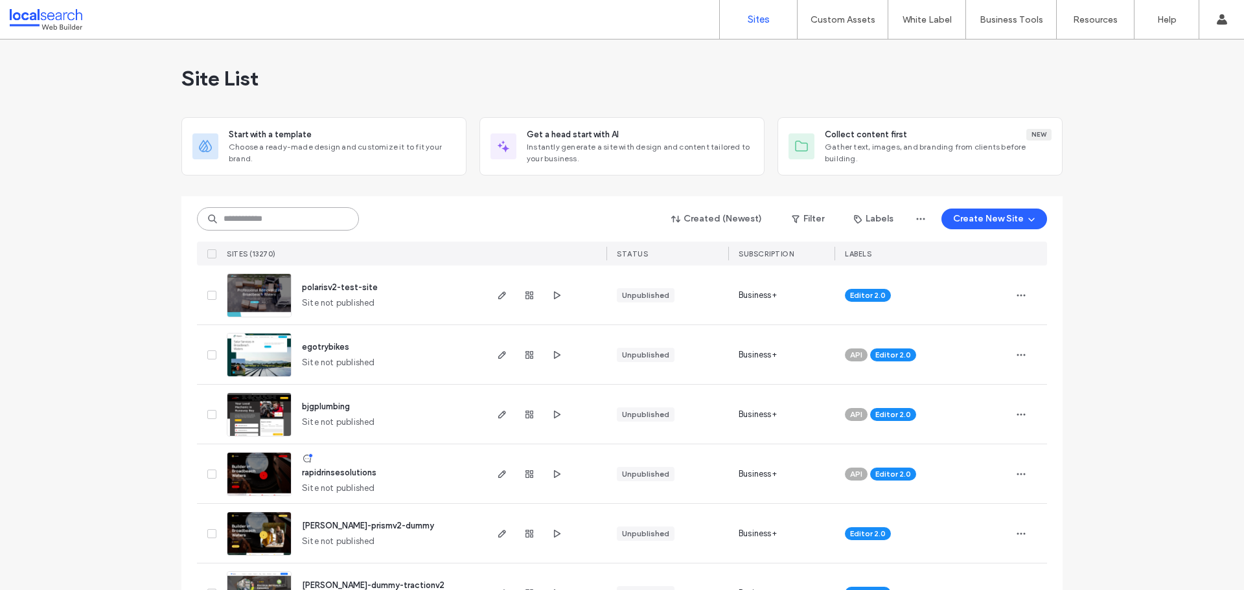
click at [311, 214] on input at bounding box center [278, 218] width 162 height 23
paste input "********"
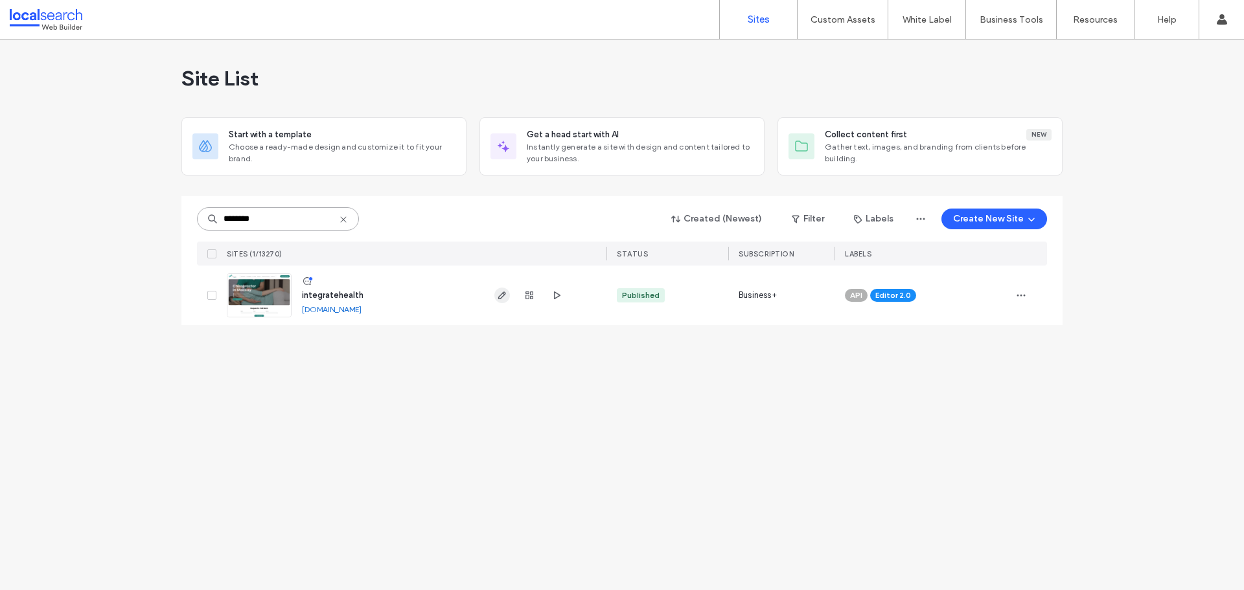
type input "********"
click at [499, 299] on use "button" at bounding box center [502, 296] width 8 height 8
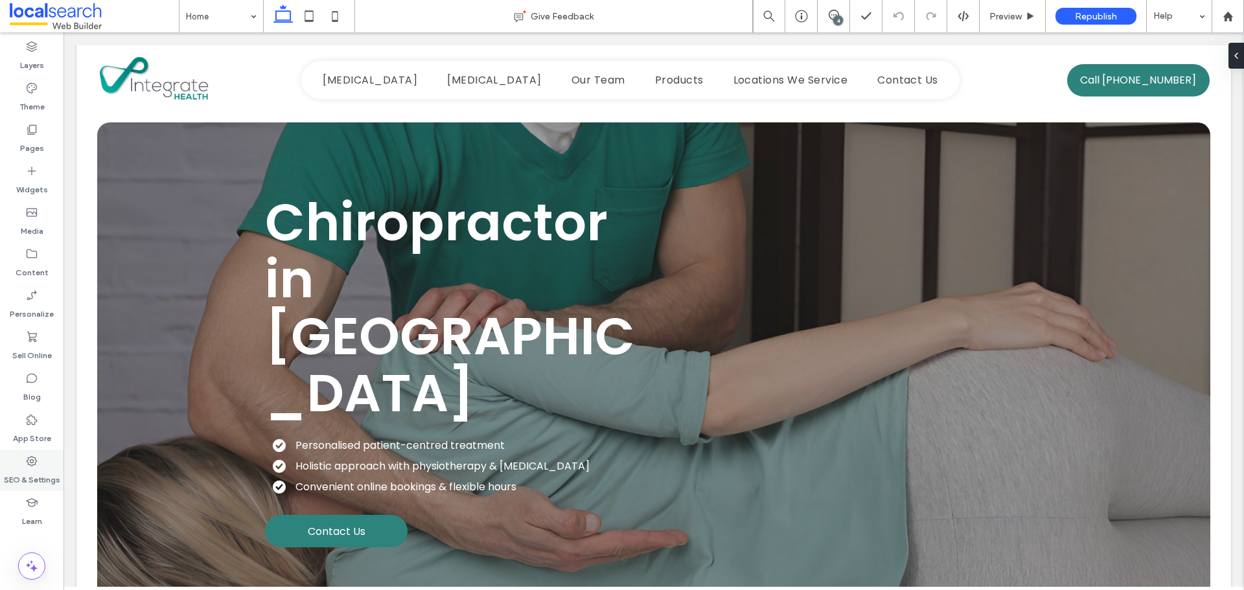
click at [44, 462] on div "SEO & Settings" at bounding box center [32, 470] width 64 height 41
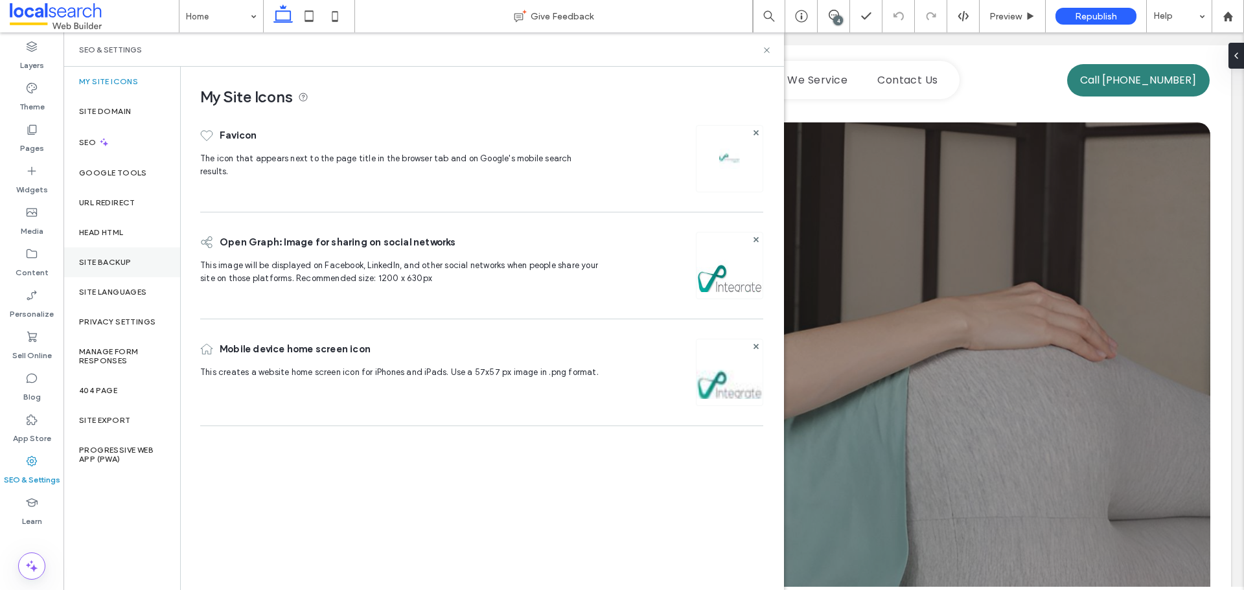
click at [130, 272] on div "Site Backup" at bounding box center [122, 263] width 117 height 30
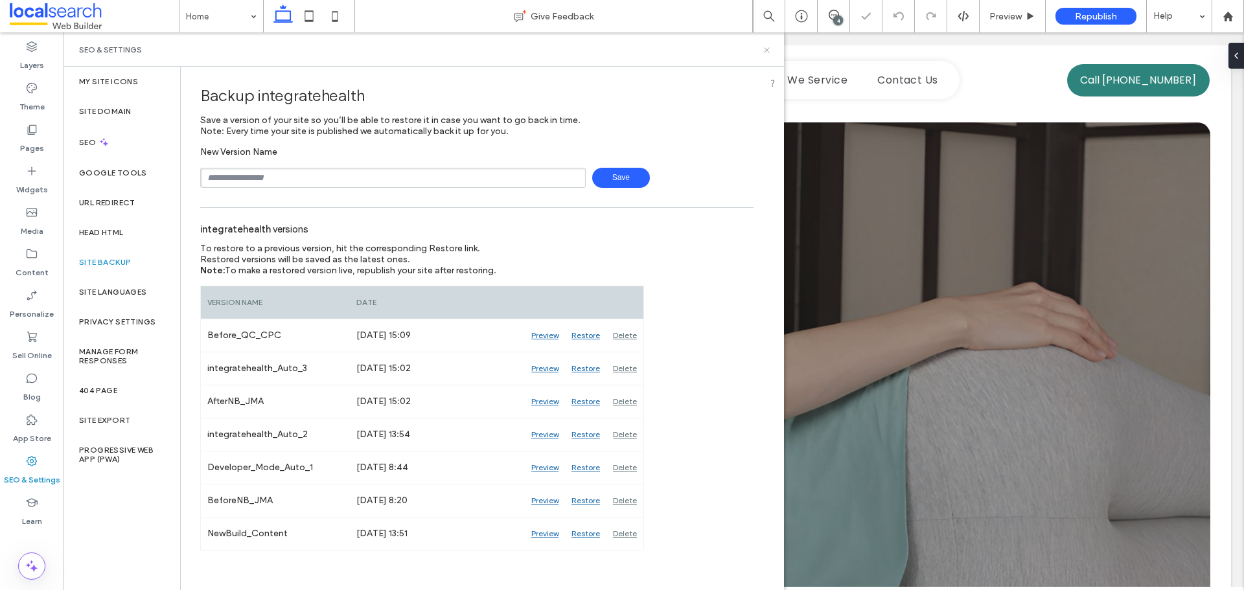
click at [768, 51] on use at bounding box center [766, 49] width 5 height 5
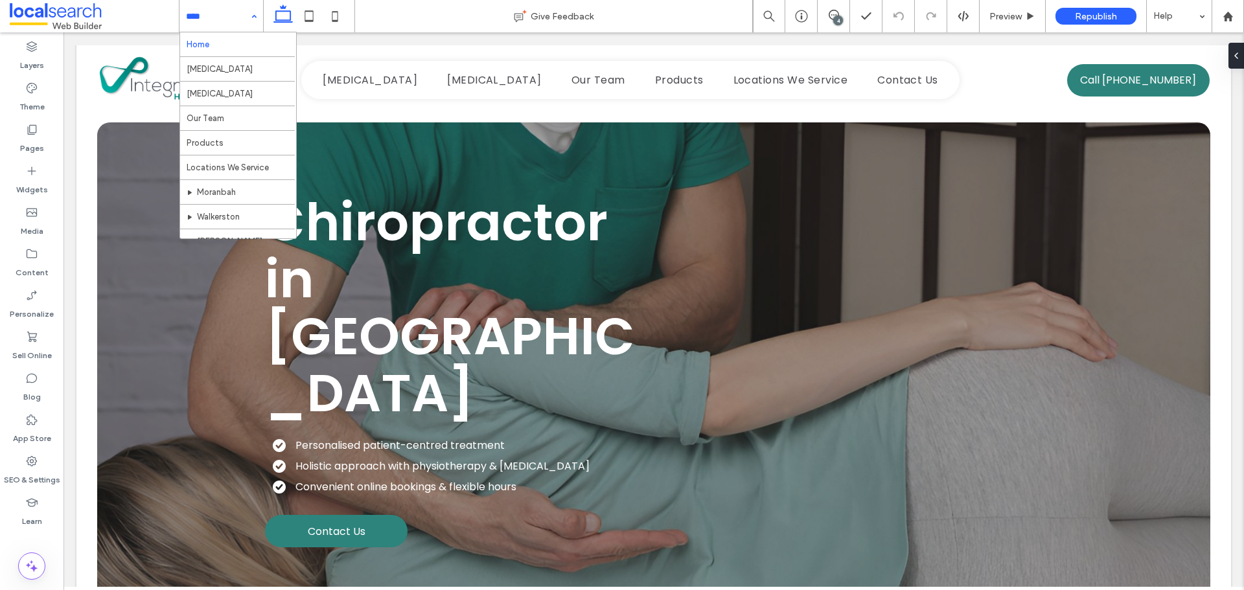
click at [254, 14] on div "Home Chiropractic Dry Needling Our Team Products Locations We Service Moranbah …" at bounding box center [222, 16] width 84 height 32
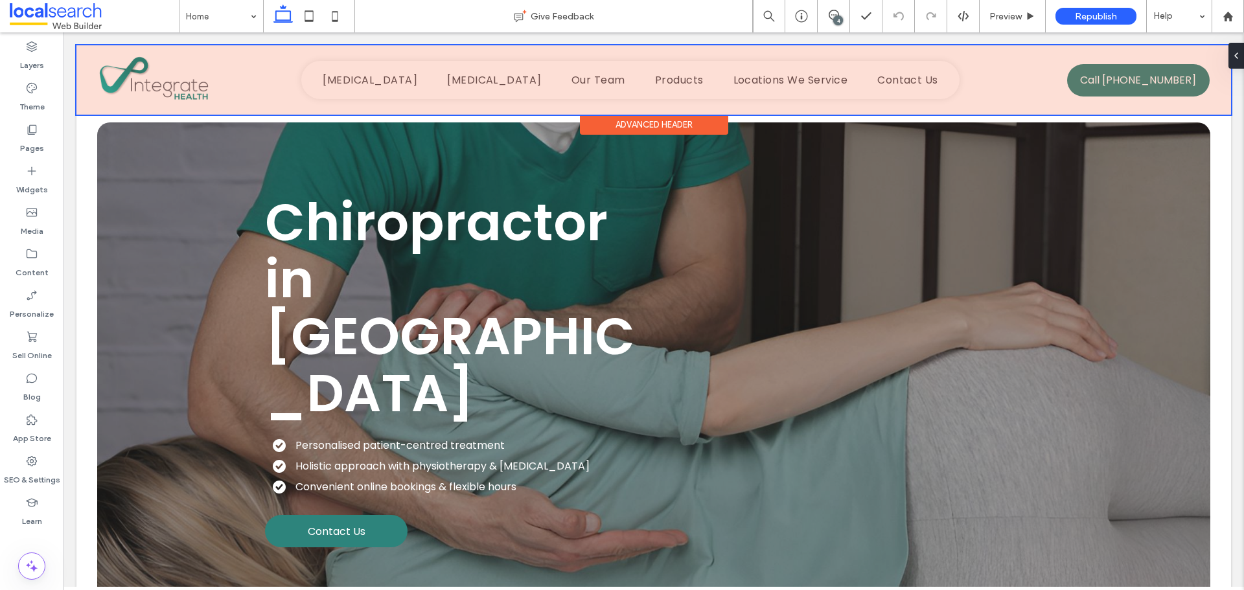
click at [180, 92] on div at bounding box center [653, 79] width 1155 height 69
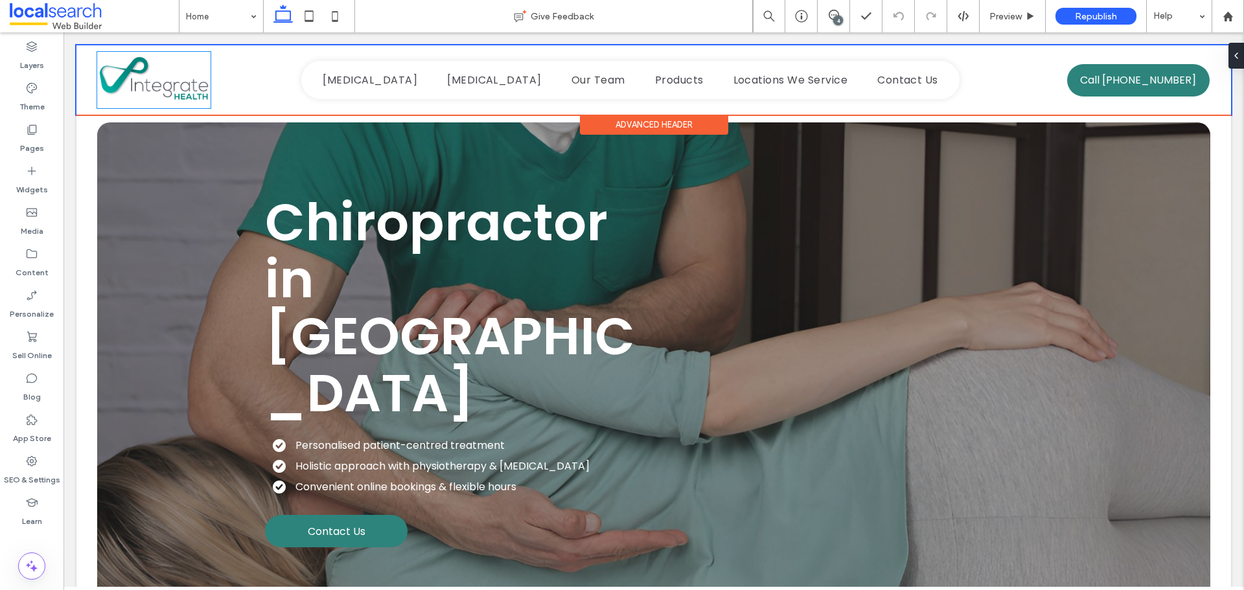
click at [180, 92] on img at bounding box center [153, 80] width 113 height 56
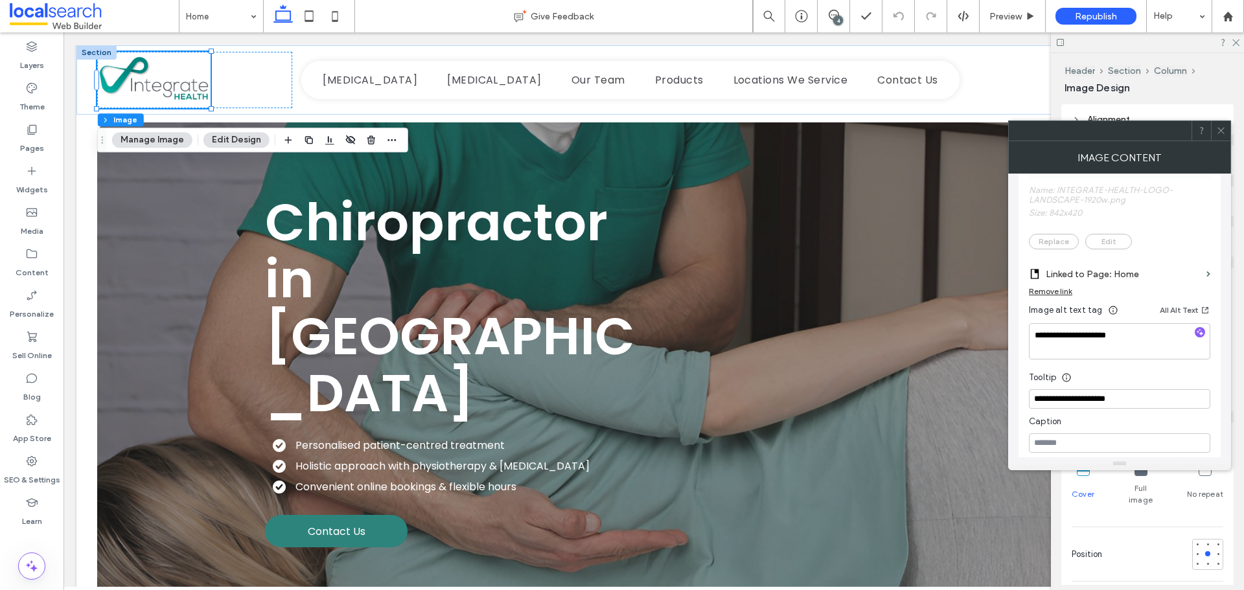
scroll to position [324, 0]
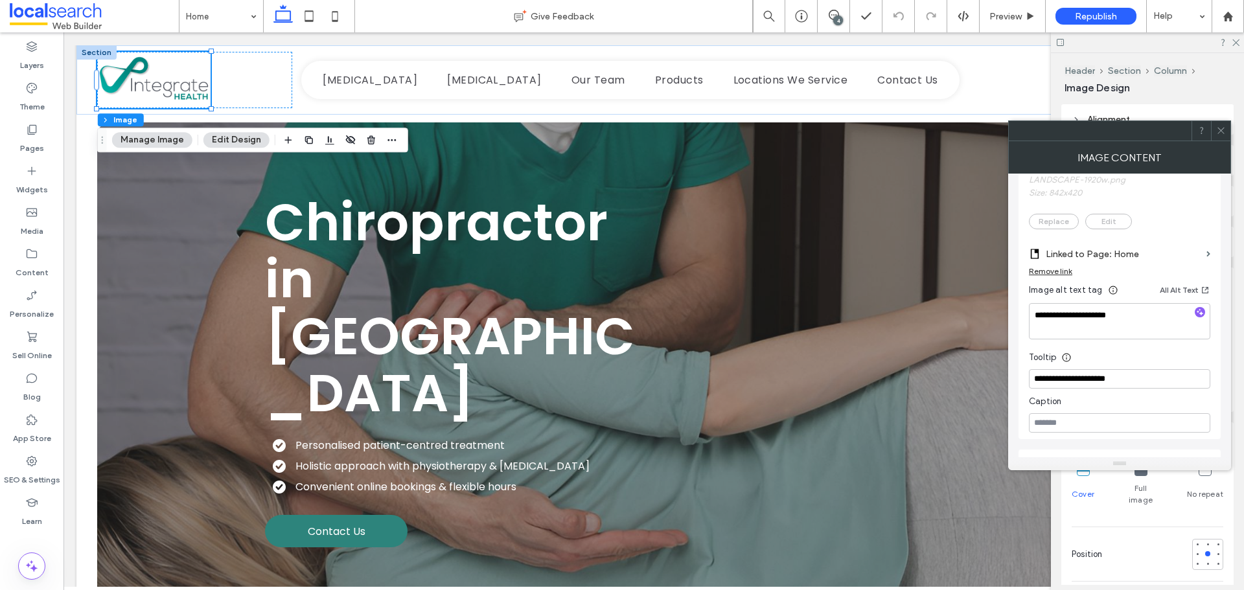
click at [1218, 136] on span at bounding box center [1221, 130] width 10 height 19
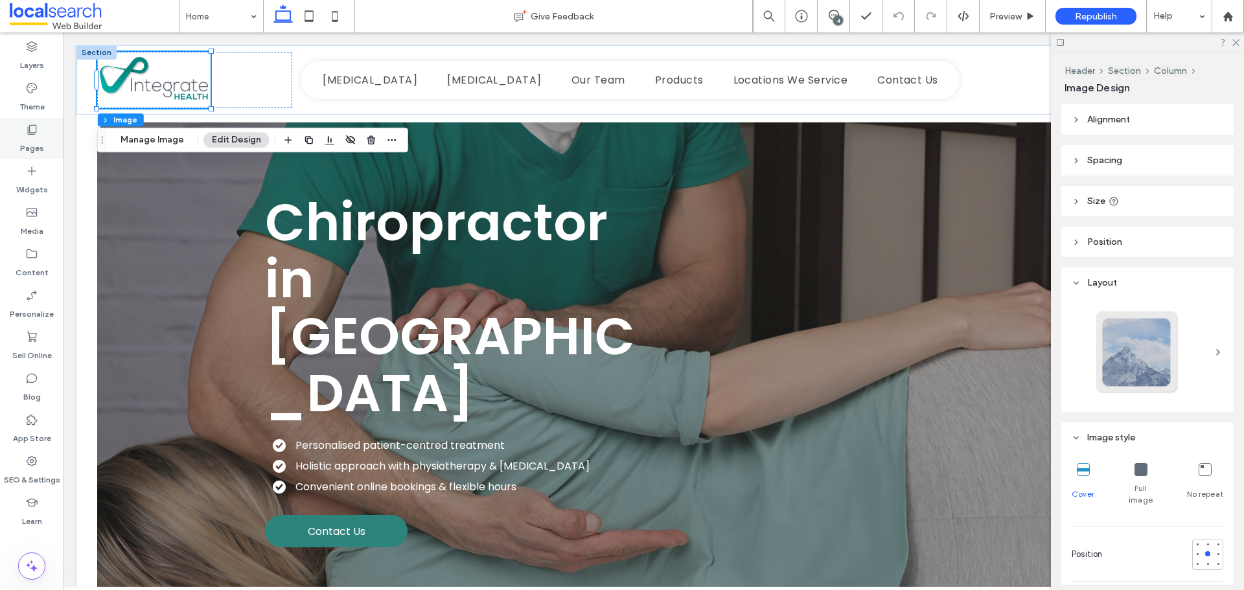
click at [29, 135] on use at bounding box center [32, 130] width 9 height 10
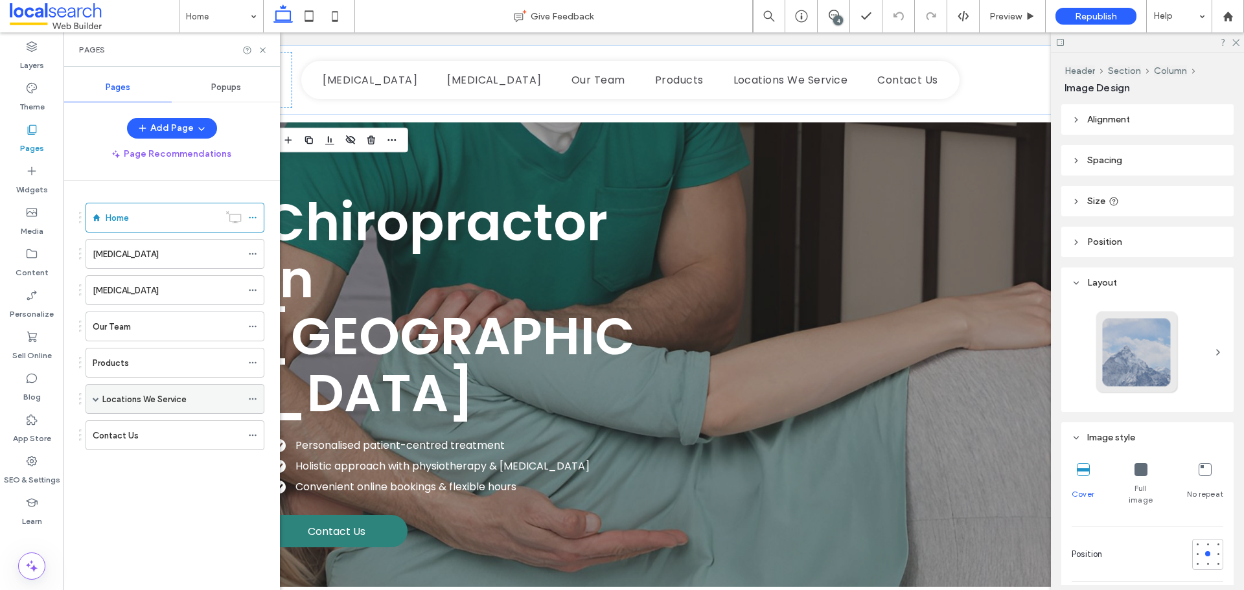
click at [95, 399] on span at bounding box center [96, 399] width 6 height 6
click at [260, 52] on icon at bounding box center [263, 50] width 10 height 10
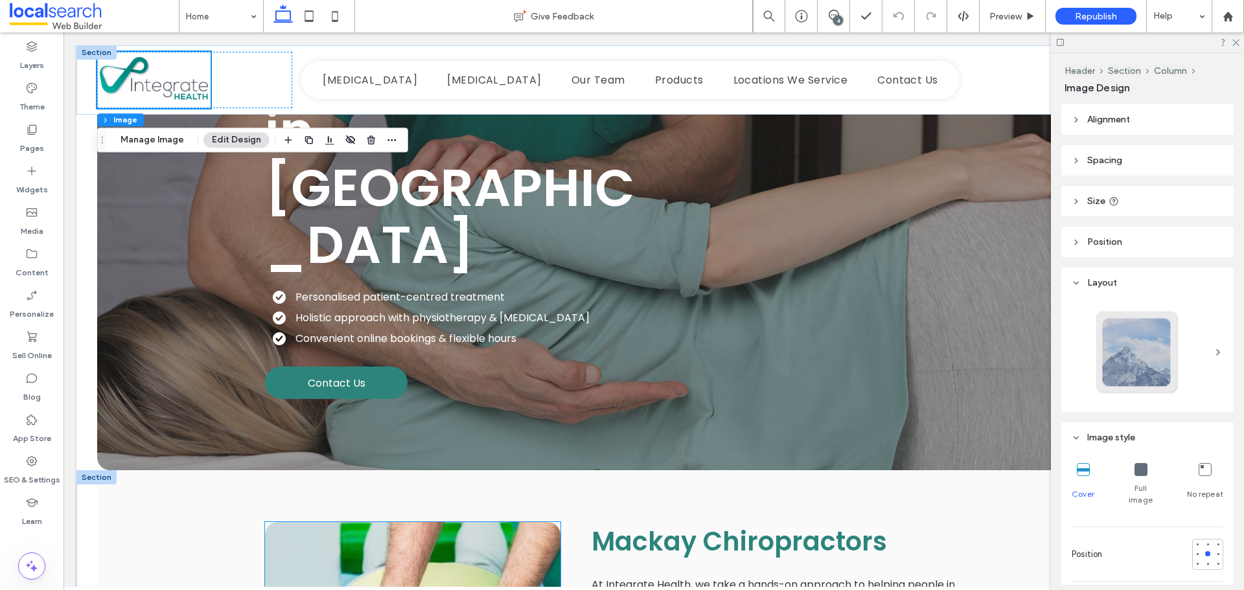
scroll to position [0, 0]
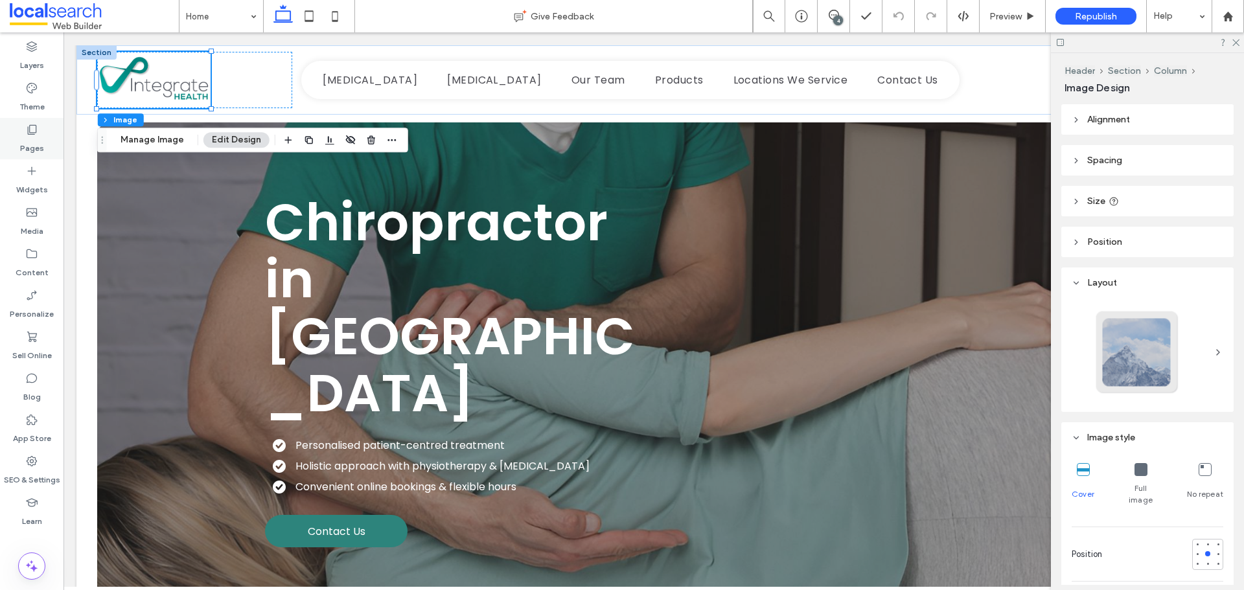
click at [32, 133] on icon at bounding box center [31, 129] width 13 height 13
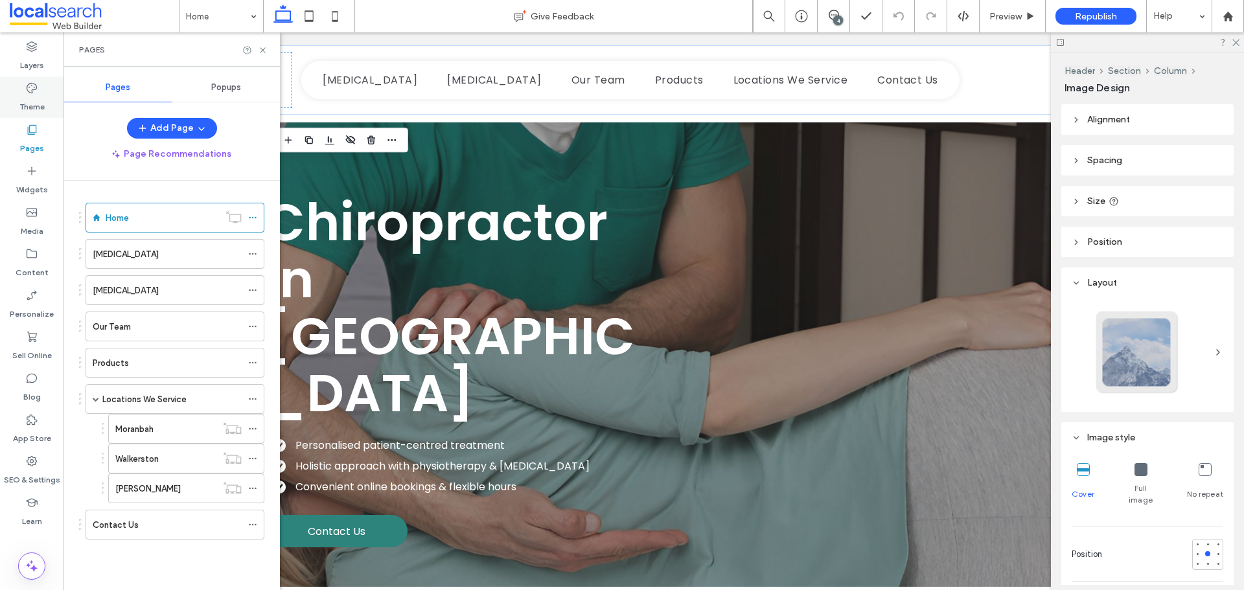
click at [34, 99] on label "Theme" at bounding box center [31, 104] width 25 height 18
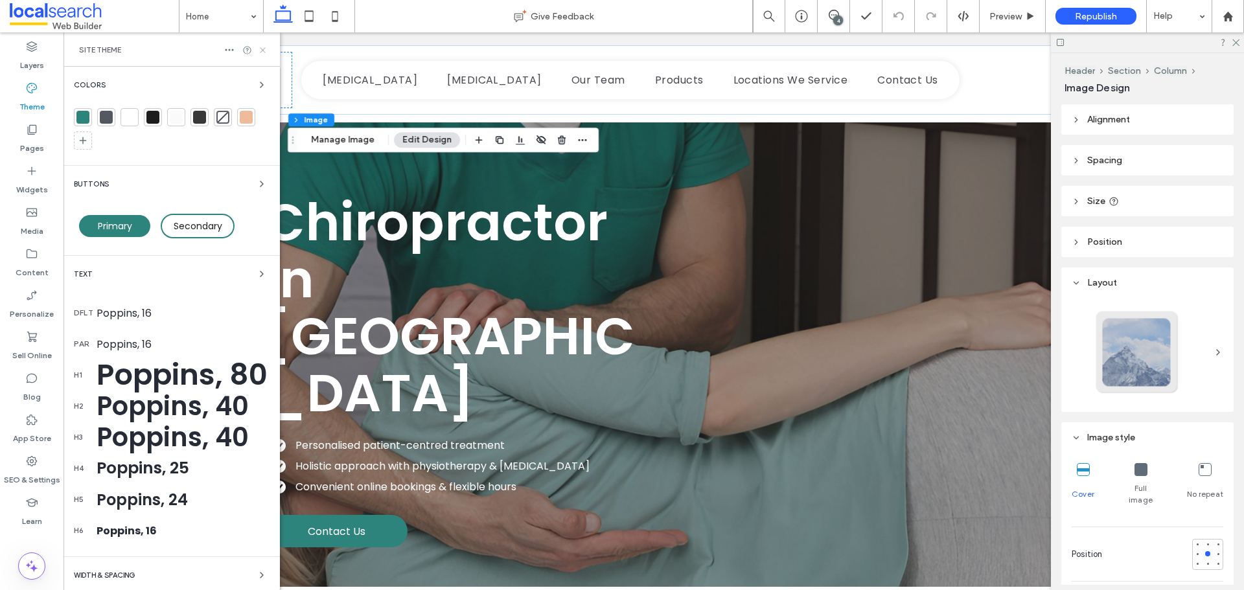
click at [263, 52] on icon at bounding box center [263, 50] width 10 height 10
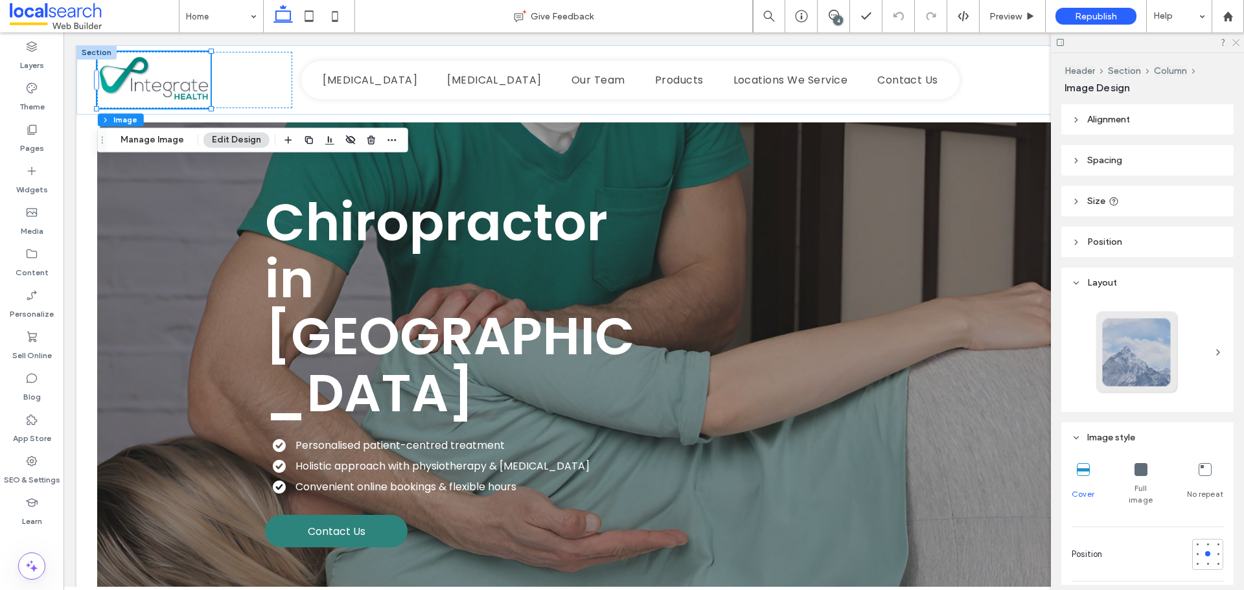
click at [1239, 43] on icon at bounding box center [1235, 42] width 8 height 8
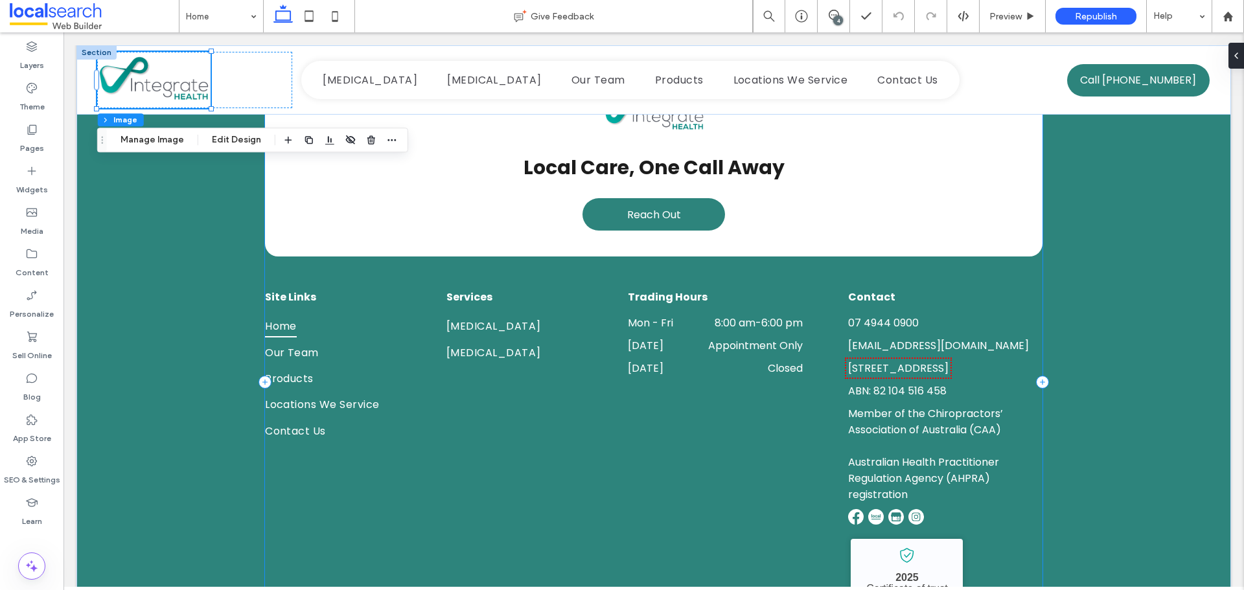
scroll to position [2626, 0]
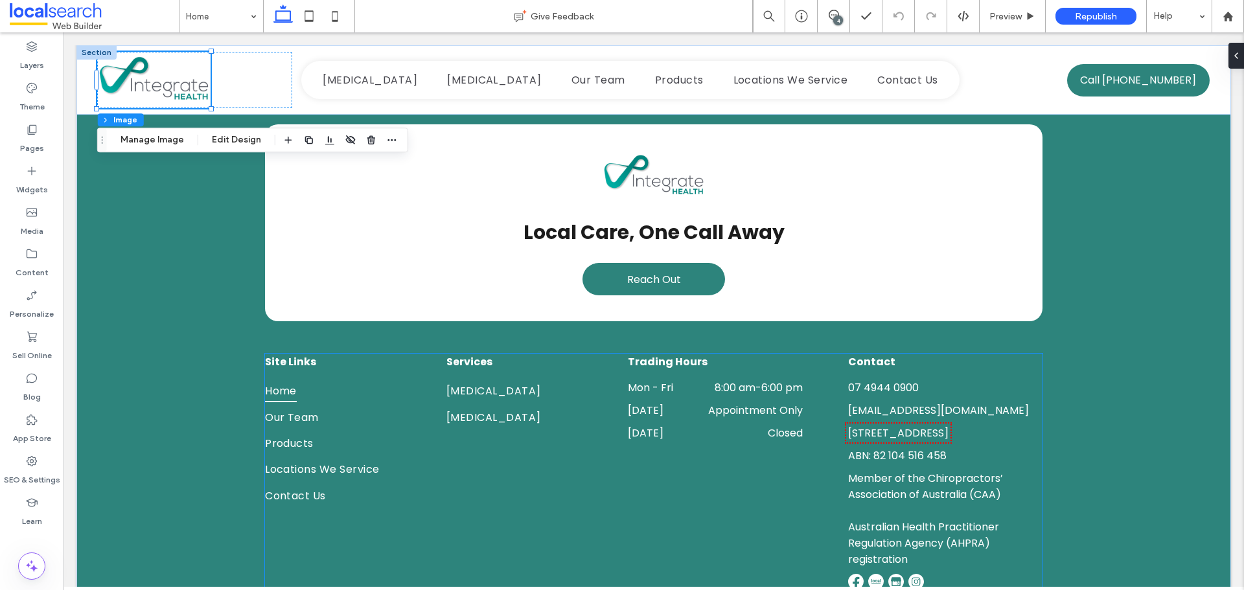
click at [931, 471] on span "Member of the Chiropractors’ Association of Australia (CAA)" at bounding box center [925, 486] width 155 height 31
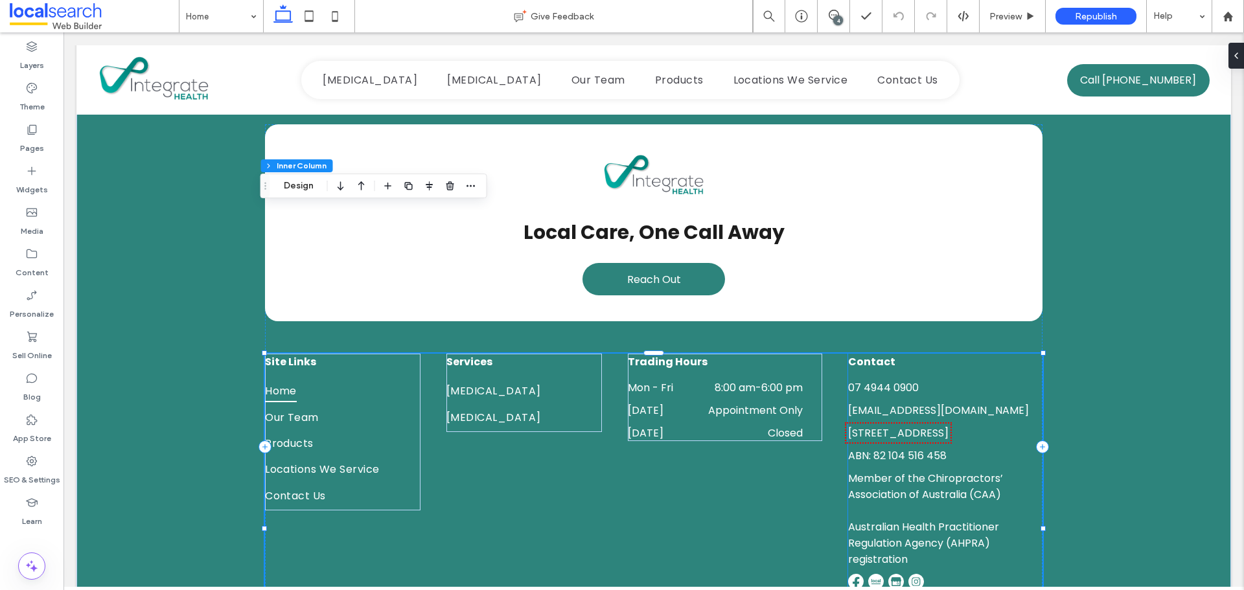
click at [917, 471] on span "Member of the Chiropractors’ Association of Australia (CAA)" at bounding box center [925, 486] width 155 height 31
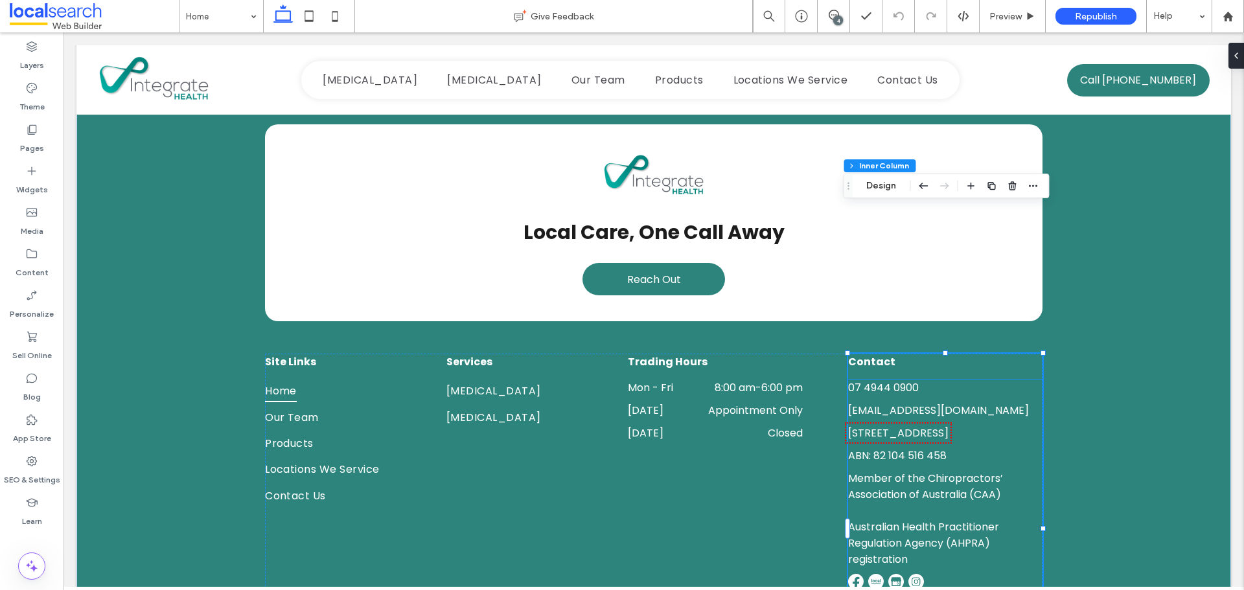
click at [902, 503] on p at bounding box center [945, 511] width 194 height 16
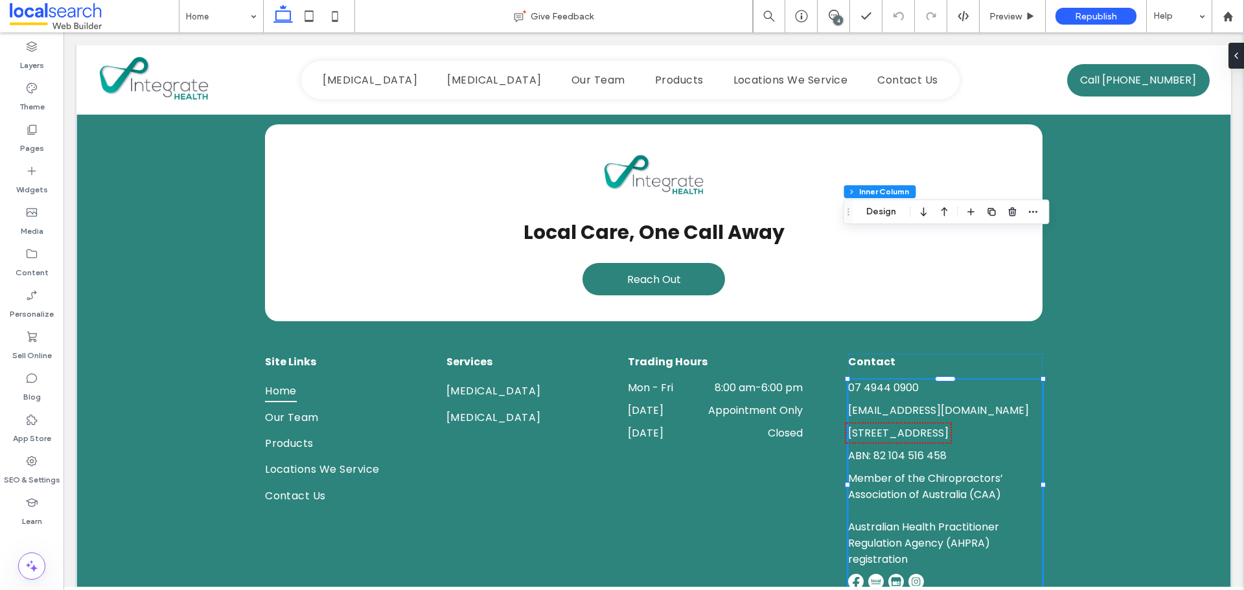
click at [876, 503] on p at bounding box center [945, 511] width 194 height 16
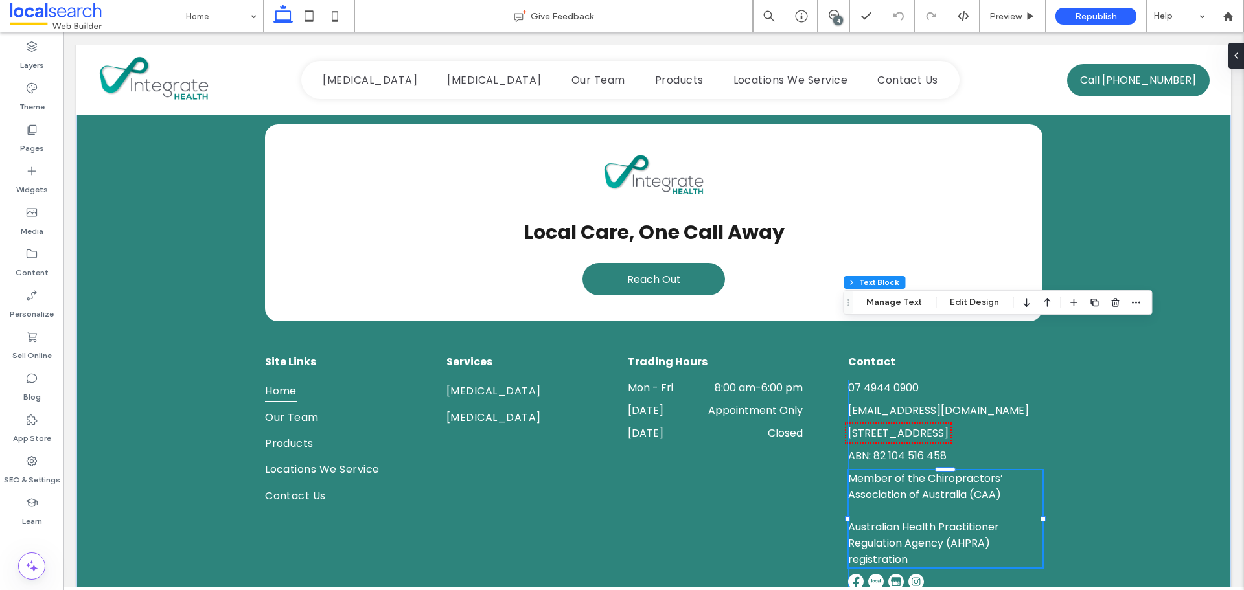
click at [883, 471] on span "Member of the Chiropractors’ Association of Australia (CAA)" at bounding box center [925, 486] width 155 height 31
click at [888, 471] on span "Member of the Chiropractors’ Association of Australia (CAA)" at bounding box center [925, 486] width 155 height 31
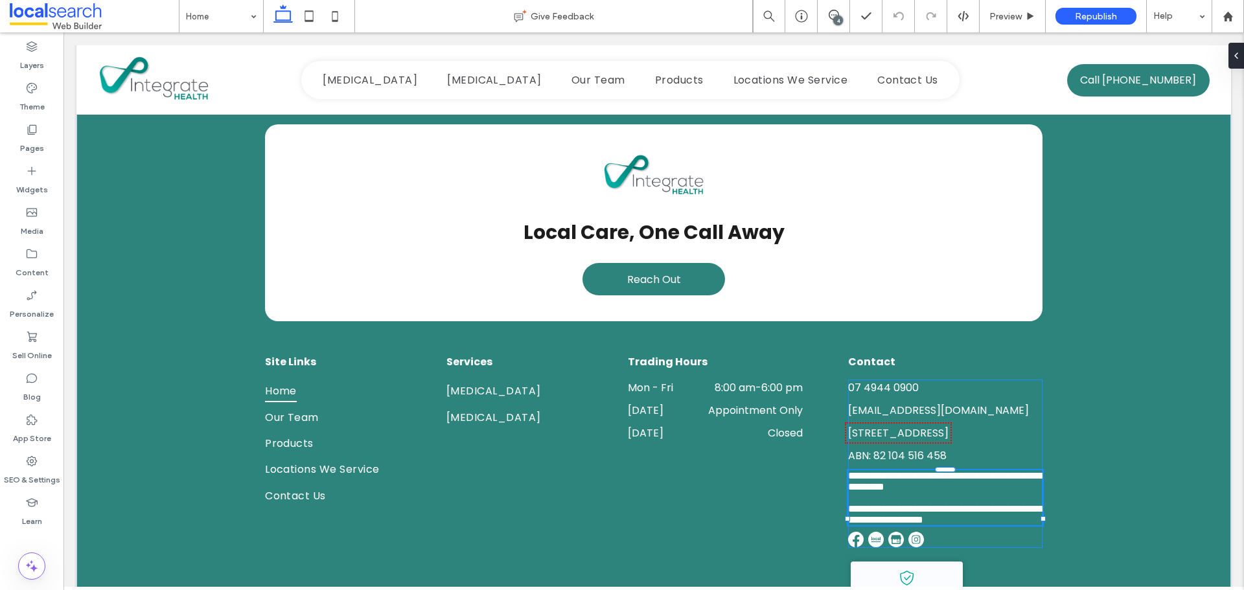
type input "*******"
type input "**"
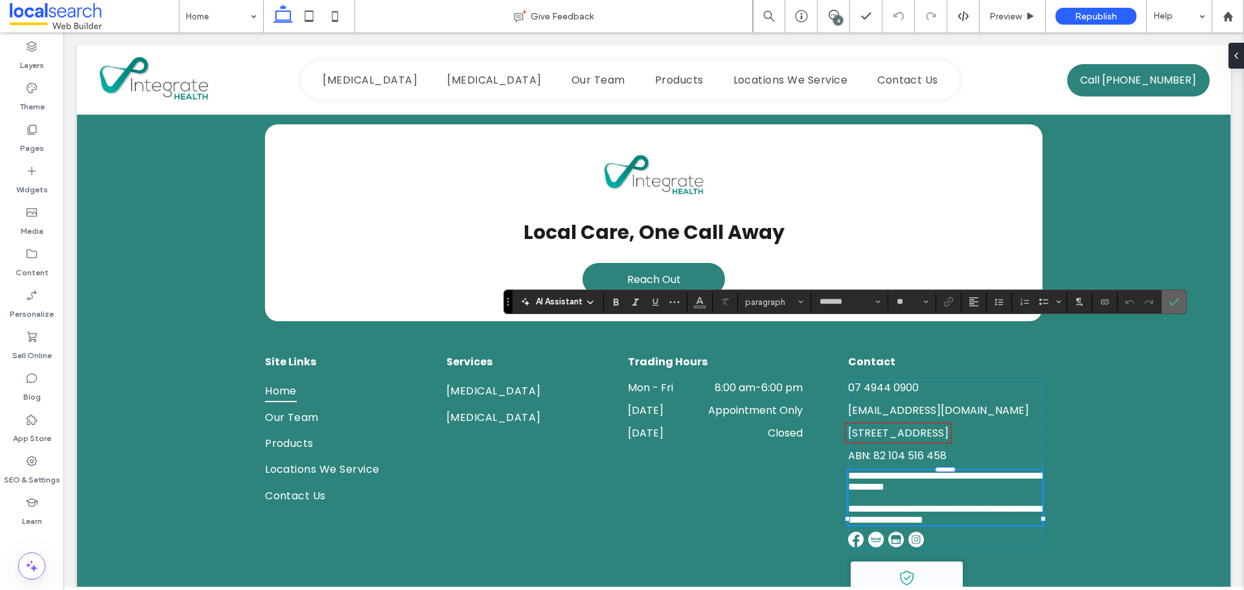
drag, startPoint x: 1170, startPoint y: 296, endPoint x: 1023, endPoint y: 288, distance: 147.3
click at [1170, 296] on span "Confirm" at bounding box center [1172, 301] width 6 height 23
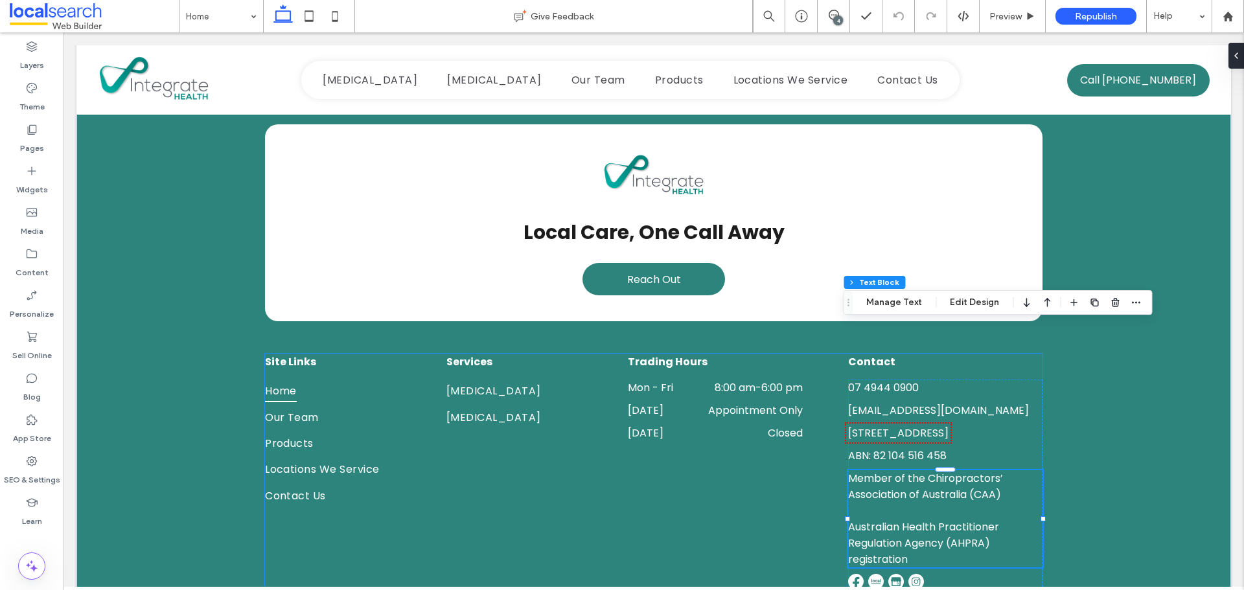
click at [805, 377] on div "Site Links Home Our Team Products Locations We Service Contact Us Services Chir…" at bounding box center [654, 529] width 778 height 350
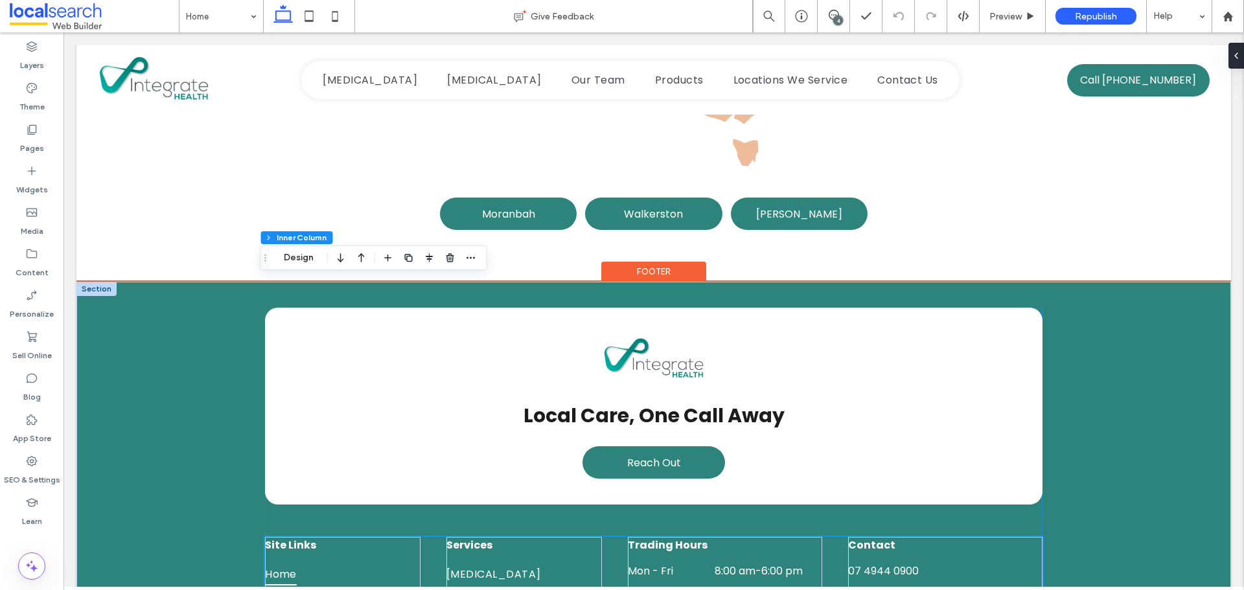
scroll to position [2431, 0]
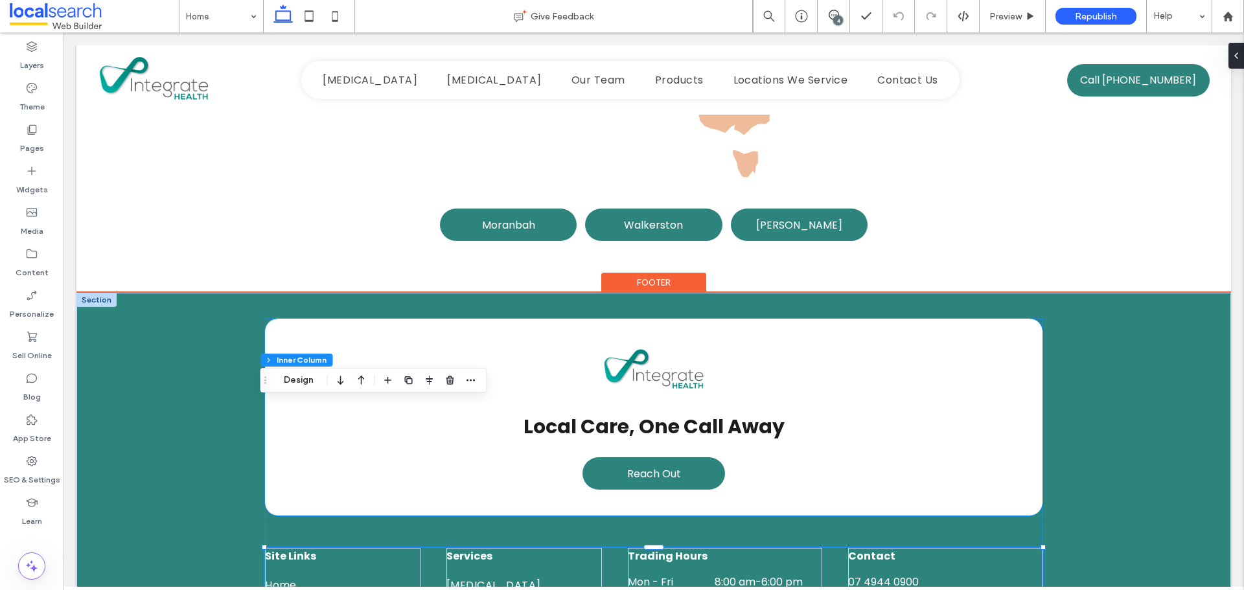
click at [688, 345] on img at bounding box center [654, 371] width 104 height 52
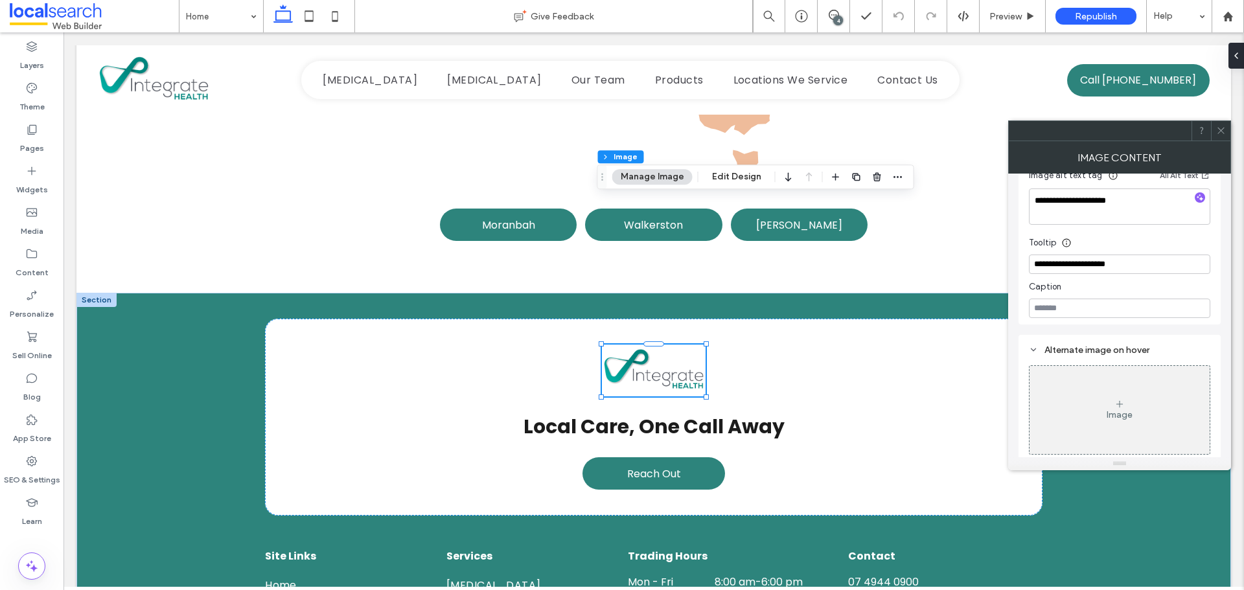
scroll to position [443, 0]
click at [1220, 131] on icon at bounding box center [1221, 131] width 10 height 10
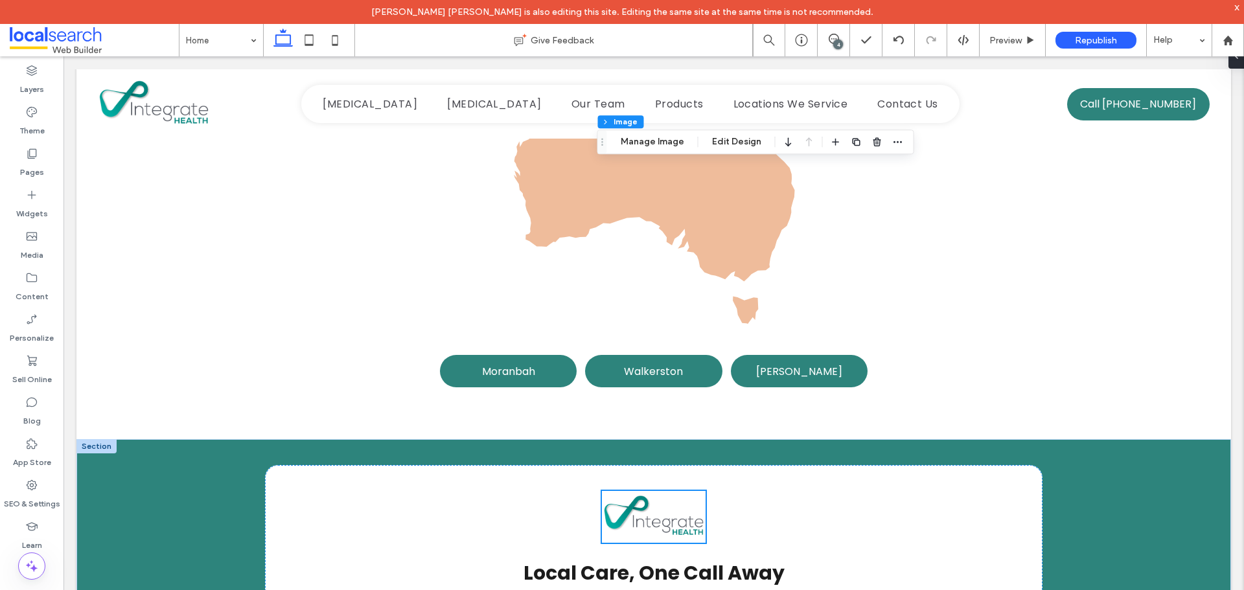
scroll to position [2302, 0]
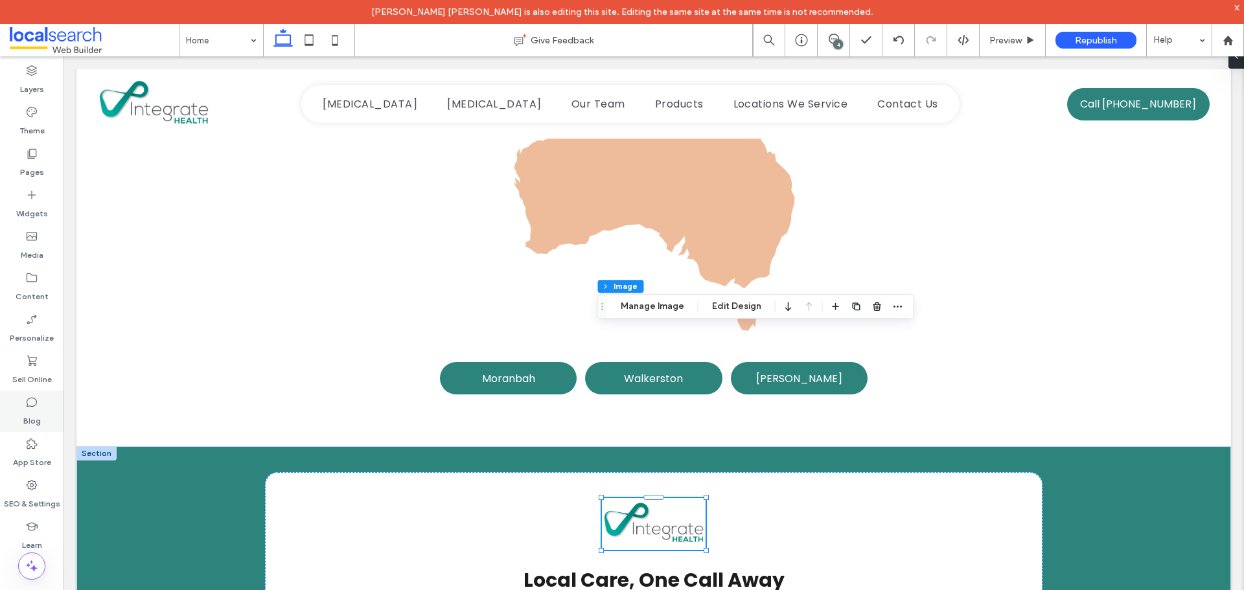
click at [43, 411] on div "Blog" at bounding box center [32, 411] width 64 height 41
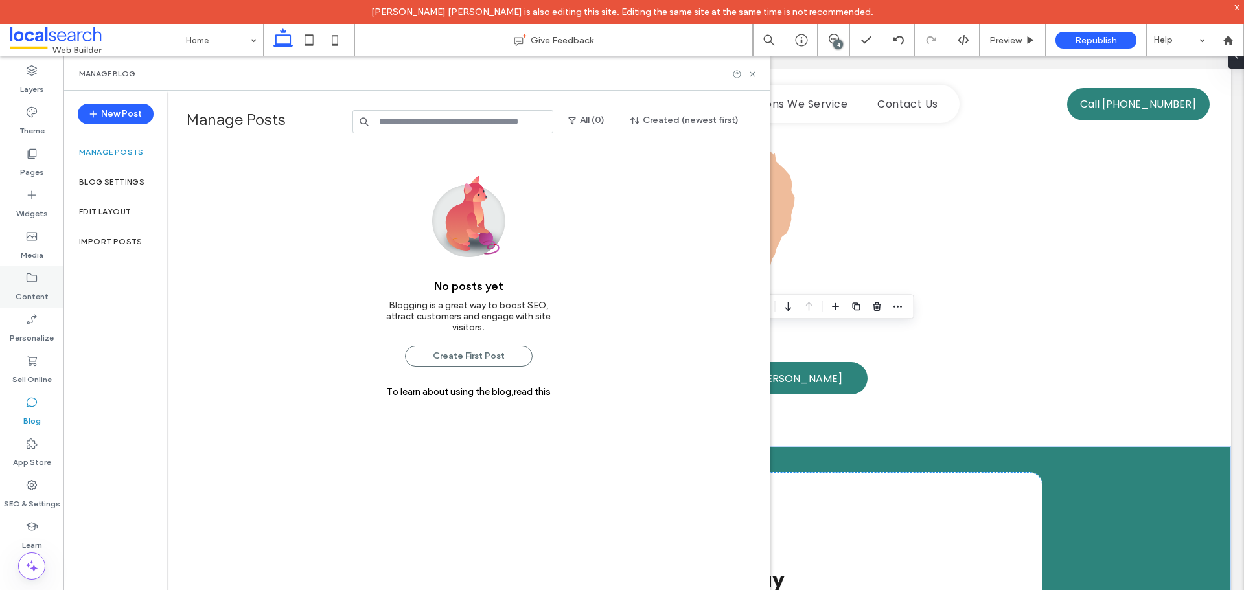
click at [28, 284] on icon at bounding box center [31, 278] width 13 height 13
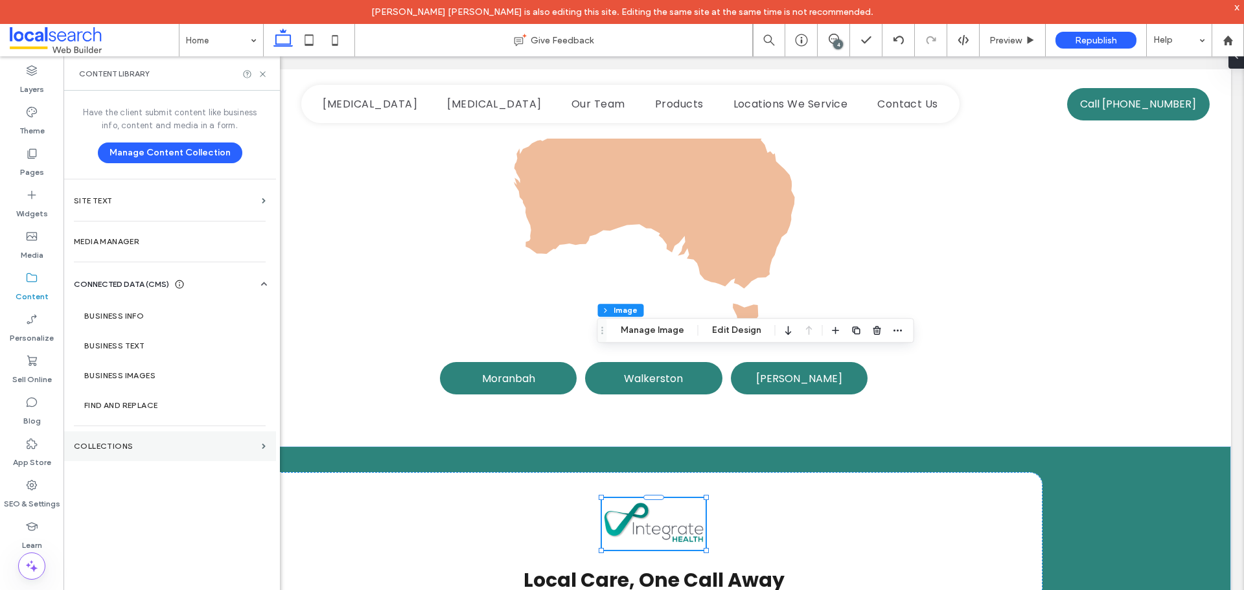
click at [177, 449] on label "Collections" at bounding box center [165, 446] width 183 height 9
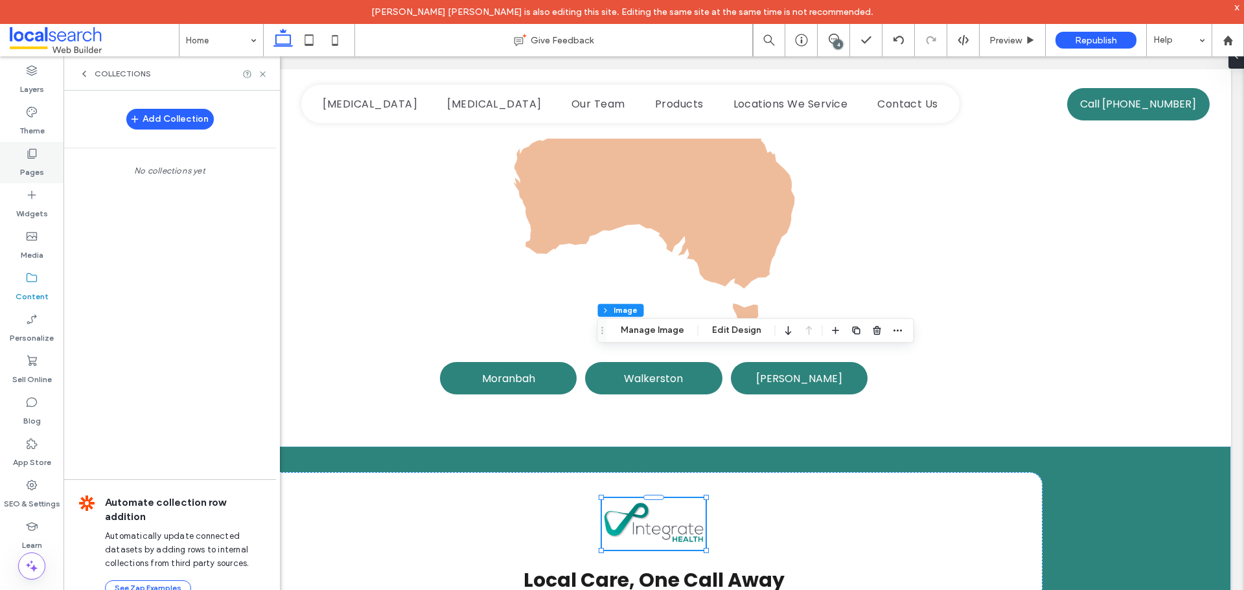
click at [36, 160] on label "Pages" at bounding box center [32, 169] width 24 height 18
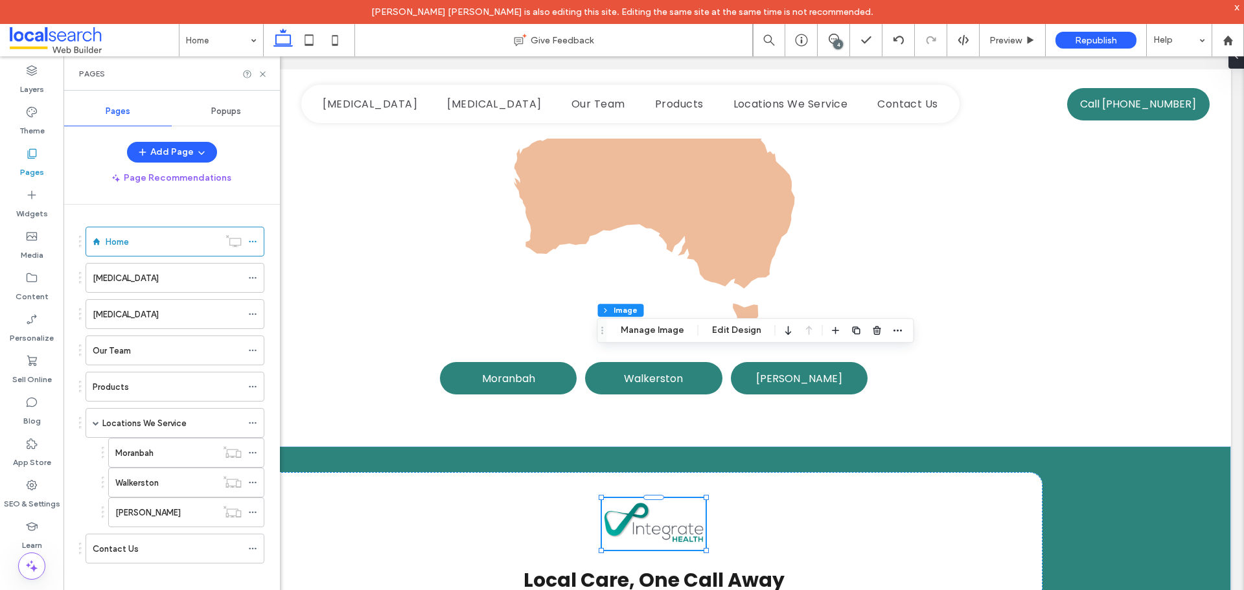
click at [223, 108] on span "Popups" at bounding box center [226, 111] width 30 height 10
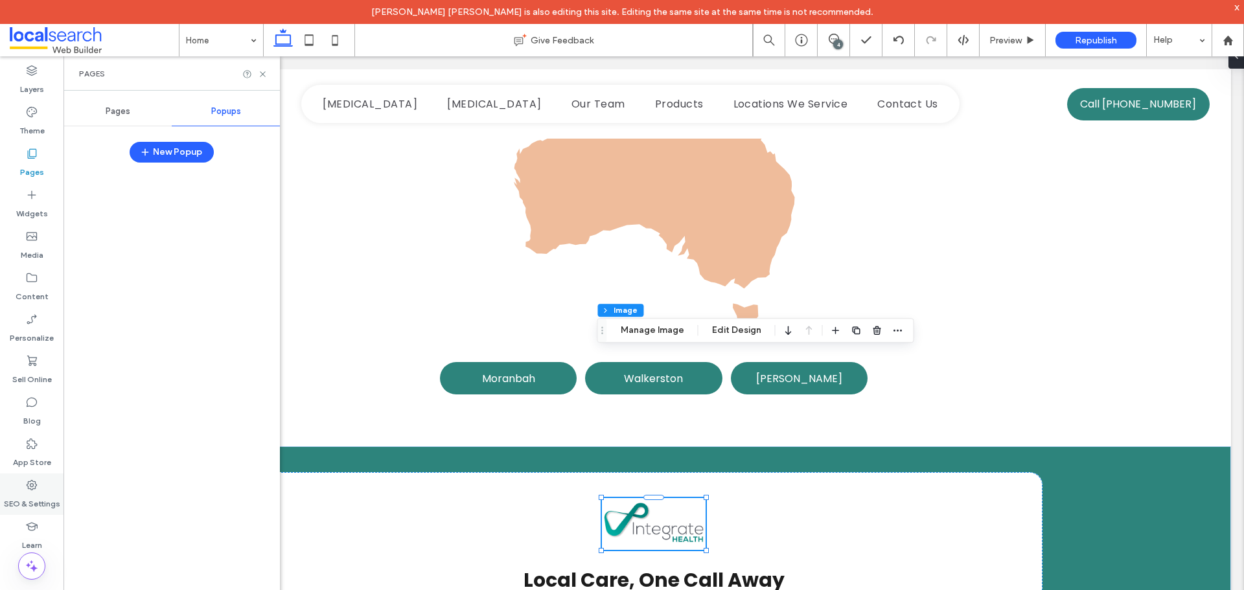
click at [27, 498] on label "SEO & Settings" at bounding box center [32, 501] width 56 height 18
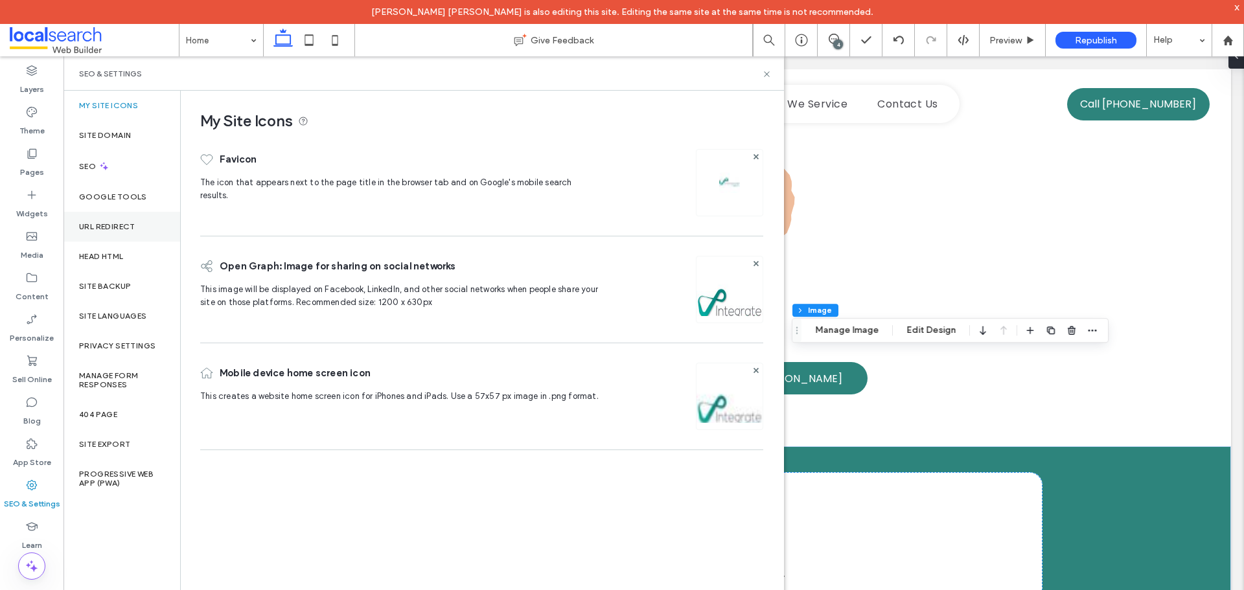
click at [134, 226] on label "URL Redirect" at bounding box center [107, 226] width 56 height 9
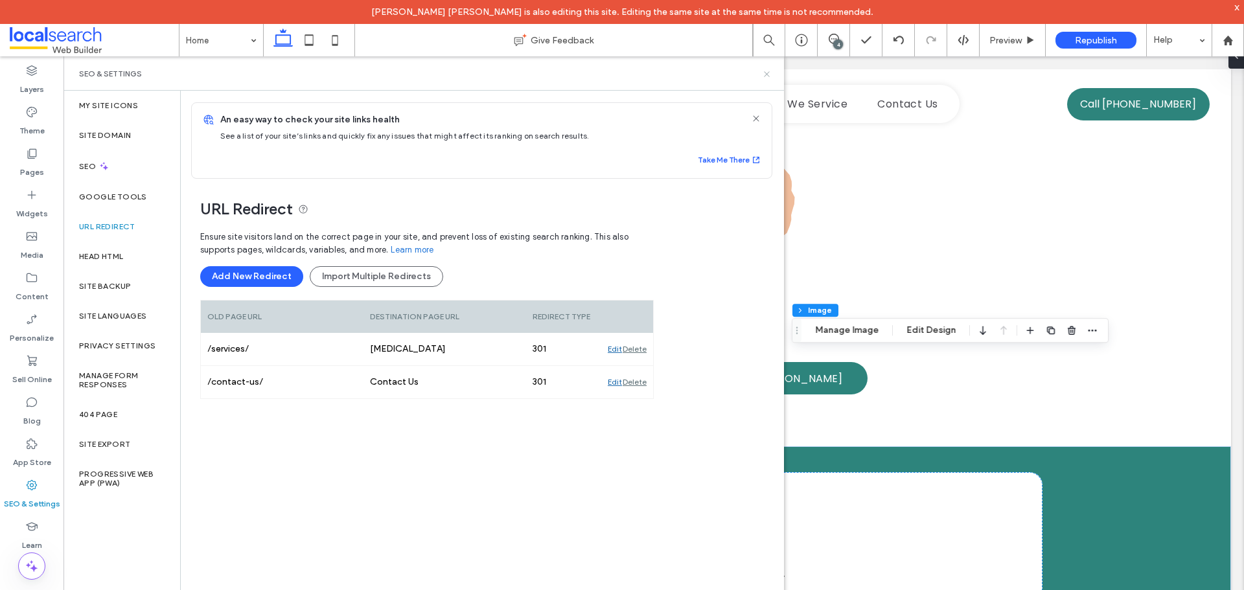
click at [769, 70] on icon at bounding box center [767, 74] width 10 height 10
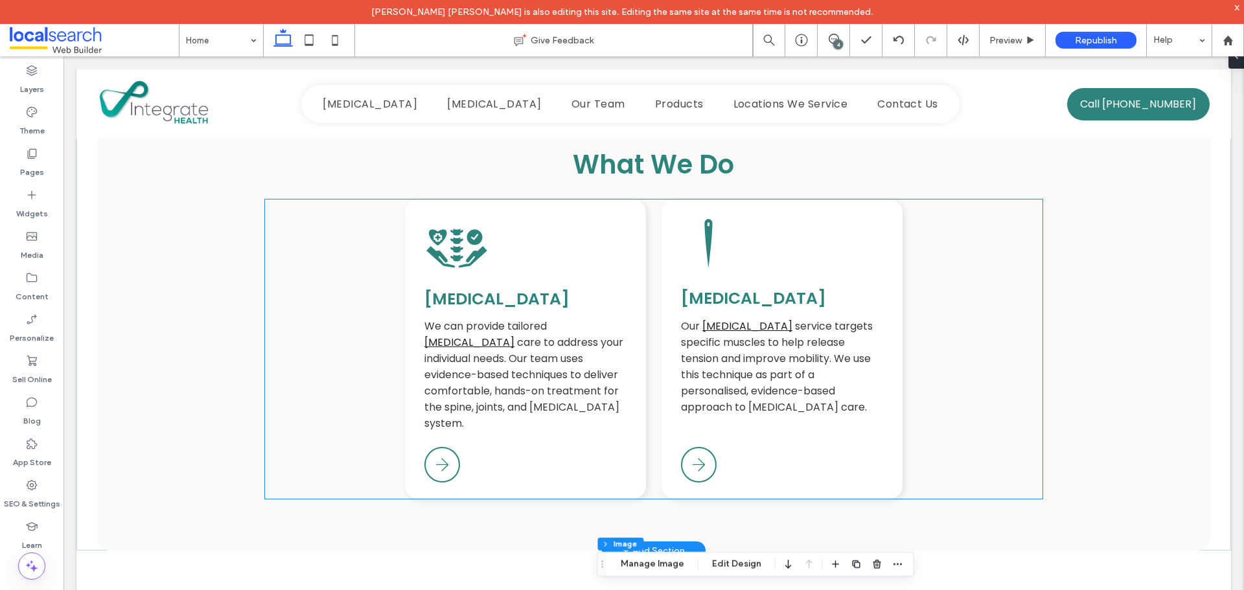
scroll to position [1135, 0]
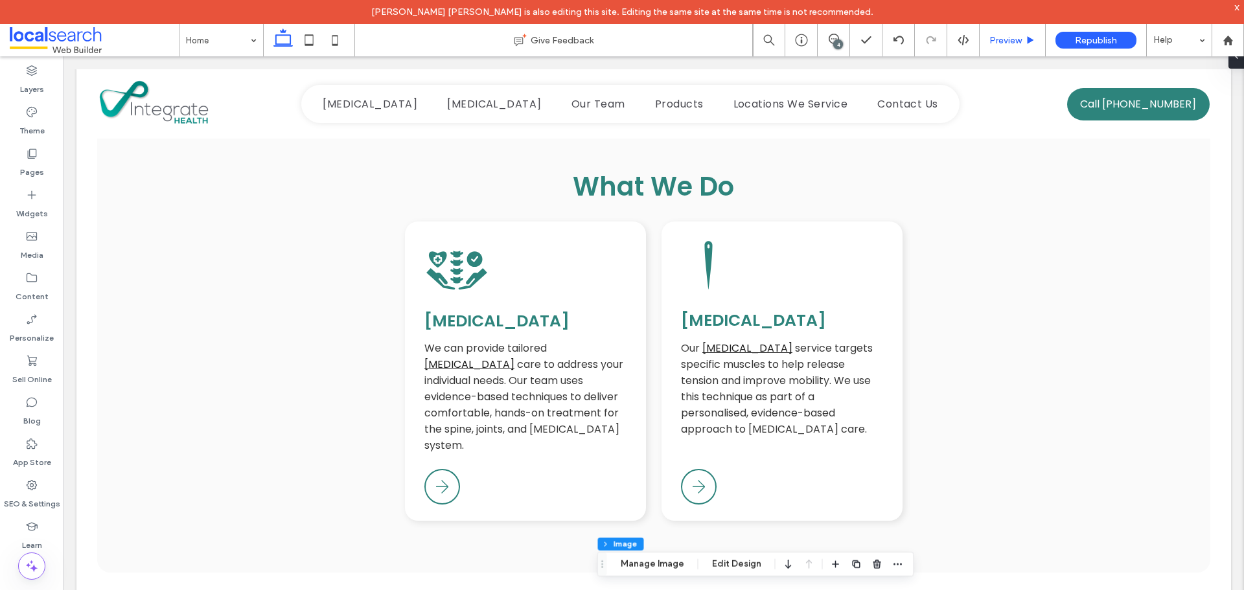
click at [1012, 51] on div "Preview" at bounding box center [1013, 40] width 66 height 32
click at [1012, 46] on div "Preview" at bounding box center [1013, 40] width 66 height 32
drag, startPoint x: 1011, startPoint y: 44, endPoint x: 833, endPoint y: 175, distance: 221.1
click at [1011, 44] on span "Preview" at bounding box center [1006, 40] width 32 height 11
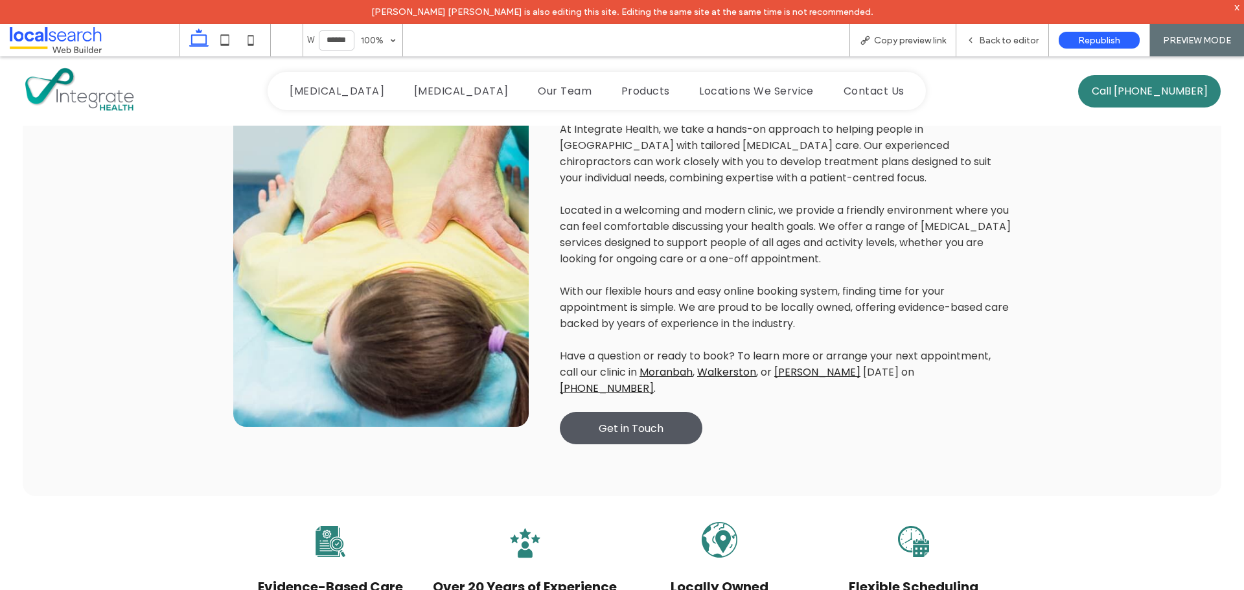
scroll to position [423, 0]
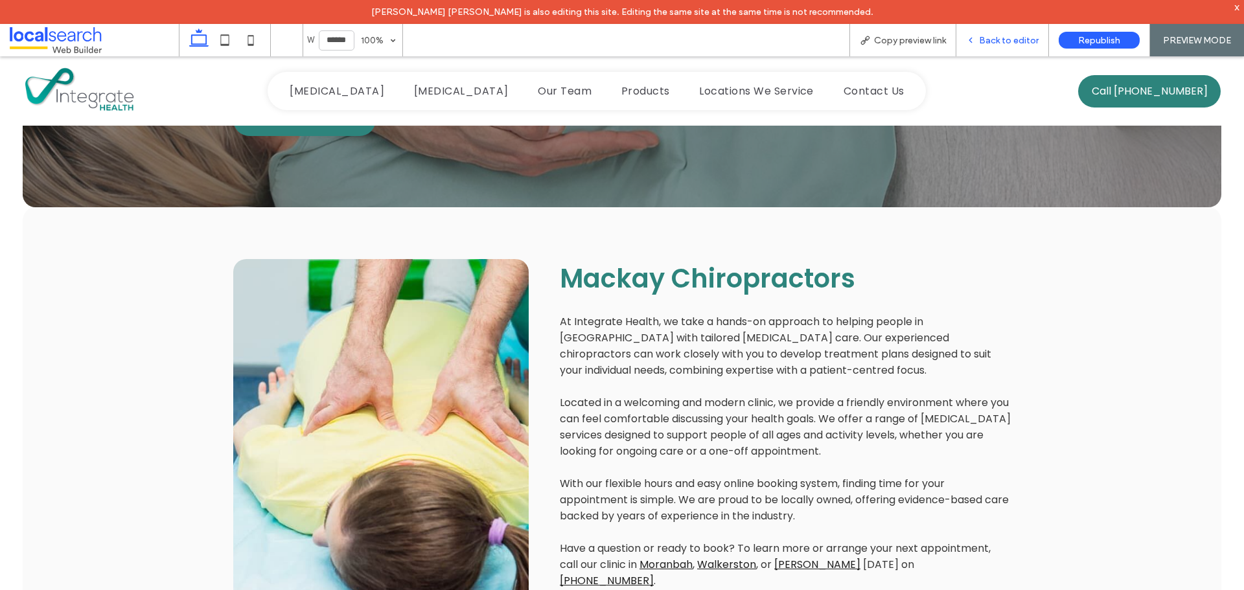
click at [1010, 41] on span "Back to editor" at bounding box center [1009, 40] width 60 height 11
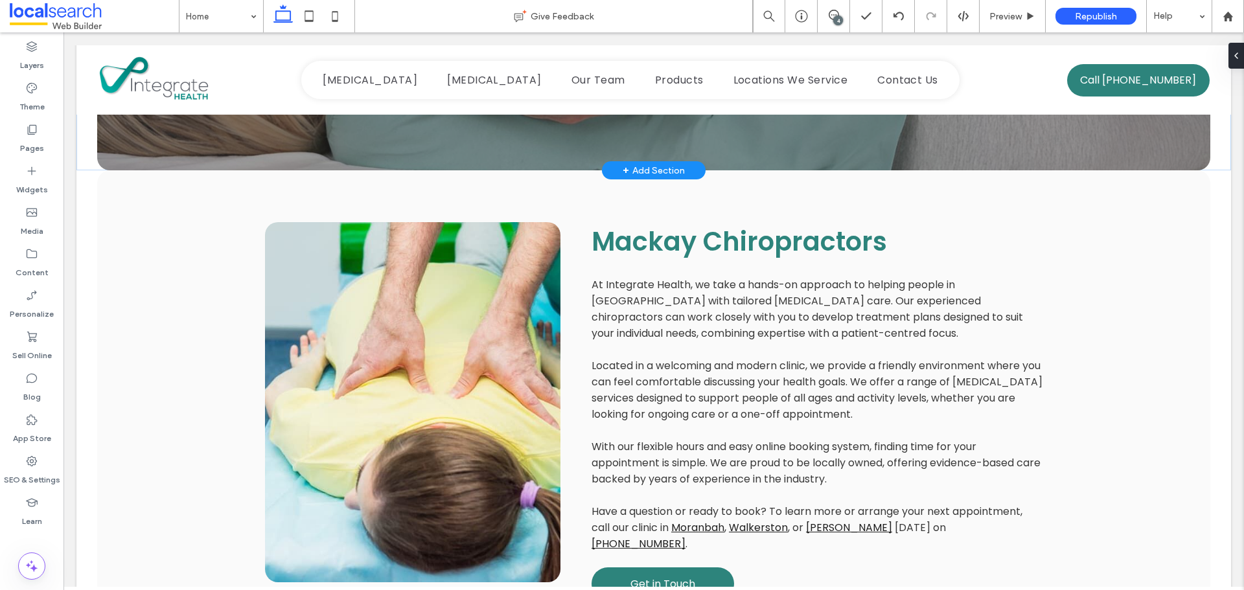
scroll to position [454, 0]
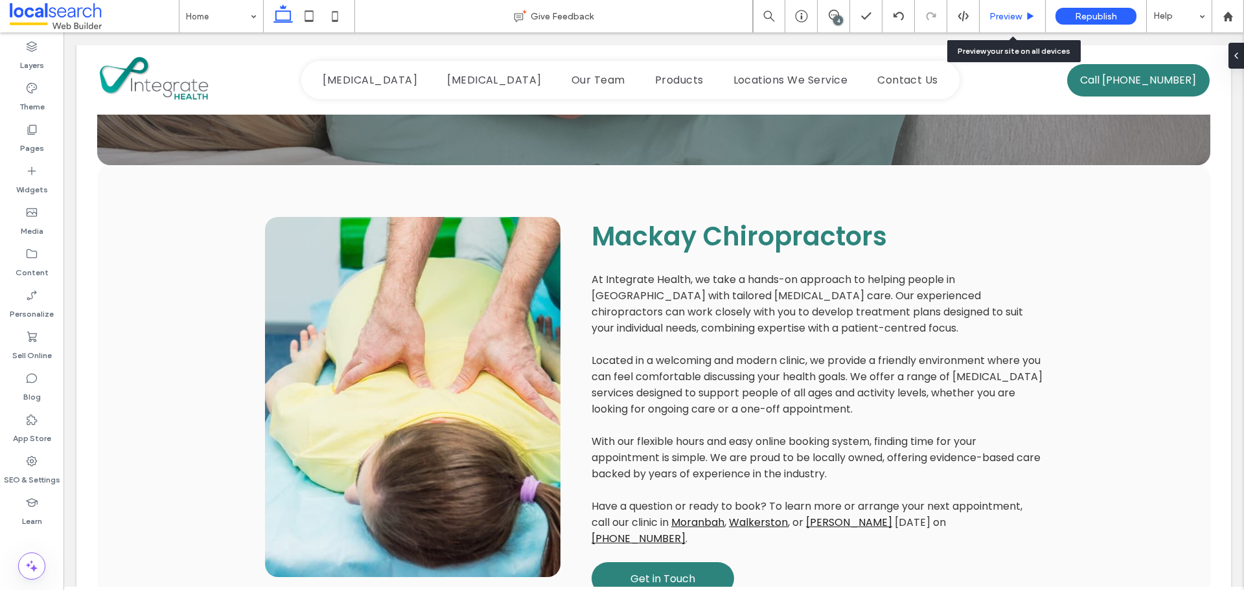
click at [988, 18] on div "Preview" at bounding box center [1012, 16] width 65 height 11
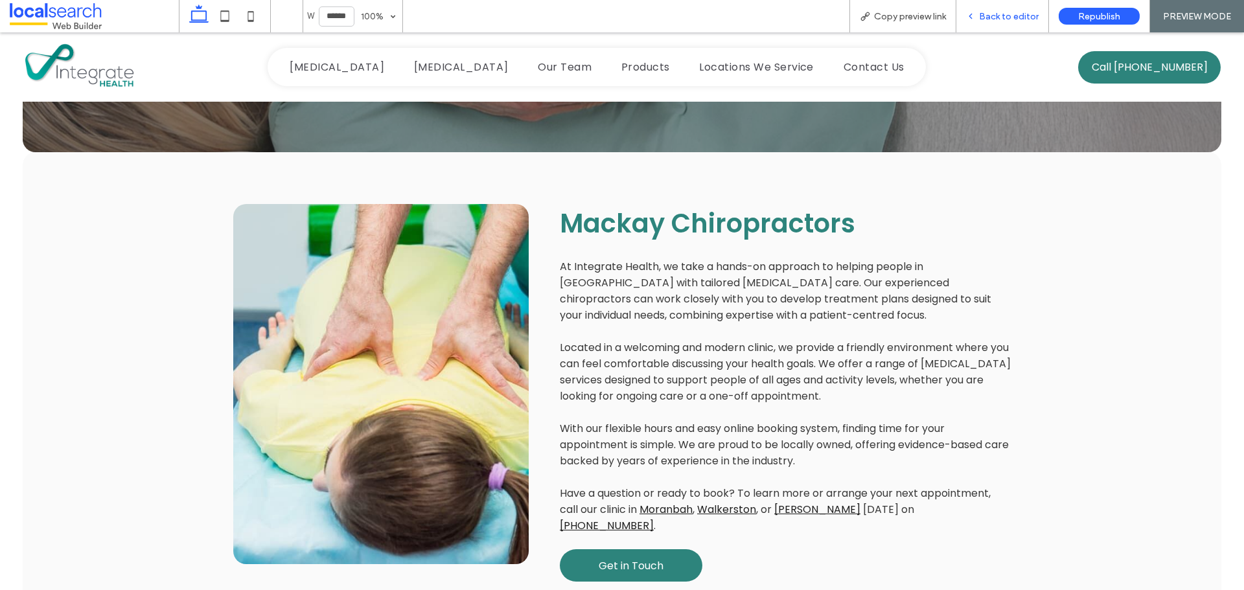
click at [981, 18] on span "Back to editor" at bounding box center [1009, 16] width 60 height 11
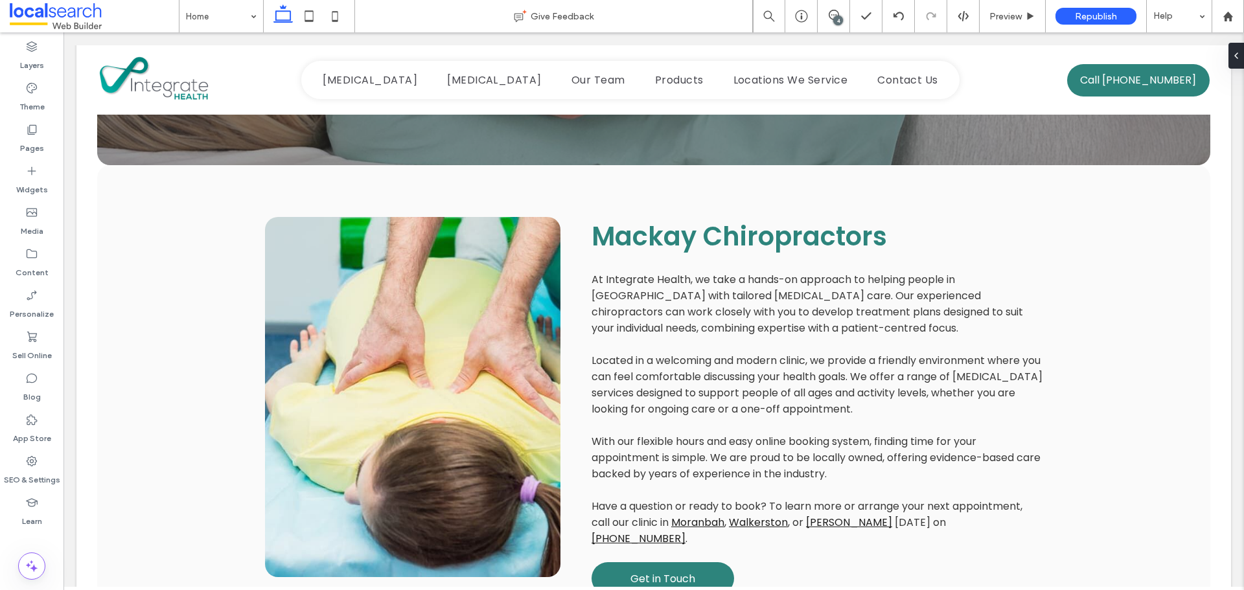
click at [842, 19] on div "4" at bounding box center [838, 21] width 10 height 10
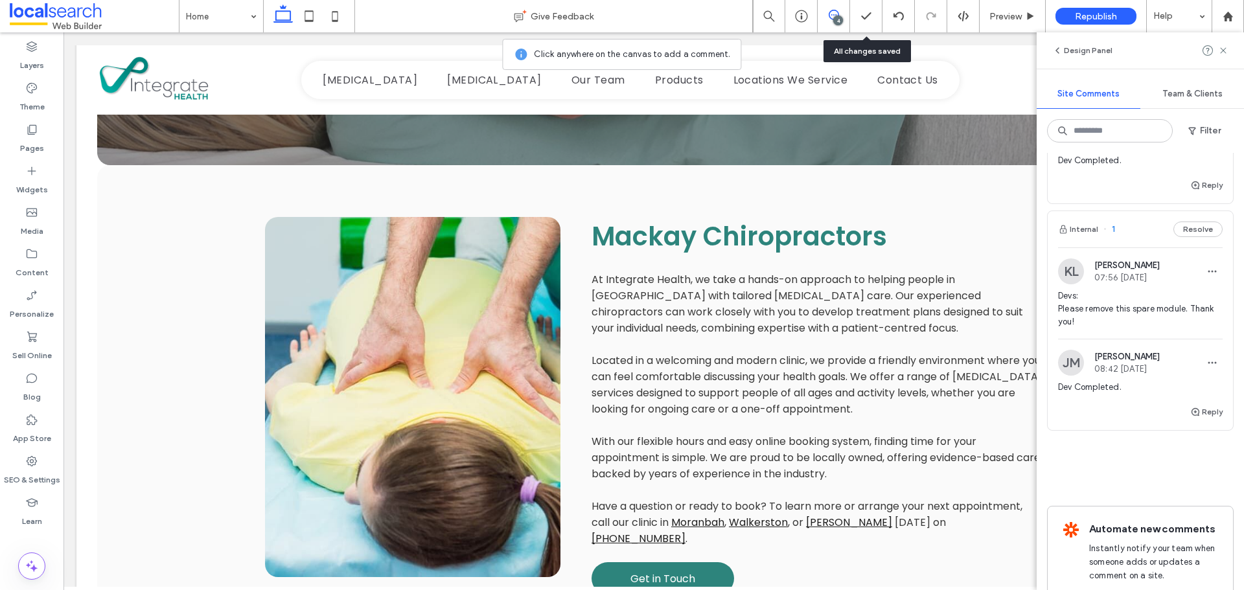
scroll to position [648, 0]
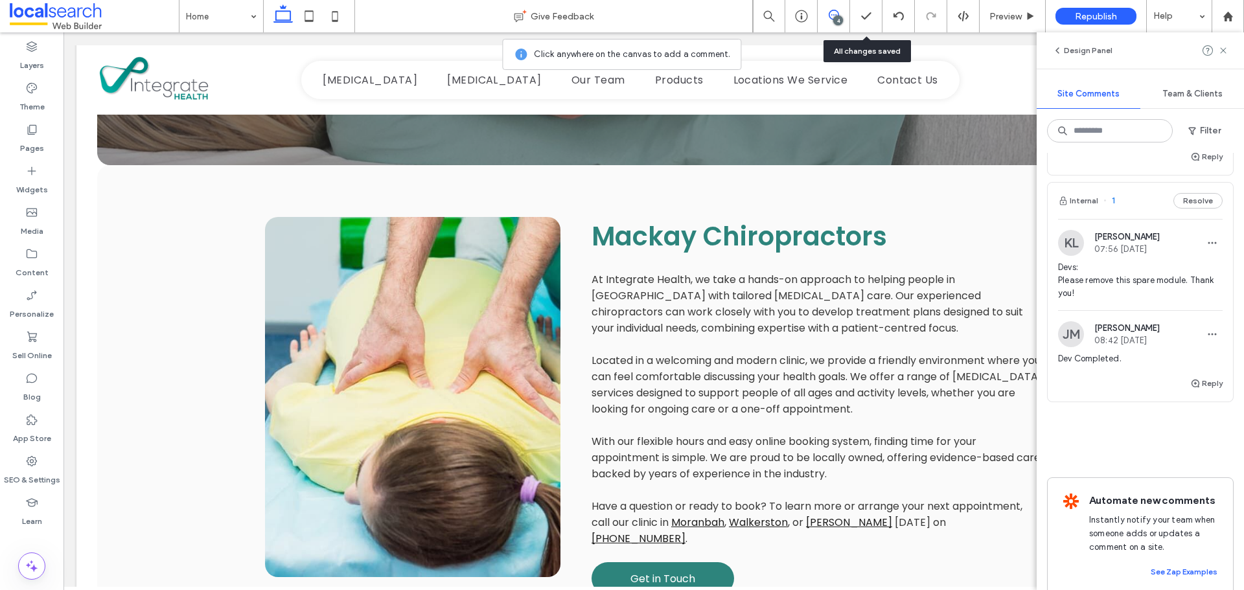
click at [1070, 256] on img at bounding box center [1071, 243] width 26 height 26
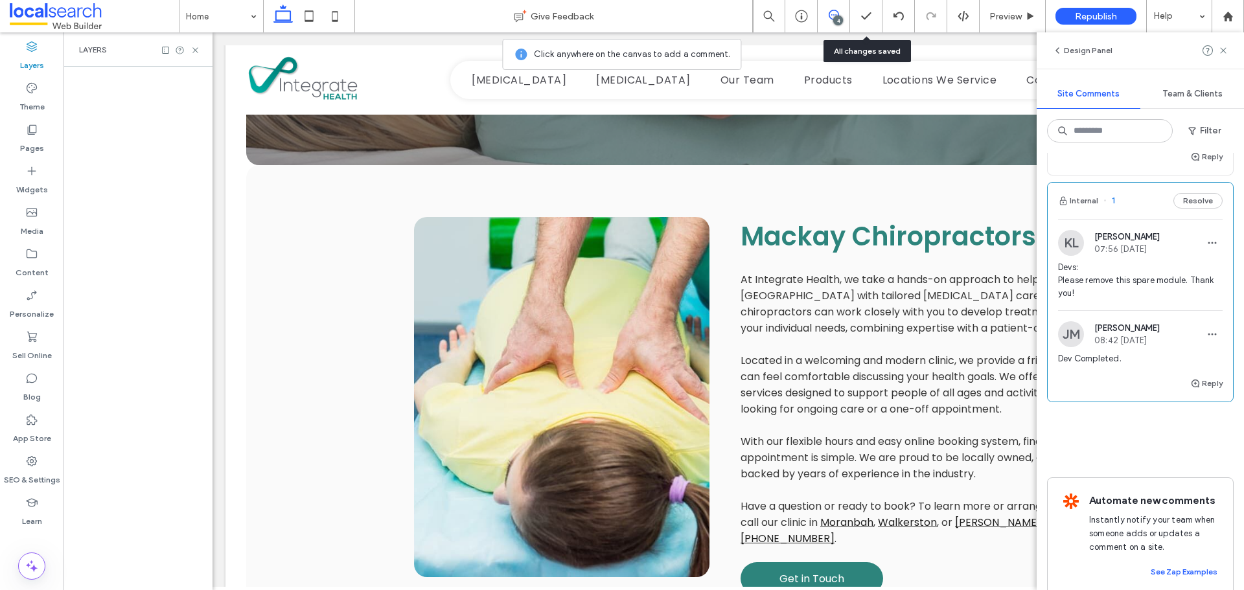
scroll to position [0, 149]
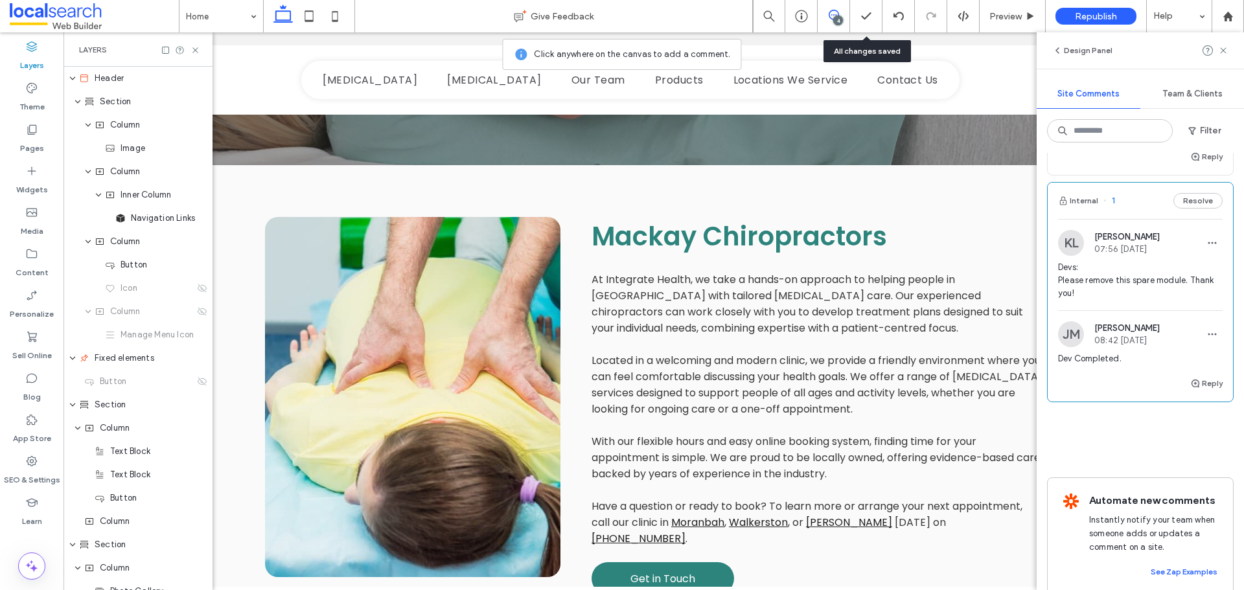
click at [1070, 256] on img at bounding box center [1071, 243] width 26 height 26
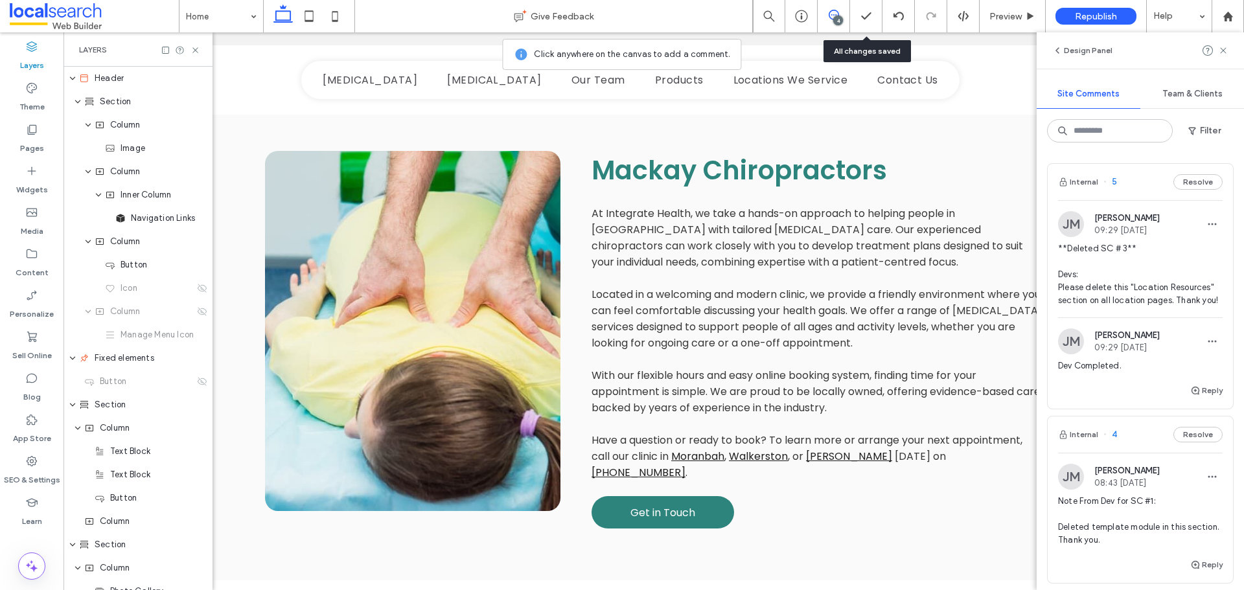
scroll to position [518, 0]
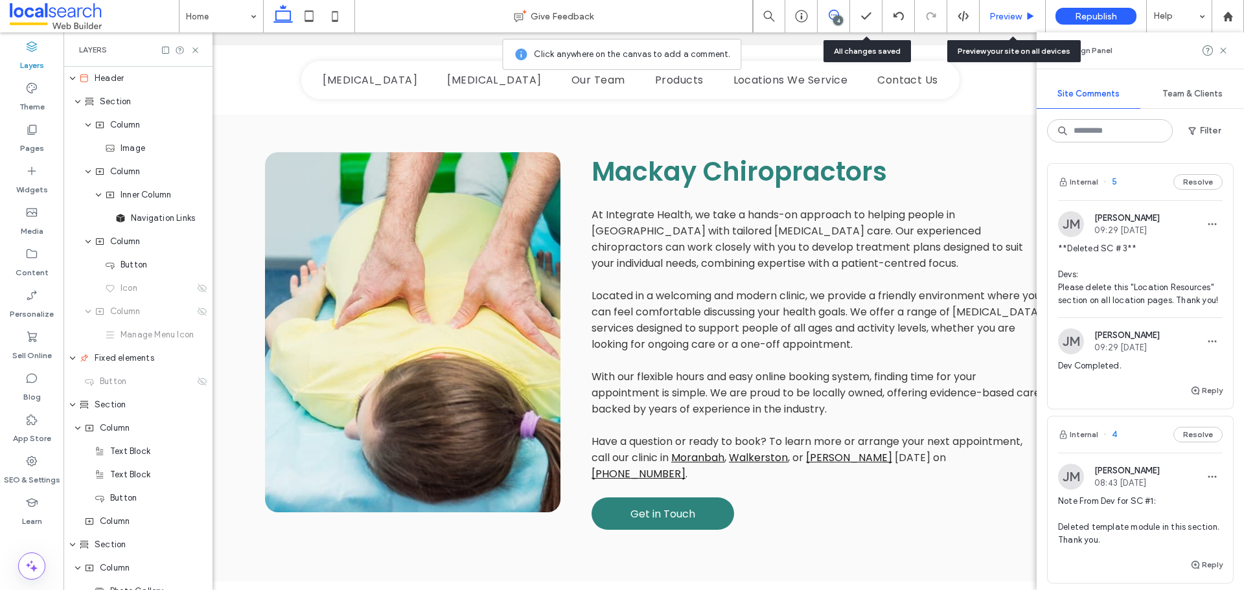
click at [994, 12] on span "Preview" at bounding box center [1006, 16] width 32 height 11
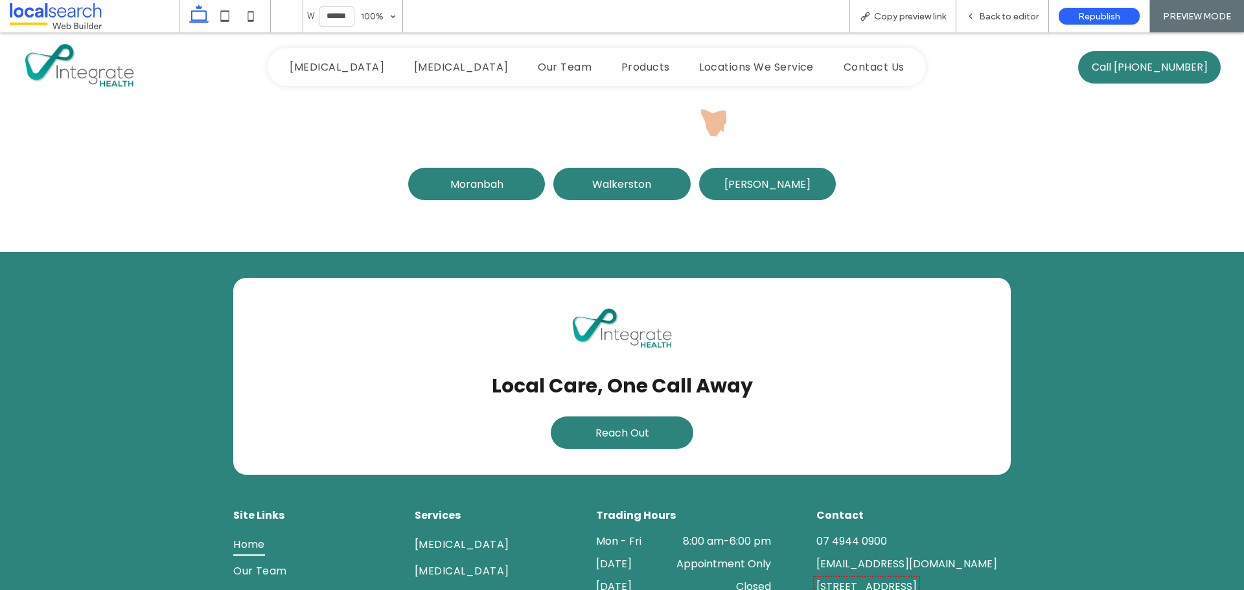
scroll to position [2463, 0]
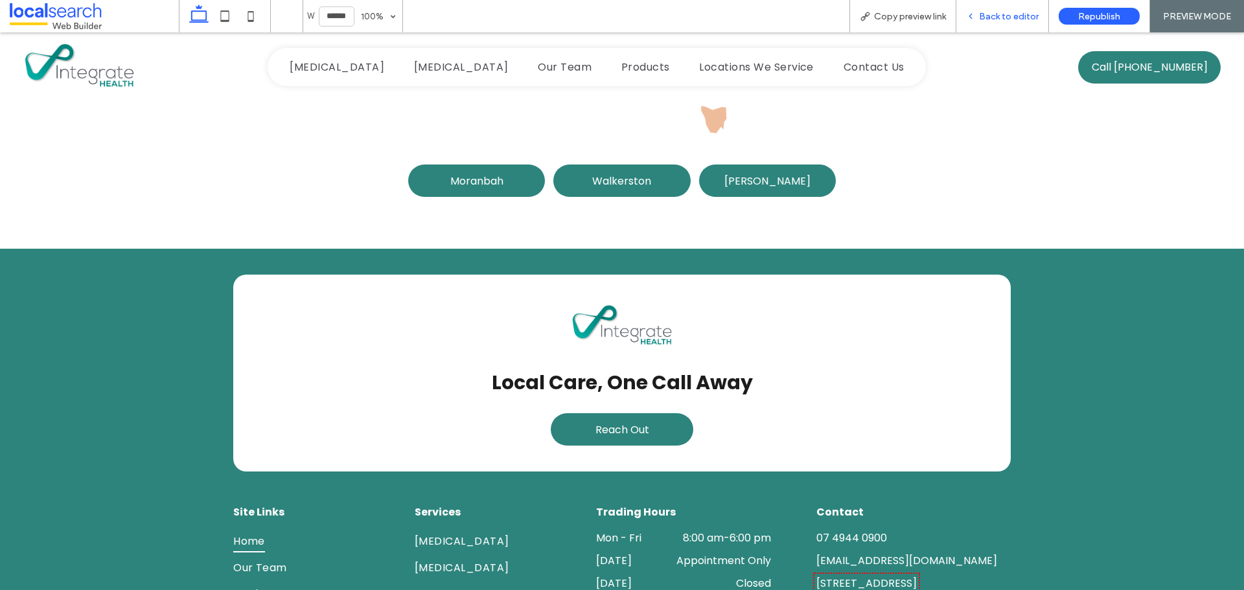
click at [983, 14] on span "Back to editor" at bounding box center [1009, 16] width 60 height 11
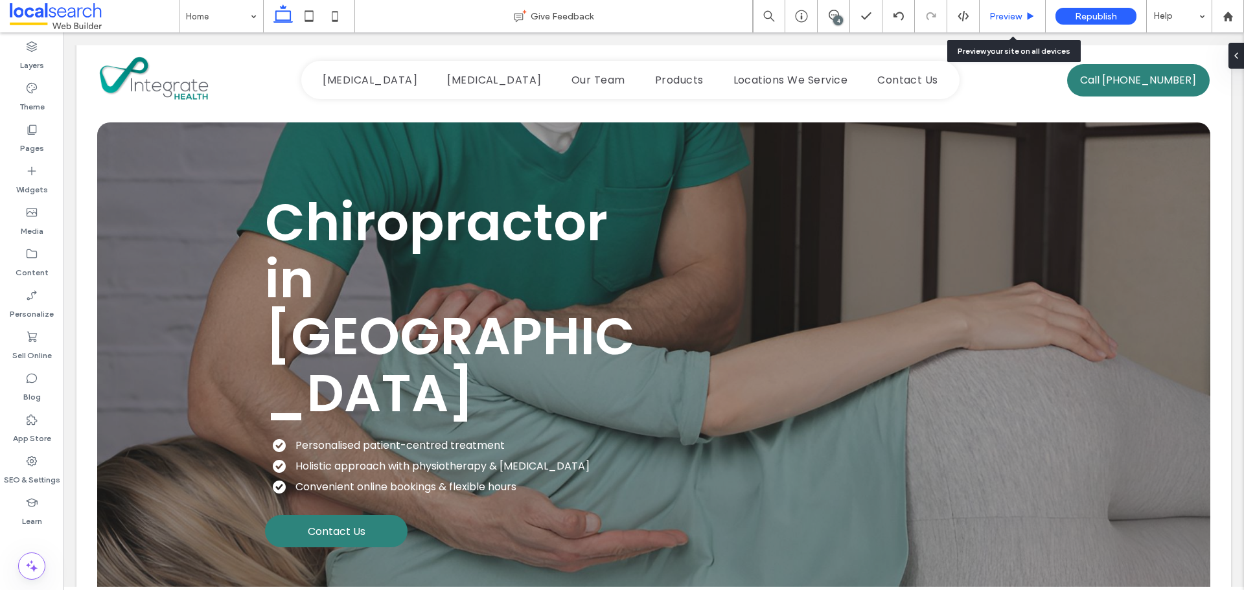
click at [1004, 6] on div "Preview" at bounding box center [1013, 16] width 66 height 32
click at [993, 11] on span "Preview" at bounding box center [1006, 16] width 32 height 11
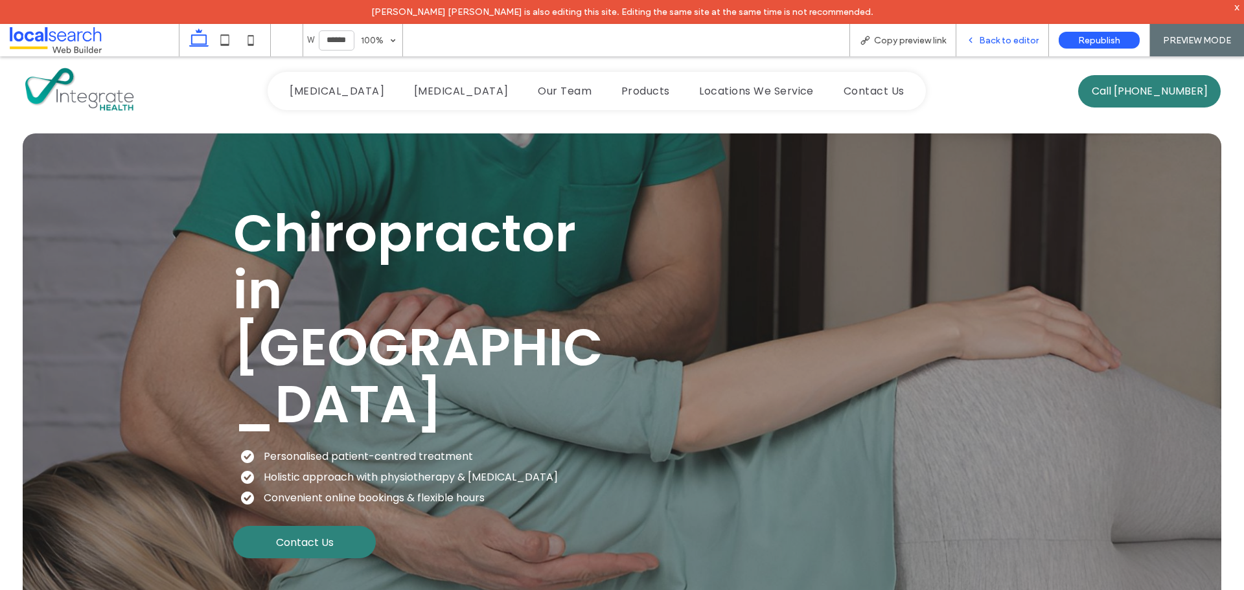
click at [989, 44] on span "Back to editor" at bounding box center [1009, 40] width 60 height 11
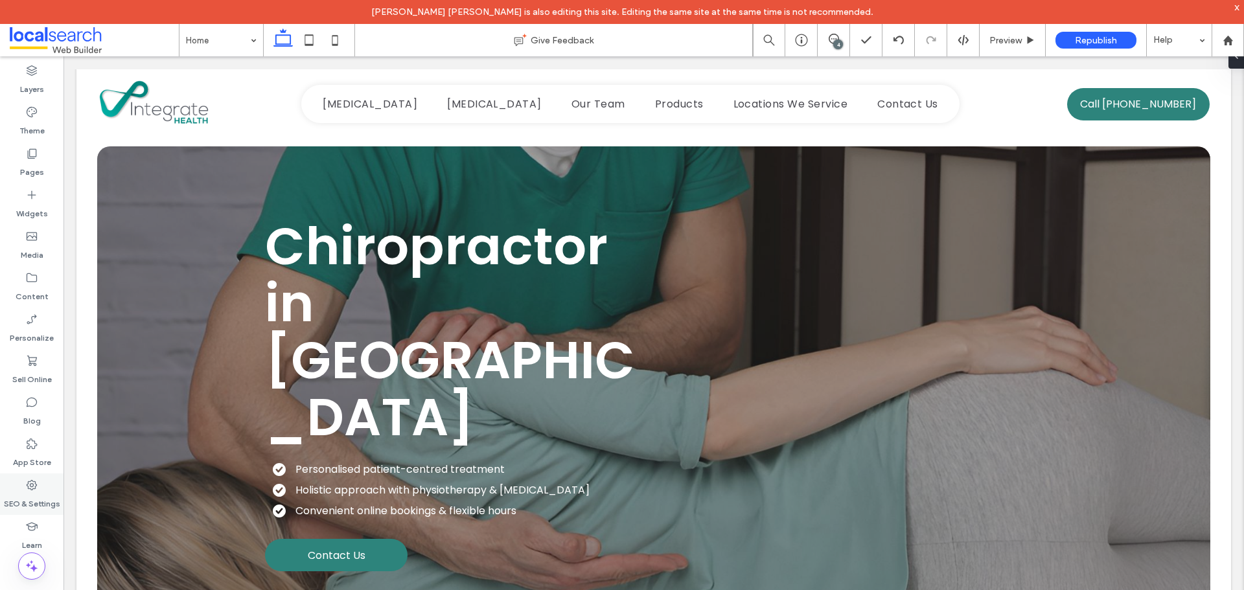
click at [24, 490] on div "SEO & Settings" at bounding box center [32, 494] width 64 height 41
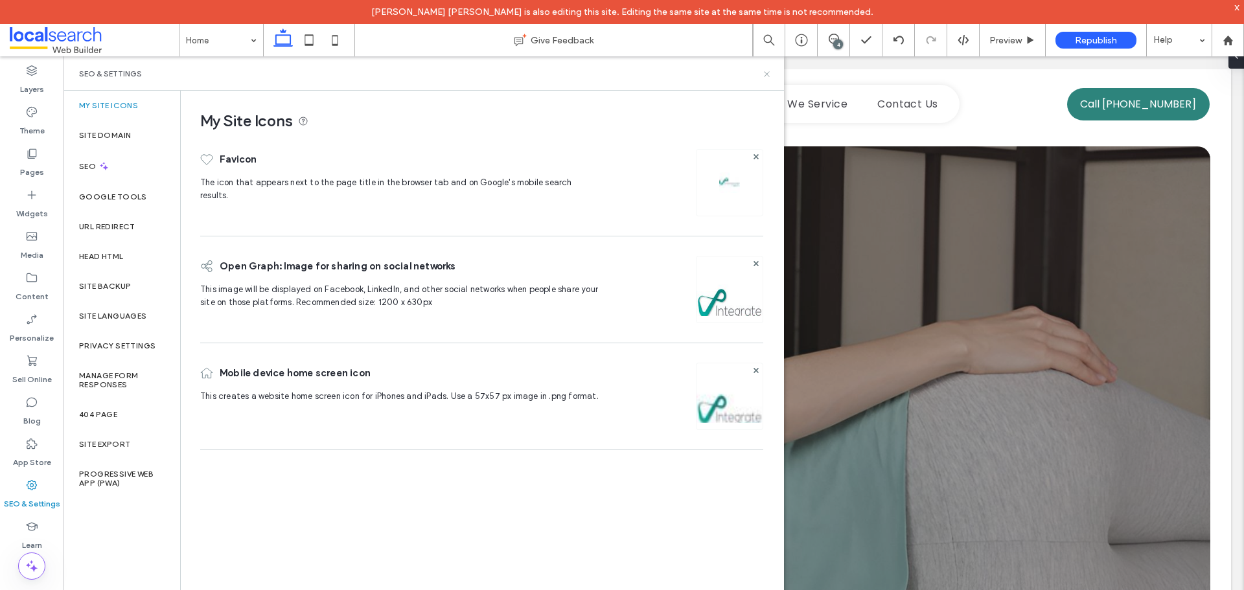
click at [764, 75] on icon at bounding box center [767, 74] width 10 height 10
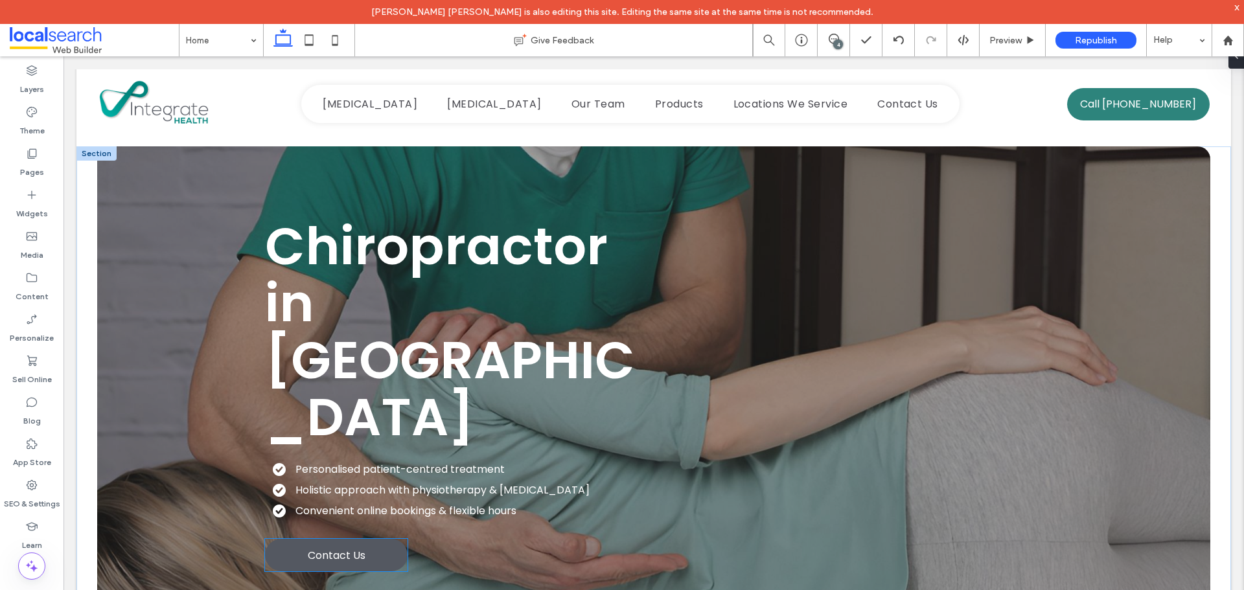
click at [351, 548] on span "Contact Us" at bounding box center [337, 556] width 58 height 16
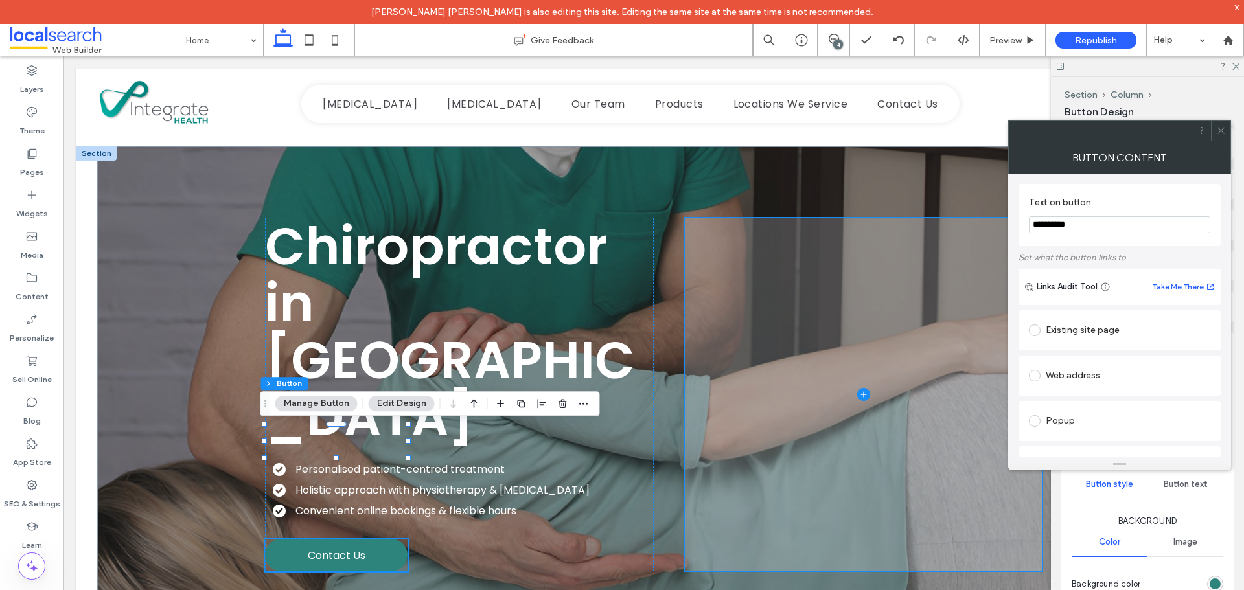
type input "**"
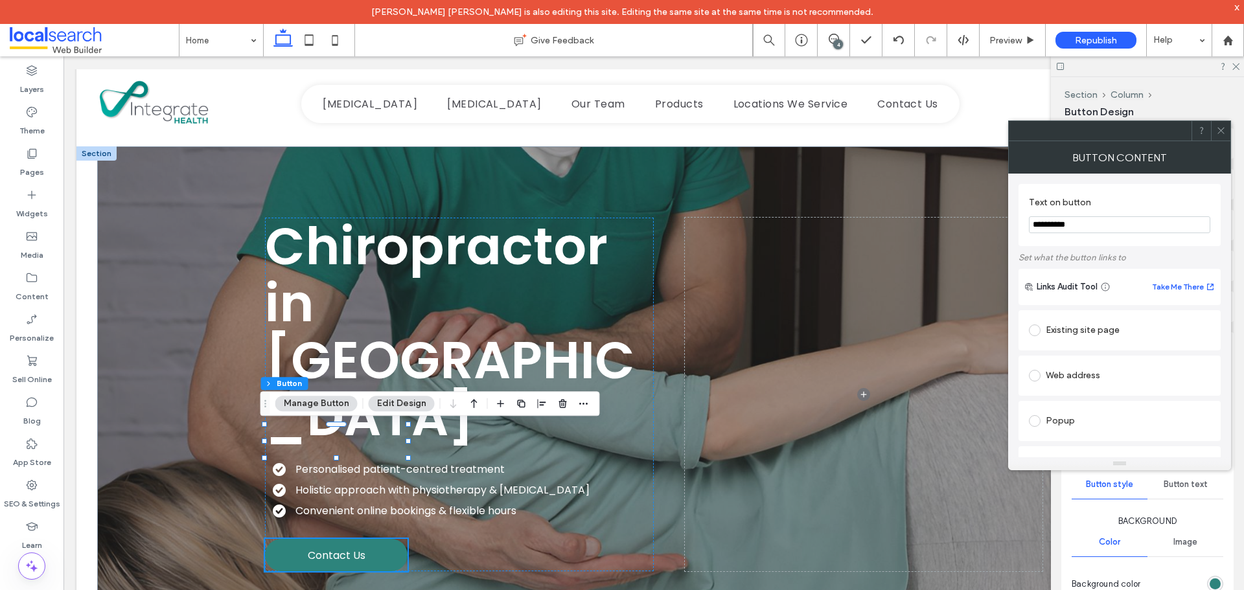
click at [1064, 329] on div "Existing site page" at bounding box center [1119, 330] width 181 height 21
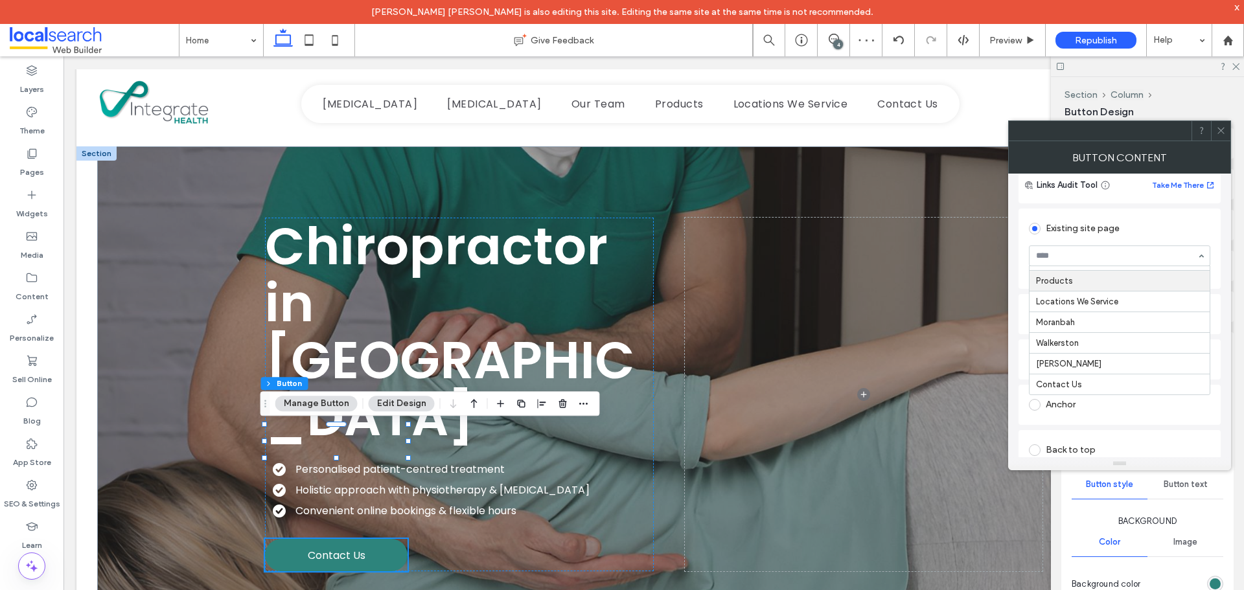
scroll to position [130, 0]
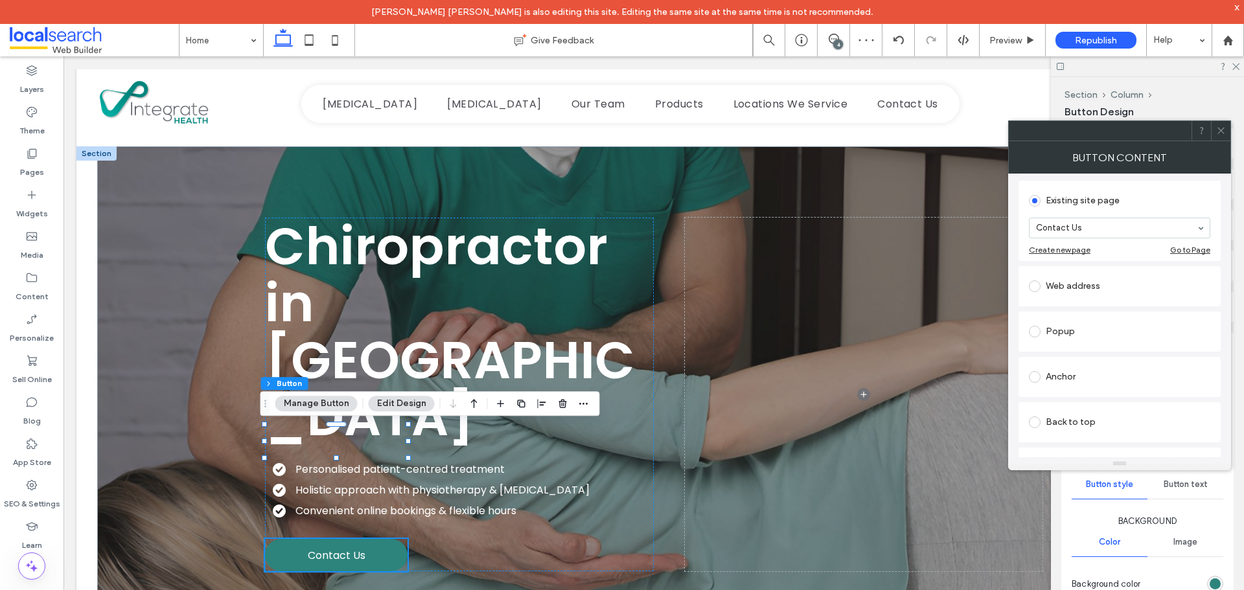
click at [1216, 132] on icon at bounding box center [1221, 131] width 10 height 10
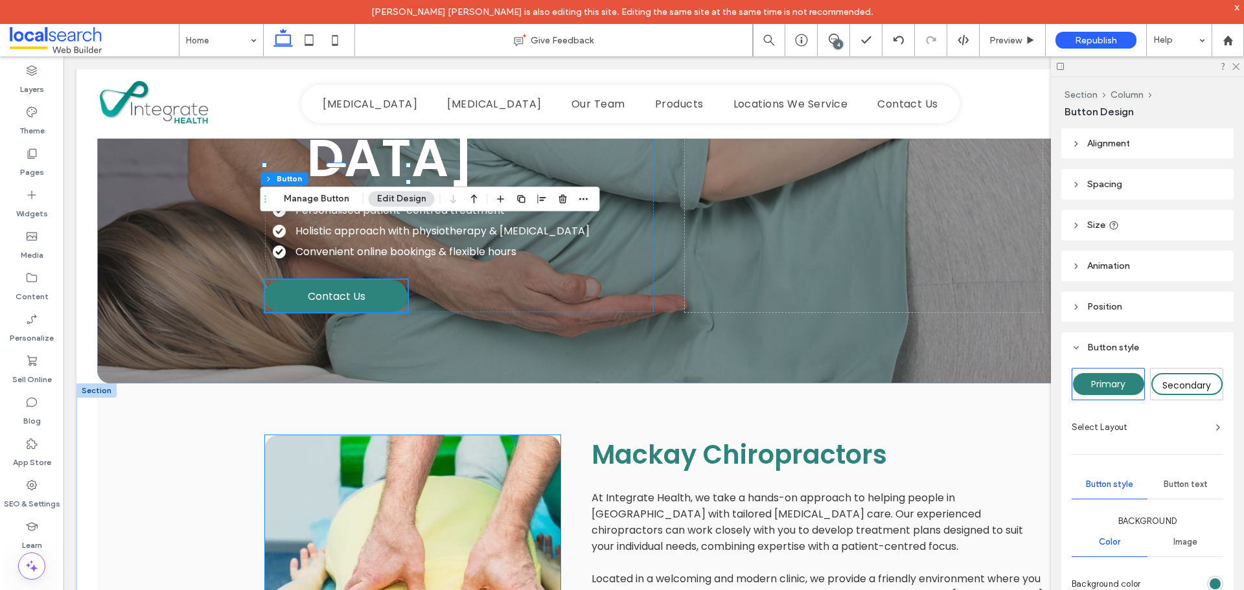
scroll to position [0, 0]
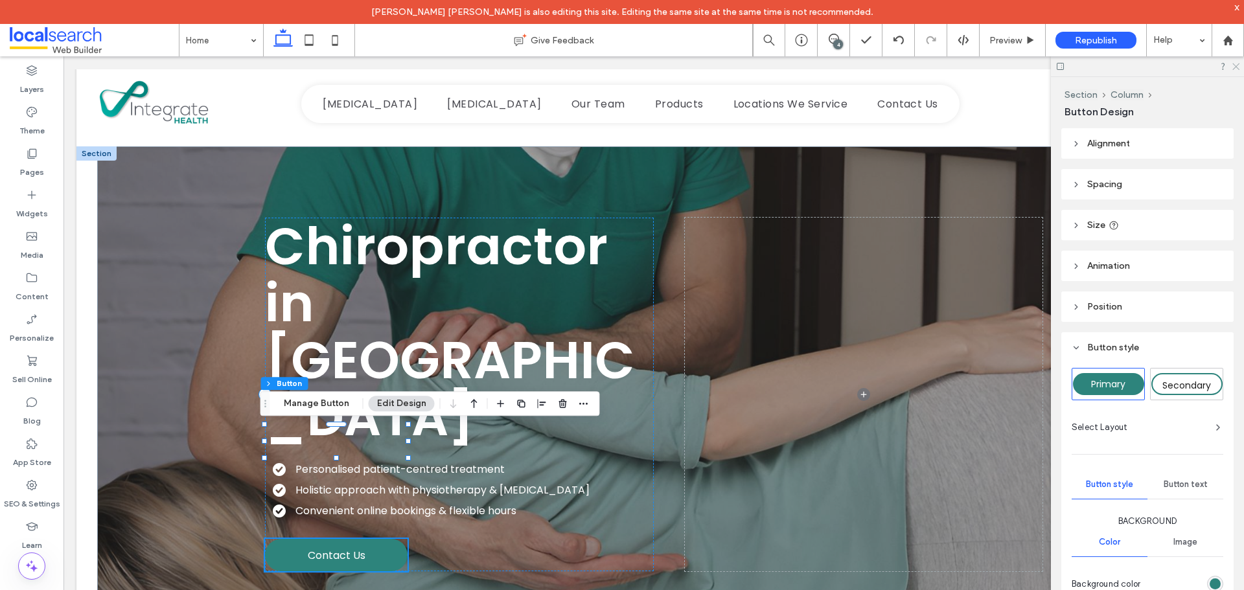
click at [1239, 68] on icon at bounding box center [1235, 66] width 8 height 8
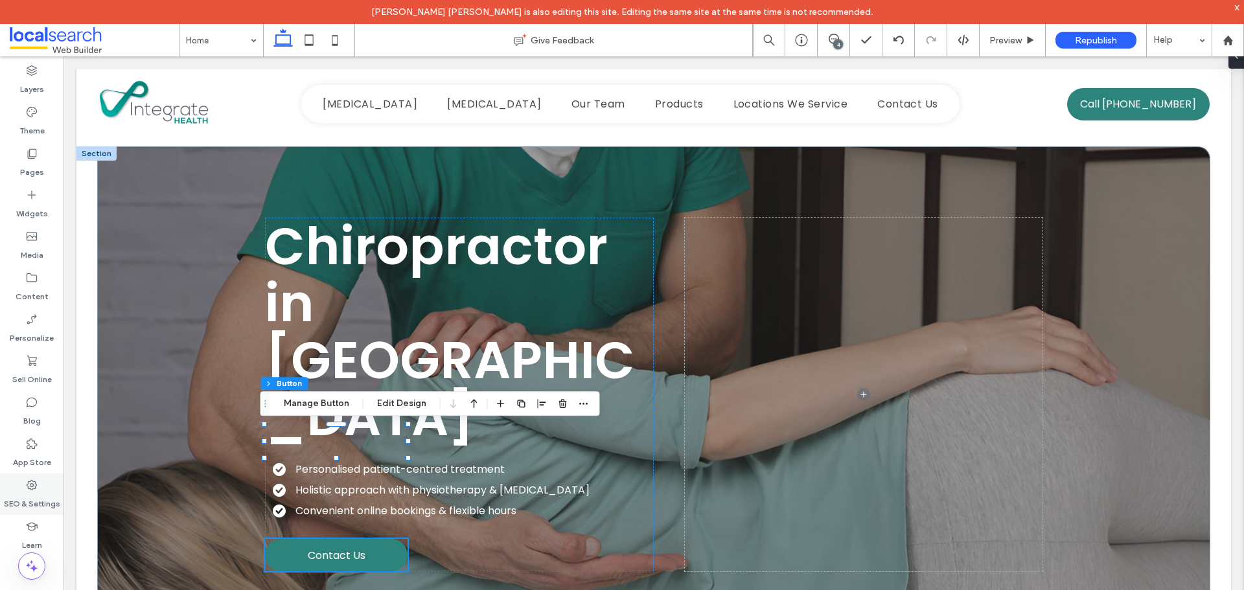
click at [34, 485] on use at bounding box center [32, 485] width 10 height 10
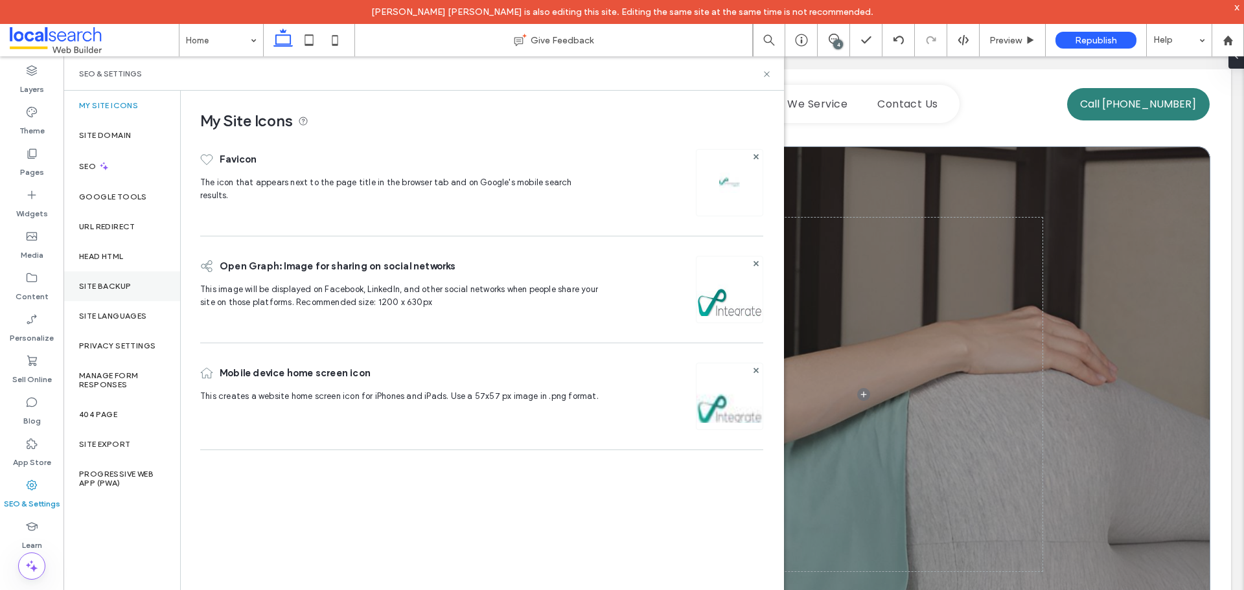
click at [106, 294] on div "Site Backup" at bounding box center [122, 287] width 117 height 30
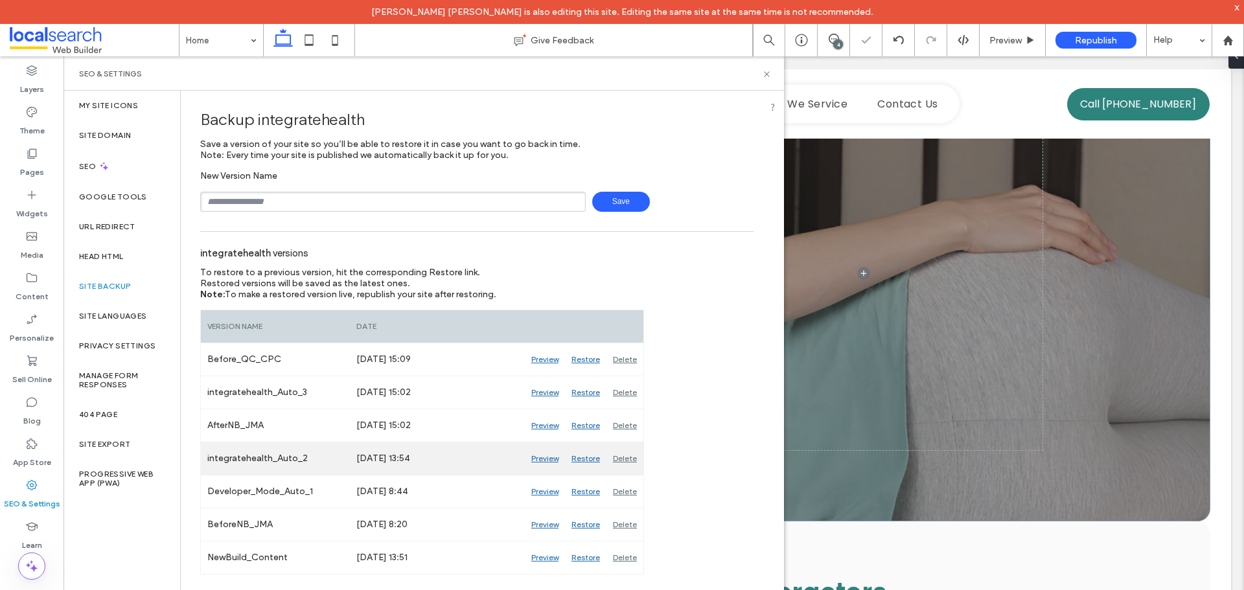
scroll to position [130, 0]
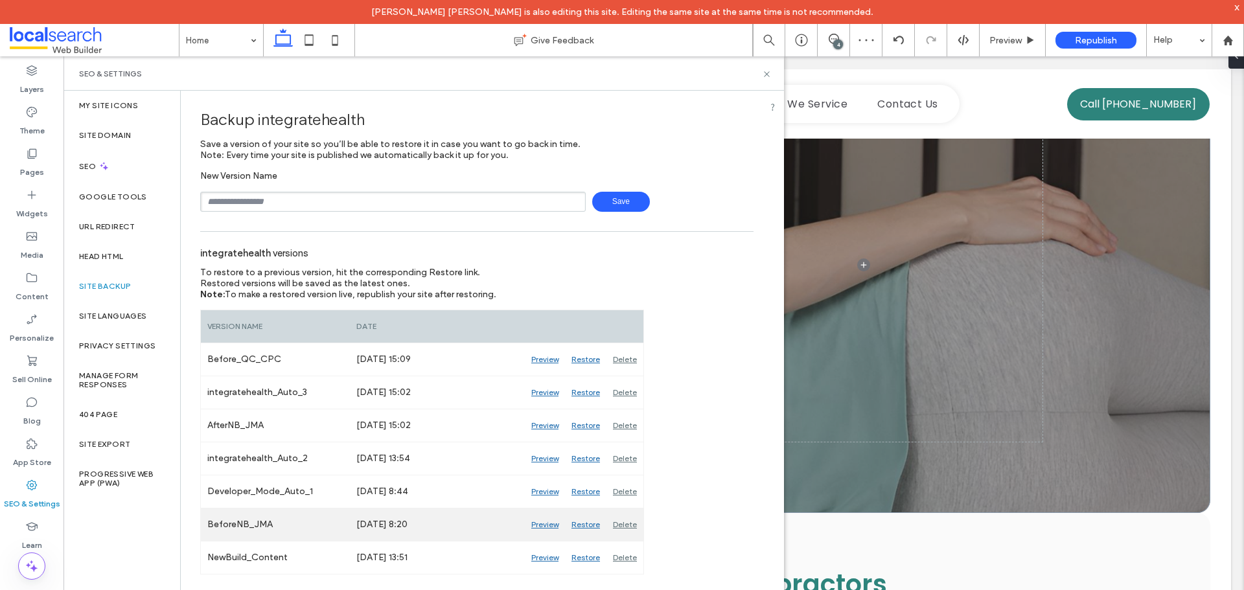
click at [534, 522] on div "Preview" at bounding box center [545, 525] width 40 height 32
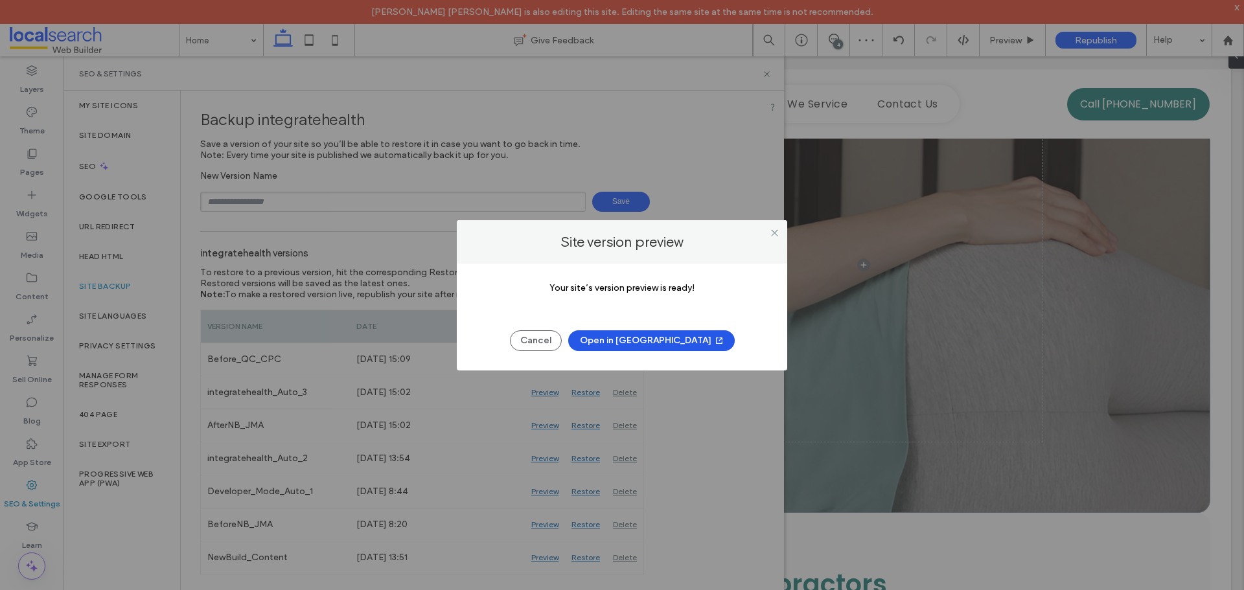
click at [662, 342] on button "Open in [GEOGRAPHIC_DATA]" at bounding box center [651, 340] width 167 height 21
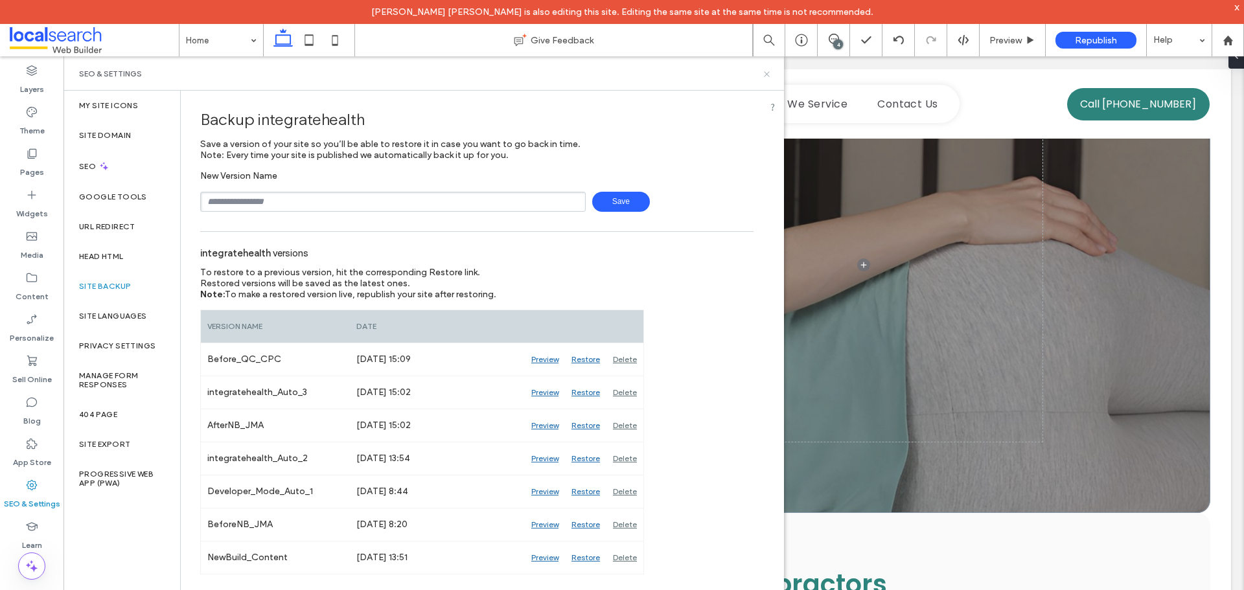
click at [765, 74] on icon at bounding box center [767, 74] width 10 height 10
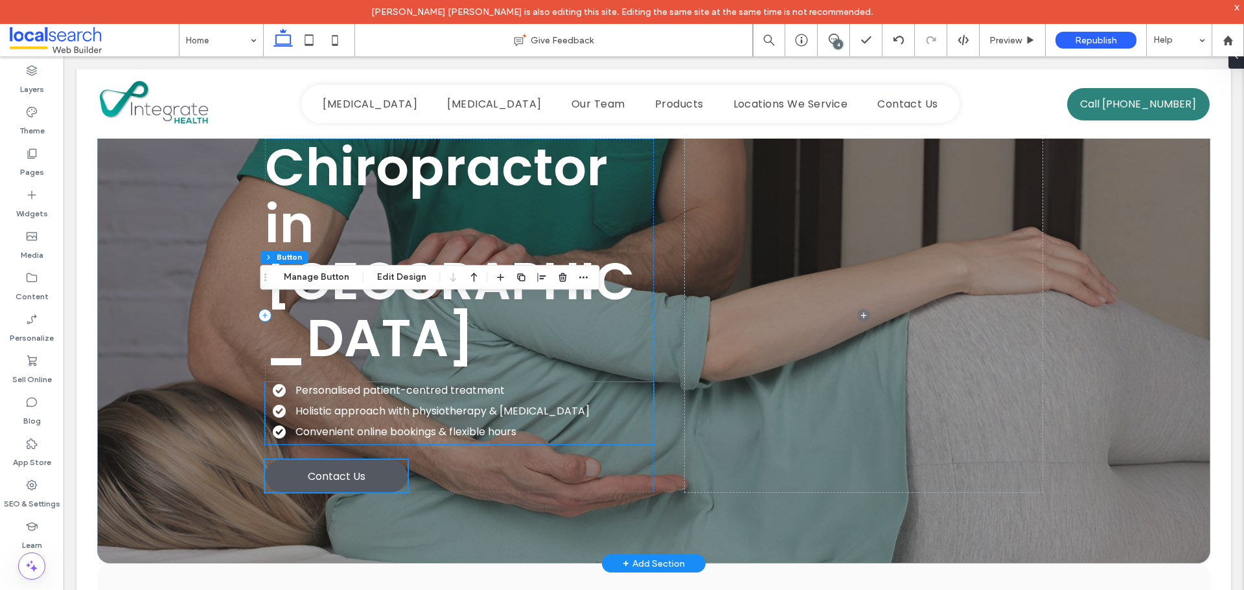
scroll to position [0, 0]
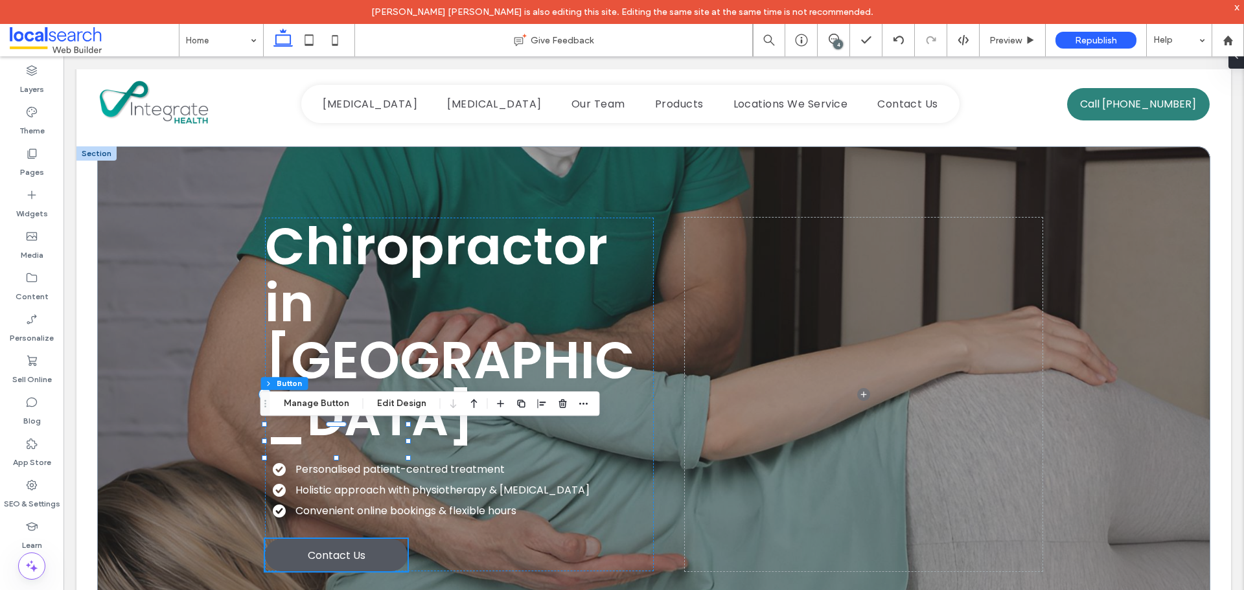
click at [324, 539] on link "Contact Us" at bounding box center [336, 555] width 143 height 32
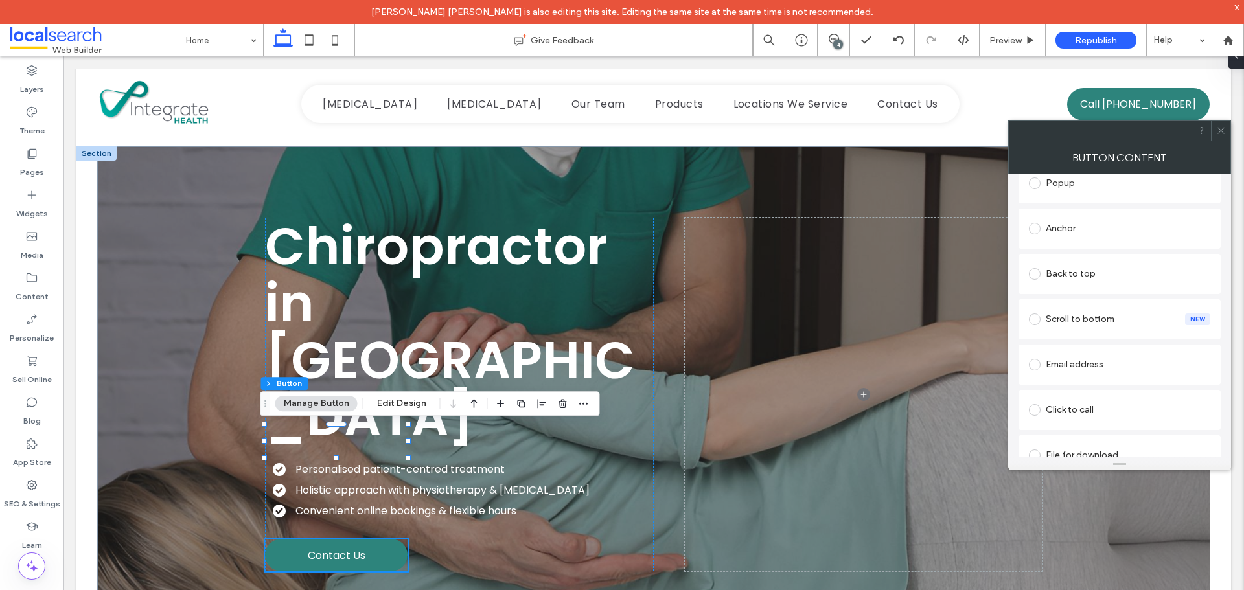
scroll to position [297, 0]
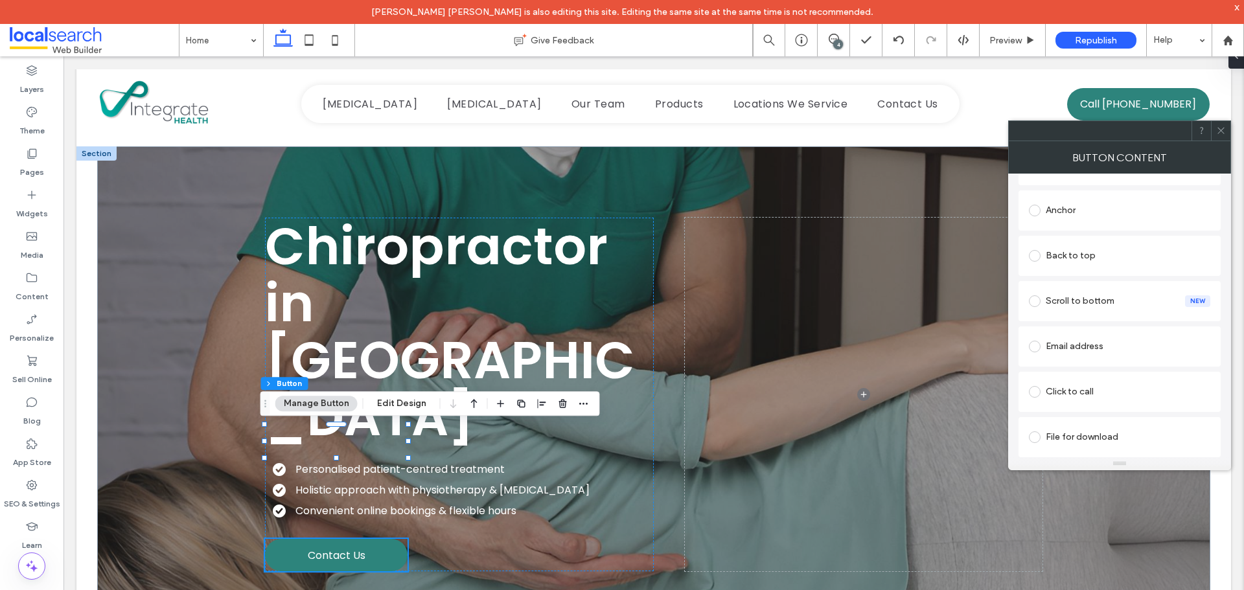
click at [1227, 126] on div at bounding box center [1220, 130] width 19 height 19
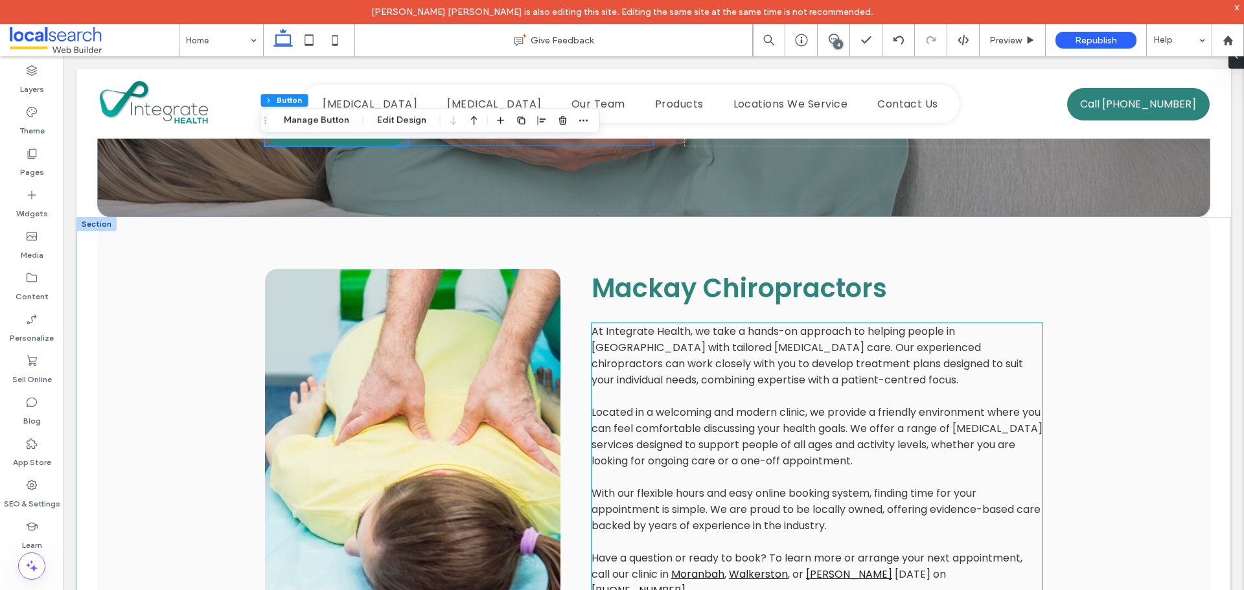
scroll to position [454, 0]
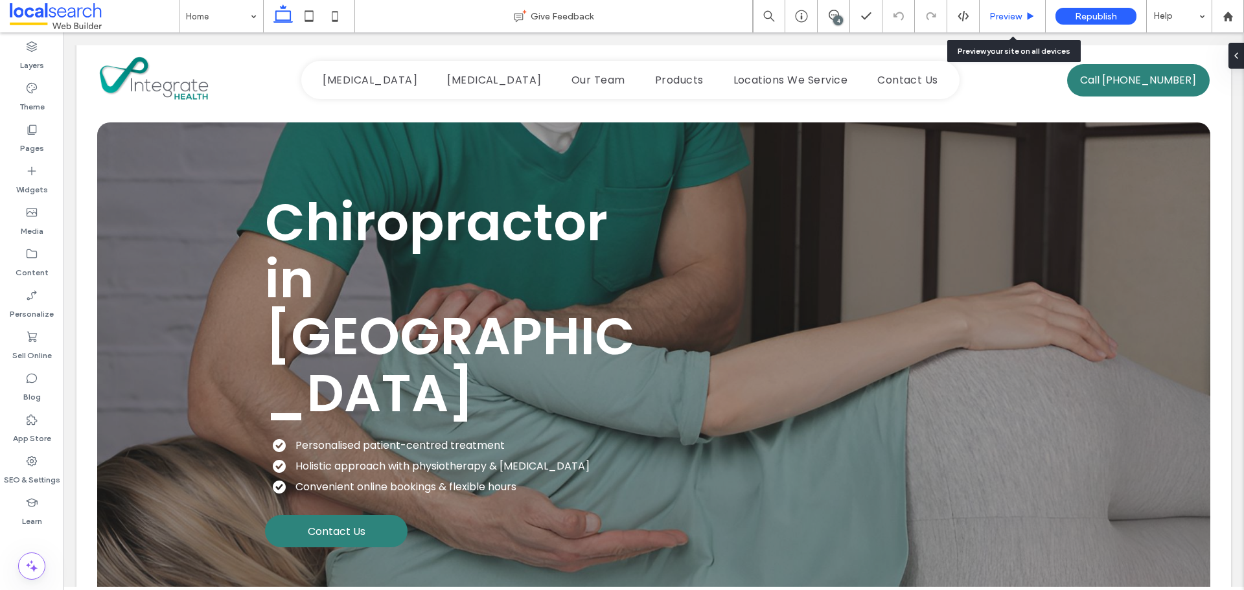
click at [1030, 16] on use at bounding box center [1031, 15] width 6 height 7
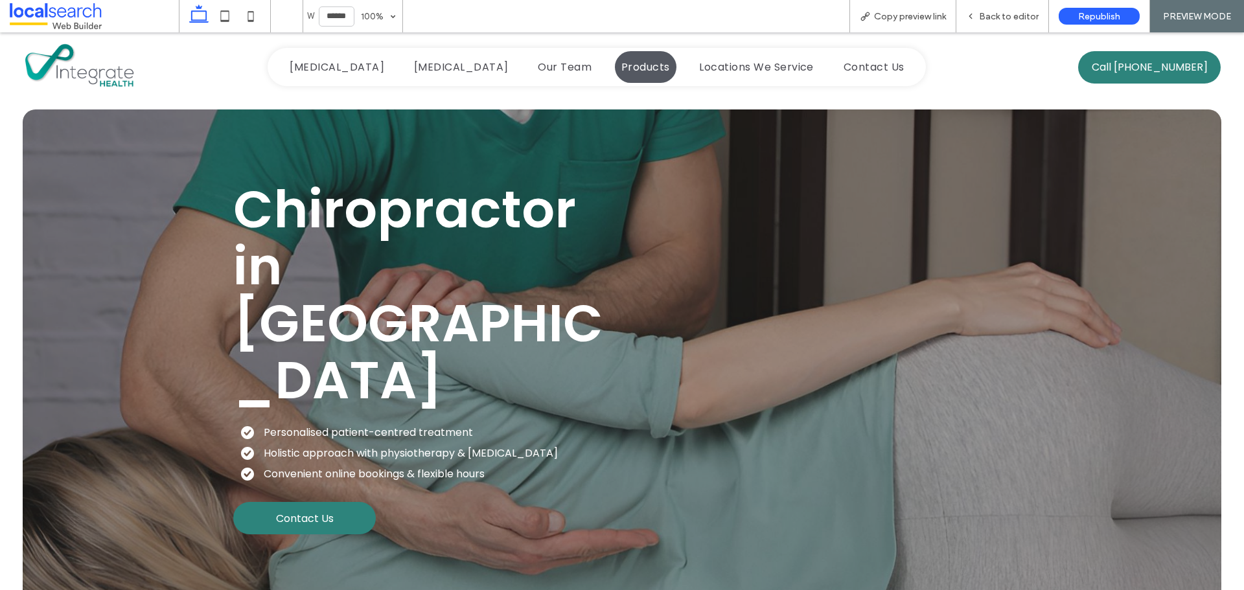
click at [621, 68] on span "Products" at bounding box center [645, 67] width 49 height 16
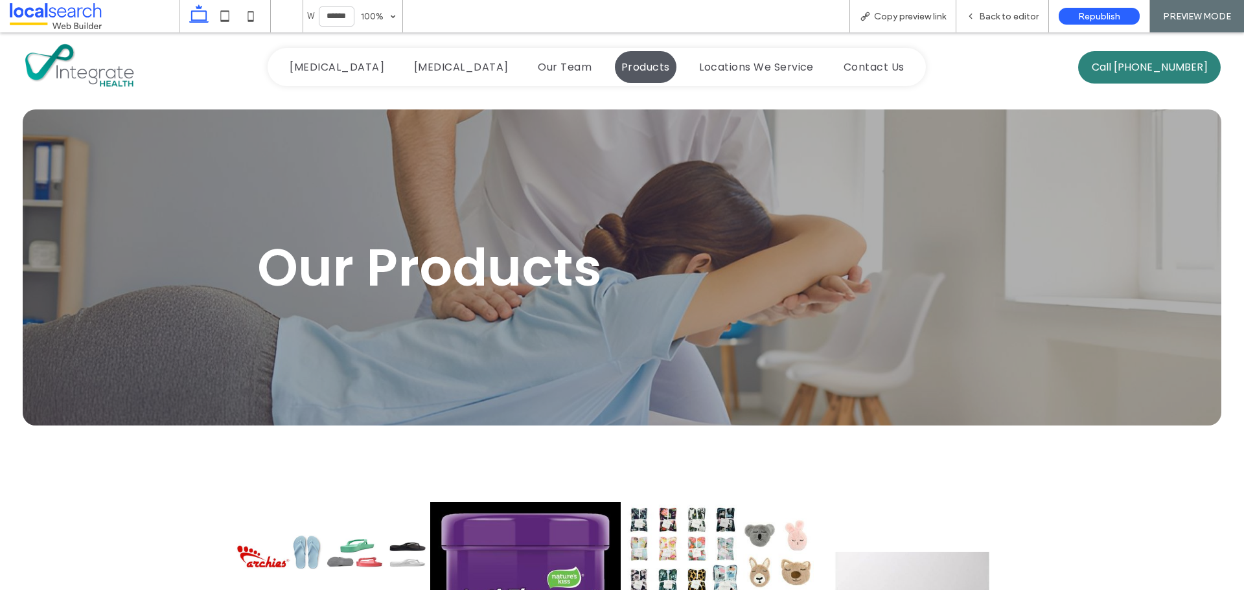
scroll to position [375, 0]
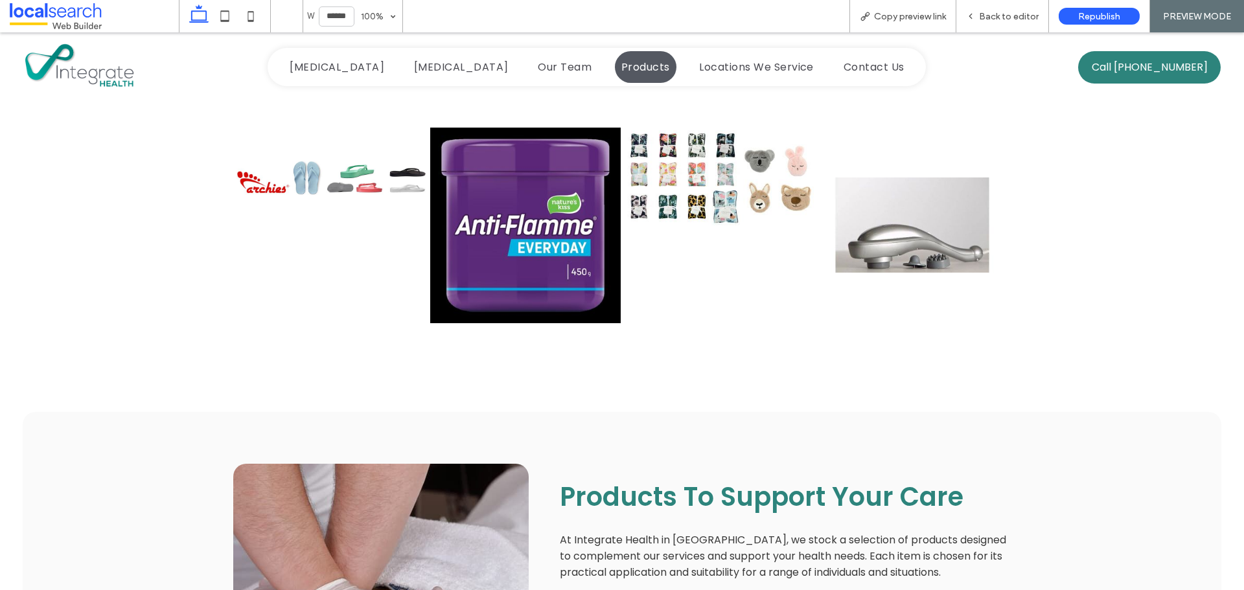
click at [343, 161] on link at bounding box center [332, 177] width 191 height 143
click at [493, 176] on link at bounding box center [525, 225] width 191 height 238
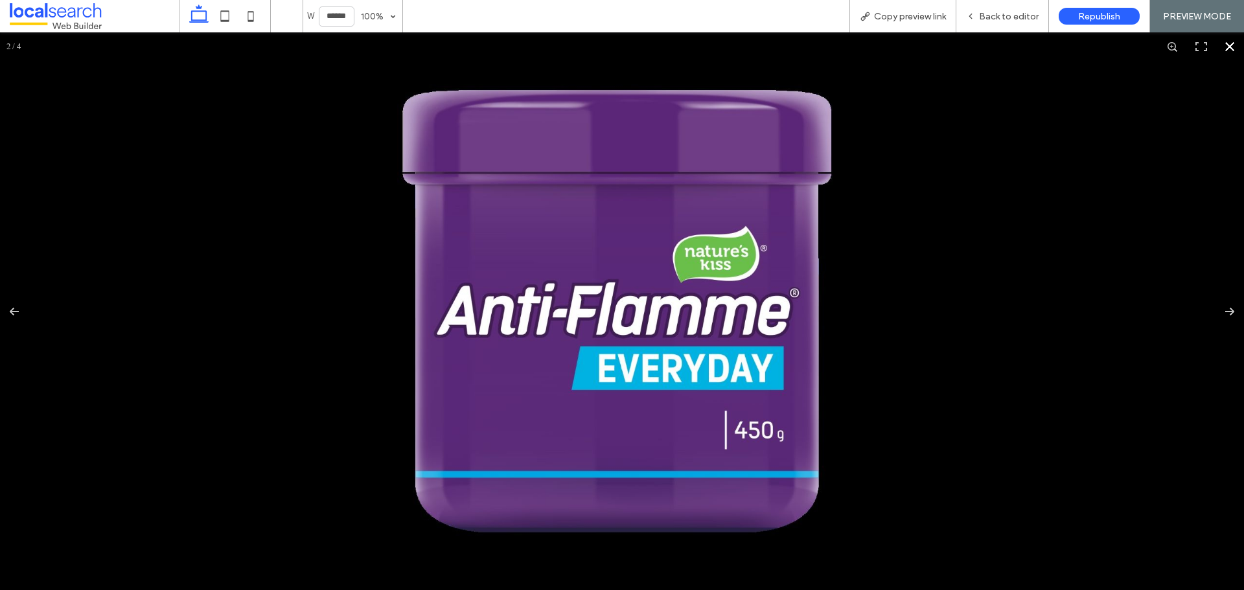
click at [1084, 225] on div at bounding box center [841, 270] width 934 height 419
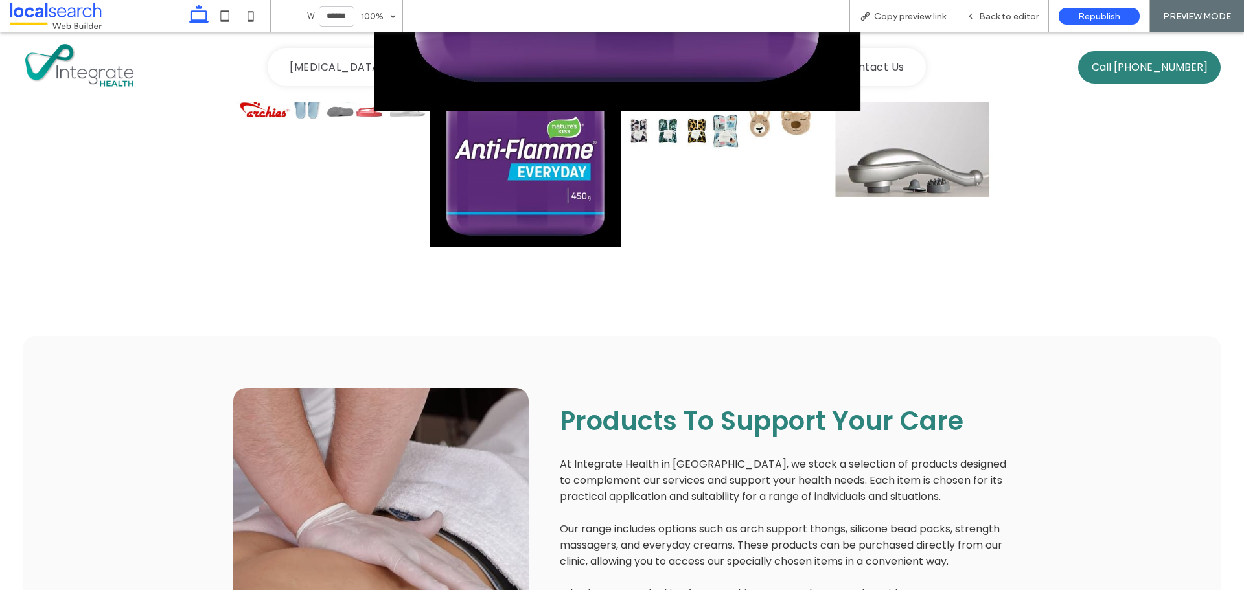
click at [840, 185] on link at bounding box center [912, 149] width 191 height 238
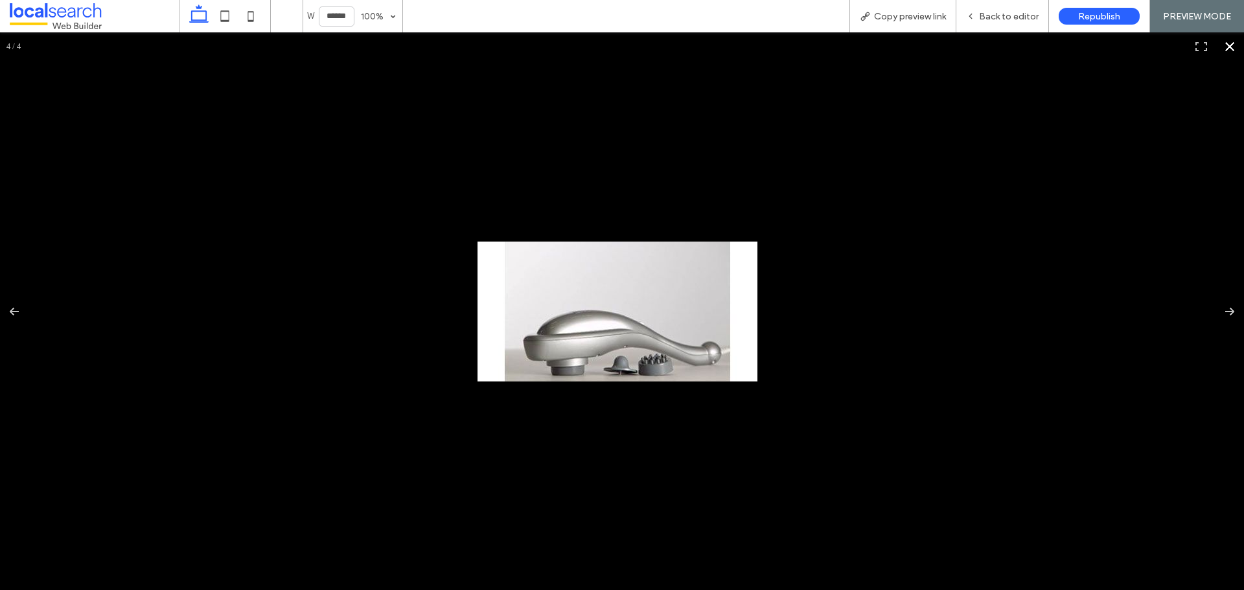
drag, startPoint x: 996, startPoint y: 272, endPoint x: 959, endPoint y: 268, distance: 37.1
click at [995, 271] on div at bounding box center [1100, 521] width 1244 height 558
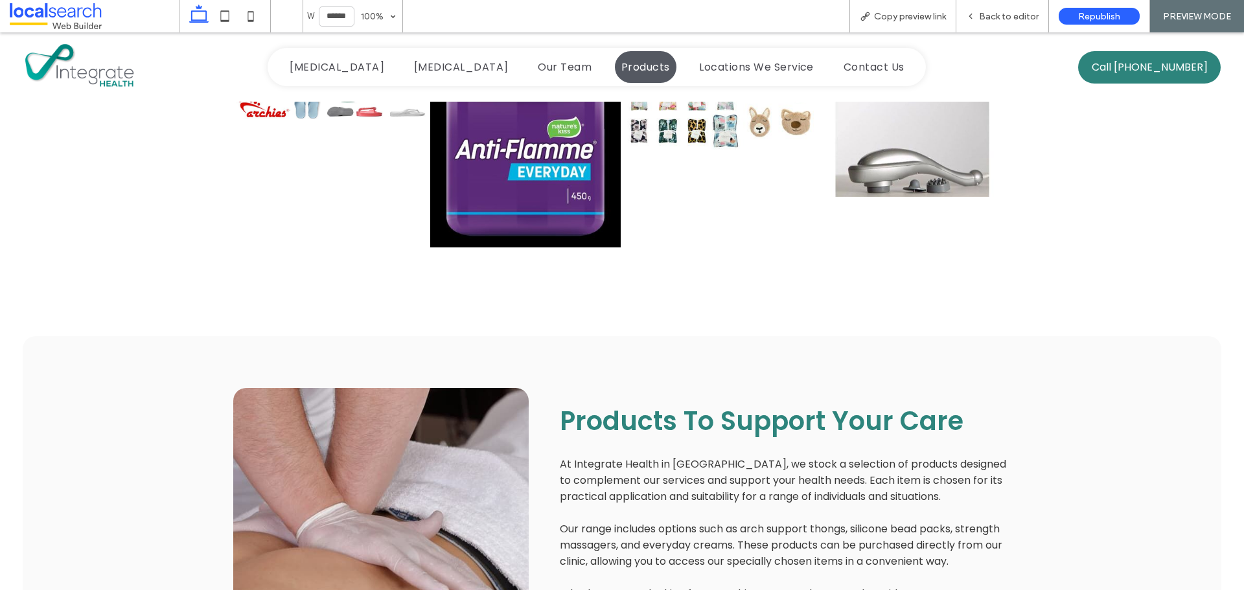
click at [737, 181] on div "Button" at bounding box center [719, 149] width 194 height 241
click at [732, 132] on div at bounding box center [622, 125] width 1244 height 29
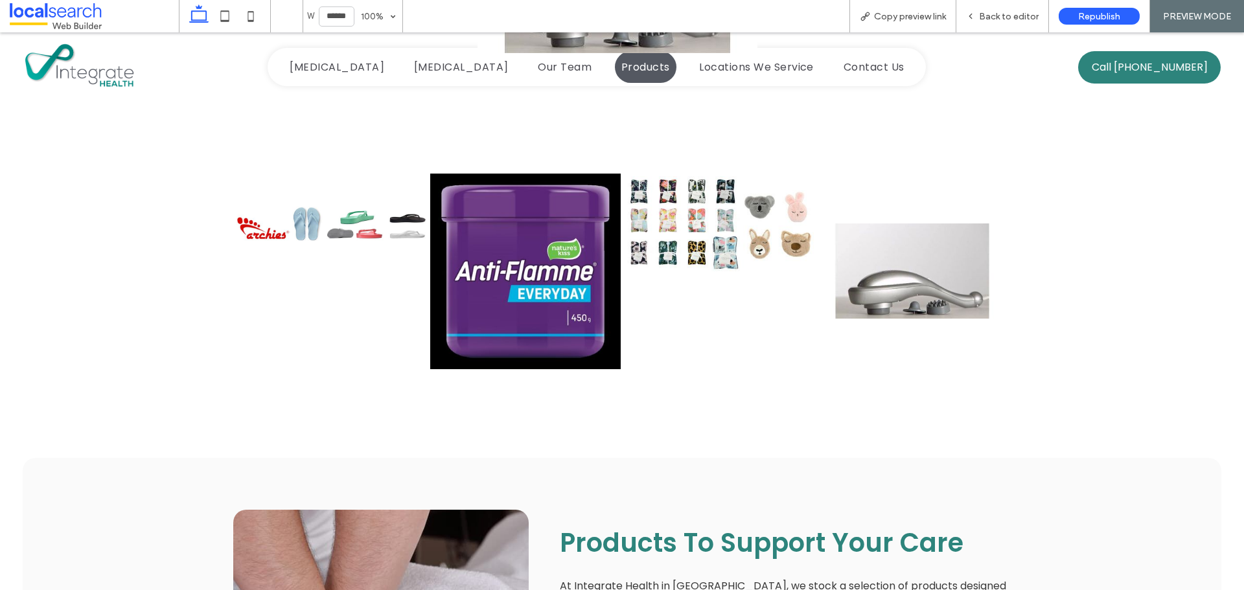
scroll to position [321, 0]
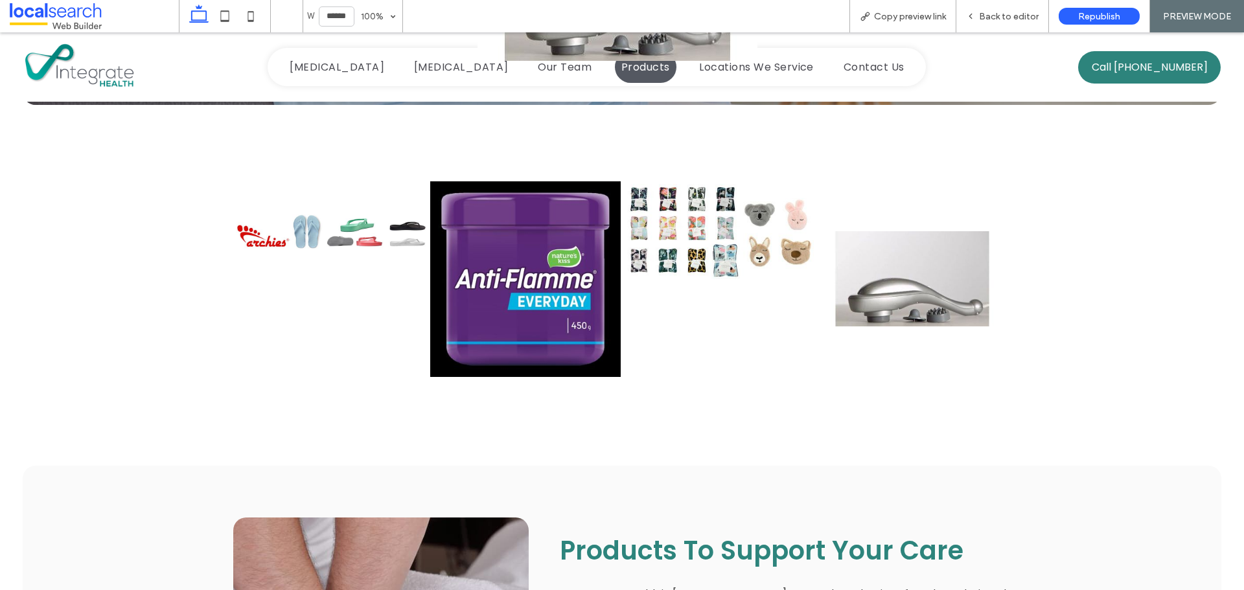
click at [701, 257] on div at bounding box center [622, 255] width 1244 height 29
click at [655, 198] on div at bounding box center [1100, 200] width 1244 height 558
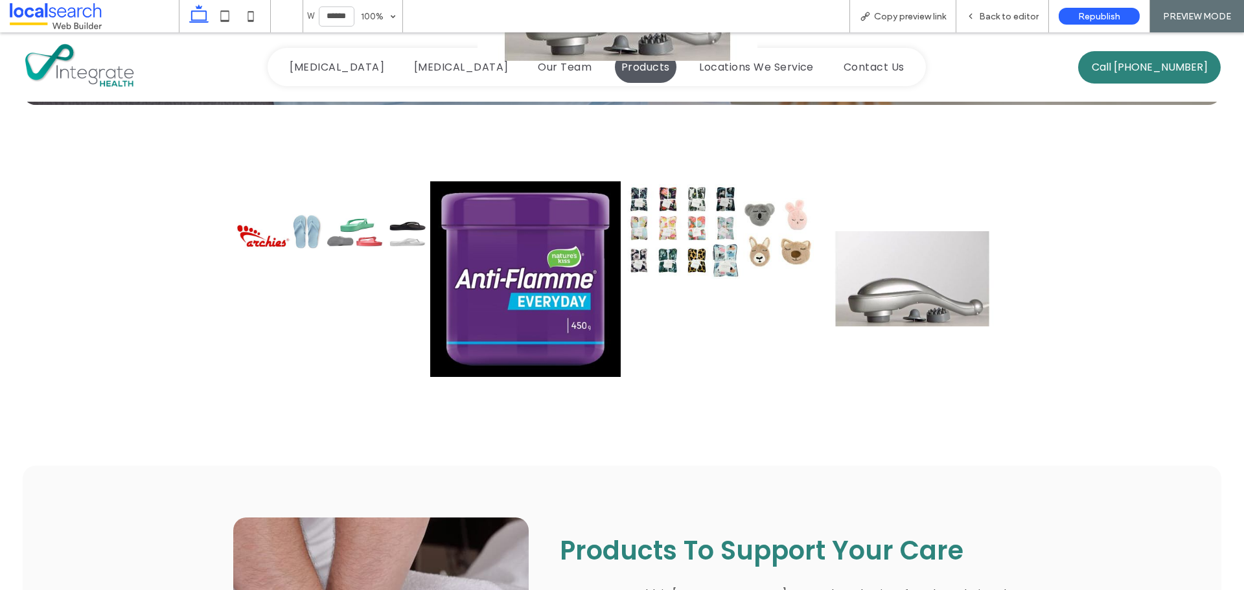
click at [888, 269] on div at bounding box center [622, 255] width 1244 height 29
click at [864, 288] on link at bounding box center [912, 279] width 191 height 238
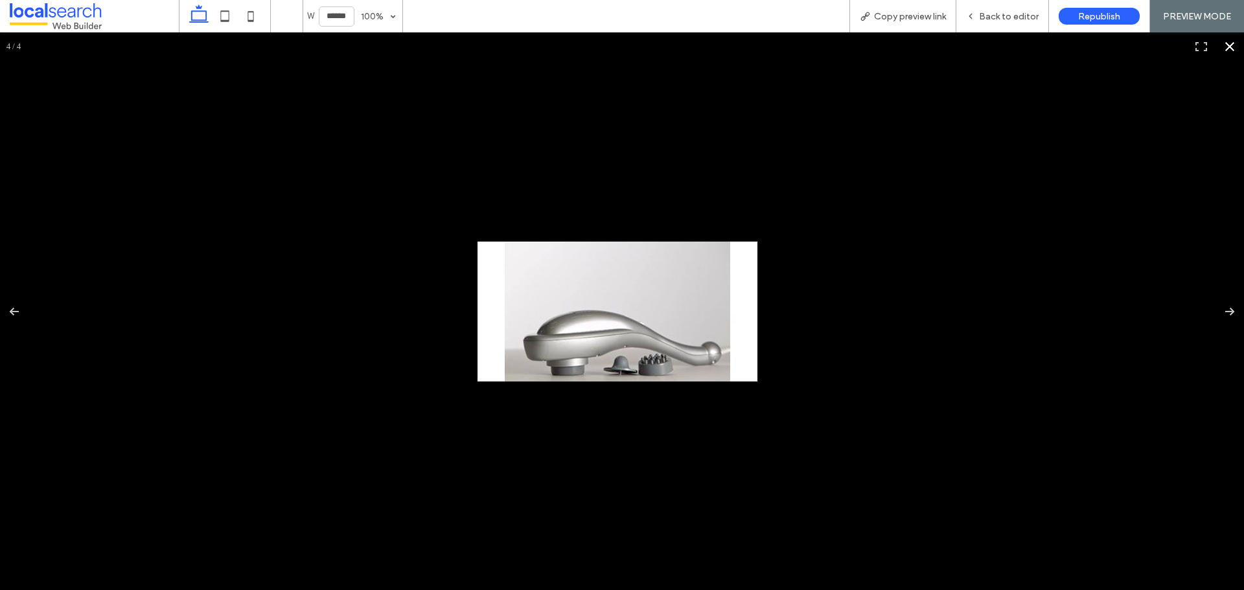
click at [864, 288] on div at bounding box center [1100, 521] width 1244 height 558
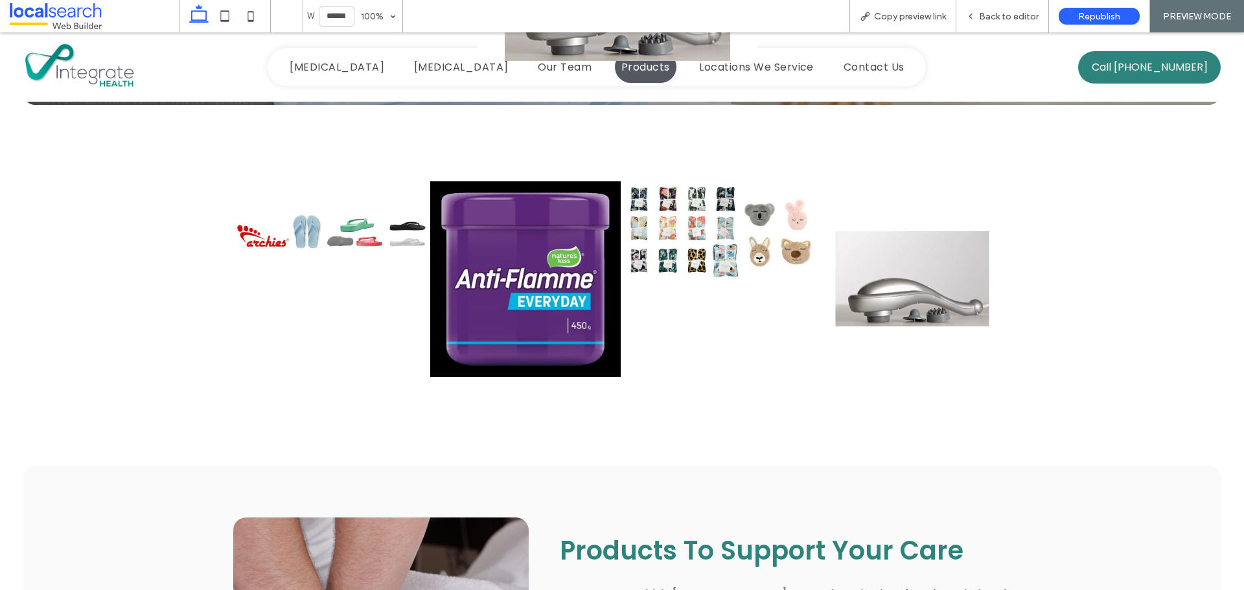
click at [741, 265] on div at bounding box center [622, 255] width 1244 height 29
click at [712, 260] on div at bounding box center [622, 255] width 1244 height 29
click at [1005, 14] on span "Back to editor" at bounding box center [1009, 16] width 60 height 11
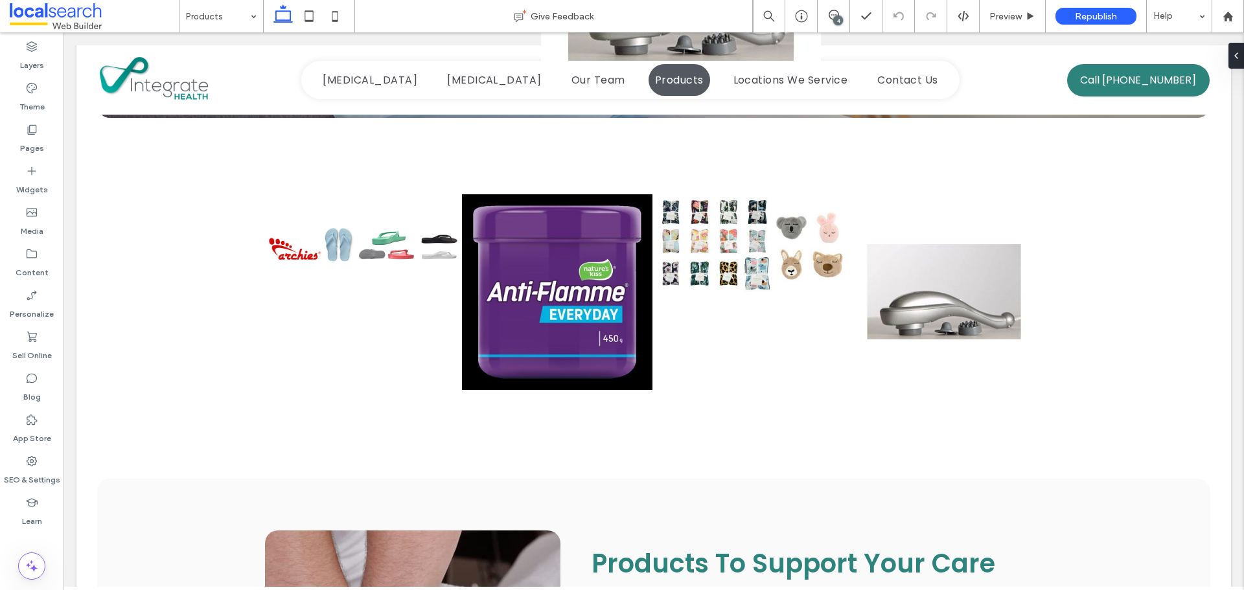
click at [770, 244] on div at bounding box center [654, 244] width 622 height 13
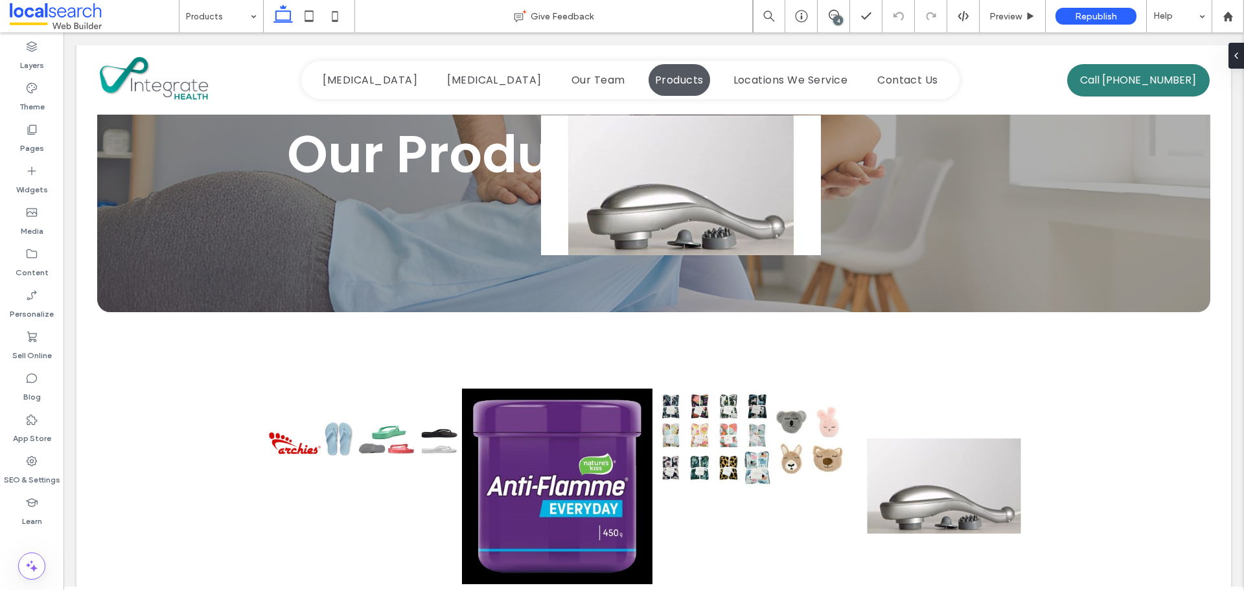
click at [716, 427] on div at bounding box center [1131, 392] width 1181 height 555
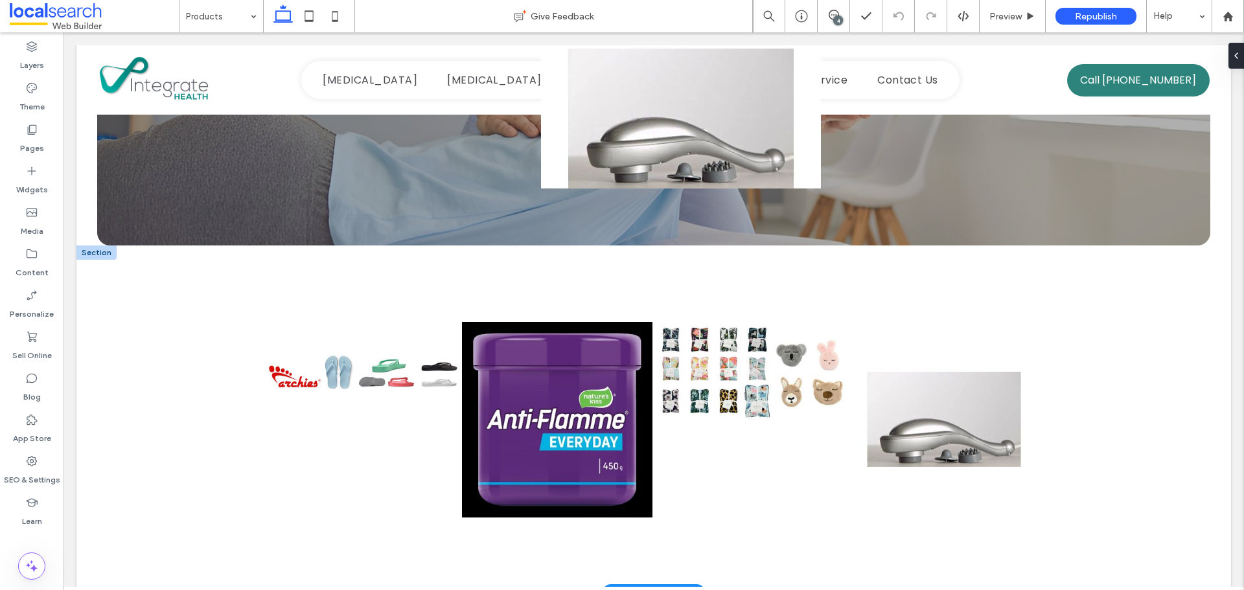
scroll to position [321, 0]
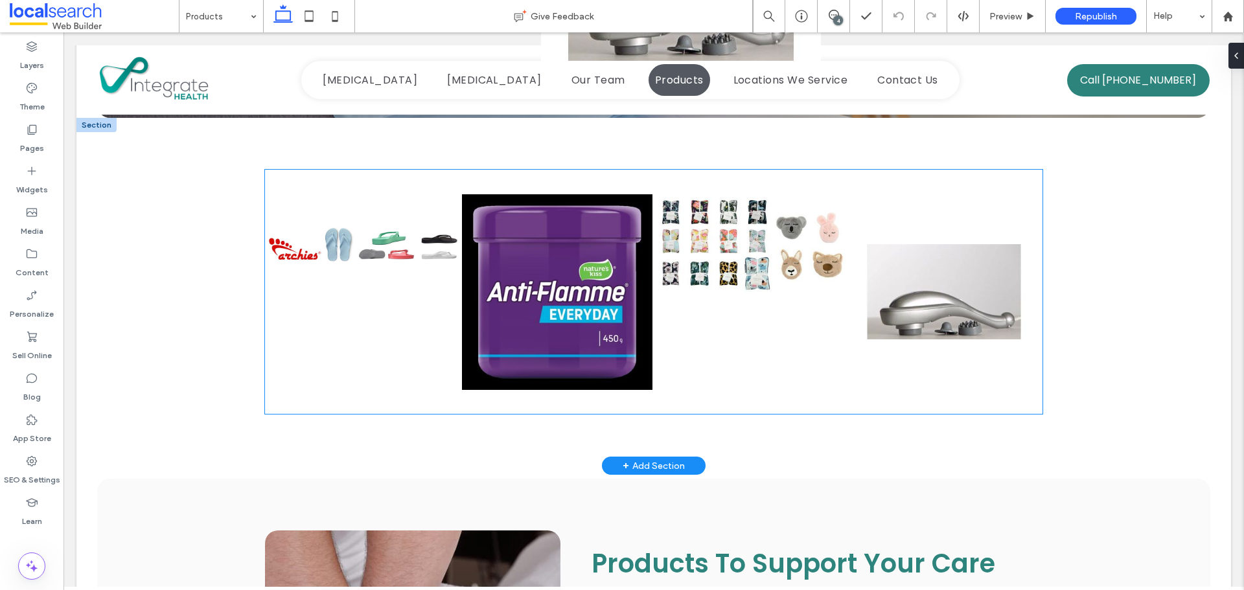
click at [916, 343] on link at bounding box center [944, 292] width 191 height 238
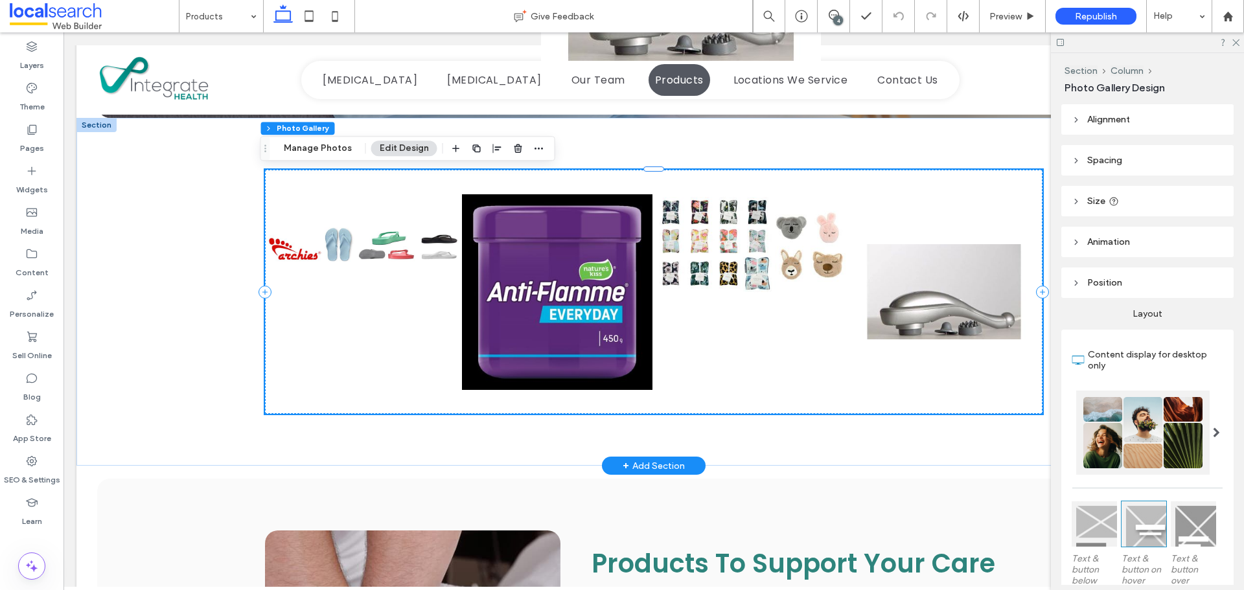
click at [754, 278] on link at bounding box center [751, 244] width 191 height 143
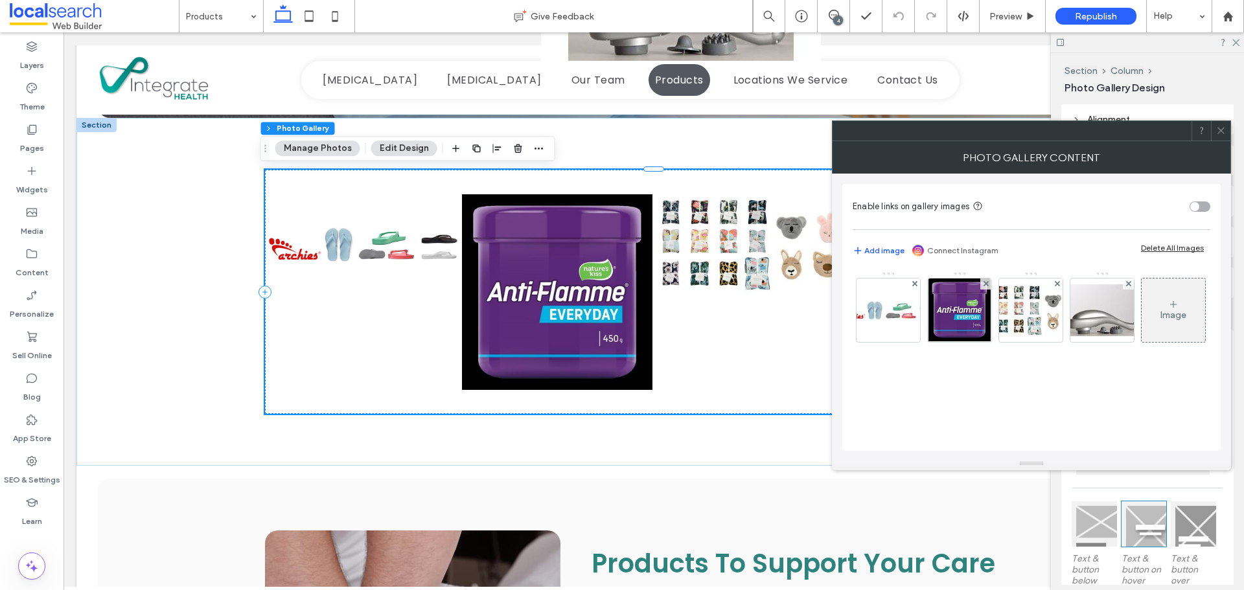
click at [1225, 130] on icon at bounding box center [1221, 131] width 10 height 10
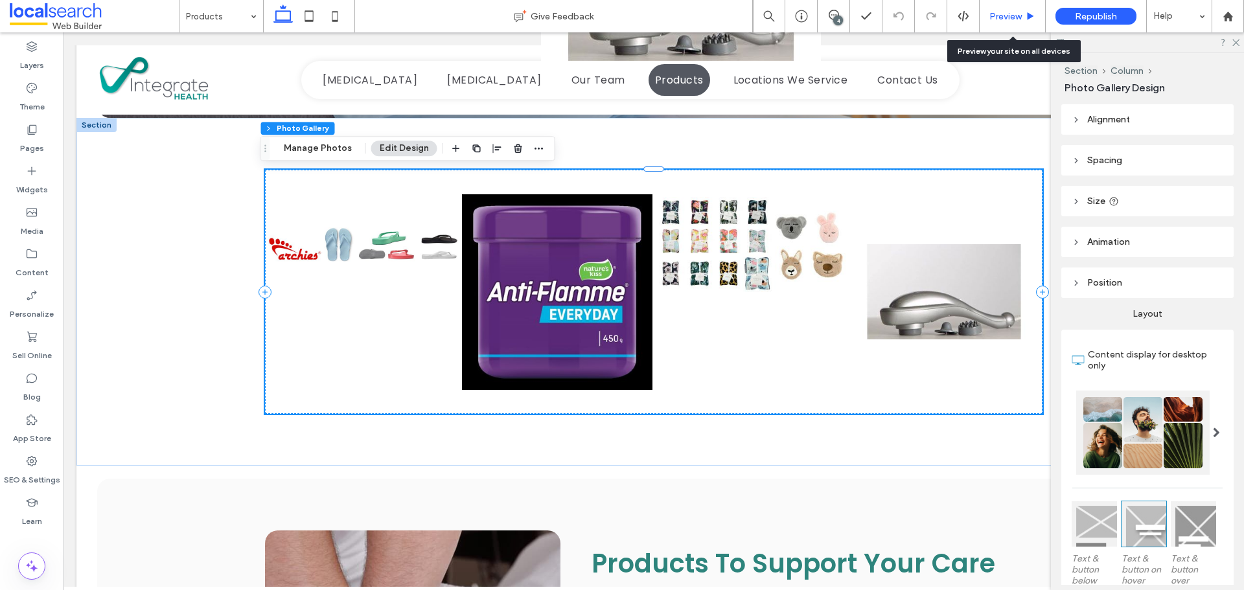
click at [1003, 18] on span "Preview" at bounding box center [1006, 16] width 32 height 11
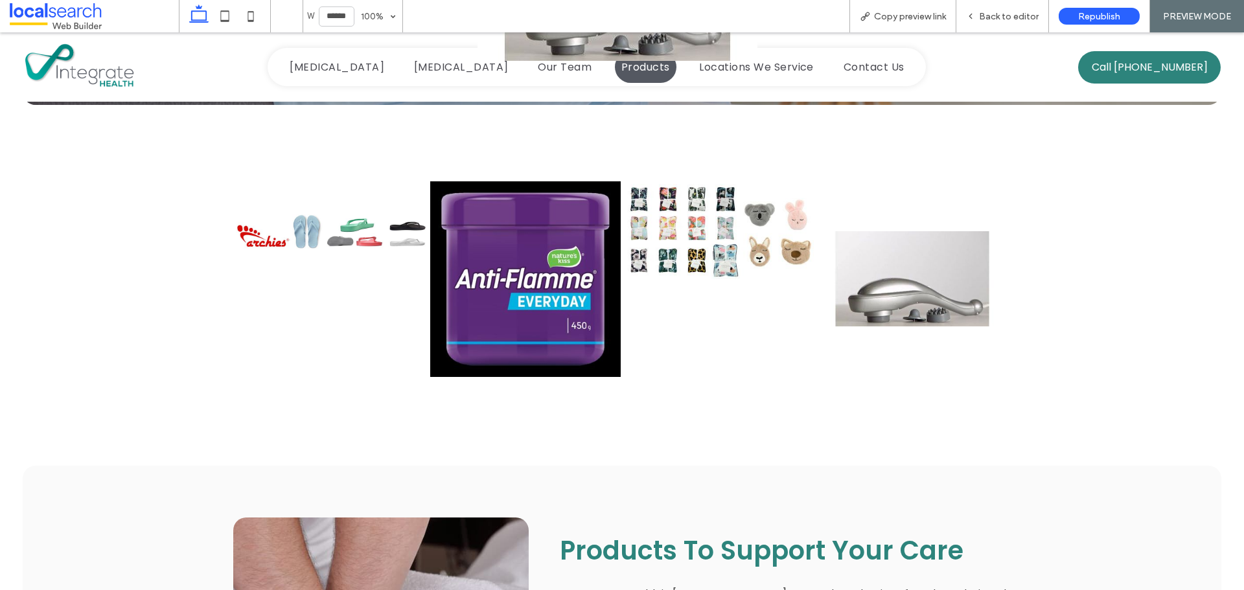
click at [783, 280] on link at bounding box center [719, 231] width 191 height 143
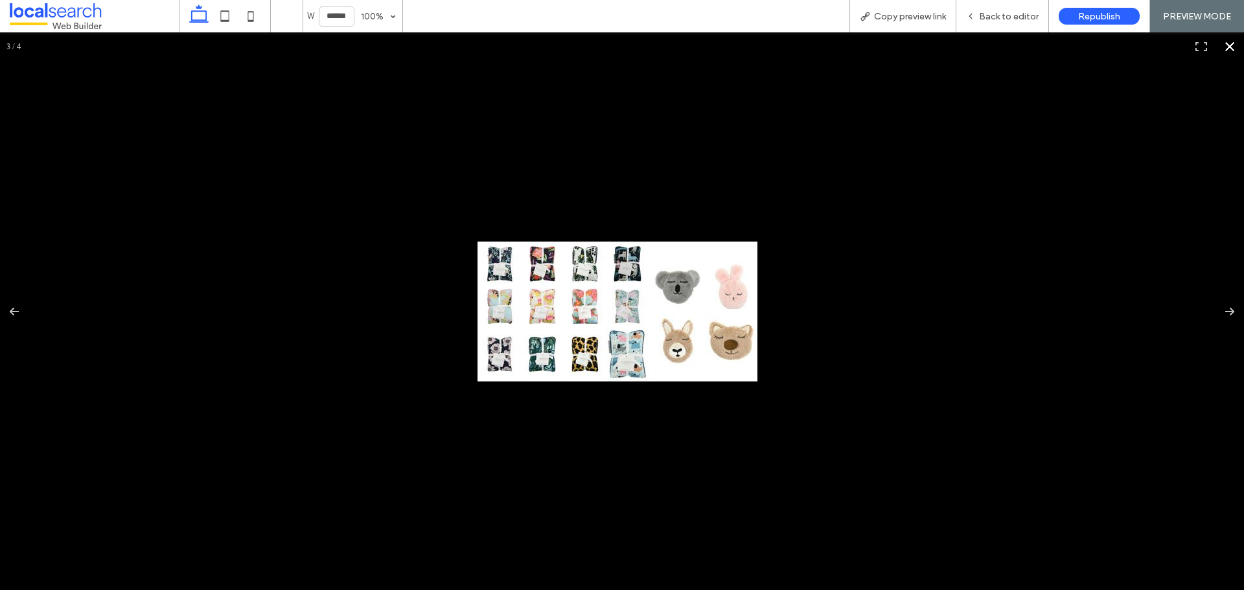
click at [829, 289] on div at bounding box center [1100, 521] width 1244 height 558
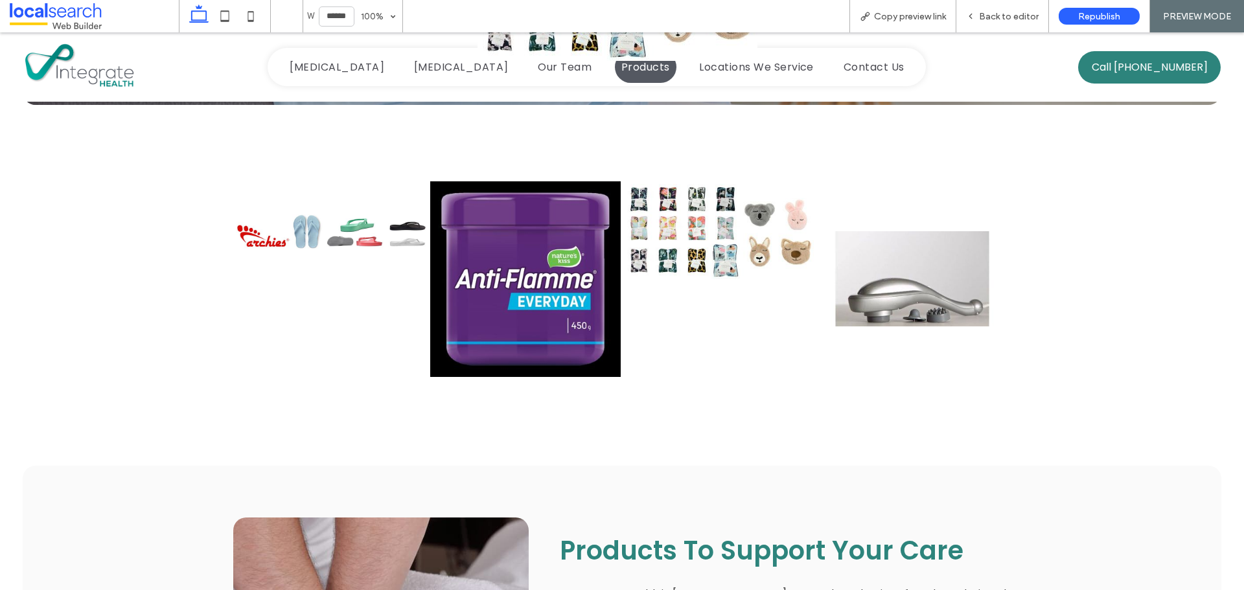
click at [863, 289] on link at bounding box center [912, 279] width 191 height 238
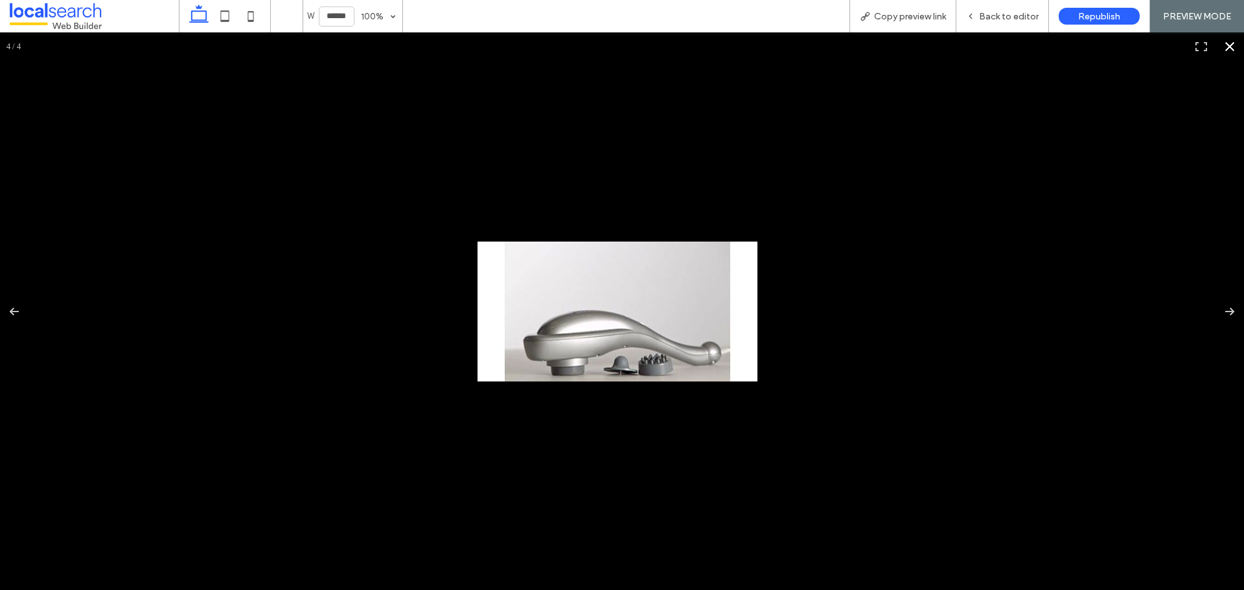
click at [925, 301] on div at bounding box center [1100, 521] width 1244 height 558
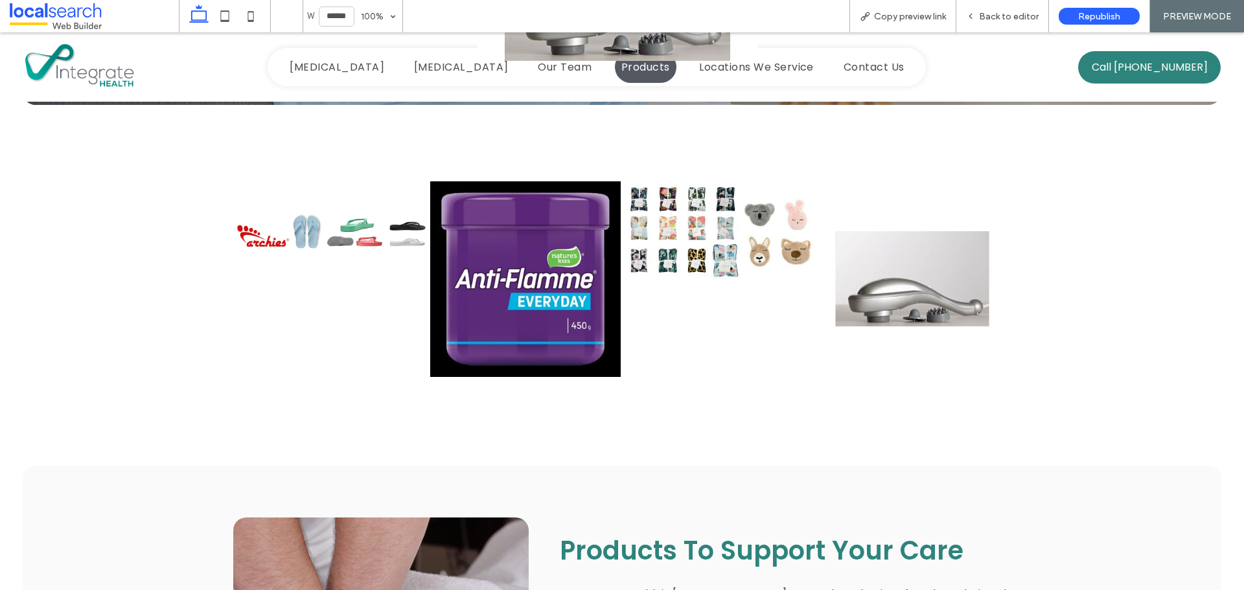
click at [487, 311] on link at bounding box center [525, 279] width 191 height 238
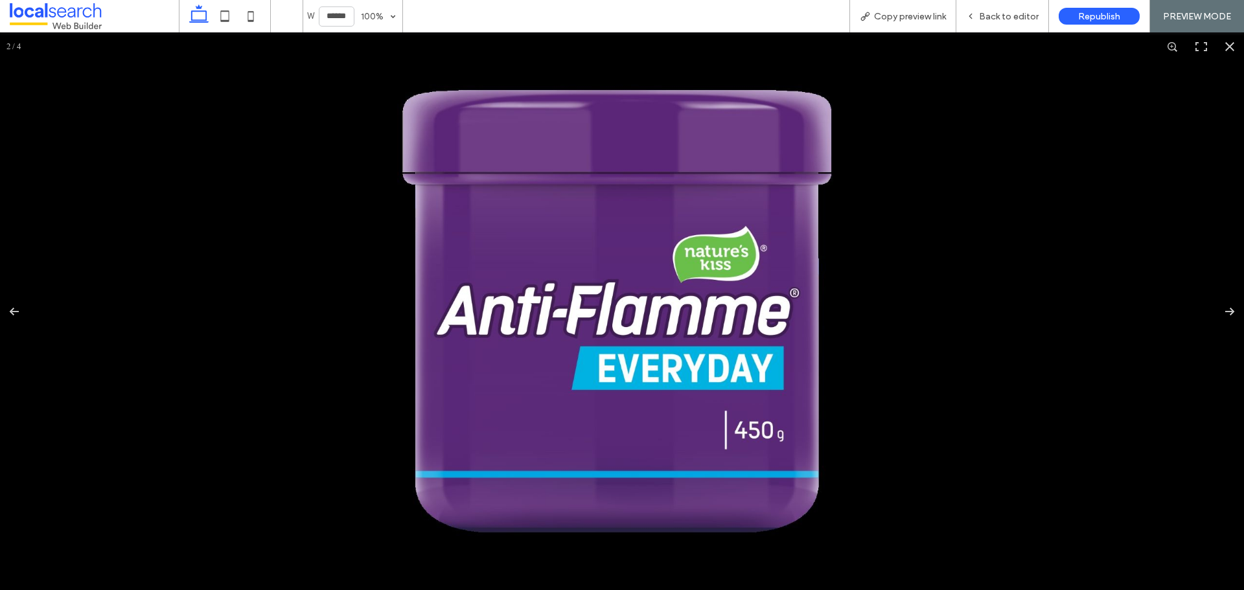
click at [806, 311] on img at bounding box center [617, 311] width 487 height 501
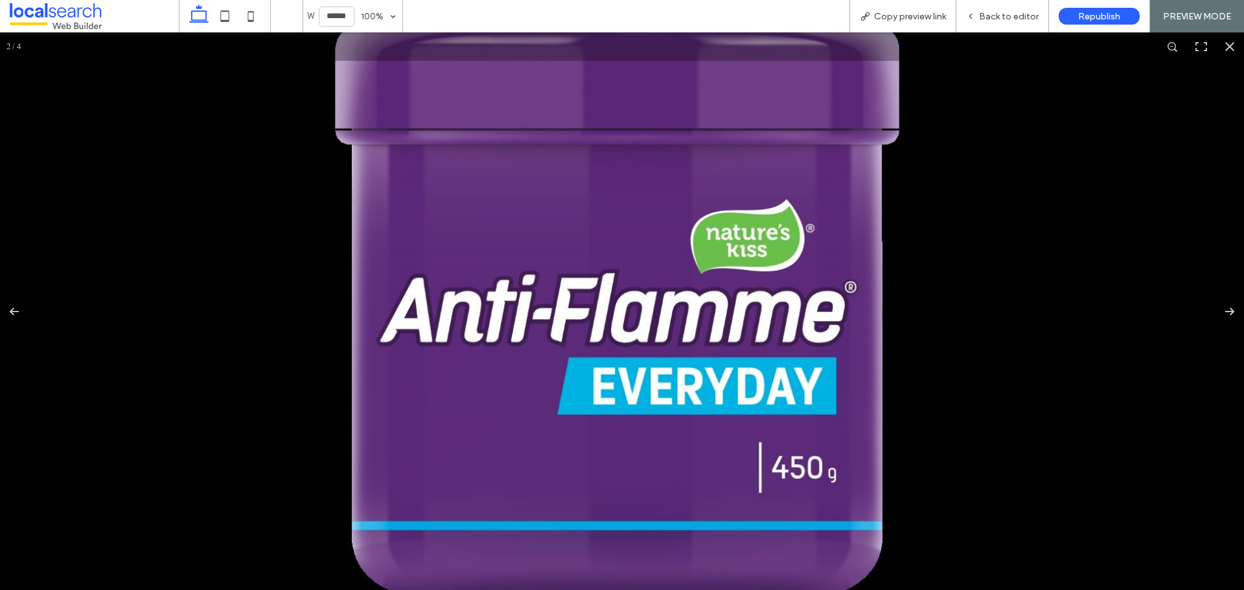
click at [931, 266] on img at bounding box center [617, 311] width 640 height 659
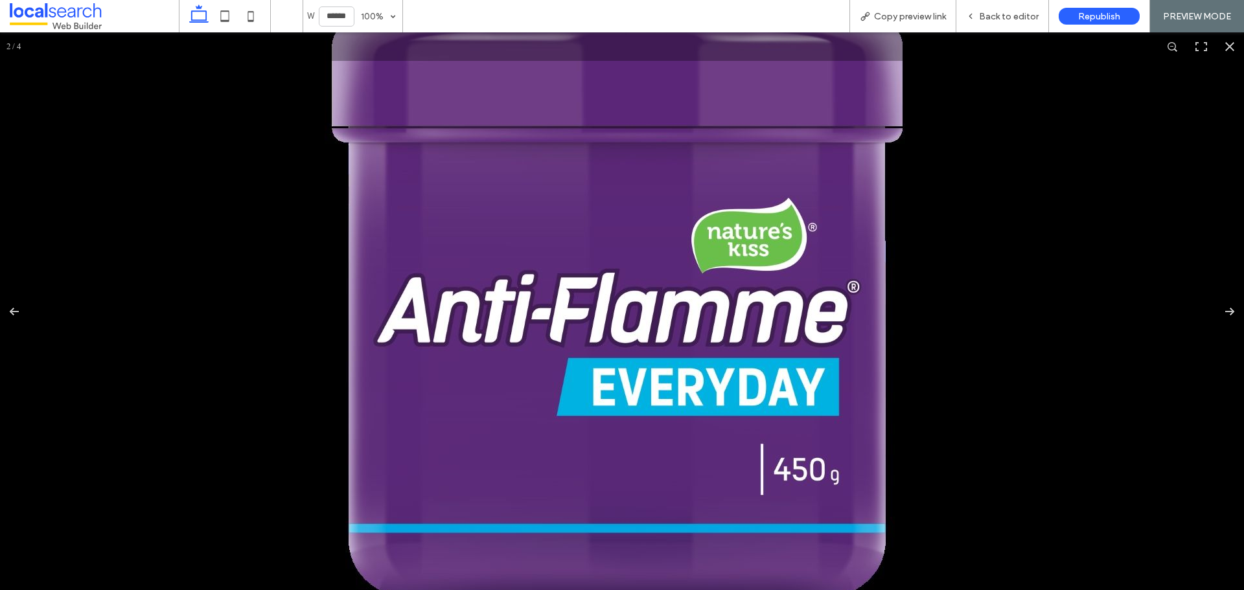
click at [343, 287] on img at bounding box center [618, 311] width 648 height 667
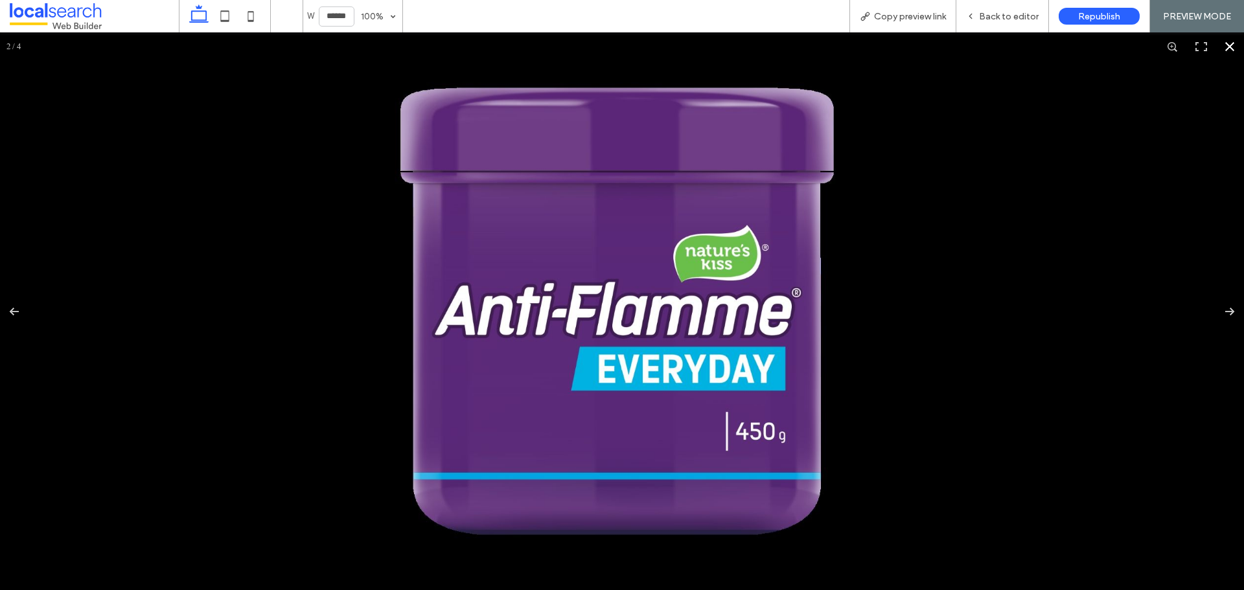
click at [257, 287] on div at bounding box center [622, 311] width 1244 height 558
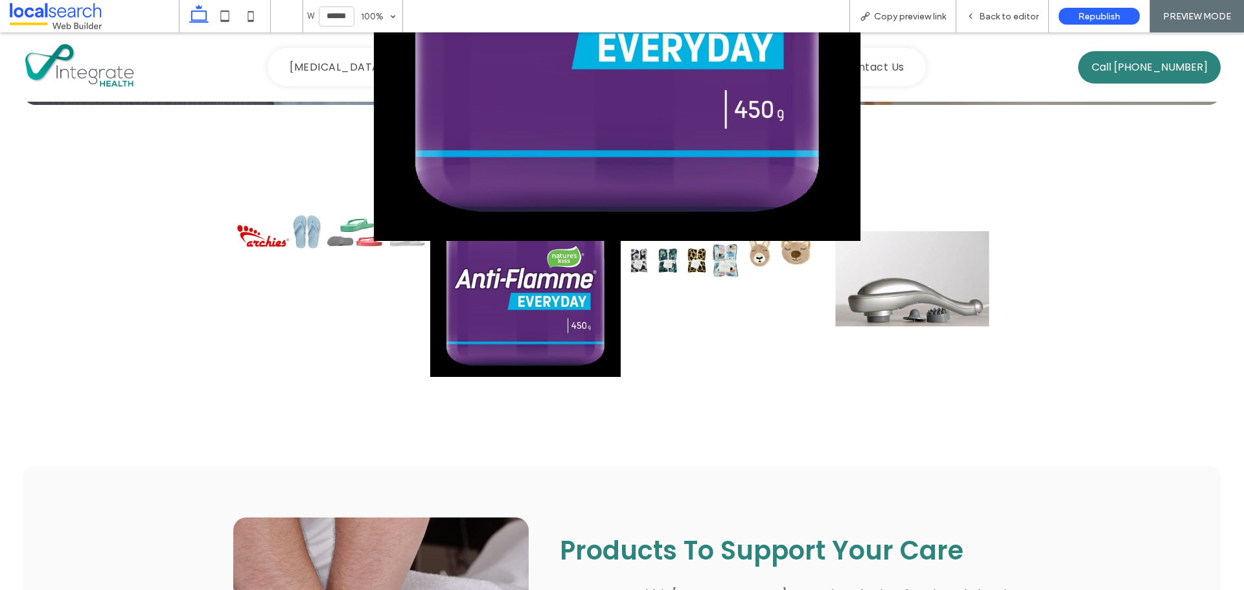
drag, startPoint x: 292, startPoint y: 237, endPoint x: 349, endPoint y: 241, distance: 57.9
click at [353, 241] on div at bounding box center [622, 247] width 622 height 13
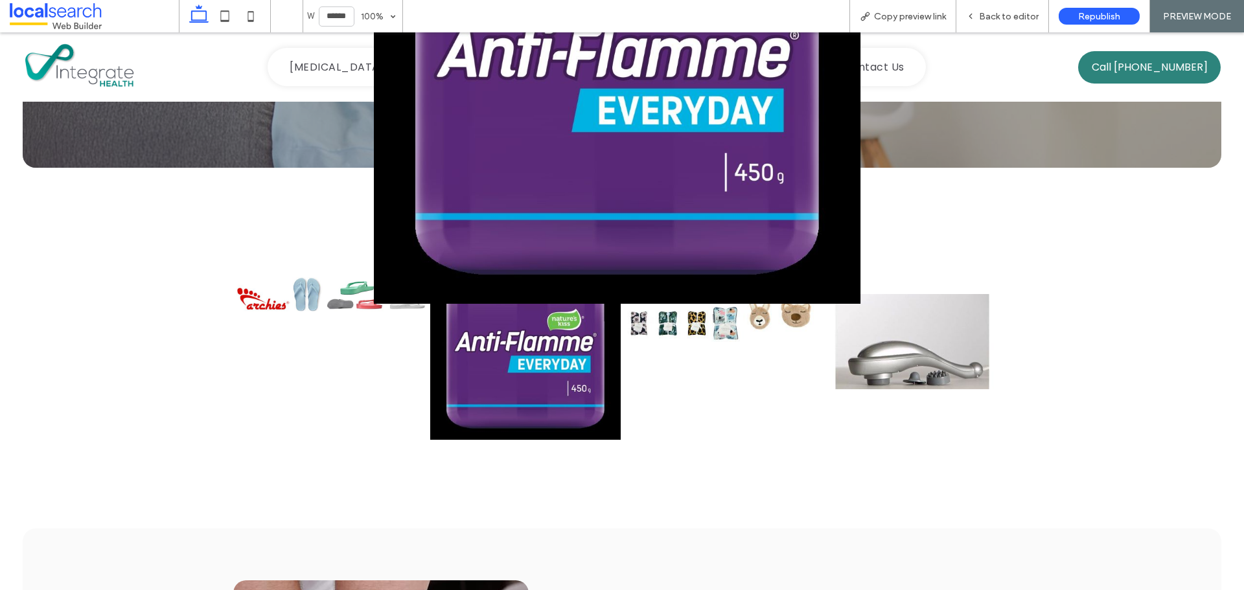
scroll to position [256, 0]
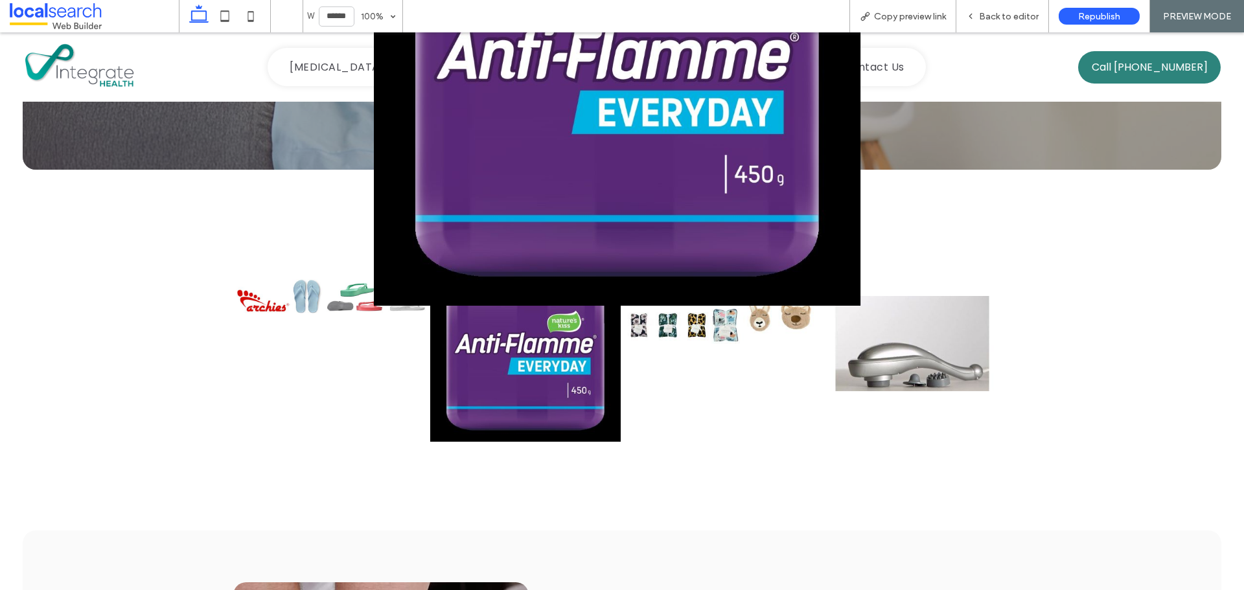
click at [833, 289] on img at bounding box center [617, 55] width 487 height 501
click at [993, 343] on link at bounding box center [912, 344] width 191 height 238
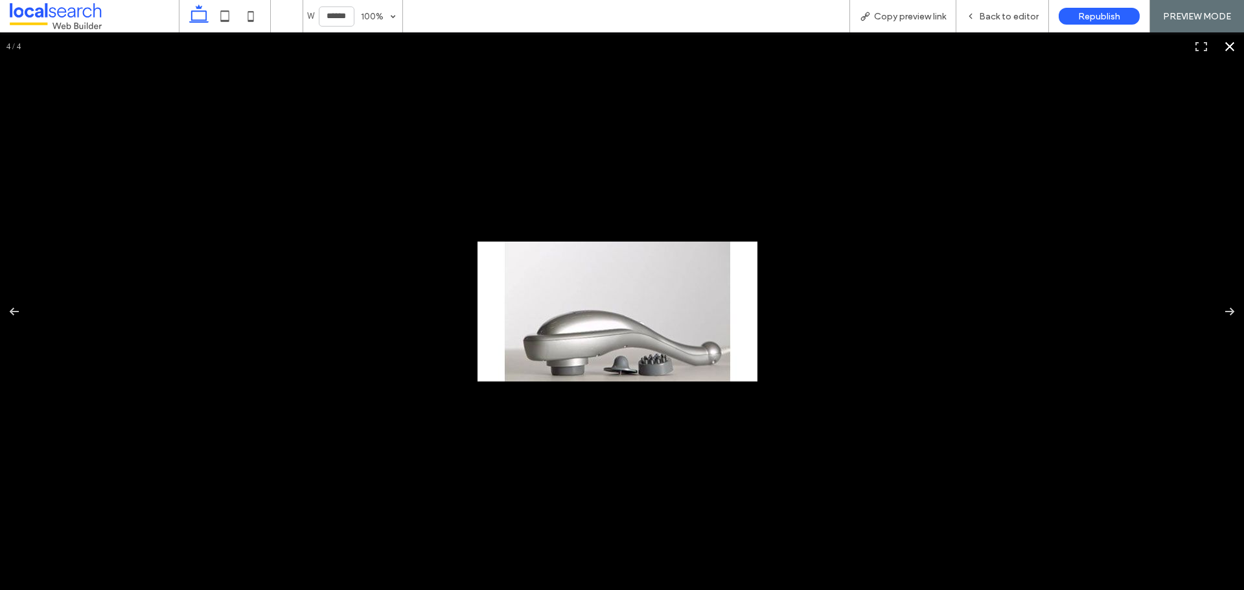
click at [977, 237] on div at bounding box center [622, 311] width 1244 height 558
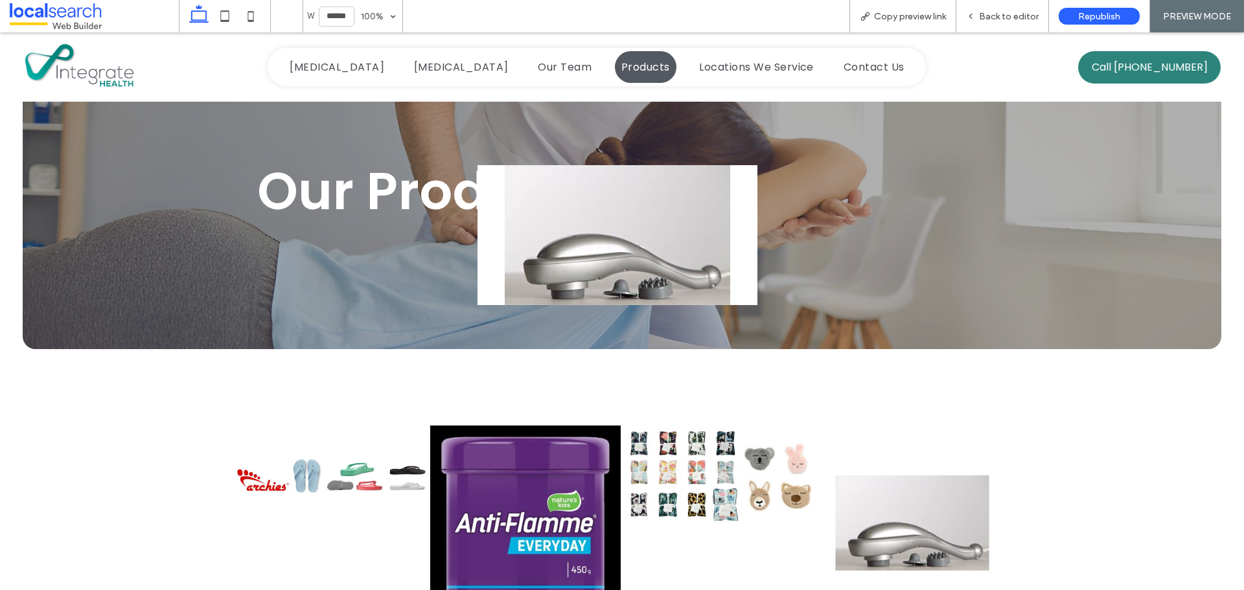
scroll to position [62, 0]
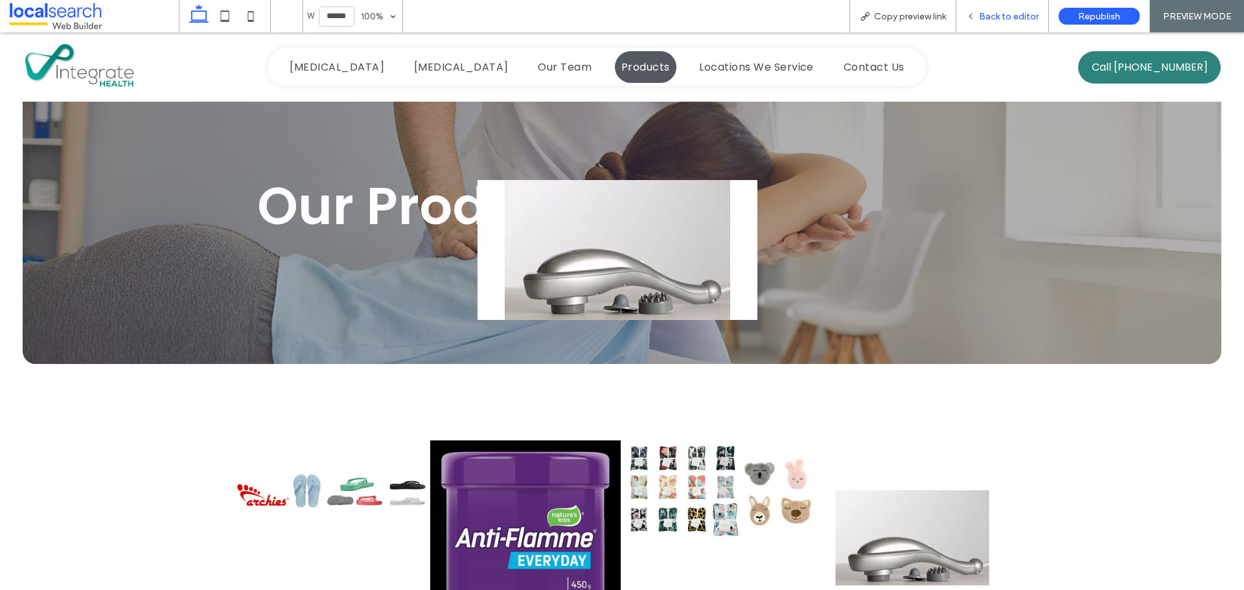
click at [1017, 14] on span "Back to editor" at bounding box center [1009, 16] width 60 height 11
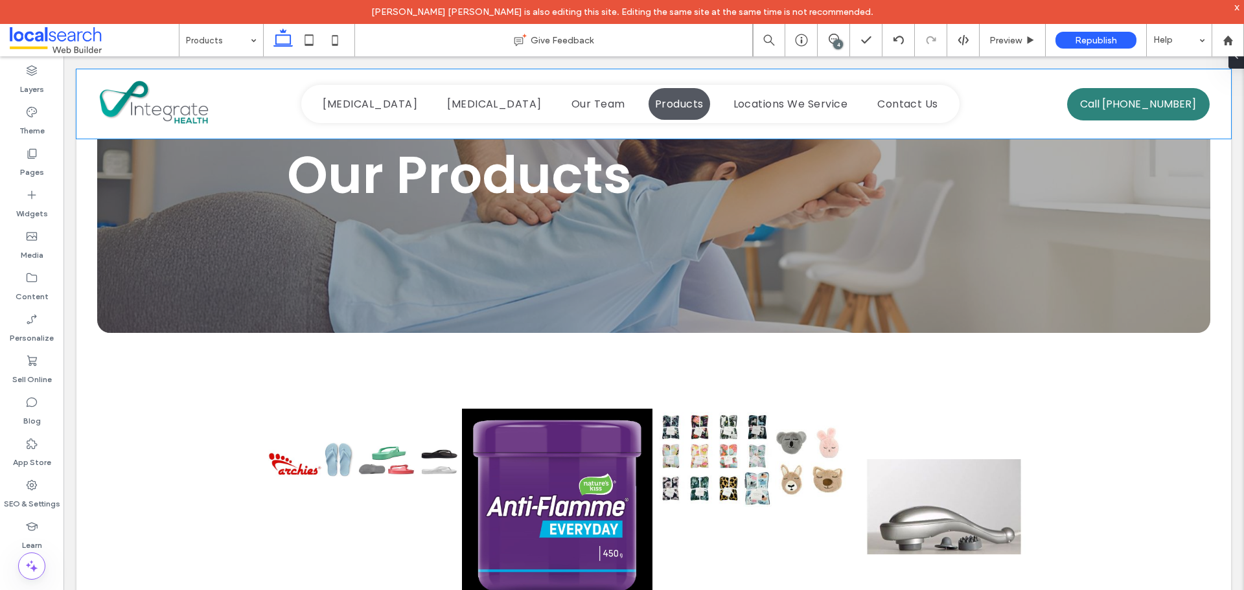
scroll to position [65, 0]
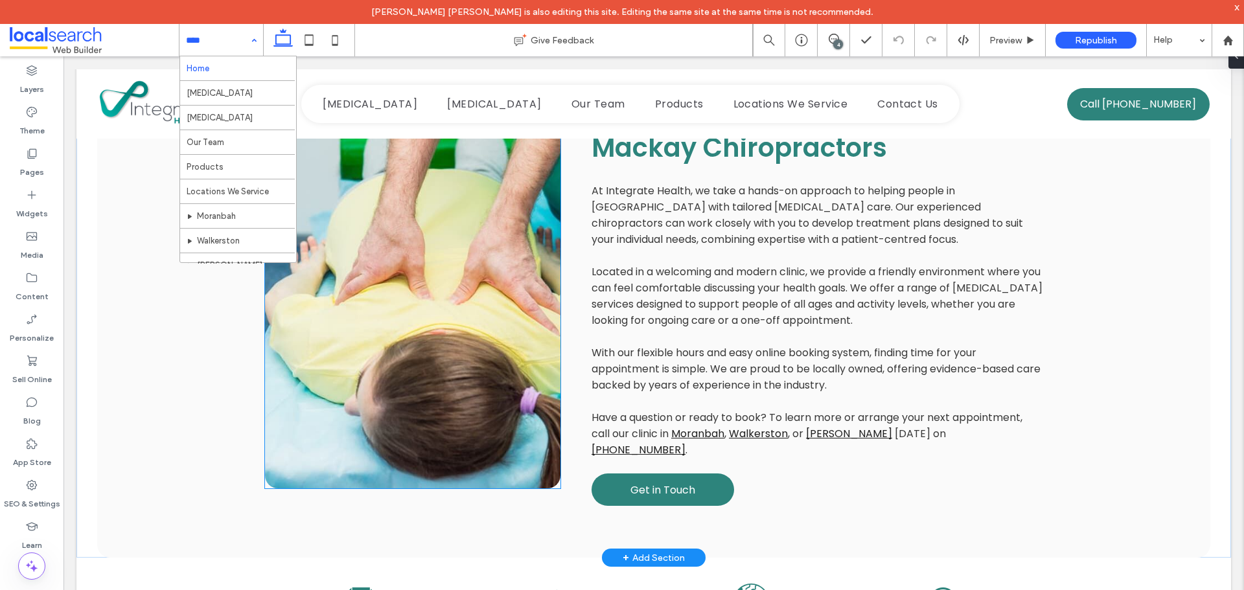
scroll to position [308, 0]
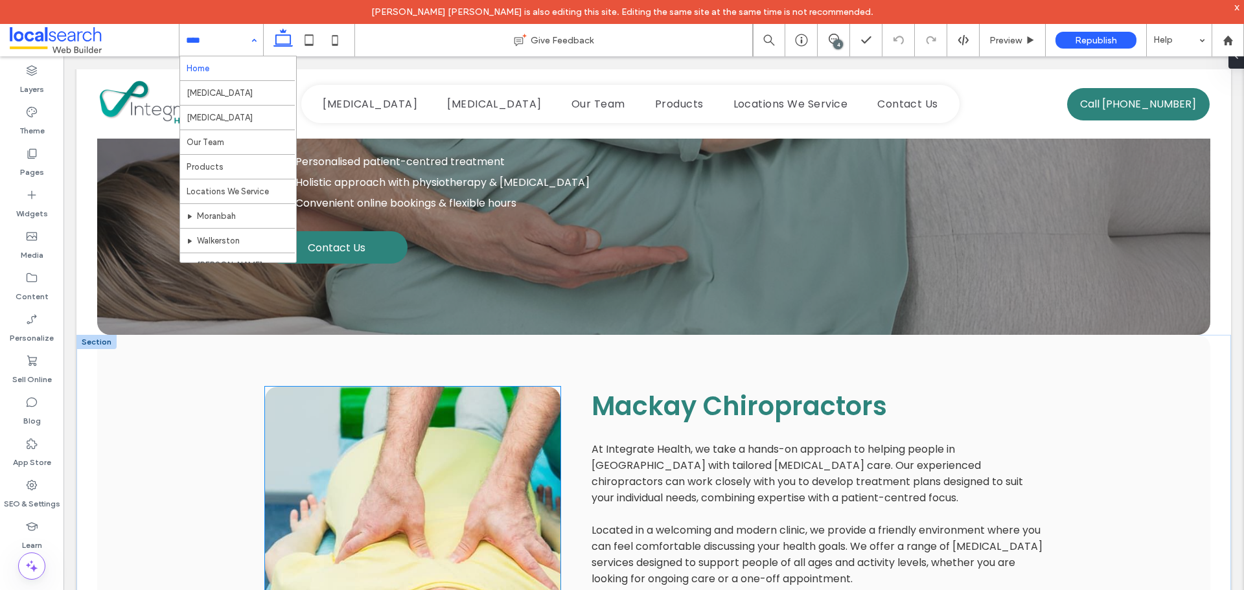
click at [459, 387] on link at bounding box center [413, 567] width 296 height 360
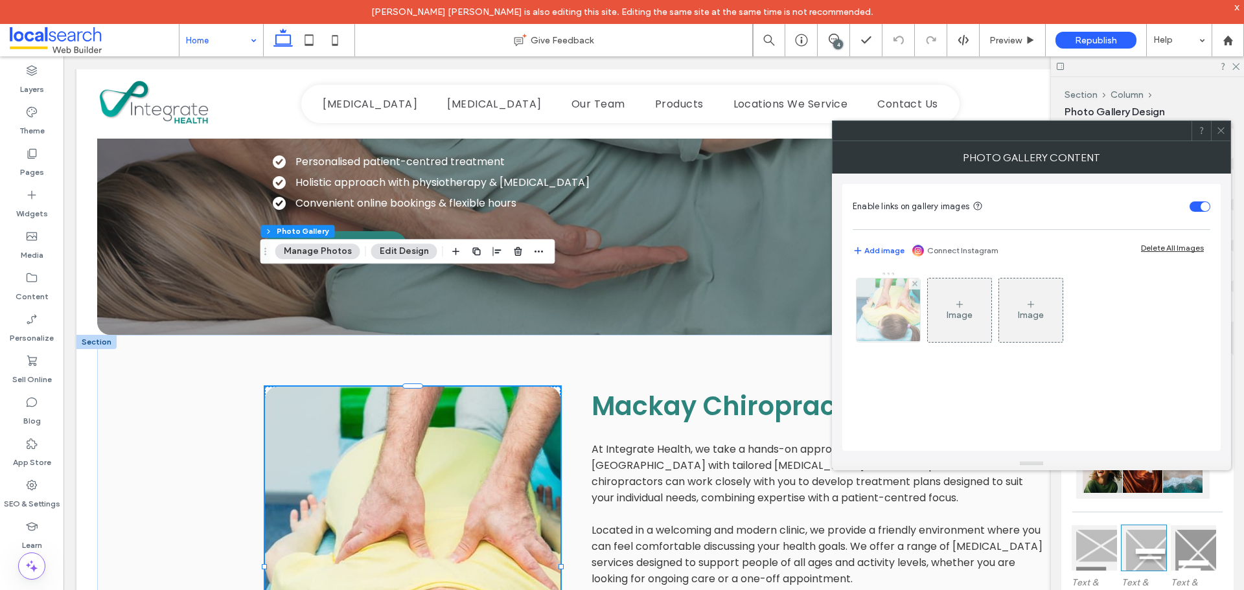
click at [877, 305] on img at bounding box center [887, 311] width 95 height 64
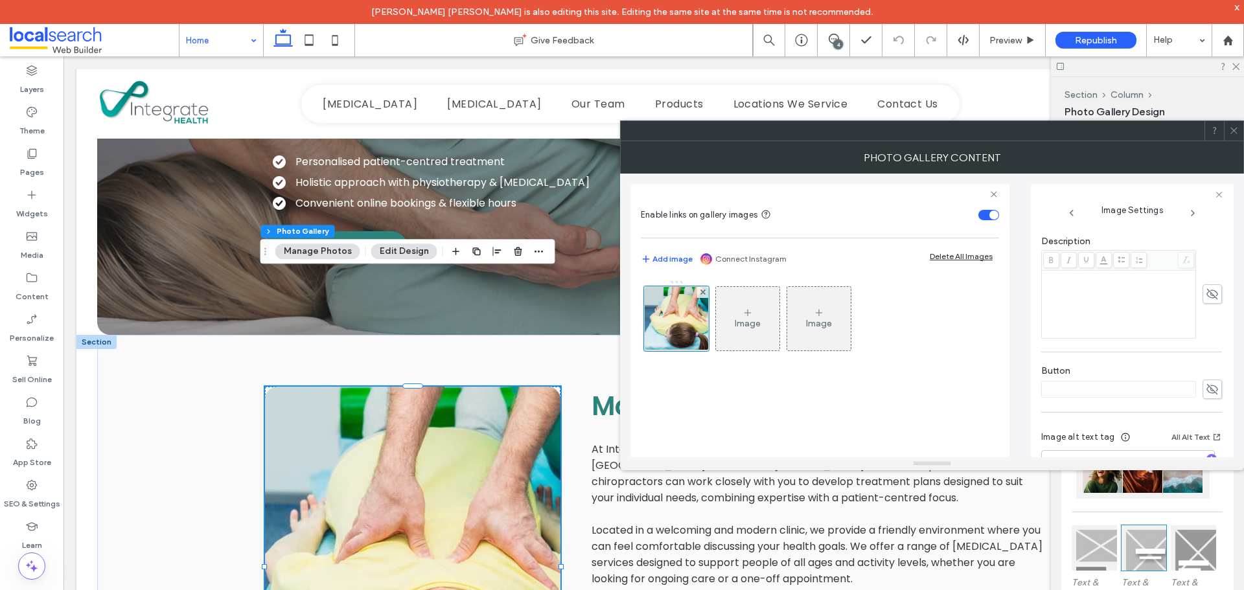
scroll to position [370, 0]
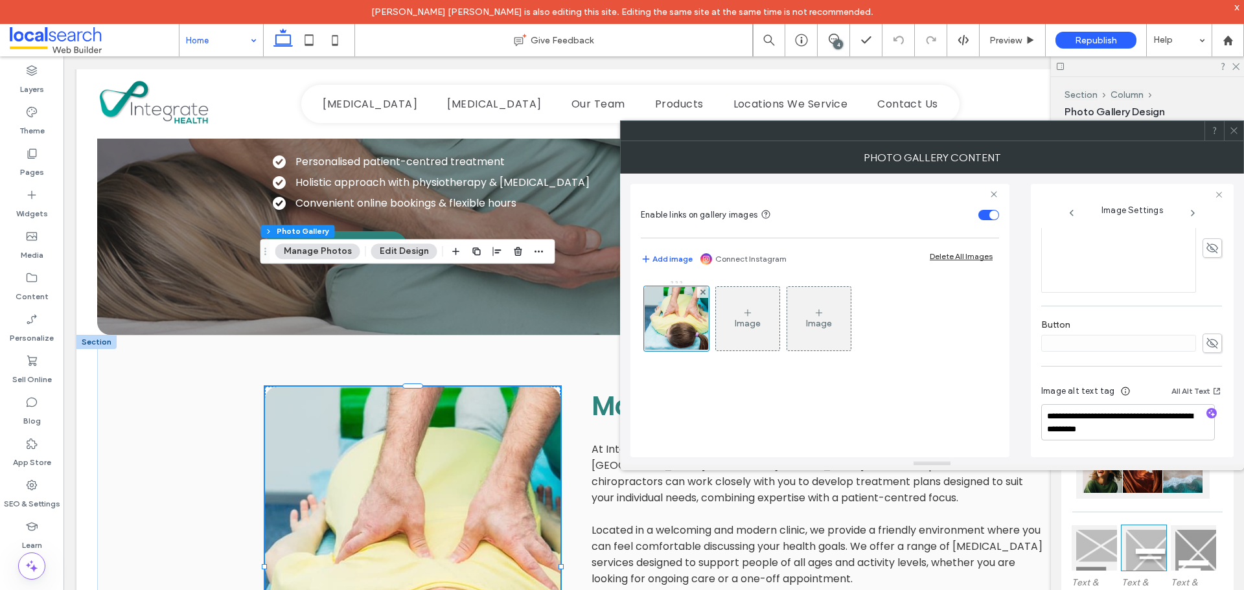
click at [1226, 130] on div at bounding box center [1233, 130] width 19 height 19
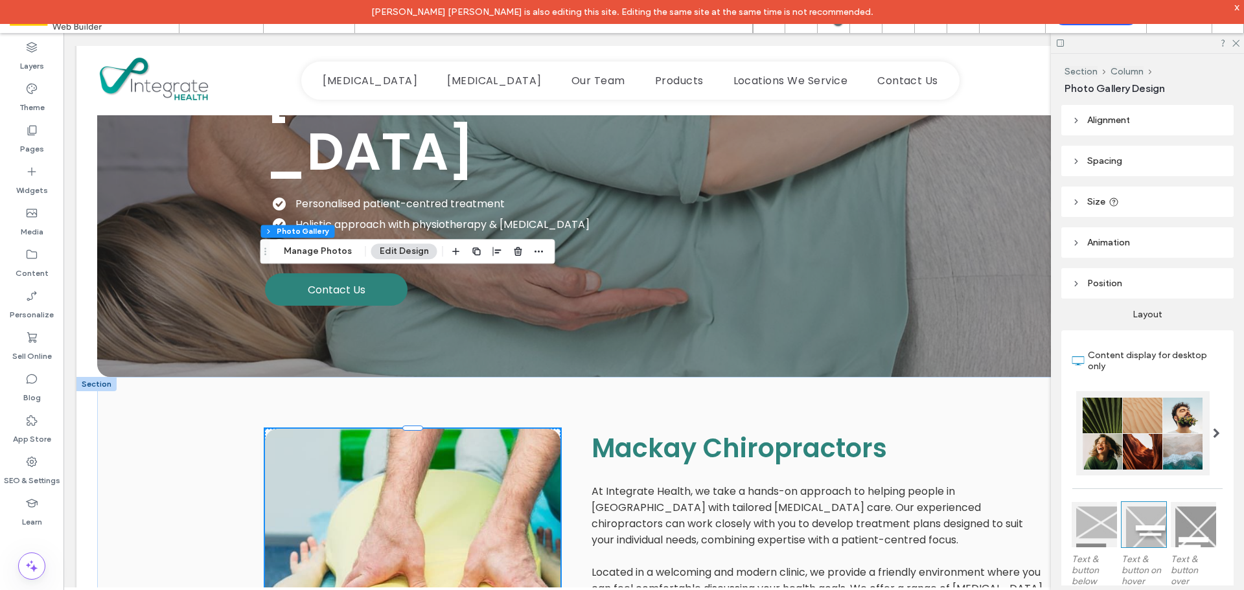
scroll to position [178, 0]
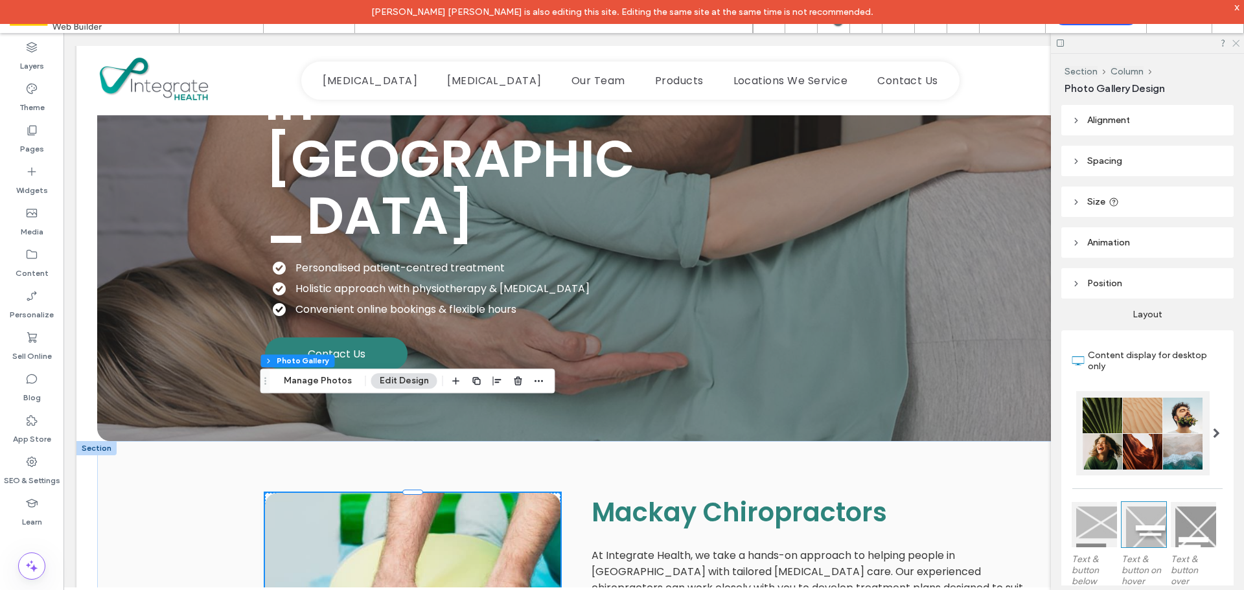
click at [1236, 43] on use at bounding box center [1236, 43] width 7 height 7
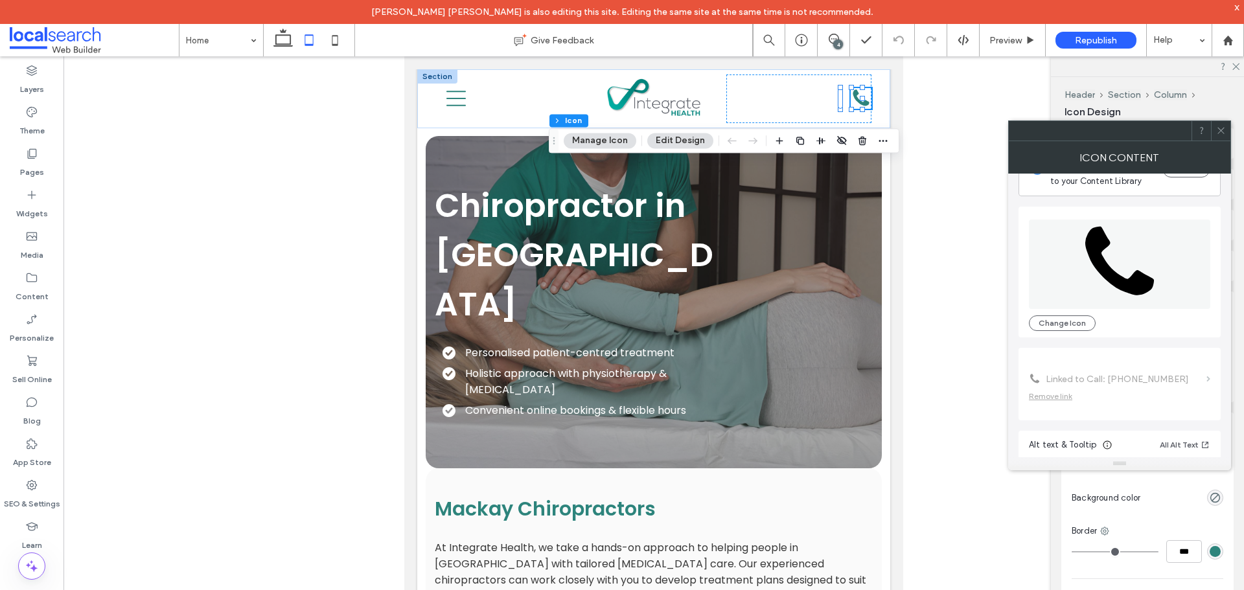
scroll to position [79, 0]
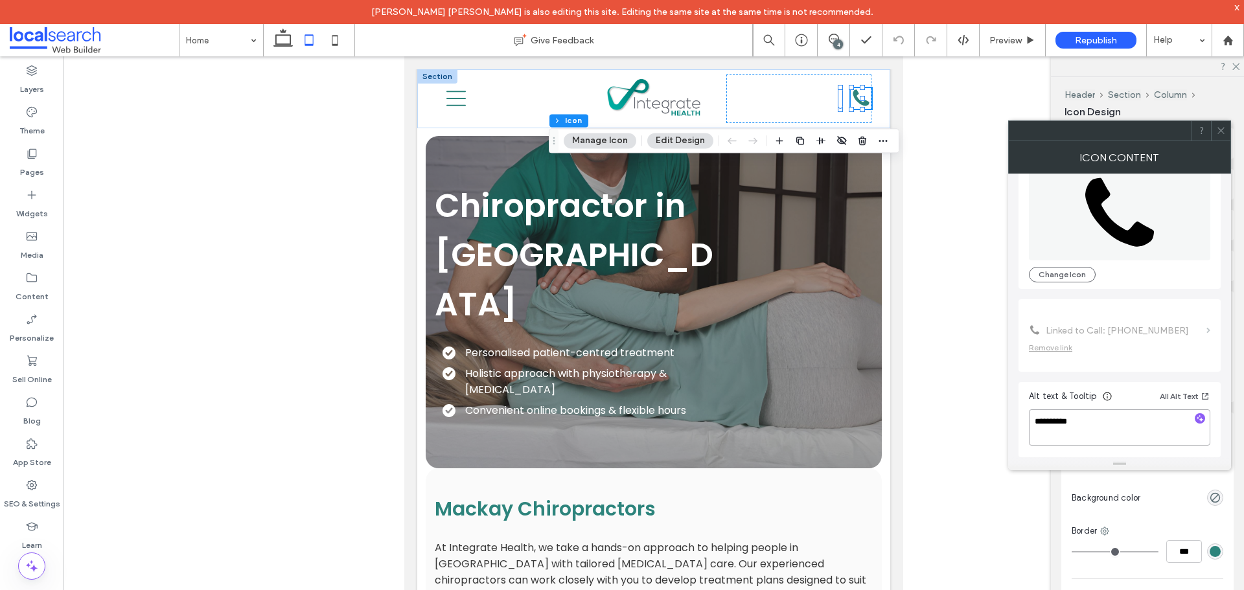
drag, startPoint x: 1107, startPoint y: 423, endPoint x: 970, endPoint y: 423, distance: 137.4
click at [970, 423] on body "[PERSON_NAME] [PERSON_NAME] is also editing this site. Editing the same site at…" at bounding box center [622, 295] width 1244 height 590
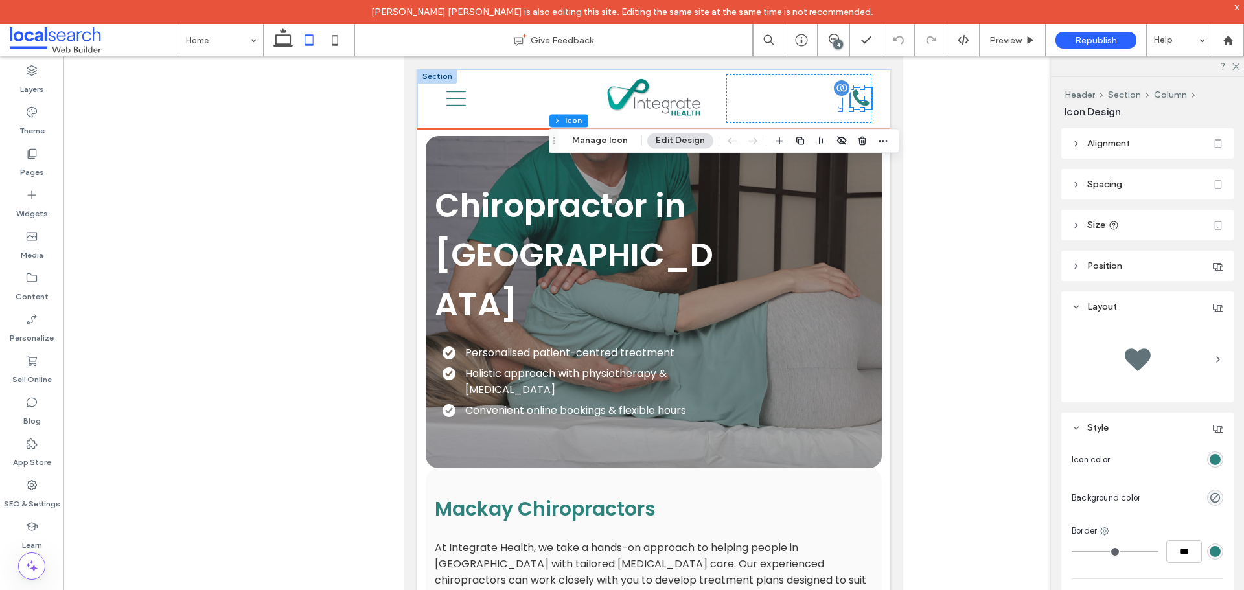
click at [851, 98] on div "phone icon" at bounding box center [861, 98] width 21 height 21
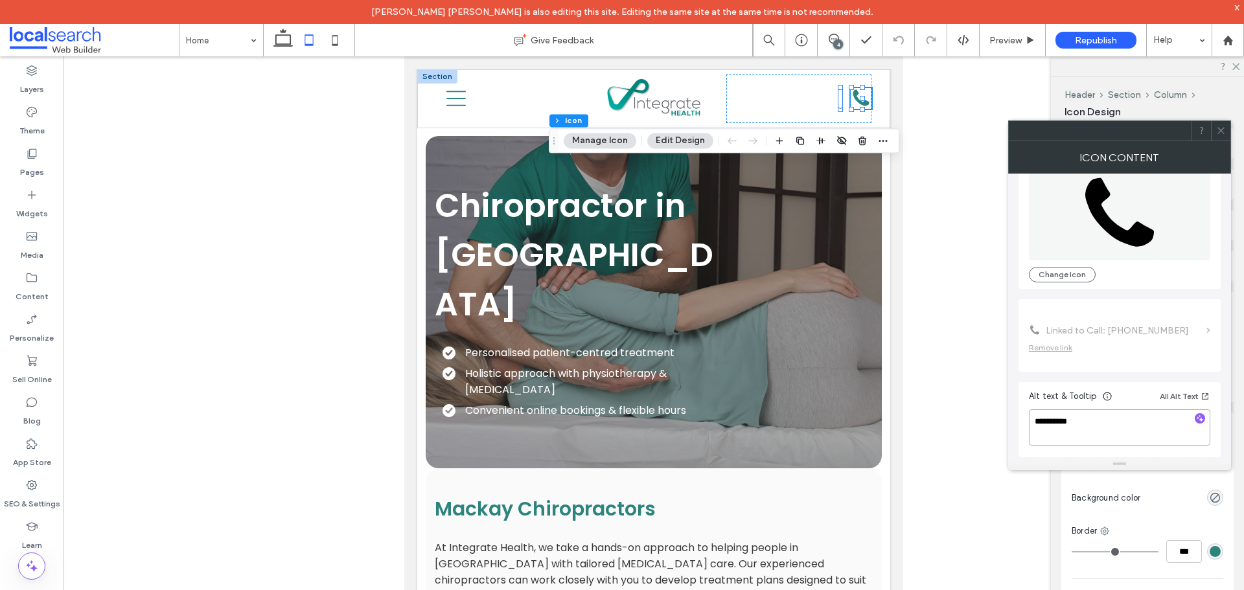
drag, startPoint x: 1095, startPoint y: 423, endPoint x: 972, endPoint y: 423, distance: 122.5
click at [972, 423] on body "Jhon Michael Abbas is also editing this site. Editing the same site at the same…" at bounding box center [622, 295] width 1244 height 590
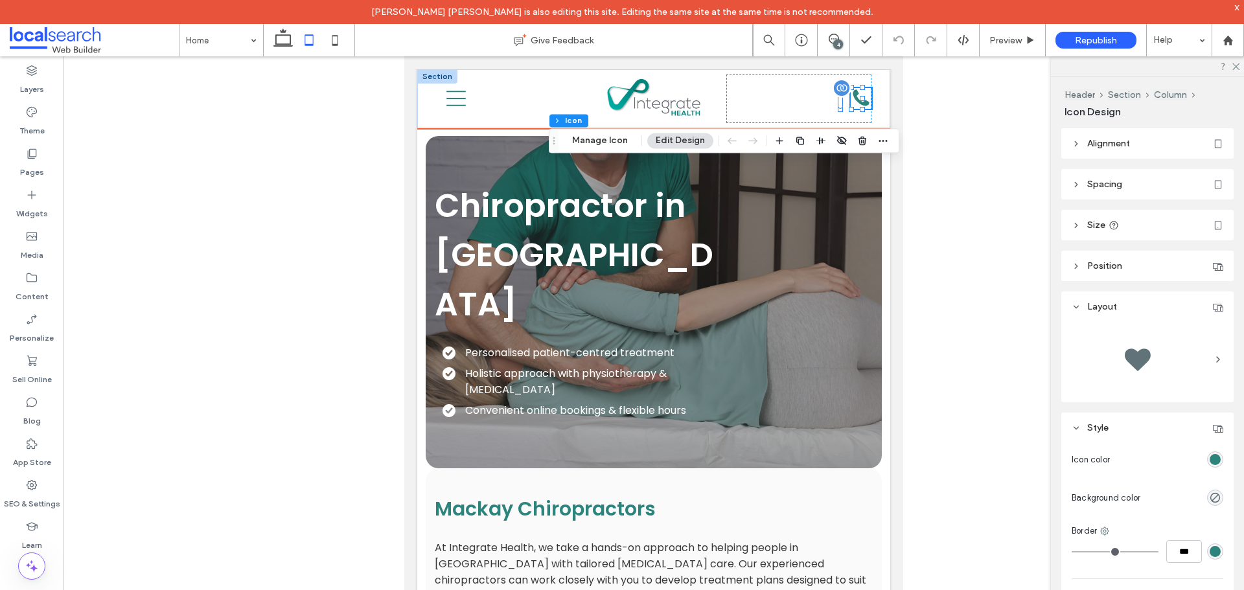
click at [851, 106] on icon "phone icon" at bounding box center [861, 98] width 21 height 21
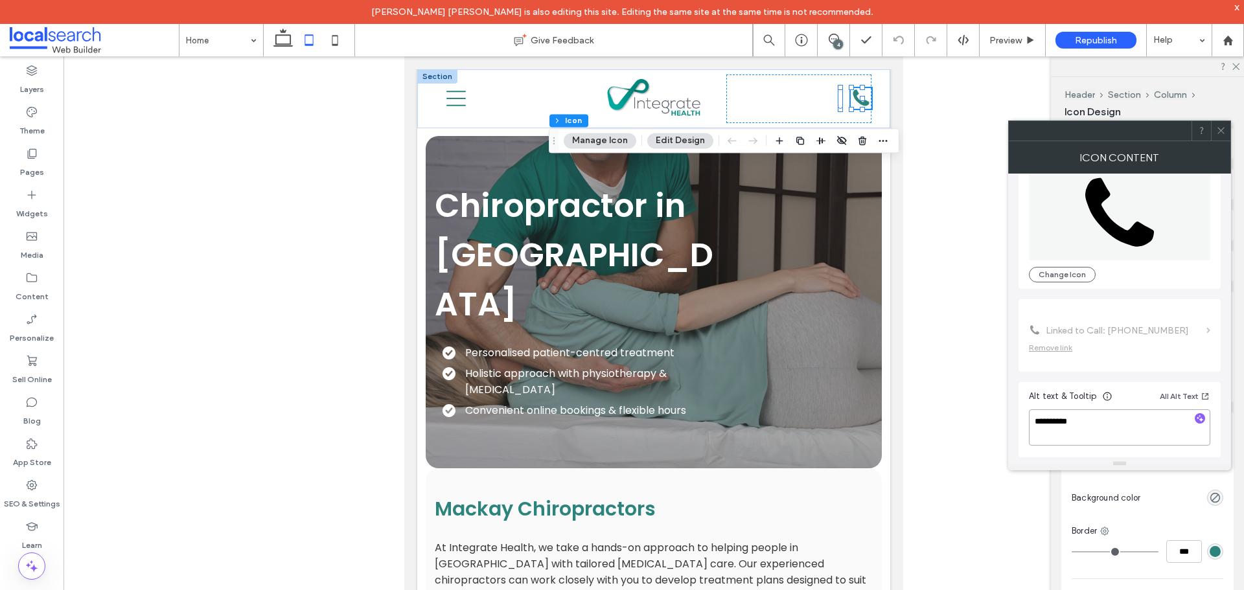
click at [1095, 418] on textarea "**********" at bounding box center [1119, 428] width 181 height 36
click at [1109, 423] on textarea "**********" at bounding box center [1119, 428] width 181 height 36
type textarea "**********"
click at [1229, 134] on div at bounding box center [1220, 130] width 19 height 19
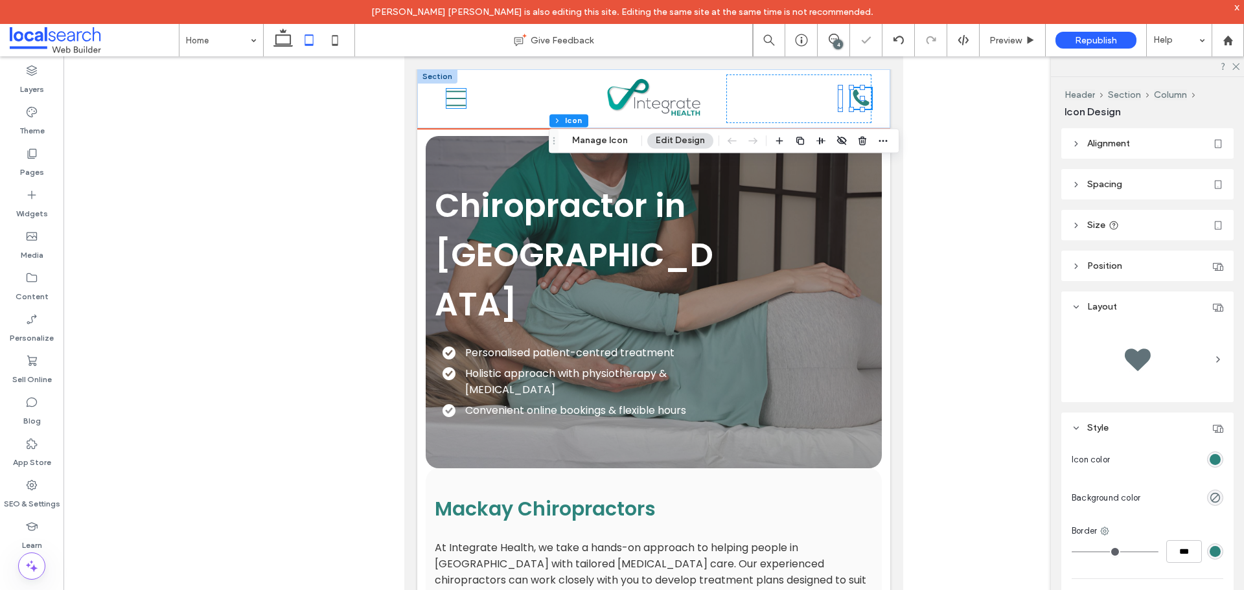
click at [459, 100] on icon "Menu Icon" at bounding box center [455, 98] width 19 height 19
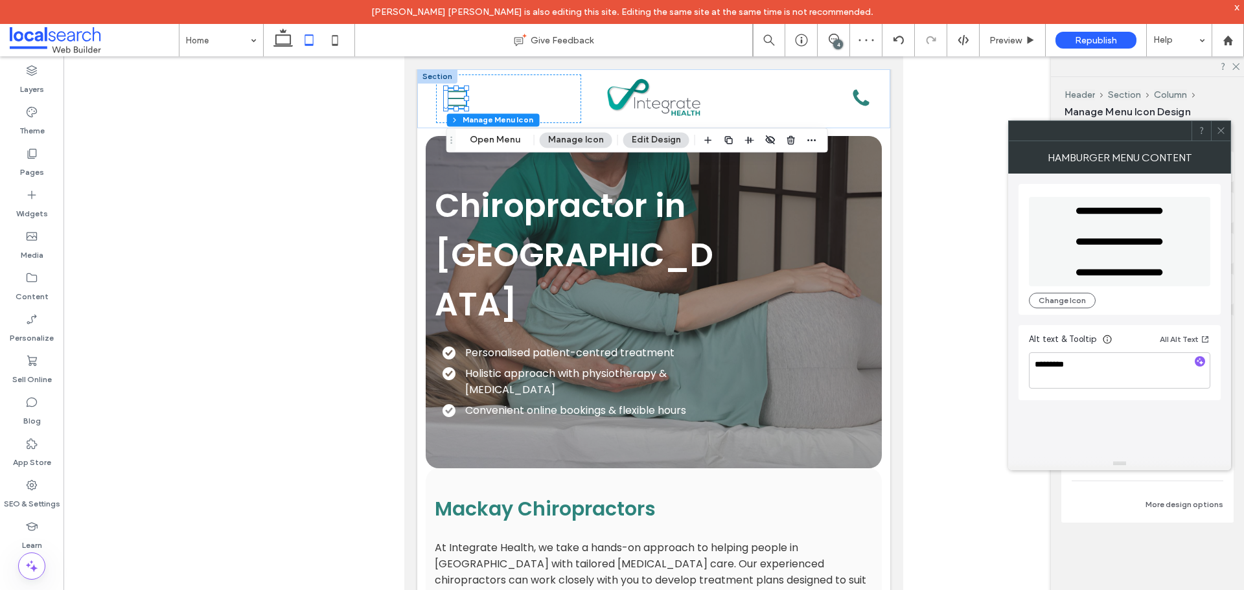
click at [1217, 133] on icon at bounding box center [1221, 131] width 10 height 10
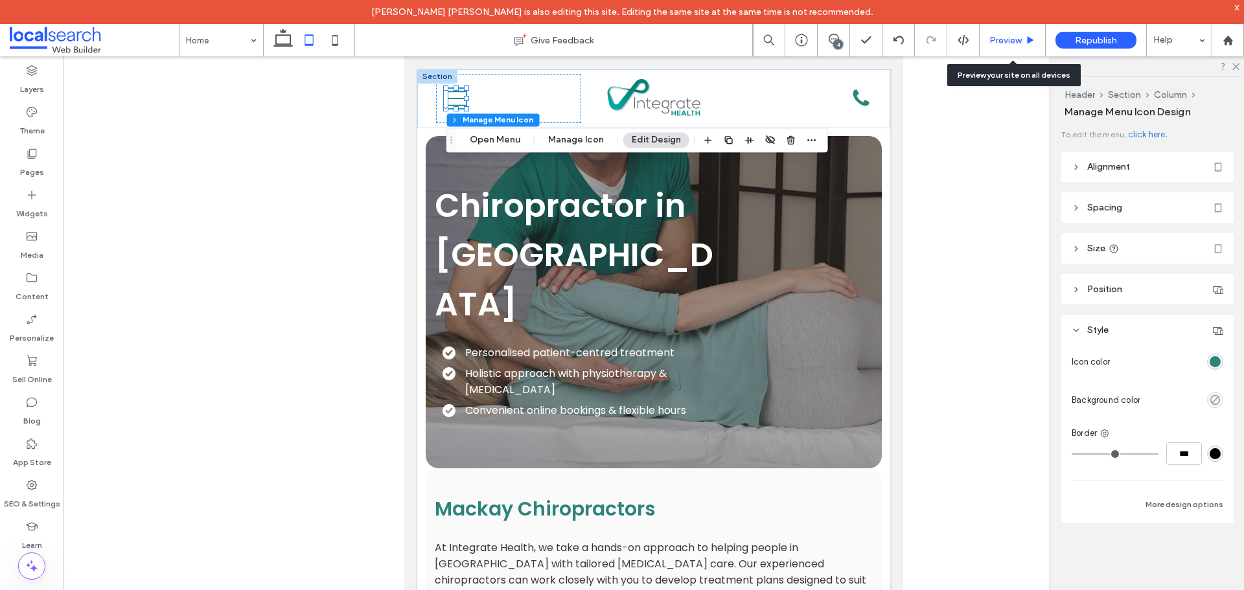
click at [1003, 41] on span "Preview" at bounding box center [1006, 40] width 32 height 11
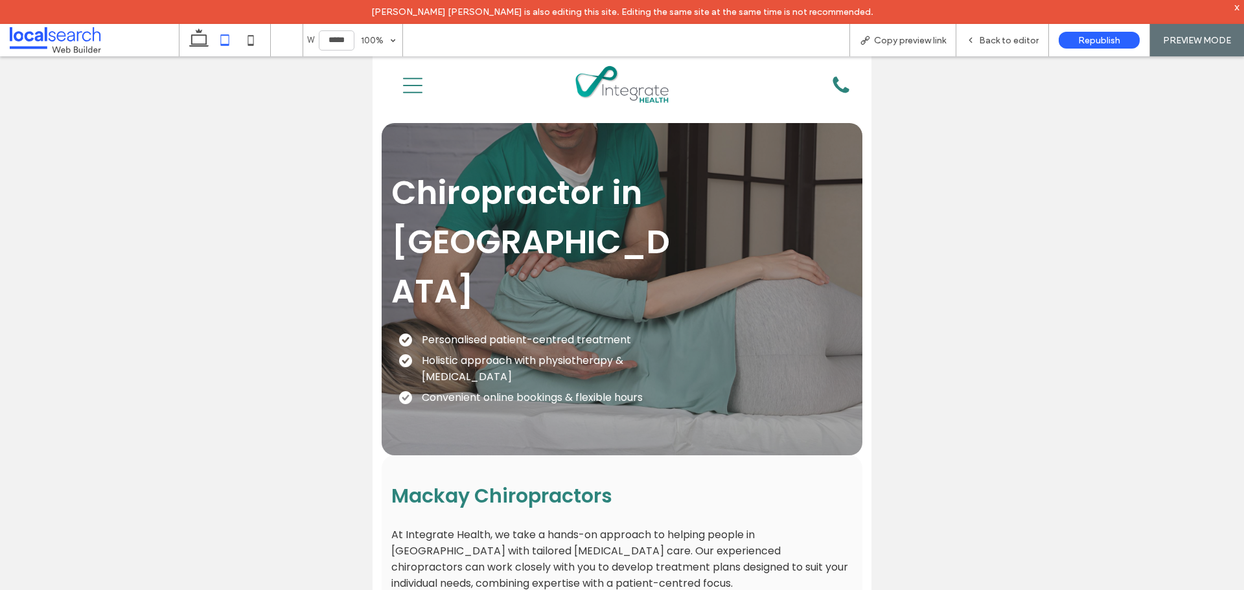
scroll to position [0, 1]
click at [417, 87] on icon "Menu Icon" at bounding box center [412, 85] width 19 height 19
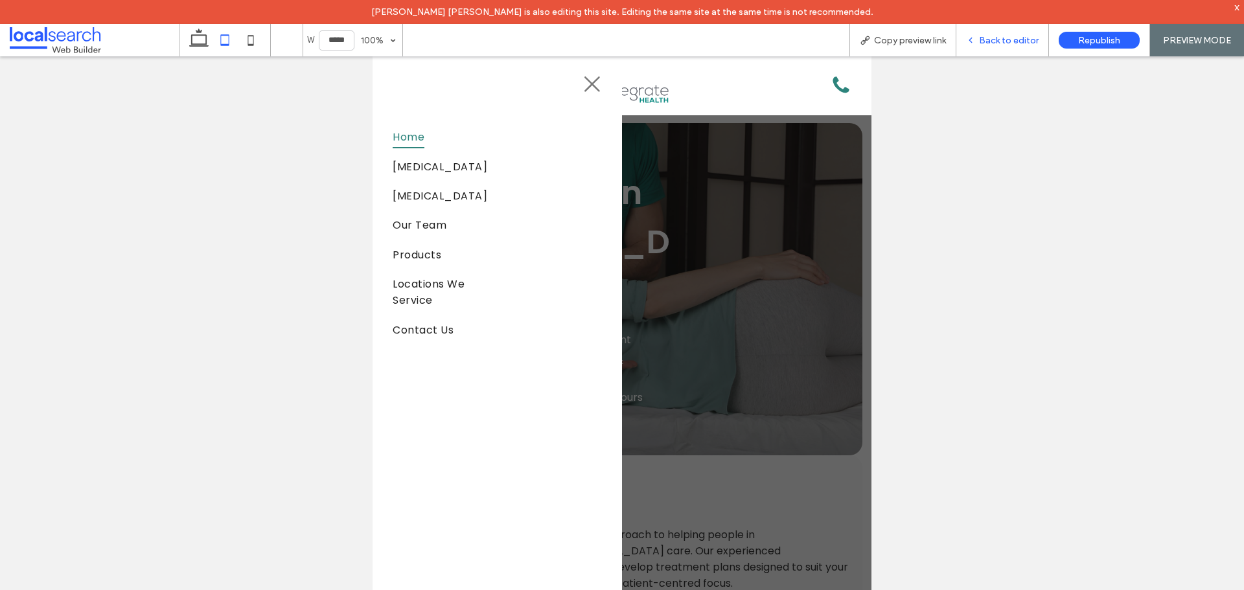
click at [1006, 41] on span "Back to editor" at bounding box center [1009, 40] width 60 height 11
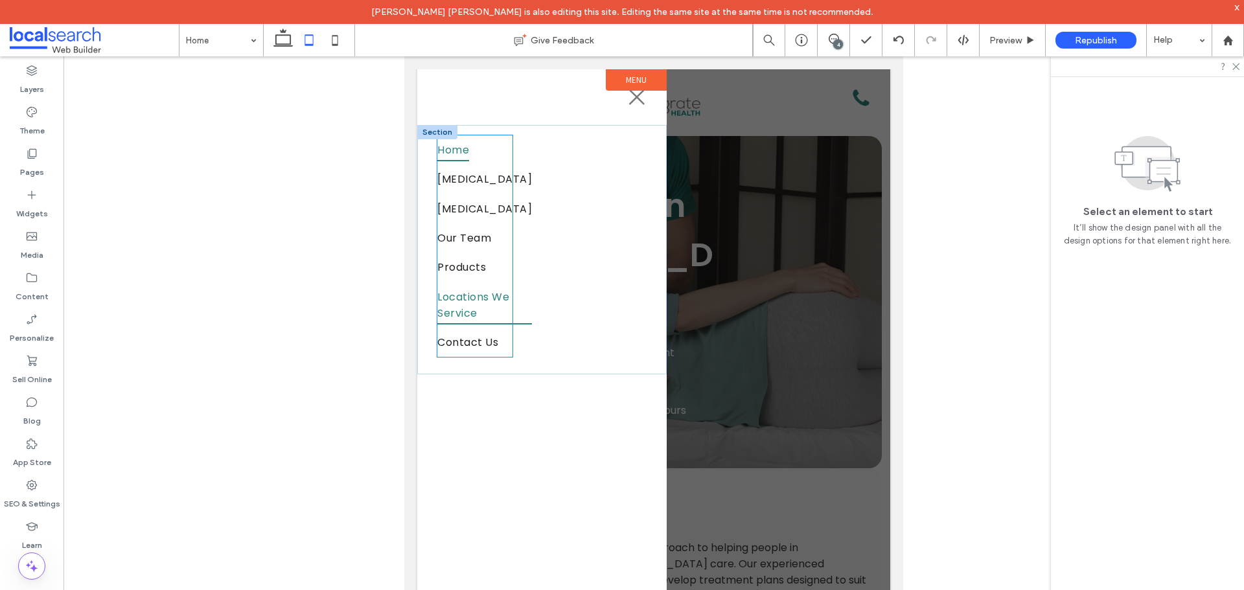
click at [481, 292] on span "Locations We Service" at bounding box center [484, 304] width 95 height 39
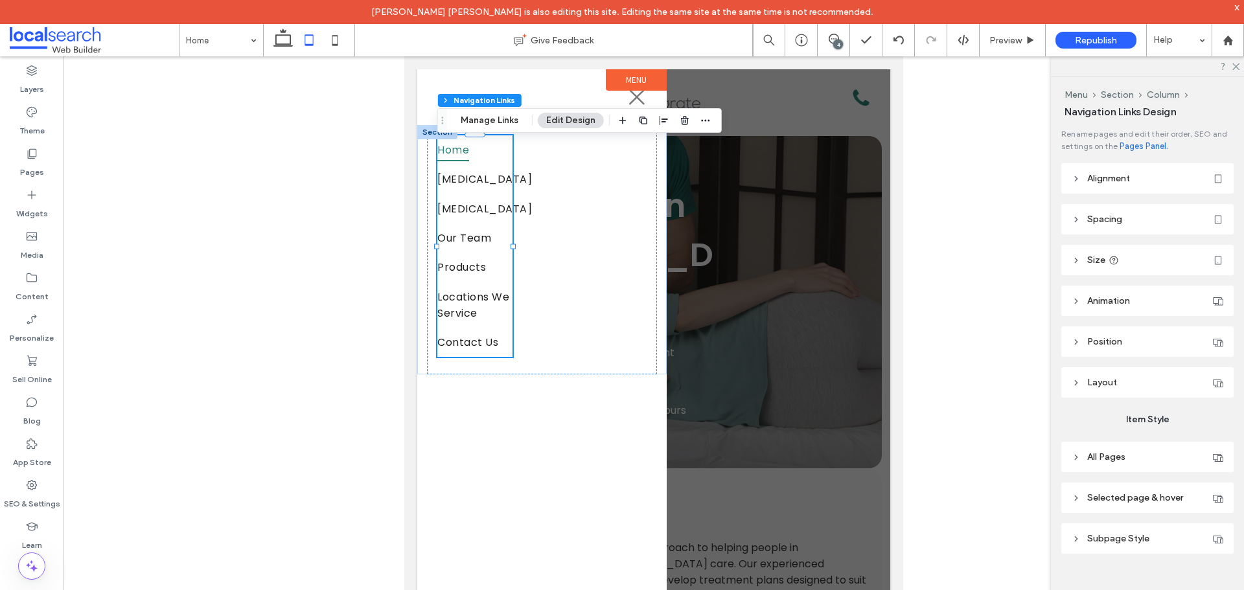
type input "***"
type input "****"
click at [1124, 181] on span "Alignment" at bounding box center [1108, 178] width 43 height 11
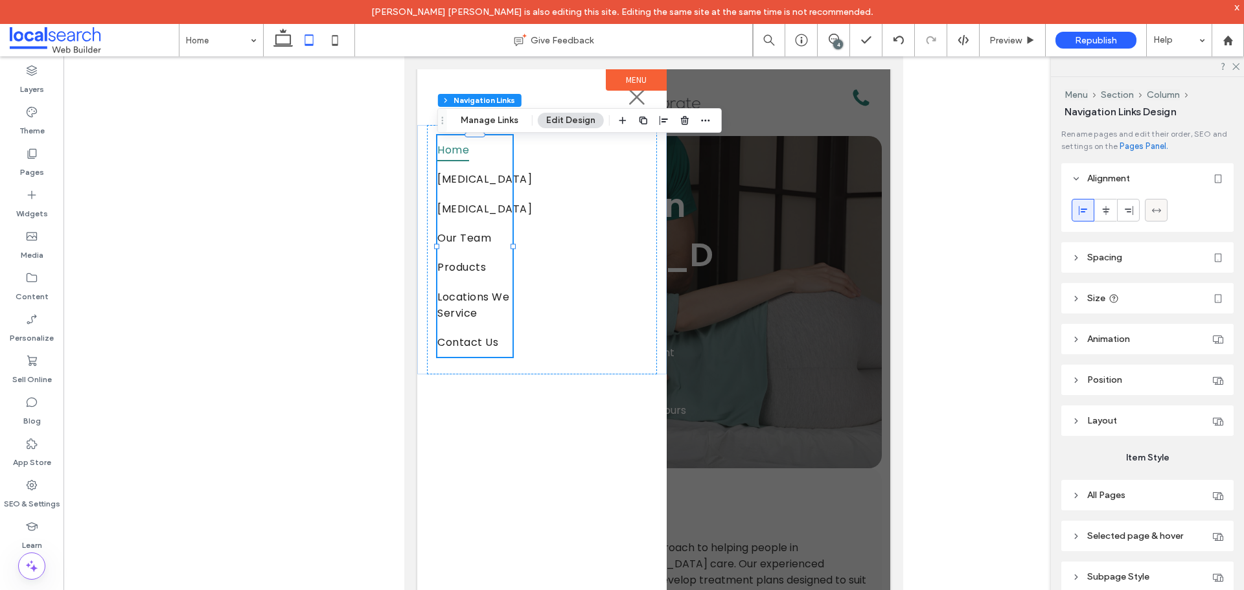
click at [1157, 209] on icon at bounding box center [1157, 210] width 10 height 10
type input "***"
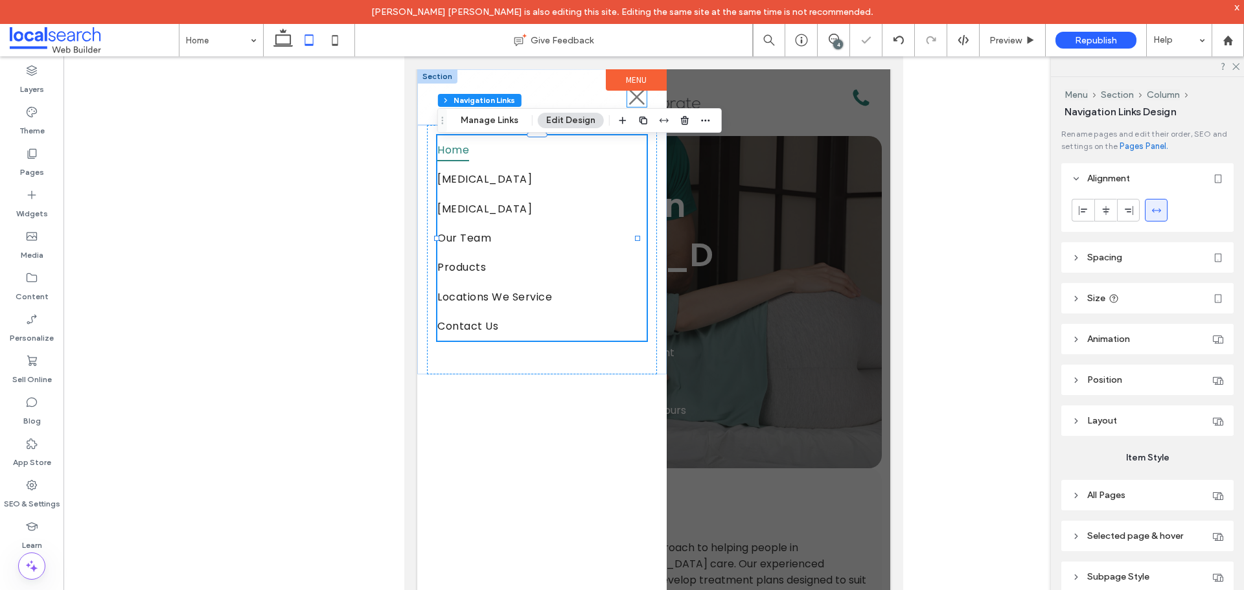
click at [628, 102] on icon "Close Icon" at bounding box center [636, 96] width 19 height 19
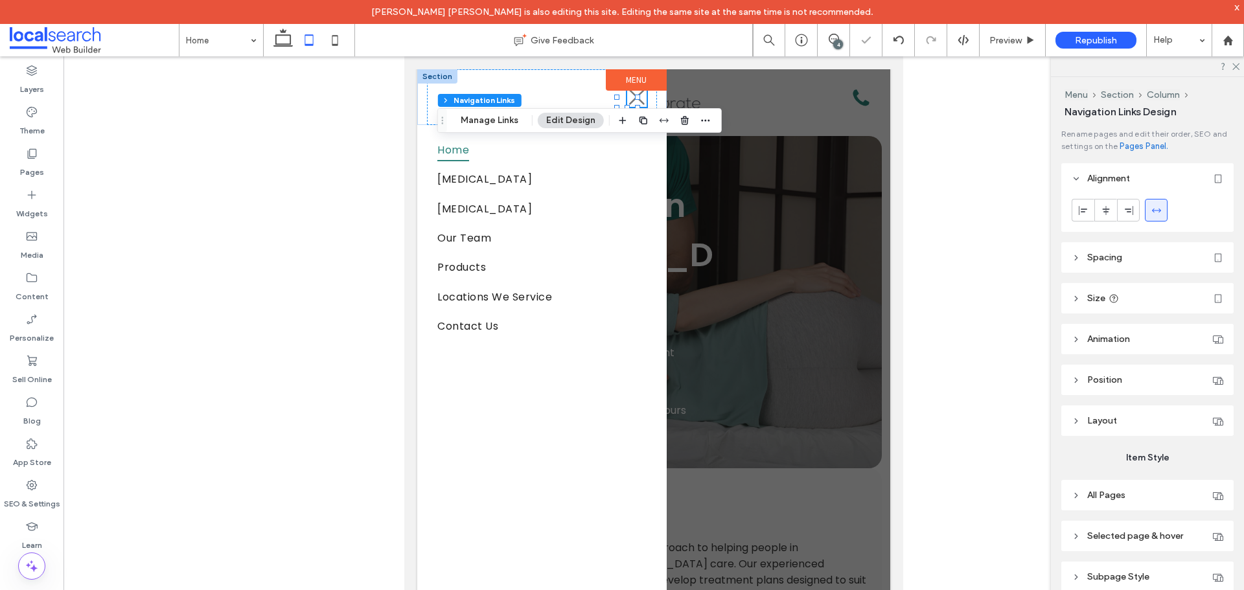
click at [628, 102] on icon "Close Icon" at bounding box center [636, 96] width 19 height 19
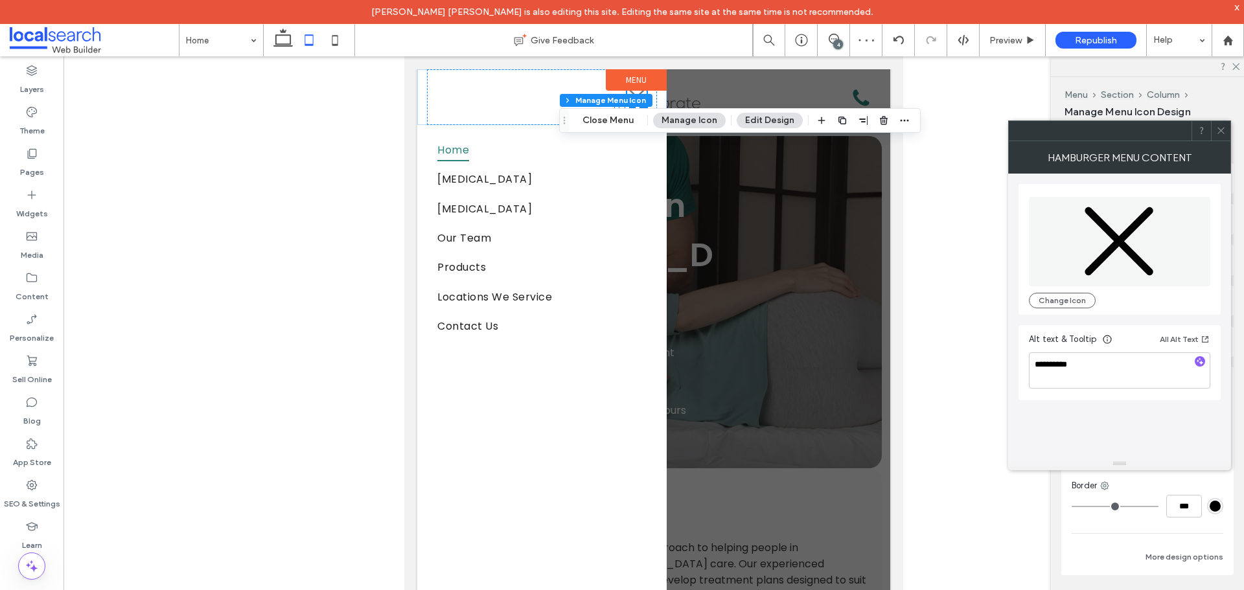
click at [1227, 128] on div at bounding box center [1220, 130] width 19 height 19
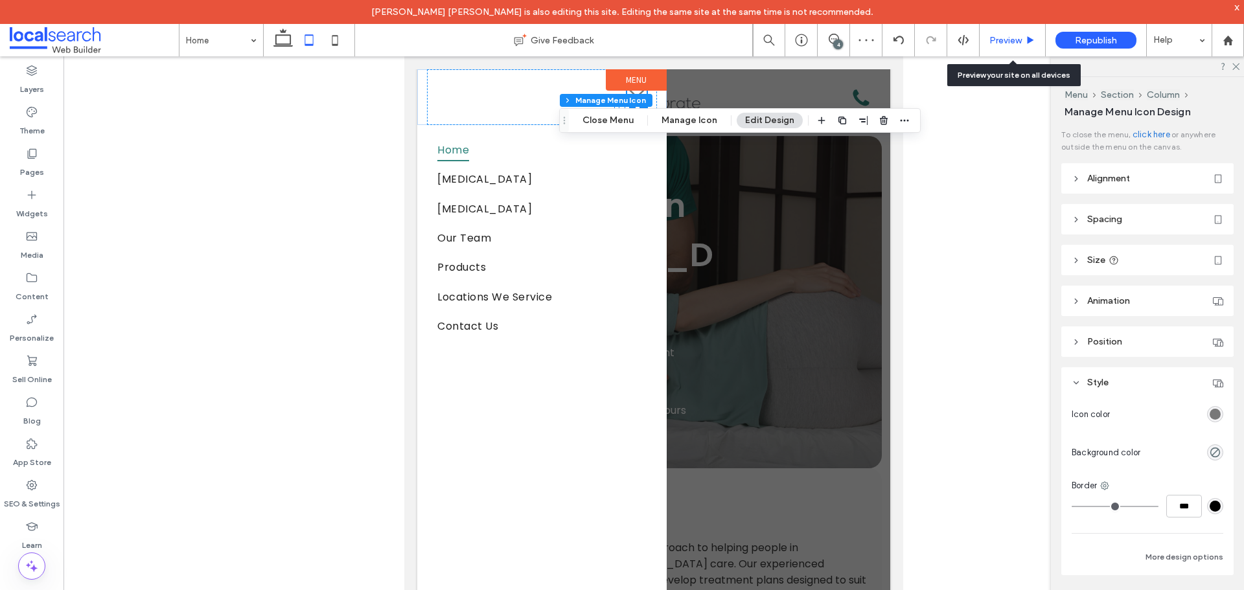
click at [1026, 41] on icon at bounding box center [1031, 41] width 10 height 10
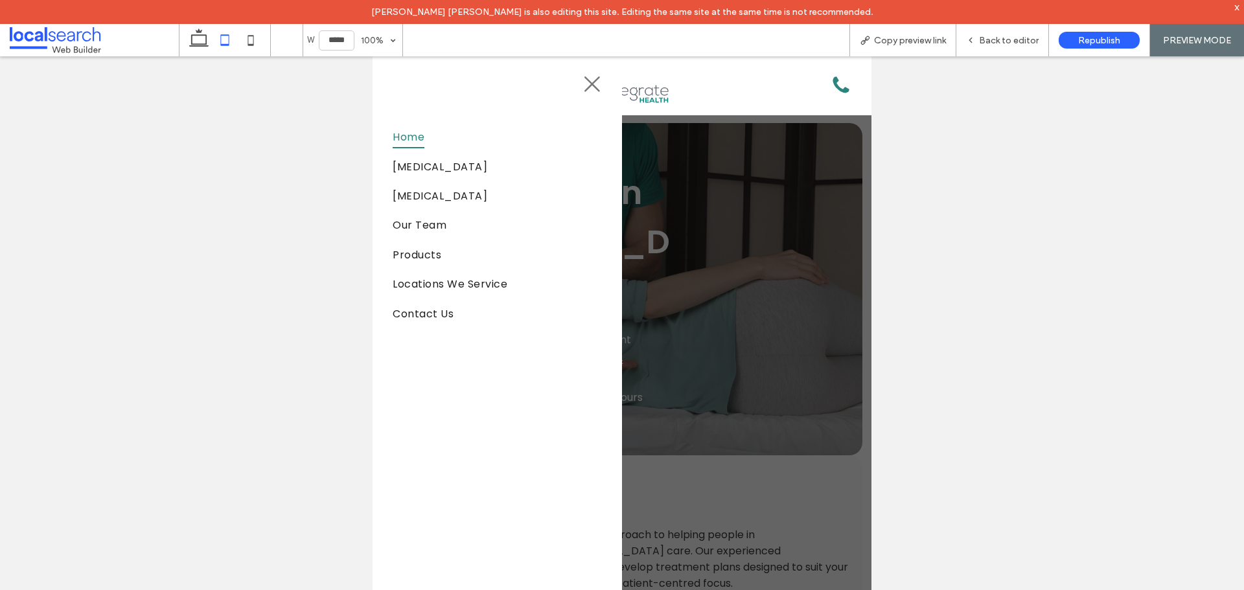
scroll to position [0, 1]
click at [583, 86] on div "Close Icon" at bounding box center [496, 84] width 229 height 56
click at [586, 86] on icon "Close Icon" at bounding box center [592, 84] width 19 height 19
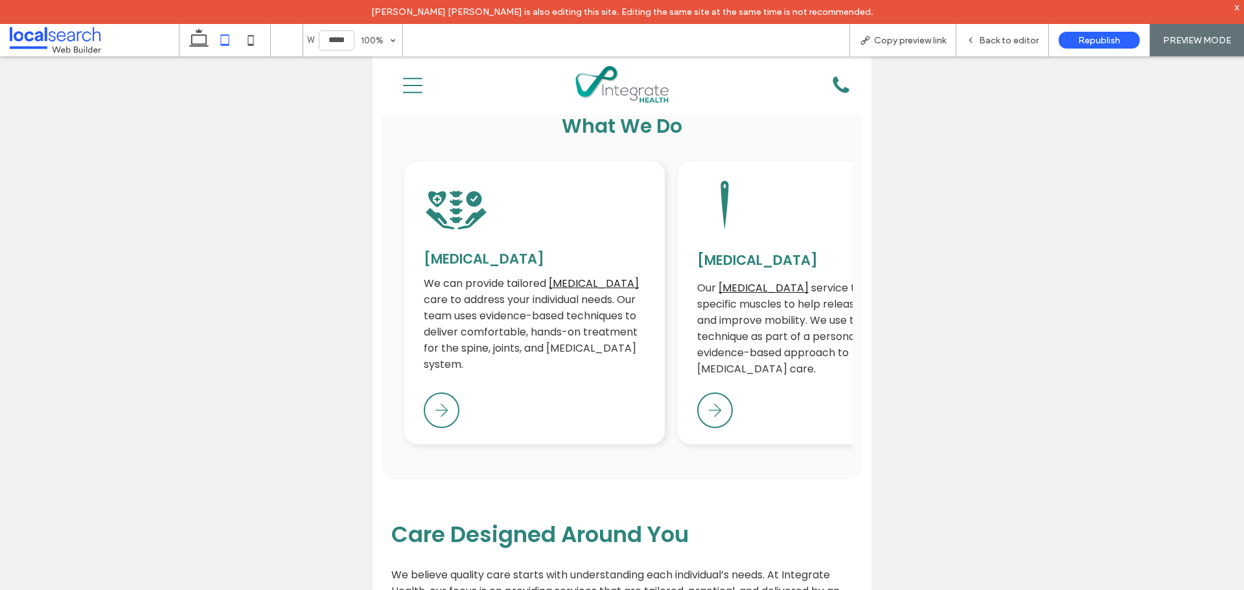
scroll to position [1166, 0]
click at [887, 38] on span "Copy preview link" at bounding box center [910, 40] width 72 height 11
click at [1026, 40] on span "Back to editor" at bounding box center [1009, 40] width 60 height 11
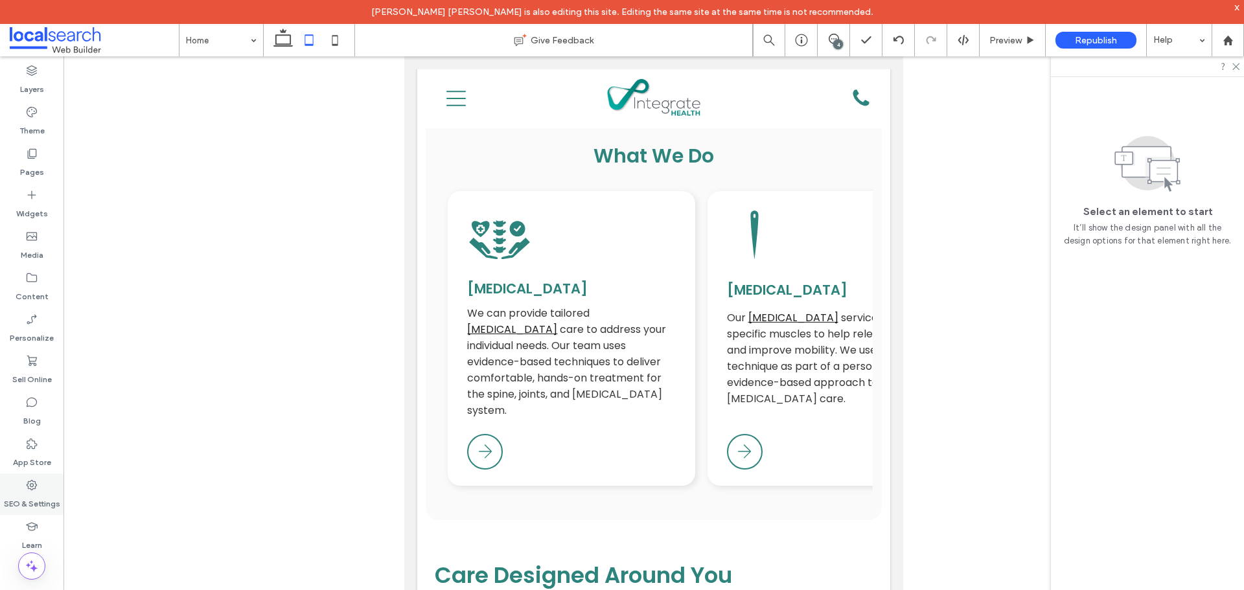
click at [38, 487] on div "SEO & Settings" at bounding box center [32, 494] width 64 height 41
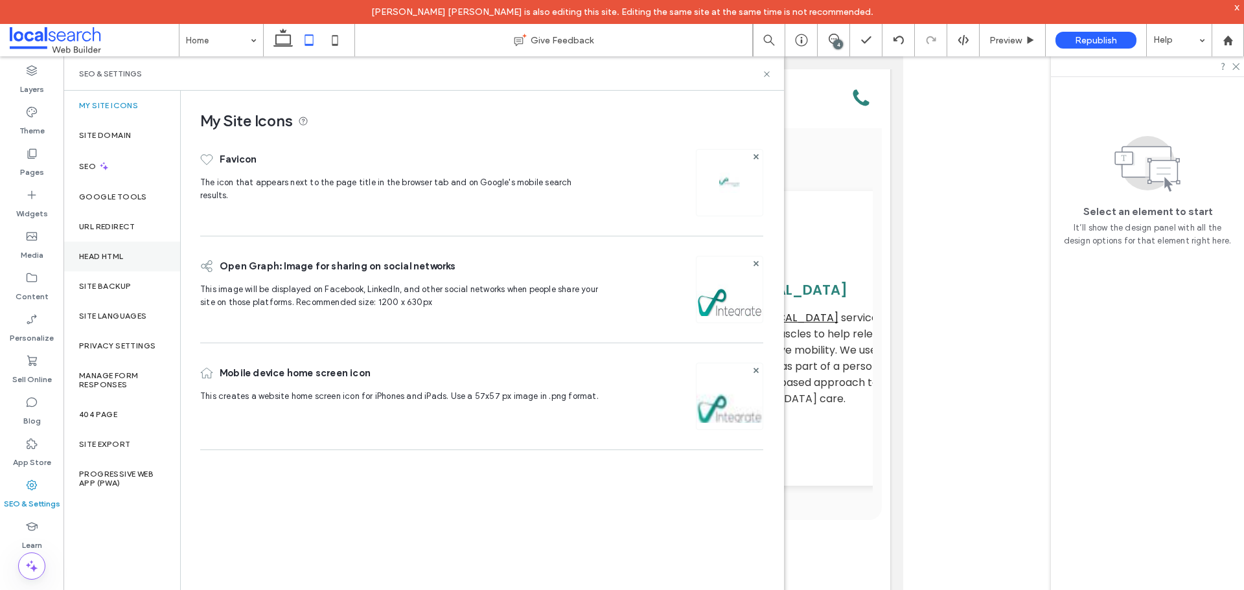
drag, startPoint x: 49, startPoint y: 283, endPoint x: 71, endPoint y: 267, distance: 27.9
click at [49, 283] on div "Content" at bounding box center [32, 286] width 64 height 41
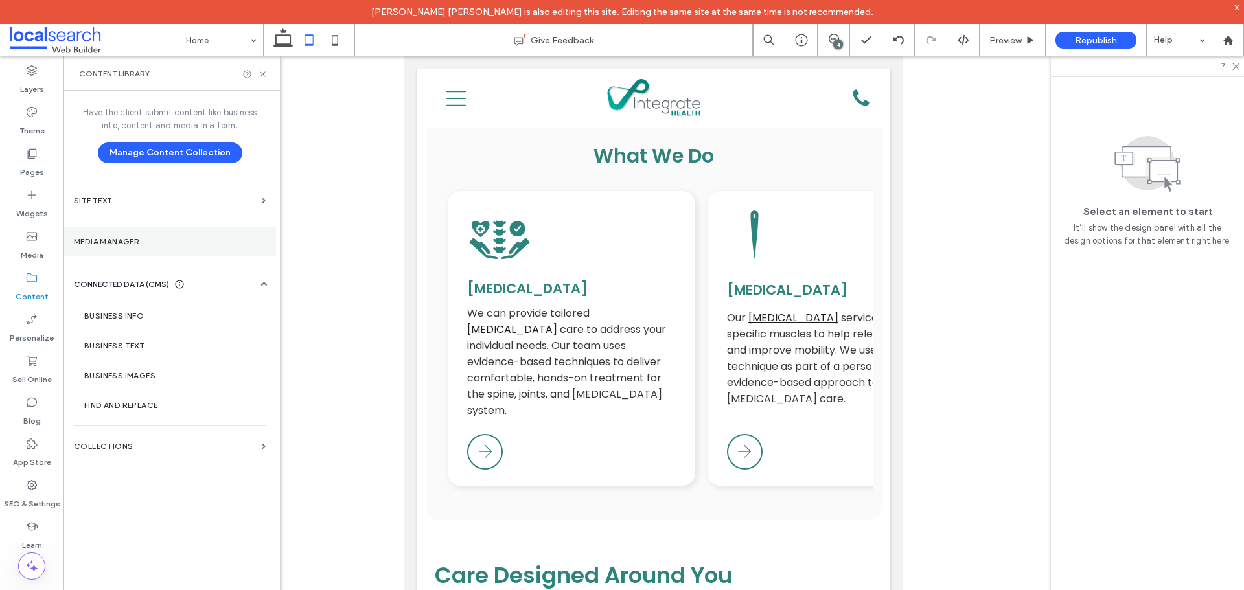
click at [132, 234] on section "Media Manager" at bounding box center [170, 242] width 213 height 30
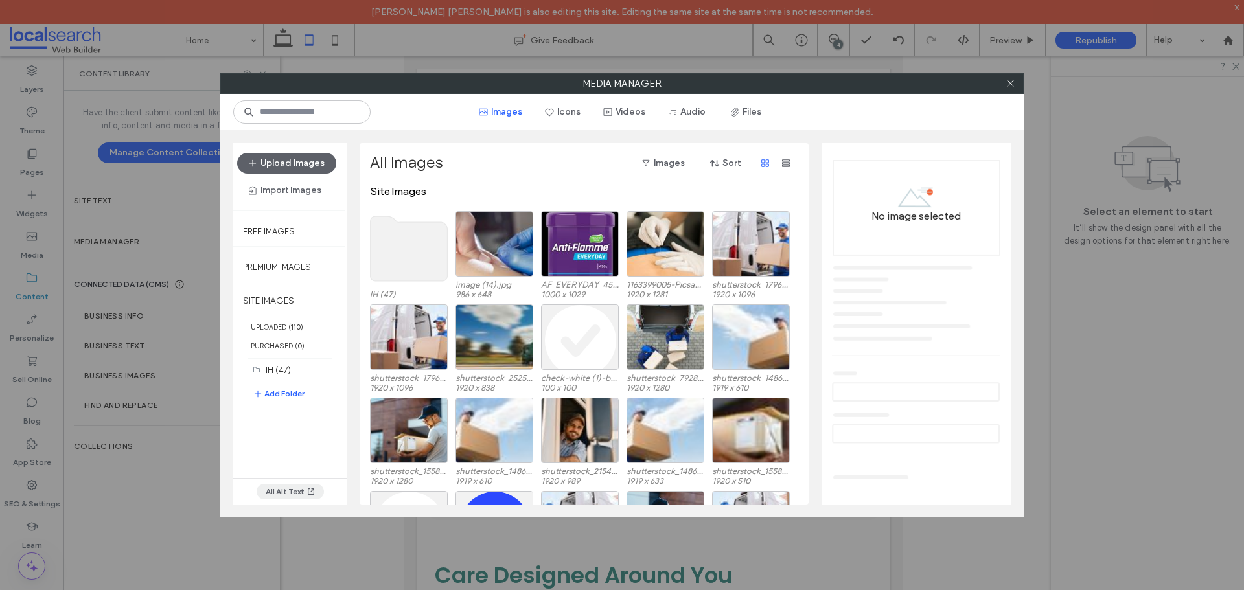
click at [305, 489] on span "button" at bounding box center [311, 492] width 12 height 14
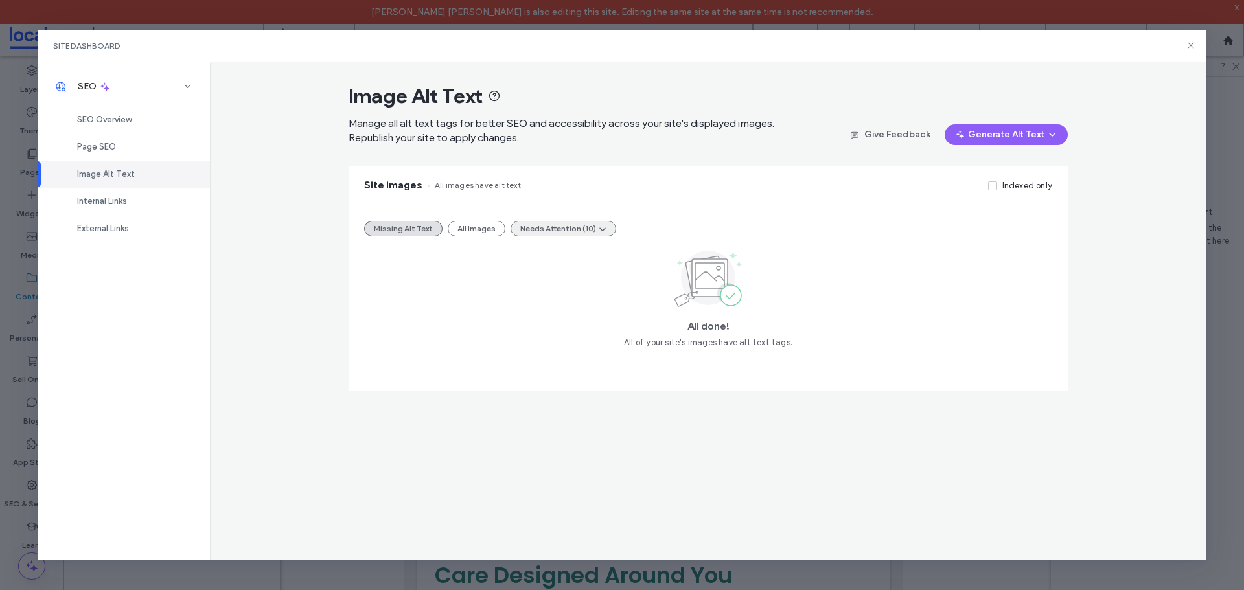
click at [545, 223] on button "Needs Attention (10)" at bounding box center [564, 229] width 106 height 16
click at [567, 263] on span "Alt text too long (10)" at bounding box center [560, 259] width 82 height 13
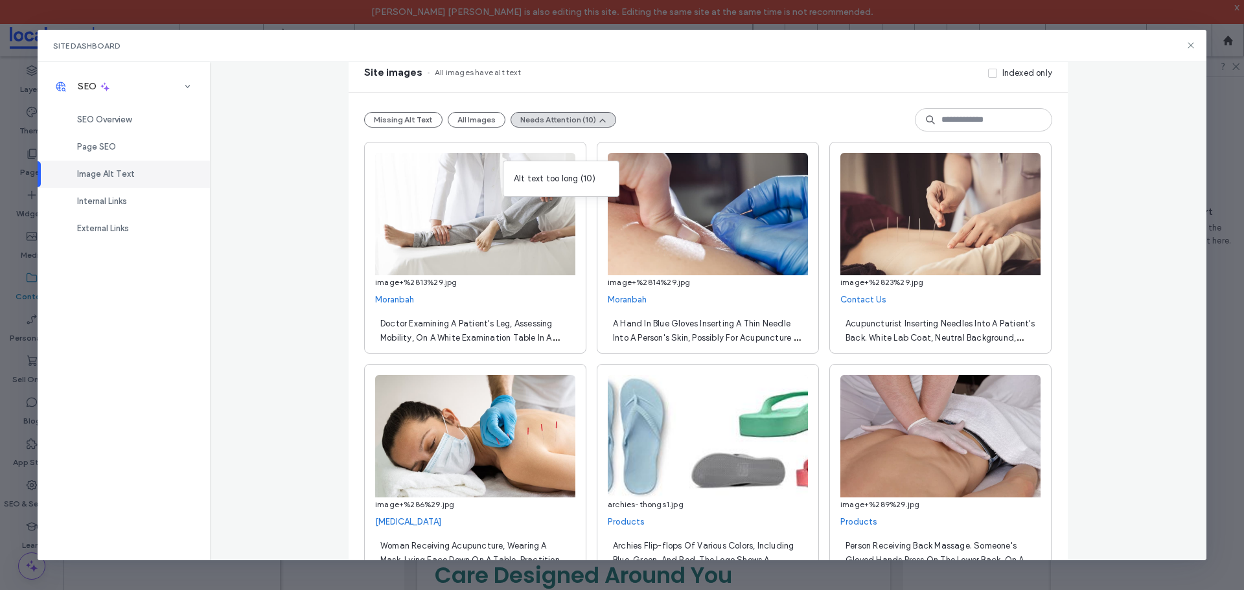
scroll to position [130, 0]
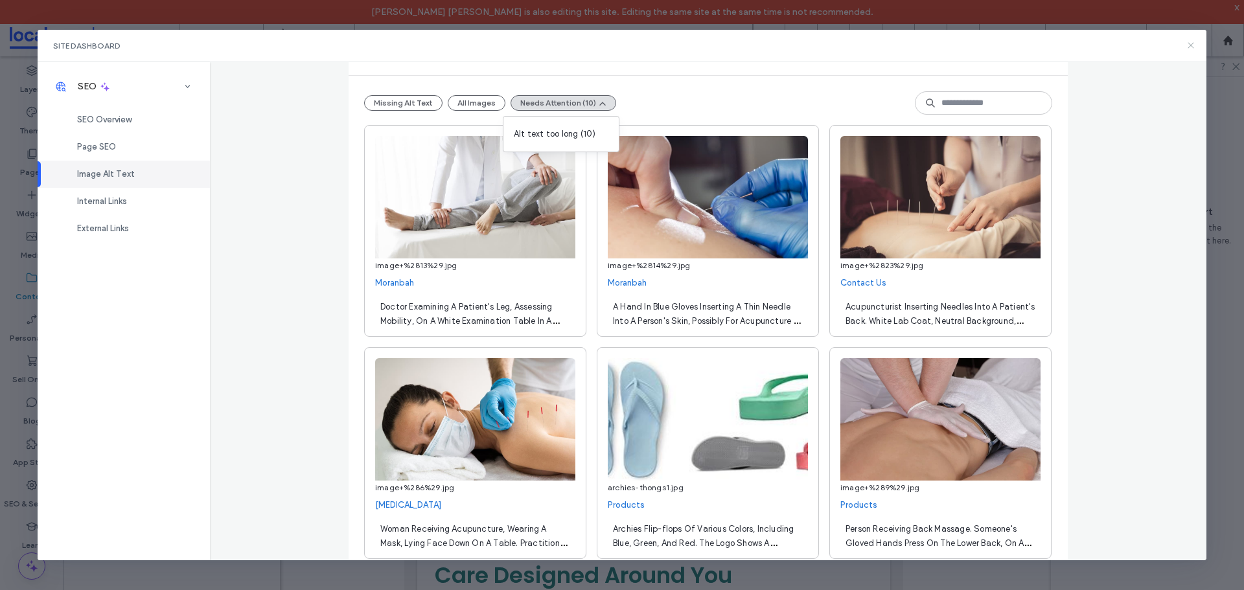
click at [1195, 45] on icon at bounding box center [1191, 45] width 10 height 10
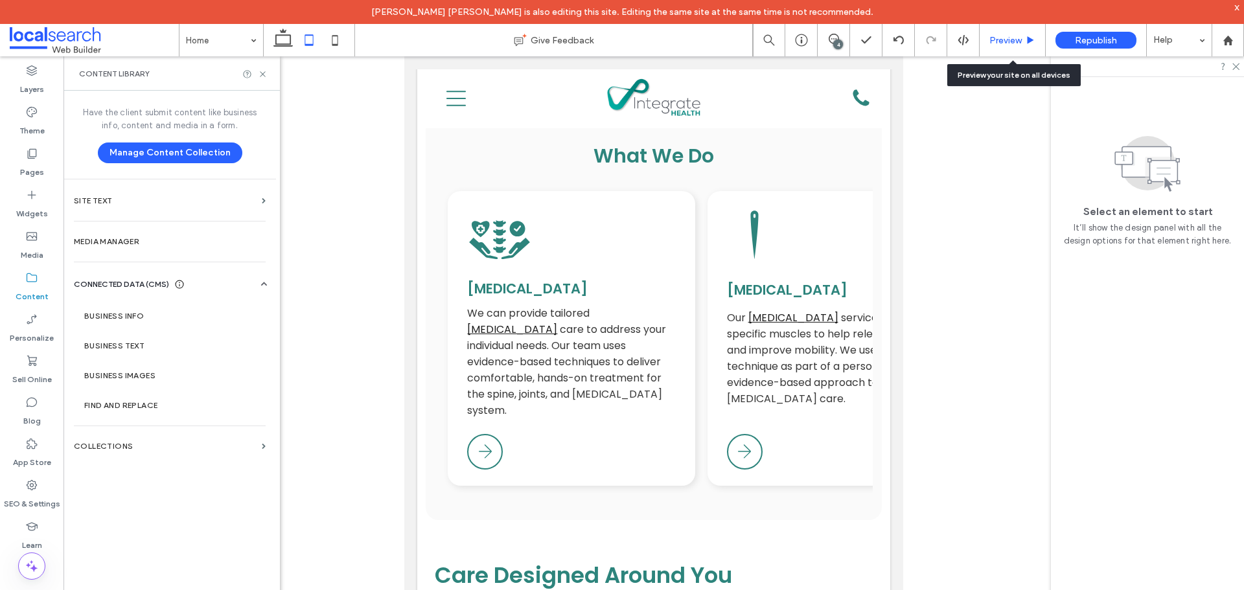
click at [1003, 51] on div "Preview" at bounding box center [1013, 40] width 66 height 32
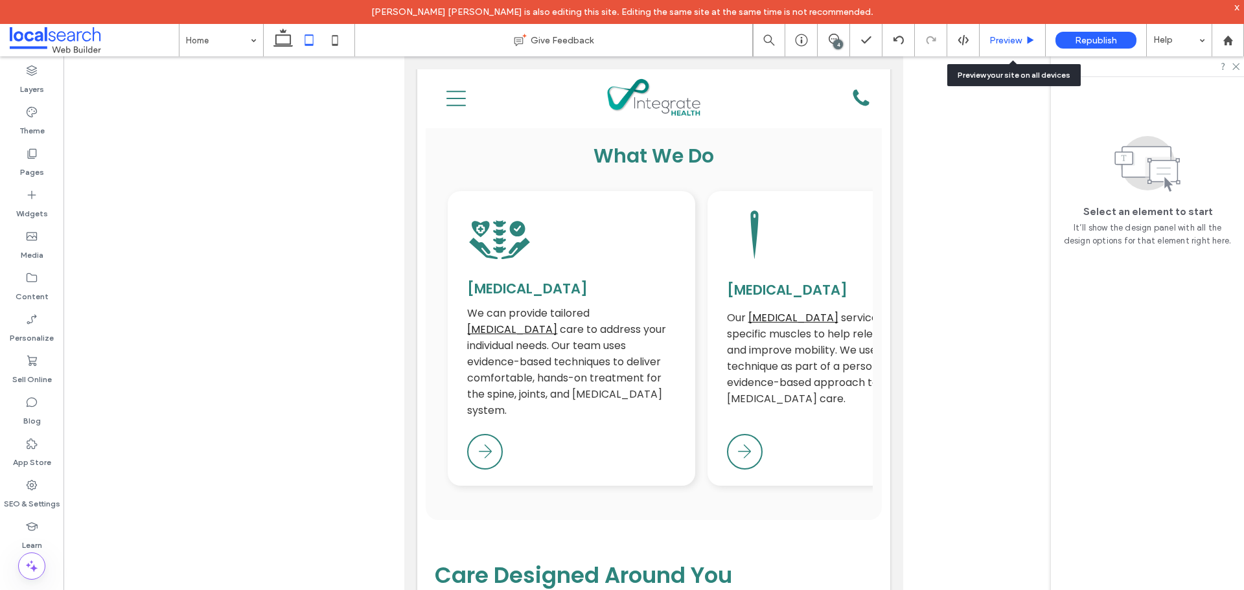
drag, startPoint x: 996, startPoint y: 45, endPoint x: 488, endPoint y: 365, distance: 600.5
click at [996, 45] on span "Preview" at bounding box center [1006, 40] width 32 height 11
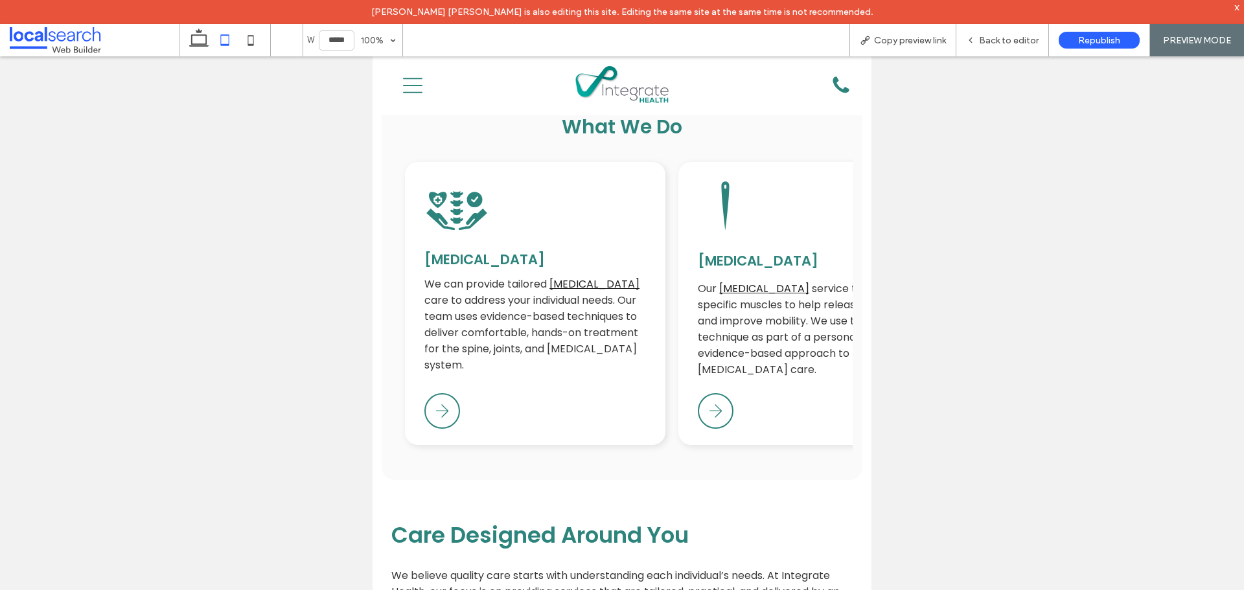
scroll to position [0, 1]
click at [885, 45] on span "Copy preview link" at bounding box center [910, 40] width 72 height 11
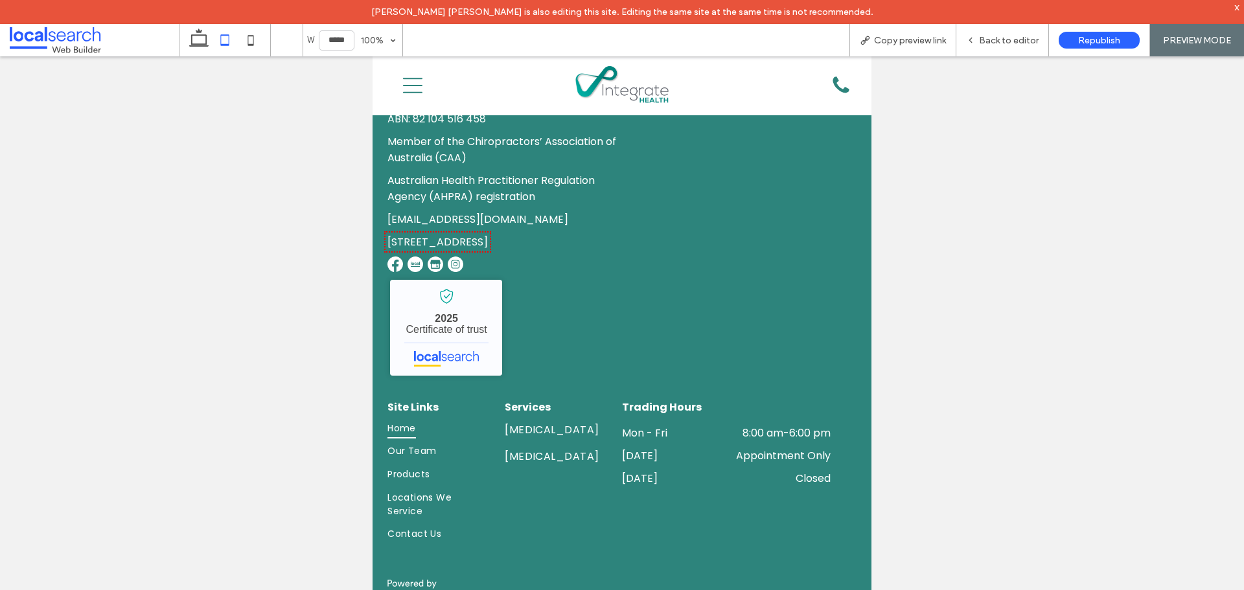
scroll to position [2917, 0]
drag, startPoint x: 430, startPoint y: 443, endPoint x: 807, endPoint y: 498, distance: 380.4
click at [430, 462] on link "Products" at bounding box center [435, 473] width 94 height 23
click at [1003, 46] on div "Back to editor" at bounding box center [1002, 40] width 93 height 32
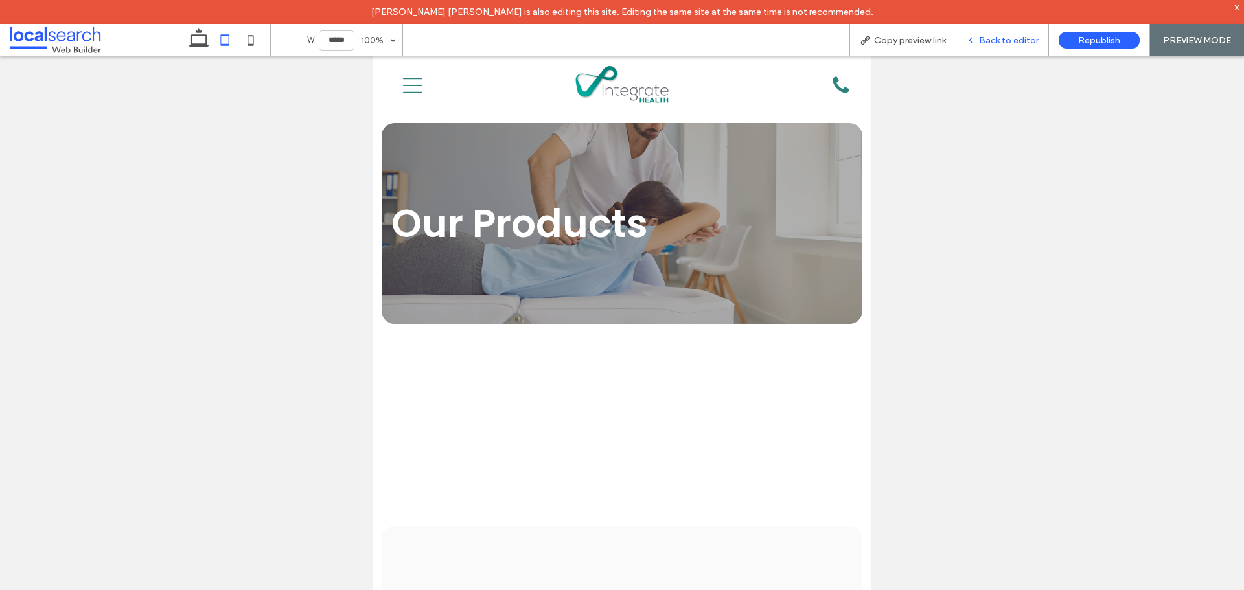
click at [1003, 46] on div "Back to editor" at bounding box center [1002, 40] width 93 height 32
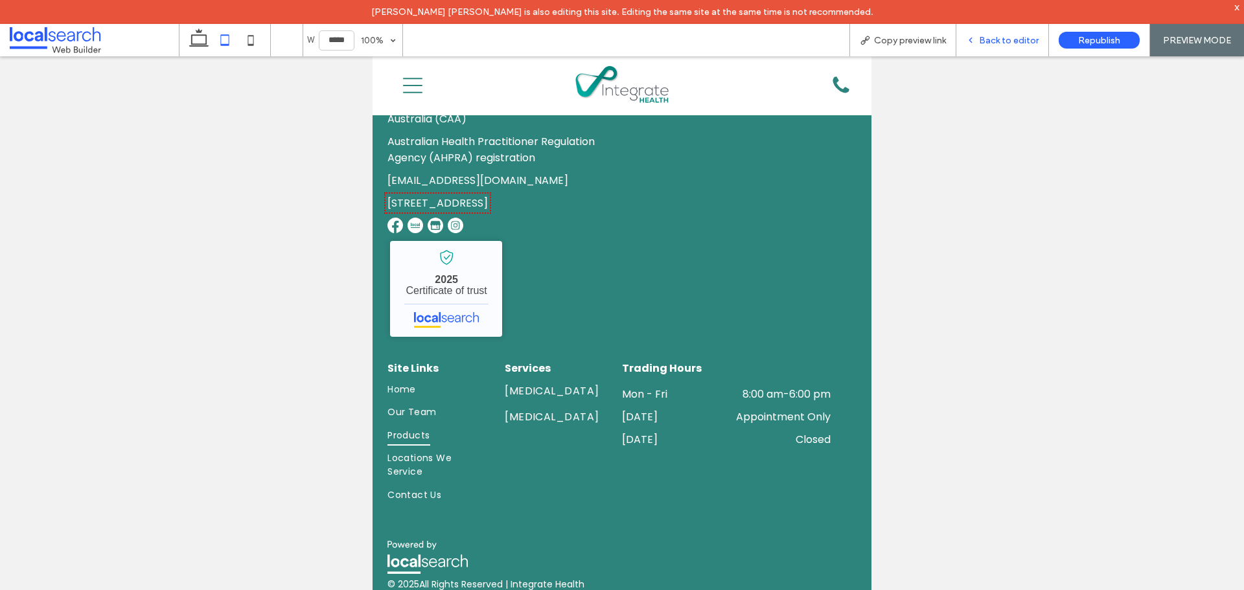
click at [1000, 40] on span "Back to editor" at bounding box center [1009, 40] width 60 height 11
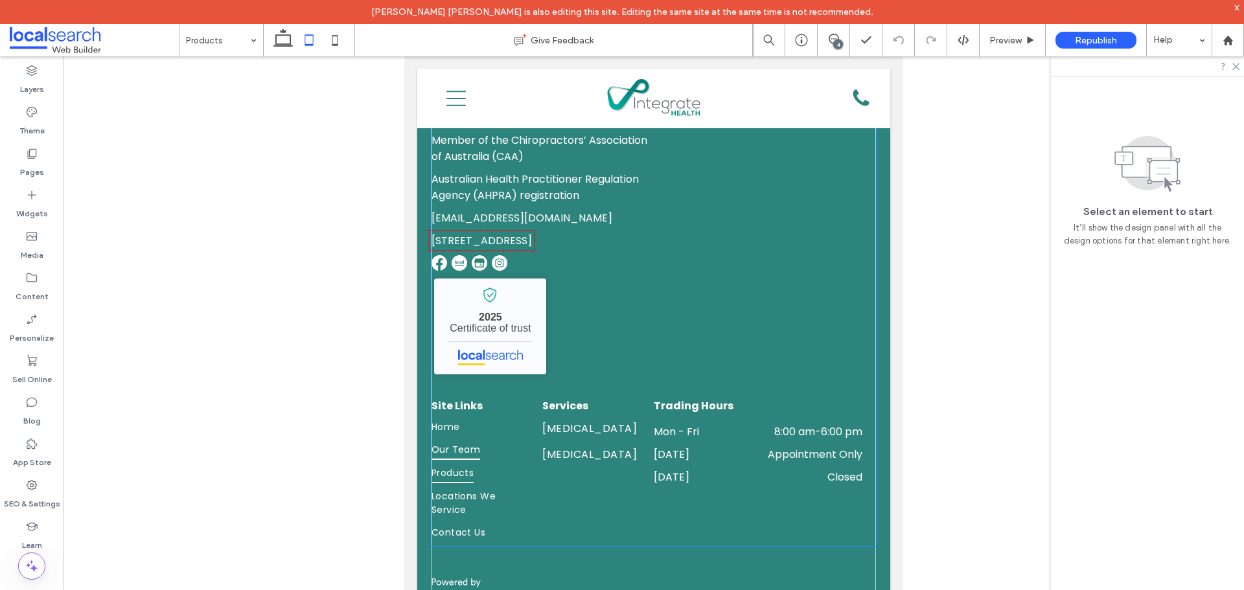
click at [486, 441] on link "Our Team" at bounding box center [476, 452] width 89 height 23
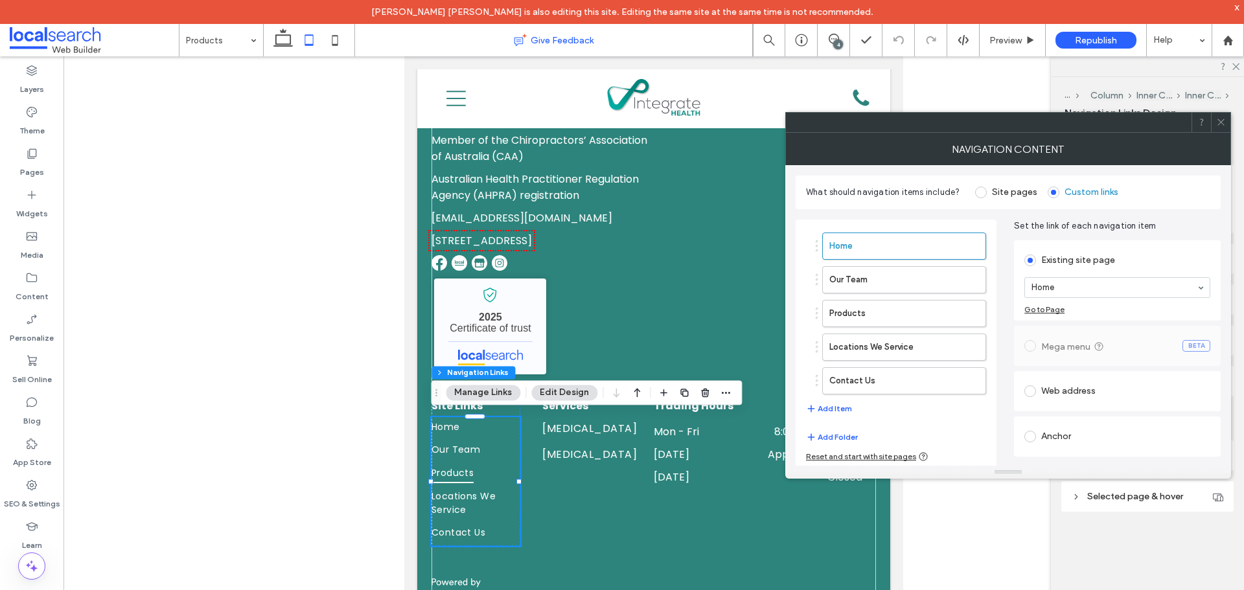
type input "***"
type input "****"
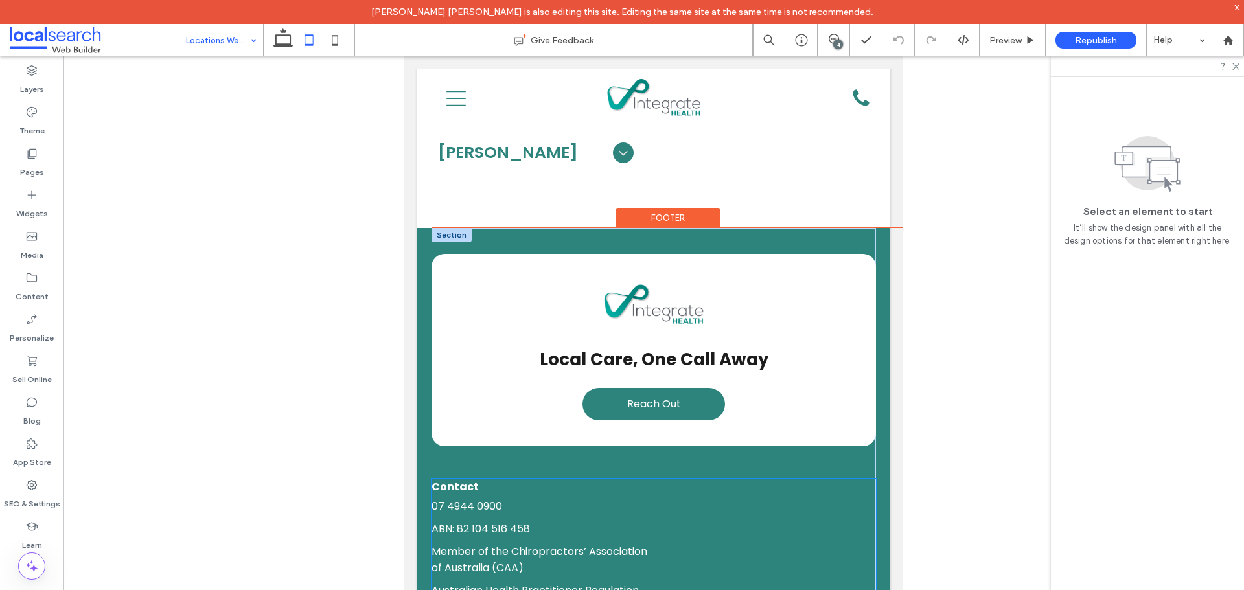
scroll to position [1166, 0]
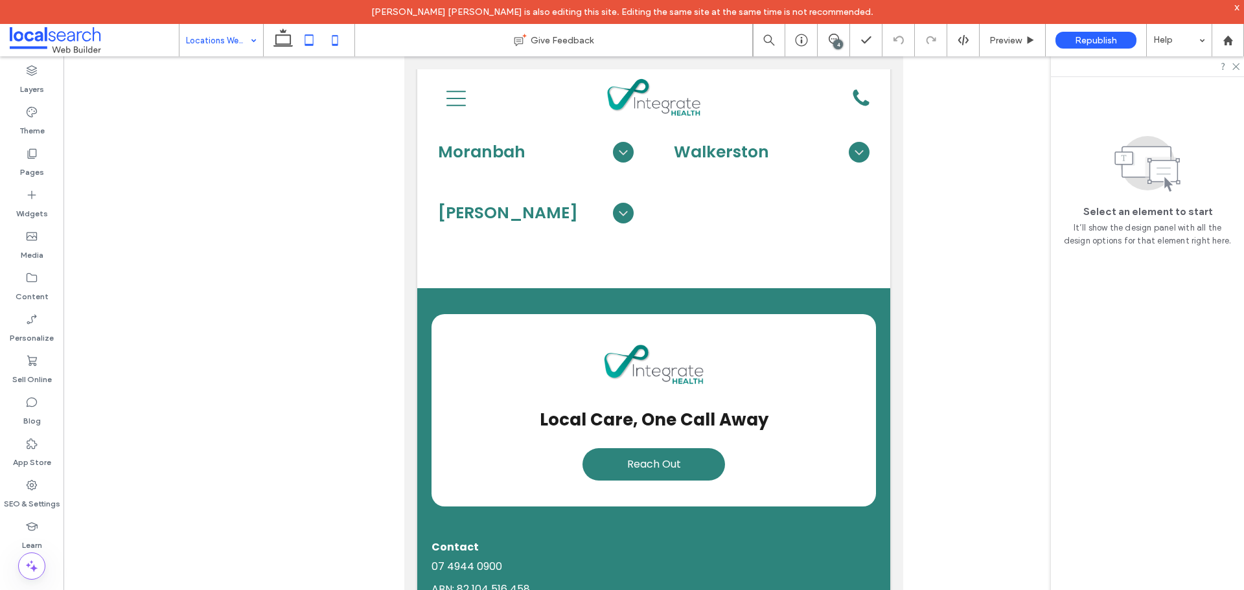
click at [338, 42] on icon at bounding box center [335, 40] width 26 height 26
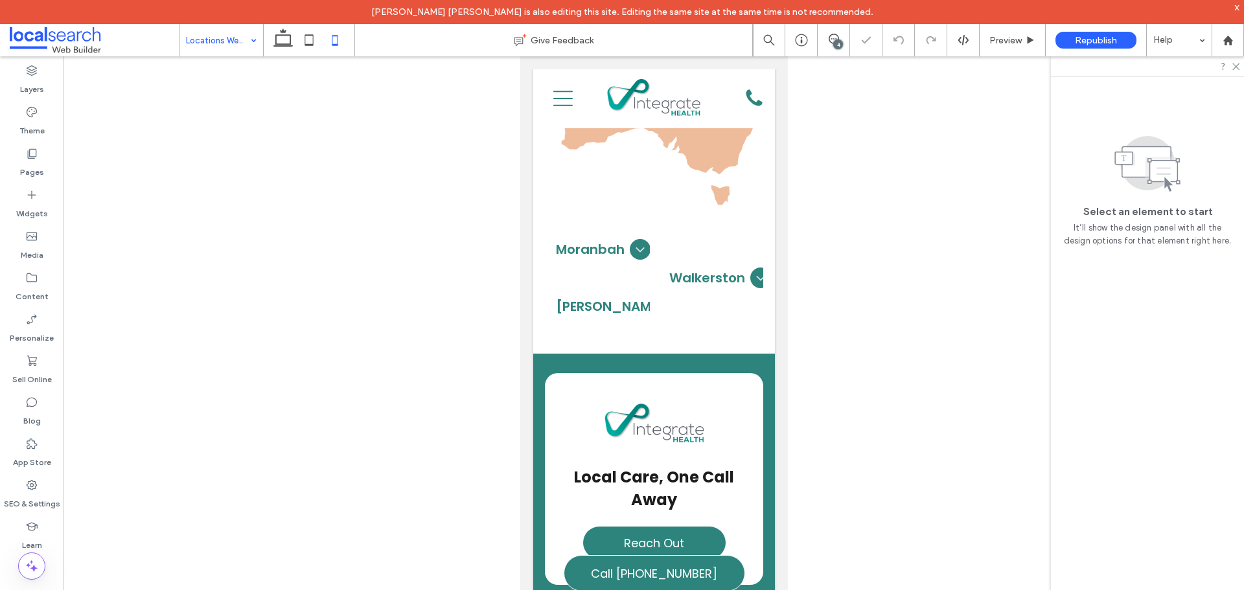
scroll to position [961, 0]
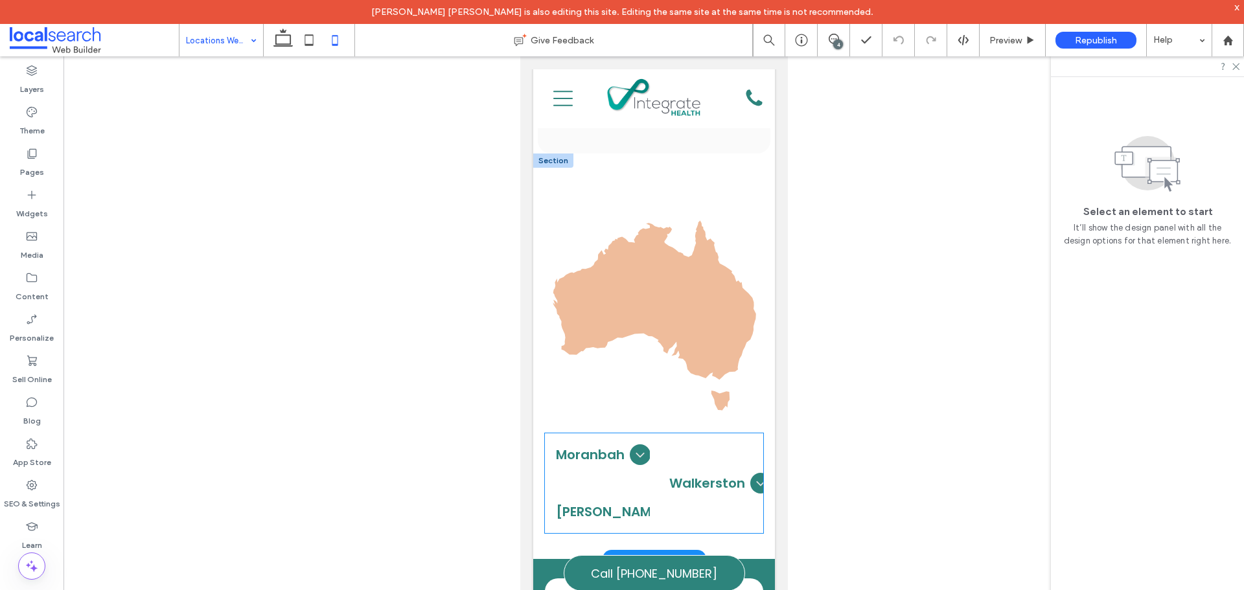
click at [695, 485] on div "Moranbah We offer chiropractic care to the Moranbah community, helping resident…" at bounding box center [653, 484] width 218 height 100
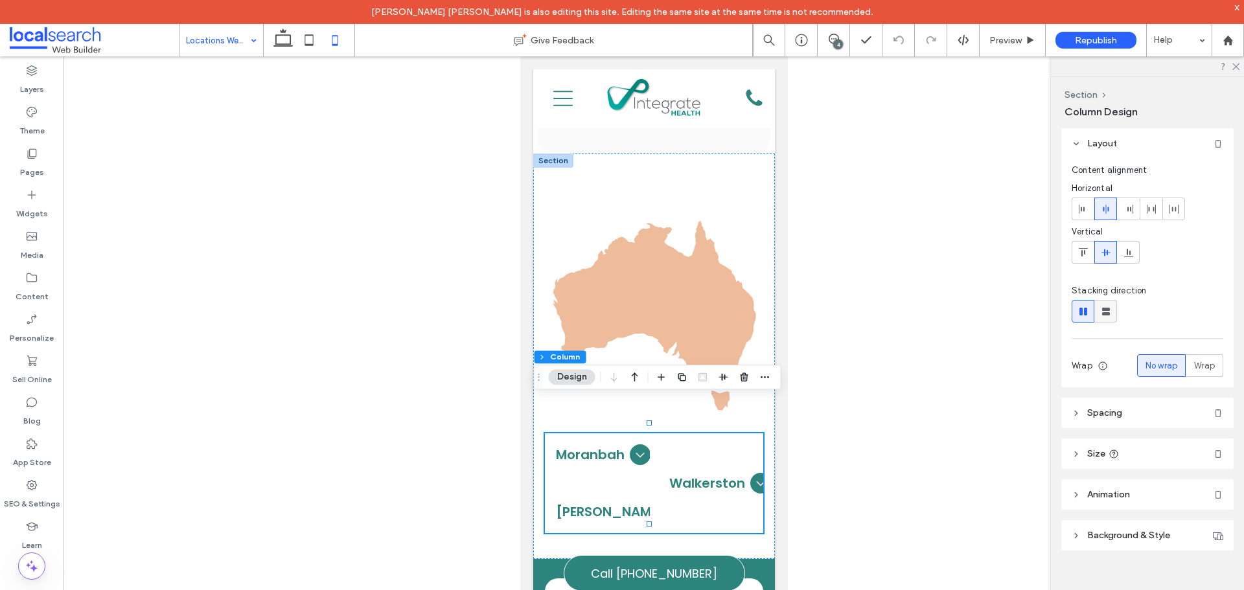
click at [1106, 312] on use at bounding box center [1106, 312] width 8 height 8
type input "**"
type input "****"
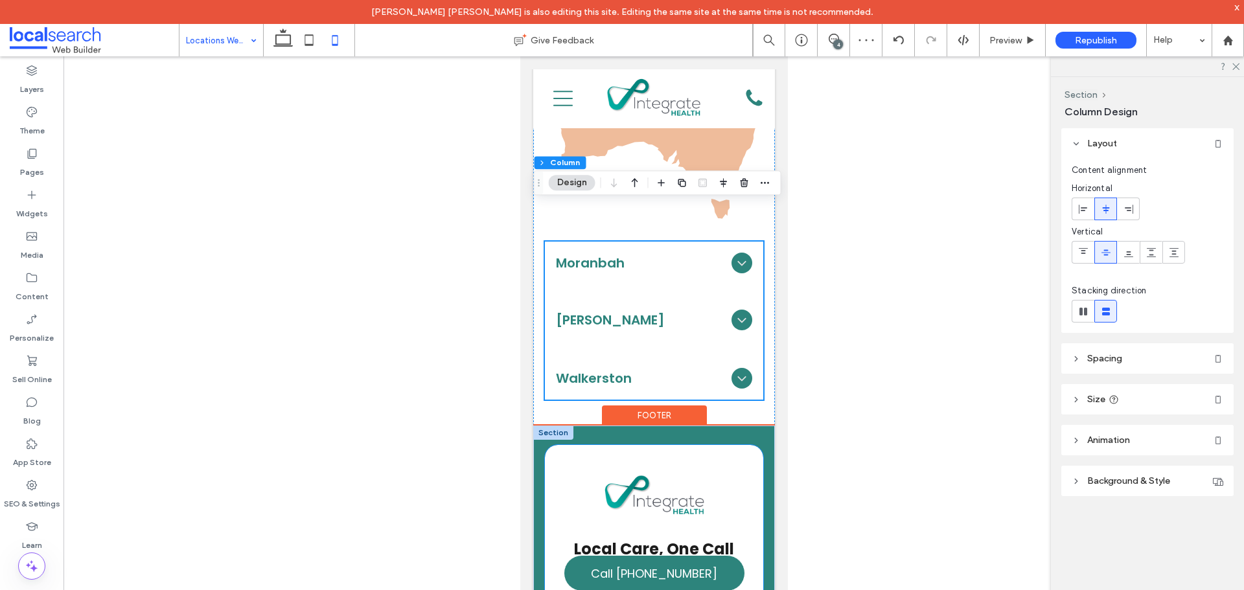
scroll to position [1155, 0]
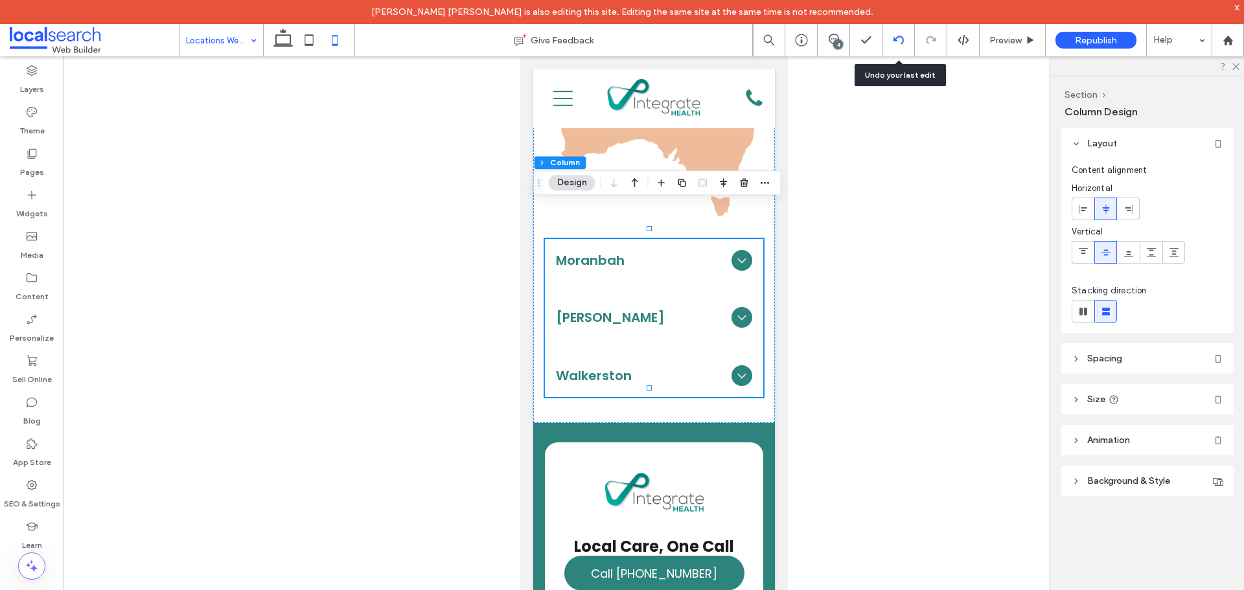
click at [898, 47] on div at bounding box center [899, 40] width 32 height 32
click at [895, 42] on icon at bounding box center [899, 40] width 10 height 10
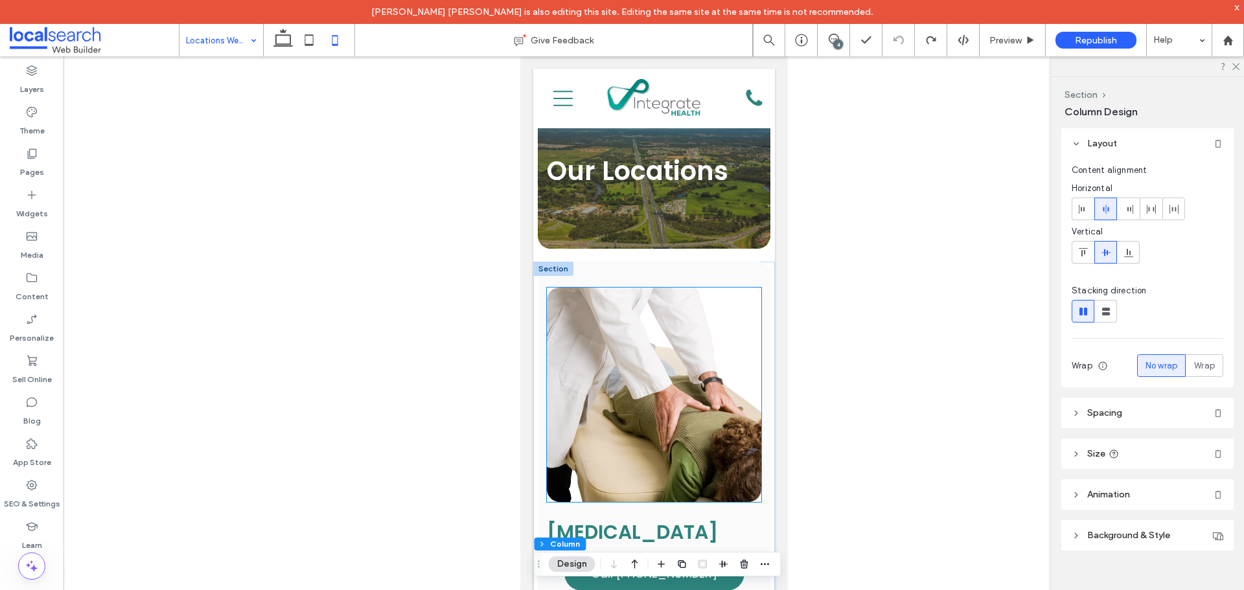
scroll to position [0, 0]
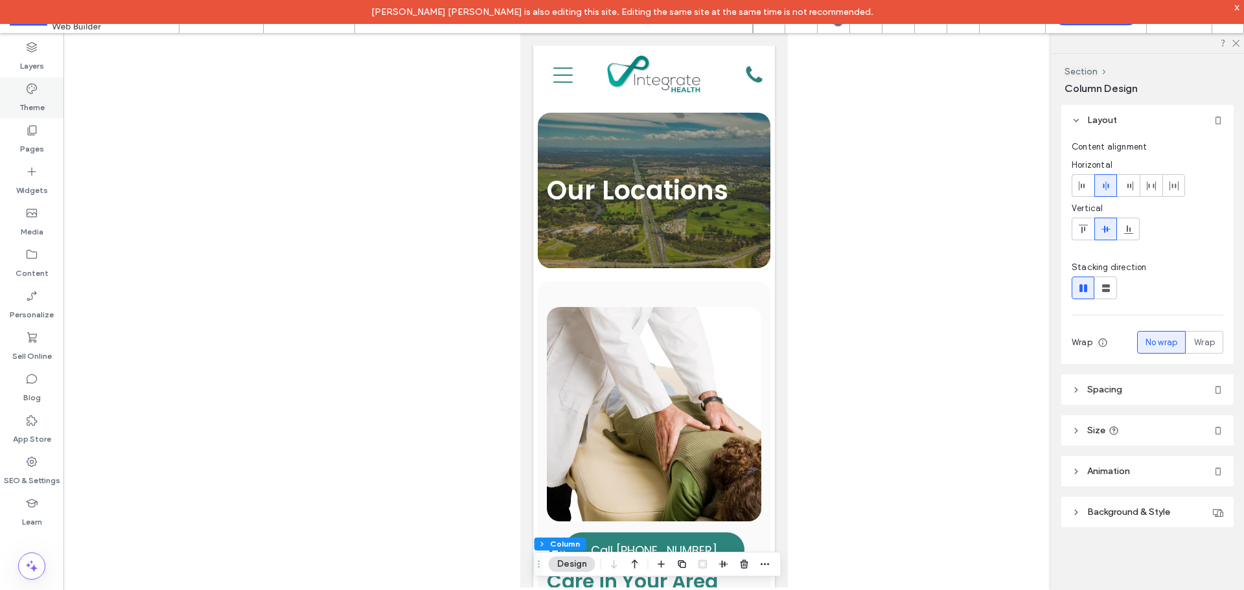
click at [36, 89] on use at bounding box center [32, 89] width 10 height 10
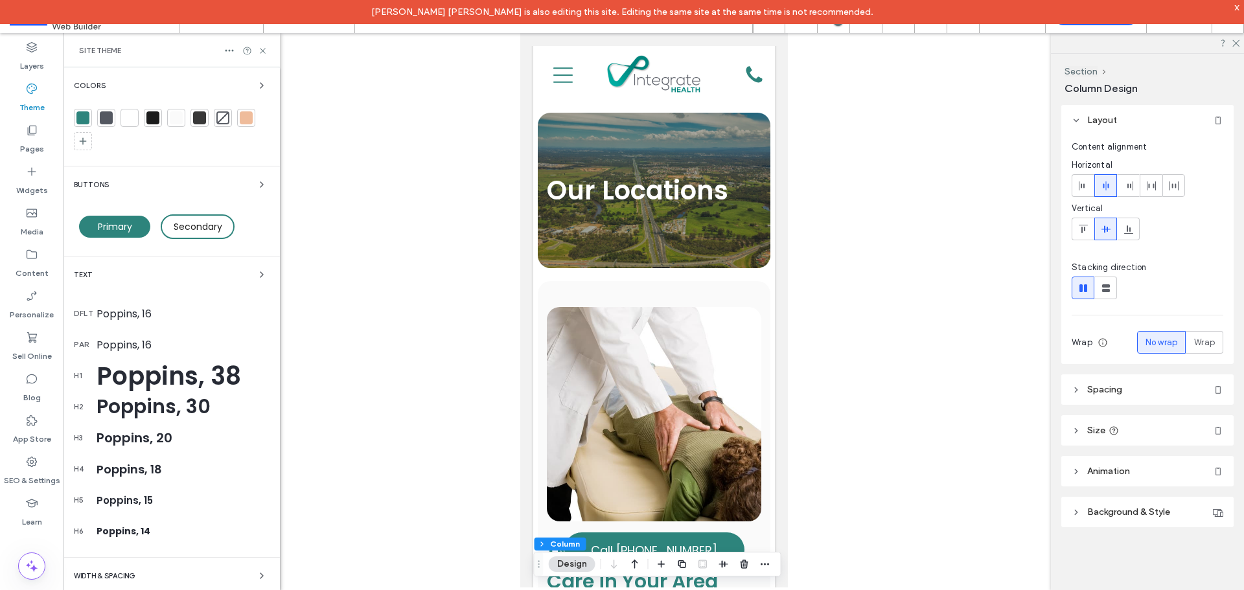
click at [245, 119] on div at bounding box center [246, 117] width 13 height 13
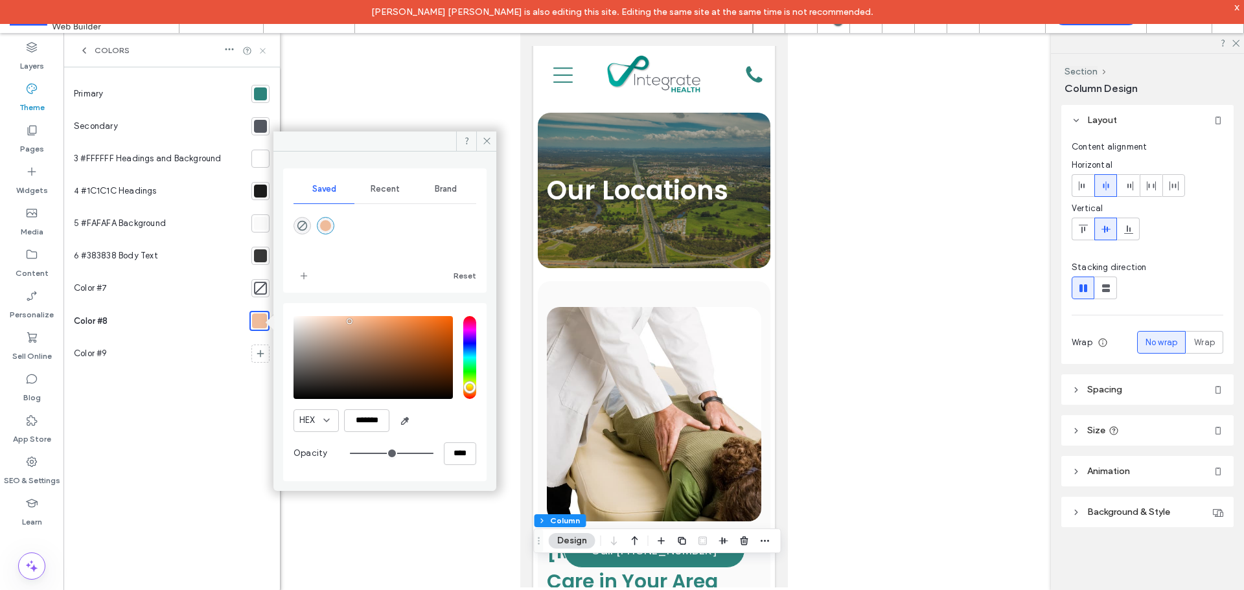
click at [261, 54] on icon at bounding box center [263, 51] width 10 height 10
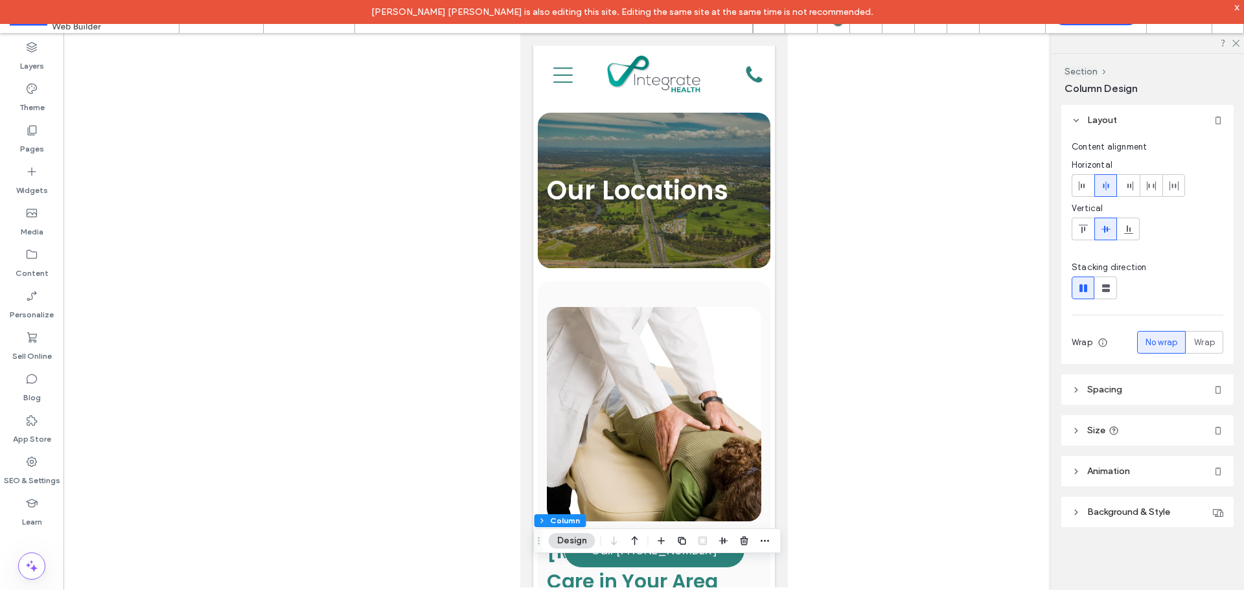
click at [1235, 9] on div "x" at bounding box center [1238, 6] width 6 height 11
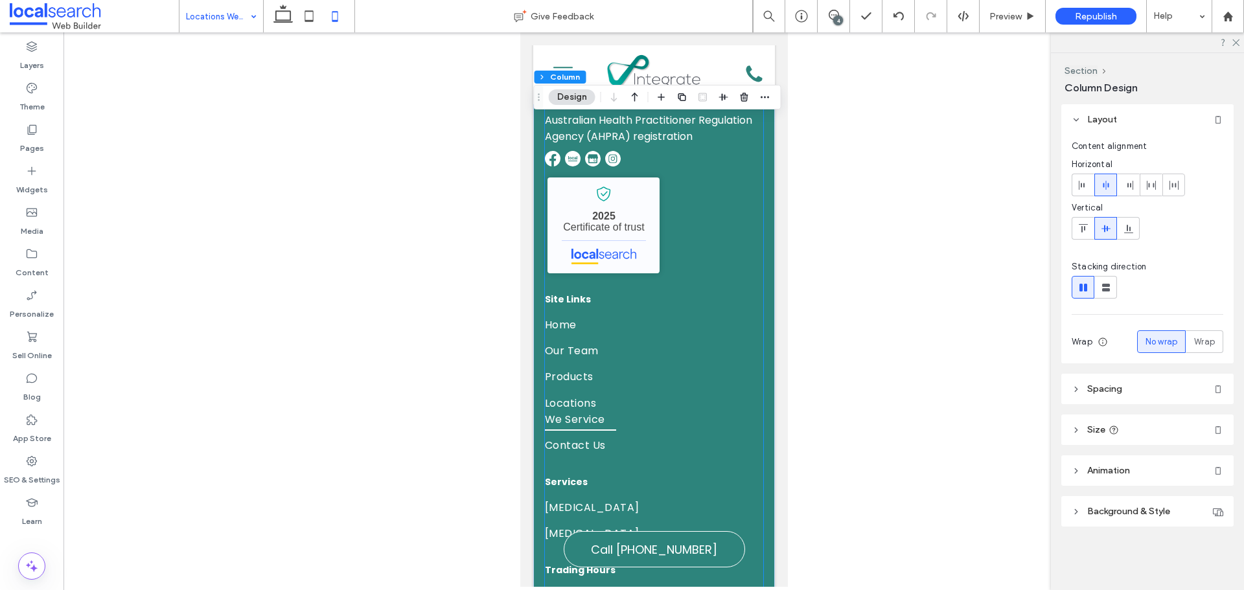
scroll to position [1944, 0]
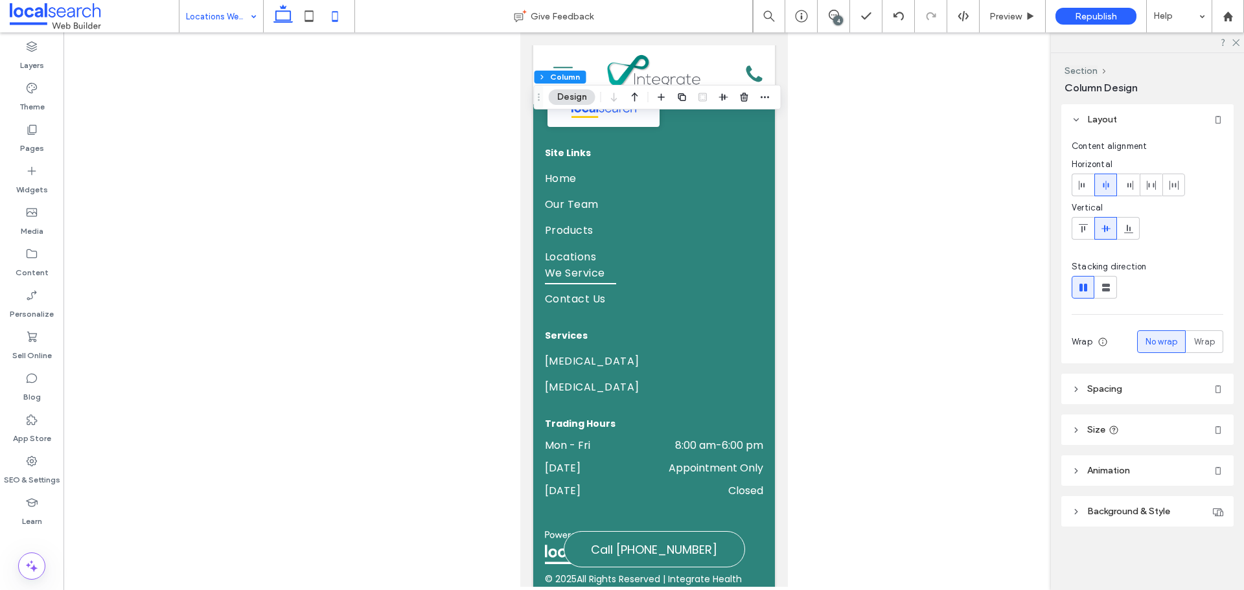
click at [287, 16] on icon at bounding box center [283, 16] width 26 height 26
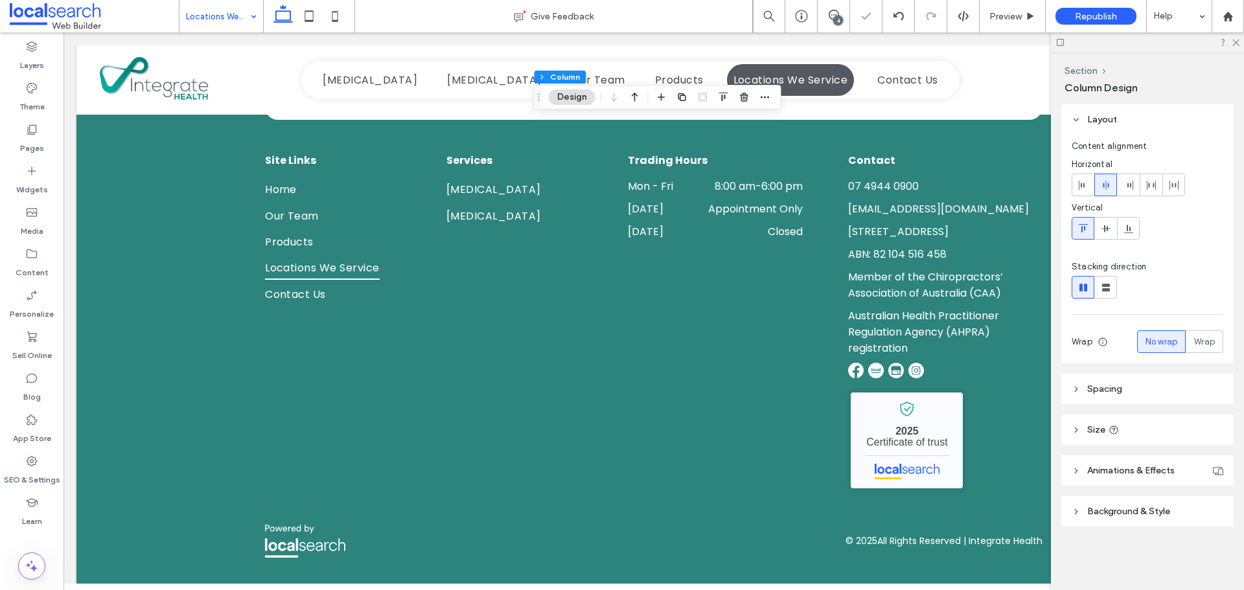
scroll to position [1321, 0]
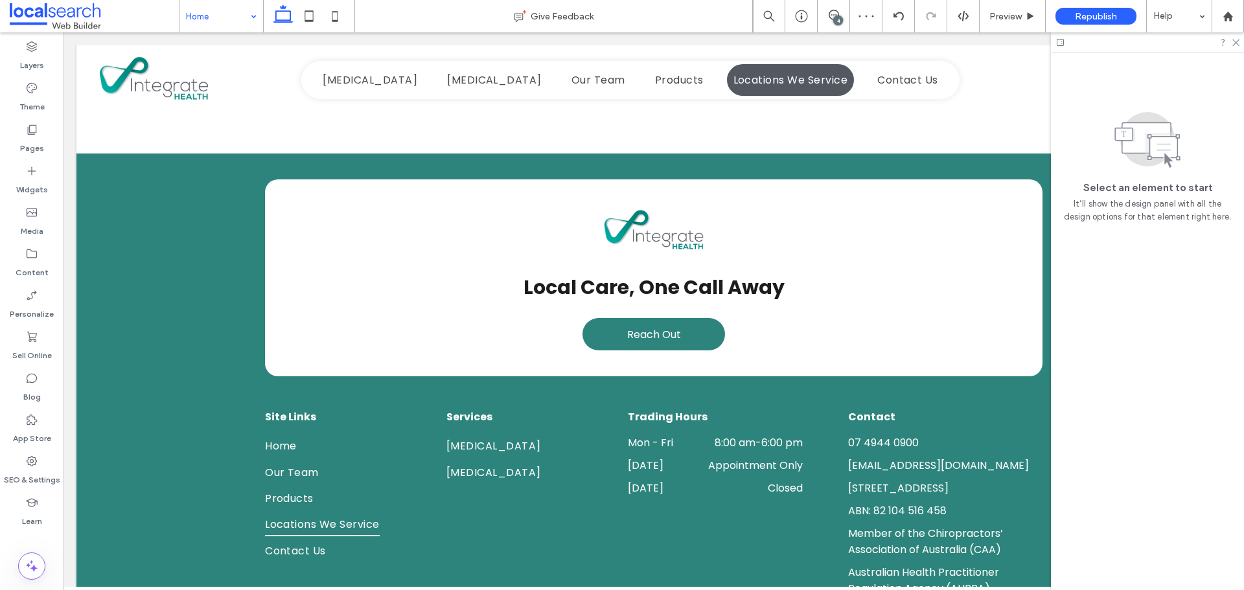
click at [35, 464] on div at bounding box center [622, 295] width 1244 height 590
click at [35, 464] on icon at bounding box center [31, 461] width 13 height 13
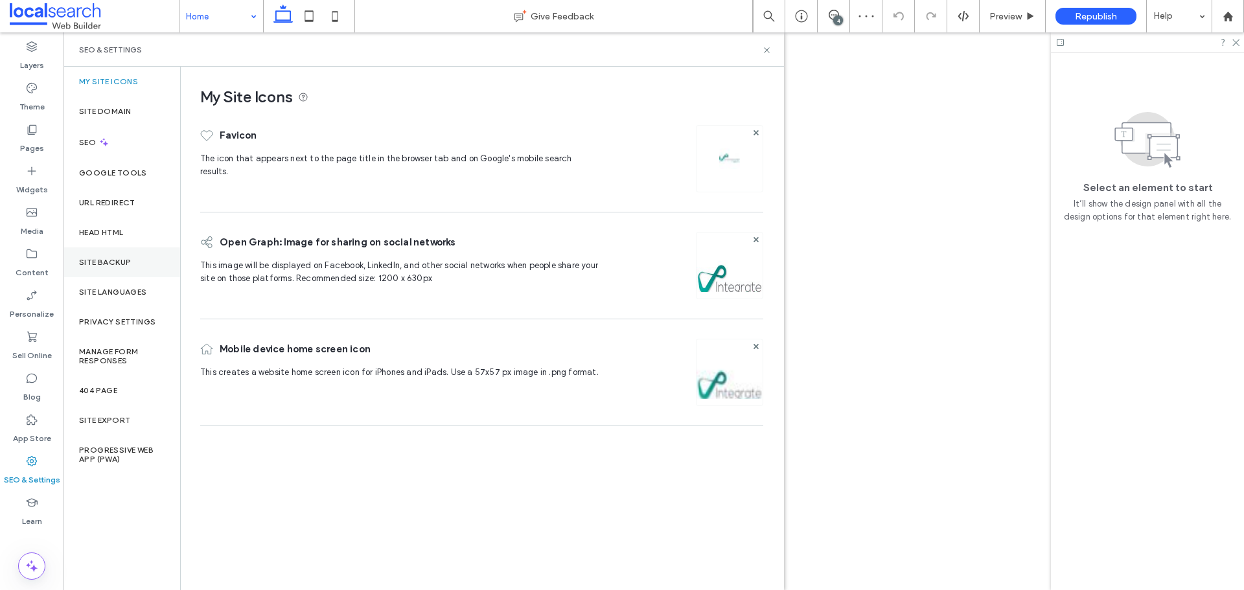
click at [121, 272] on div "Site Backup" at bounding box center [122, 263] width 117 height 30
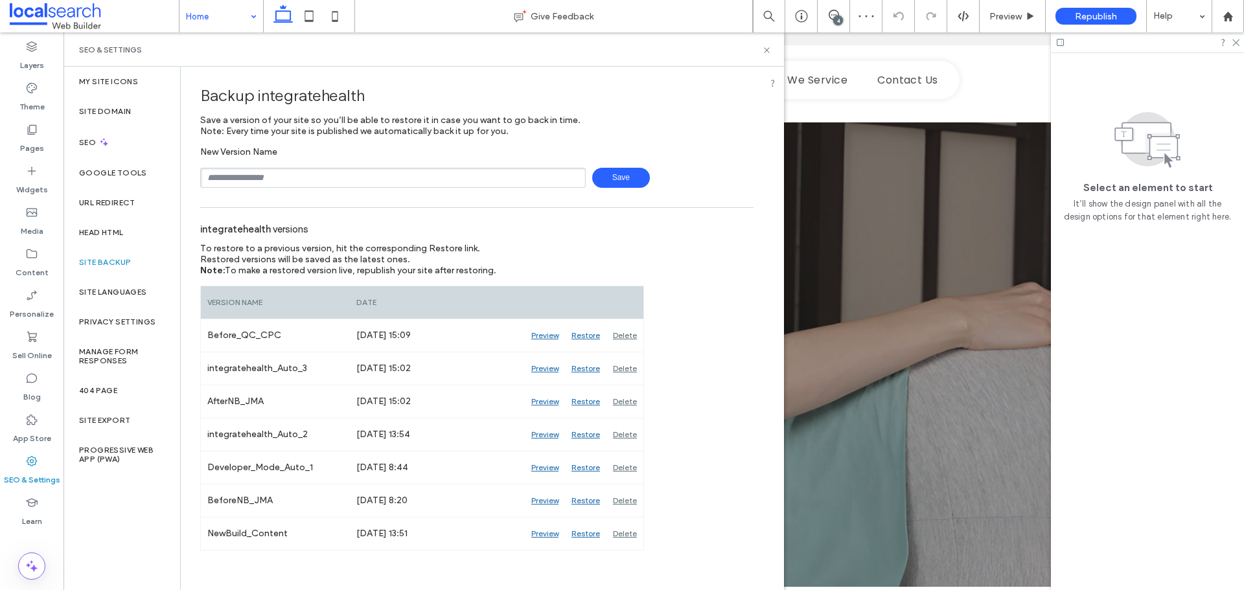
click at [298, 181] on input "text" at bounding box center [393, 178] width 386 height 20
type input "**********"
click at [614, 185] on span "Save" at bounding box center [621, 178] width 58 height 20
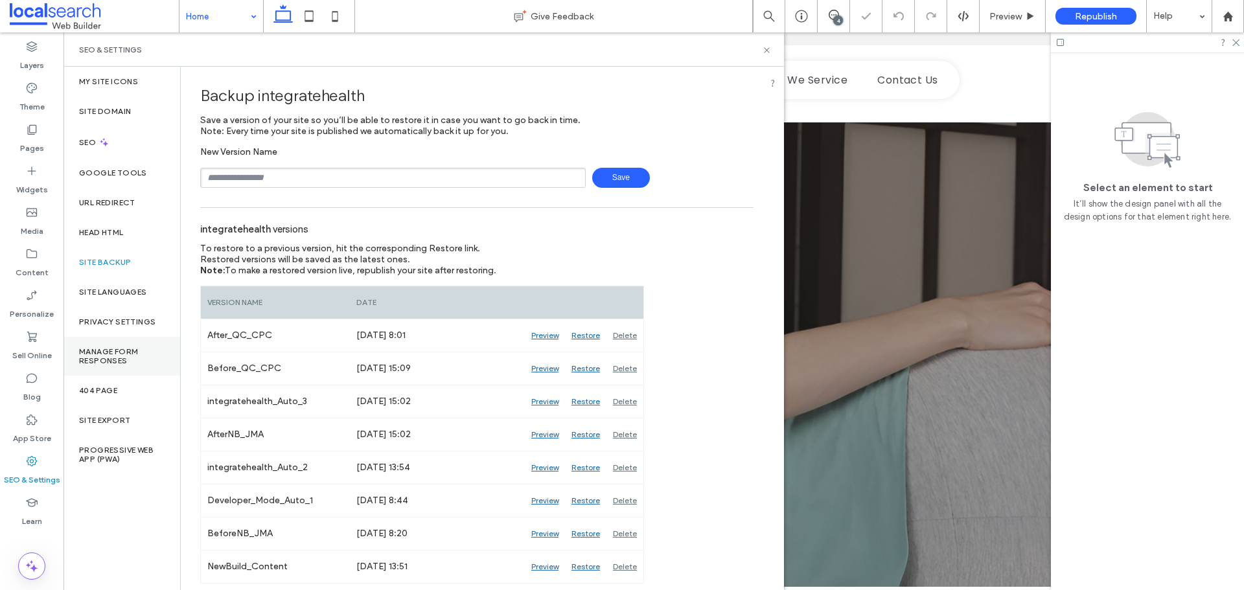
click at [91, 359] on label "Manage Form Responses" at bounding box center [122, 356] width 86 height 18
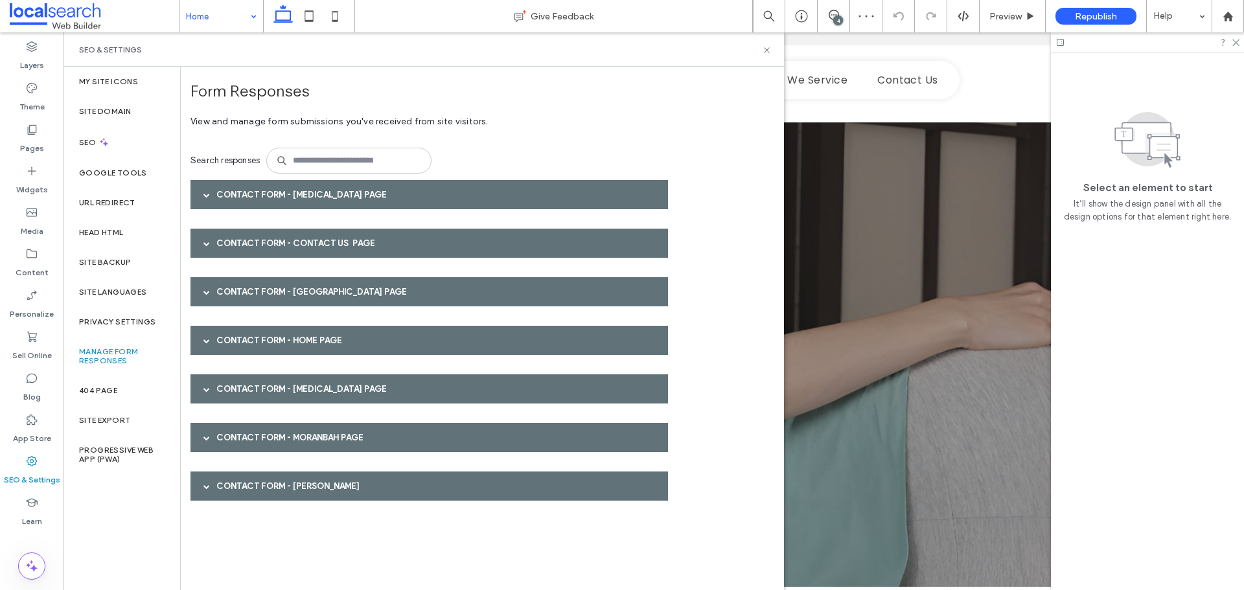
click at [233, 197] on div "Contact Form - Dry Needling page" at bounding box center [430, 194] width 478 height 29
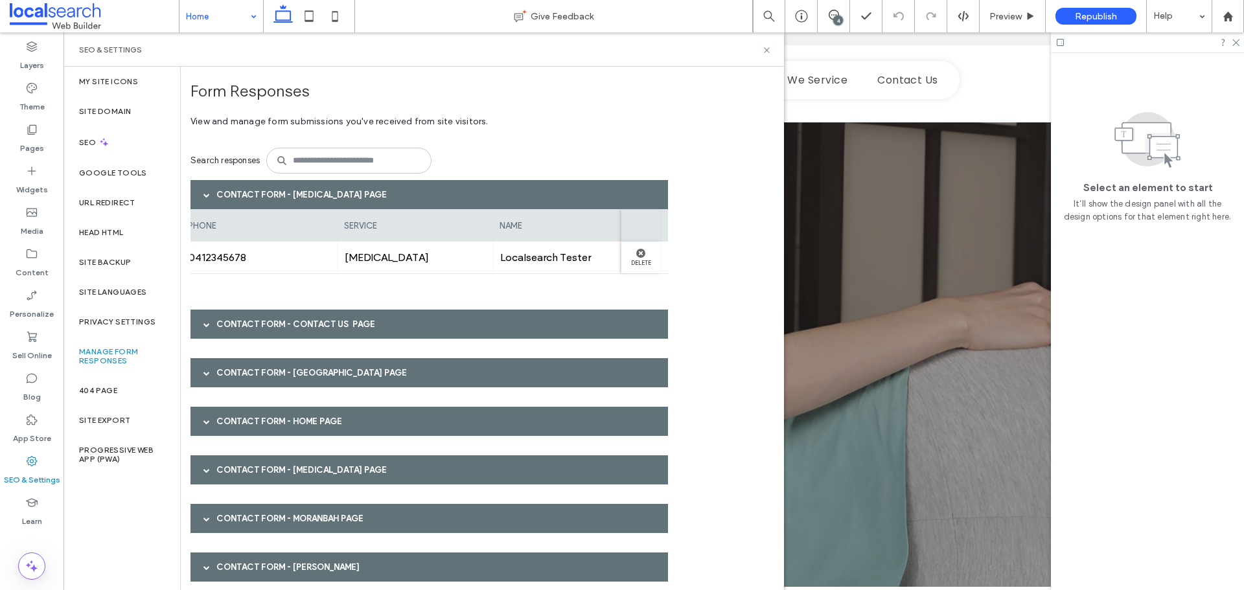
scroll to position [0, 166]
click at [34, 266] on label "Content" at bounding box center [32, 270] width 33 height 18
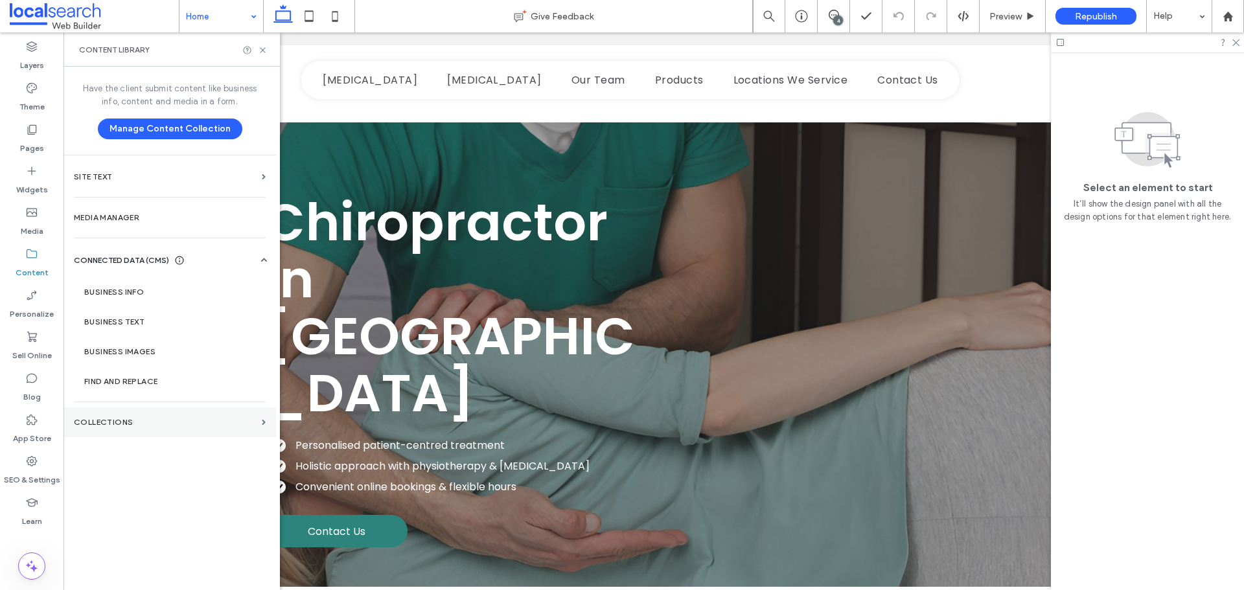
click at [153, 427] on section "Collections" at bounding box center [170, 423] width 213 height 30
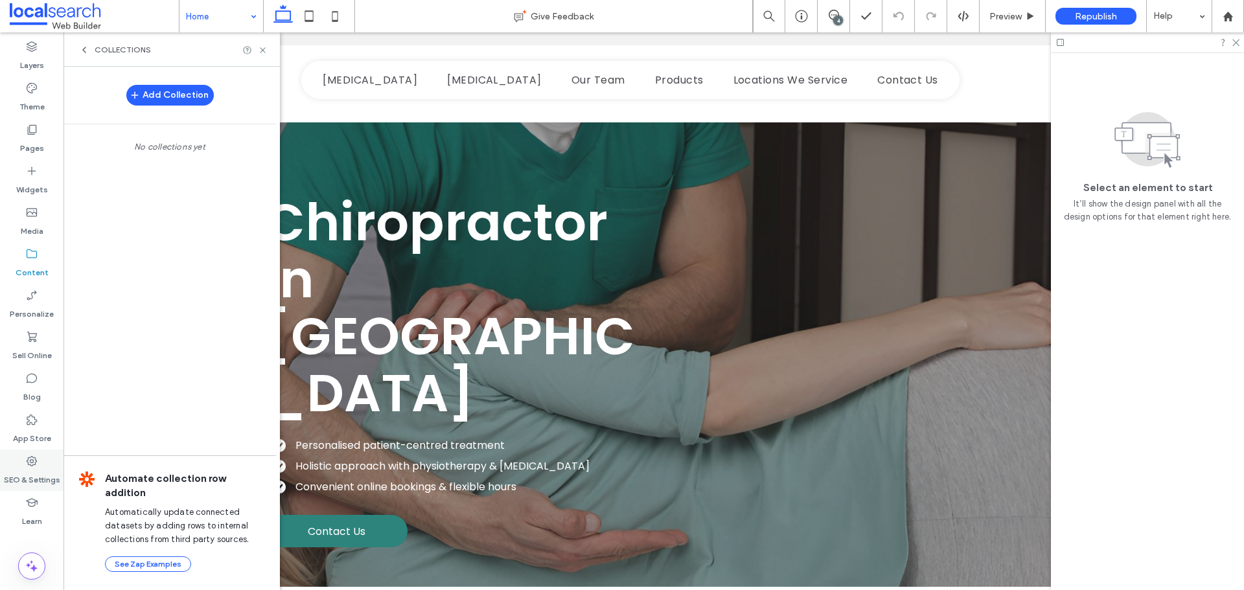
click at [34, 483] on label "SEO & Settings" at bounding box center [32, 477] width 56 height 18
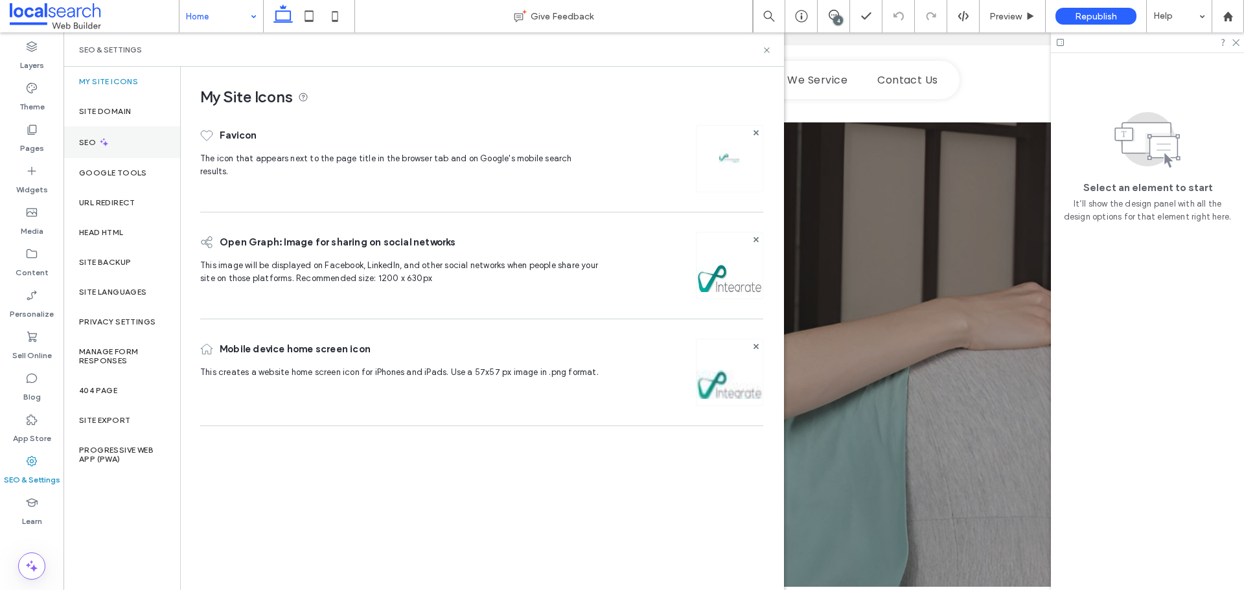
click at [128, 142] on div "SEO" at bounding box center [122, 142] width 117 height 32
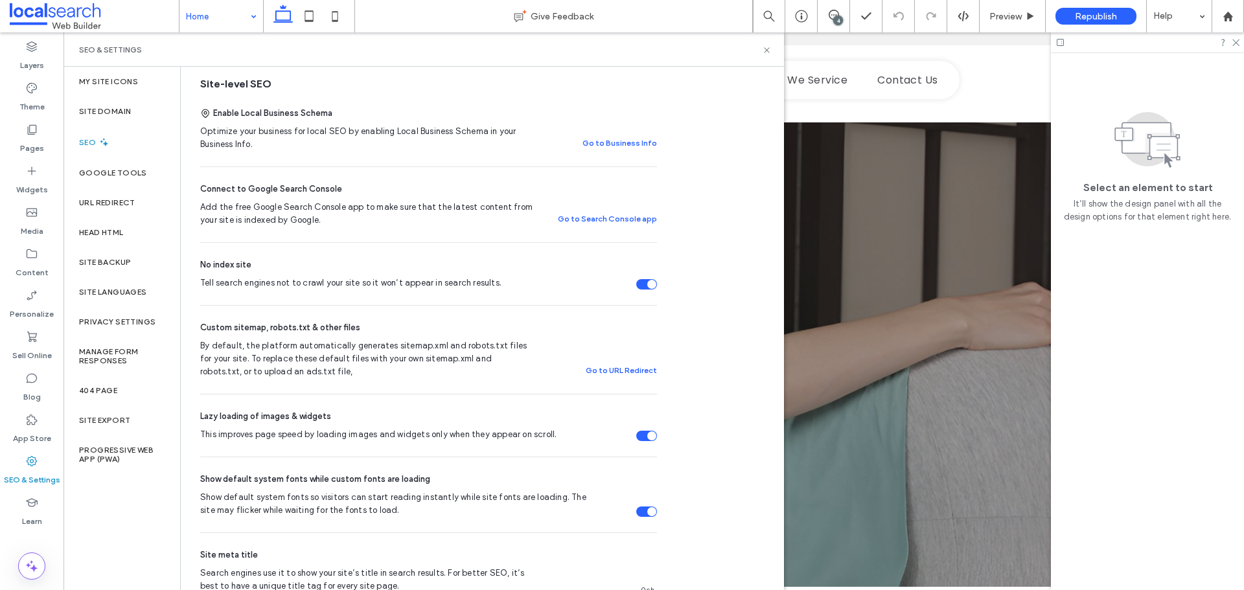
scroll to position [259, 0]
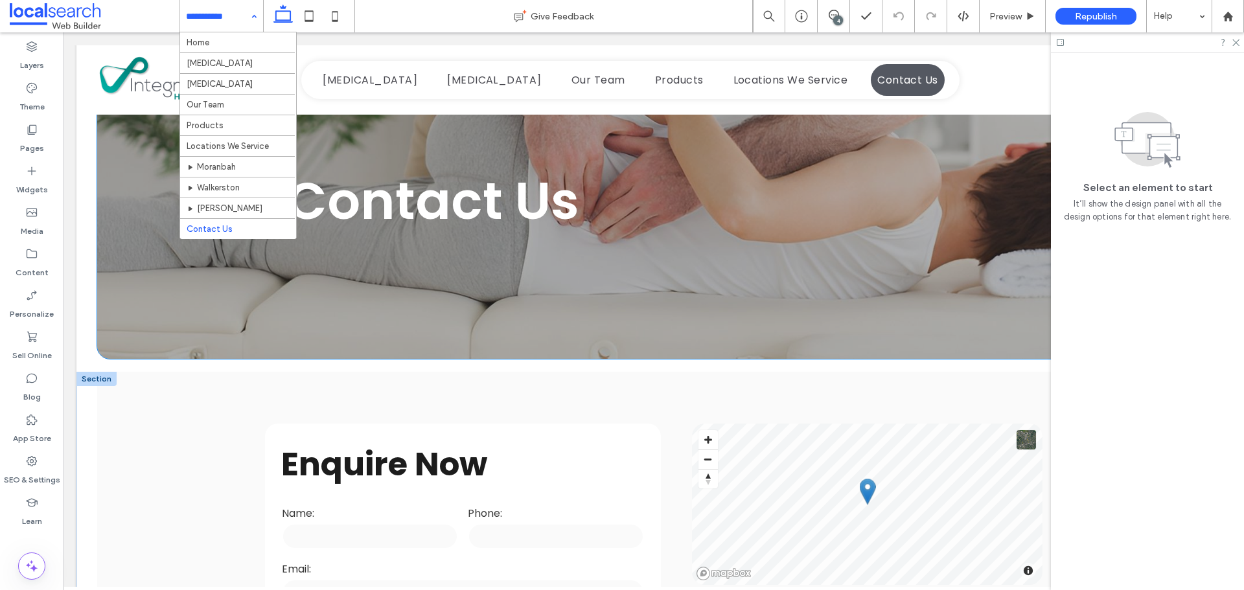
scroll to position [259, 0]
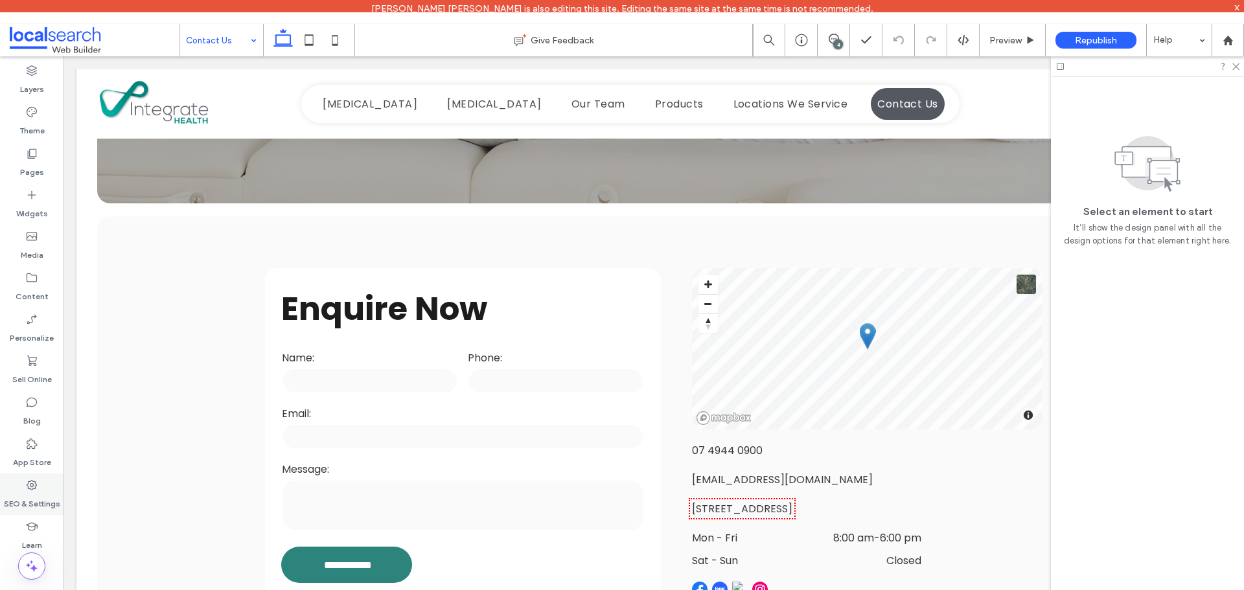
click at [45, 491] on div "SEO & Settings" at bounding box center [32, 494] width 64 height 41
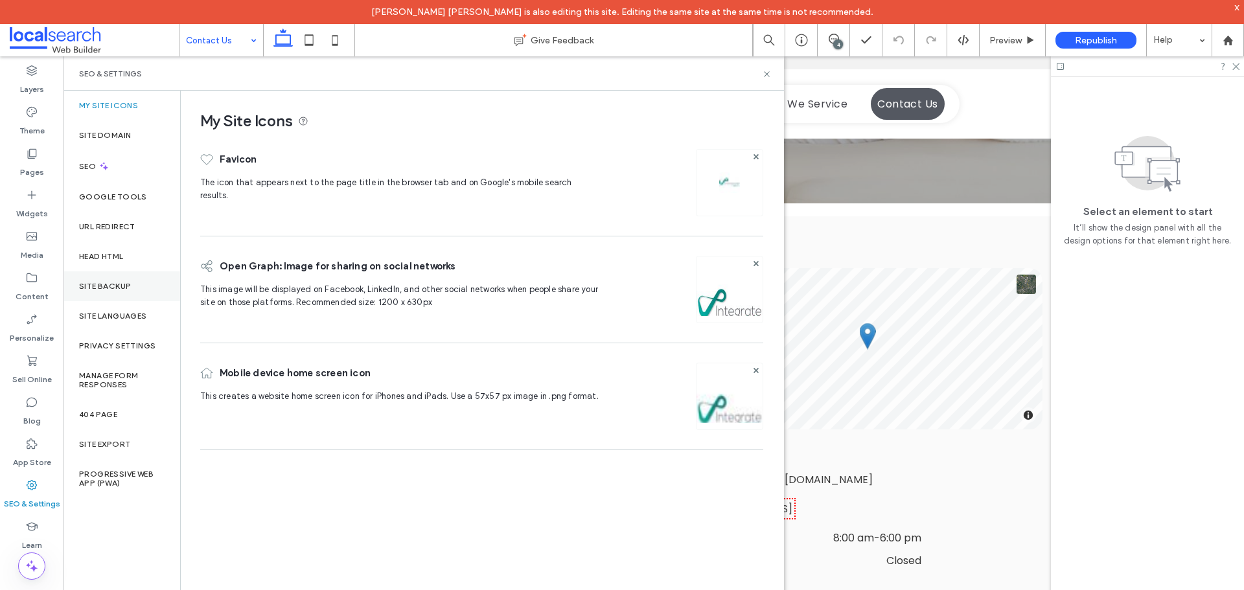
click at [115, 279] on div "Site Backup" at bounding box center [122, 287] width 117 height 30
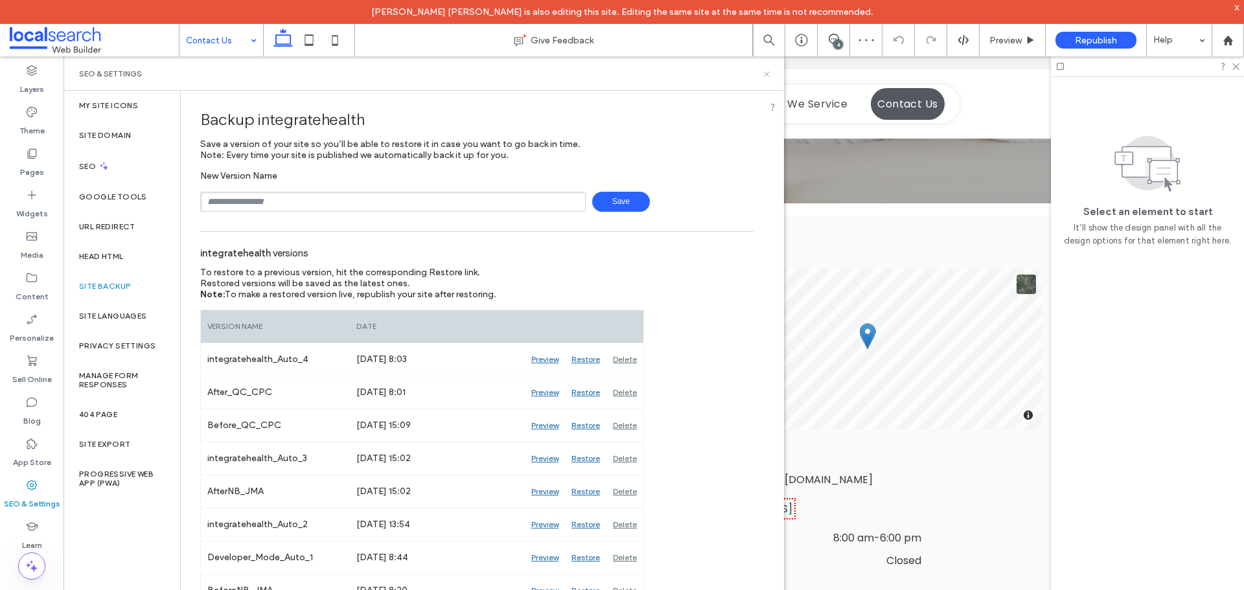
click at [771, 75] on icon at bounding box center [767, 74] width 10 height 10
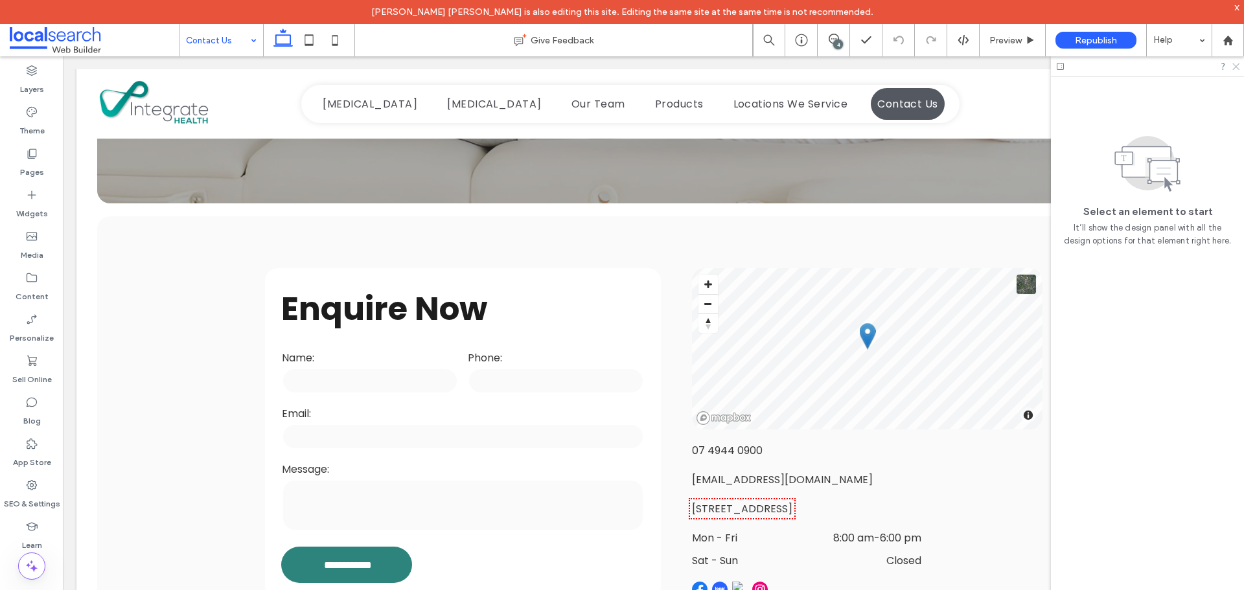
click at [1235, 67] on icon at bounding box center [1235, 66] width 8 height 8
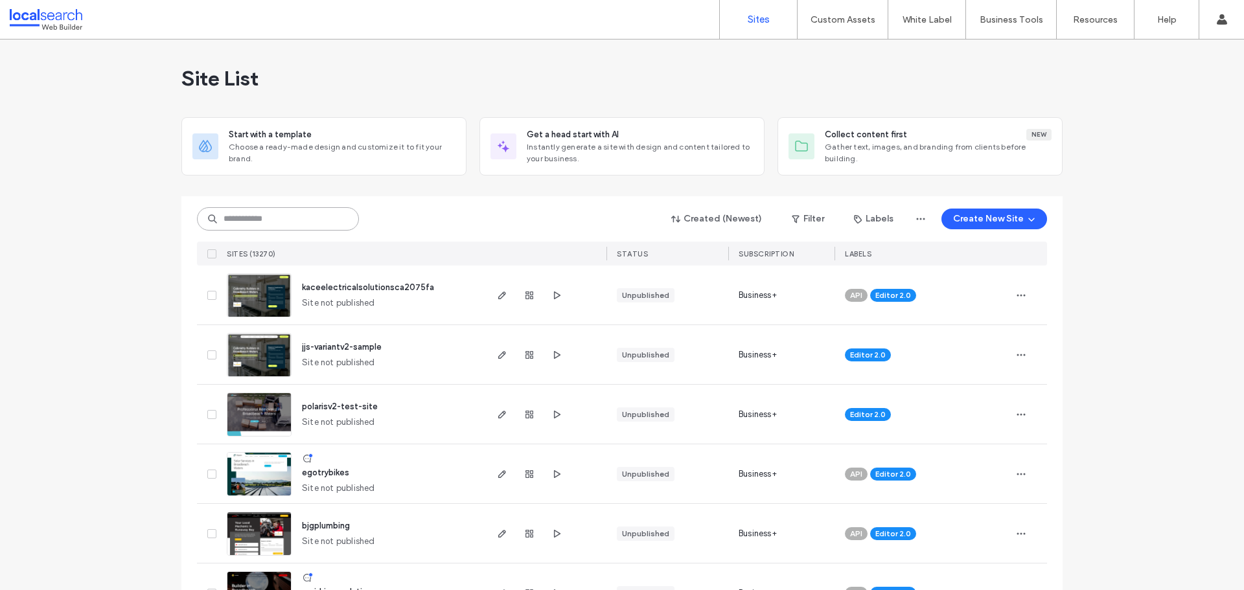
click at [303, 213] on input at bounding box center [278, 218] width 162 height 23
paste input "********"
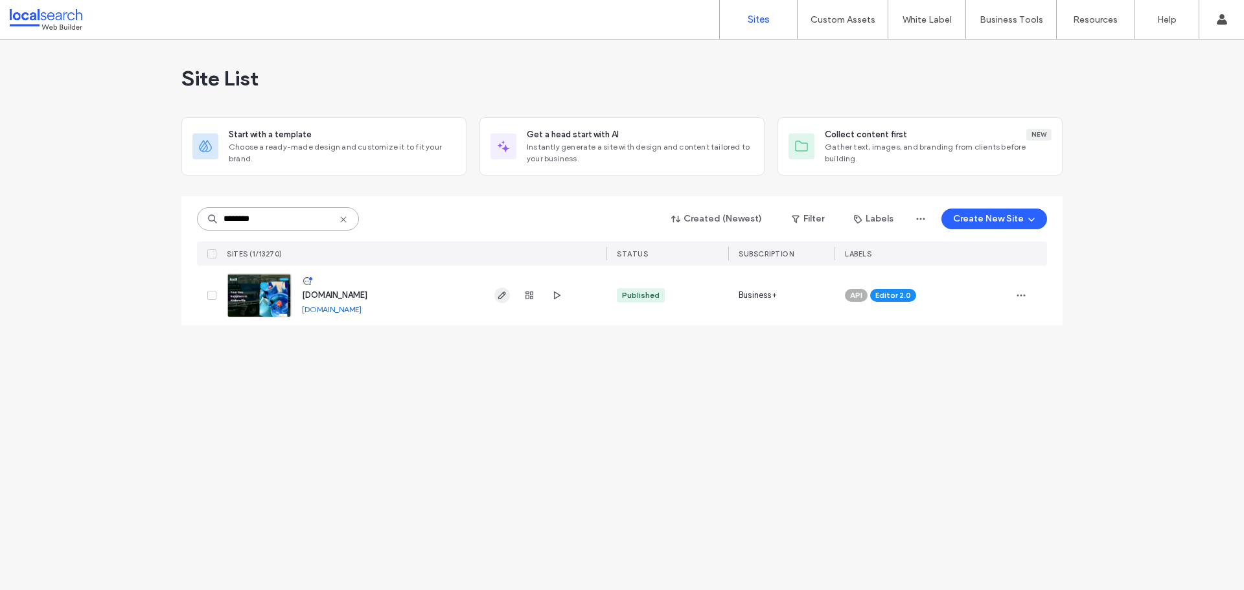
type input "********"
click at [505, 298] on icon "button" at bounding box center [502, 295] width 10 height 10
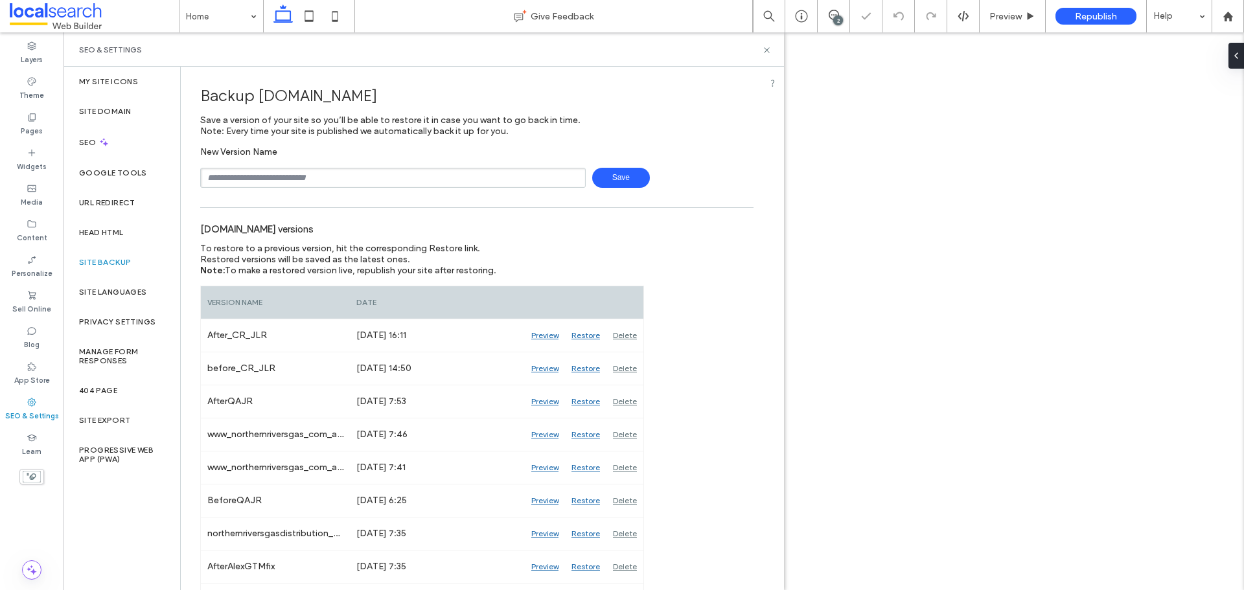
click at [268, 176] on input "text" at bounding box center [393, 178] width 386 height 20
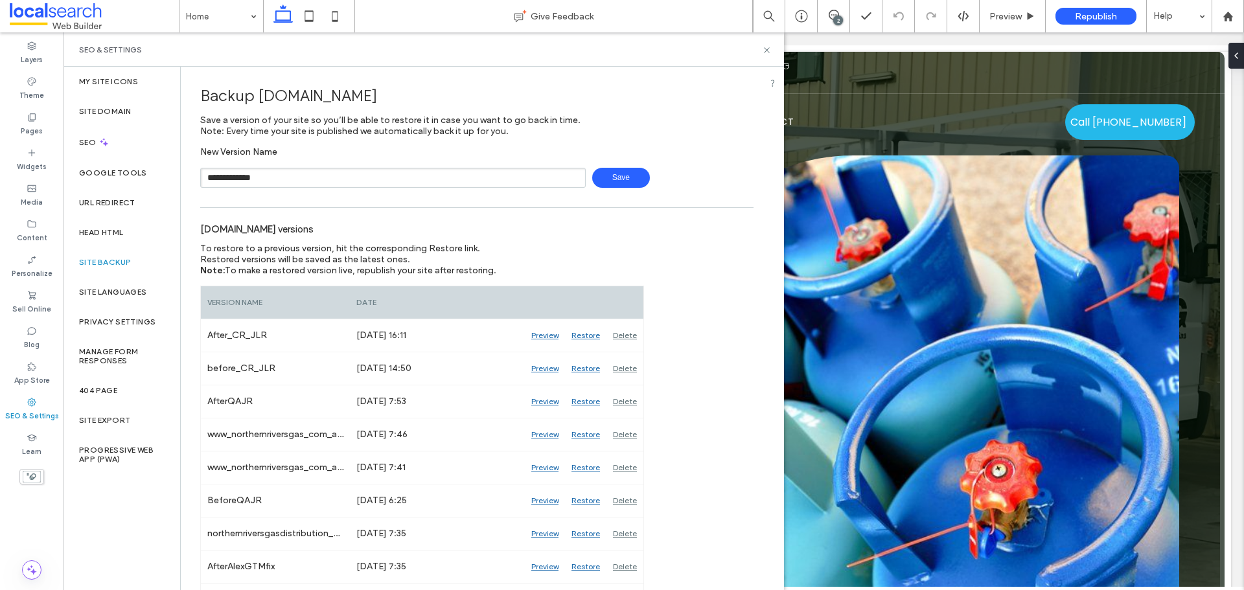
type input "**********"
click at [607, 187] on span "Save" at bounding box center [621, 178] width 58 height 20
click at [767, 45] on icon at bounding box center [767, 50] width 10 height 10
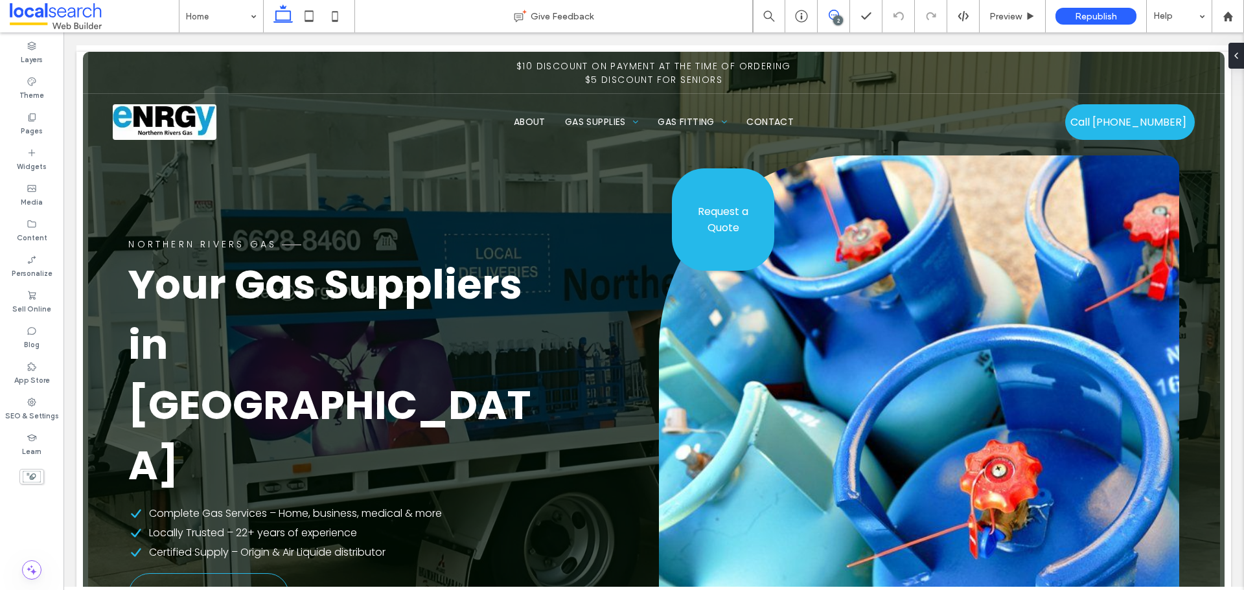
drag, startPoint x: 1048, startPoint y: 310, endPoint x: 843, endPoint y: 16, distance: 357.9
click at [843, 16] on span at bounding box center [834, 15] width 32 height 10
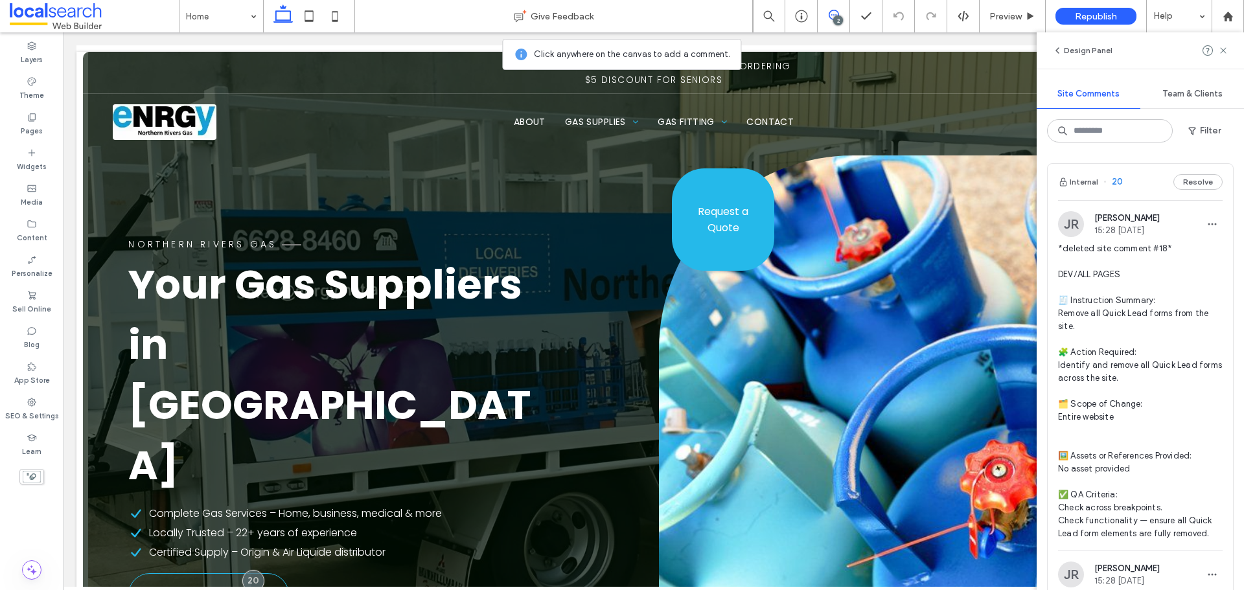
click at [1071, 218] on img at bounding box center [1071, 224] width 26 height 26
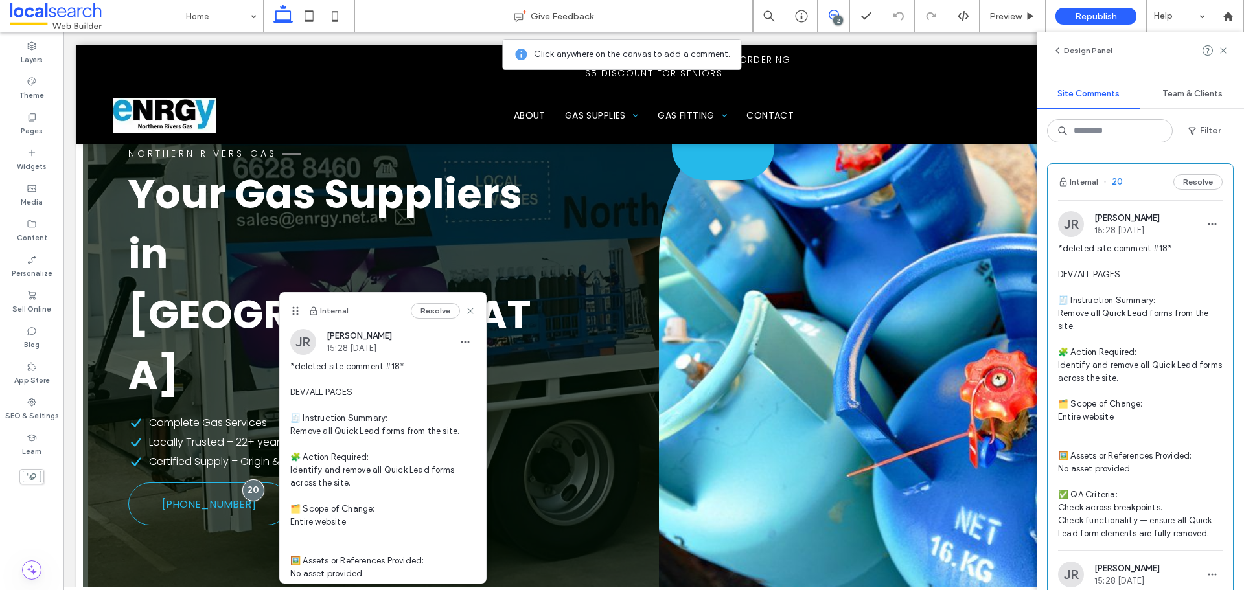
scroll to position [65, 0]
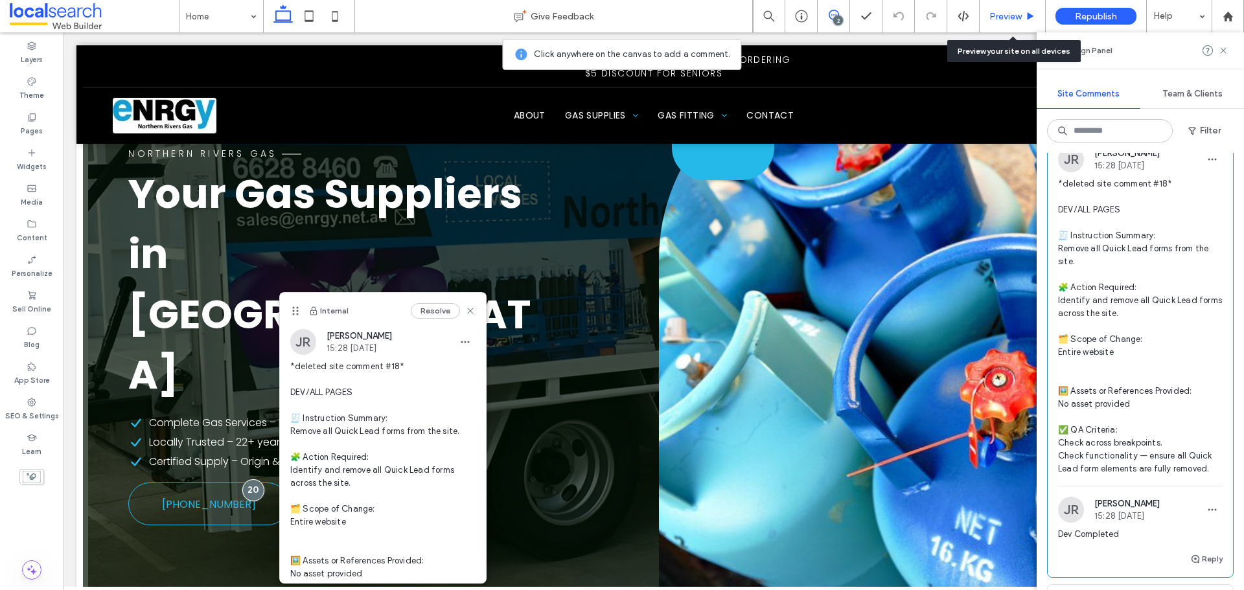
click at [1000, 10] on div "Preview" at bounding box center [1013, 16] width 66 height 32
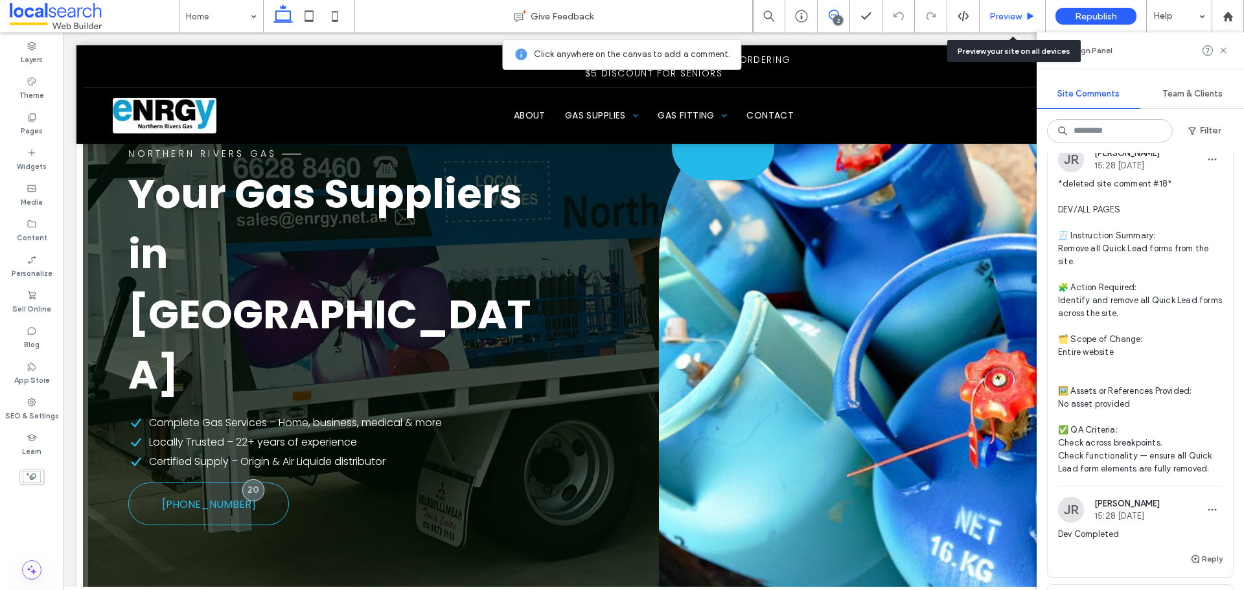
click at [1000, 10] on div "Preview" at bounding box center [1013, 16] width 66 height 32
click at [1227, 54] on icon at bounding box center [1223, 50] width 10 height 10
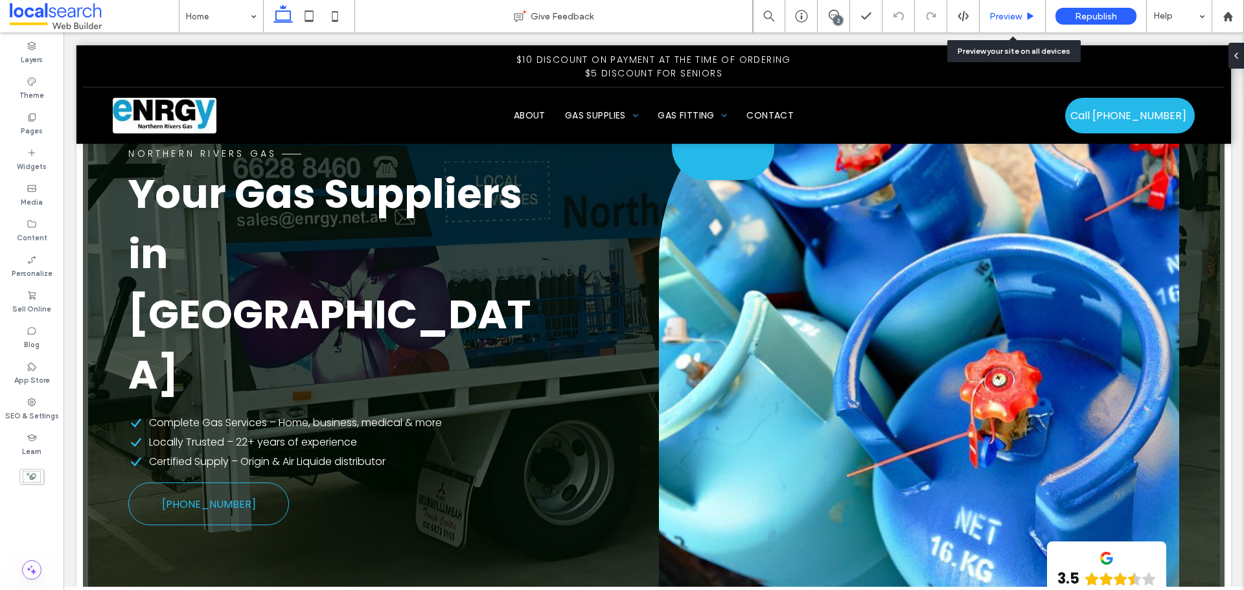
click at [1017, 19] on span "Preview" at bounding box center [1006, 16] width 32 height 11
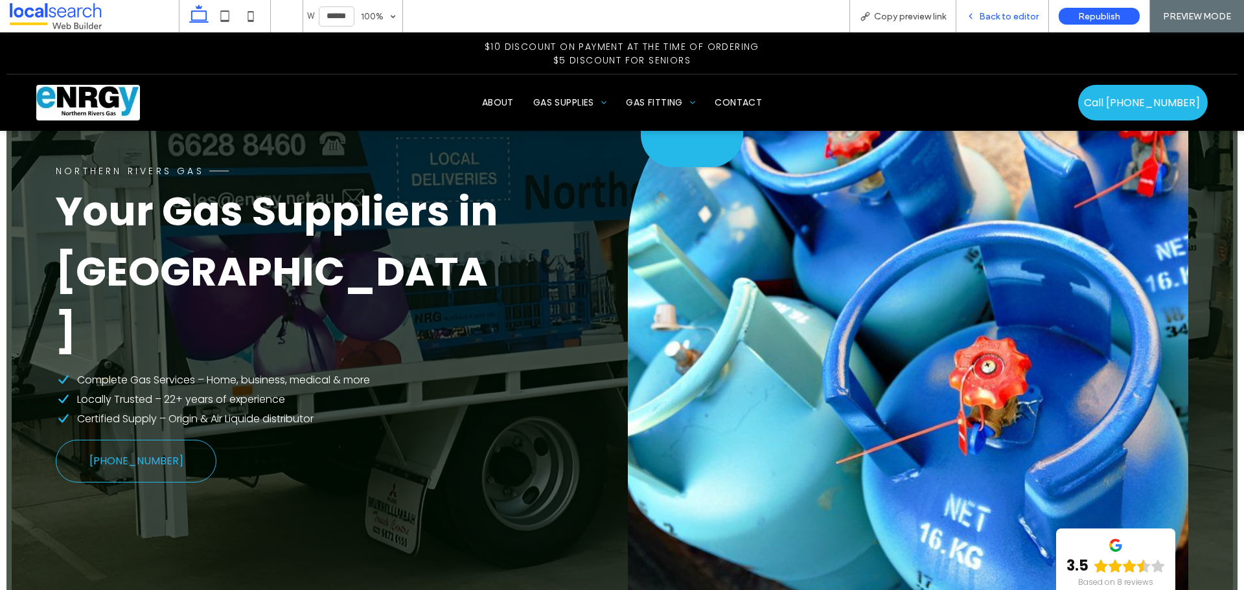
click at [1032, 21] on span "Back to editor" at bounding box center [1009, 16] width 60 height 11
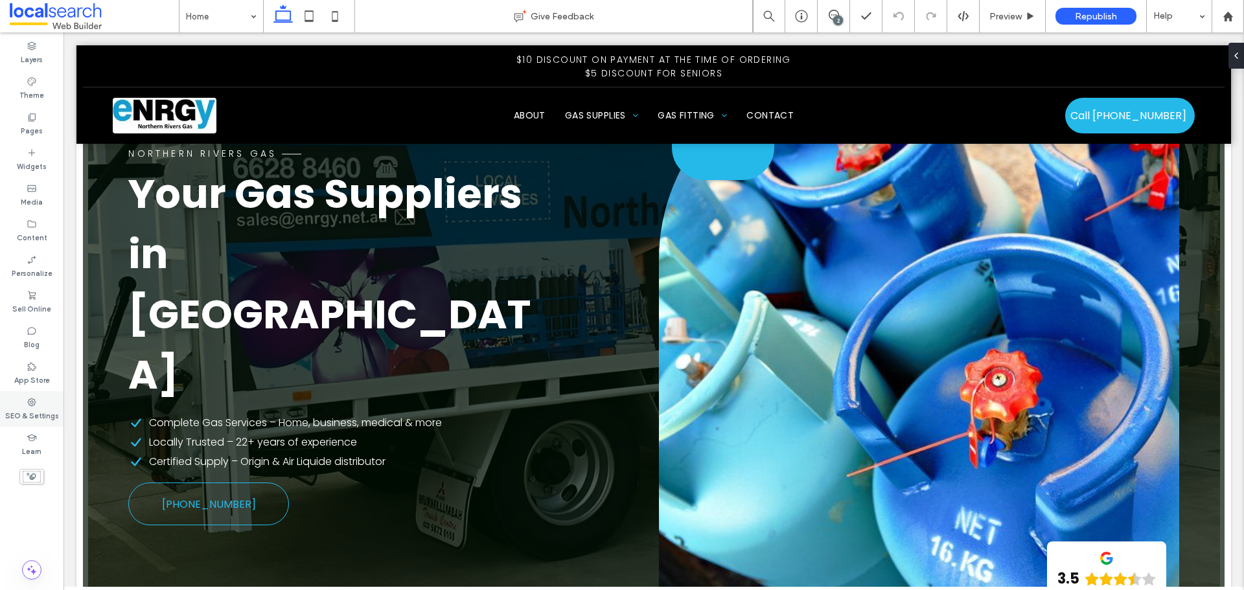
click at [41, 405] on div "SEO & Settings" at bounding box center [32, 409] width 64 height 36
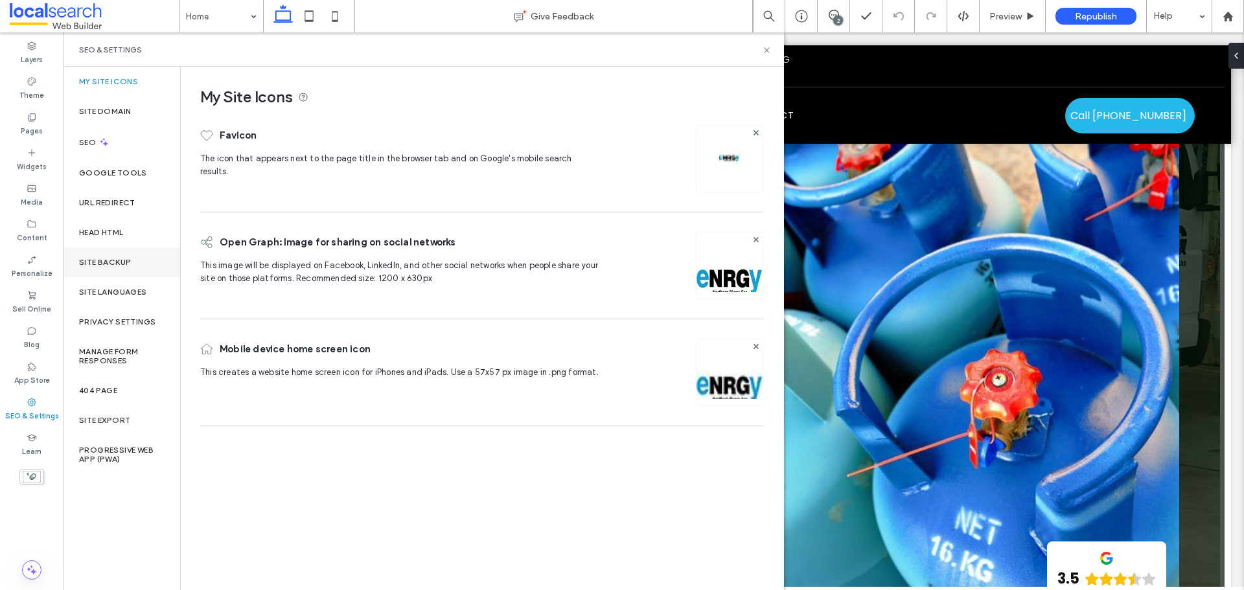
click at [100, 262] on label "Site Backup" at bounding box center [105, 262] width 52 height 9
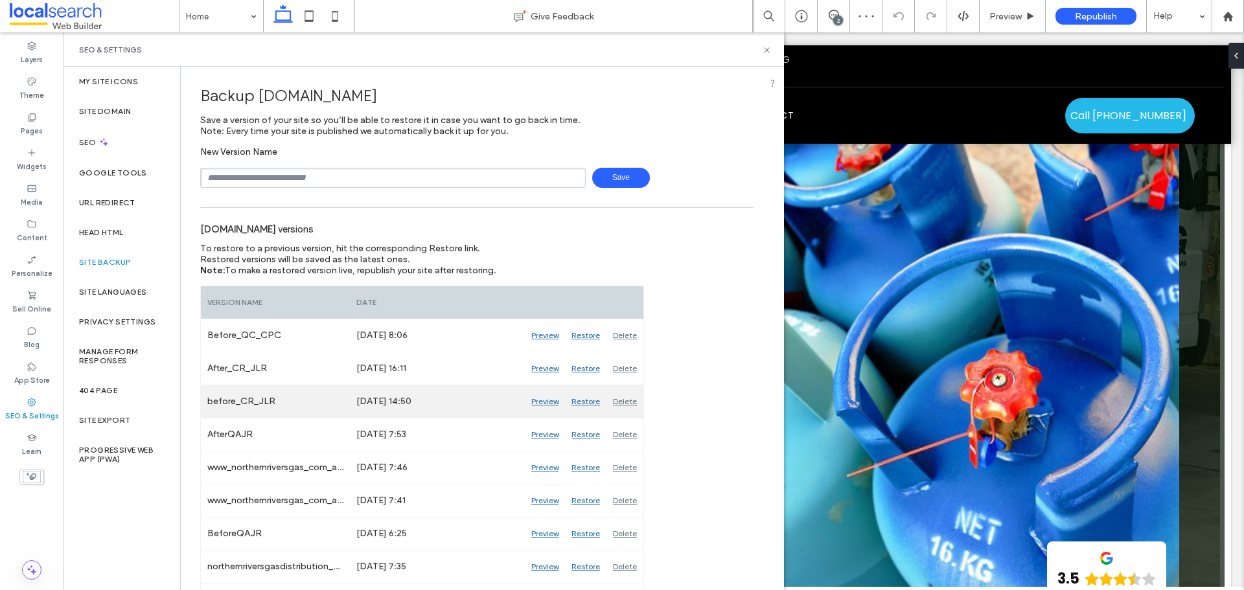
click at [546, 400] on div "Preview" at bounding box center [545, 402] width 40 height 32
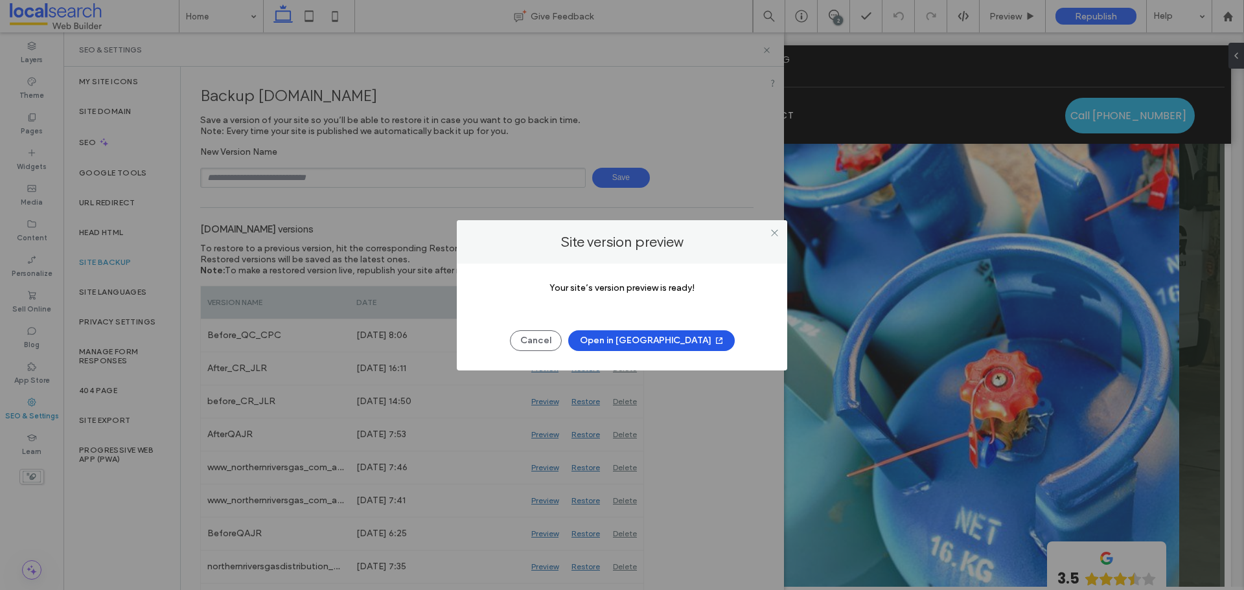
click at [623, 343] on button "Open in New Tab" at bounding box center [651, 340] width 167 height 21
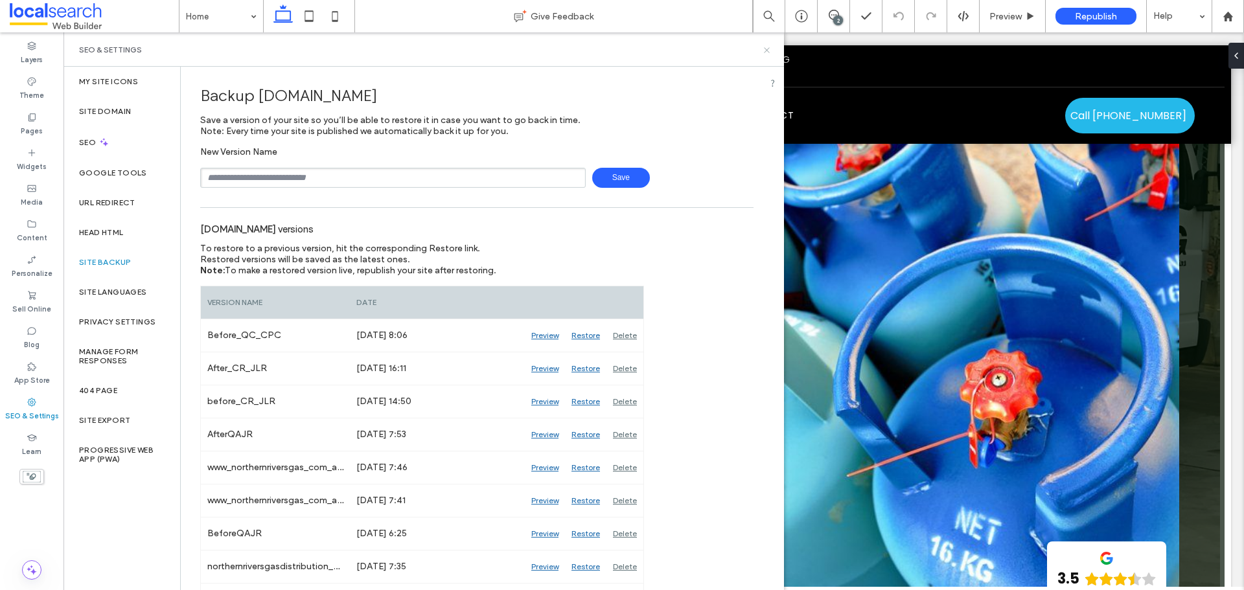
click at [767, 49] on use at bounding box center [766, 49] width 5 height 5
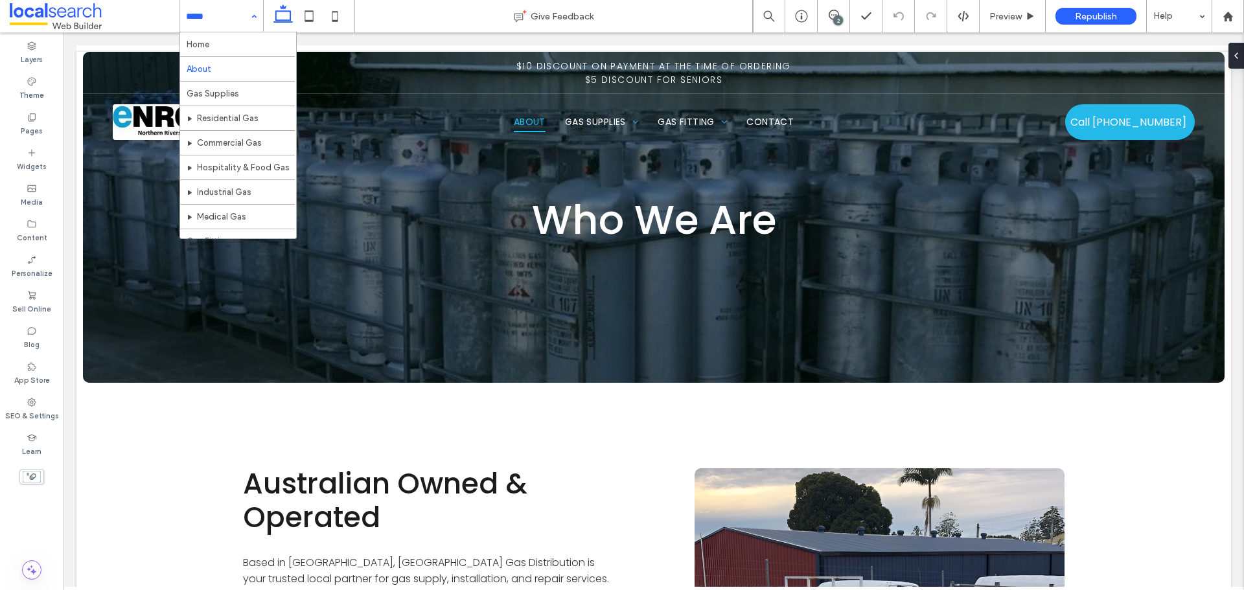
click at [215, 24] on input at bounding box center [218, 16] width 64 height 32
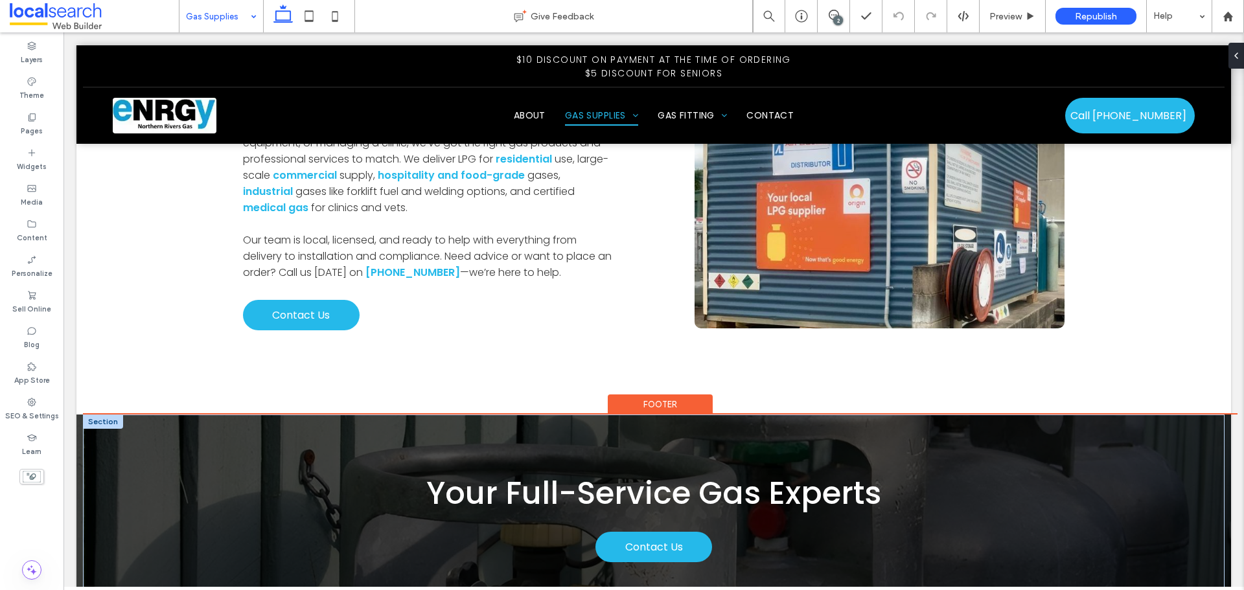
scroll to position [1296, 0]
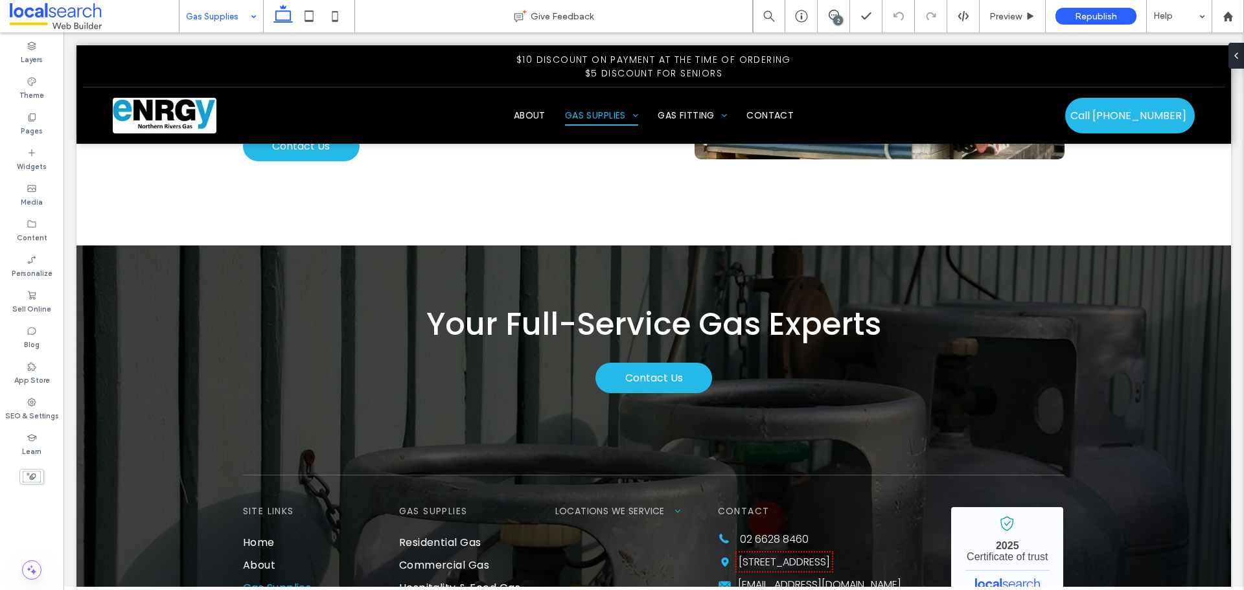
click at [229, 25] on input at bounding box center [218, 16] width 64 height 32
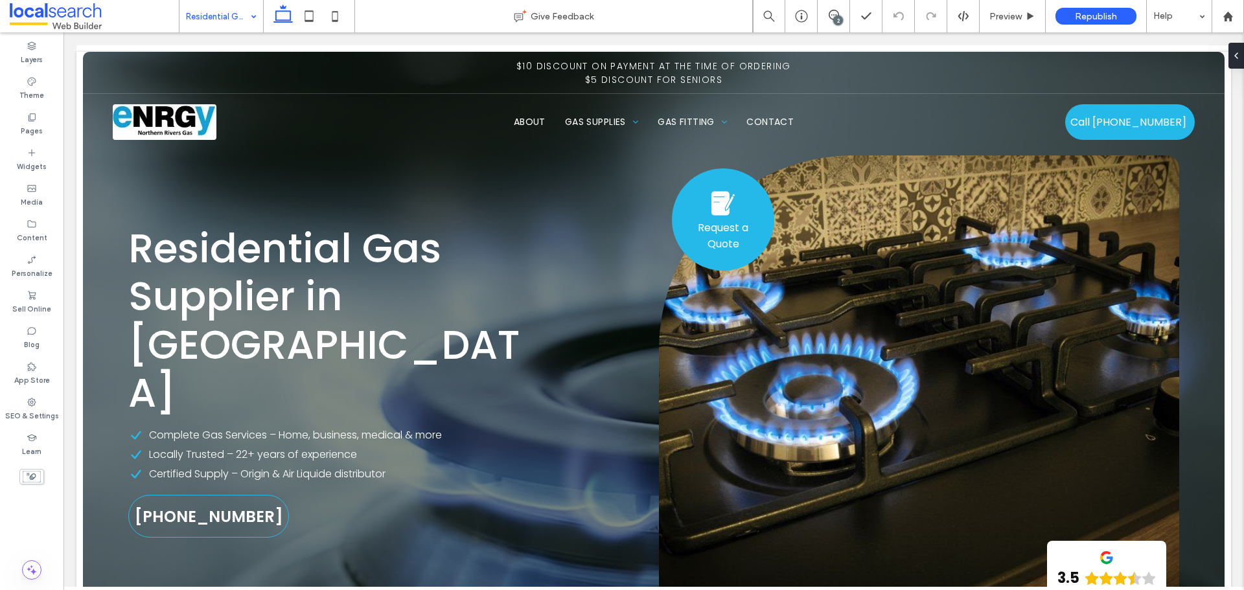
click at [223, 13] on input at bounding box center [218, 16] width 64 height 32
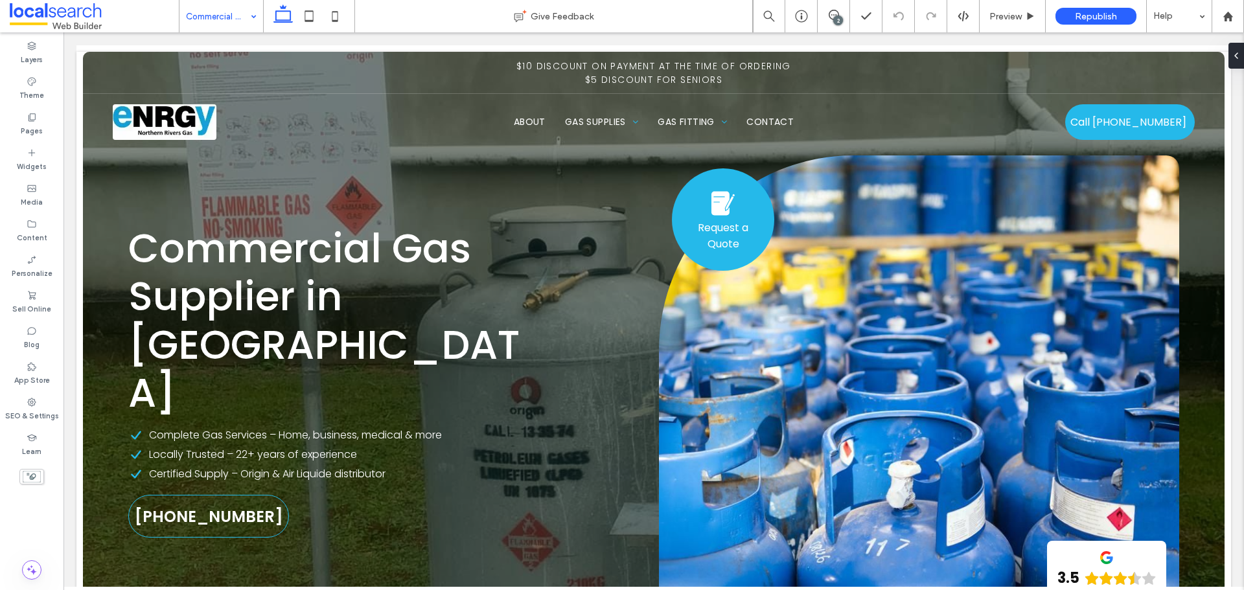
click at [240, 16] on input at bounding box center [218, 16] width 64 height 32
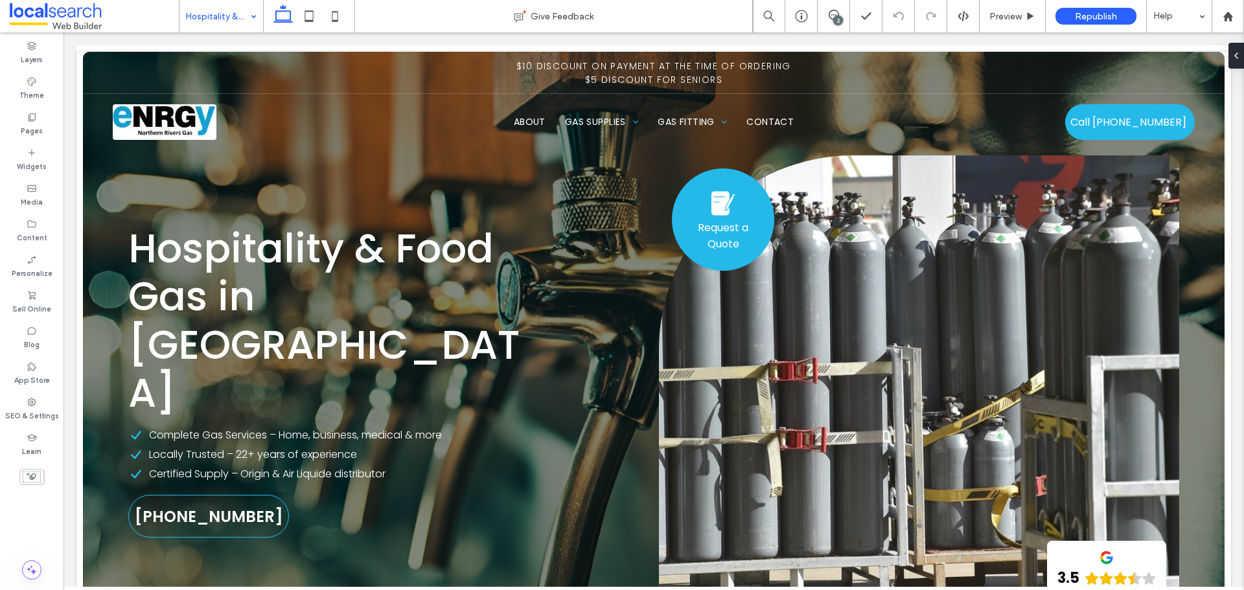
click at [240, 13] on input at bounding box center [218, 16] width 64 height 32
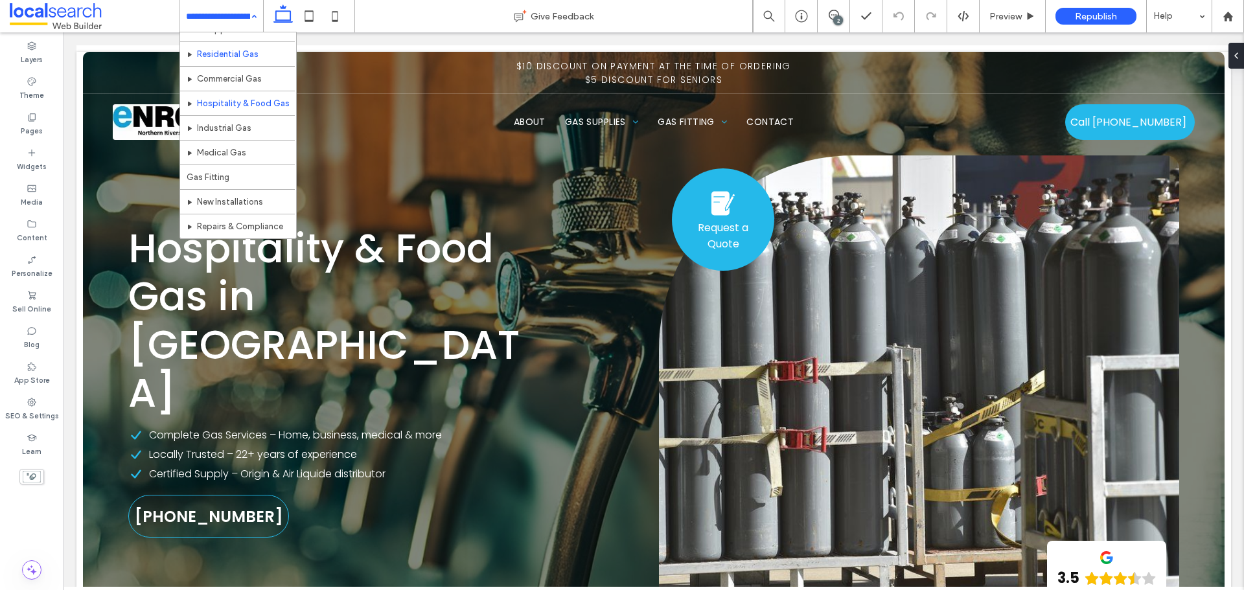
scroll to position [65, 0]
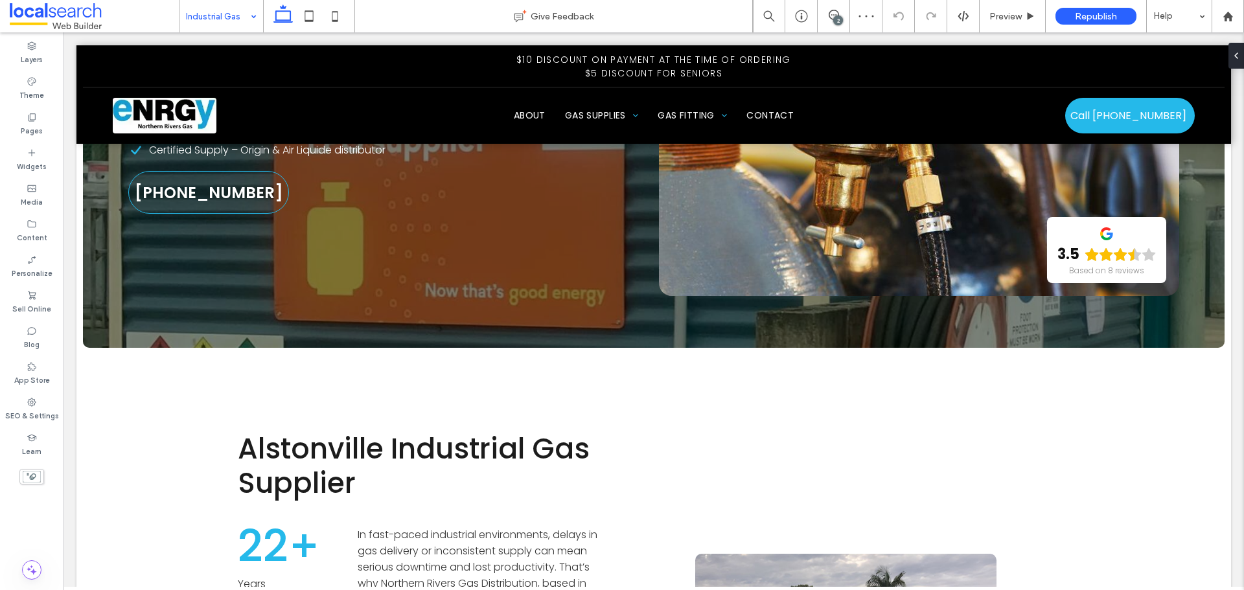
click at [235, 19] on input at bounding box center [218, 16] width 64 height 32
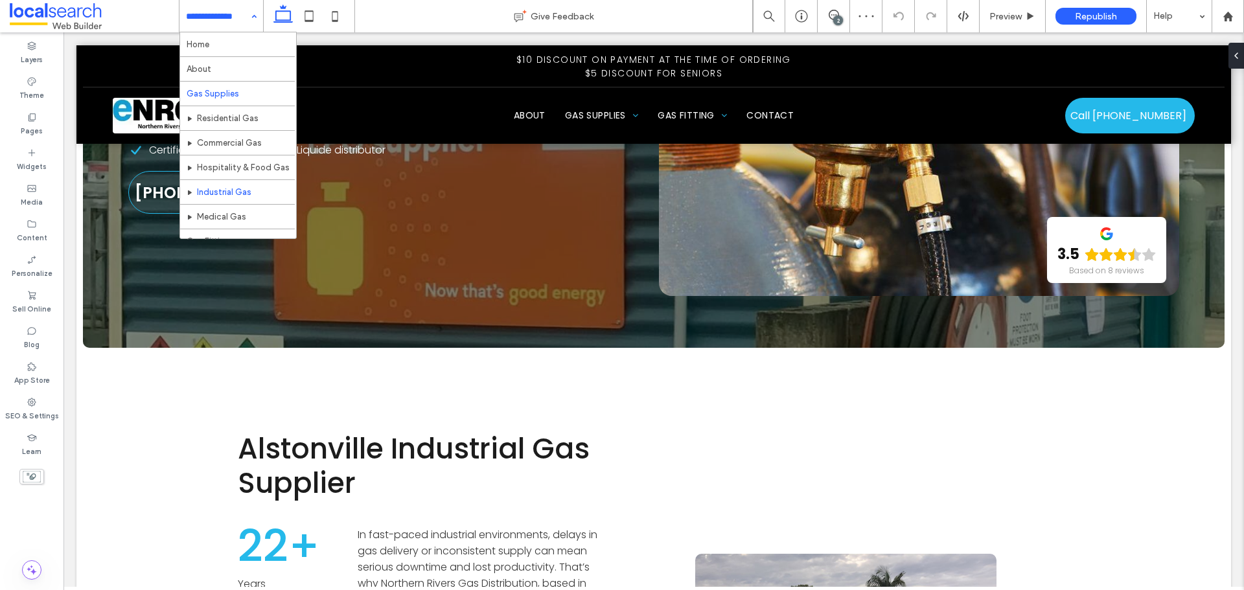
scroll to position [65, 0]
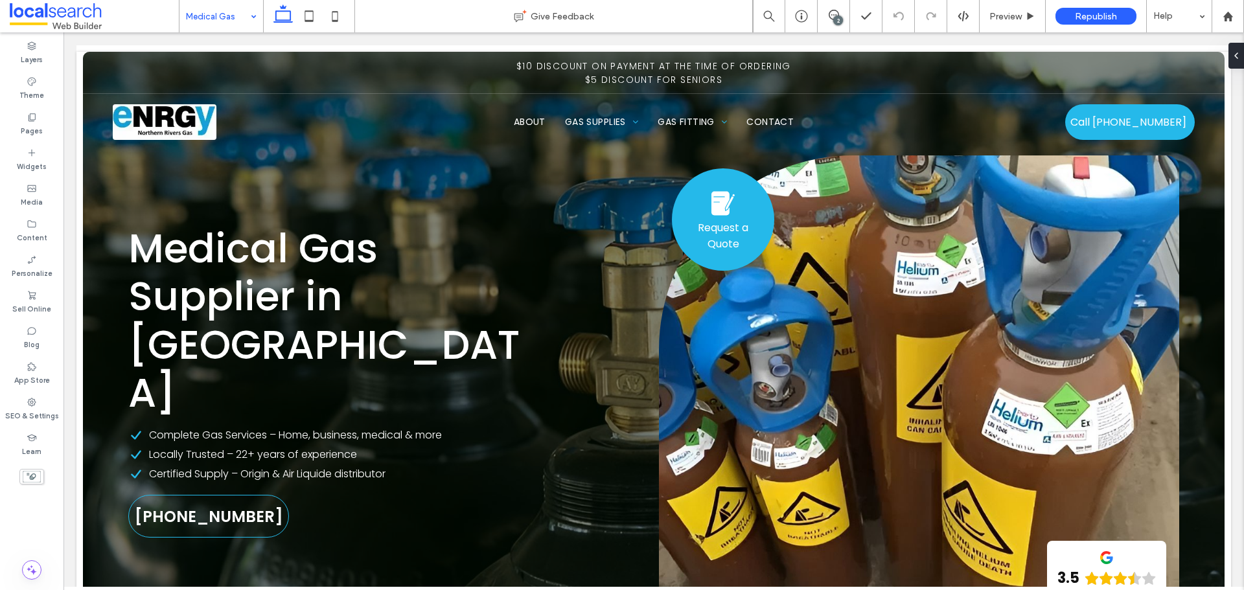
click at [231, 12] on input at bounding box center [218, 16] width 64 height 32
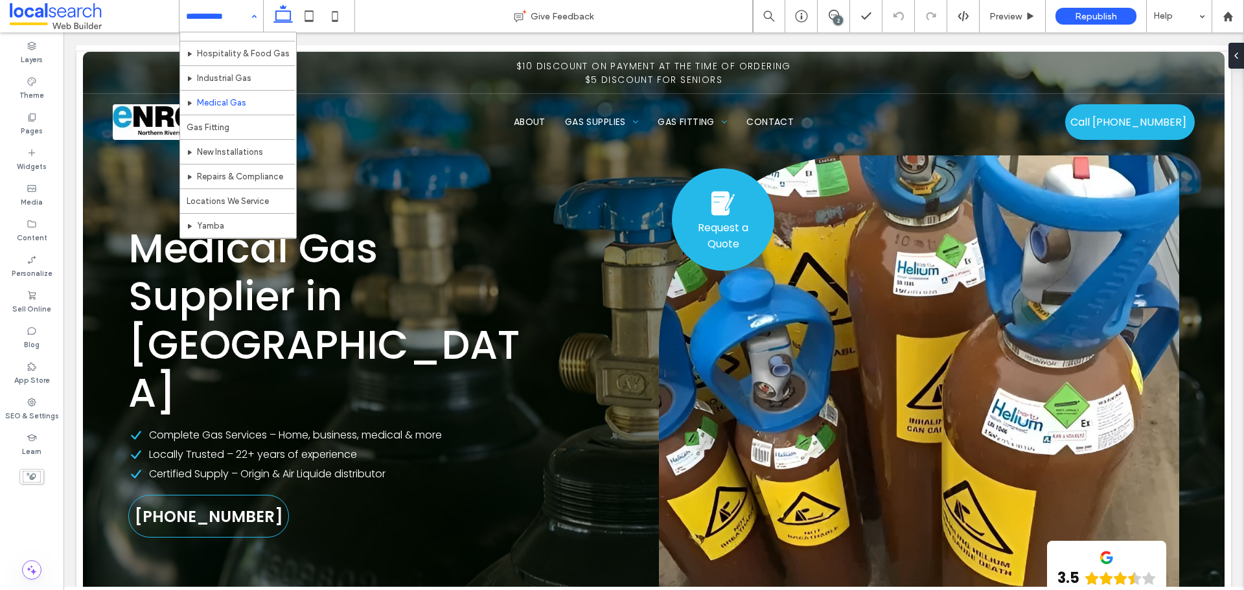
scroll to position [130, 0]
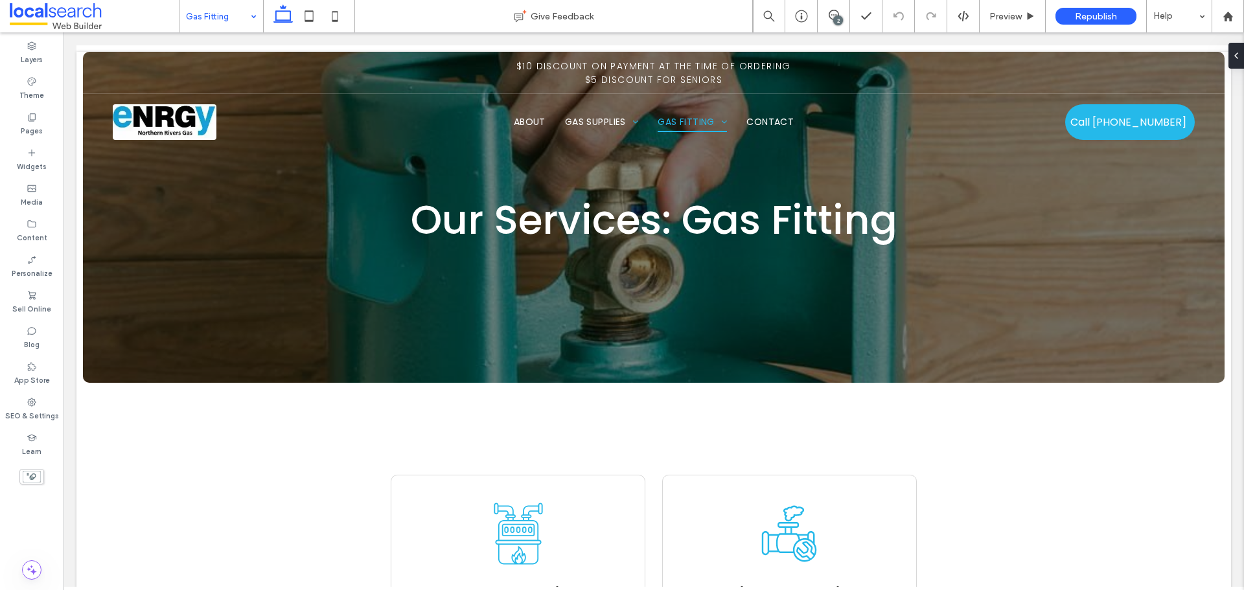
click at [248, 25] on div "Gas Fitting" at bounding box center [222, 16] width 84 height 32
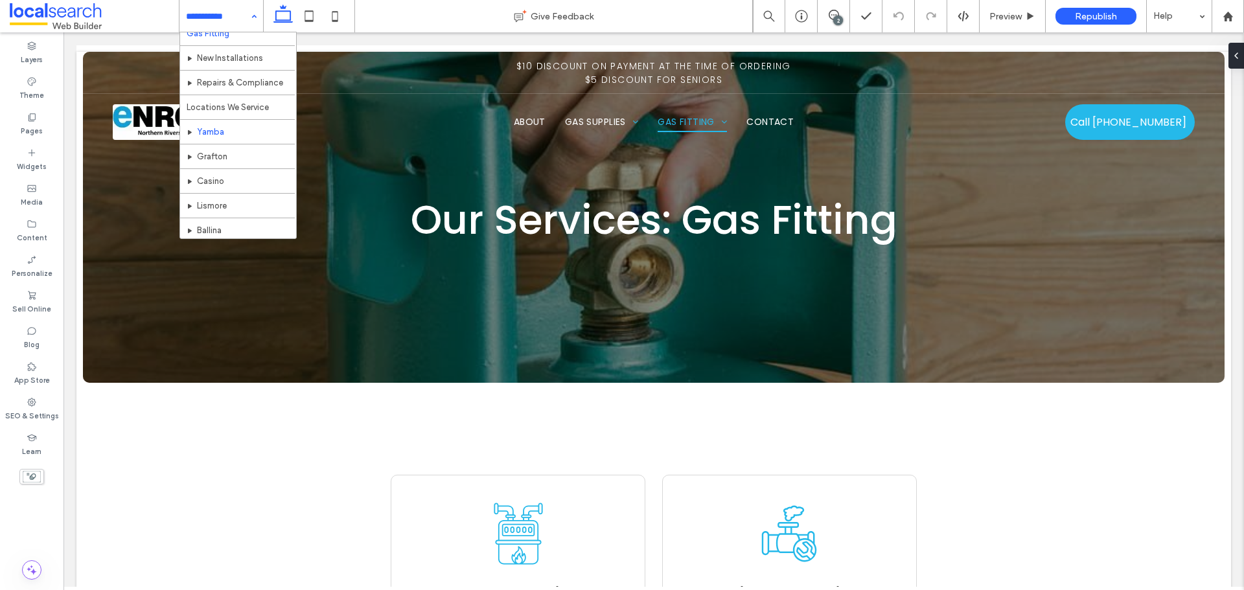
scroll to position [194, 0]
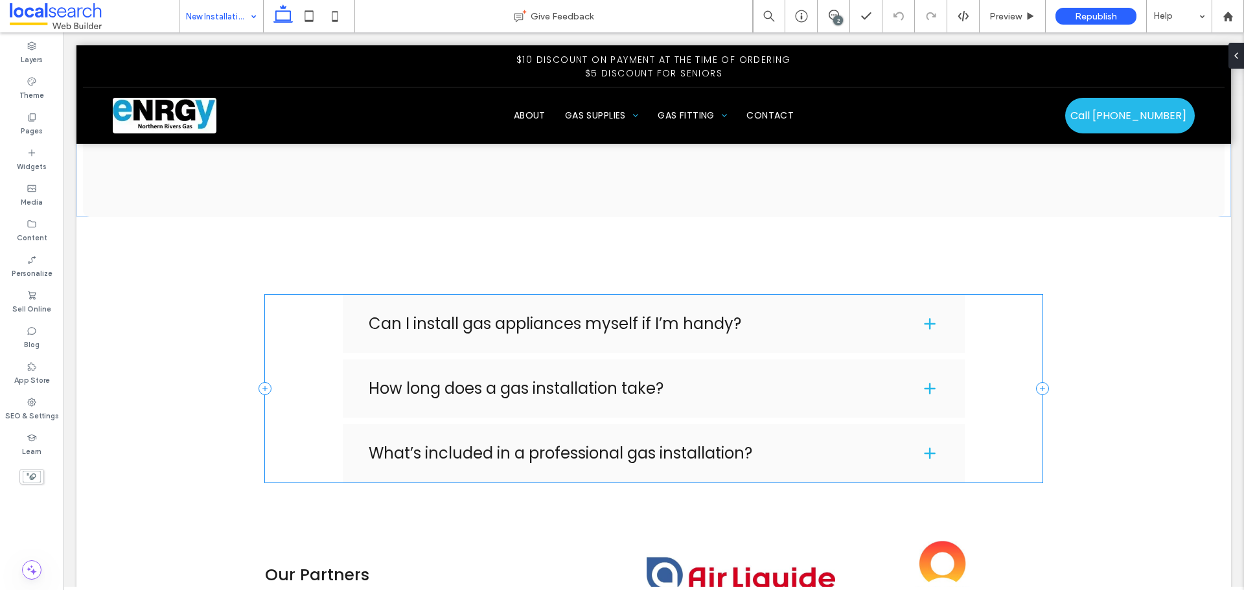
scroll to position [2333, 0]
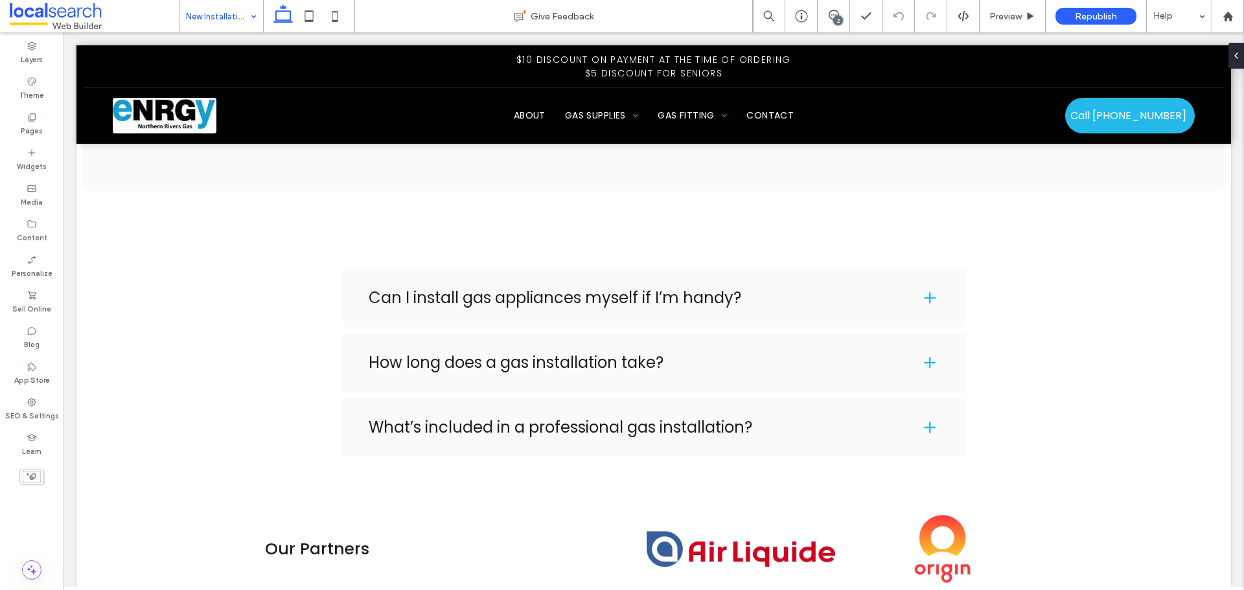
drag, startPoint x: 167, startPoint y: 1, endPoint x: 227, endPoint y: 27, distance: 65.9
click at [227, 27] on input at bounding box center [218, 16] width 64 height 32
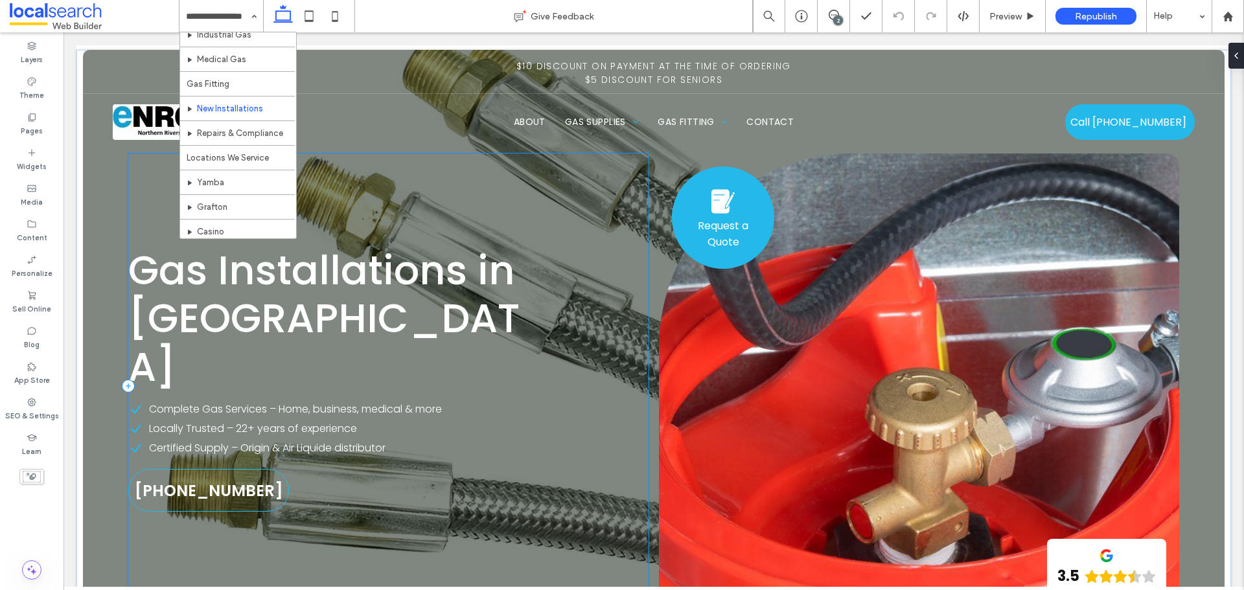
scroll to position [0, 0]
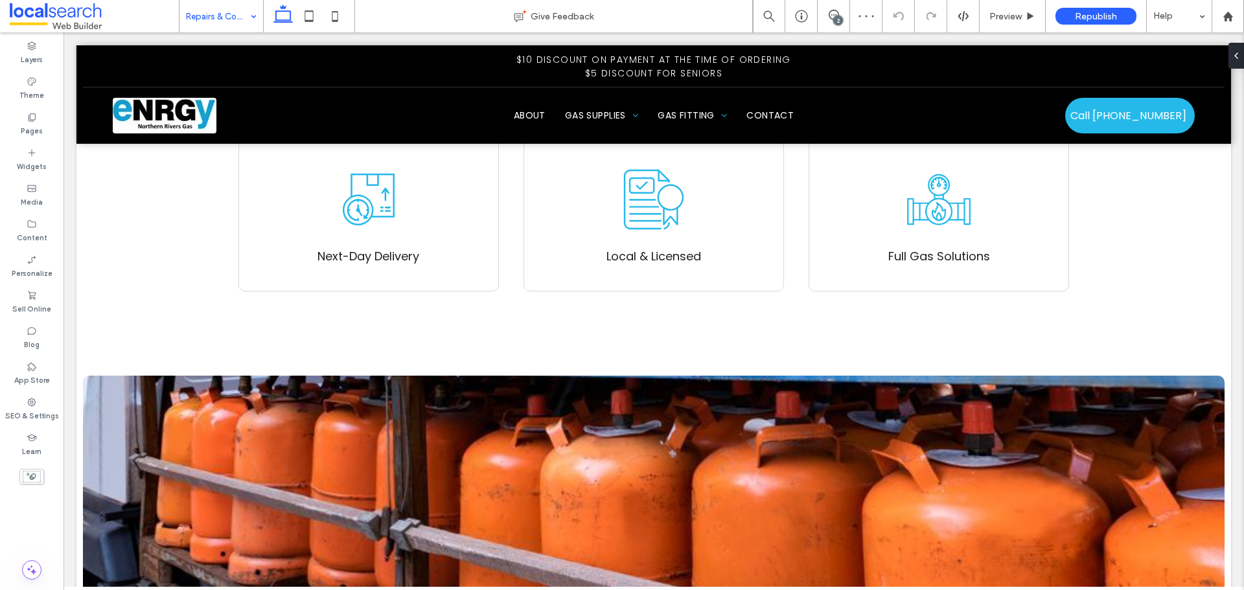
click at [200, 12] on input at bounding box center [218, 16] width 64 height 32
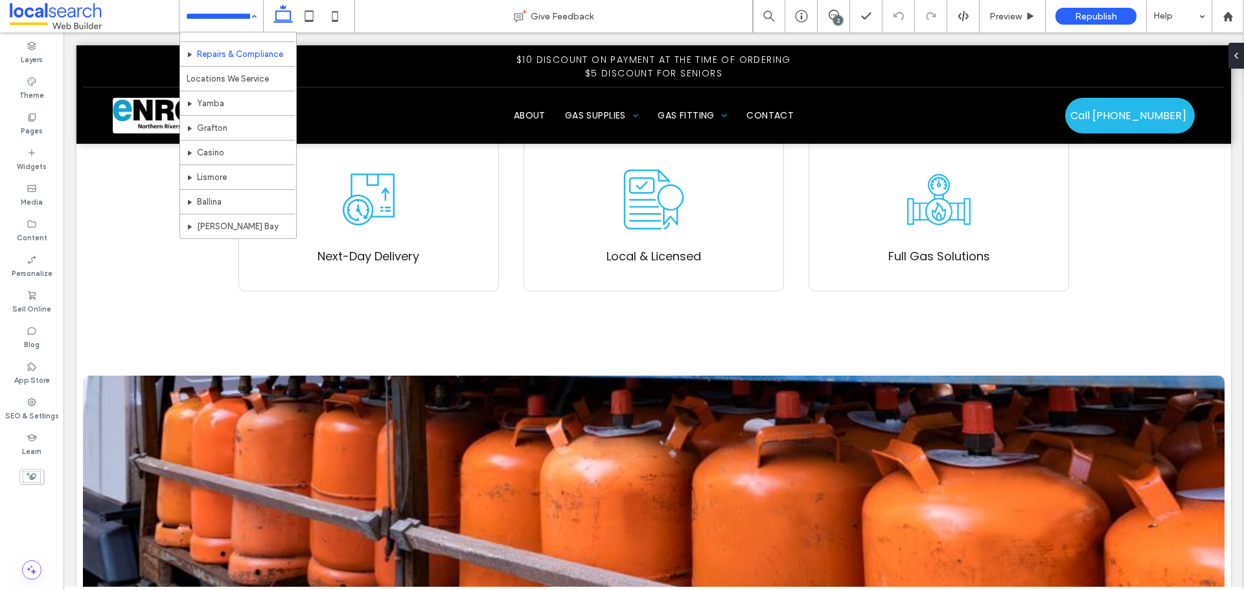
scroll to position [194, 0]
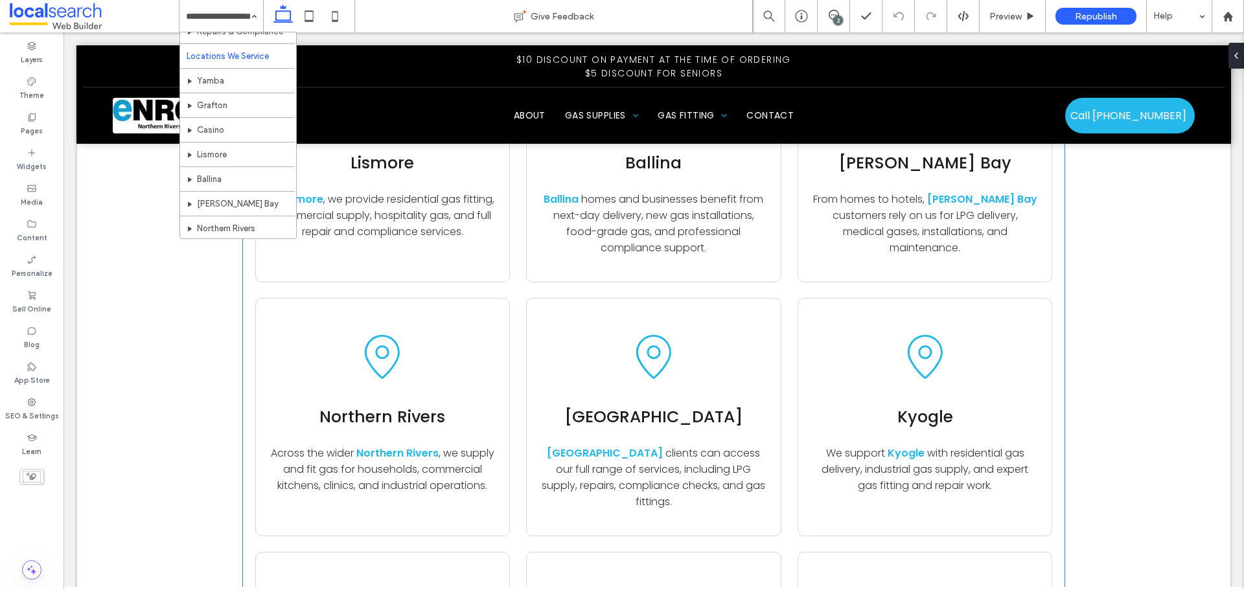
scroll to position [778, 0]
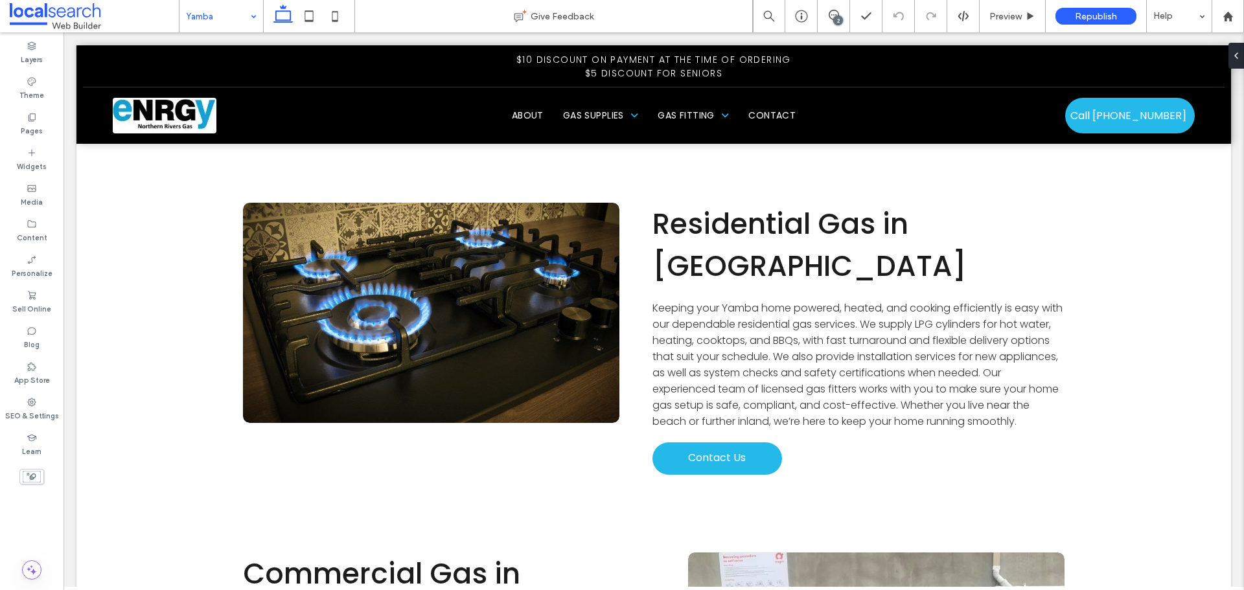
click at [218, 19] on input at bounding box center [218, 16] width 64 height 32
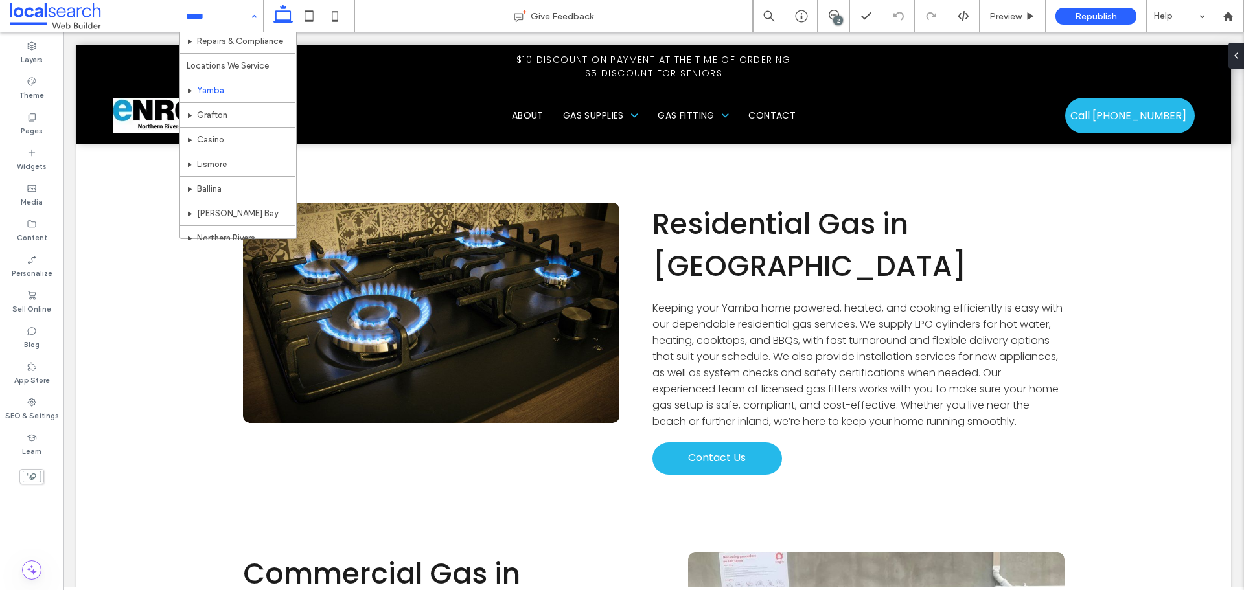
scroll to position [259, 0]
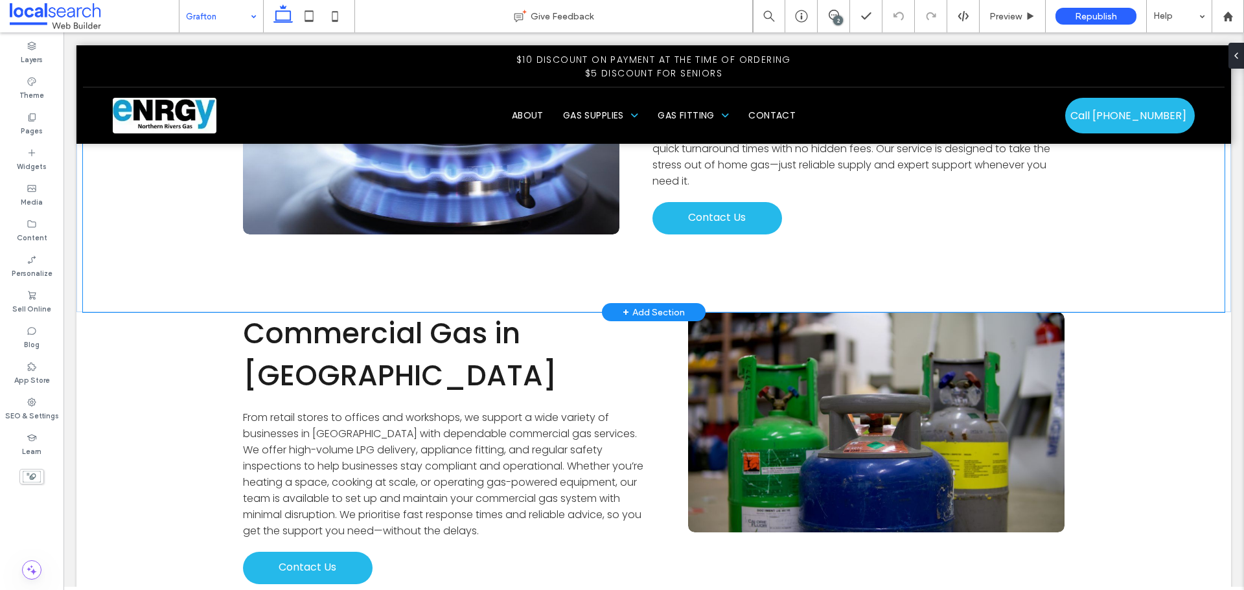
scroll to position [2398, 0]
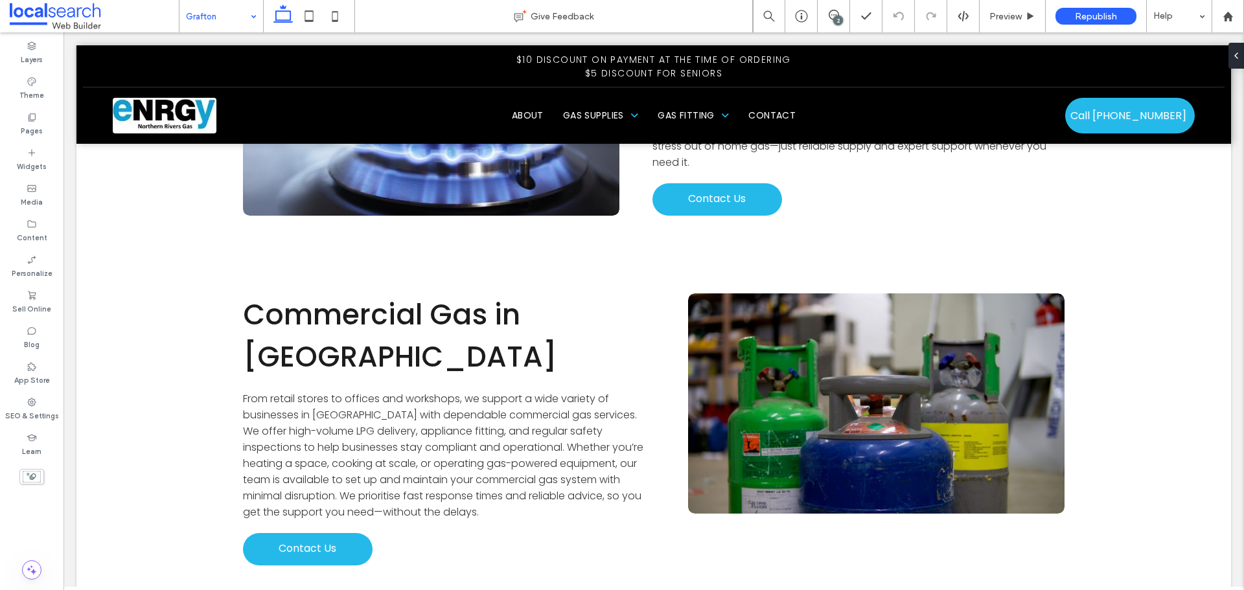
click at [203, 23] on input at bounding box center [218, 16] width 64 height 32
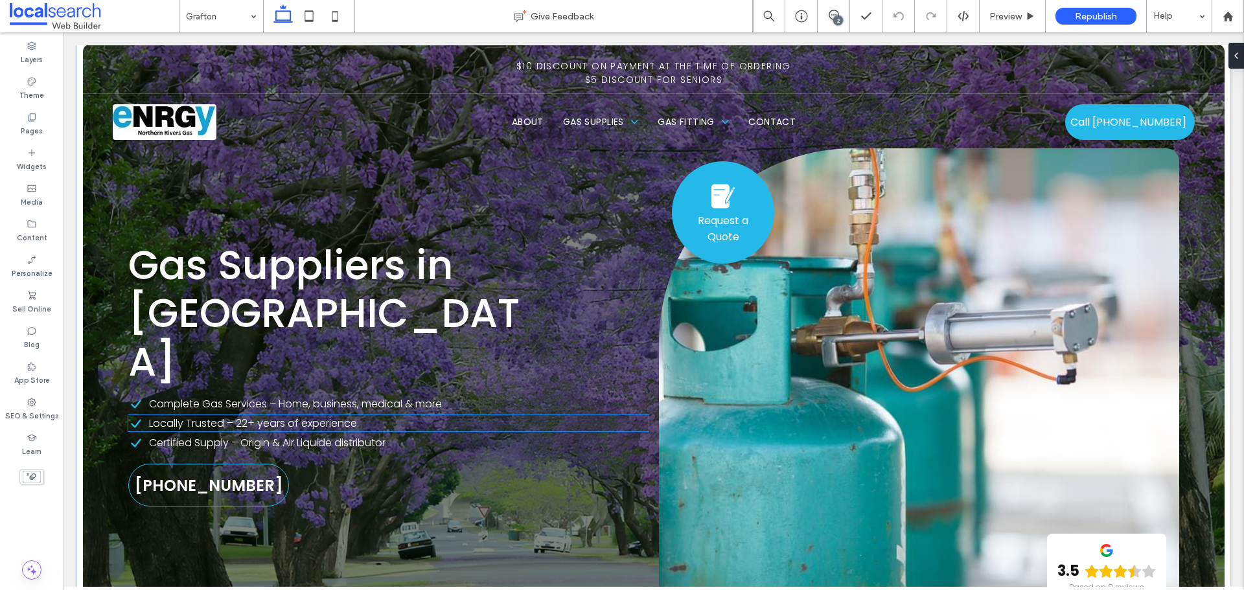
scroll to position [0, 0]
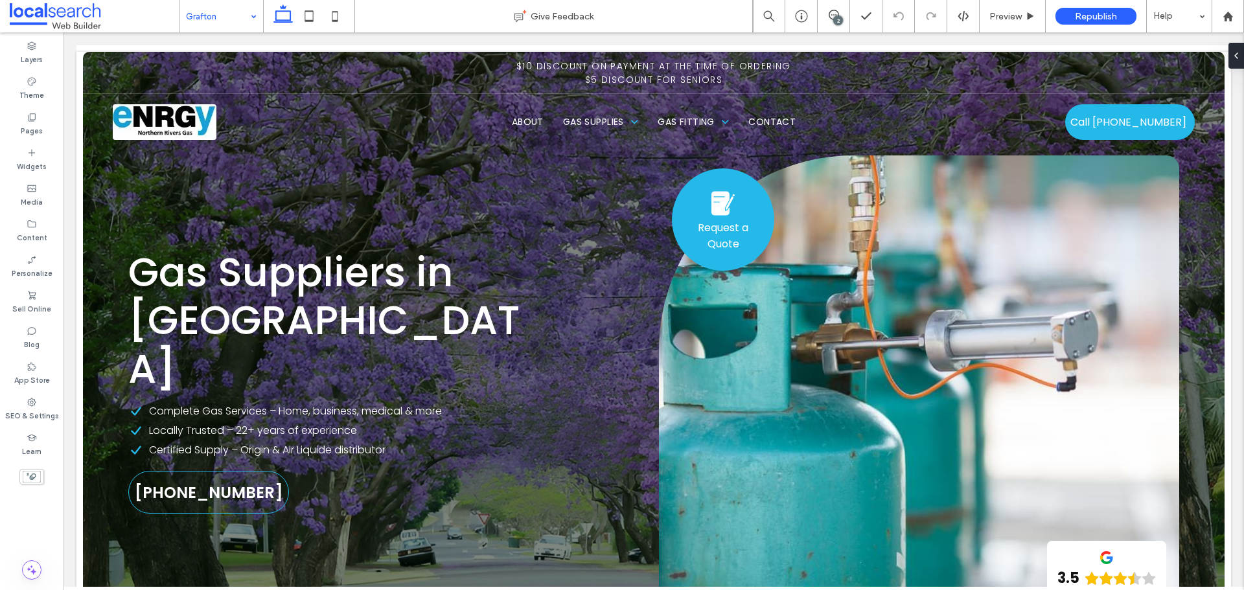
click at [206, 21] on input at bounding box center [218, 16] width 64 height 32
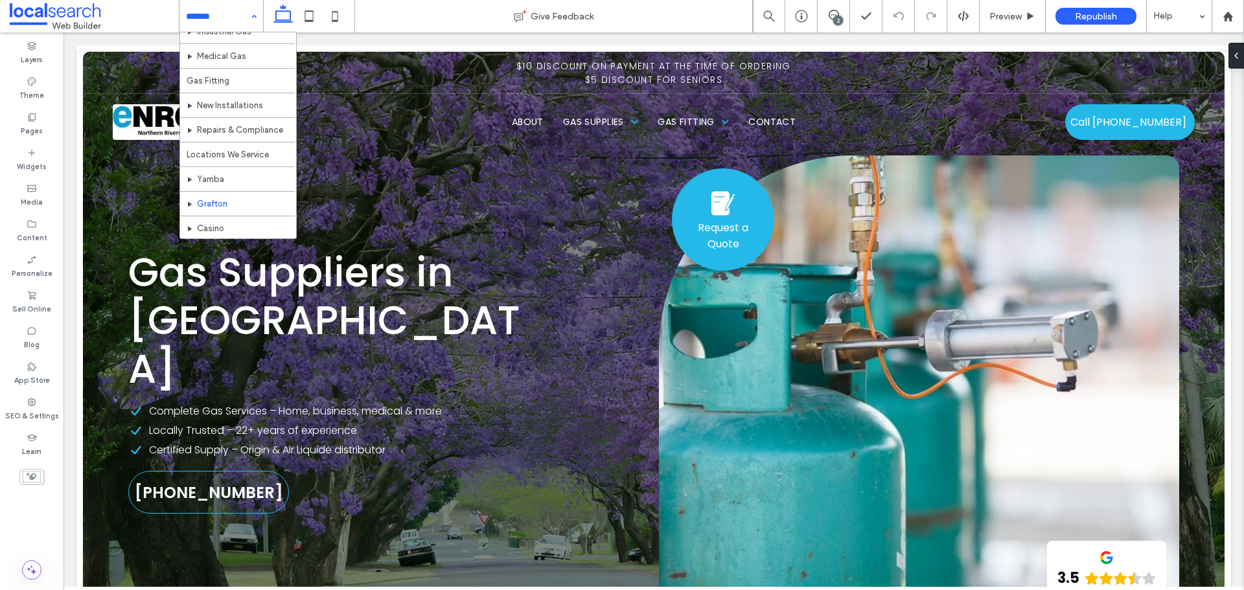
scroll to position [194, 0]
click at [832, 10] on use at bounding box center [834, 15] width 10 height 10
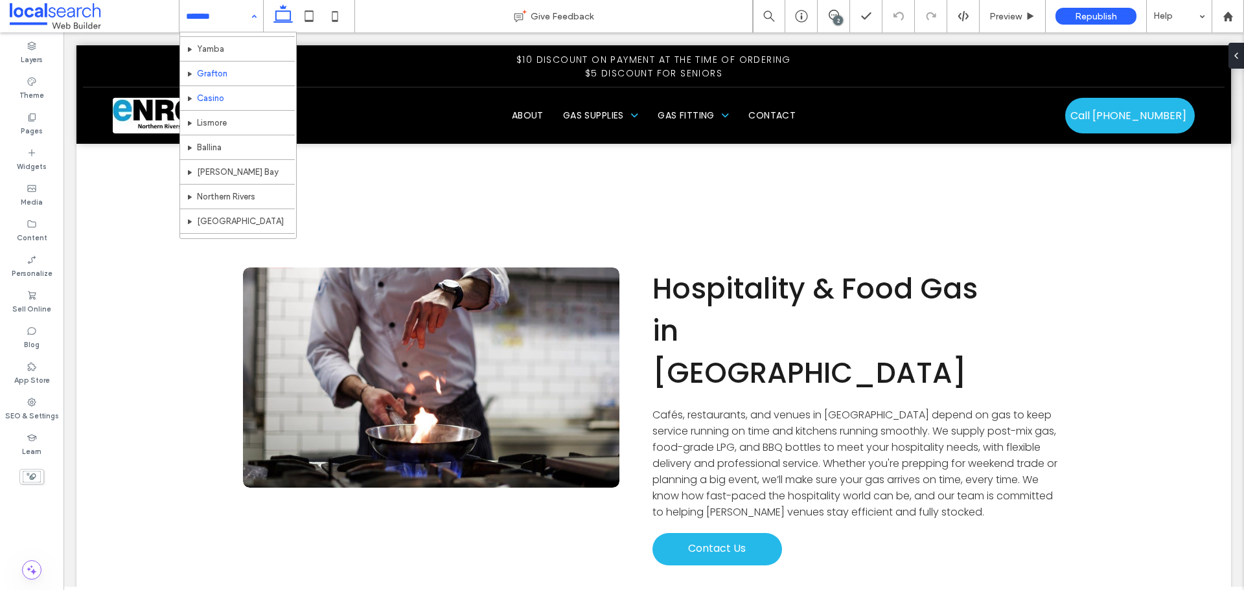
scroll to position [259, 0]
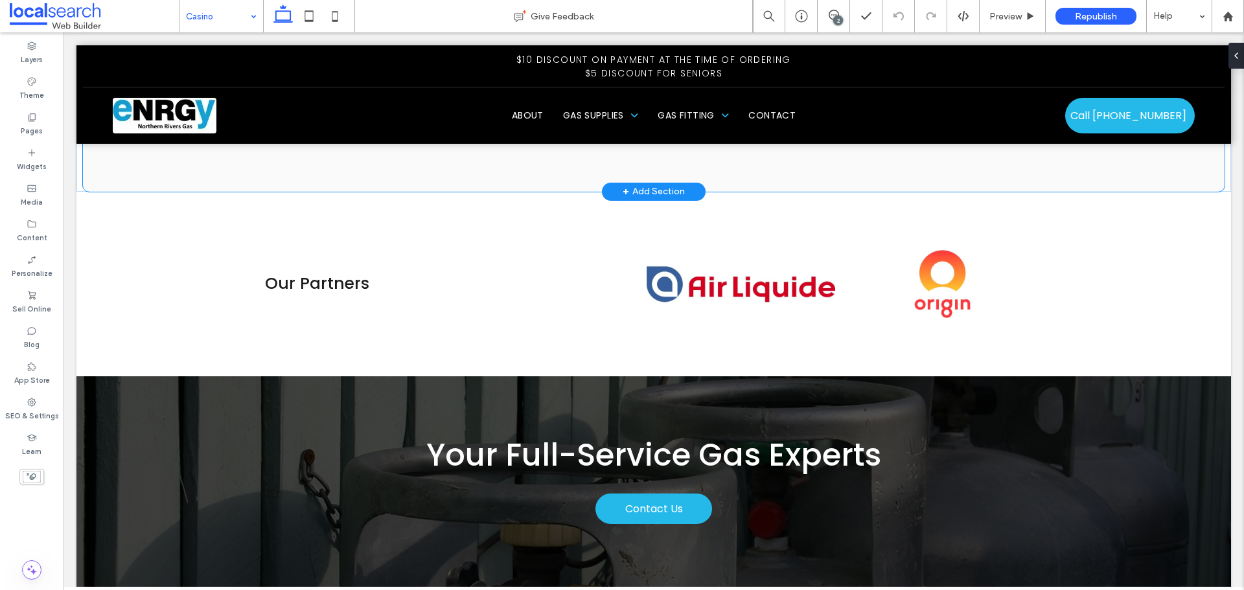
scroll to position [5119, 0]
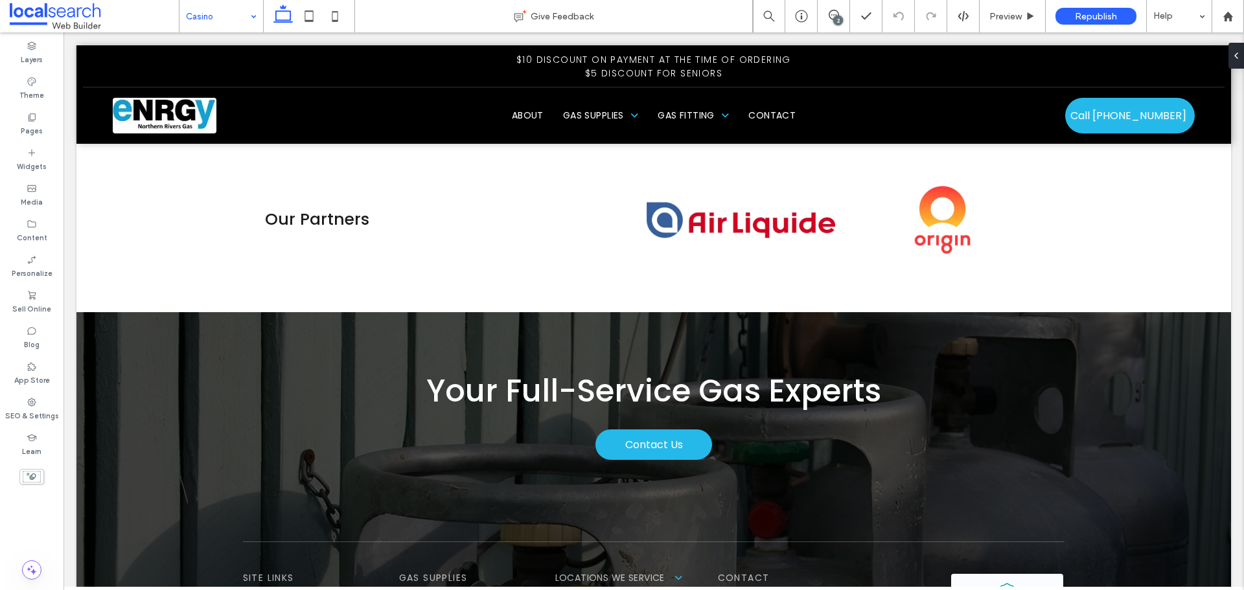
click at [216, 17] on input at bounding box center [218, 16] width 64 height 32
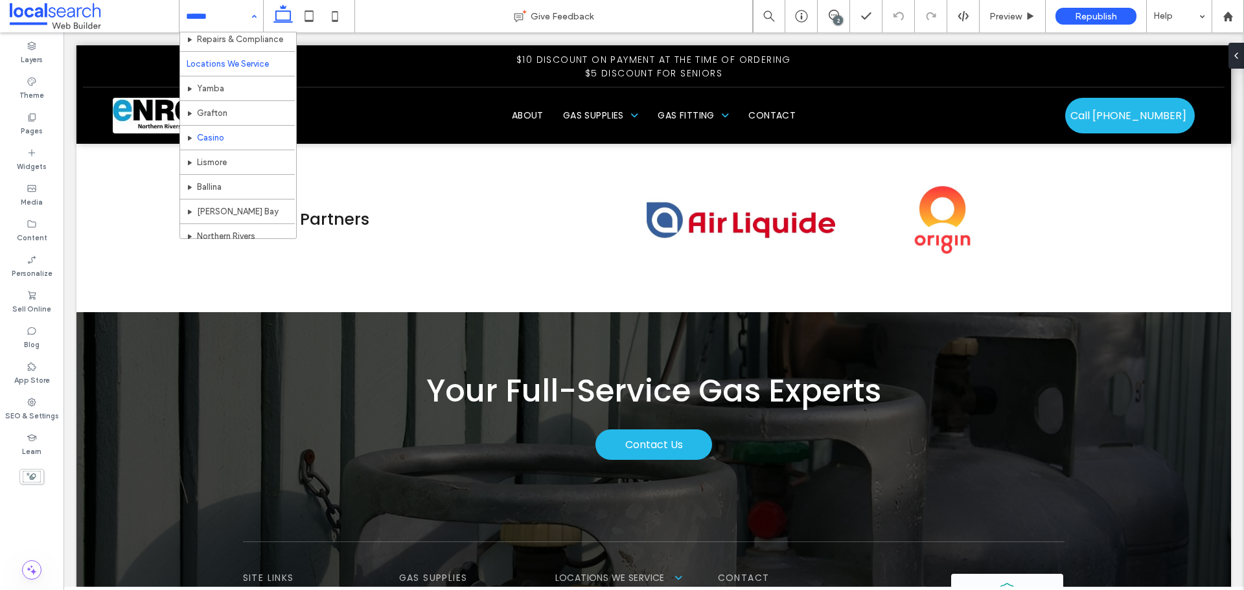
scroll to position [259, 0]
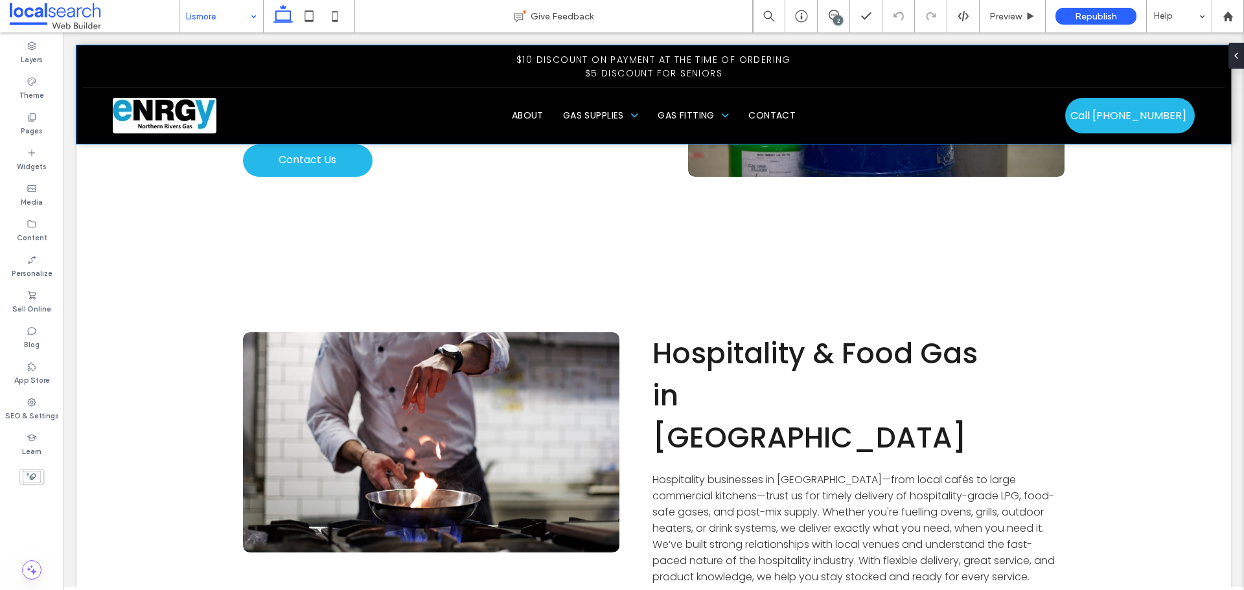
scroll to position [3046, 0]
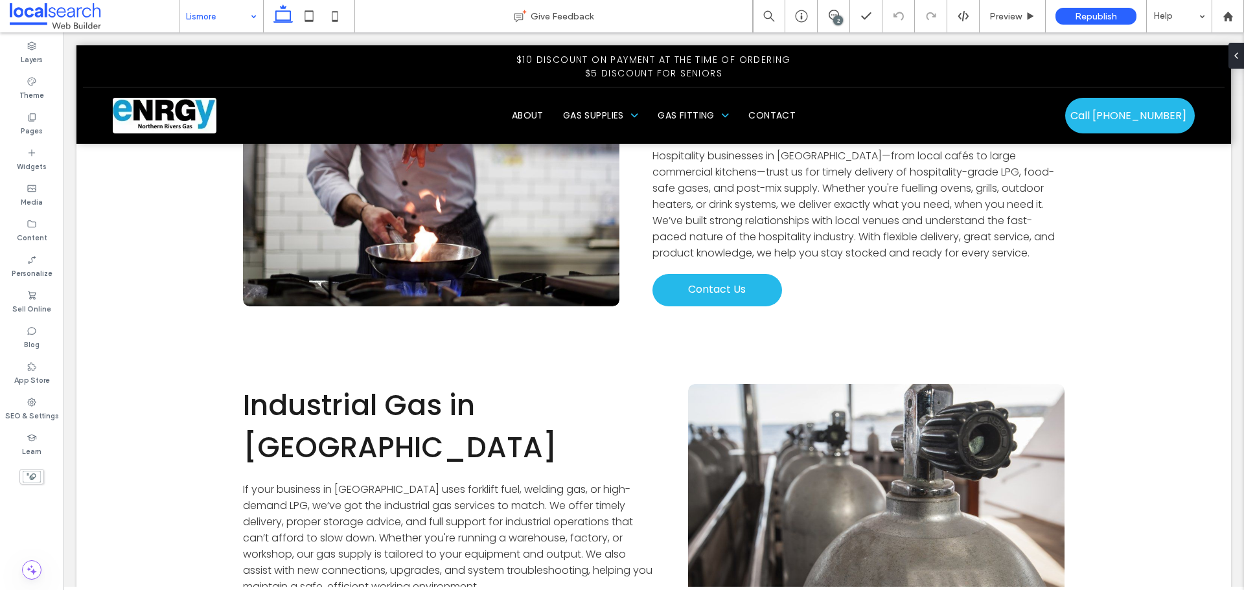
click at [206, 19] on input at bounding box center [218, 16] width 64 height 32
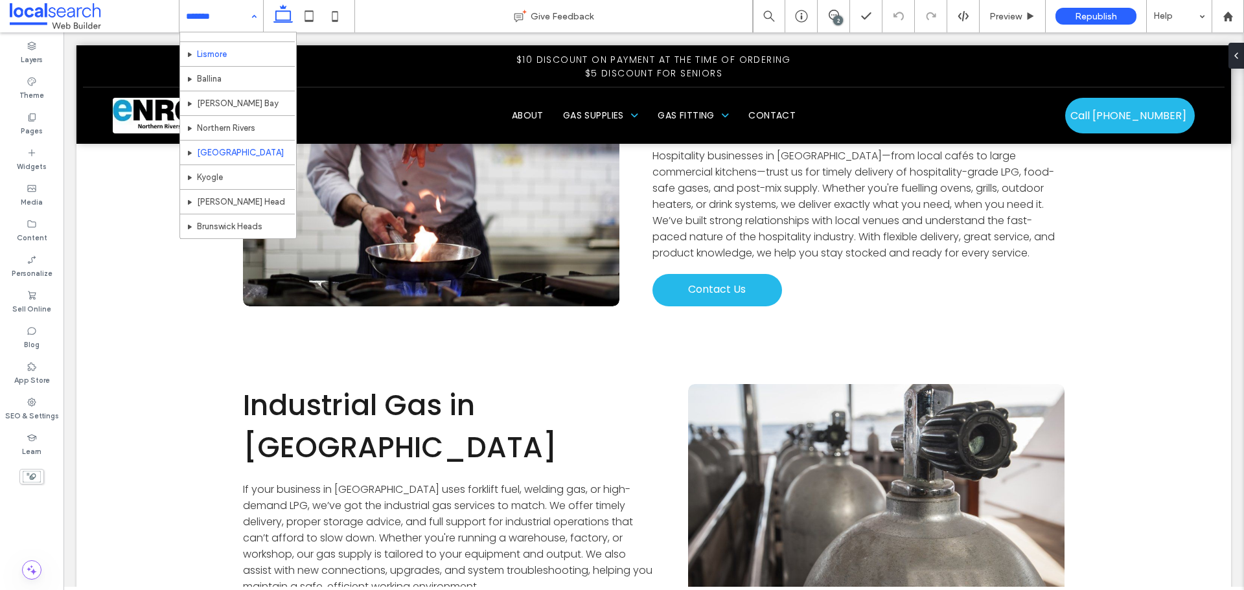
scroll to position [352, 0]
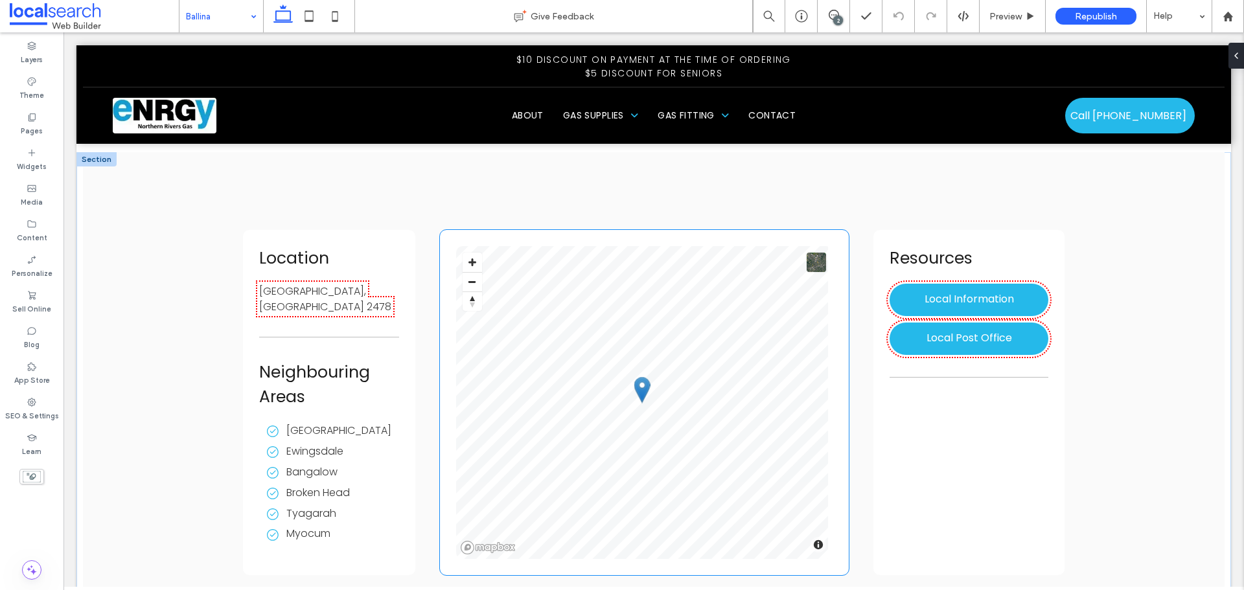
scroll to position [4795, 0]
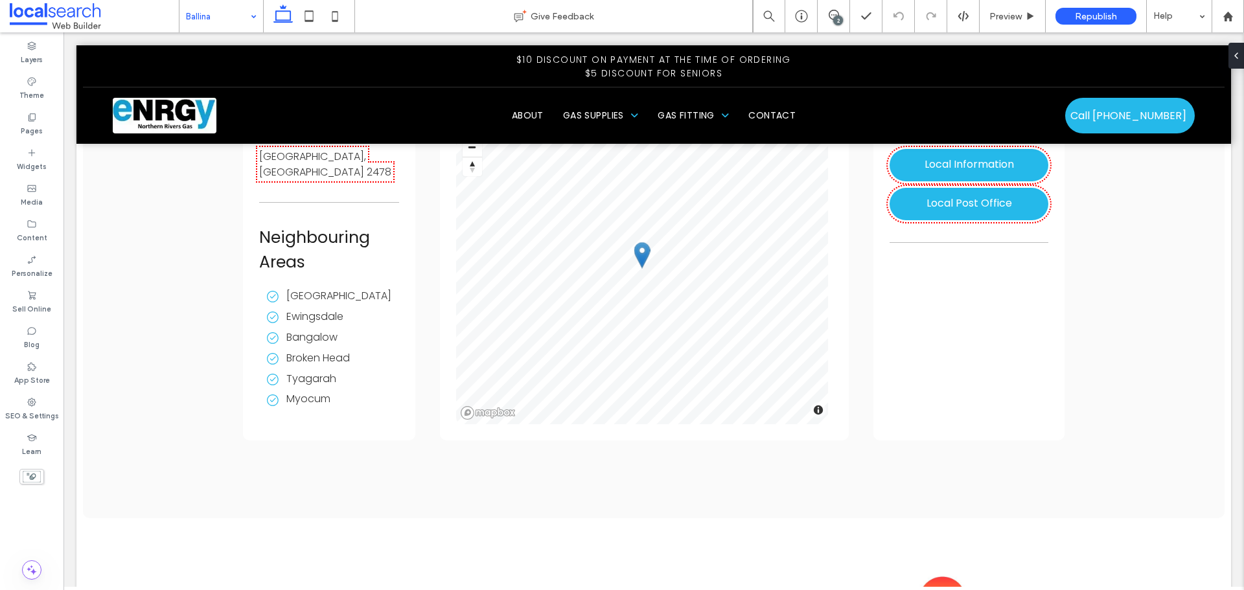
drag, startPoint x: 216, startPoint y: 20, endPoint x: 218, endPoint y: 30, distance: 9.9
click at [216, 20] on input at bounding box center [218, 16] width 64 height 32
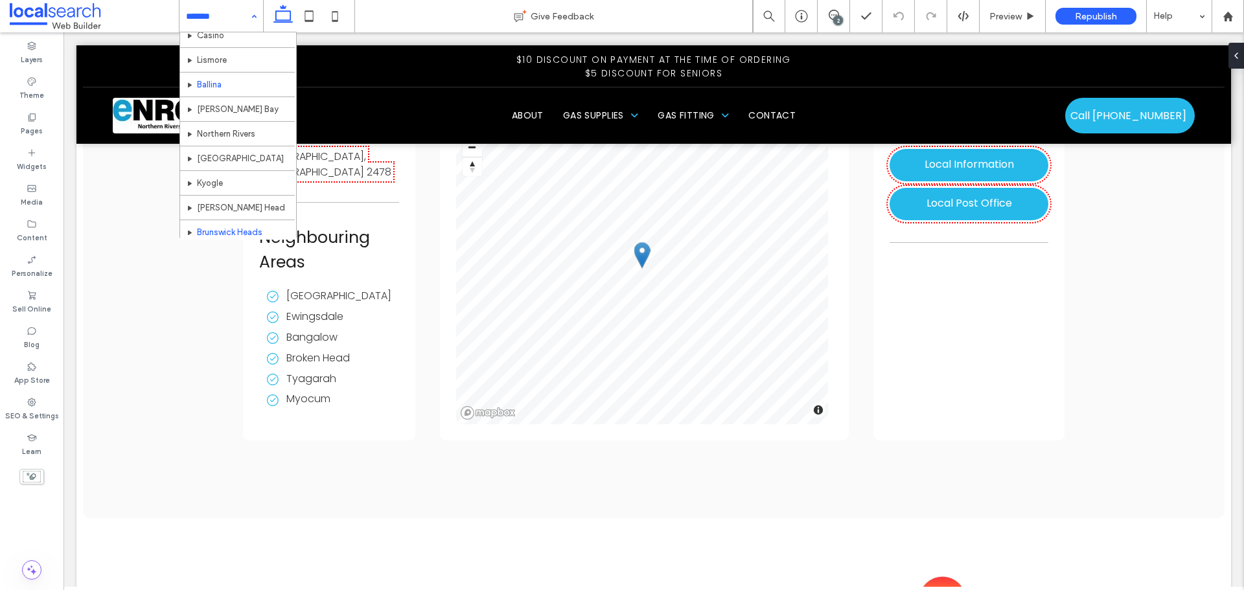
scroll to position [352, 0]
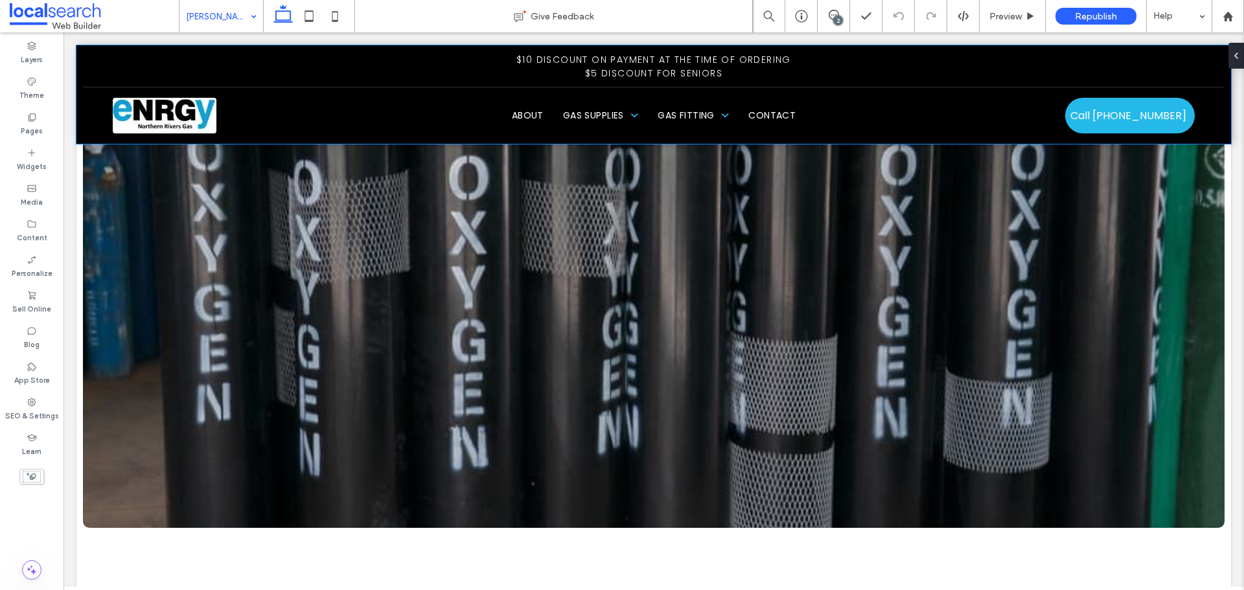
scroll to position [1814, 0]
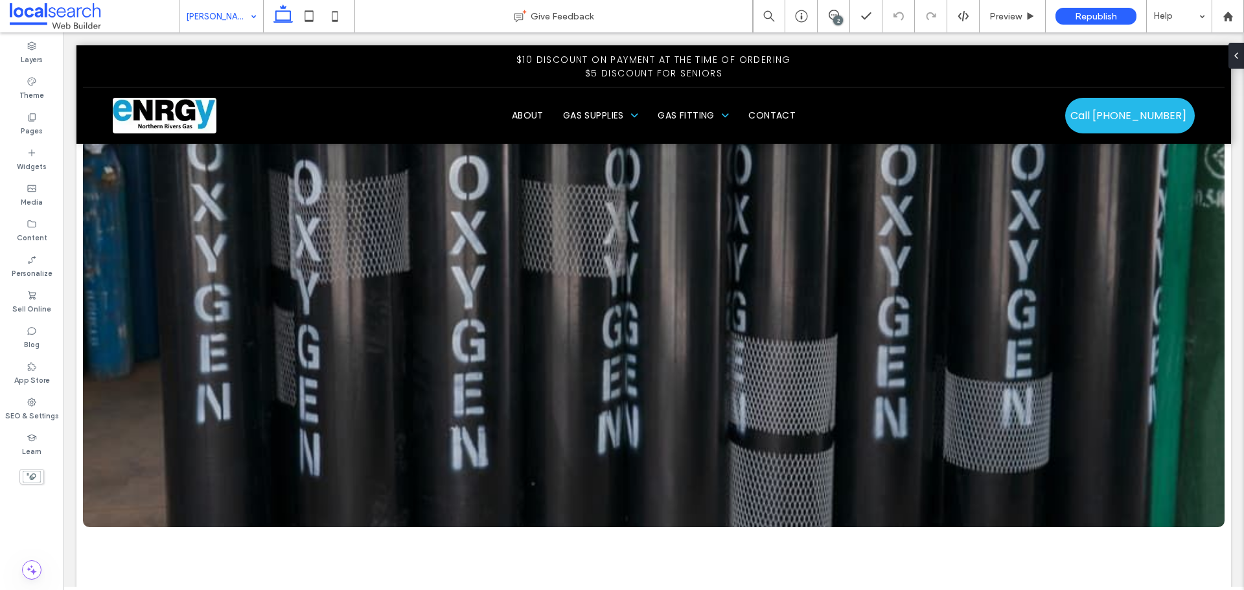
click at [227, 23] on input at bounding box center [218, 16] width 64 height 32
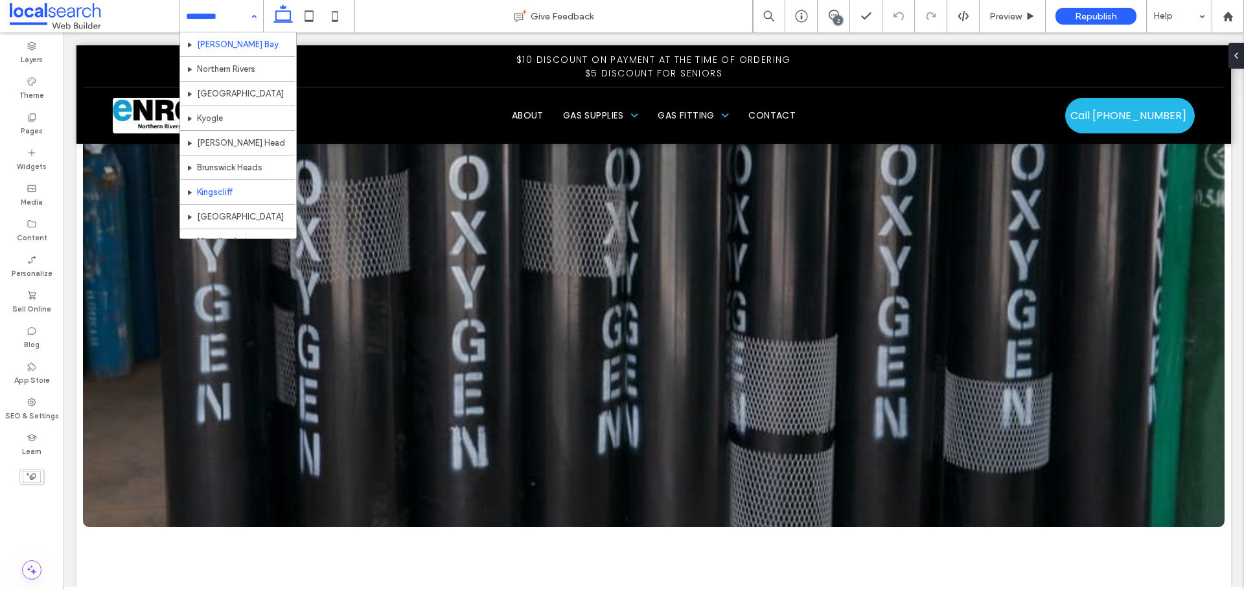
scroll to position [417, 0]
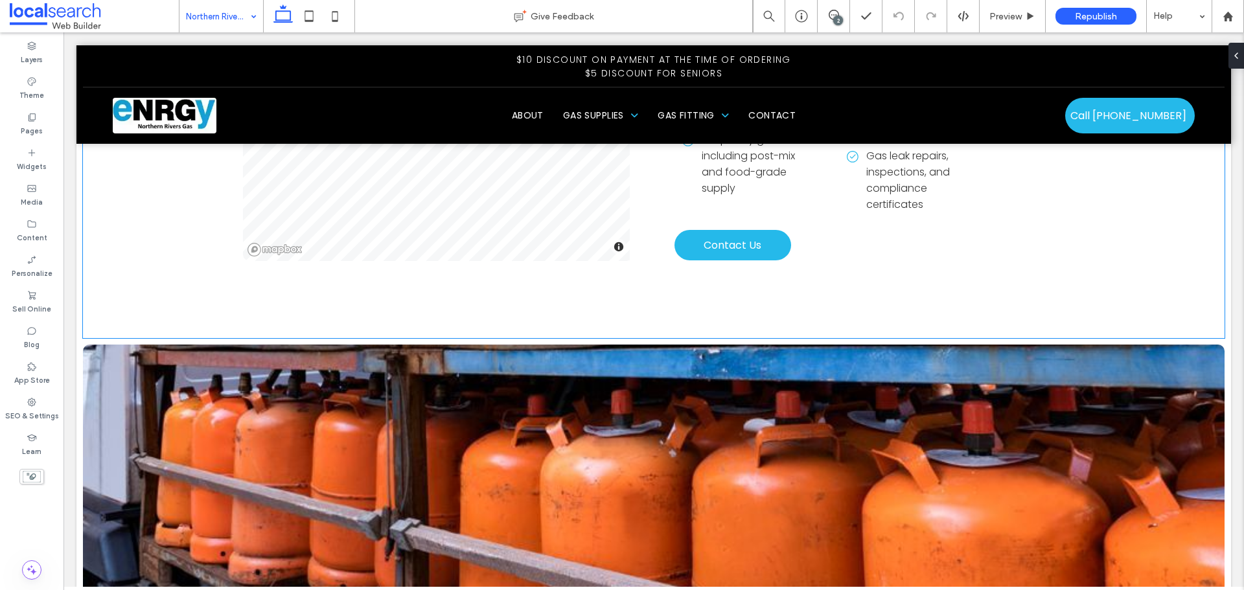
scroll to position [1620, 0]
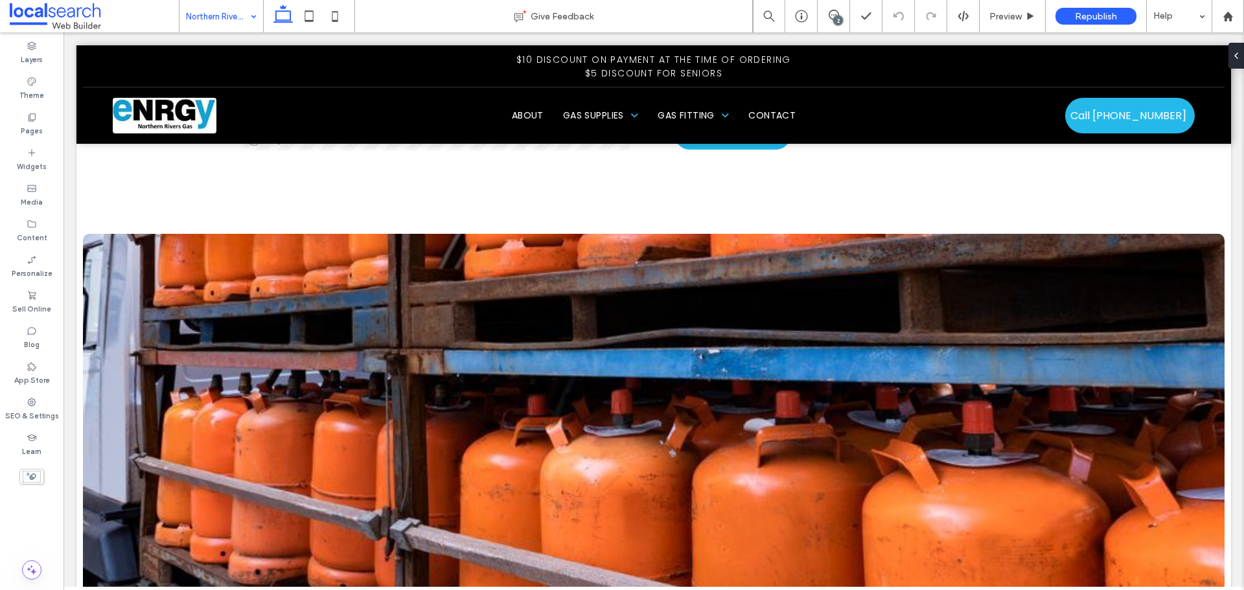
click at [225, 23] on input at bounding box center [218, 16] width 64 height 32
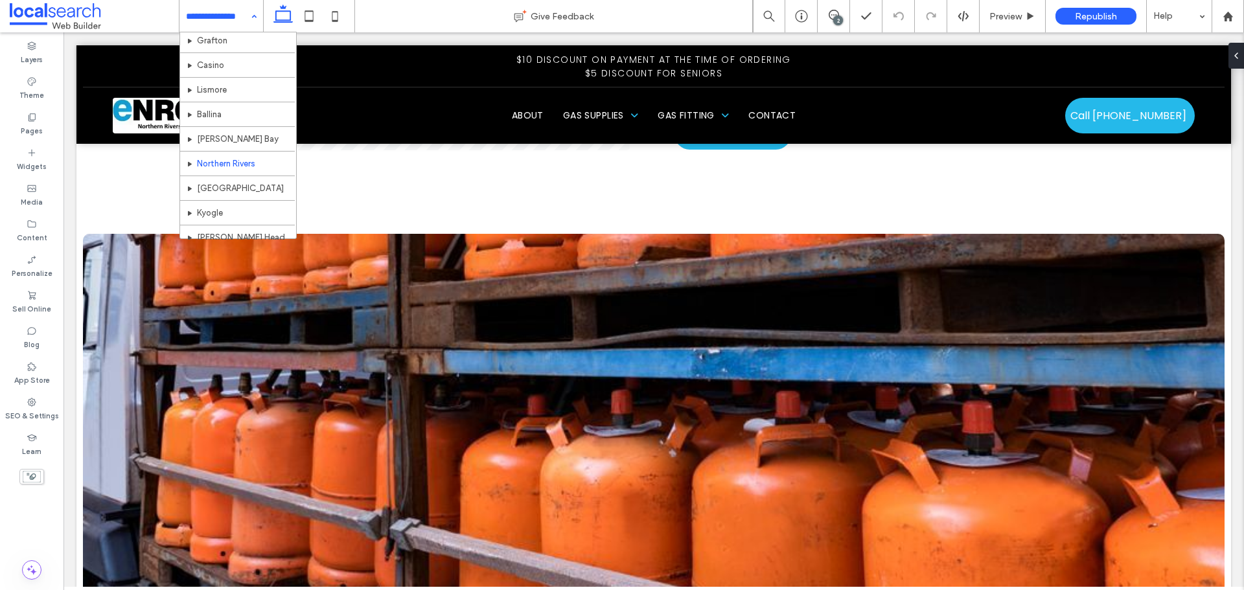
scroll to position [389, 0]
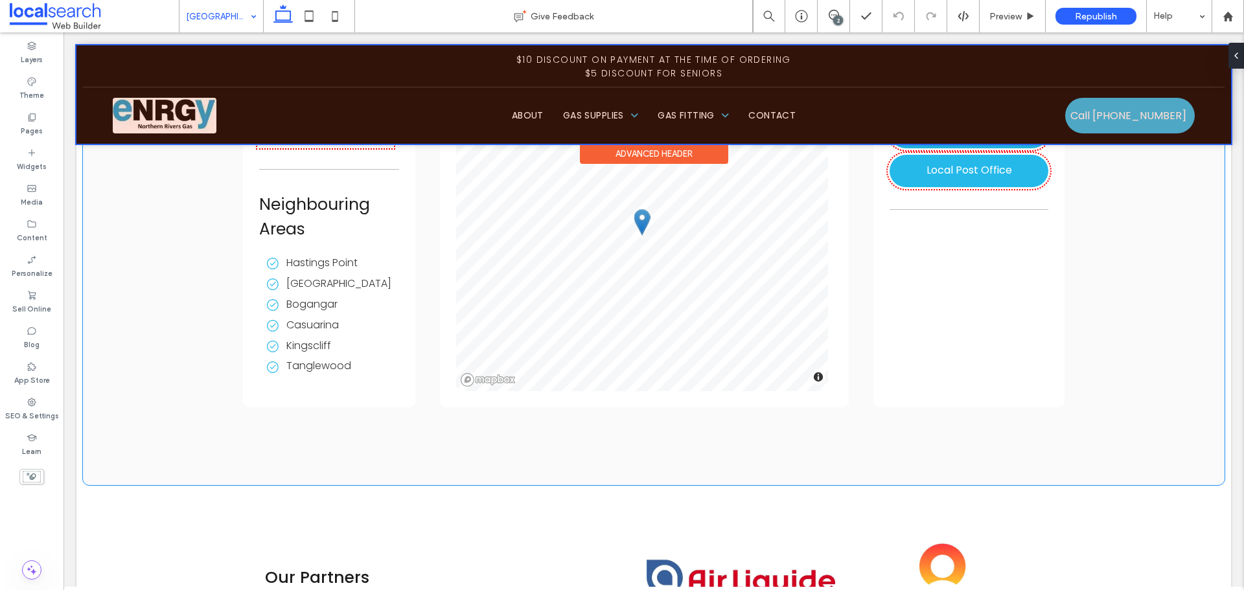
scroll to position [4925, 0]
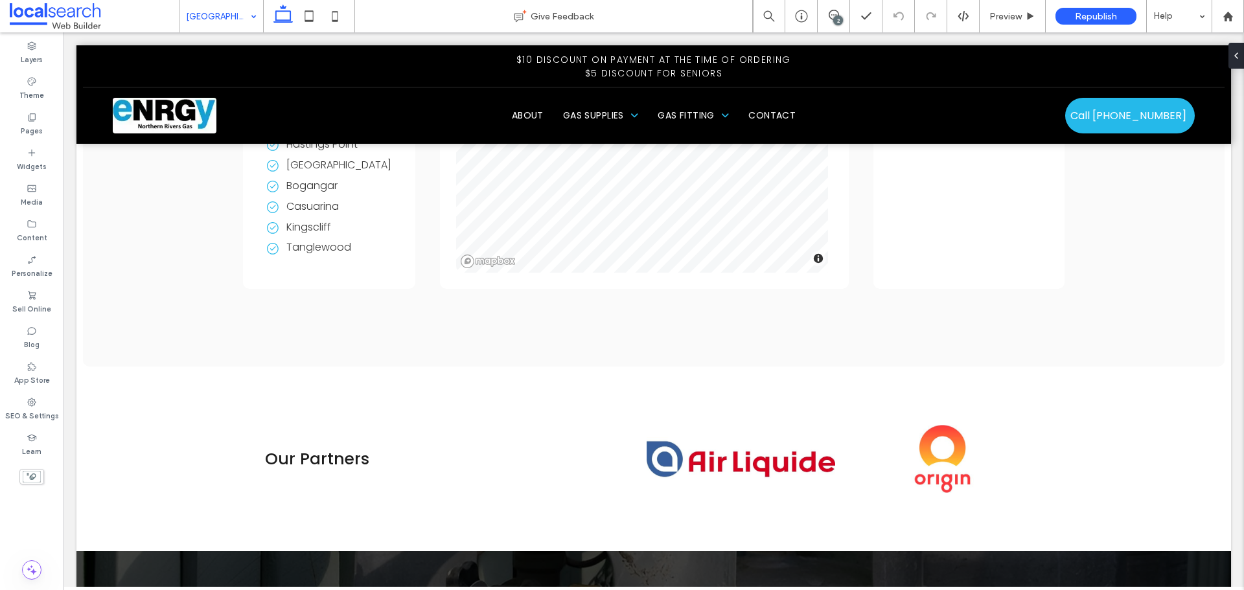
click at [211, 21] on input at bounding box center [218, 16] width 64 height 32
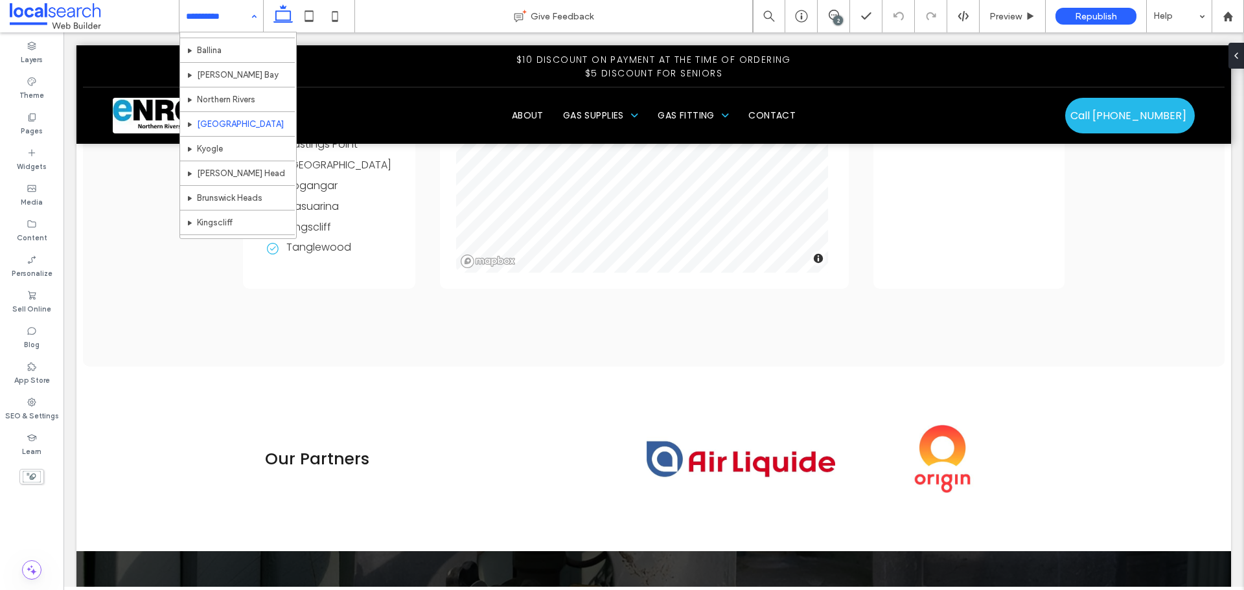
scroll to position [389, 0]
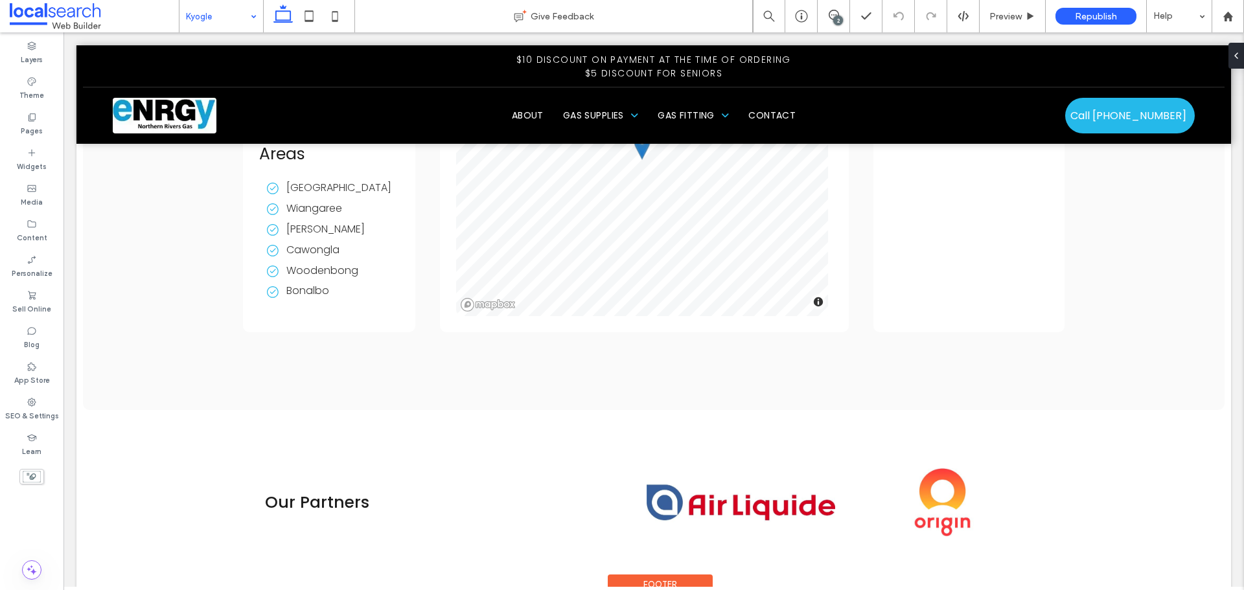
scroll to position [4795, 0]
click at [213, 16] on input at bounding box center [218, 16] width 64 height 32
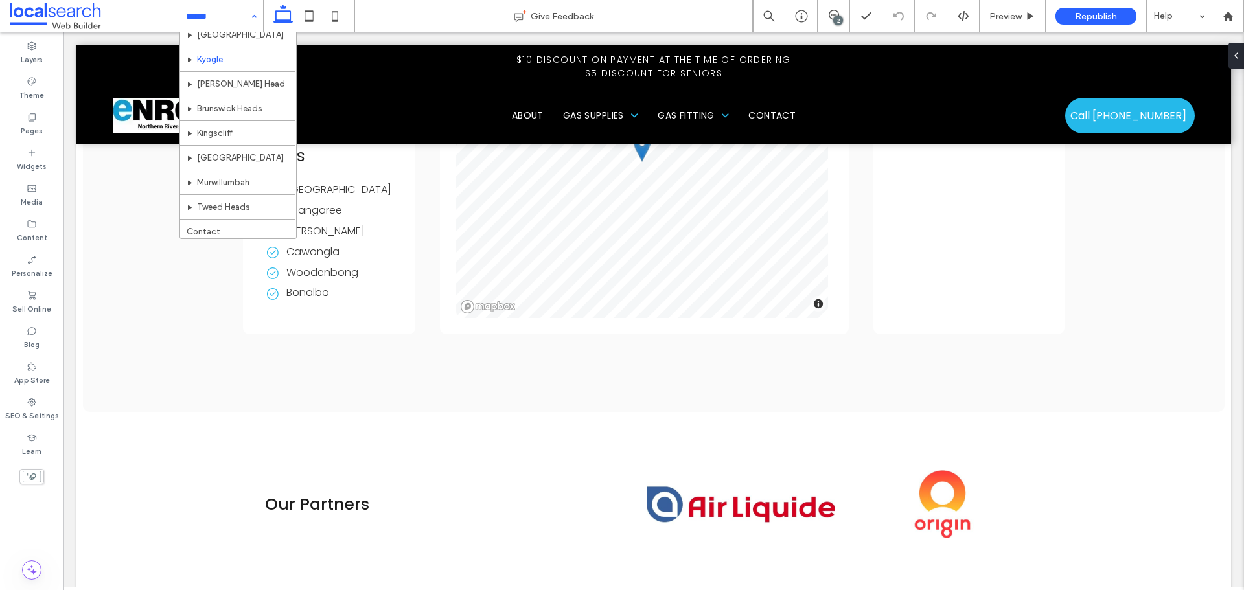
scroll to position [481, 0]
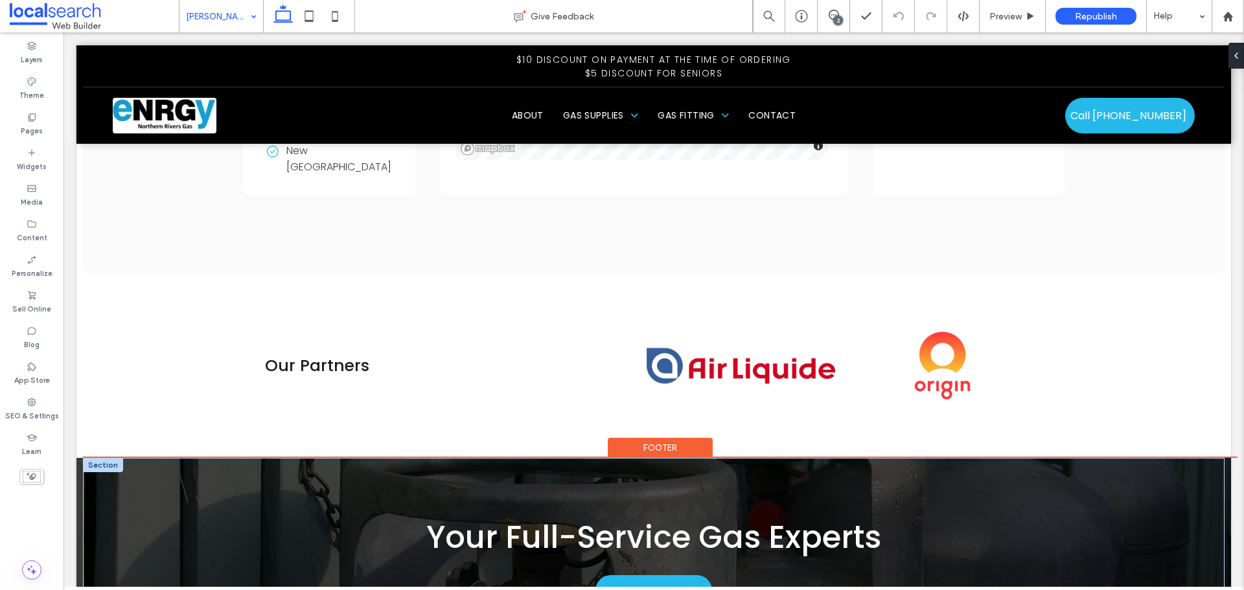
scroll to position [5299, 0]
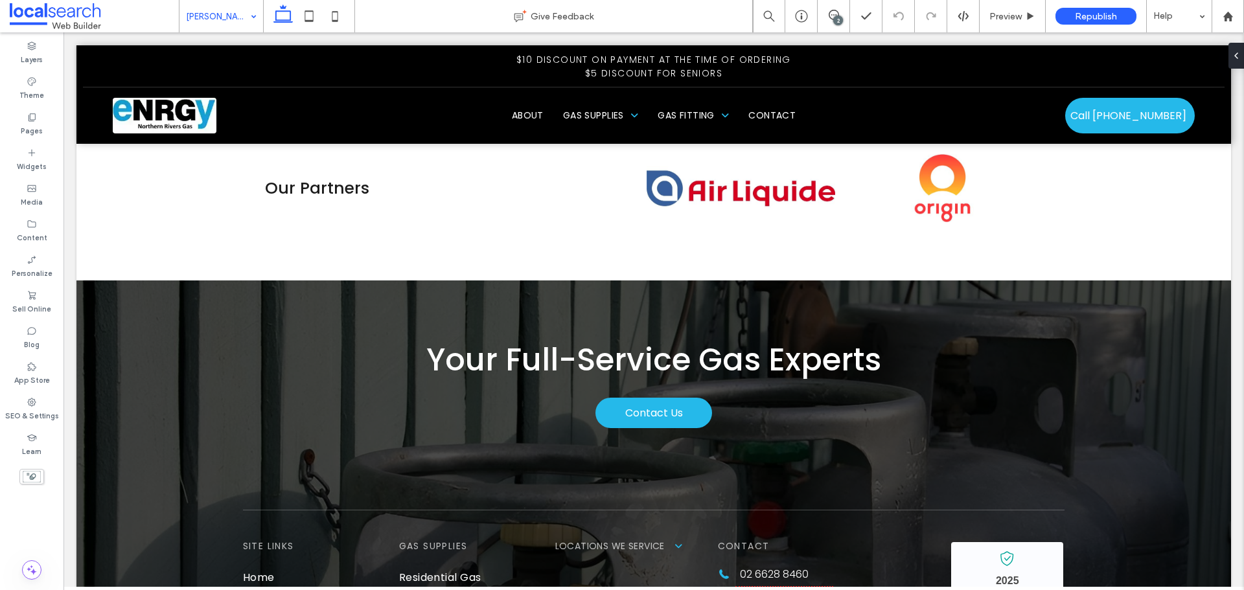
click at [223, 17] on input at bounding box center [218, 16] width 64 height 32
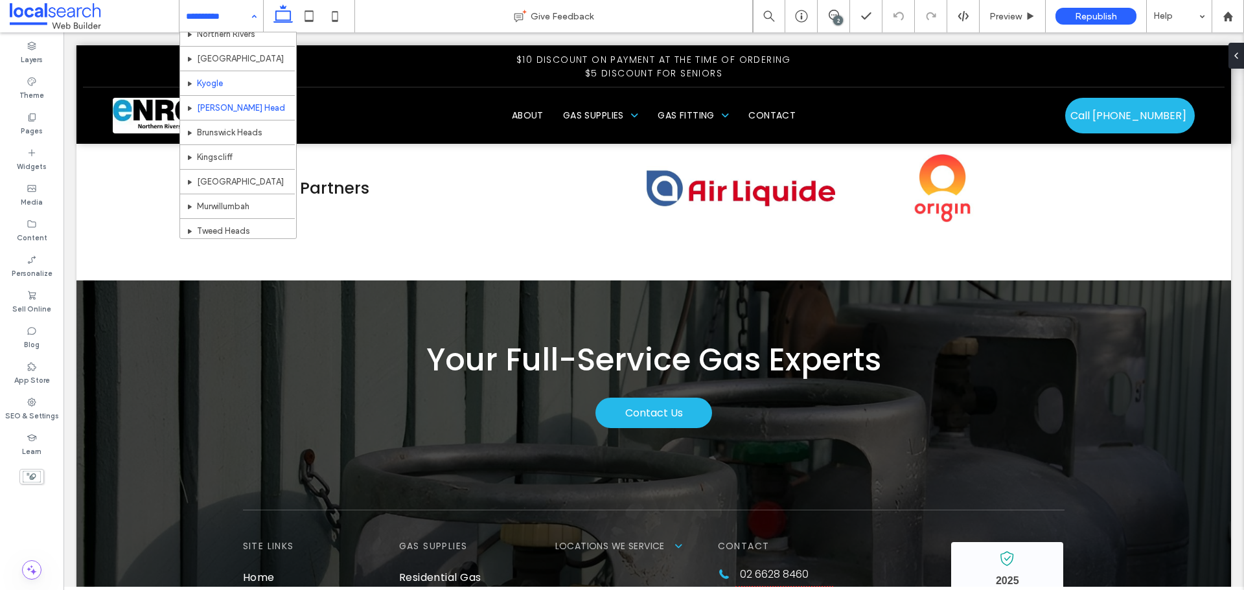
scroll to position [481, 0]
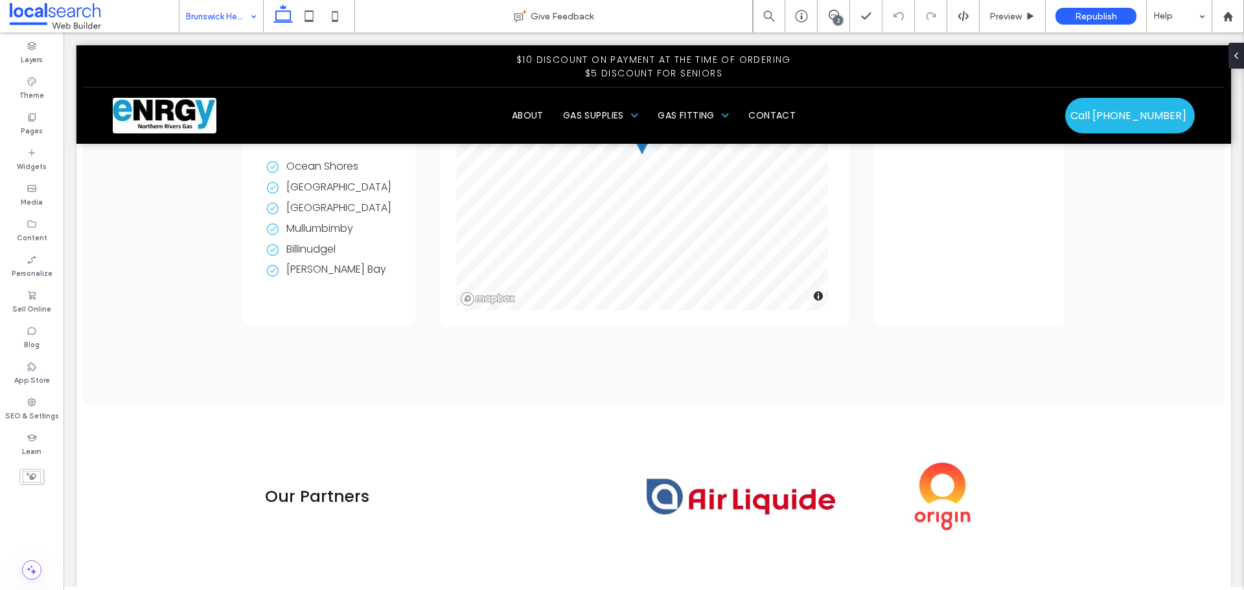
scroll to position [4925, 0]
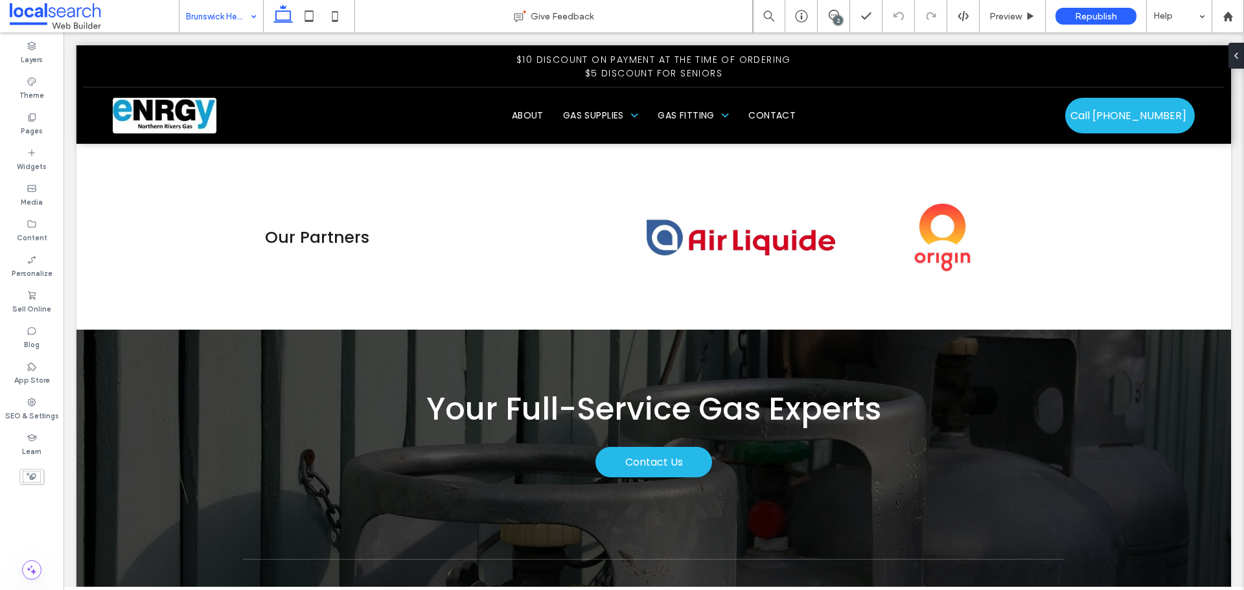
click at [222, 19] on input at bounding box center [218, 16] width 64 height 32
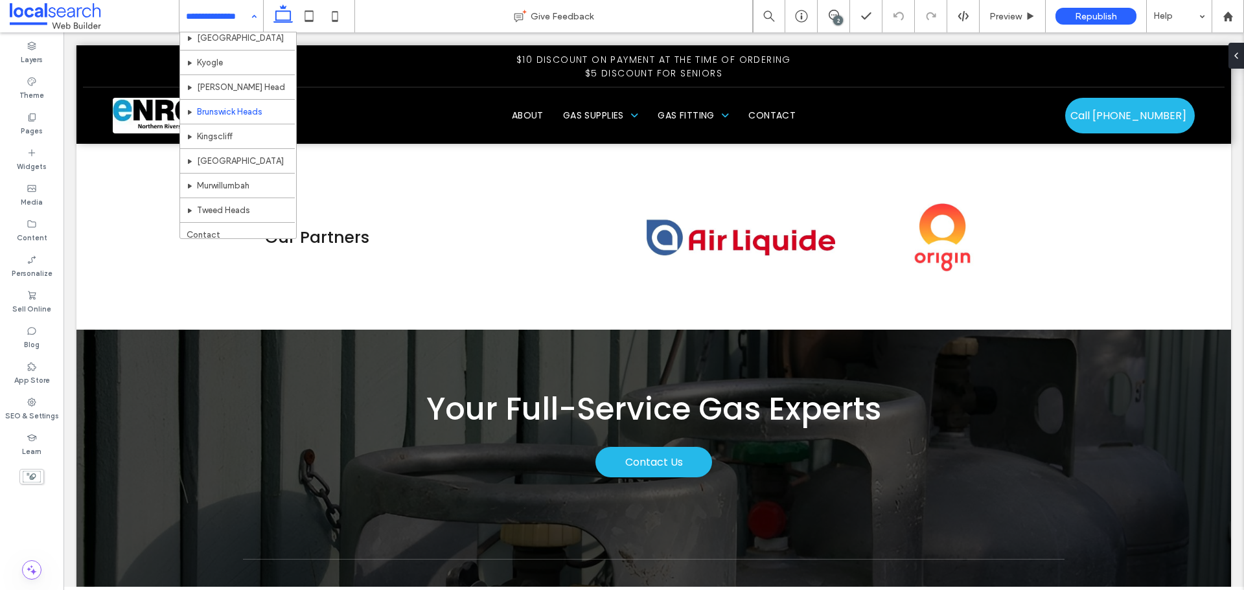
scroll to position [481, 0]
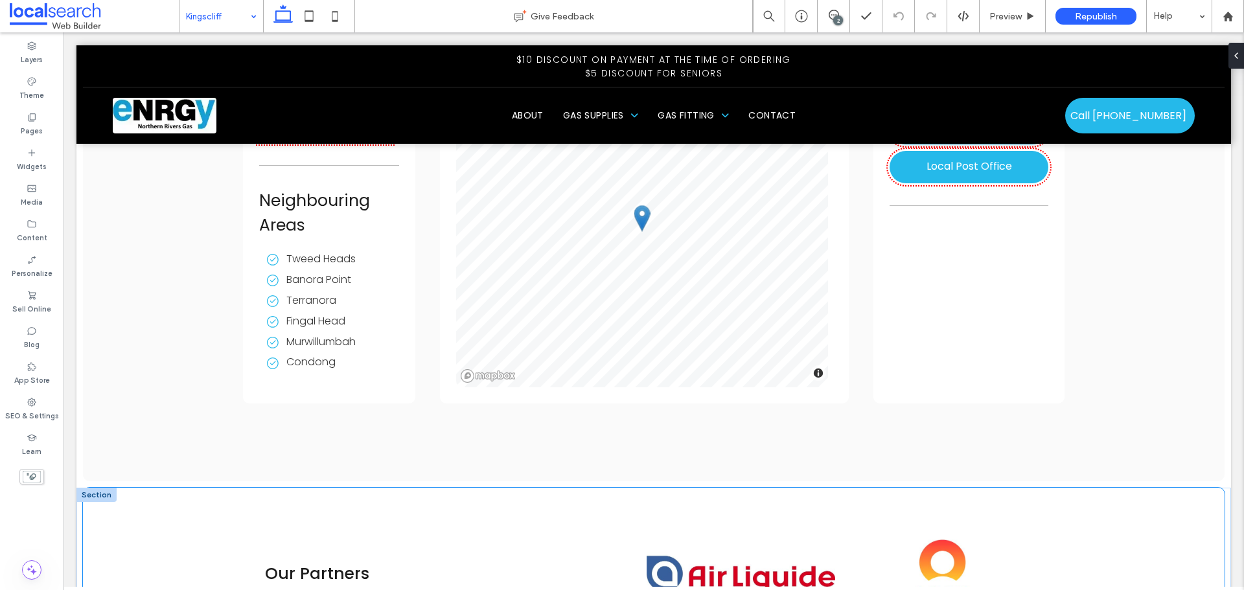
scroll to position [4663, 0]
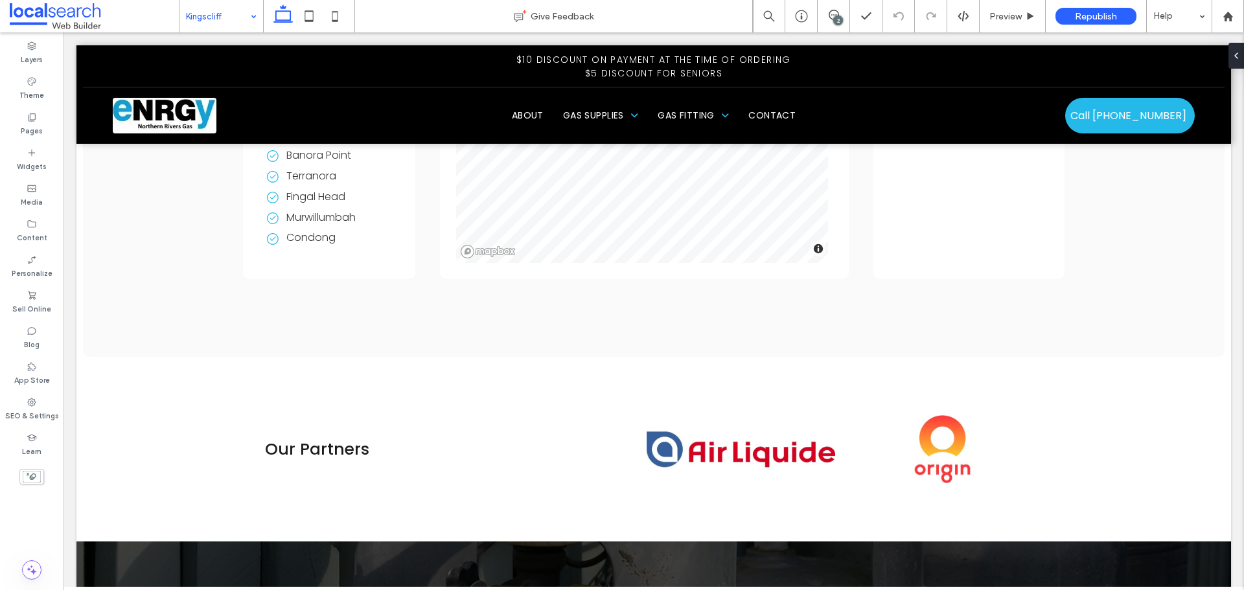
click at [227, 22] on input at bounding box center [218, 16] width 64 height 32
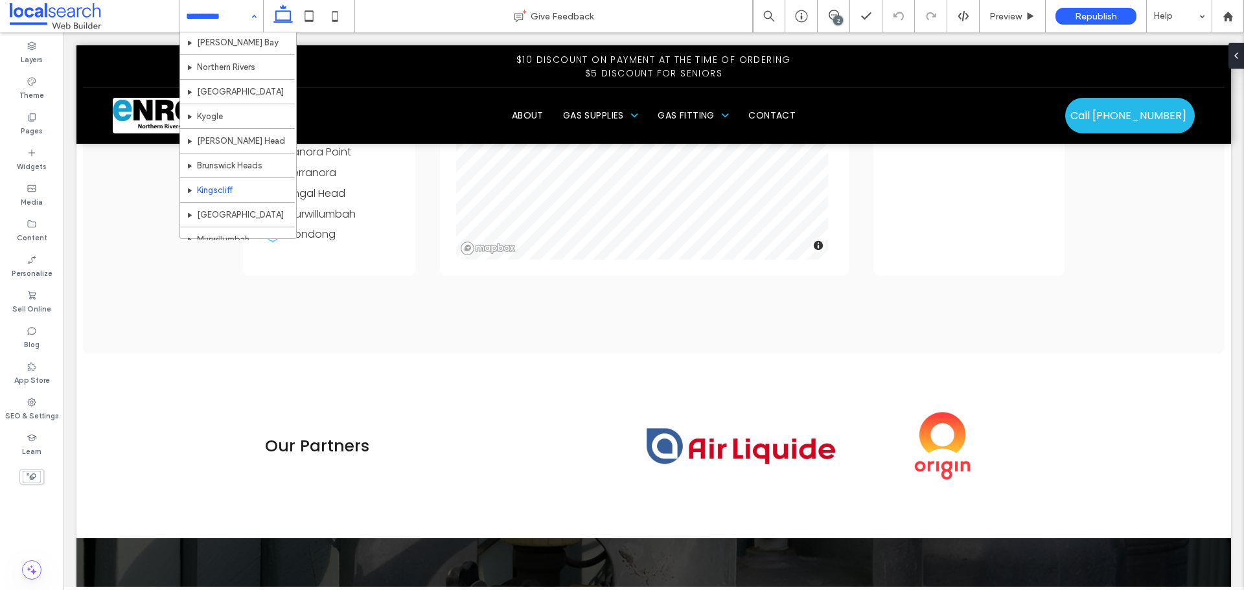
scroll to position [481, 0]
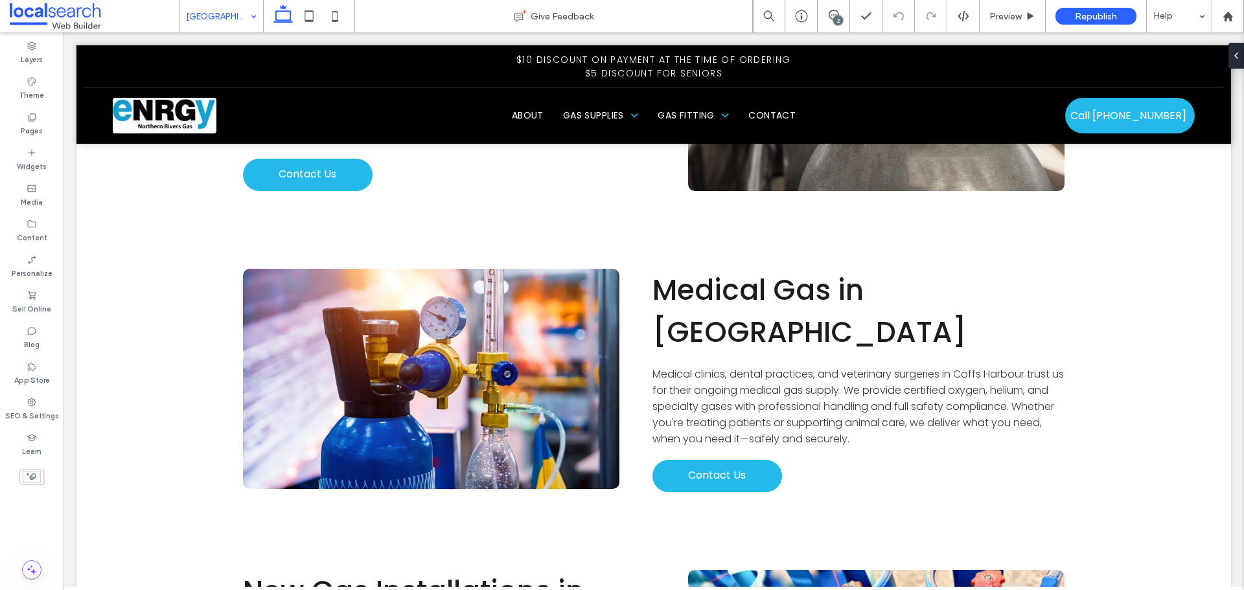
scroll to position [4601, 0]
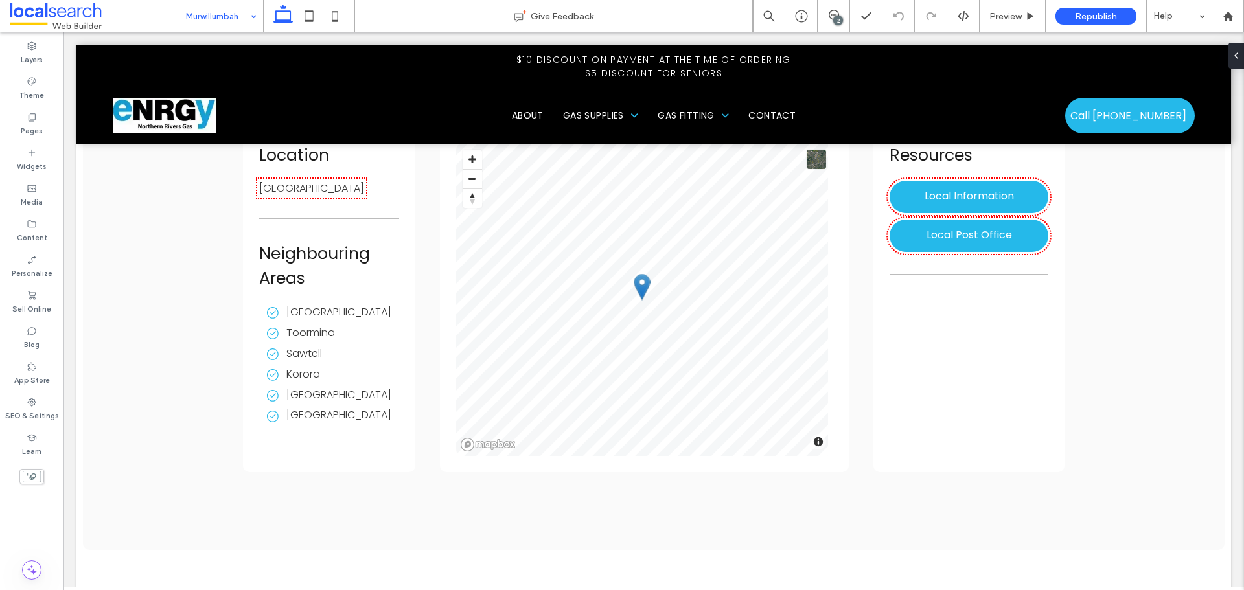
click at [215, 22] on input at bounding box center [218, 16] width 64 height 32
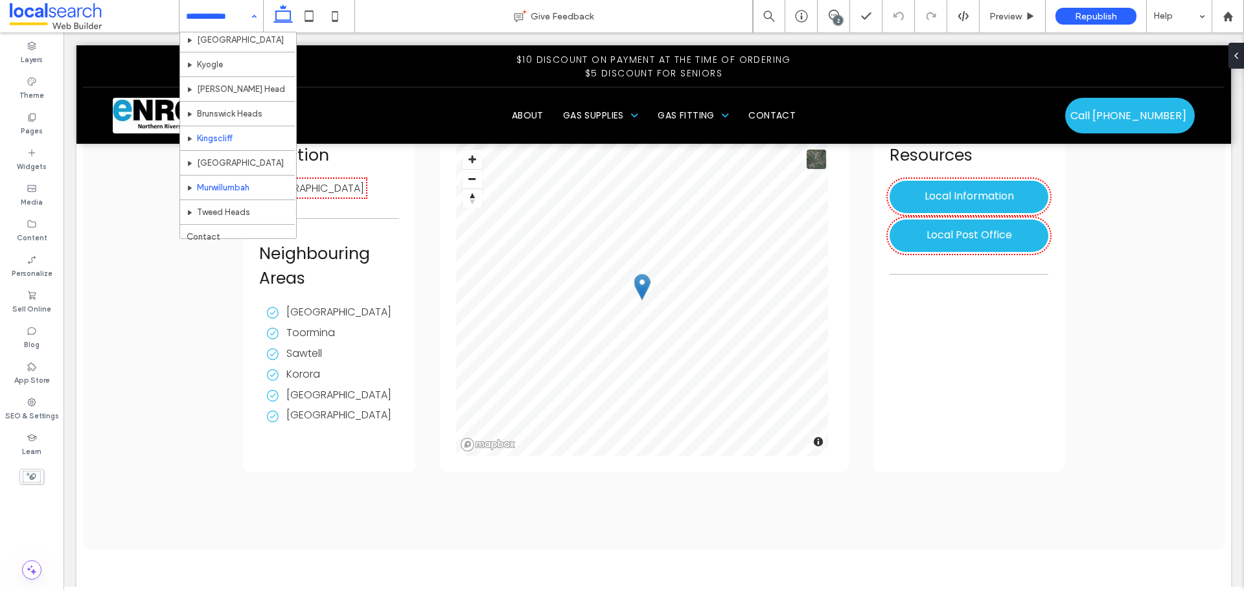
scroll to position [481, 0]
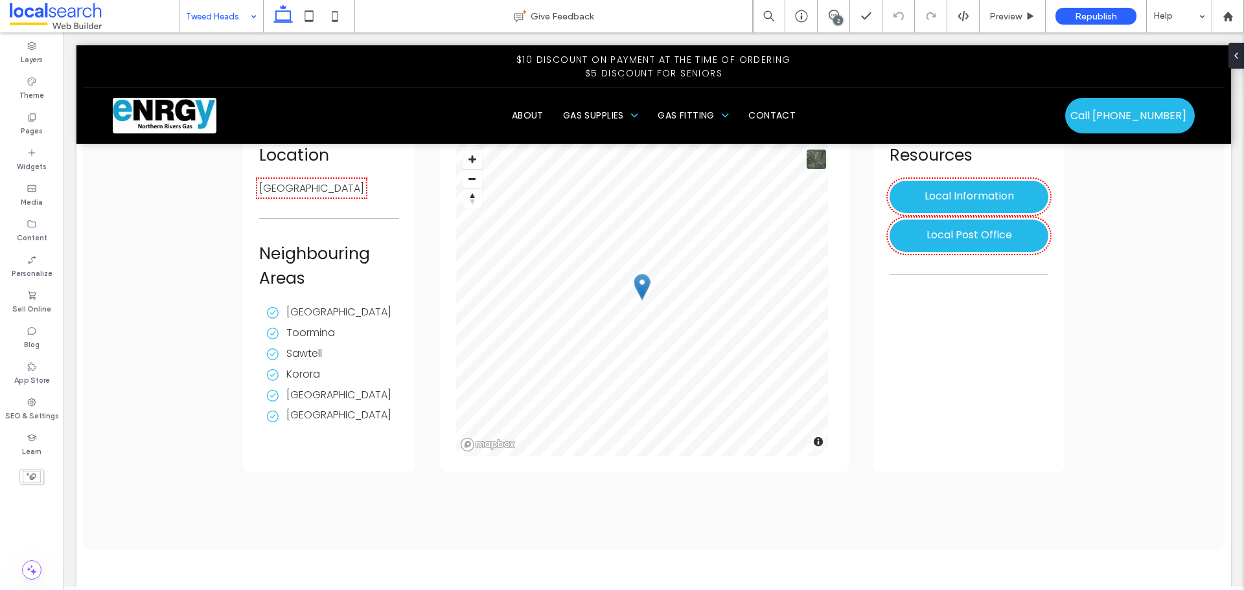
click at [217, 24] on input at bounding box center [218, 16] width 64 height 32
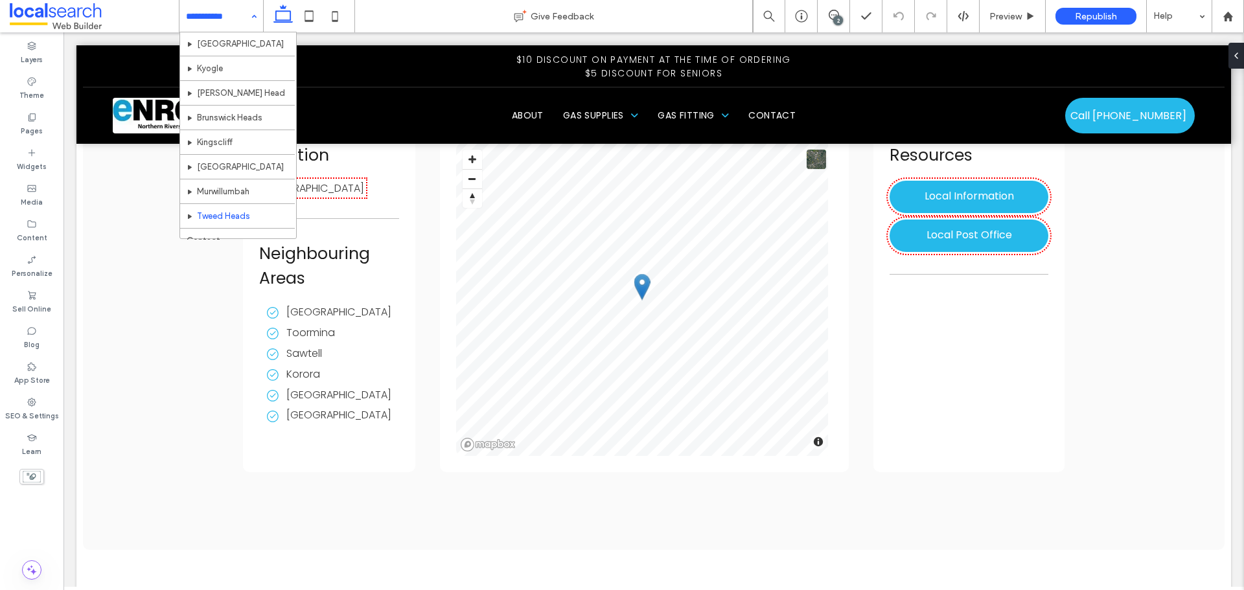
scroll to position [481, 0]
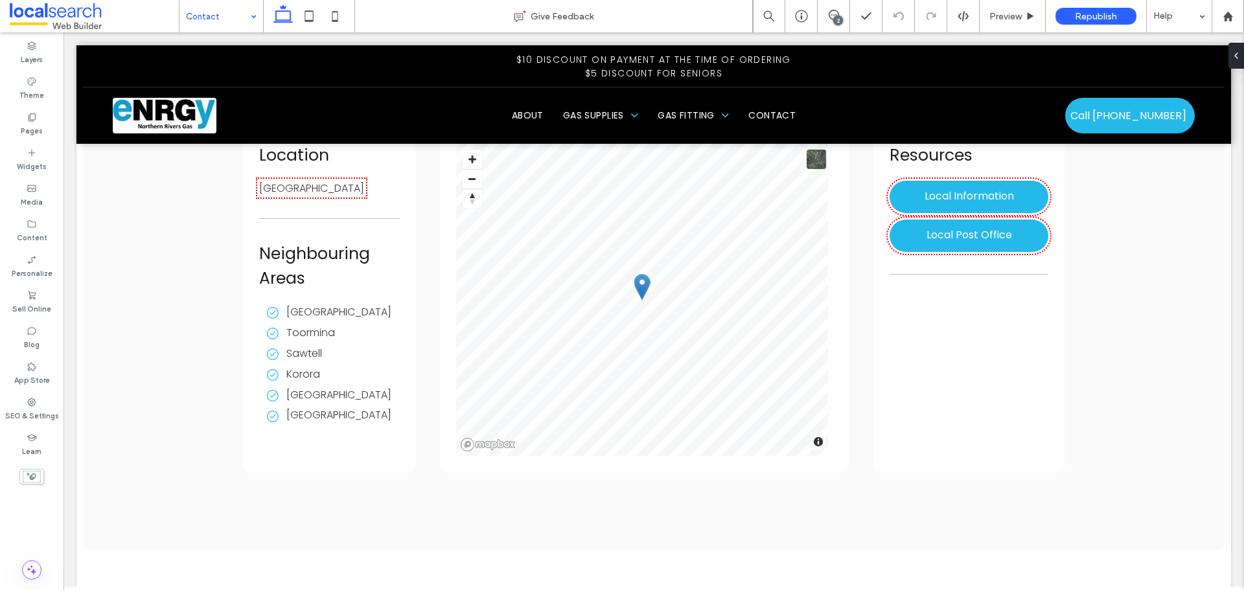
click at [213, 21] on input at bounding box center [218, 16] width 64 height 32
click at [837, 13] on icon at bounding box center [834, 15] width 10 height 10
click at [829, 16] on use at bounding box center [834, 15] width 10 height 10
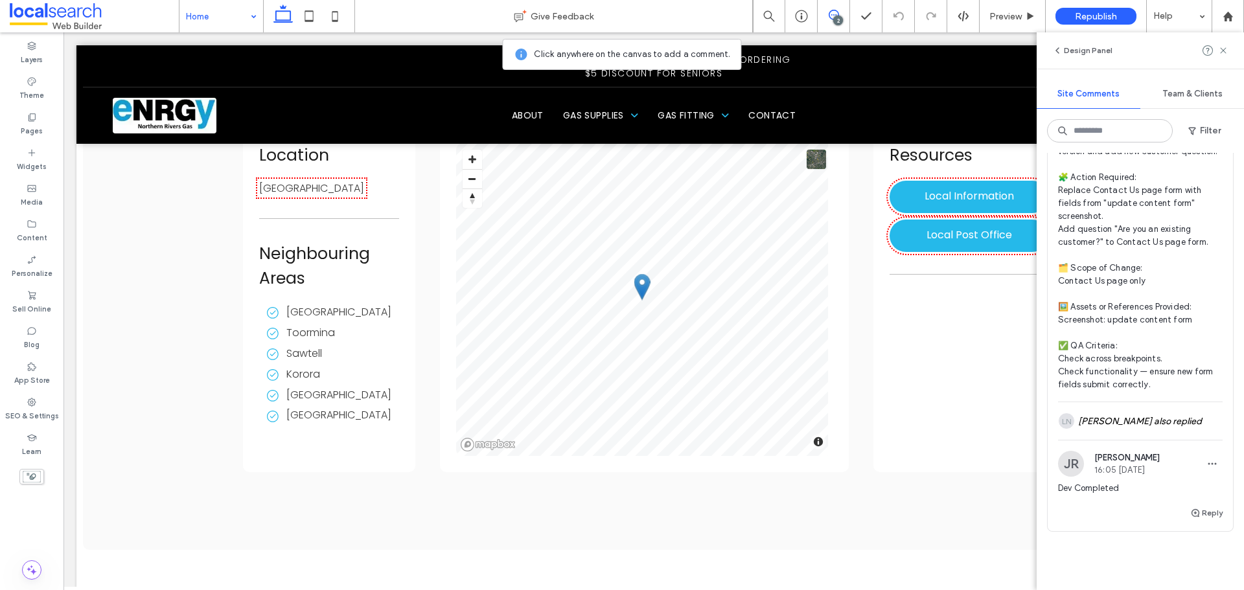
scroll to position [648, 0]
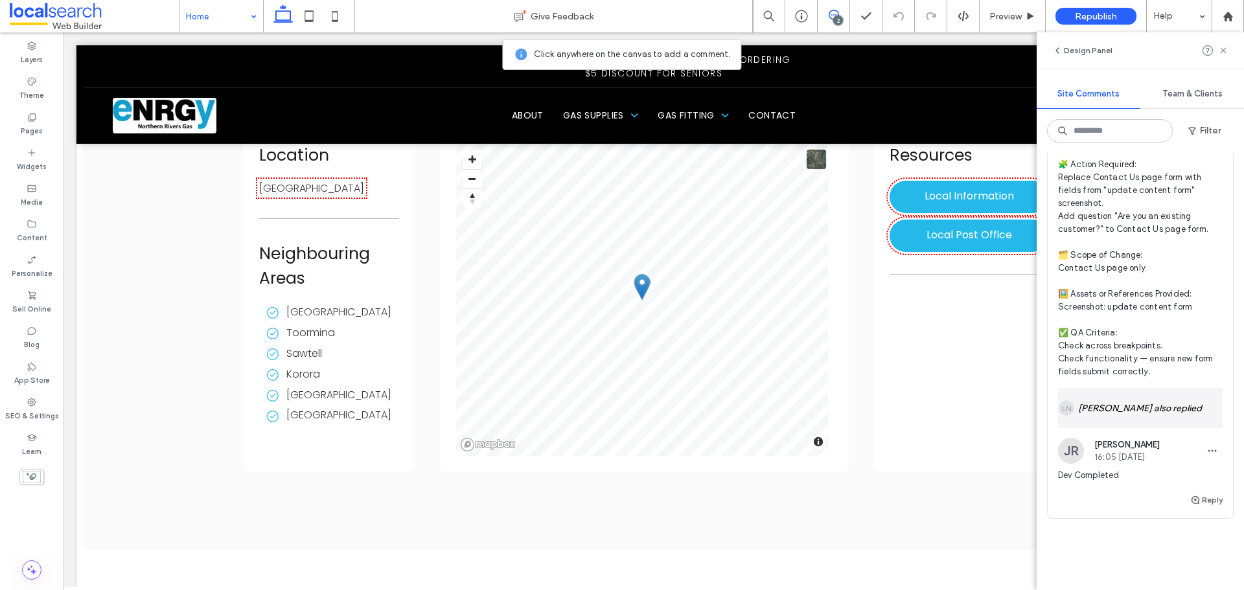
click at [1140, 426] on div "LN [PERSON_NAME] also replied" at bounding box center [1140, 408] width 165 height 38
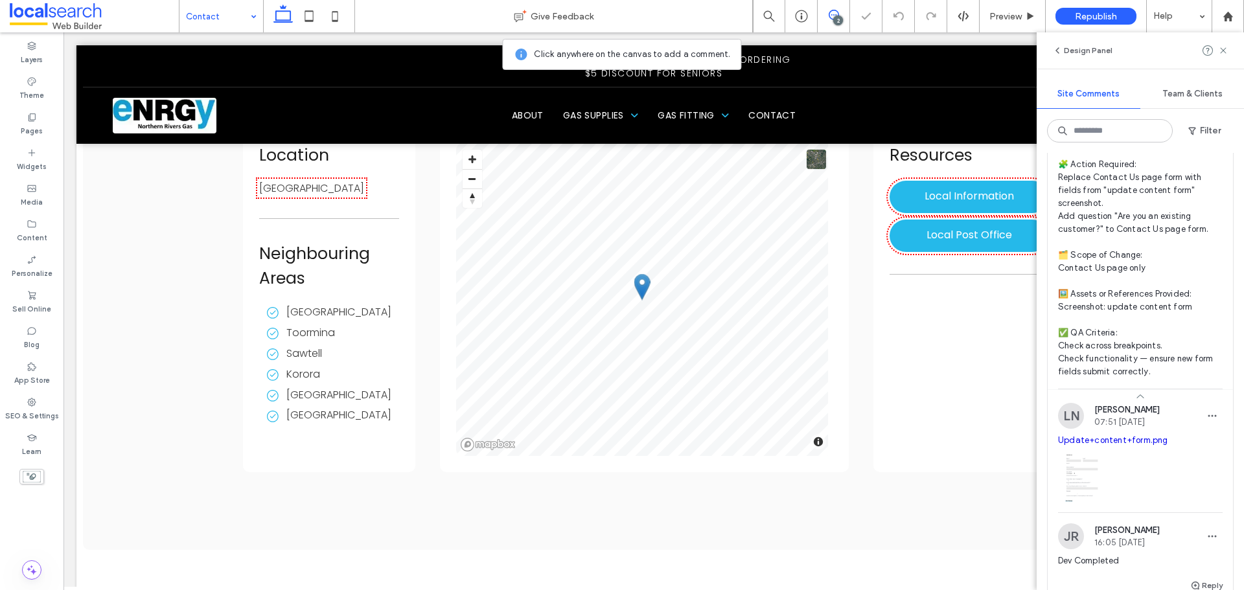
click at [1104, 445] on link "Update+content+form.png" at bounding box center [1113, 440] width 110 height 10
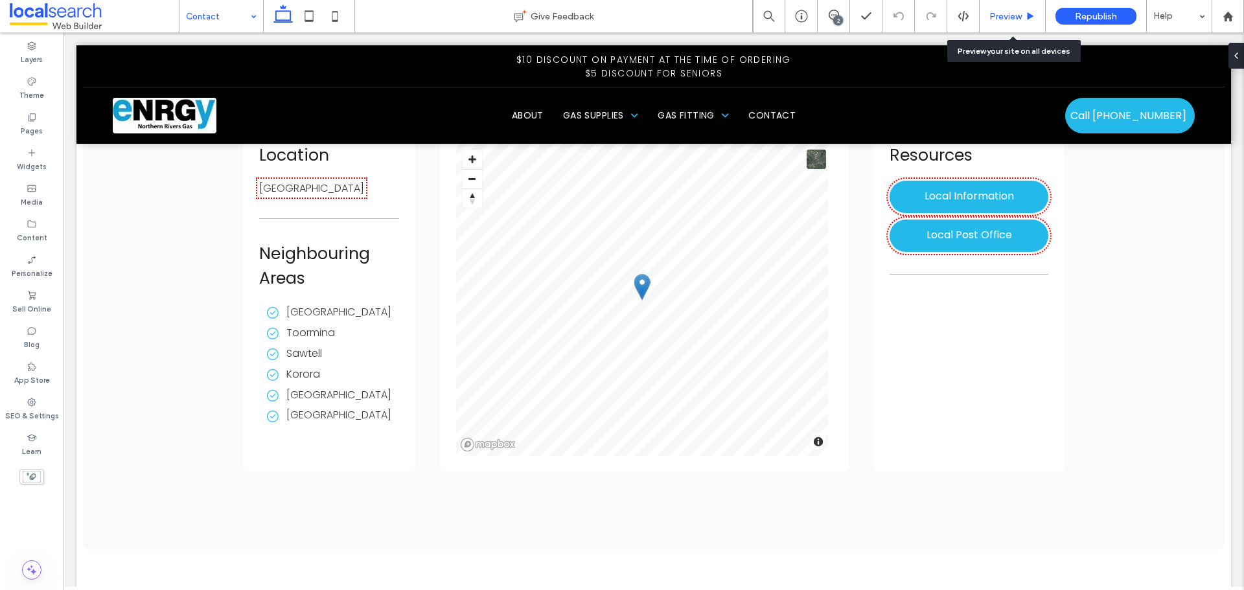
click at [997, 17] on span "Preview" at bounding box center [1006, 16] width 32 height 11
click at [1001, 25] on div "Preview" at bounding box center [1013, 16] width 66 height 32
click at [996, 21] on span "Preview" at bounding box center [1006, 16] width 32 height 11
click at [1000, 14] on span "Preview" at bounding box center [1006, 16] width 32 height 11
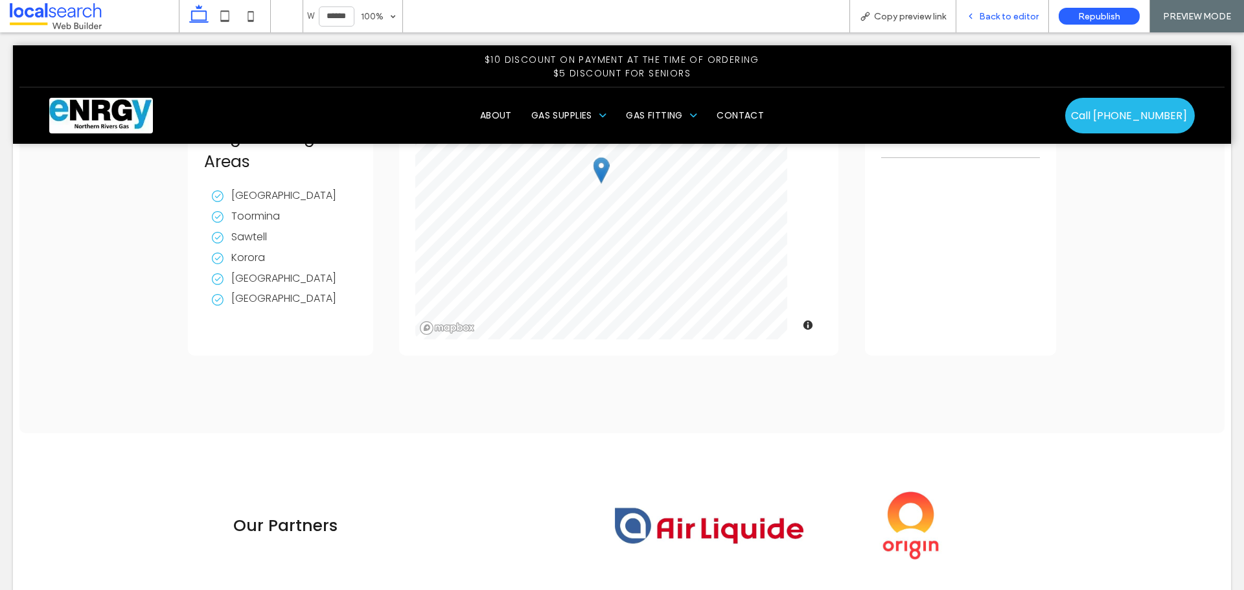
click at [990, 21] on span "Back to editor" at bounding box center [1009, 16] width 60 height 11
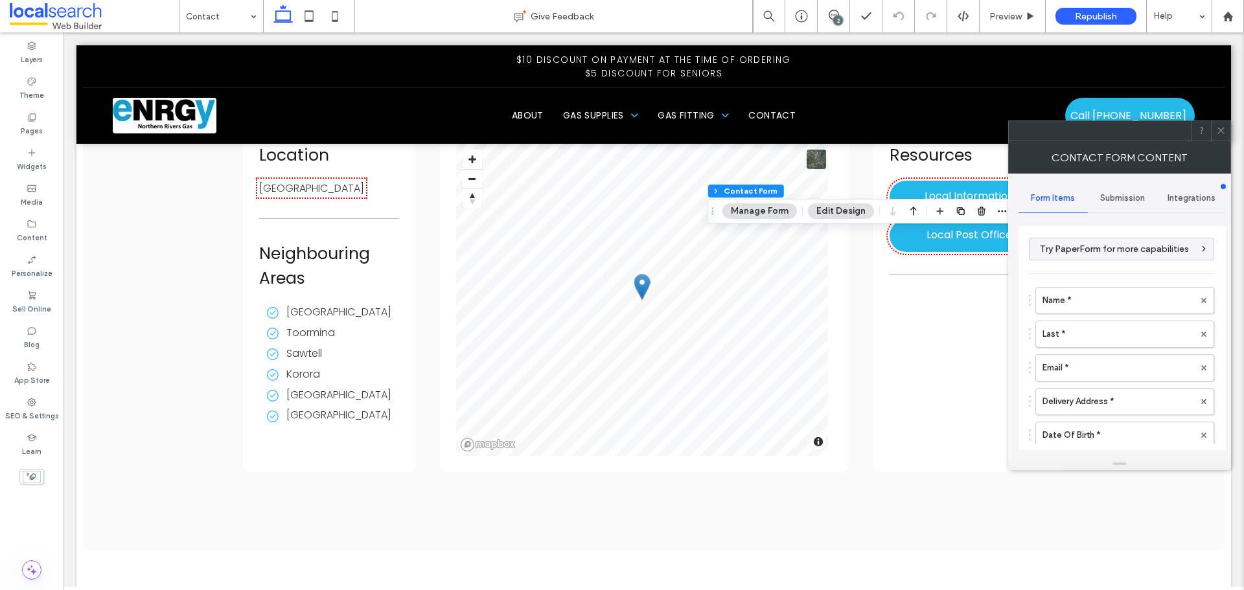
type input "**********"
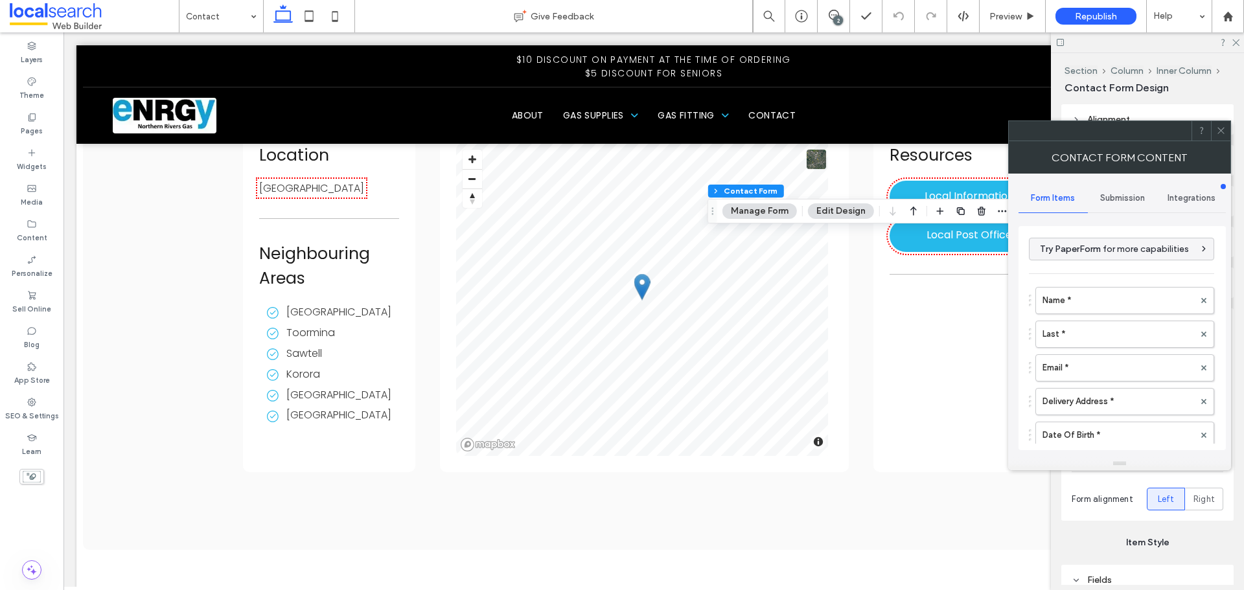
type input "*"
type input "***"
type input "*"
type input "***"
click at [1093, 290] on label "Name *" at bounding box center [1119, 301] width 152 height 26
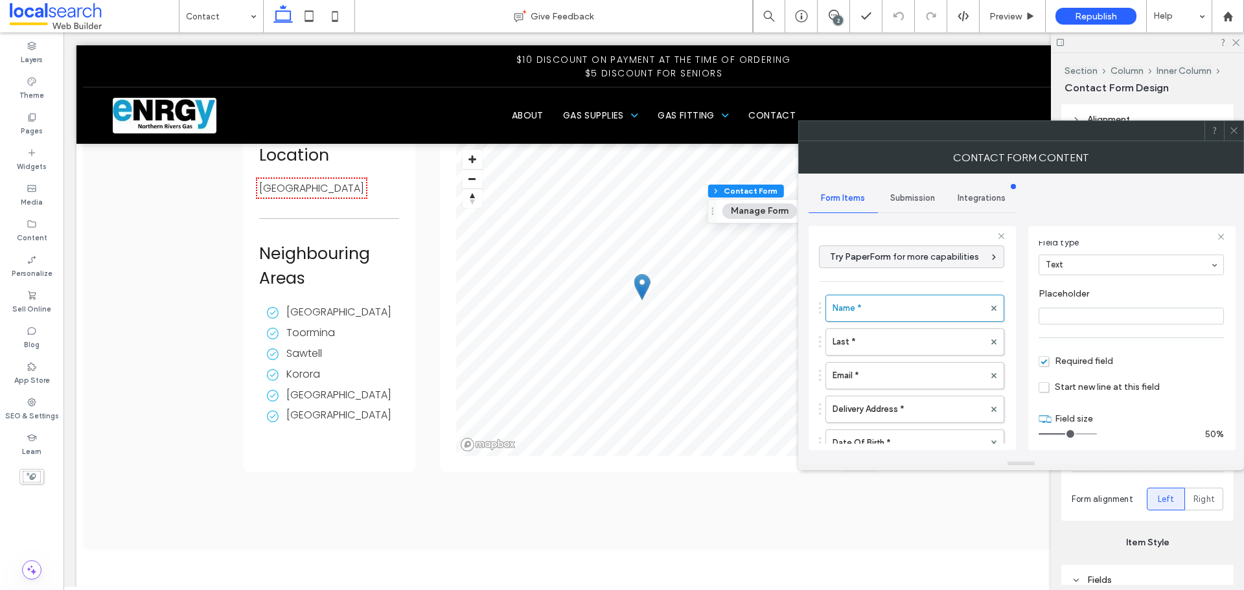
scroll to position [91, 0]
click at [923, 342] on label "Last *" at bounding box center [909, 342] width 152 height 26
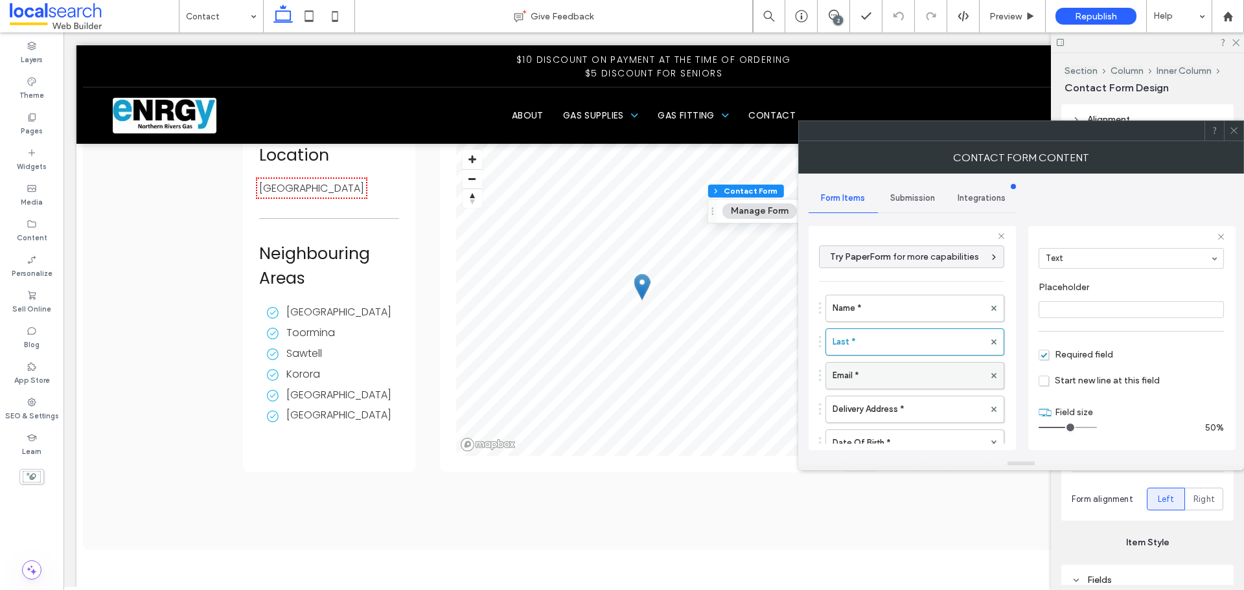
click at [892, 375] on label "Email *" at bounding box center [909, 376] width 152 height 26
type input "**"
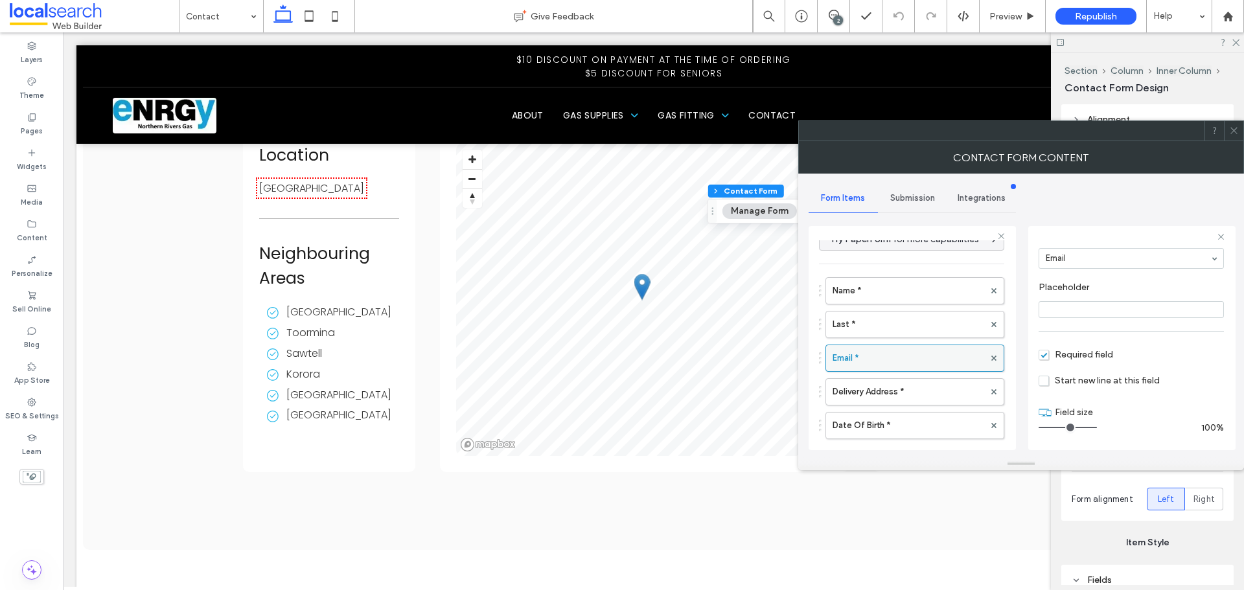
scroll to position [65, 0]
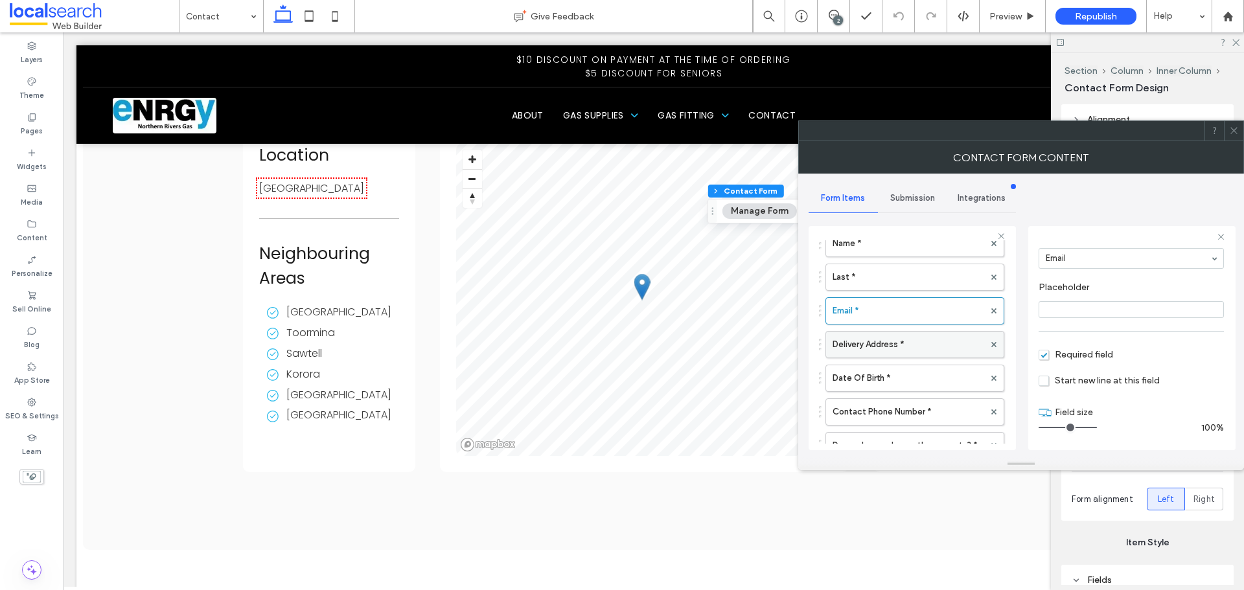
click at [918, 351] on label "Delivery Address *" at bounding box center [909, 345] width 152 height 26
click at [918, 389] on label "Date Of Birth *" at bounding box center [909, 378] width 152 height 26
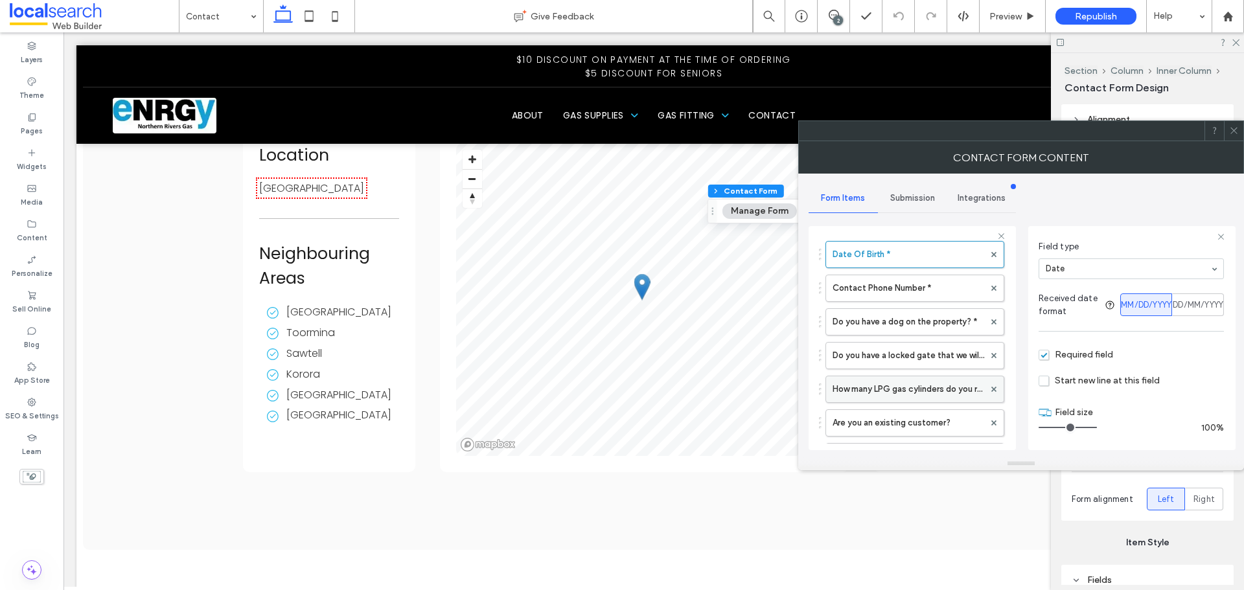
scroll to position [194, 0]
click at [912, 318] on label "Do you have a dog on the property? *" at bounding box center [909, 316] width 152 height 26
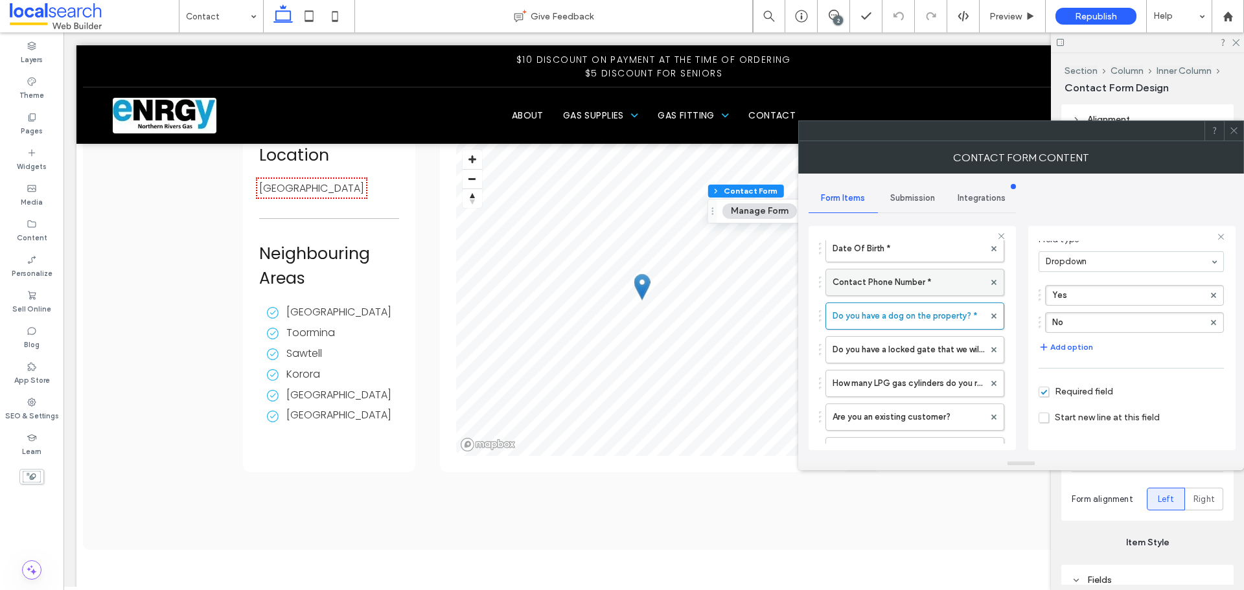
scroll to position [91, 0]
click at [914, 288] on label "Contact Phone Number *" at bounding box center [909, 283] width 152 height 26
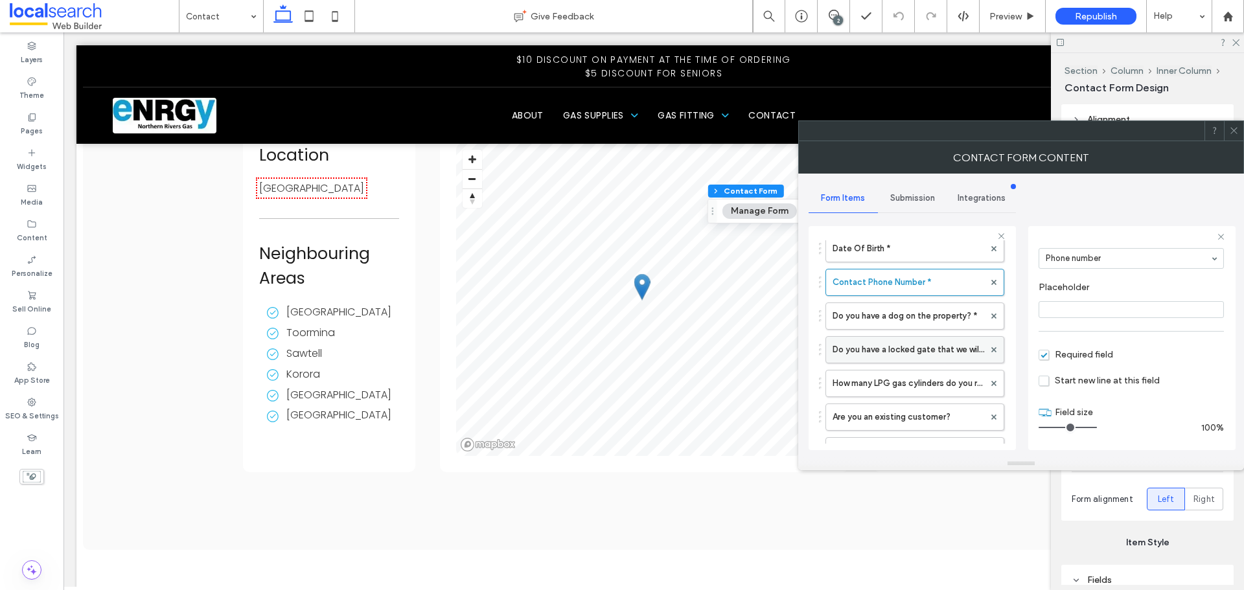
click at [920, 358] on label "Do you have a locked gate that we will need access to? *" at bounding box center [909, 350] width 152 height 26
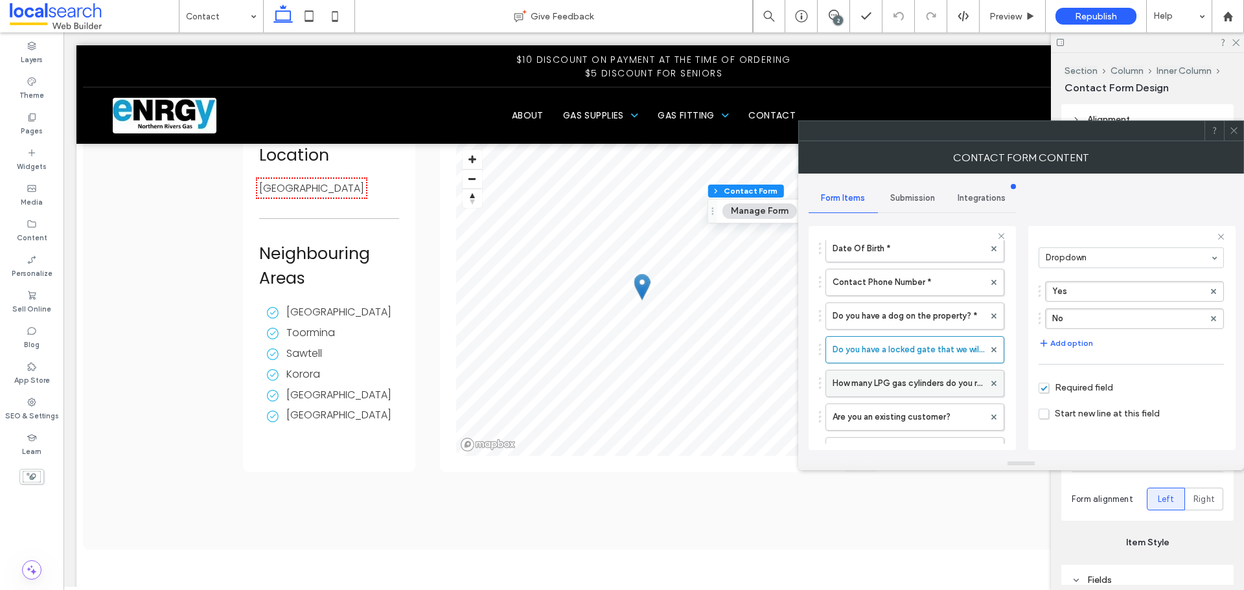
click at [920, 383] on label "How many LPG gas cylinders do you require? *" at bounding box center [909, 384] width 152 height 26
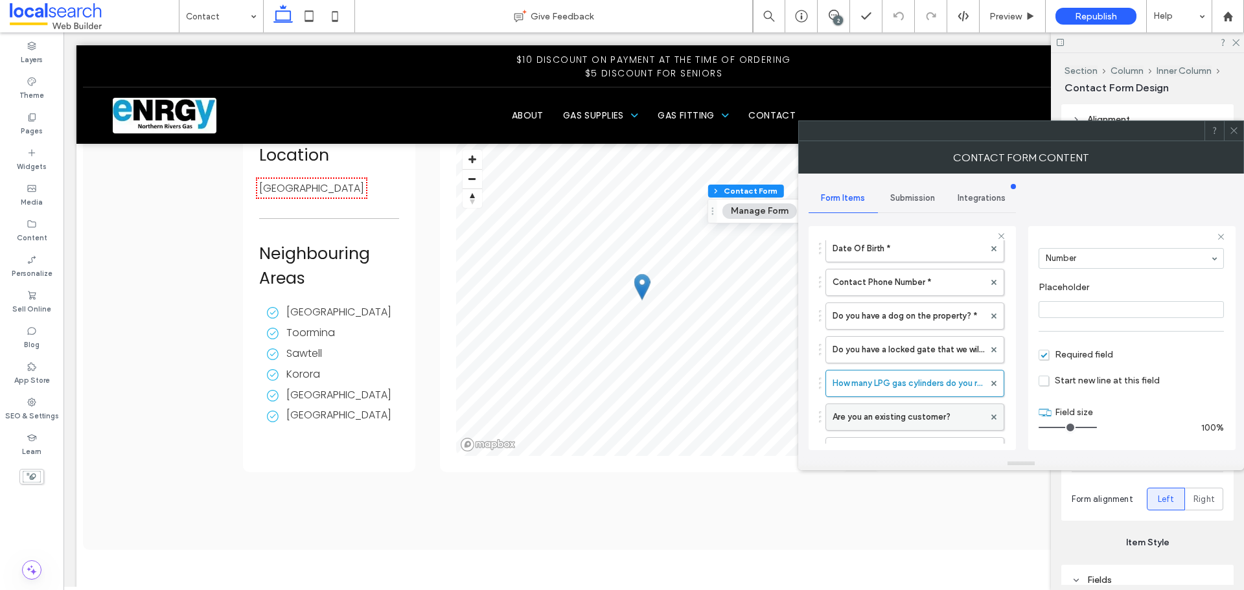
click at [920, 414] on label "Are you an existing customer?" at bounding box center [909, 417] width 152 height 26
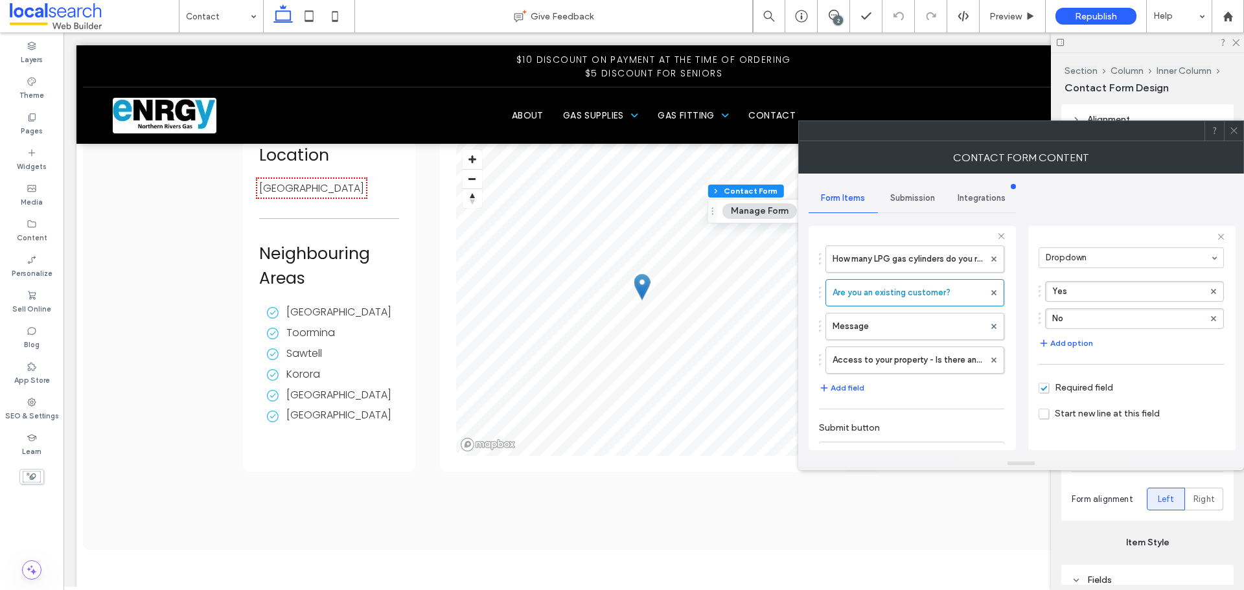
scroll to position [324, 0]
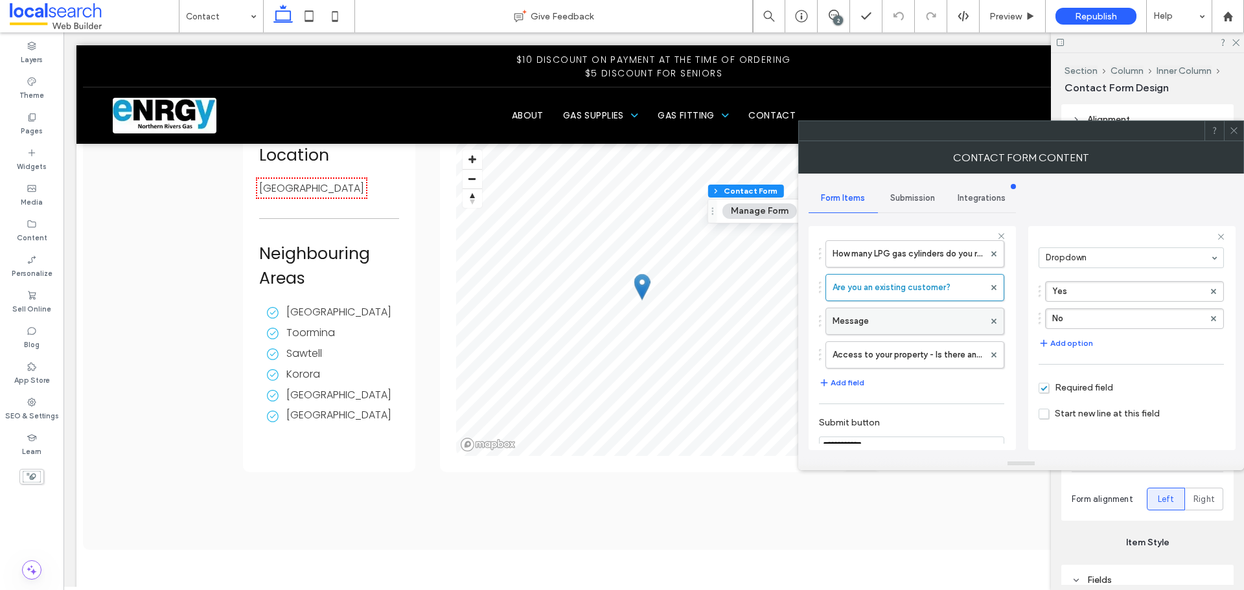
click at [910, 325] on label "Message" at bounding box center [909, 321] width 152 height 26
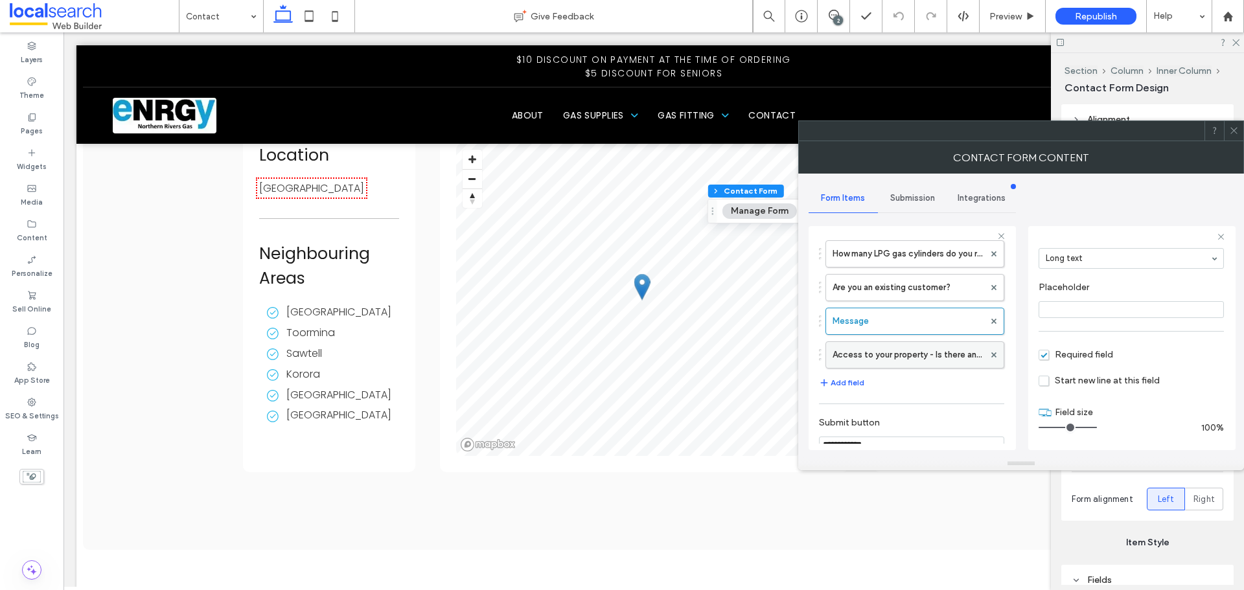
click at [913, 356] on label "Access to your property - Is there anything we need to know?" at bounding box center [909, 355] width 152 height 26
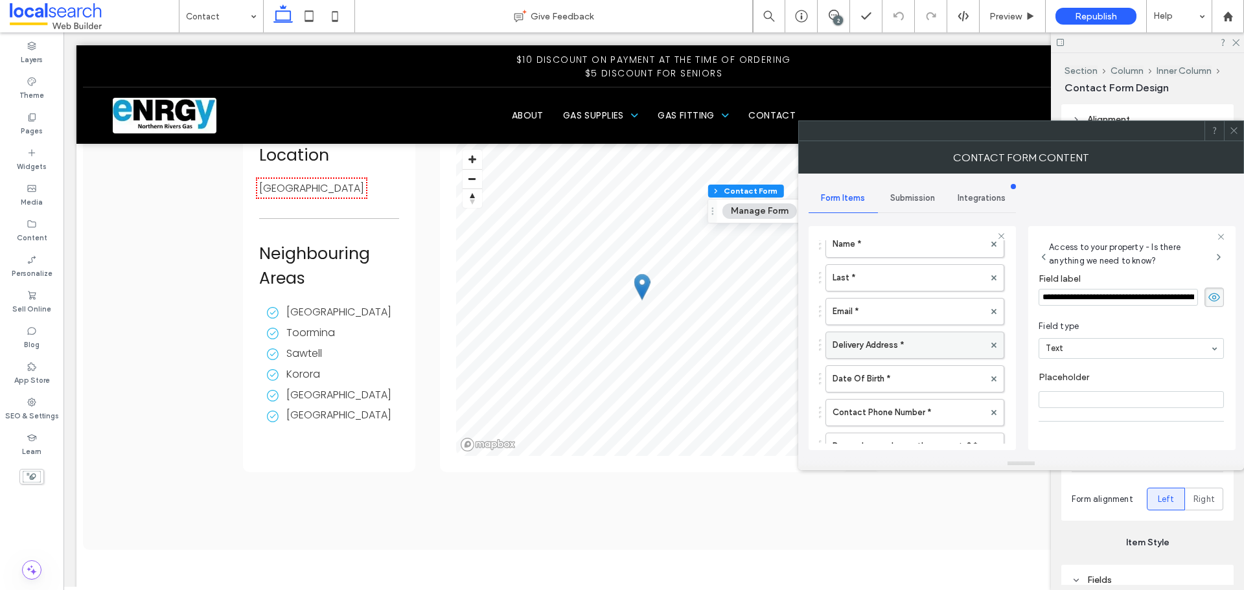
scroll to position [65, 0]
click at [923, 338] on label "Delivery Address *" at bounding box center [909, 345] width 152 height 26
click at [942, 380] on label "Date Of Birth *" at bounding box center [909, 378] width 152 height 26
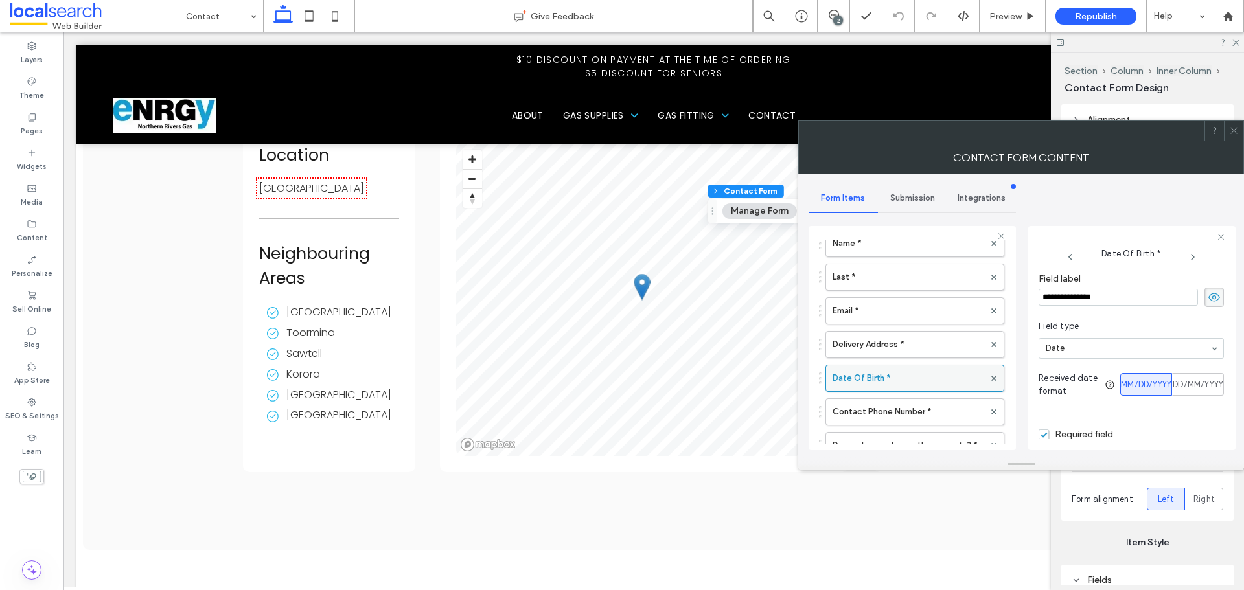
scroll to position [130, 0]
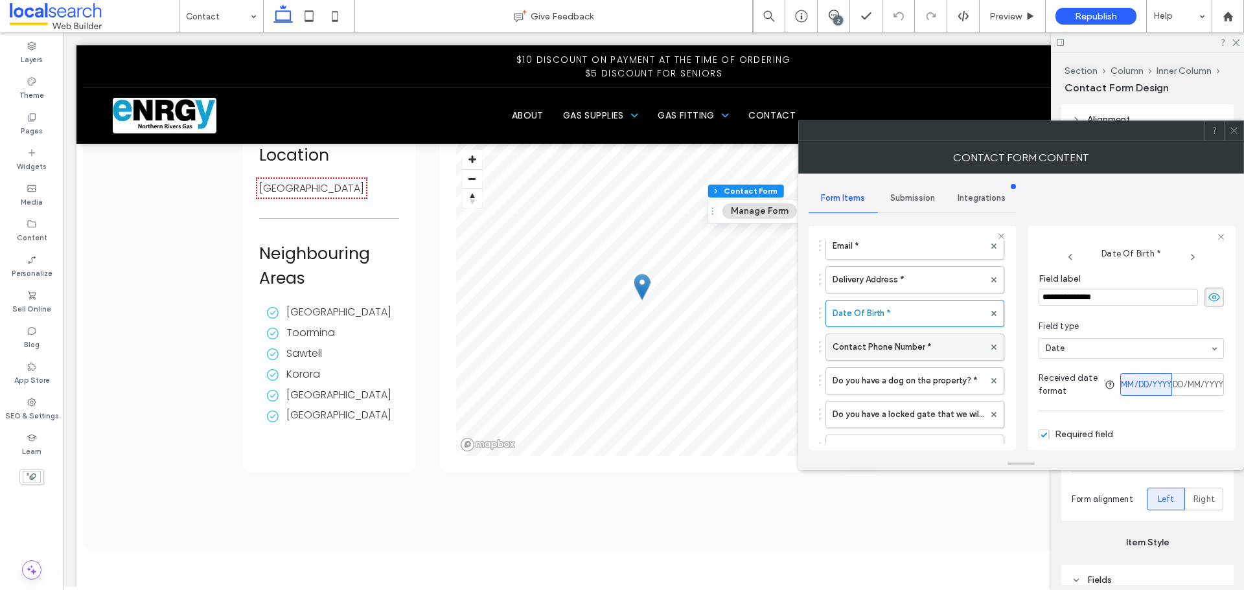
click at [918, 350] on label "Contact Phone Number *" at bounding box center [909, 347] width 152 height 26
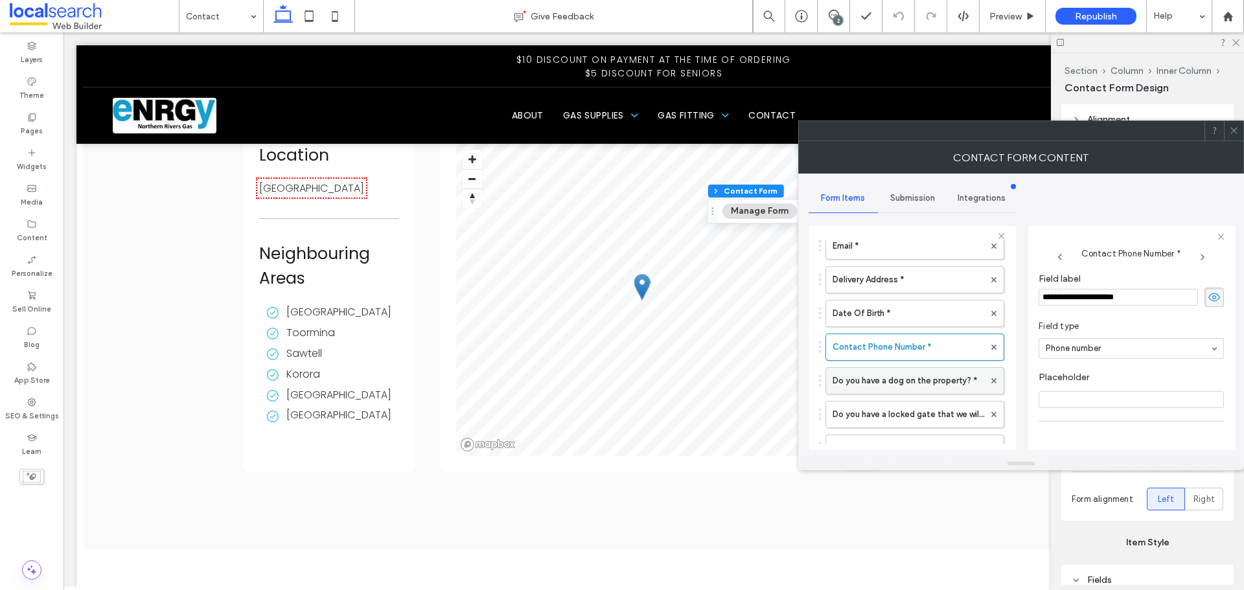
click at [920, 387] on label "Do you have a dog on the property? *" at bounding box center [909, 381] width 152 height 26
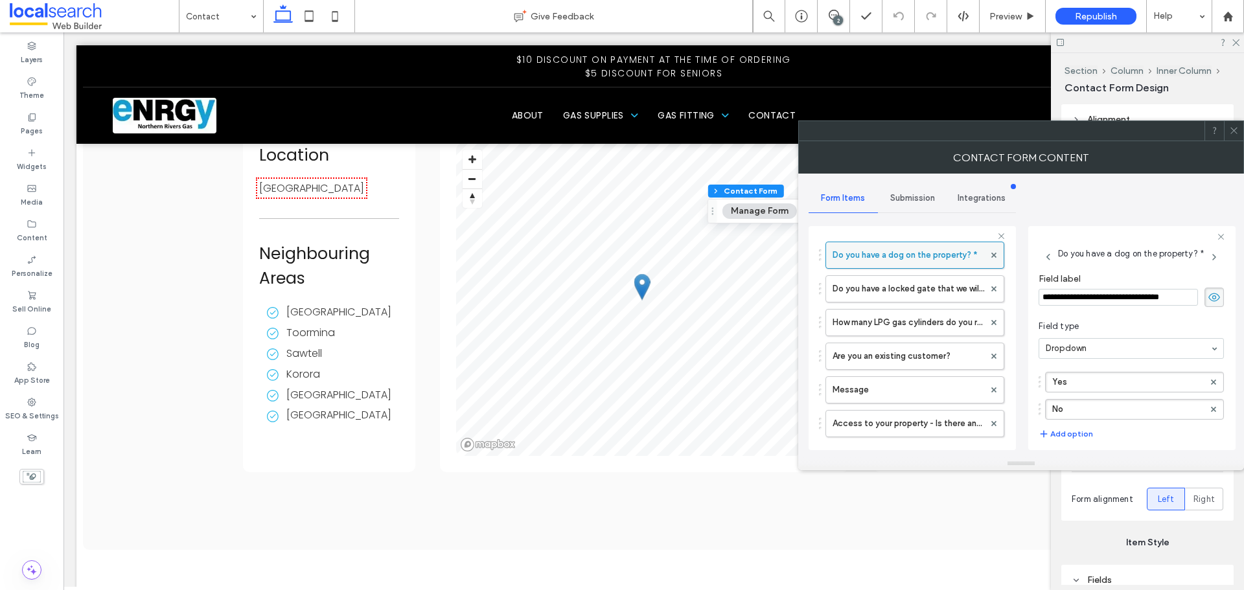
scroll to position [259, 0]
click at [909, 321] on label "How many LPG gas cylinders do you require? *" at bounding box center [909, 319] width 152 height 26
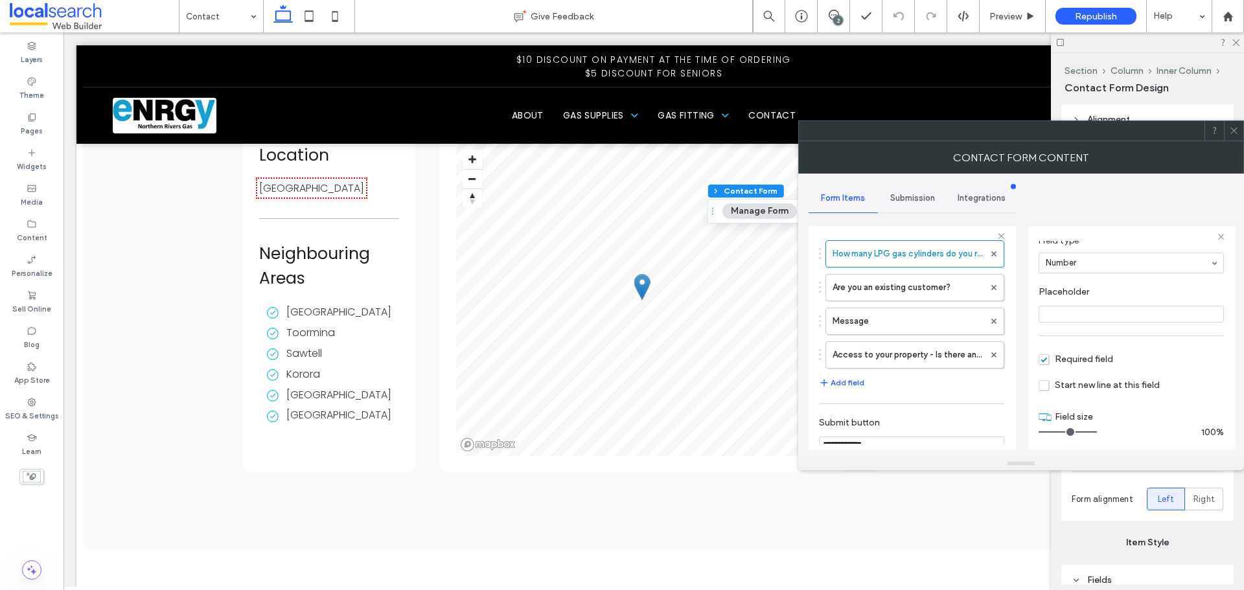
scroll to position [91, 0]
click at [899, 349] on label "Access to your property - Is there anything we need to know?" at bounding box center [909, 355] width 152 height 26
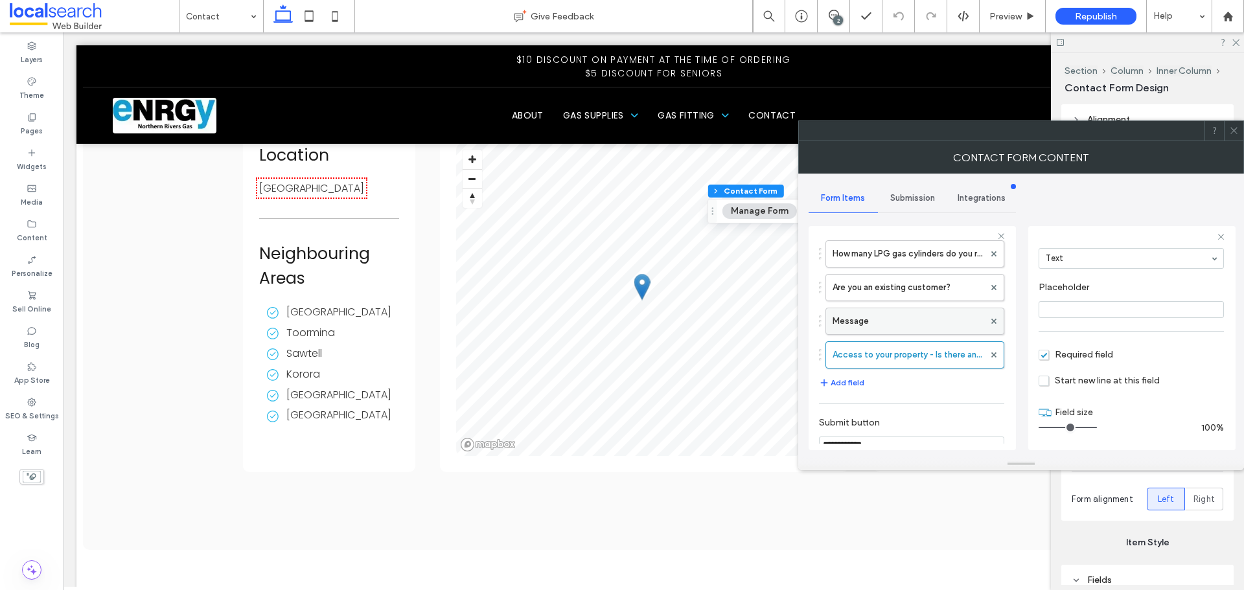
click at [901, 321] on label "Message" at bounding box center [909, 321] width 152 height 26
click at [905, 282] on label "Are you an existing customer?" at bounding box center [909, 288] width 152 height 26
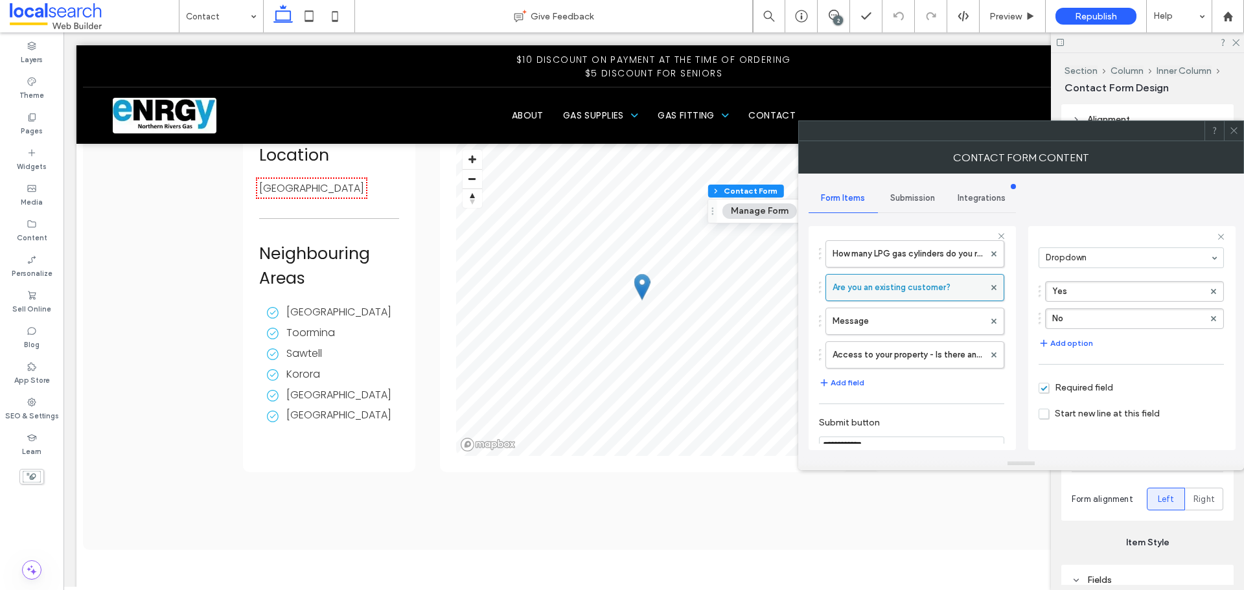
scroll to position [259, 0]
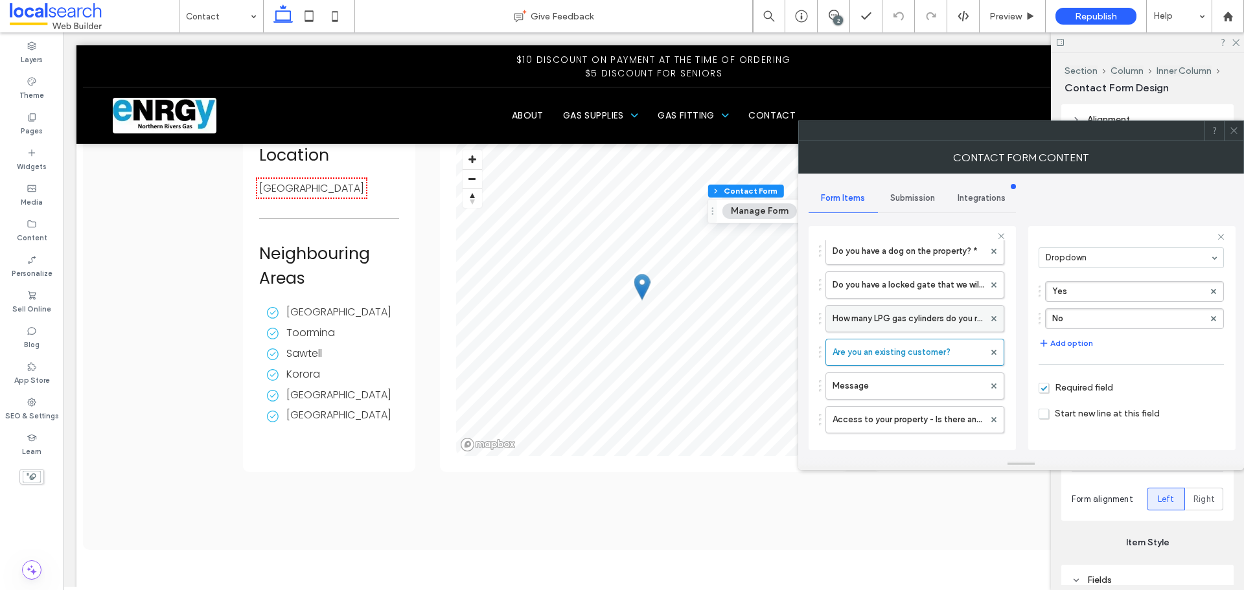
click at [903, 310] on label "How many LPG gas cylinders do you require? *" at bounding box center [909, 319] width 152 height 26
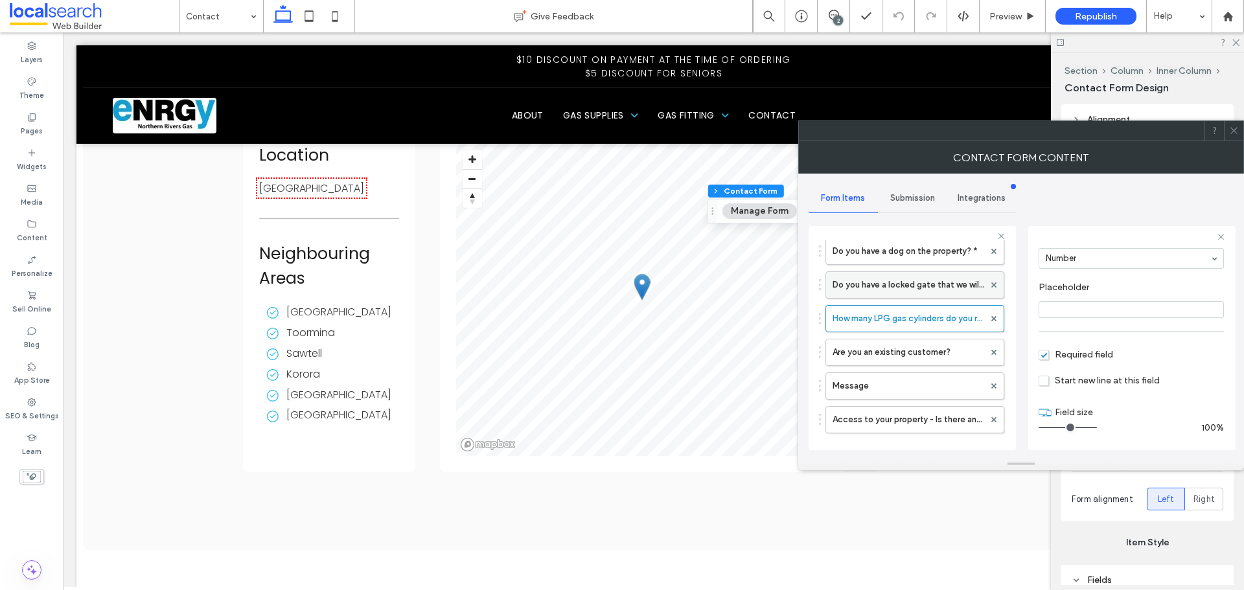
click at [903, 287] on label "Do you have a locked gate that we will need access to? *" at bounding box center [909, 285] width 152 height 26
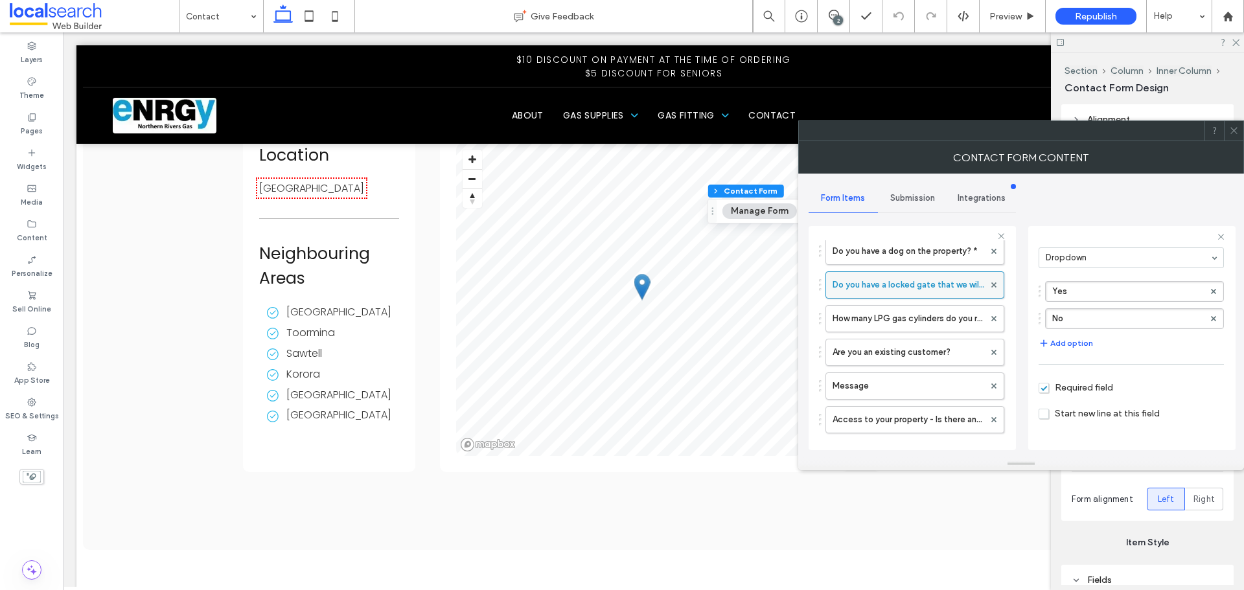
scroll to position [194, 0]
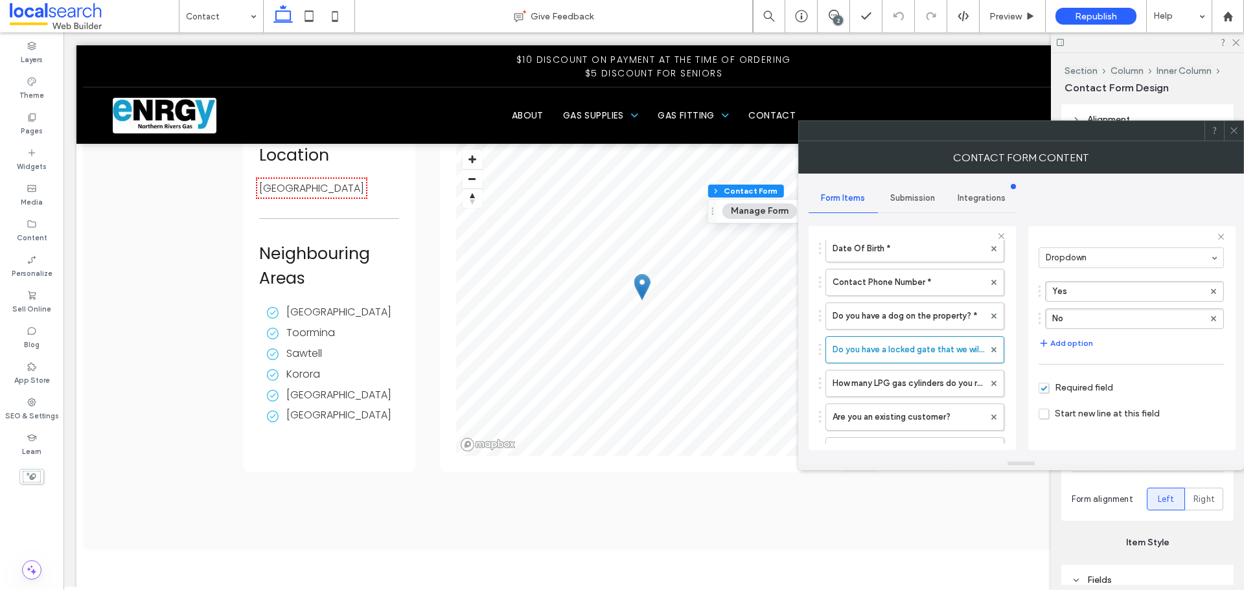
click at [1230, 130] on icon at bounding box center [1234, 131] width 10 height 10
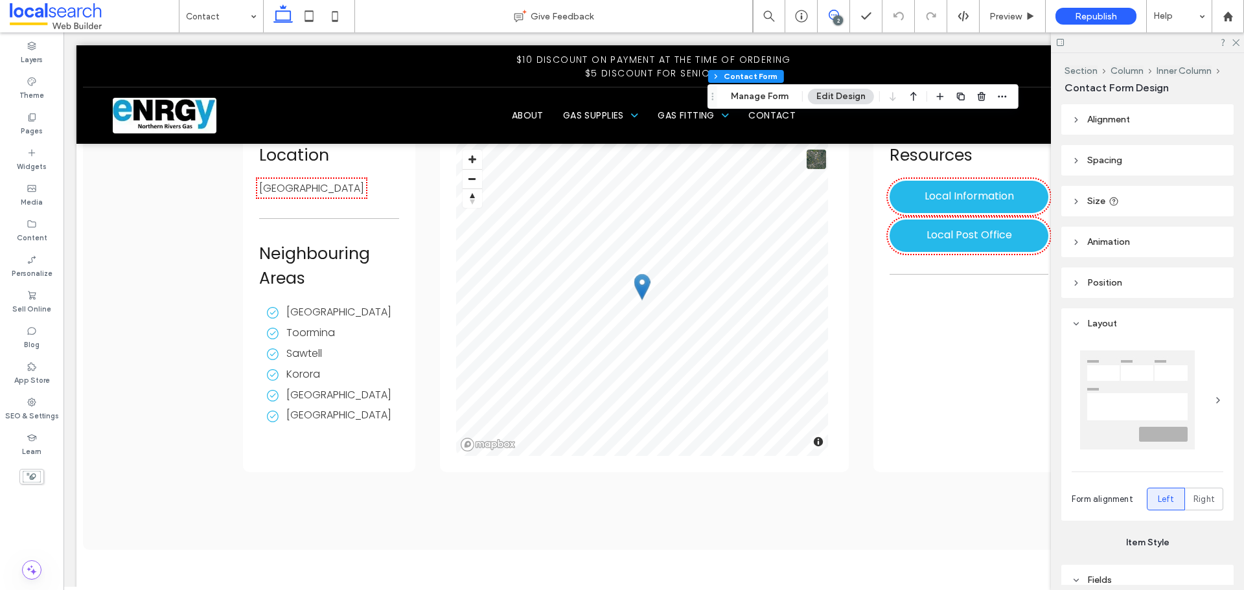
click at [831, 12] on use at bounding box center [834, 15] width 10 height 10
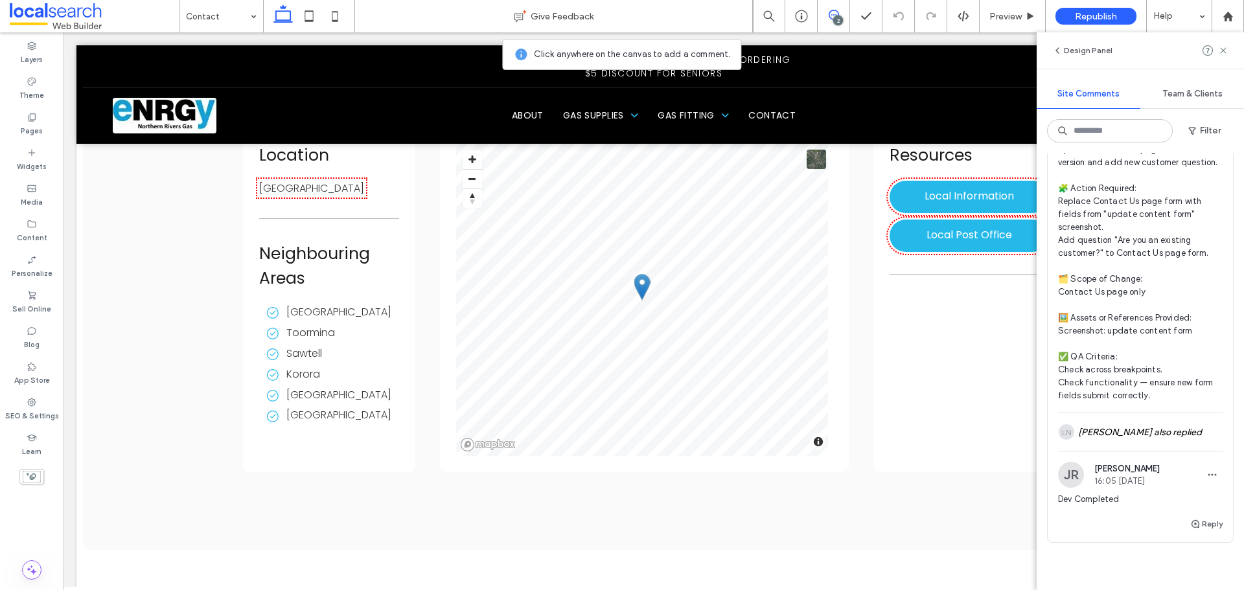
scroll to position [713, 0]
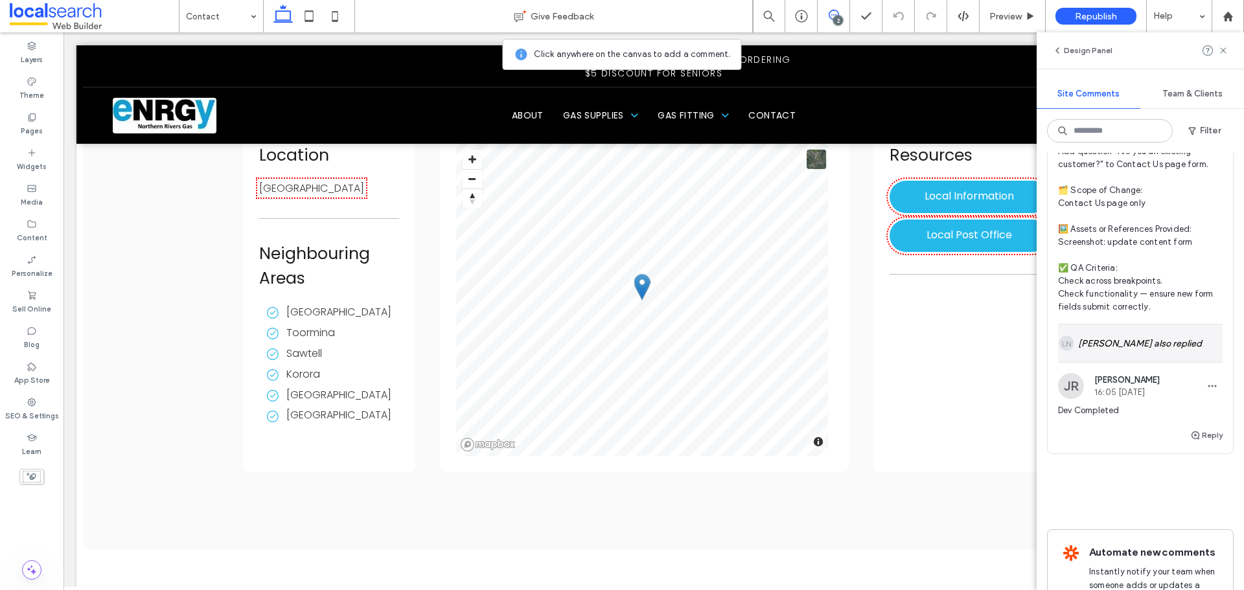
click at [1119, 350] on div "LN Lily Newman also replied" at bounding box center [1140, 344] width 165 height 38
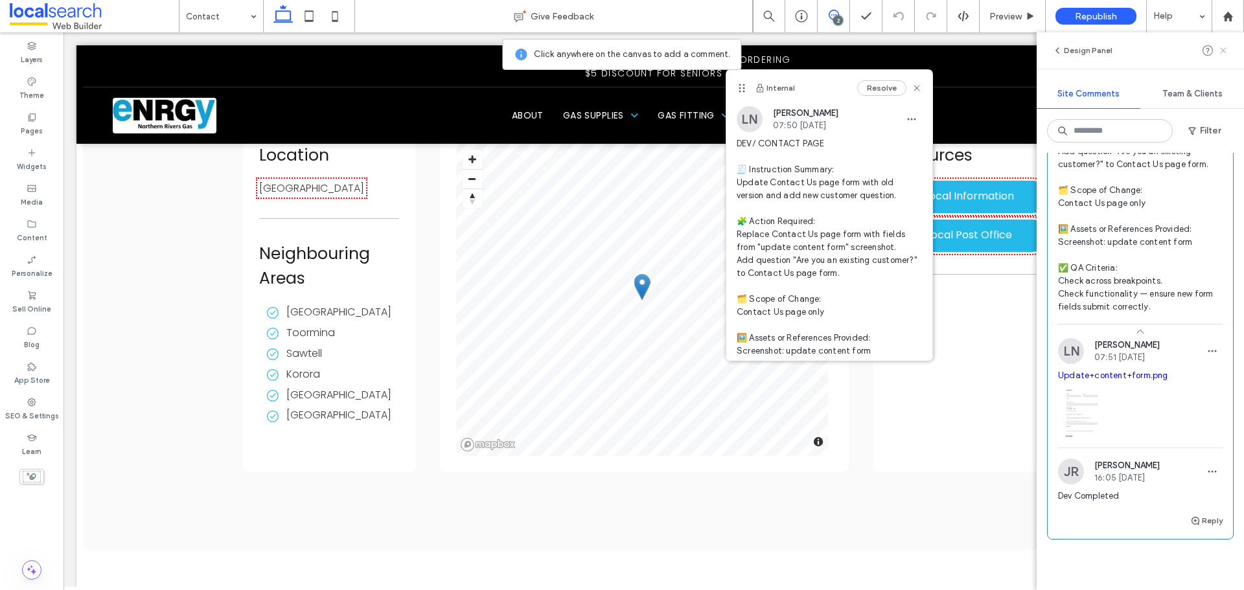
click at [1221, 52] on icon at bounding box center [1223, 50] width 10 height 10
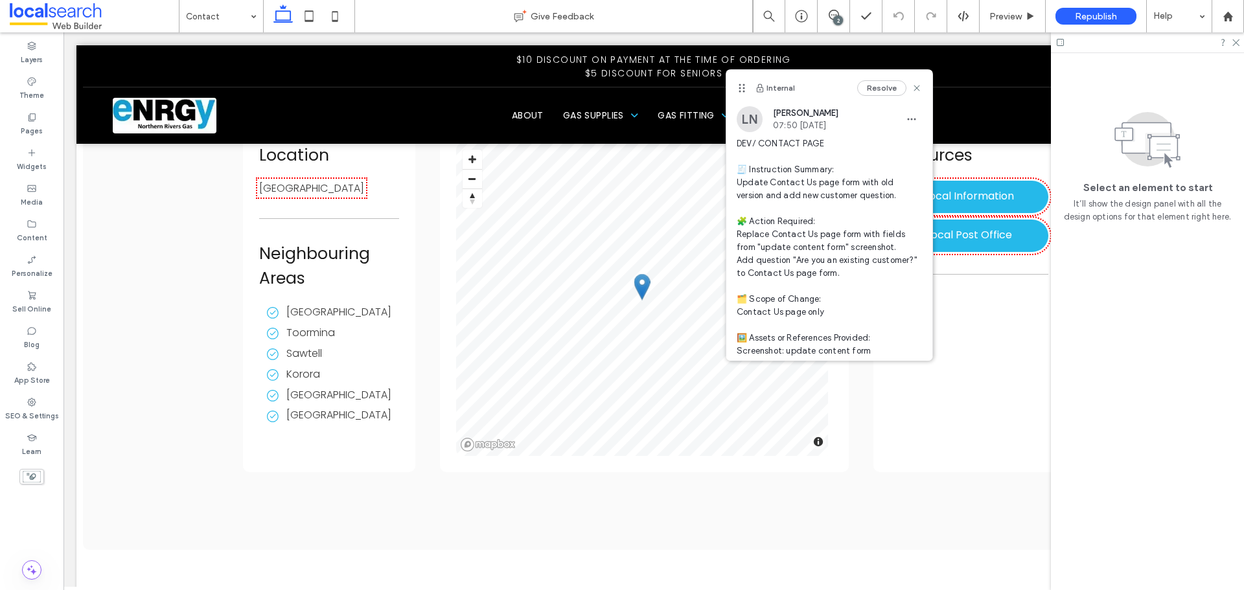
scroll to position [0, 0]
click at [1029, 12] on icon at bounding box center [1031, 17] width 10 height 10
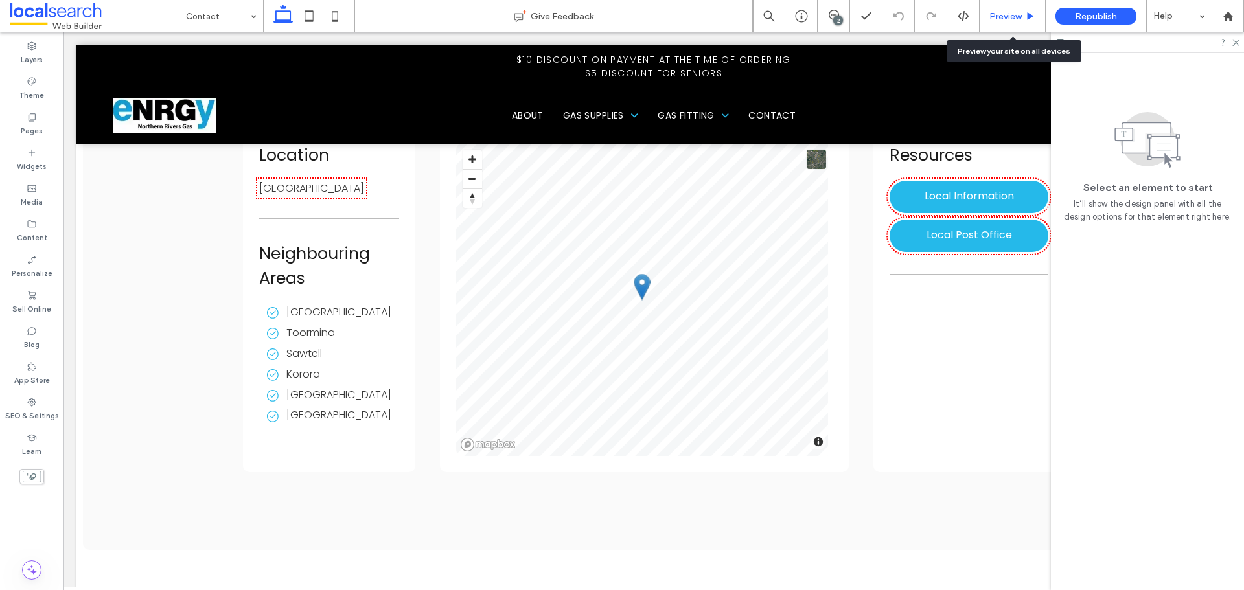
click at [1005, 14] on span "Preview" at bounding box center [1006, 16] width 32 height 11
click at [1235, 45] on use at bounding box center [1236, 43] width 7 height 7
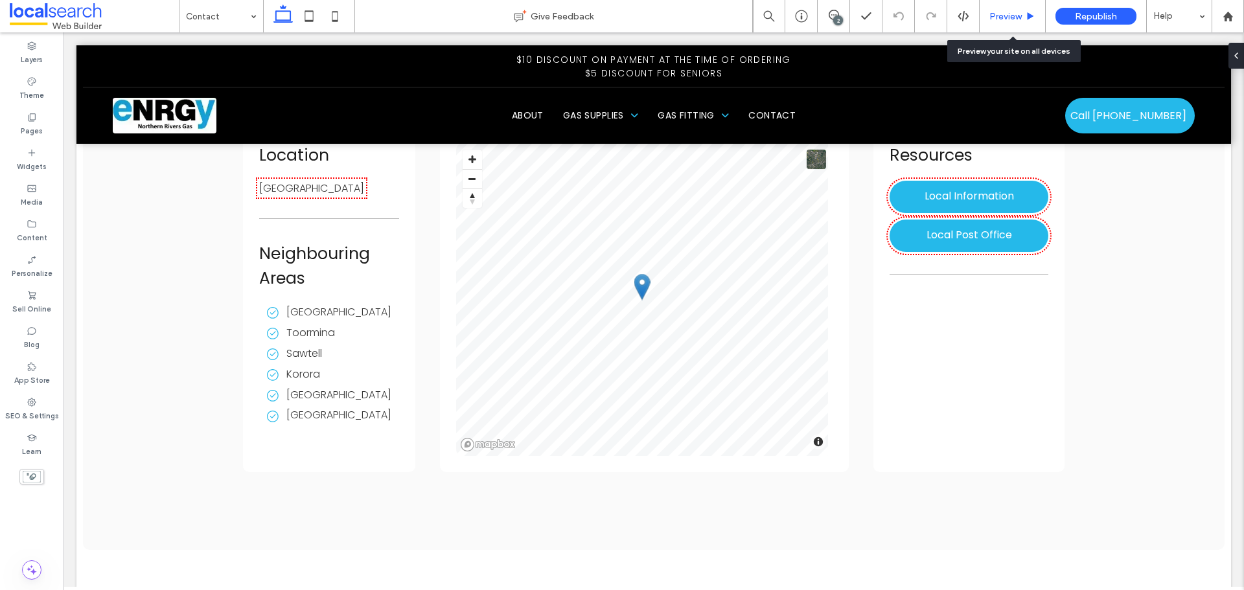
click at [1009, 14] on span "Preview" at bounding box center [1006, 16] width 32 height 11
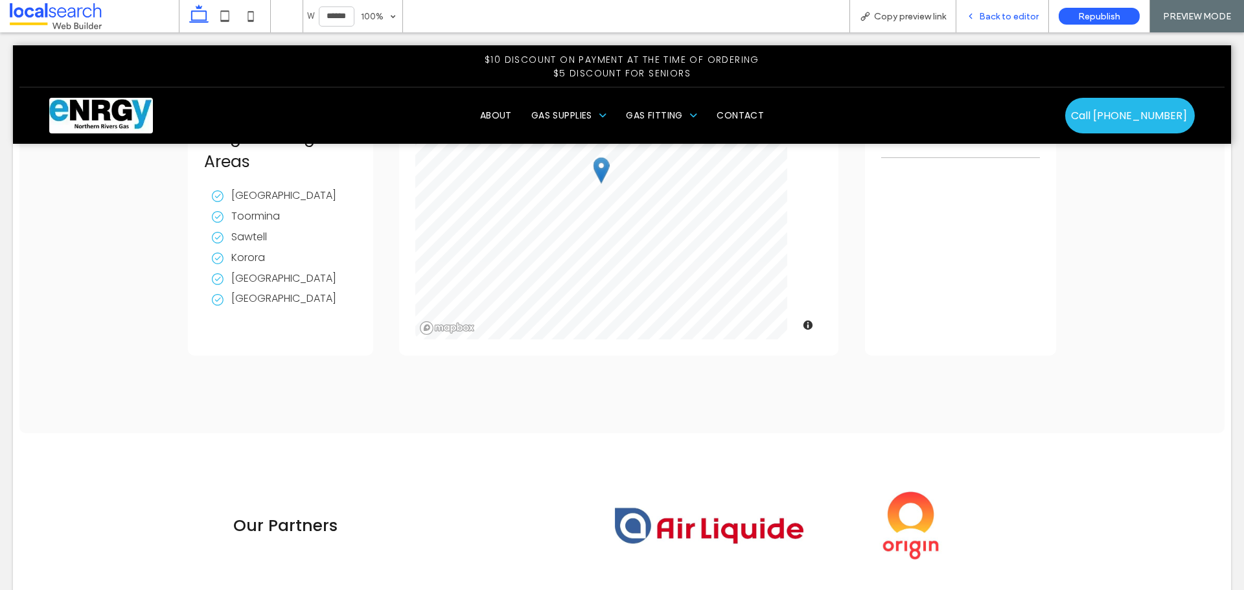
click at [1030, 17] on span "Back to editor" at bounding box center [1009, 16] width 60 height 11
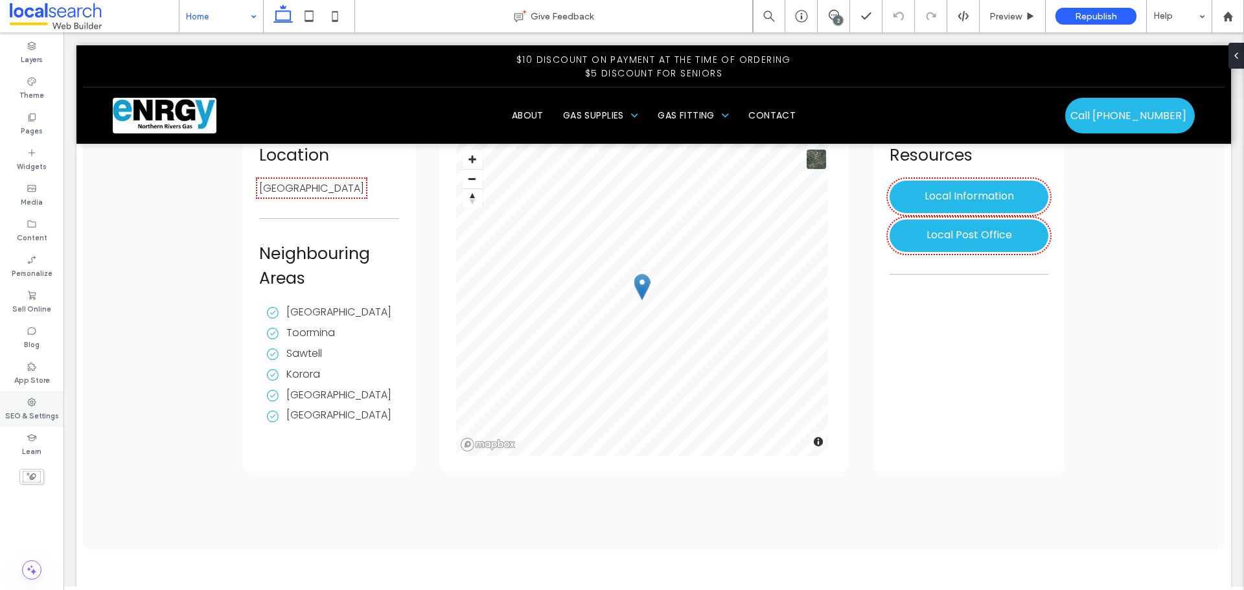
click at [32, 410] on label "SEO & Settings" at bounding box center [32, 415] width 54 height 14
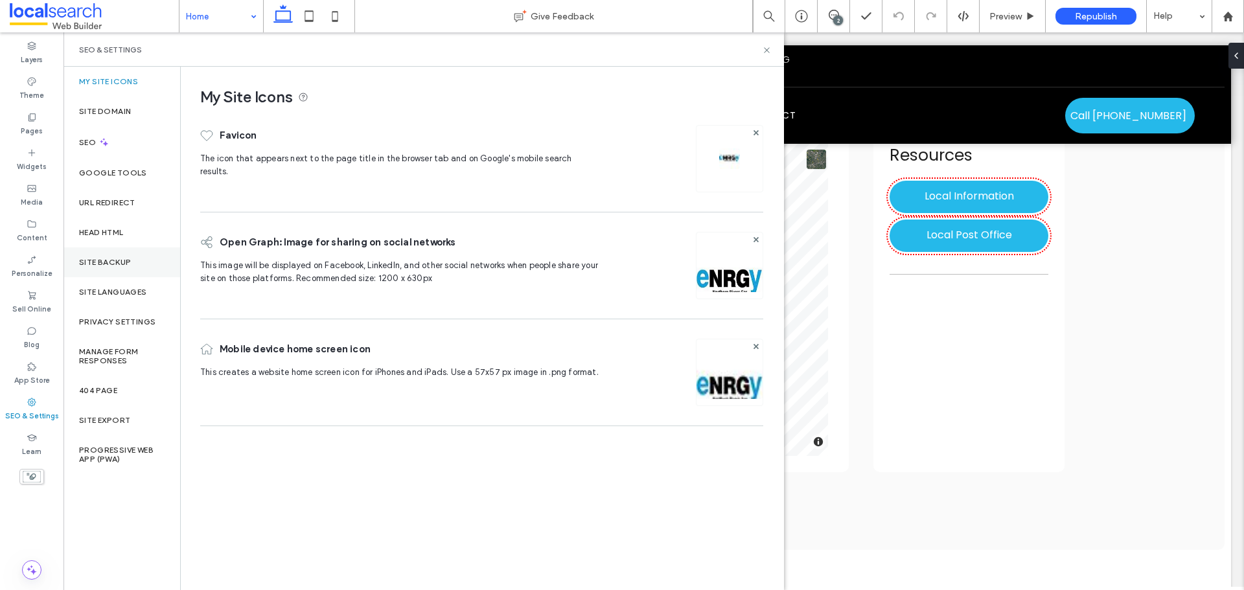
click at [119, 270] on div "Site Backup" at bounding box center [122, 263] width 117 height 30
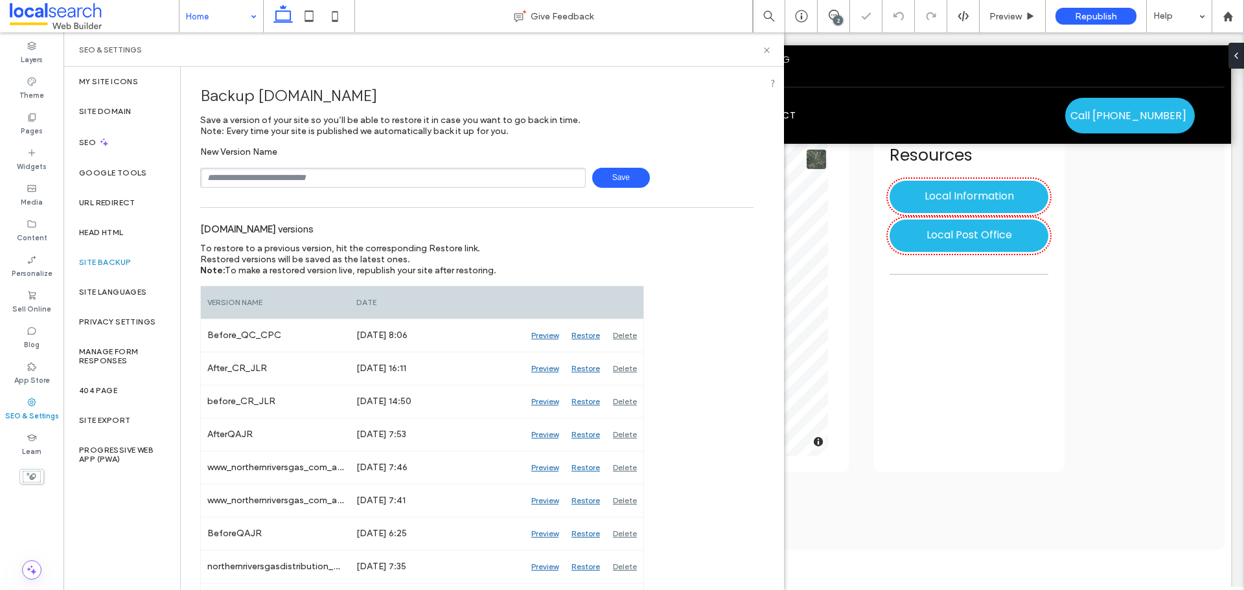
click at [301, 174] on input "text" at bounding box center [393, 178] width 386 height 20
type input "**********"
click at [607, 181] on span "Save" at bounding box center [621, 178] width 58 height 20
click at [769, 49] on icon at bounding box center [767, 50] width 10 height 10
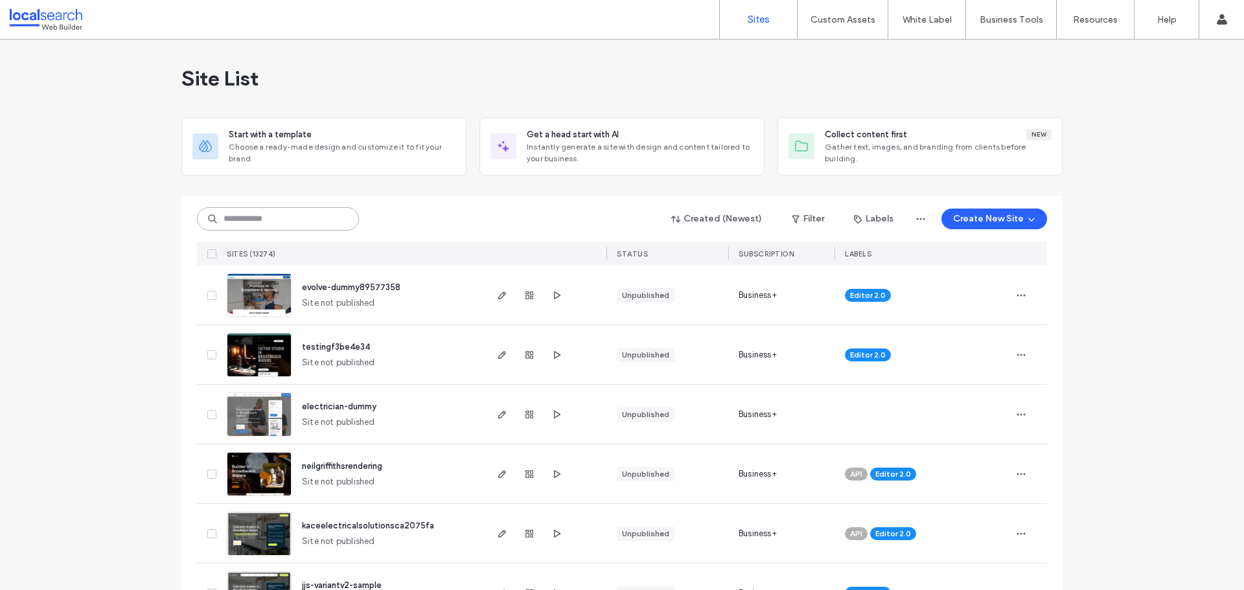
click at [305, 225] on input at bounding box center [278, 218] width 162 height 23
paste input "********"
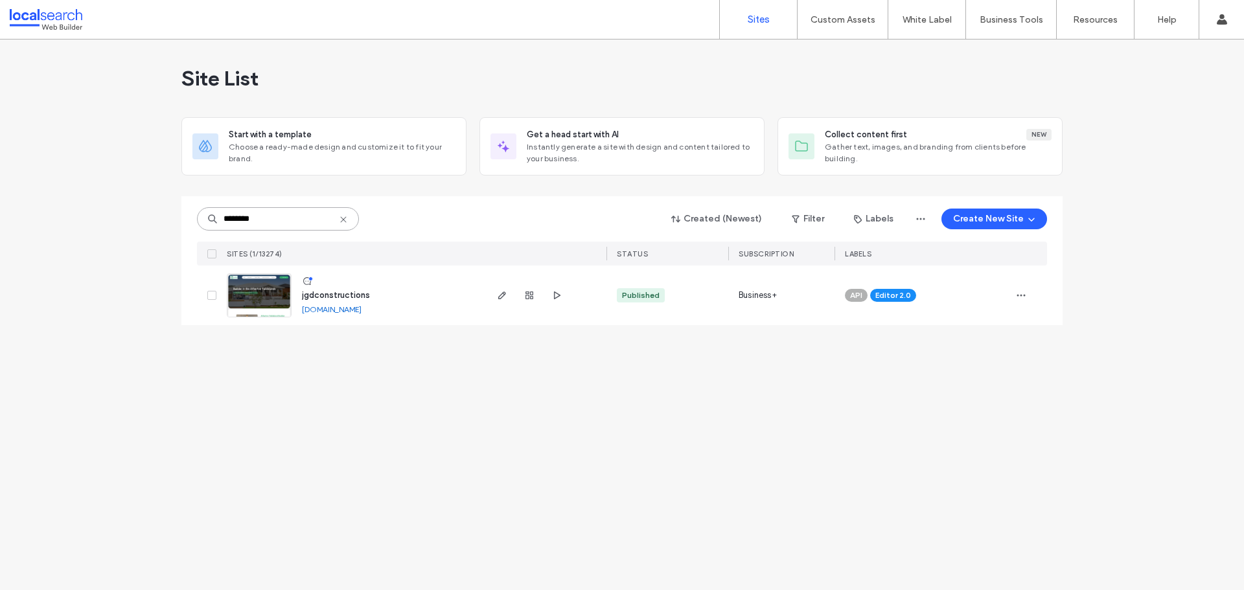
type input "********"
click at [495, 301] on span "button" at bounding box center [502, 296] width 16 height 16
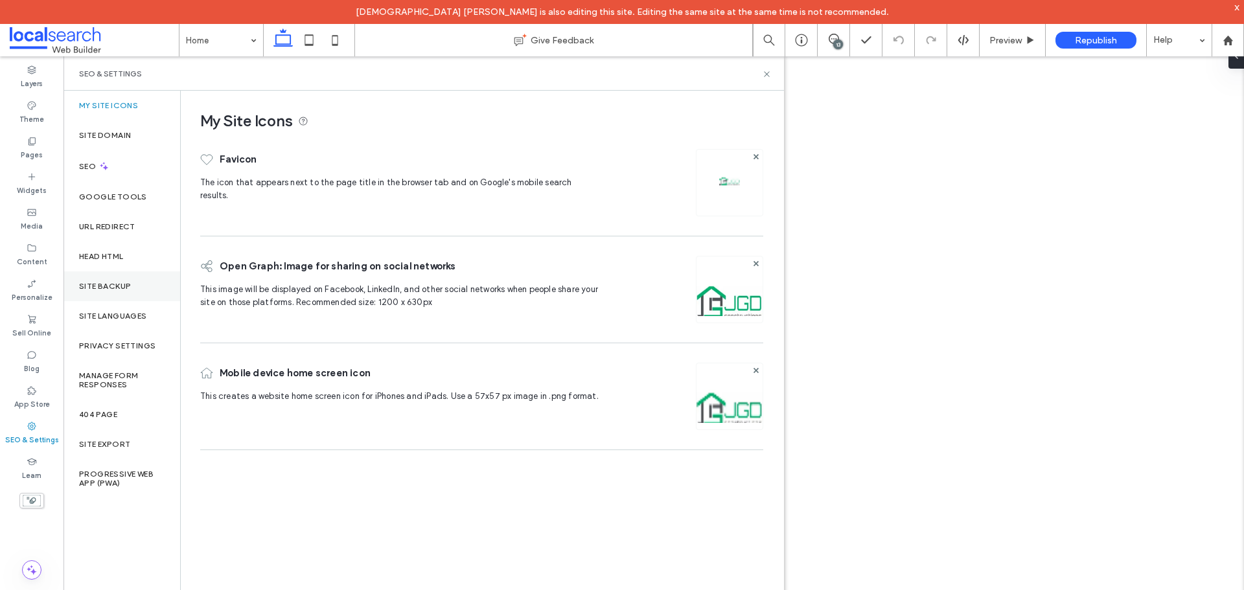
click at [143, 281] on div "Site Backup" at bounding box center [122, 287] width 117 height 30
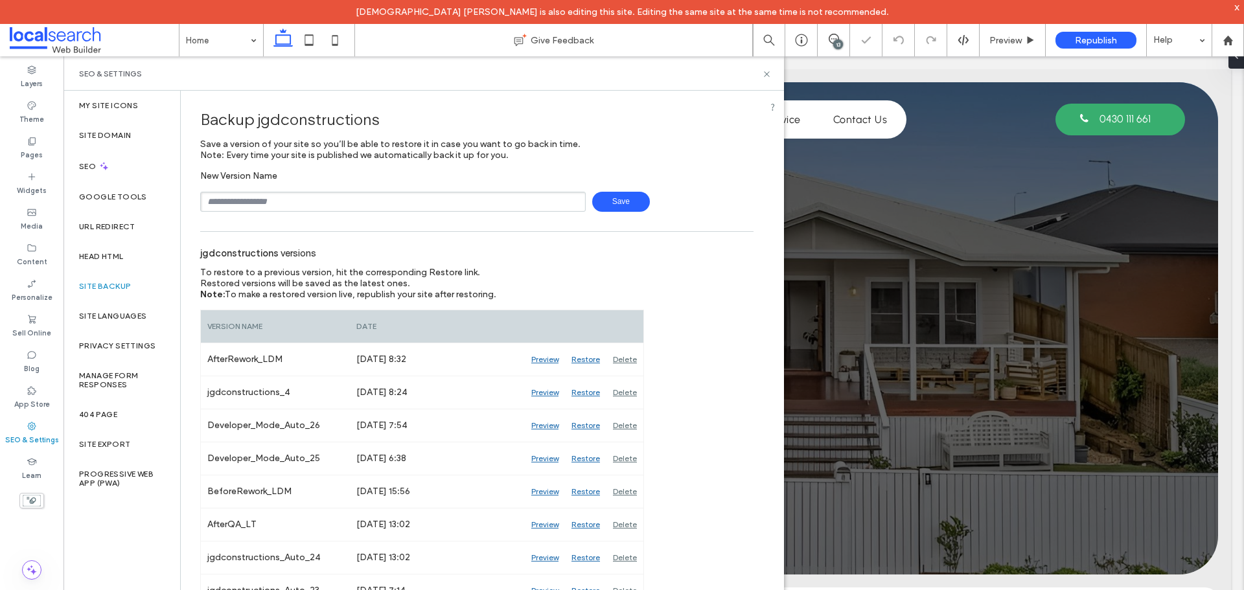
click at [308, 209] on input "text" at bounding box center [393, 202] width 386 height 20
click at [353, 215] on div "Backup jgdconstructions Save a version of your site so you’ll be able to restor…" at bounding box center [477, 564] width 592 height 947
drag, startPoint x: 360, startPoint y: 210, endPoint x: 375, endPoint y: 206, distance: 15.4
click at [362, 210] on input "text" at bounding box center [393, 202] width 386 height 20
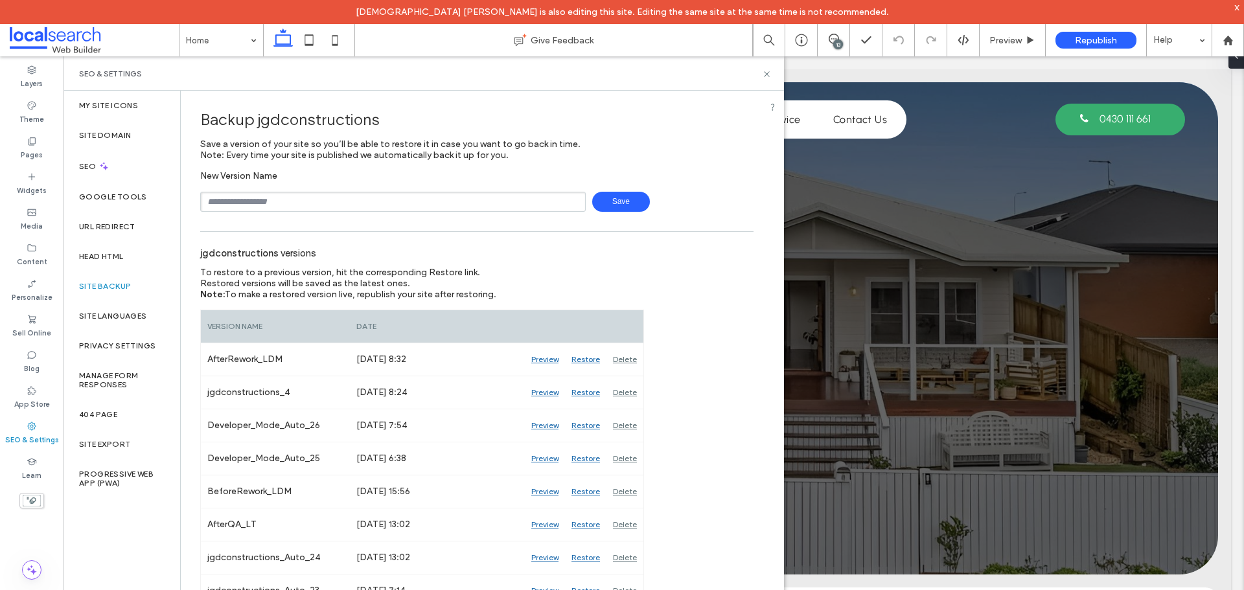
click at [375, 205] on input "text" at bounding box center [393, 202] width 386 height 20
type input "**********"
click at [603, 200] on span "Save" at bounding box center [621, 202] width 58 height 20
drag, startPoint x: 765, startPoint y: 75, endPoint x: 680, endPoint y: 30, distance: 95.6
click at [765, 75] on icon at bounding box center [767, 74] width 10 height 10
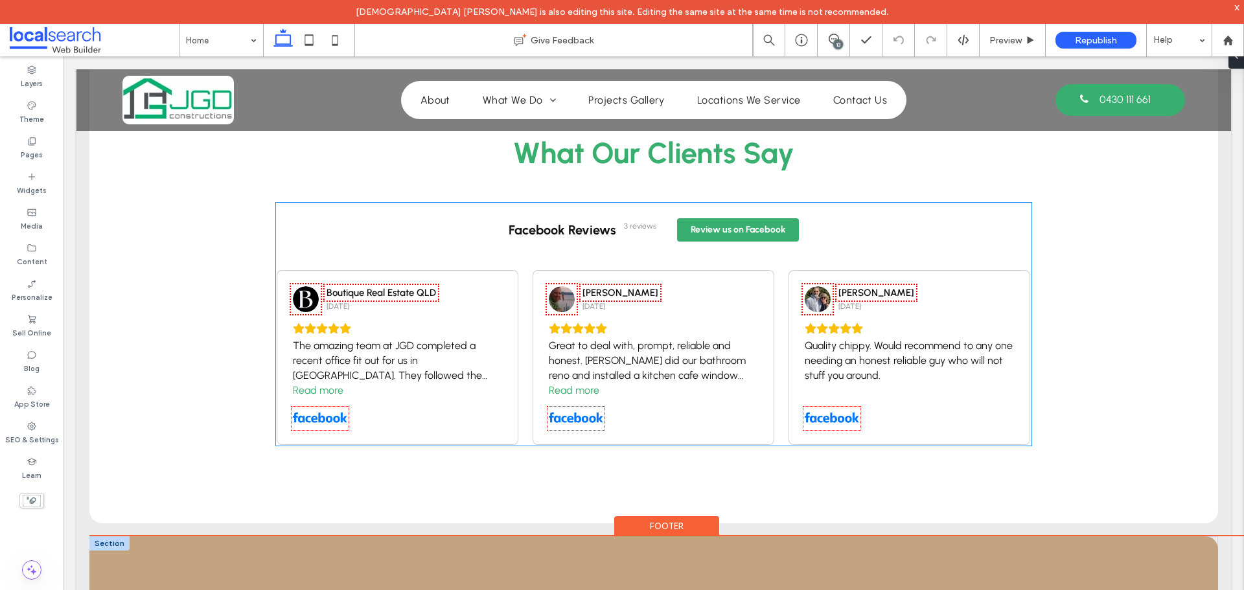
scroll to position [2398, 0]
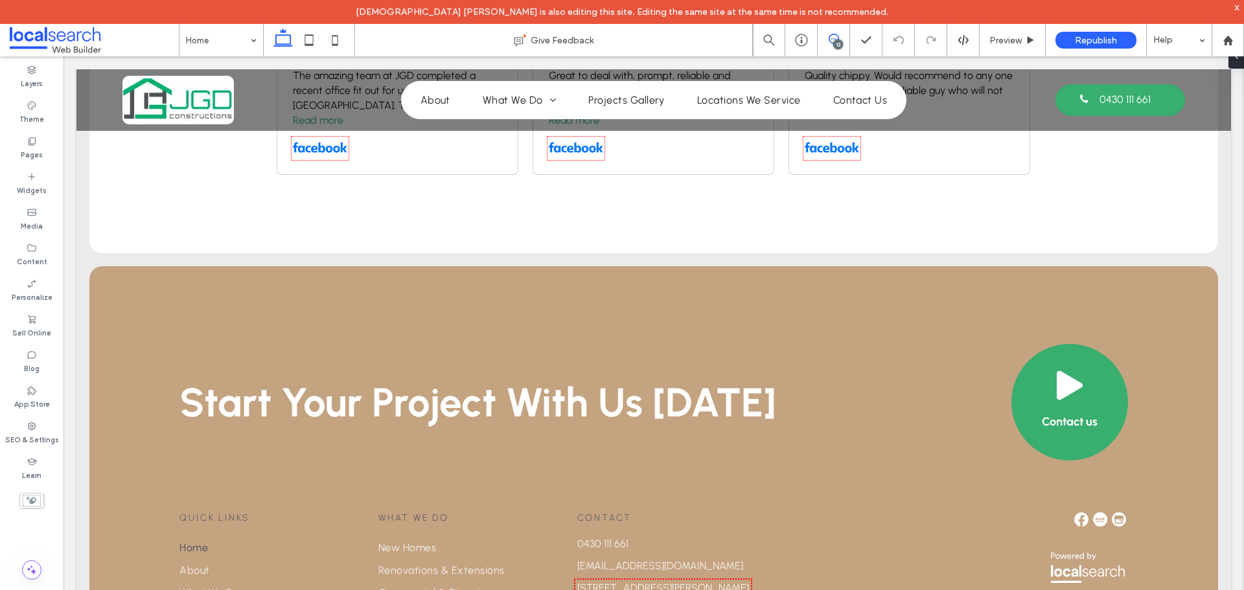
click at [829, 41] on use at bounding box center [834, 39] width 10 height 10
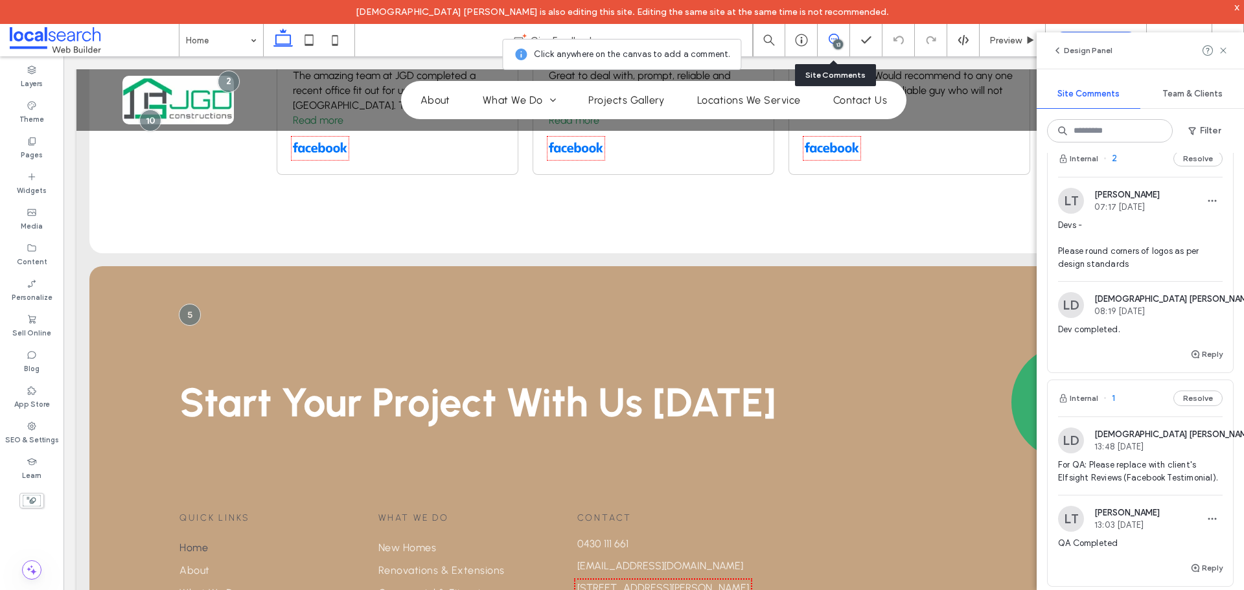
scroll to position [2981, 0]
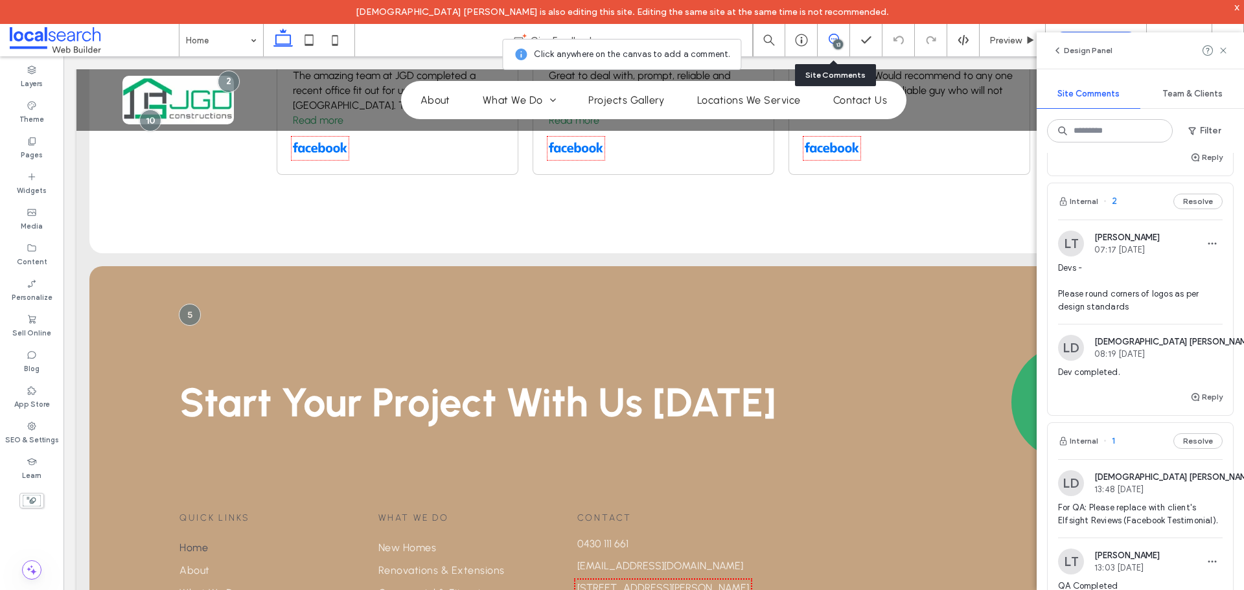
click at [1066, 240] on img at bounding box center [1071, 244] width 26 height 26
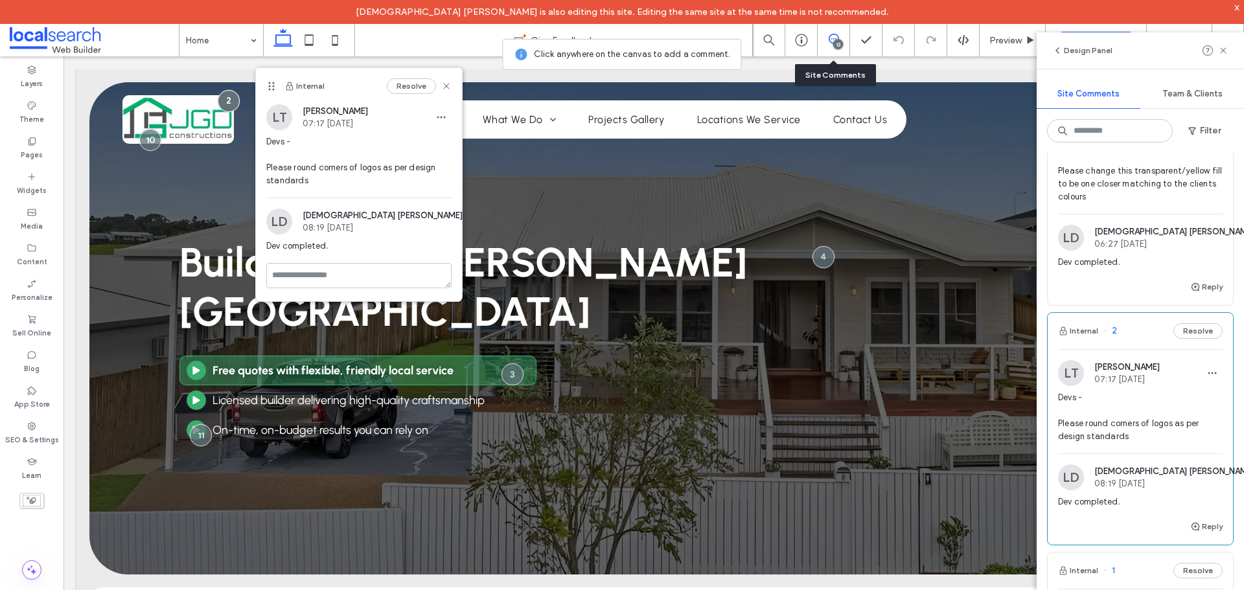
scroll to position [2722, 0]
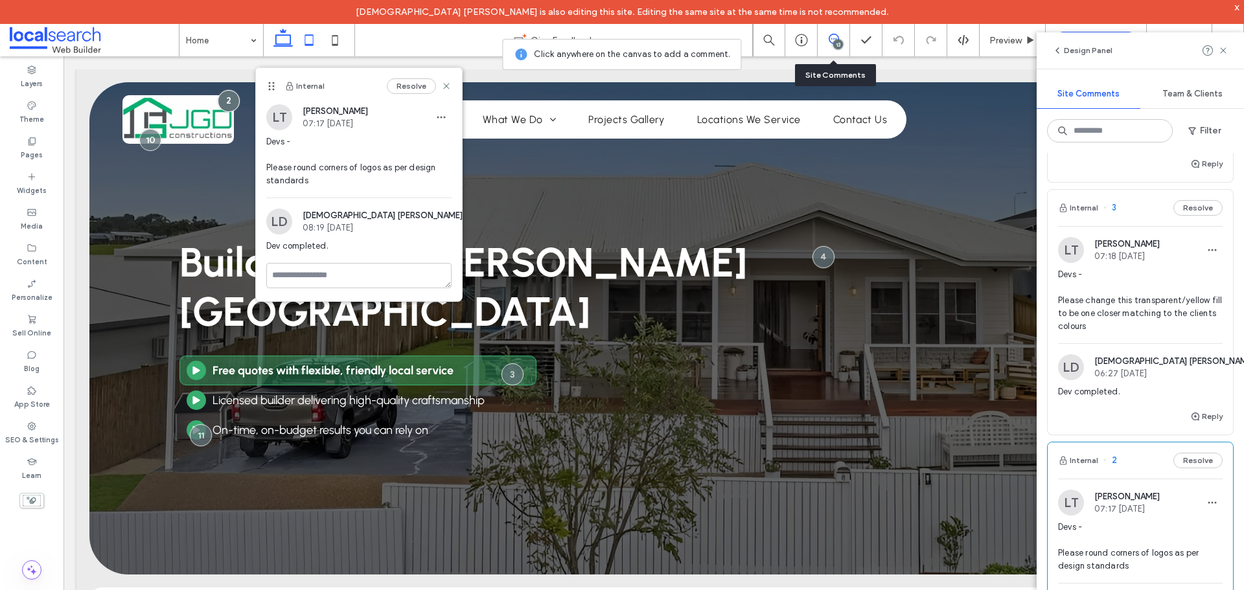
click at [317, 45] on icon at bounding box center [309, 40] width 26 height 26
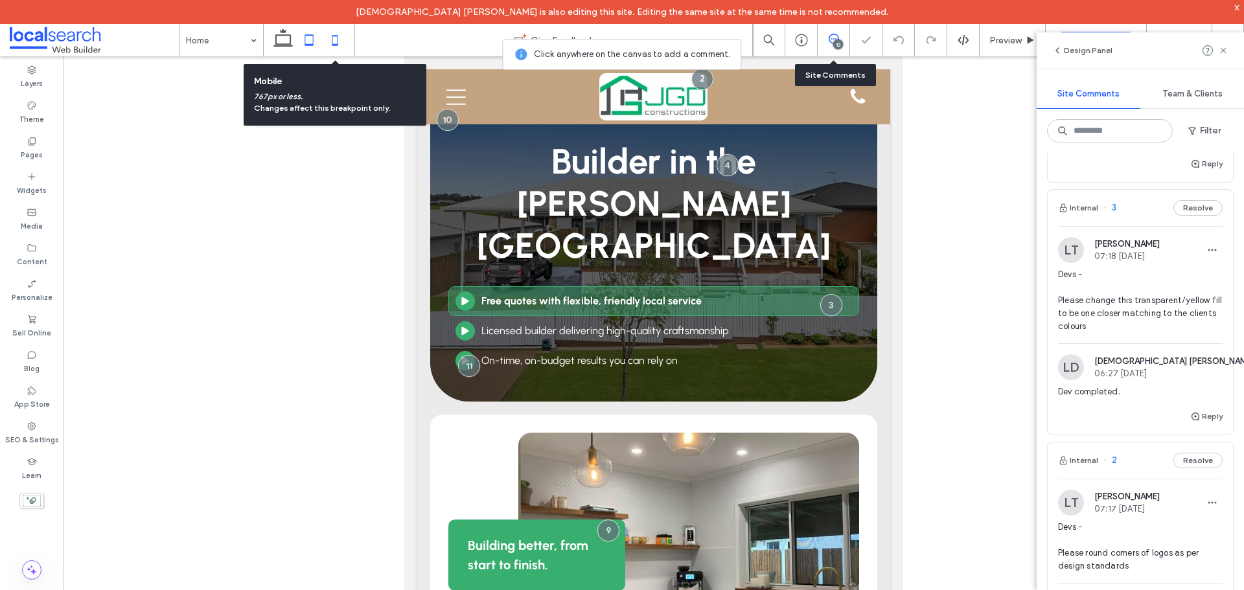
click at [334, 46] on icon at bounding box center [335, 40] width 26 height 26
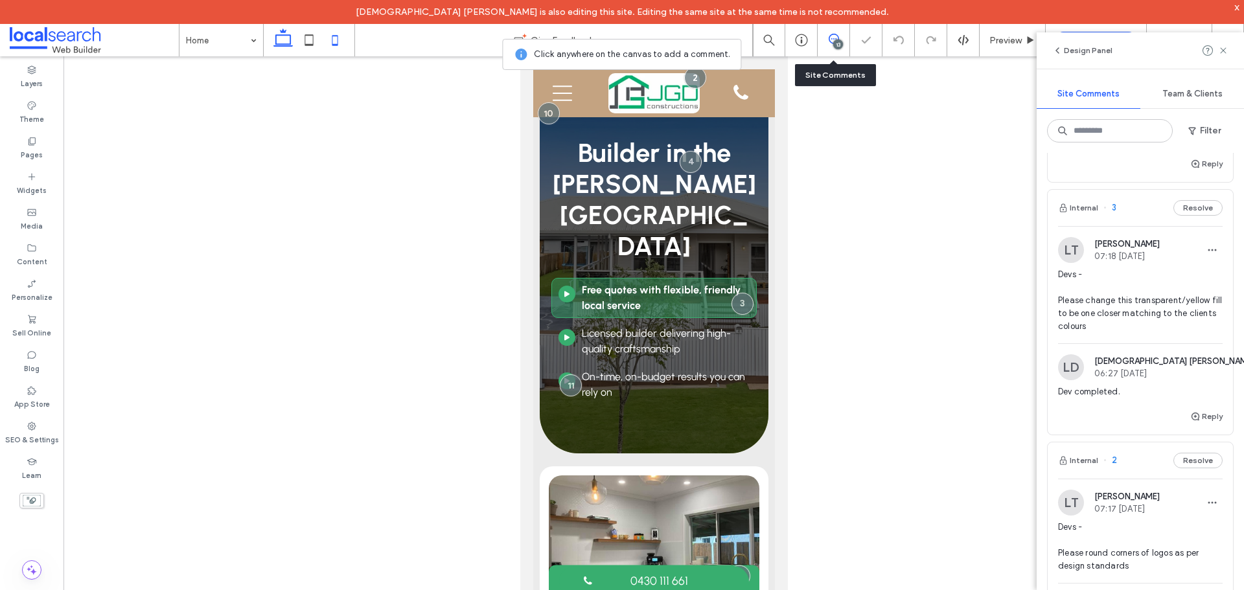
click at [288, 40] on icon at bounding box center [283, 40] width 26 height 26
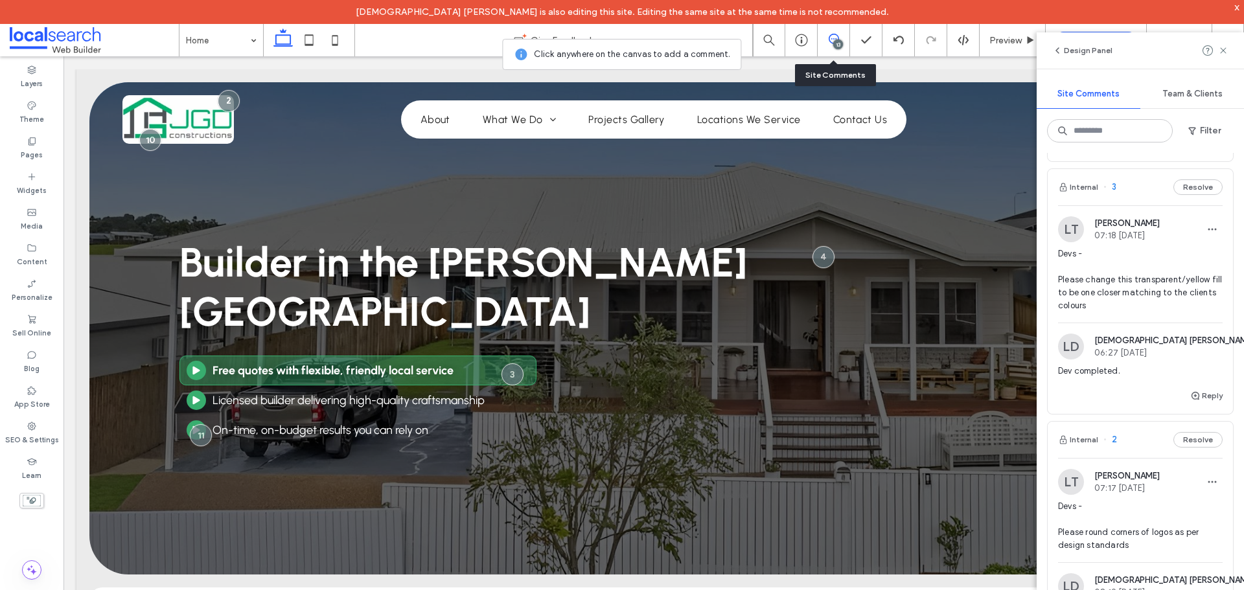
scroll to position [2733, 0]
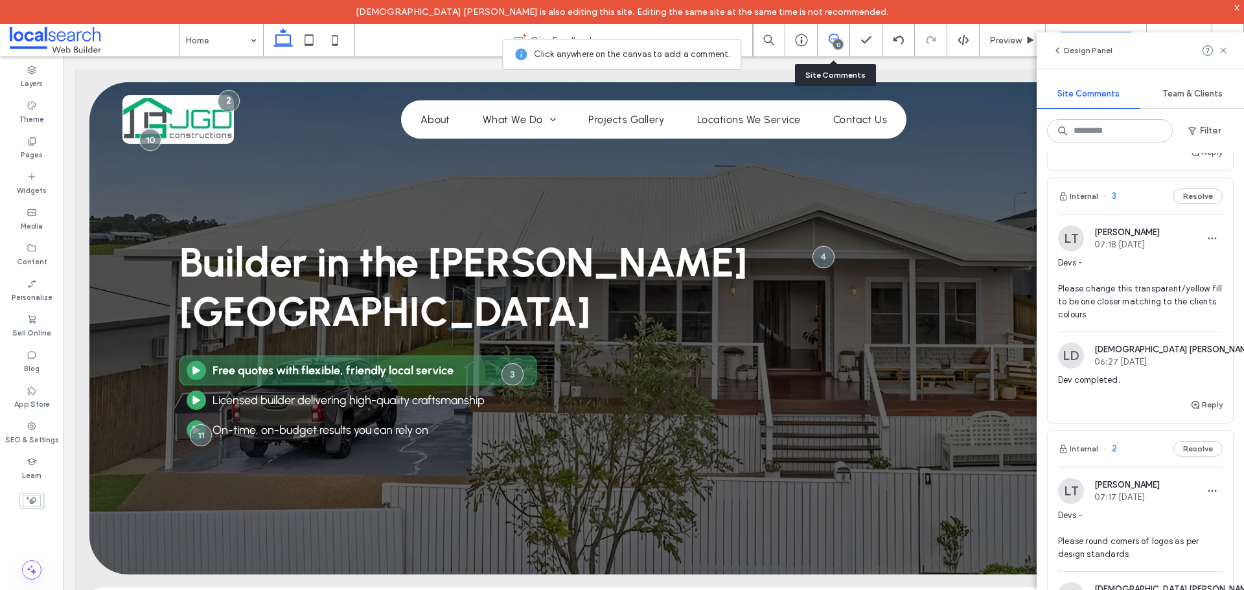
click at [1077, 238] on img at bounding box center [1071, 239] width 26 height 26
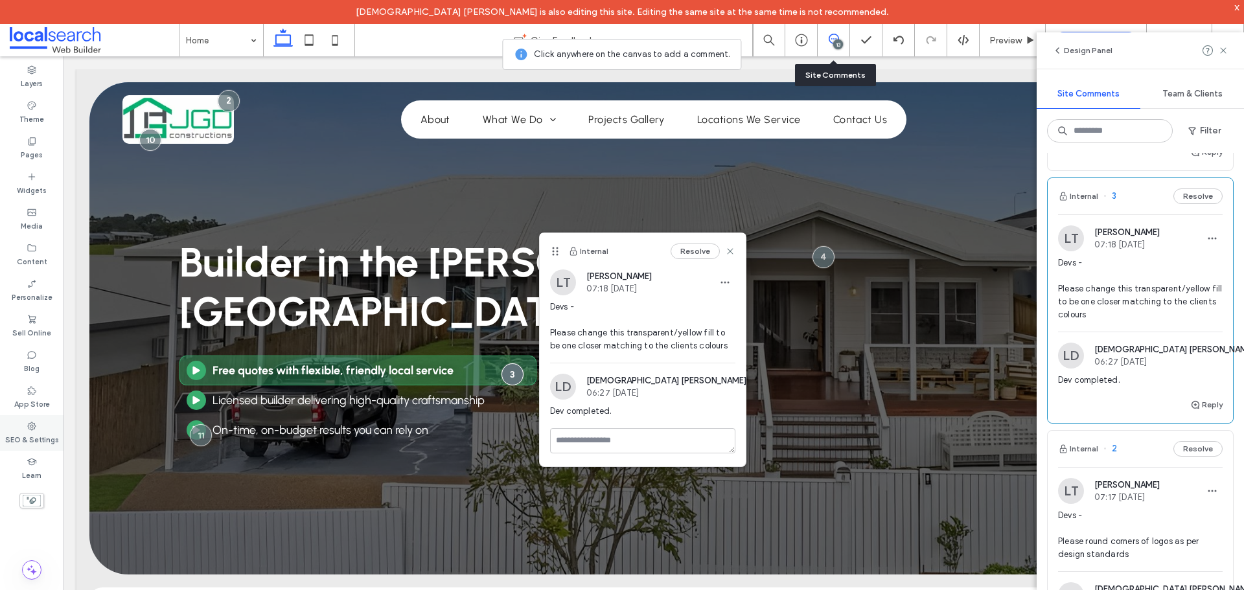
click at [25, 425] on div "SEO & Settings" at bounding box center [32, 433] width 64 height 36
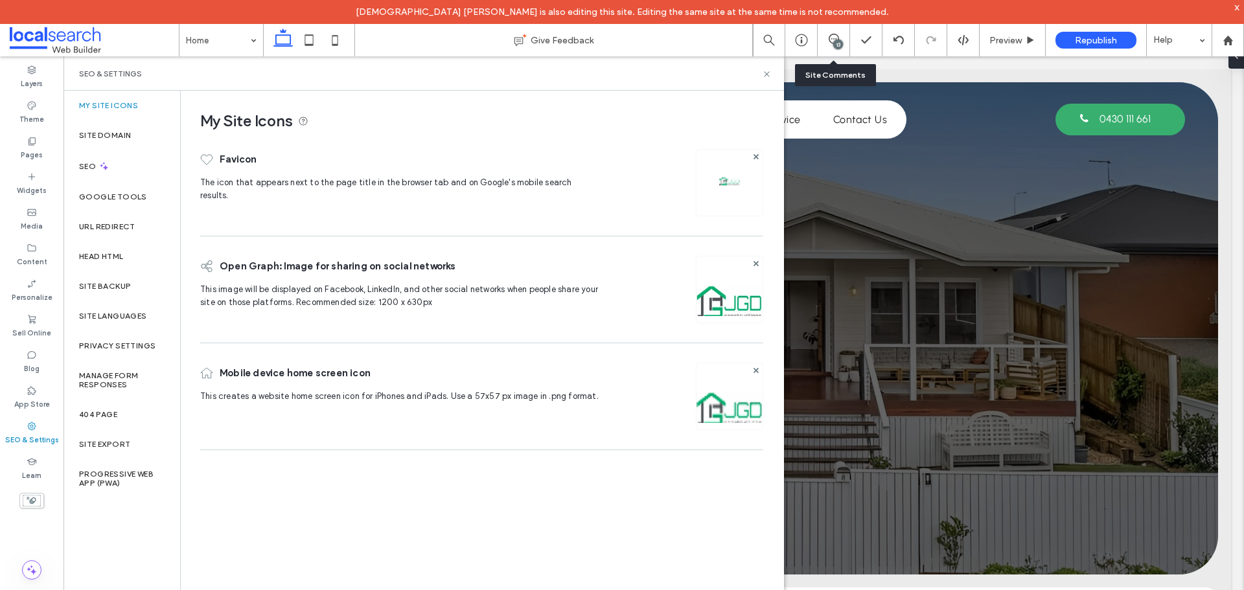
scroll to position [0, 0]
click at [128, 290] on div "Site Backup" at bounding box center [122, 287] width 117 height 30
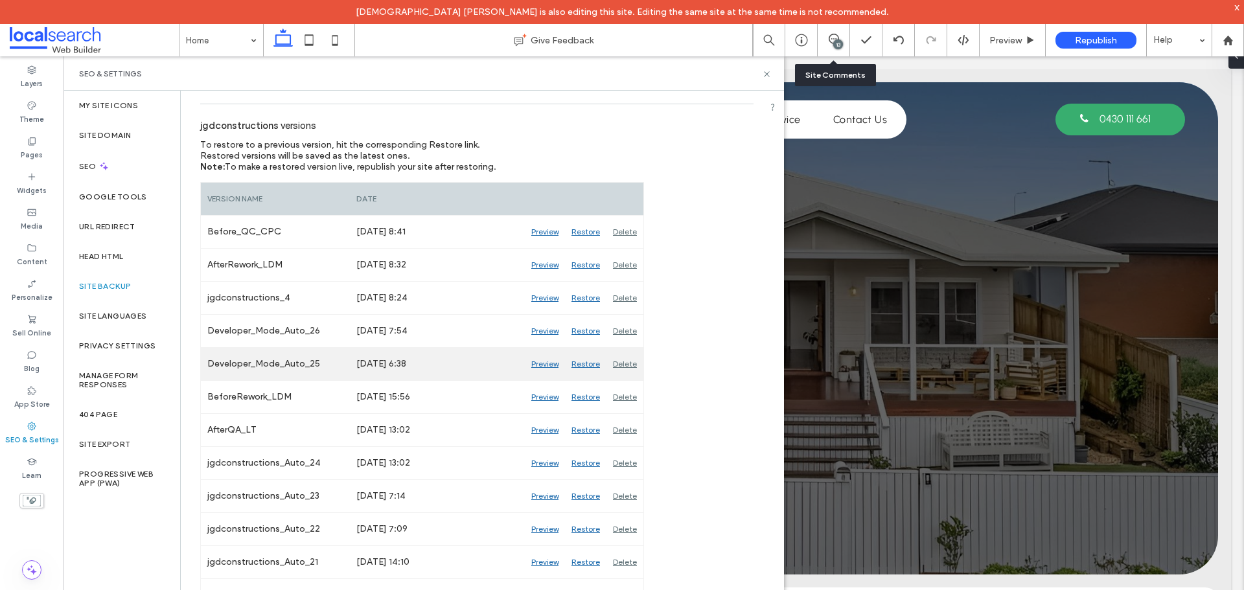
scroll to position [130, 0]
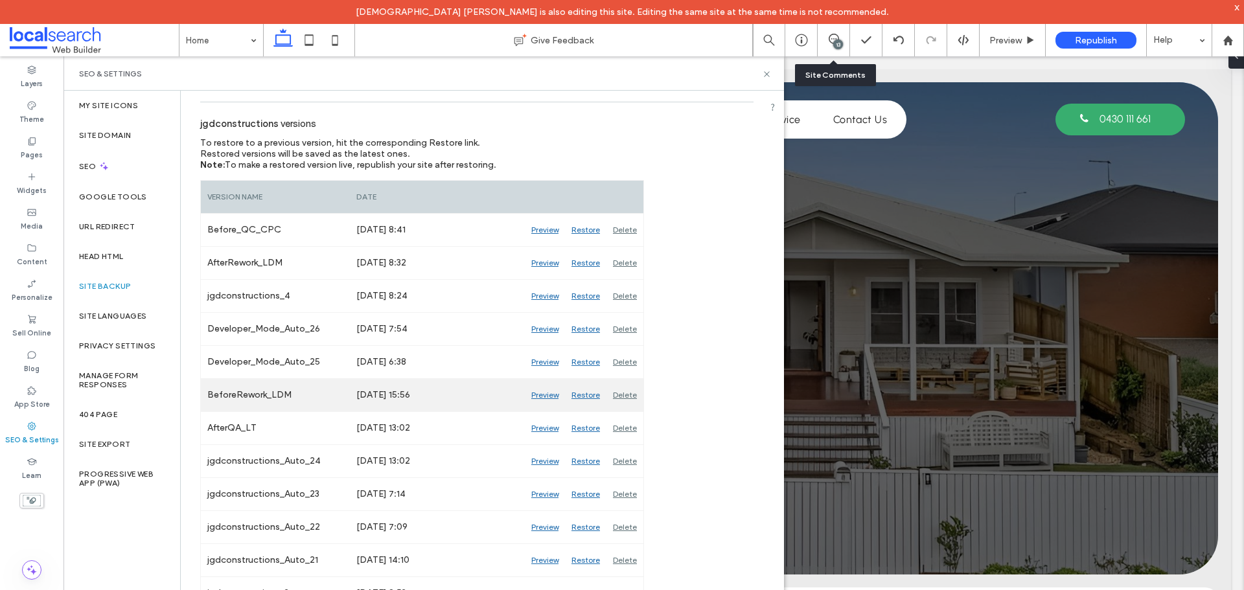
click at [552, 399] on div "Preview" at bounding box center [545, 395] width 40 height 32
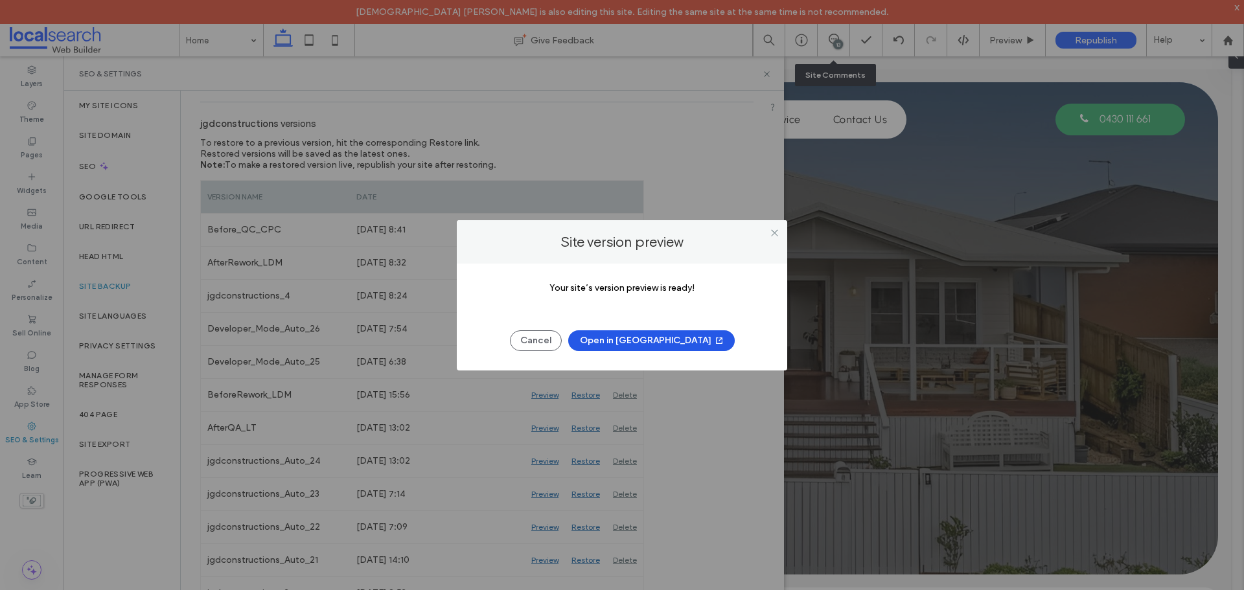
click at [634, 343] on button "Open in [GEOGRAPHIC_DATA]" at bounding box center [651, 340] width 167 height 21
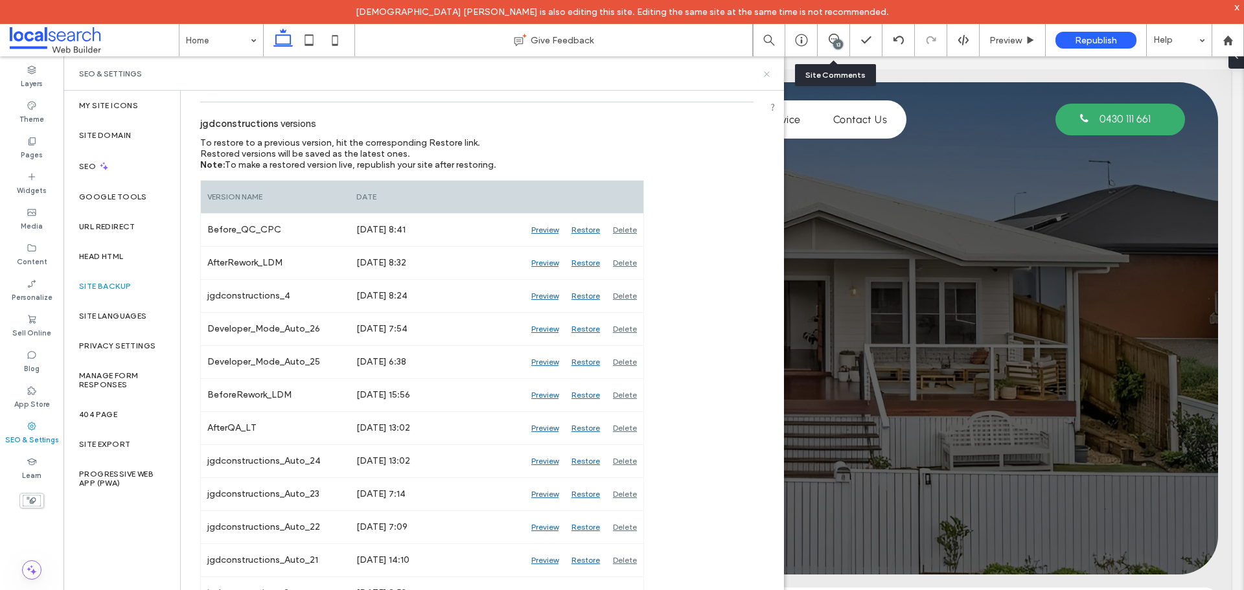
click at [769, 78] on icon at bounding box center [767, 74] width 10 height 10
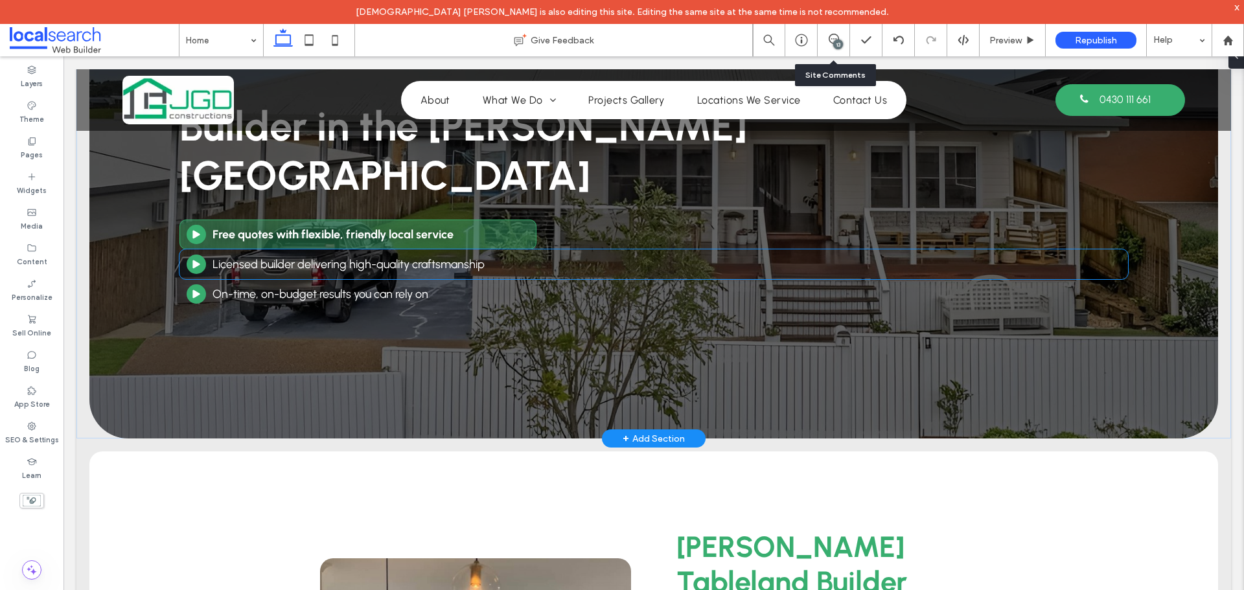
scroll to position [0, 0]
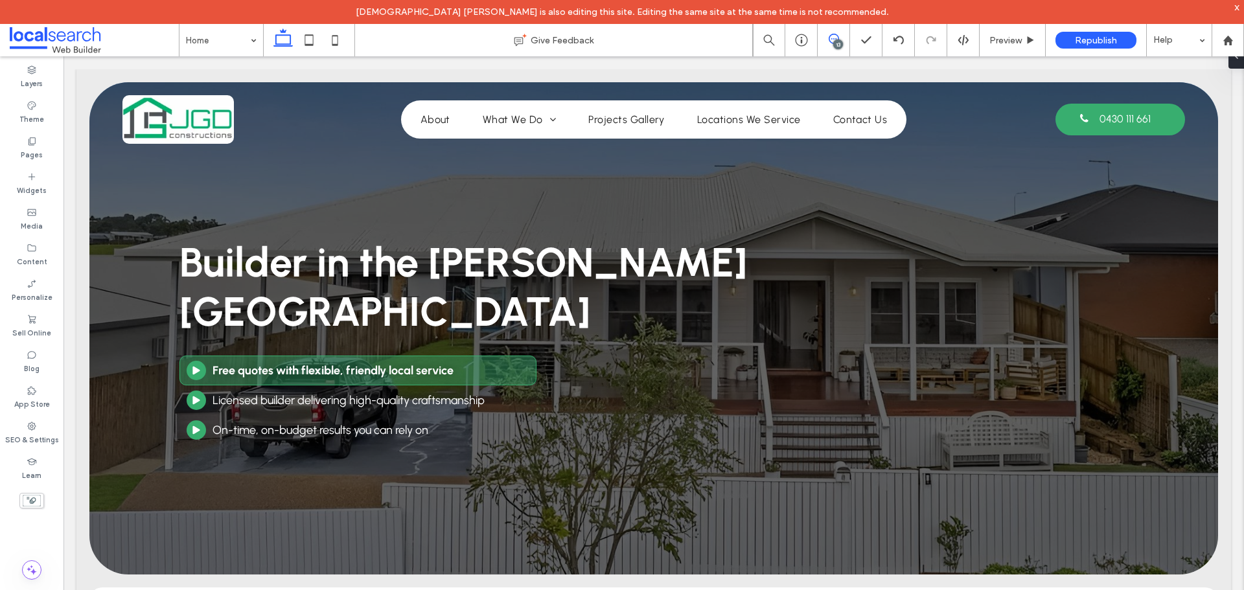
click at [829, 41] on icon at bounding box center [834, 39] width 10 height 10
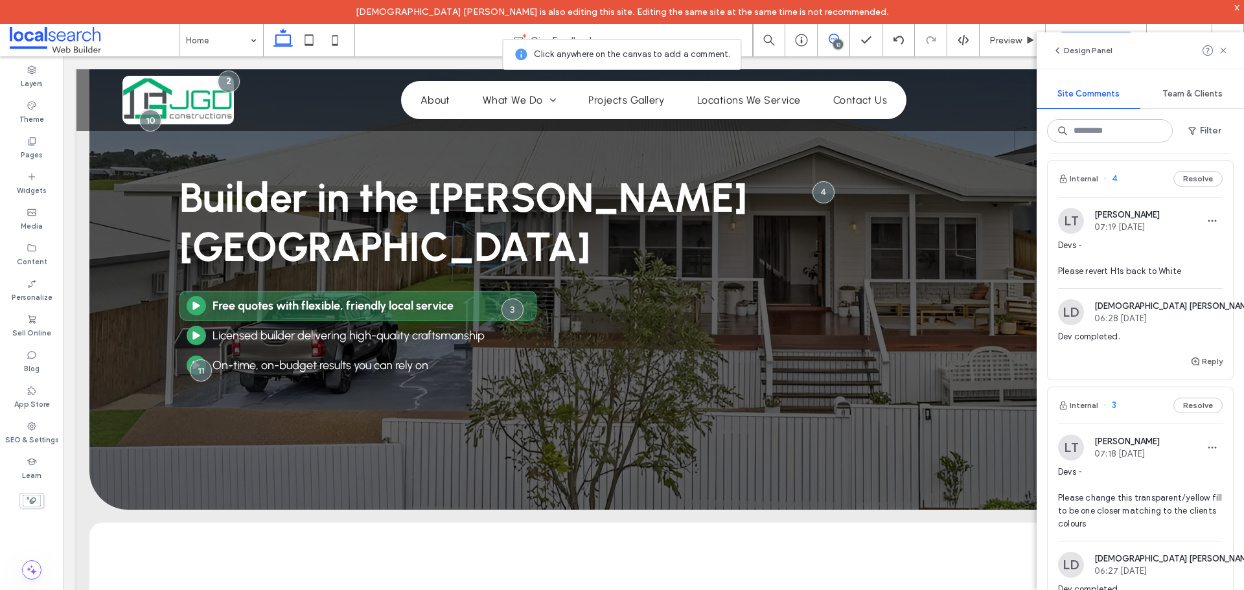
scroll to position [2463, 0]
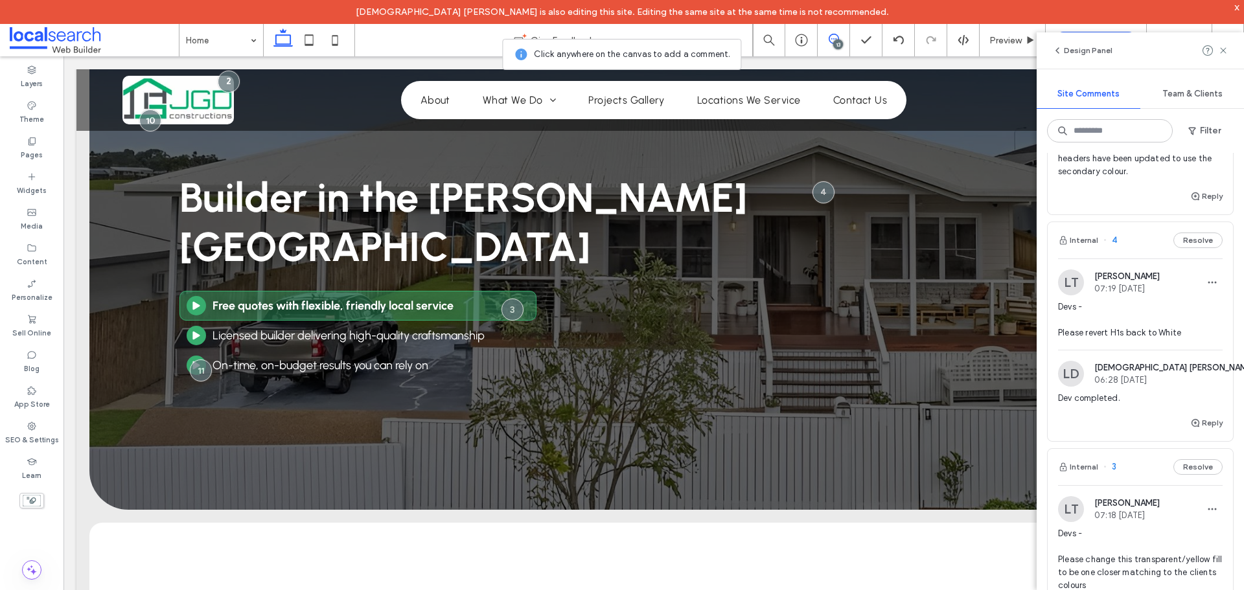
click at [1077, 281] on img at bounding box center [1071, 283] width 26 height 26
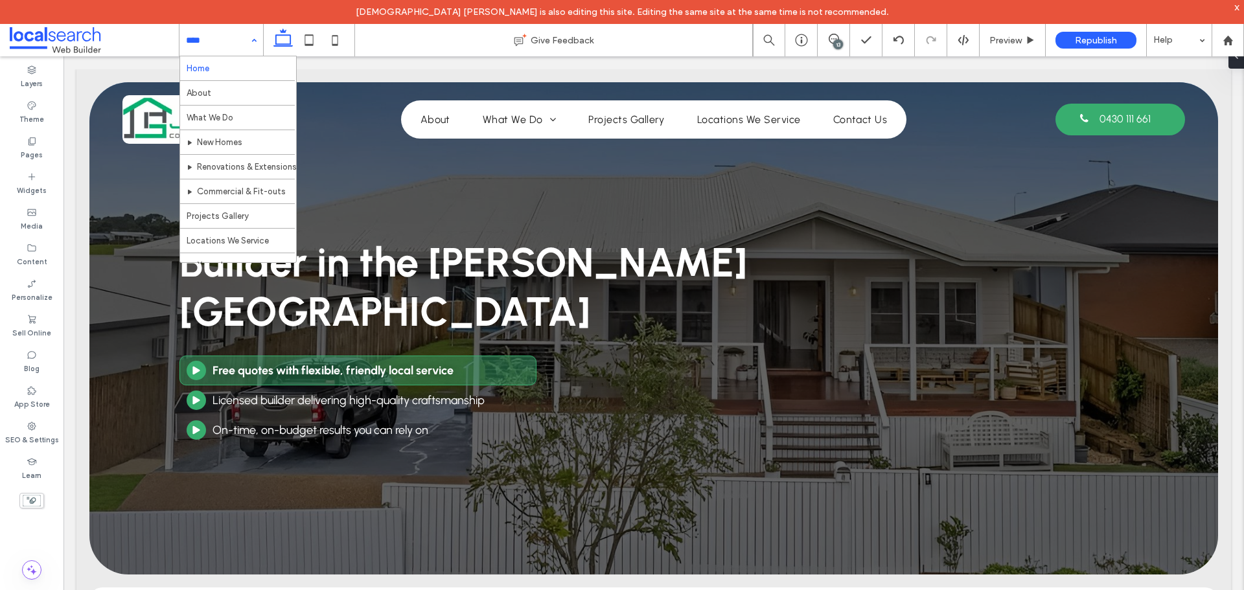
scroll to position [0, 0]
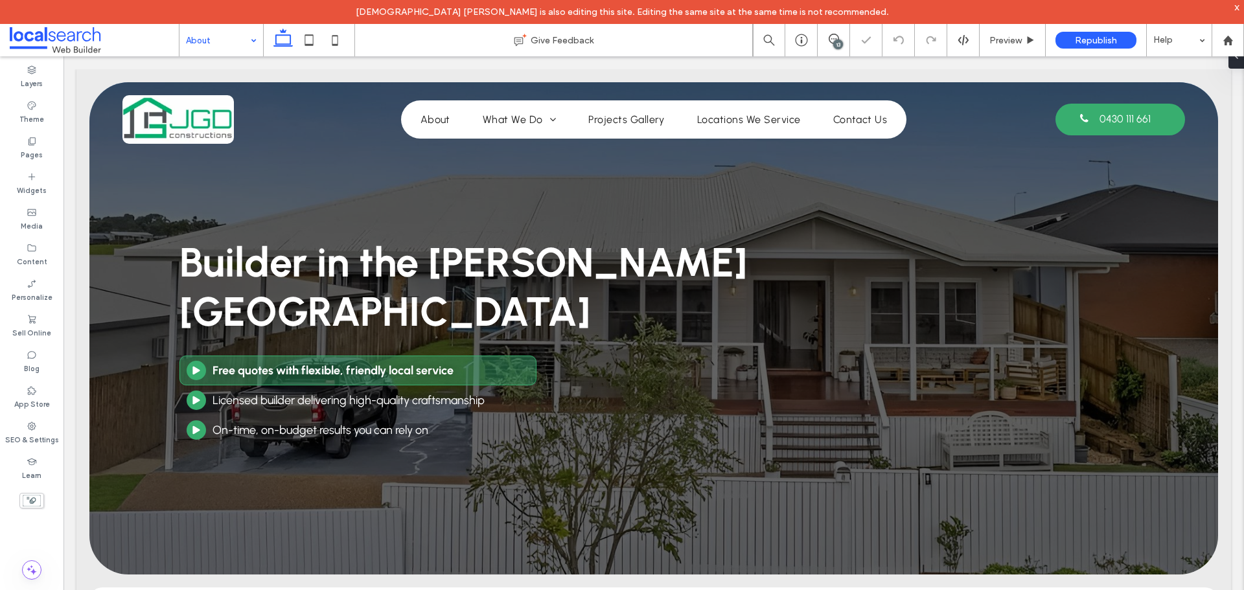
click at [205, 38] on input at bounding box center [218, 40] width 64 height 32
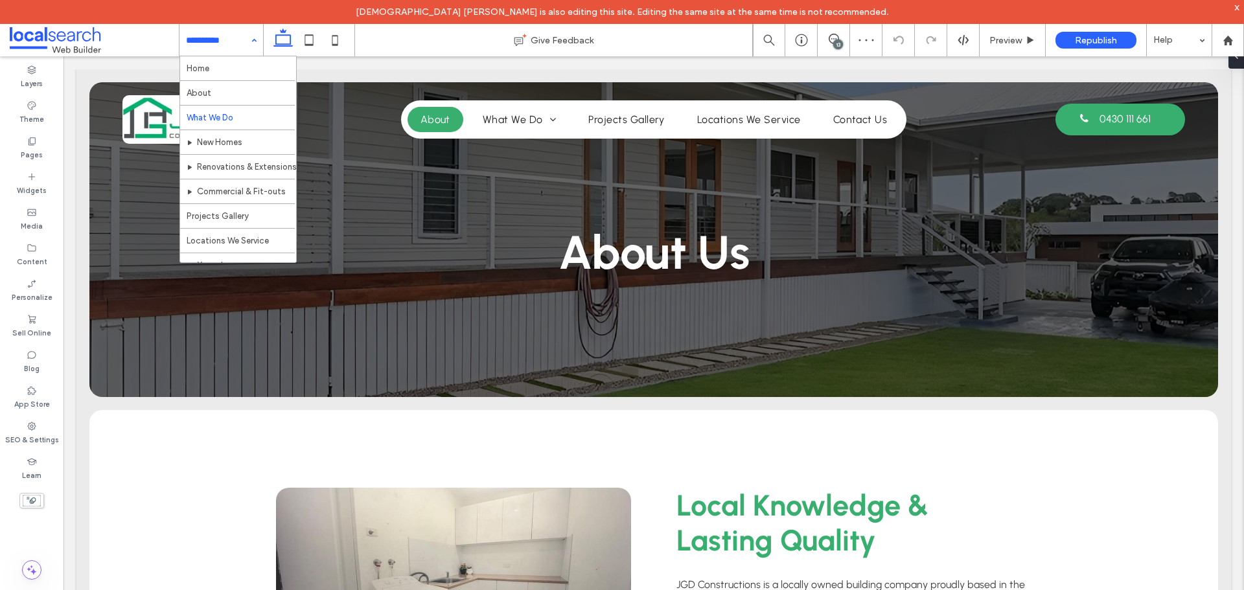
click at [231, 37] on input at bounding box center [218, 40] width 64 height 32
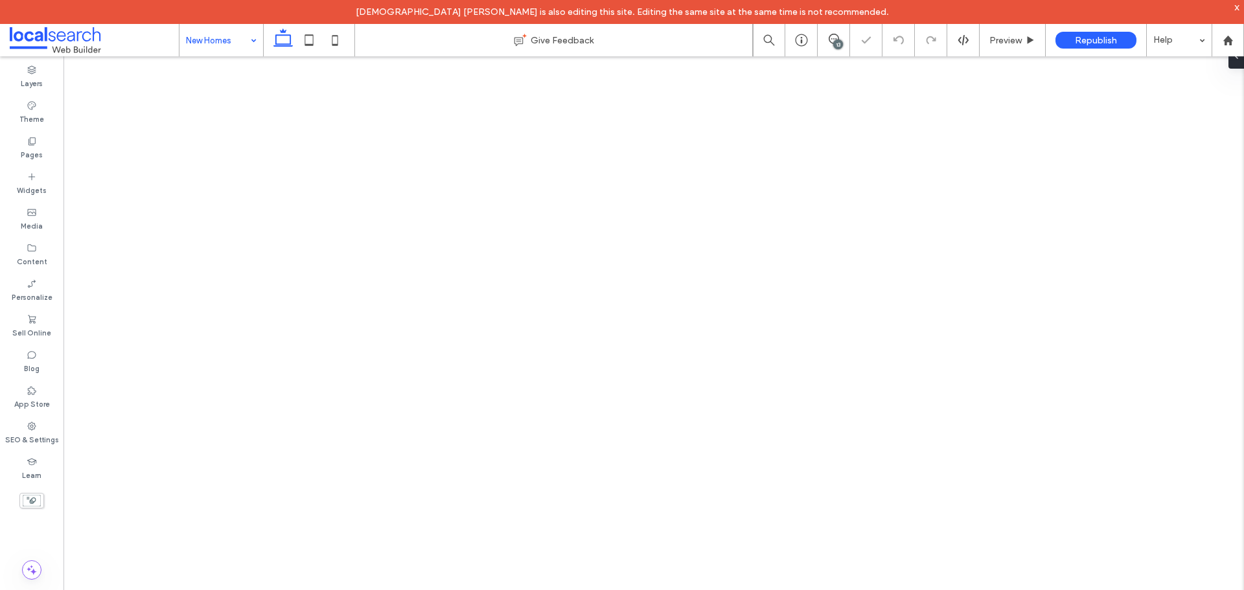
click at [220, 39] on input at bounding box center [218, 40] width 64 height 32
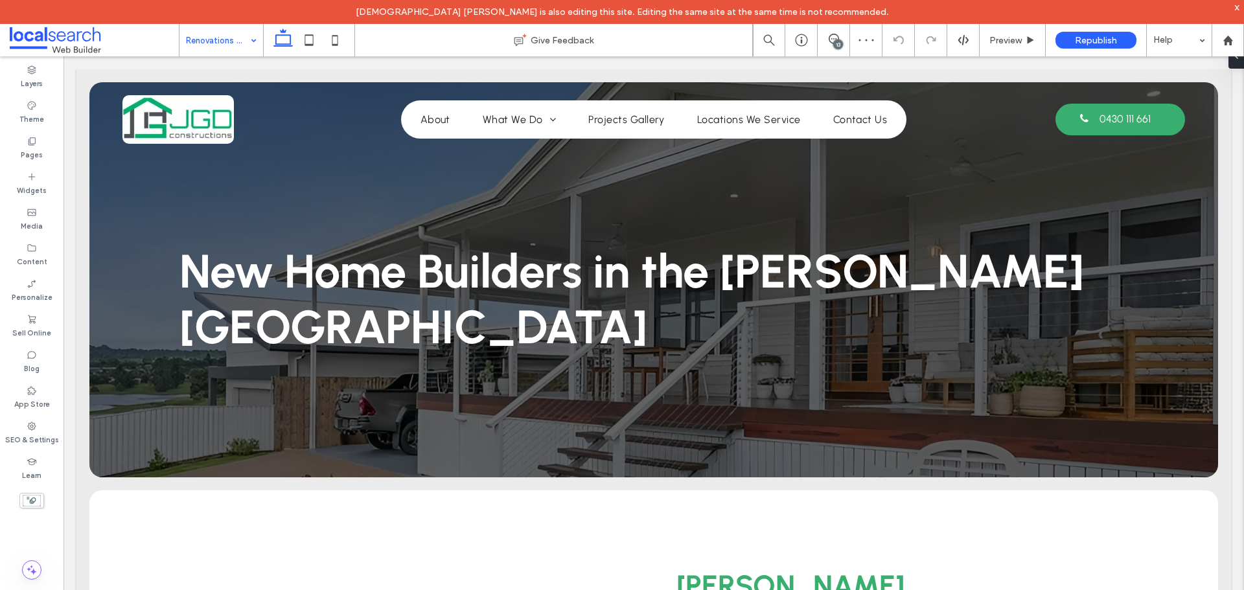
click at [238, 45] on input at bounding box center [218, 40] width 64 height 32
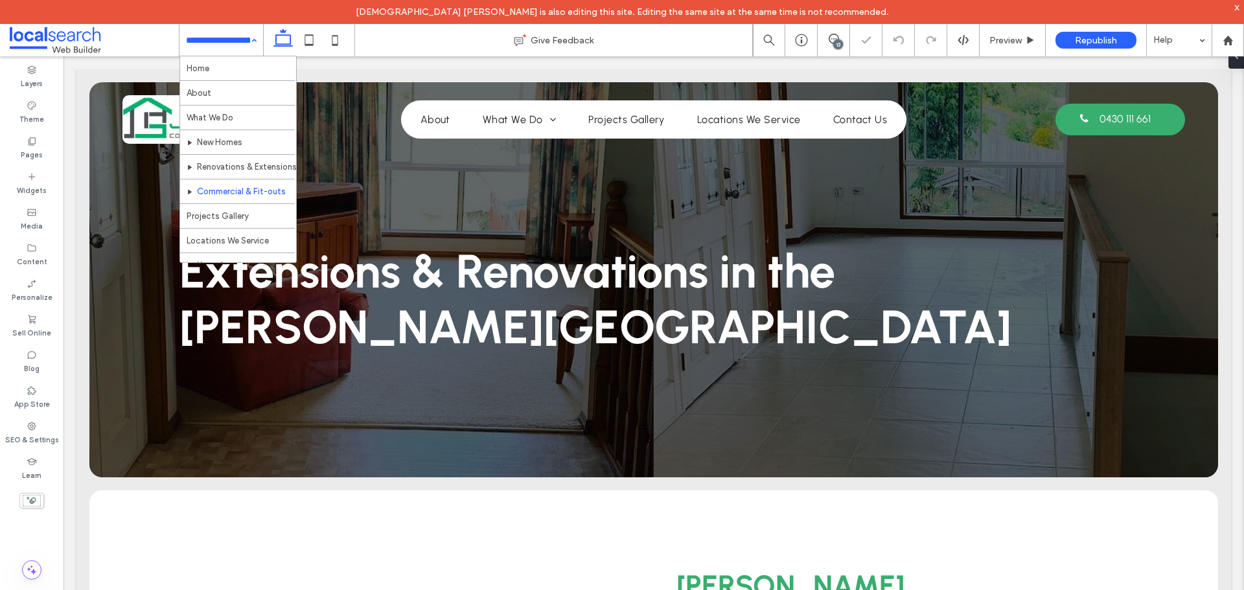
click at [210, 40] on input at bounding box center [218, 40] width 64 height 32
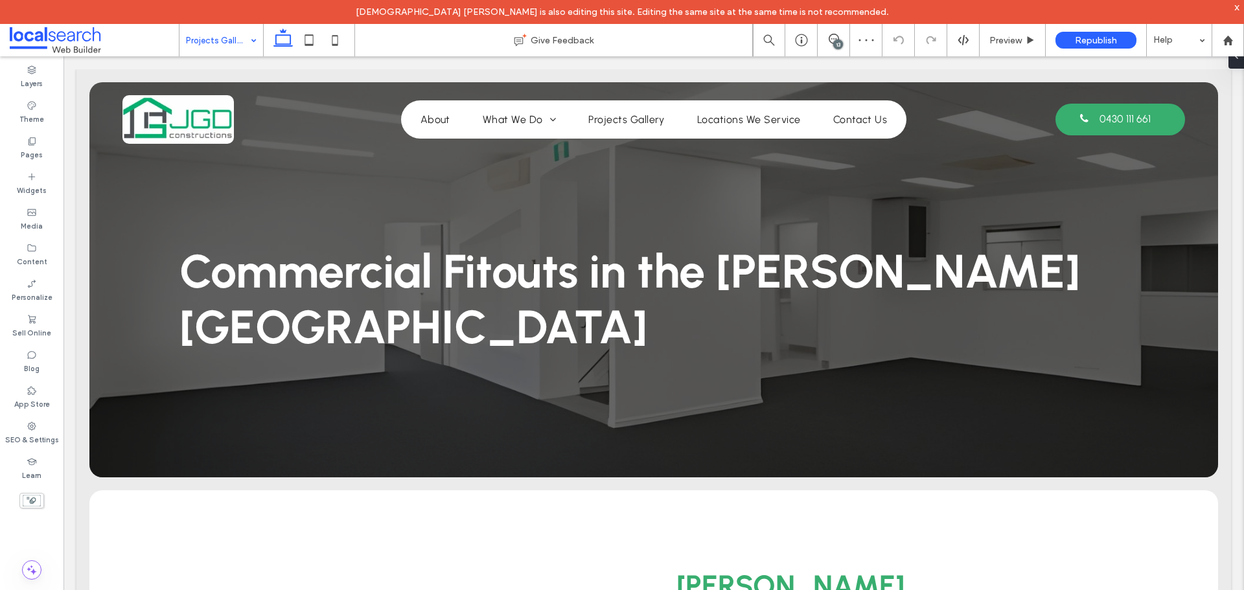
click at [231, 42] on input at bounding box center [218, 40] width 64 height 32
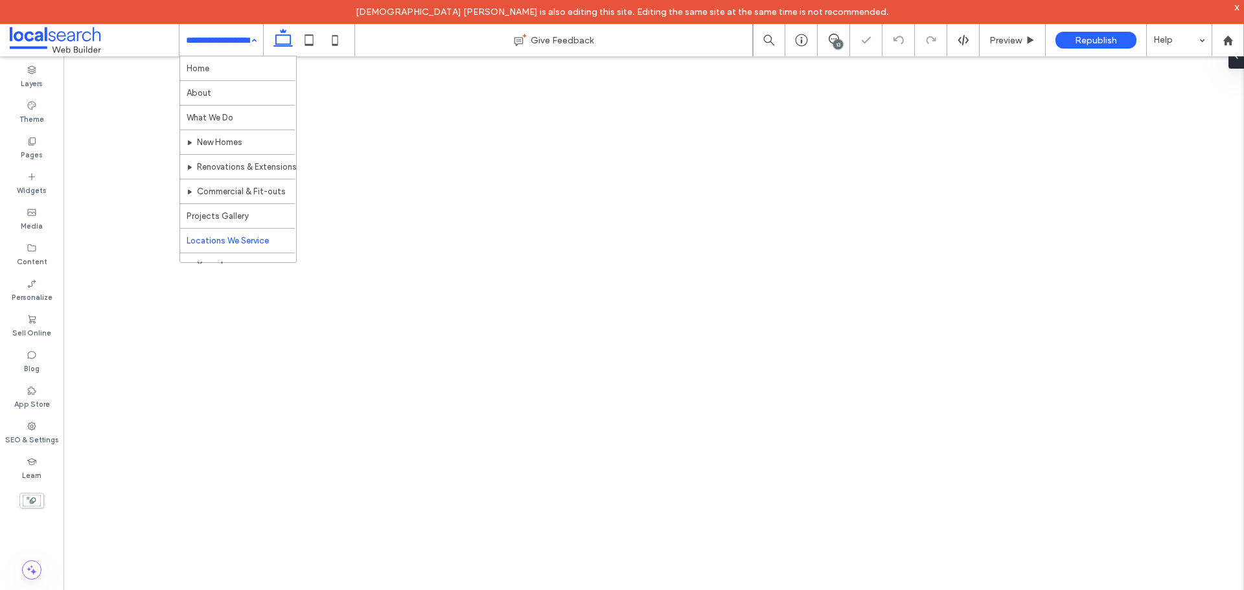
click at [235, 40] on input at bounding box center [218, 40] width 64 height 32
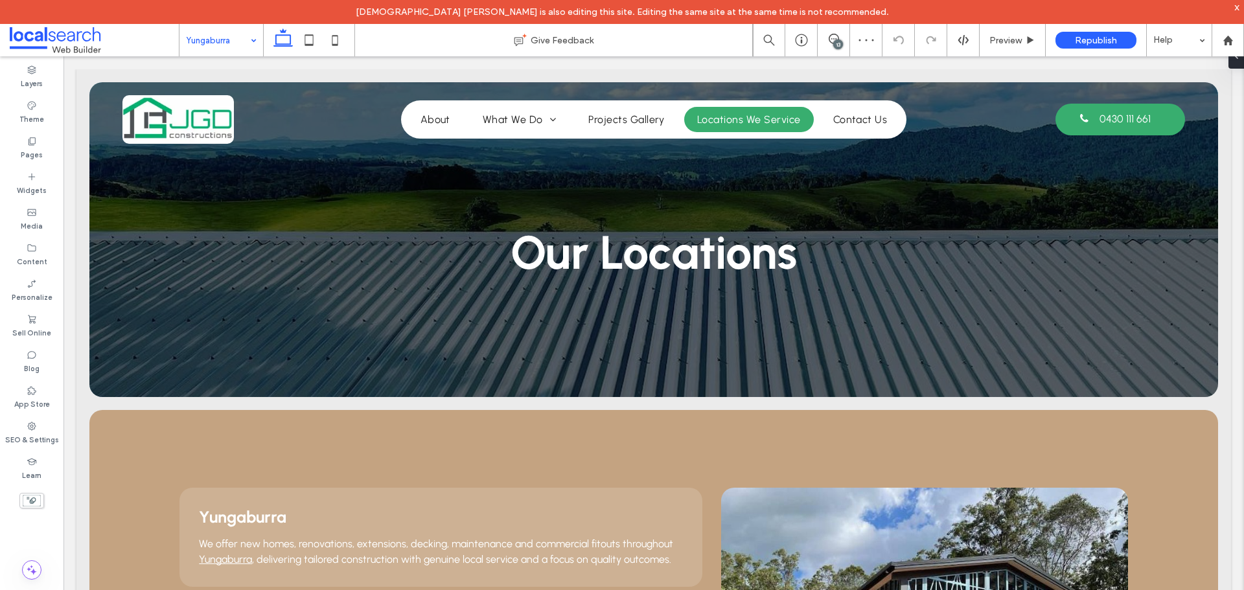
click at [237, 46] on input at bounding box center [218, 40] width 64 height 32
click at [235, 41] on input at bounding box center [218, 40] width 64 height 32
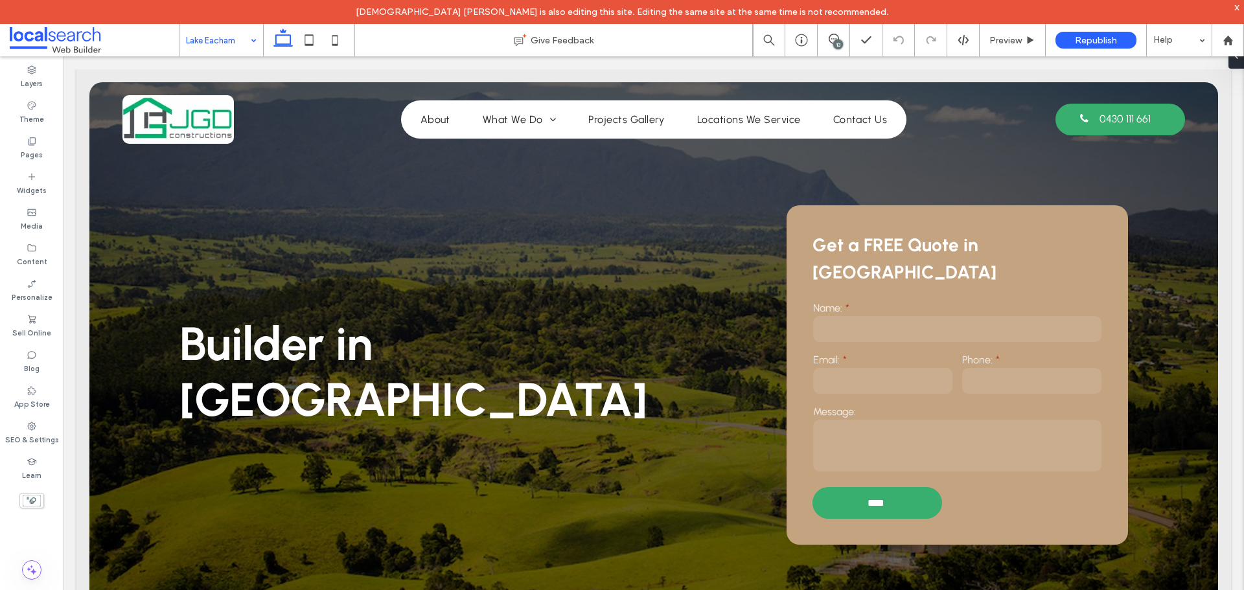
click at [235, 49] on input at bounding box center [218, 40] width 64 height 32
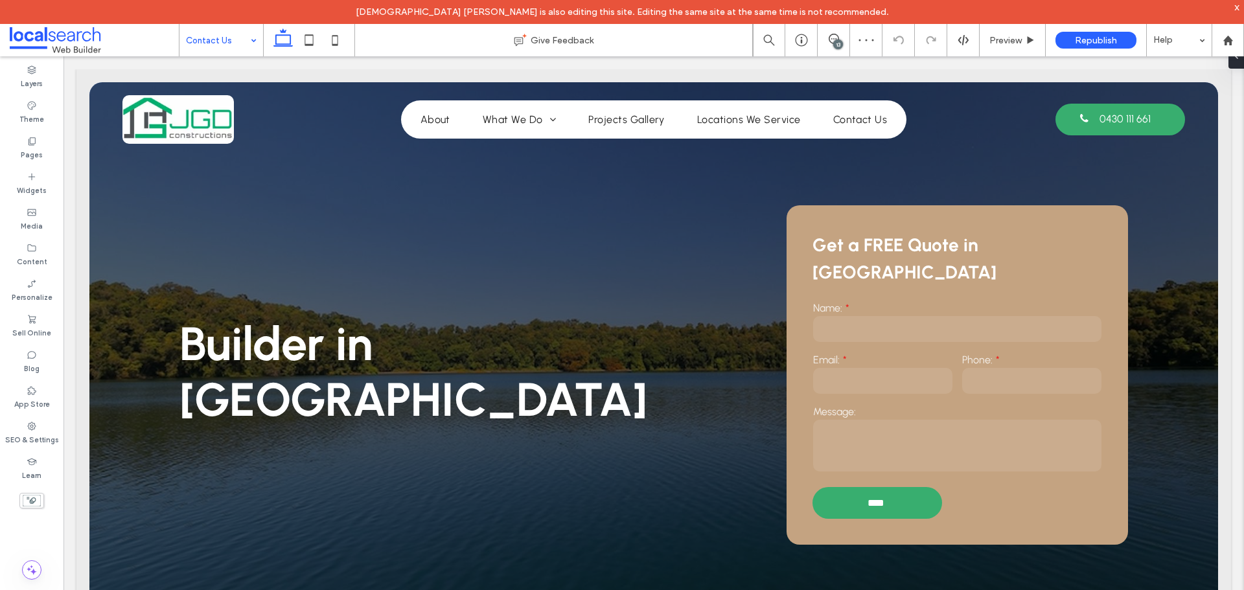
click at [226, 46] on input at bounding box center [218, 40] width 64 height 32
click at [835, 39] on div at bounding box center [622, 295] width 1244 height 590
click at [835, 39] on use at bounding box center [834, 39] width 10 height 10
click at [828, 41] on span at bounding box center [834, 39] width 32 height 10
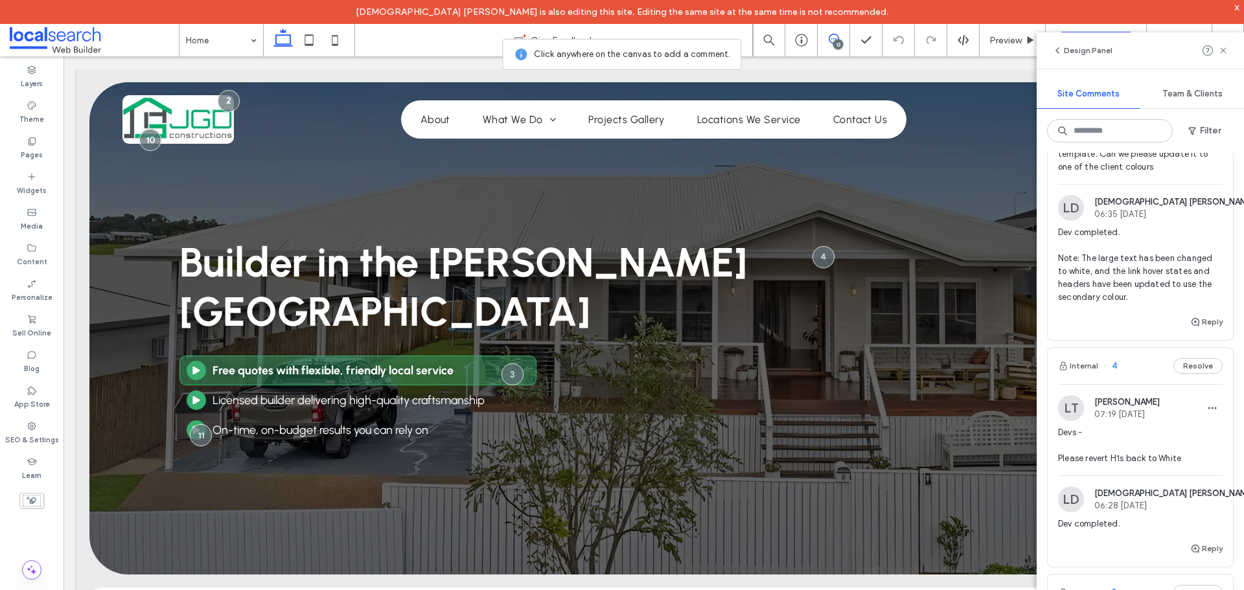
scroll to position [2215, 0]
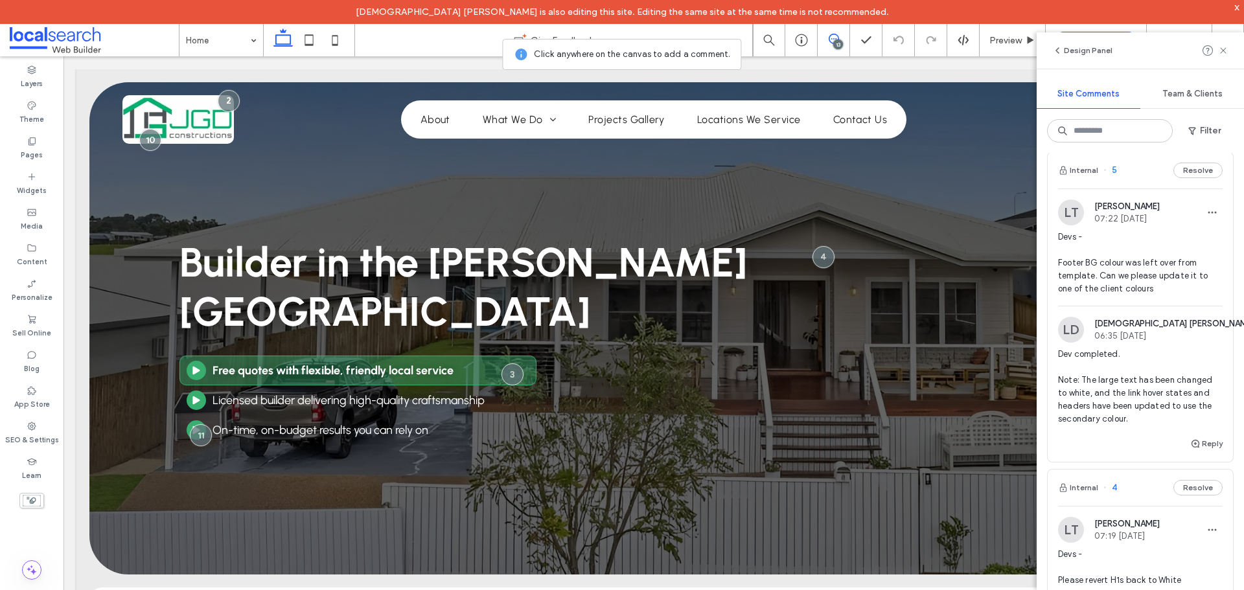
click at [1073, 218] on img at bounding box center [1071, 213] width 26 height 26
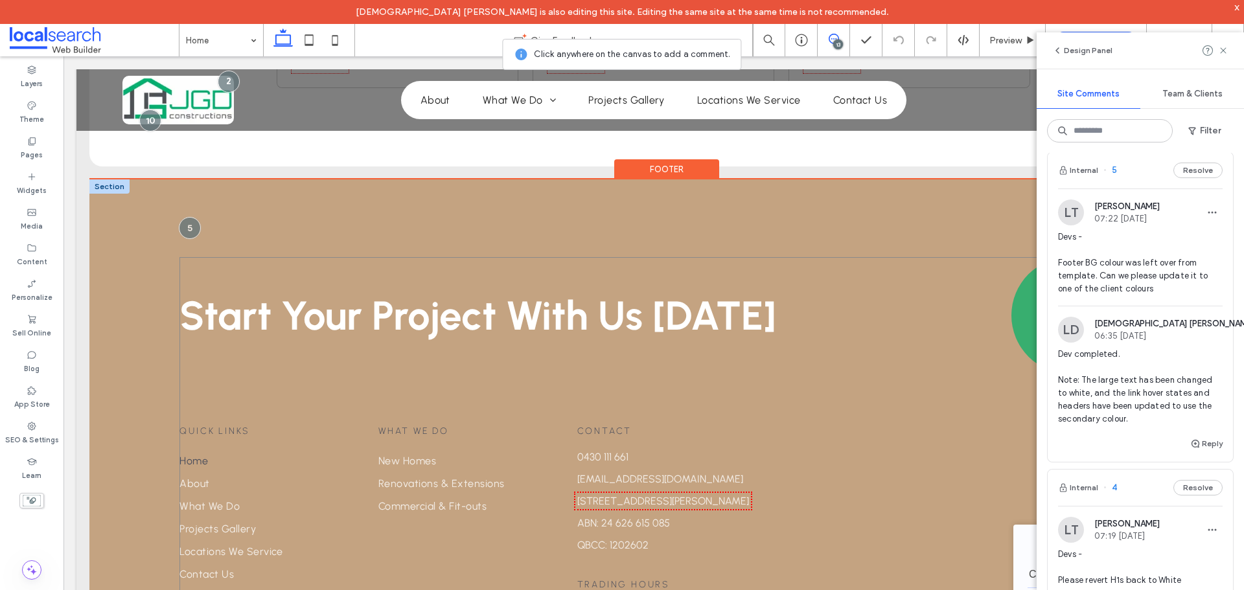
scroll to position [2377, 0]
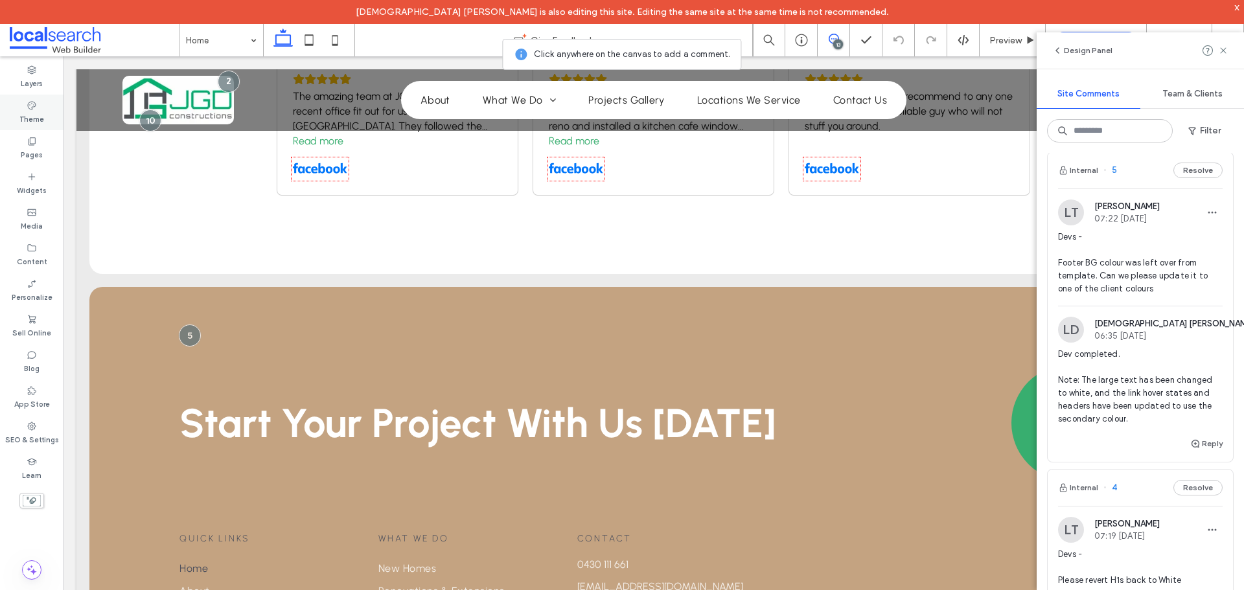
click at [29, 114] on label "Theme" at bounding box center [31, 118] width 25 height 14
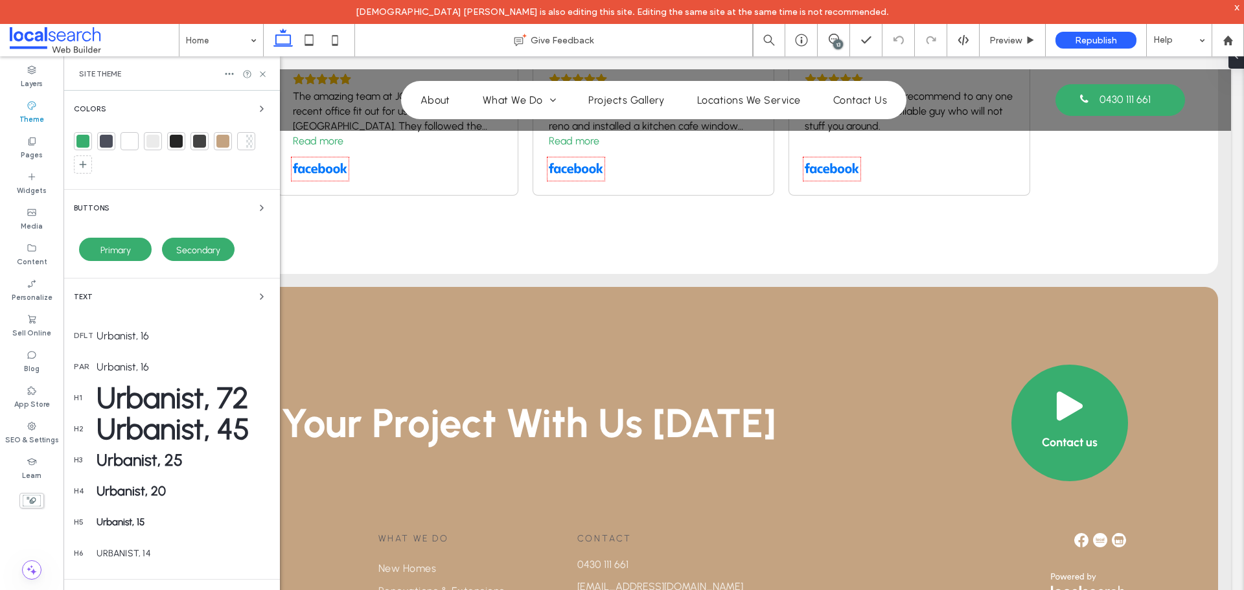
scroll to position [0, 0]
click at [261, 74] on icon at bounding box center [263, 74] width 10 height 10
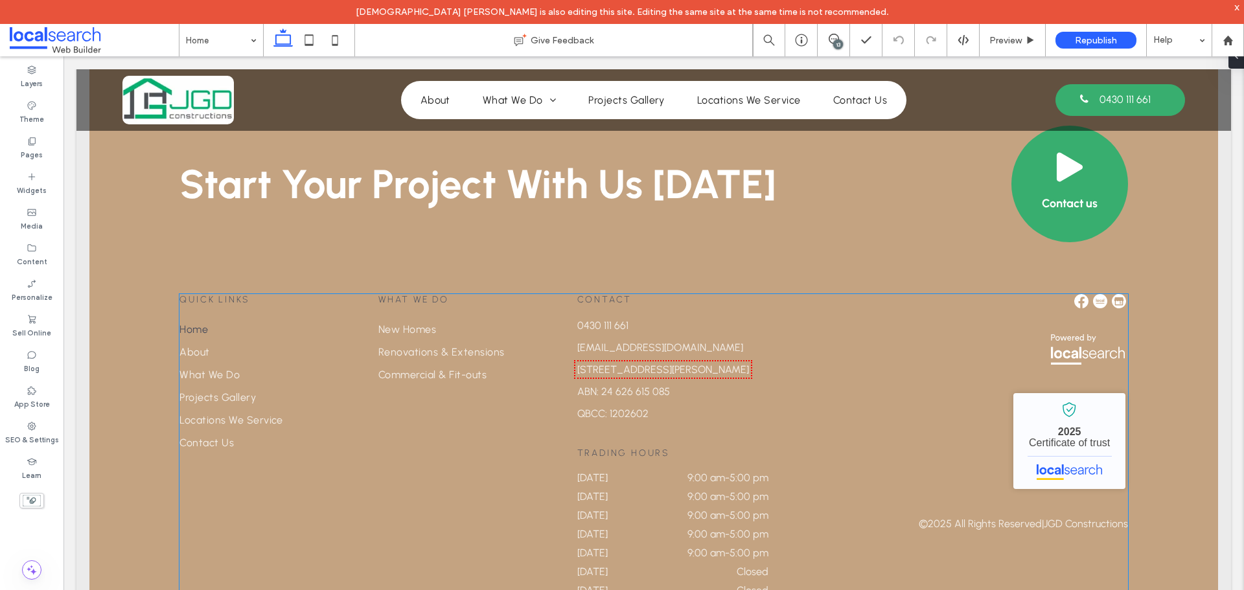
scroll to position [2625, 0]
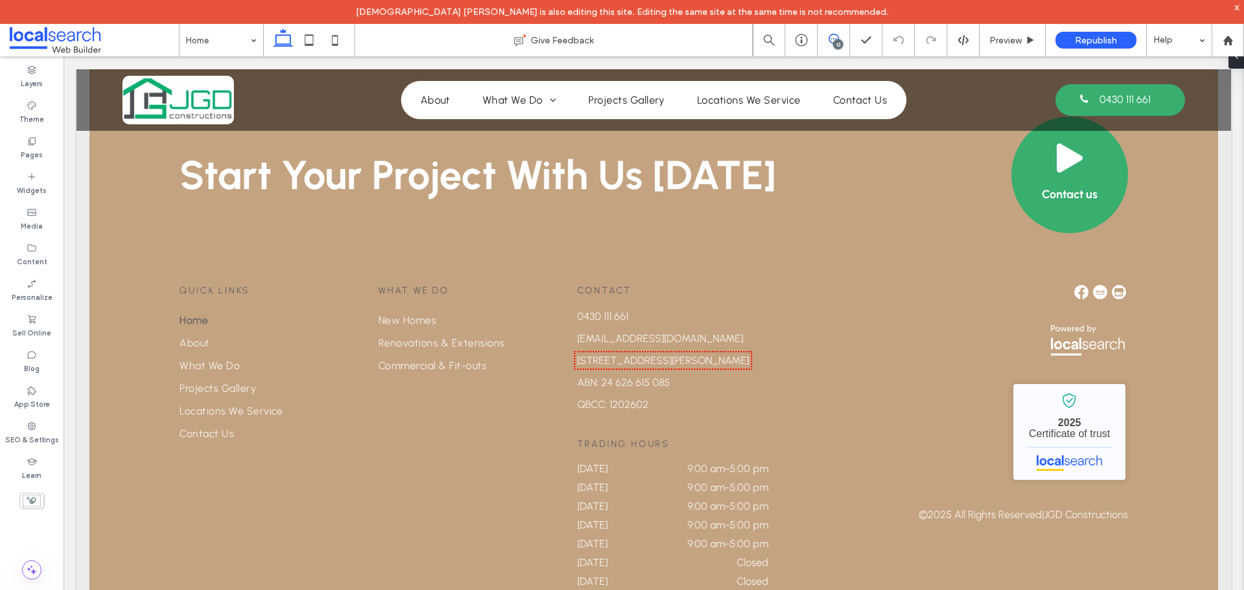
click at [832, 35] on icon at bounding box center [834, 39] width 10 height 10
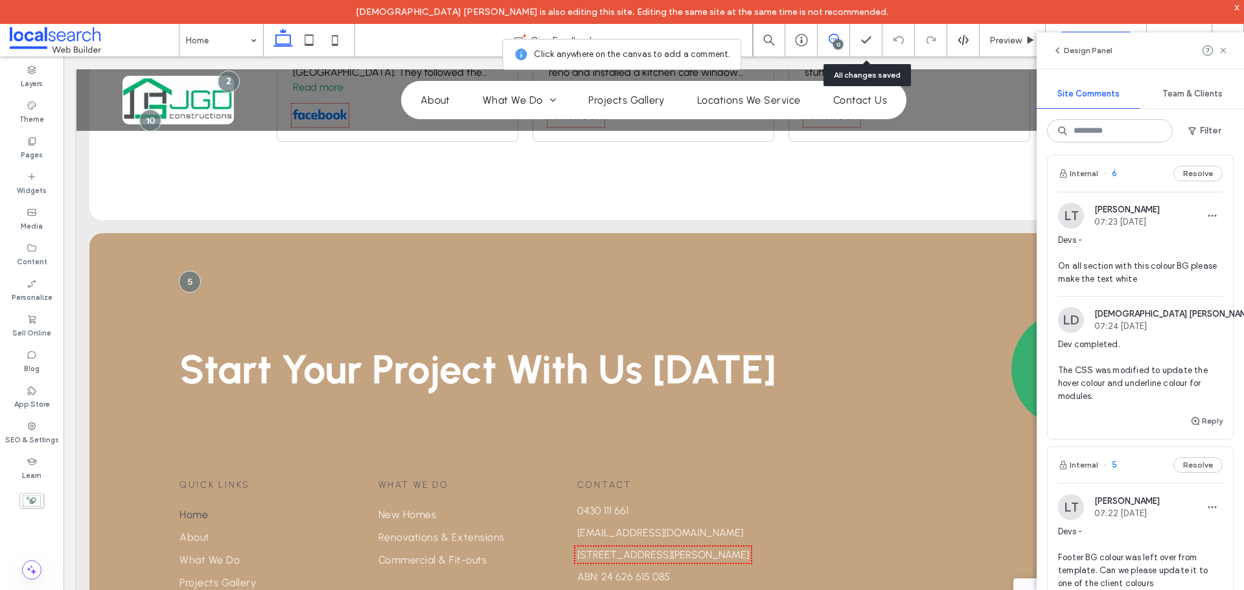
scroll to position [1879, 0]
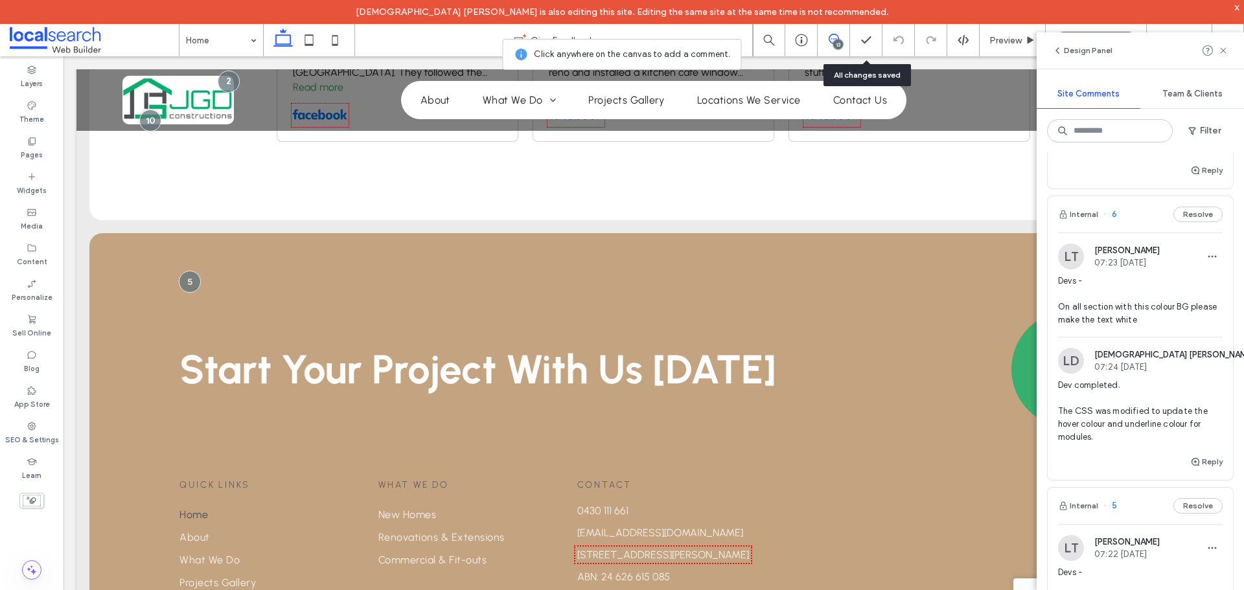
click at [1071, 251] on img at bounding box center [1071, 257] width 26 height 26
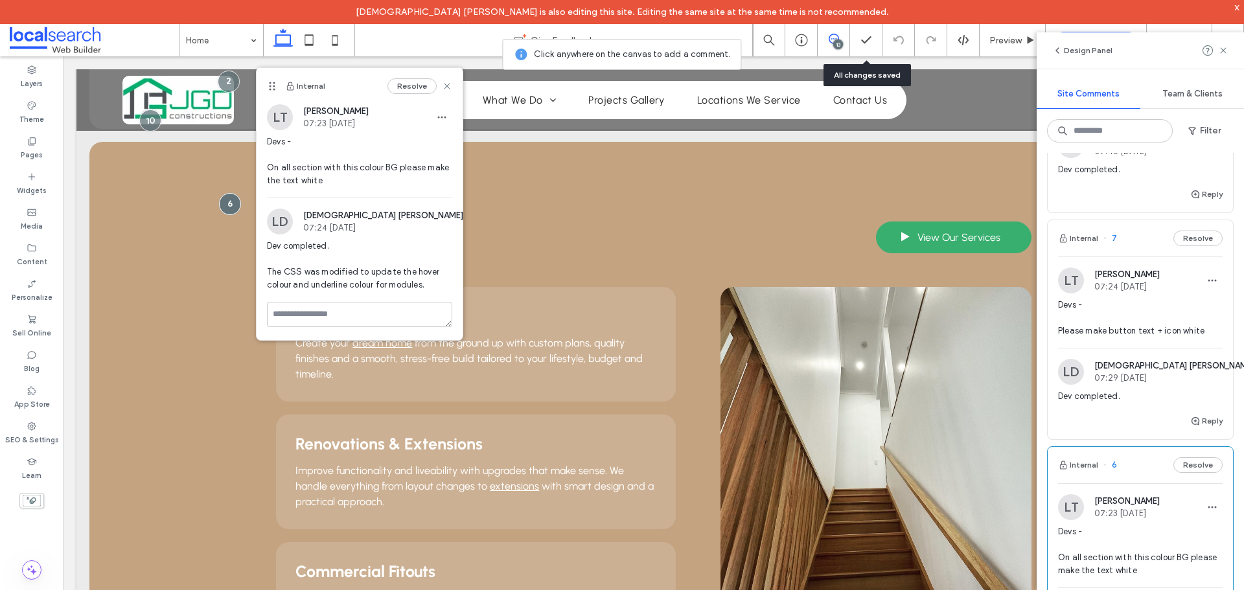
scroll to position [1555, 0]
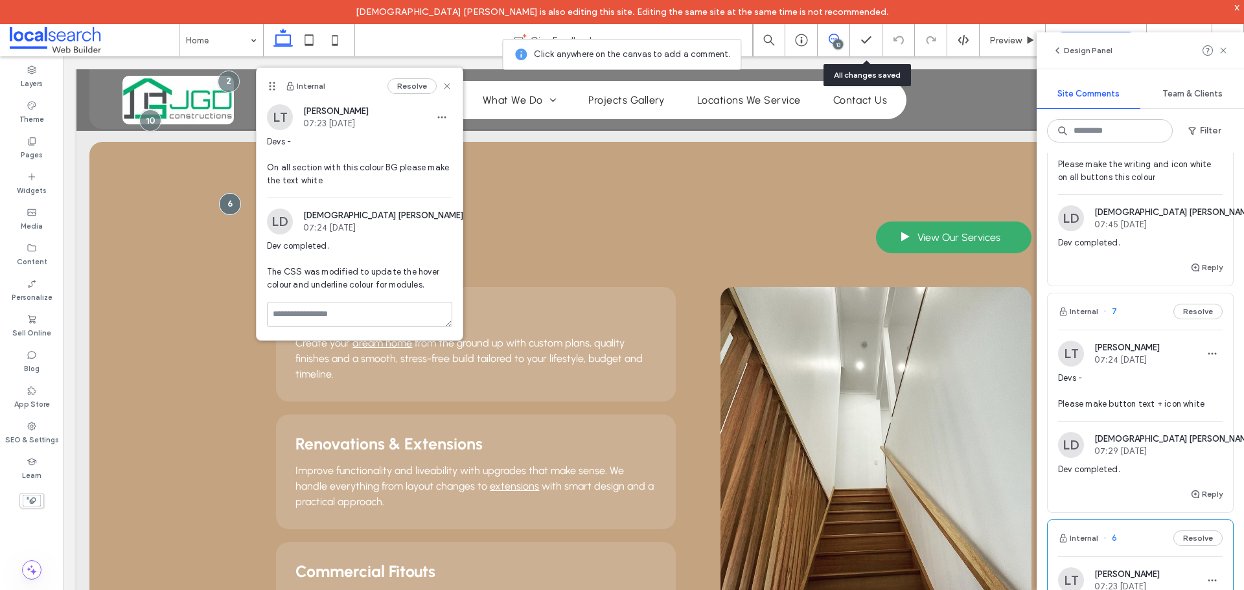
click at [1076, 355] on img at bounding box center [1071, 354] width 26 height 26
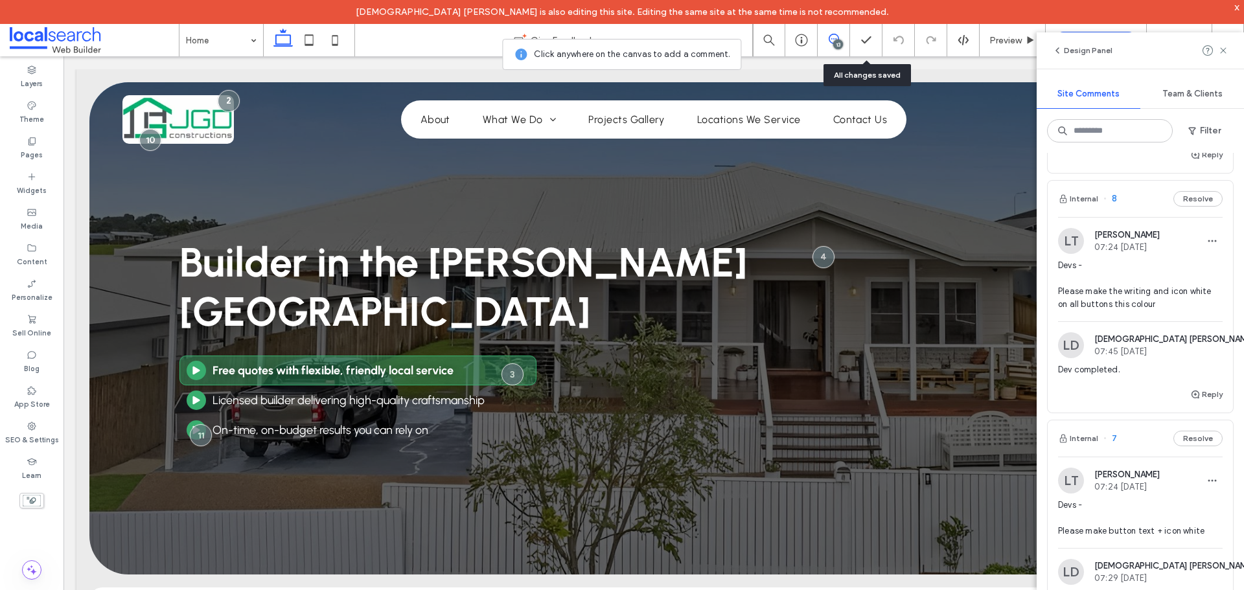
scroll to position [1426, 0]
click at [1062, 235] on img at bounding box center [1071, 244] width 26 height 26
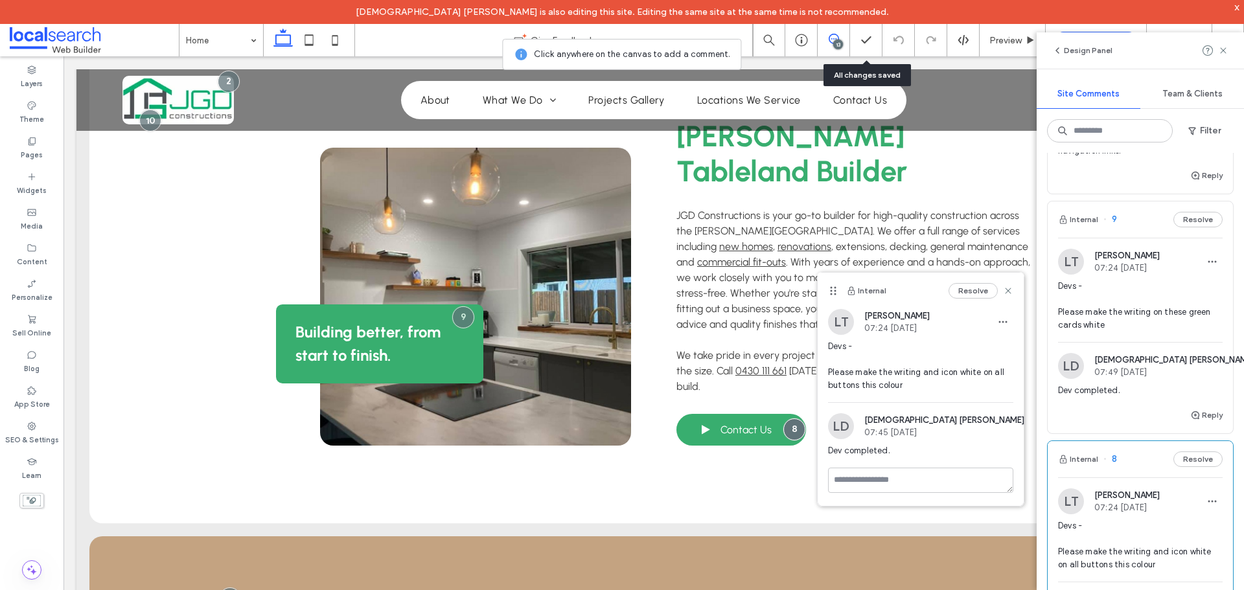
scroll to position [1166, 0]
click at [1072, 255] on img at bounding box center [1071, 263] width 26 height 26
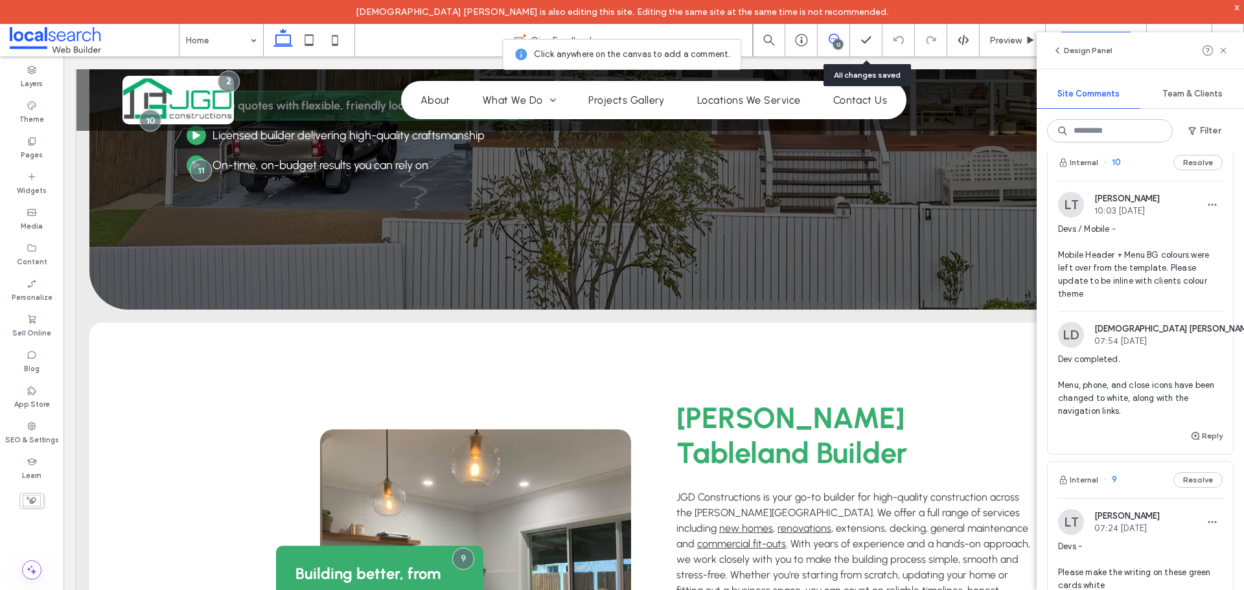
scroll to position [842, 0]
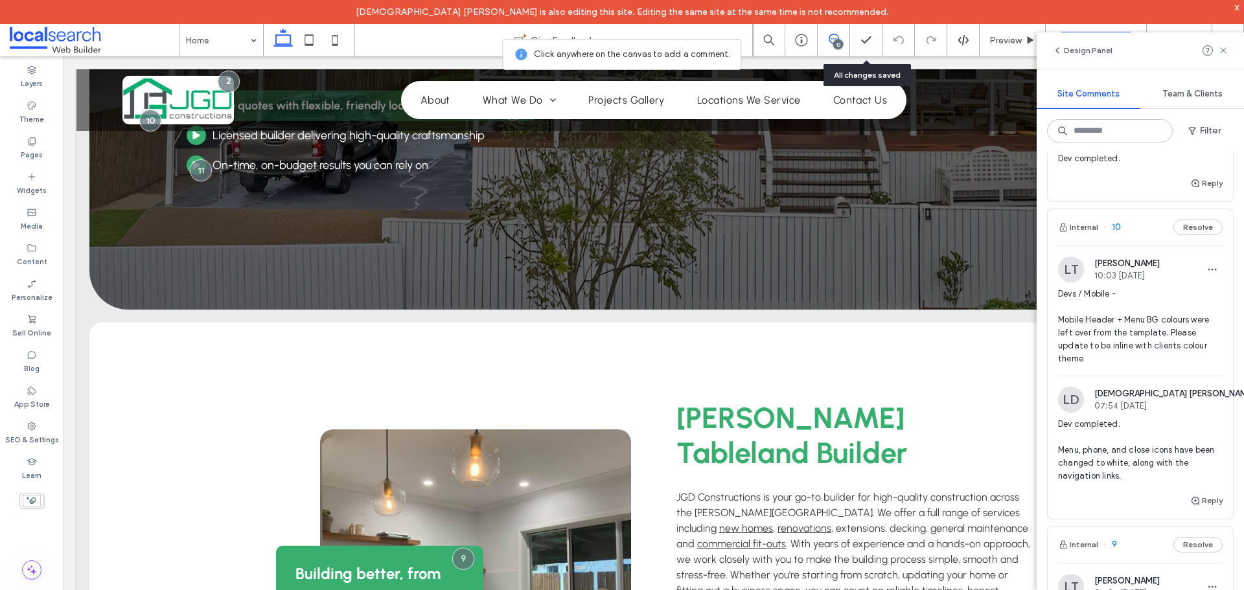
click at [1068, 261] on img at bounding box center [1071, 270] width 26 height 26
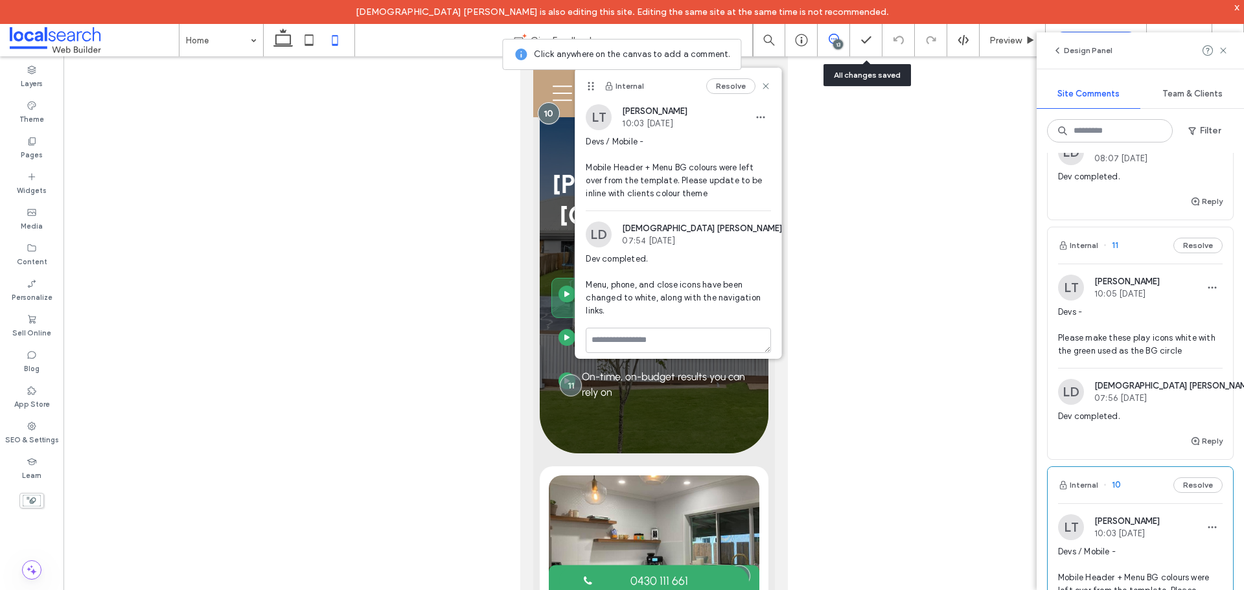
scroll to position [583, 0]
click at [1067, 284] on img at bounding box center [1071, 289] width 26 height 26
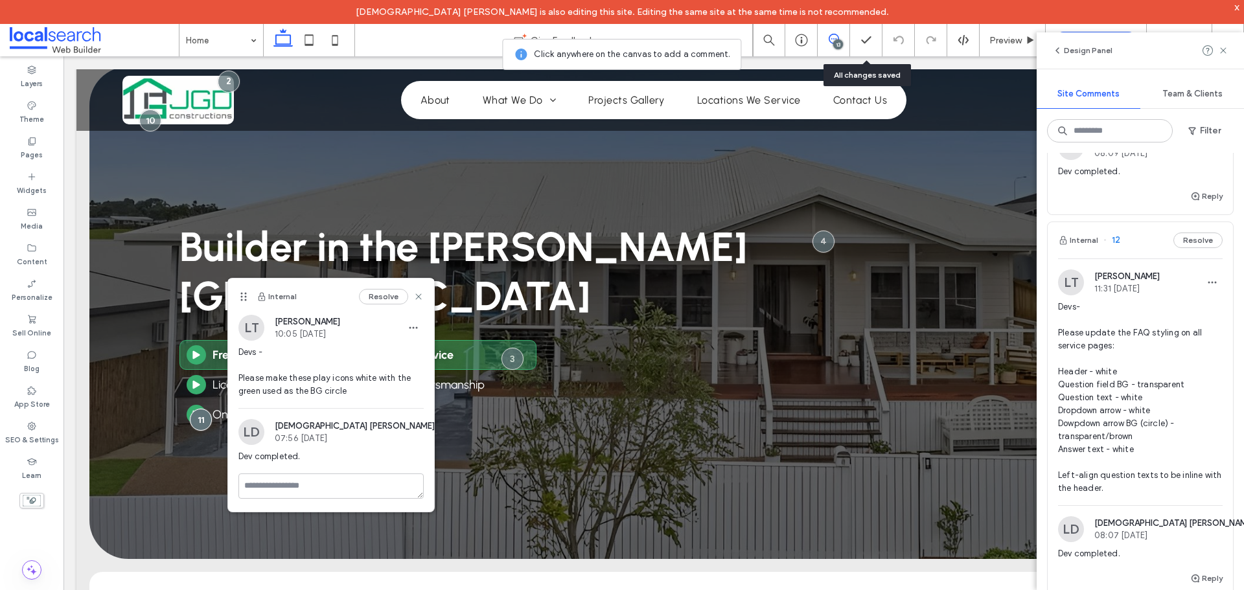
scroll to position [194, 0]
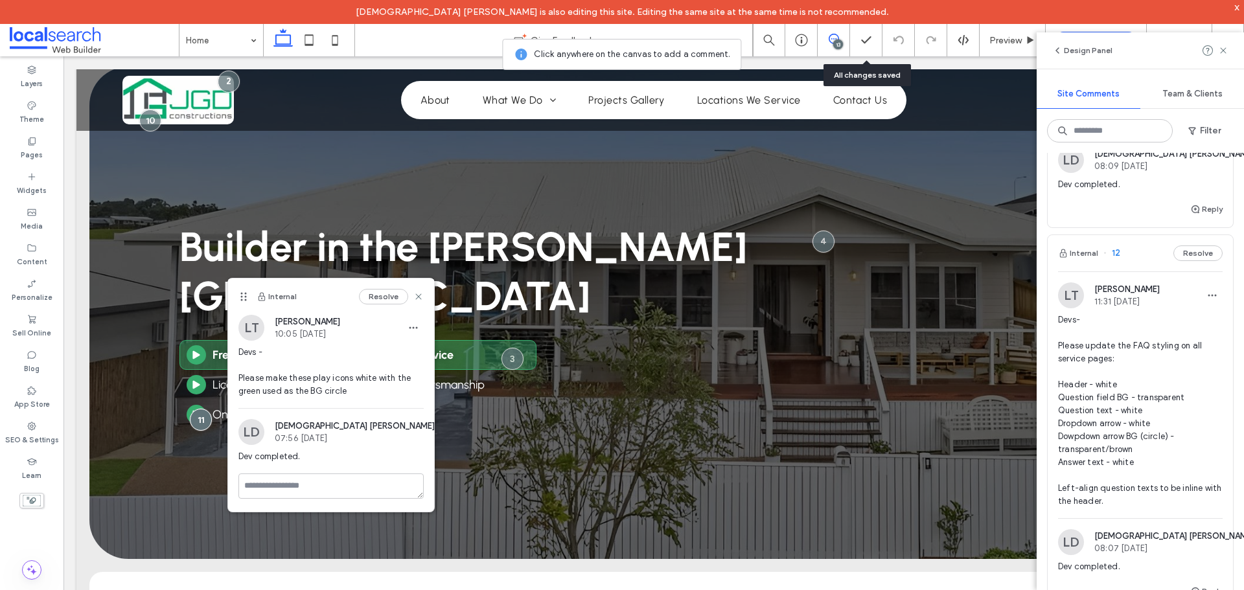
click at [1071, 294] on img at bounding box center [1071, 296] width 26 height 26
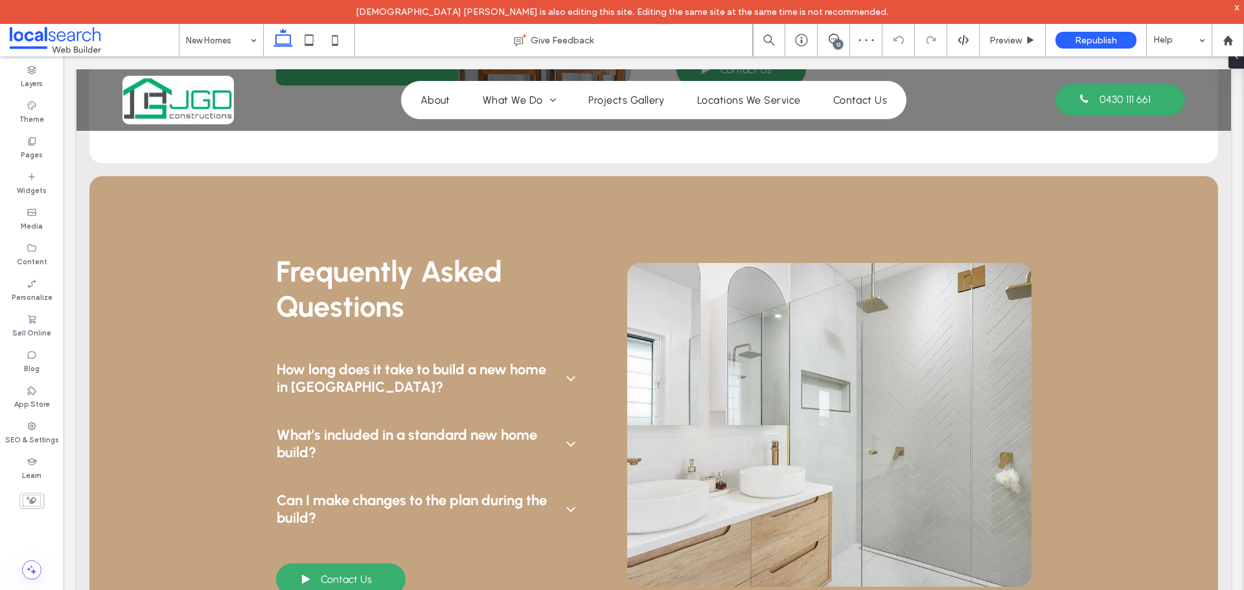
click at [839, 42] on div "13" at bounding box center [838, 45] width 10 height 10
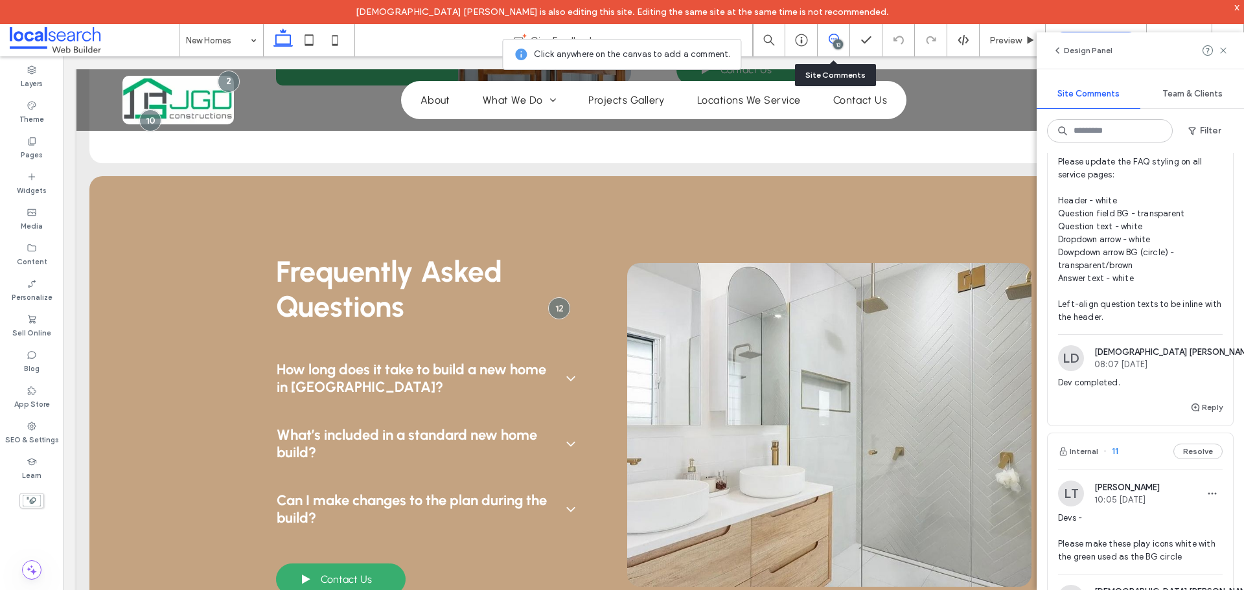
scroll to position [389, 0]
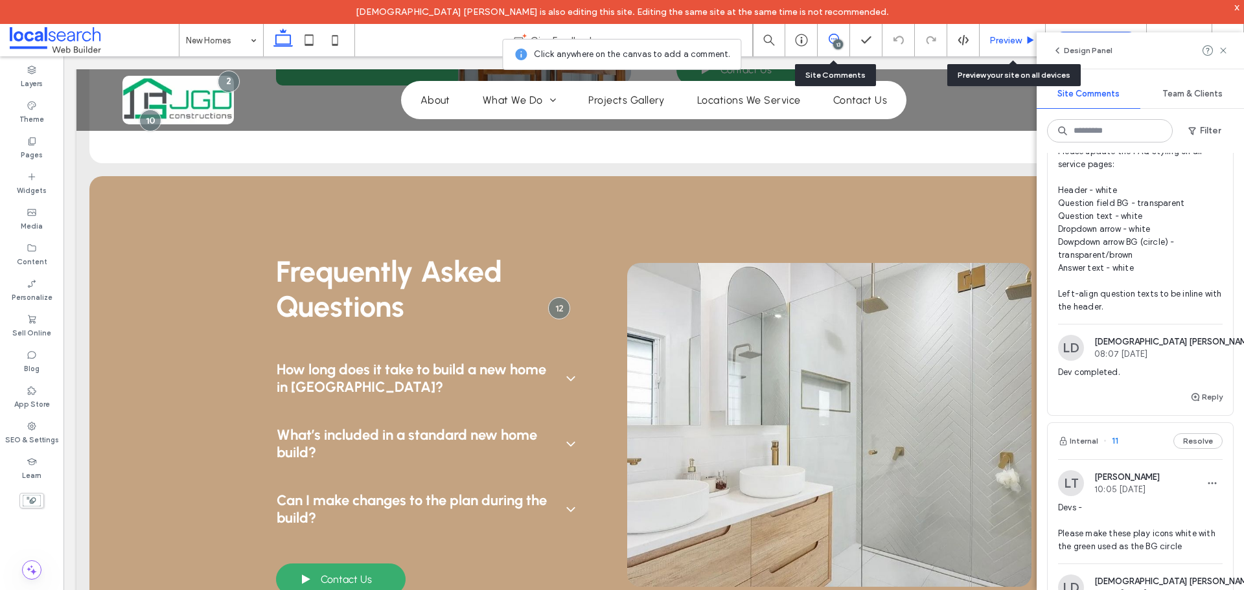
click at [1003, 36] on span "Preview" at bounding box center [1006, 40] width 32 height 11
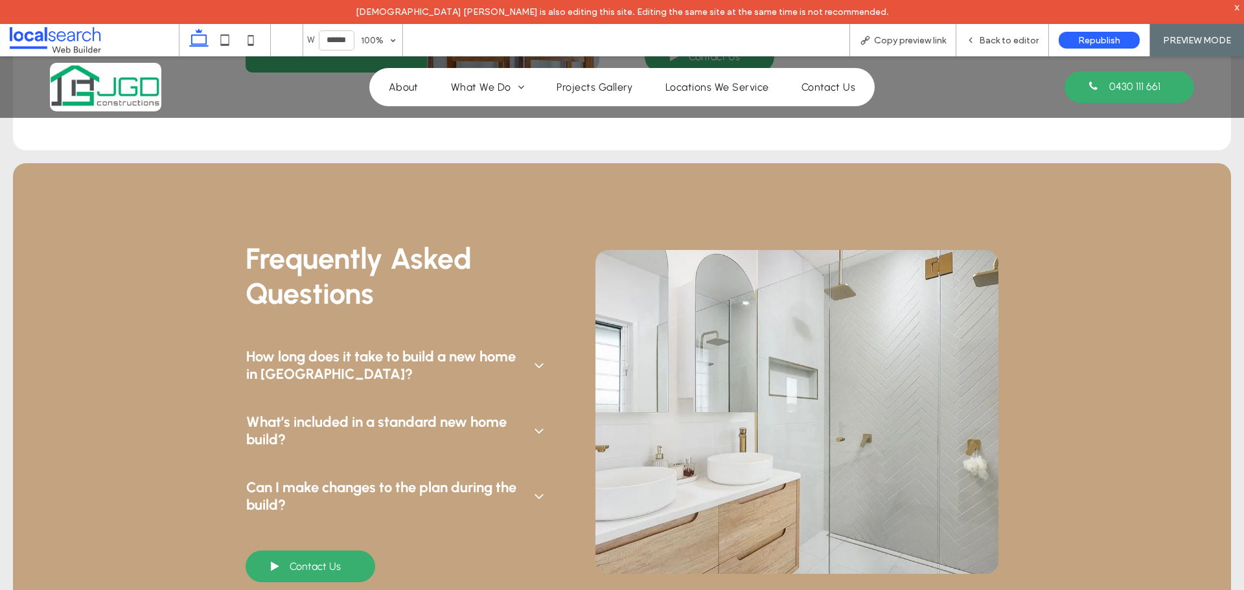
click at [344, 348] on span "How long does it take to build a new home in Queensland?" at bounding box center [384, 365] width 277 height 35
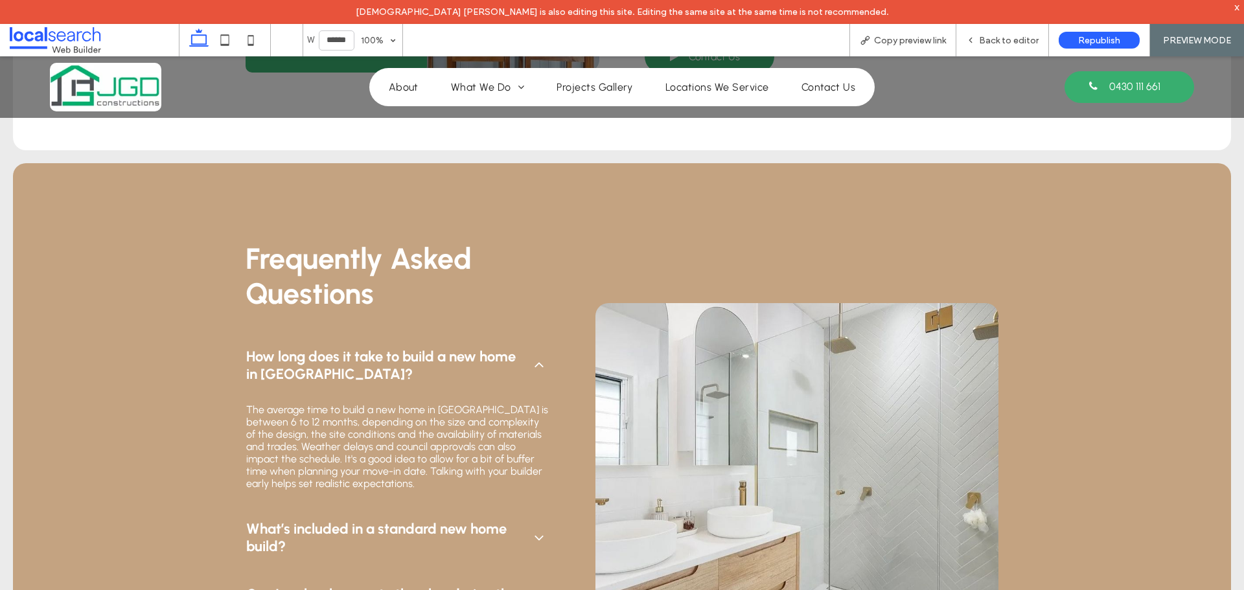
click at [531, 358] on icon at bounding box center [539, 366] width 16 height 16
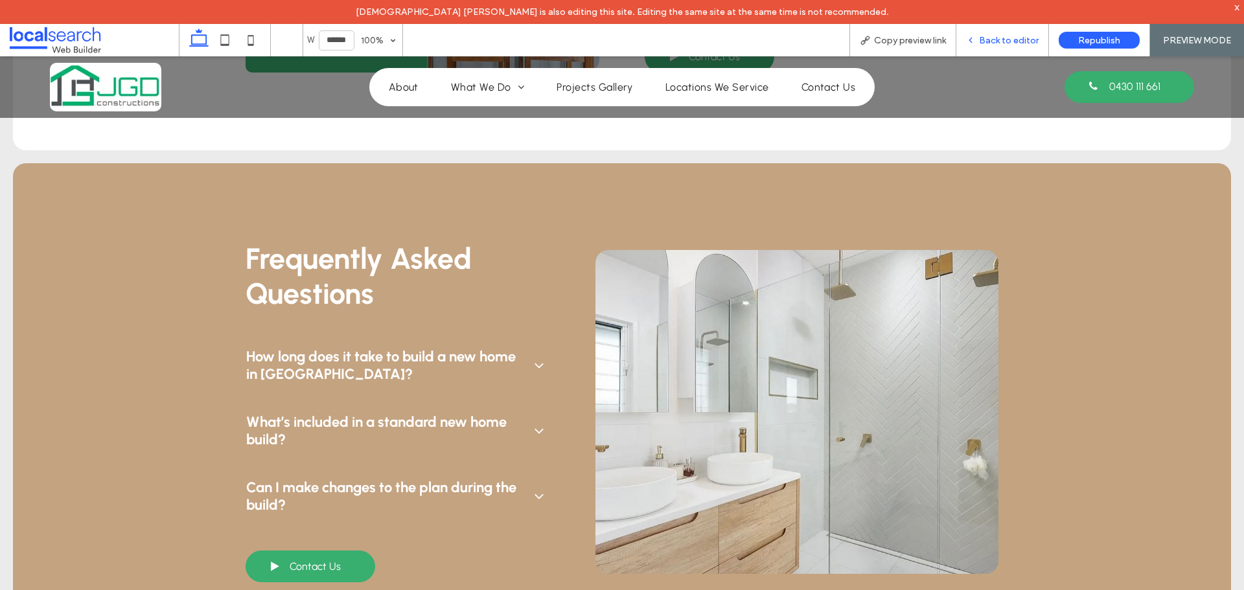
click at [1000, 41] on span "Back to editor" at bounding box center [1009, 40] width 60 height 11
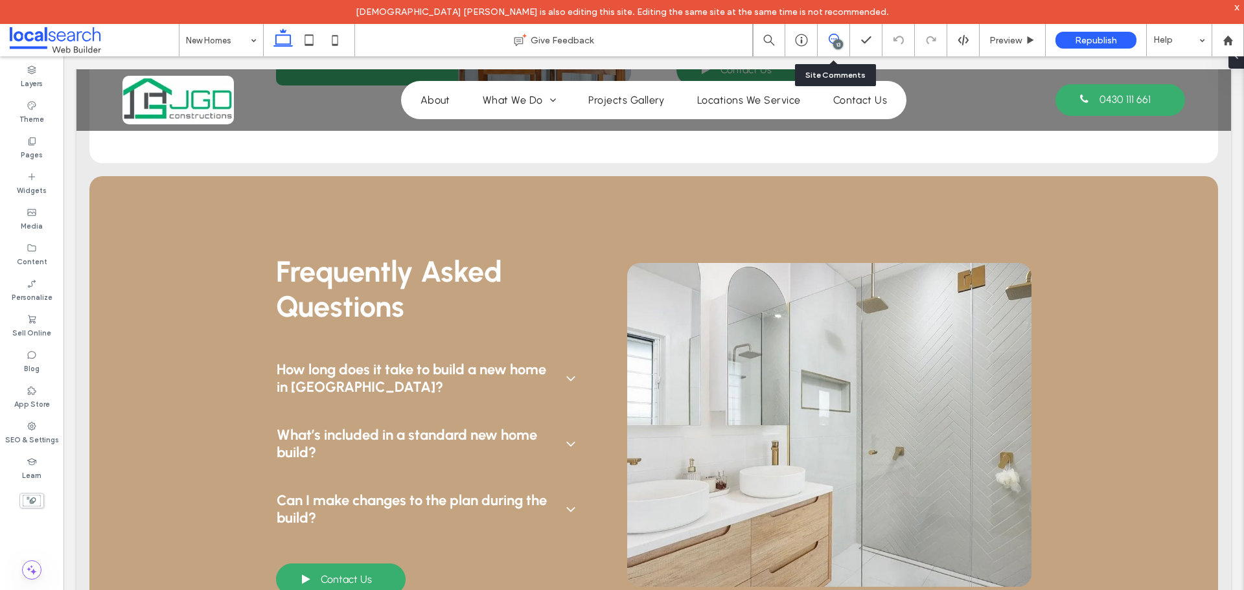
click at [825, 40] on span at bounding box center [834, 39] width 32 height 10
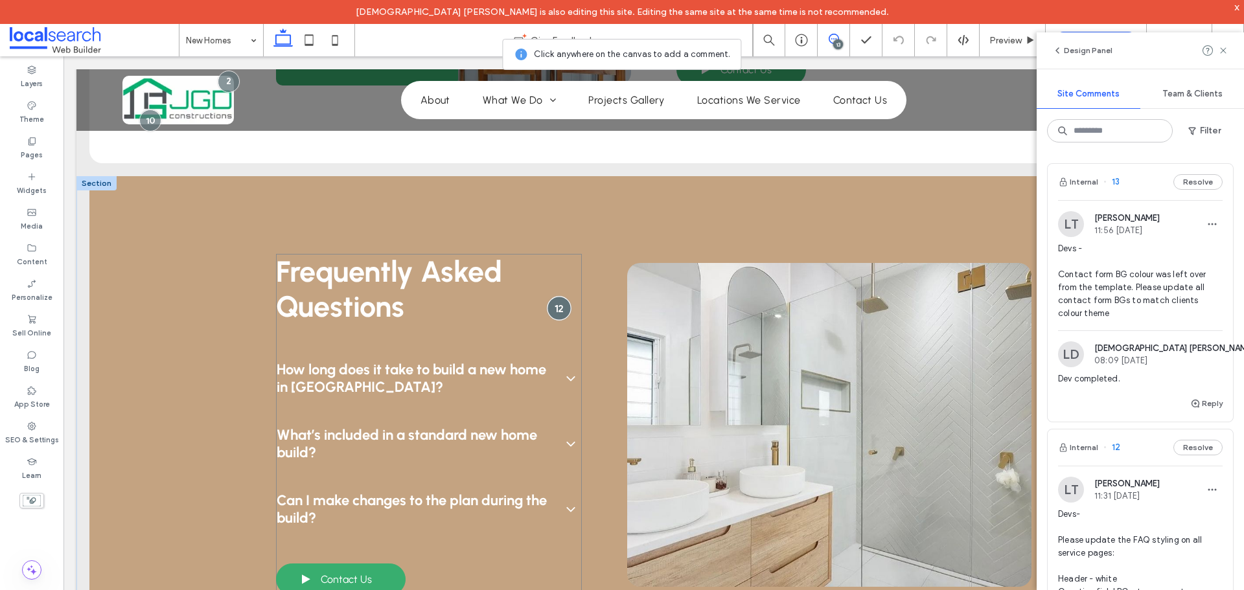
click at [549, 296] on div at bounding box center [560, 308] width 24 height 24
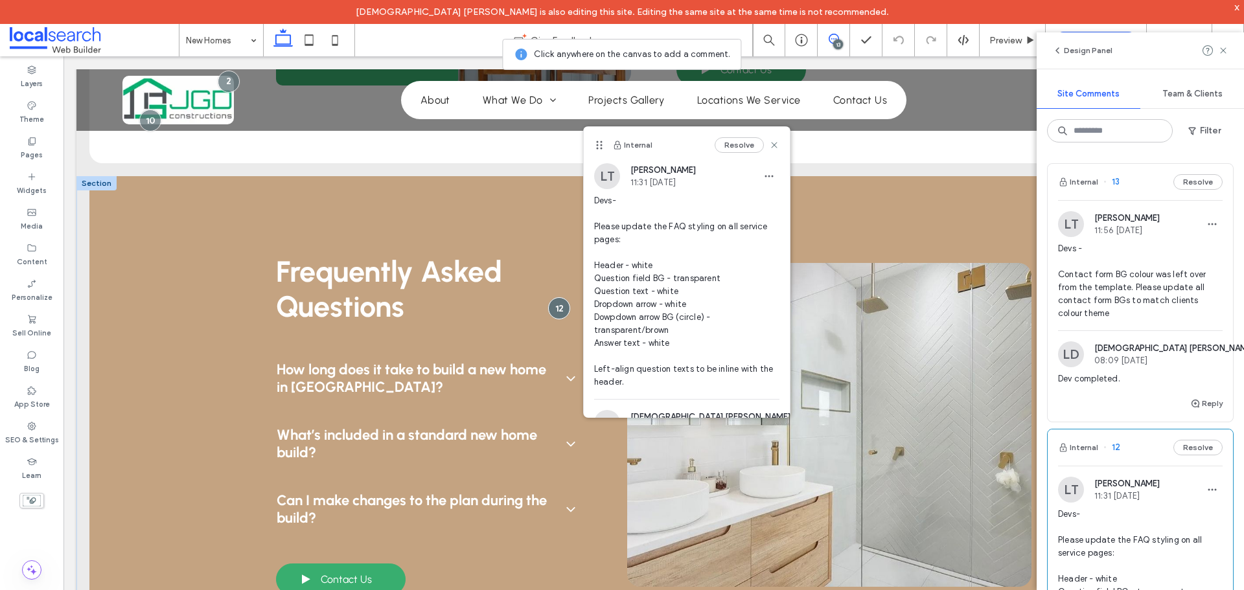
click at [544, 361] on span "How long does it take to build a new home in Queensland?" at bounding box center [416, 378] width 278 height 35
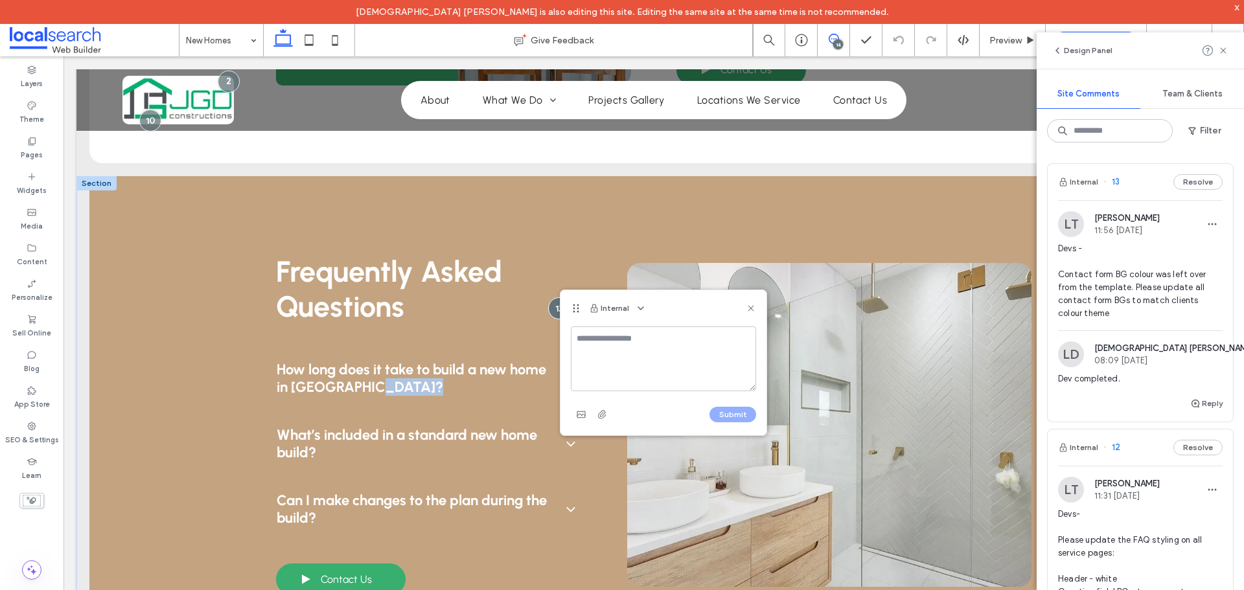
click at [544, 352] on div "How long does it take to build a new home in Queensland? The average time to bu…" at bounding box center [428, 444] width 305 height 188
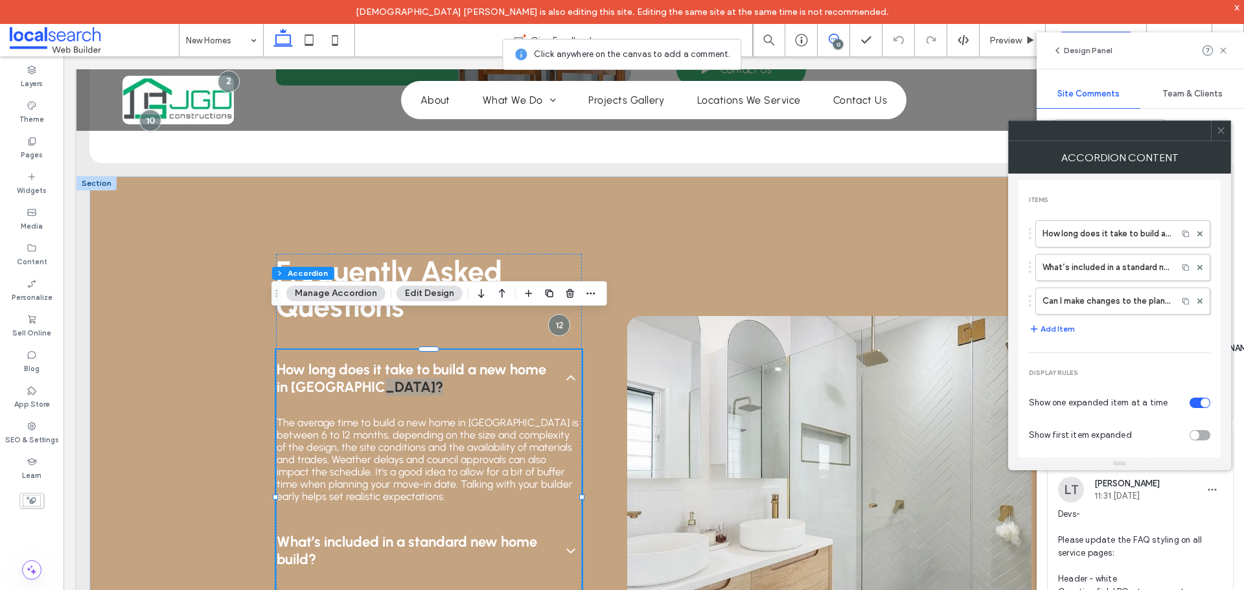
click at [423, 290] on button "Edit Design" at bounding box center [430, 294] width 66 height 16
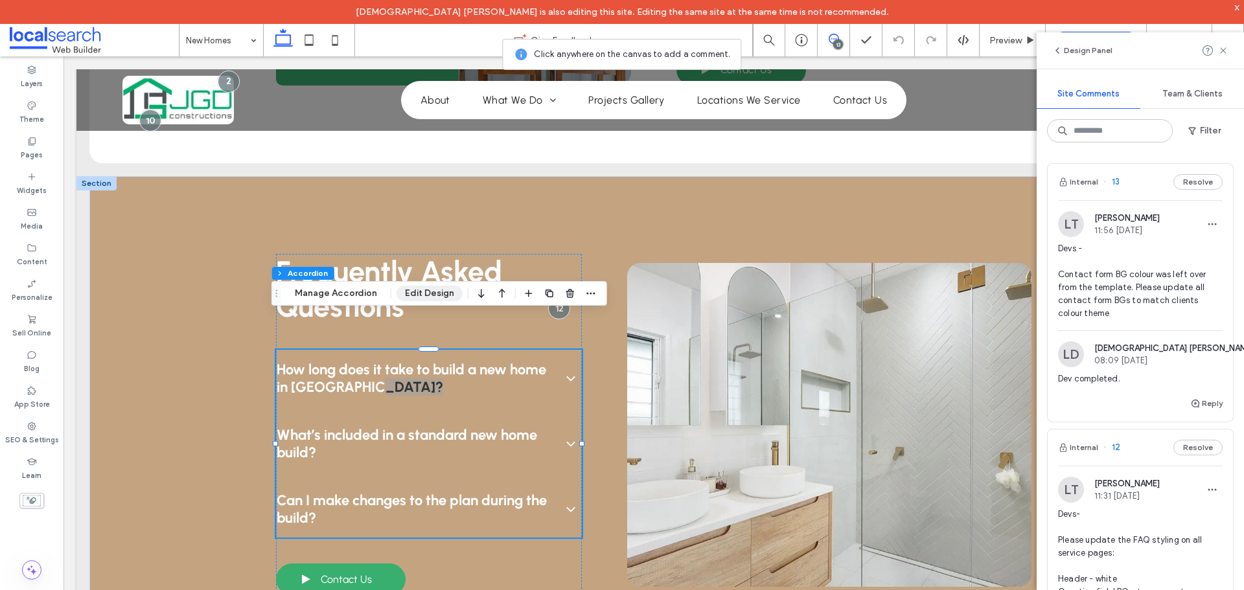
click at [427, 294] on button "Edit Design" at bounding box center [430, 294] width 66 height 16
click at [428, 297] on button "Edit Design" at bounding box center [430, 294] width 66 height 16
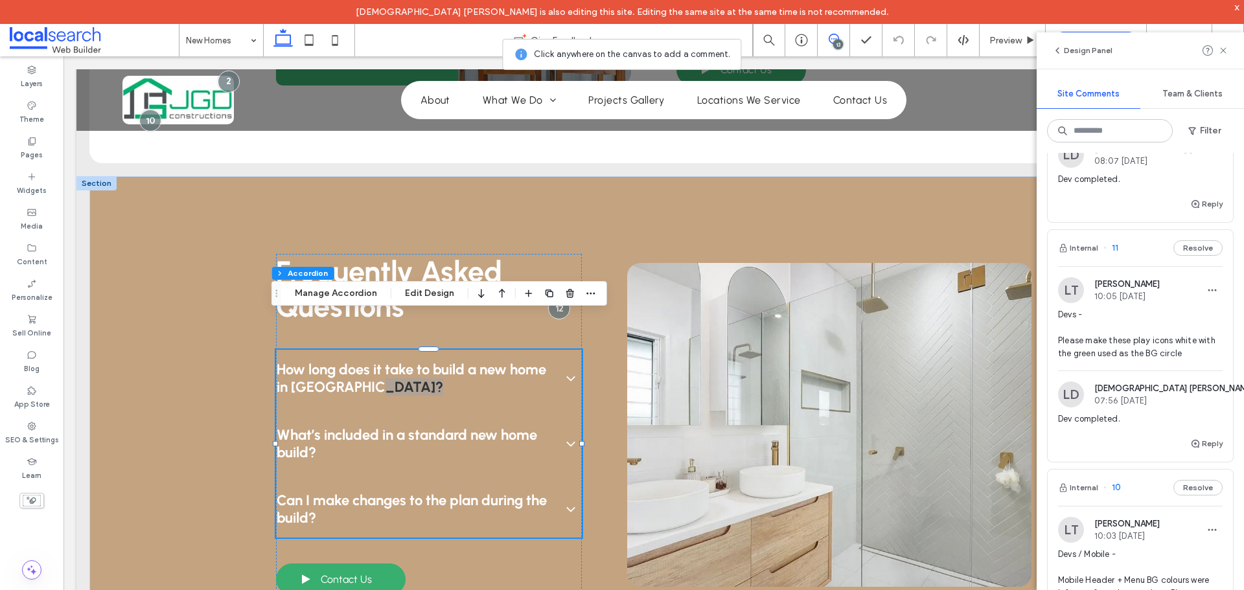
scroll to position [778, 0]
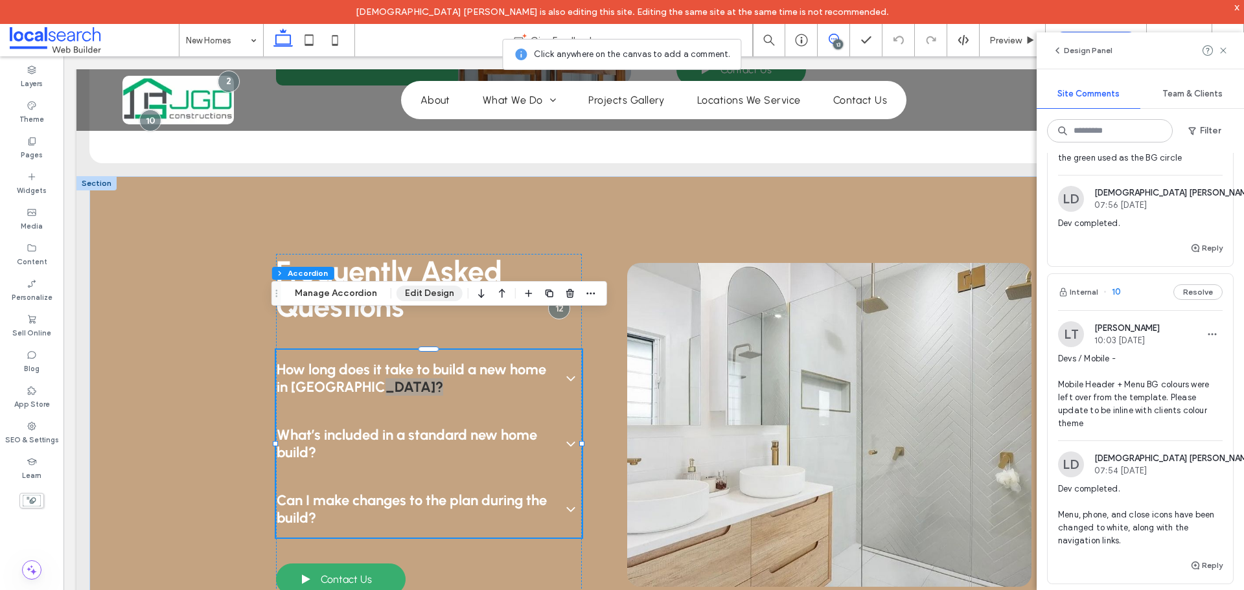
click at [413, 292] on button "Edit Design" at bounding box center [430, 294] width 66 height 16
click at [1224, 51] on use at bounding box center [1223, 50] width 6 height 6
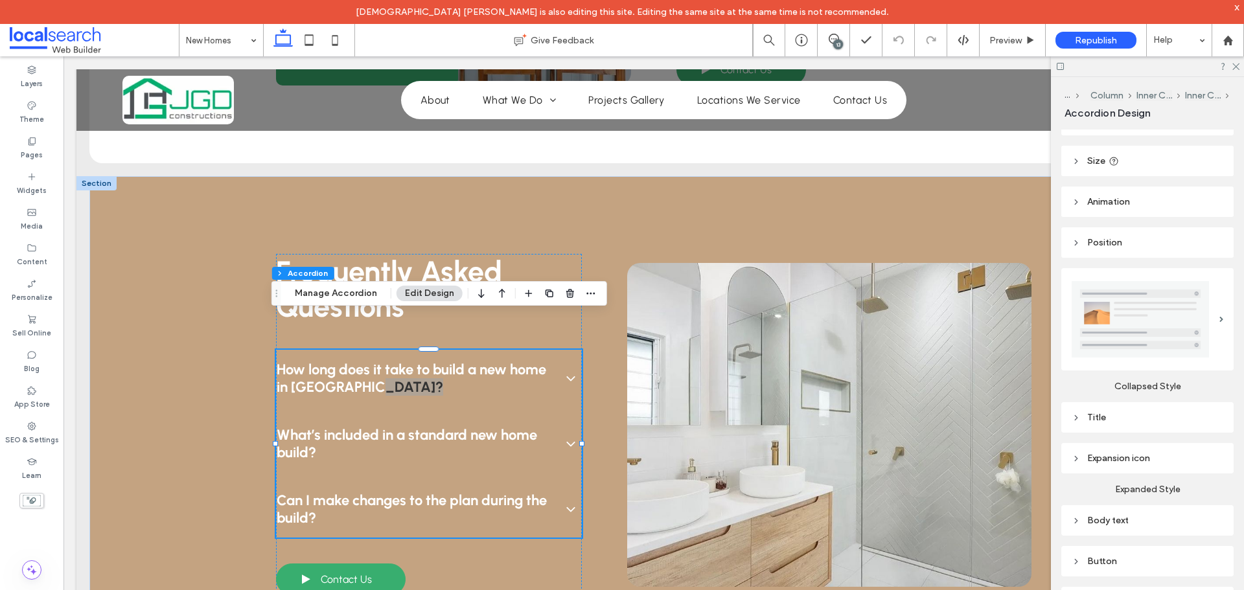
scroll to position [184, 0]
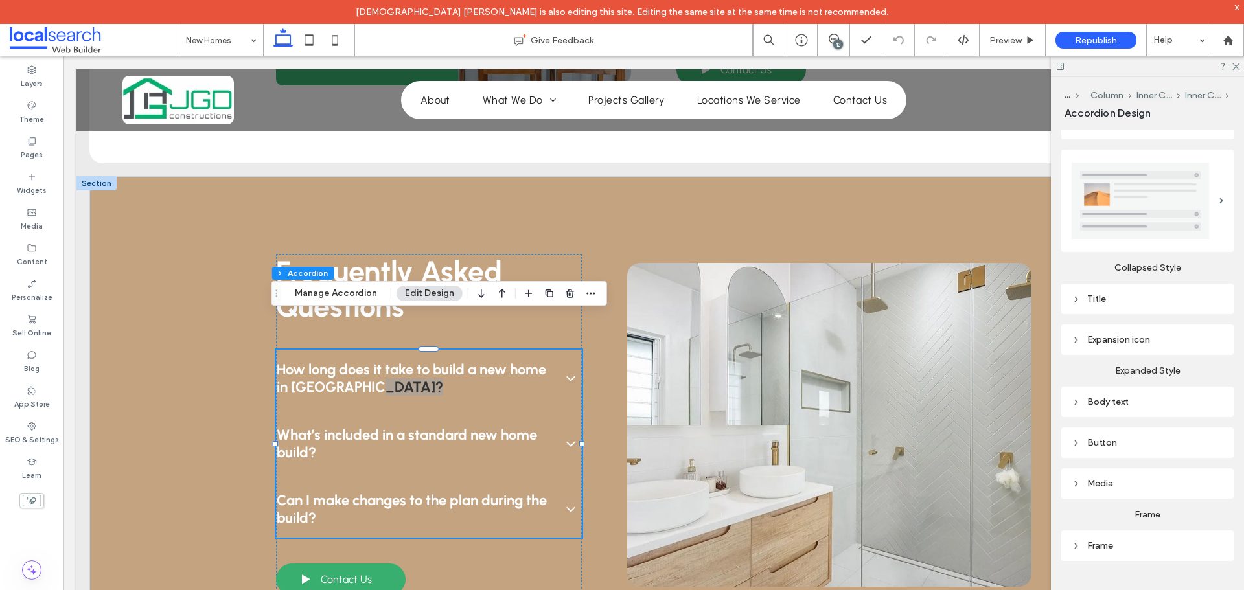
click at [1129, 437] on div "Button" at bounding box center [1148, 442] width 152 height 11
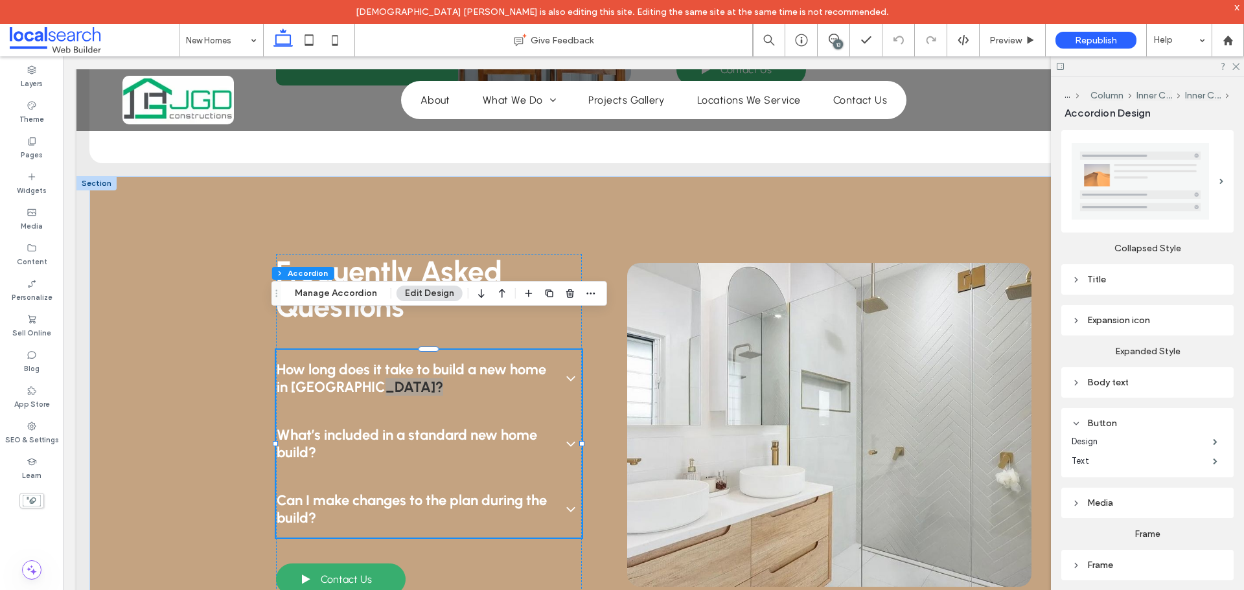
scroll to position [223, 0]
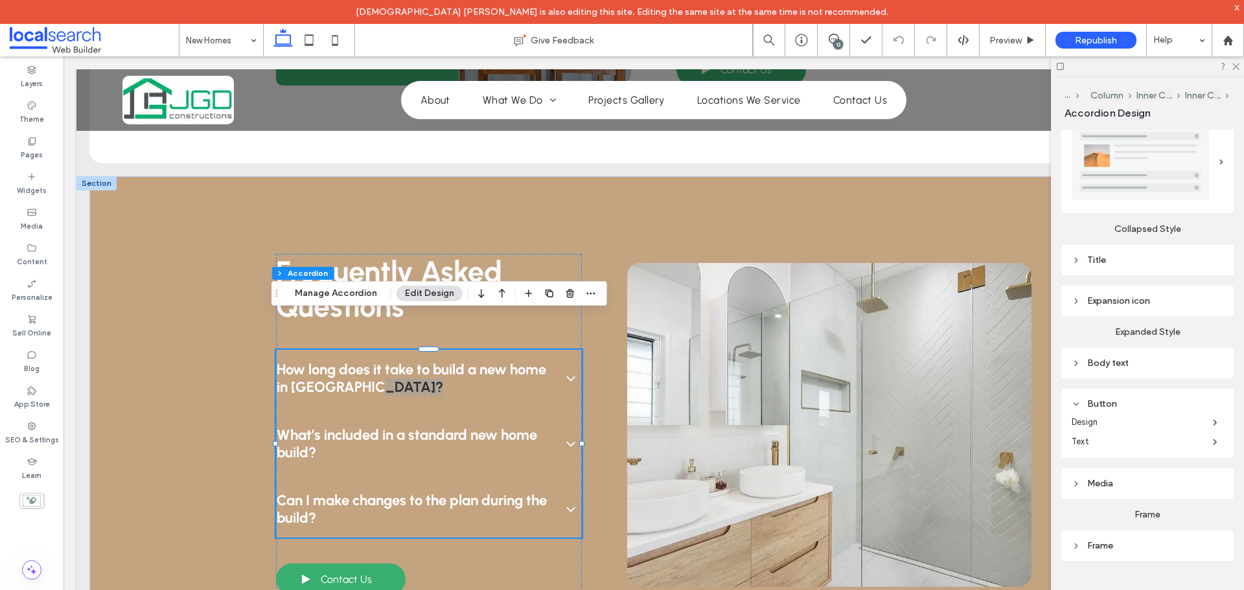
click at [1091, 301] on div "Expansion icon" at bounding box center [1148, 301] width 152 height 11
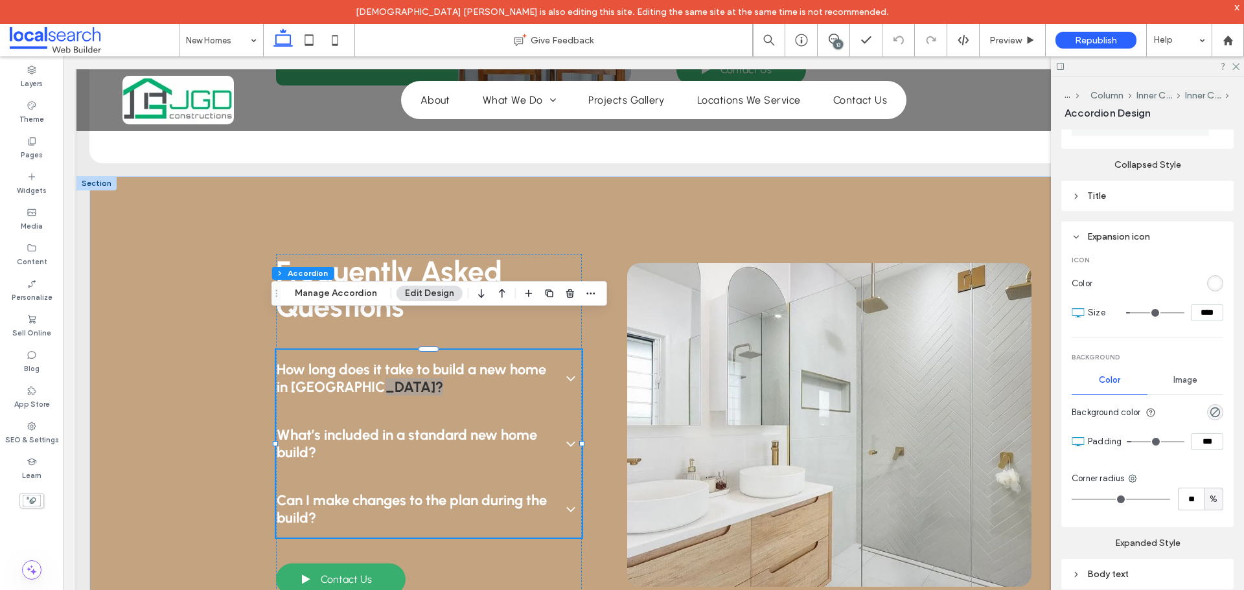
scroll to position [288, 0]
click at [1212, 413] on icon "rgba(0, 0, 0, 0)" at bounding box center [1215, 411] width 11 height 11
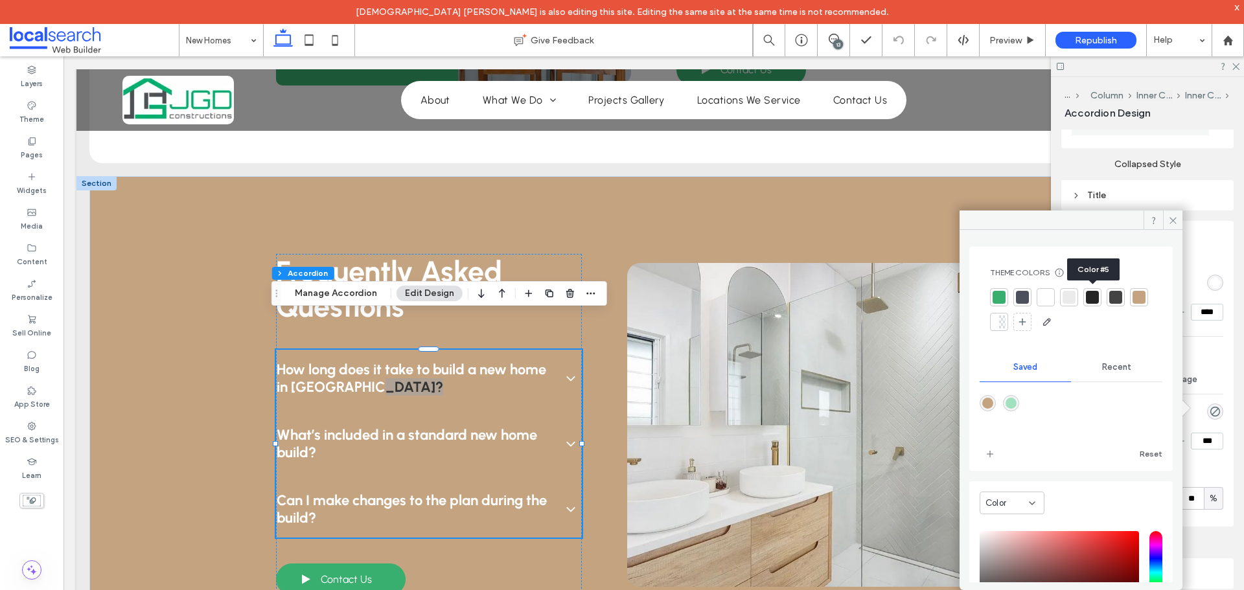
click at [1098, 297] on div at bounding box center [1092, 297] width 13 height 13
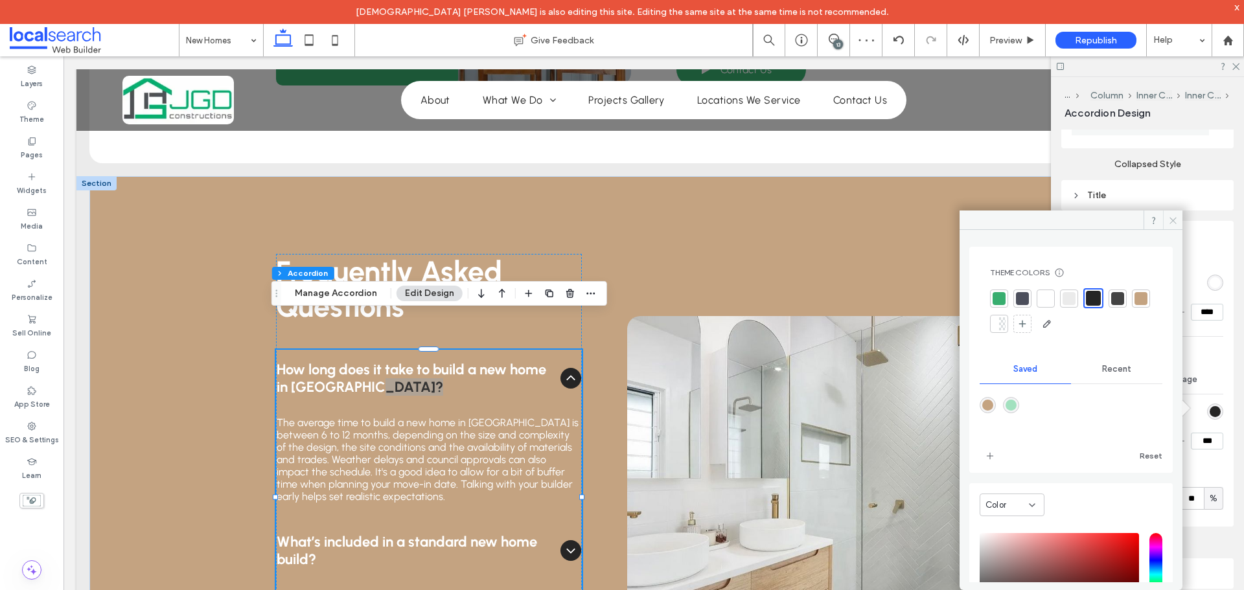
click at [1168, 221] on icon at bounding box center [1173, 221] width 10 height 10
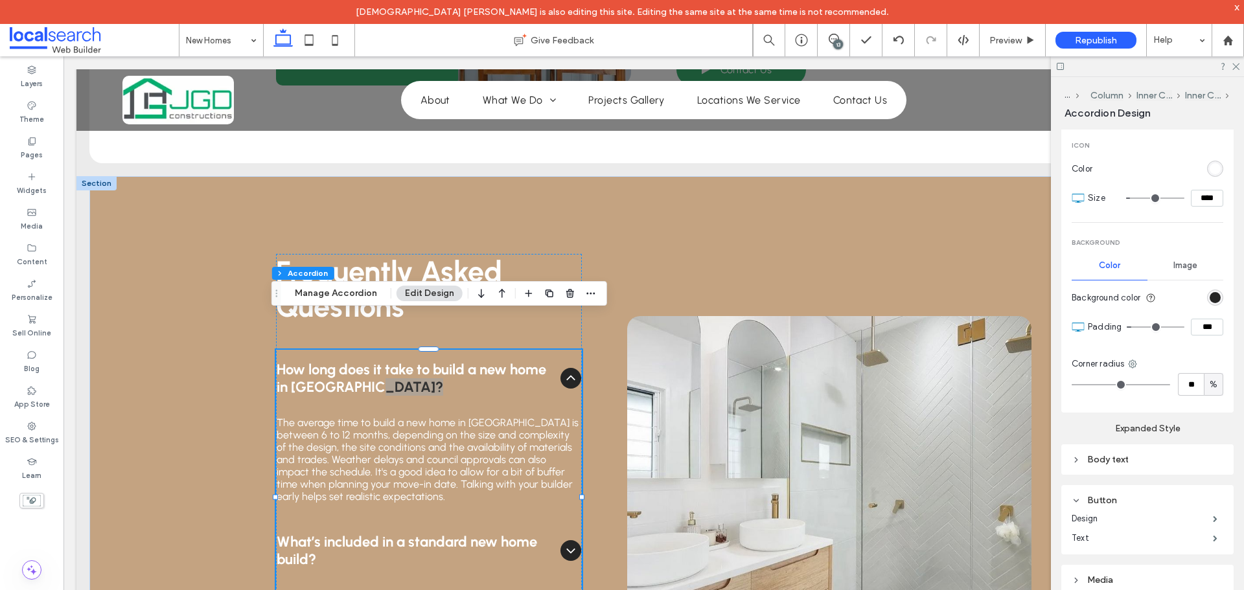
scroll to position [370, 0]
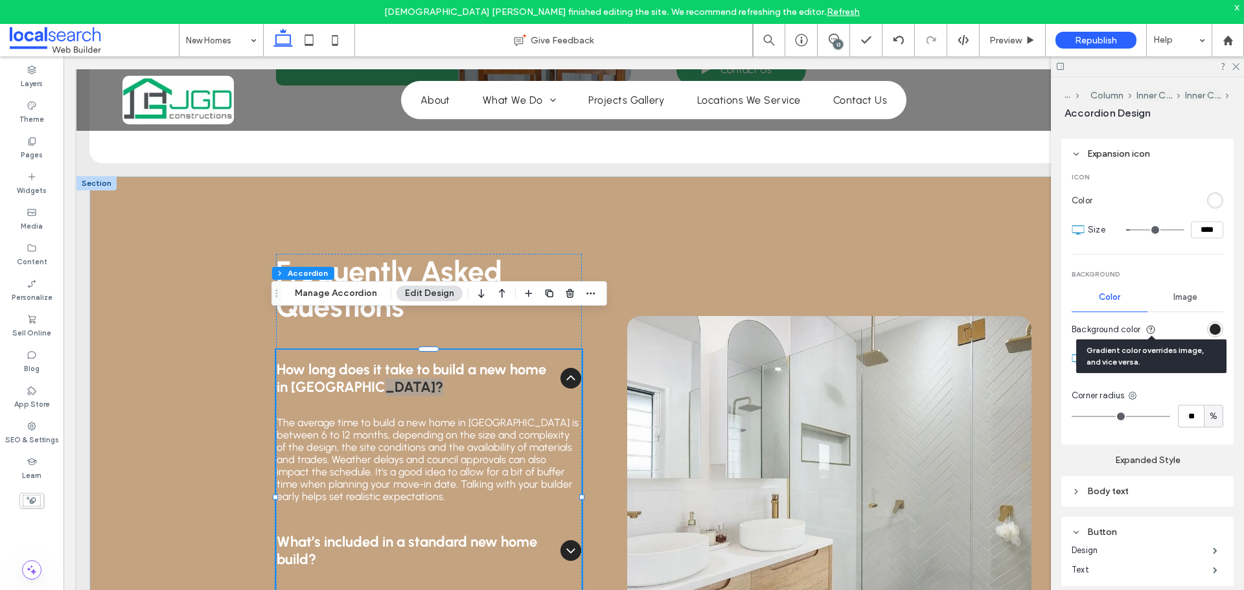
click at [1152, 326] on use at bounding box center [1151, 329] width 8 height 8
click at [1210, 324] on div "rgb(37, 37, 37)" at bounding box center [1215, 329] width 11 height 11
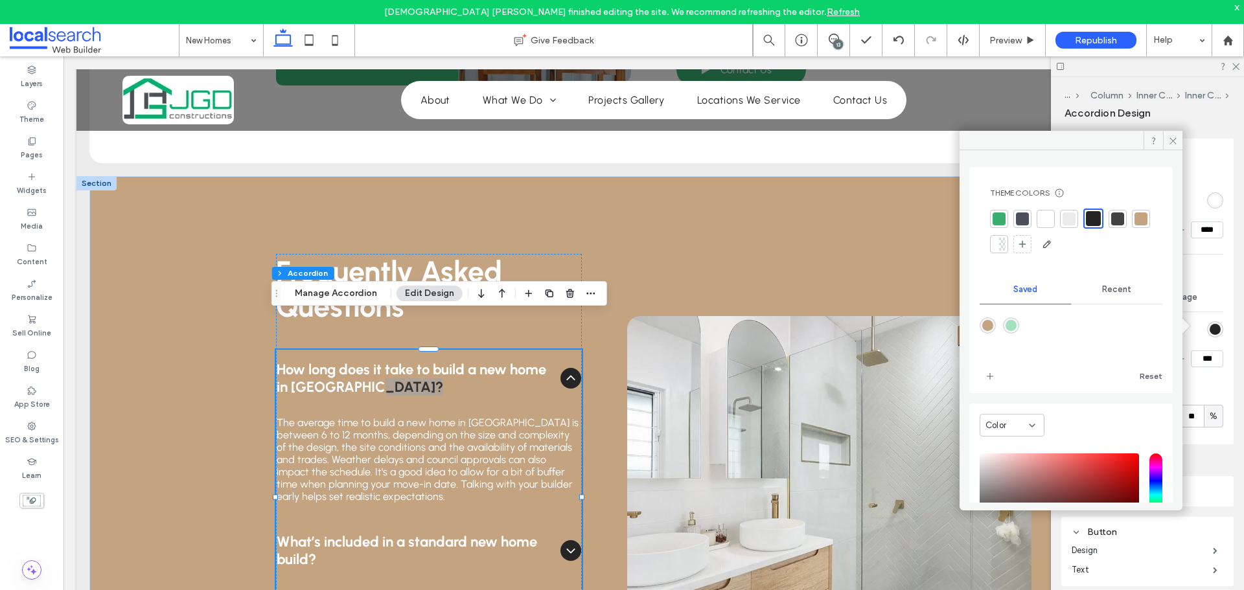
click at [1135, 226] on div at bounding box center [1141, 219] width 13 height 13
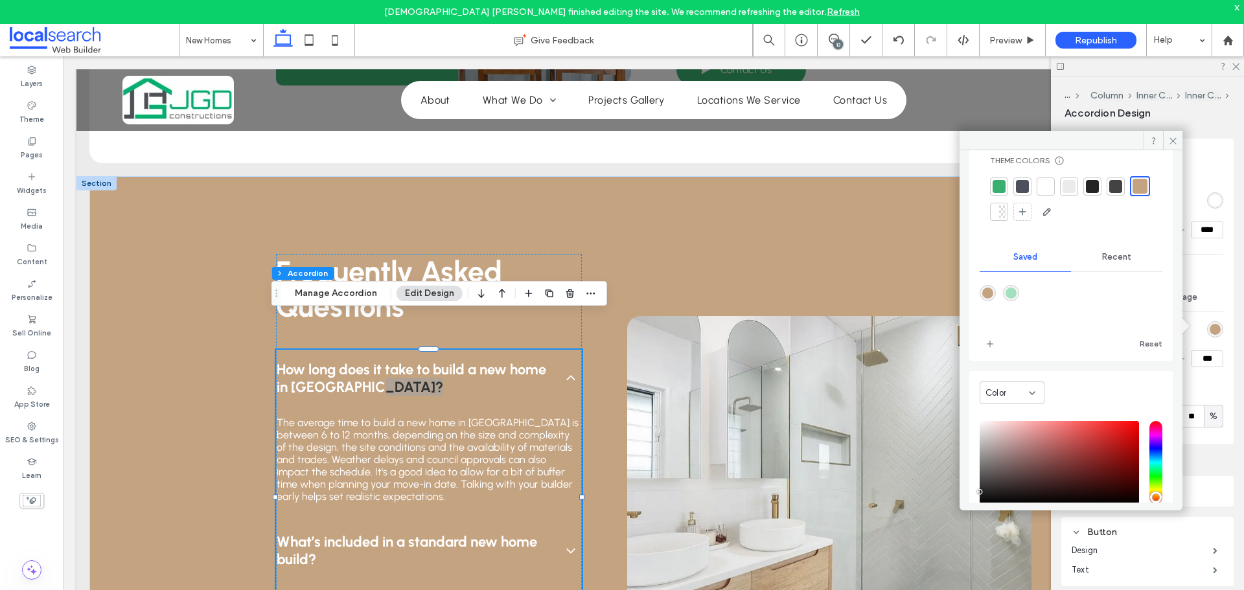
scroll to position [65, 0]
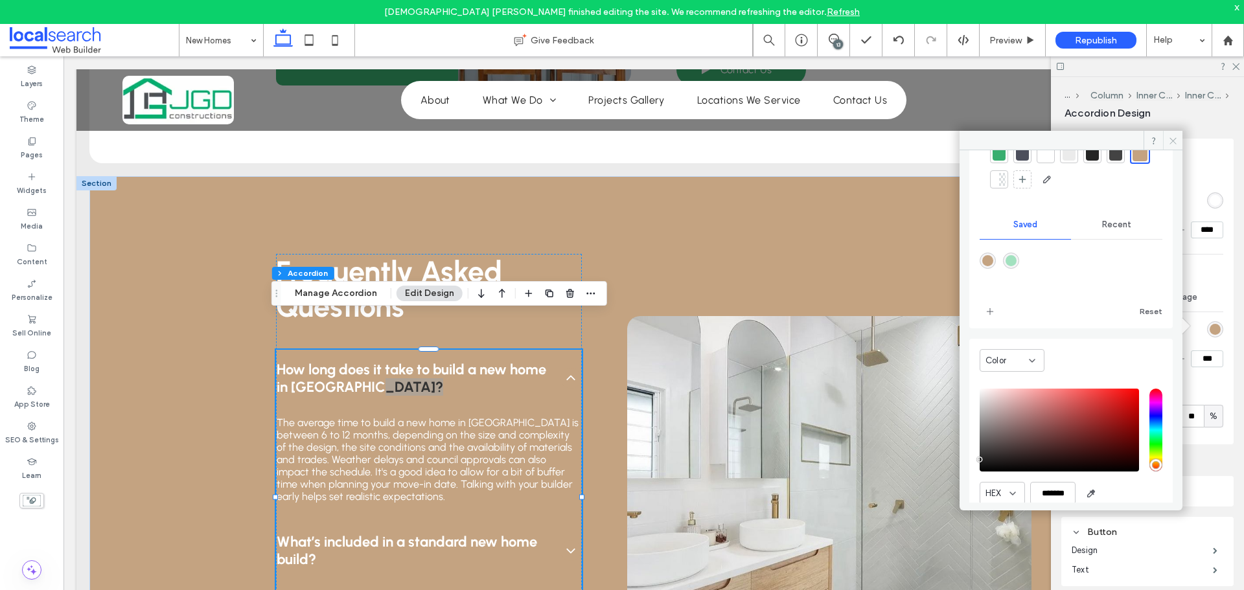
click at [1165, 139] on span at bounding box center [1172, 140] width 19 height 19
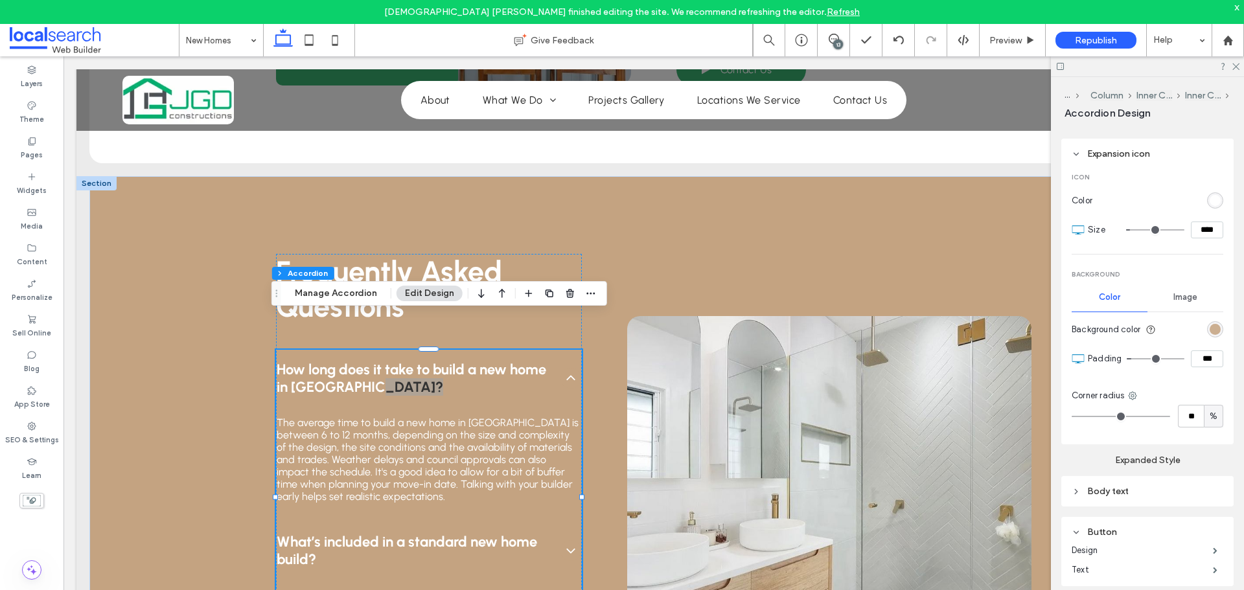
click at [1210, 324] on div "rgb(196, 163, 129)" at bounding box center [1215, 329] width 11 height 11
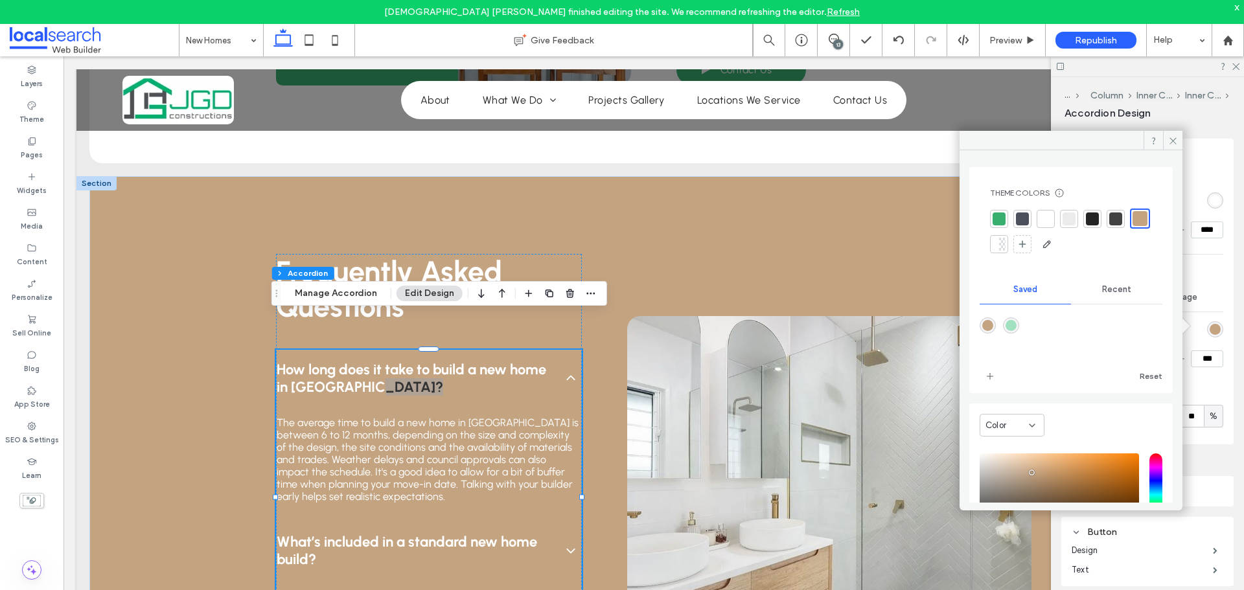
click at [1043, 221] on div at bounding box center [1045, 219] width 13 height 13
click at [1170, 136] on icon at bounding box center [1173, 141] width 10 height 10
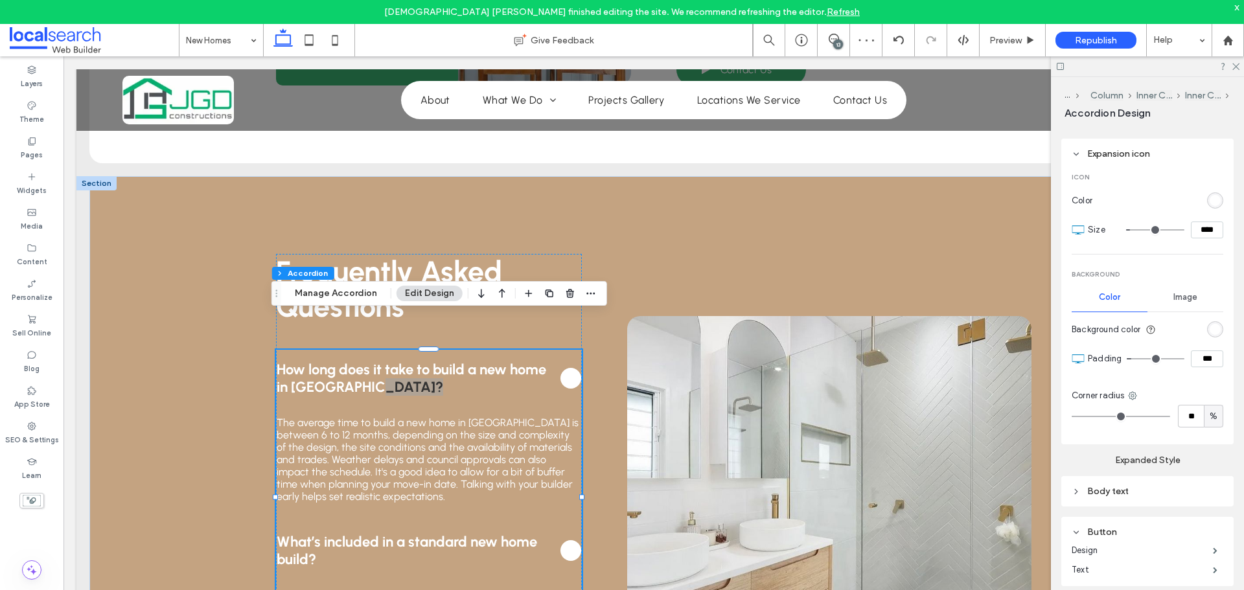
click at [1207, 331] on div "rgb(255, 255, 255)" at bounding box center [1215, 329] width 16 height 16
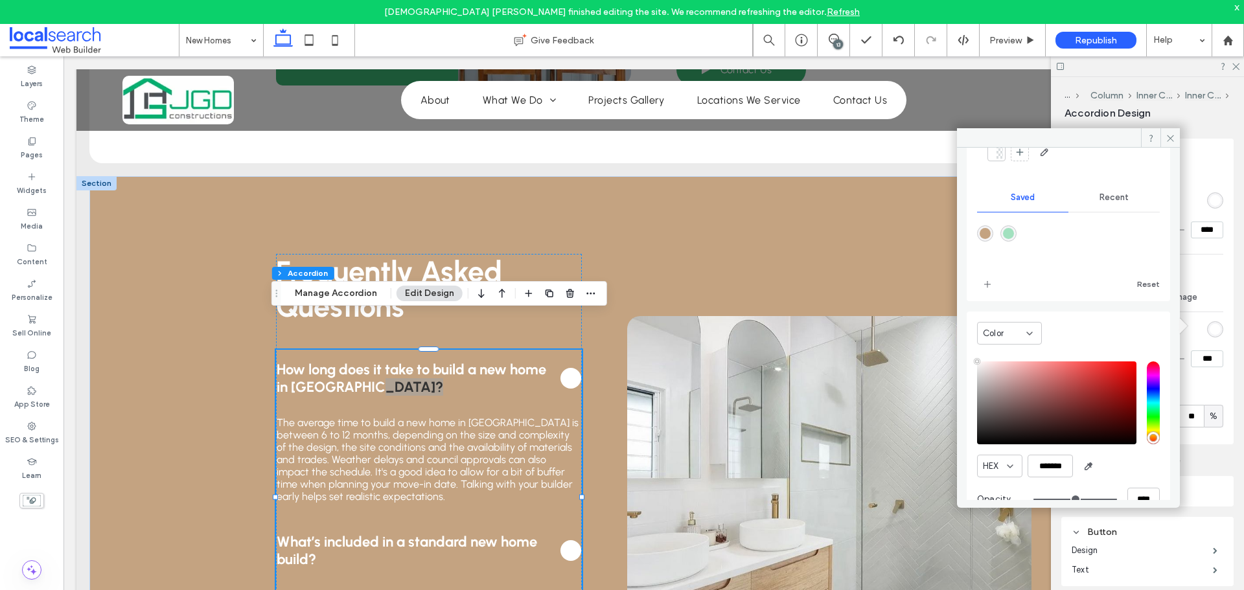
scroll to position [116, 0]
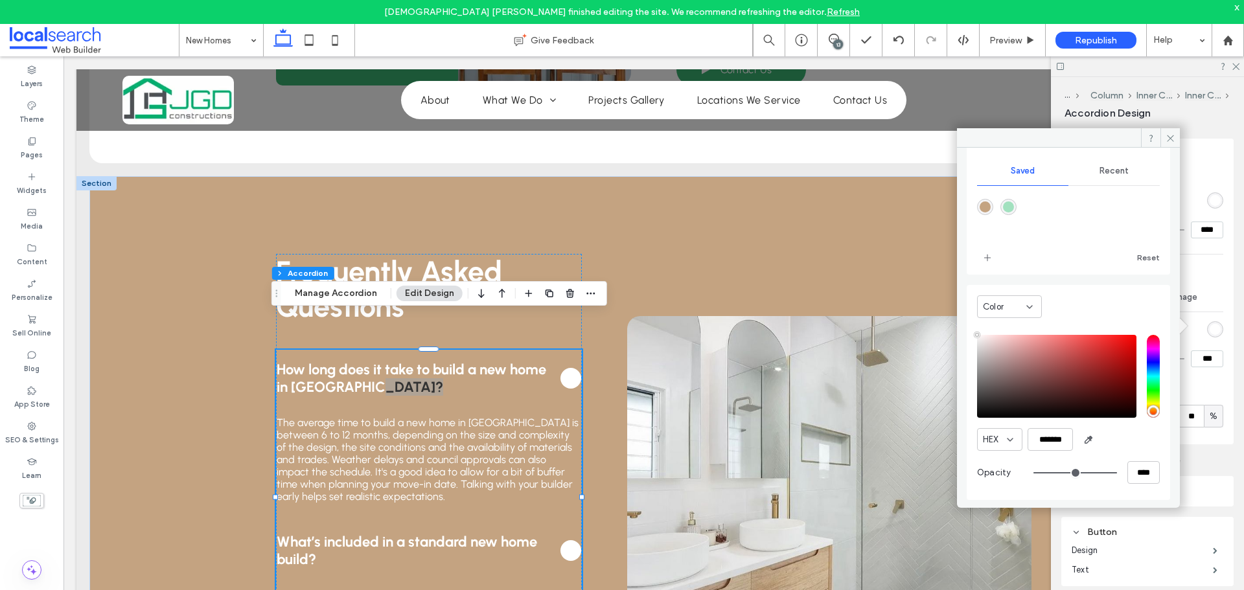
type input "**"
type input "***"
drag, startPoint x: 1047, startPoint y: 475, endPoint x: 1040, endPoint y: 476, distance: 6.6
type input "**"
click at [1046, 474] on input "range" at bounding box center [1076, 472] width 84 height 1
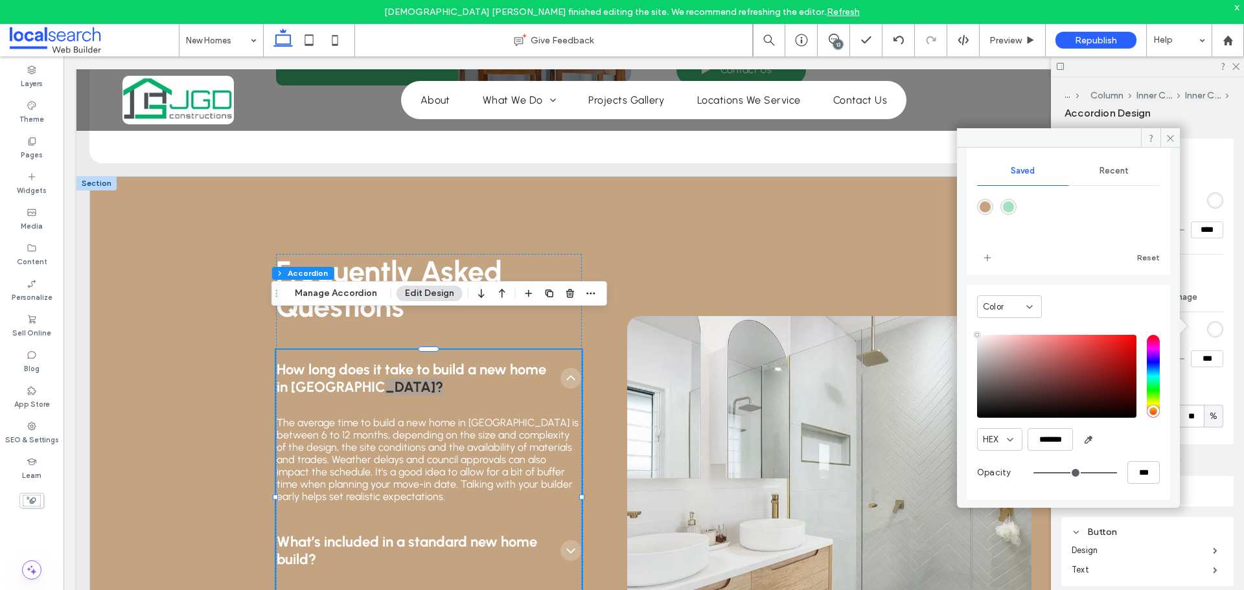
type input "***"
type input "**"
type input "***"
click at [1049, 472] on input "range" at bounding box center [1076, 472] width 84 height 1
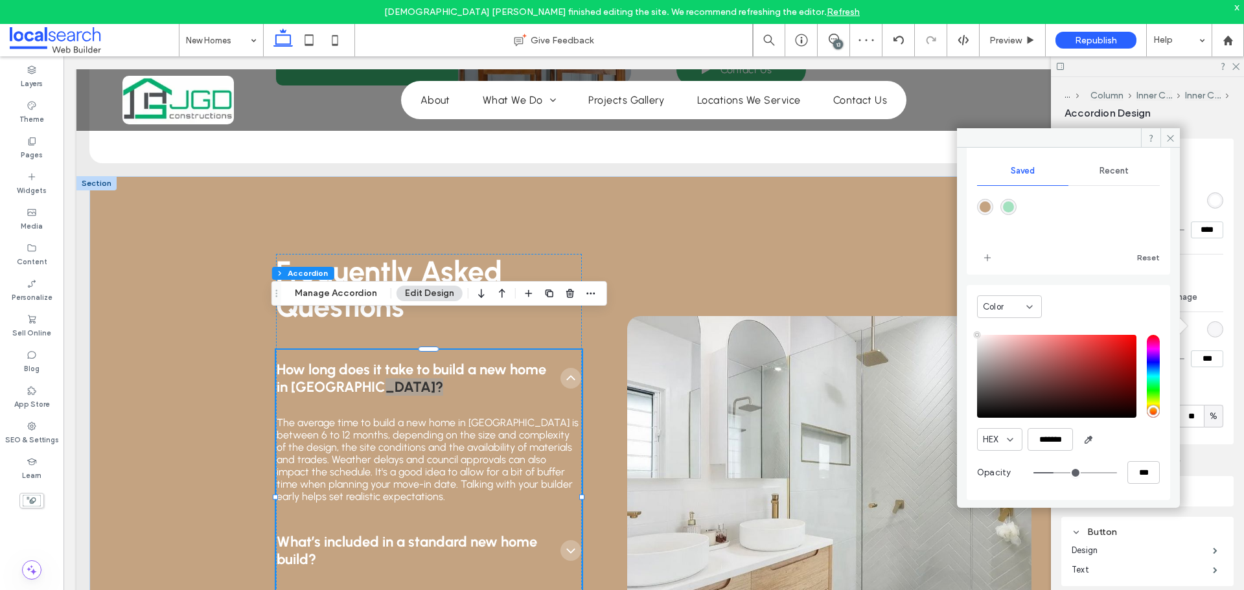
type input "*"
type input "**"
click at [1034, 474] on input "range" at bounding box center [1076, 472] width 84 height 1
type input "*"
type input "**"
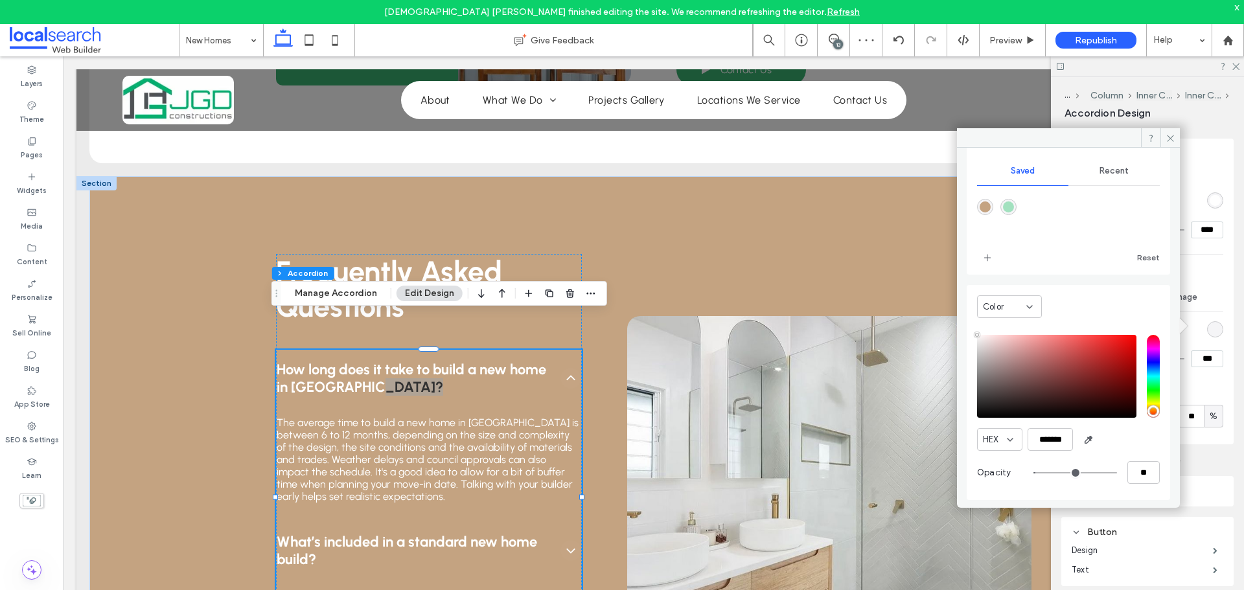
type input "*"
type input "**"
type input "*"
type input "**"
type input "*"
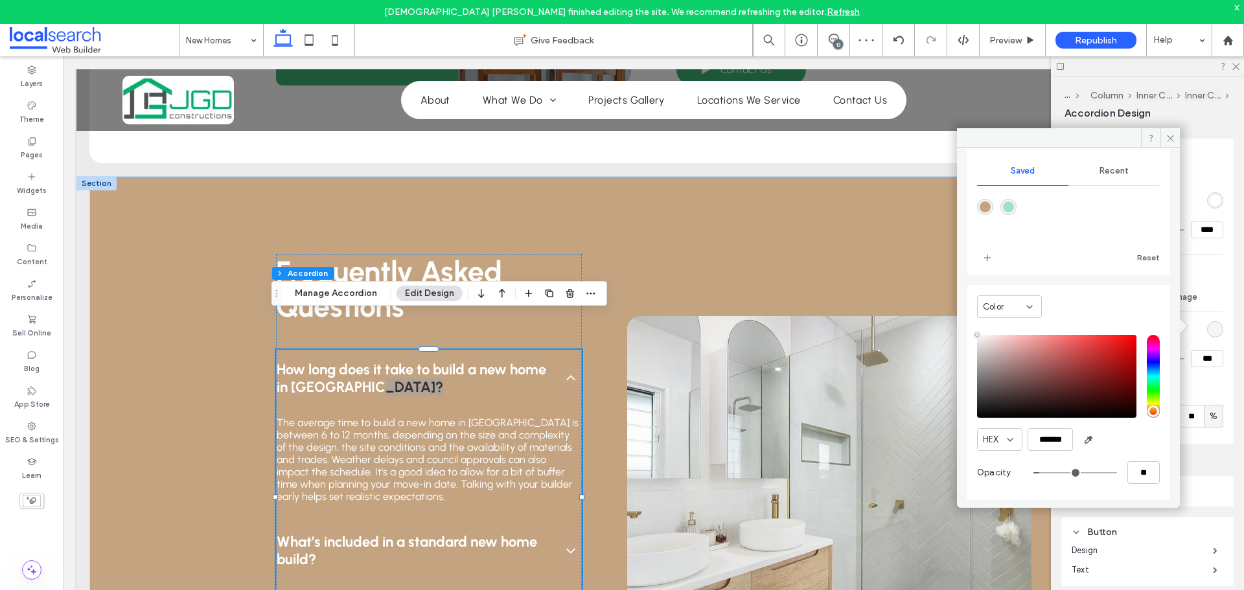
type input "**"
type input "*"
type input "**"
type input "***"
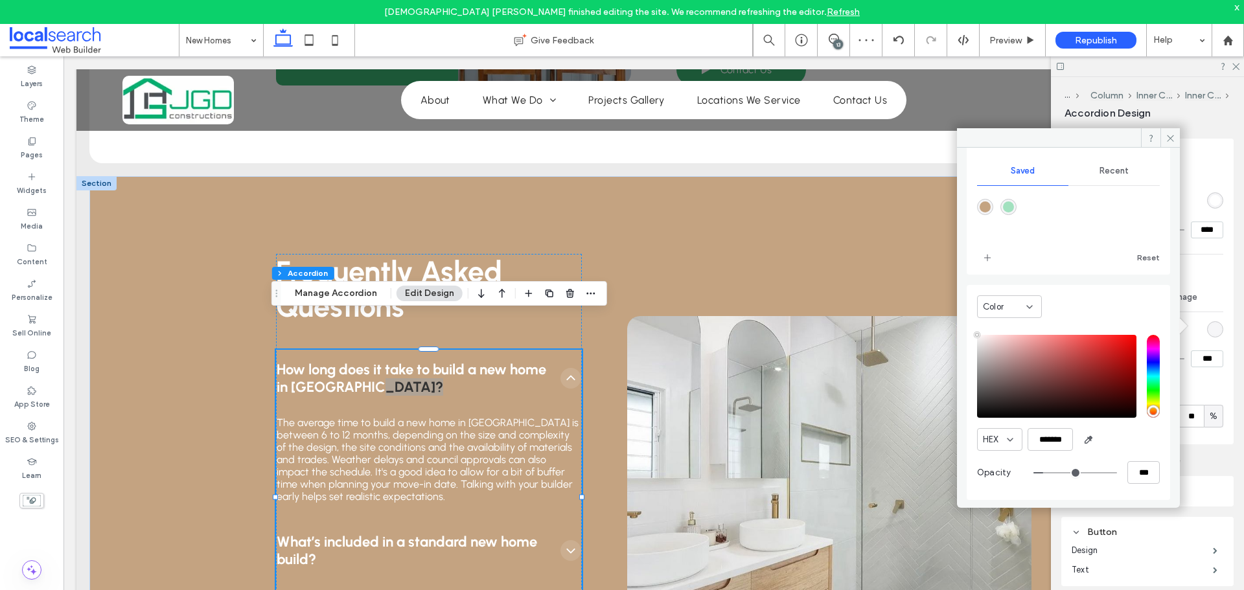
drag, startPoint x: 1033, startPoint y: 472, endPoint x: 1041, endPoint y: 473, distance: 7.9
click at [1041, 473] on input "range" at bounding box center [1076, 472] width 84 height 1
click at [1137, 471] on input "***" at bounding box center [1144, 472] width 32 height 23
click at [1134, 471] on input "***" at bounding box center [1144, 472] width 32 height 23
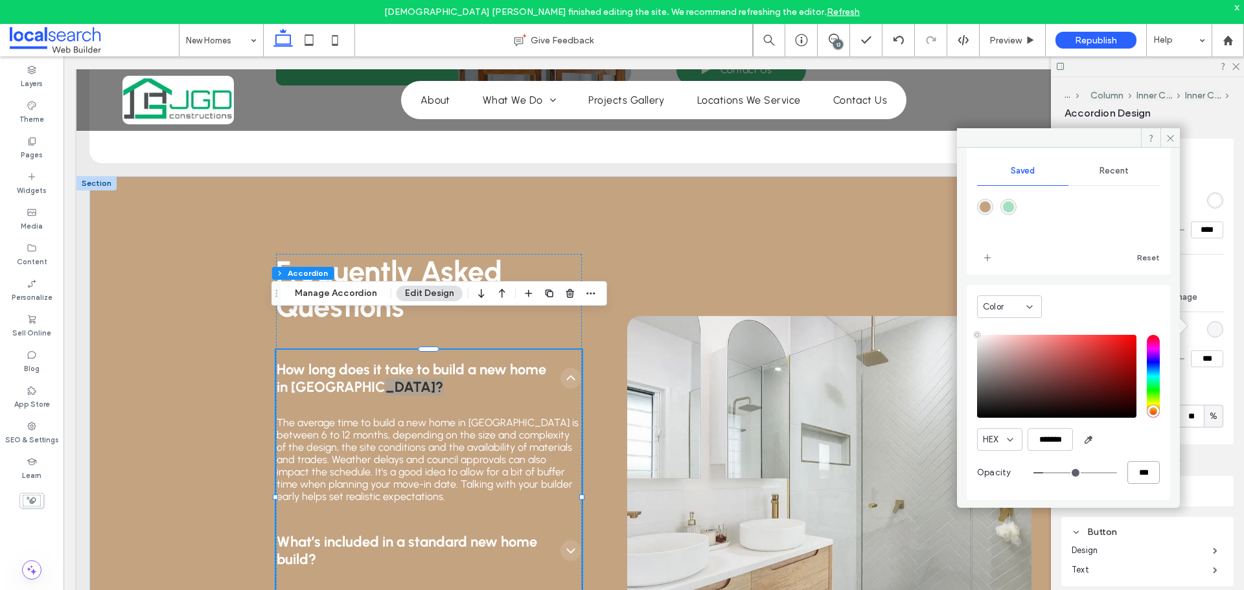
click at [1134, 471] on input "***" at bounding box center [1144, 472] width 32 height 23
type input "*"
type input "**"
type input "***"
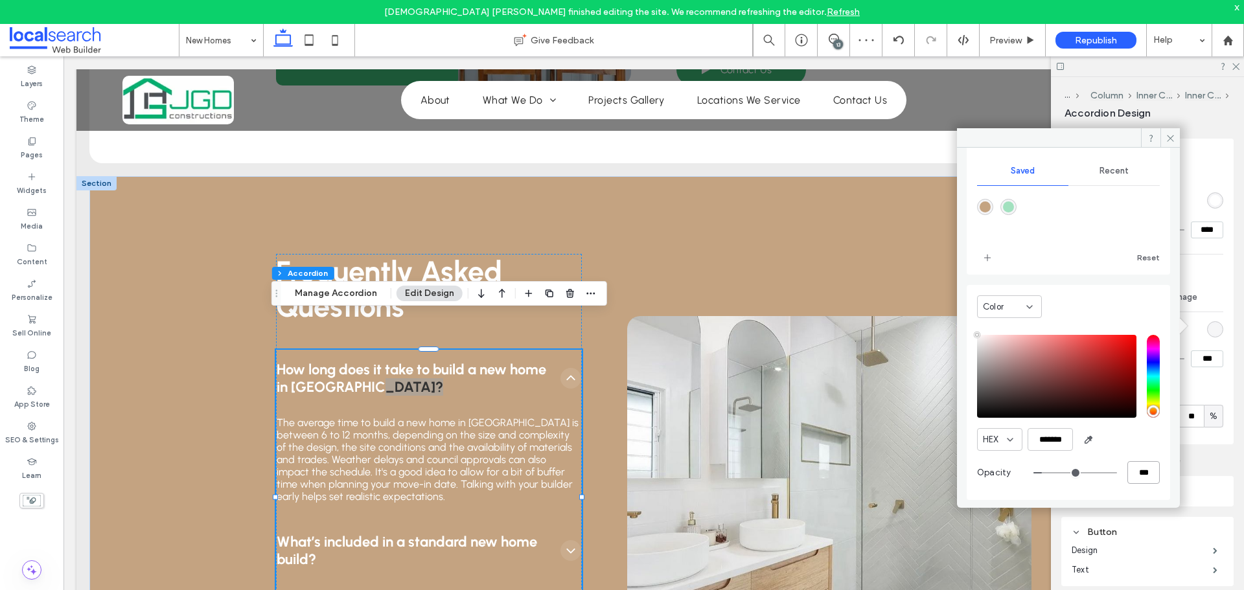
click at [1131, 468] on input "***" at bounding box center [1144, 472] width 32 height 23
type input "*"
type input "**"
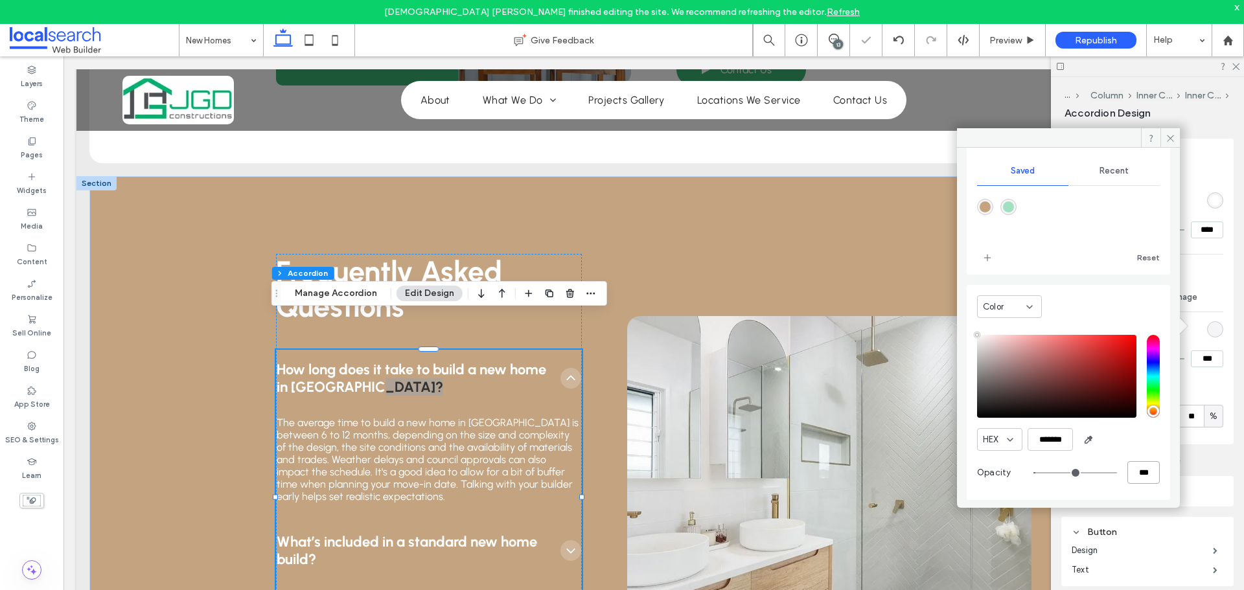
type input "***"
click at [1172, 136] on icon at bounding box center [1171, 138] width 10 height 10
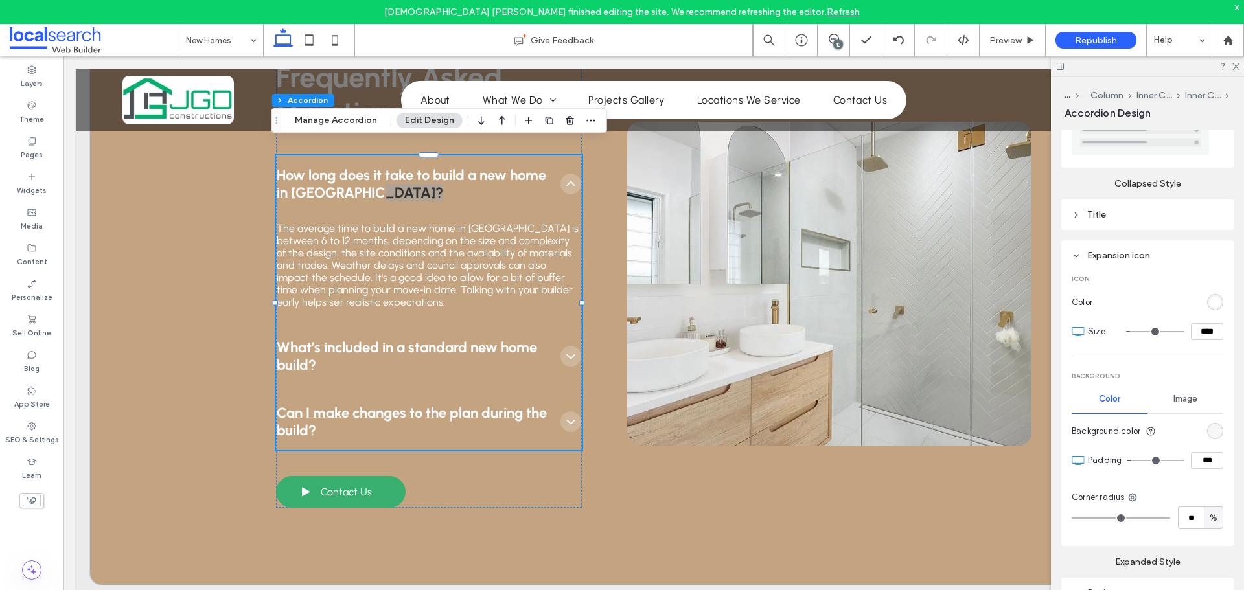
scroll to position [305, 0]
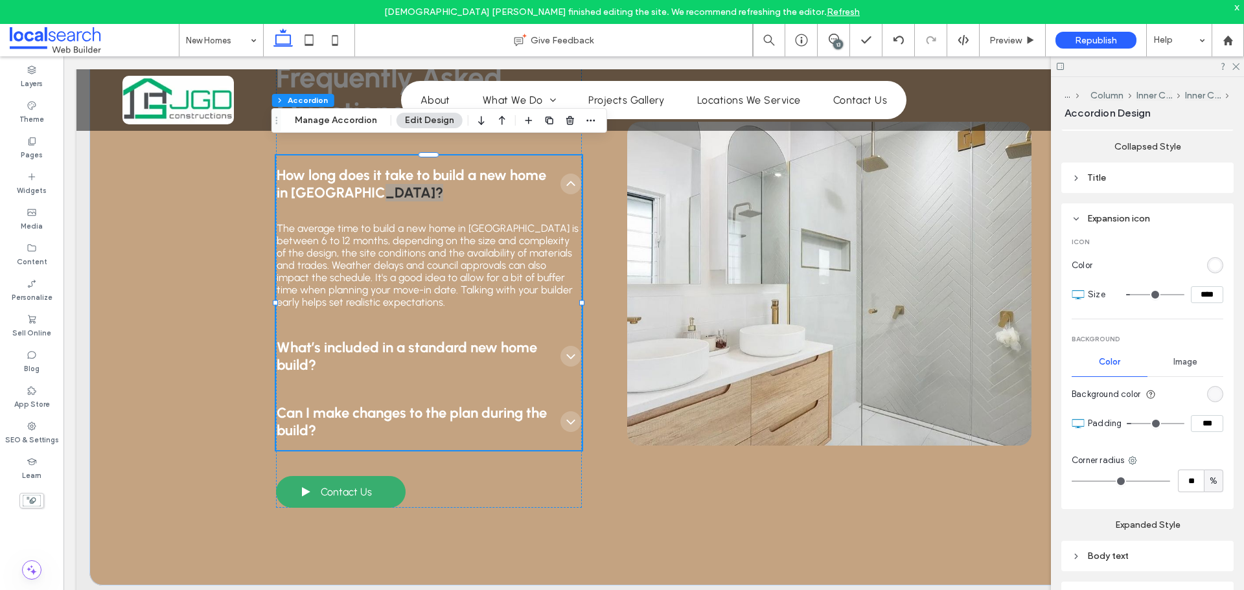
click at [1210, 393] on div "rgba(255, 255, 255, 0.2)" at bounding box center [1215, 394] width 11 height 11
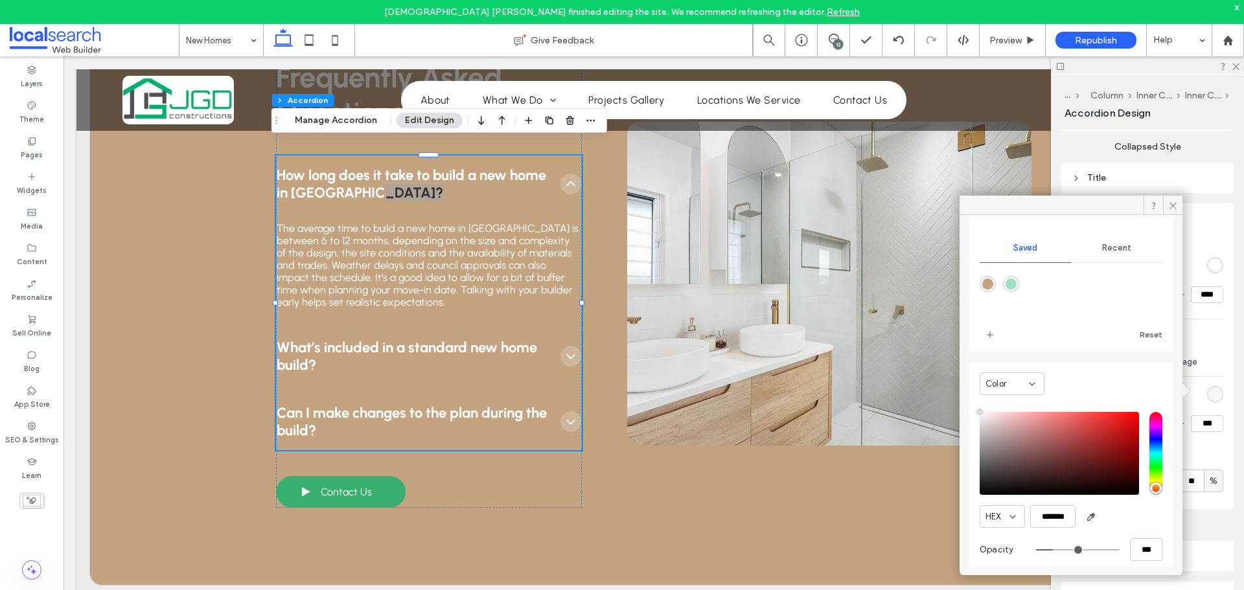
scroll to position [114, 0]
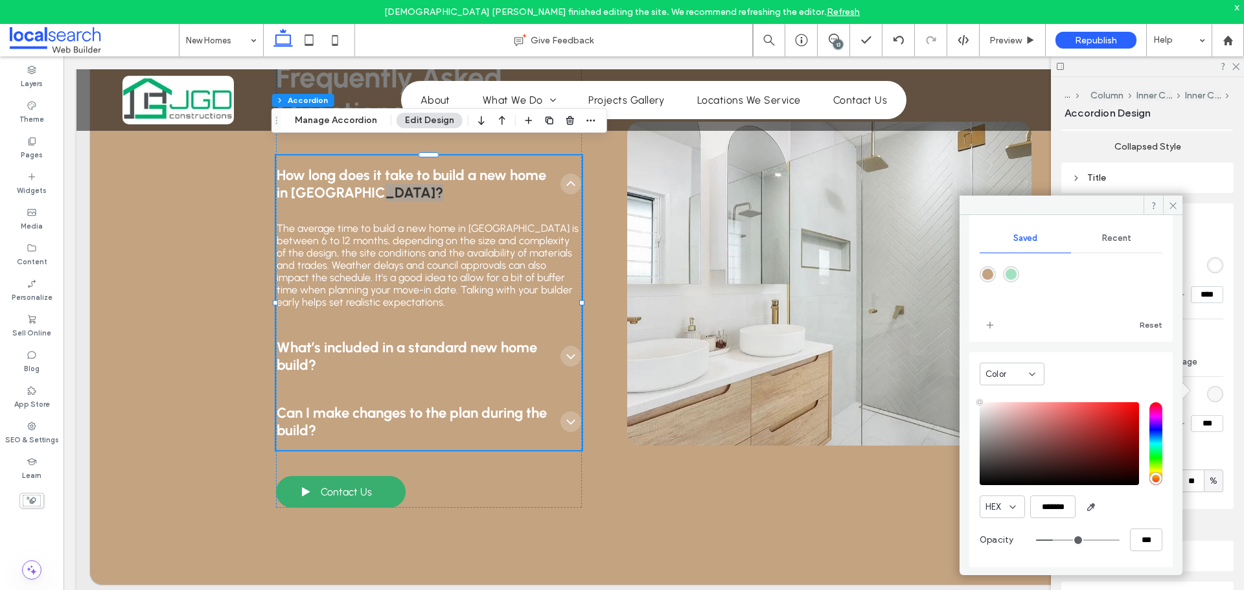
click at [1210, 393] on div "rgba(255, 255, 255, 0.2)" at bounding box center [1215, 394] width 11 height 11
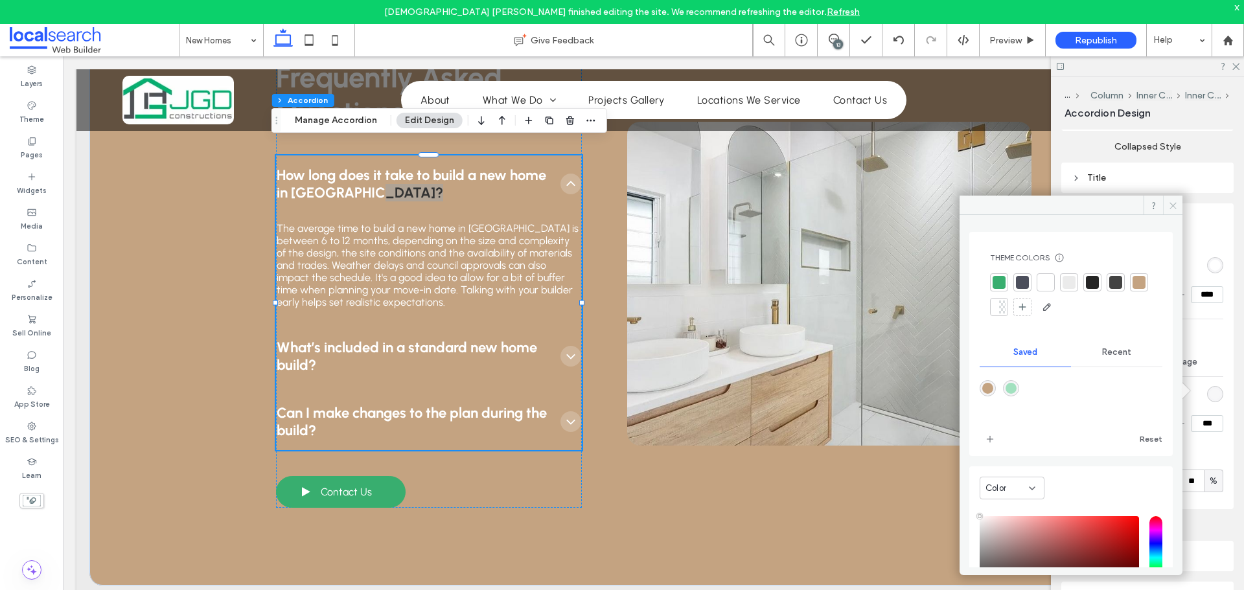
click at [1180, 202] on span at bounding box center [1172, 205] width 19 height 19
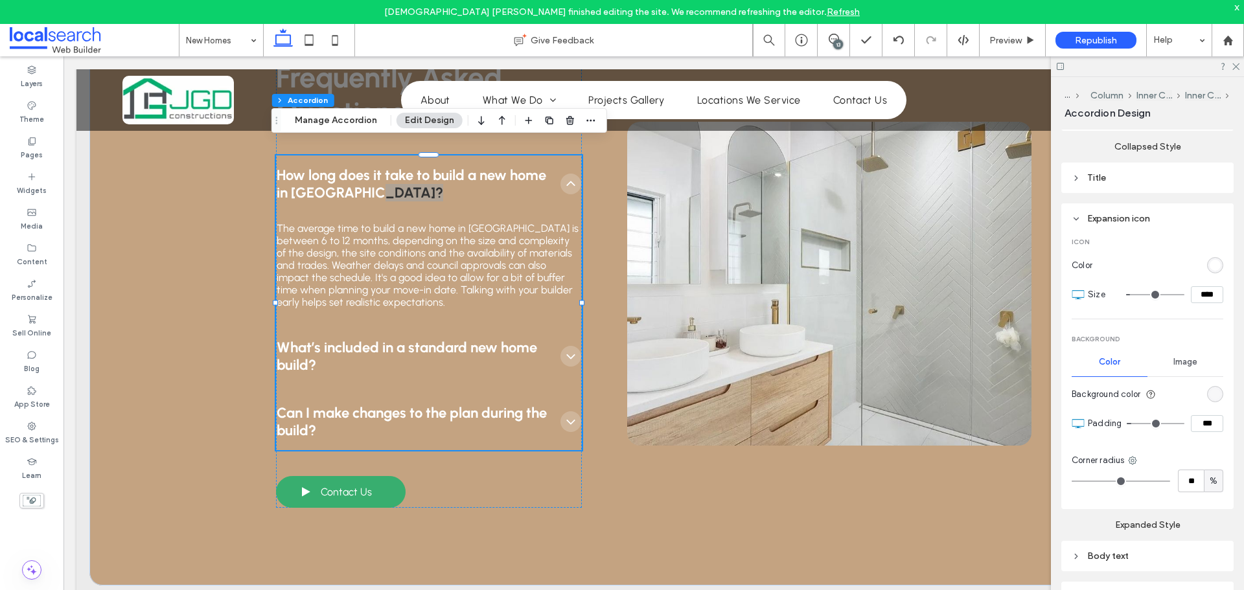
click at [1215, 390] on div "rgba(255, 255, 255, 0.2)" at bounding box center [1215, 394] width 16 height 16
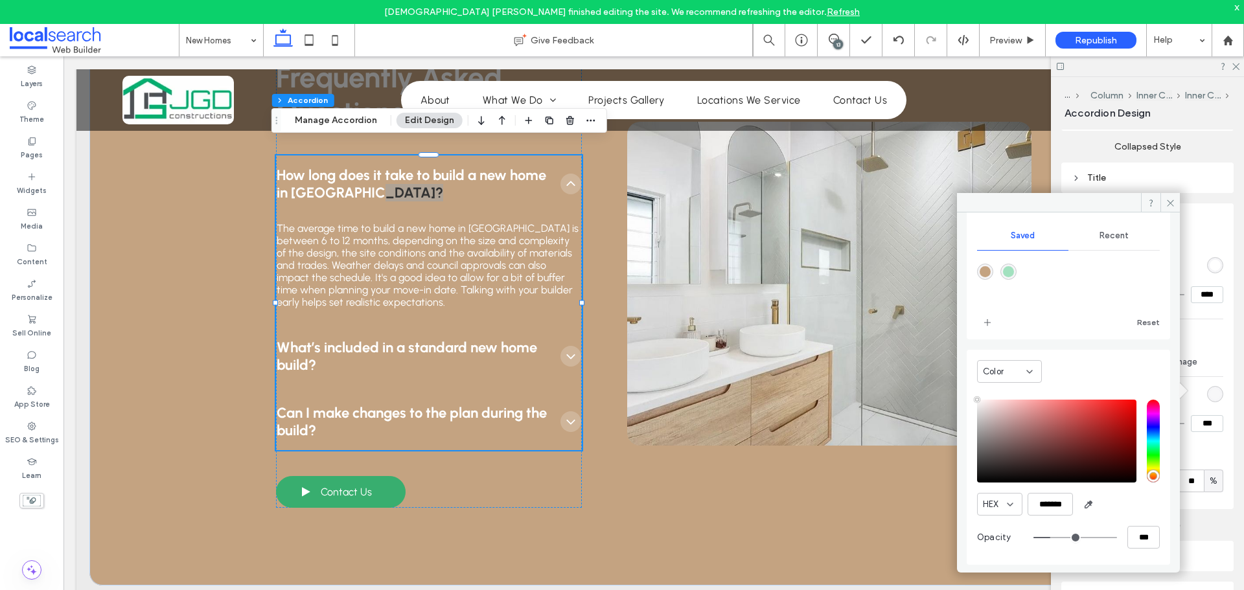
click at [1237, 70] on div at bounding box center [1147, 66] width 193 height 20
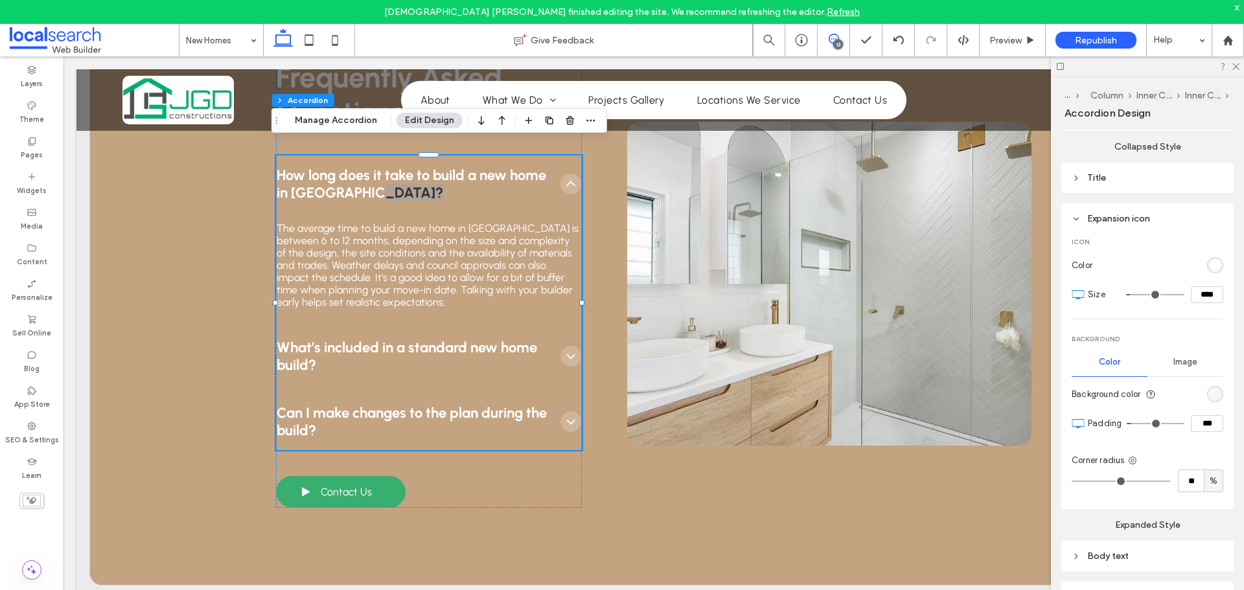
click at [833, 39] on use at bounding box center [834, 39] width 10 height 10
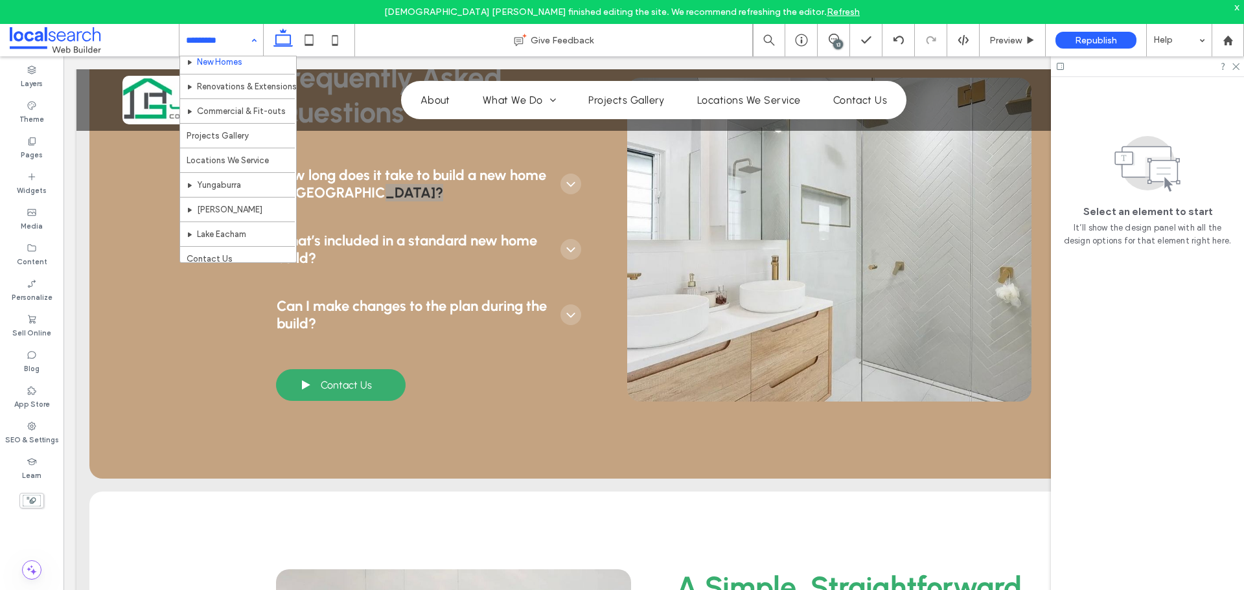
scroll to position [87, 0]
click at [842, 47] on div "13" at bounding box center [838, 45] width 10 height 10
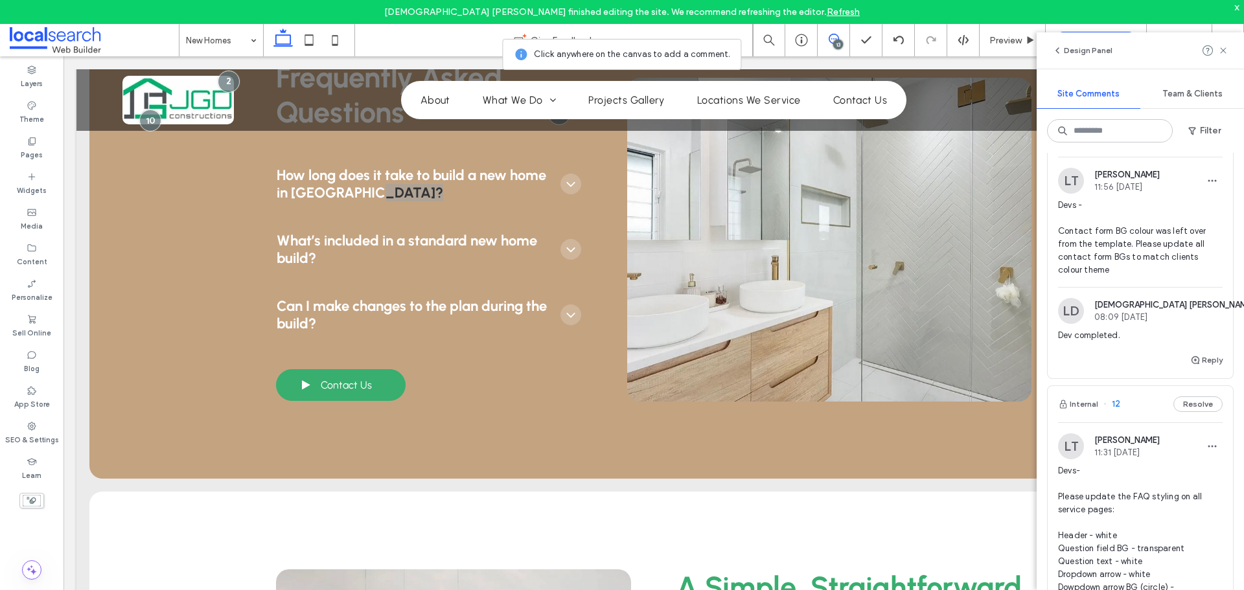
scroll to position [0, 0]
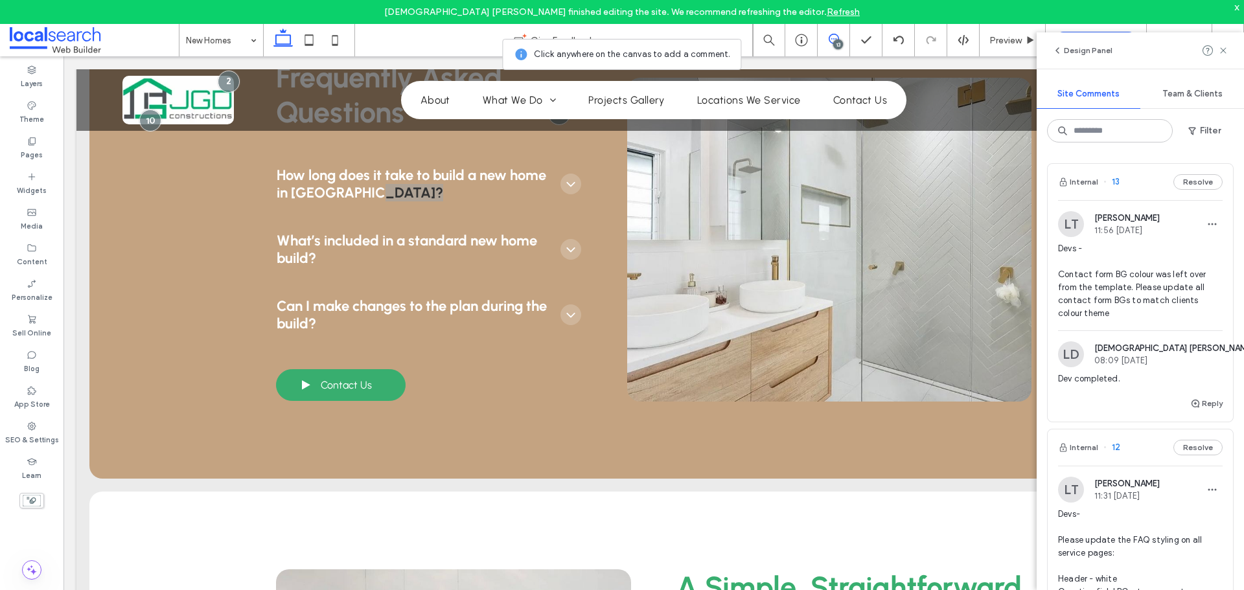
click at [1068, 222] on img at bounding box center [1071, 224] width 26 height 26
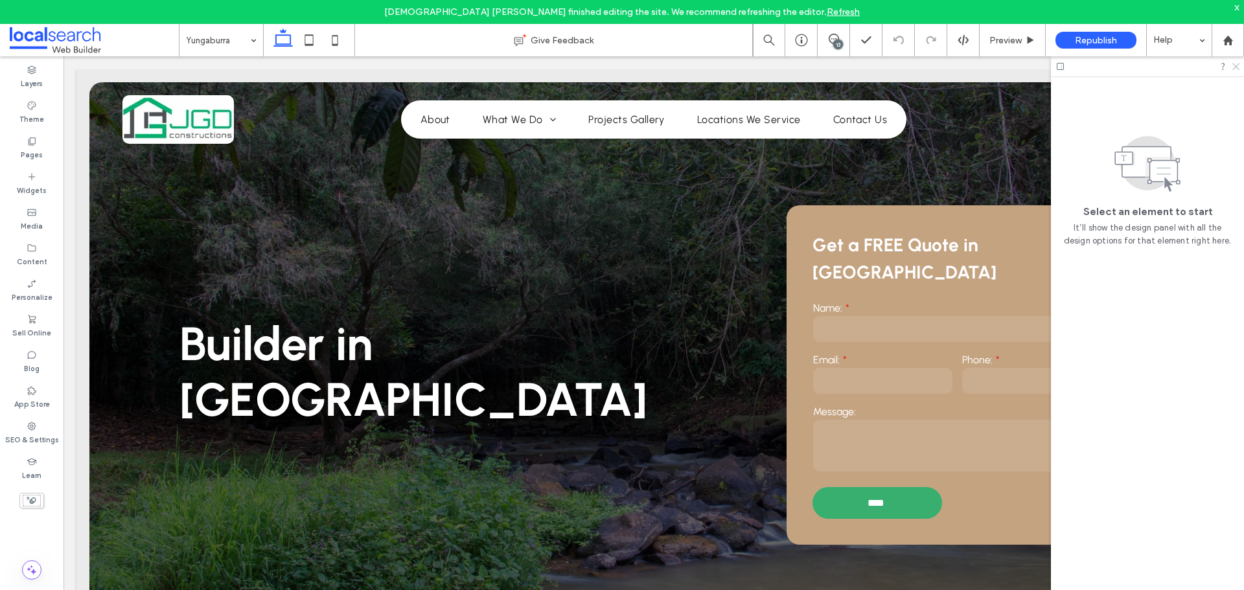
click at [1238, 65] on icon at bounding box center [1235, 66] width 8 height 8
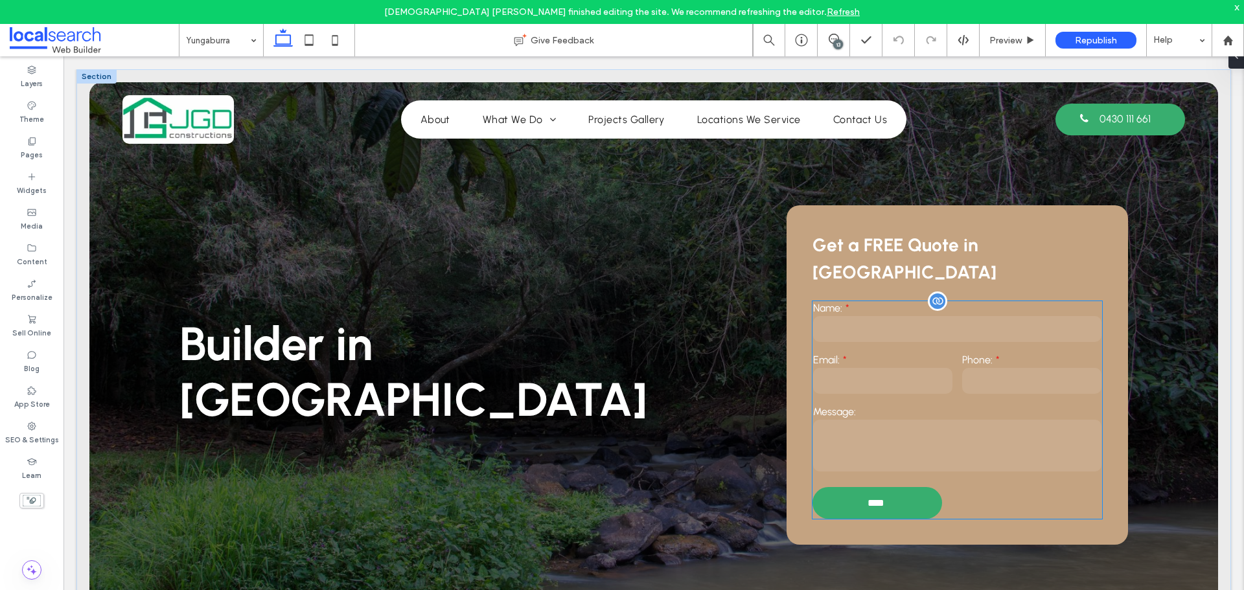
click at [883, 349] on div "Email:" at bounding box center [882, 375] width 149 height 52
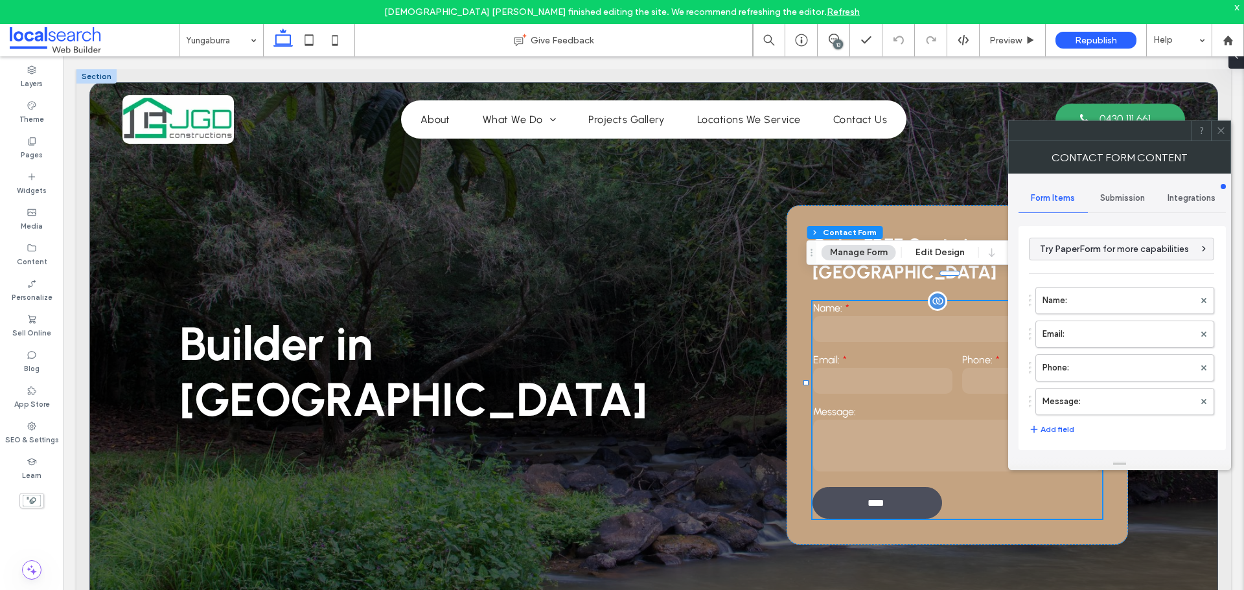
type input "****"
type input "**"
type input "*"
type input "***"
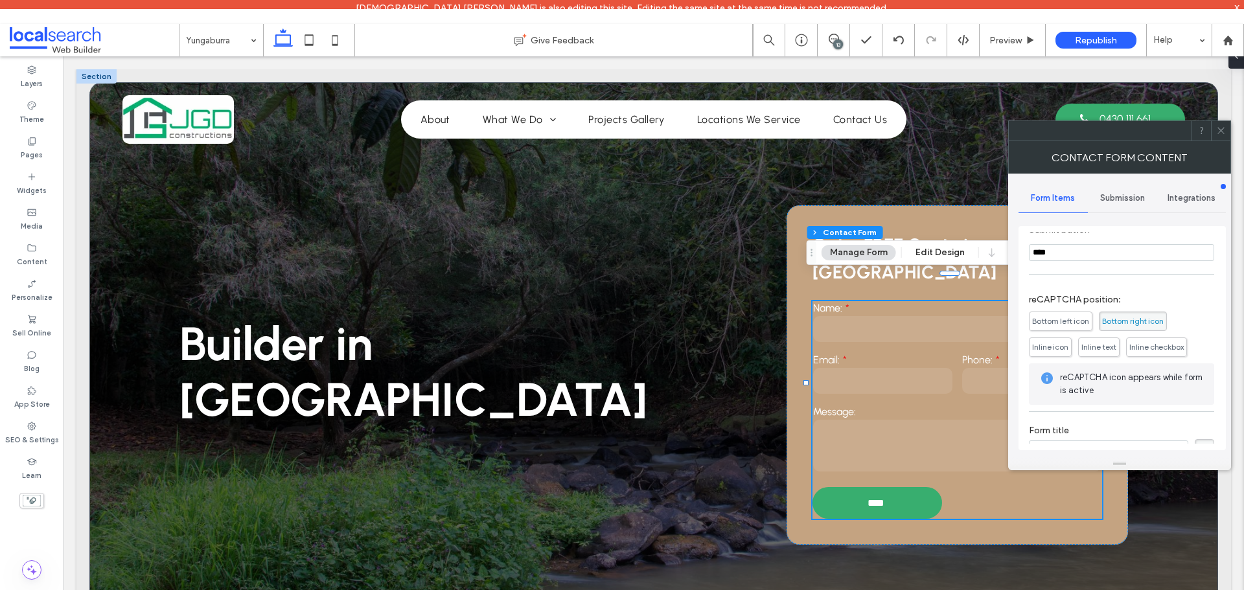
scroll to position [259, 0]
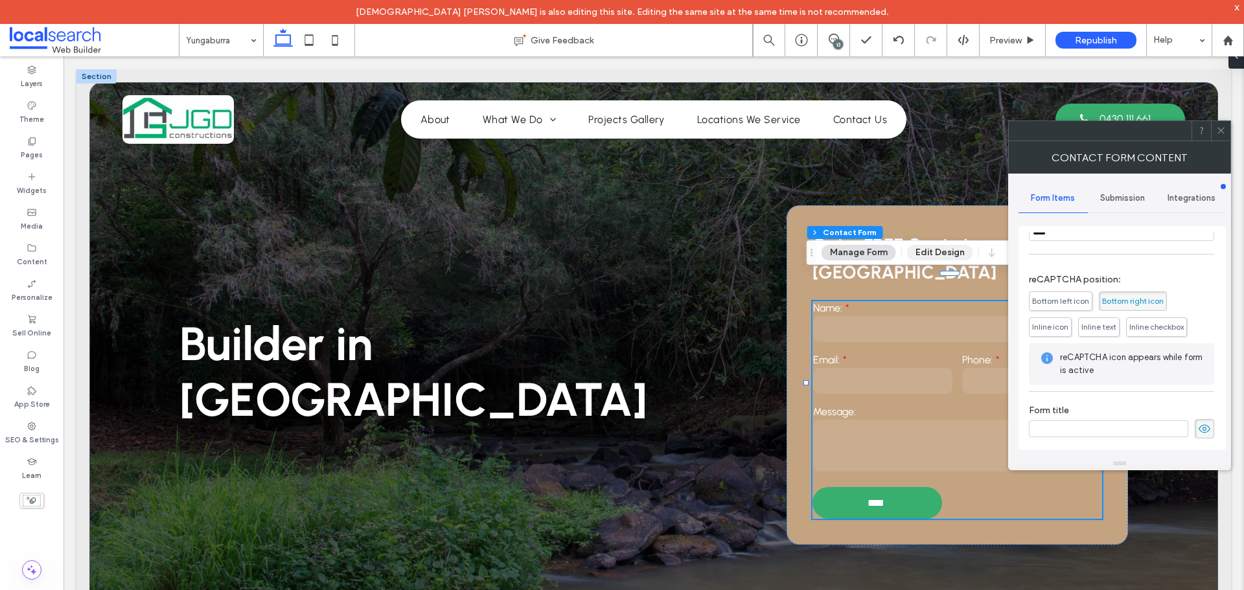
click at [953, 251] on button "Edit Design" at bounding box center [940, 253] width 66 height 16
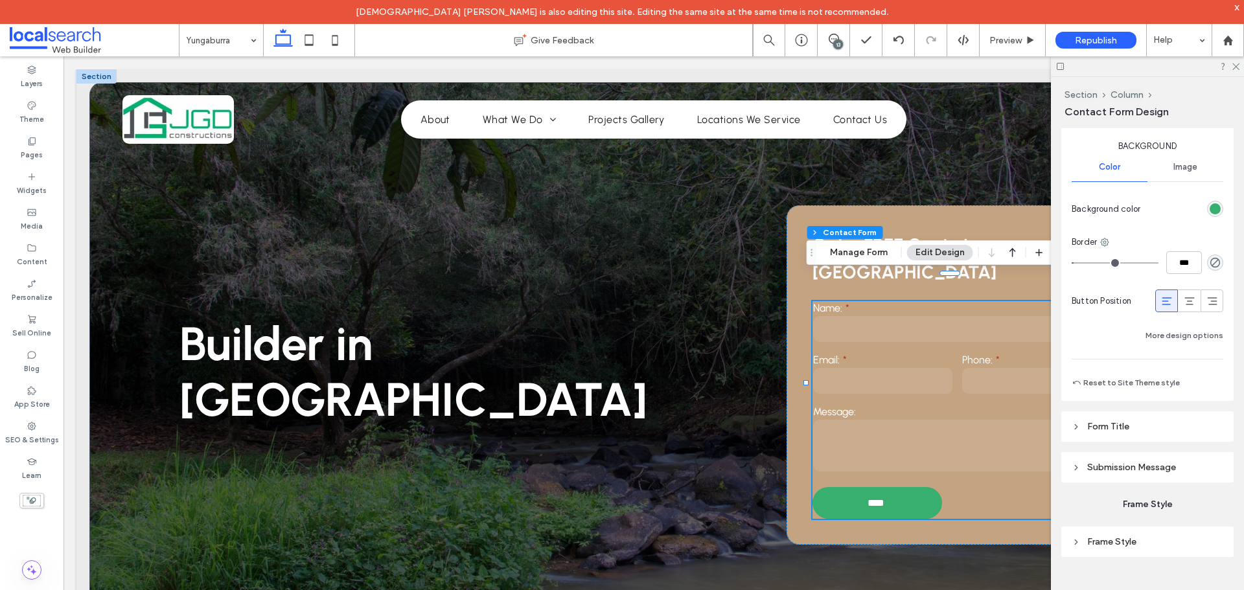
click at [1123, 467] on span "Submission Message" at bounding box center [1131, 467] width 89 height 11
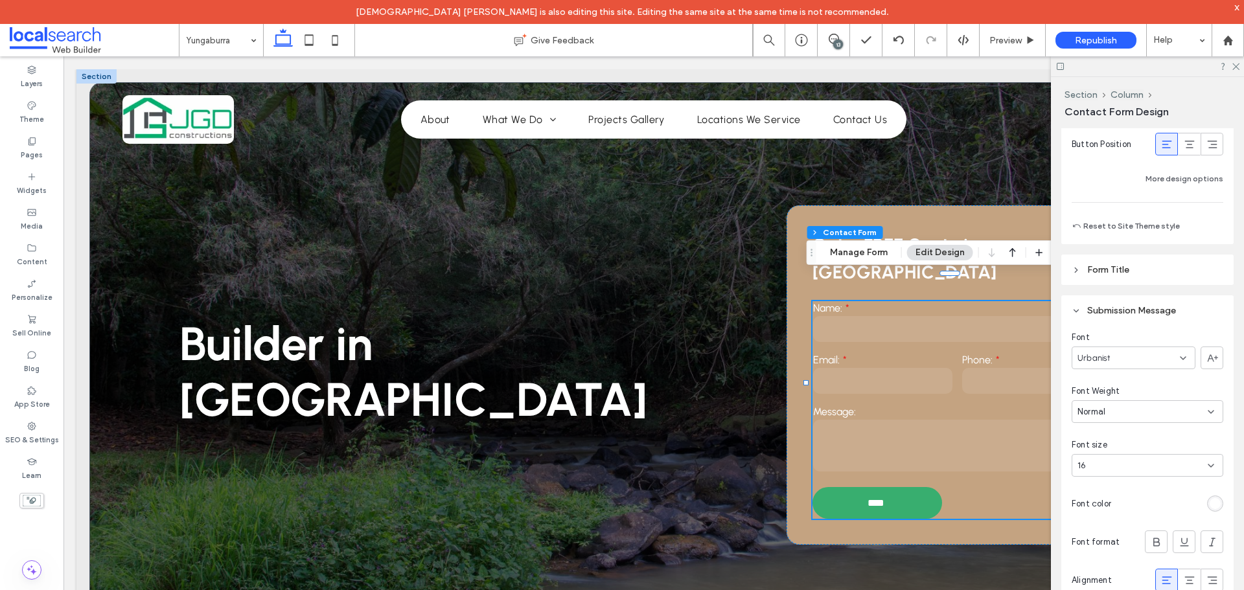
scroll to position [1181, 0]
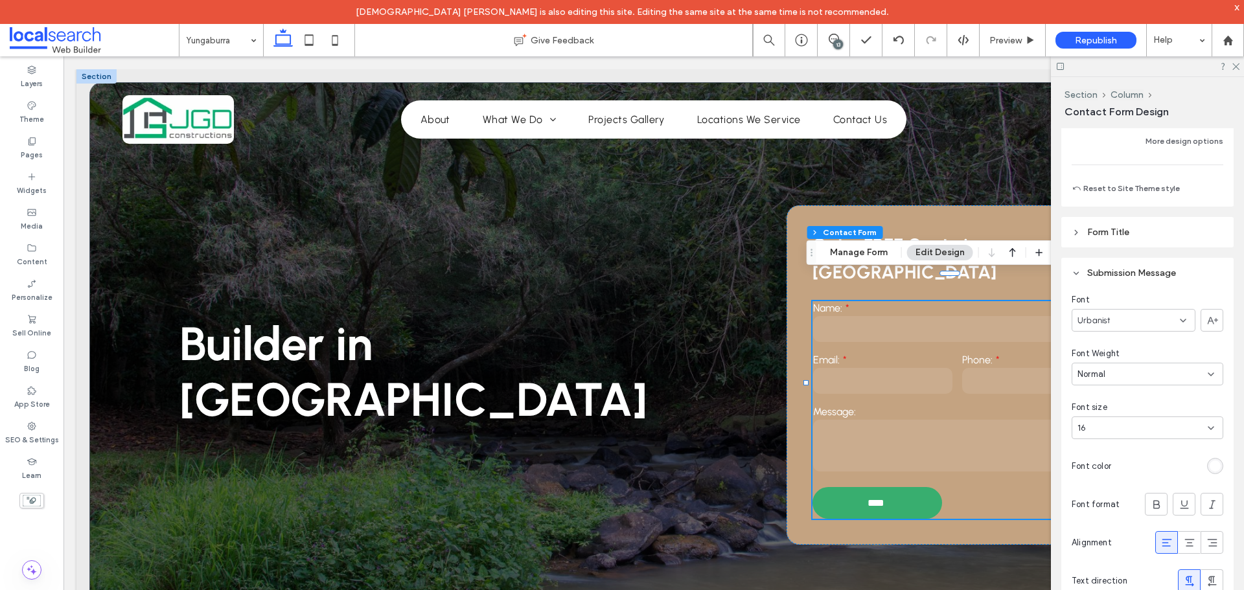
click at [1240, 72] on div at bounding box center [1147, 66] width 193 height 20
click at [1237, 67] on use at bounding box center [1236, 67] width 7 height 7
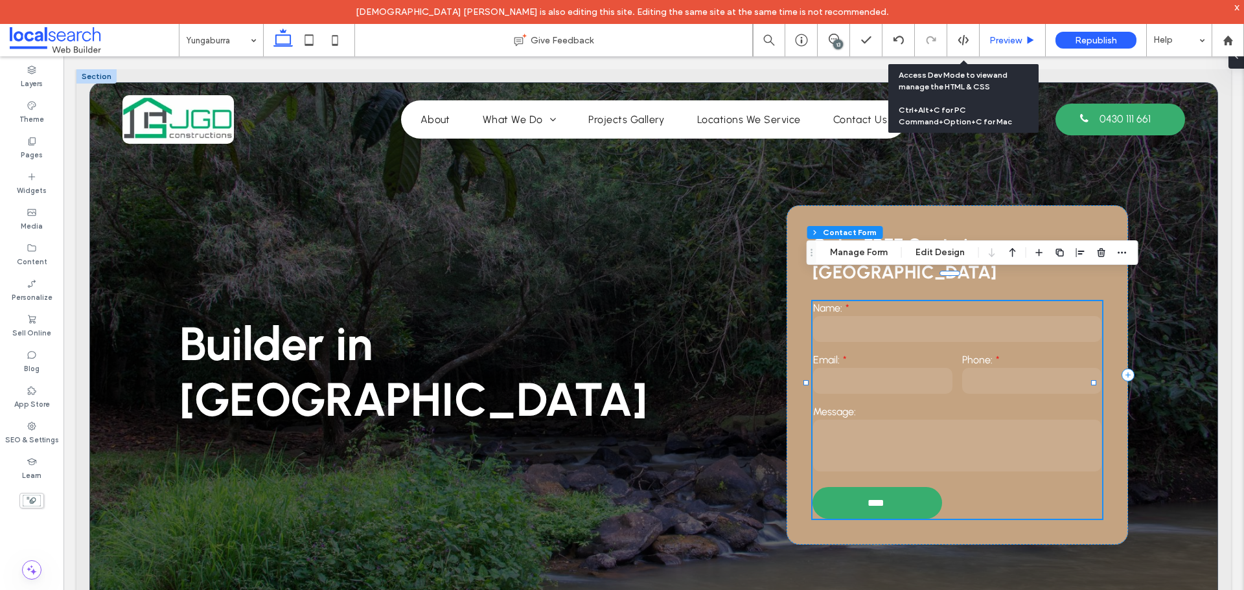
click at [993, 36] on span "Preview" at bounding box center [1006, 40] width 32 height 11
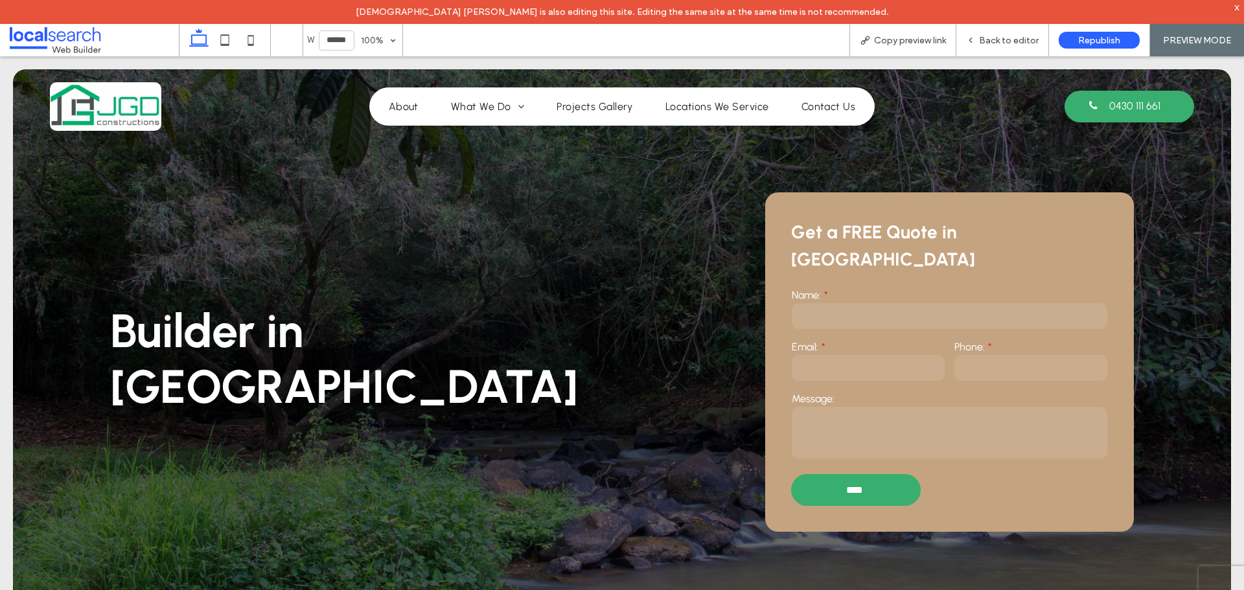
click at [933, 407] on textarea at bounding box center [950, 433] width 316 height 52
type textarea "**********"
click at [991, 40] on span "Back to editor" at bounding box center [1009, 40] width 60 height 11
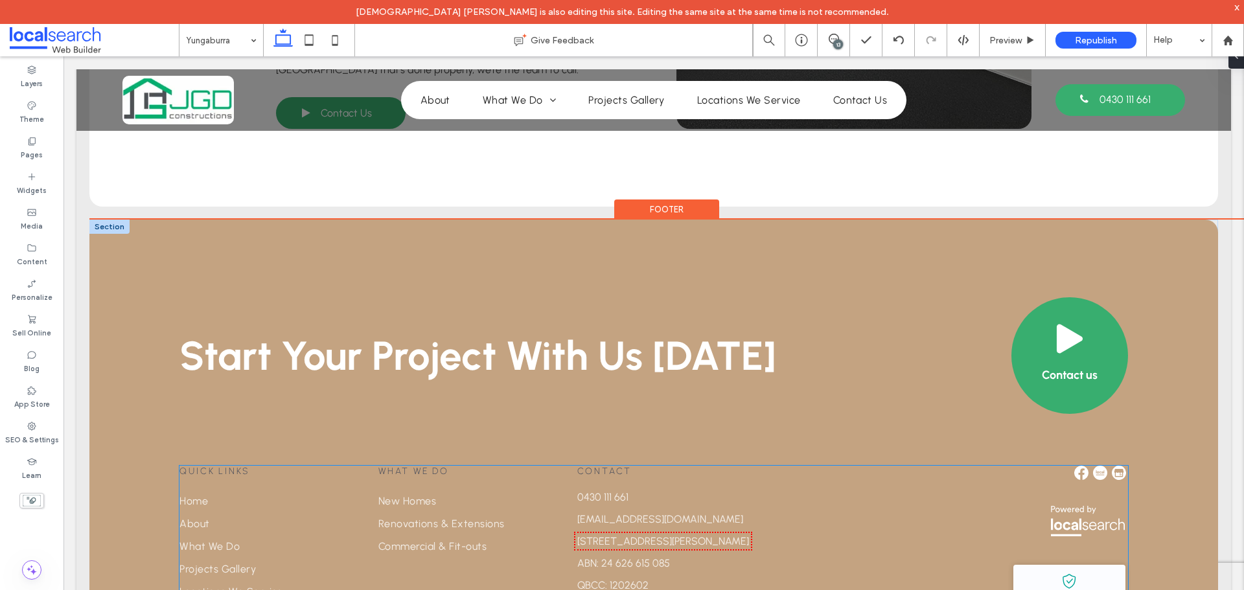
scroll to position [2831, 0]
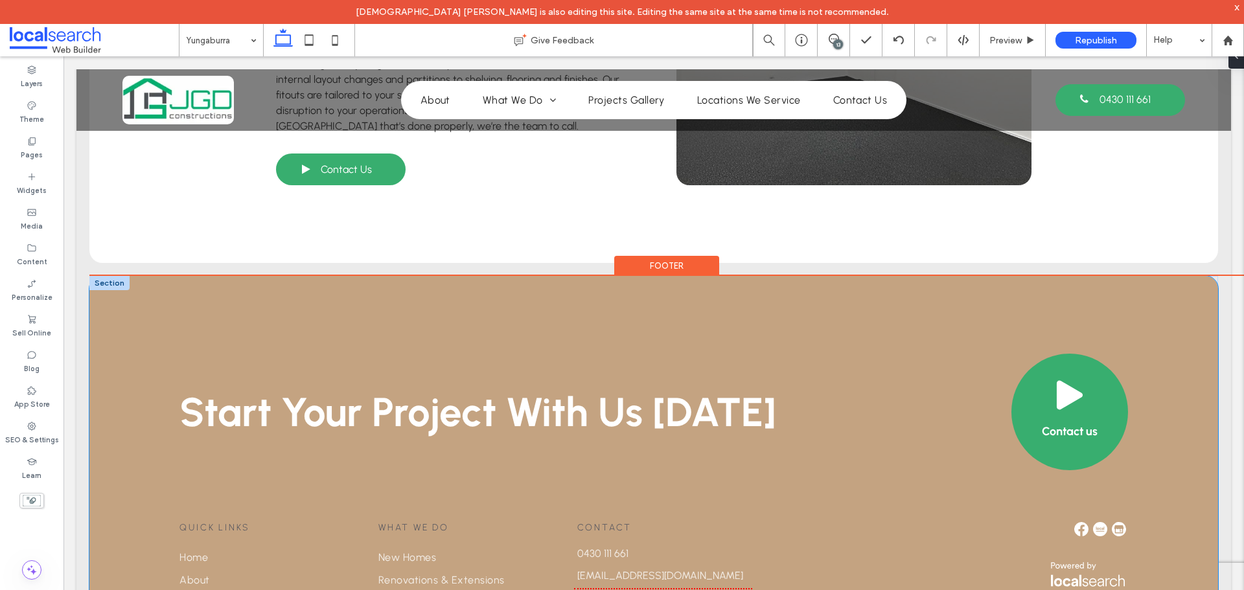
click at [126, 276] on div "Start Your Project With Us Today Contact us Quick Links Home About What We Do P…" at bounding box center [653, 576] width 1129 height 601
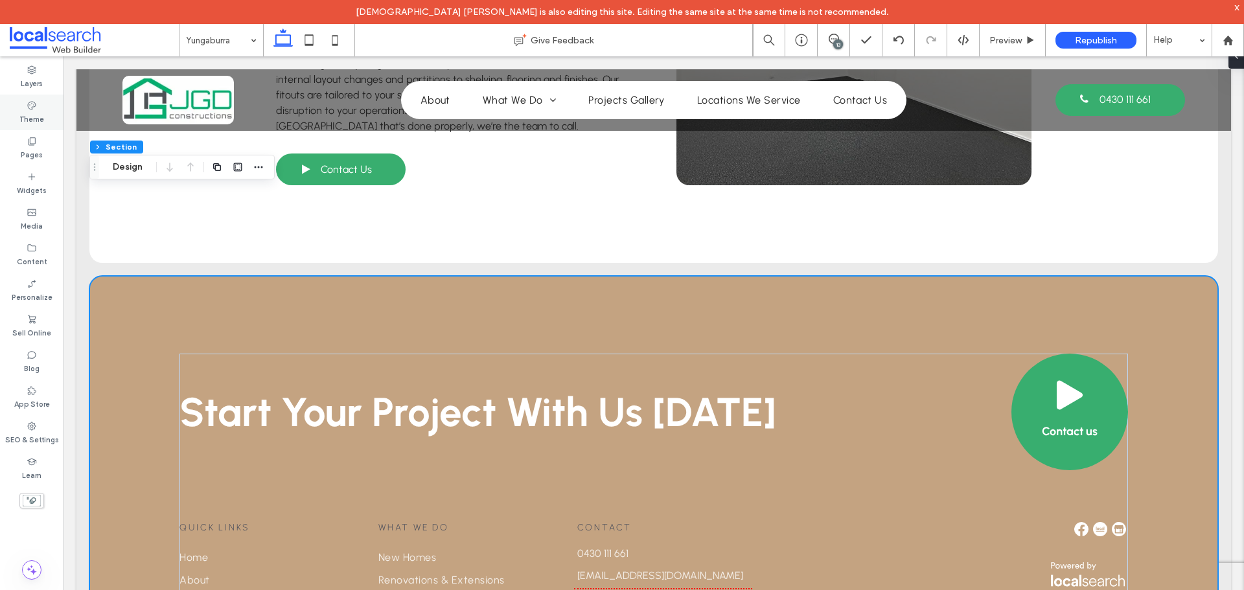
click at [23, 108] on div "Theme" at bounding box center [32, 113] width 64 height 36
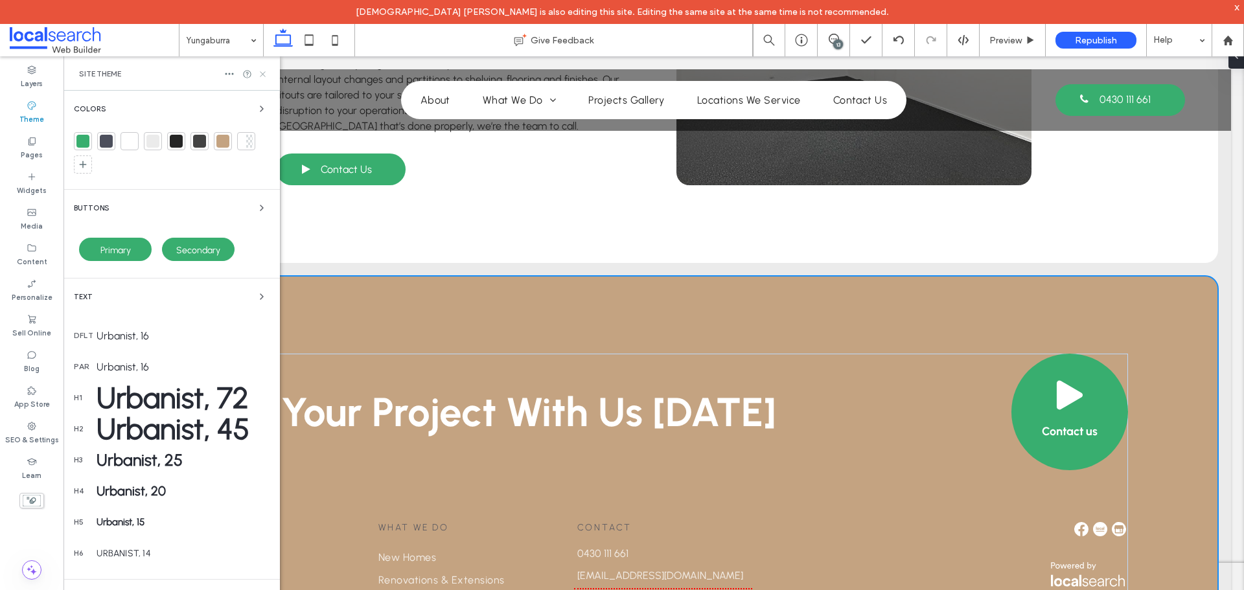
click at [260, 74] on icon at bounding box center [263, 74] width 10 height 10
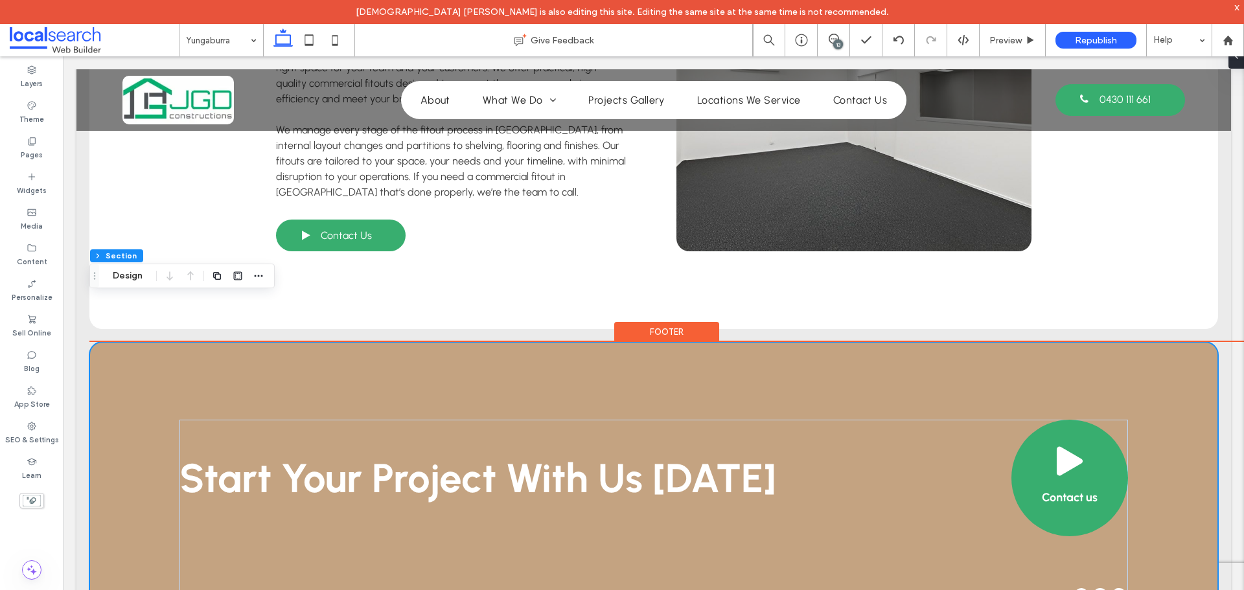
scroll to position [2766, 0]
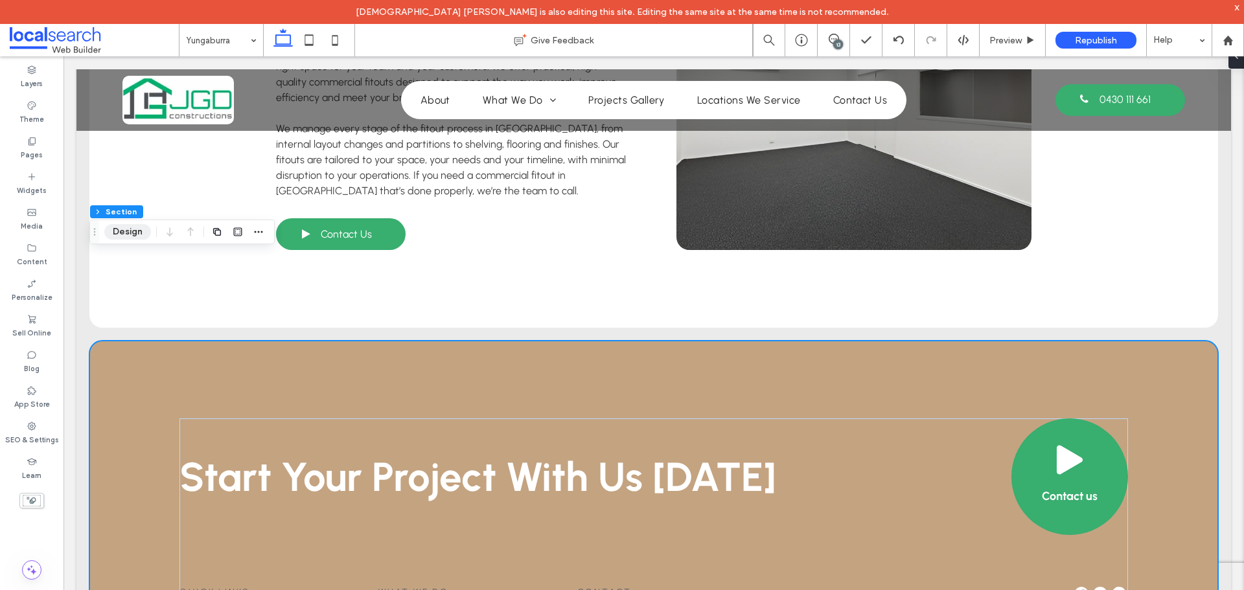
click at [133, 229] on button "Design" at bounding box center [127, 232] width 47 height 16
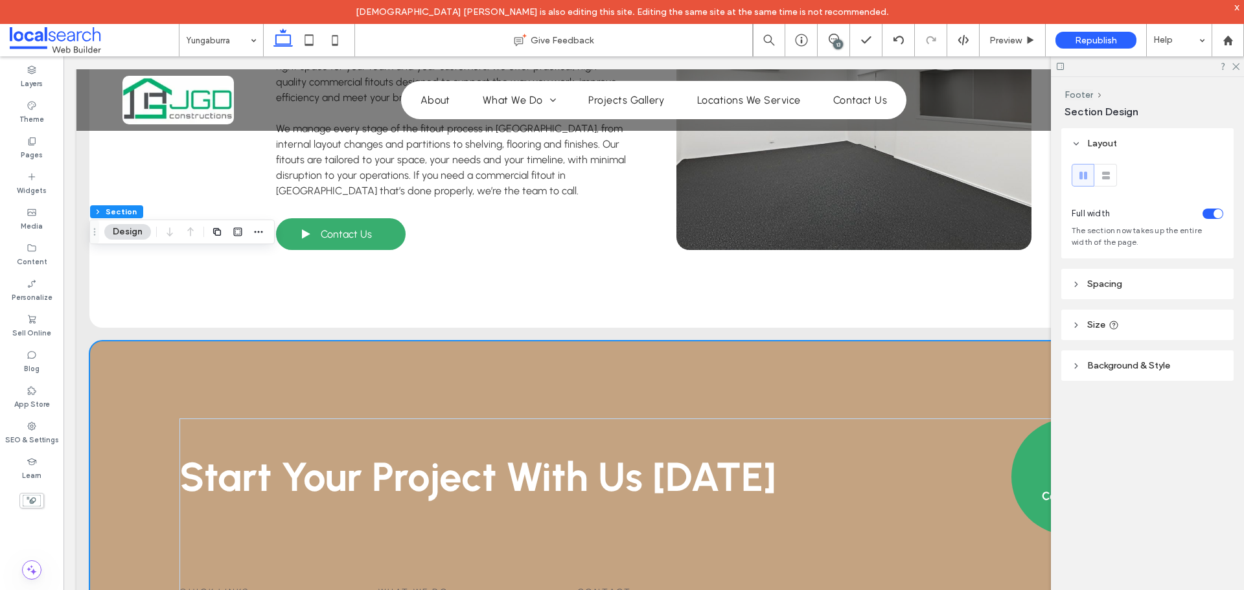
click at [1141, 367] on span "Background & Style" at bounding box center [1128, 365] width 83 height 11
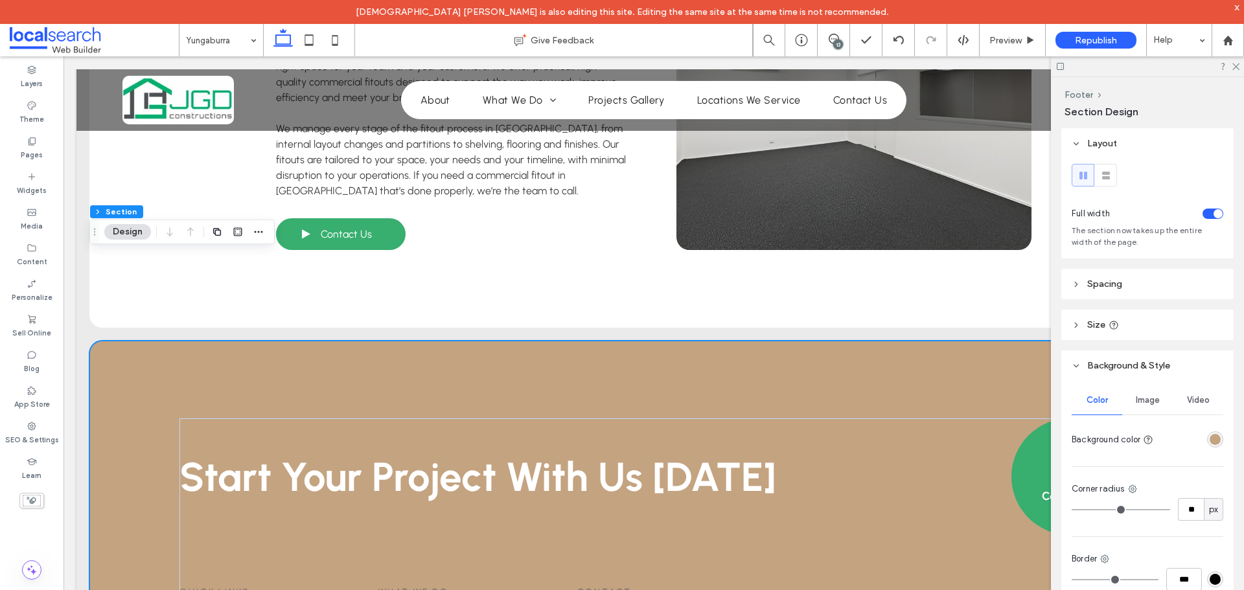
click at [1214, 436] on div "rgba(196, 163, 129, 1)" at bounding box center [1215, 440] width 16 height 16
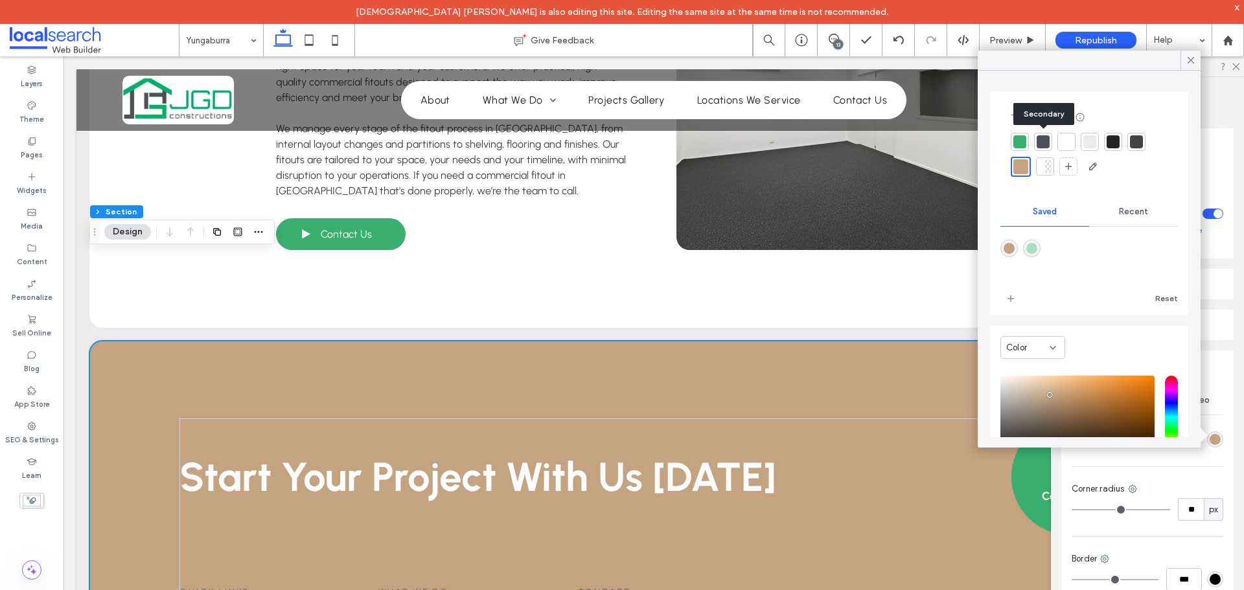
click at [1038, 145] on div at bounding box center [1043, 141] width 13 height 13
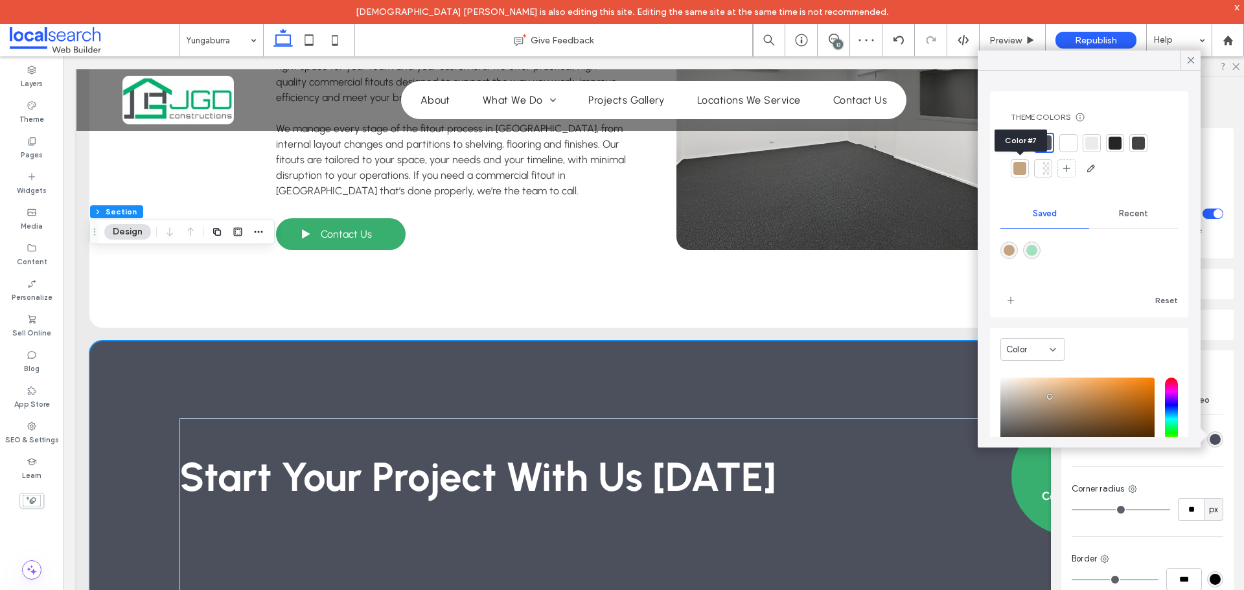
click at [1017, 169] on div at bounding box center [1020, 168] width 13 height 13
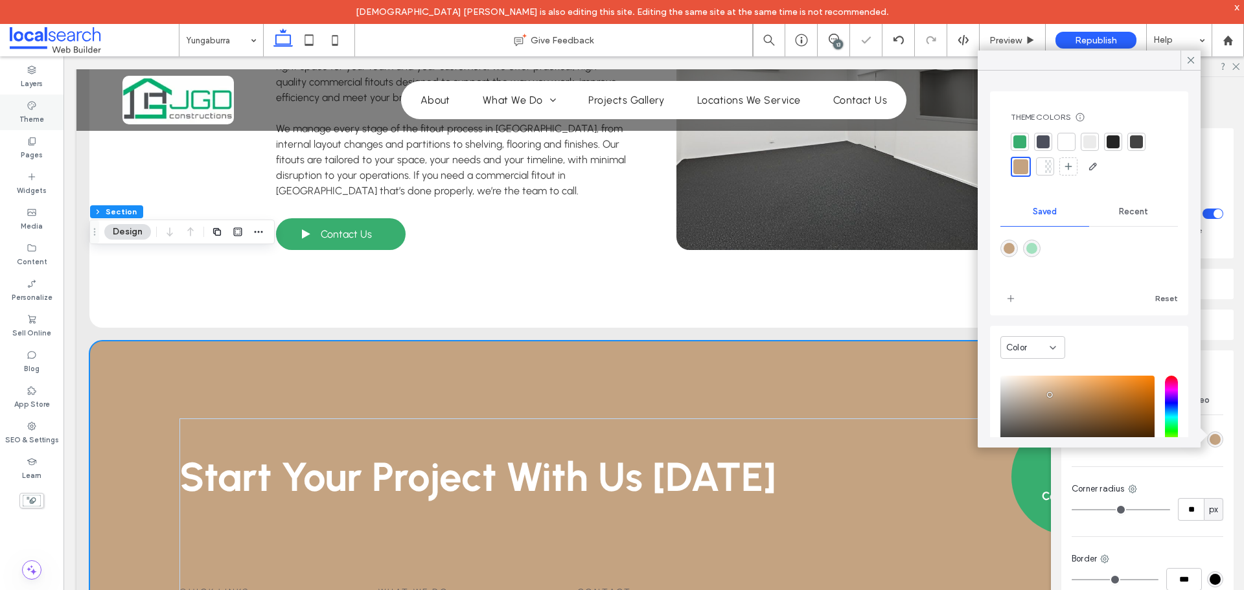
click at [35, 100] on icon at bounding box center [32, 105] width 10 height 10
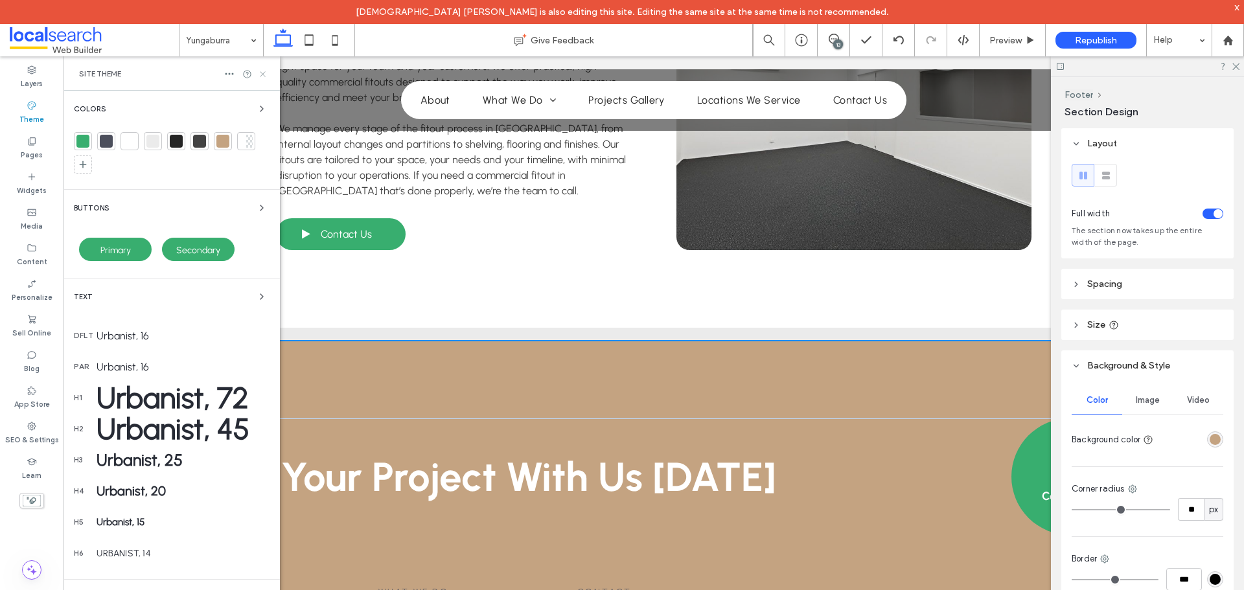
click at [260, 73] on icon at bounding box center [263, 74] width 10 height 10
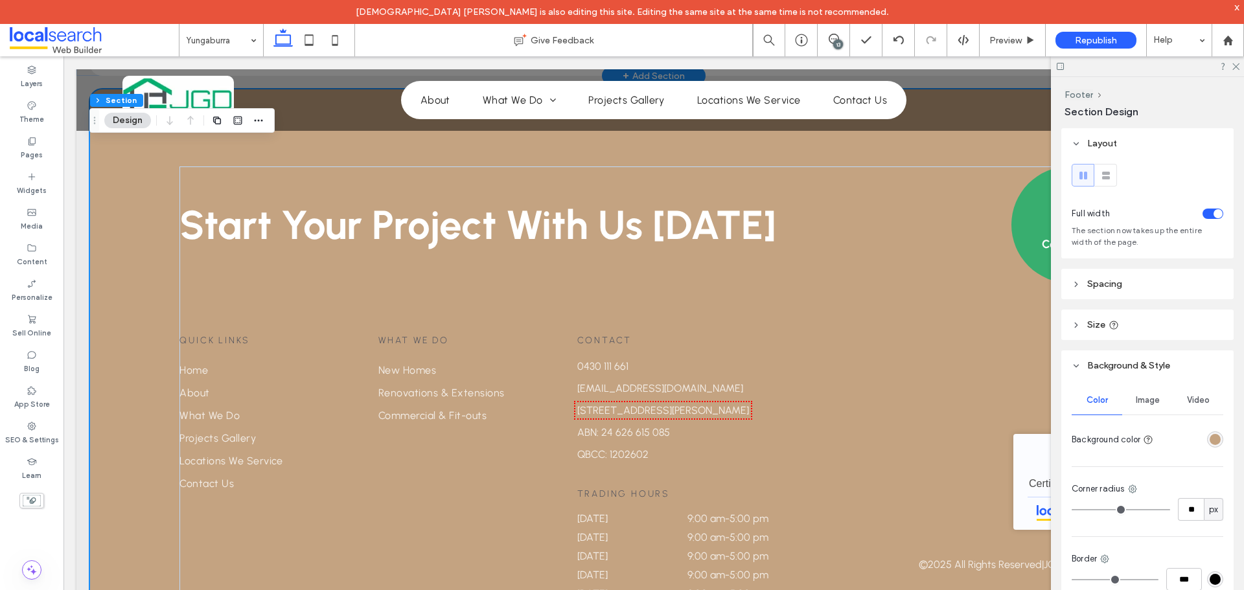
scroll to position [3035, 0]
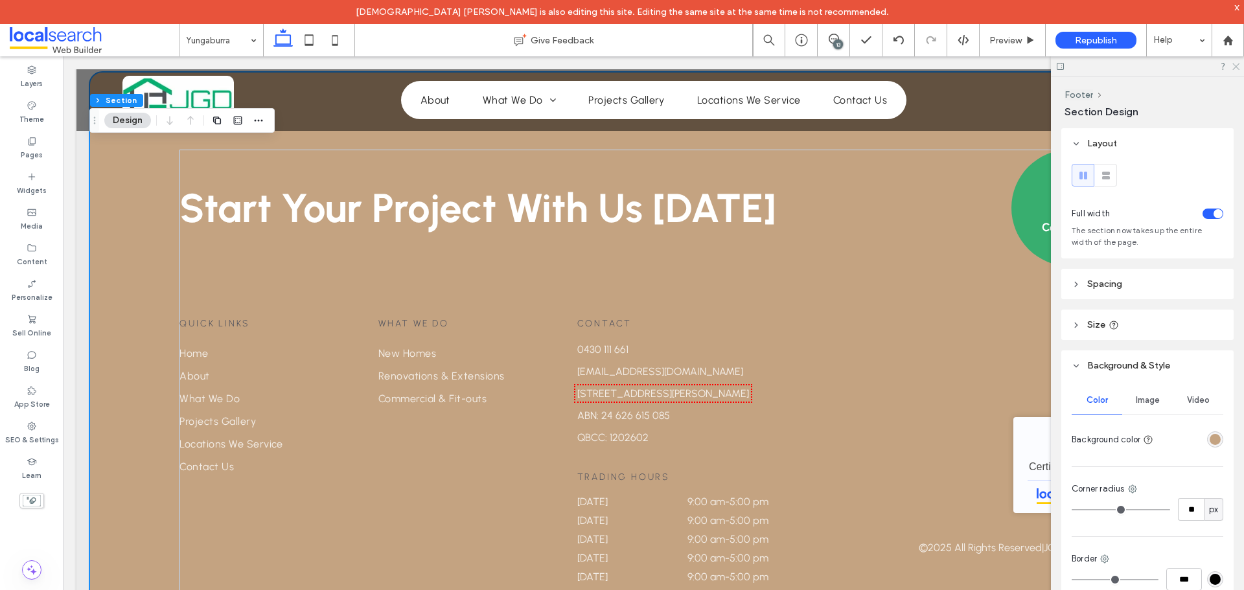
click at [1234, 65] on icon at bounding box center [1235, 66] width 8 height 8
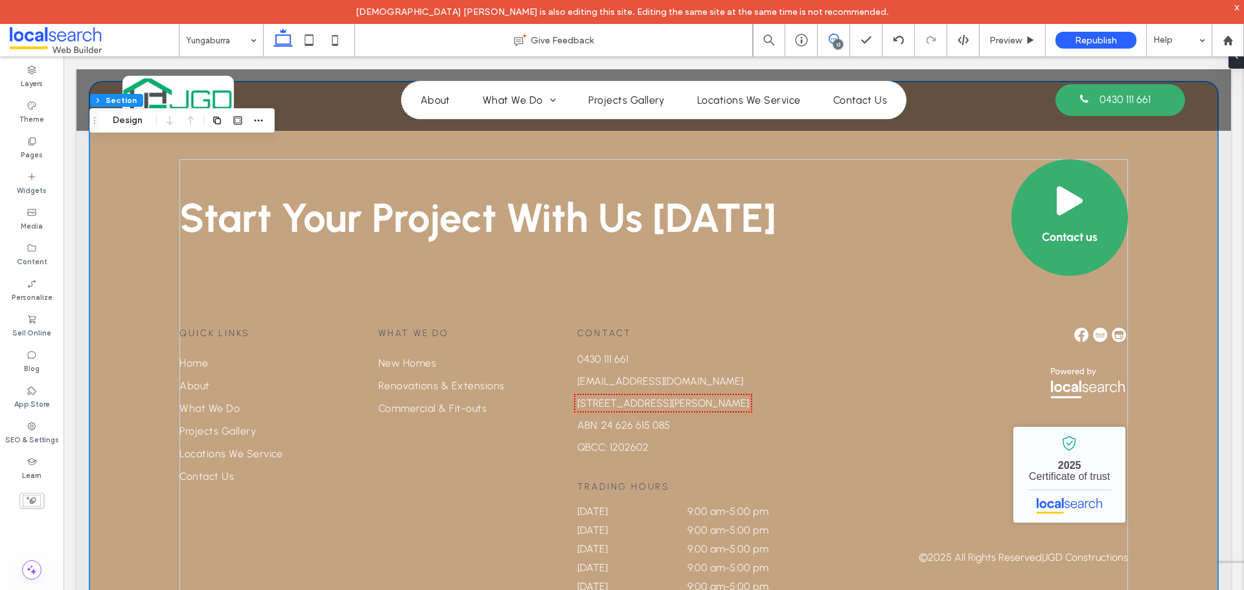
click at [837, 38] on icon at bounding box center [834, 39] width 10 height 10
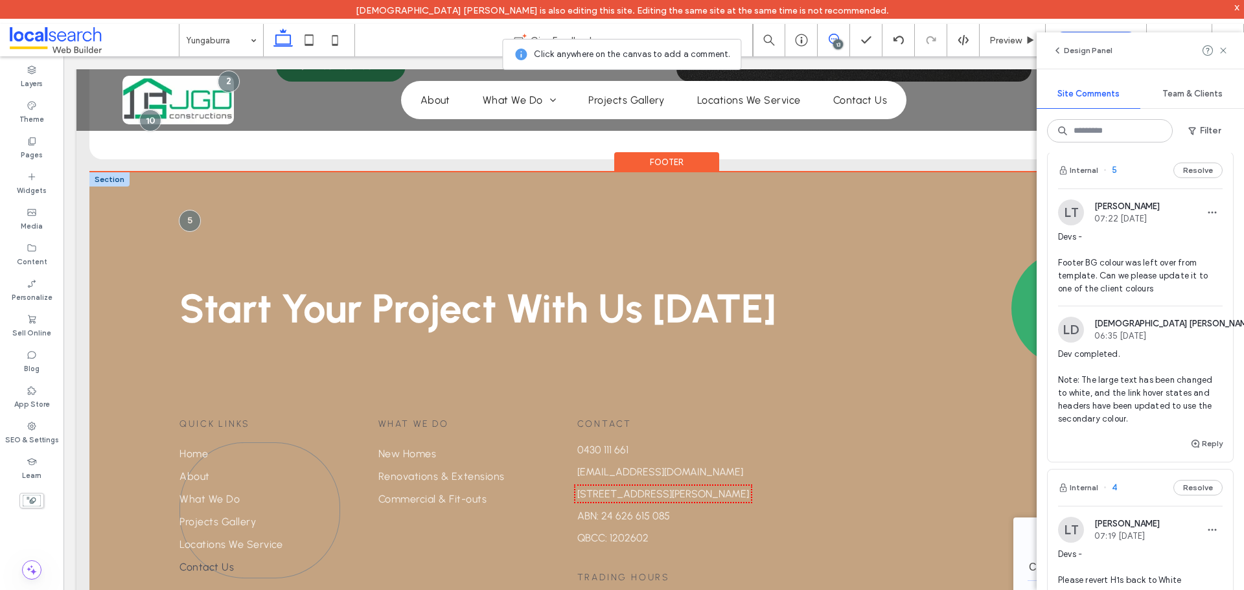
scroll to position [2961, 0]
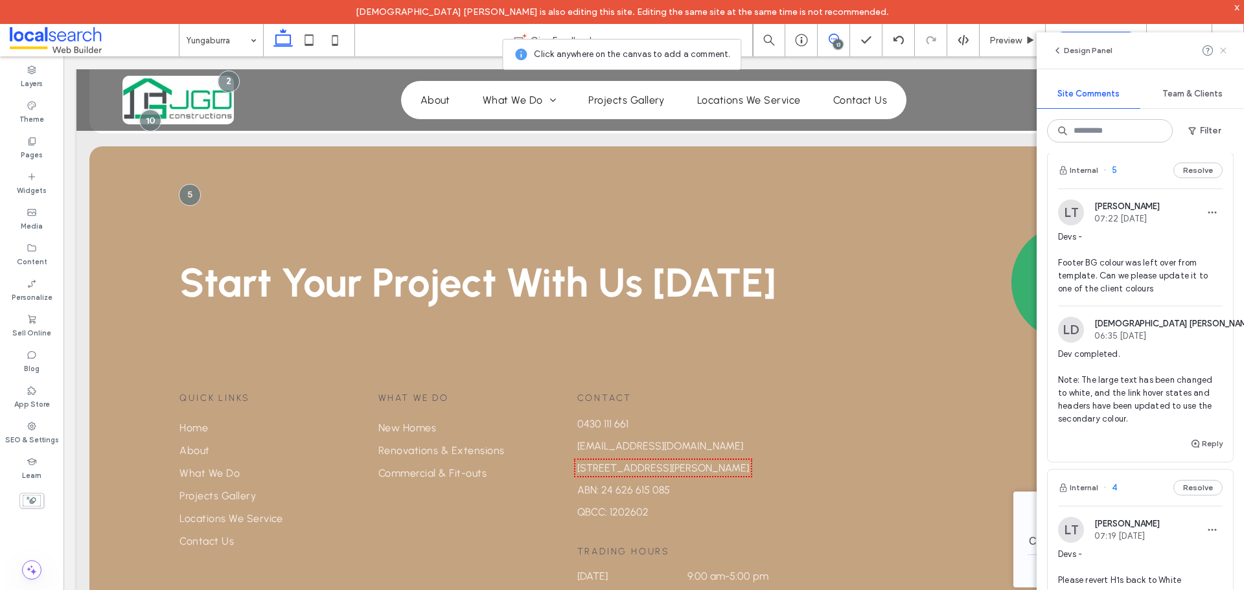
click at [1225, 49] on use at bounding box center [1223, 50] width 6 height 6
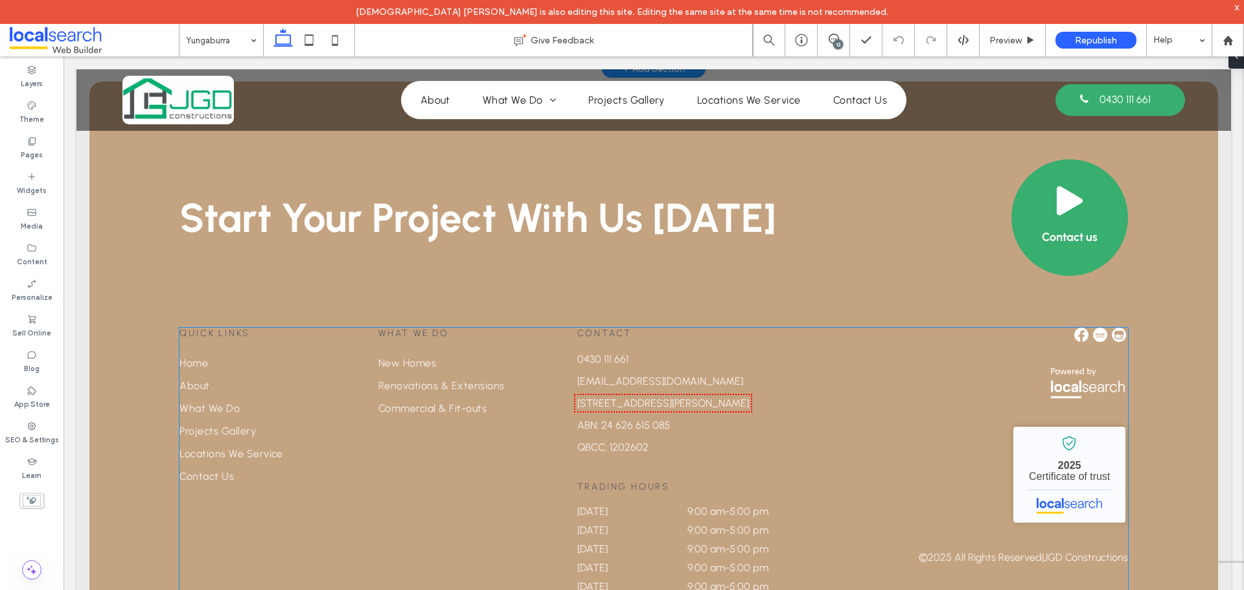
scroll to position [2896, 0]
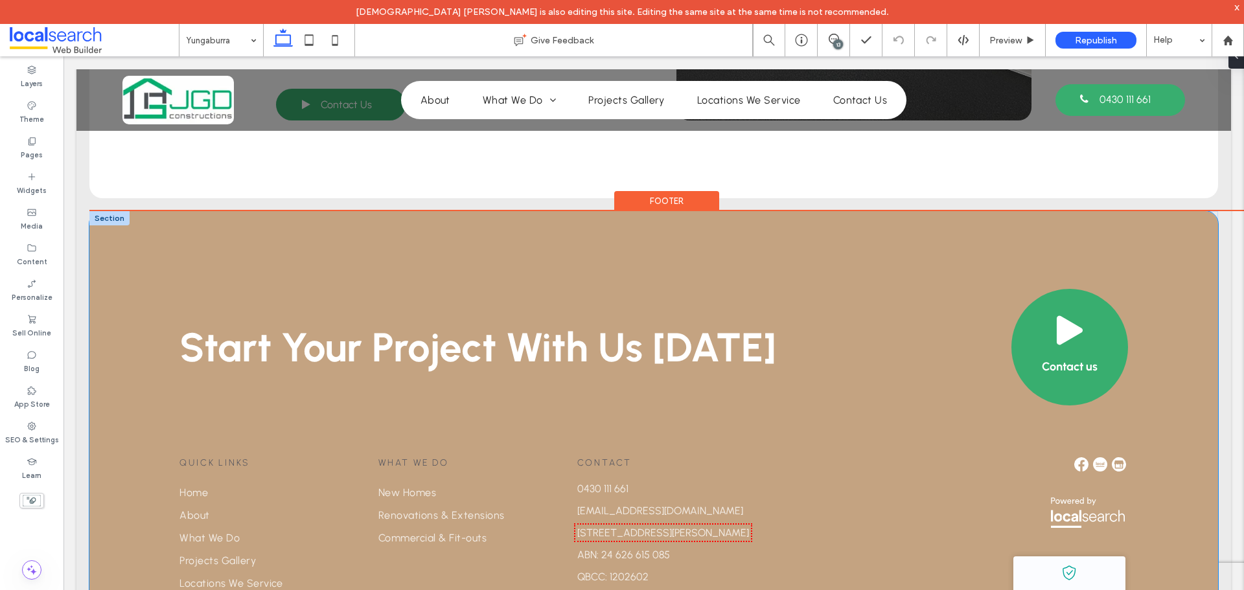
click at [115, 255] on div "Start Your Project With Us [DATE] Contact us Quick Links Home About What We Do …" at bounding box center [653, 511] width 1129 height 601
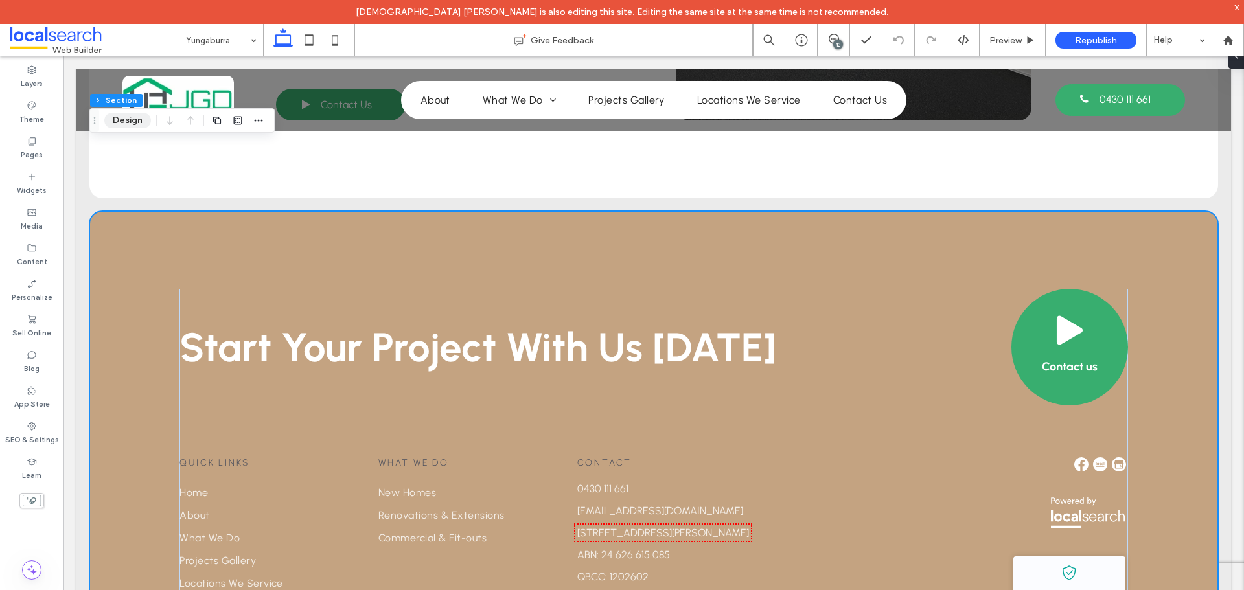
click at [130, 118] on button "Design" at bounding box center [127, 121] width 47 height 16
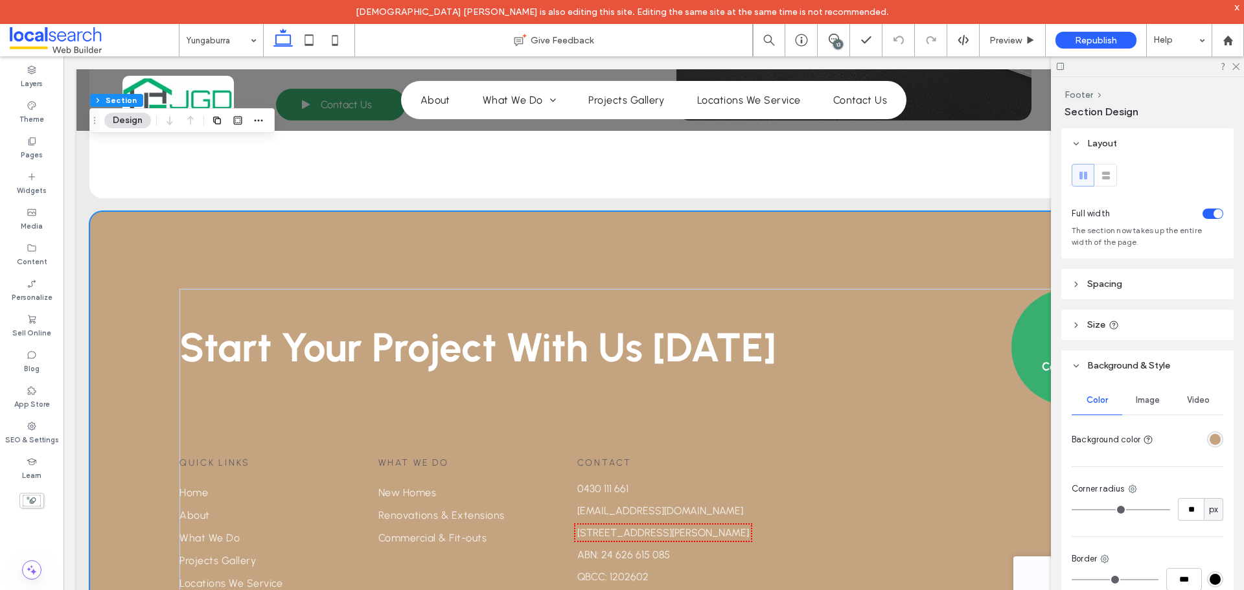
click at [1210, 439] on div "rgba(196, 163, 129, 1)" at bounding box center [1215, 439] width 11 height 11
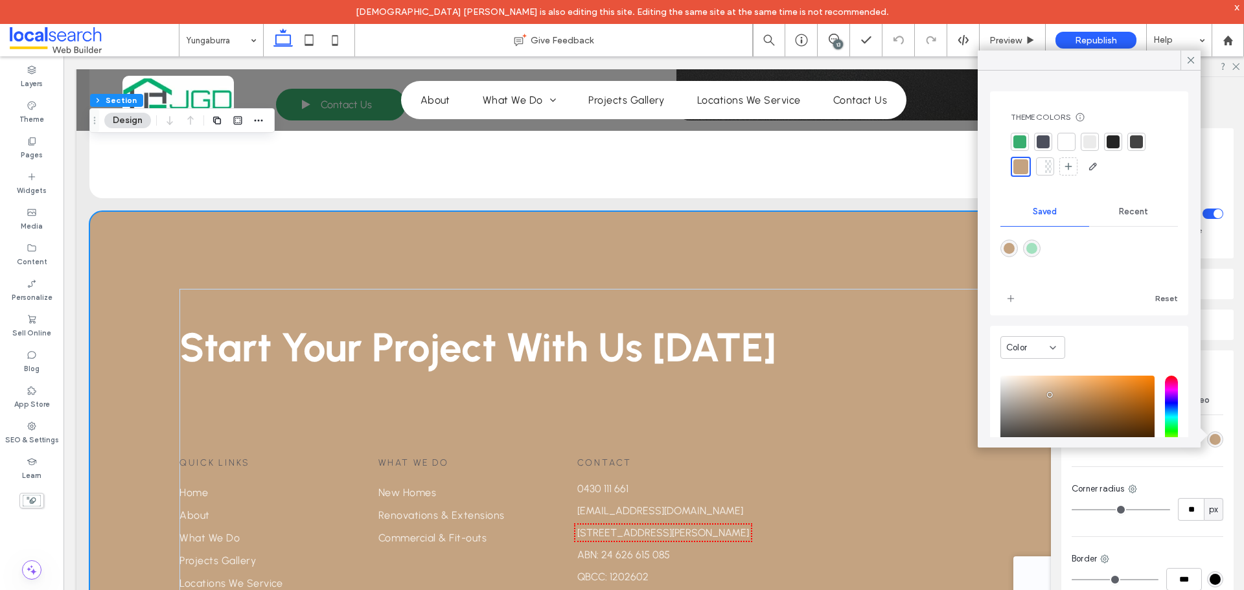
click at [1043, 139] on div at bounding box center [1043, 141] width 13 height 13
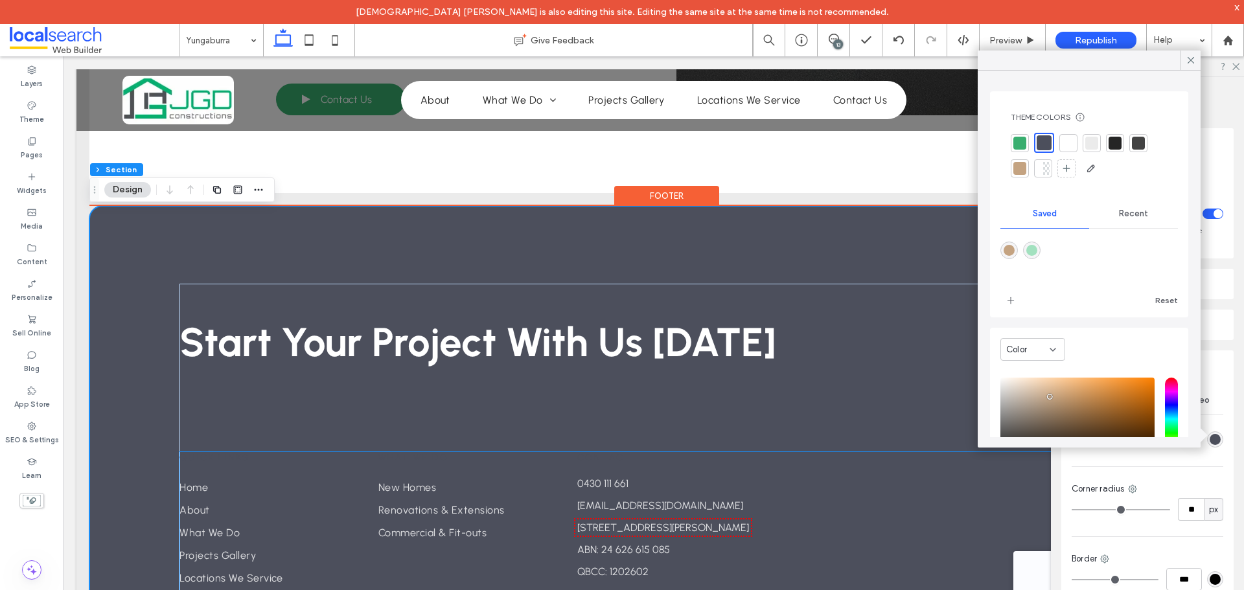
scroll to position [2906, 0]
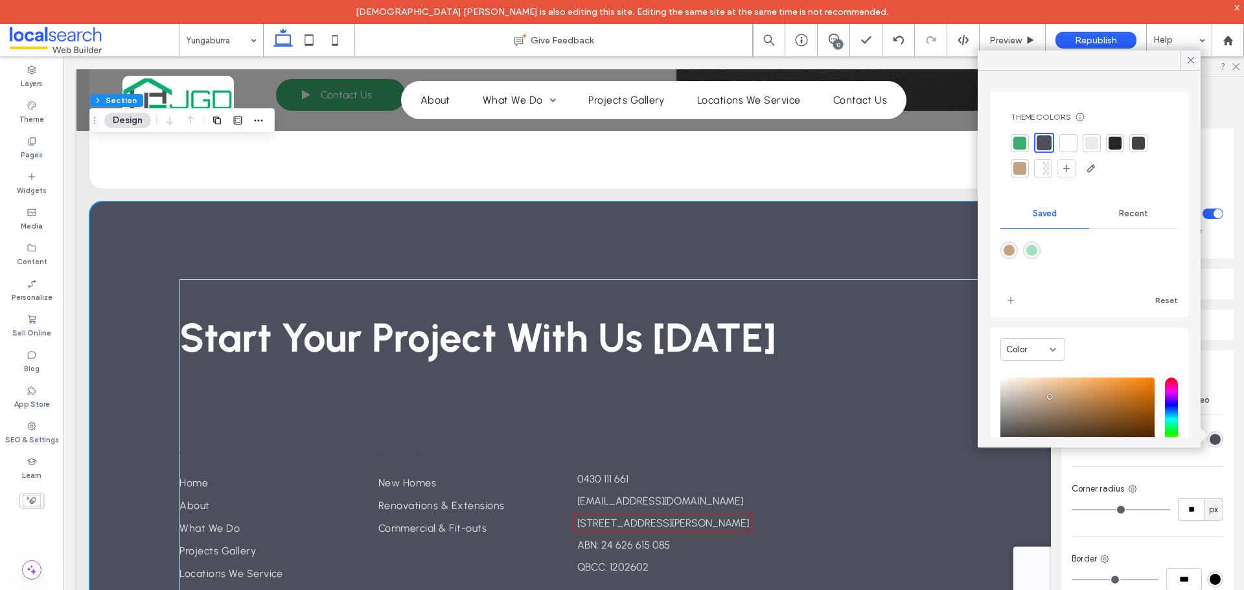
click at [1023, 170] on div at bounding box center [1020, 168] width 13 height 13
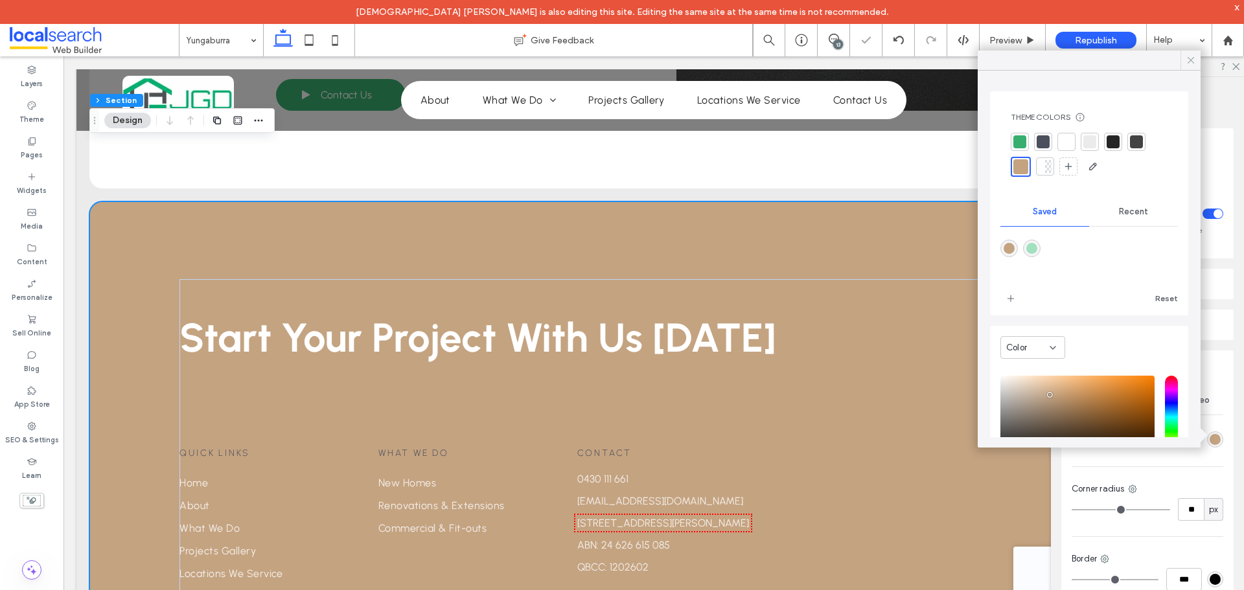
click at [1187, 54] on icon at bounding box center [1191, 60] width 12 height 12
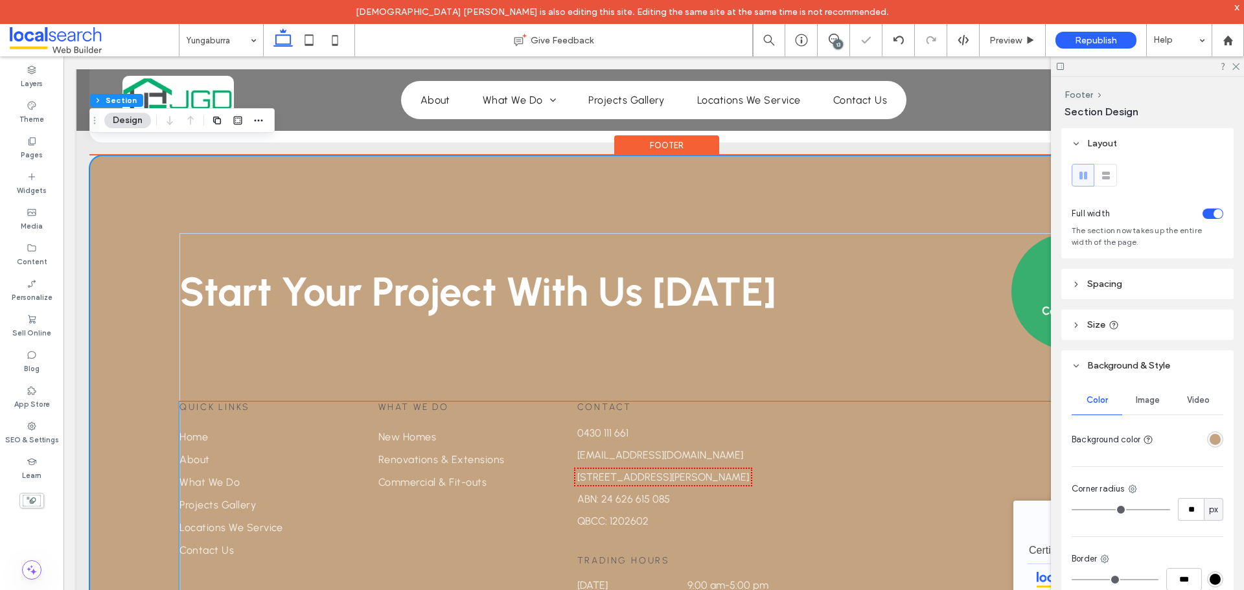
scroll to position [3035, 0]
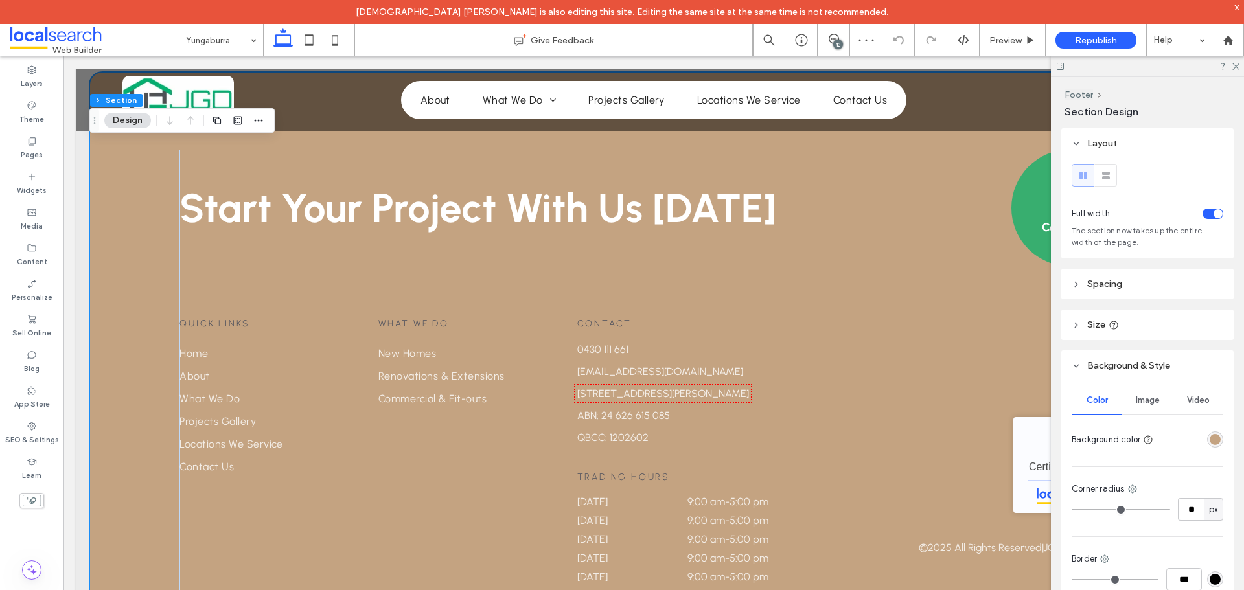
click at [1231, 67] on div at bounding box center [1147, 66] width 193 height 20
click at [1238, 65] on icon at bounding box center [1235, 66] width 8 height 8
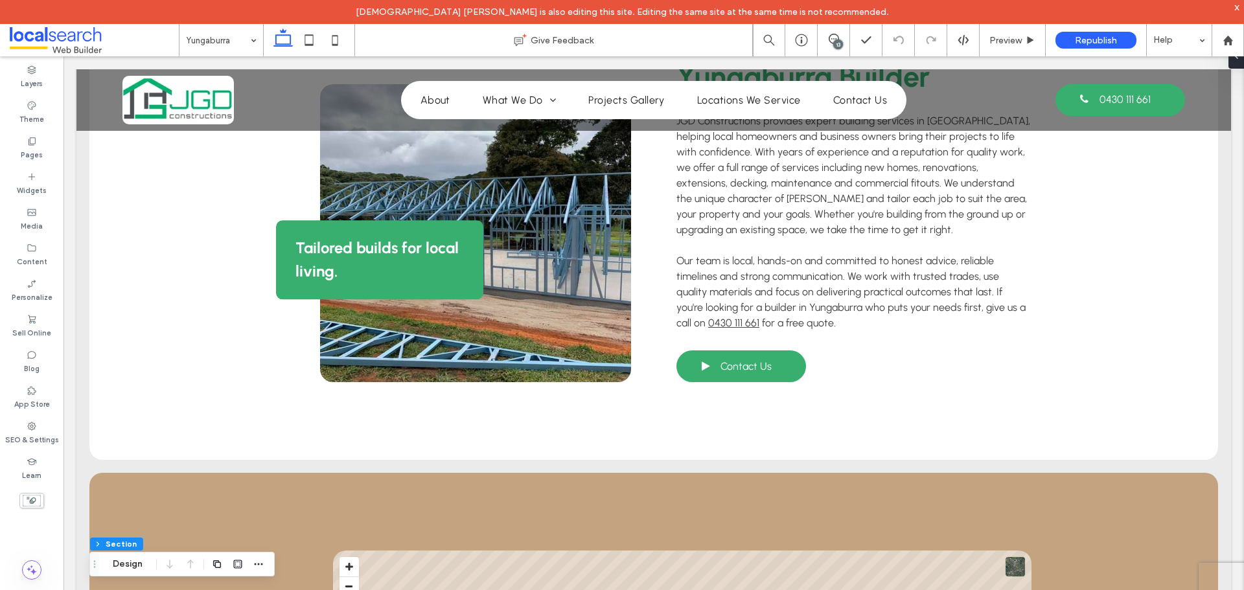
scroll to position [0, 0]
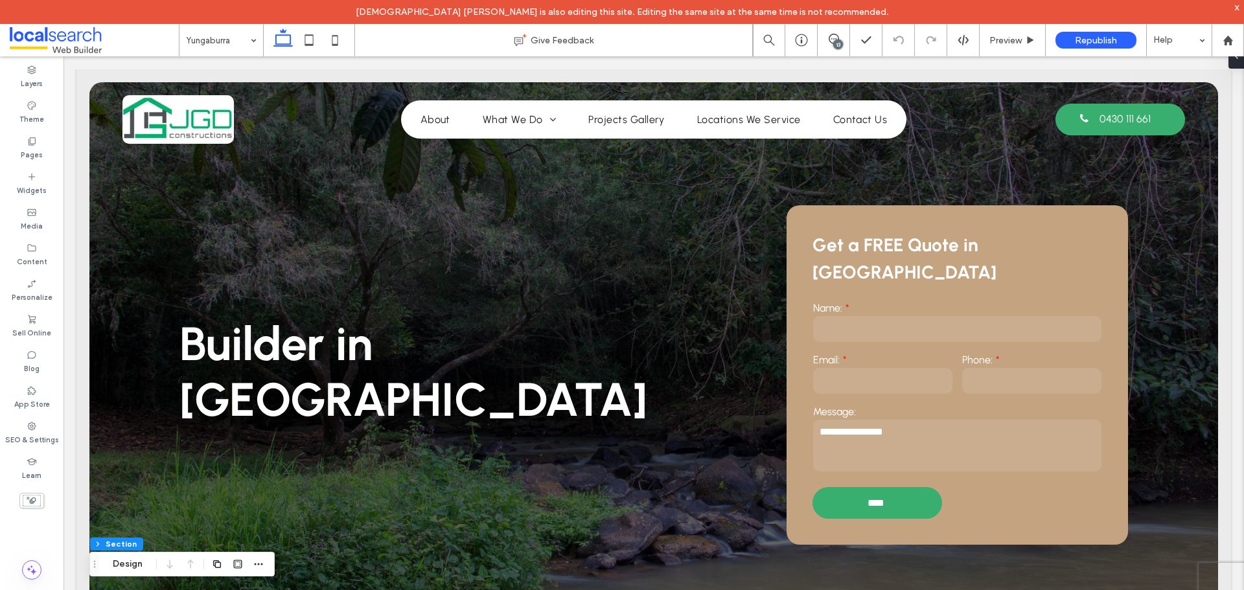
drag, startPoint x: 1243, startPoint y: 372, endPoint x: 1291, endPoint y: 117, distance: 259.2
click at [330, 43] on icon at bounding box center [335, 40] width 26 height 26
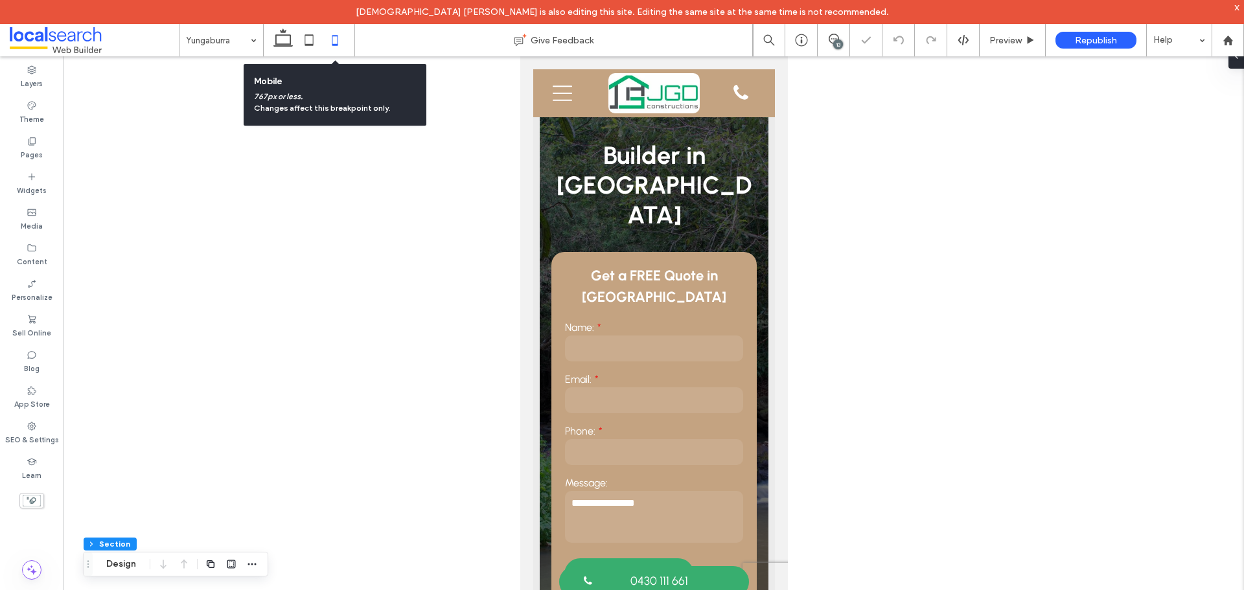
type input "**"
click at [317, 38] on icon at bounding box center [309, 40] width 26 height 26
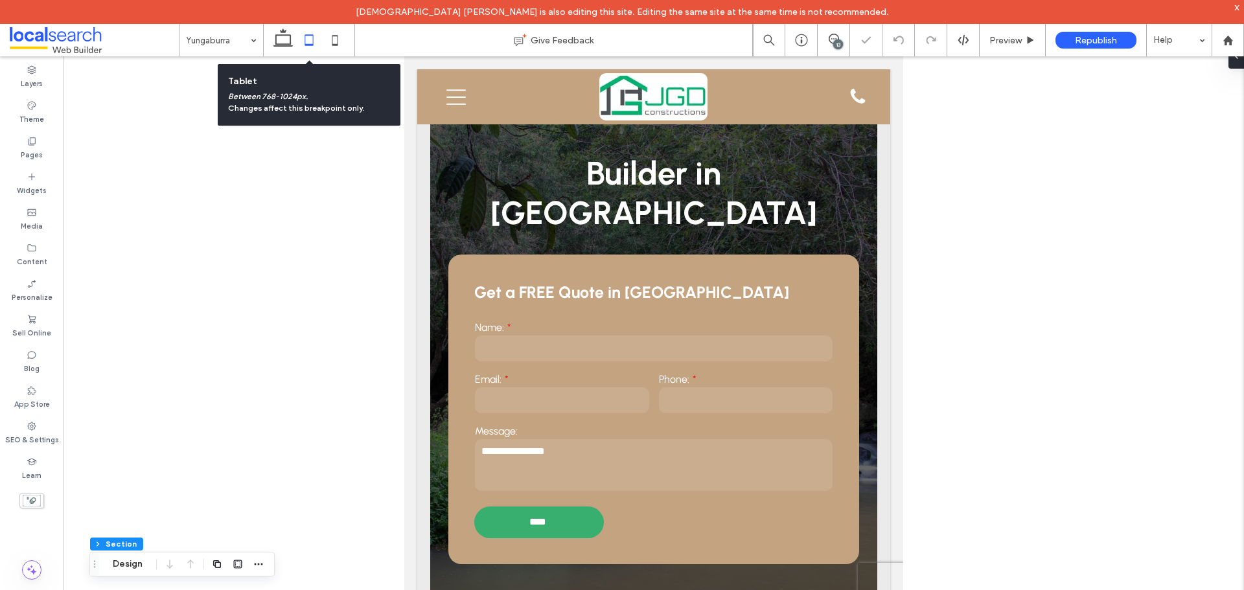
type input "*"
type input "***"
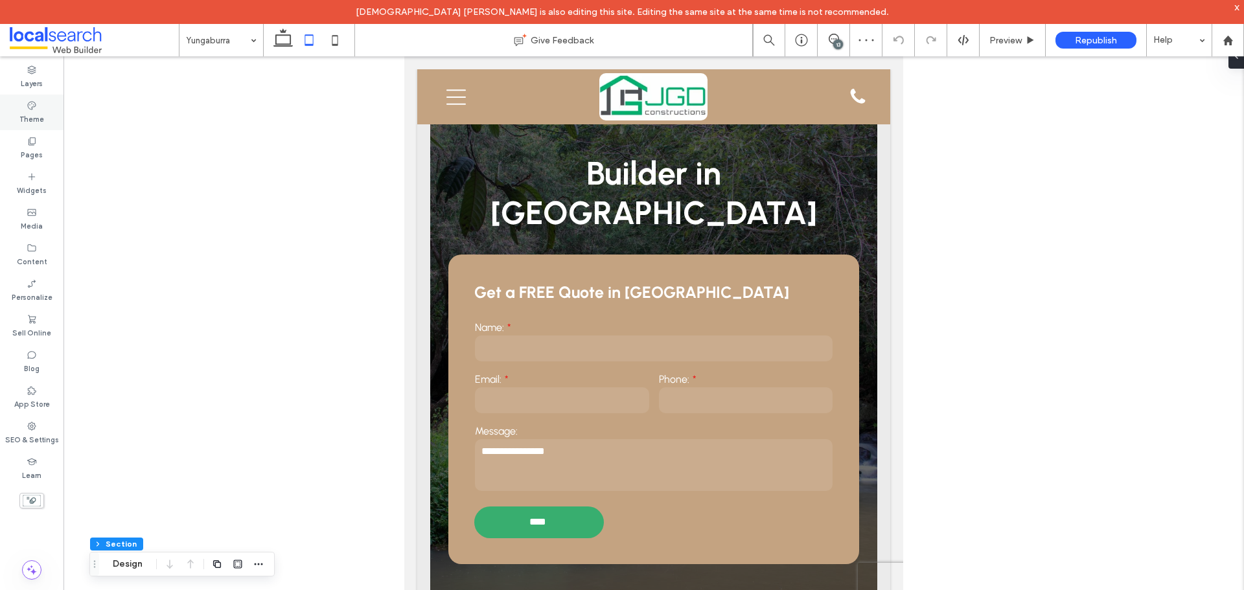
click at [36, 122] on label "Theme" at bounding box center [31, 118] width 25 height 14
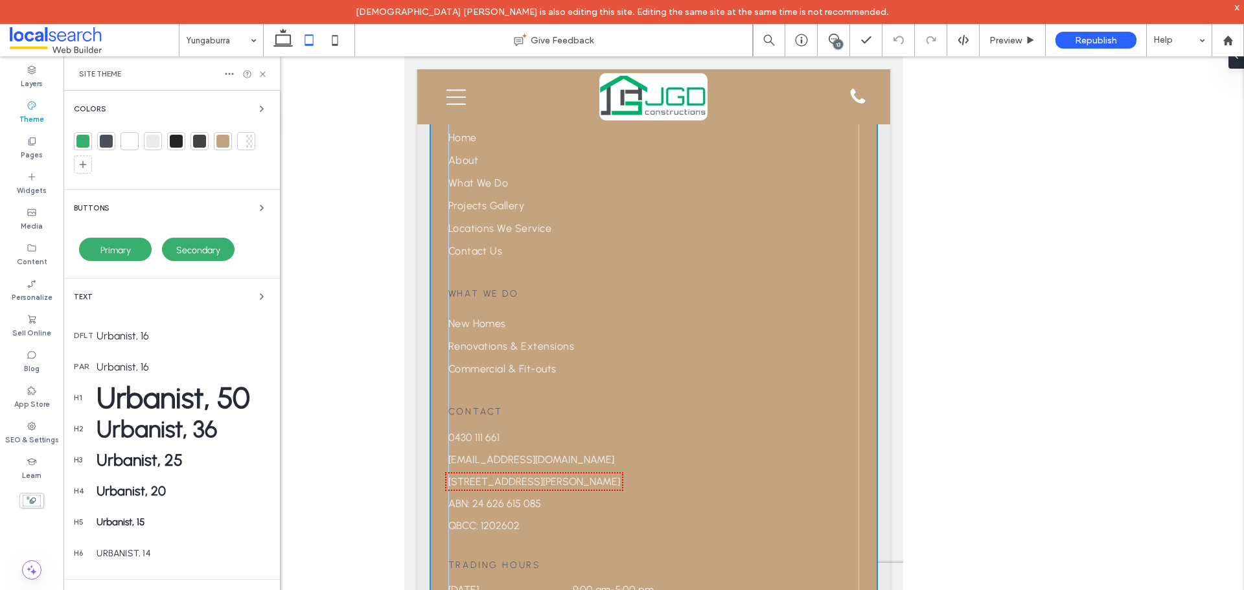
scroll to position [3499, 0]
click at [230, 137] on div at bounding box center [223, 141] width 18 height 18
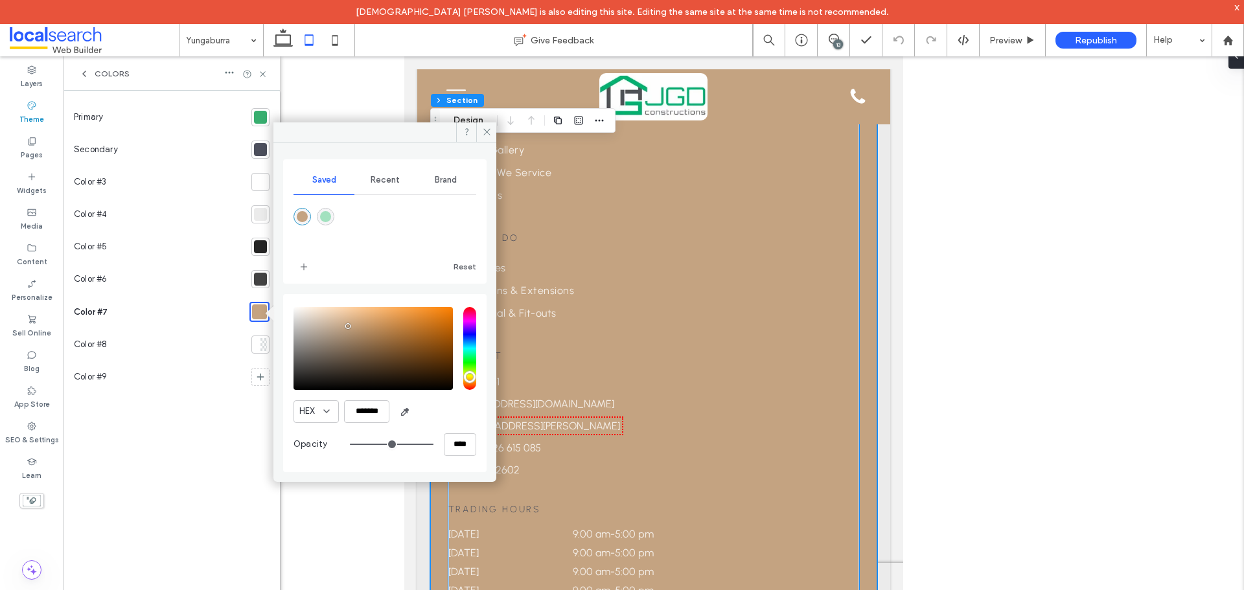
scroll to position [3694, 0]
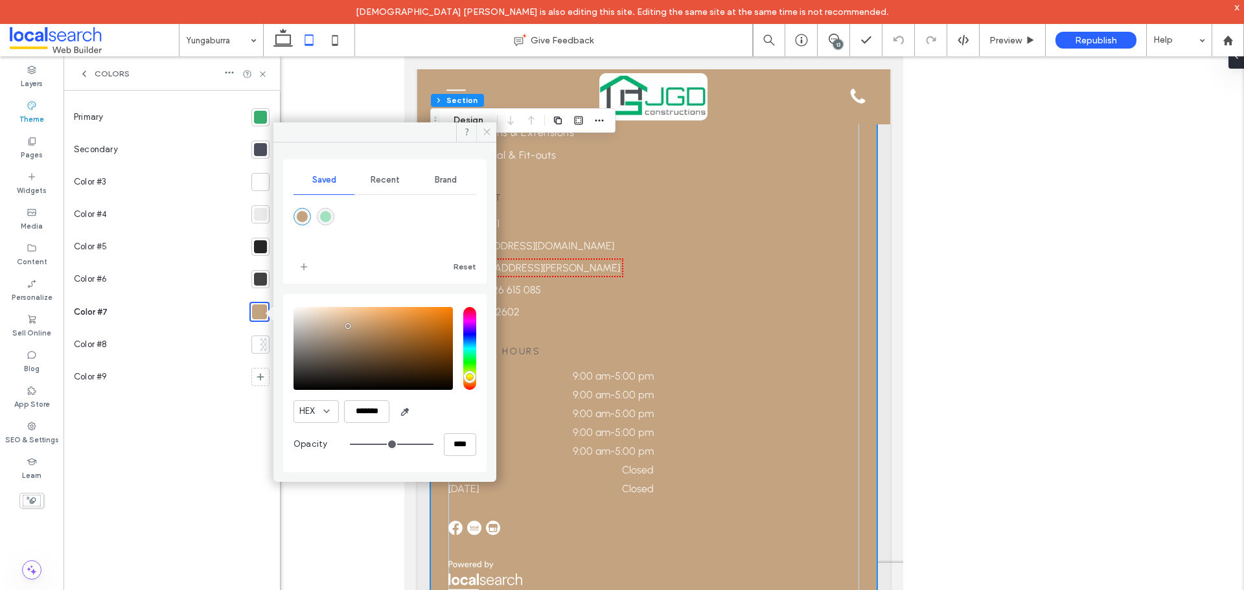
click at [491, 133] on icon at bounding box center [487, 132] width 10 height 10
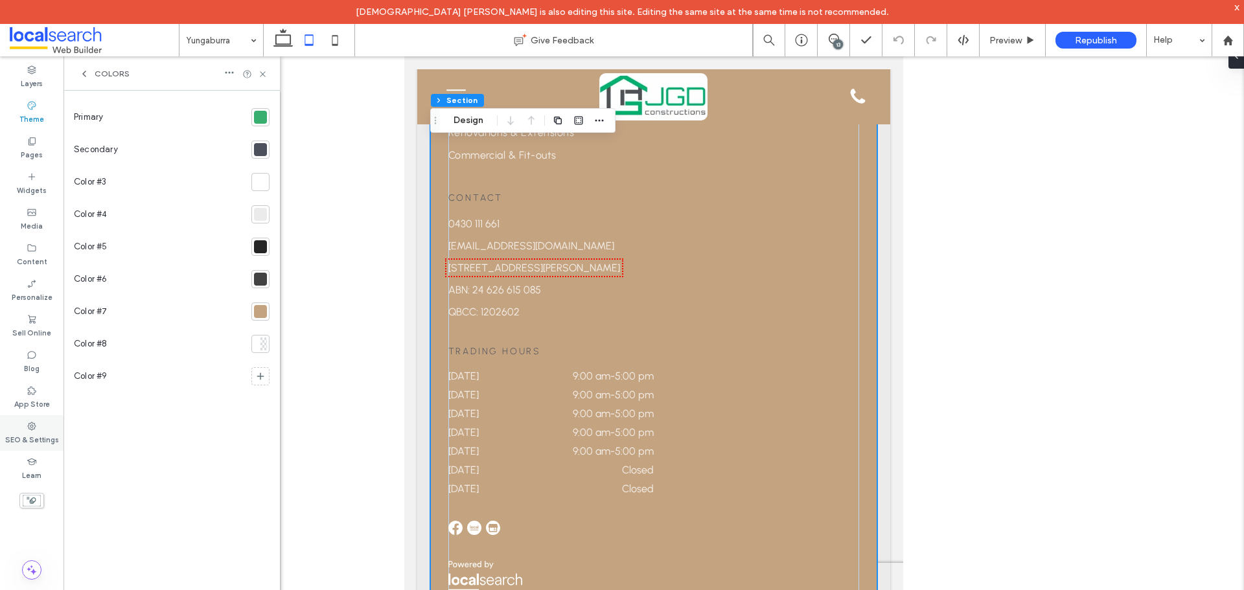
click at [38, 425] on div "SEO & Settings" at bounding box center [32, 433] width 64 height 36
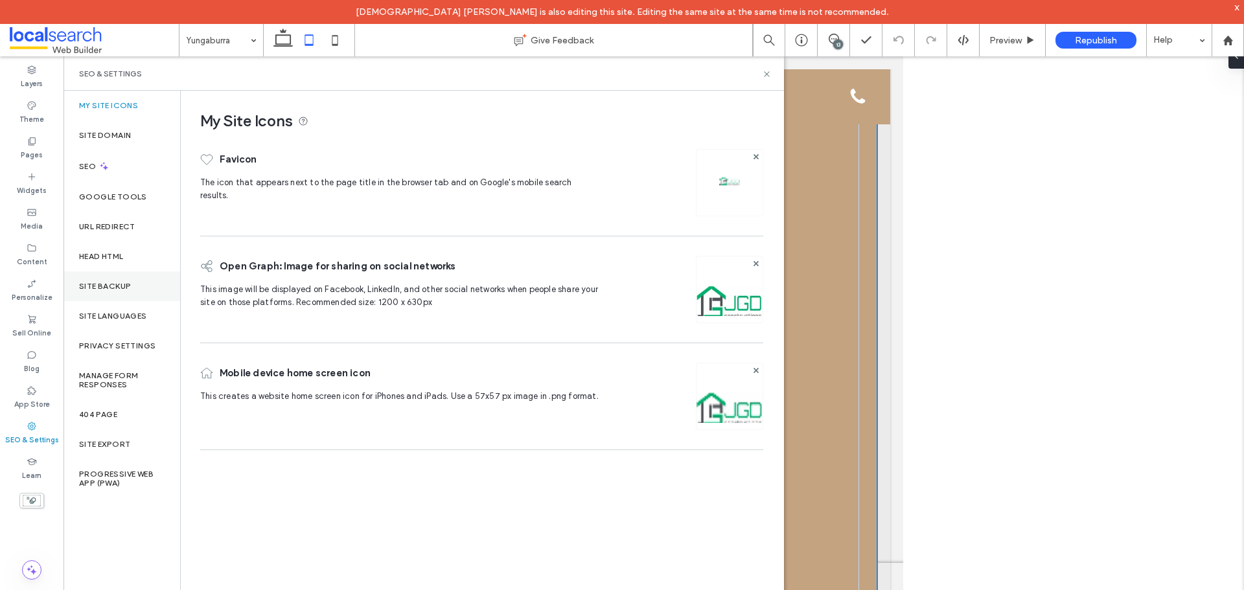
click at [115, 283] on label "Site Backup" at bounding box center [105, 286] width 52 height 9
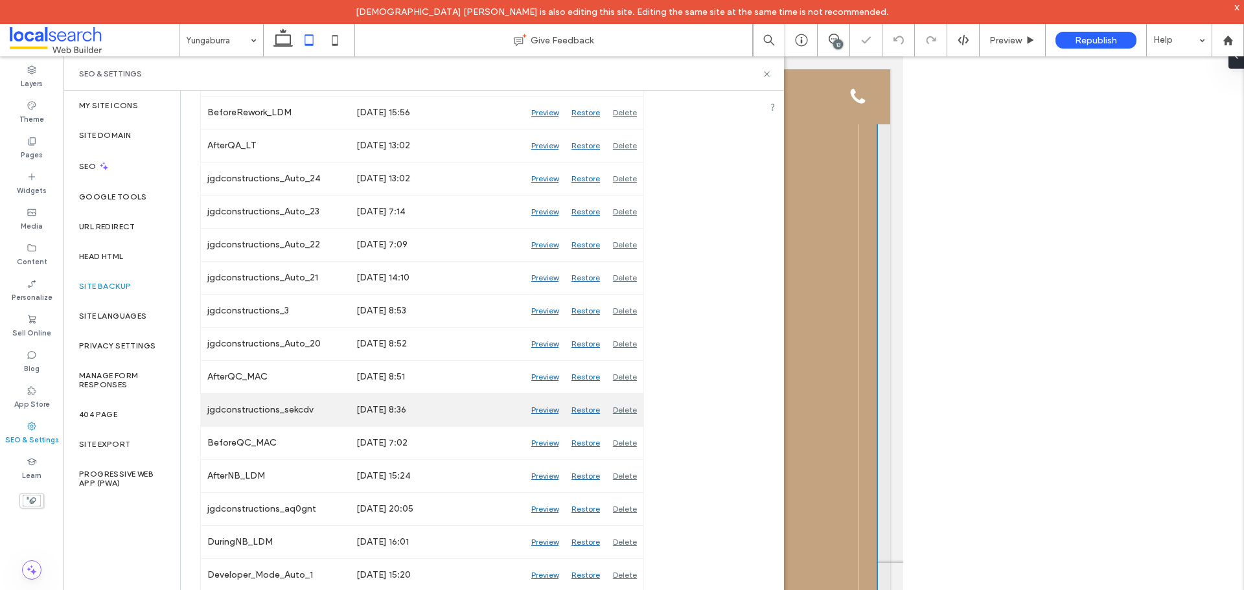
scroll to position [456, 0]
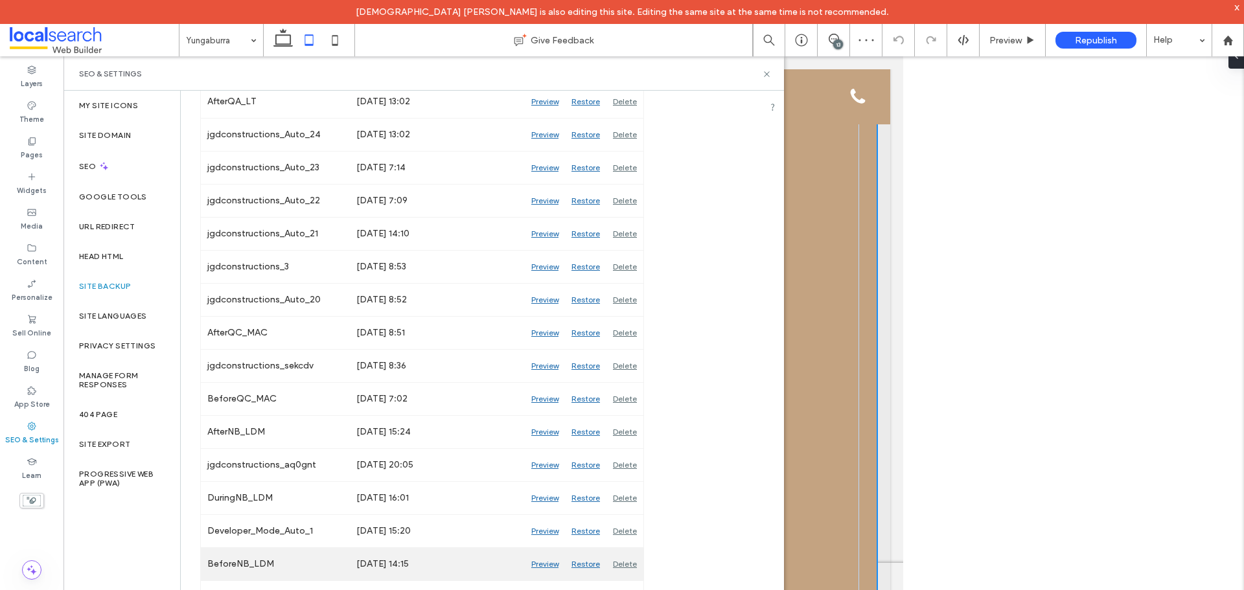
click at [544, 567] on div "Preview" at bounding box center [545, 564] width 40 height 32
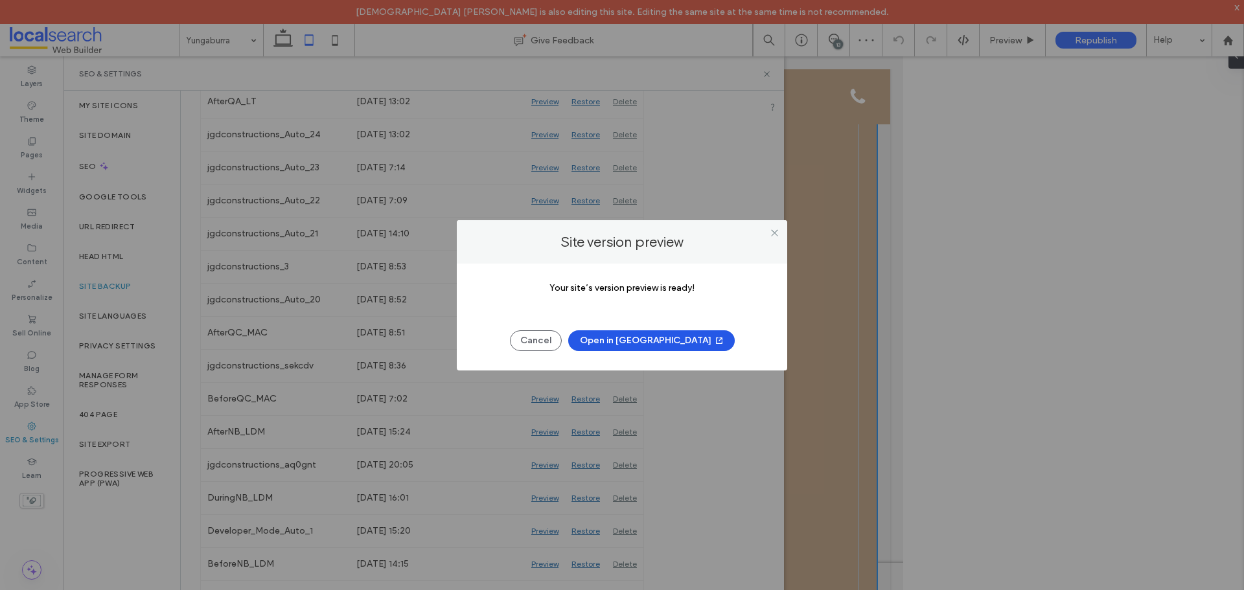
click at [623, 341] on button "Open in New Tab" at bounding box center [651, 340] width 167 height 21
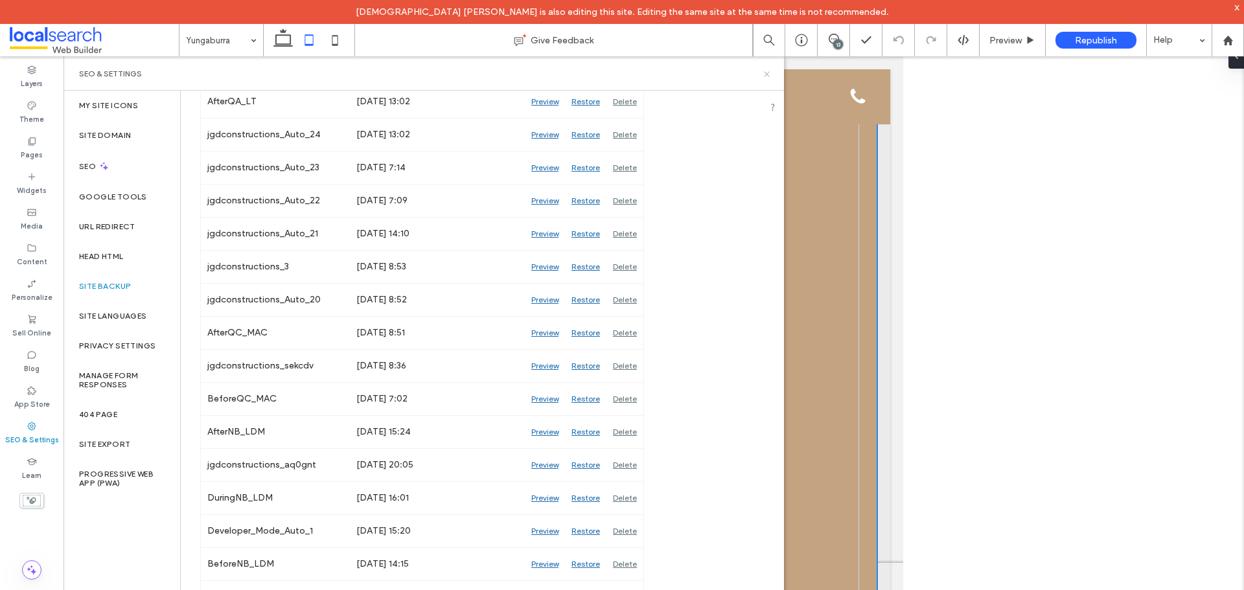
click at [764, 76] on icon at bounding box center [767, 74] width 10 height 10
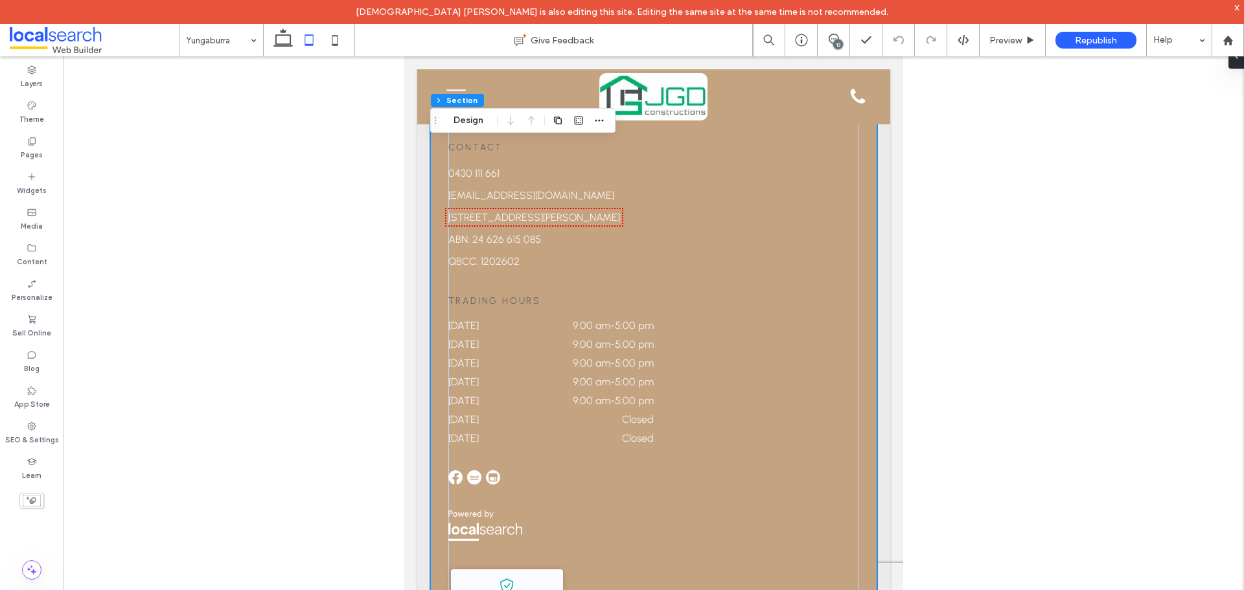
scroll to position [3810, 0]
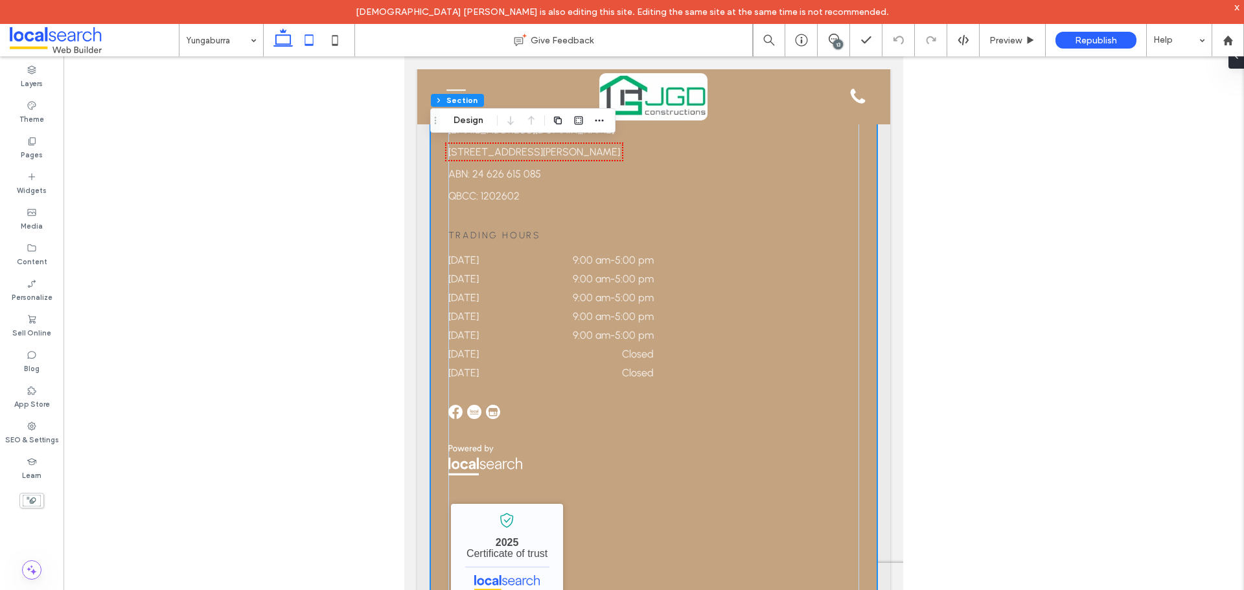
click at [283, 40] on icon at bounding box center [283, 40] width 26 height 26
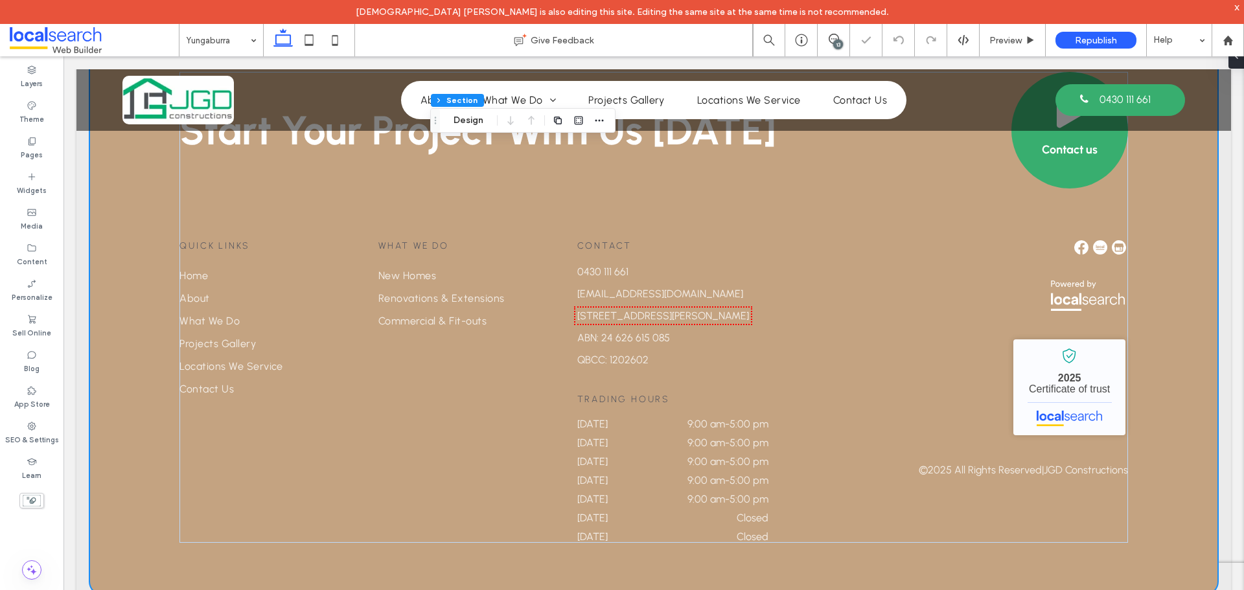
type input "***"
type input "**"
type input "***"
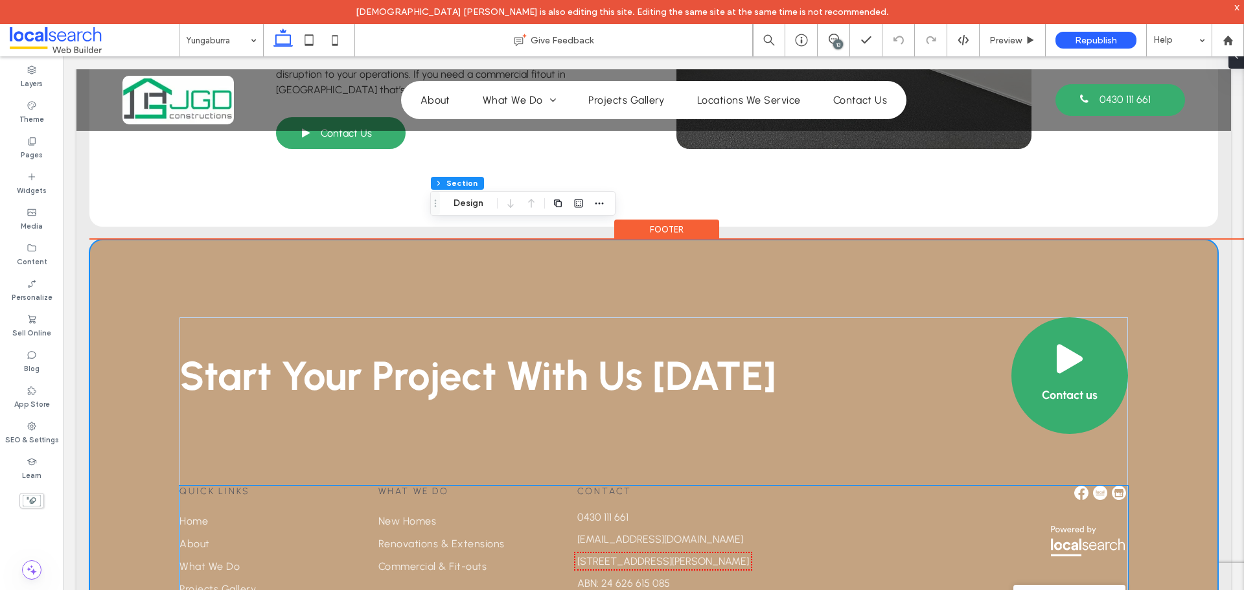
scroll to position [2766, 0]
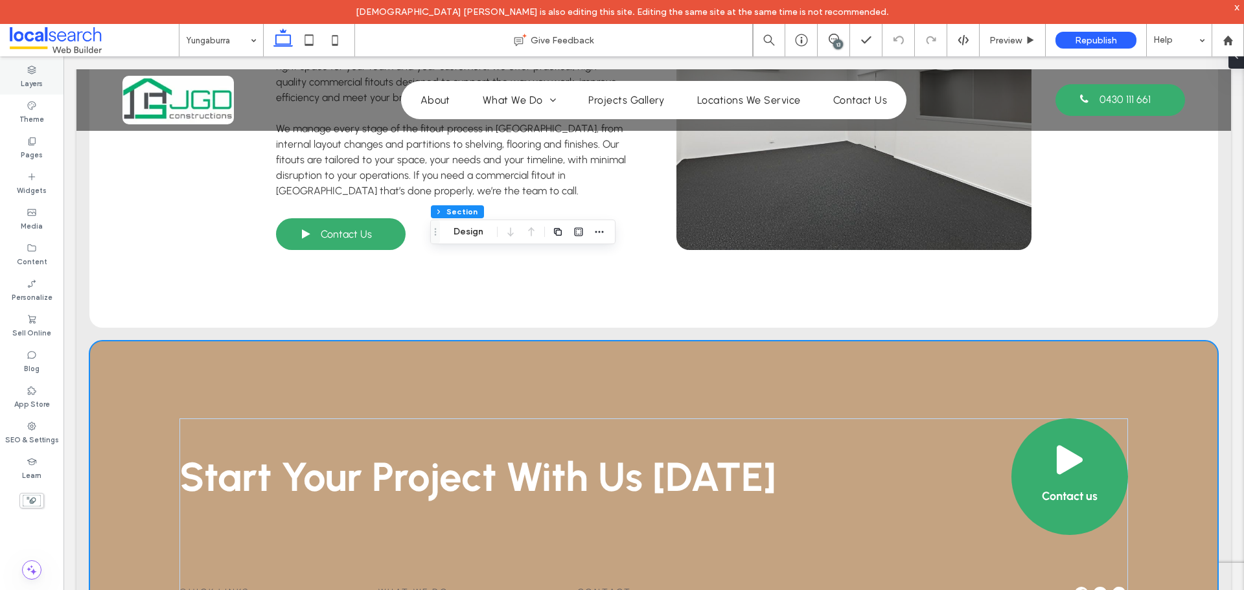
click at [31, 84] on label "Layers" at bounding box center [32, 82] width 22 height 14
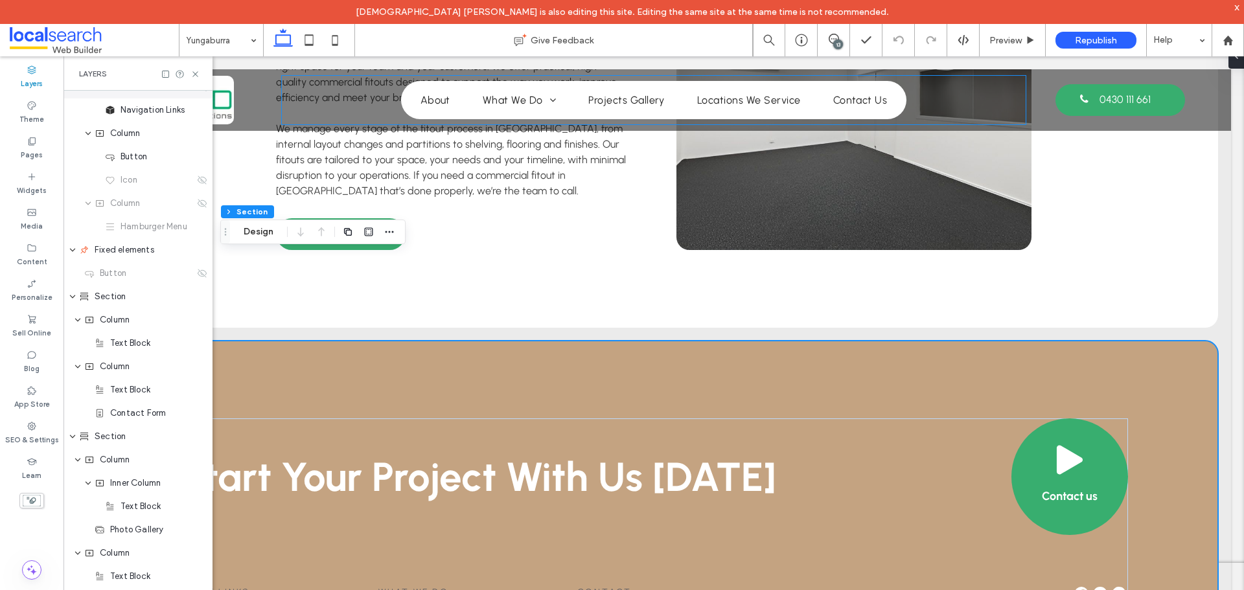
scroll to position [0, 0]
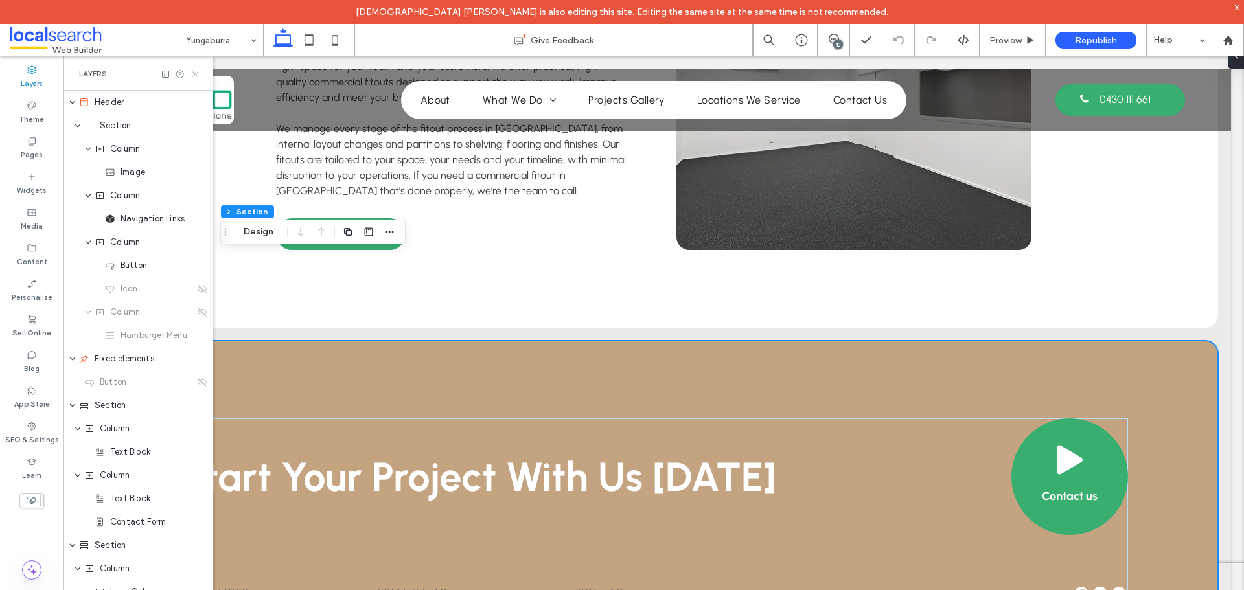
click at [196, 75] on use at bounding box center [194, 73] width 5 height 5
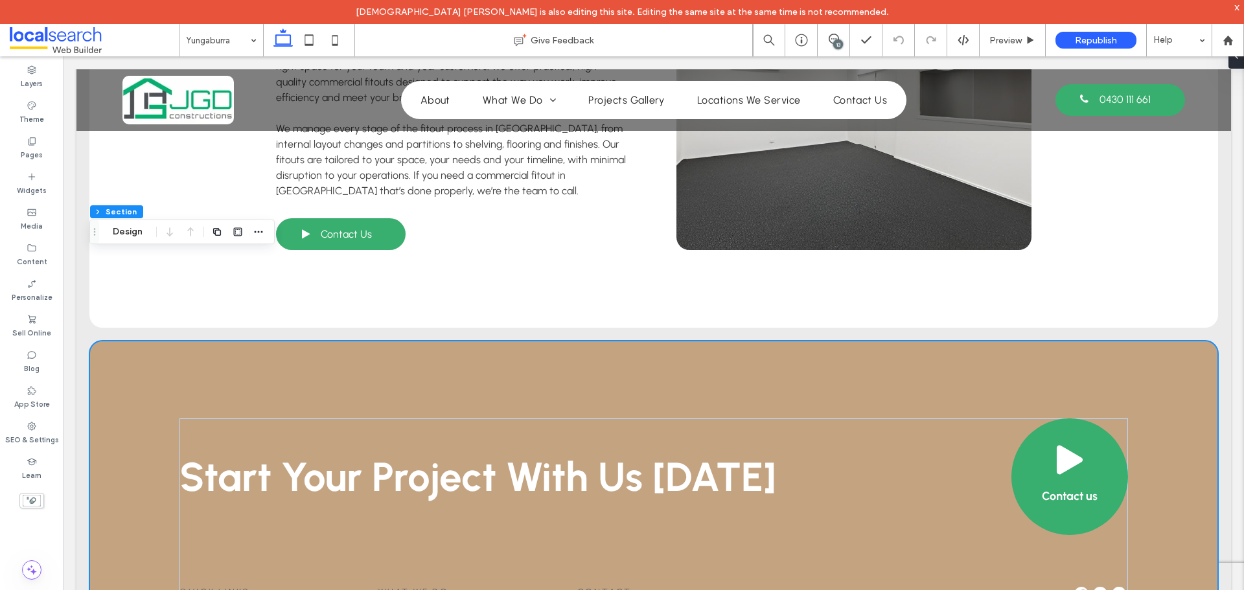
click at [128, 224] on div "Footer Section Design" at bounding box center [181, 232] width 185 height 25
click at [130, 231] on button "Design" at bounding box center [127, 232] width 47 height 16
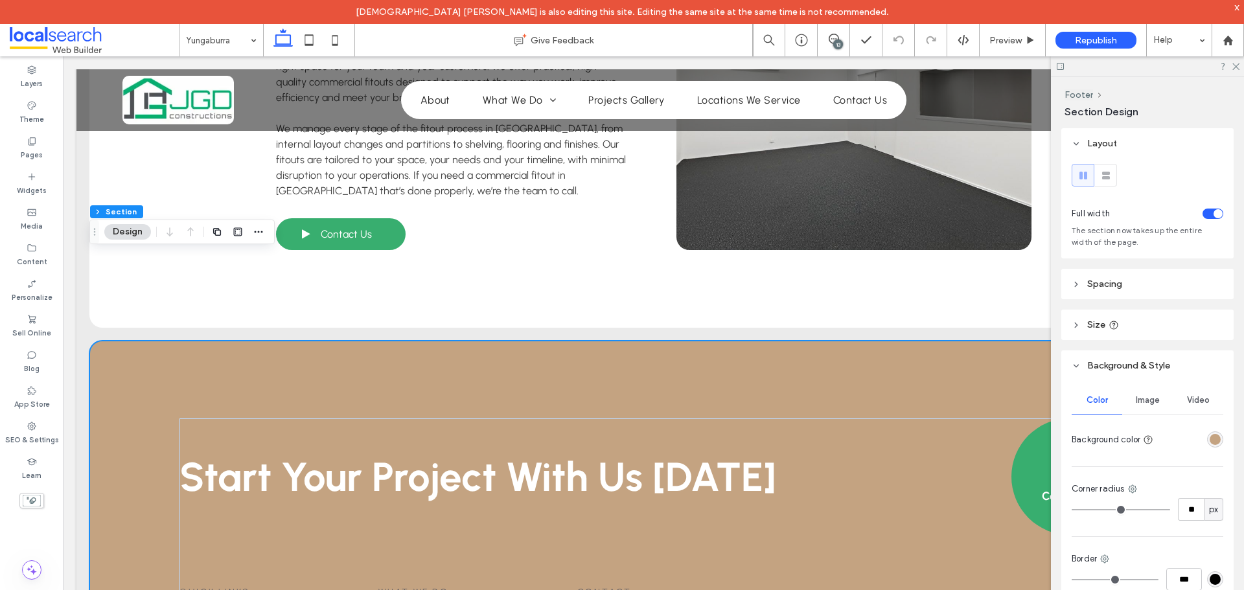
click at [1212, 438] on div "rgba(196, 163, 129, 1)" at bounding box center [1215, 439] width 11 height 11
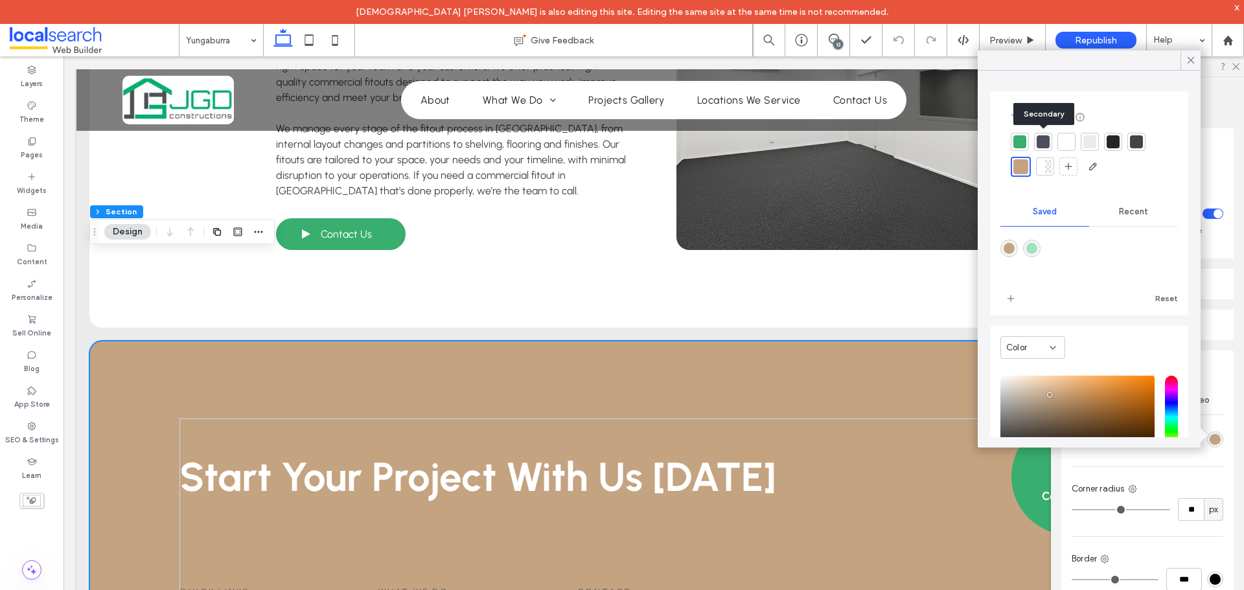
click at [1045, 146] on div at bounding box center [1043, 141] width 13 height 13
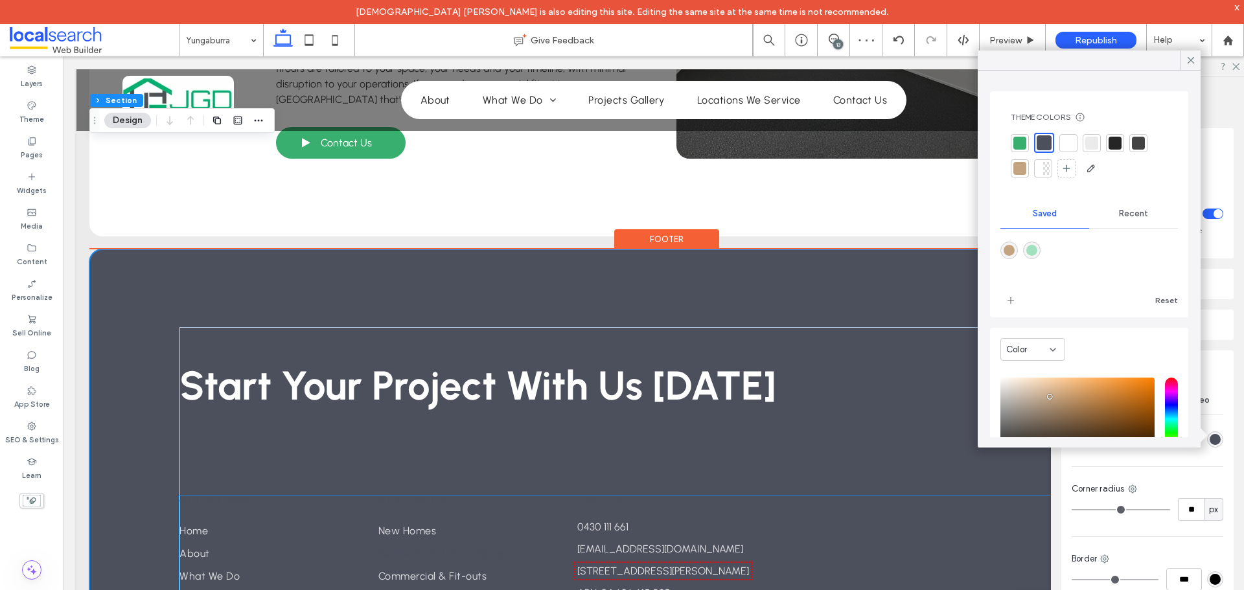
scroll to position [2896, 0]
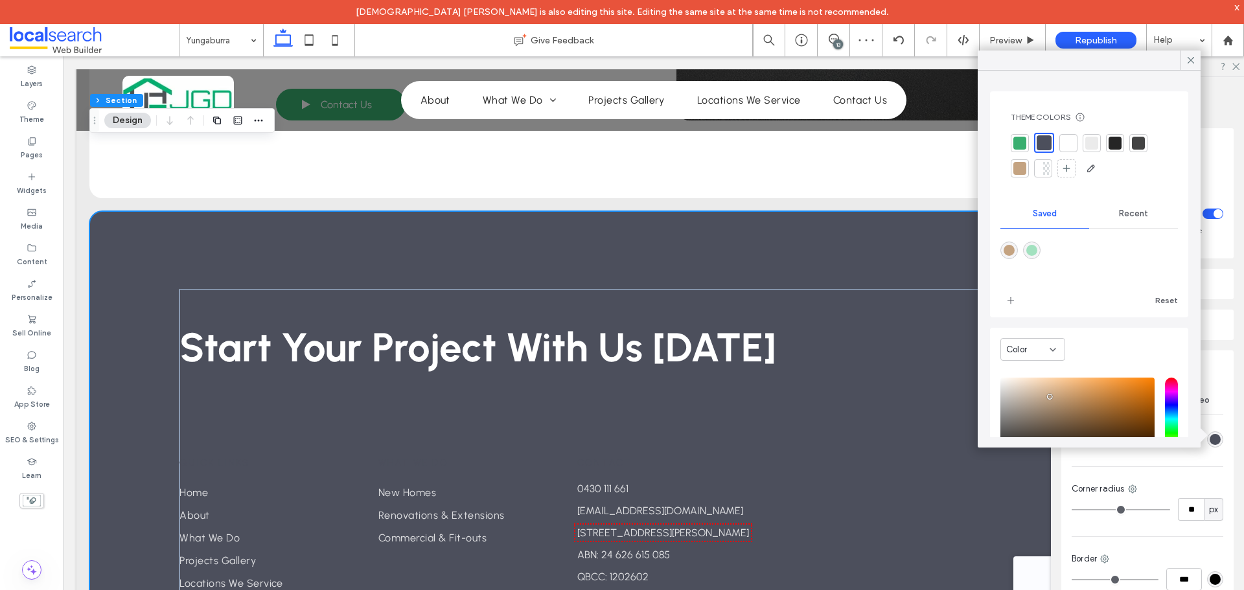
click at [1014, 145] on div at bounding box center [1020, 143] width 13 height 13
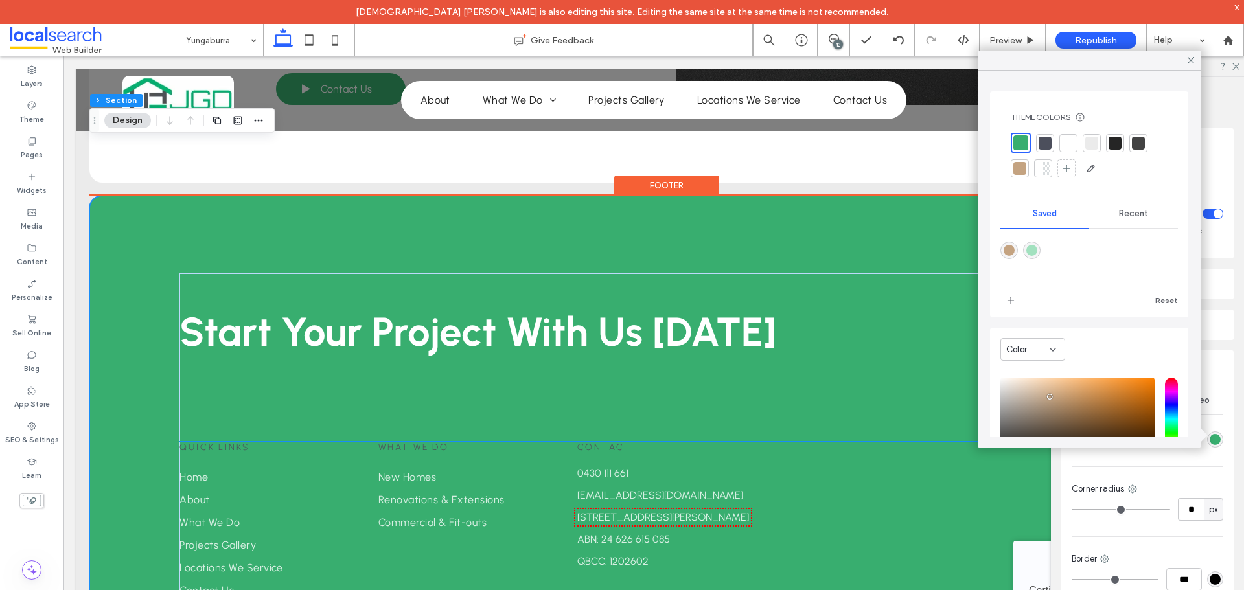
scroll to position [2906, 0]
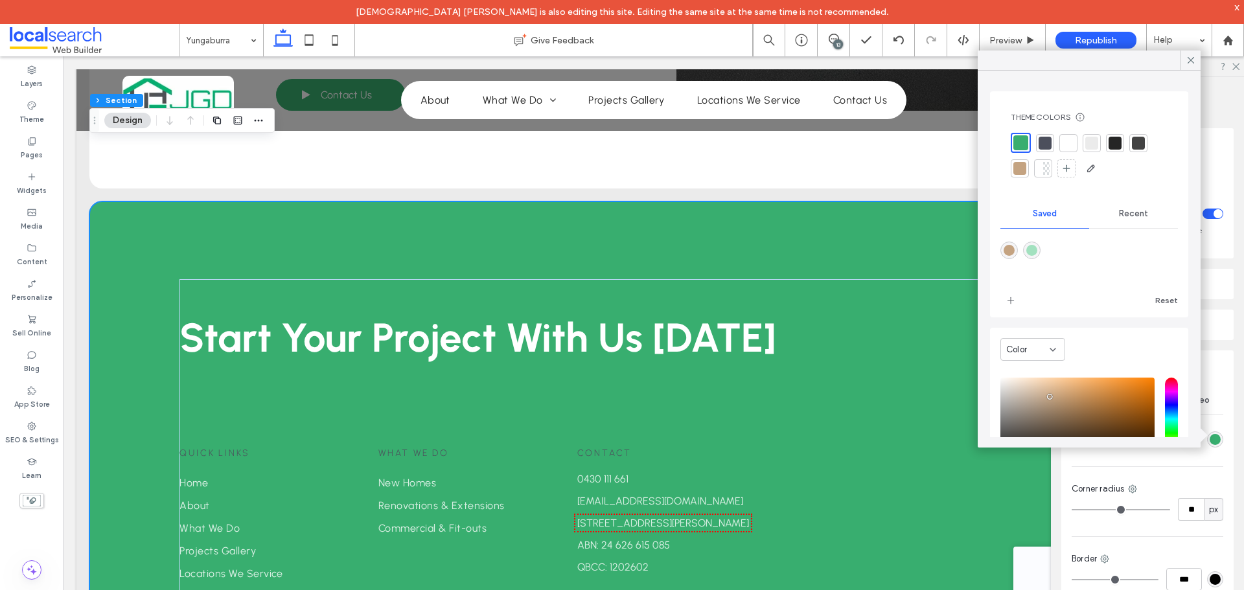
click at [1030, 166] on div at bounding box center [1089, 156] width 157 height 46
click at [1023, 166] on div at bounding box center [1020, 168] width 13 height 13
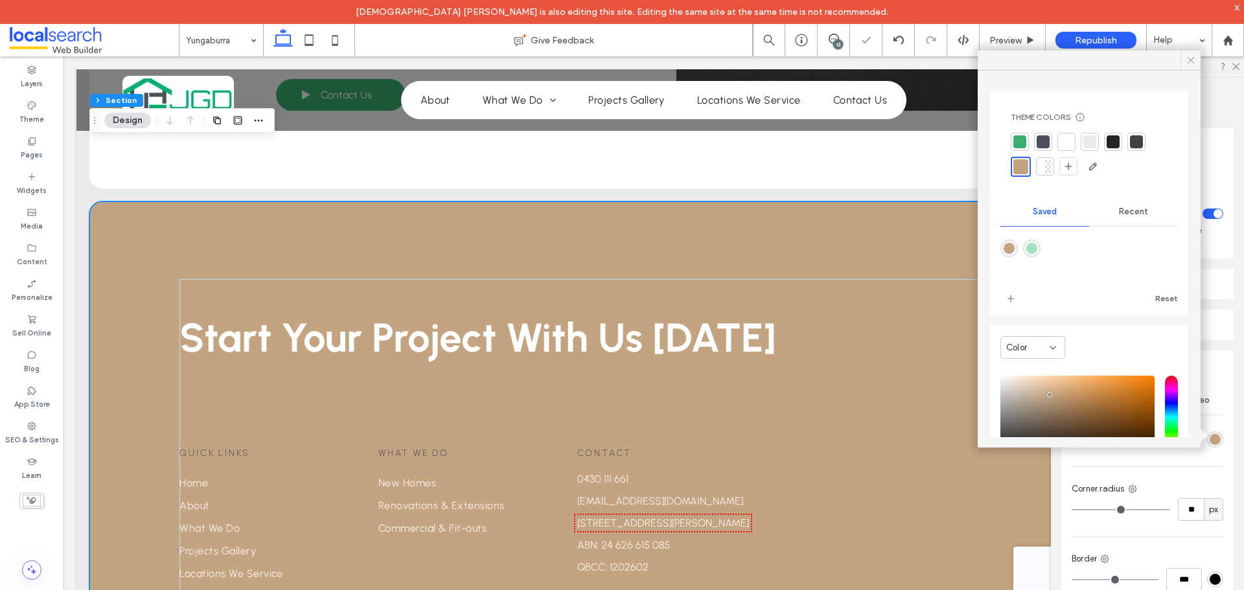
click at [1191, 58] on icon at bounding box center [1191, 60] width 12 height 12
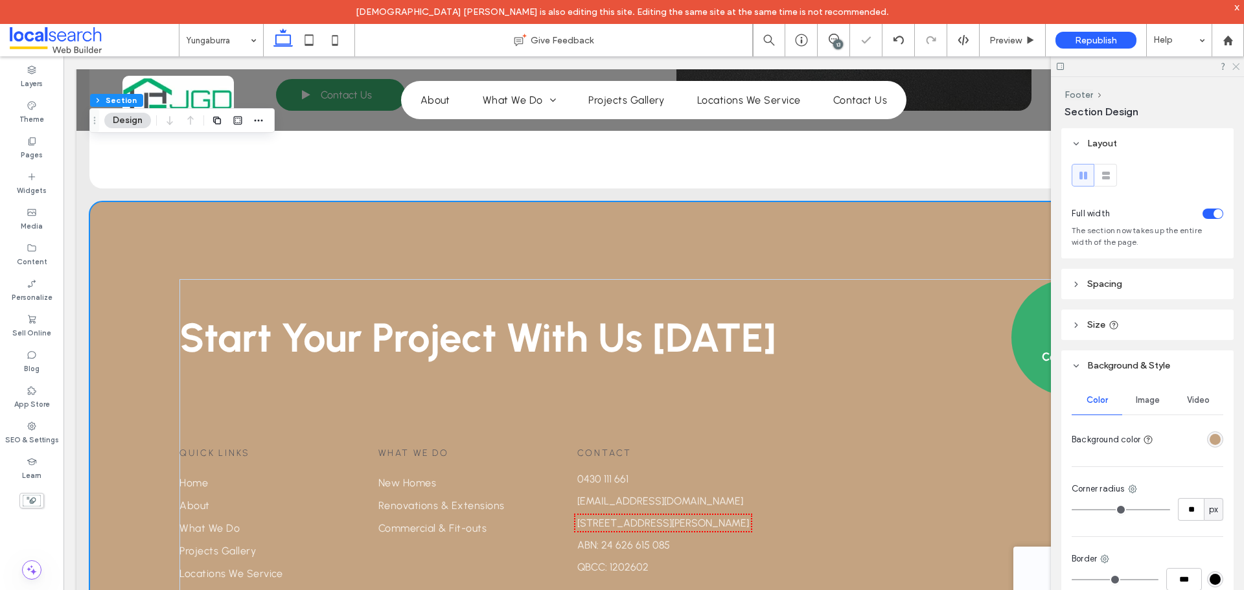
click at [1236, 69] on icon at bounding box center [1235, 66] width 8 height 8
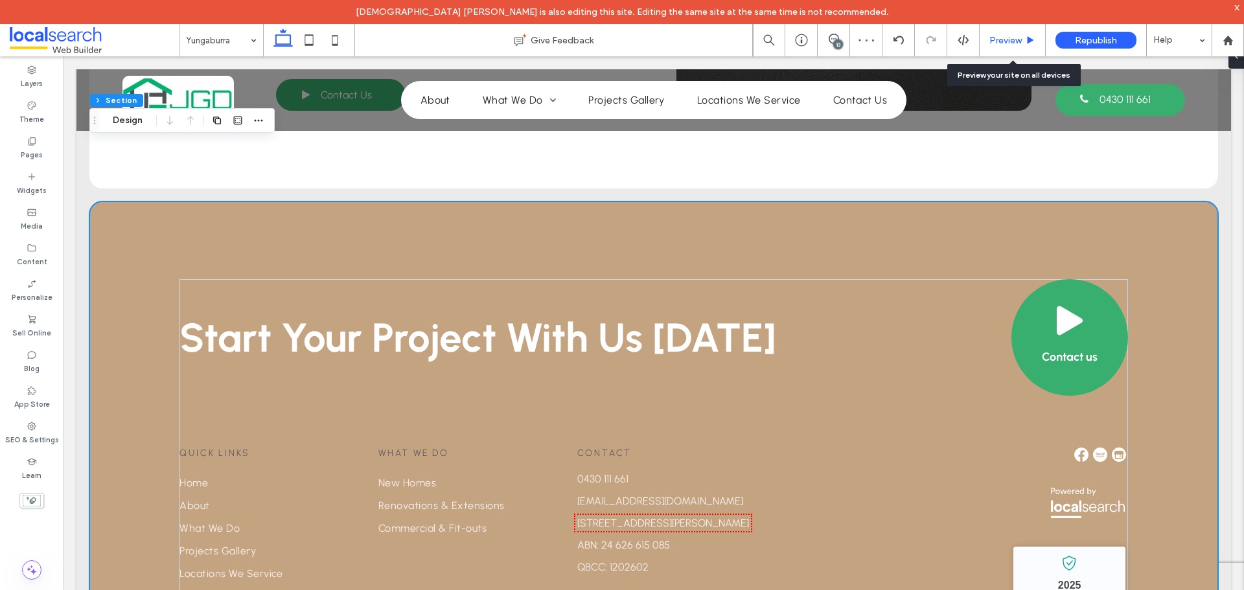
drag, startPoint x: 1019, startPoint y: 36, endPoint x: 950, endPoint y: 99, distance: 93.1
click at [1019, 36] on span "Preview" at bounding box center [1006, 40] width 32 height 11
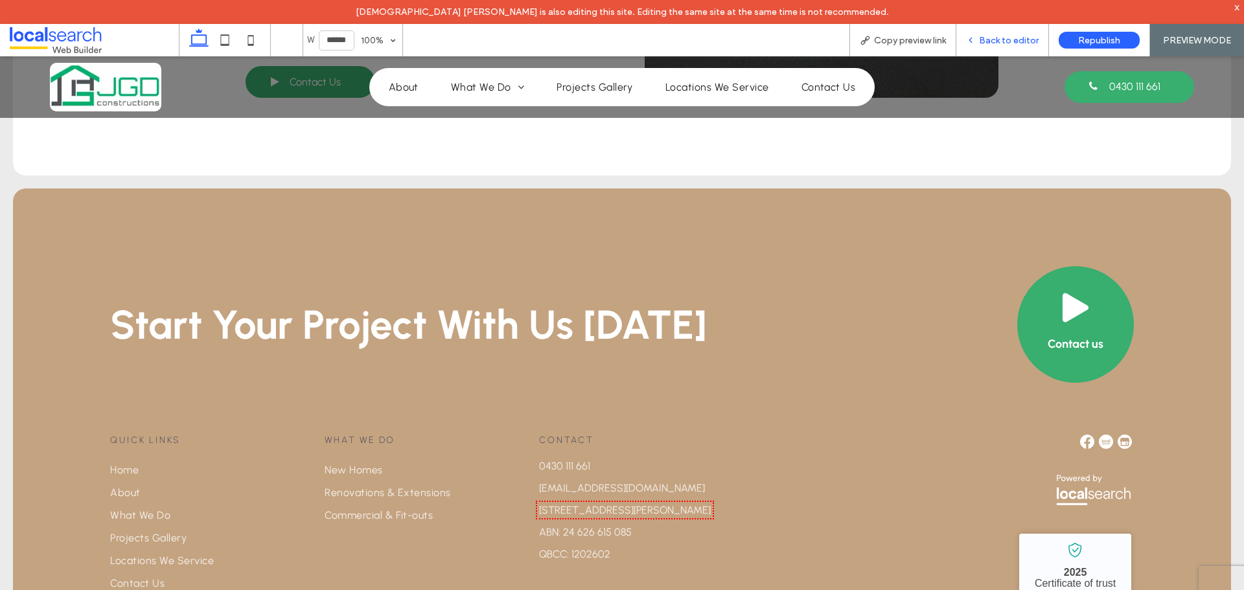
click at [1007, 32] on div "Back to editor" at bounding box center [1002, 40] width 93 height 32
click at [1008, 40] on span "Back to editor" at bounding box center [1009, 40] width 60 height 11
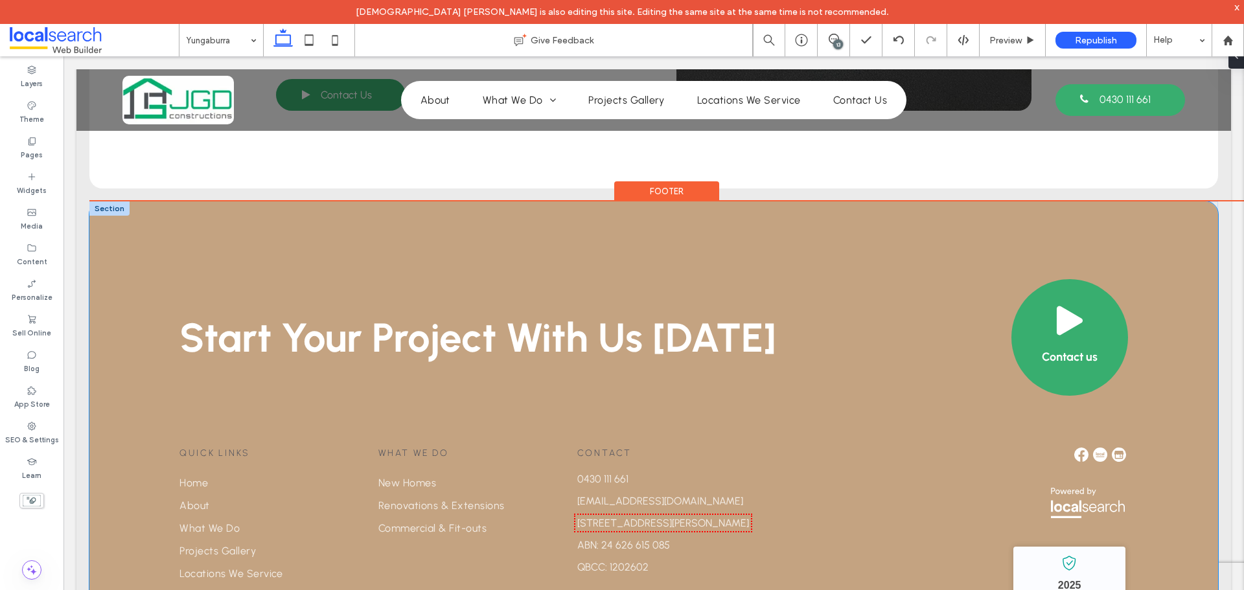
click at [175, 202] on div "Start Your Project With Us Today Contact us Quick Links Home About What We Do P…" at bounding box center [653, 502] width 1129 height 601
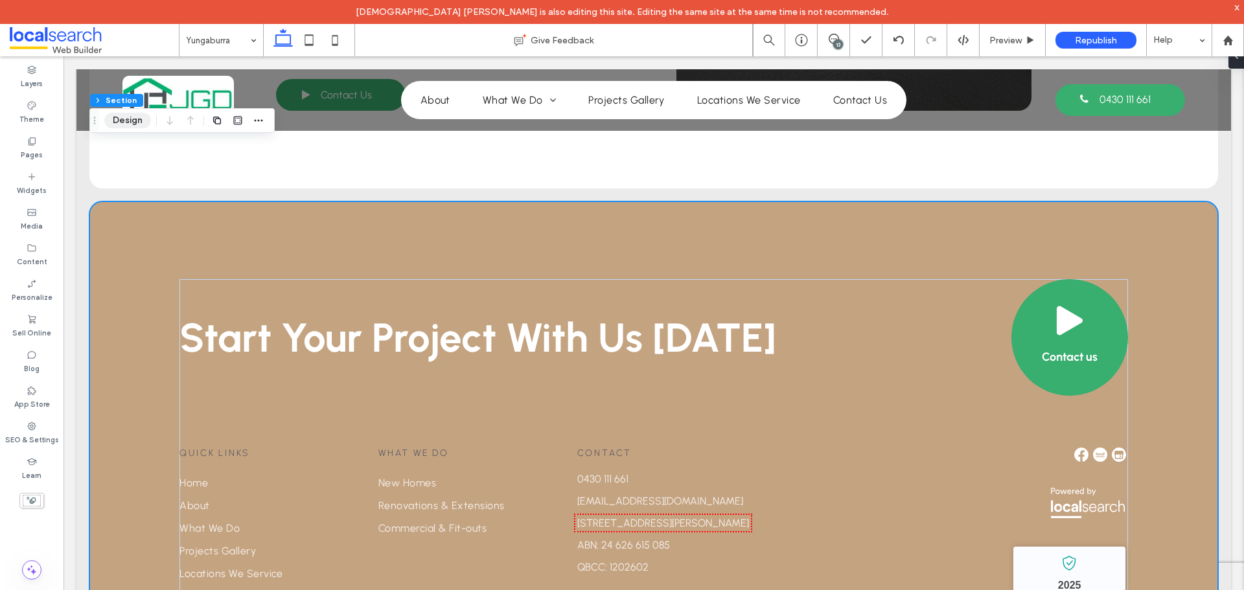
click at [123, 123] on button "Design" at bounding box center [127, 121] width 47 height 16
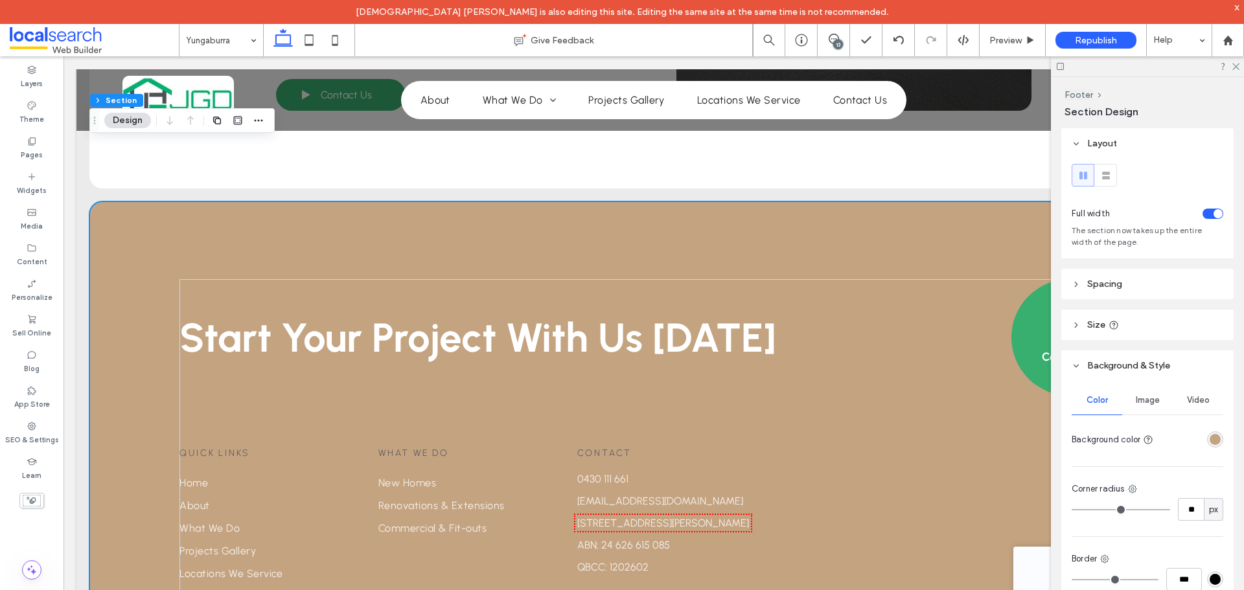
click at [1212, 442] on div "rgba(196, 163, 129, 1)" at bounding box center [1215, 439] width 11 height 11
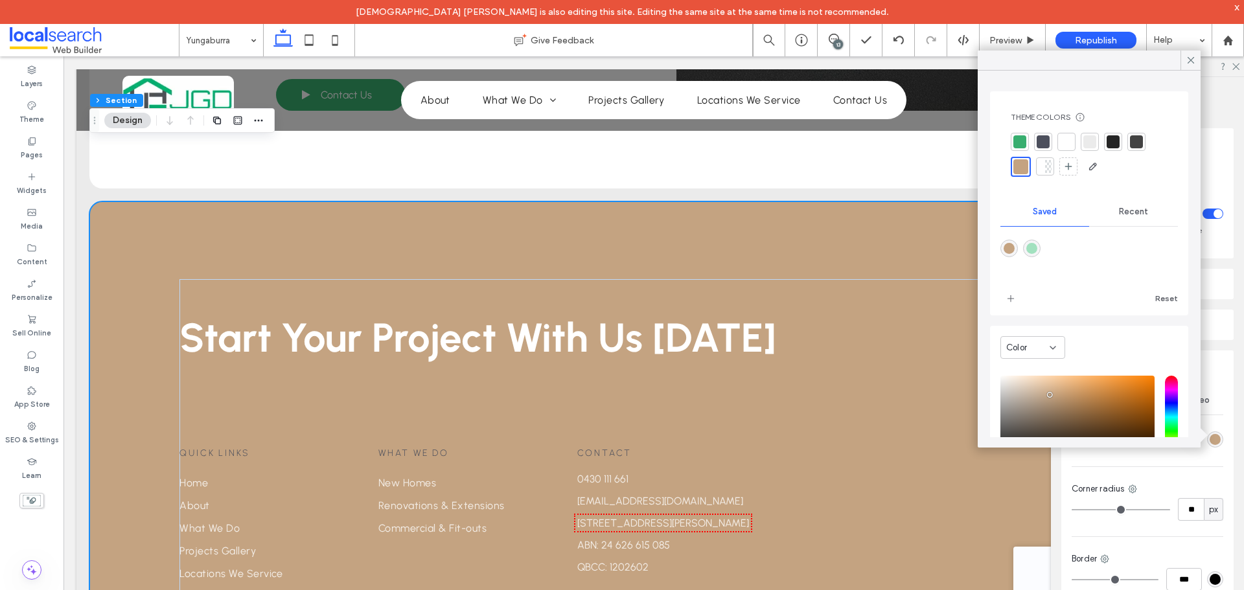
click at [1040, 141] on div at bounding box center [1043, 141] width 13 height 13
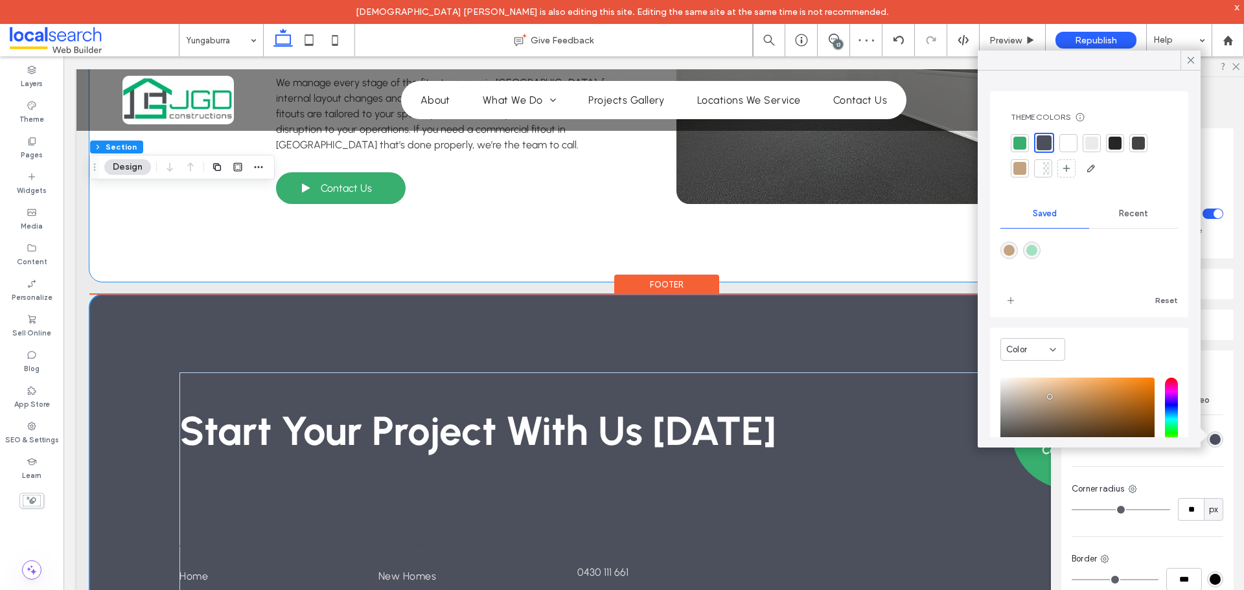
scroll to position [2841, 0]
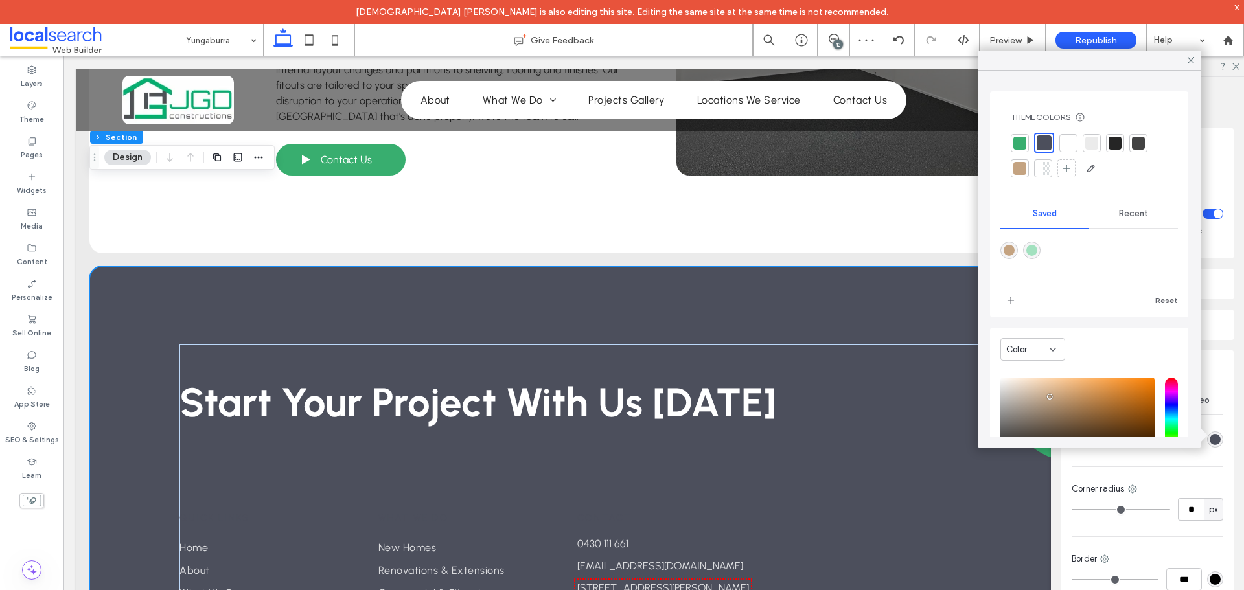
click at [1021, 148] on div at bounding box center [1020, 143] width 13 height 13
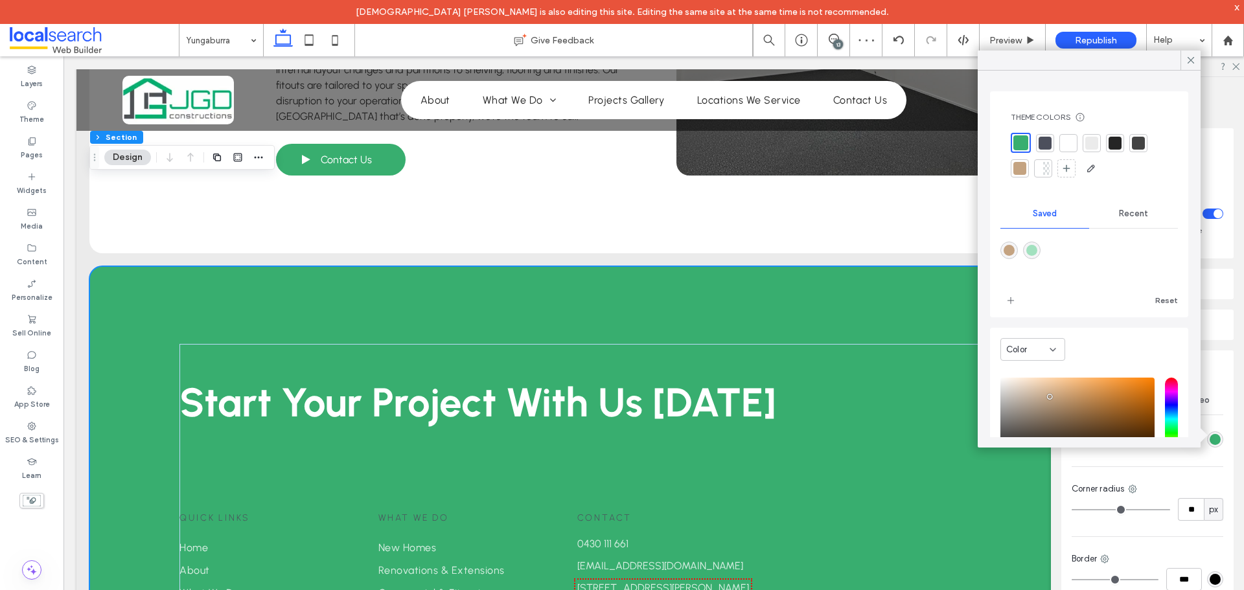
click at [1063, 144] on div at bounding box center [1068, 143] width 13 height 13
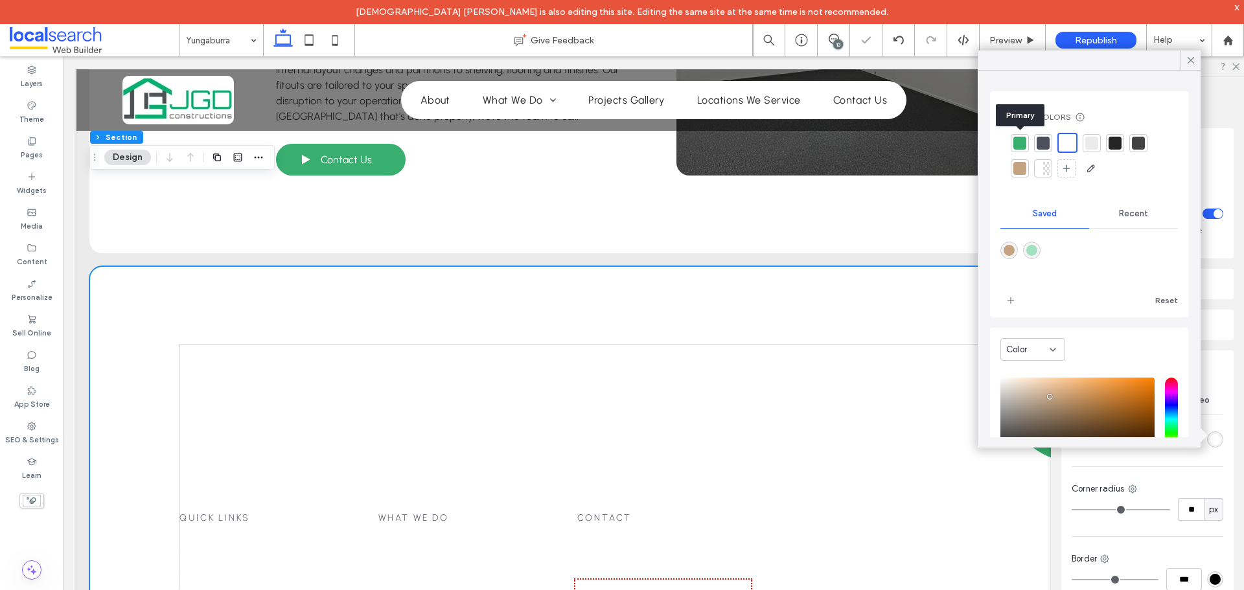
click at [1017, 139] on div at bounding box center [1020, 143] width 13 height 13
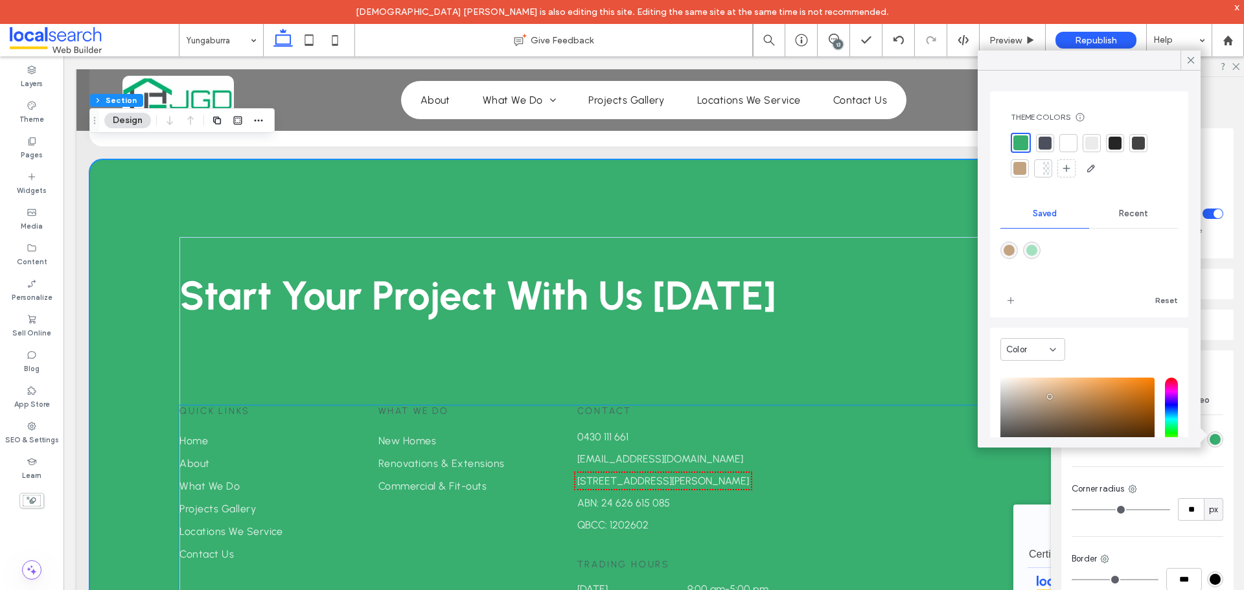
scroll to position [2971, 0]
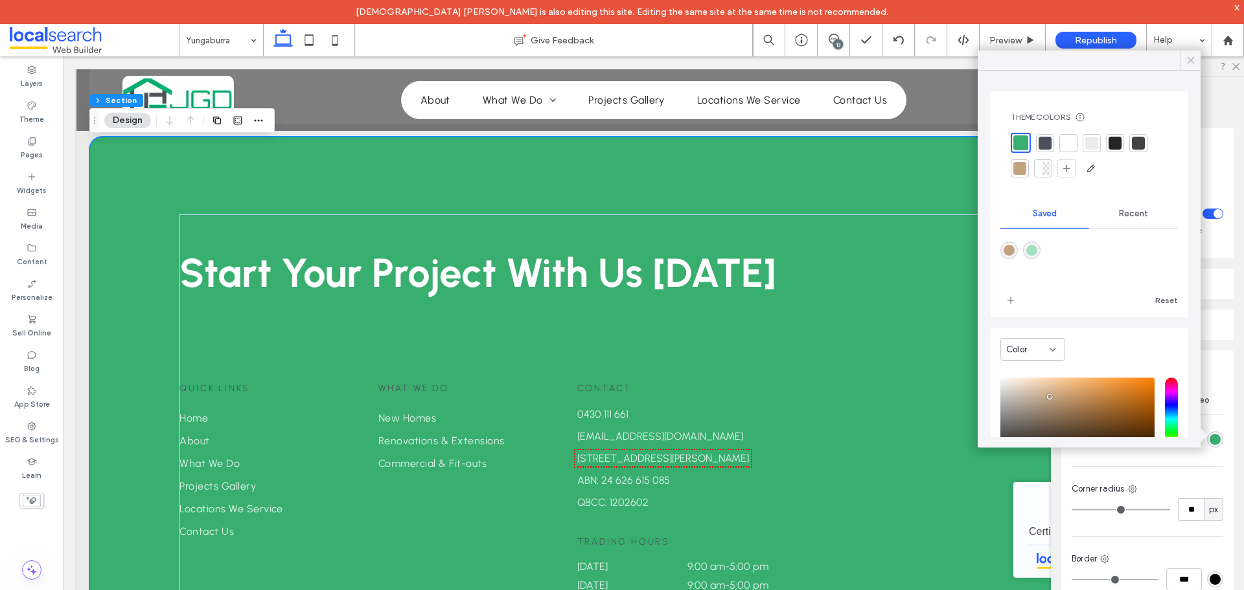
click at [1190, 62] on use at bounding box center [1191, 60] width 6 height 6
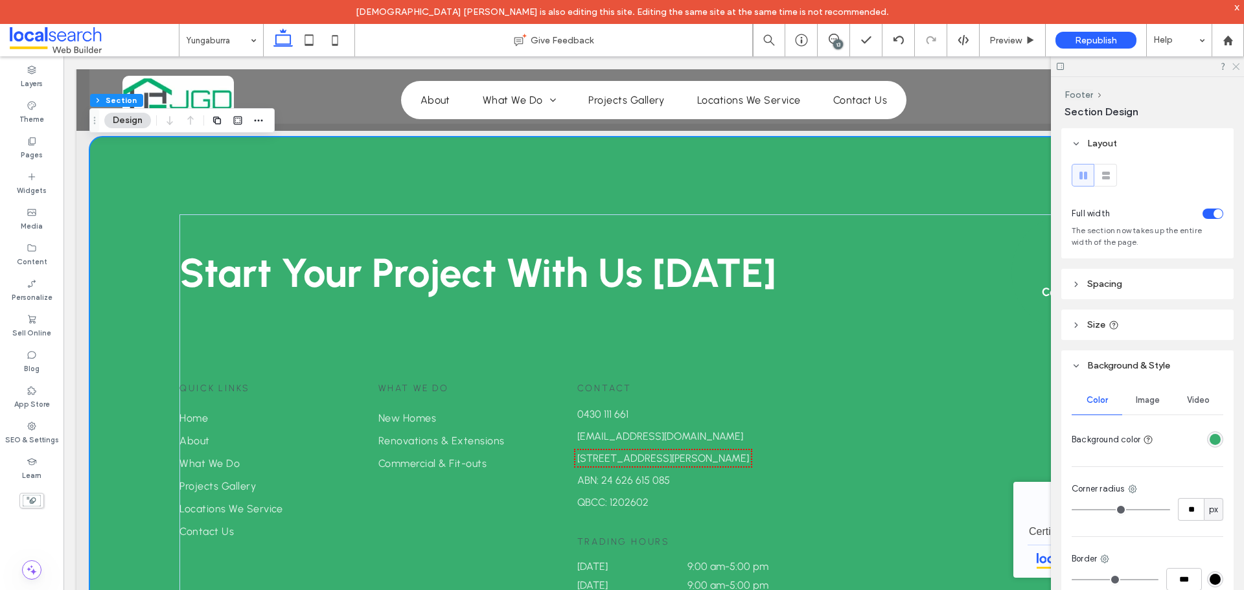
click at [1236, 69] on icon at bounding box center [1235, 66] width 8 height 8
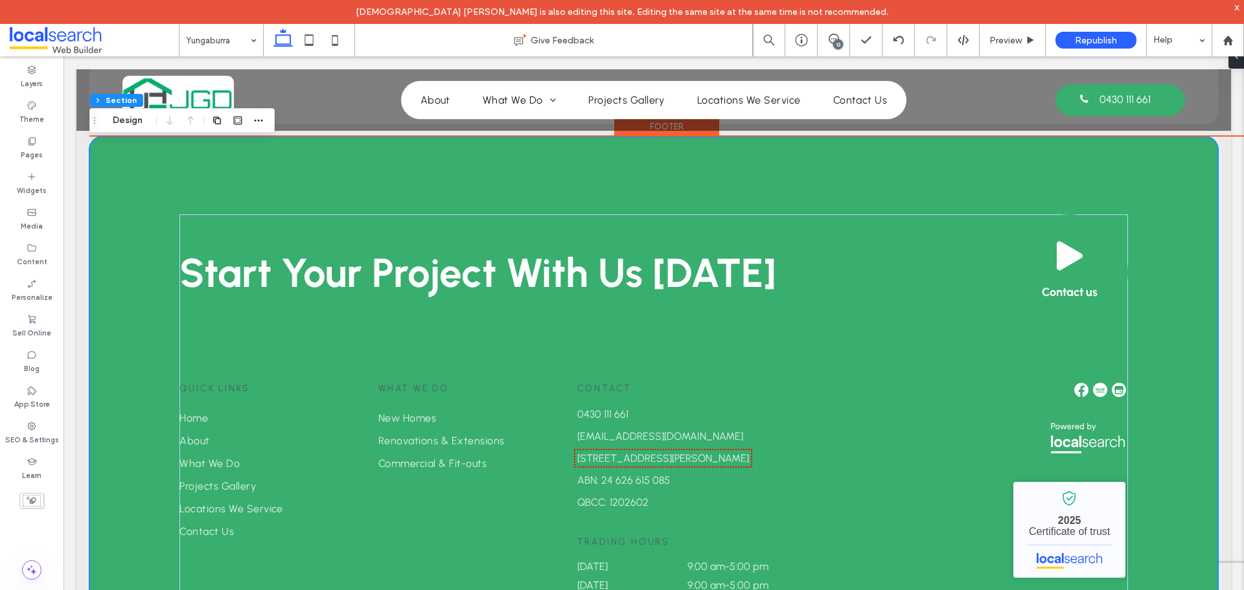
click at [110, 255] on div "Start Your Project With Us Today Contact us Quick Links Home About What We Do P…" at bounding box center [653, 437] width 1129 height 601
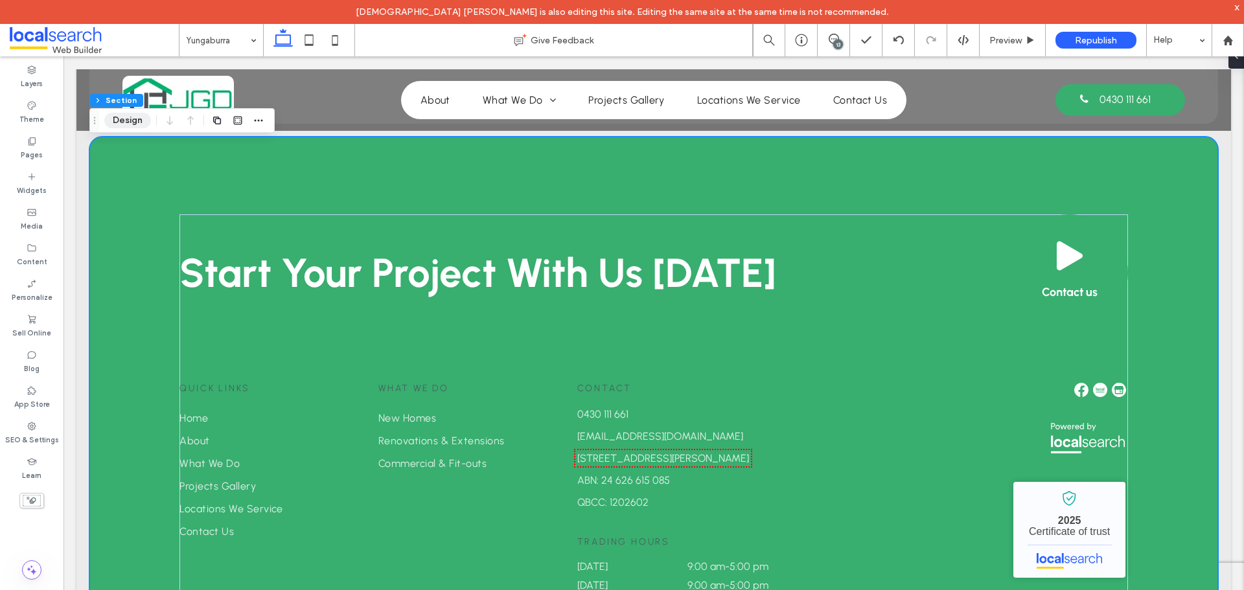
click at [130, 123] on button "Design" at bounding box center [127, 121] width 47 height 16
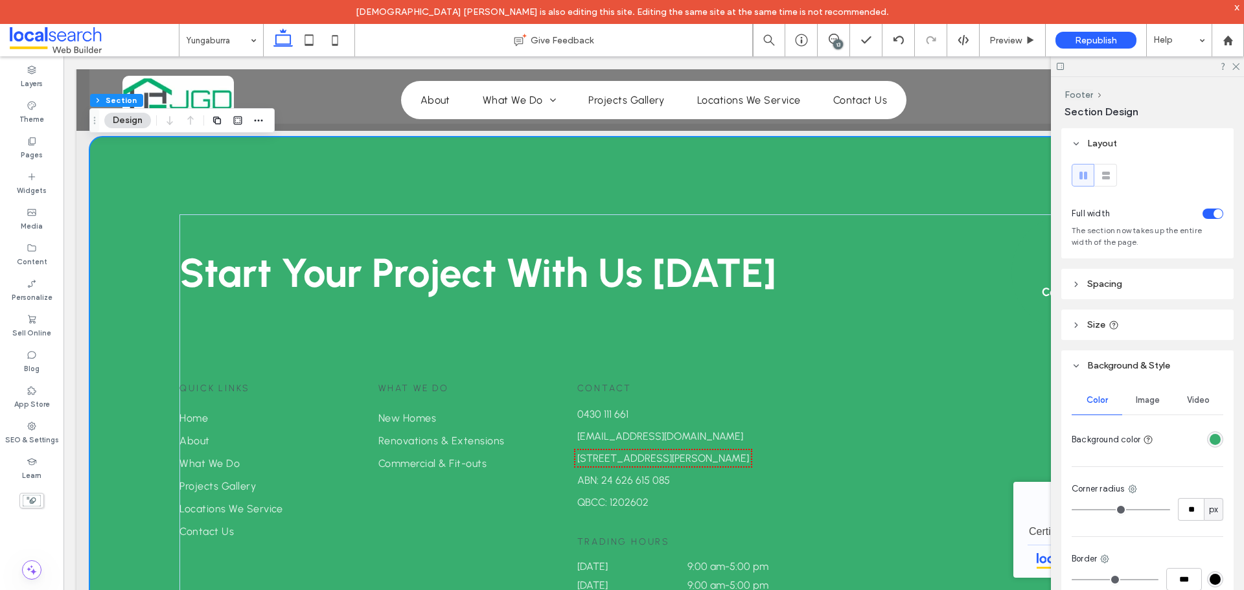
click at [1209, 446] on div "rgba(56,174,111,1)" at bounding box center [1215, 440] width 16 height 16
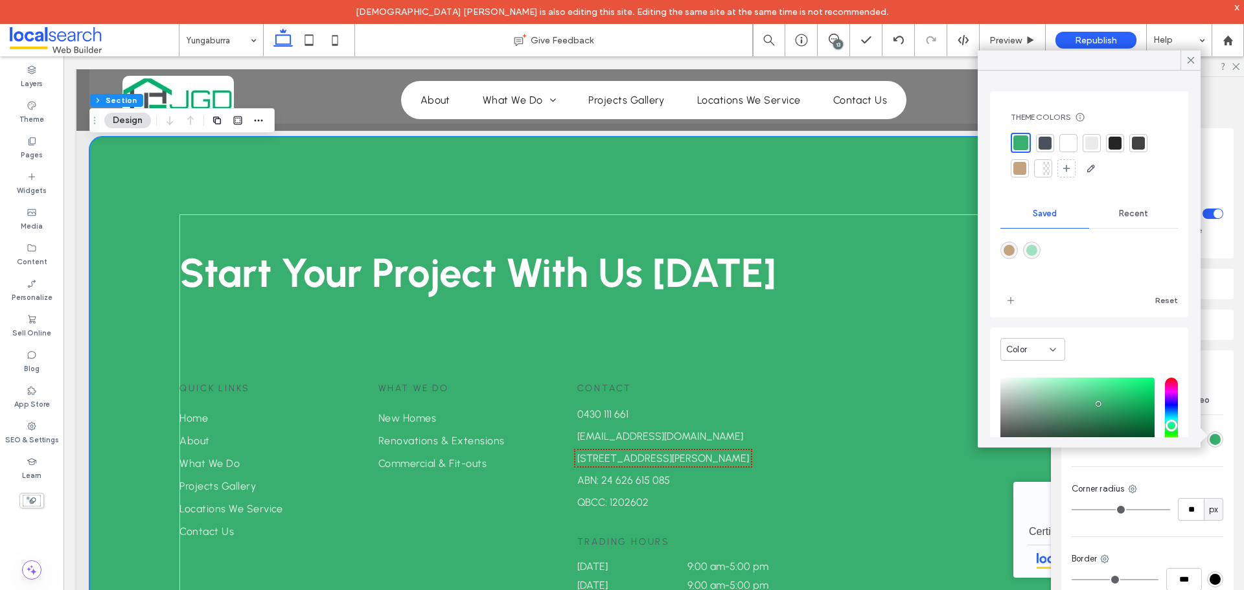
click at [1042, 144] on div at bounding box center [1045, 143] width 13 height 13
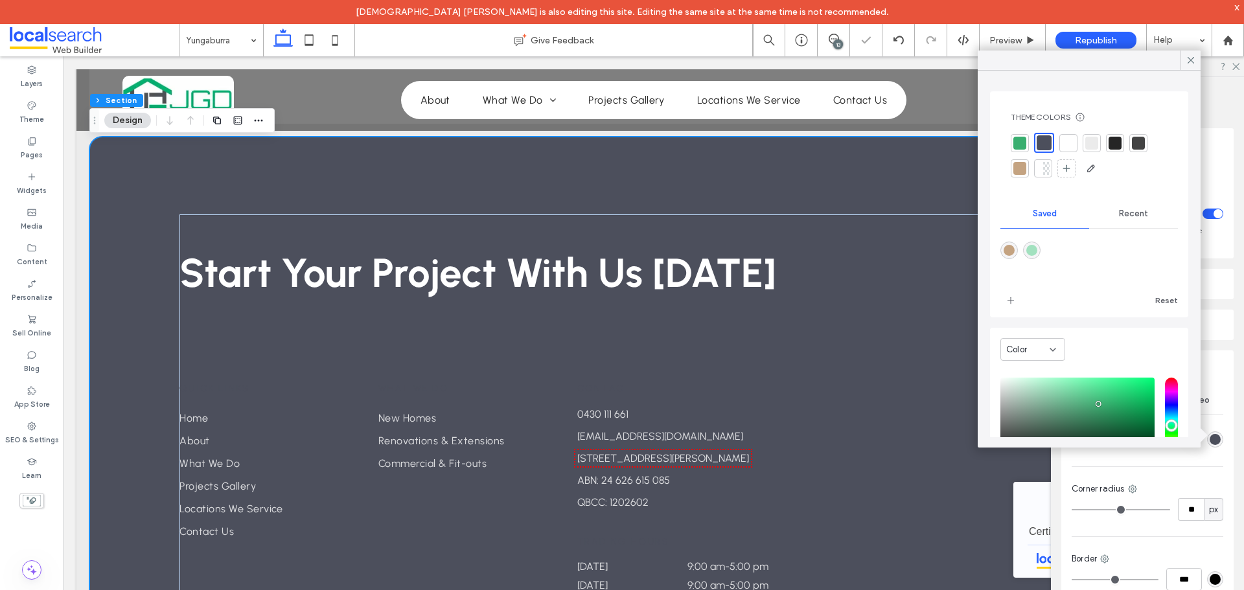
click at [1087, 143] on div at bounding box center [1091, 143] width 13 height 13
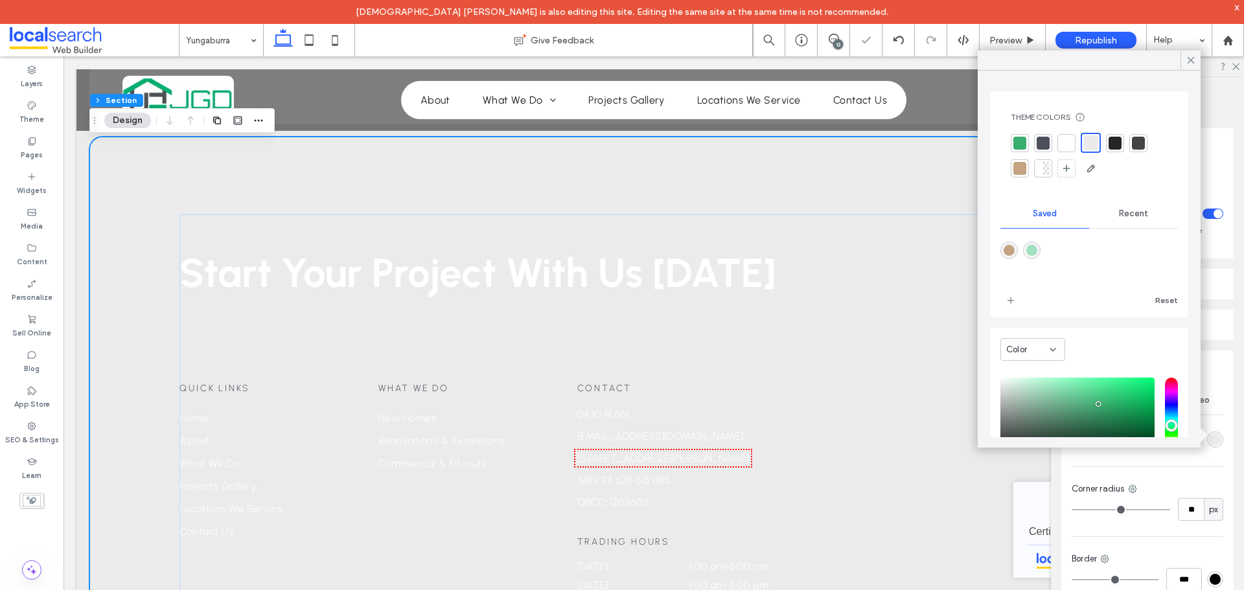
click at [1023, 165] on div at bounding box center [1020, 168] width 13 height 13
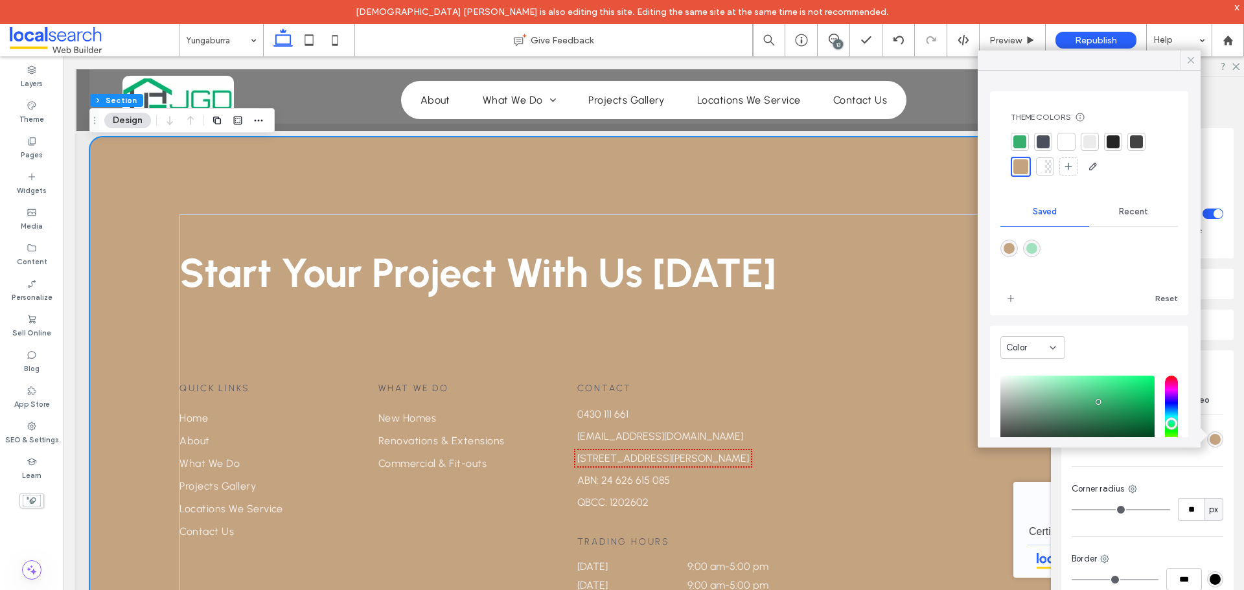
click at [1188, 62] on icon at bounding box center [1191, 60] width 12 height 12
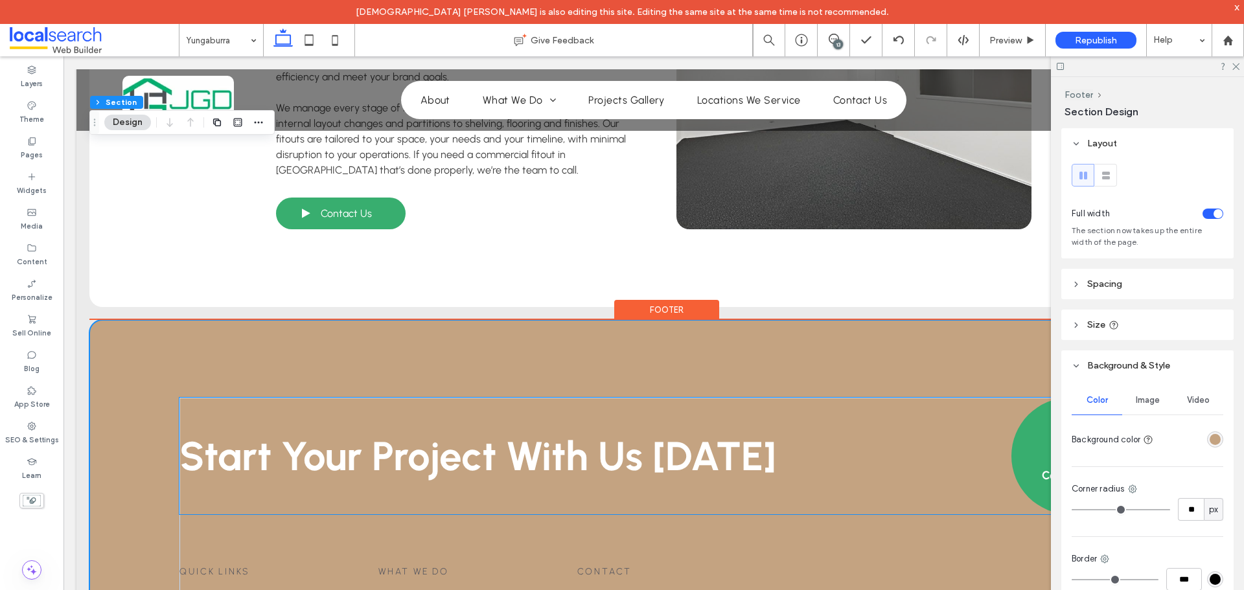
scroll to position [2776, 0]
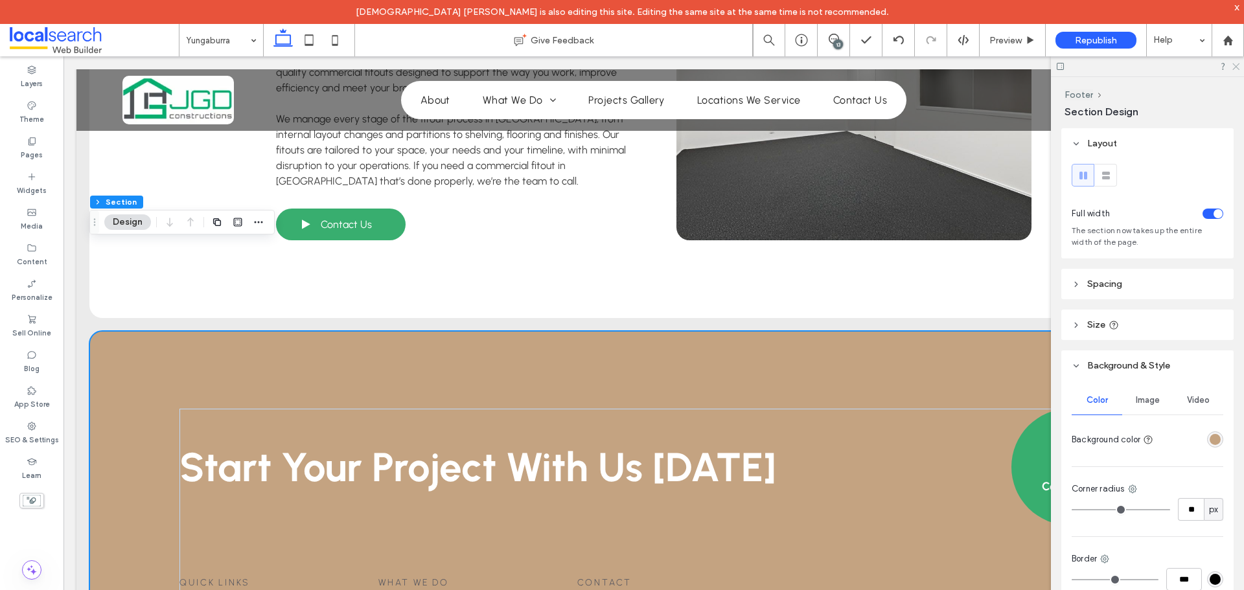
click at [1236, 63] on icon at bounding box center [1235, 66] width 8 height 8
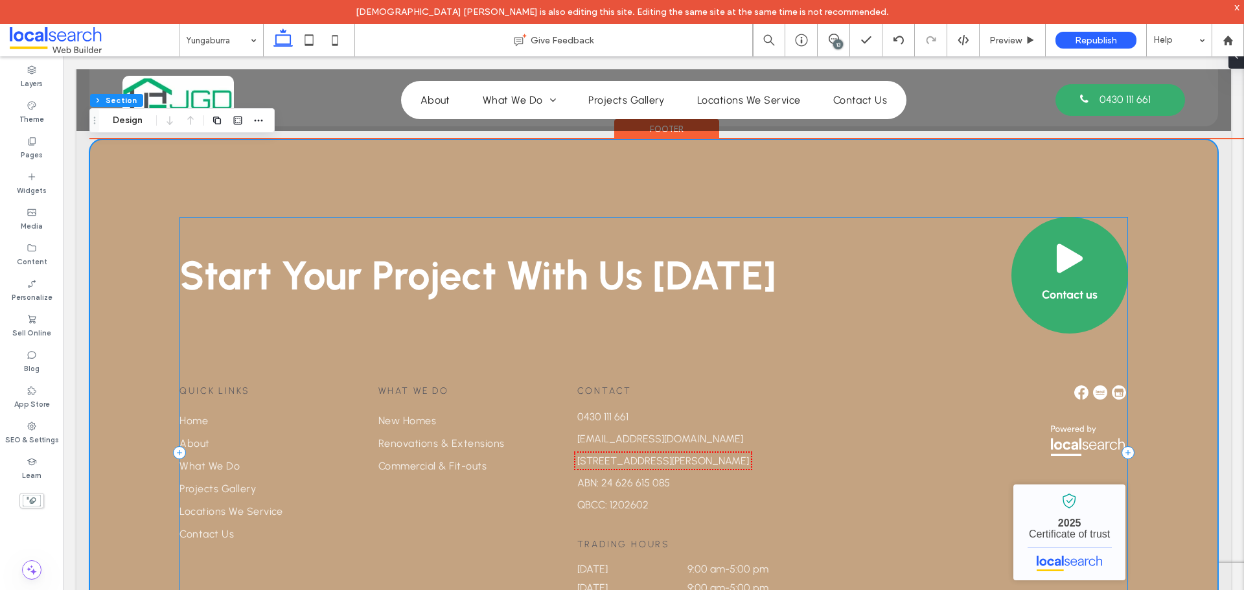
scroll to position [2971, 0]
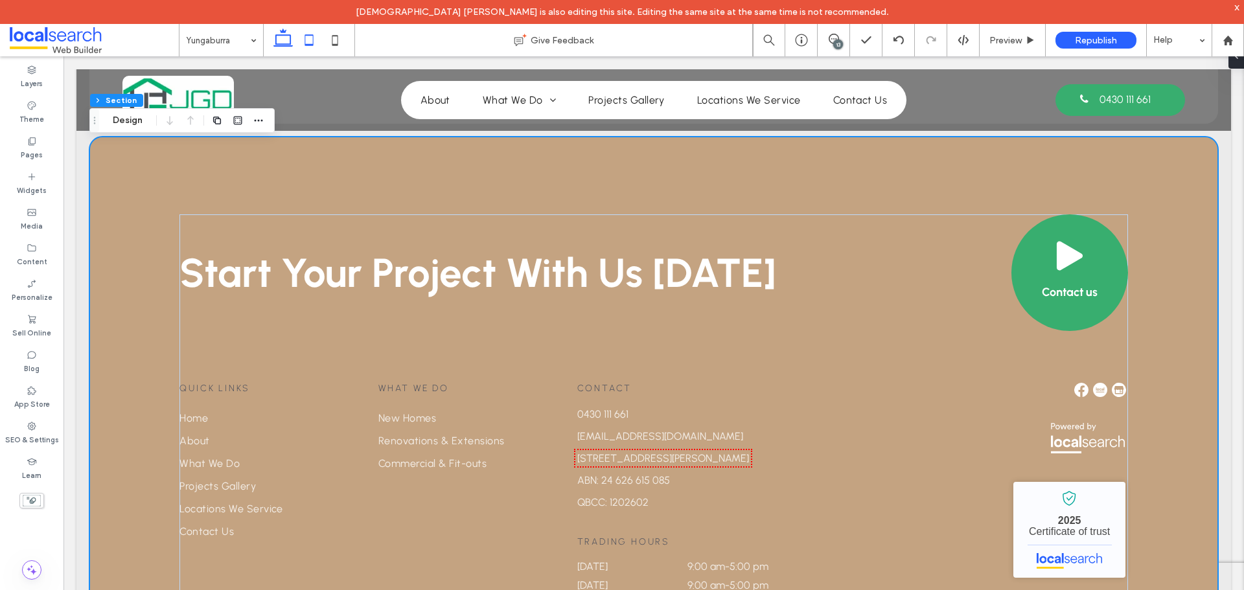
click at [307, 38] on icon at bounding box center [309, 40] width 26 height 26
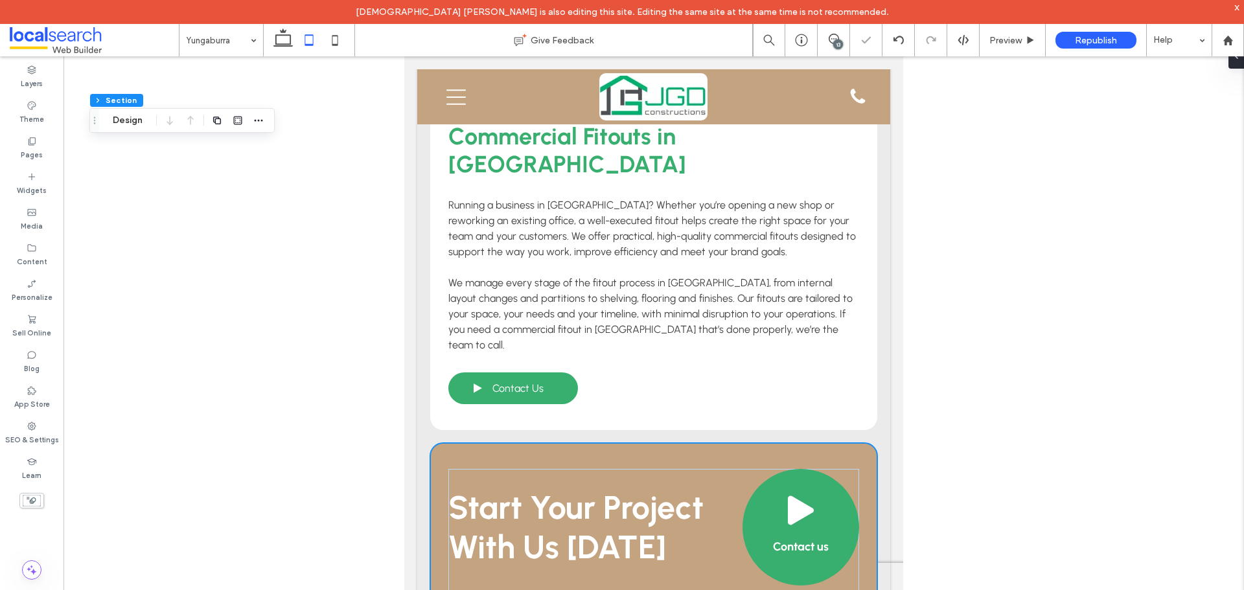
type input "**"
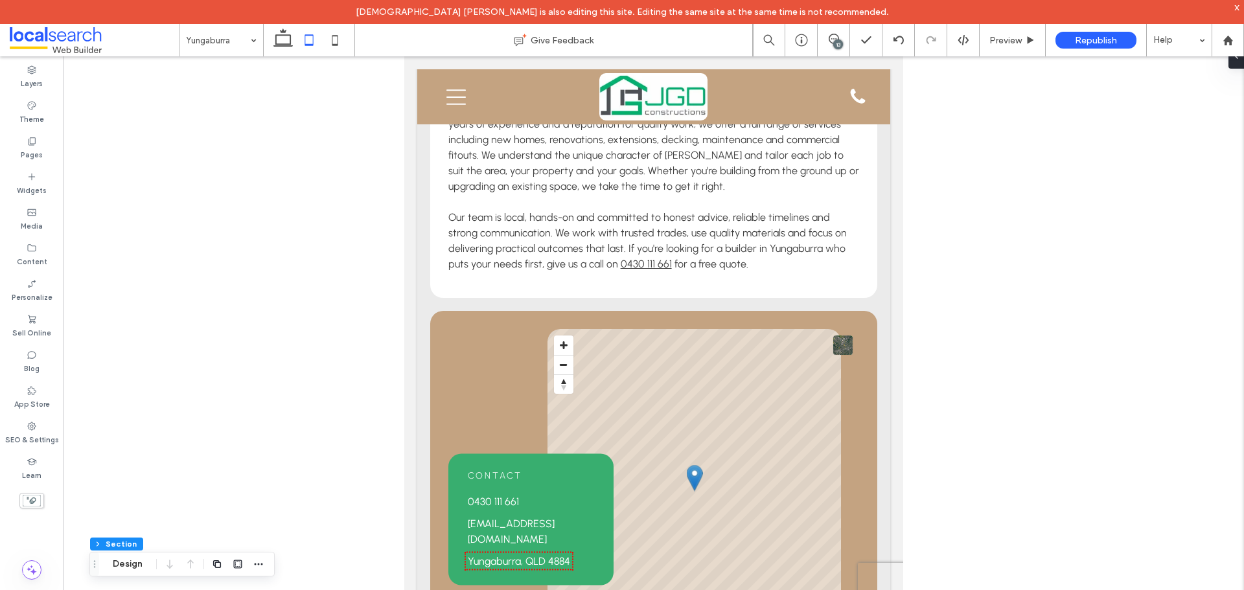
scroll to position [0, 0]
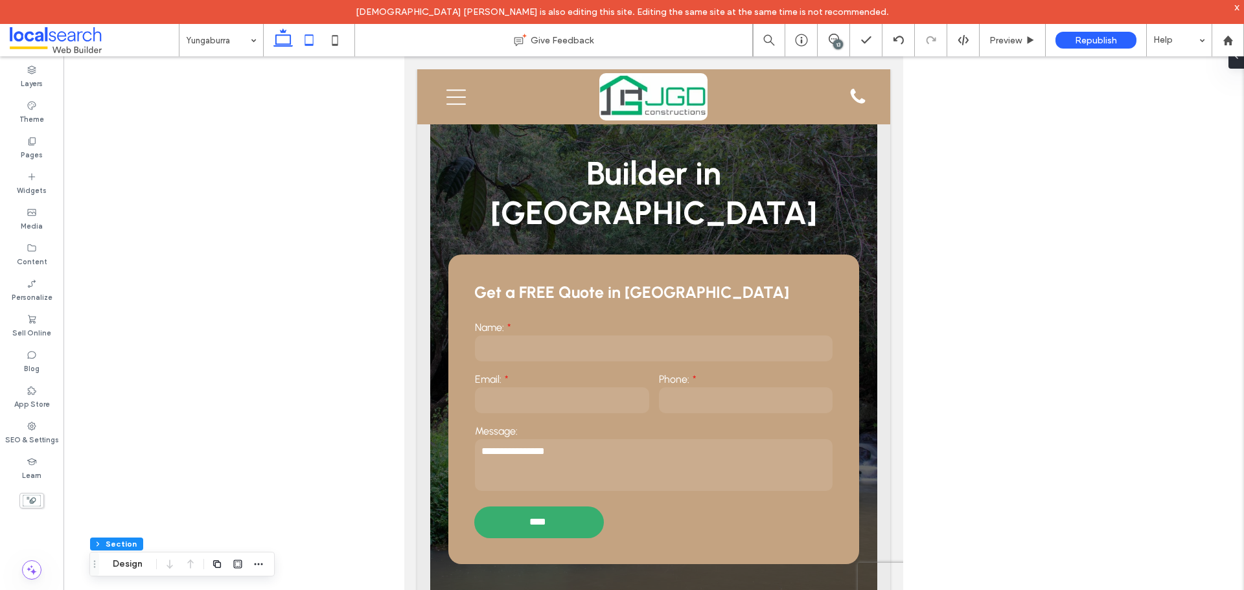
click at [288, 41] on icon at bounding box center [283, 40] width 26 height 26
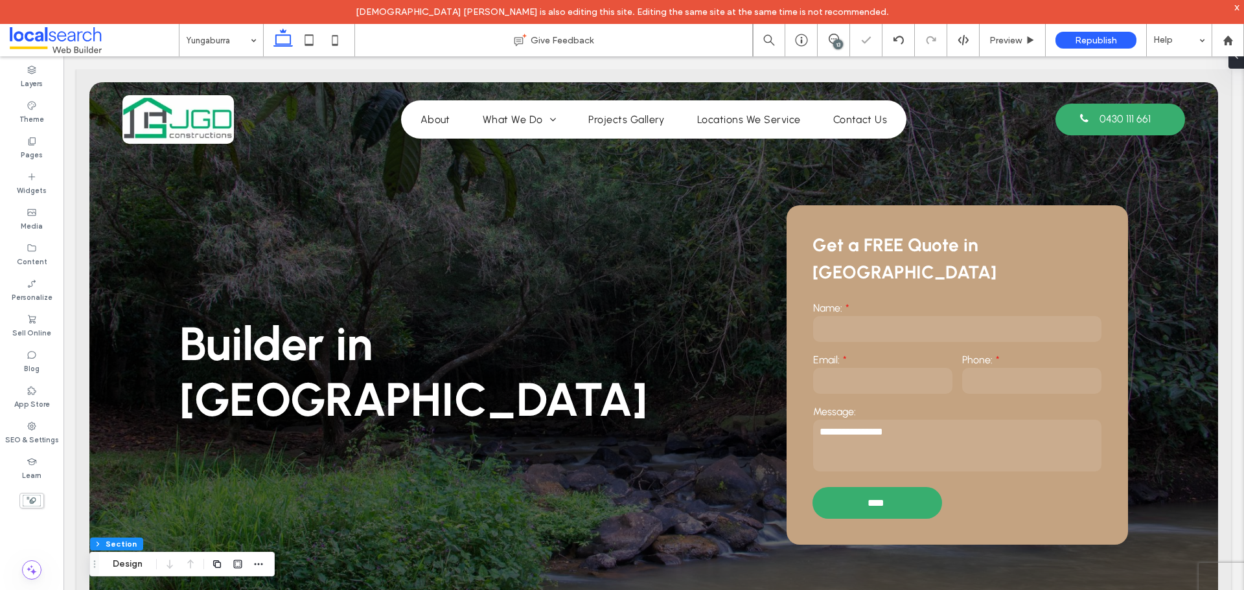
type input "***"
type input "**"
type input "***"
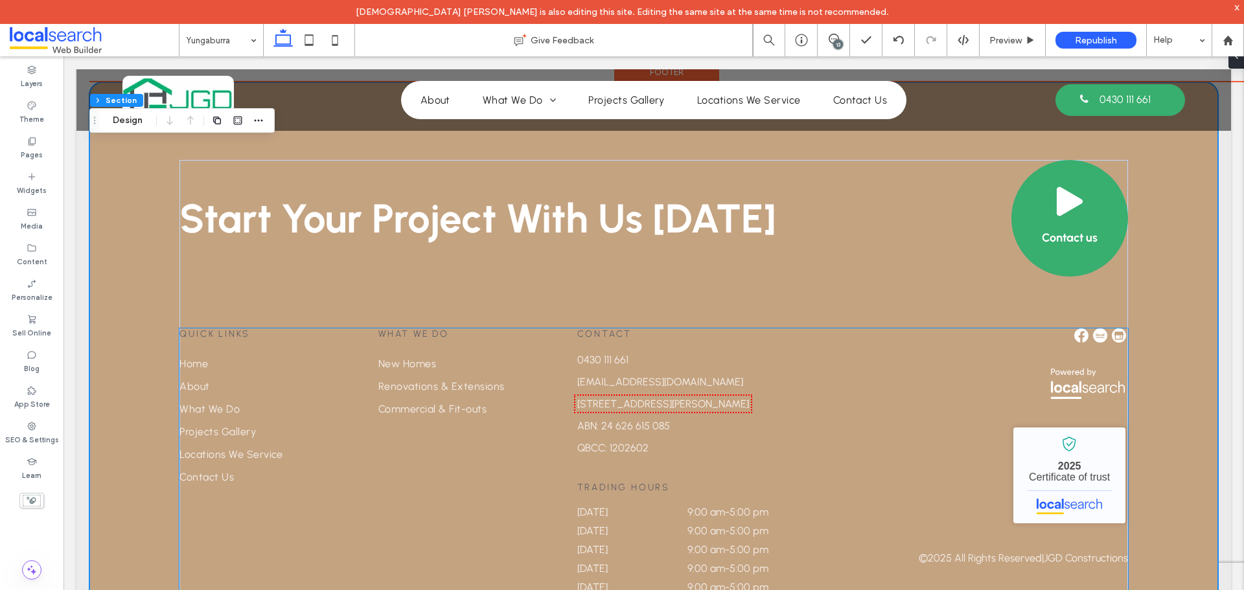
scroll to position [3026, 0]
click at [266, 485] on div "Quick Links Home About What We Do Projects Gallery Locations We Service Contact…" at bounding box center [654, 479] width 948 height 303
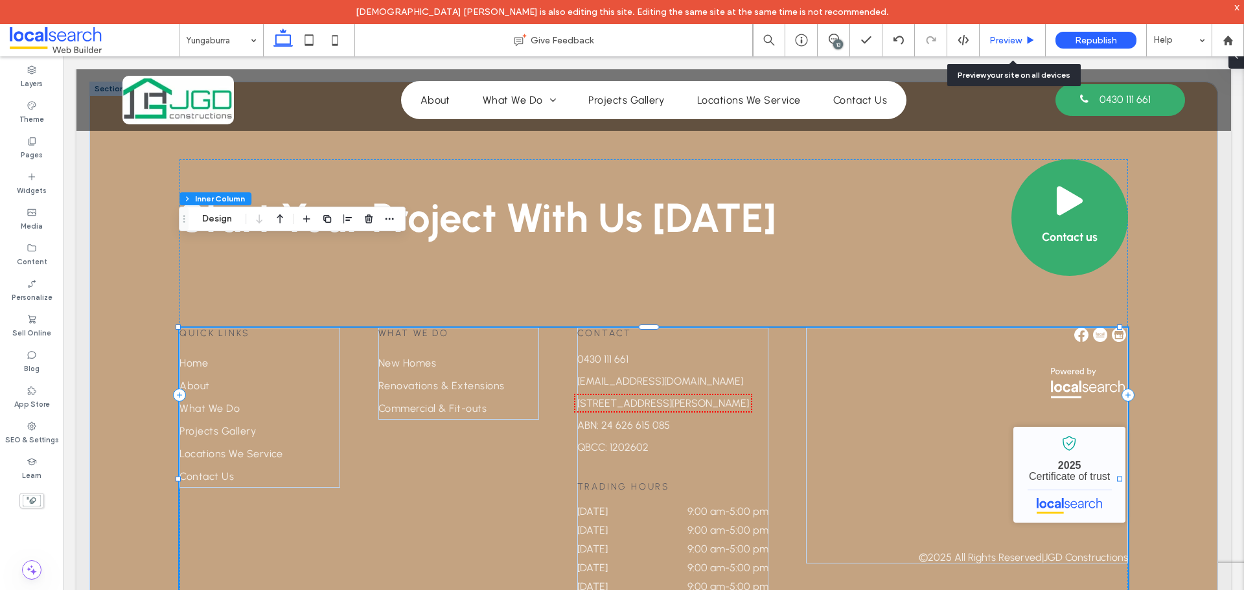
click at [1013, 34] on div "Preview" at bounding box center [1013, 40] width 66 height 32
drag, startPoint x: 1013, startPoint y: 38, endPoint x: 726, endPoint y: 440, distance: 493.4
click at [1013, 38] on span "Preview" at bounding box center [1006, 40] width 32 height 11
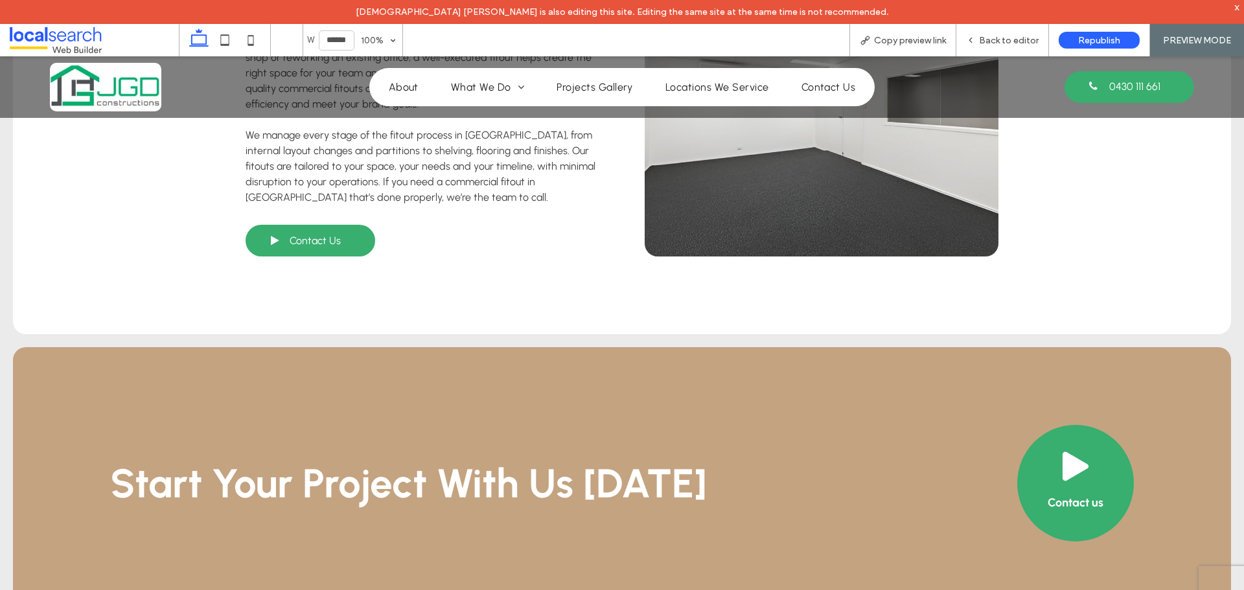
scroll to position [3006, 0]
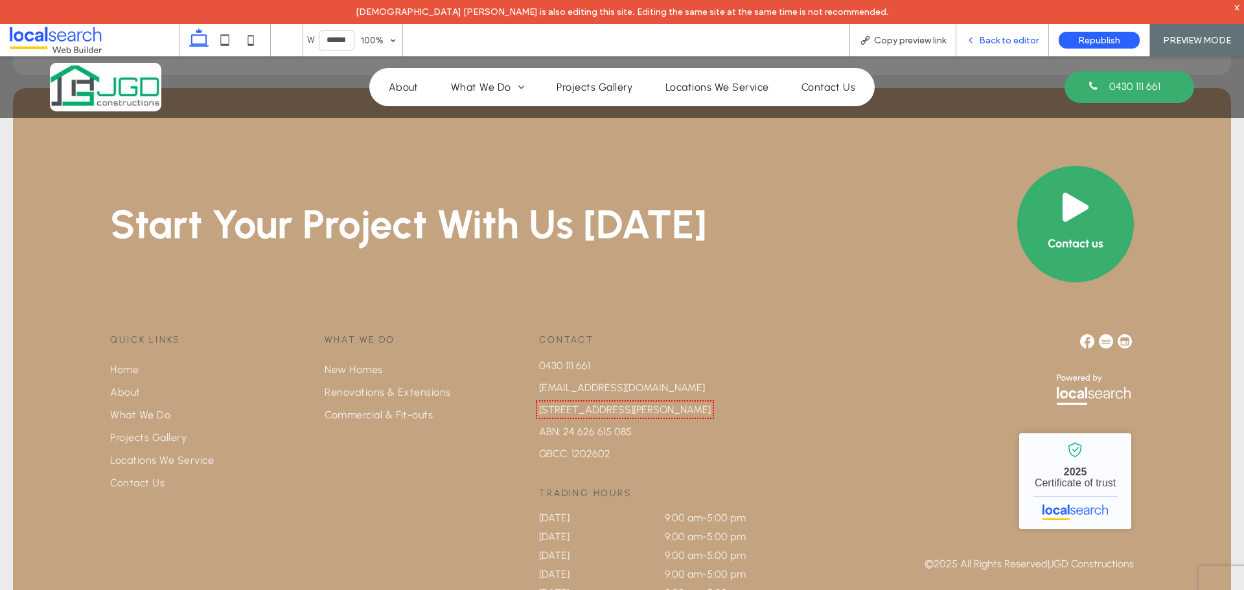
click at [975, 43] on icon at bounding box center [970, 40] width 9 height 9
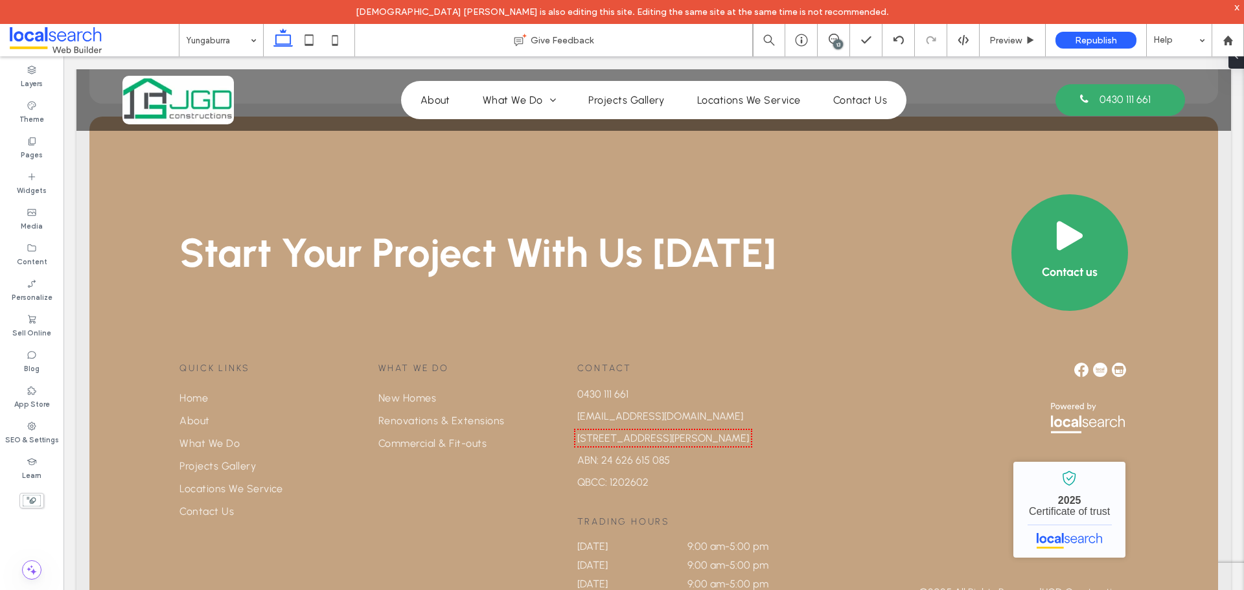
scroll to position [3008, 0]
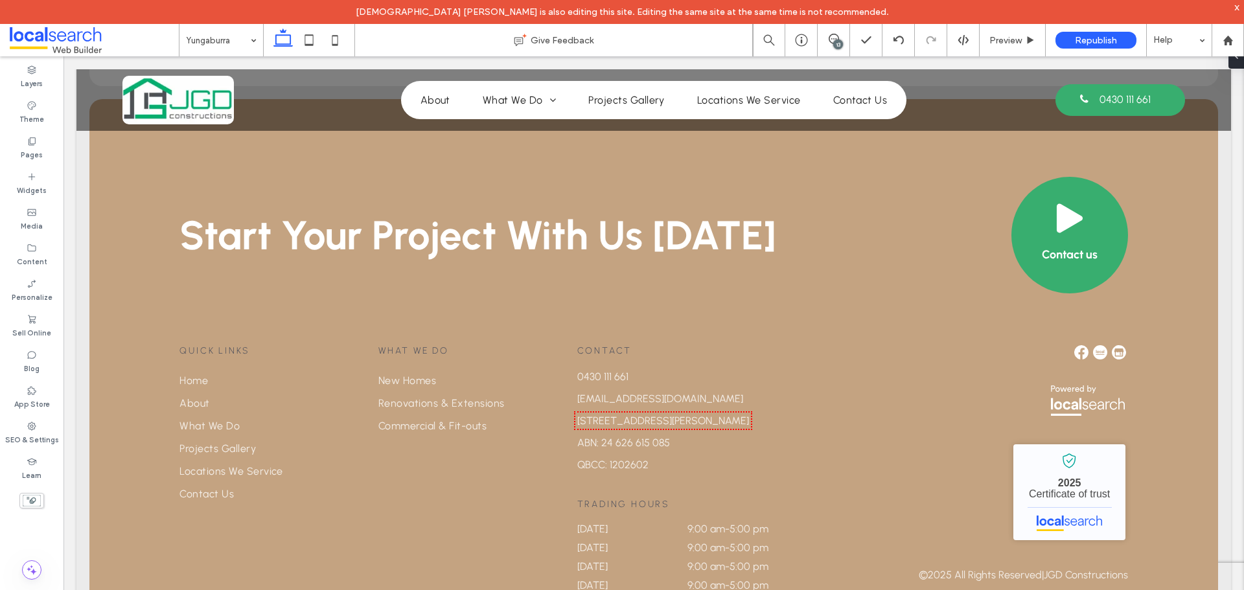
click at [840, 41] on div "13" at bounding box center [838, 45] width 10 height 10
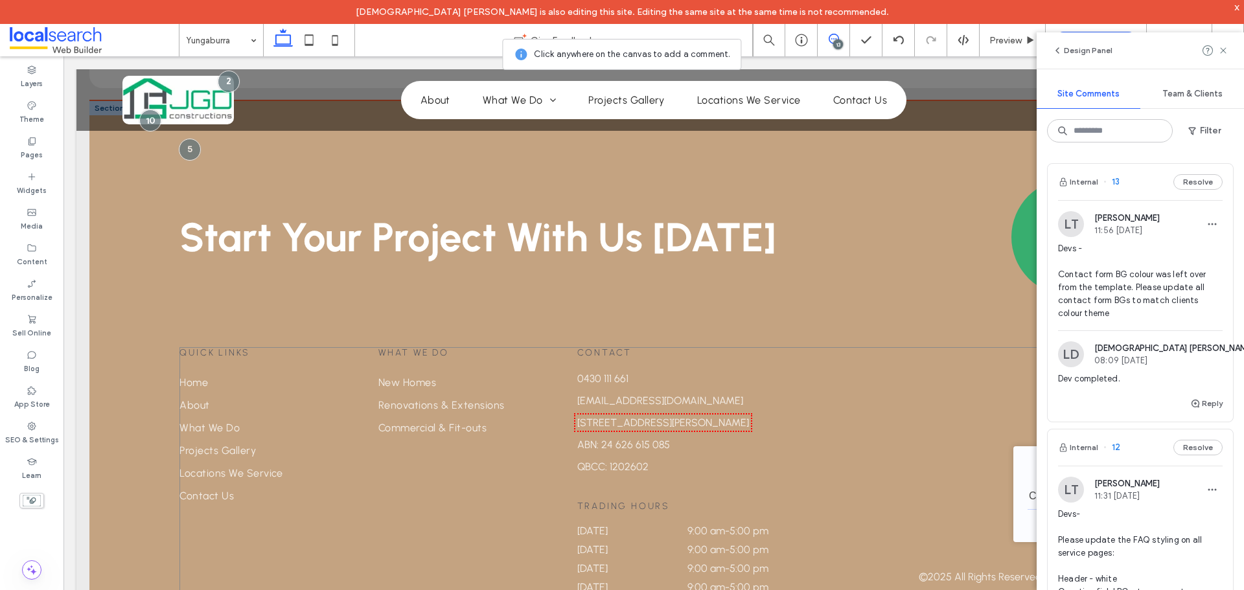
scroll to position [3026, 0]
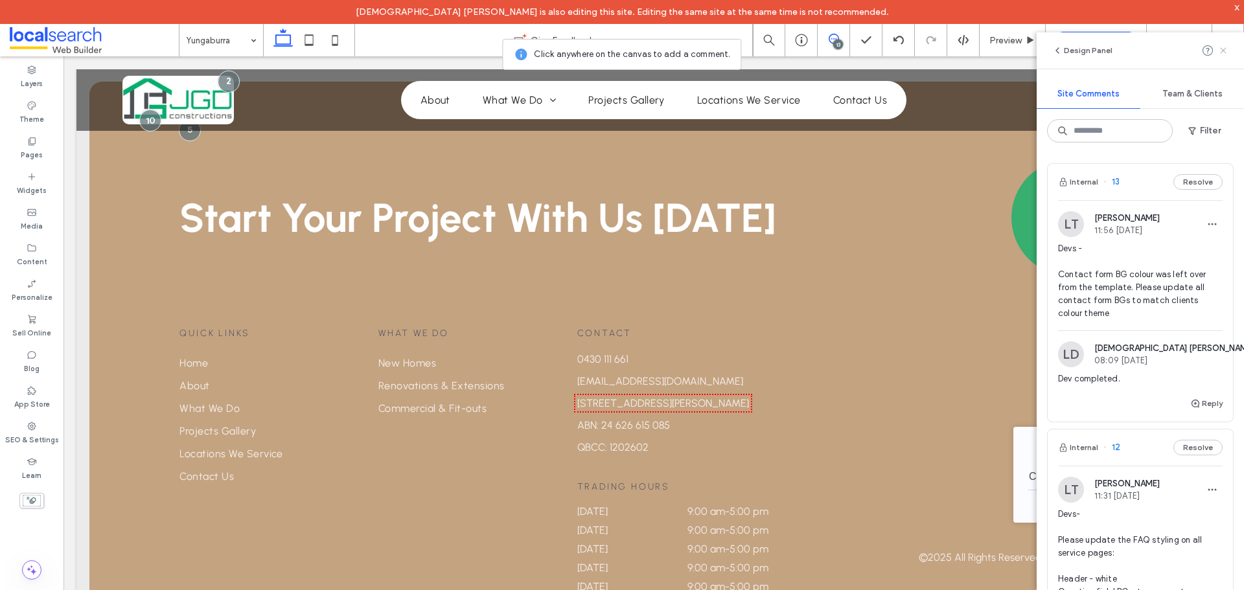
click at [1220, 54] on icon at bounding box center [1223, 50] width 10 height 10
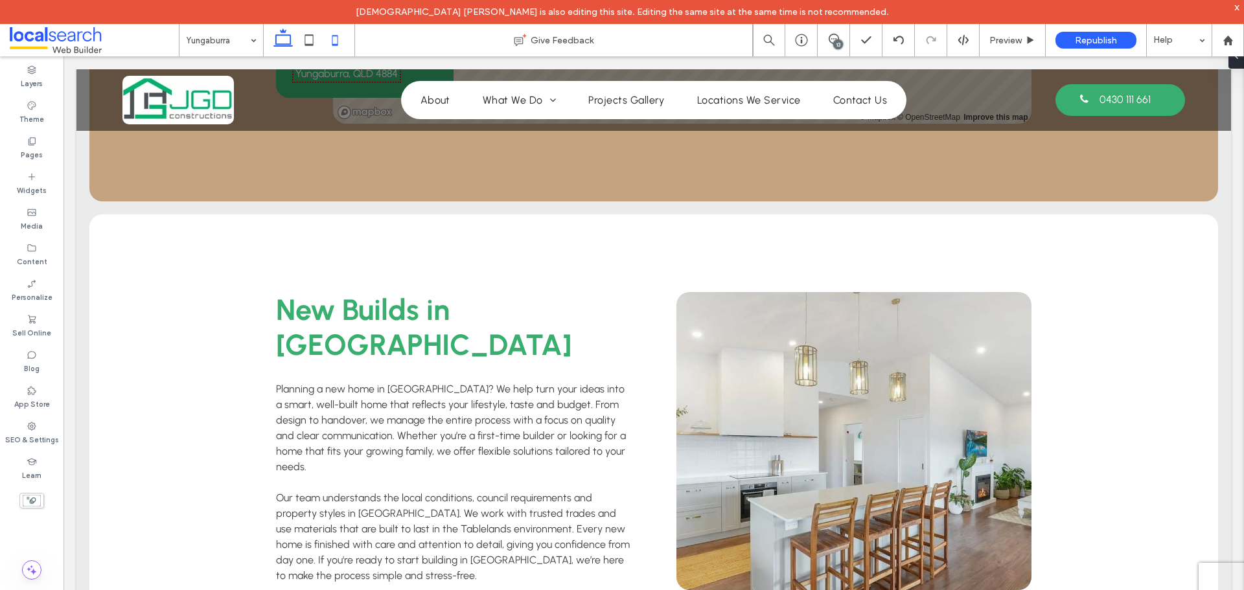
click at [347, 48] on icon at bounding box center [335, 40] width 26 height 26
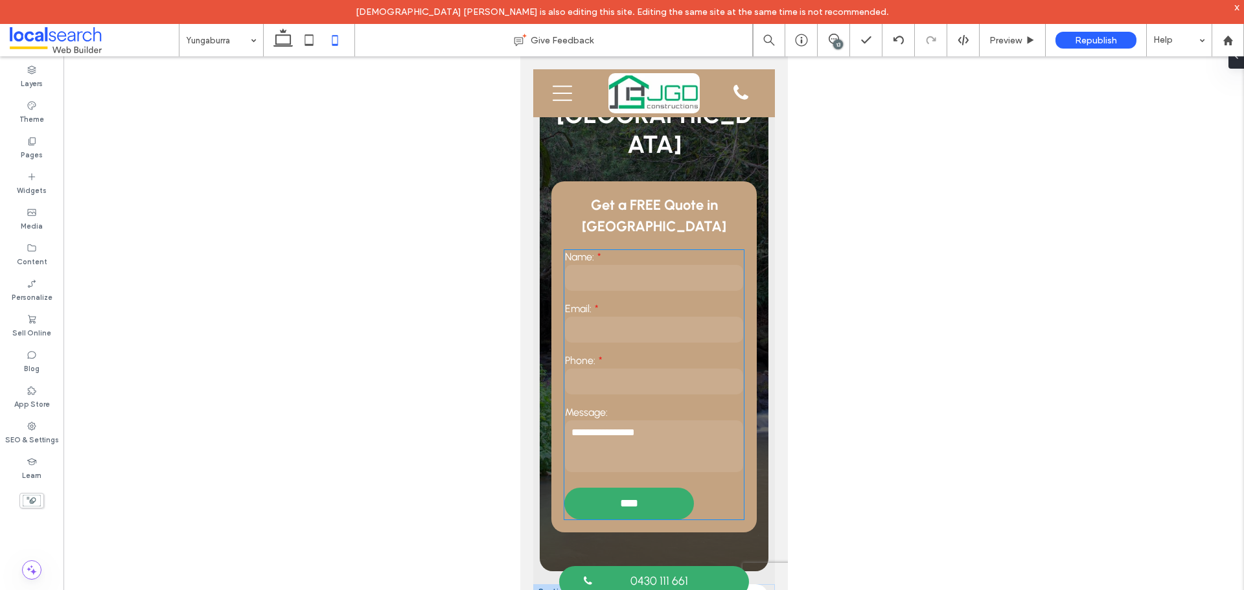
scroll to position [0, 0]
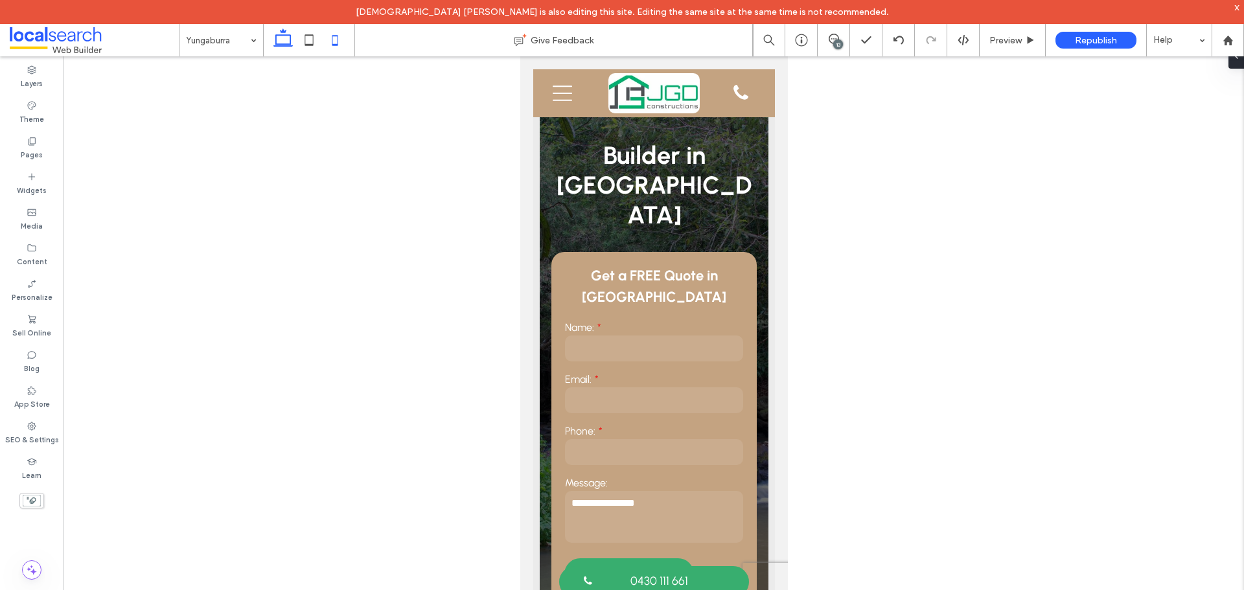
click at [276, 37] on use at bounding box center [282, 38] width 19 height 18
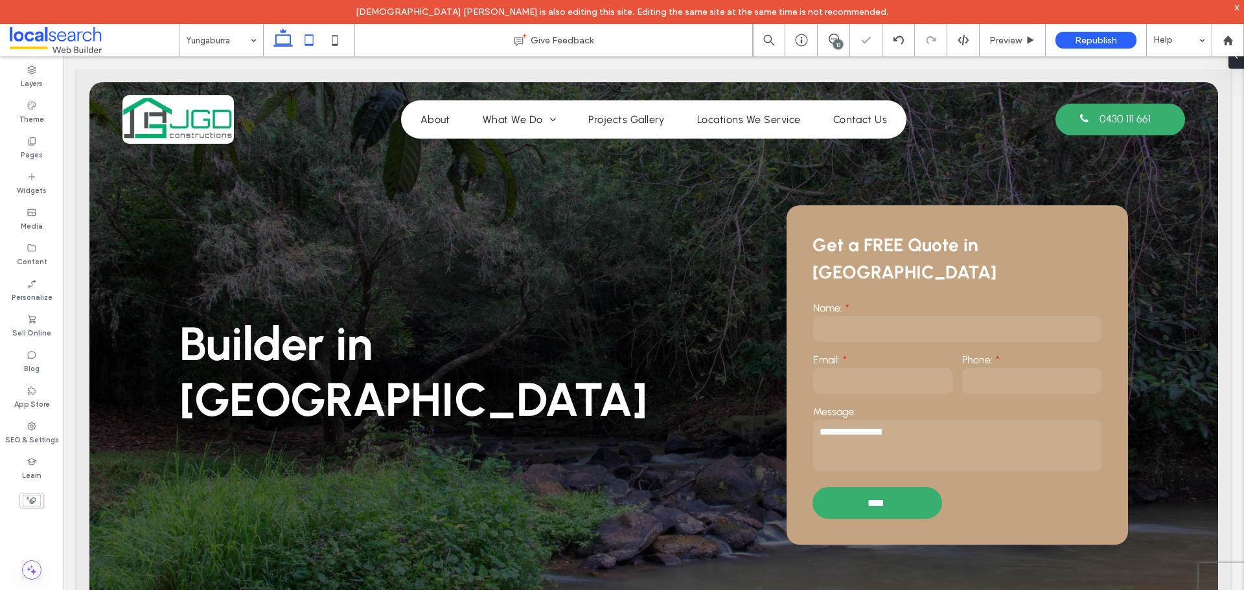
click at [308, 36] on icon at bounding box center [309, 40] width 26 height 26
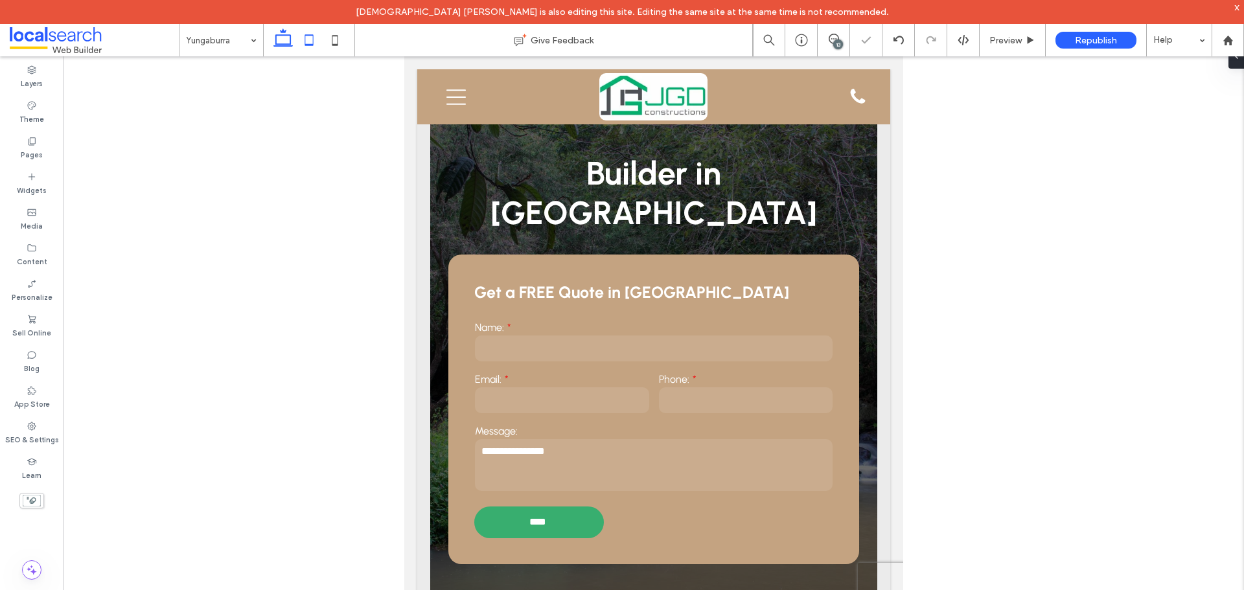
drag, startPoint x: 275, startPoint y: 31, endPoint x: 226, endPoint y: 1, distance: 57.9
click at [275, 31] on icon at bounding box center [283, 40] width 26 height 26
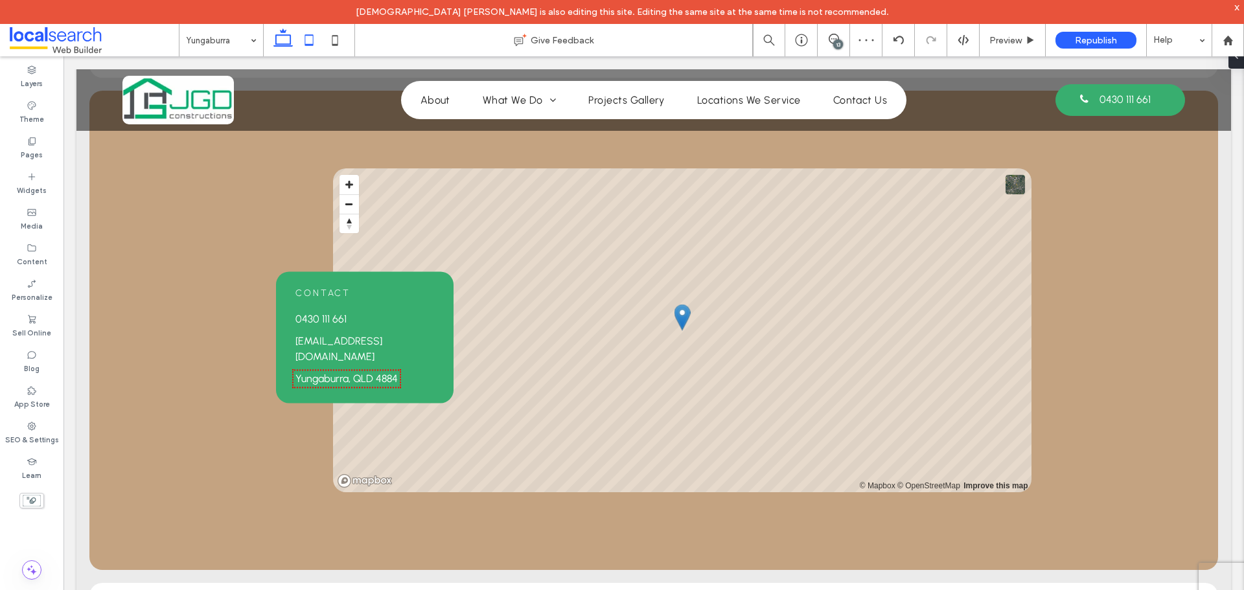
click at [308, 37] on icon at bounding box center [309, 40] width 26 height 26
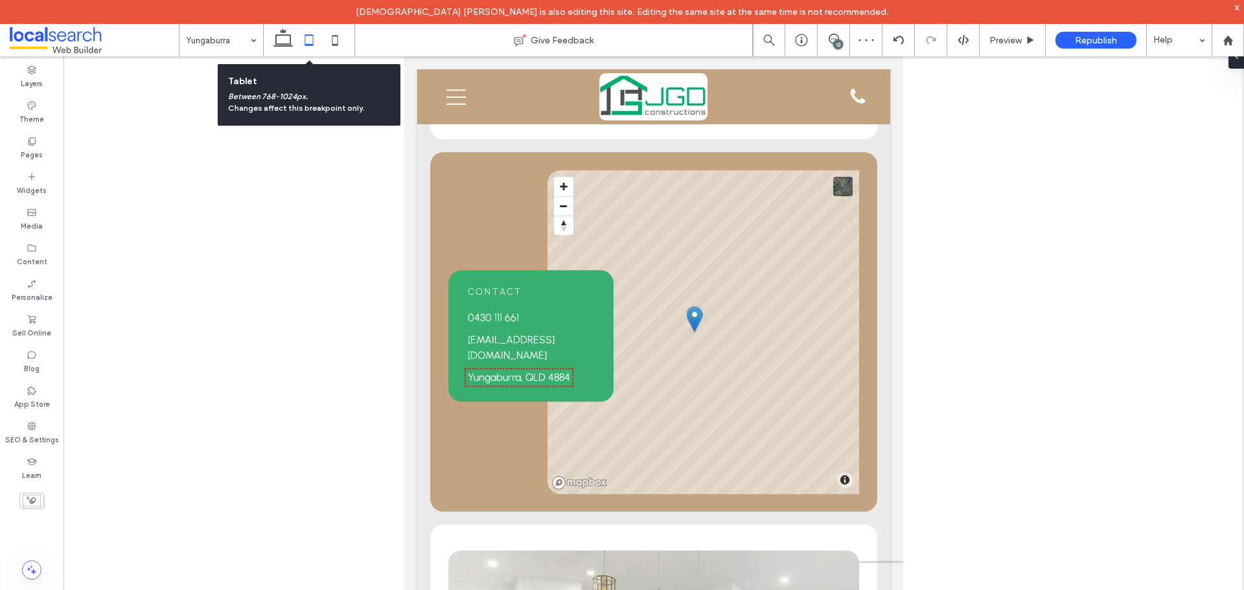
scroll to position [1025, 0]
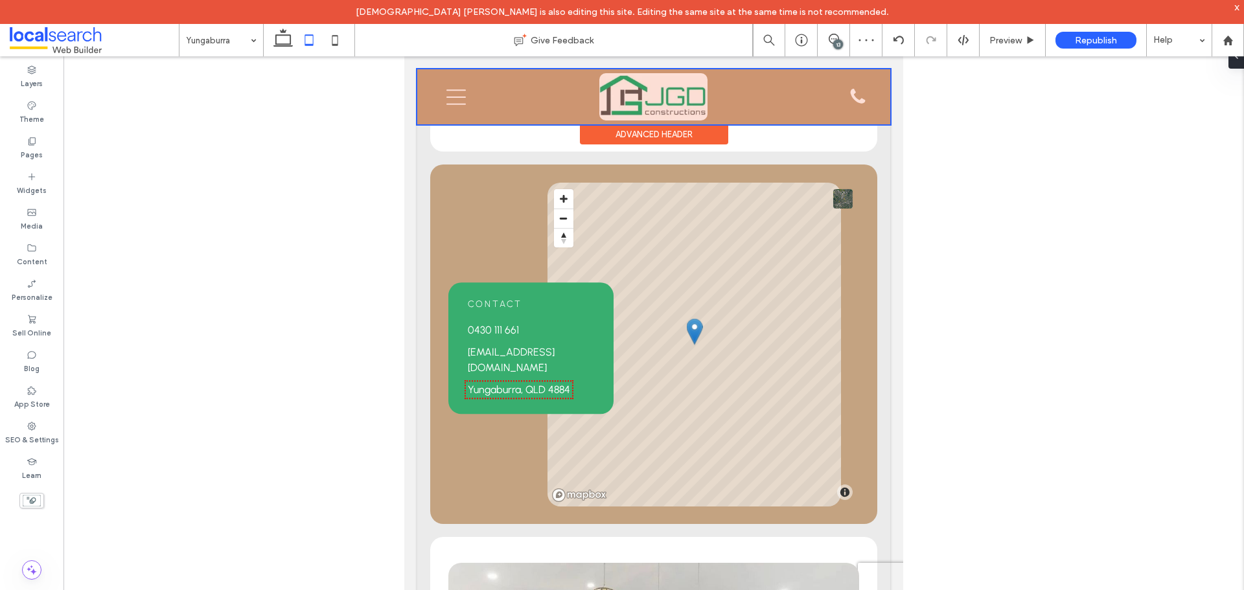
click at [544, 106] on div at bounding box center [653, 96] width 473 height 55
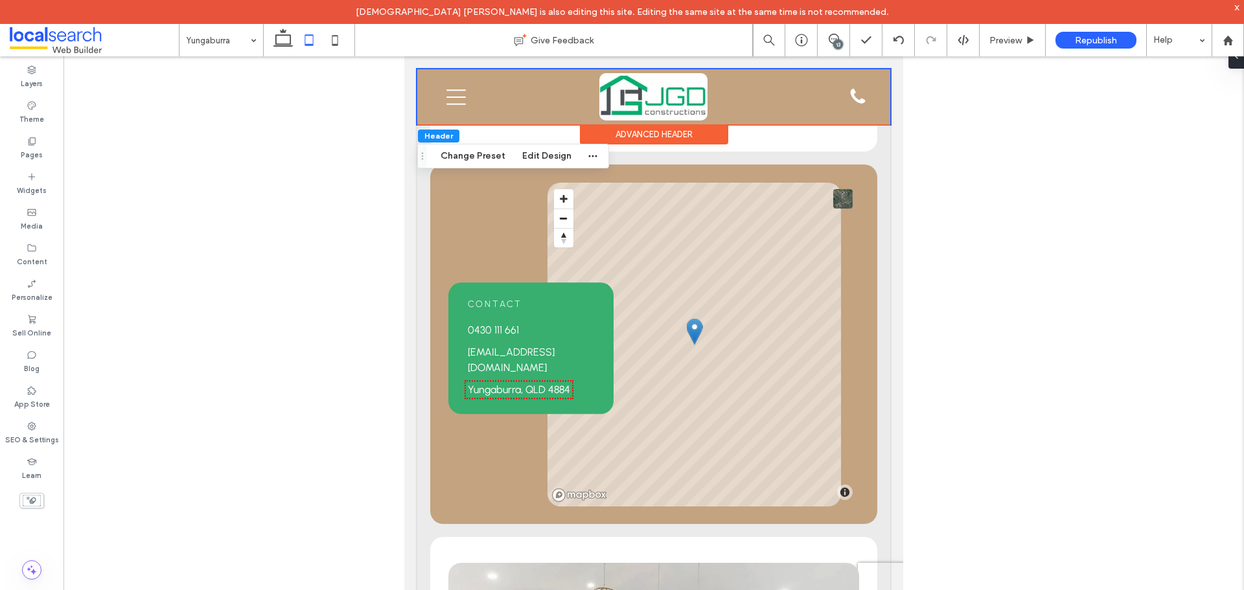
click at [604, 129] on div "Advanced Header" at bounding box center [654, 134] width 148 height 20
click at [527, 156] on button "Edit Design" at bounding box center [547, 156] width 66 height 16
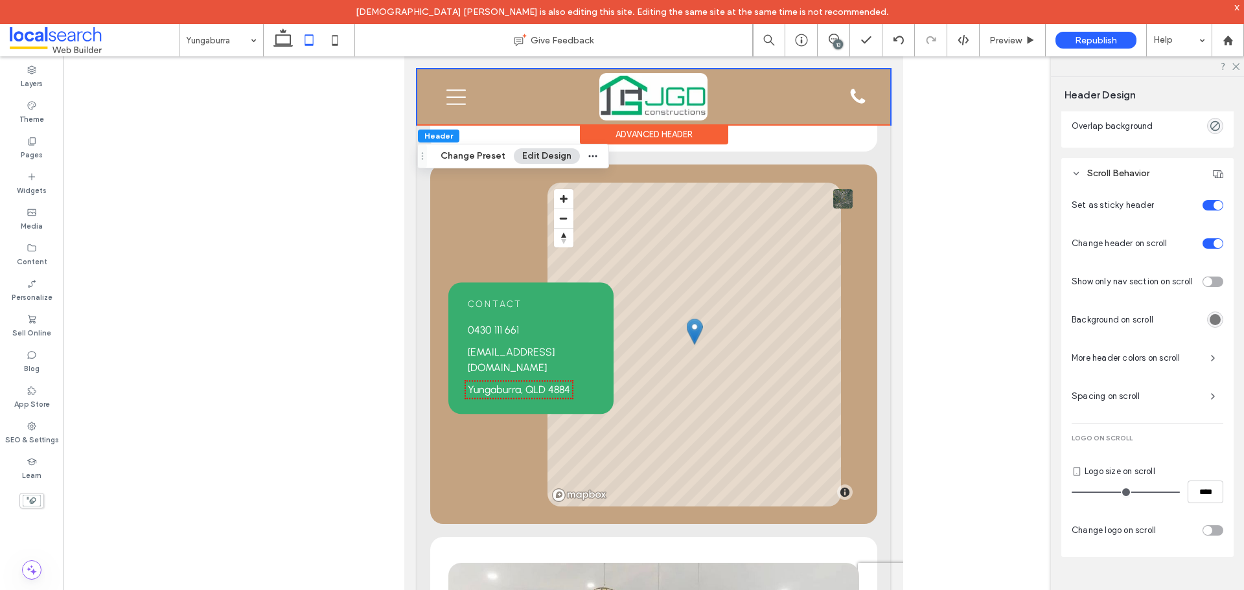
scroll to position [354, 0]
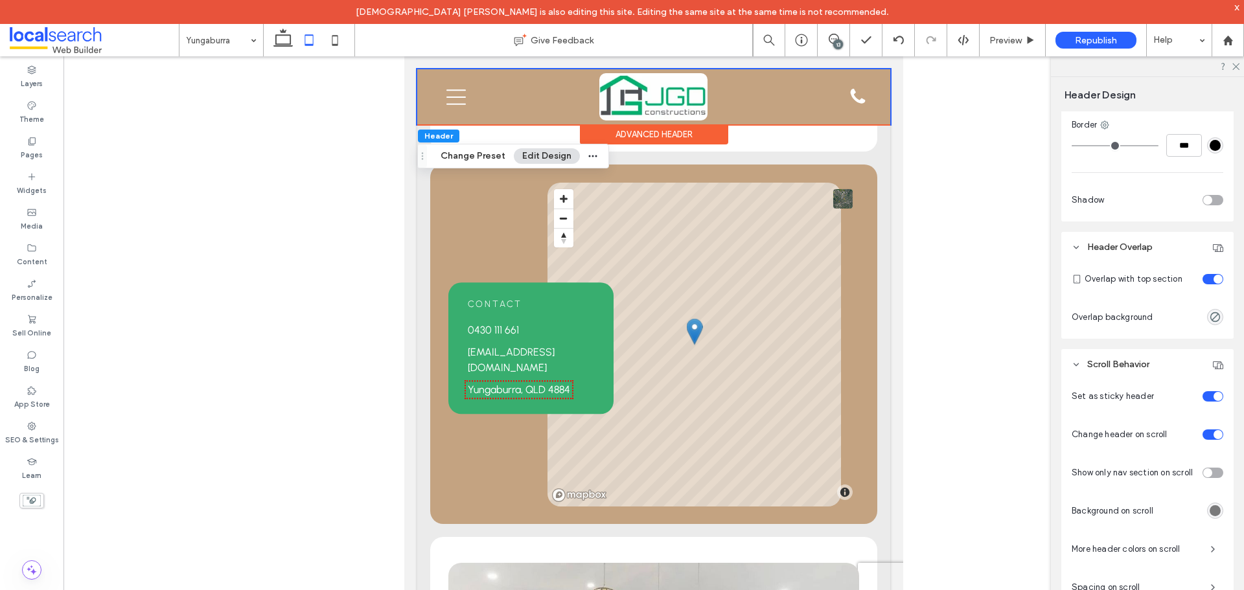
click at [977, 165] on div at bounding box center [654, 333] width 1181 height 555
click at [25, 108] on div "Theme" at bounding box center [32, 113] width 64 height 36
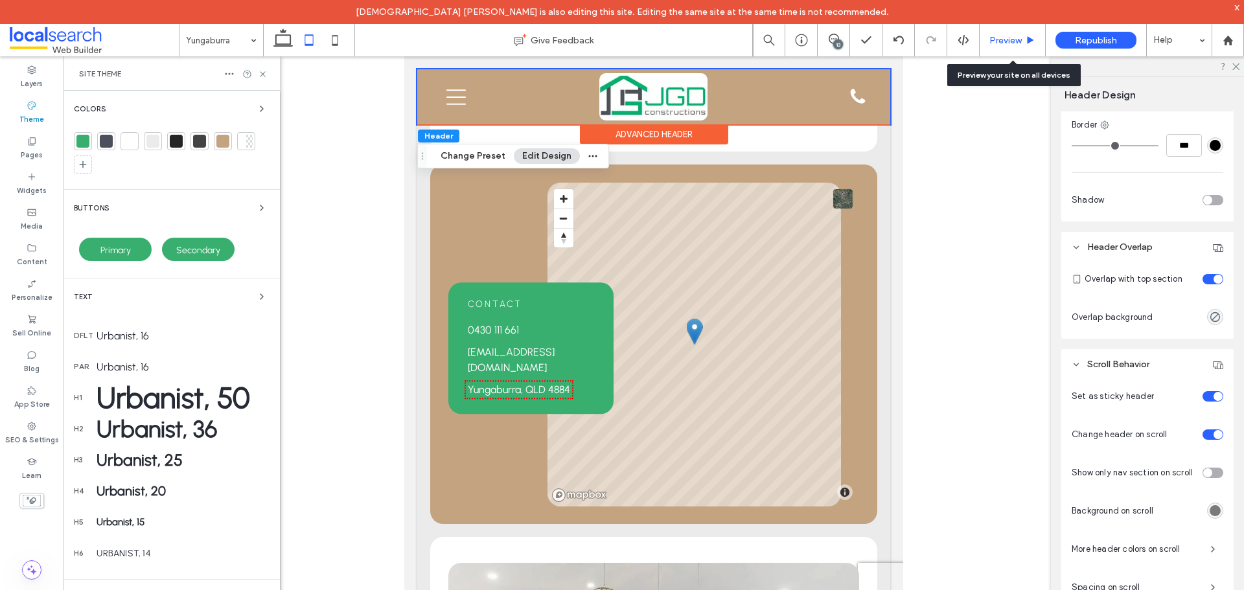
click at [1012, 47] on div "Preview" at bounding box center [1013, 40] width 66 height 32
click at [1017, 39] on span "Preview" at bounding box center [1006, 40] width 32 height 11
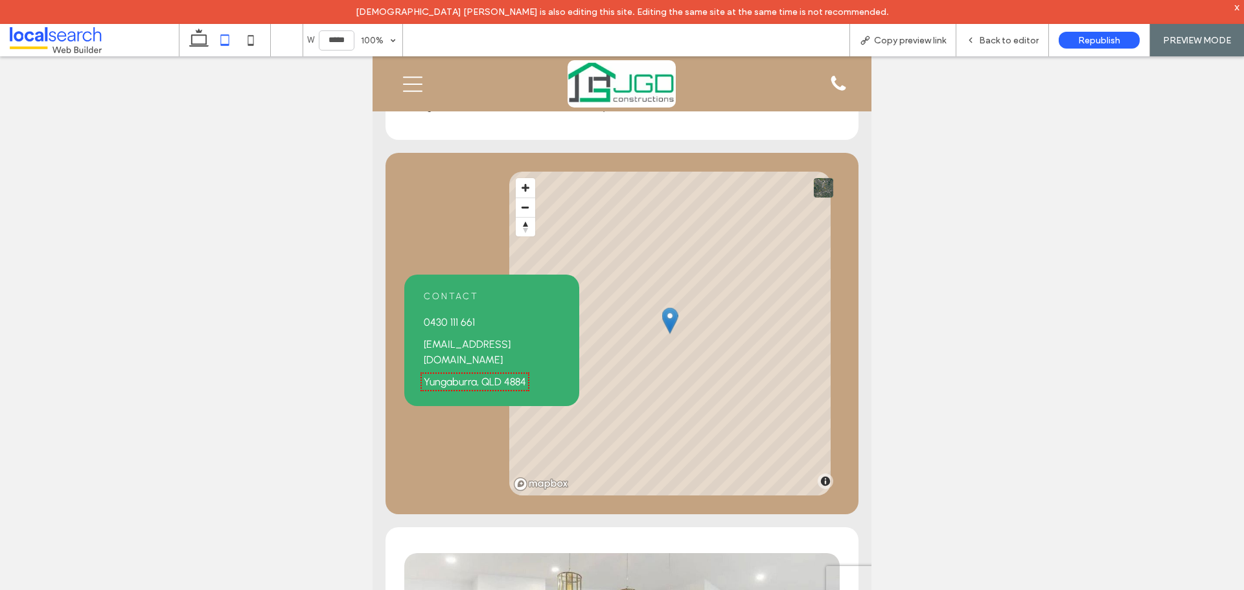
click at [417, 82] on icon "Menu Icon Mobile" at bounding box center [412, 84] width 19 height 19
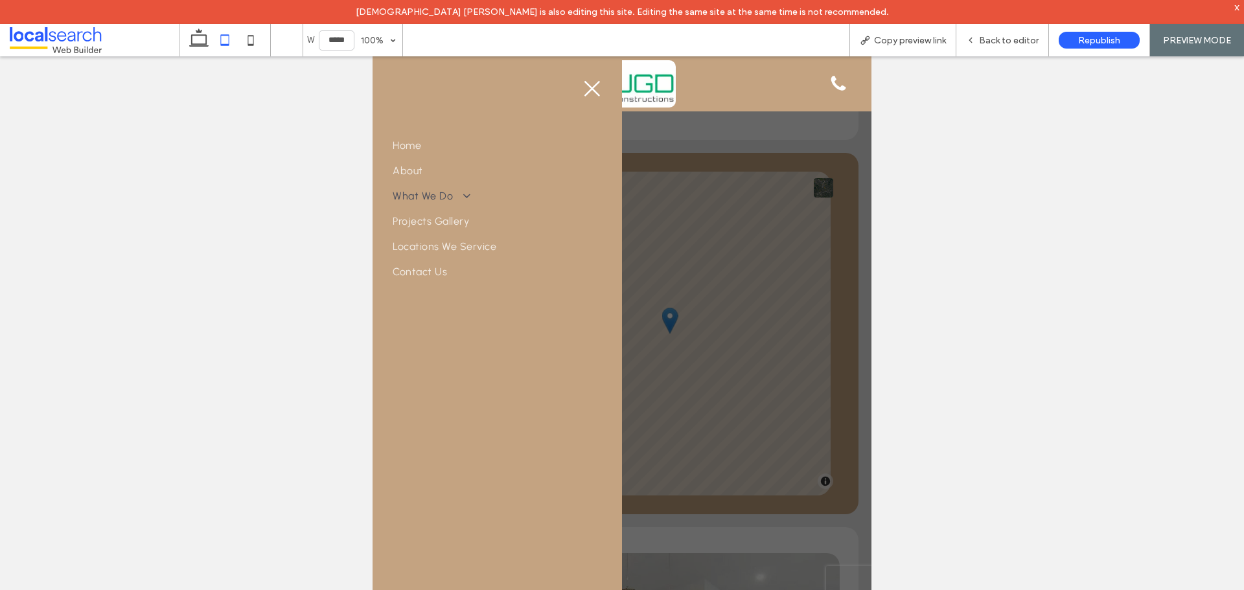
click at [466, 195] on span at bounding box center [462, 195] width 20 height 12
click at [586, 88] on icon "Close Icon" at bounding box center [592, 88] width 19 height 19
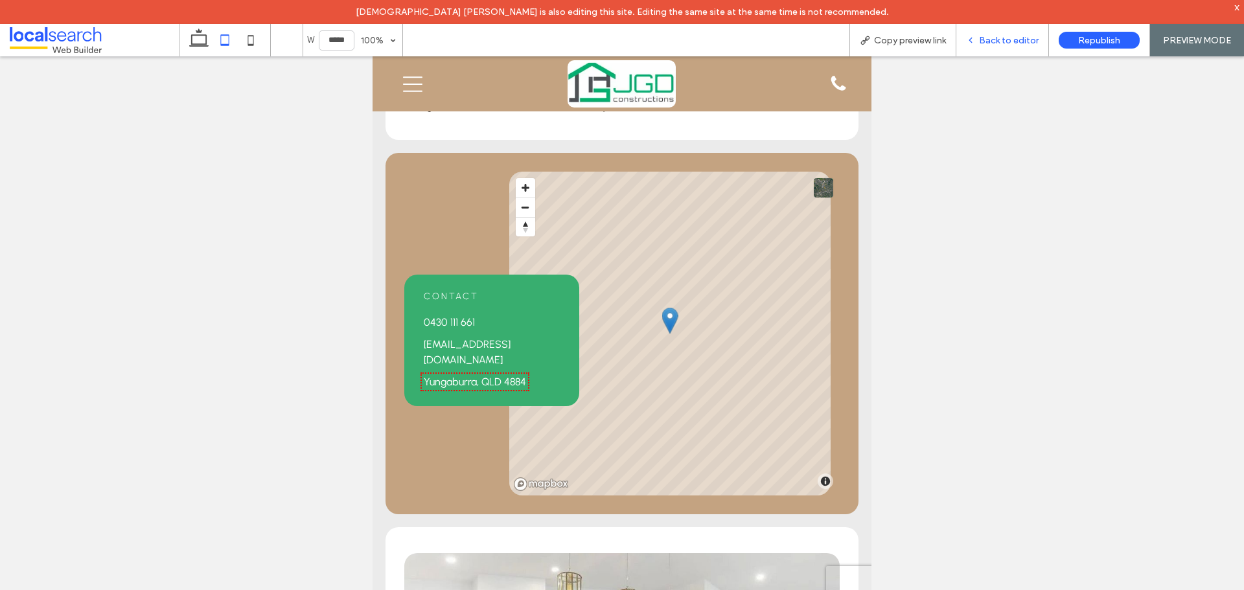
click at [1009, 41] on span "Back to editor" at bounding box center [1009, 40] width 60 height 11
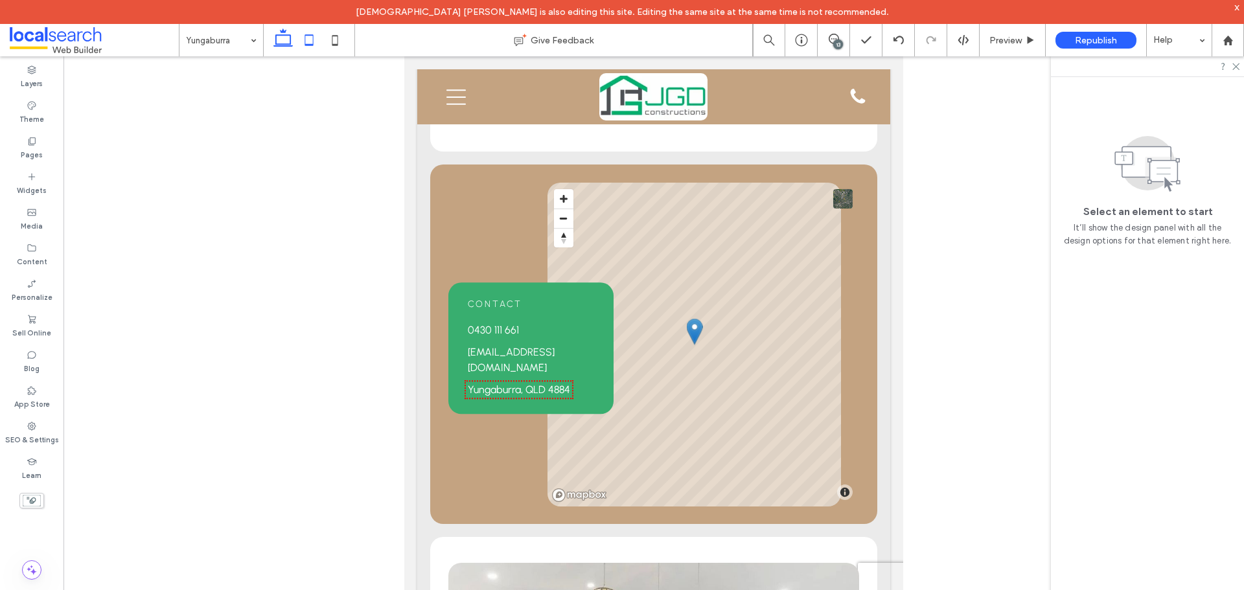
click at [292, 38] on icon at bounding box center [283, 40] width 26 height 26
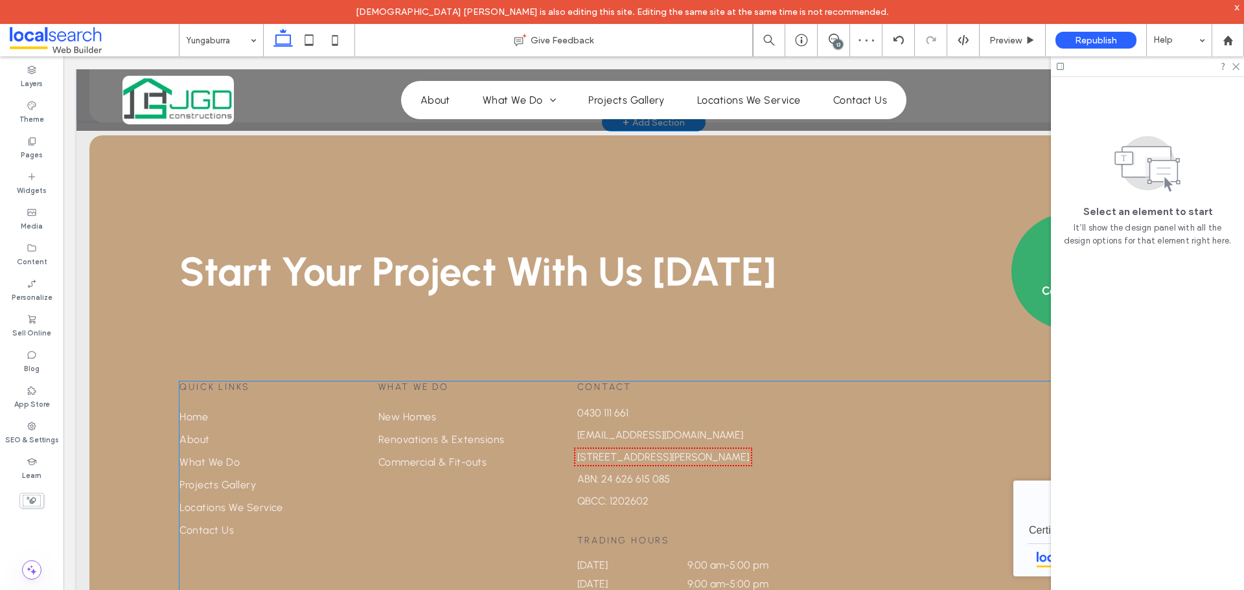
scroll to position [2971, 0]
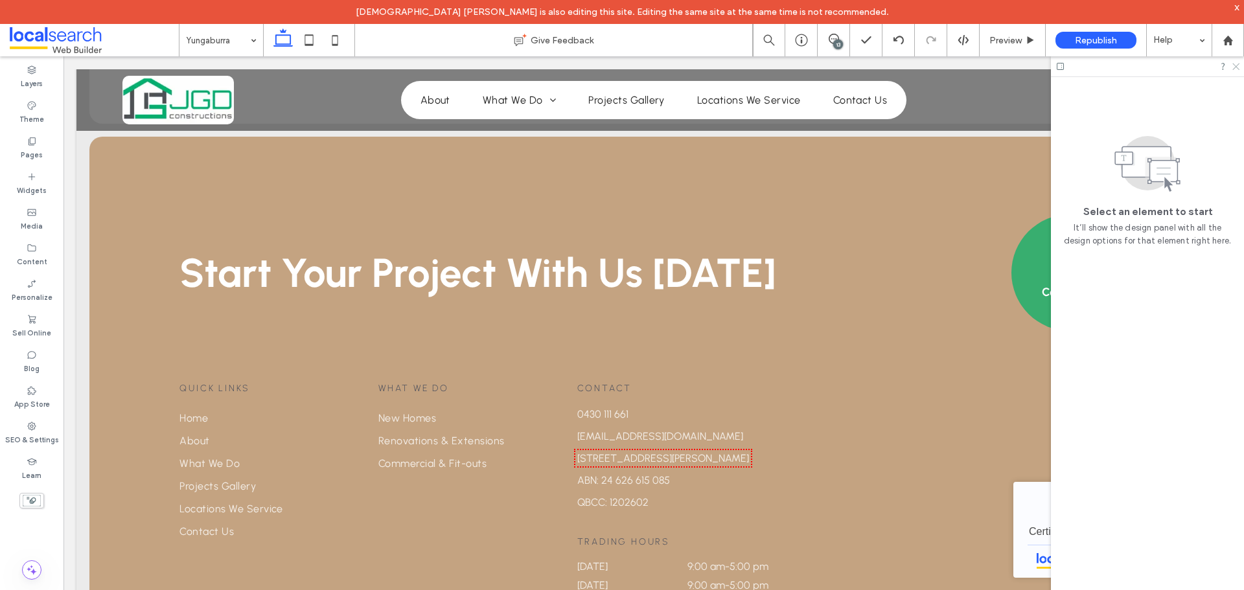
click at [1238, 67] on icon at bounding box center [1235, 66] width 8 height 8
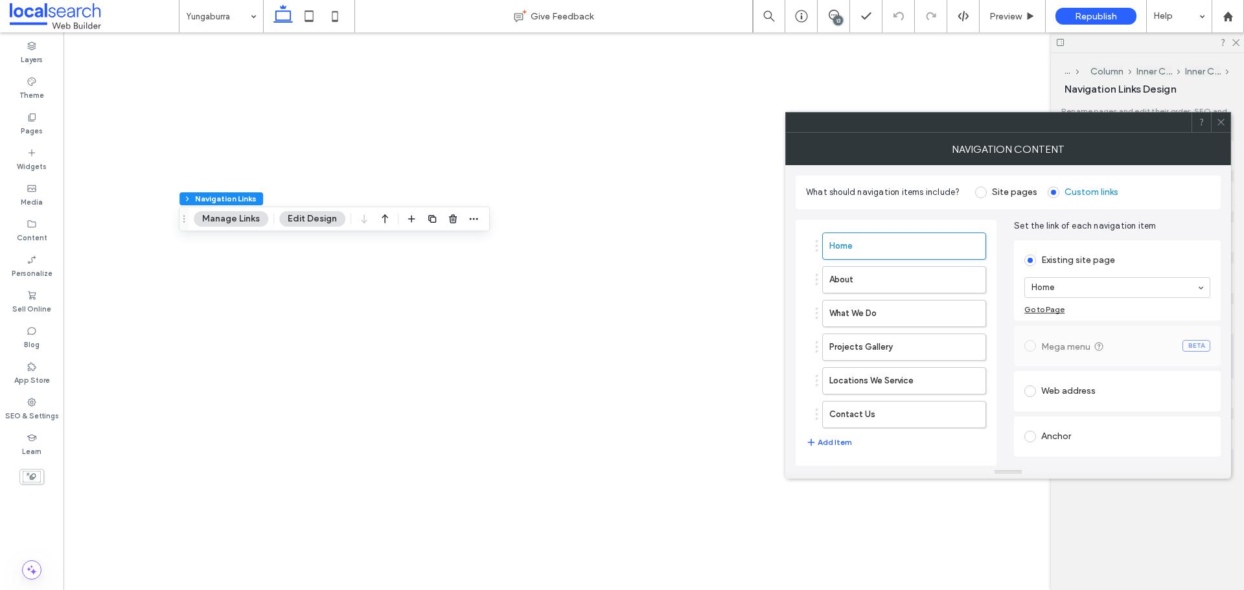
type input "***"
type input "****"
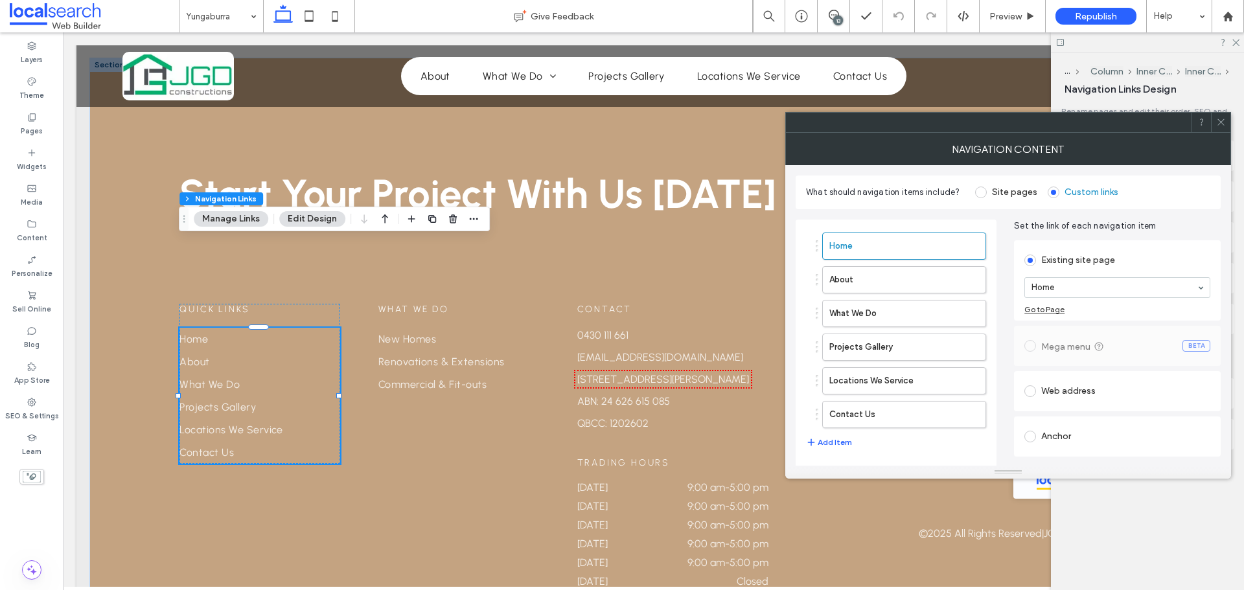
click at [330, 225] on button "Edit Design" at bounding box center [312, 219] width 66 height 16
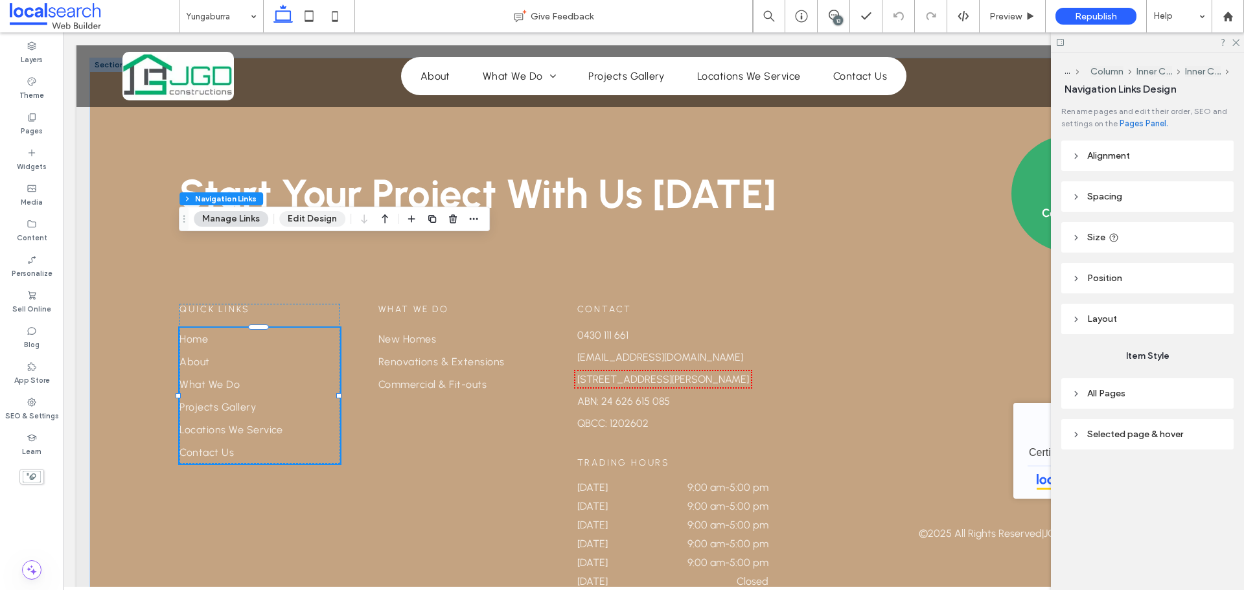
click at [330, 225] on button "Edit Design" at bounding box center [312, 219] width 66 height 16
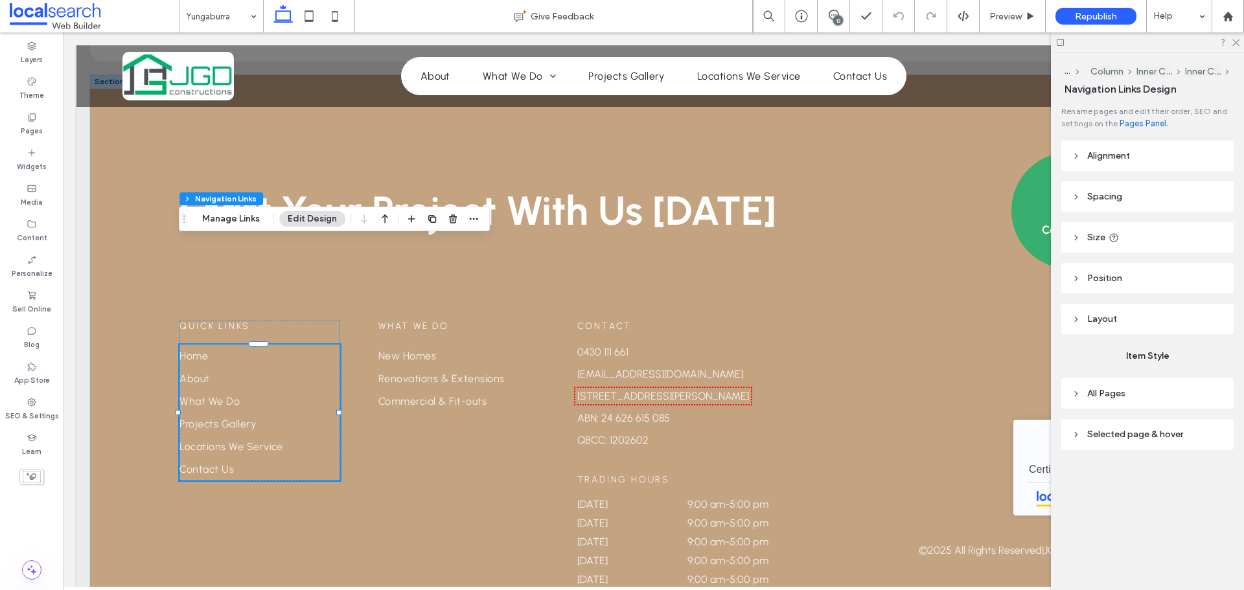
scroll to position [3026, 0]
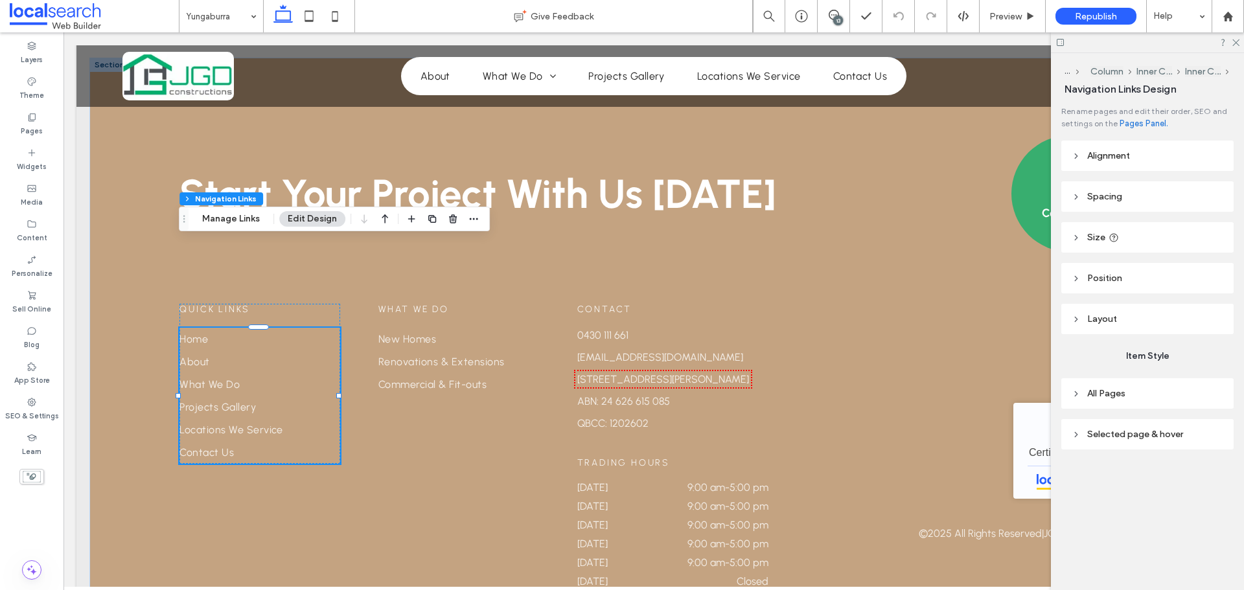
click at [1091, 432] on span "Selected page & hover" at bounding box center [1135, 434] width 96 height 11
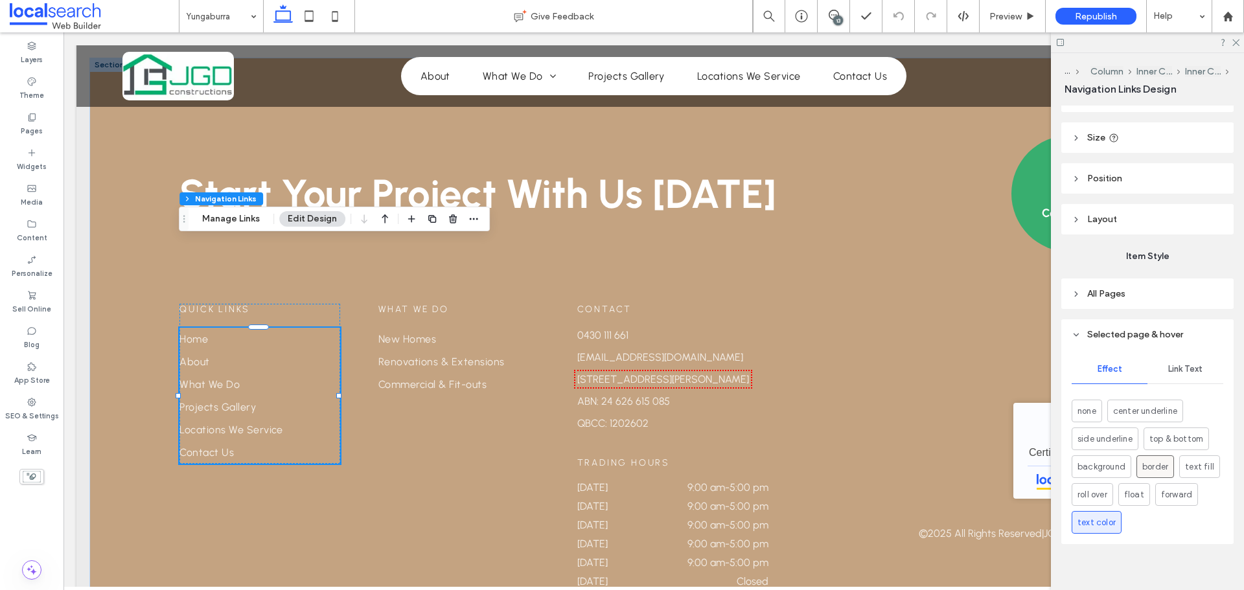
scroll to position [109, 0]
click at [1176, 362] on span "Link Text" at bounding box center [1185, 360] width 34 height 10
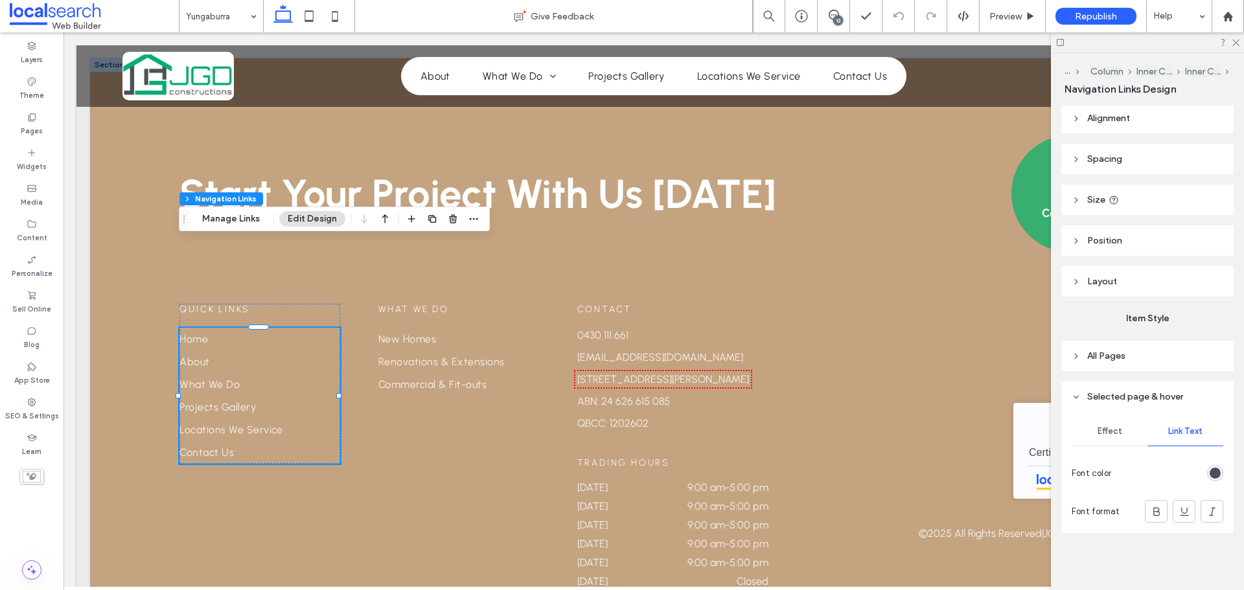
scroll to position [38, 0]
click at [1210, 470] on div "rgb(76, 79, 92)" at bounding box center [1215, 473] width 11 height 11
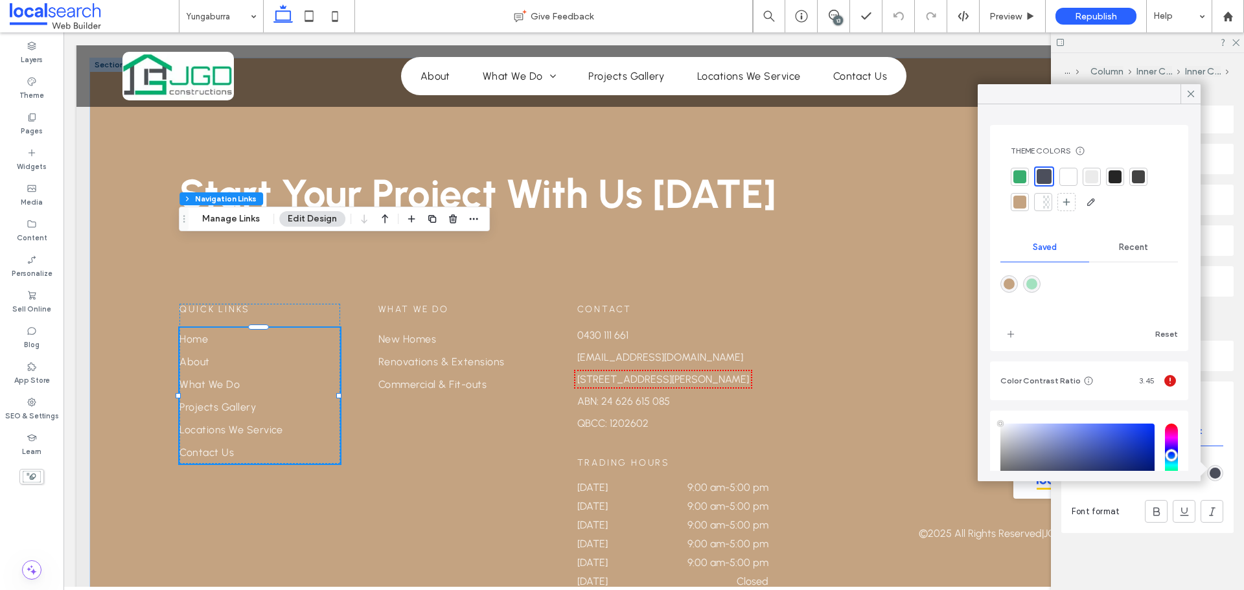
type input "****"
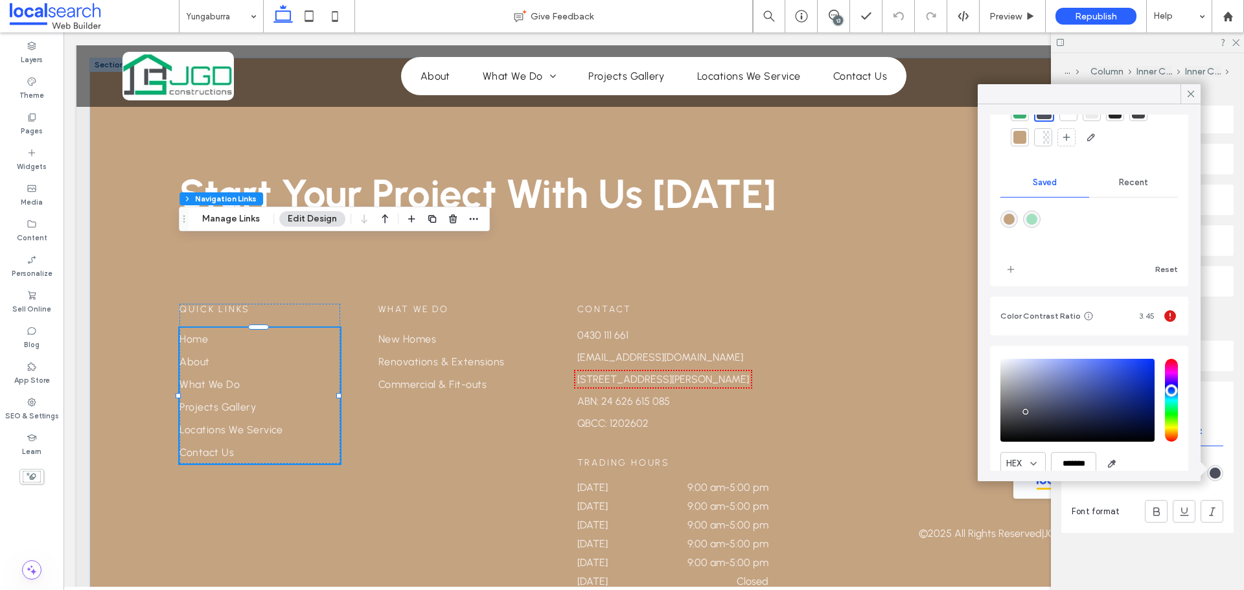
scroll to position [118, 0]
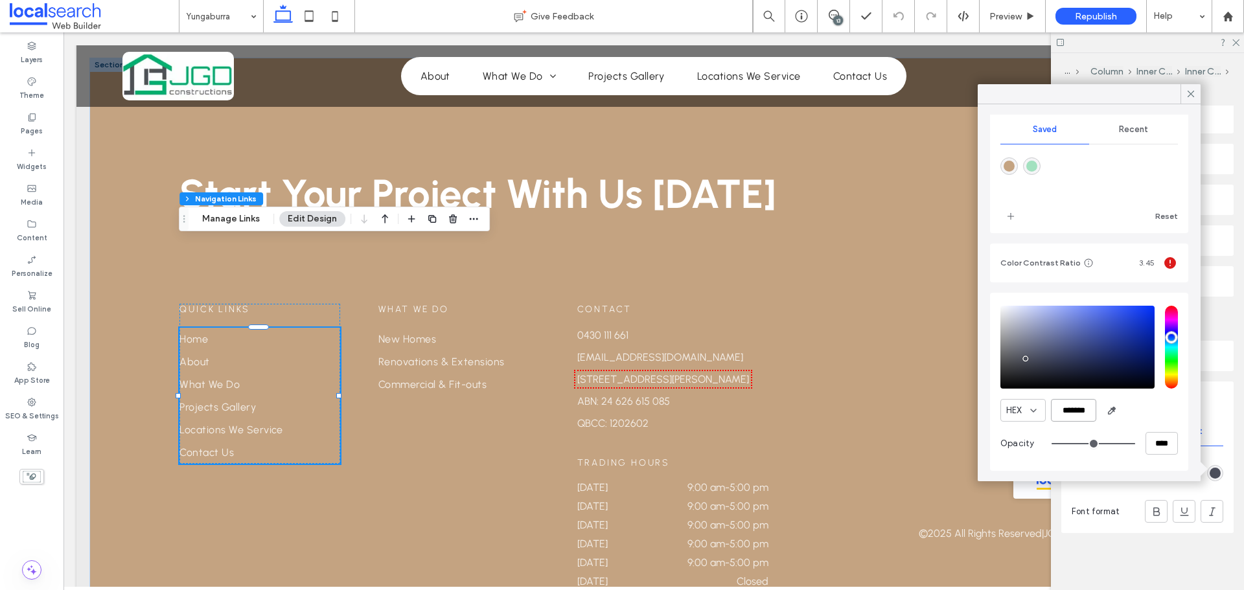
click at [1071, 404] on input "*******" at bounding box center [1073, 410] width 45 height 23
paste input "color picker textbox"
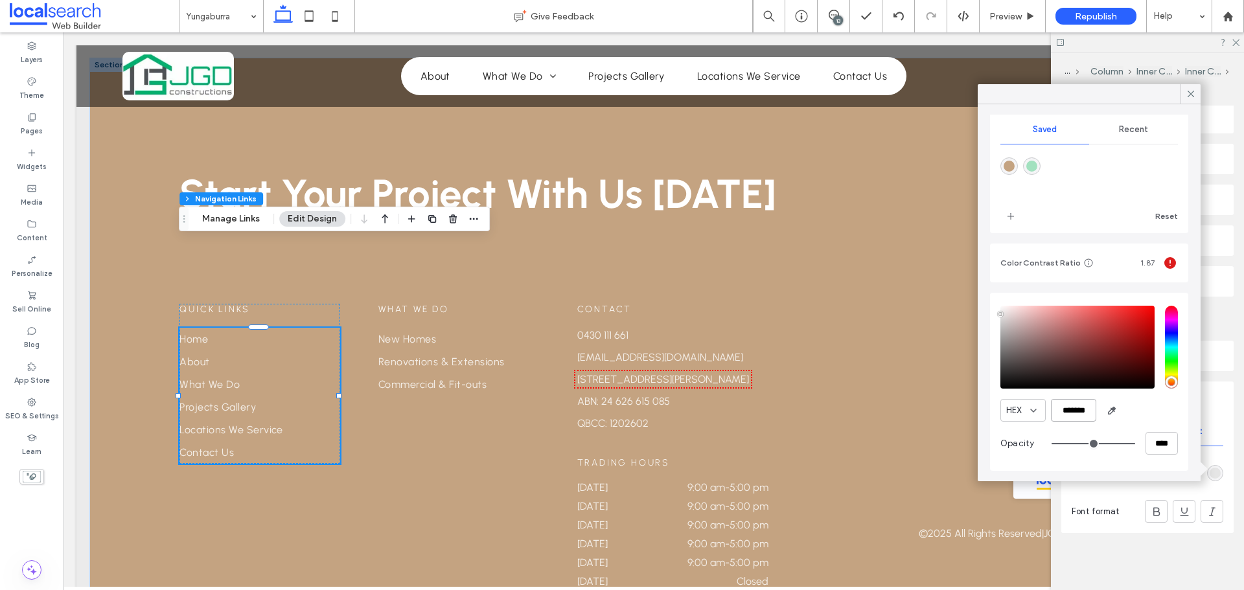
click at [1087, 414] on input "*******" at bounding box center [1073, 410] width 45 height 23
click at [1087, 413] on input "*******" at bounding box center [1073, 410] width 45 height 23
paste input "color picker textbox"
click at [1075, 406] on input "*******" at bounding box center [1073, 410] width 45 height 23
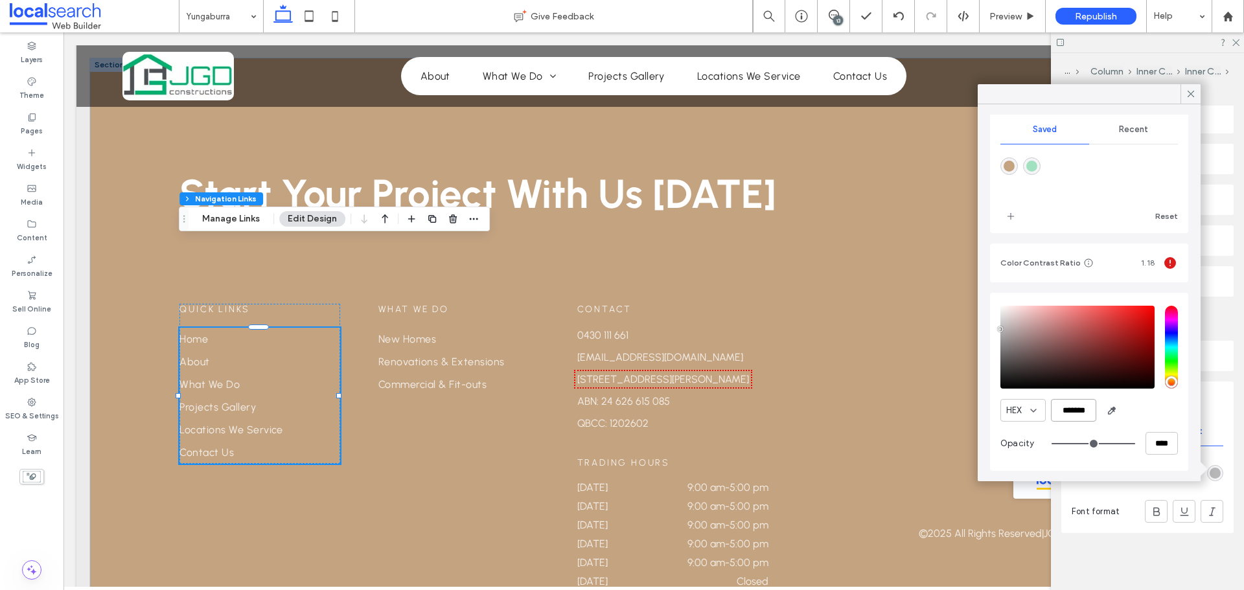
paste input "color picker textbox"
click at [1092, 415] on input "*******" at bounding box center [1073, 410] width 45 height 23
click at [1071, 412] on input "*******" at bounding box center [1073, 410] width 45 height 23
paste input "color picker textbox"
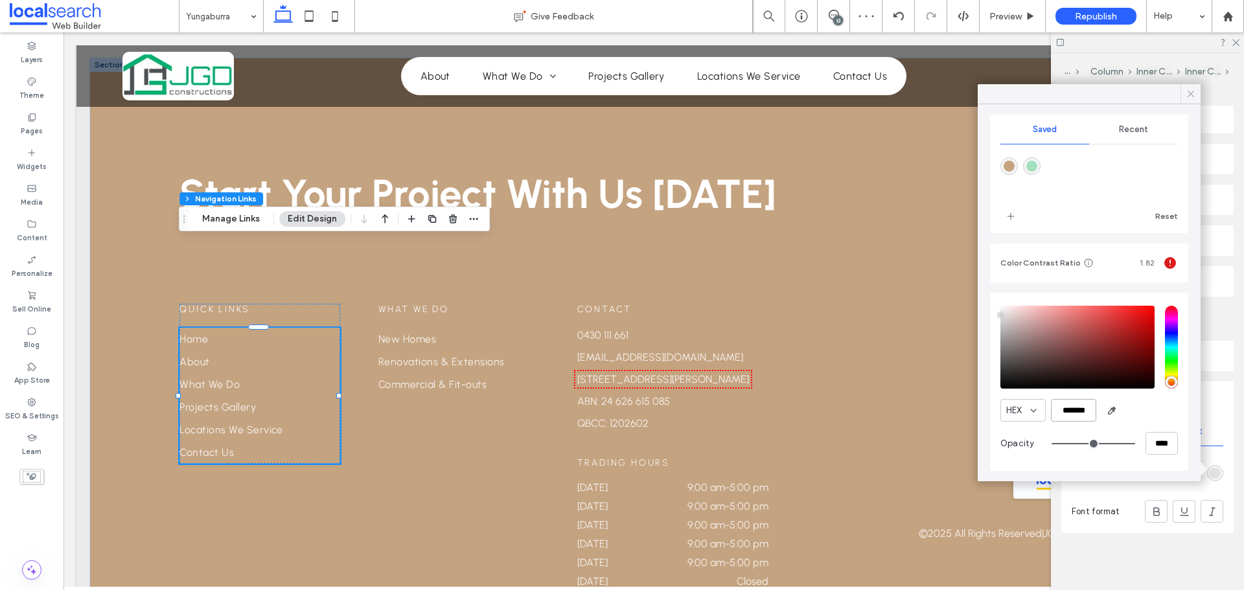
type input "*******"
drag, startPoint x: 1190, startPoint y: 92, endPoint x: 1182, endPoint y: 93, distance: 8.5
click at [1190, 92] on icon at bounding box center [1191, 94] width 12 height 12
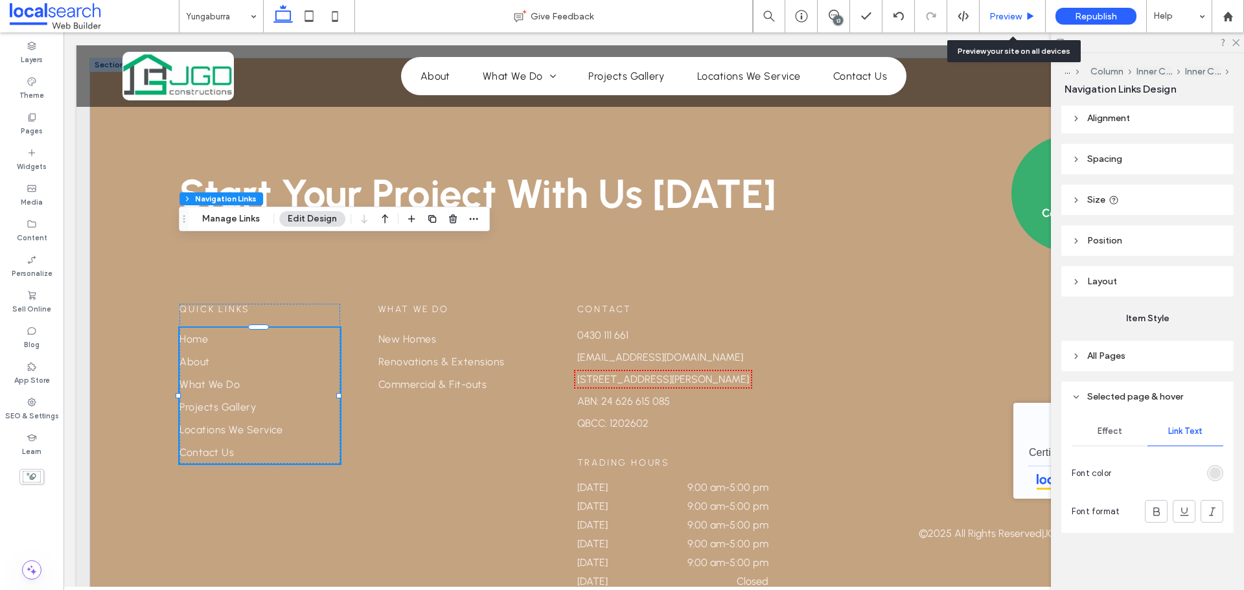
click at [1009, 8] on div "Preview" at bounding box center [1013, 16] width 66 height 32
click at [1007, 12] on span "Preview" at bounding box center [1006, 16] width 32 height 11
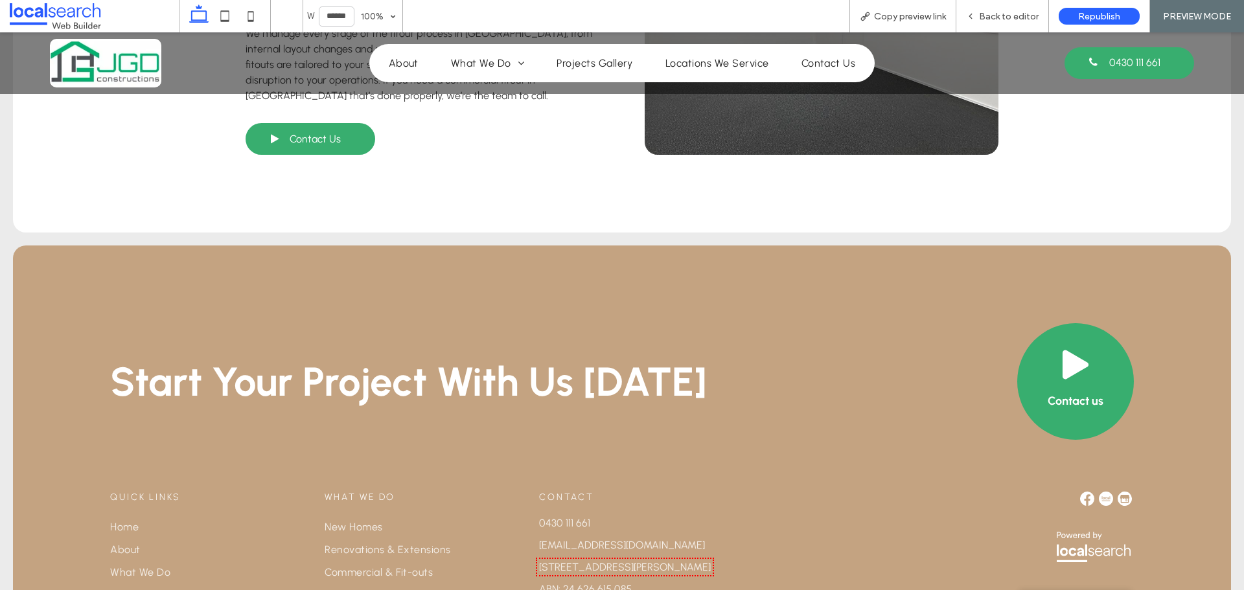
scroll to position [2812, 0]
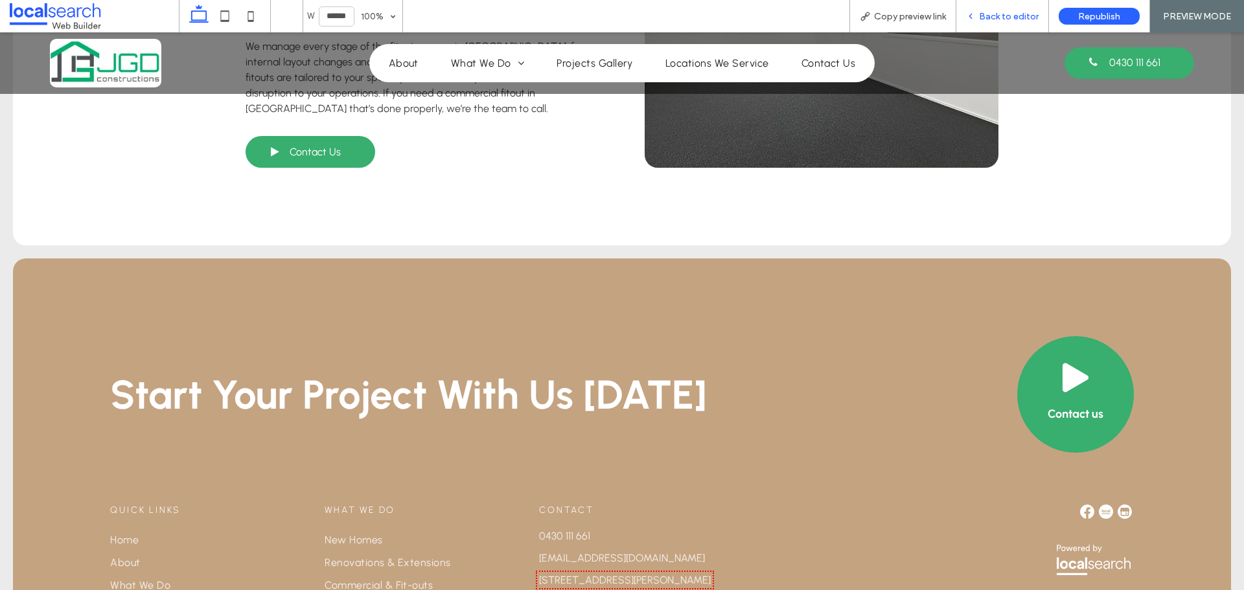
click at [1025, 19] on span "Back to editor" at bounding box center [1009, 16] width 60 height 11
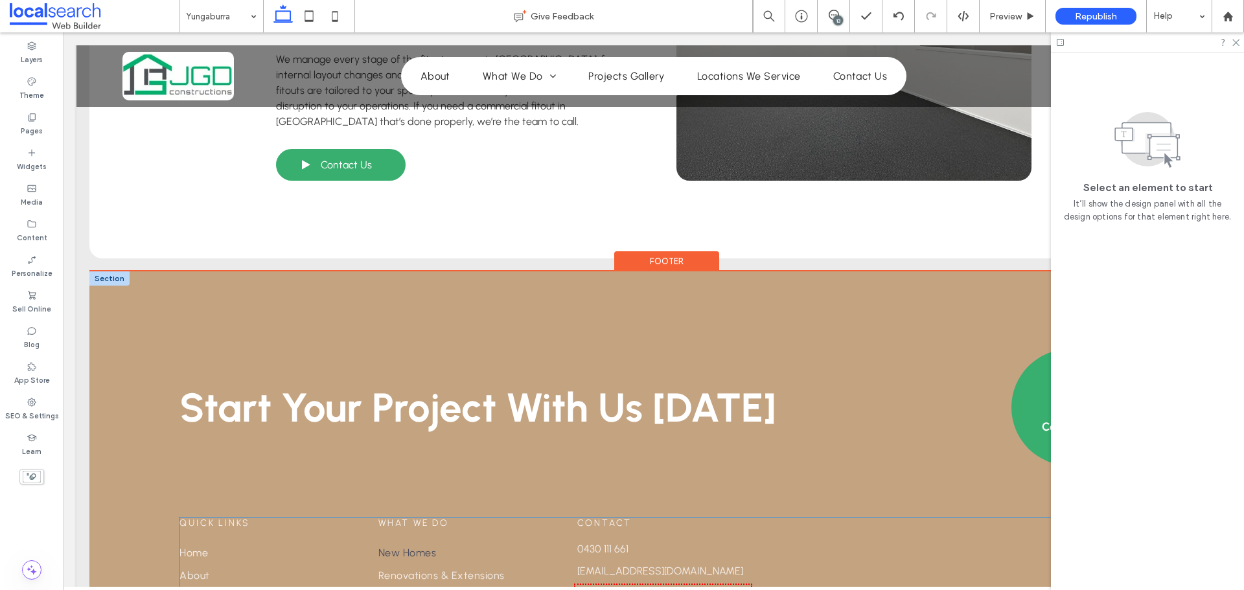
click at [480, 542] on link "New Homes" at bounding box center [458, 553] width 161 height 23
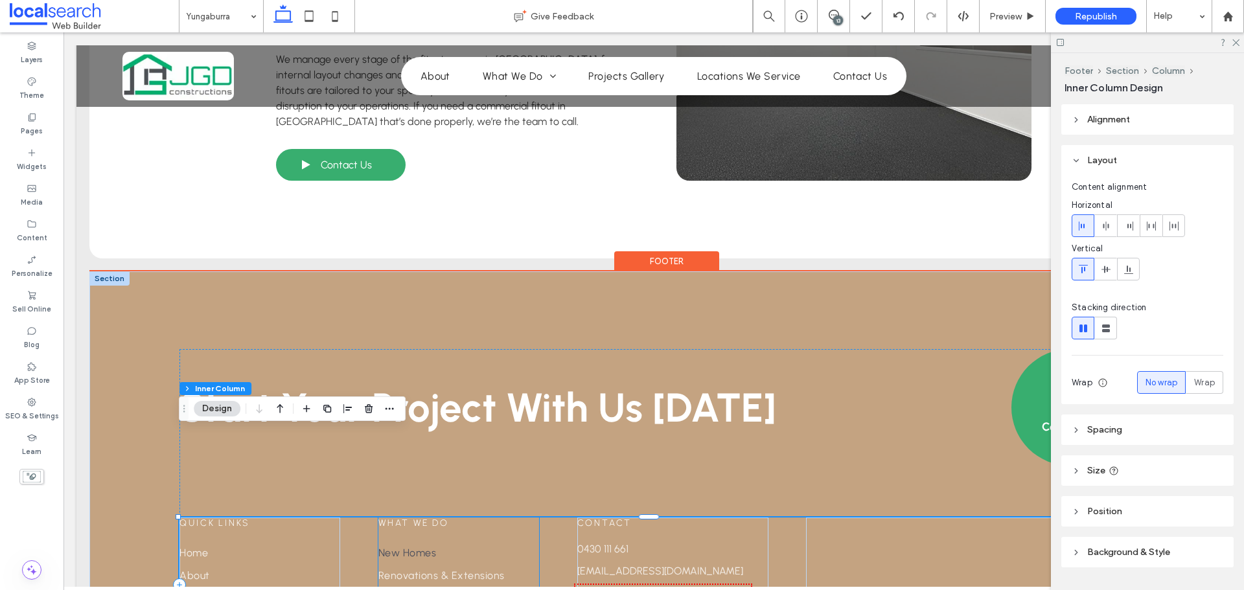
click at [498, 542] on link "New Homes" at bounding box center [458, 553] width 161 height 23
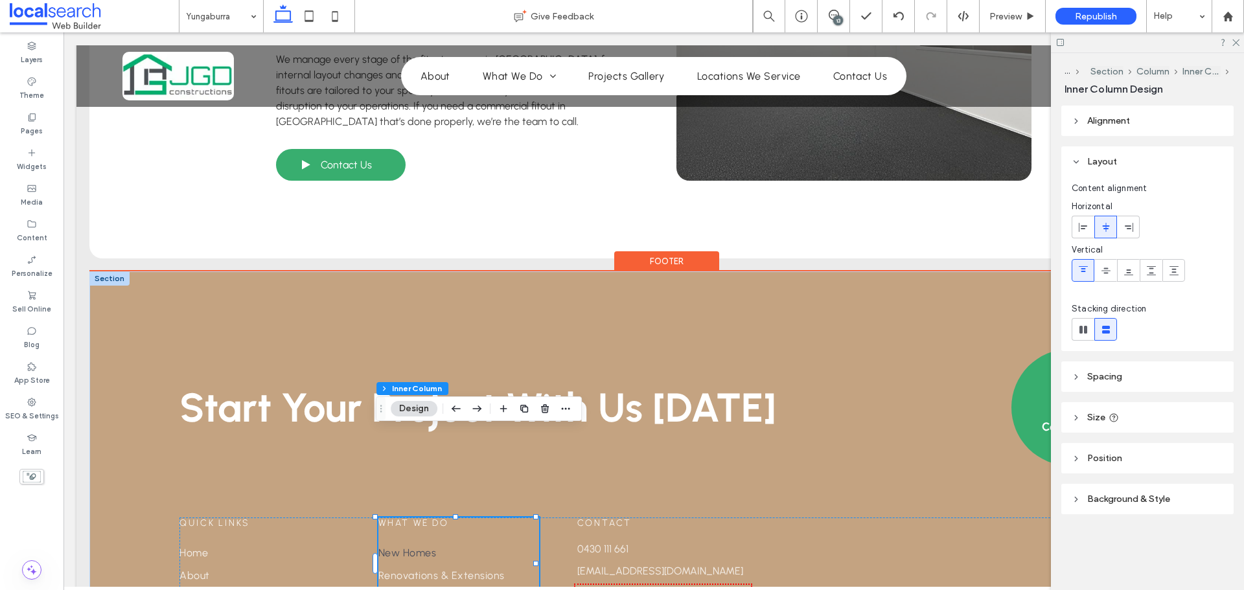
click at [498, 542] on link "New Homes" at bounding box center [458, 553] width 161 height 23
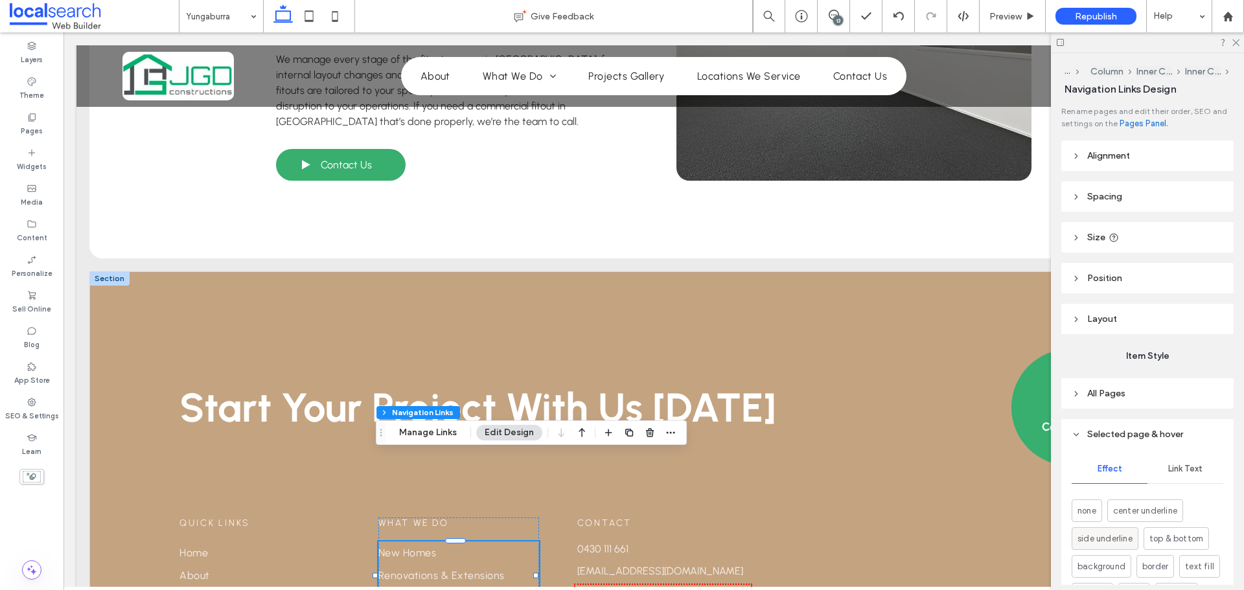
type input "***"
type input "****"
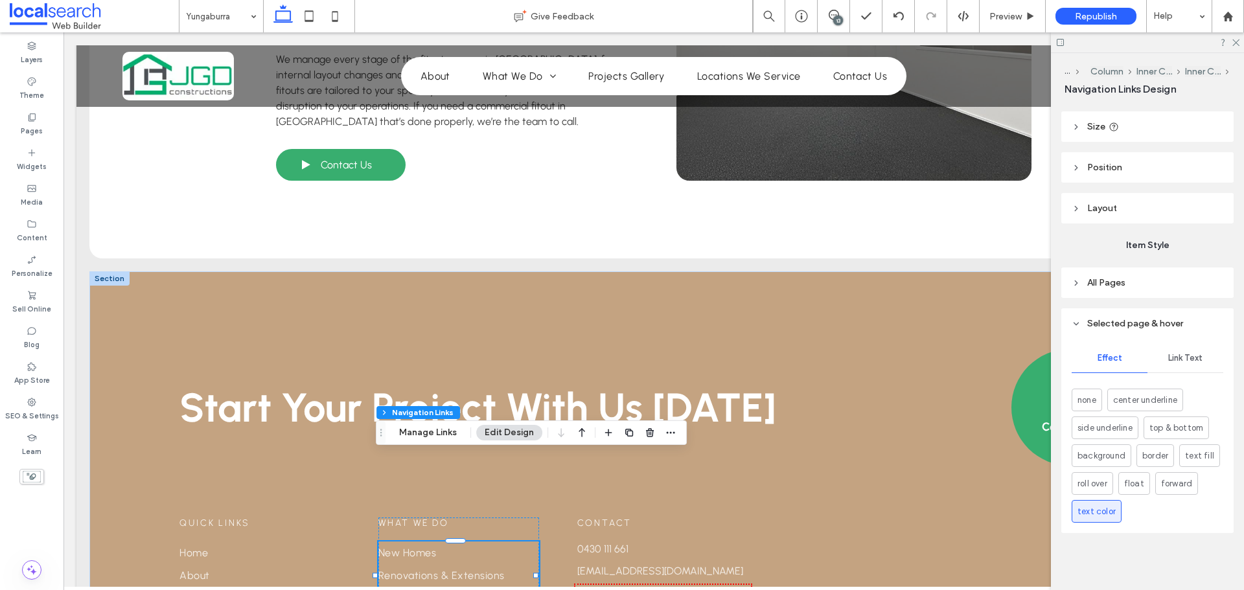
click at [1169, 355] on span "Link Text" at bounding box center [1185, 358] width 34 height 10
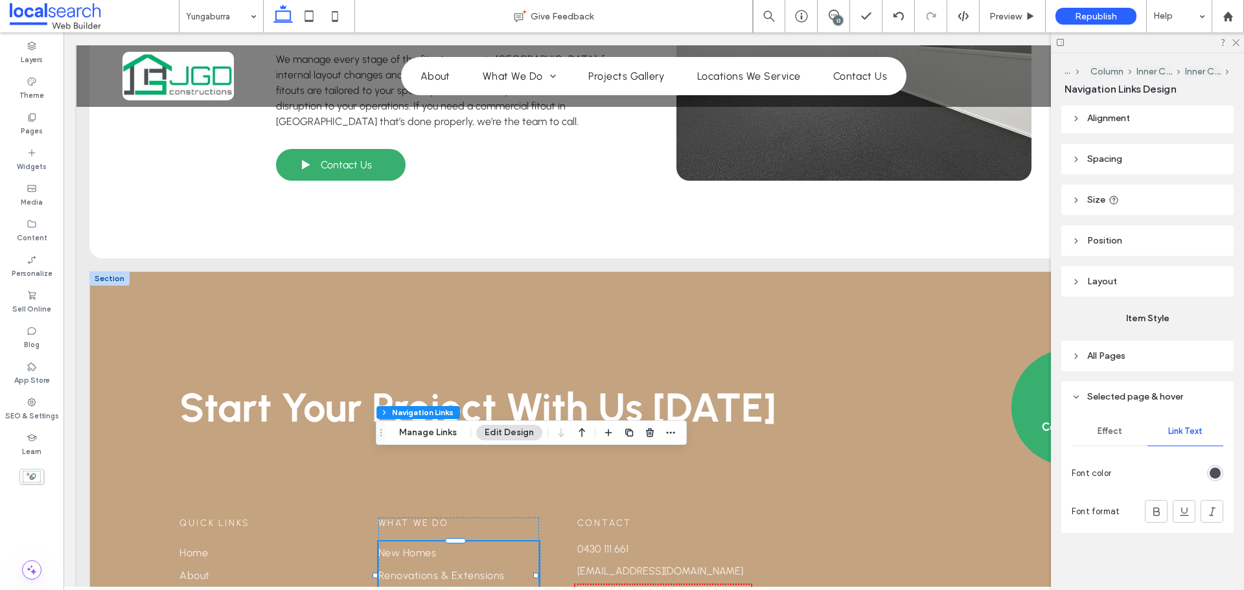
scroll to position [38, 0]
click at [1210, 470] on div "rgb(76, 79, 92)" at bounding box center [1215, 473] width 11 height 11
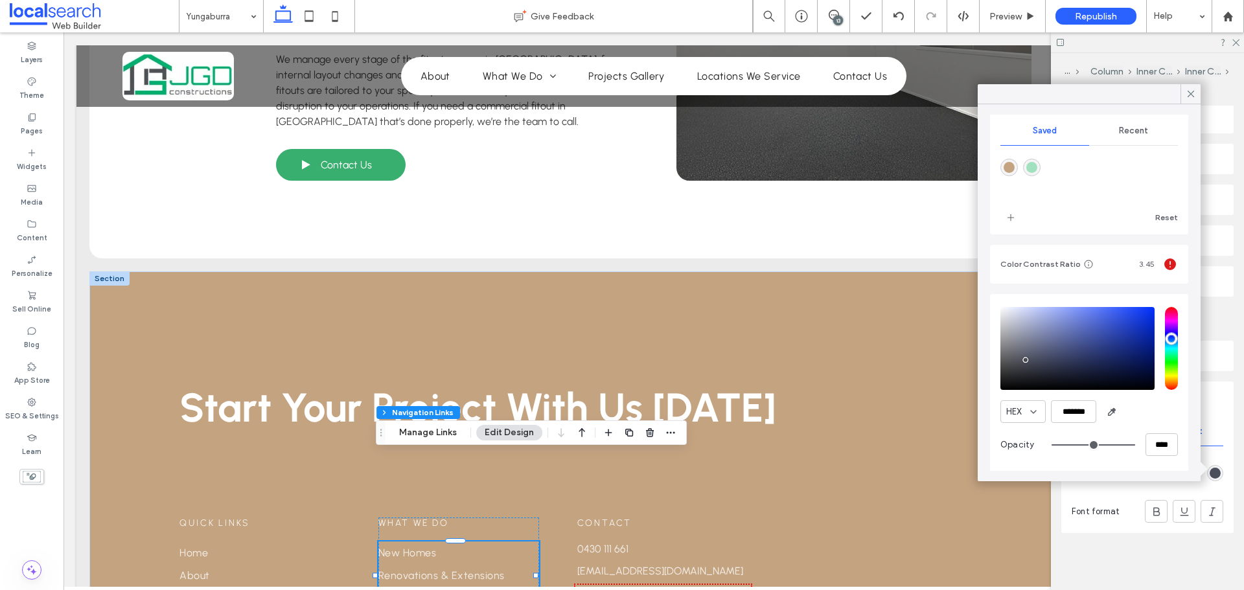
scroll to position [118, 0]
click at [1063, 413] on input "*******" at bounding box center [1073, 410] width 45 height 23
paste input "color picker textbox"
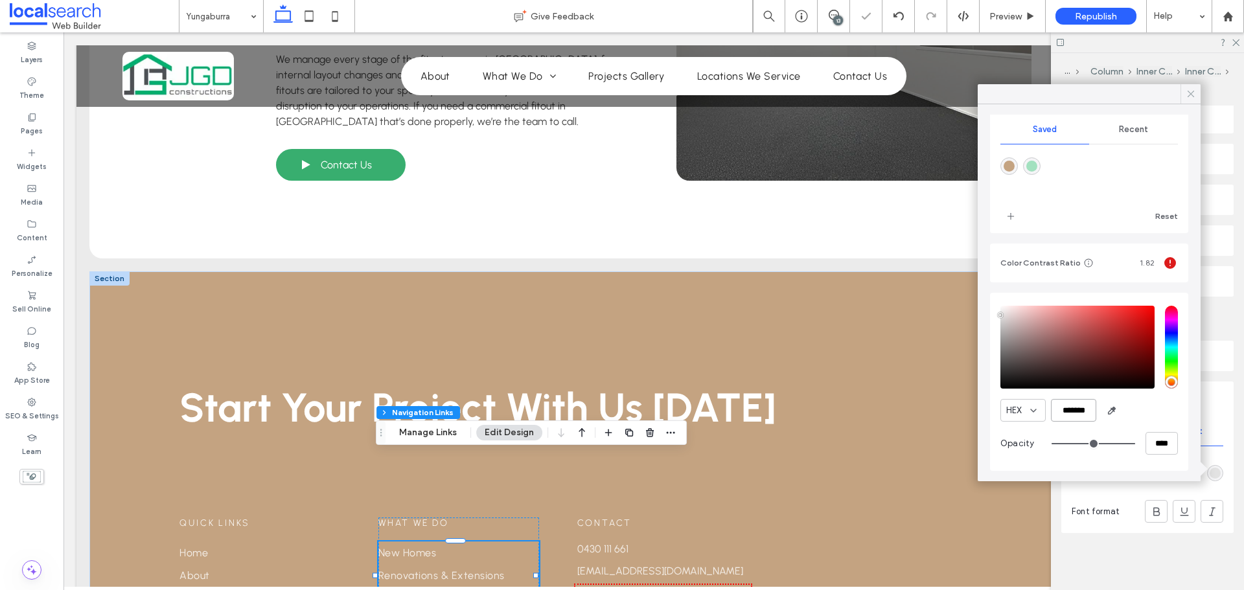
type input "*******"
click at [1197, 90] on div at bounding box center [1191, 93] width 20 height 19
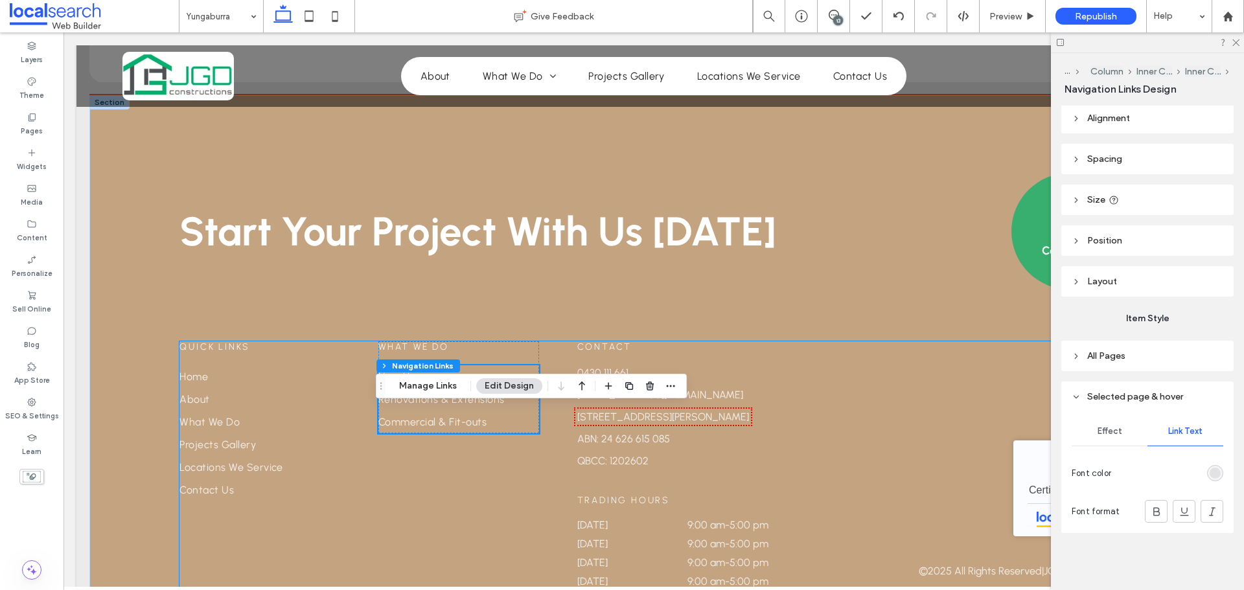
scroll to position [3006, 0]
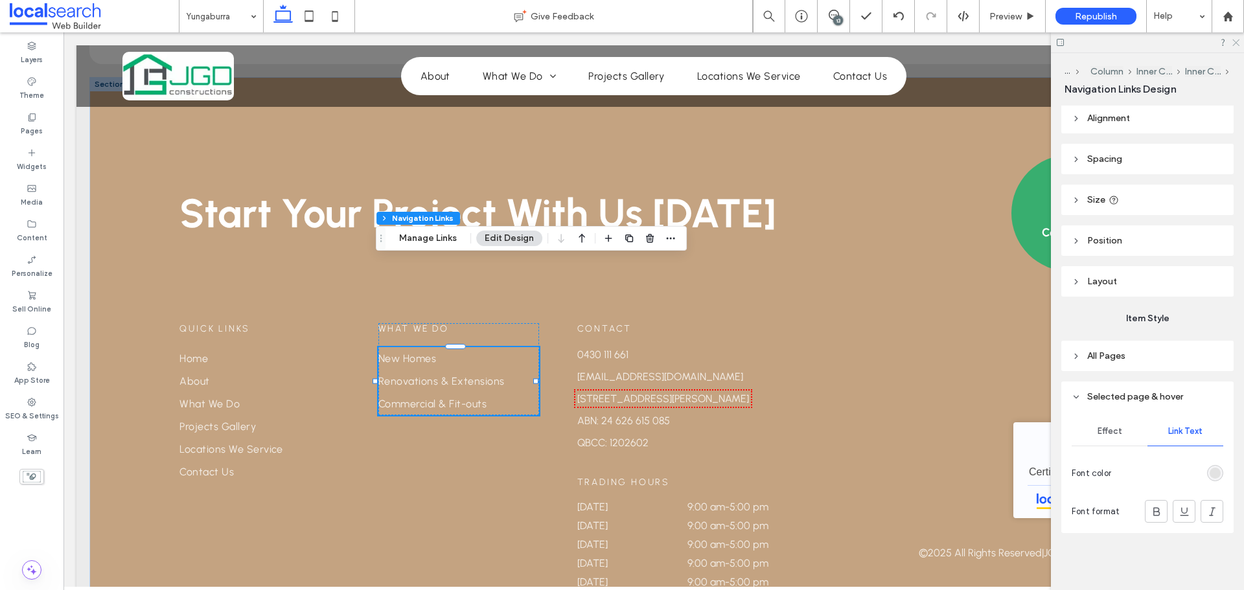
click at [1237, 43] on use at bounding box center [1236, 43] width 7 height 7
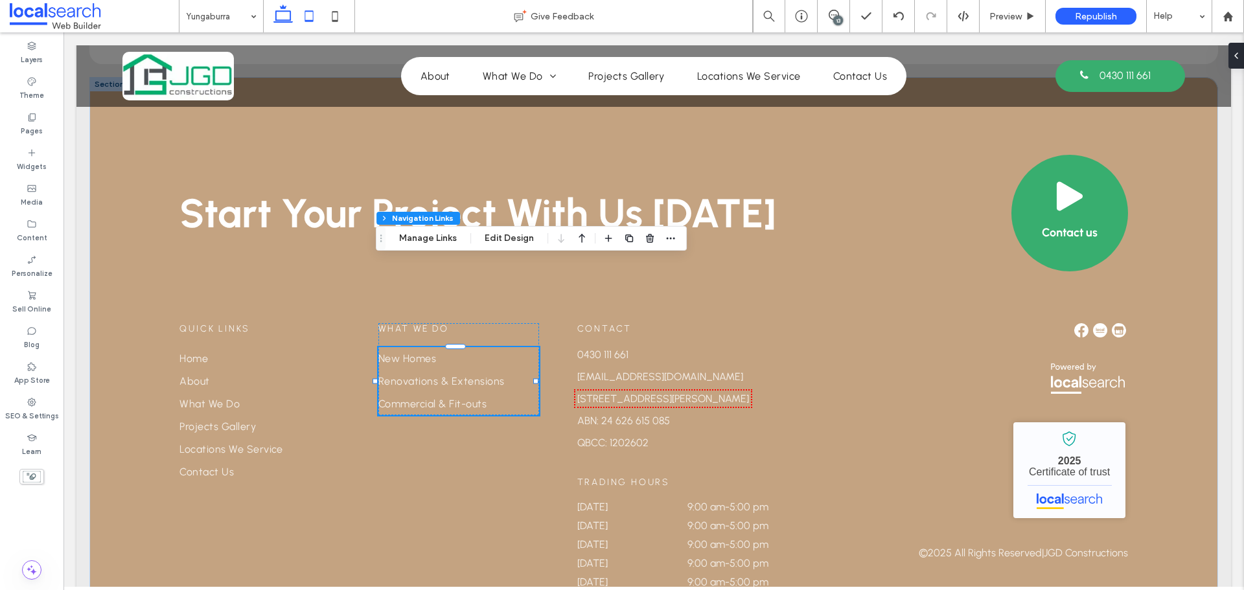
click at [308, 13] on icon at bounding box center [309, 16] width 26 height 26
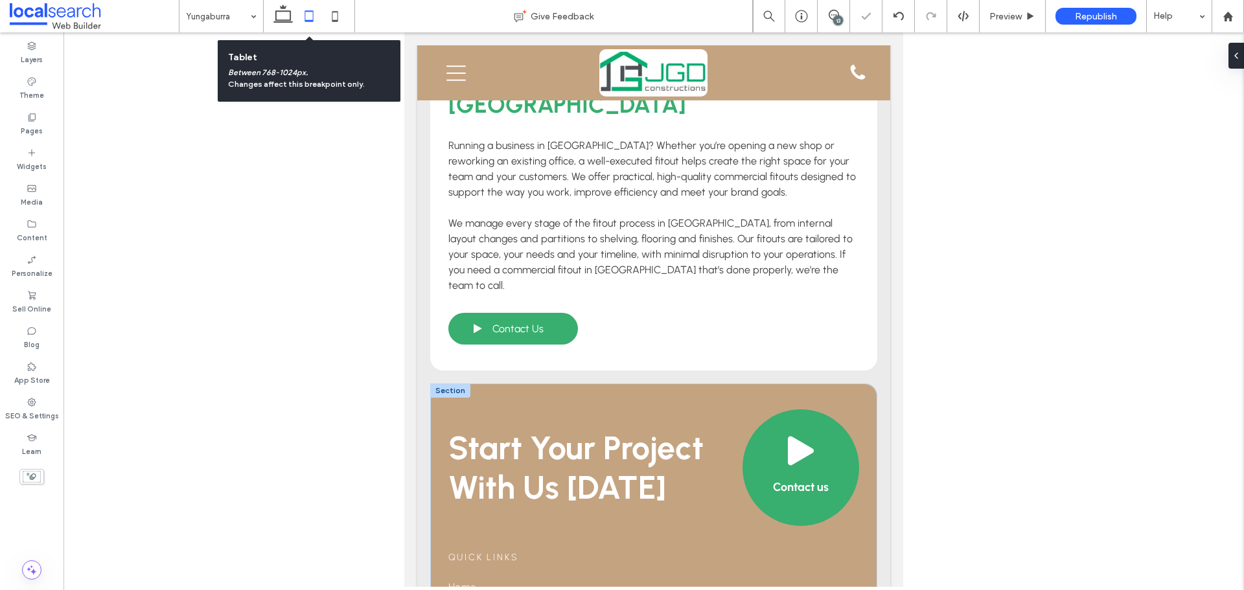
scroll to position [3421, 0]
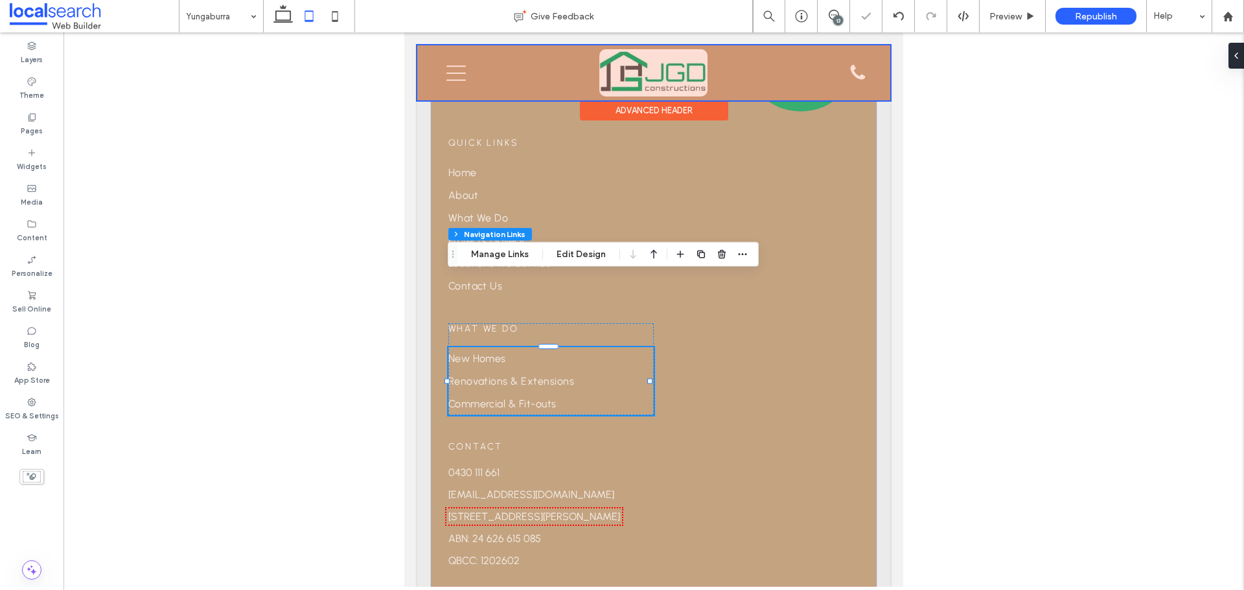
click at [457, 71] on div at bounding box center [653, 72] width 473 height 55
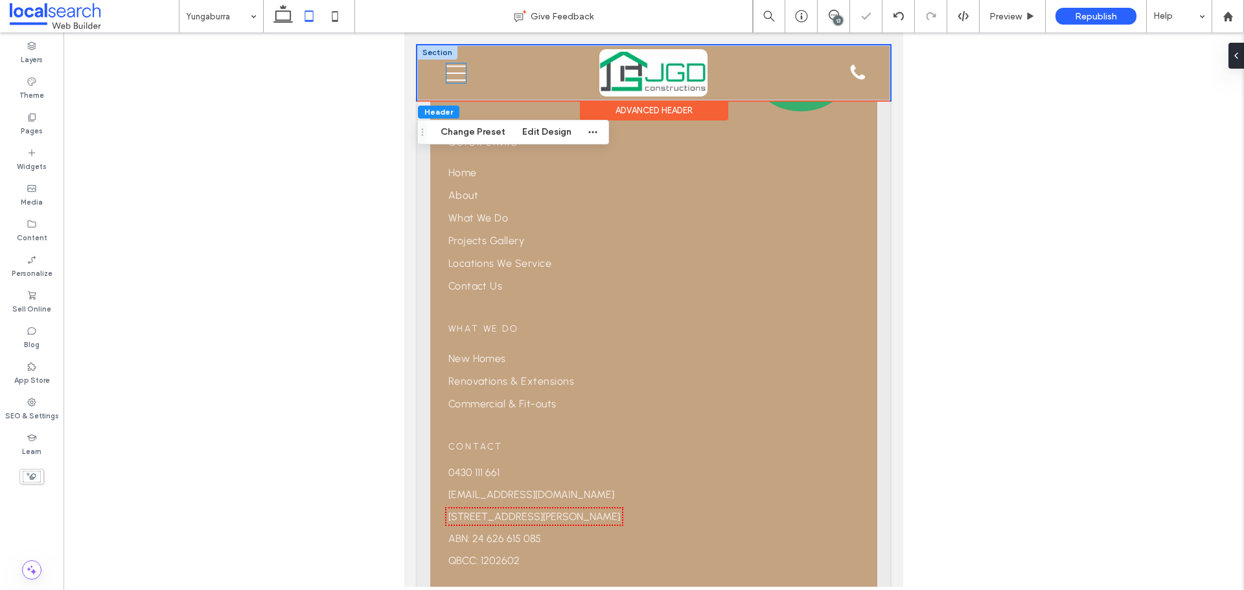
click at [457, 71] on icon "Menu Icon Mobile" at bounding box center [455, 73] width 19 height 19
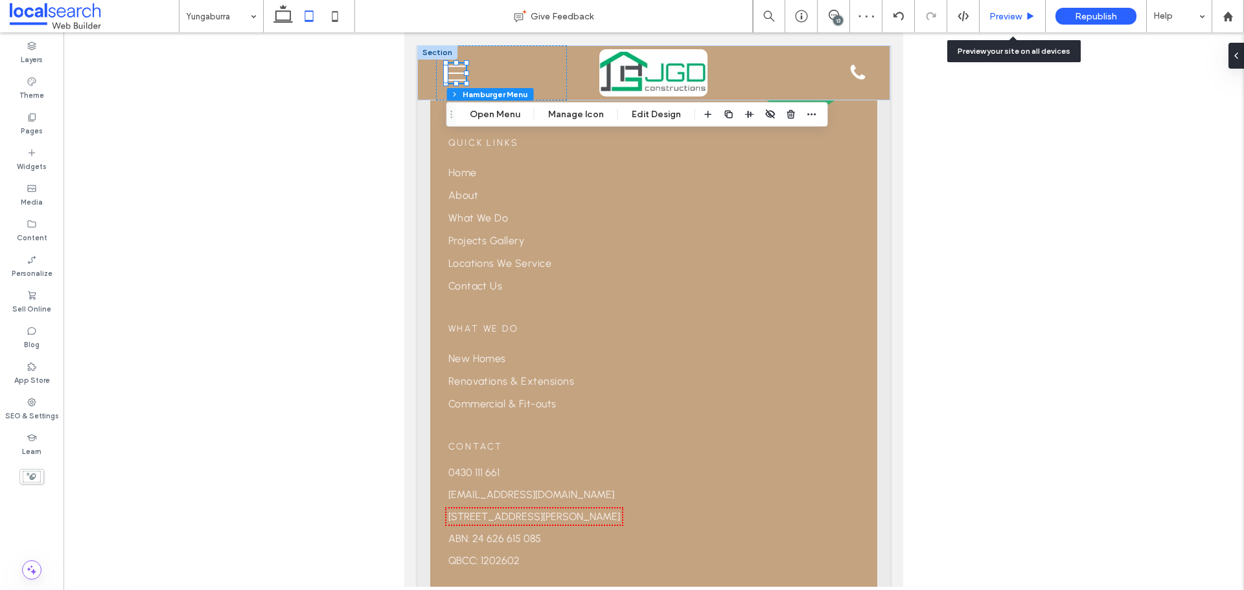
click at [1014, 12] on span "Preview" at bounding box center [1006, 16] width 32 height 11
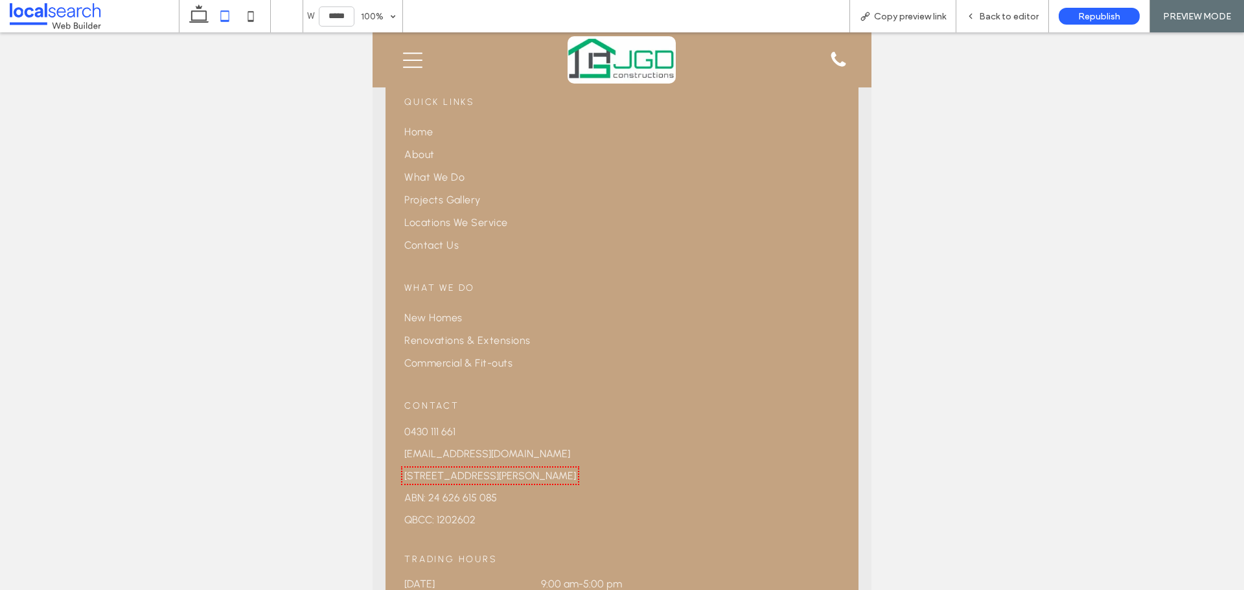
click at [412, 58] on icon "Menu Icon Mobile" at bounding box center [412, 60] width 19 height 19
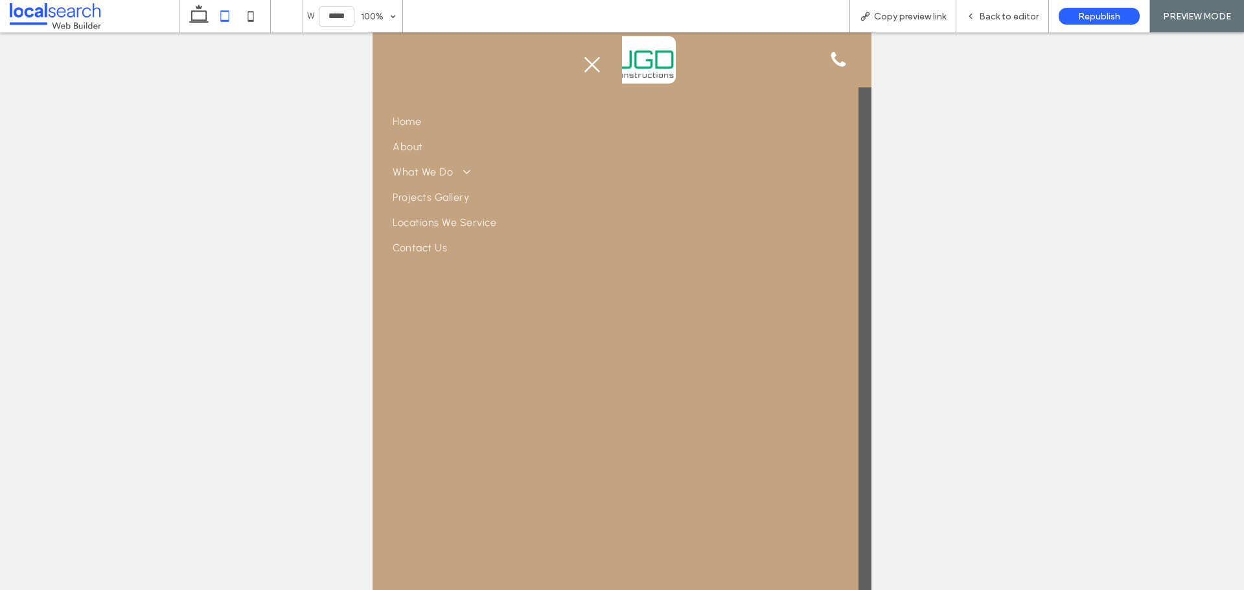
click at [592, 67] on icon "Close Icon" at bounding box center [592, 64] width 19 height 19
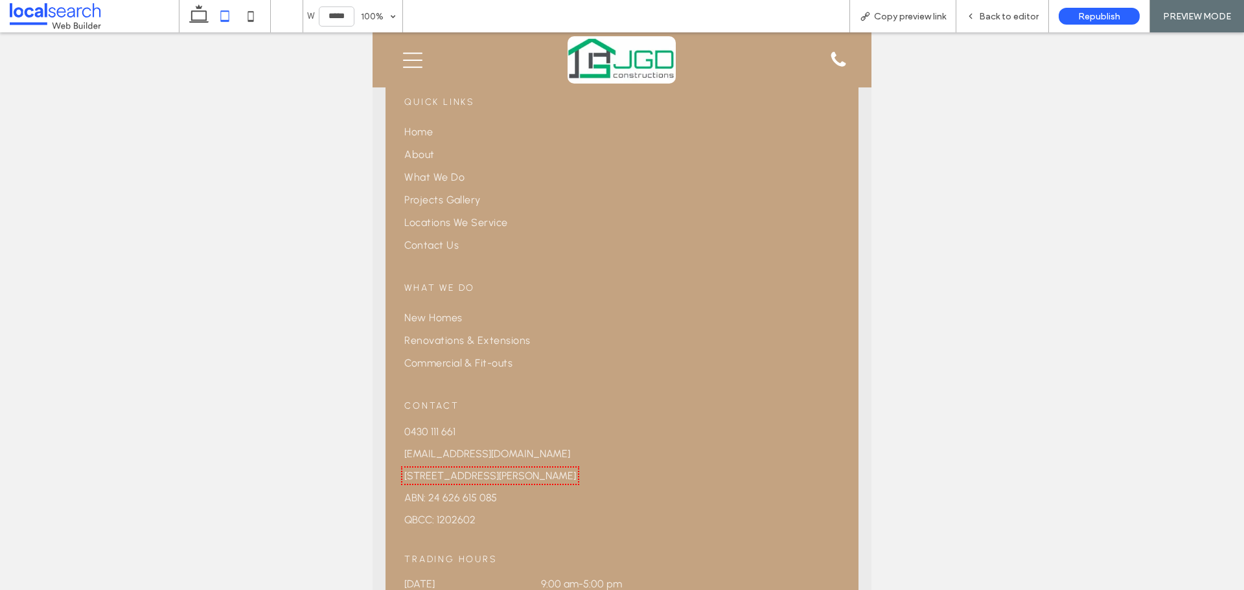
click at [412, 60] on icon at bounding box center [412, 60] width 19 height 16
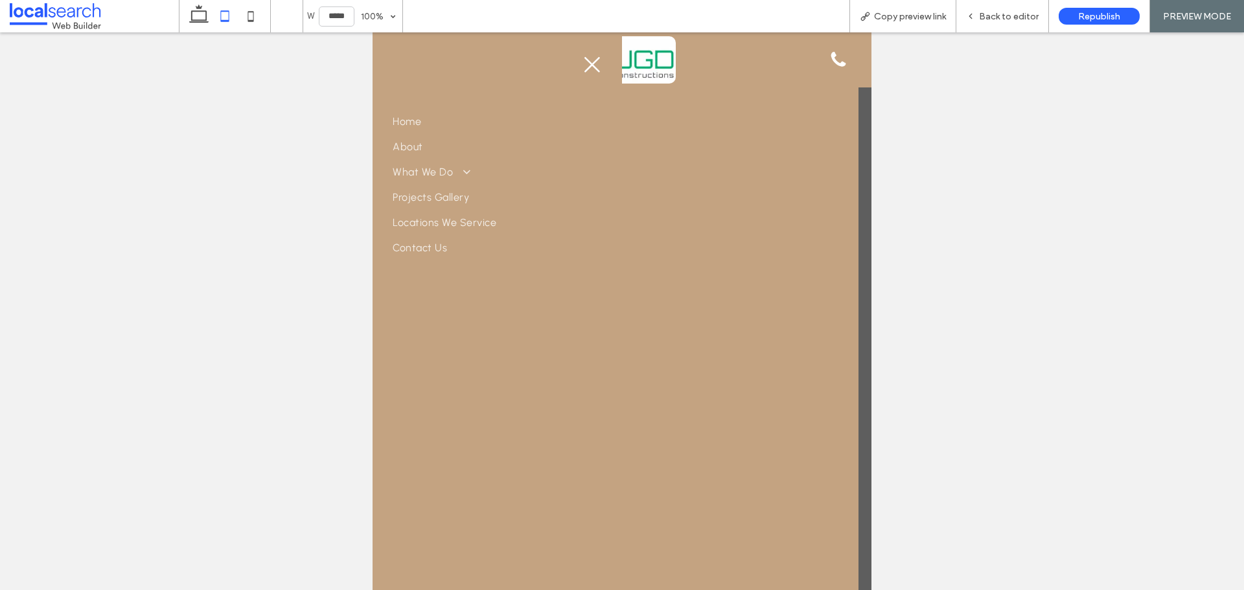
click at [583, 65] on icon "Close Icon" at bounding box center [592, 64] width 19 height 19
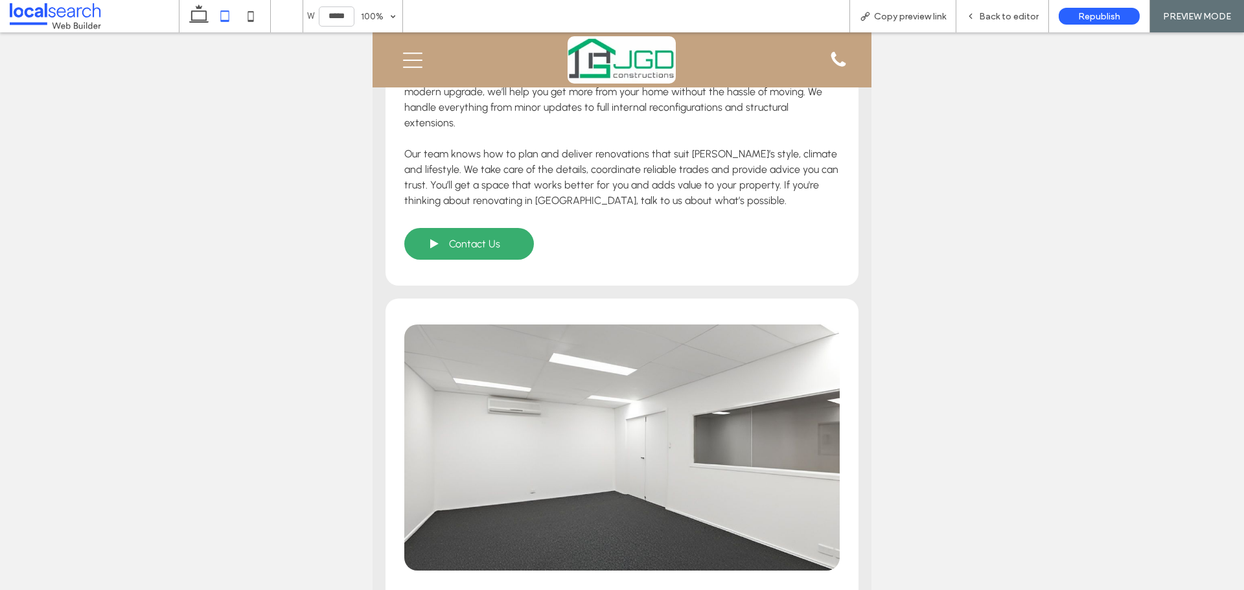
scroll to position [2319, 0]
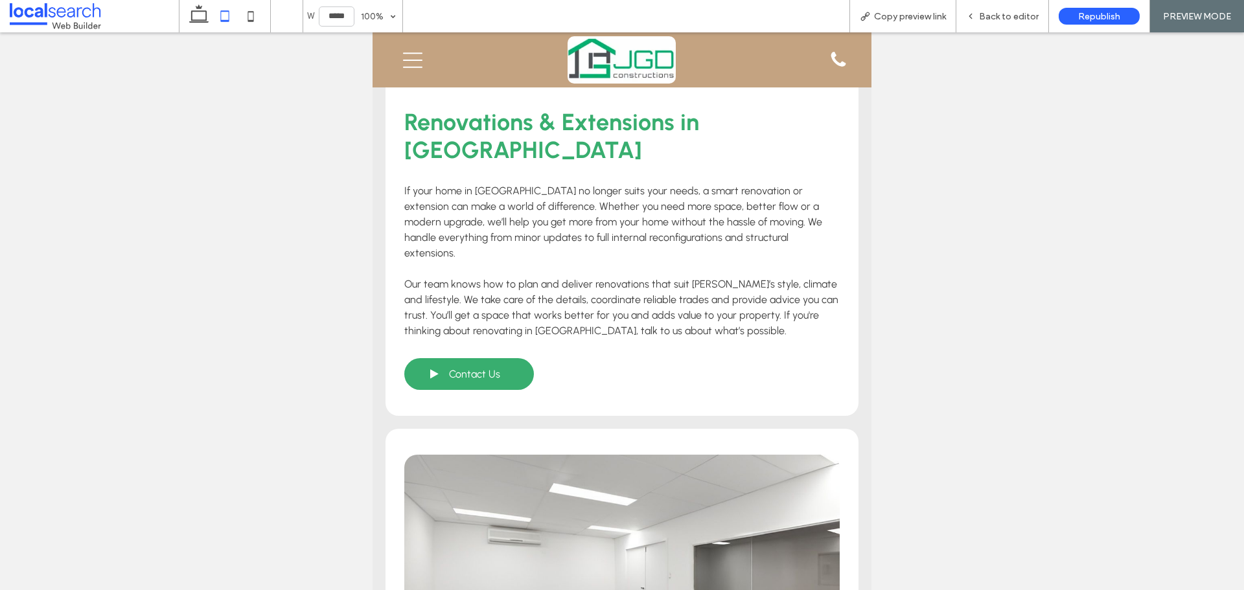
click at [415, 60] on icon at bounding box center [412, 60] width 19 height 16
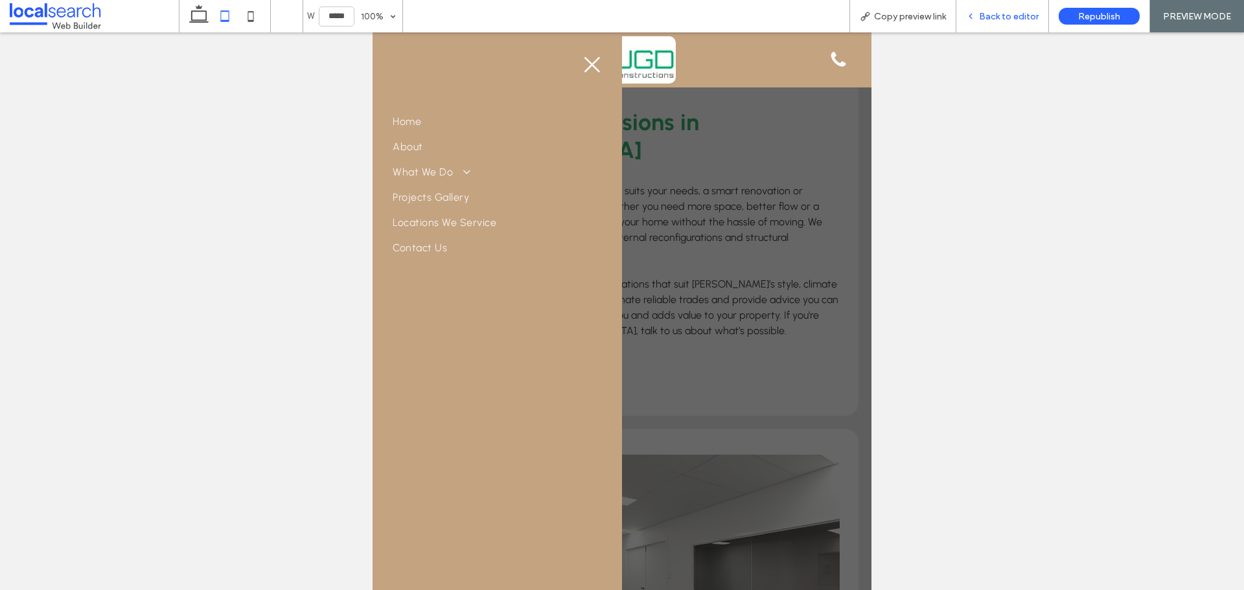
click at [1012, 17] on span "Back to editor" at bounding box center [1009, 16] width 60 height 11
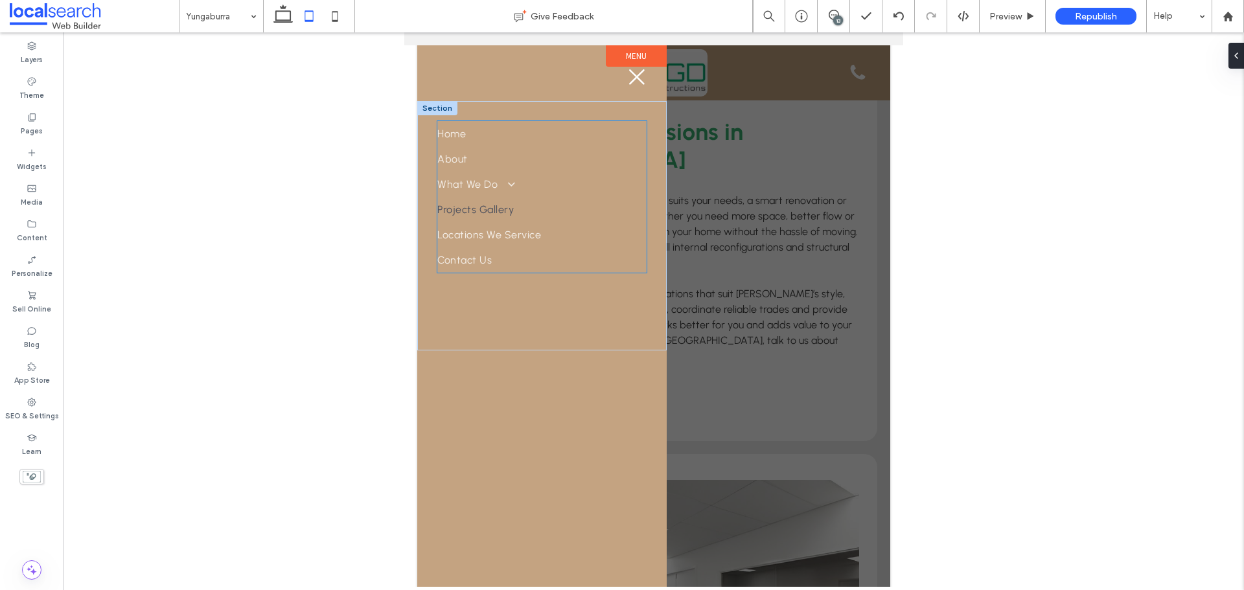
click at [566, 200] on link "Projects Gallery" at bounding box center [541, 209] width 209 height 25
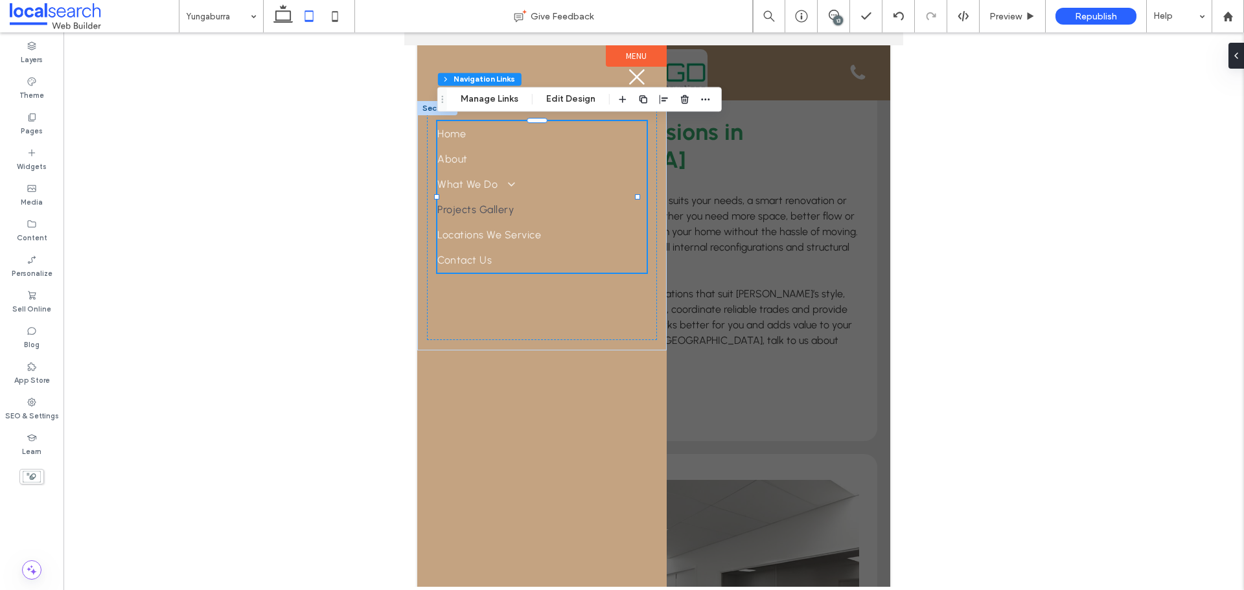
type input "***"
type input "****"
click at [576, 102] on button "Edit Design" at bounding box center [571, 99] width 66 height 16
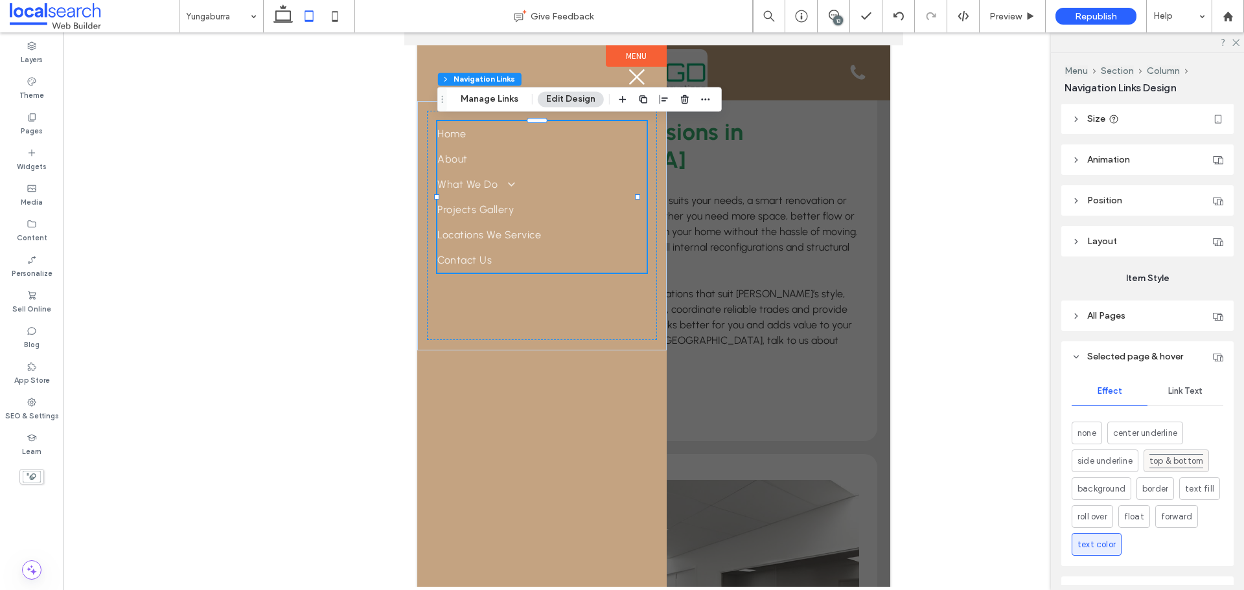
scroll to position [191, 0]
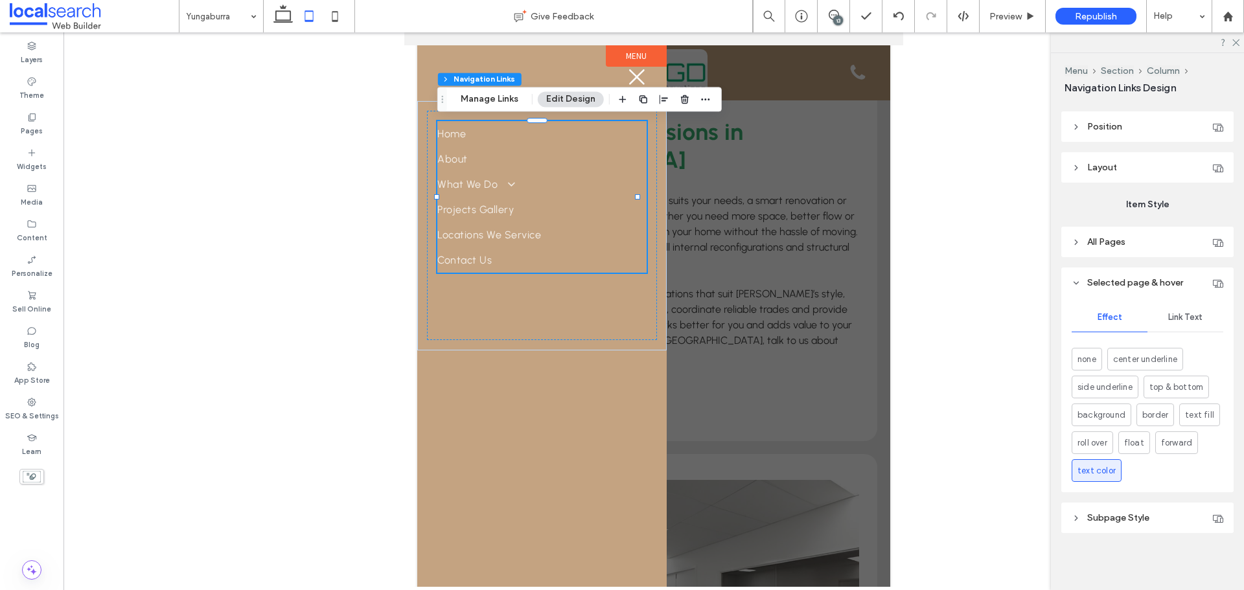
click at [1178, 314] on span "Link Text" at bounding box center [1185, 317] width 34 height 10
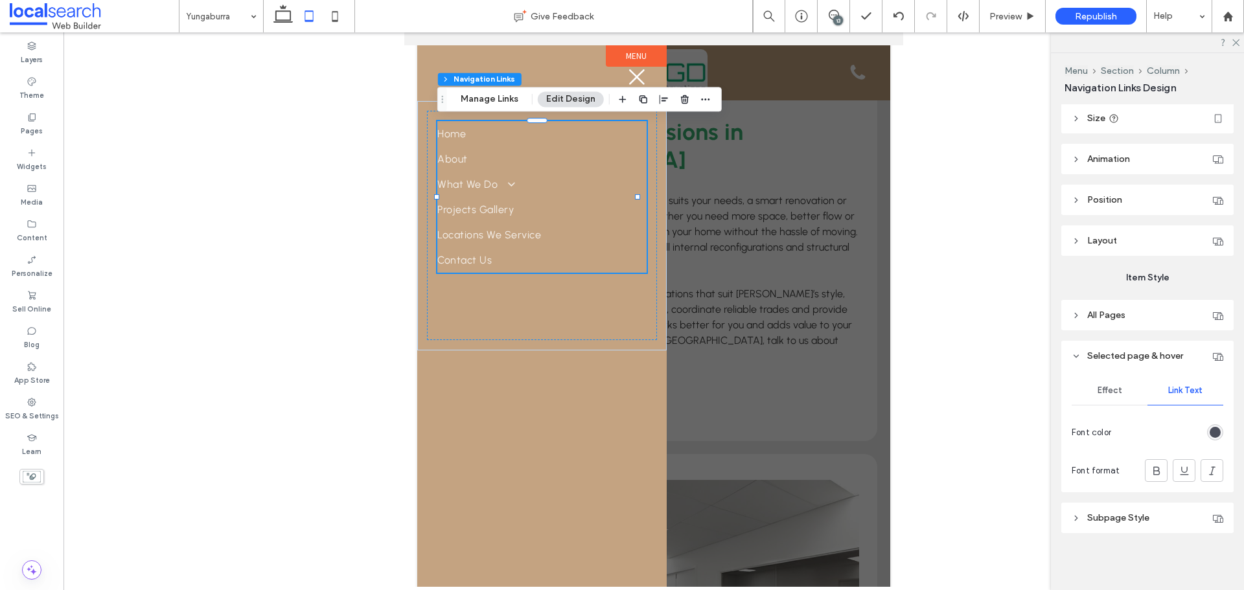
scroll to position [118, 0]
click at [1210, 429] on div "rgb(76, 79, 92)" at bounding box center [1215, 432] width 11 height 11
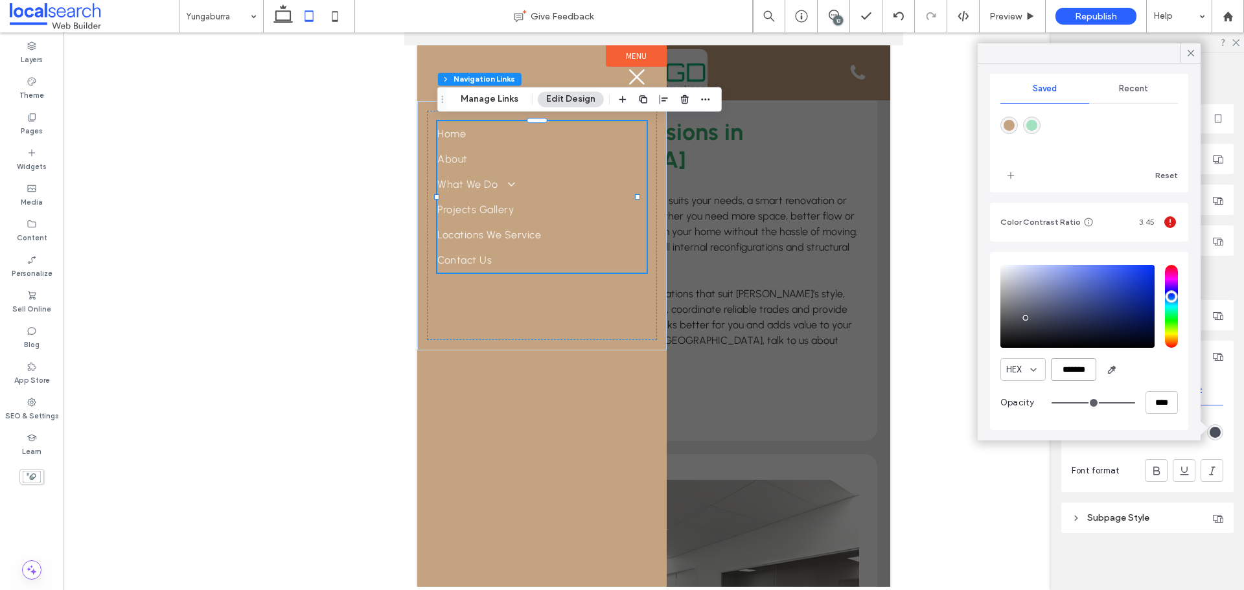
click at [1078, 377] on input "*******" at bounding box center [1073, 369] width 45 height 23
paste input "color picker textbox"
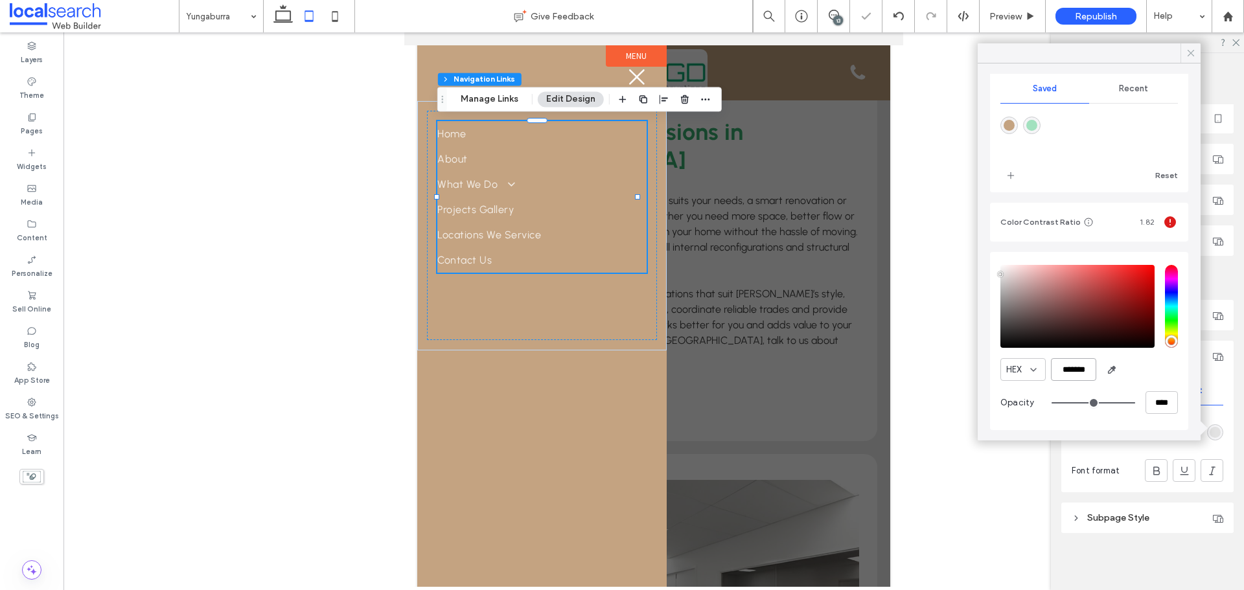
type input "*******"
click at [1190, 55] on icon at bounding box center [1191, 53] width 12 height 12
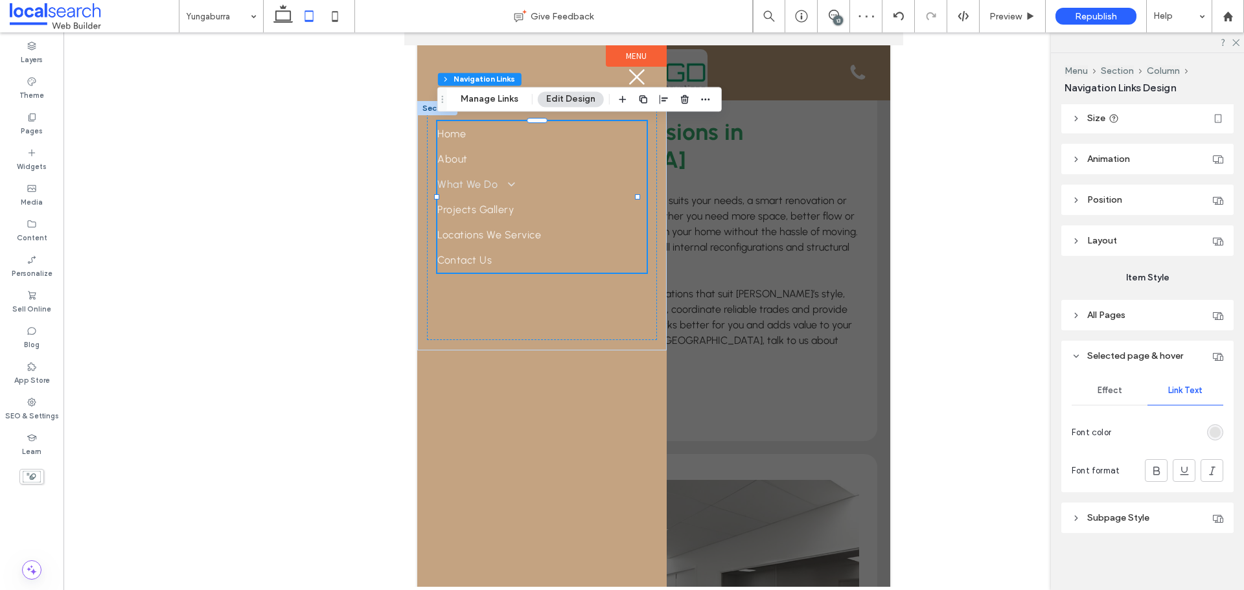
click at [509, 182] on span at bounding box center [506, 184] width 20 height 12
click at [1146, 524] on header "Subpage Style" at bounding box center [1147, 518] width 172 height 30
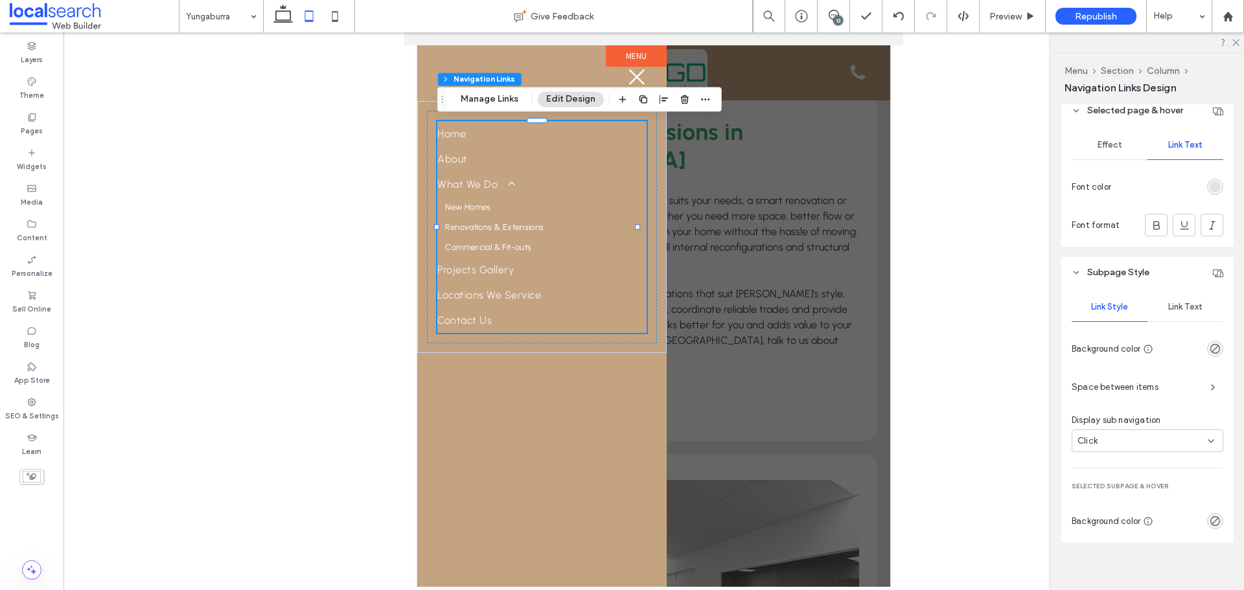
scroll to position [373, 0]
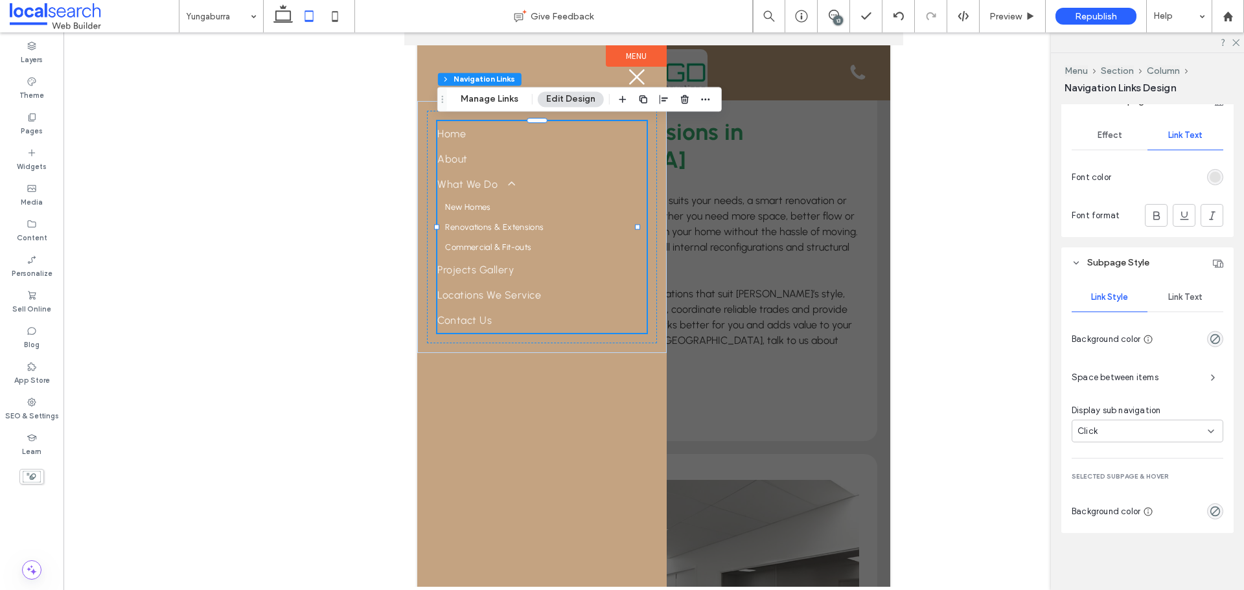
click at [1177, 305] on div "Link Text" at bounding box center [1186, 297] width 76 height 29
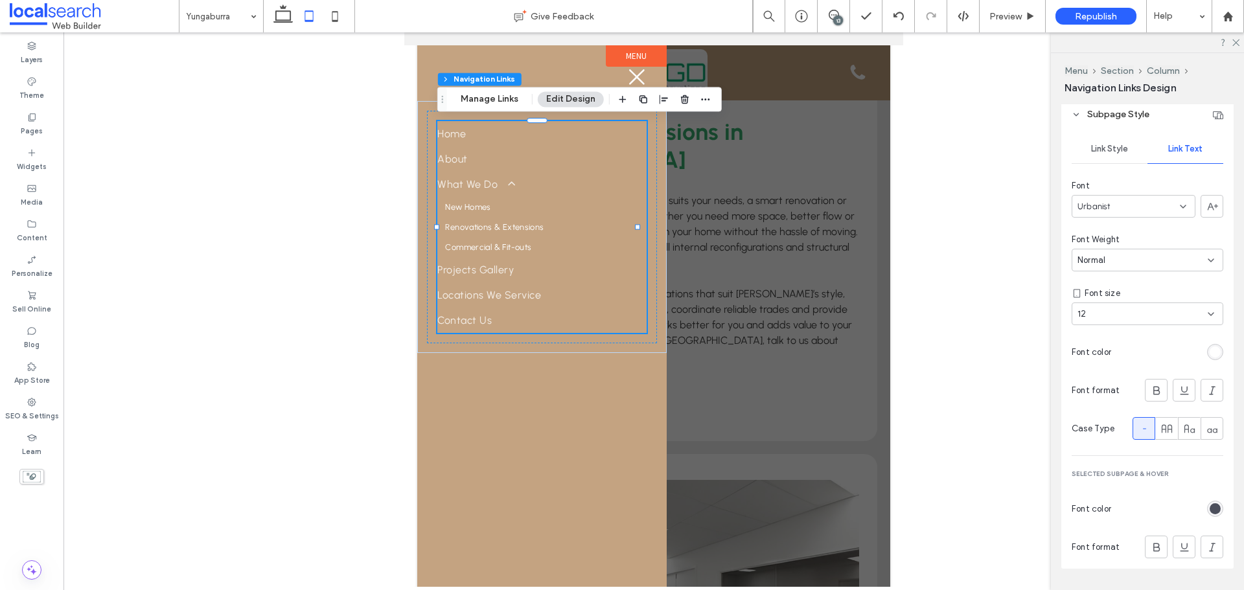
scroll to position [557, 0]
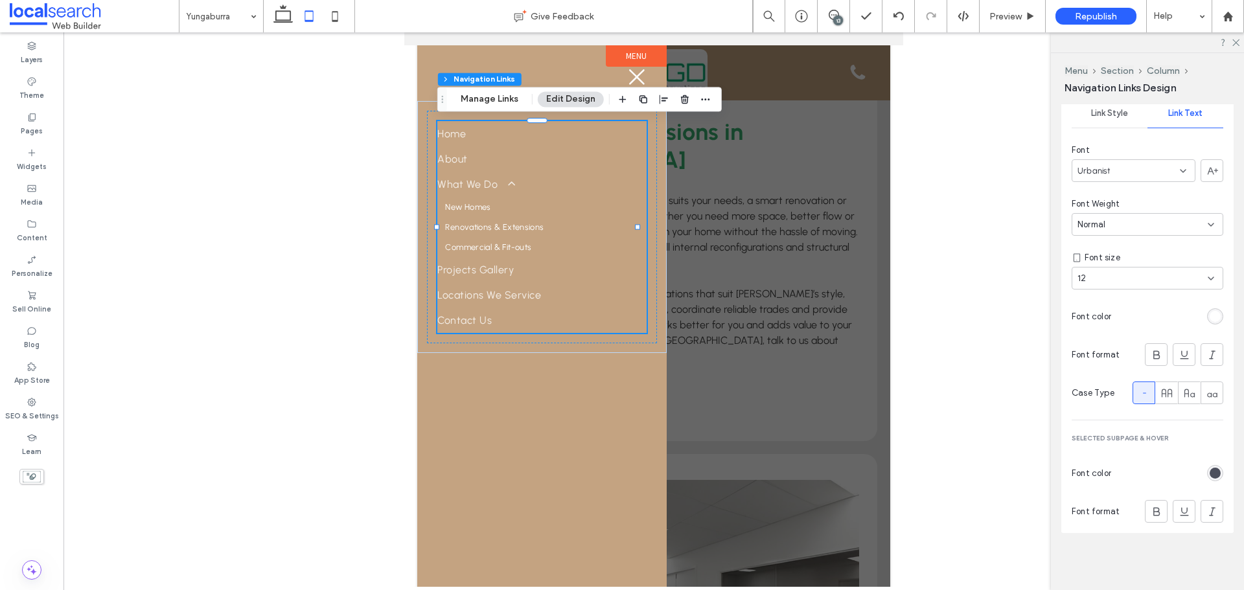
click at [1210, 473] on div "rgb(76, 79, 92)" at bounding box center [1215, 473] width 11 height 11
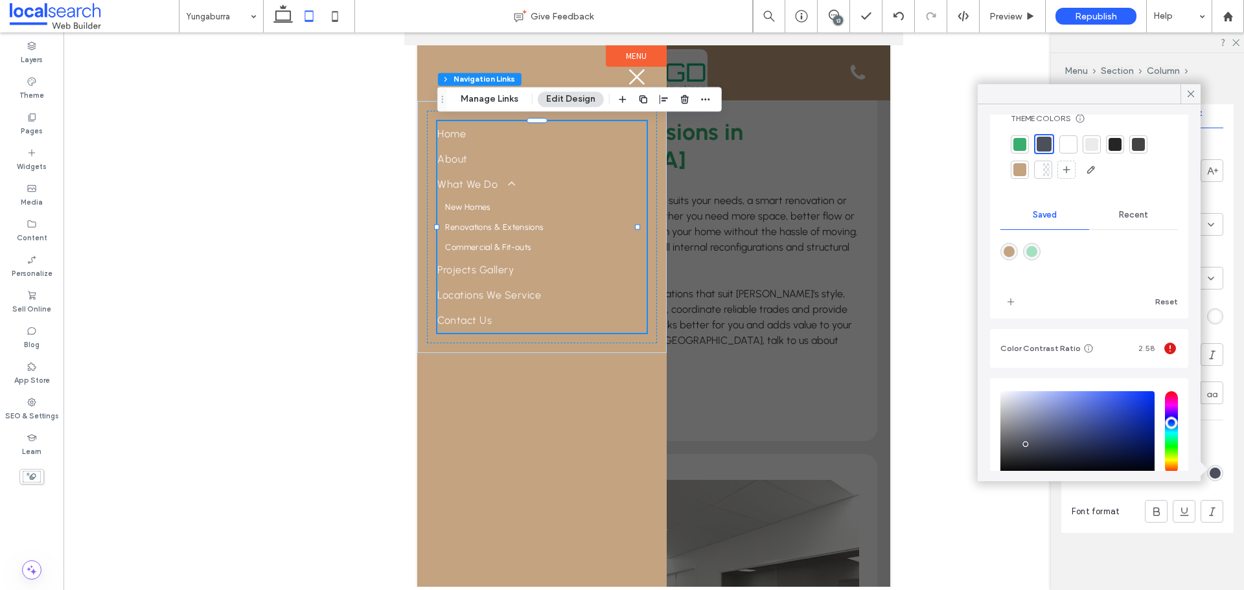
scroll to position [118, 0]
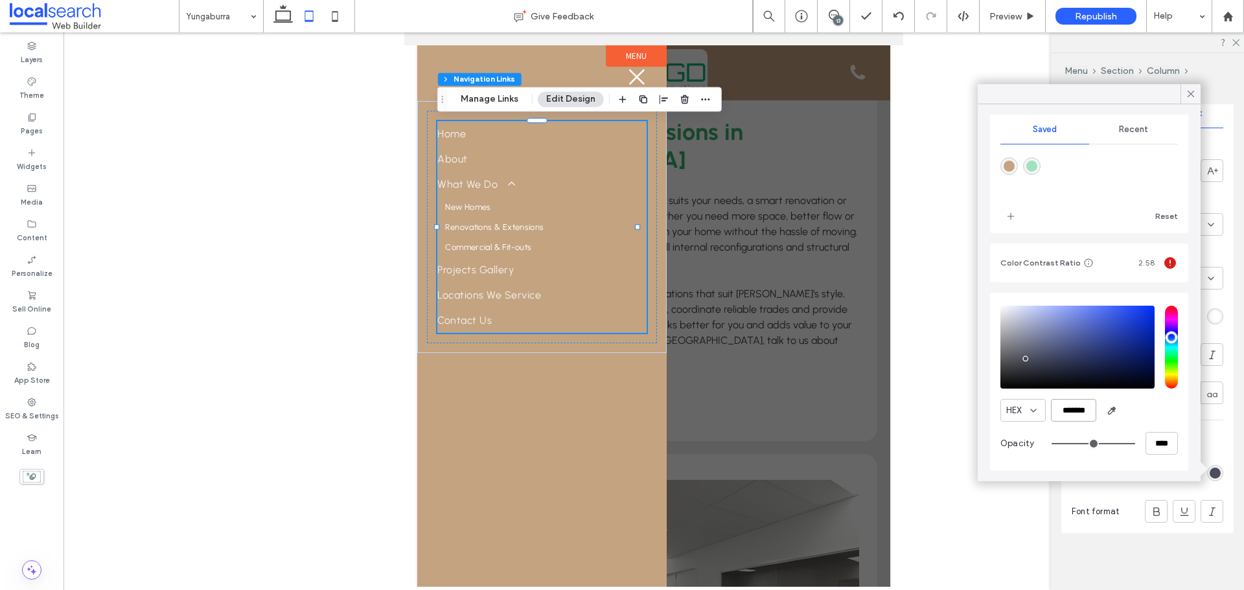
click at [1084, 399] on input "*******" at bounding box center [1073, 410] width 45 height 23
click at [1084, 400] on input "*******" at bounding box center [1073, 410] width 45 height 23
paste input "color picker textbox"
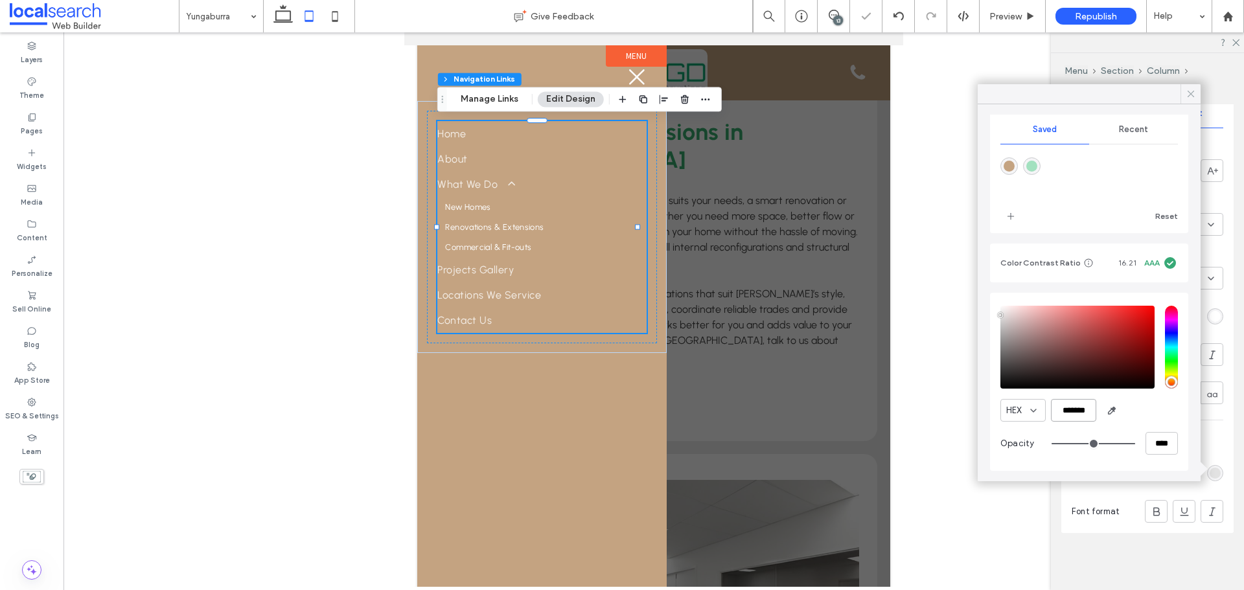
type input "*******"
click at [1186, 89] on icon at bounding box center [1191, 94] width 12 height 12
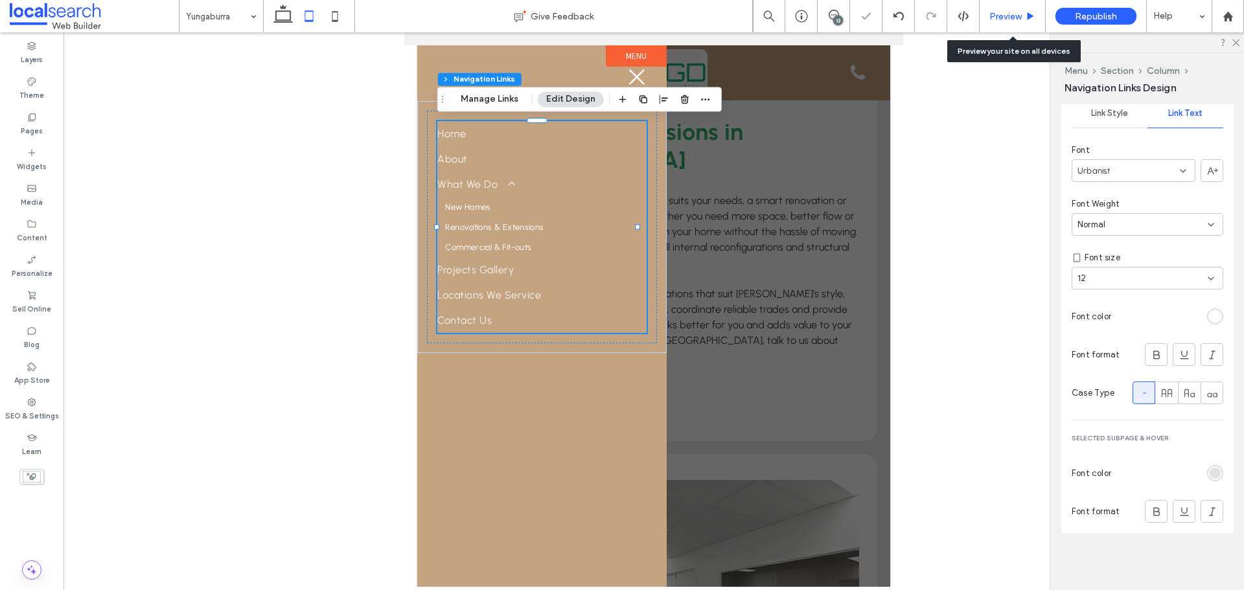
click at [1023, 15] on div "Preview" at bounding box center [1012, 16] width 65 height 11
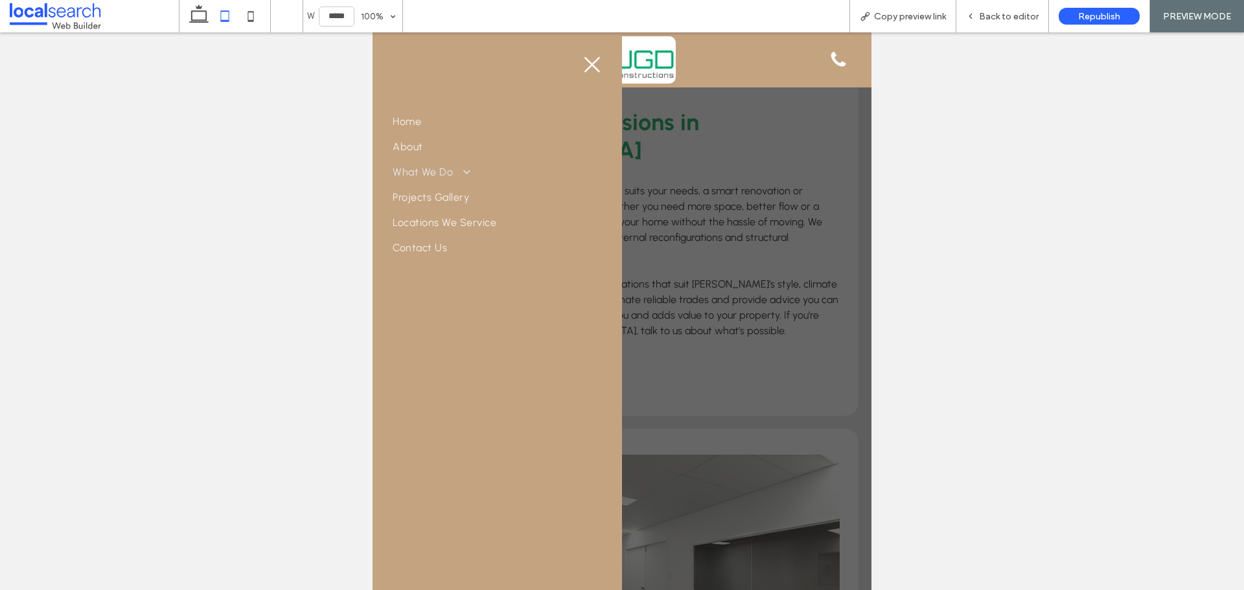
click at [467, 168] on span at bounding box center [462, 171] width 20 height 12
click at [585, 65] on icon "Close Icon" at bounding box center [592, 64] width 19 height 19
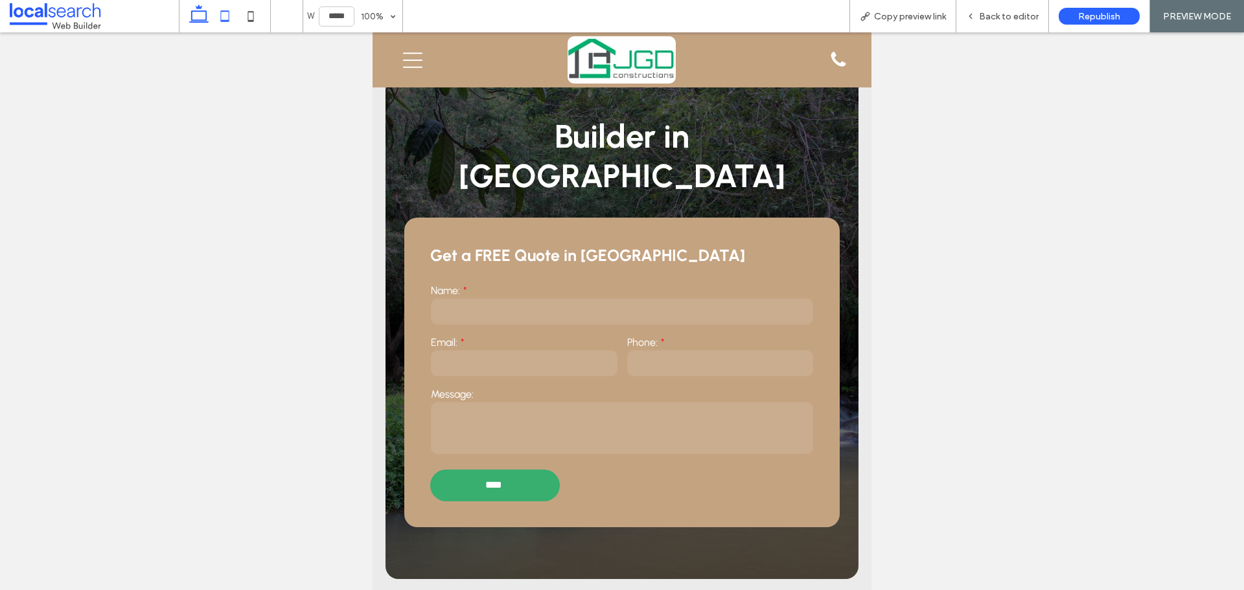
click at [211, 10] on icon at bounding box center [199, 16] width 26 height 26
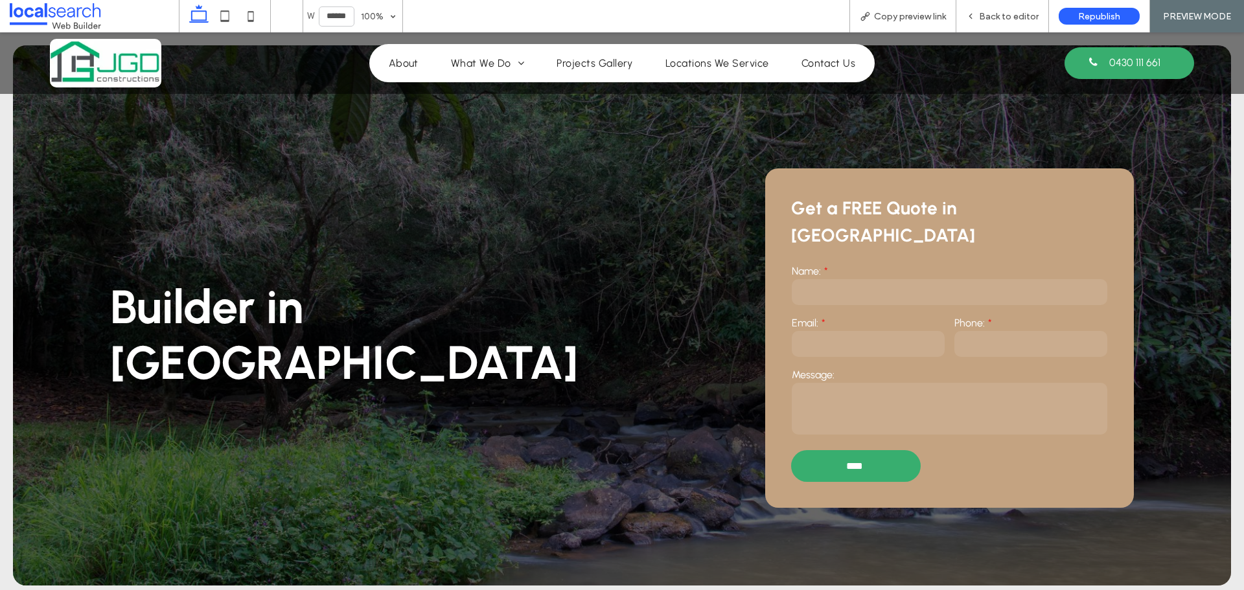
type input "******"
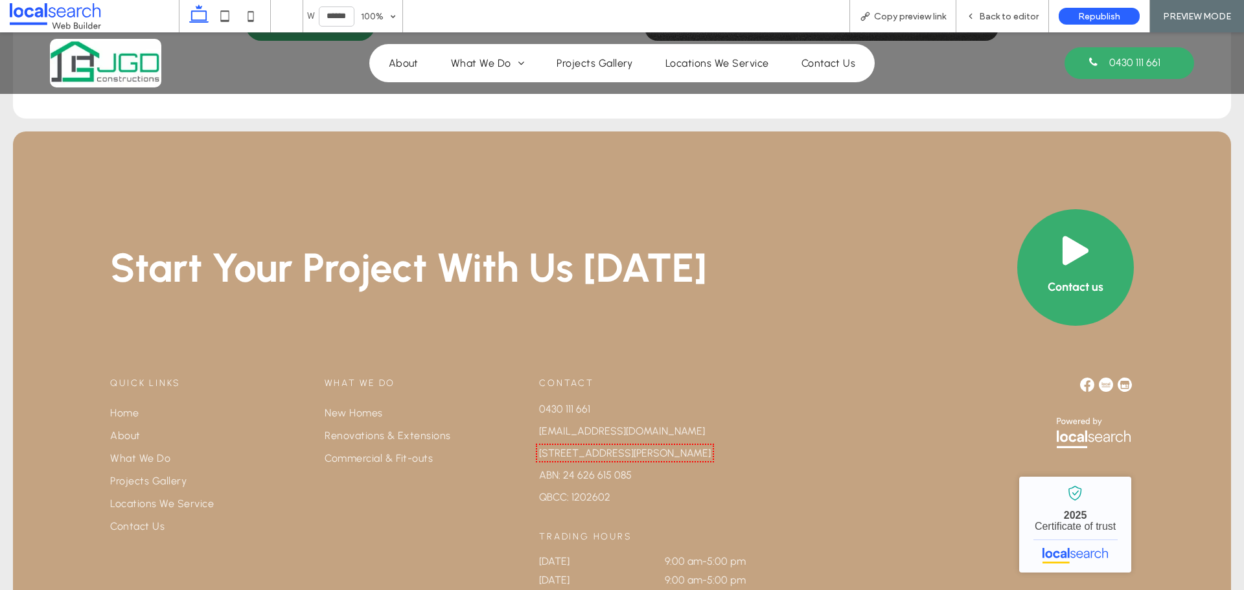
scroll to position [2941, 0]
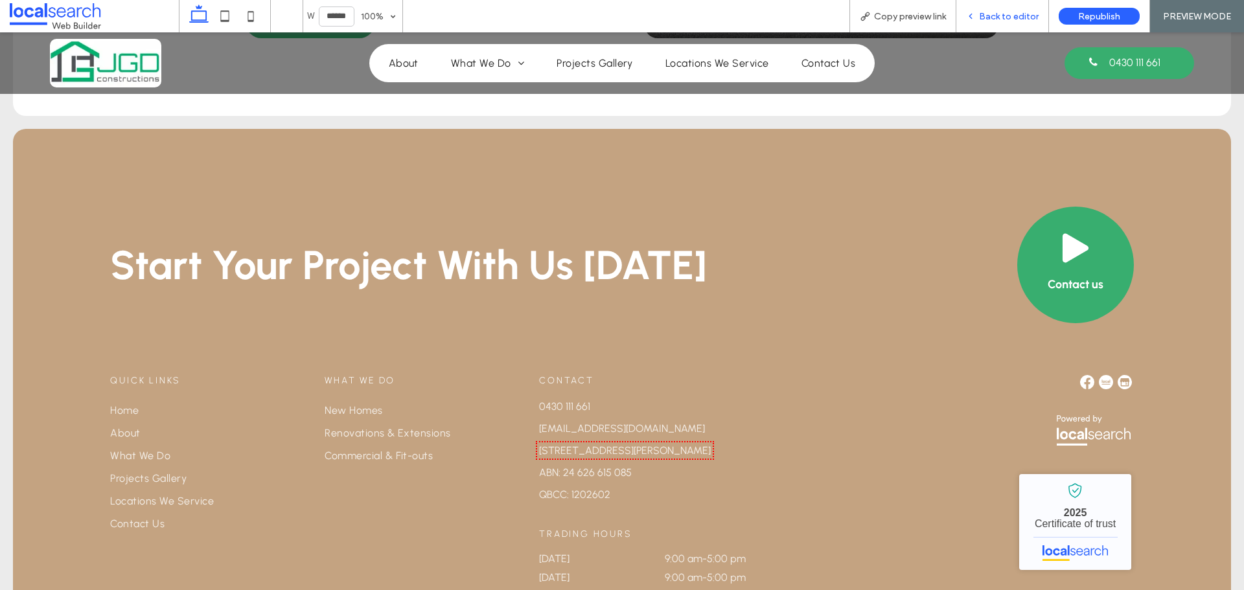
click at [979, 15] on div "Back to editor" at bounding box center [1002, 16] width 92 height 11
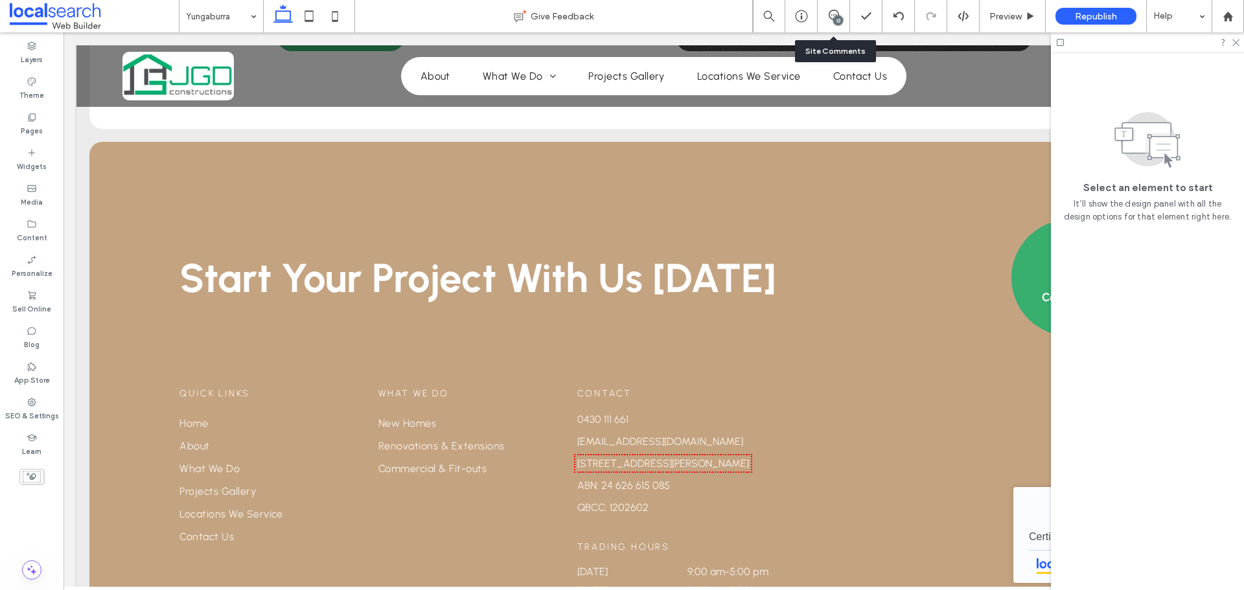
click at [835, 9] on div "13" at bounding box center [834, 16] width 32 height 32
click at [834, 13] on icon at bounding box center [834, 15] width 10 height 10
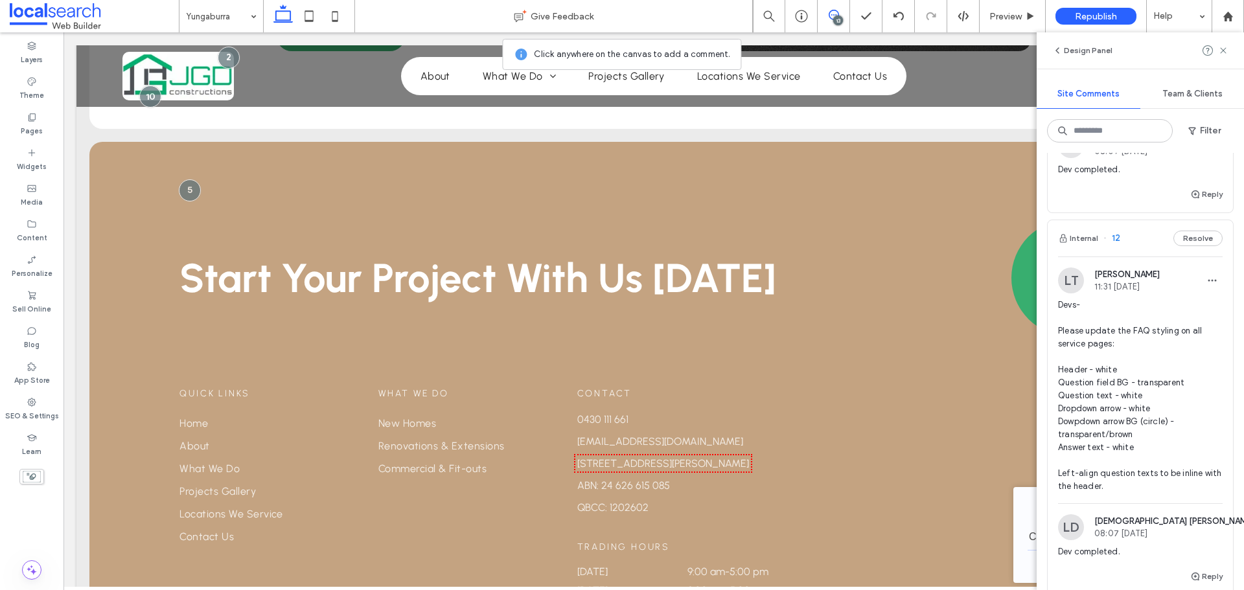
scroll to position [194, 0]
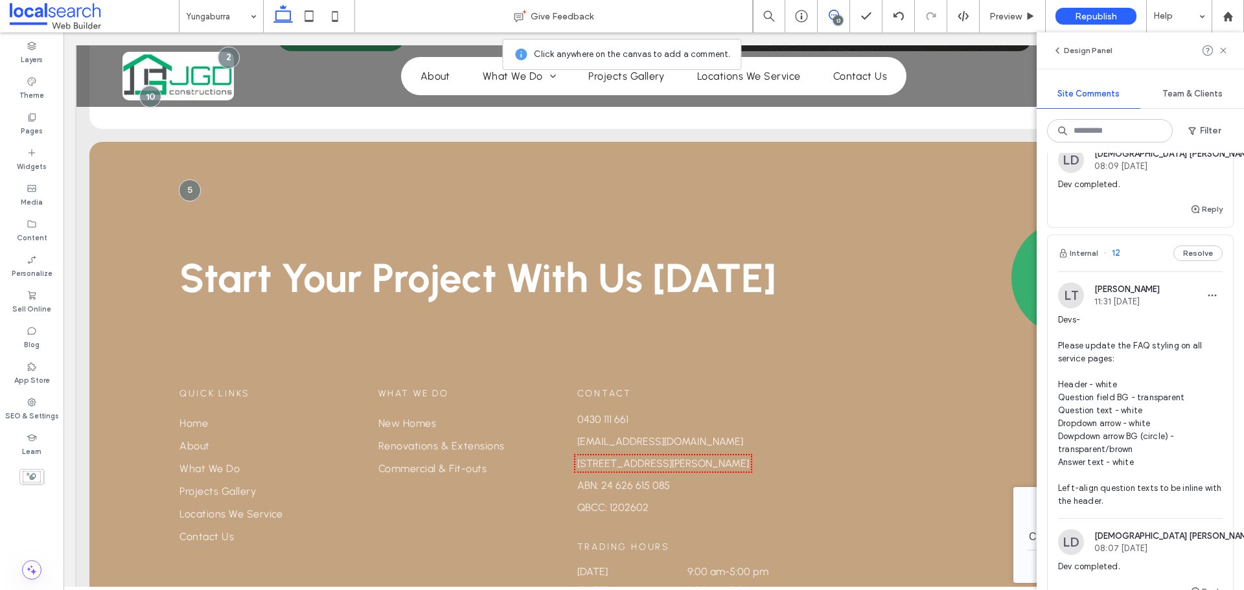
click at [1076, 304] on img at bounding box center [1071, 296] width 26 height 26
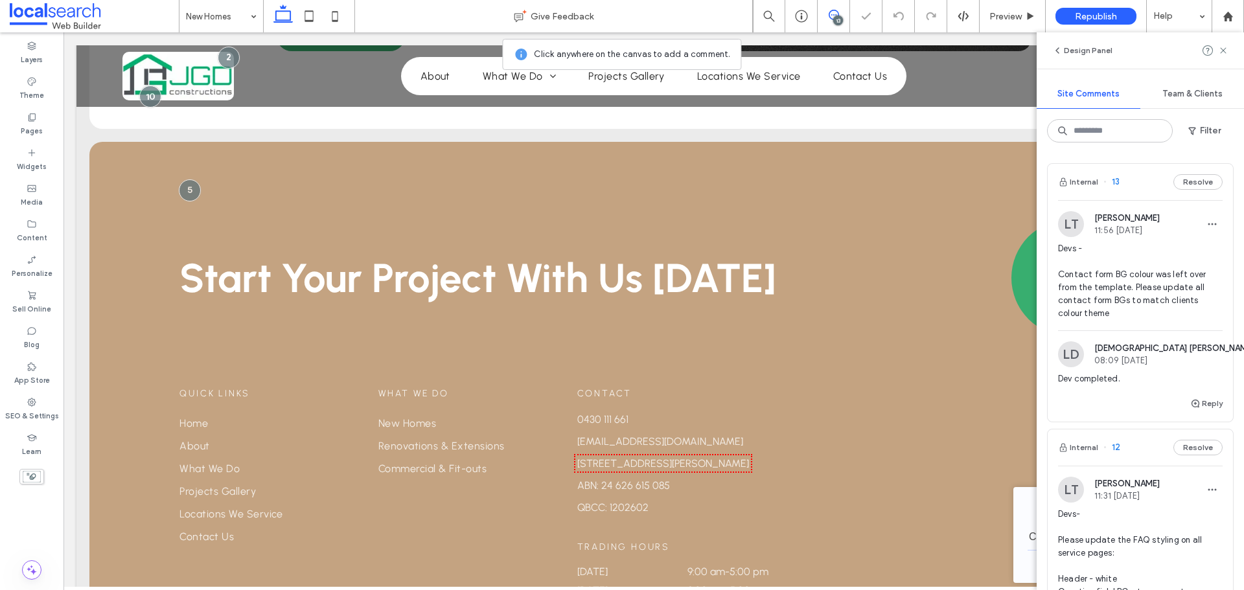
click at [1066, 229] on img at bounding box center [1071, 224] width 26 height 26
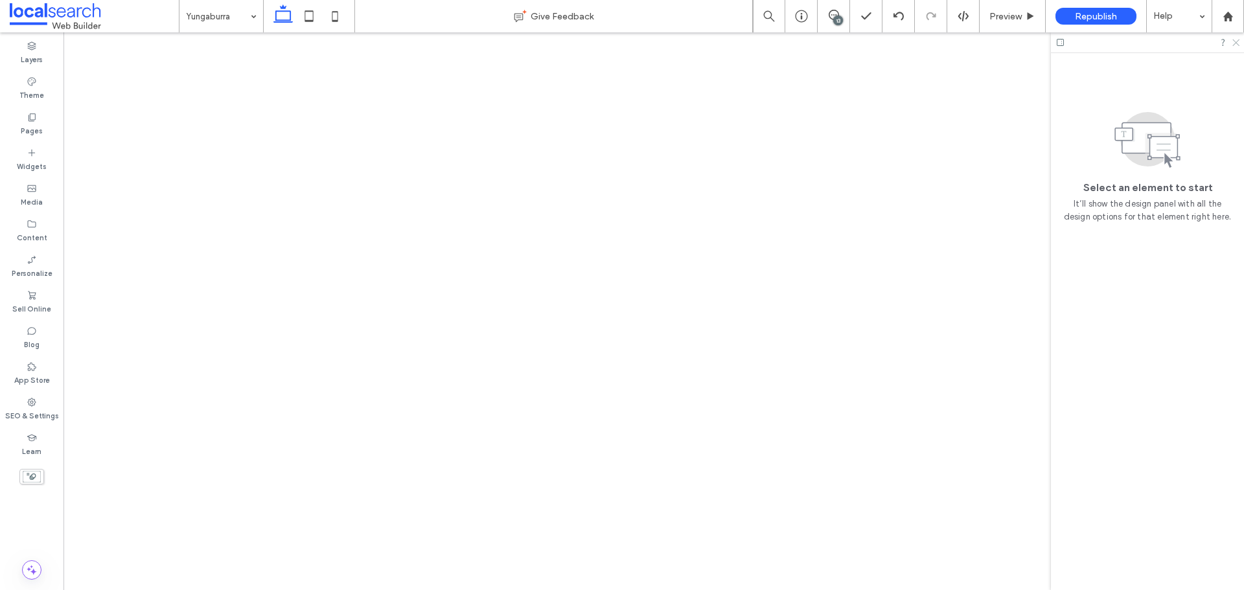
click at [1235, 43] on icon at bounding box center [1235, 42] width 8 height 8
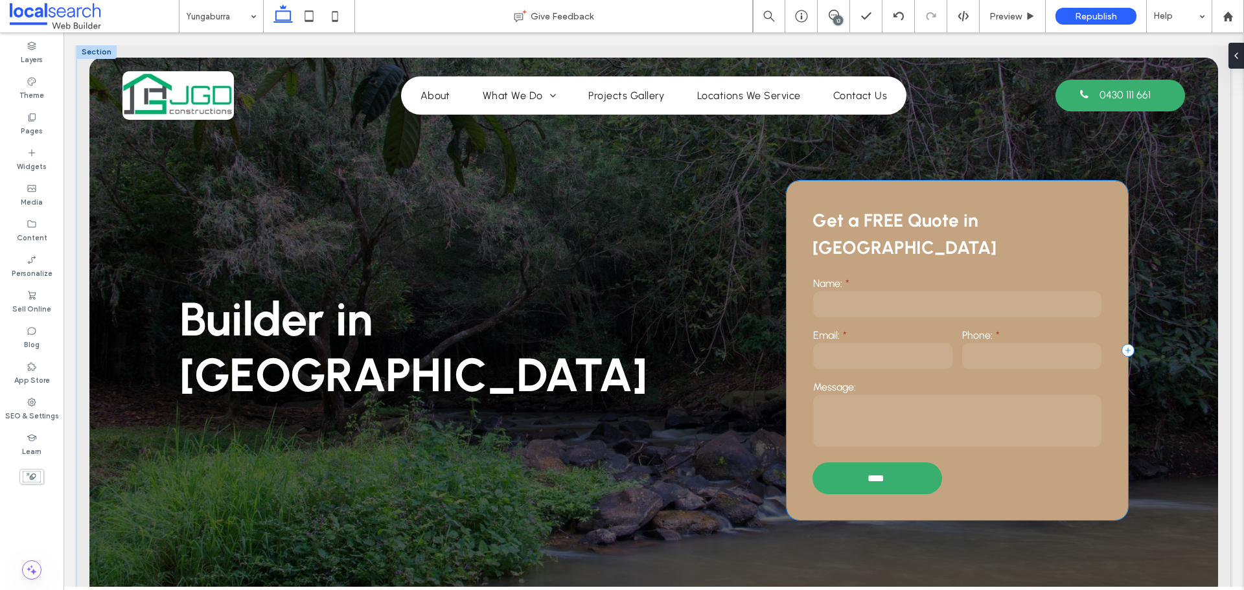
click at [788, 201] on div "Get a FREE Quote in Yungaburra Name: Email: Phone: Message: **** Thank you for …" at bounding box center [958, 351] width 342 height 340
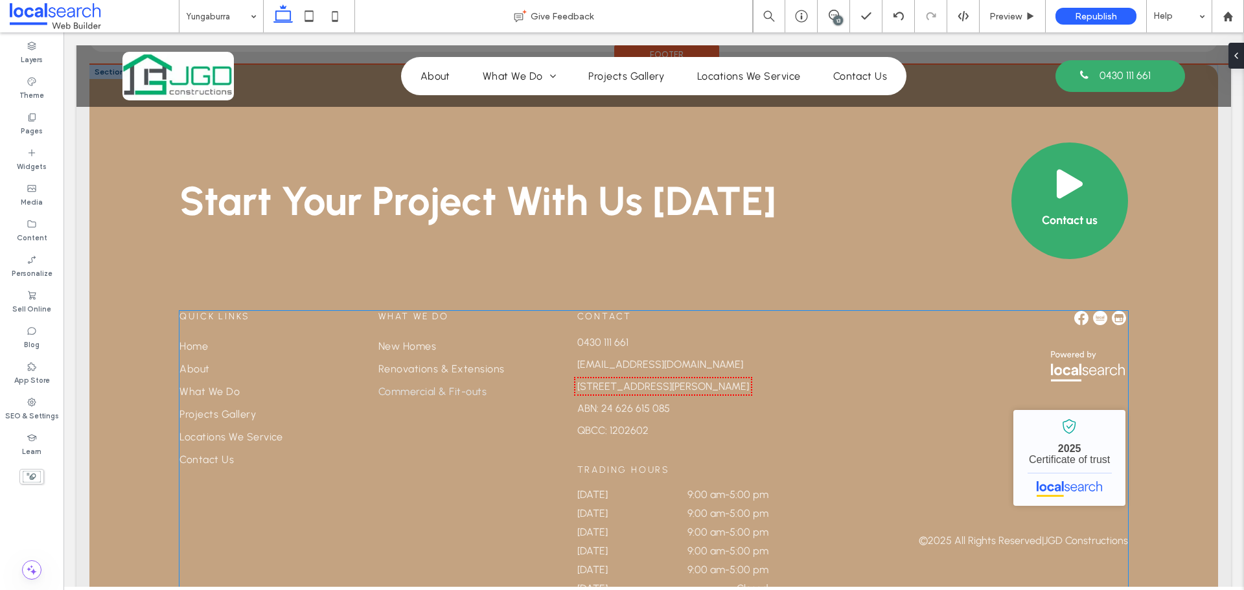
scroll to position [3026, 0]
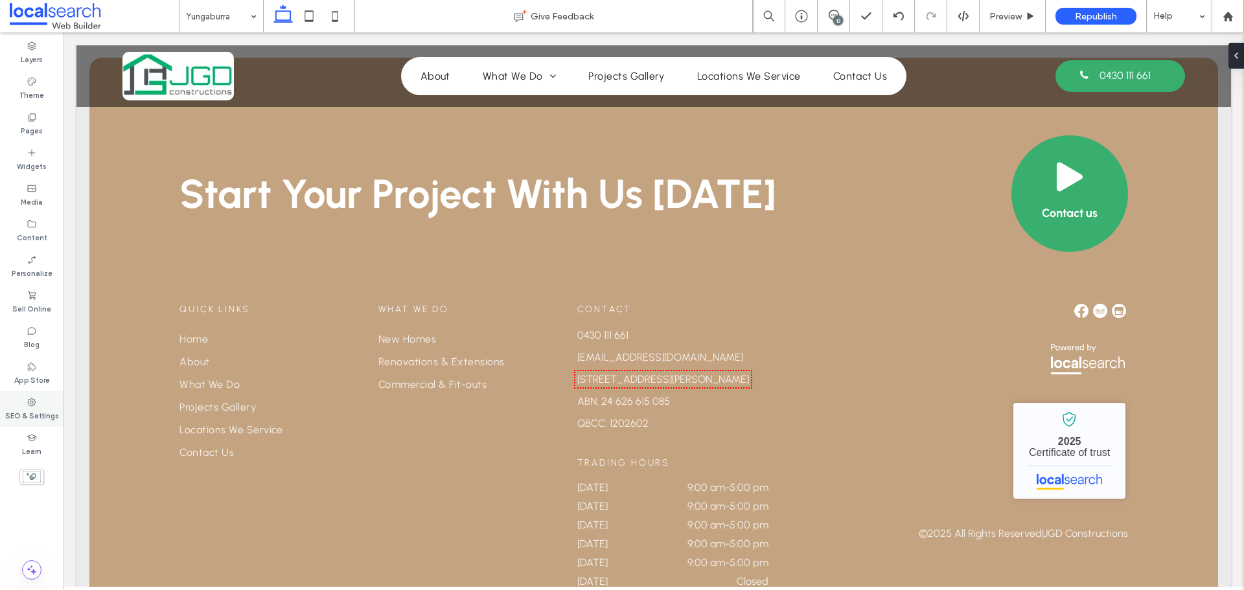
click at [43, 415] on label "SEO & Settings" at bounding box center [32, 415] width 54 height 14
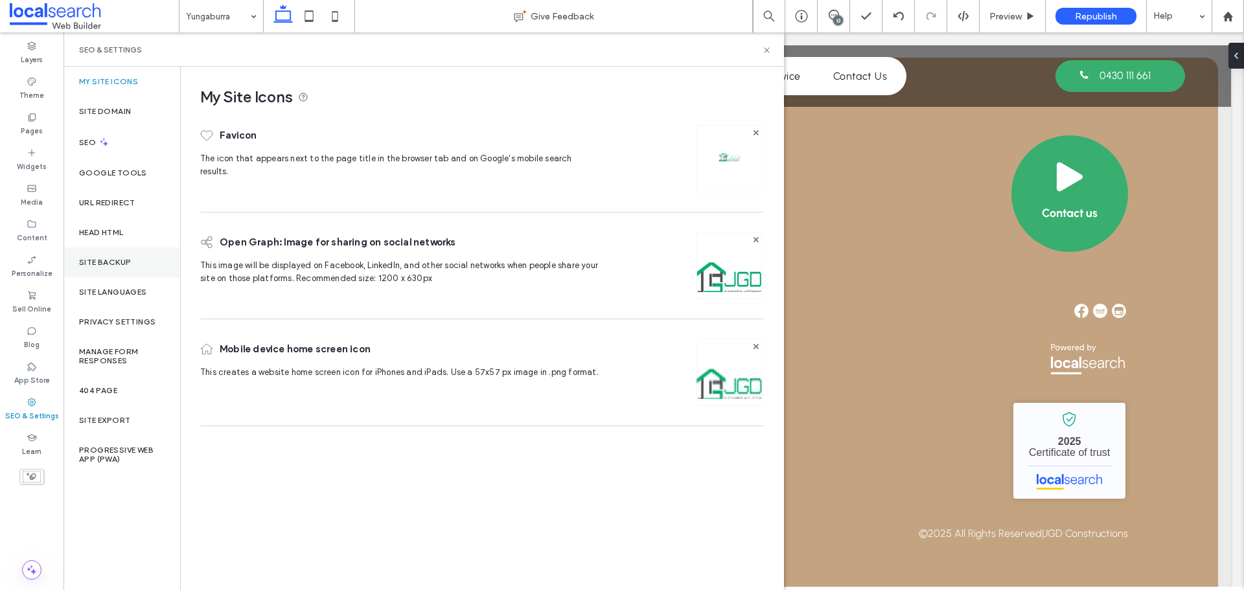
click at [110, 254] on div "Site Backup" at bounding box center [122, 263] width 117 height 30
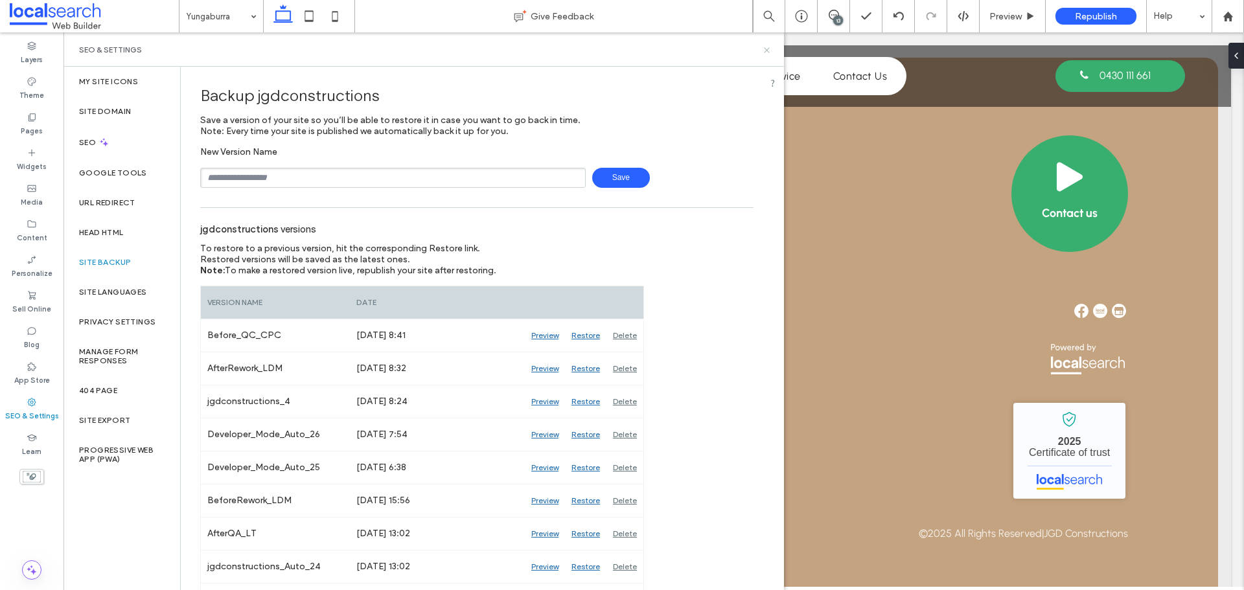
drag, startPoint x: 765, startPoint y: 49, endPoint x: 722, endPoint y: 10, distance: 57.4
click at [765, 49] on icon at bounding box center [767, 50] width 10 height 10
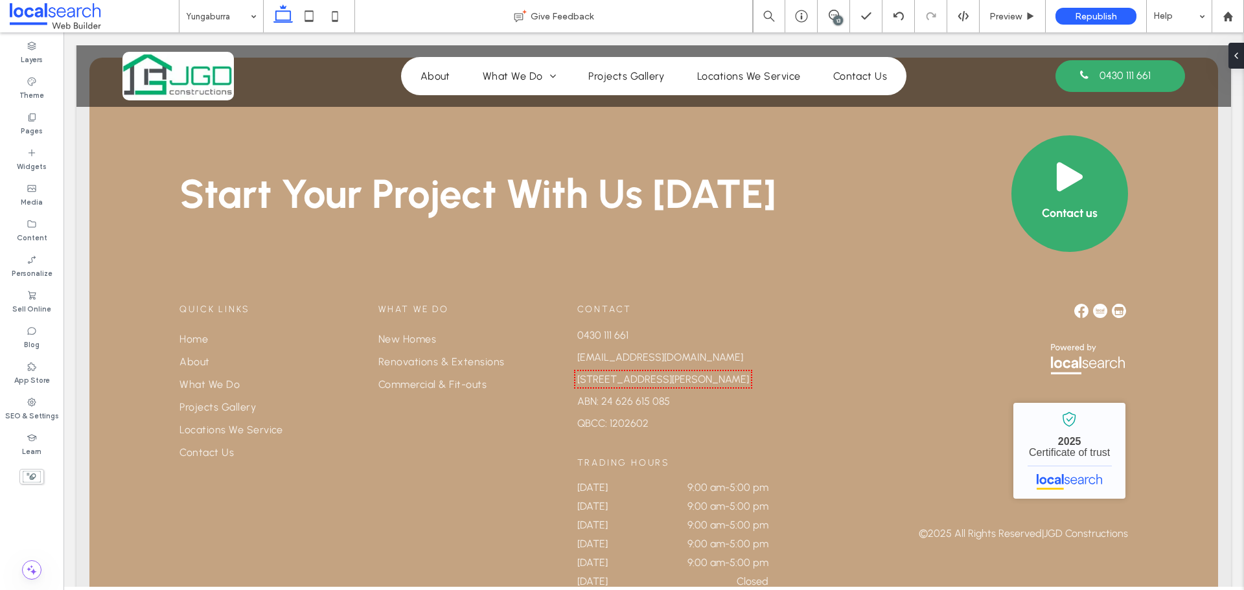
click at [836, 17] on div "13" at bounding box center [838, 21] width 10 height 10
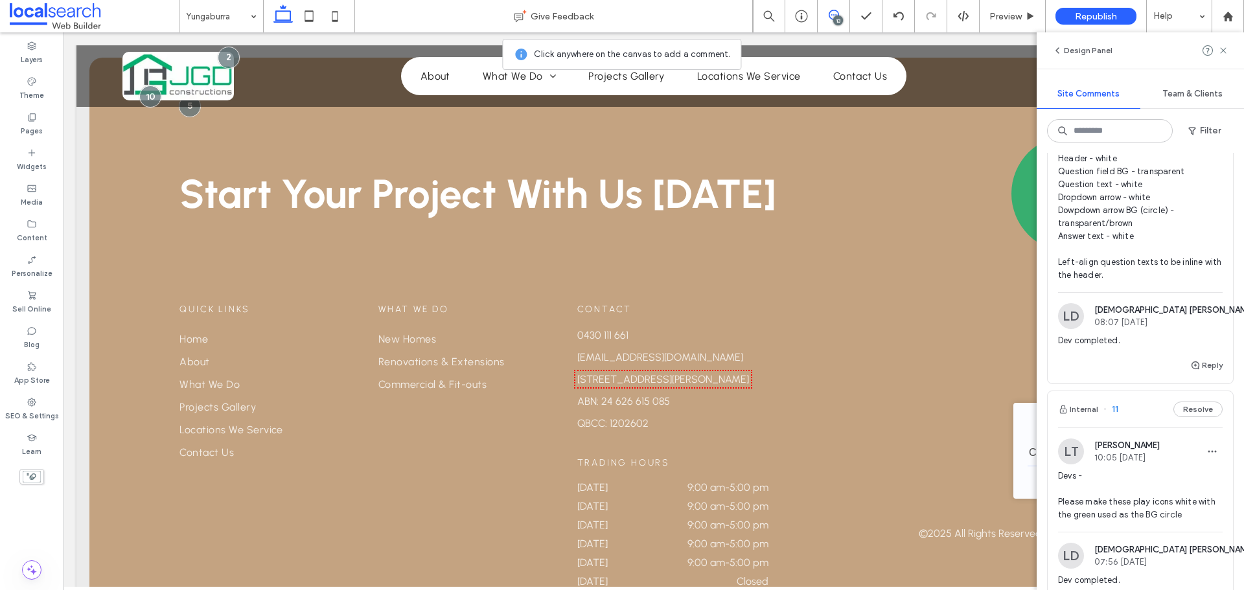
scroll to position [324, 0]
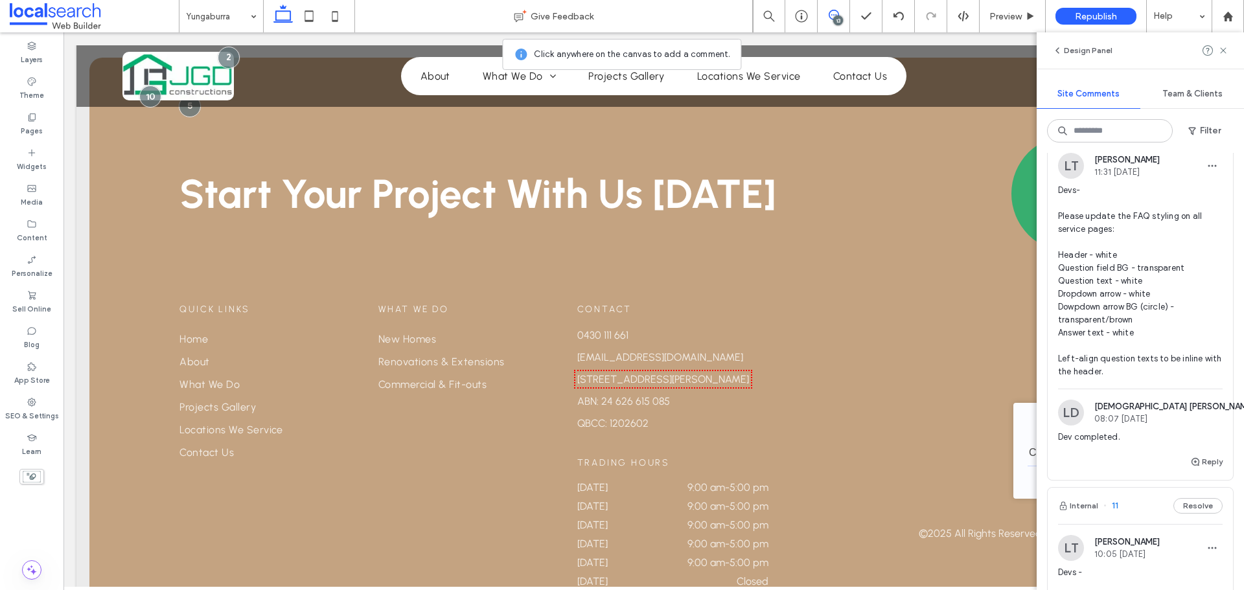
click at [1074, 167] on img at bounding box center [1071, 166] width 26 height 26
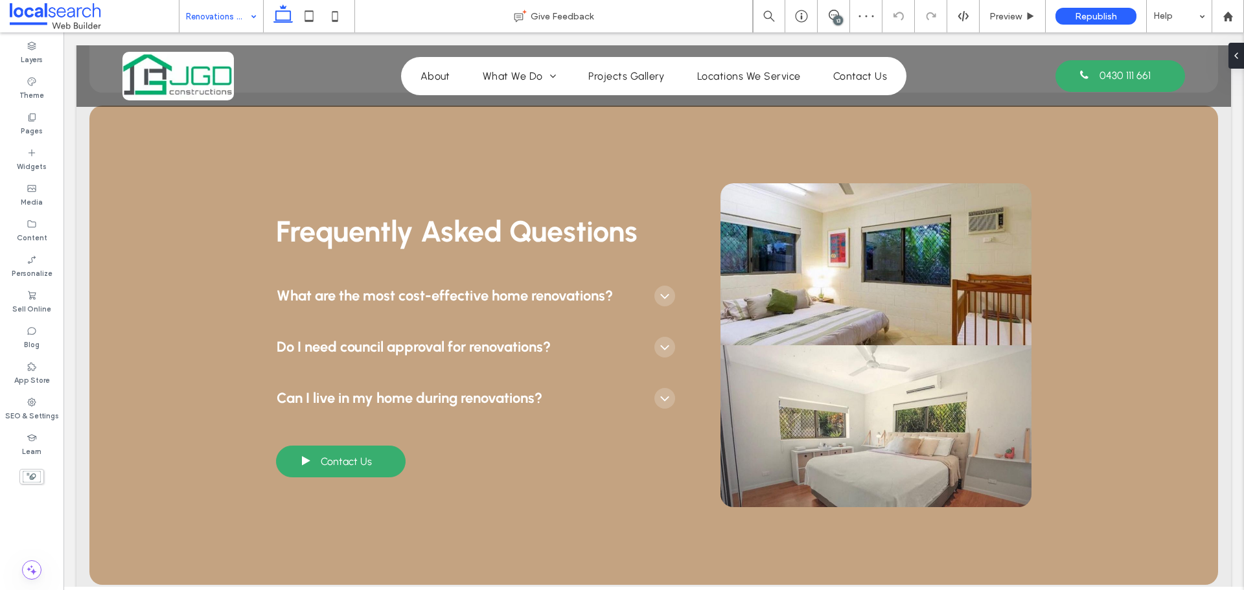
click at [835, 17] on div "13" at bounding box center [838, 21] width 10 height 10
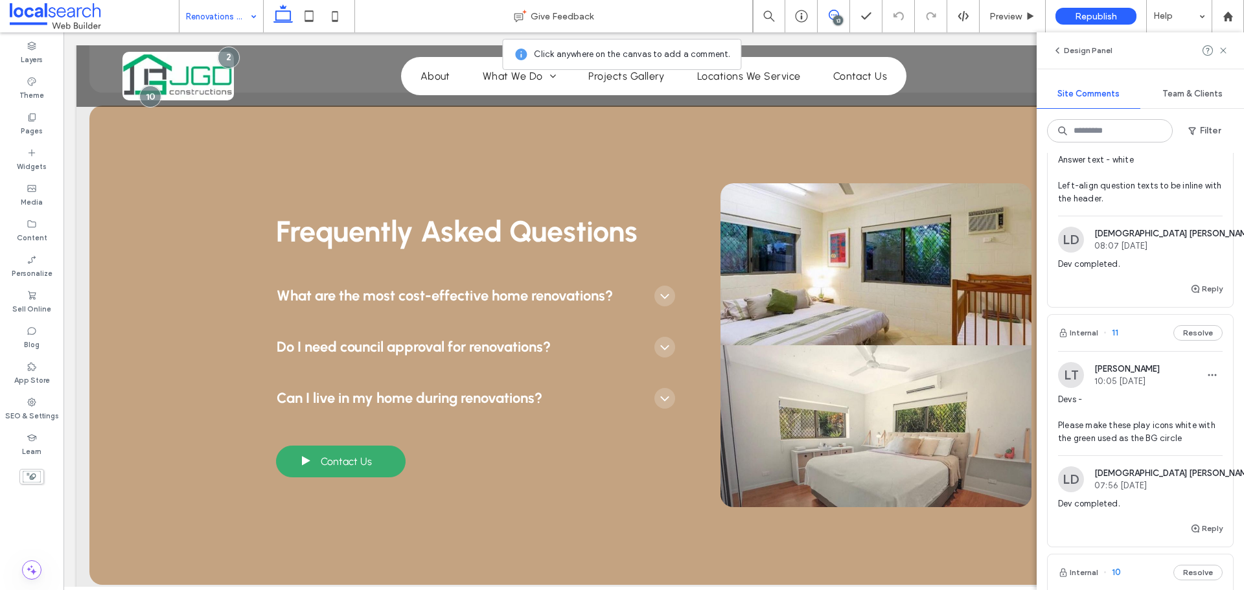
scroll to position [518, 0]
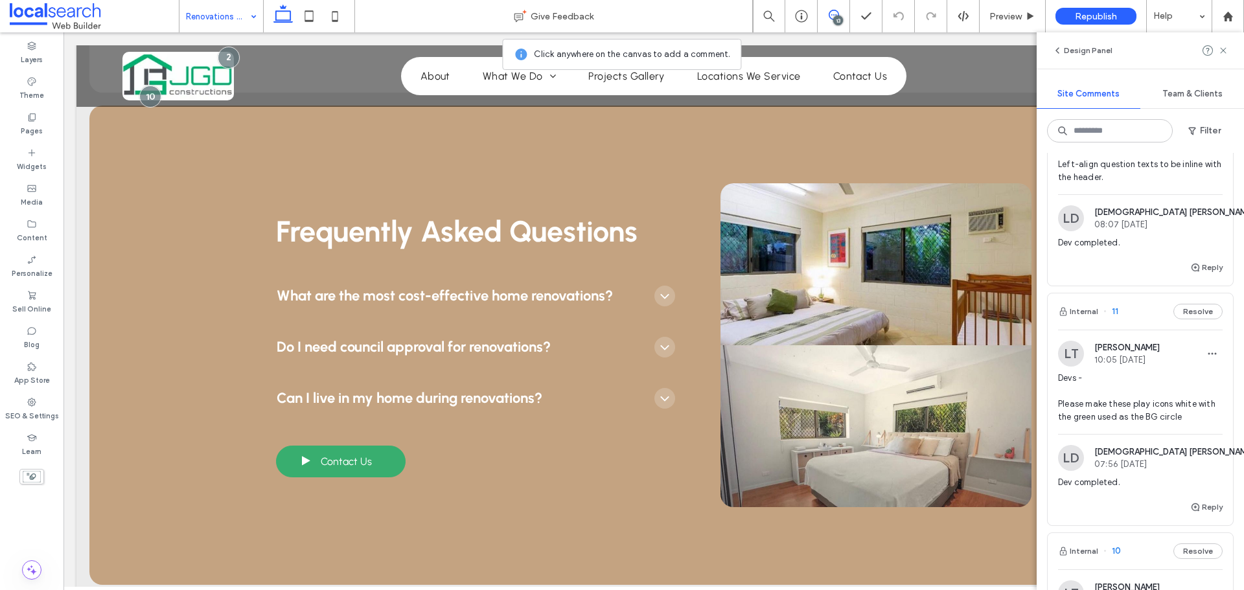
click at [1073, 350] on img at bounding box center [1071, 354] width 26 height 26
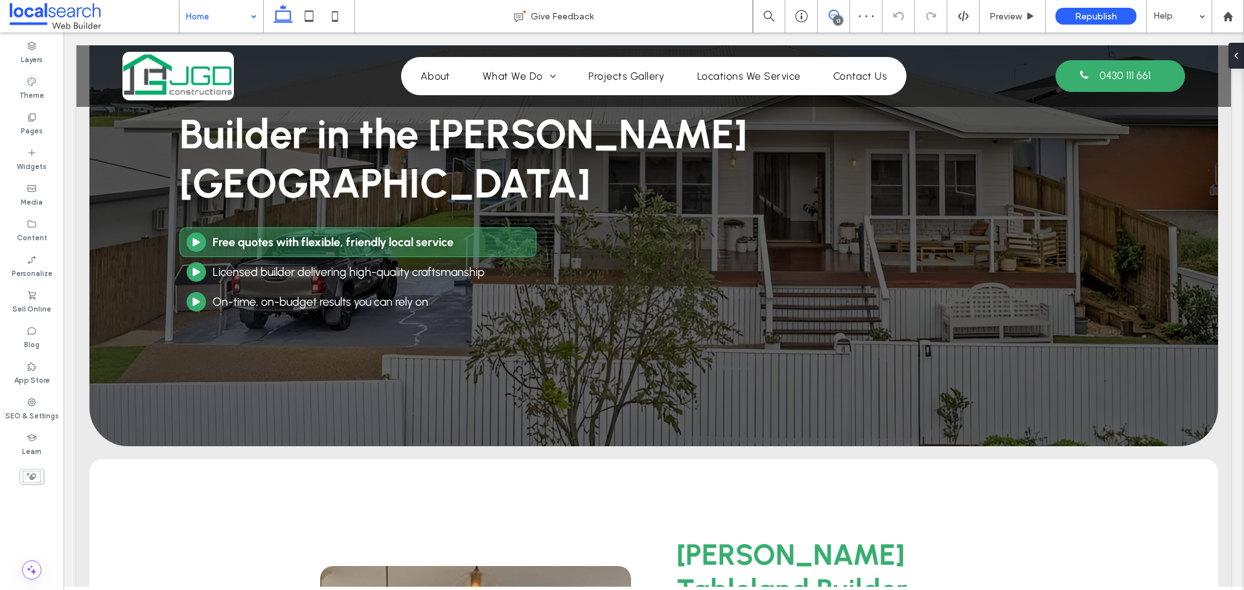
click at [832, 16] on icon at bounding box center [834, 15] width 10 height 10
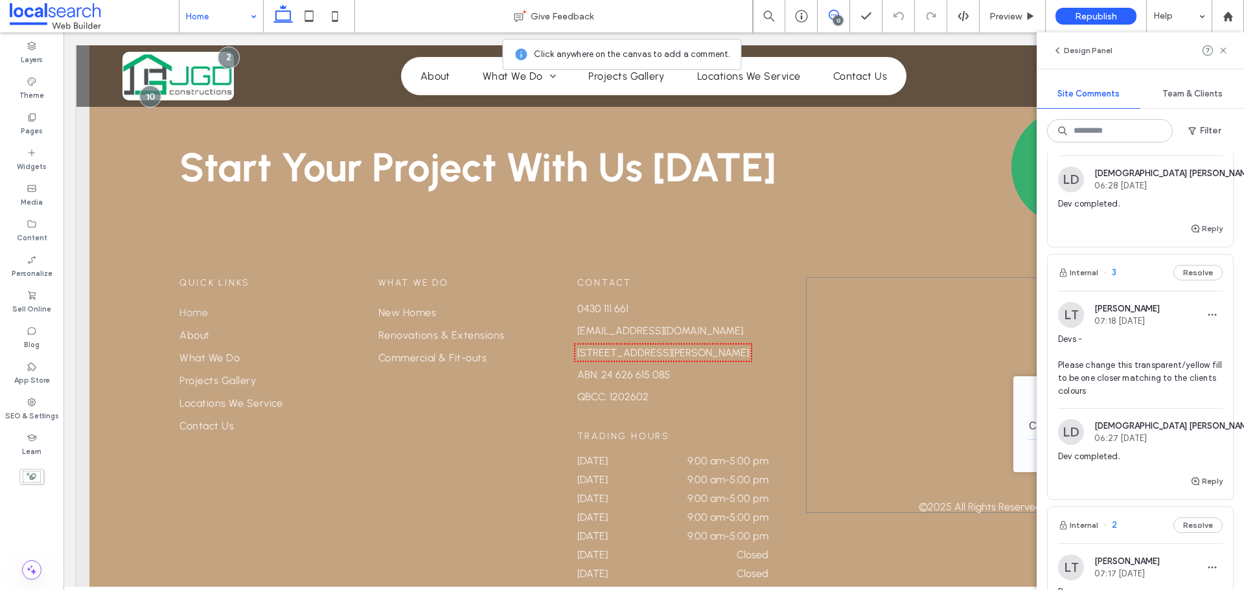
scroll to position [2625, 0]
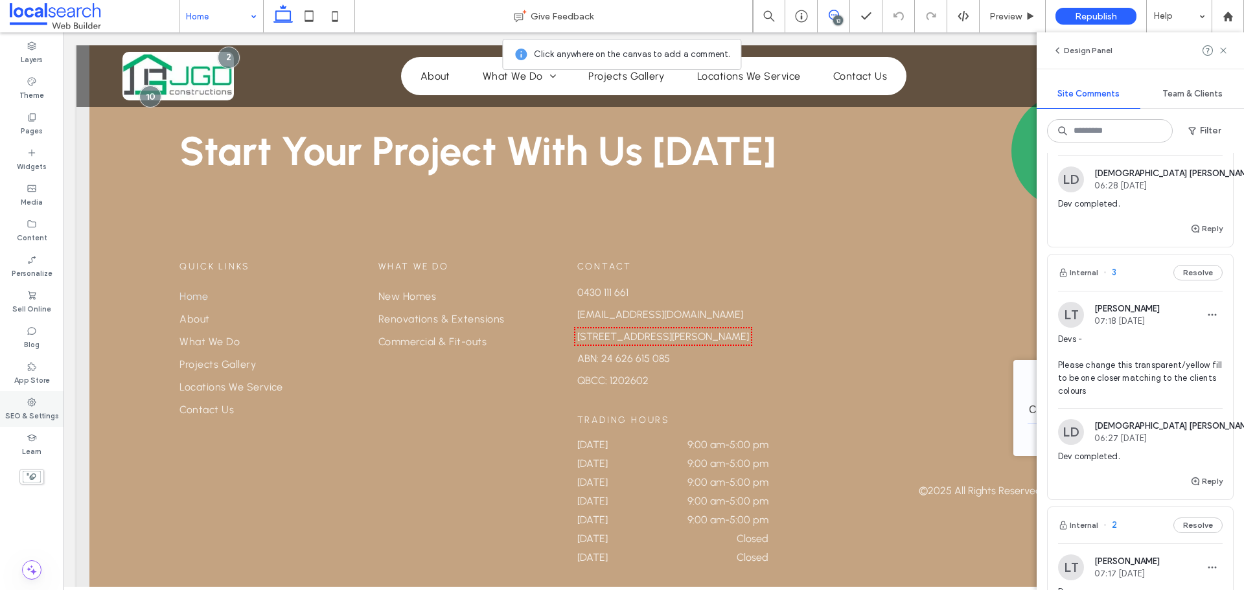
click at [44, 404] on div "SEO & Settings" at bounding box center [32, 409] width 64 height 36
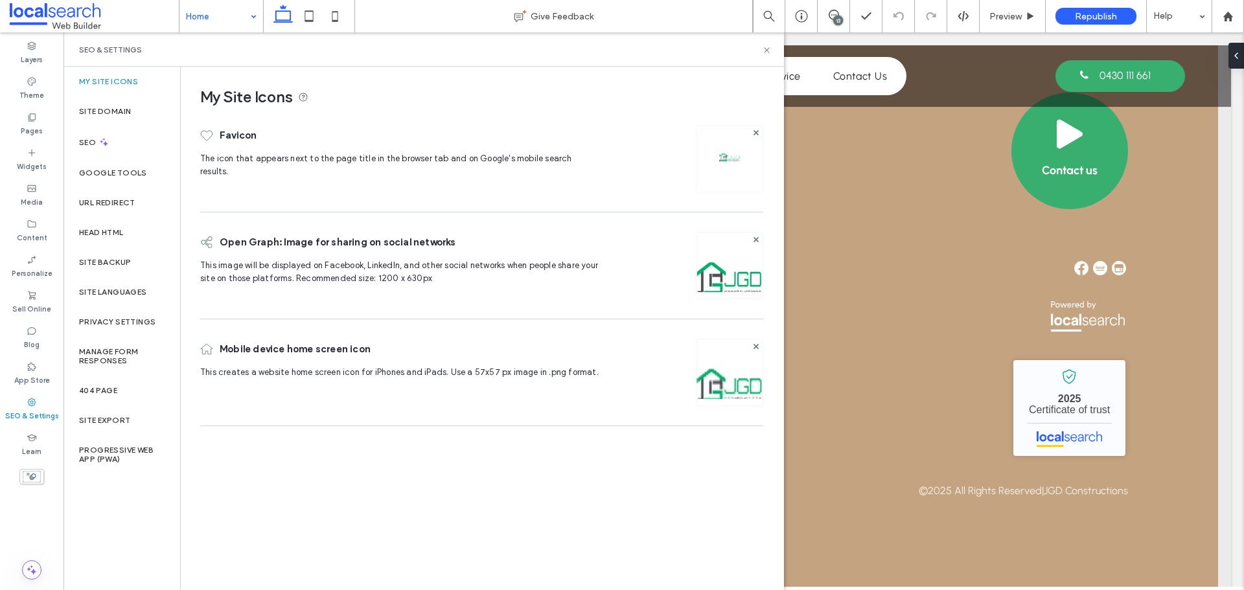
scroll to position [0, 0]
click at [102, 270] on div "Site Backup" at bounding box center [122, 263] width 117 height 30
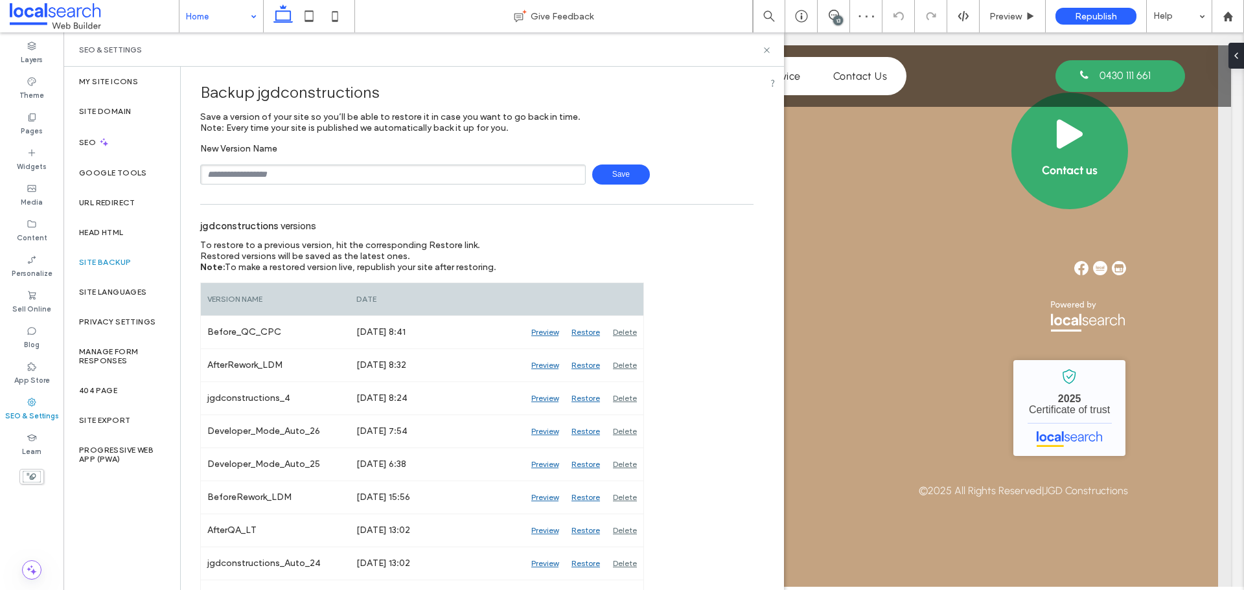
scroll to position [3, 0]
click at [766, 50] on icon at bounding box center [767, 50] width 10 height 10
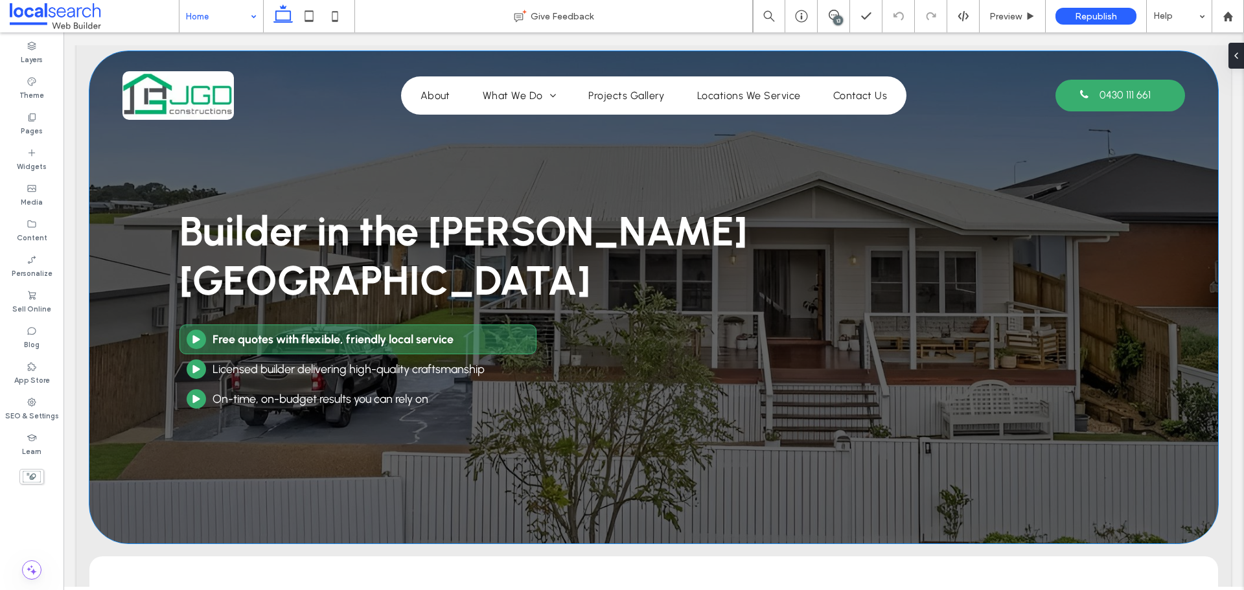
scroll to position [0, 0]
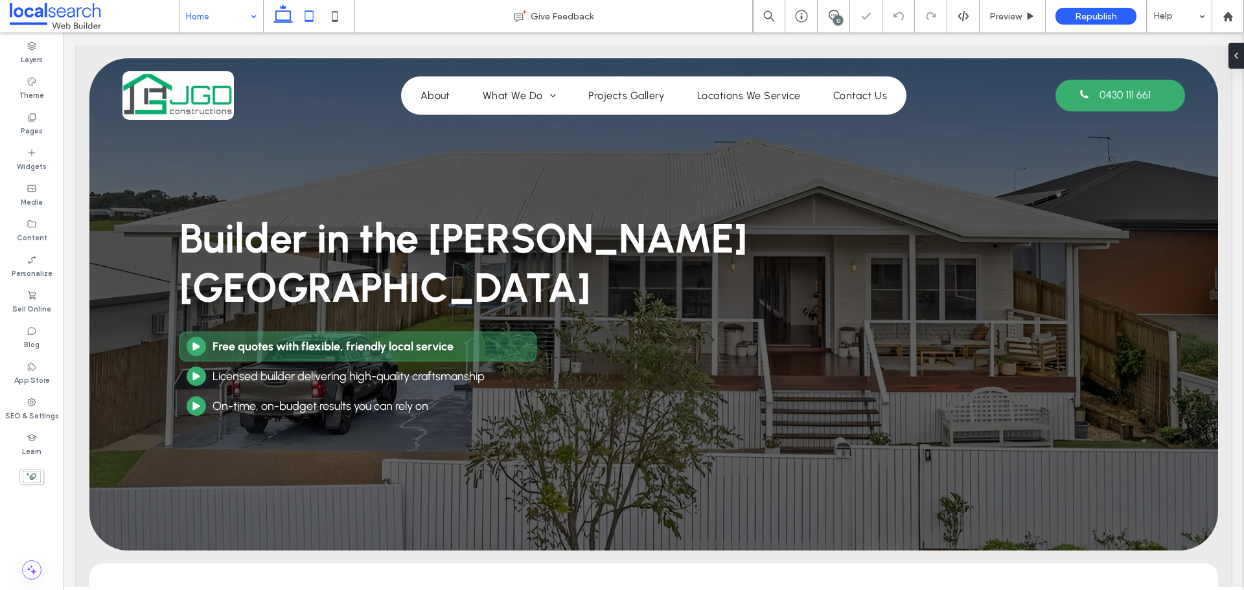
click at [305, 14] on use at bounding box center [309, 15] width 8 height 11
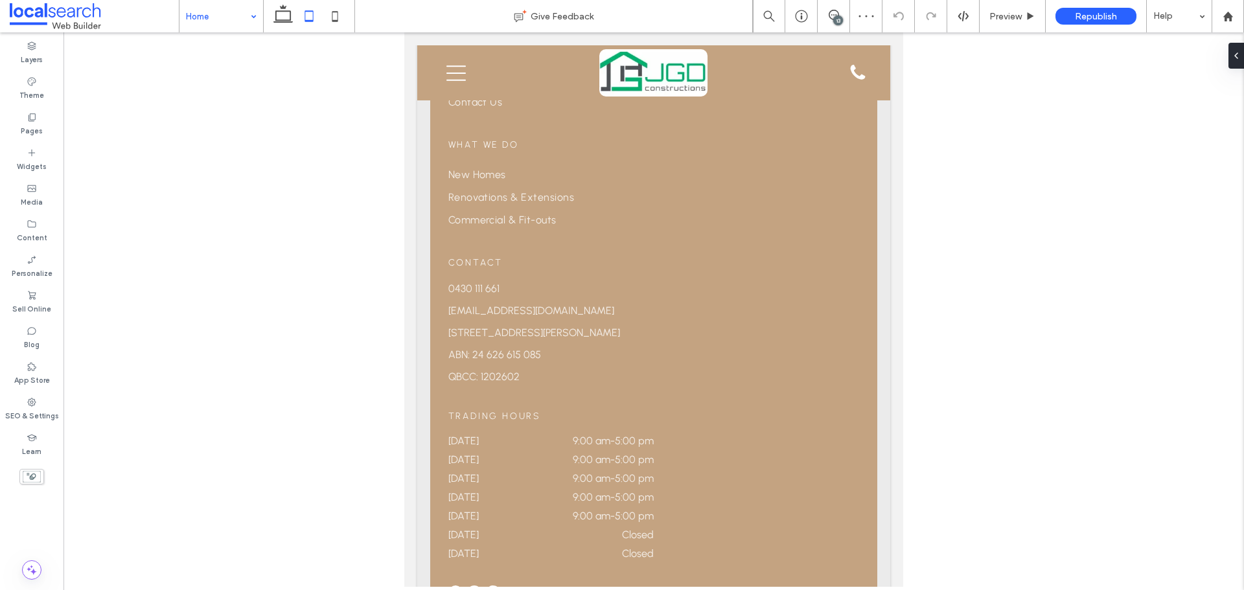
scroll to position [2722, 0]
click at [343, 17] on icon at bounding box center [335, 16] width 26 height 26
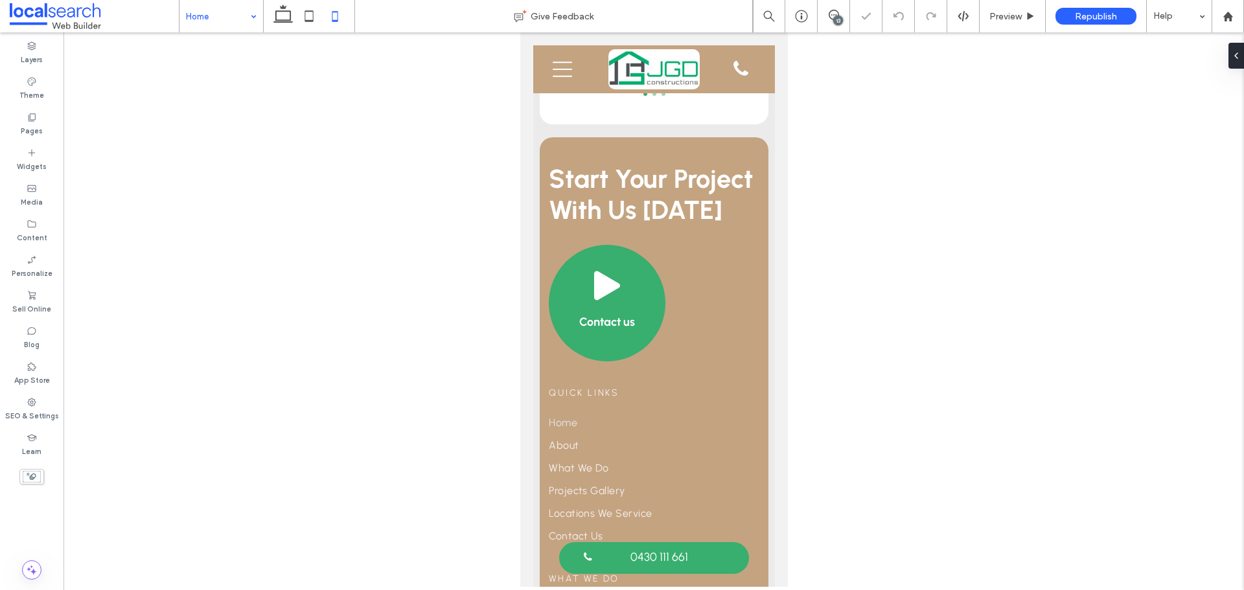
scroll to position [2719, 0]
click at [282, 24] on icon at bounding box center [283, 16] width 26 height 26
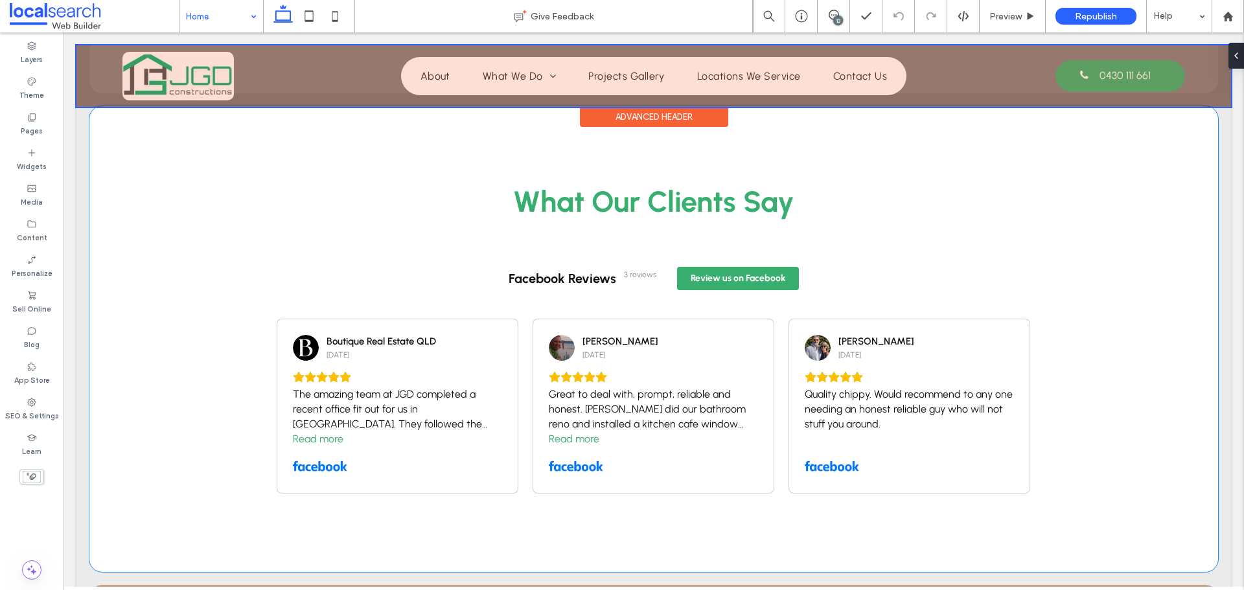
scroll to position [2203, 0]
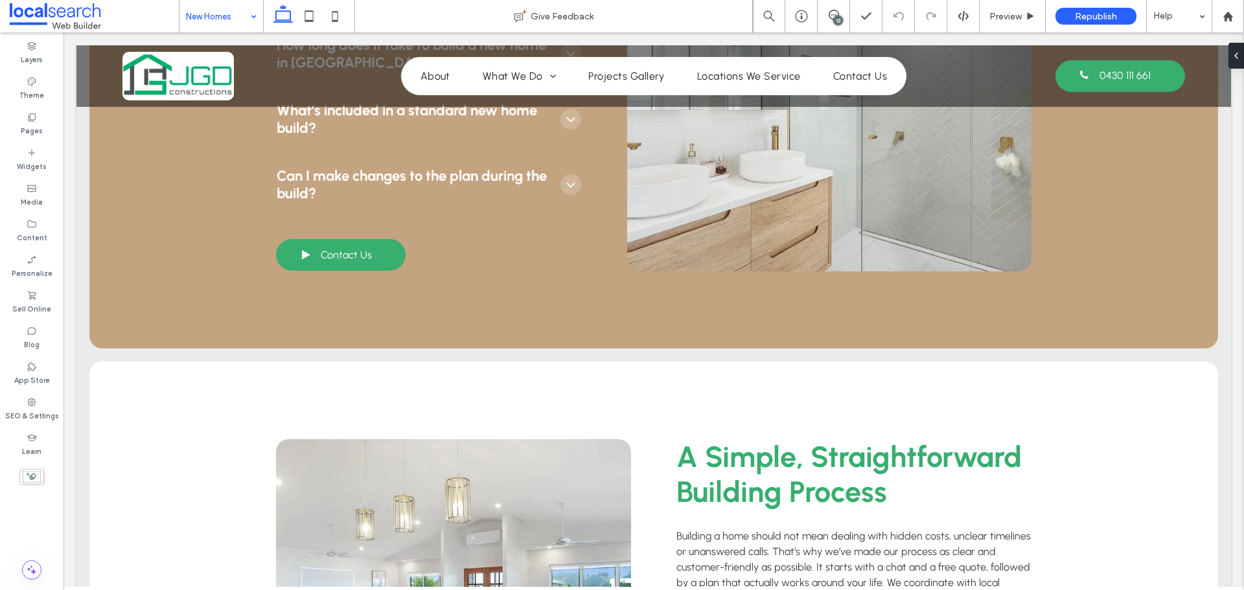
scroll to position [1166, 0]
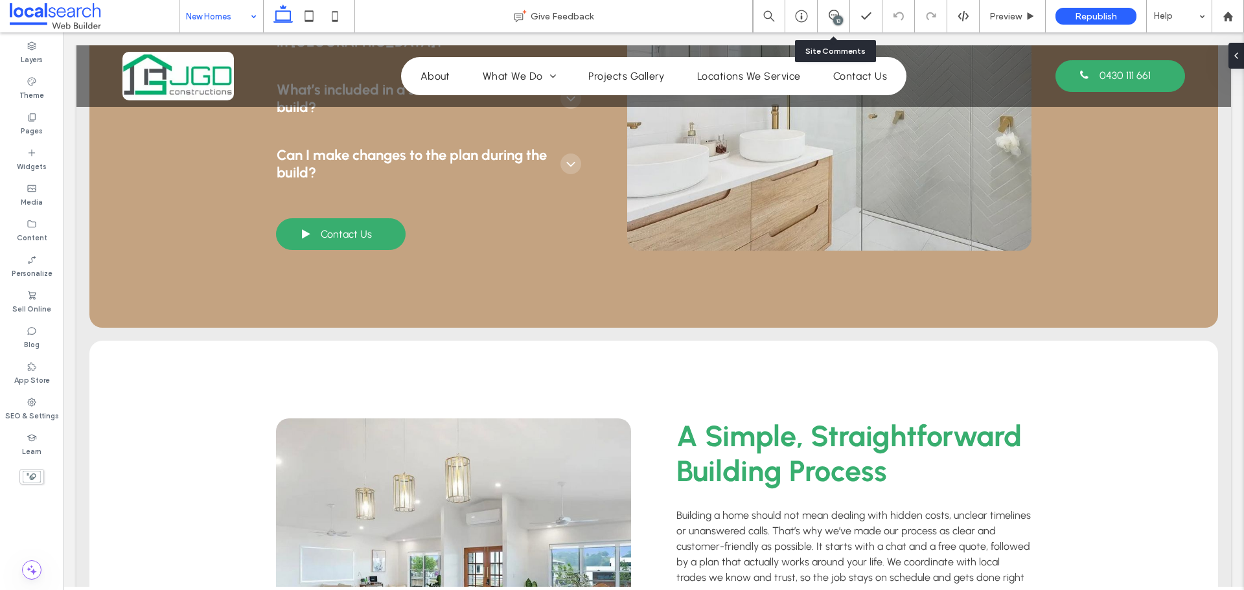
click at [839, 25] on div "13" at bounding box center [834, 16] width 32 height 32
click at [831, 17] on icon at bounding box center [834, 15] width 10 height 10
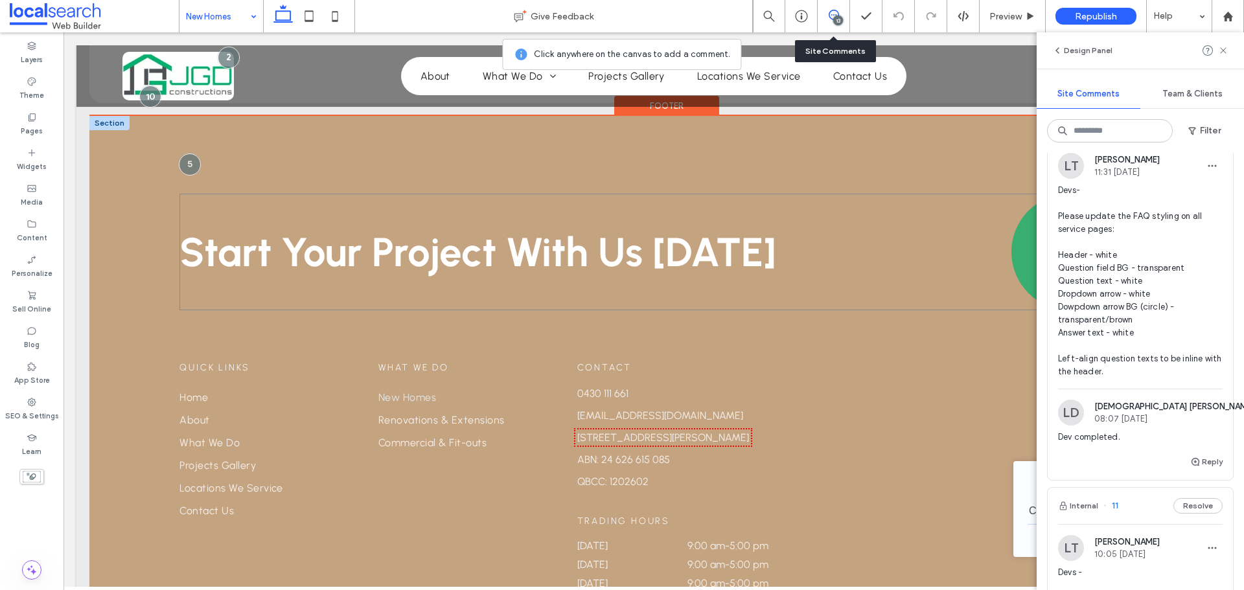
scroll to position [1982, 0]
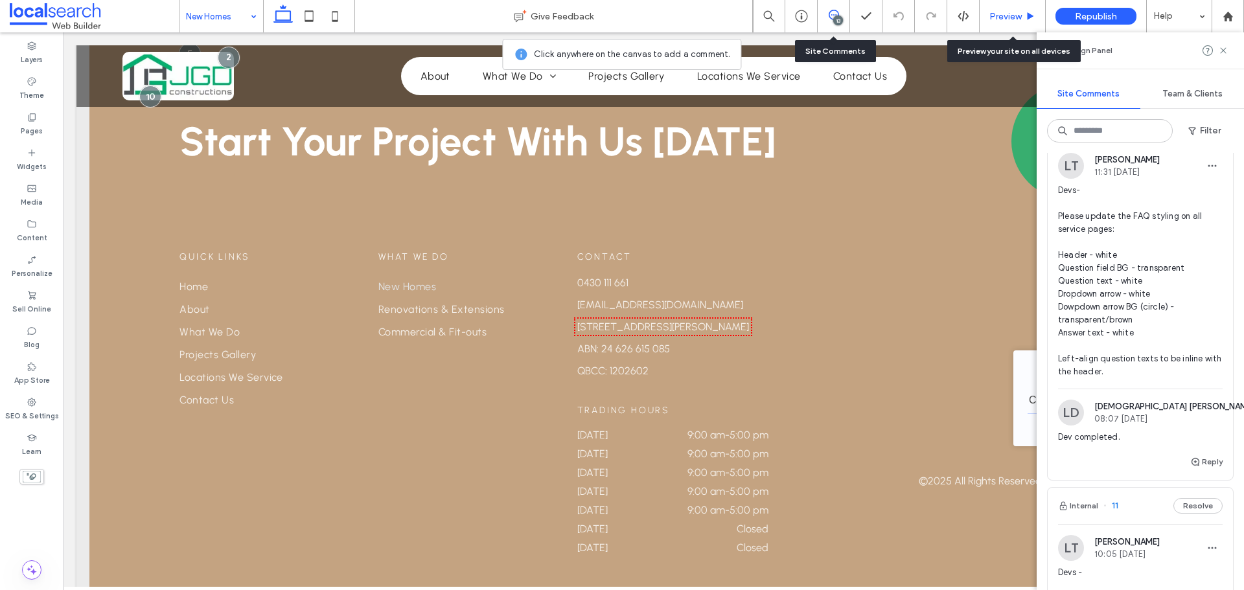
click at [1002, 17] on span "Preview" at bounding box center [1006, 16] width 32 height 11
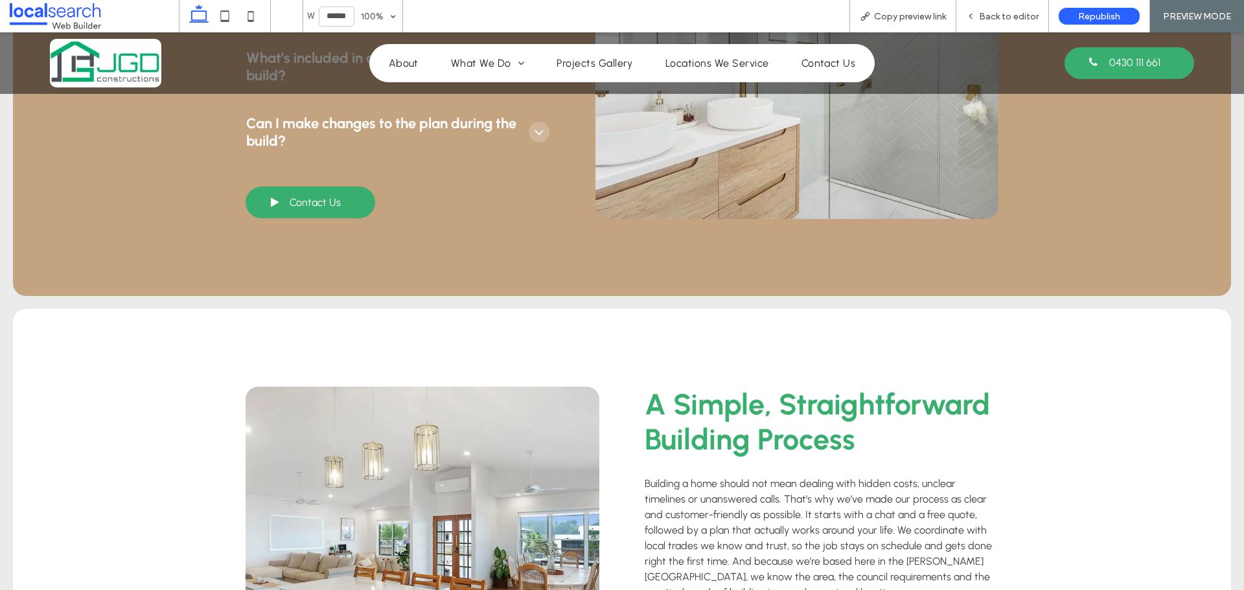
scroll to position [796, 0]
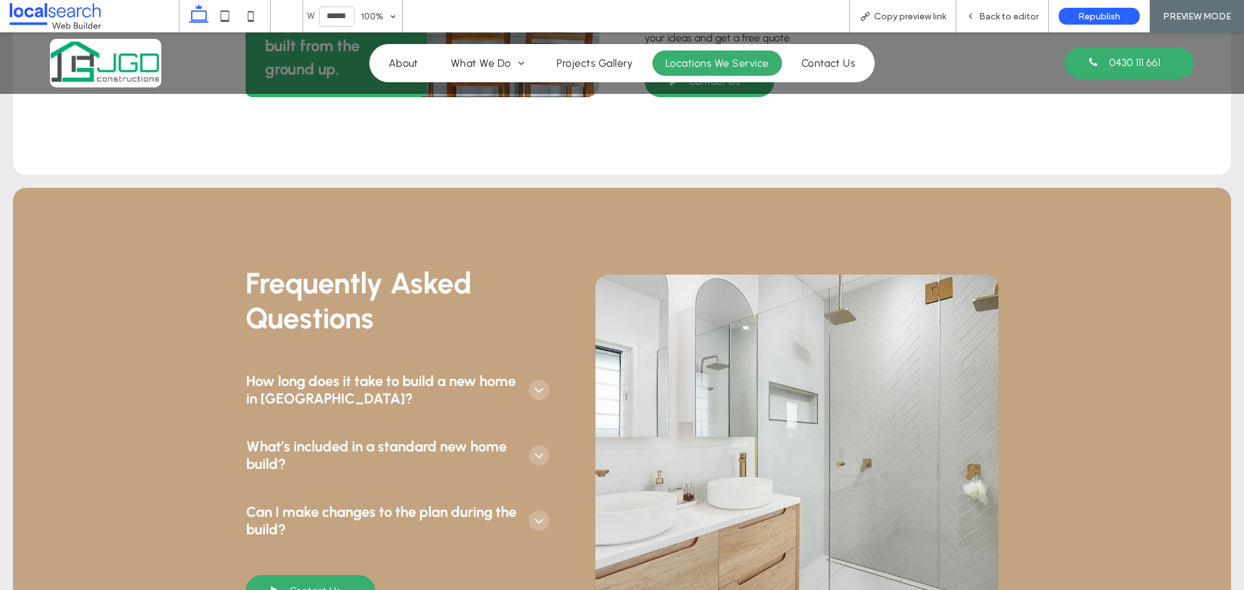
click at [719, 59] on span "Locations We Service" at bounding box center [718, 63] width 104 height 12
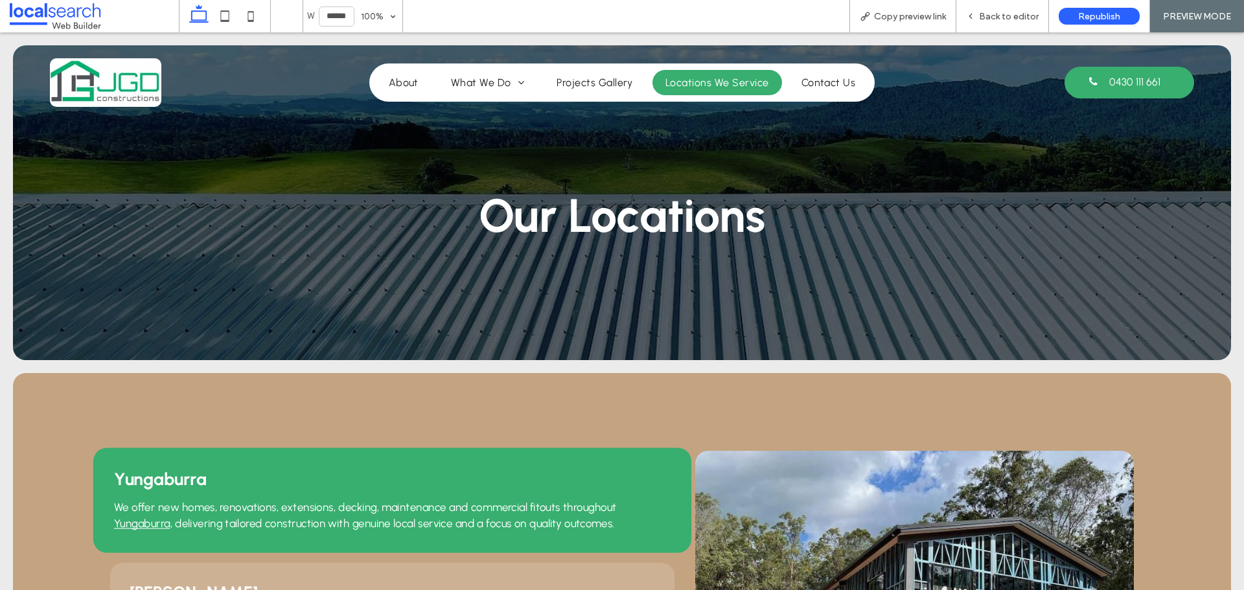
click at [248, 448] on div "Yungaburra We offer new homes, renovations, extensions, decking, maintenance an…" at bounding box center [392, 500] width 598 height 105
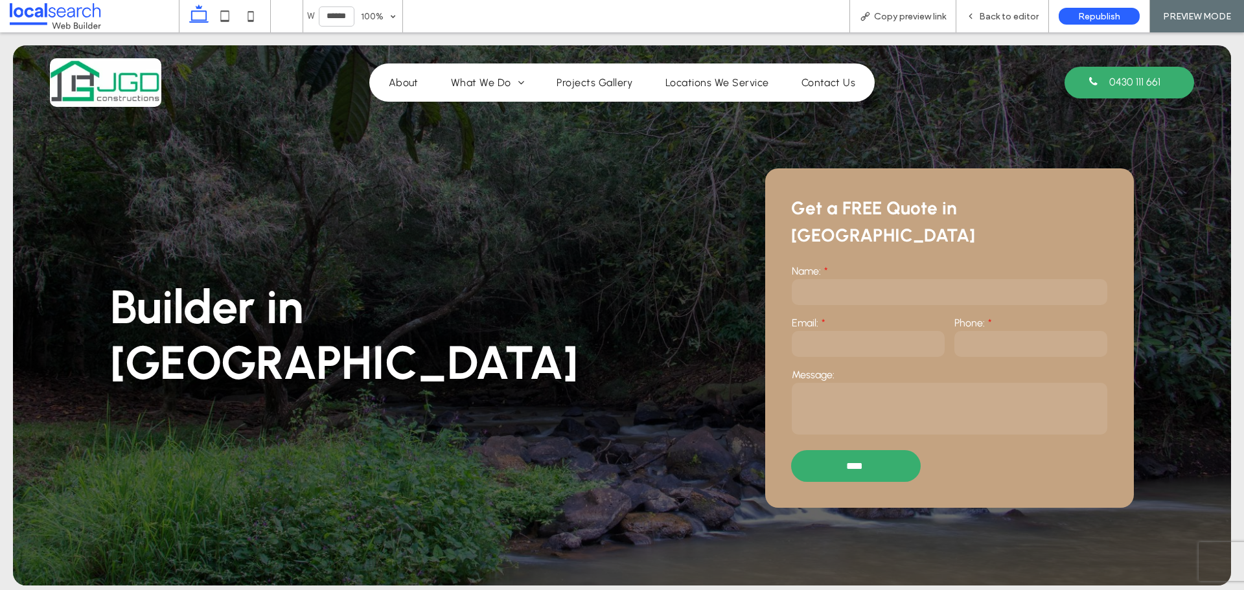
click at [105, 87] on img at bounding box center [105, 82] width 111 height 49
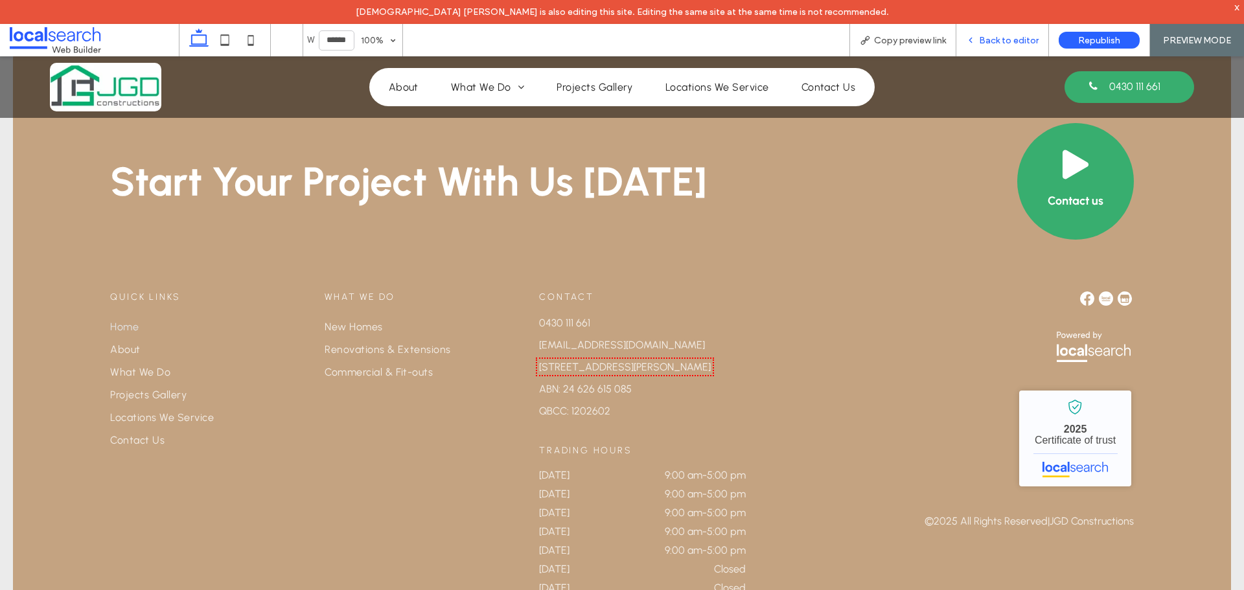
click at [992, 37] on span "Back to editor" at bounding box center [1009, 40] width 60 height 11
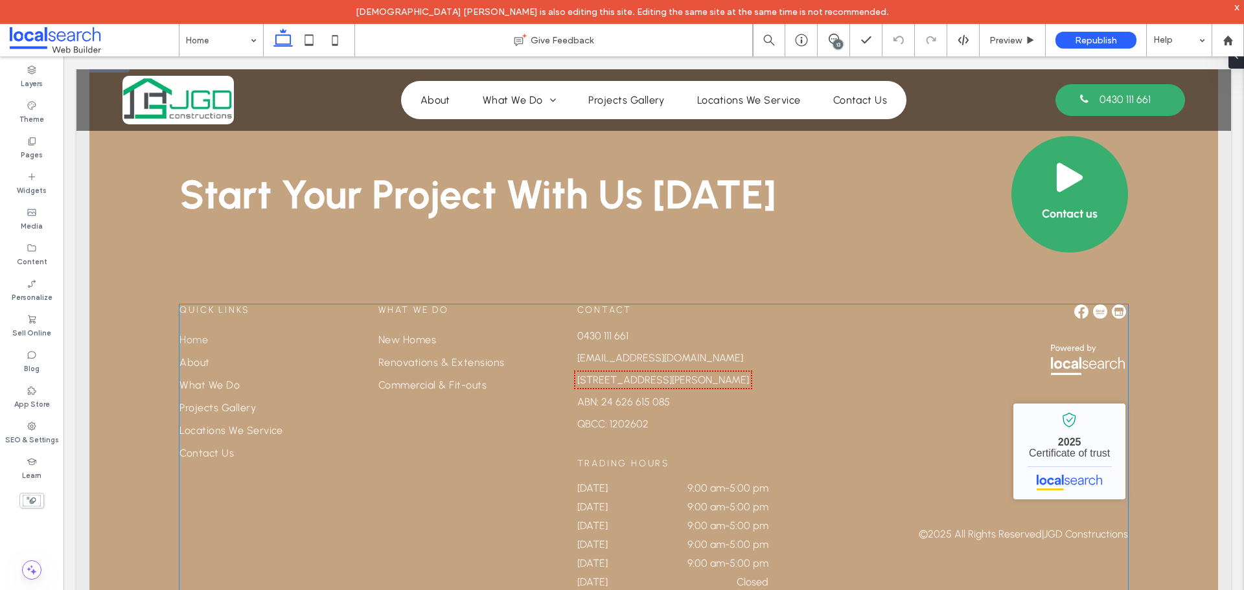
click at [688, 520] on time "9:00 am" at bounding box center [707, 526] width 38 height 12
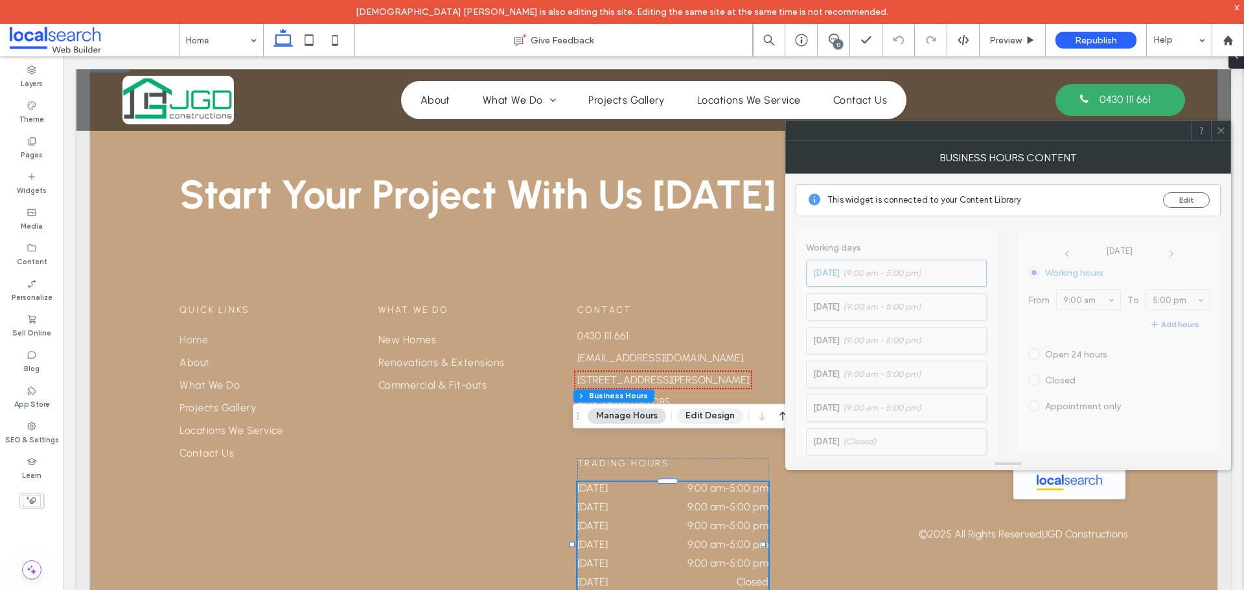
click at [695, 413] on button "Edit Design" at bounding box center [710, 416] width 66 height 16
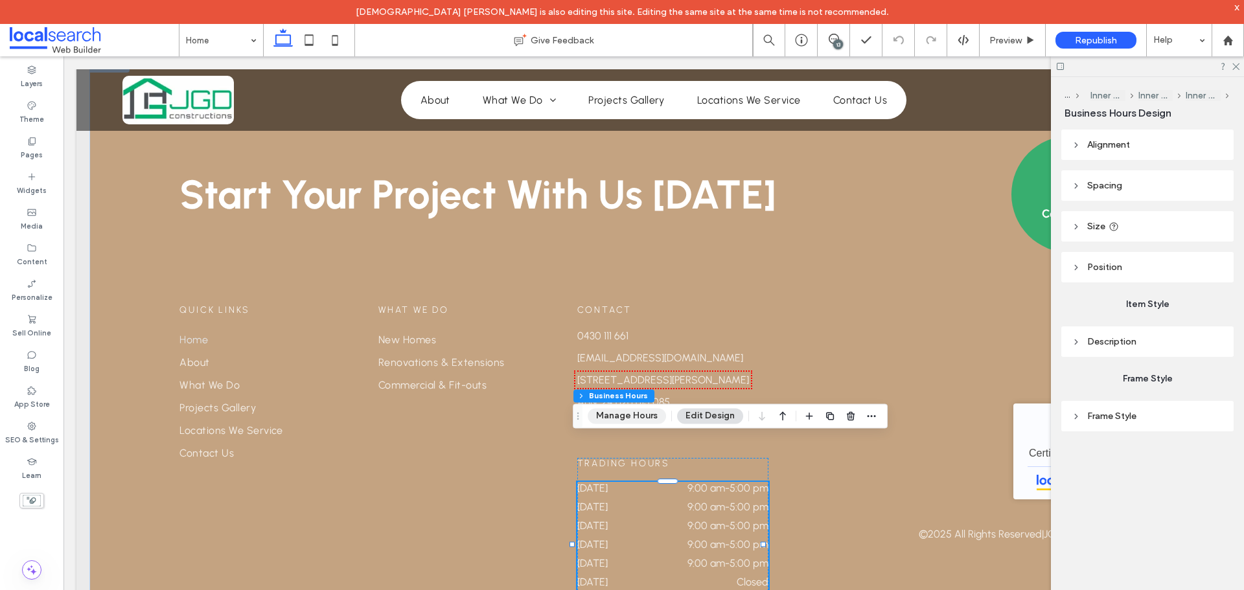
click at [640, 414] on button "Manage Hours" at bounding box center [627, 416] width 78 height 16
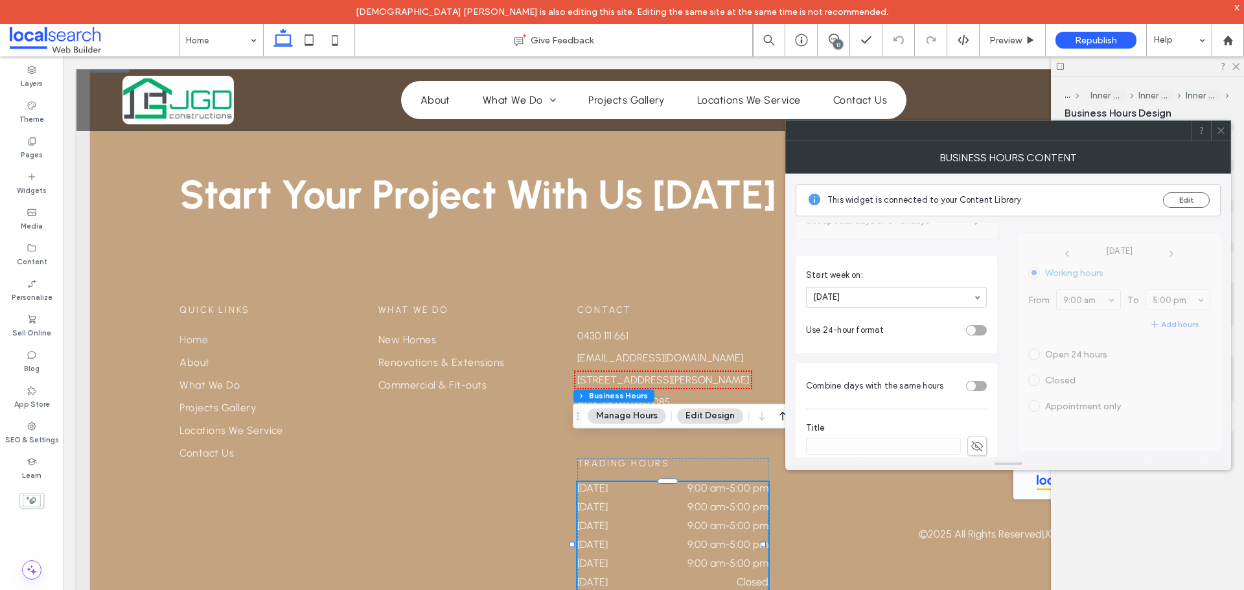
scroll to position [337, 0]
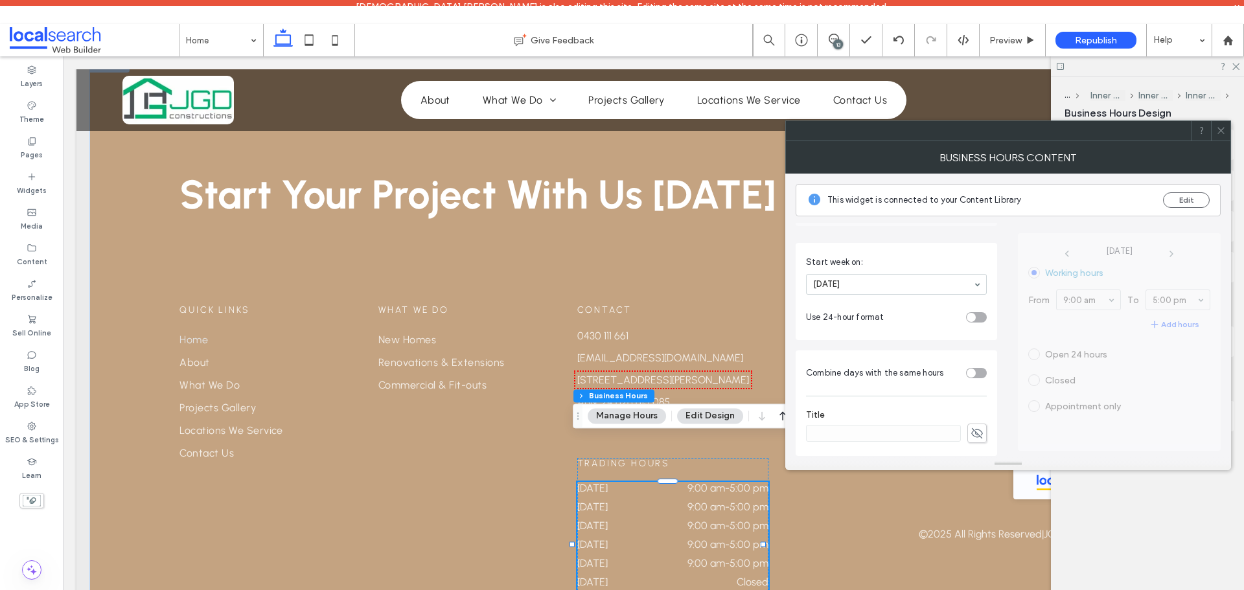
click at [969, 368] on div "toggle" at bounding box center [976, 373] width 21 height 10
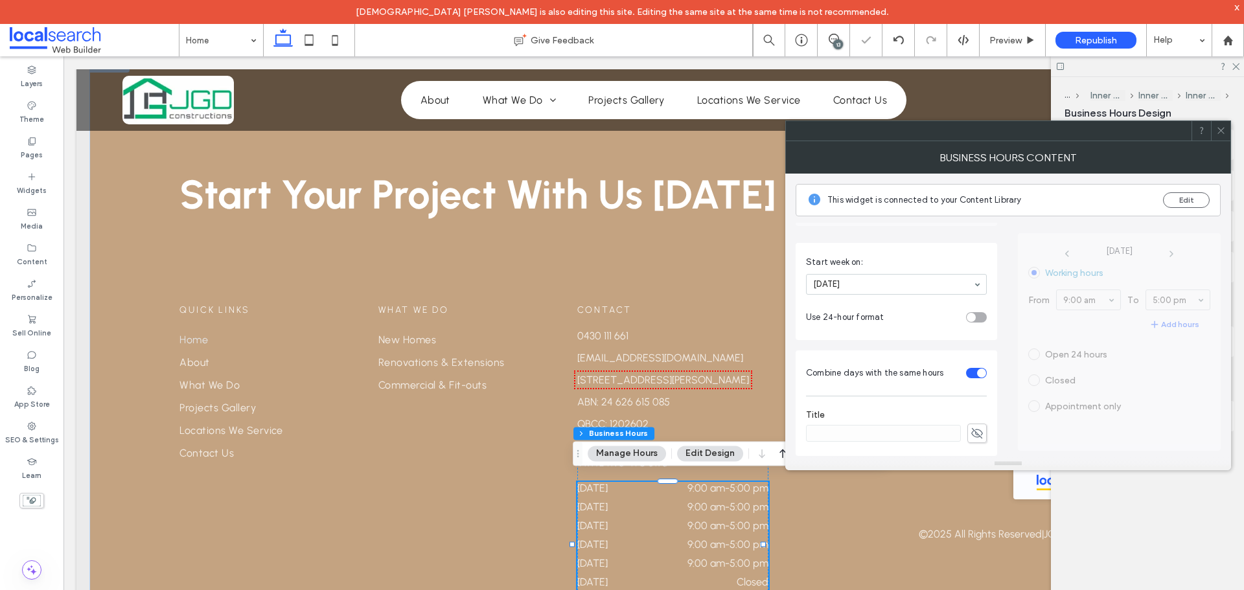
scroll to position [2568, 0]
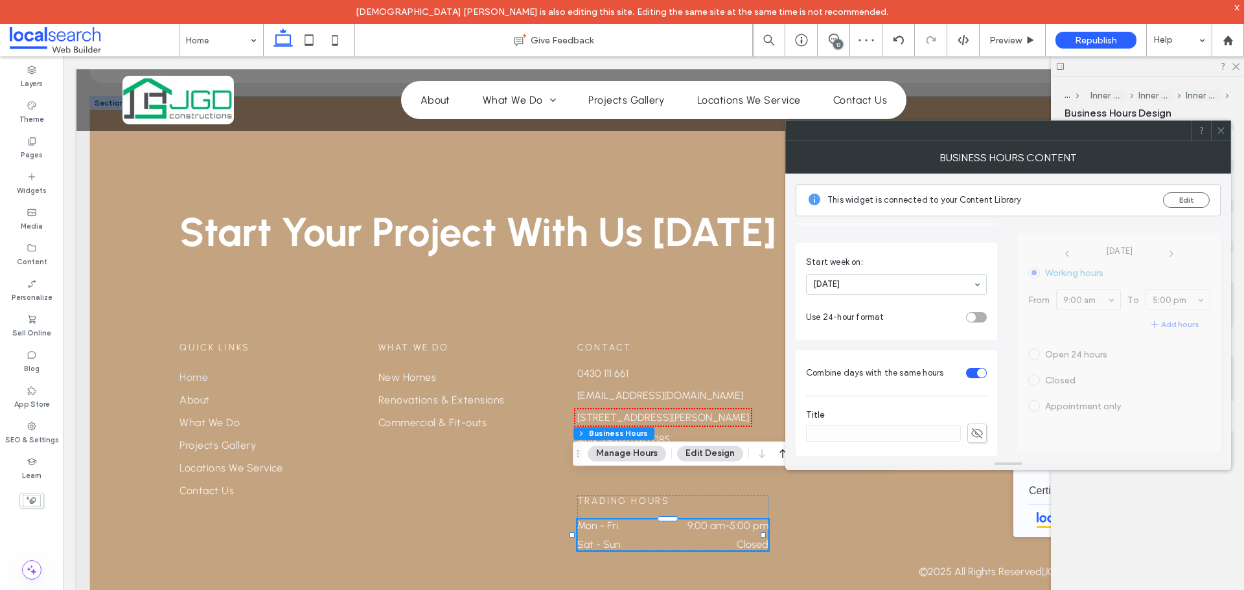
click at [1220, 132] on icon at bounding box center [1221, 131] width 10 height 10
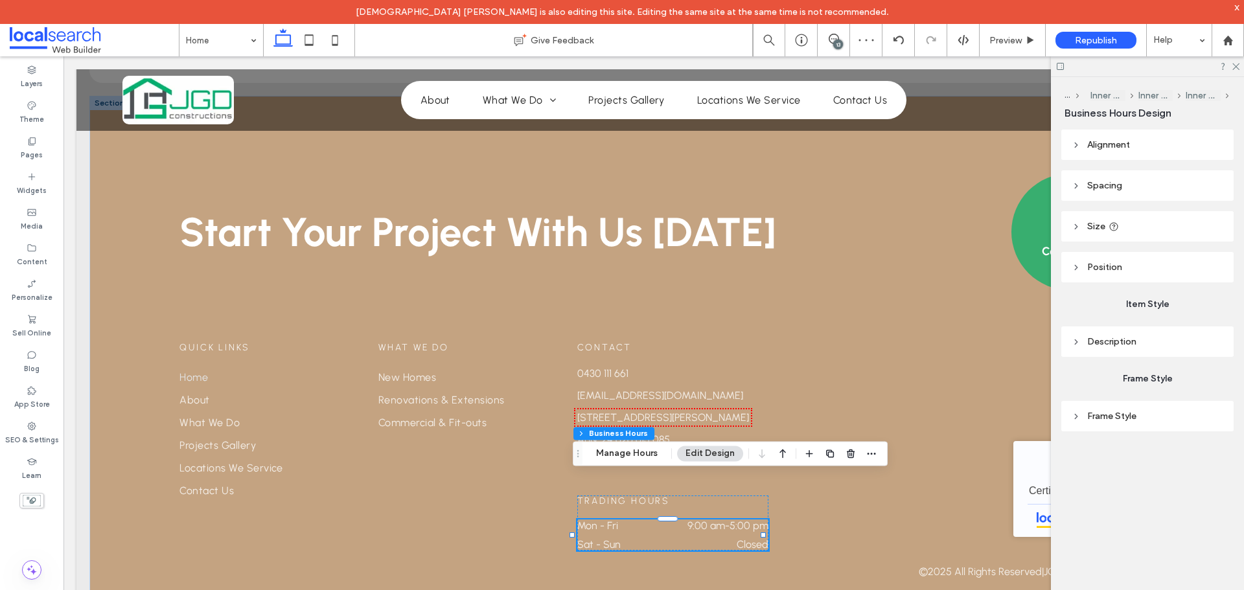
click at [1238, 60] on div at bounding box center [1147, 66] width 193 height 20
click at [1235, 66] on icon at bounding box center [1235, 66] width 8 height 8
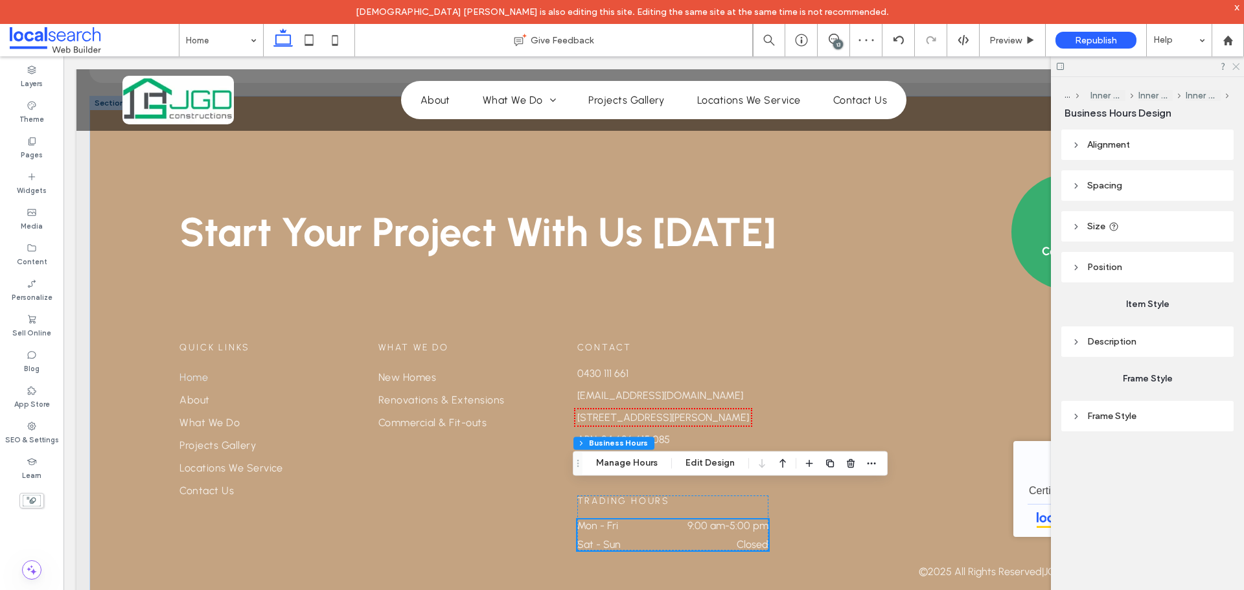
scroll to position [2558, 0]
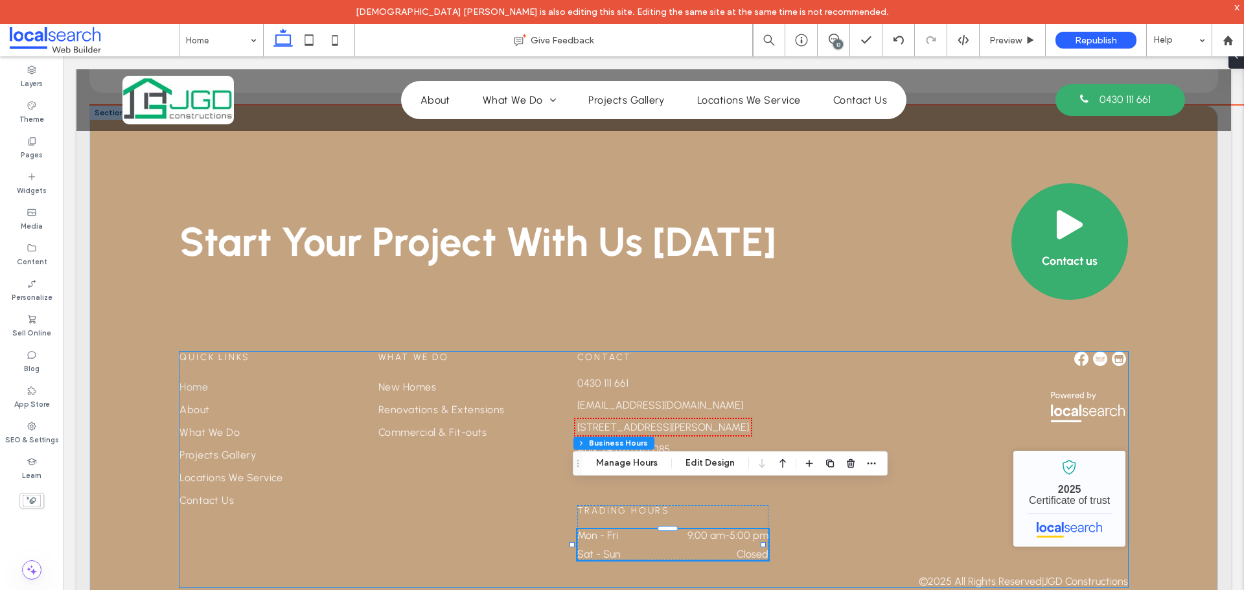
click at [358, 468] on div "Quick Links Home About What We Do Projects Gallery Locations We Service Contact…" at bounding box center [654, 470] width 948 height 236
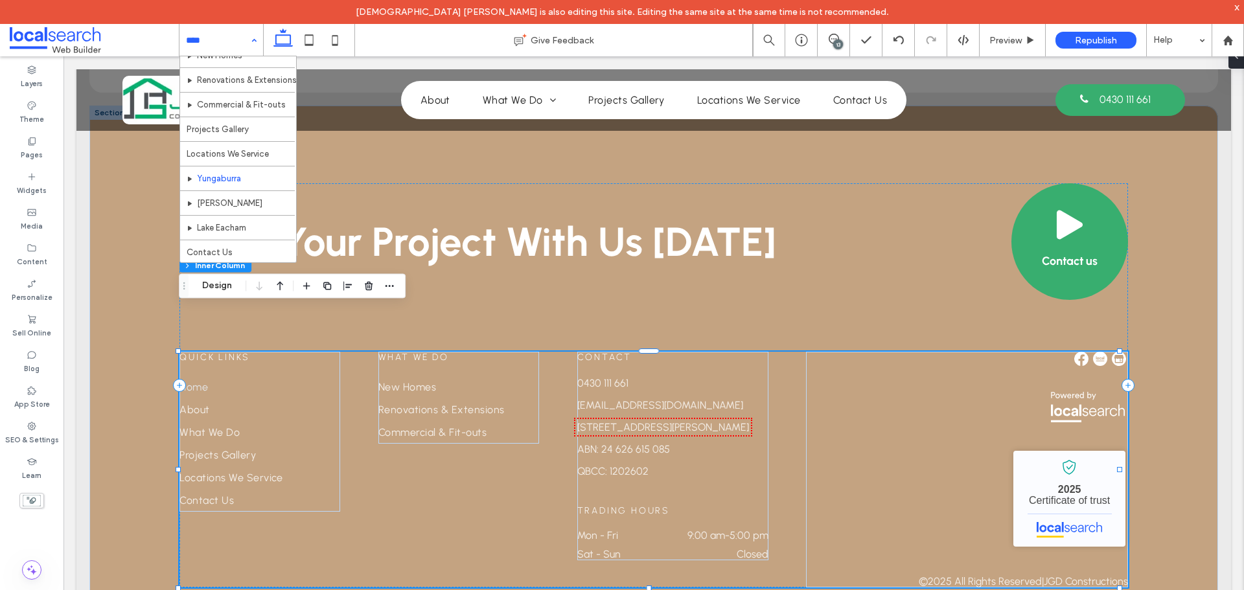
scroll to position [87, 0]
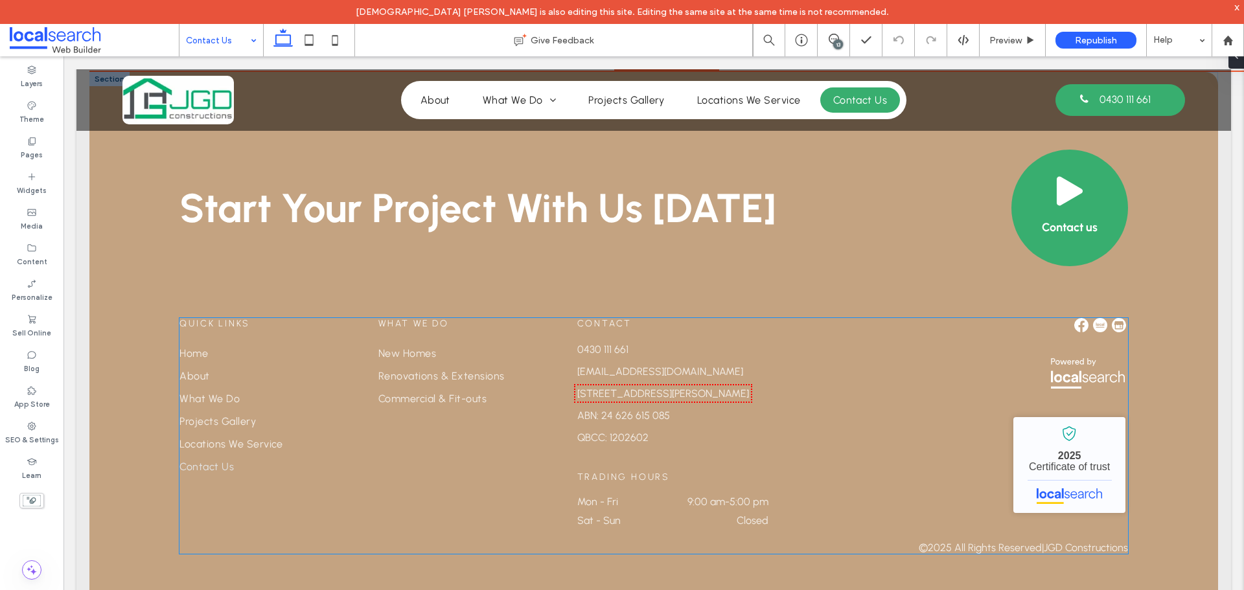
scroll to position [1308, 0]
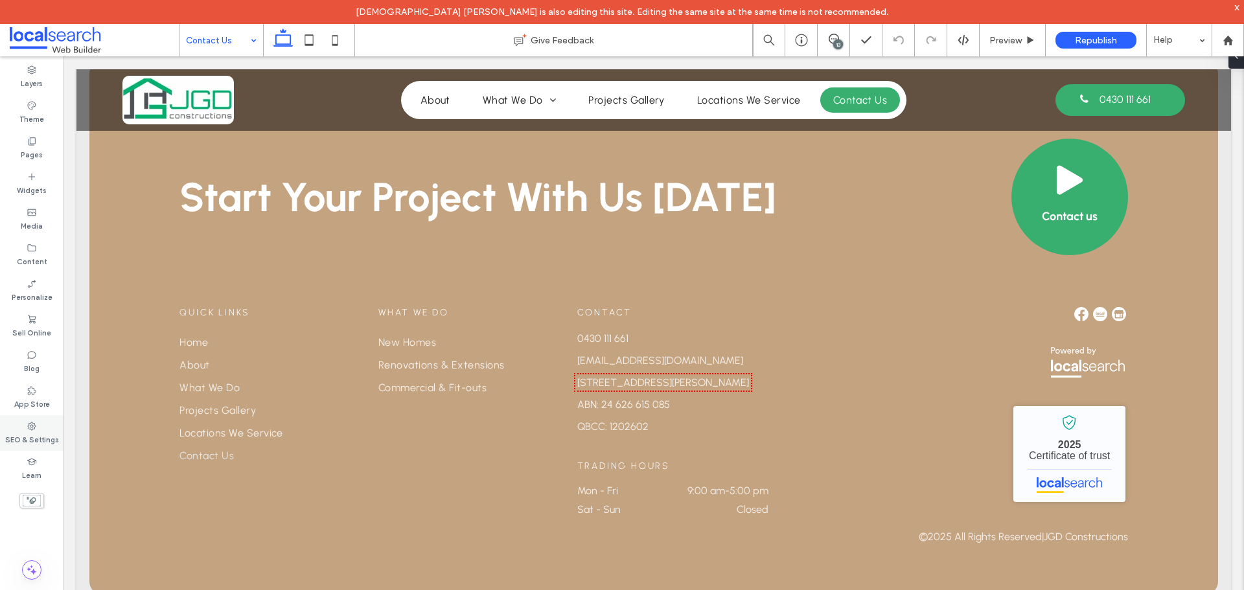
drag, startPoint x: 35, startPoint y: 433, endPoint x: 45, endPoint y: 429, distance: 11.1
click at [35, 433] on label "SEO & Settings" at bounding box center [32, 439] width 54 height 14
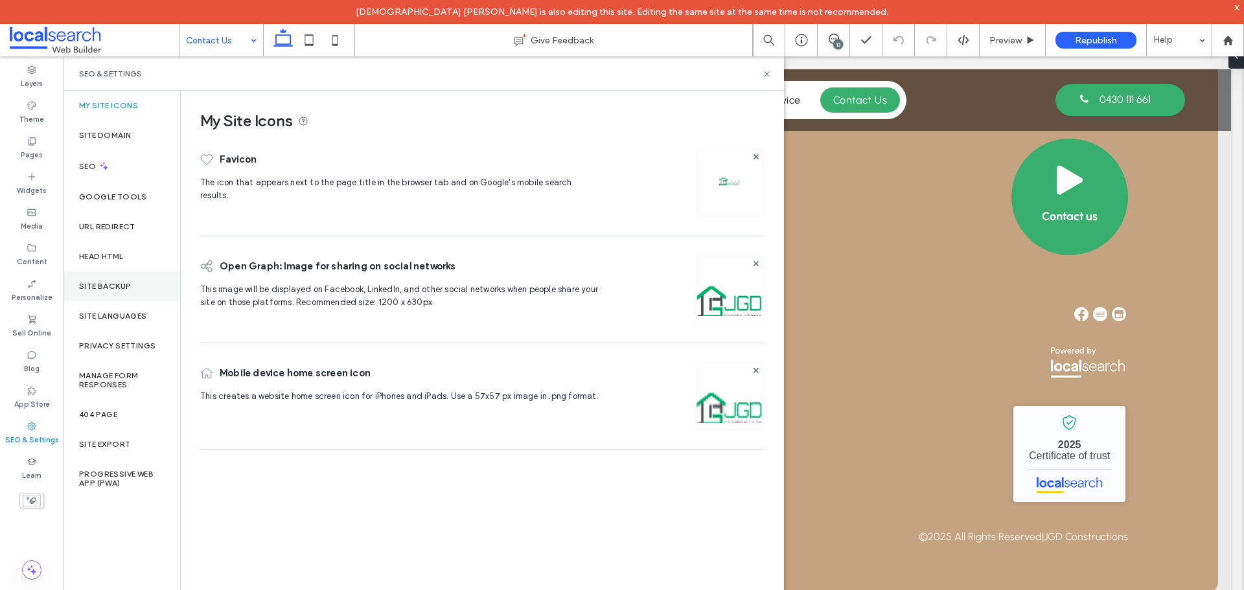
click at [142, 282] on div "Site Backup" at bounding box center [122, 287] width 117 height 30
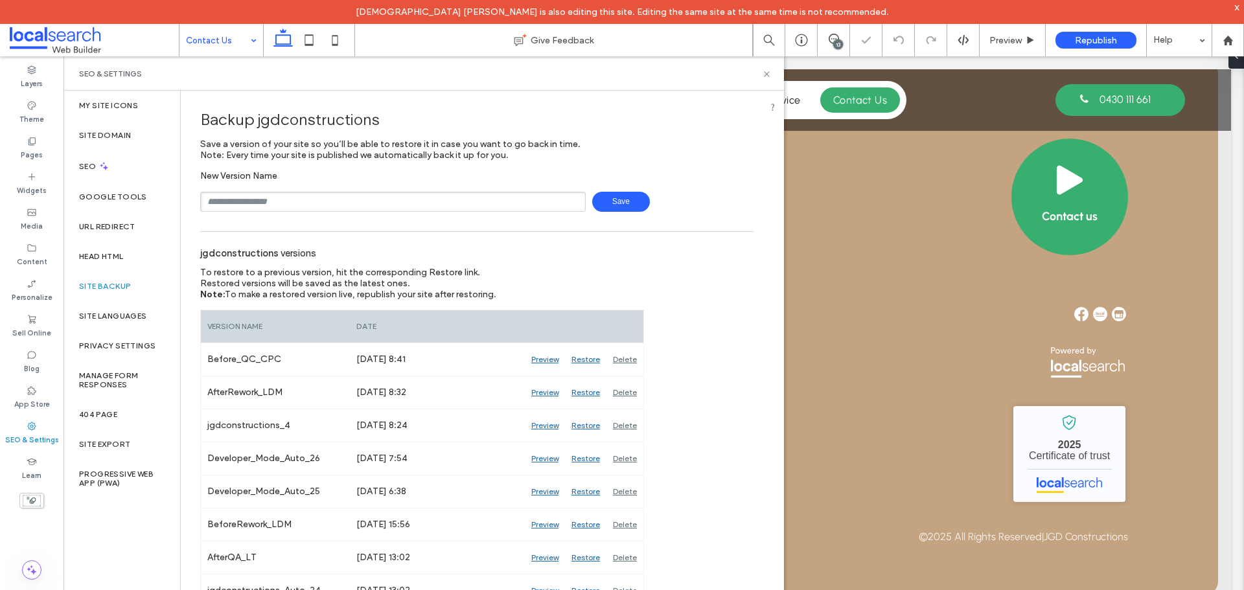
click at [338, 208] on input "text" at bounding box center [393, 202] width 386 height 20
type input "**********"
click at [627, 208] on span "Save" at bounding box center [621, 202] width 58 height 20
click at [769, 76] on use at bounding box center [766, 73] width 5 height 5
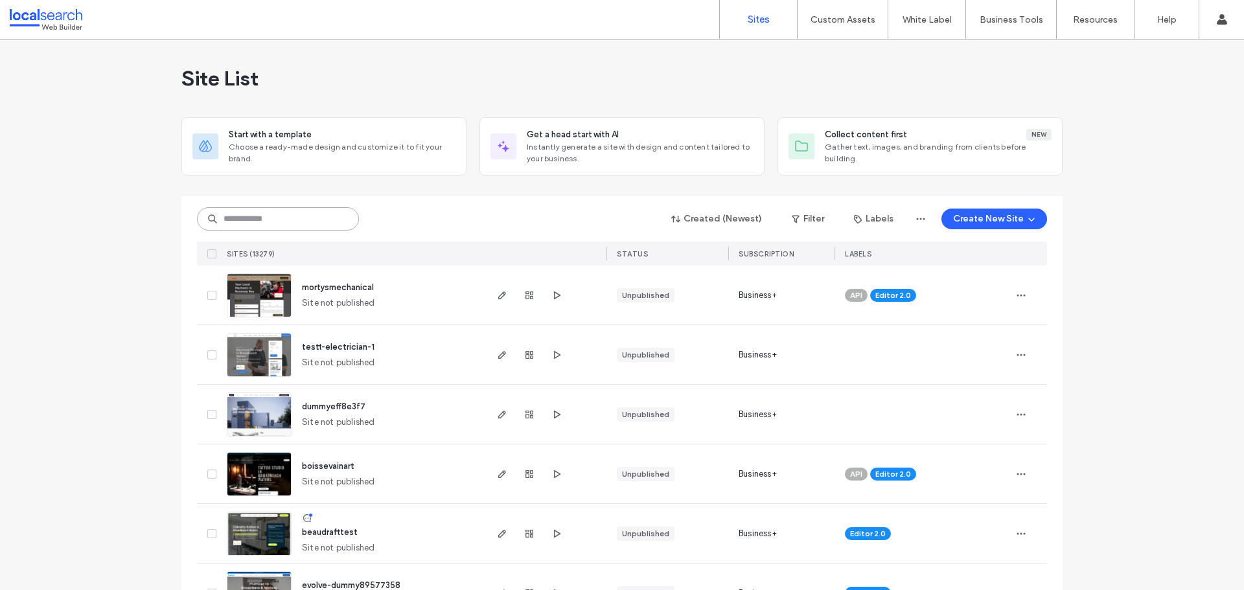
click at [294, 230] on input at bounding box center [278, 218] width 162 height 23
paste input "********"
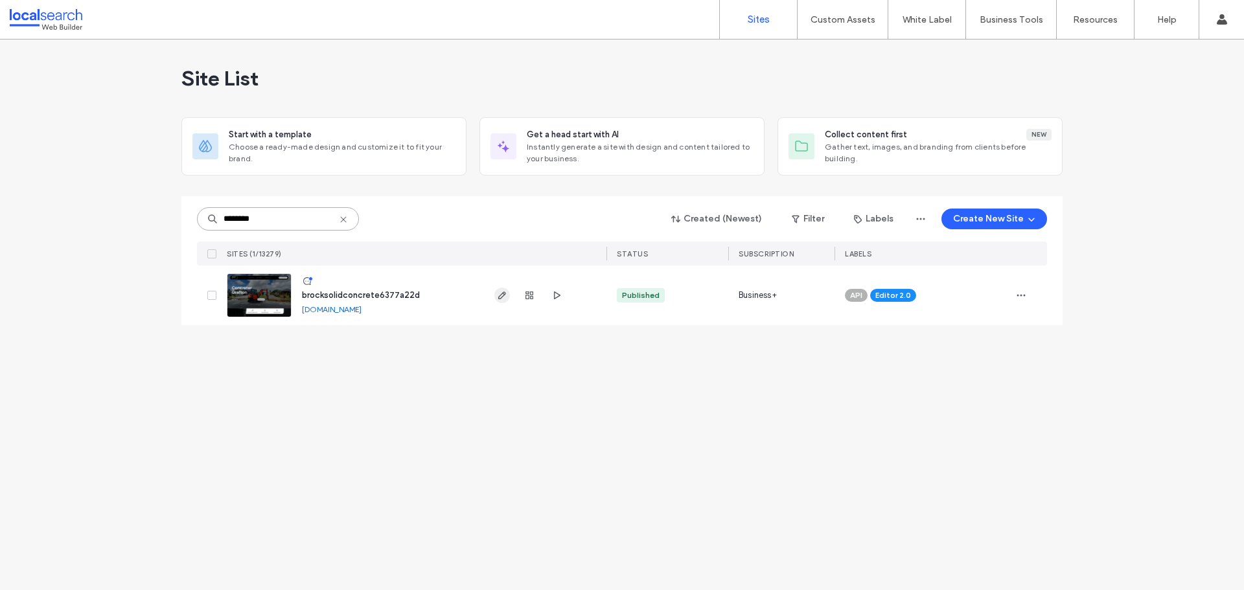
type input "********"
click at [500, 294] on icon "button" at bounding box center [502, 295] width 10 height 10
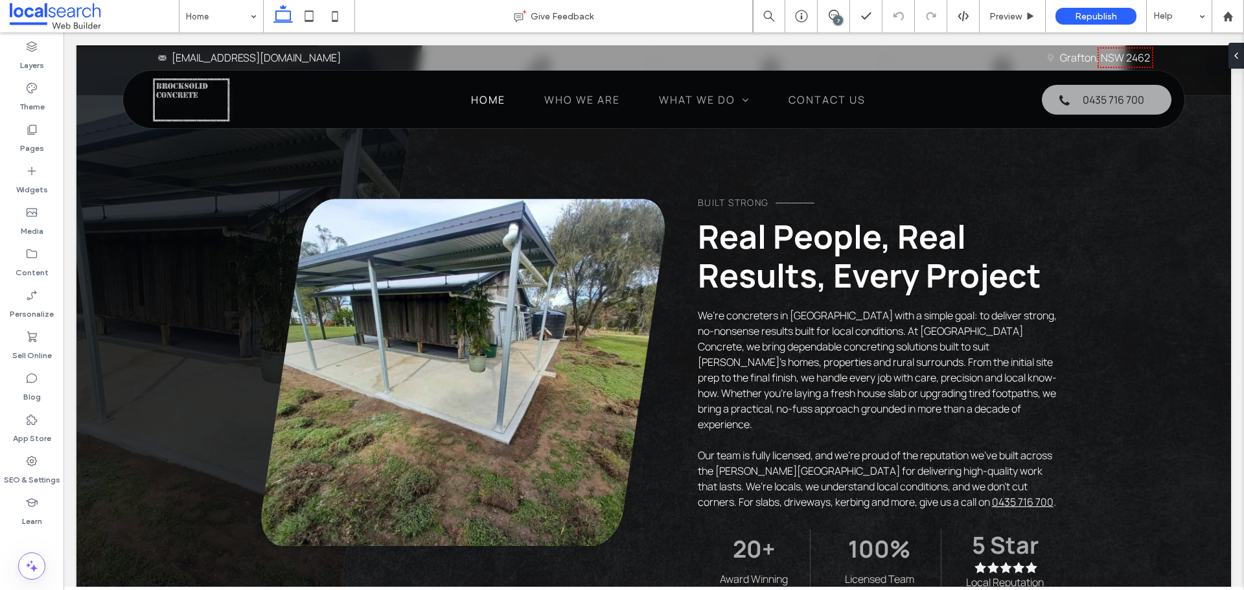
click at [837, 19] on div "7" at bounding box center [838, 21] width 10 height 10
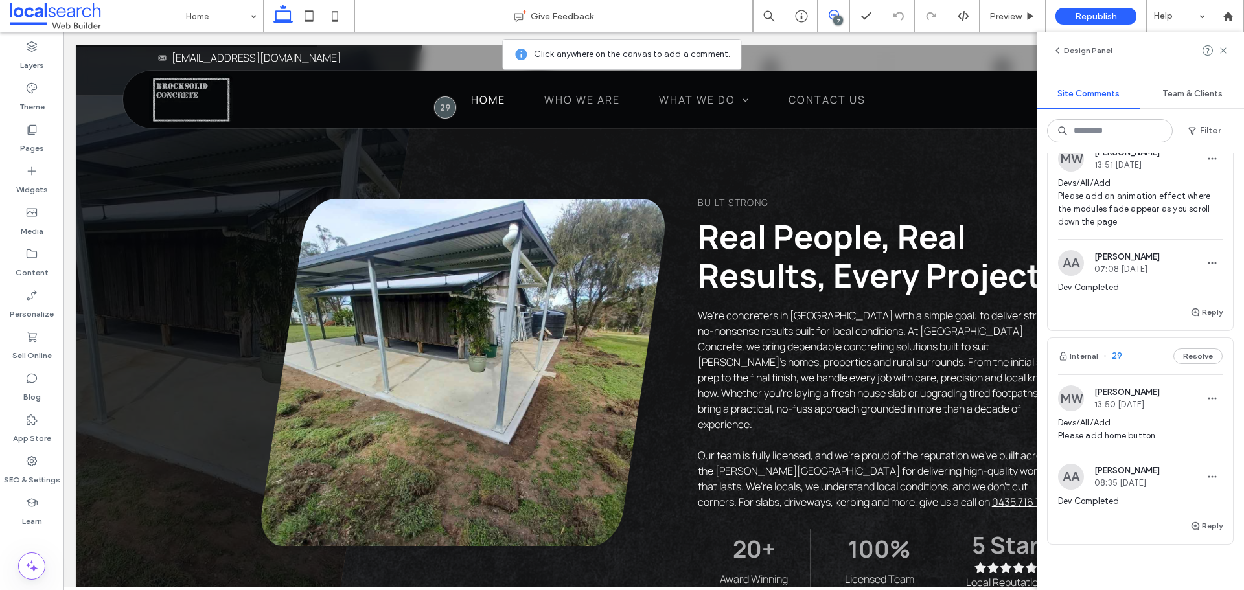
scroll to position [1590, 0]
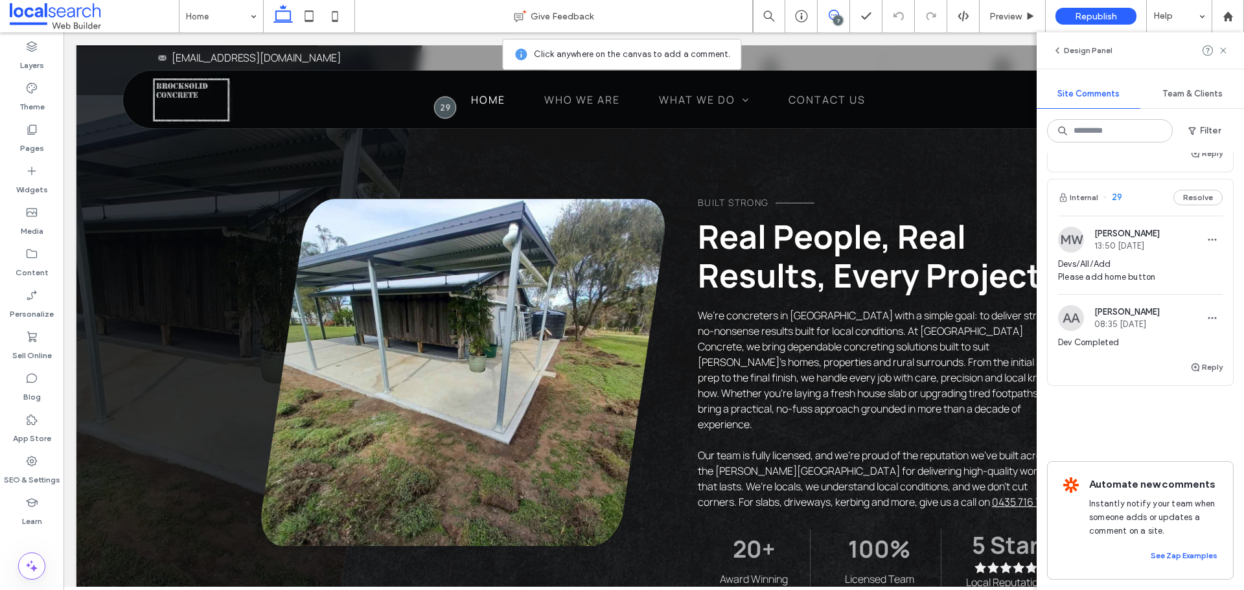
click at [1069, 235] on img at bounding box center [1071, 240] width 26 height 26
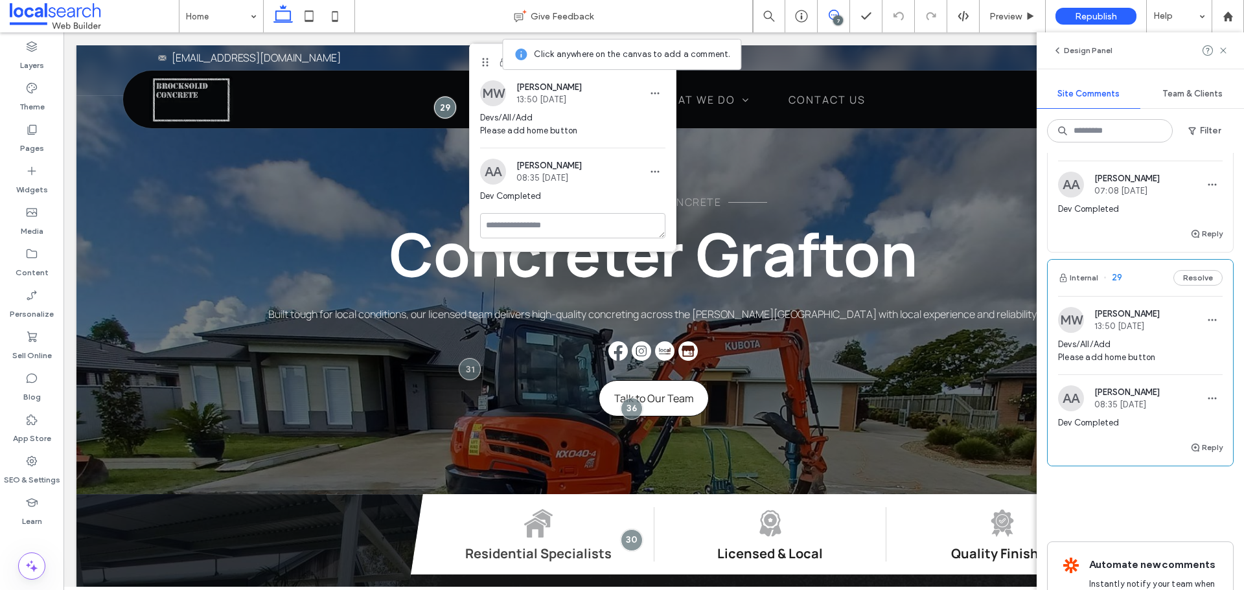
scroll to position [1460, 0]
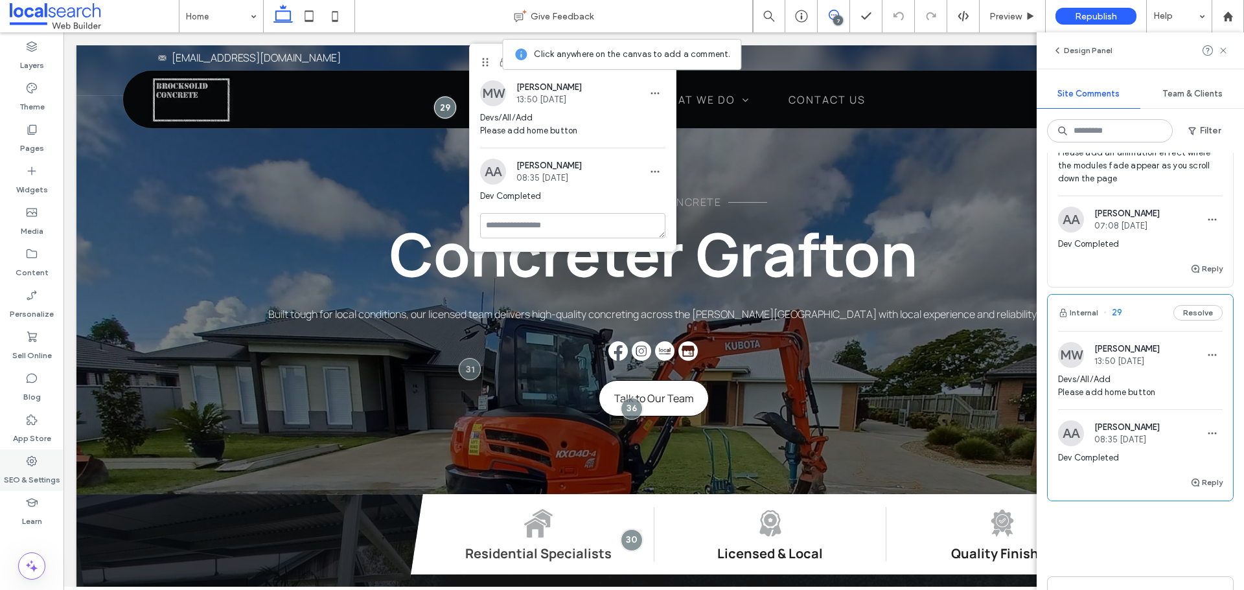
click at [42, 464] on div "SEO & Settings" at bounding box center [32, 470] width 64 height 41
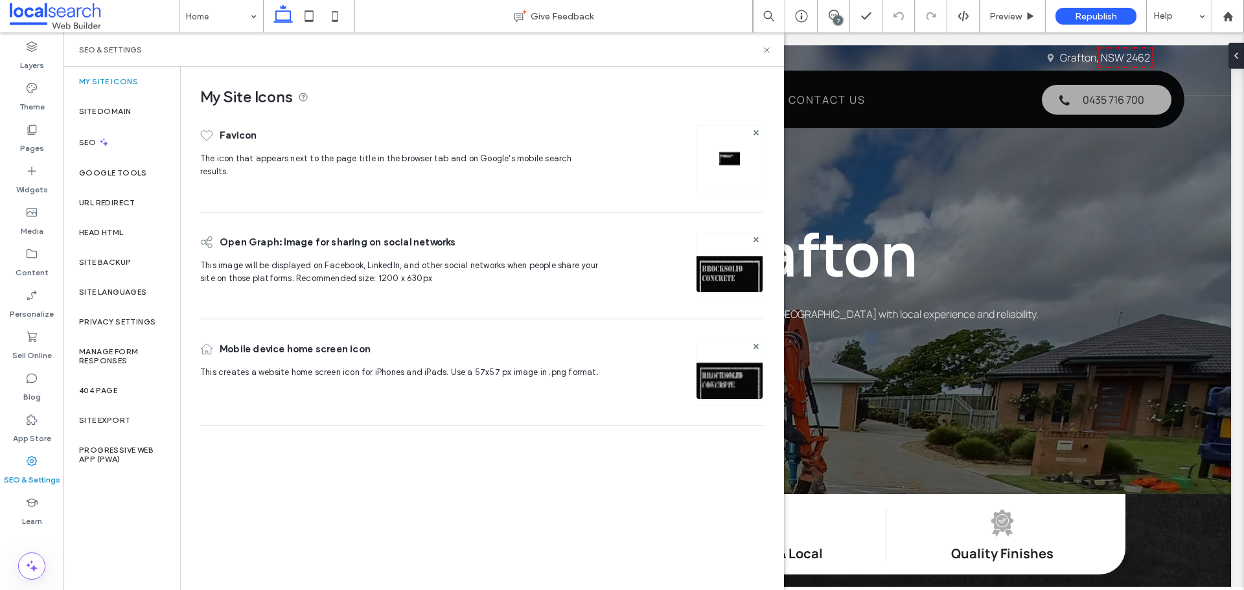
scroll to position [0, 0]
click at [116, 252] on div "Site Backup" at bounding box center [122, 263] width 117 height 30
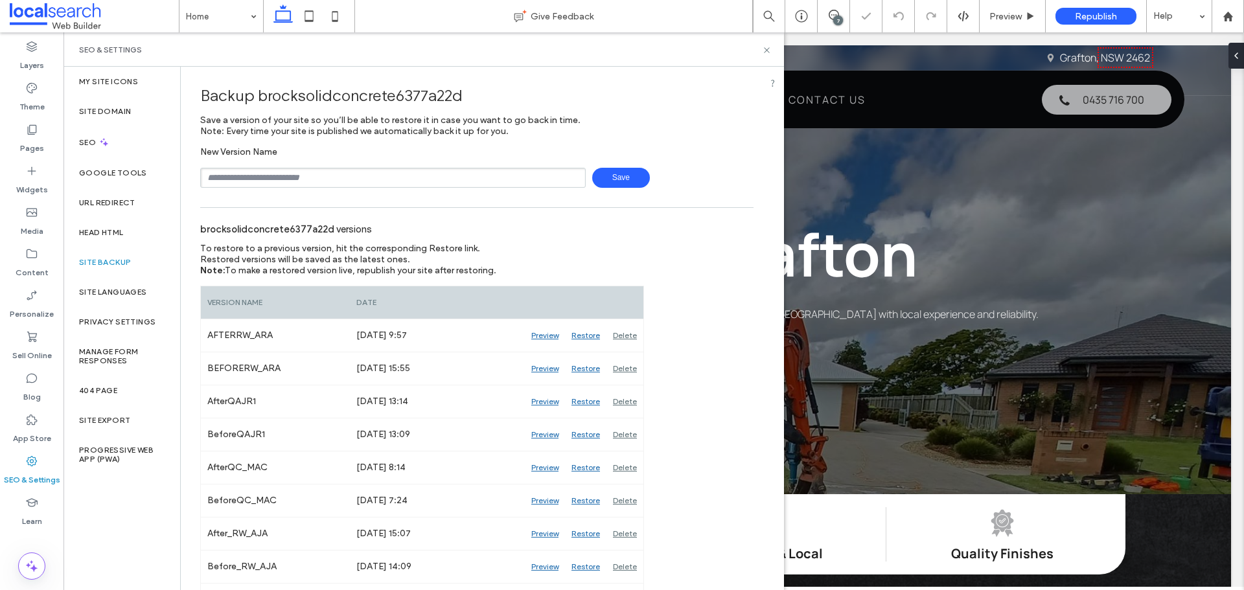
click at [270, 178] on input "text" at bounding box center [393, 178] width 386 height 20
type input "**********"
click at [595, 180] on span "Save" at bounding box center [621, 178] width 58 height 20
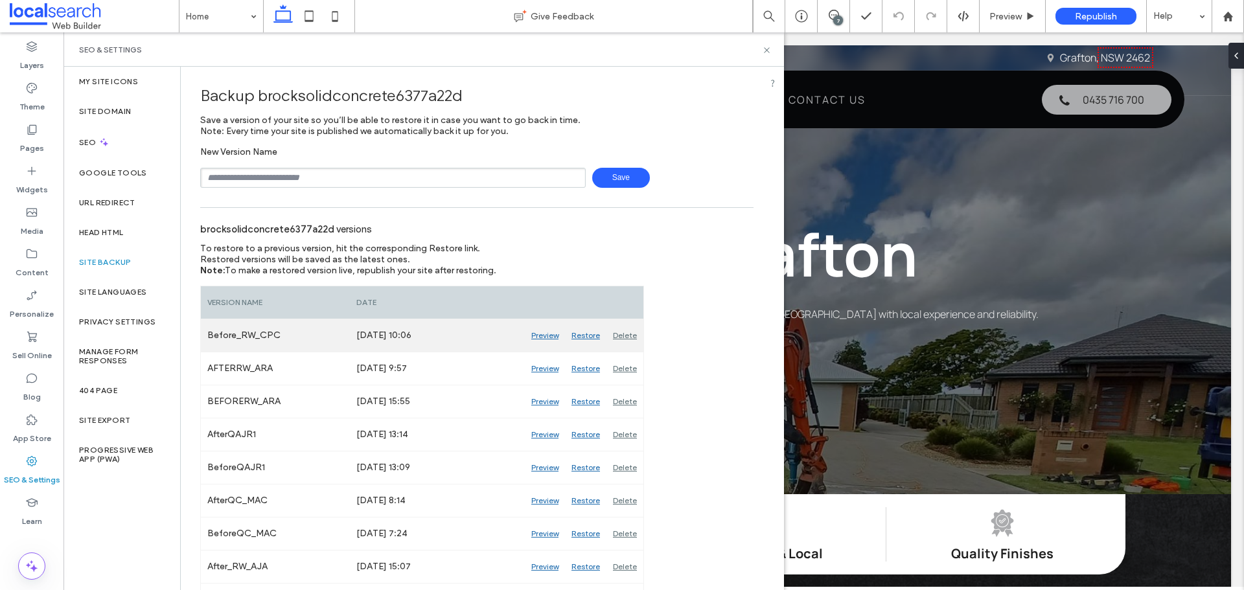
click at [621, 336] on div "Delete" at bounding box center [625, 335] width 37 height 32
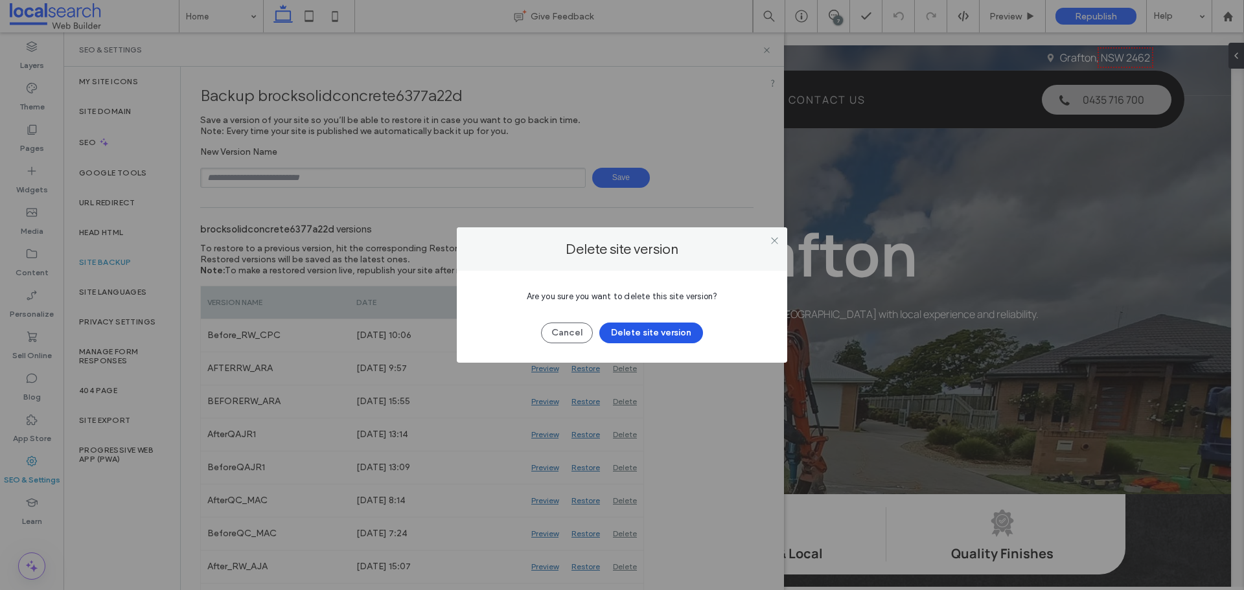
click at [630, 332] on button "Delete site version" at bounding box center [651, 333] width 104 height 21
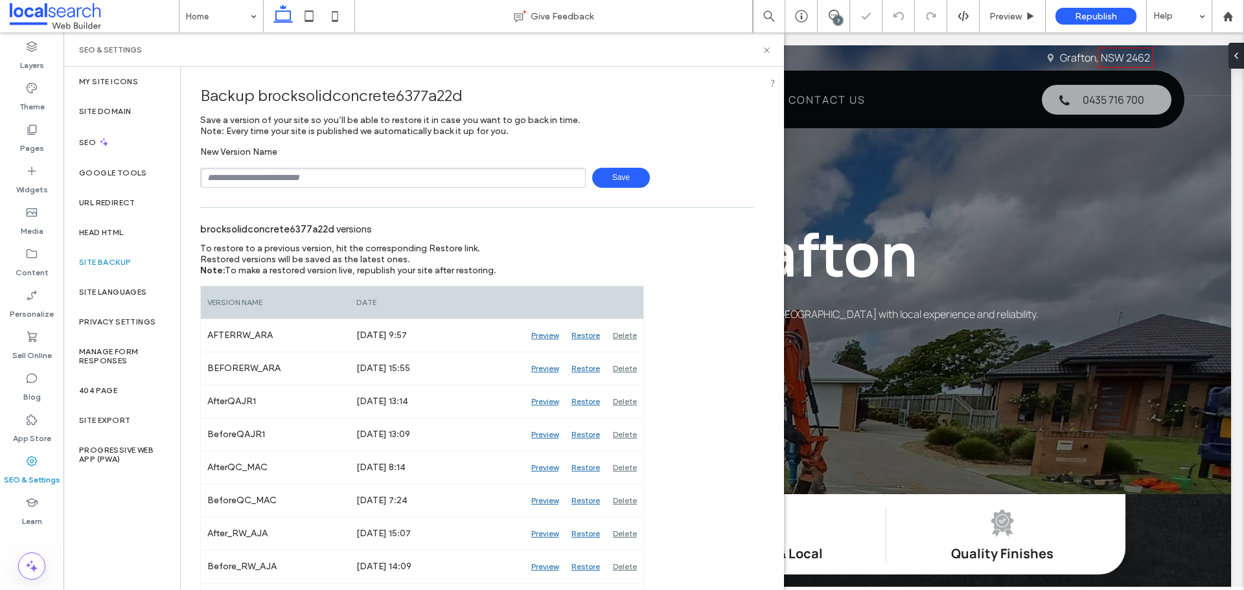
click at [404, 186] on input "text" at bounding box center [393, 178] width 386 height 20
type input "**********"
click at [603, 180] on span "Save" at bounding box center [621, 178] width 58 height 20
click at [768, 49] on use at bounding box center [766, 49] width 5 height 5
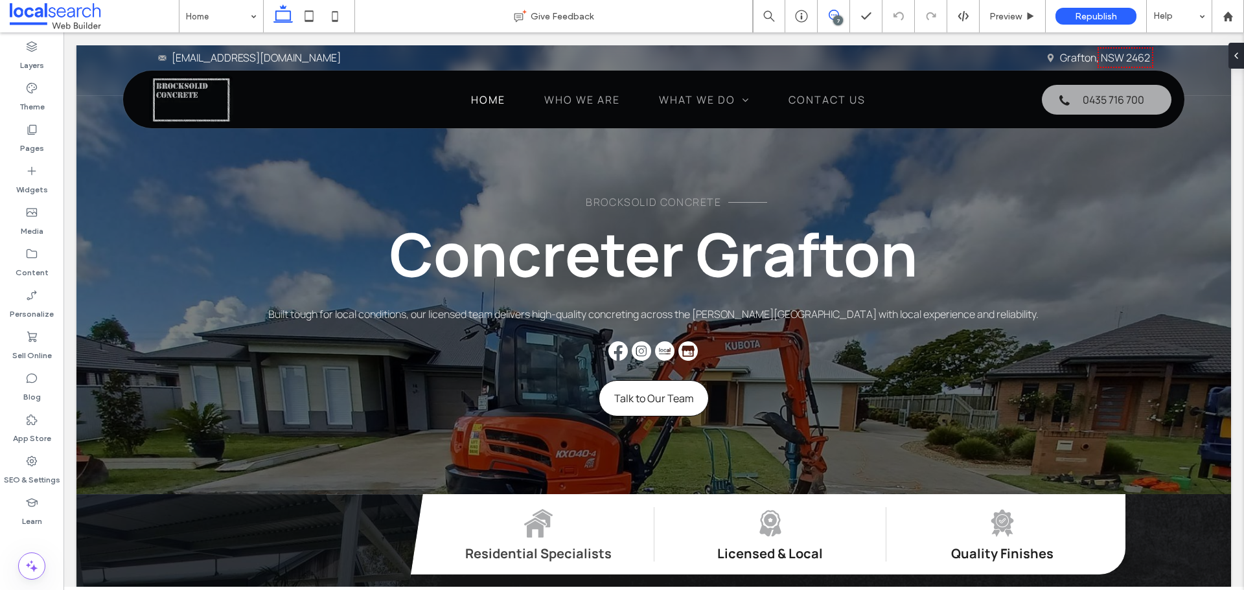
click at [833, 16] on icon at bounding box center [834, 15] width 10 height 10
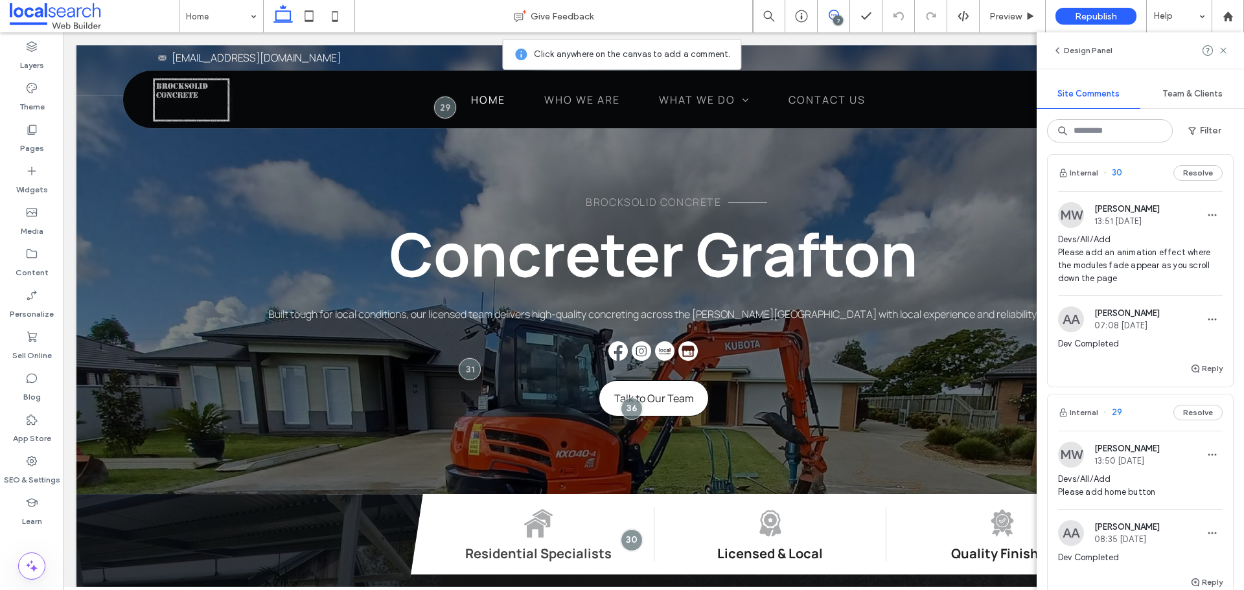
scroll to position [1426, 0]
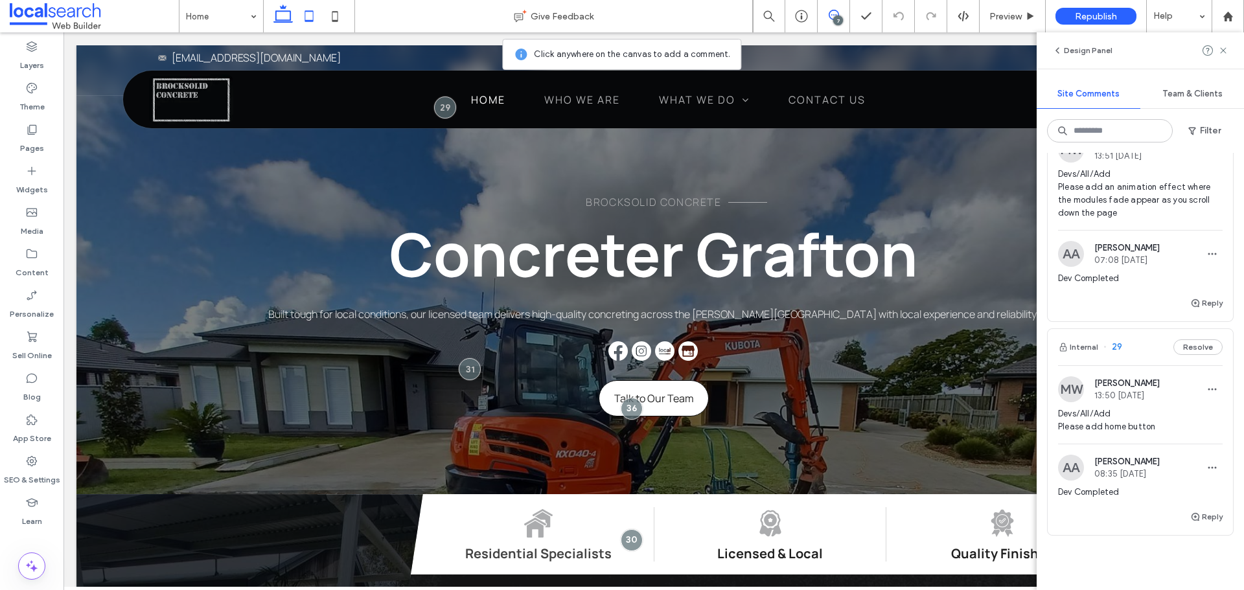
click at [308, 19] on icon at bounding box center [309, 16] width 26 height 26
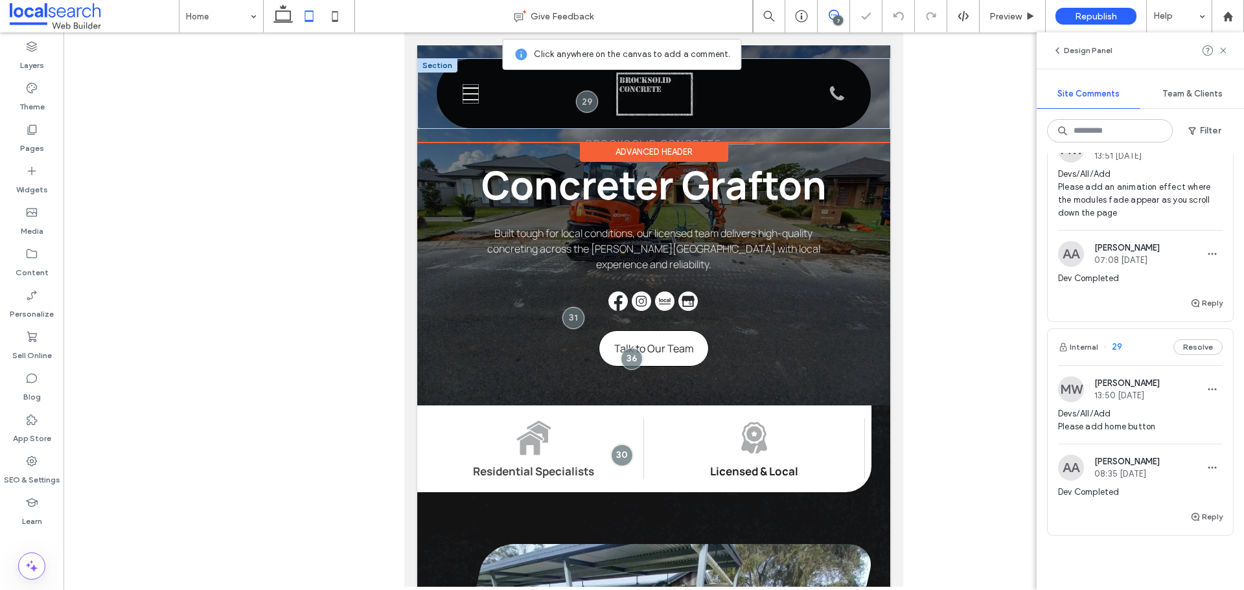
click at [466, 93] on icon "Hamburger Icon" at bounding box center [471, 93] width 16 height 19
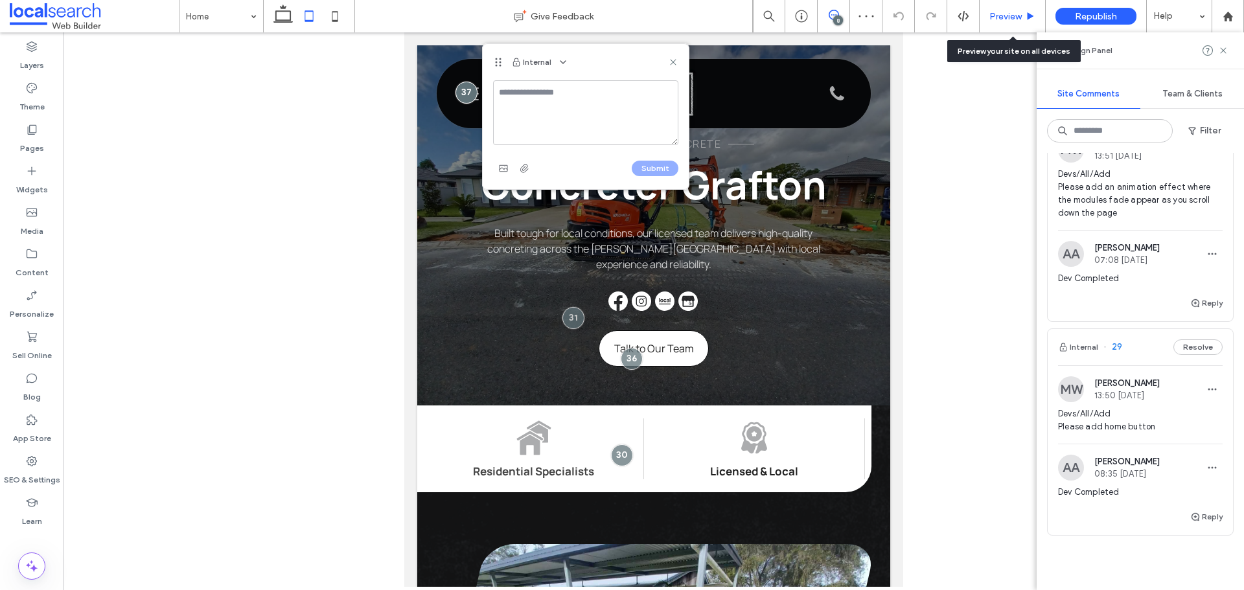
click at [1010, 11] on span "Preview" at bounding box center [1006, 16] width 32 height 11
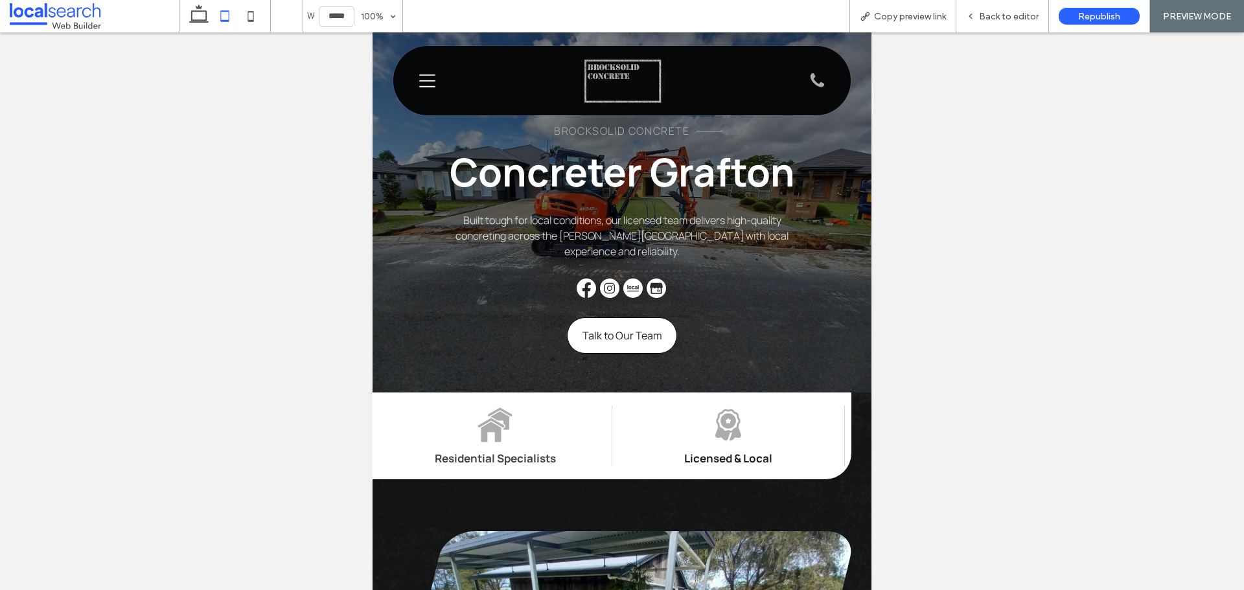
click at [432, 85] on icon "Hamburger Icon" at bounding box center [427, 80] width 16 height 19
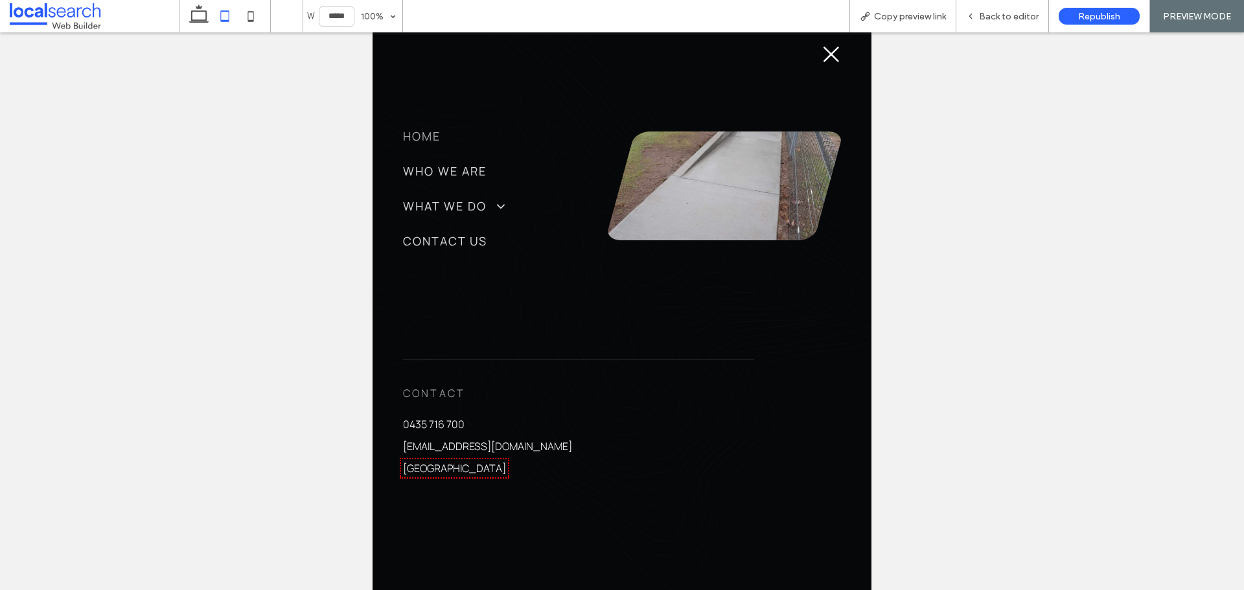
click at [825, 56] on icon "Close Icon" at bounding box center [831, 54] width 19 height 19
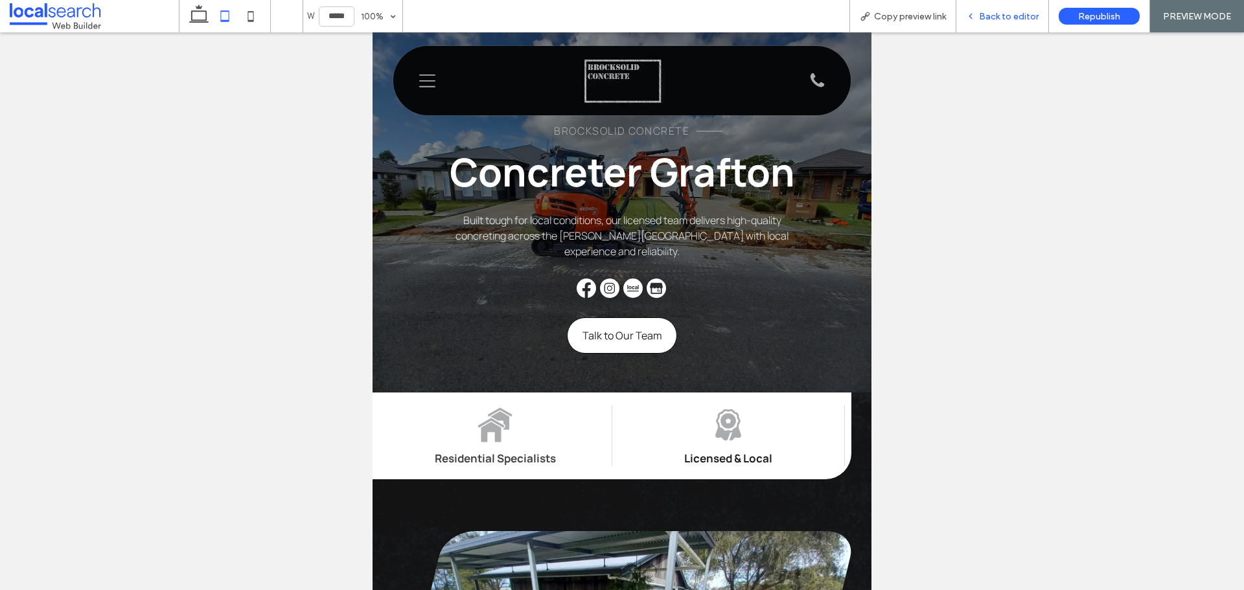
click at [988, 19] on span "Back to editor" at bounding box center [1009, 16] width 60 height 11
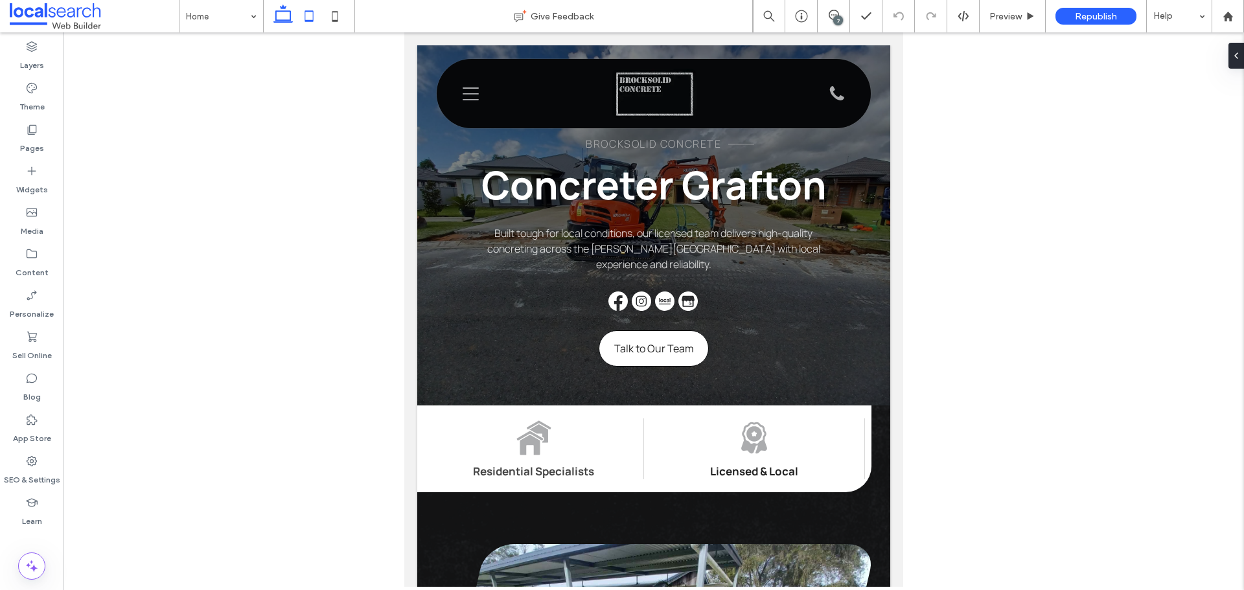
click at [275, 19] on icon at bounding box center [283, 16] width 26 height 26
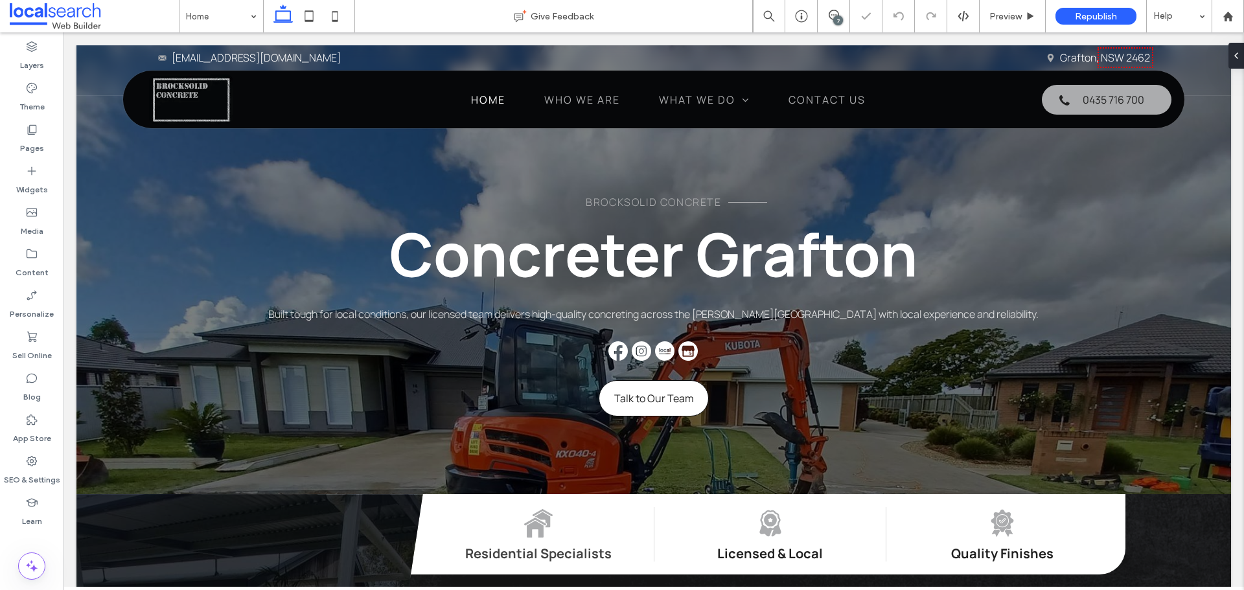
drag, startPoint x: 837, startPoint y: 21, endPoint x: 773, endPoint y: 32, distance: 64.5
click at [837, 21] on div "7" at bounding box center [838, 21] width 10 height 10
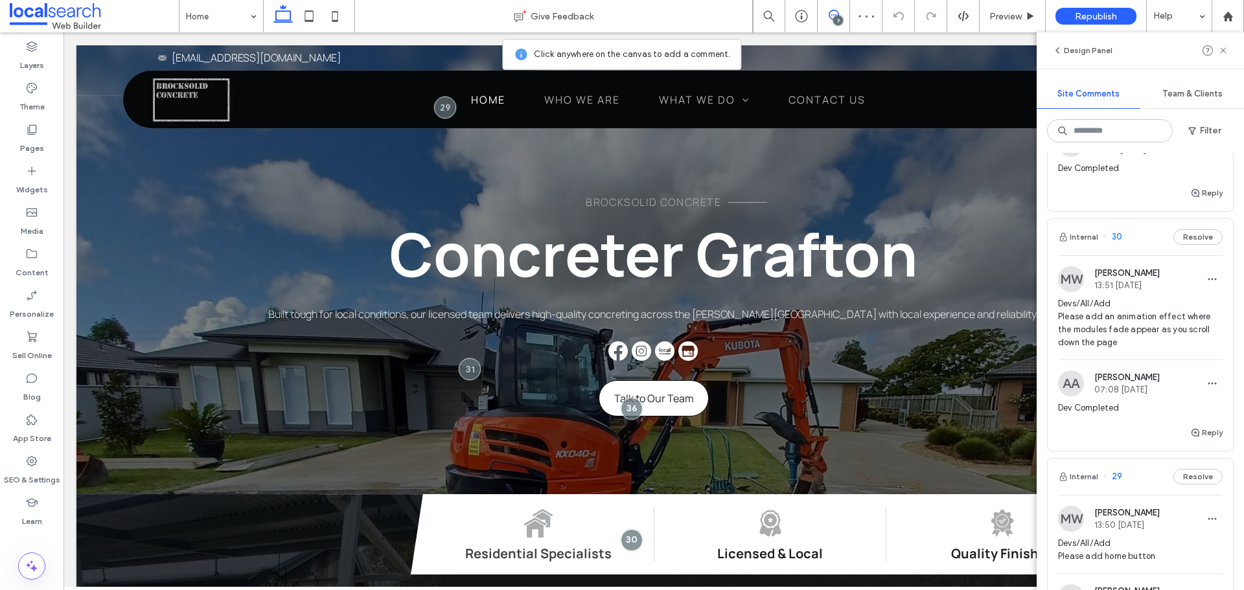
scroll to position [1266, 0]
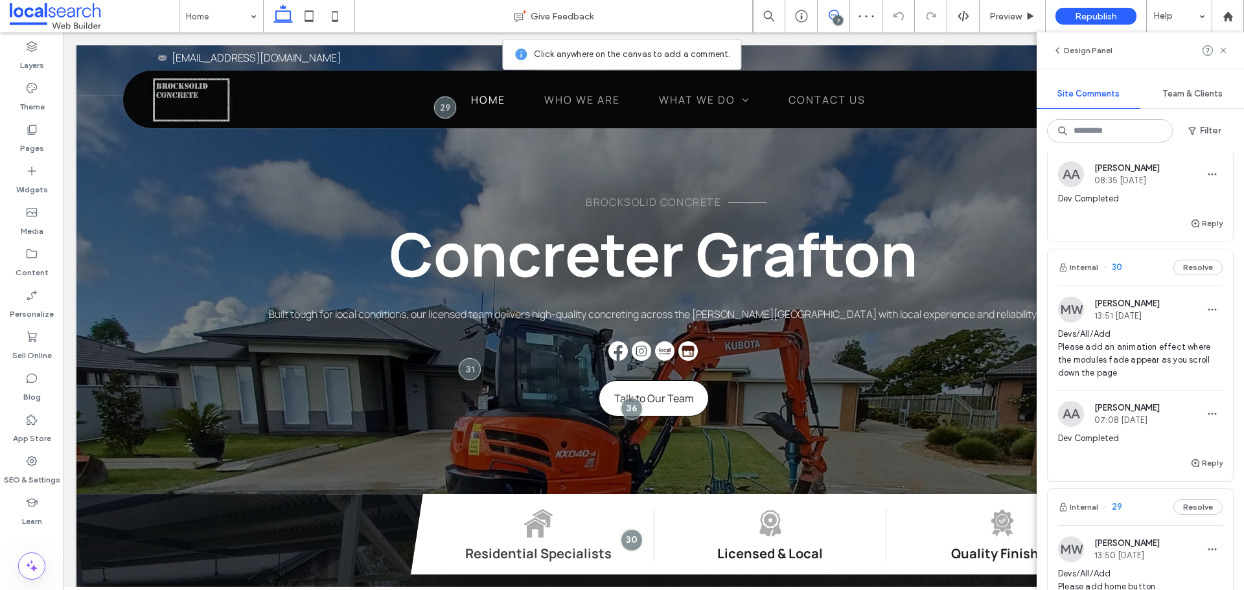
click at [1070, 307] on img at bounding box center [1071, 310] width 26 height 26
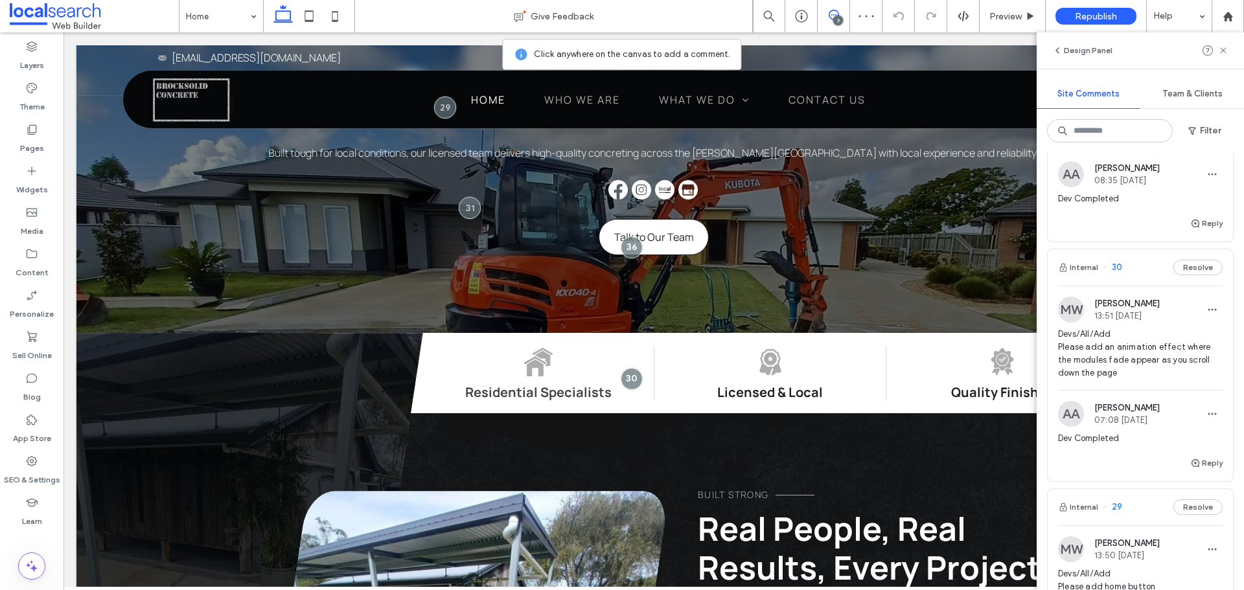
scroll to position [192, 0]
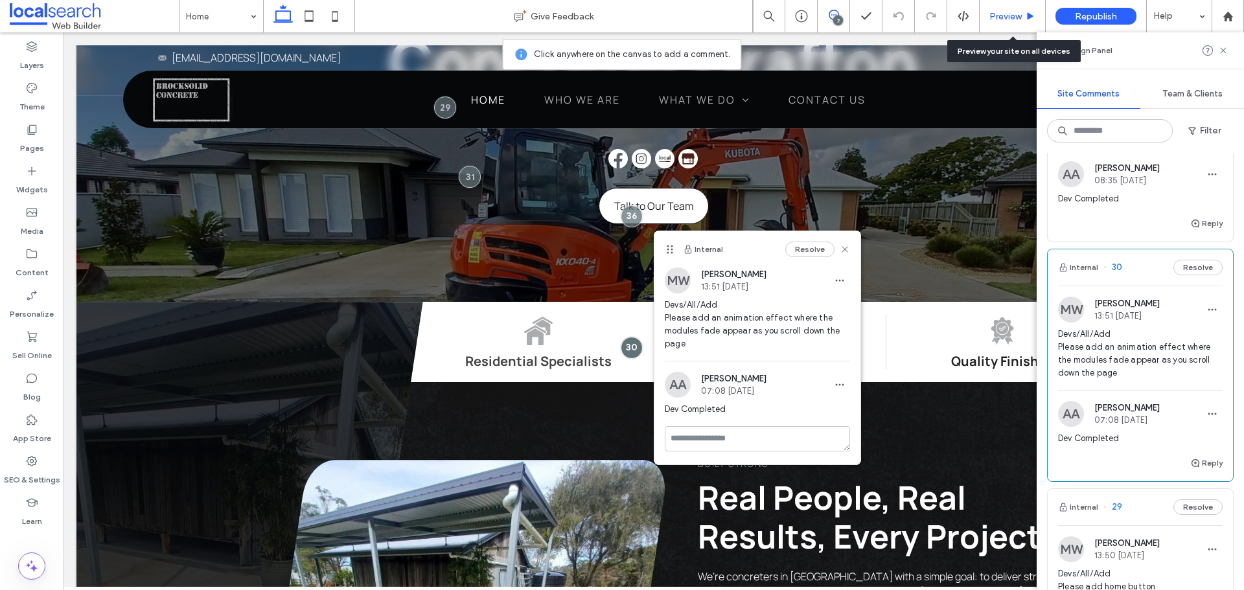
click at [991, 17] on span "Preview" at bounding box center [1006, 16] width 32 height 11
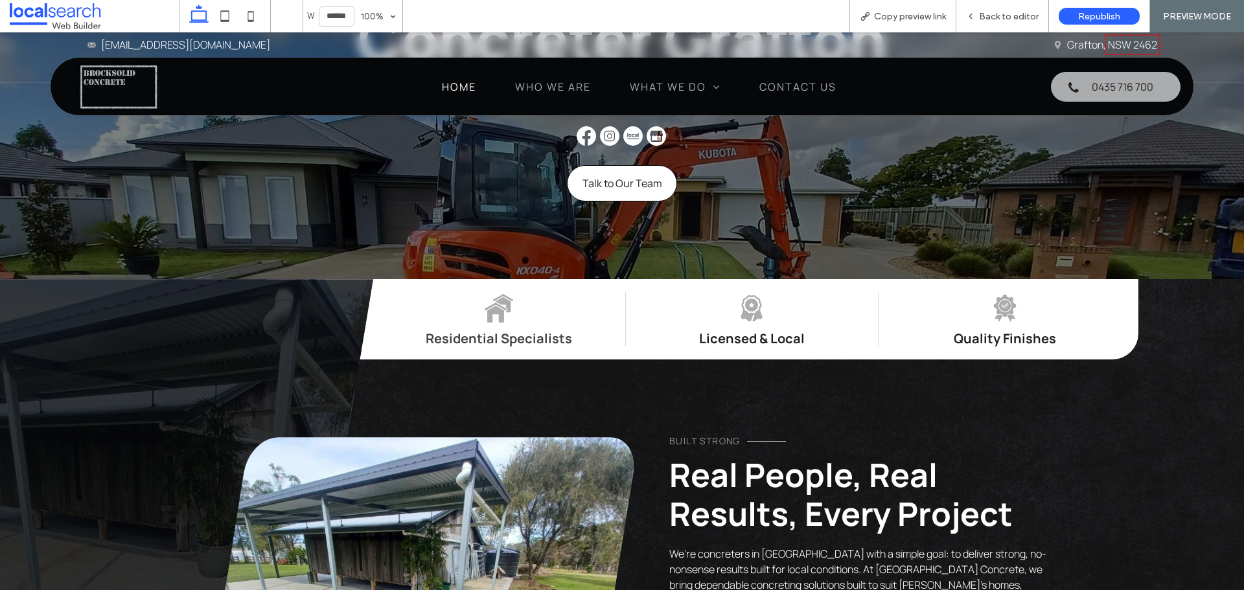
scroll to position [259, 0]
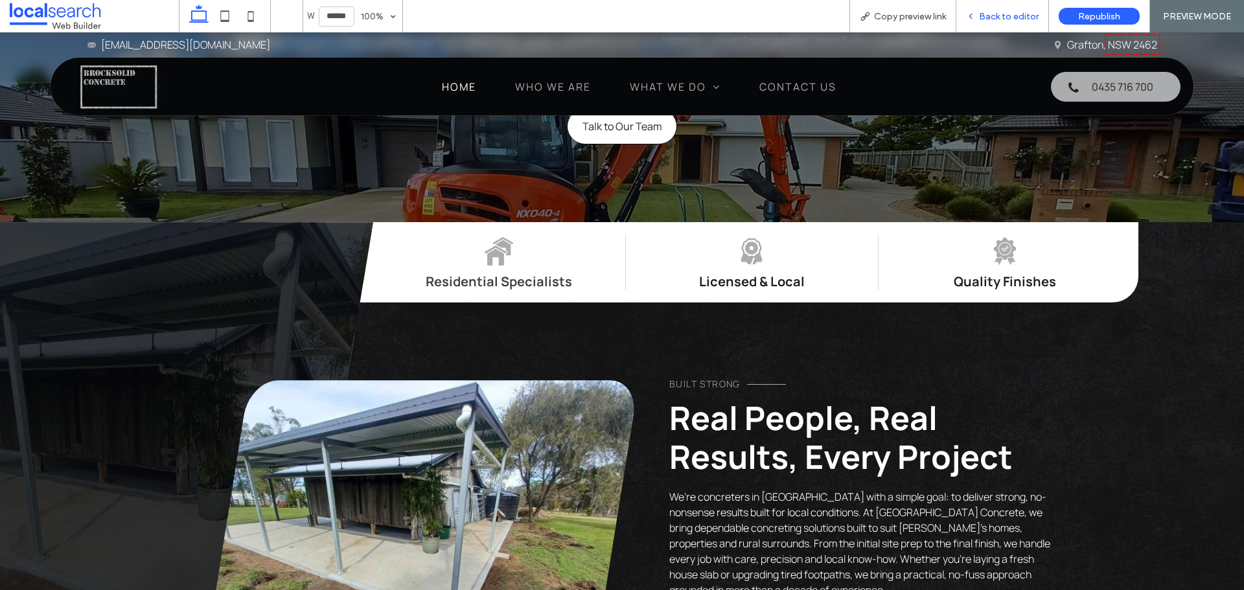
click at [989, 19] on span "Back to editor" at bounding box center [1009, 16] width 60 height 11
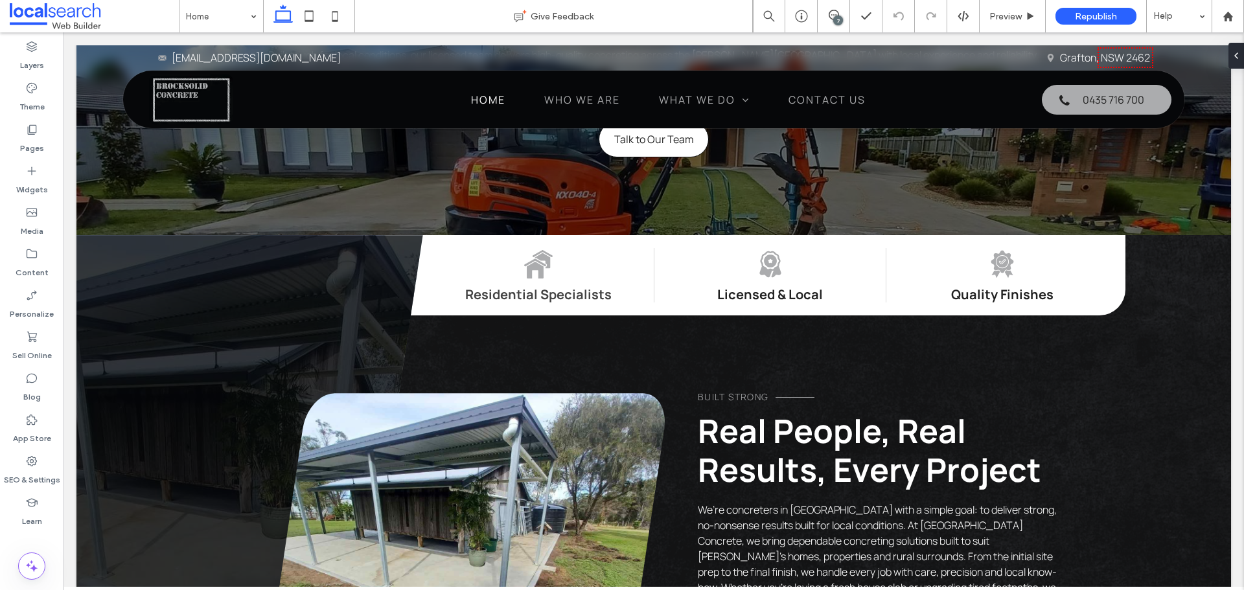
click at [837, 20] on div "7" at bounding box center [838, 21] width 10 height 10
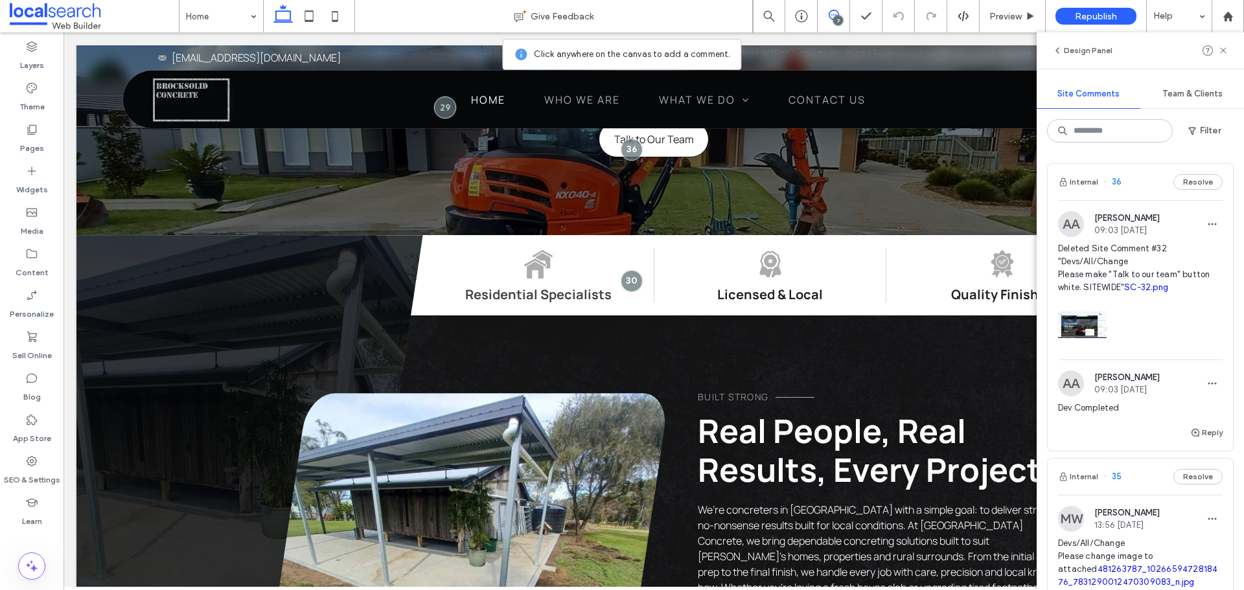
scroll to position [259, 0]
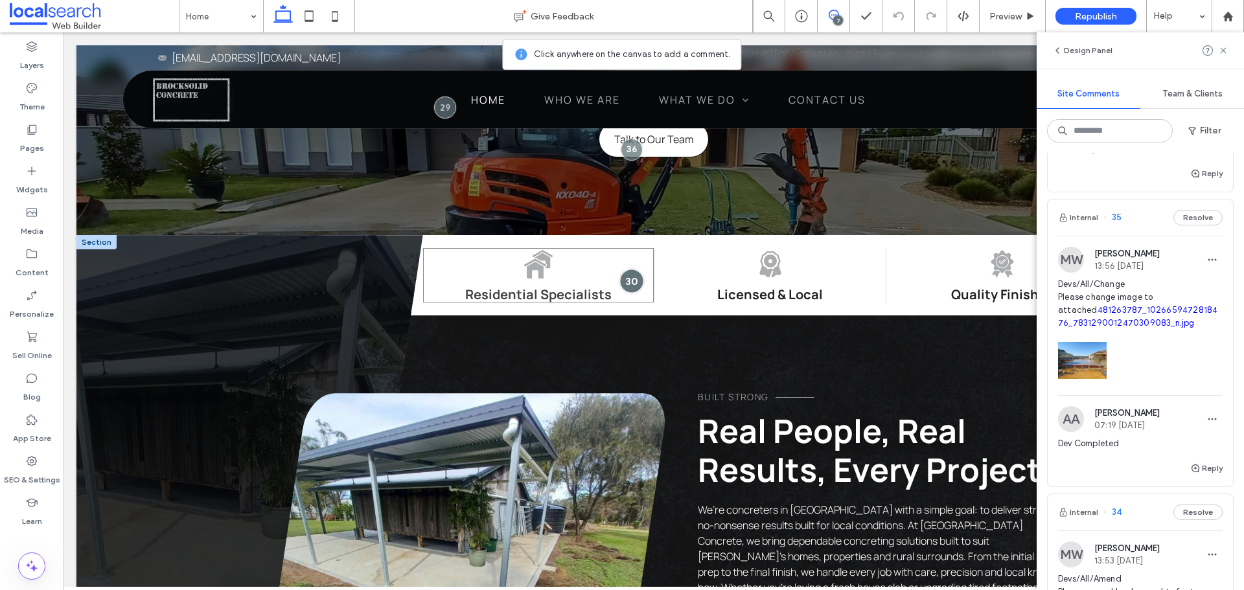
click at [628, 276] on div at bounding box center [632, 281] width 24 height 24
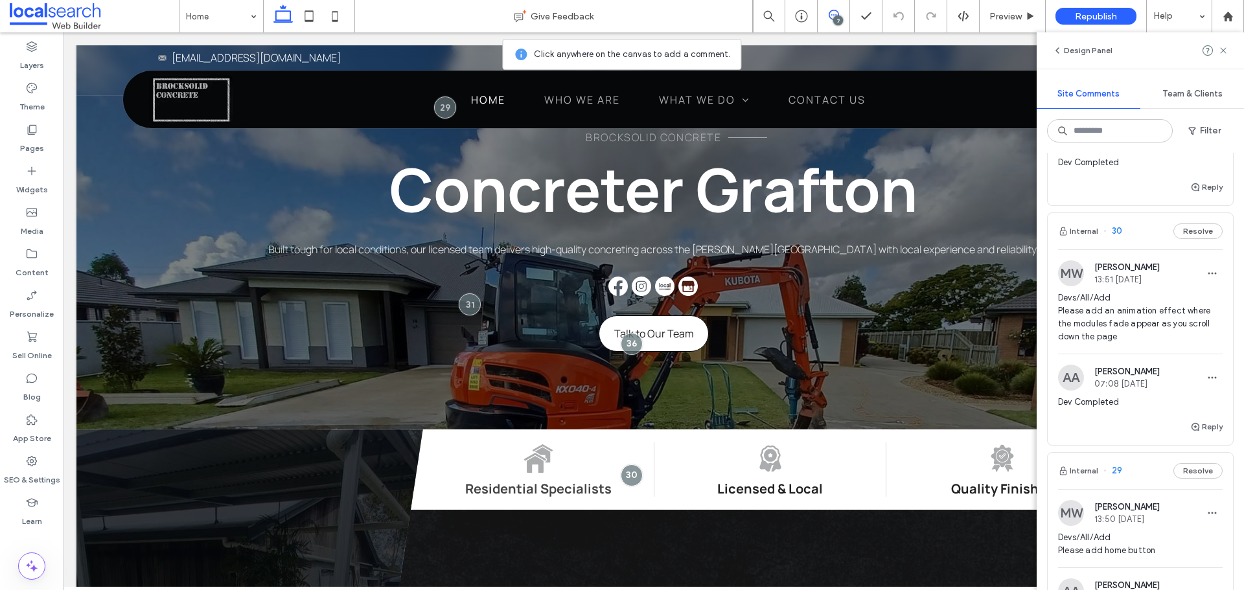
scroll to position [1296, 0]
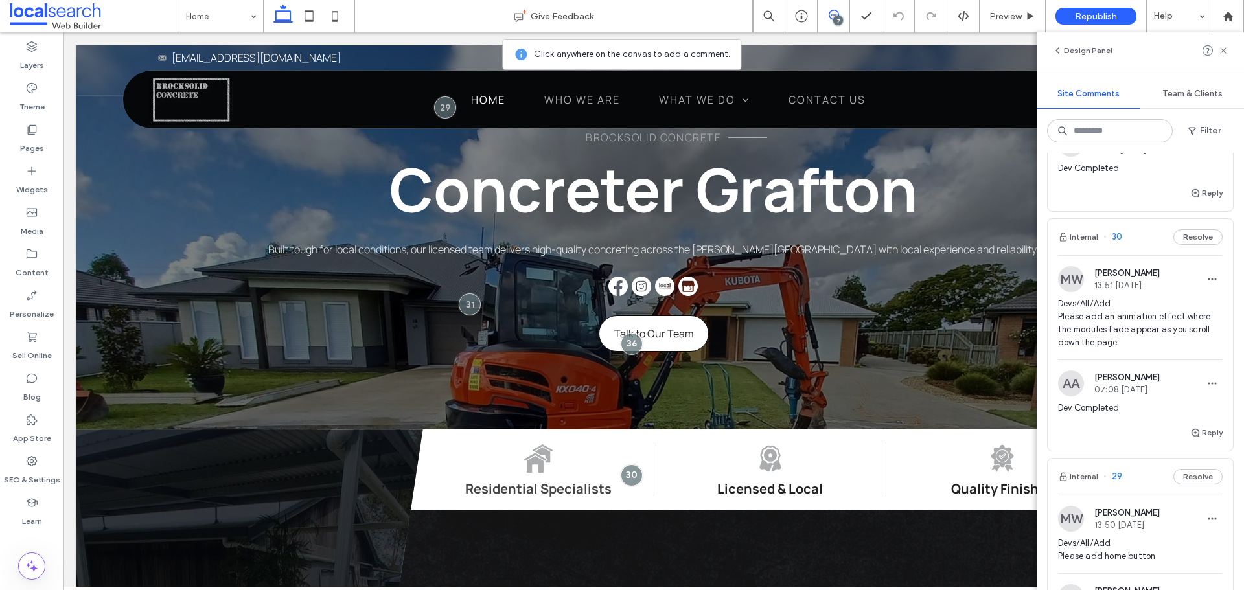
click at [1074, 280] on img at bounding box center [1071, 279] width 26 height 26
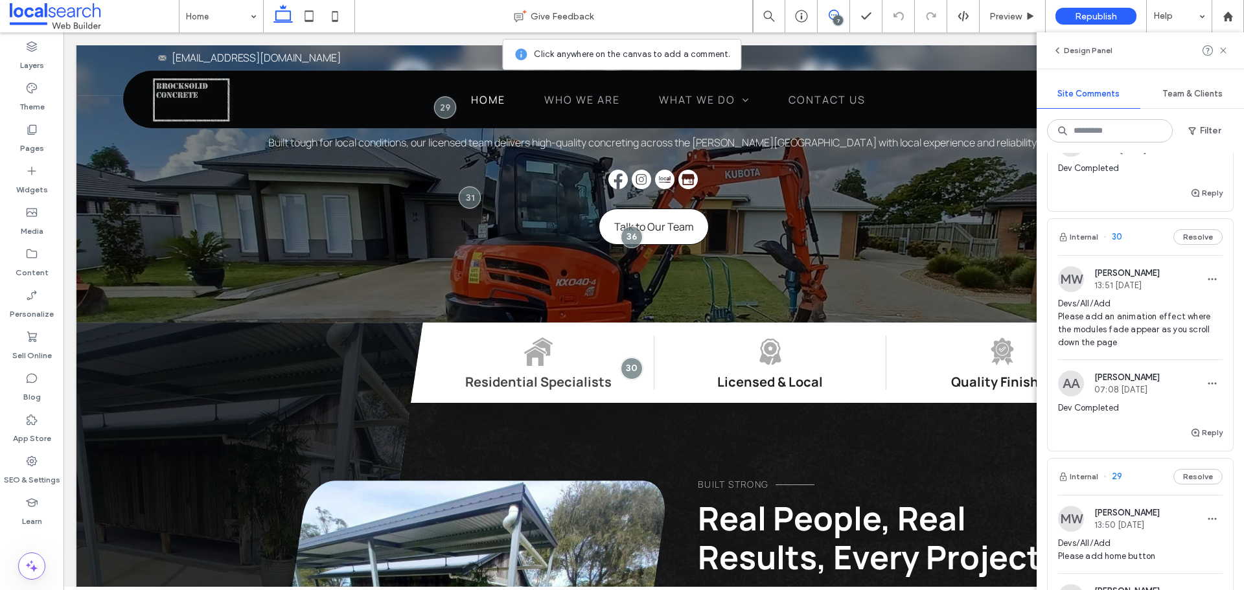
scroll to position [192, 0]
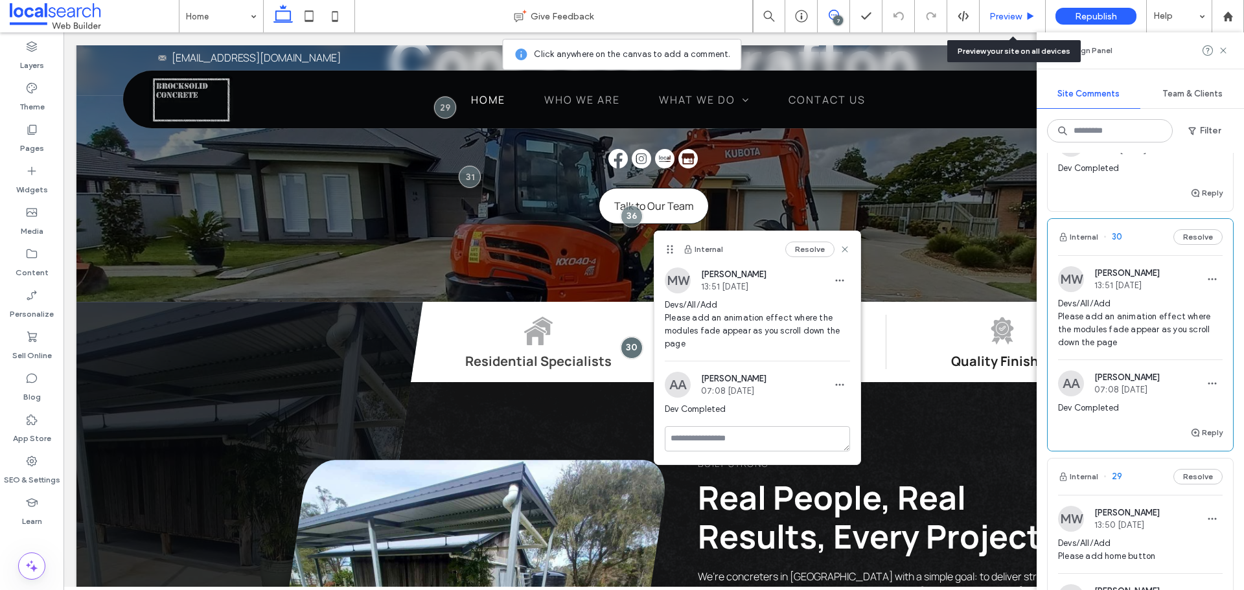
click at [1013, 22] on div "Preview" at bounding box center [1013, 16] width 66 height 32
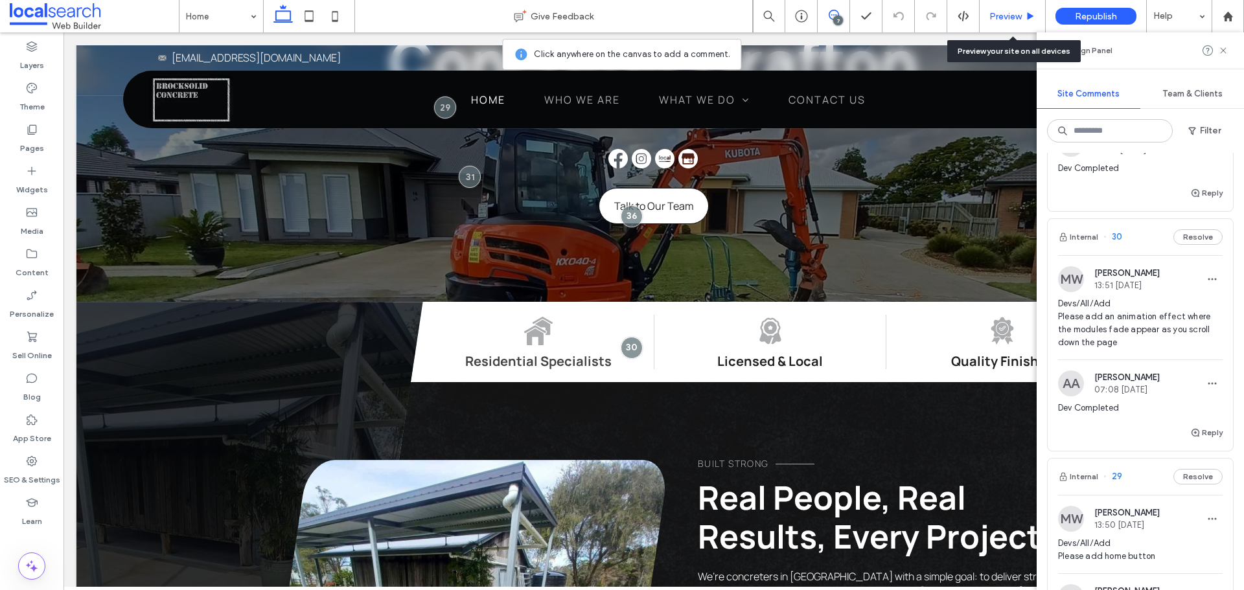
click at [1013, 22] on div "Preview" at bounding box center [1013, 16] width 66 height 32
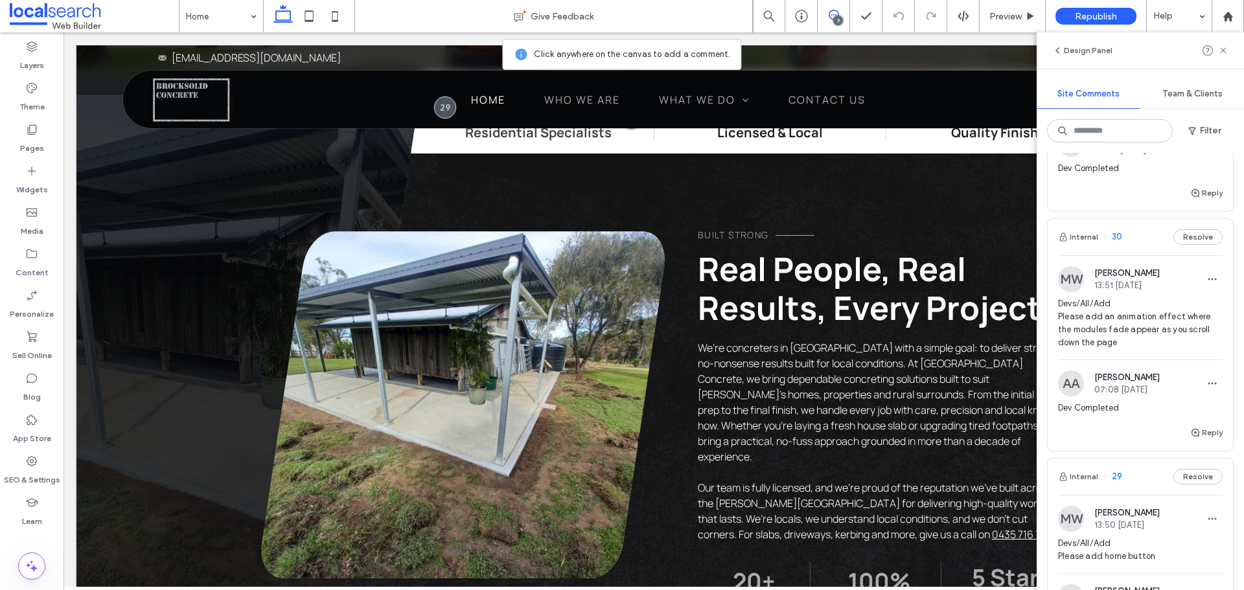
scroll to position [387, 0]
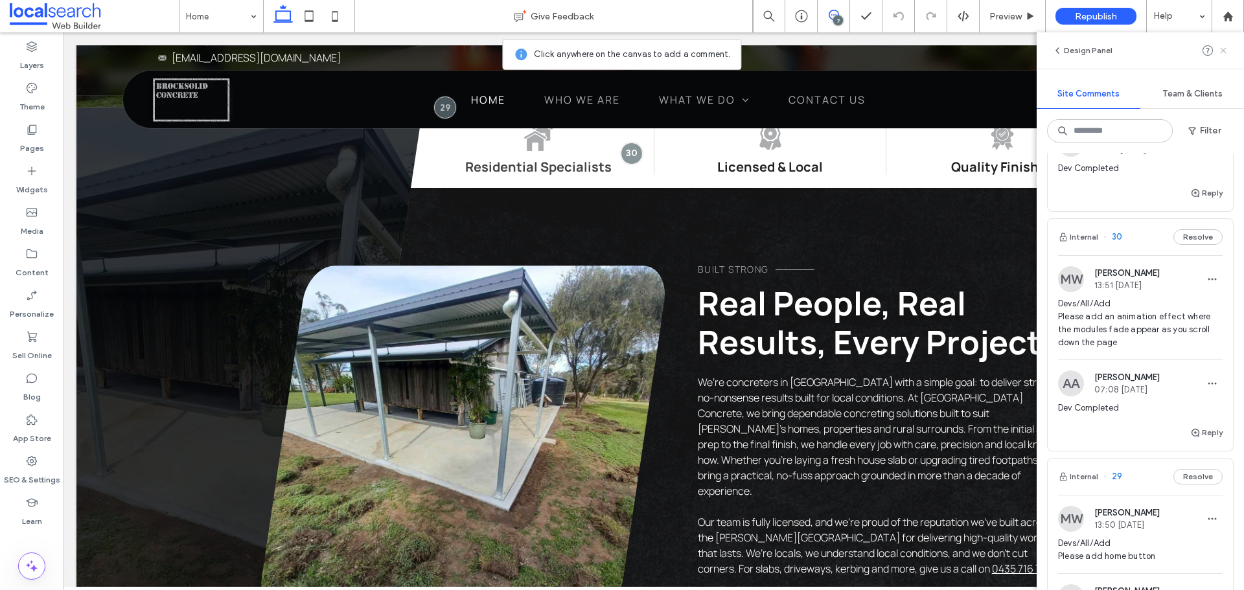
click at [1220, 56] on span at bounding box center [1223, 51] width 10 height 16
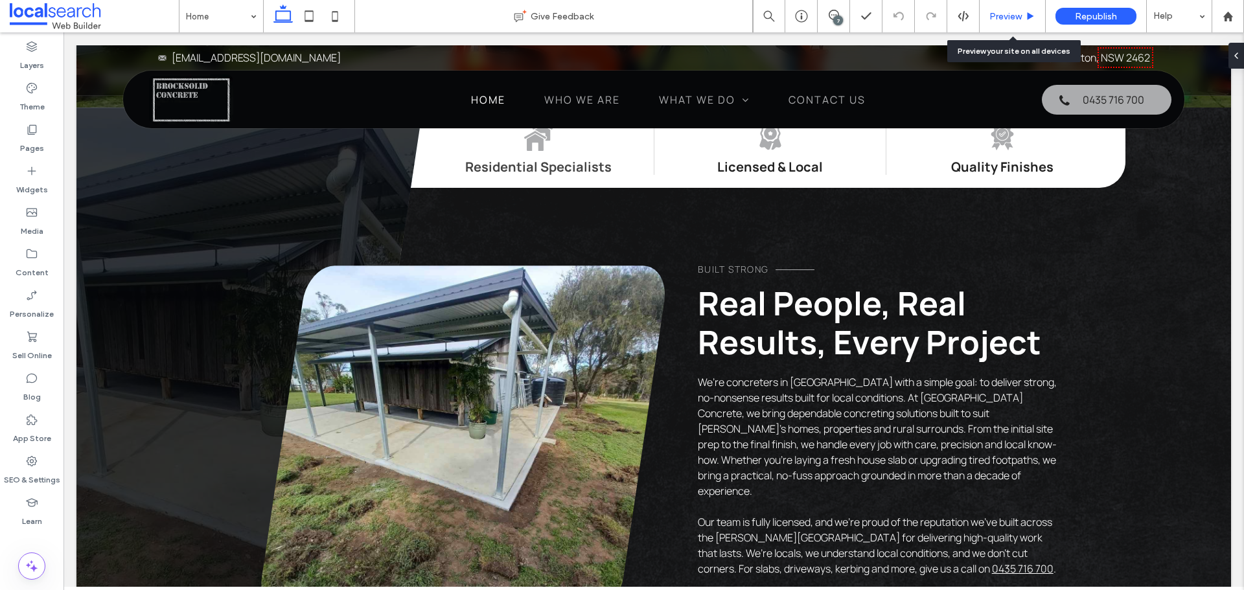
click at [995, 14] on span "Preview" at bounding box center [1006, 16] width 32 height 11
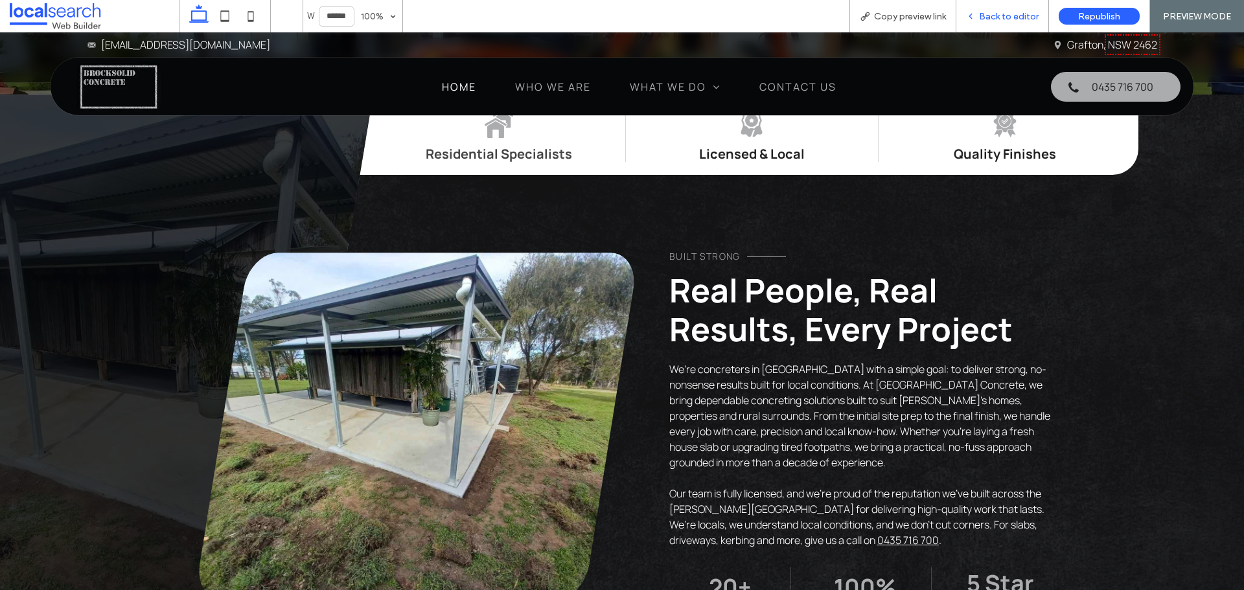
click at [1008, 14] on span "Back to editor" at bounding box center [1009, 16] width 60 height 11
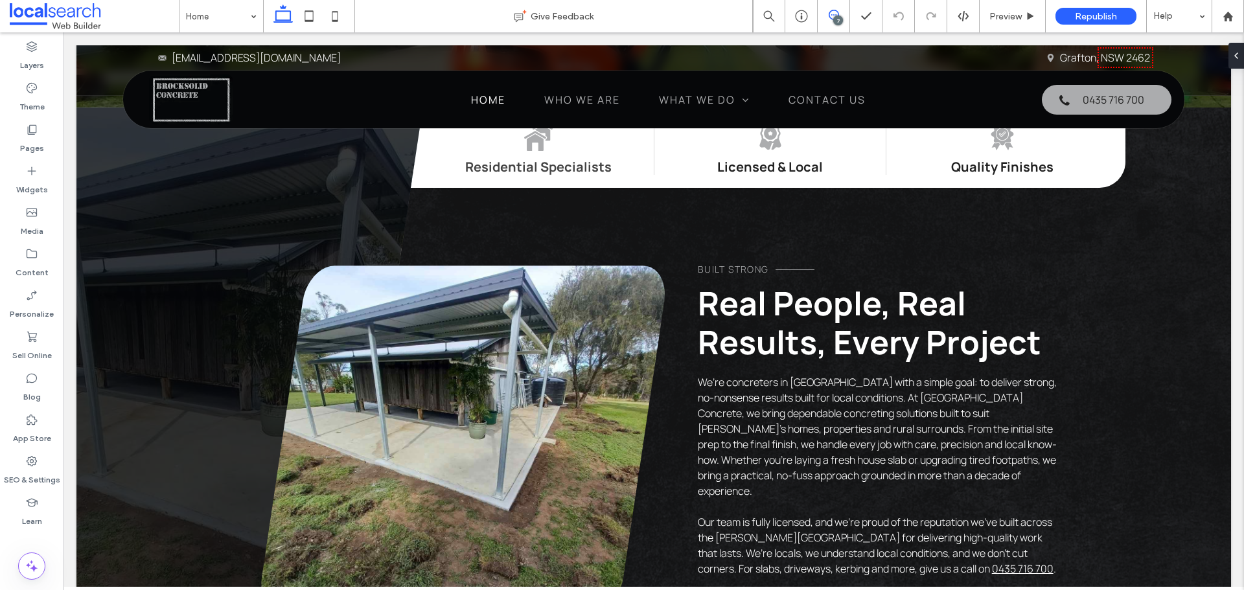
click at [822, 16] on span at bounding box center [834, 15] width 32 height 10
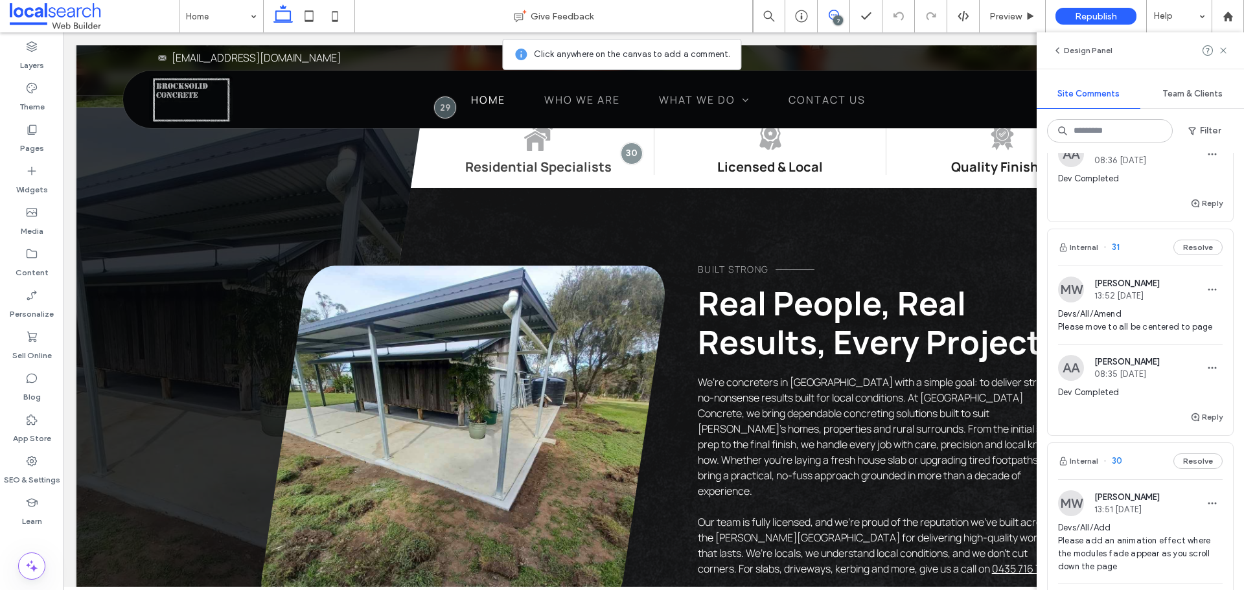
scroll to position [1071, 0]
click at [1067, 294] on img at bounding box center [1071, 290] width 26 height 26
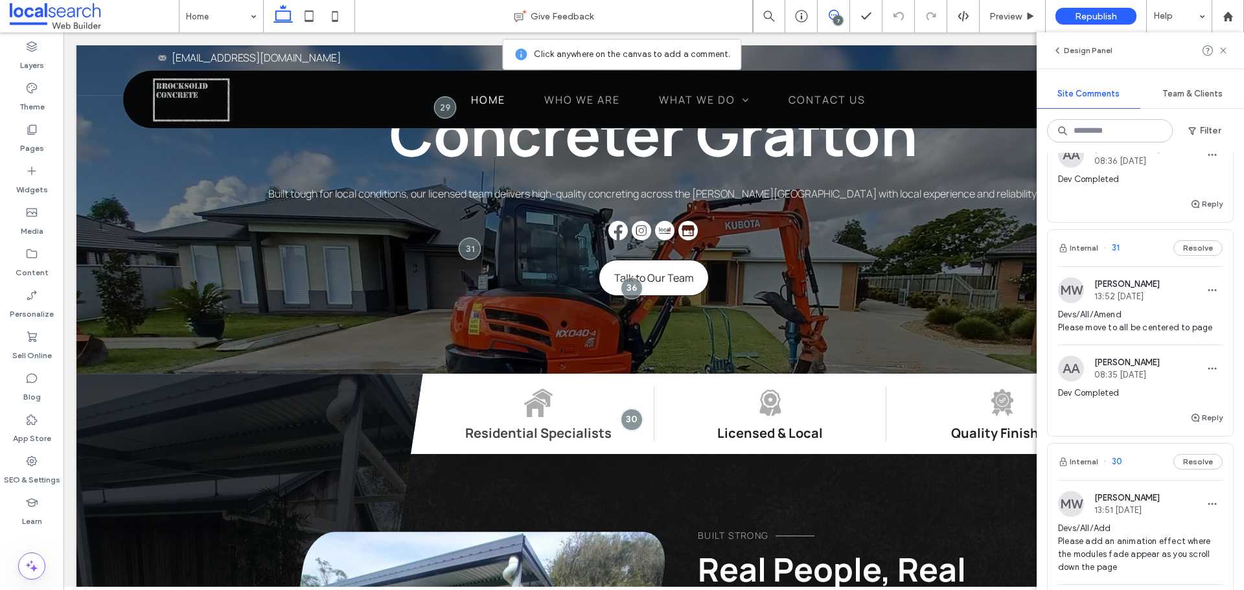
scroll to position [0, 0]
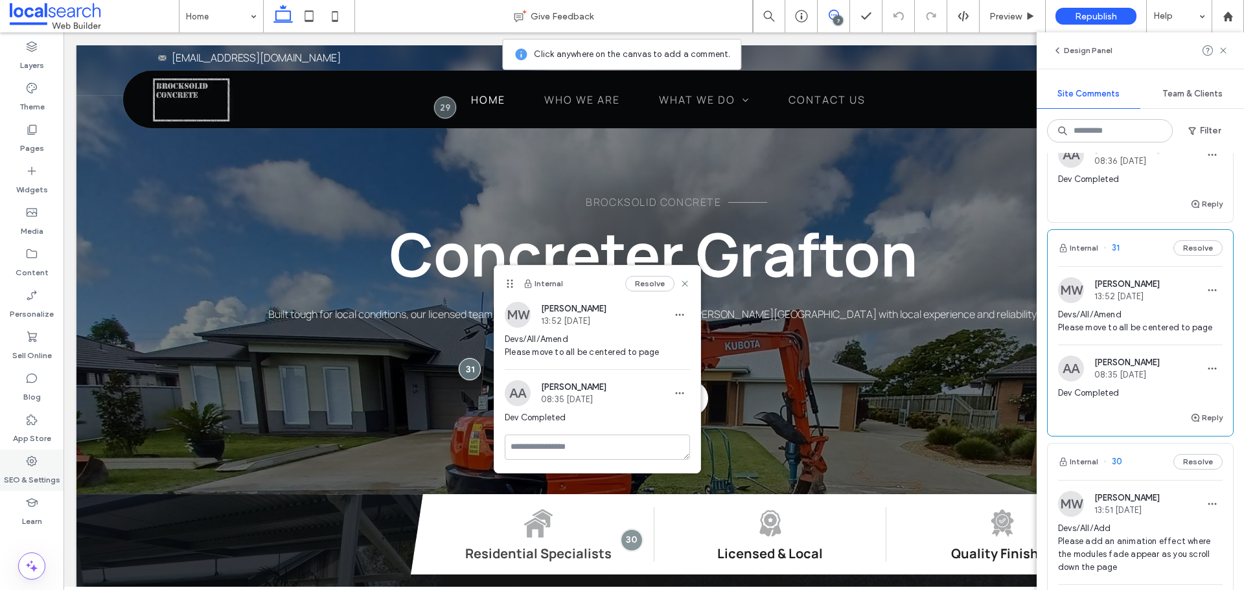
click at [22, 466] on div "SEO & Settings" at bounding box center [32, 470] width 64 height 41
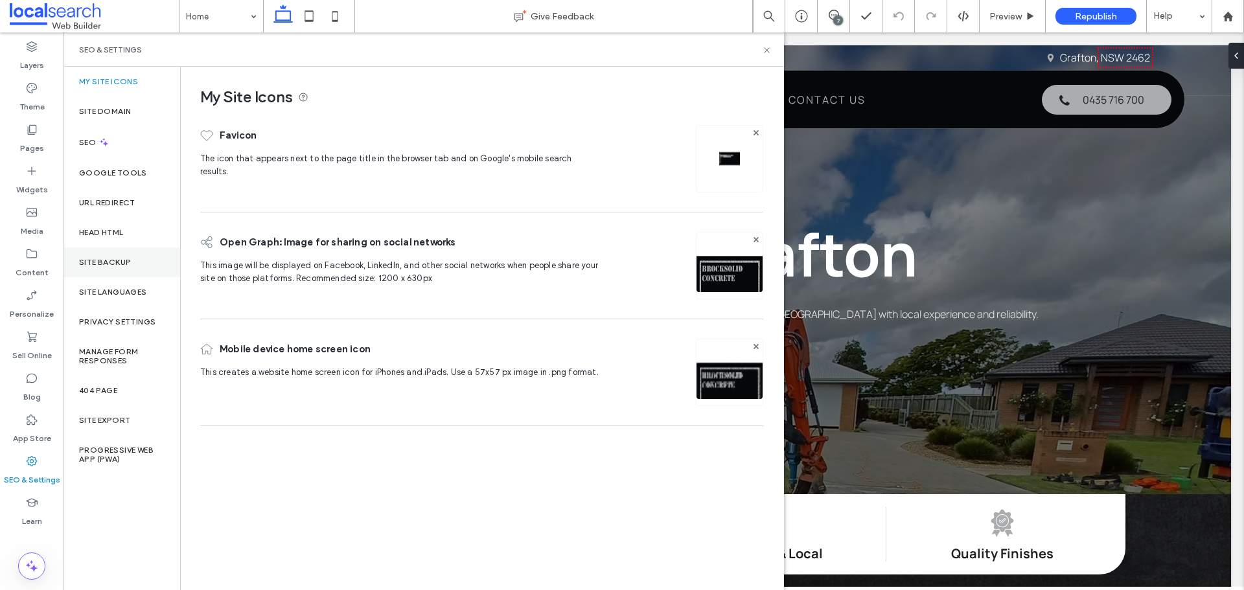
click at [115, 276] on div "Site Backup" at bounding box center [122, 263] width 117 height 30
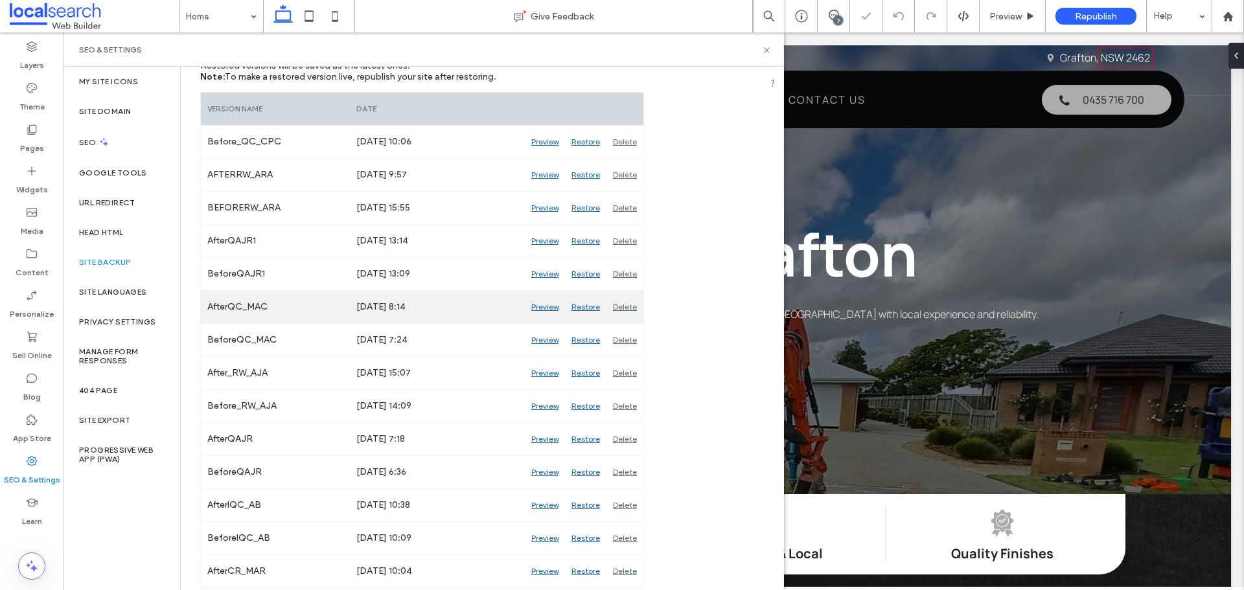
scroll to position [194, 0]
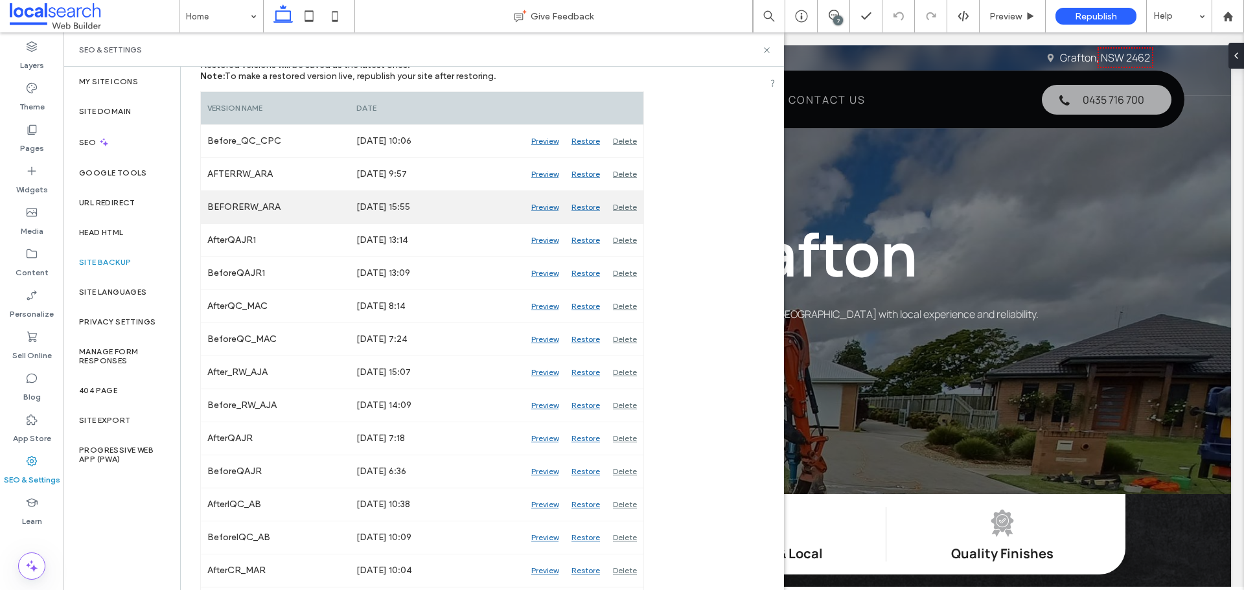
click at [534, 205] on div "Preview" at bounding box center [545, 207] width 40 height 32
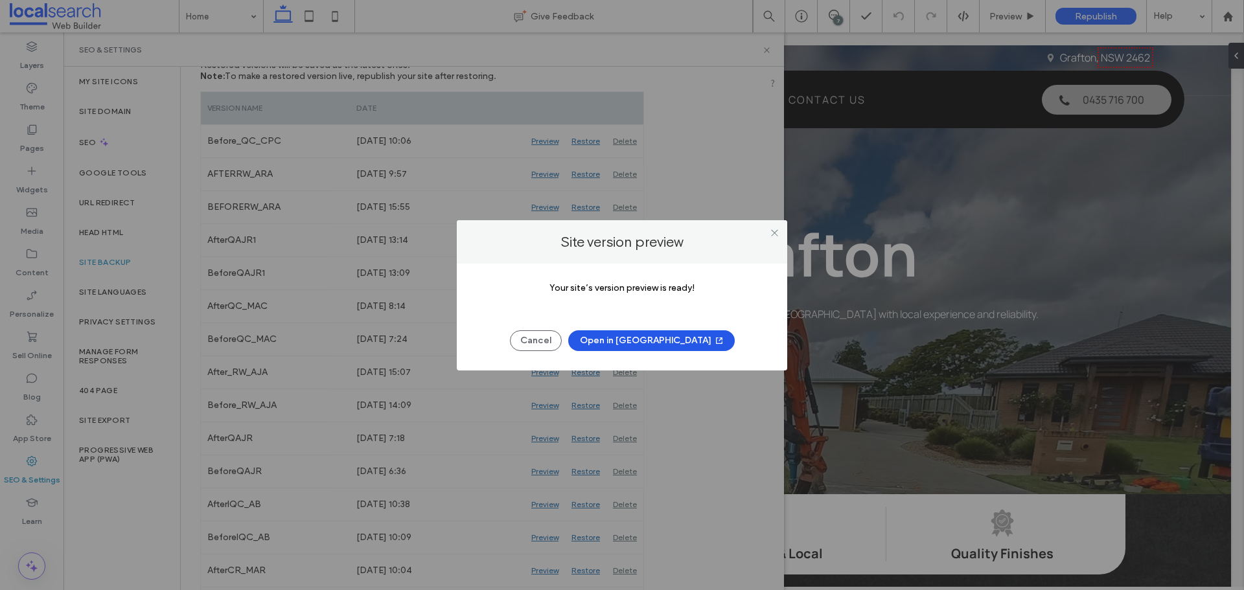
click at [655, 336] on button "Open in [GEOGRAPHIC_DATA]" at bounding box center [651, 340] width 167 height 21
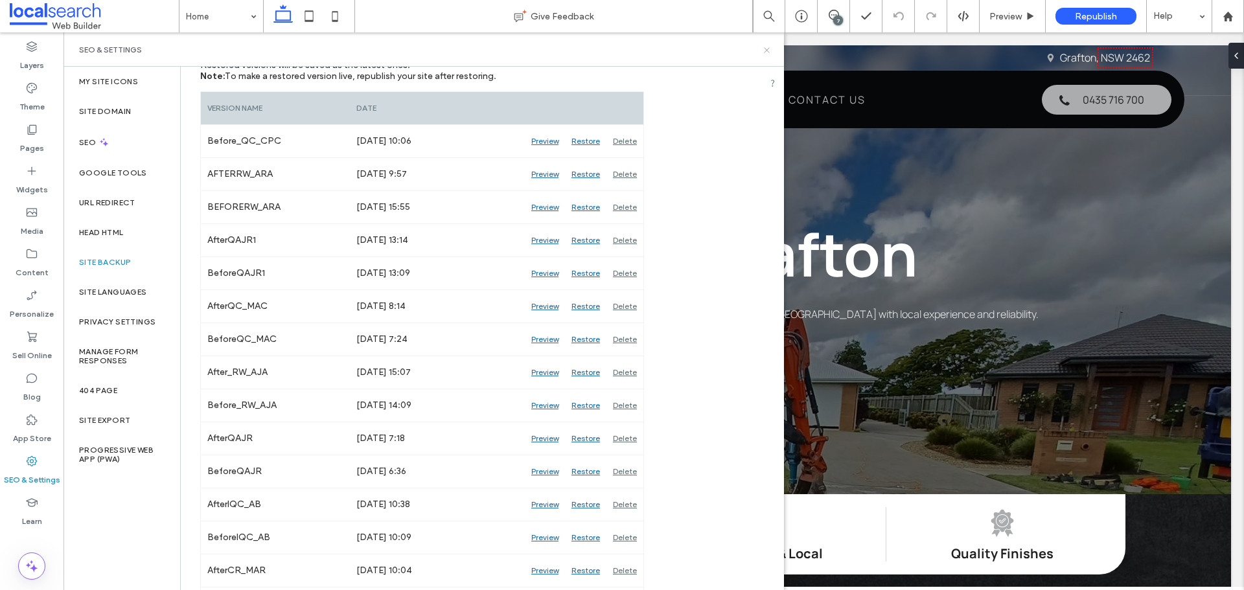
drag, startPoint x: 765, startPoint y: 47, endPoint x: 701, endPoint y: 17, distance: 70.2
click at [765, 47] on icon at bounding box center [767, 50] width 10 height 10
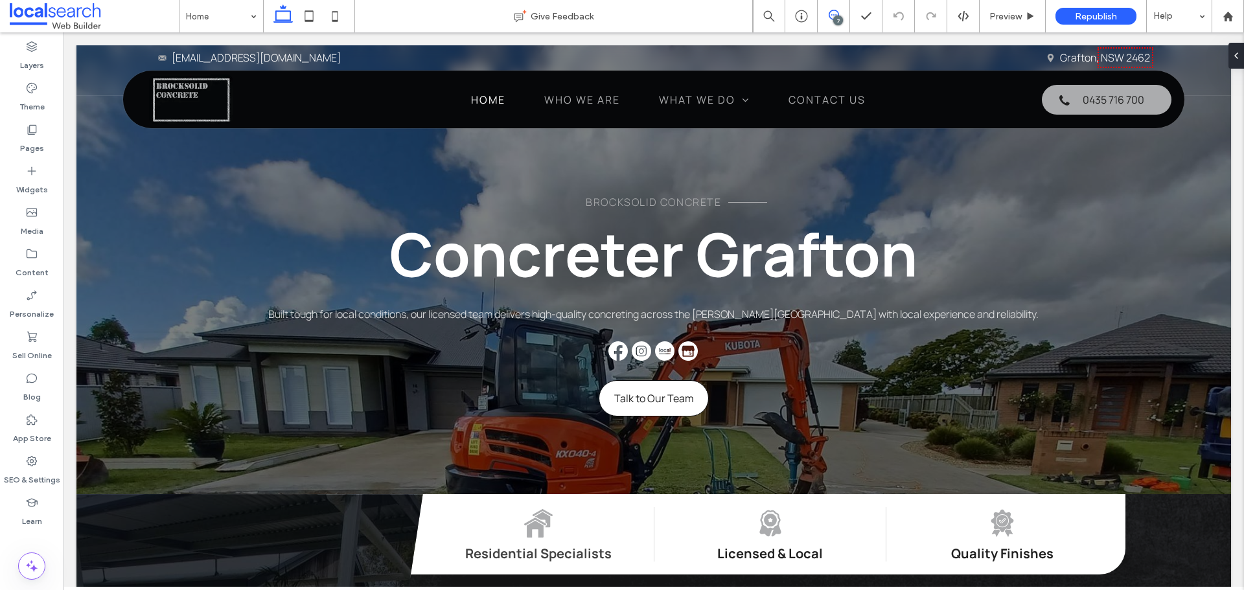
click at [831, 17] on icon at bounding box center [834, 15] width 10 height 10
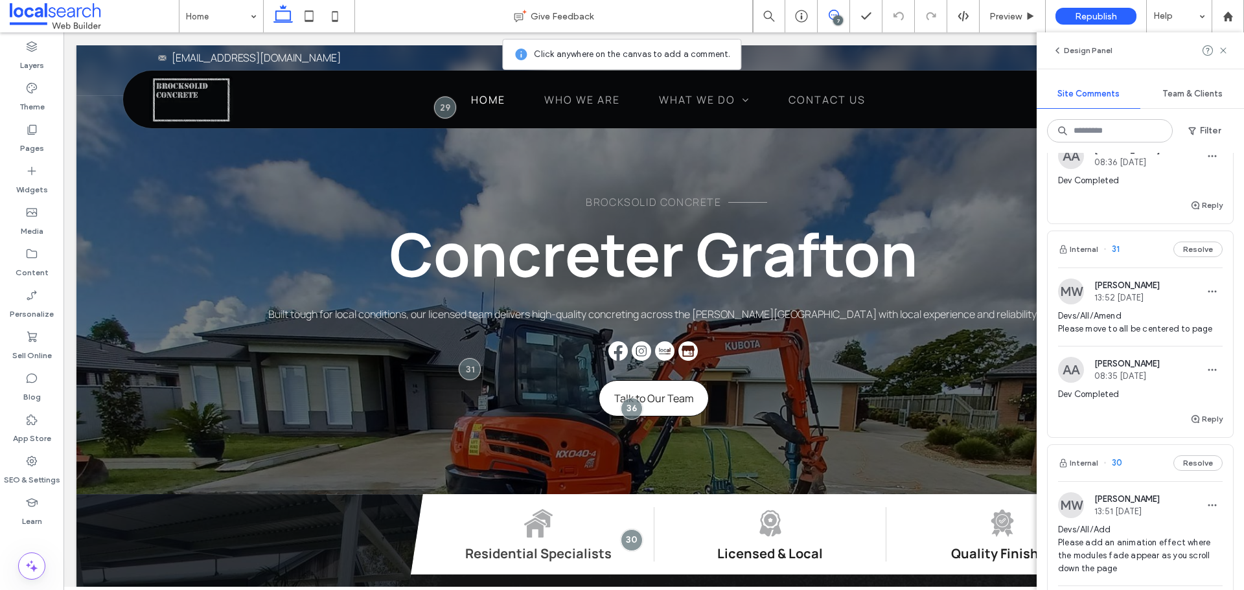
scroll to position [907, 0]
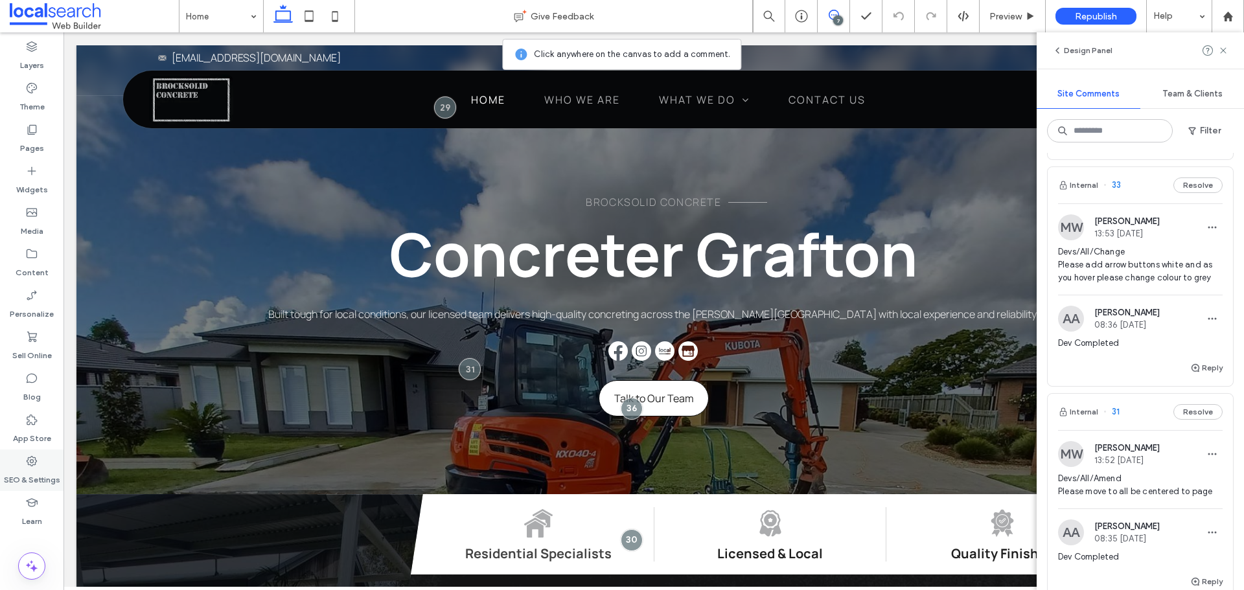
click at [44, 465] on div "SEO & Settings" at bounding box center [32, 470] width 64 height 41
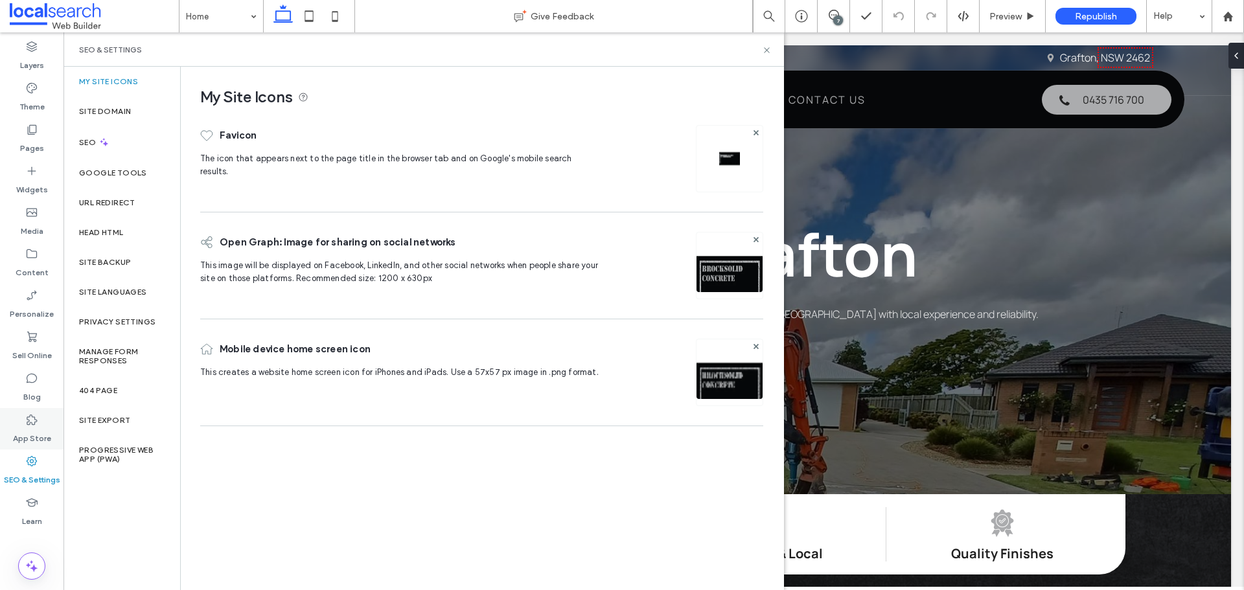
scroll to position [0, 0]
click at [119, 272] on div "Site Backup" at bounding box center [122, 263] width 117 height 30
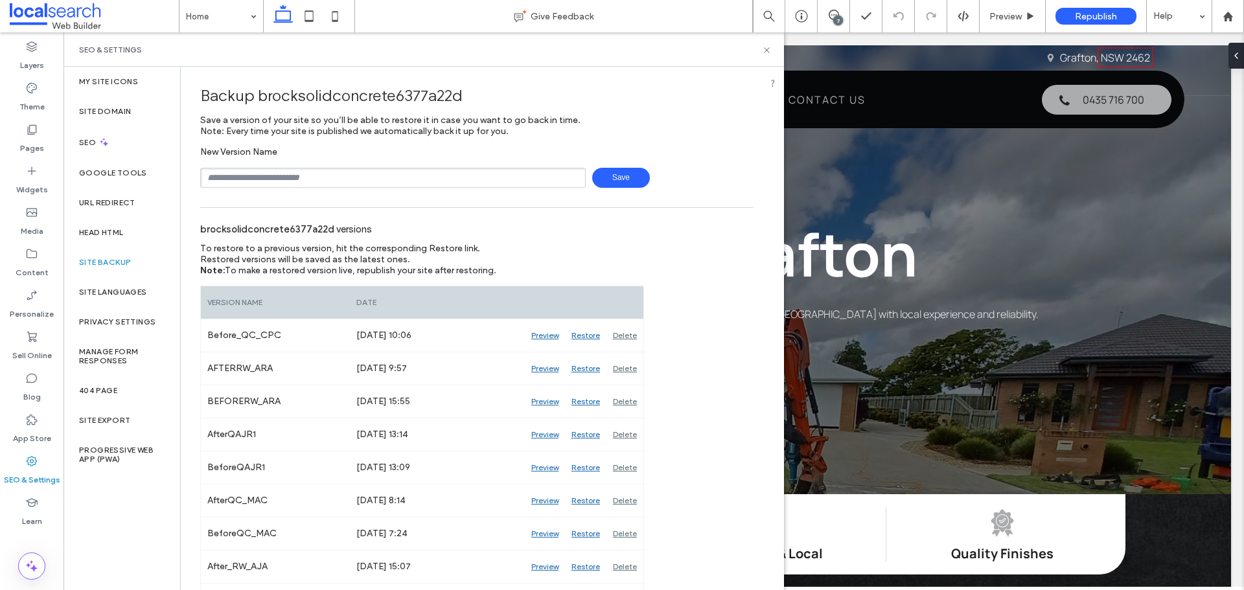
click at [759, 54] on div "SEO & Settings" at bounding box center [424, 50] width 690 height 10
drag, startPoint x: 769, startPoint y: 50, endPoint x: 723, endPoint y: 11, distance: 60.7
click at [769, 50] on icon at bounding box center [767, 50] width 10 height 10
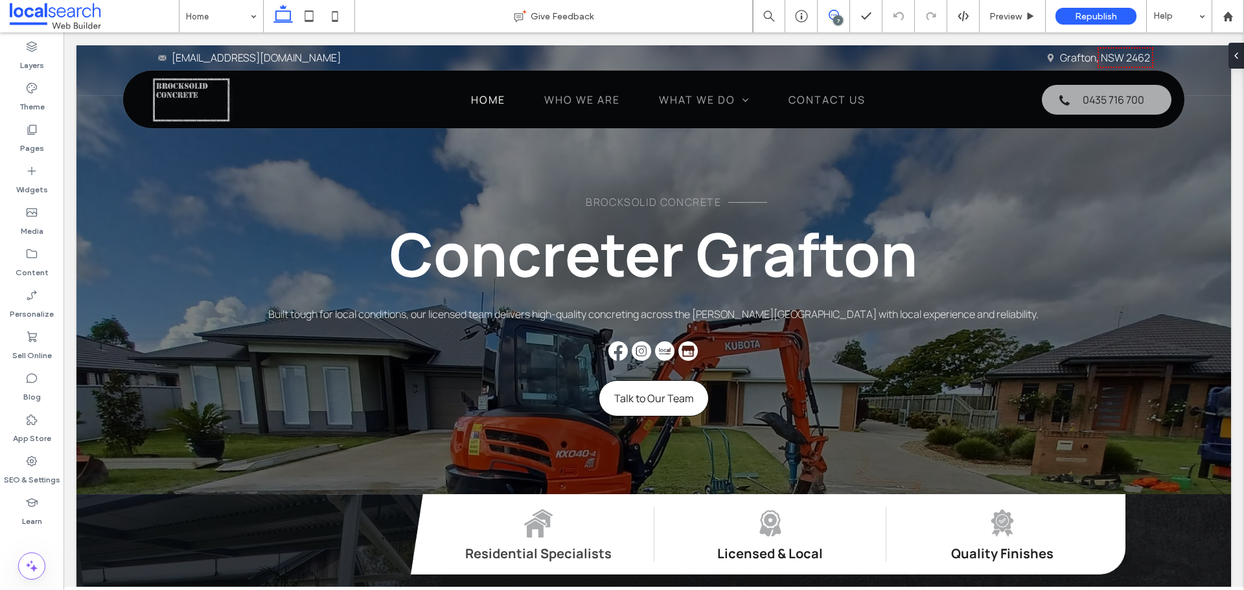
click at [829, 17] on icon at bounding box center [834, 15] width 10 height 10
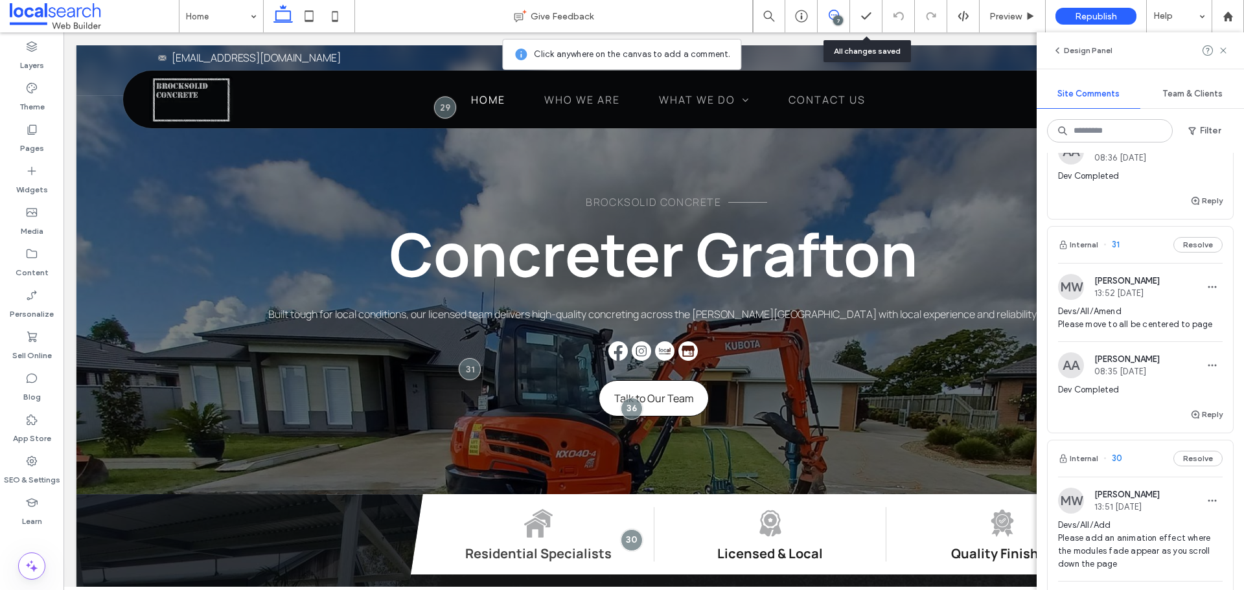
scroll to position [1037, 0]
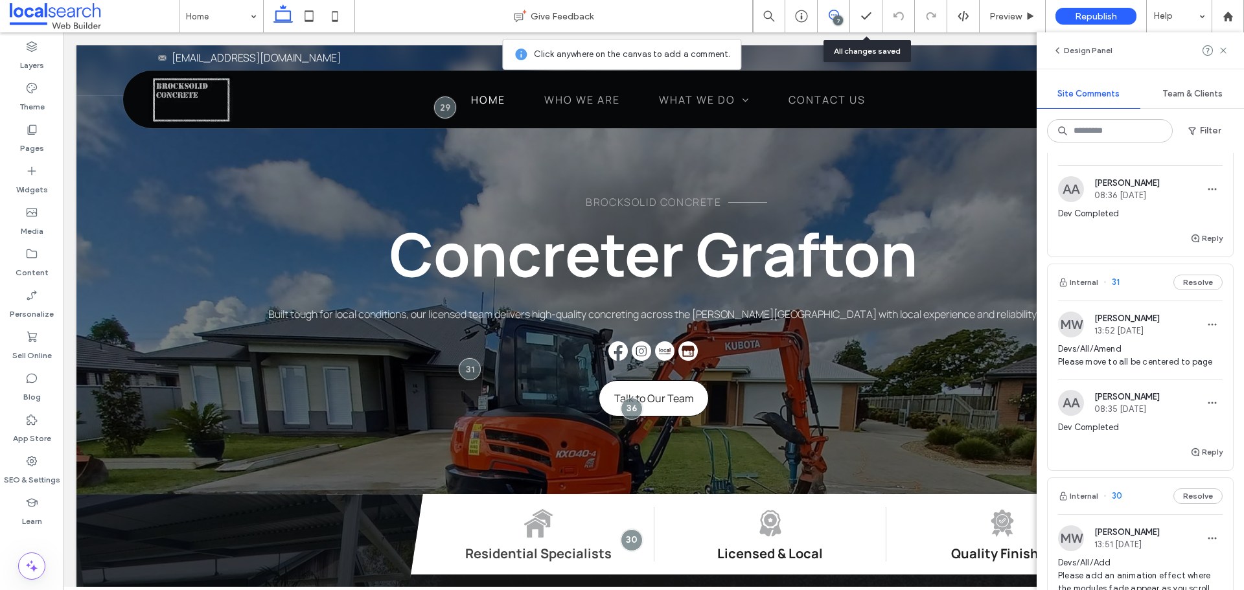
click at [1074, 327] on img at bounding box center [1071, 325] width 26 height 26
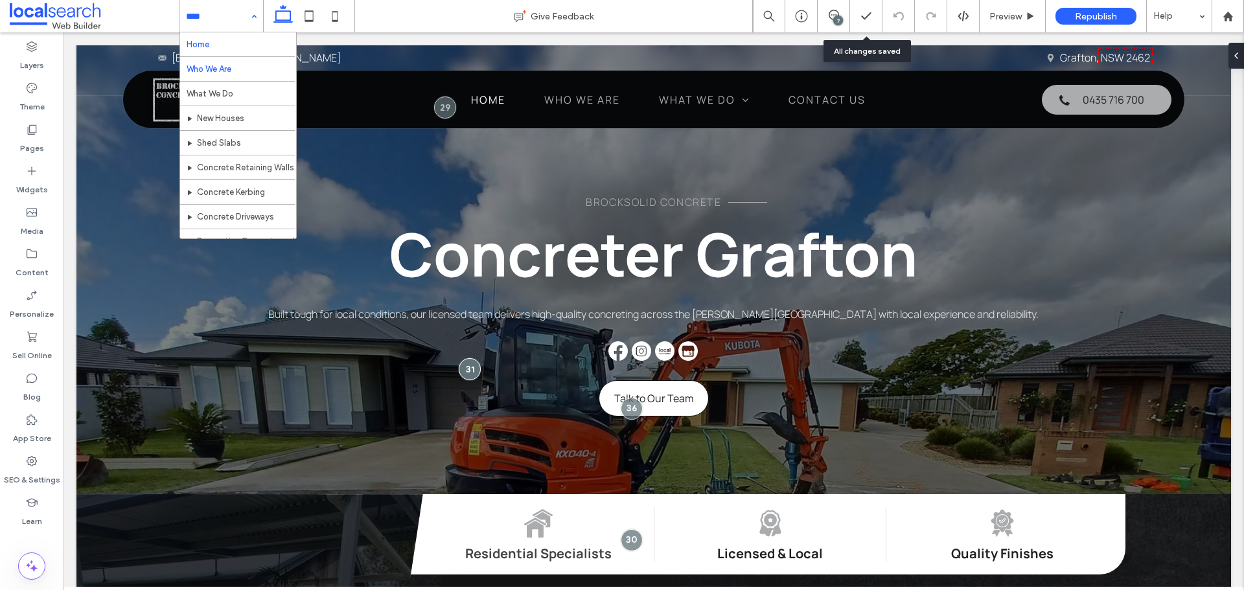
scroll to position [0, 0]
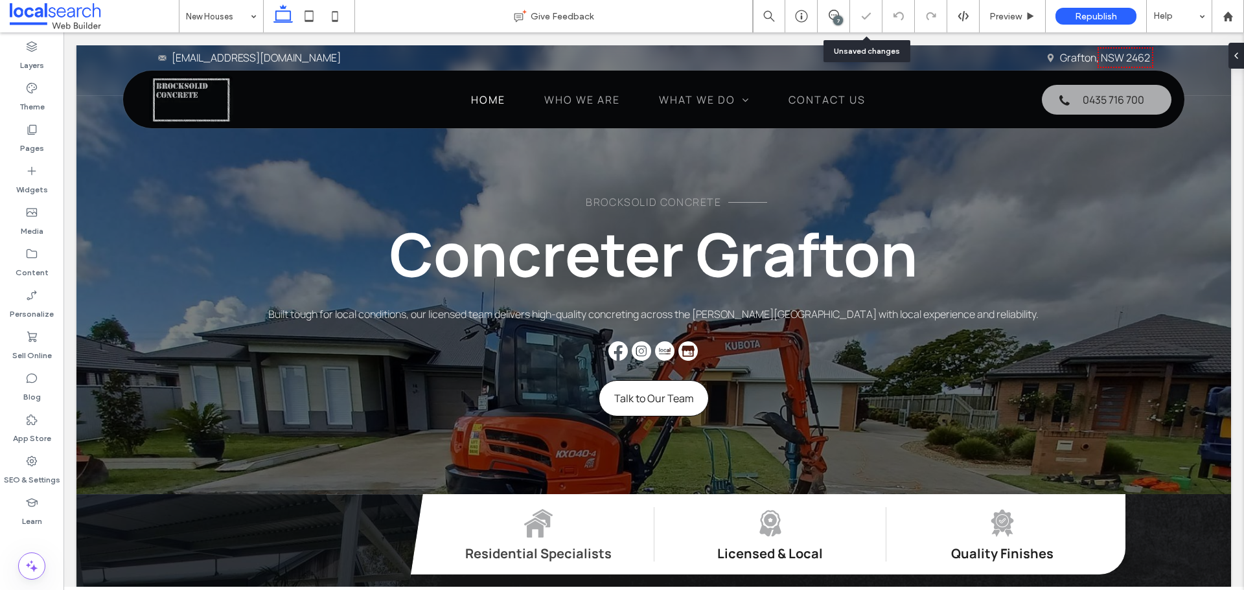
click at [230, 14] on input at bounding box center [218, 16] width 64 height 32
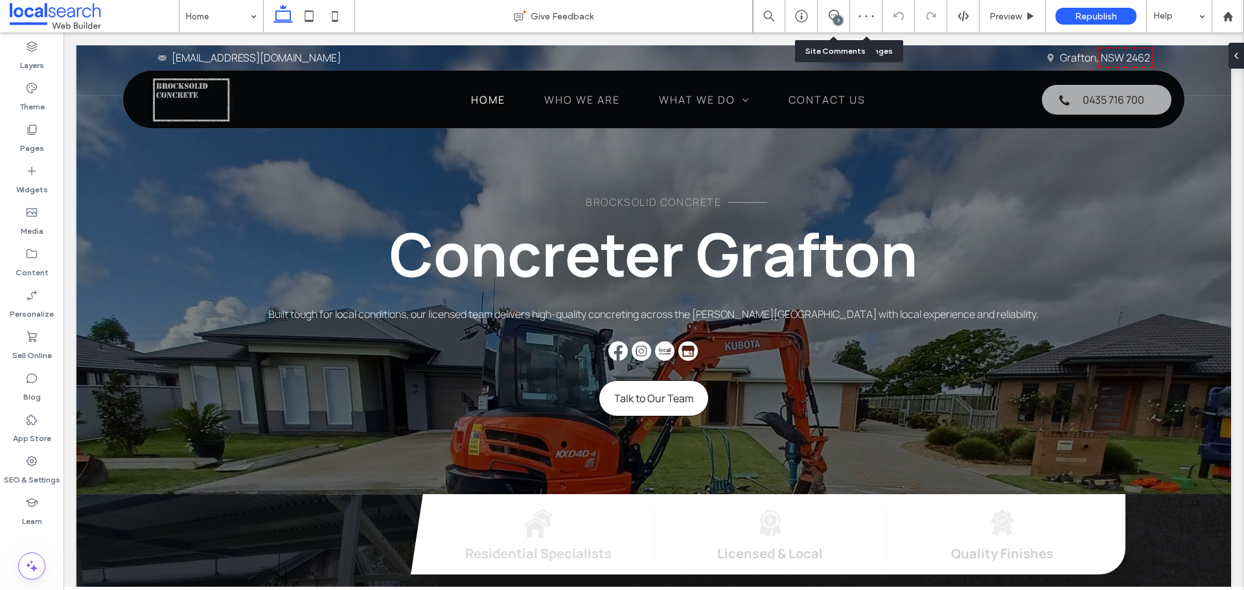
click at [835, 9] on div "7" at bounding box center [834, 16] width 32 height 32
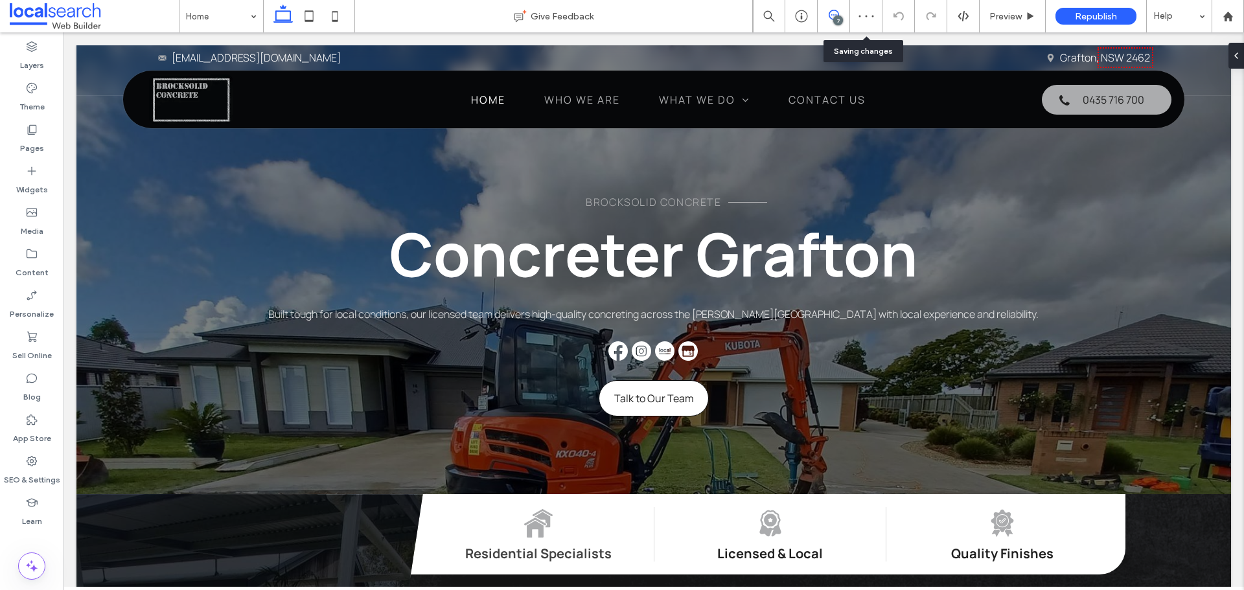
click at [835, 14] on icon at bounding box center [834, 15] width 10 height 10
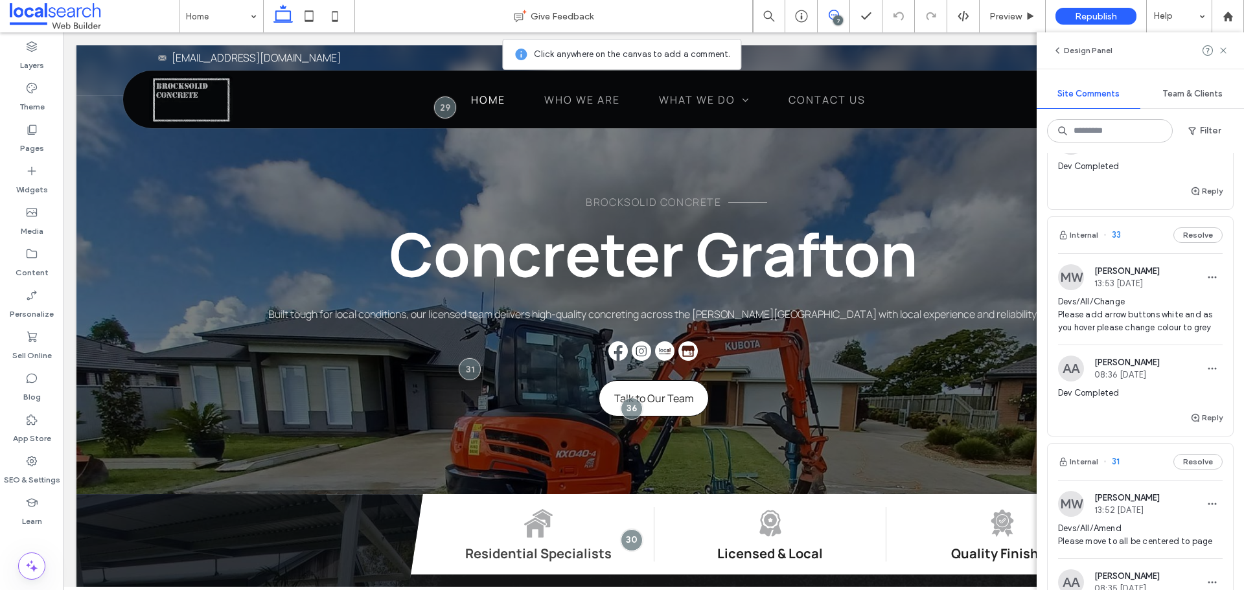
scroll to position [842, 0]
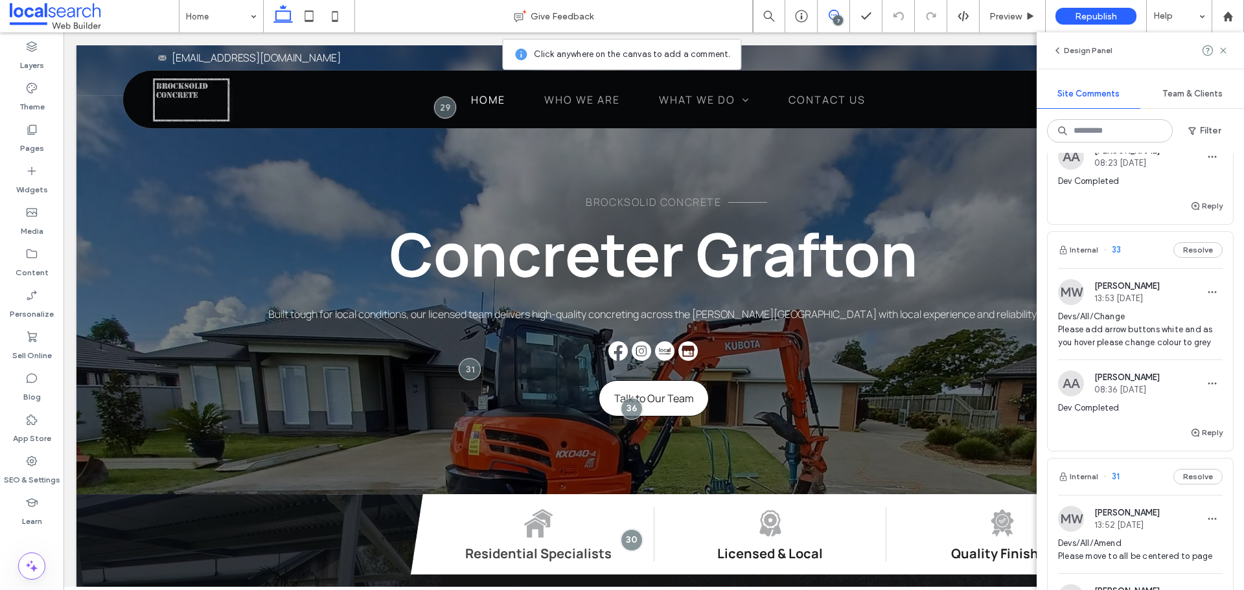
click at [1070, 294] on img at bounding box center [1071, 292] width 26 height 26
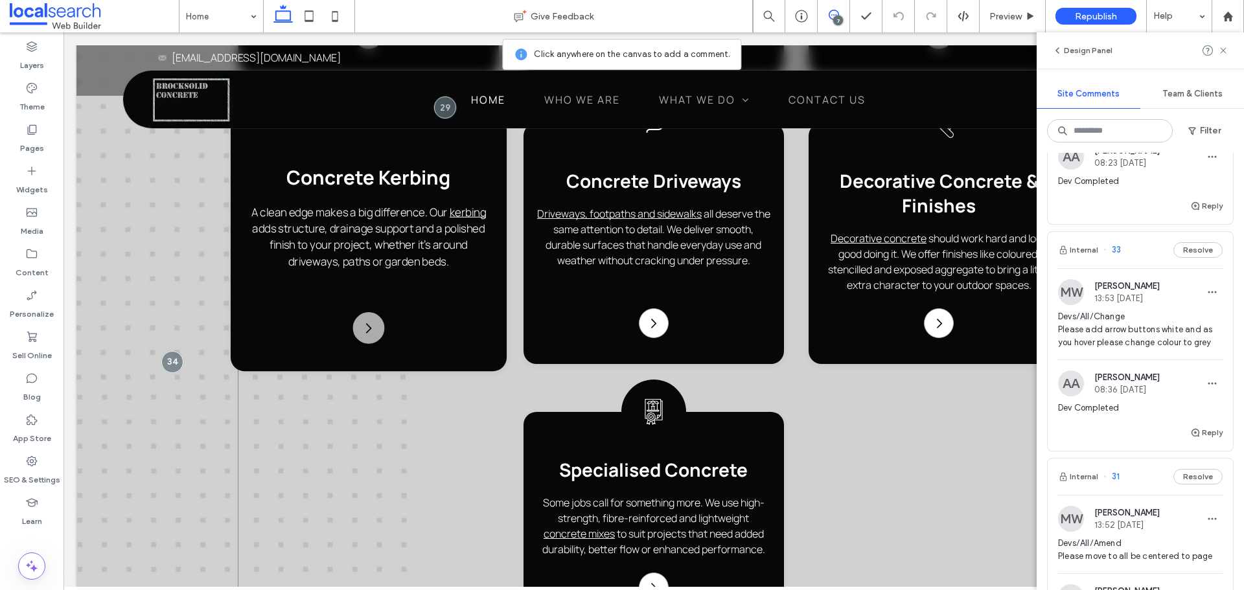
scroll to position [1519, 0]
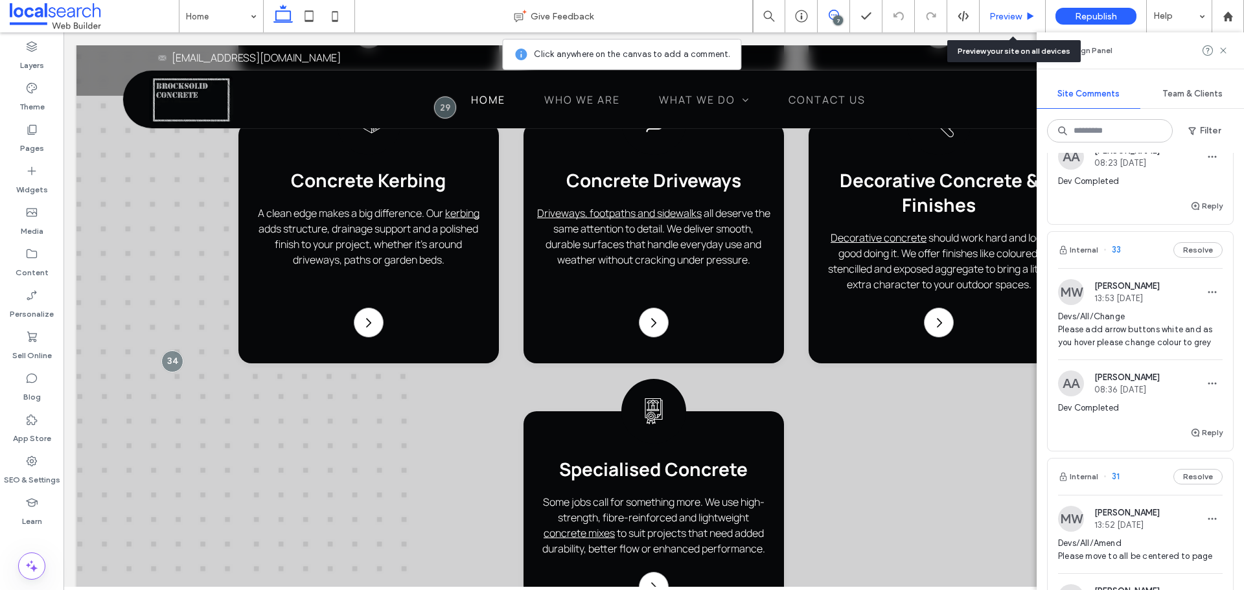
click at [1015, 20] on span "Preview" at bounding box center [1006, 16] width 32 height 11
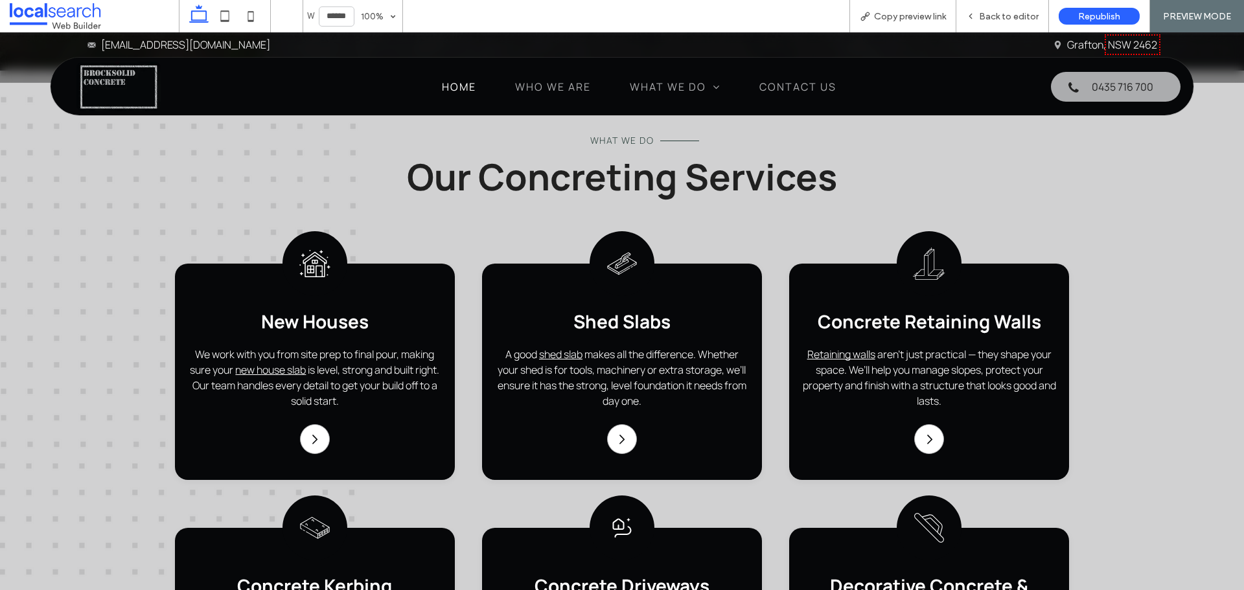
scroll to position [907, 0]
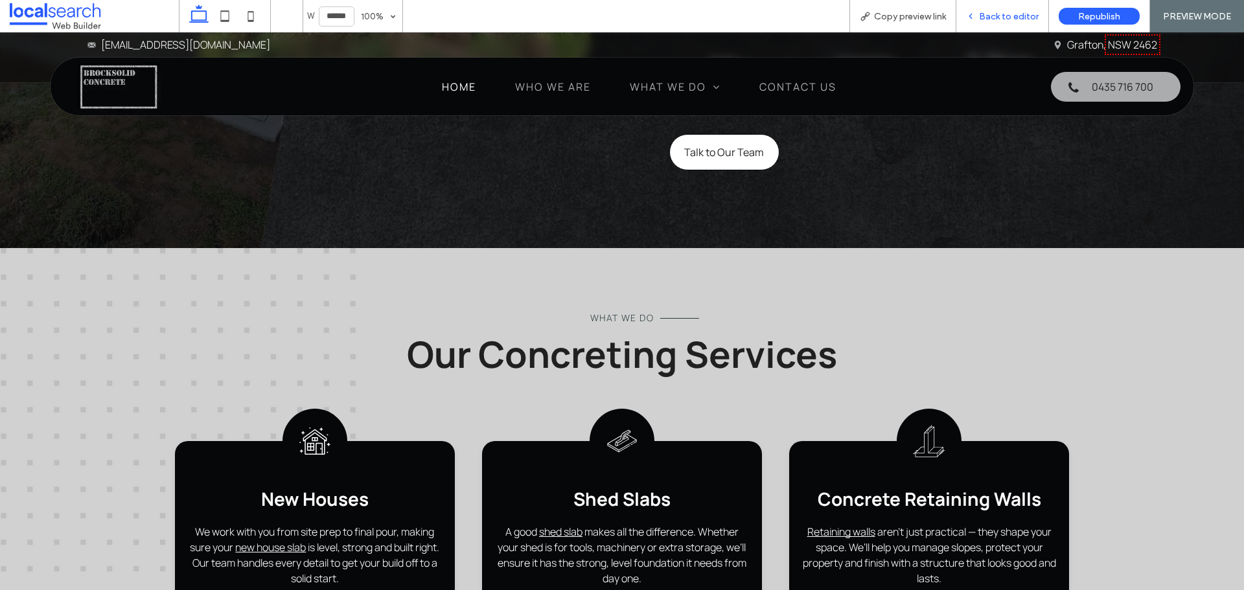
click at [985, 24] on div "Back to editor" at bounding box center [1002, 16] width 93 height 32
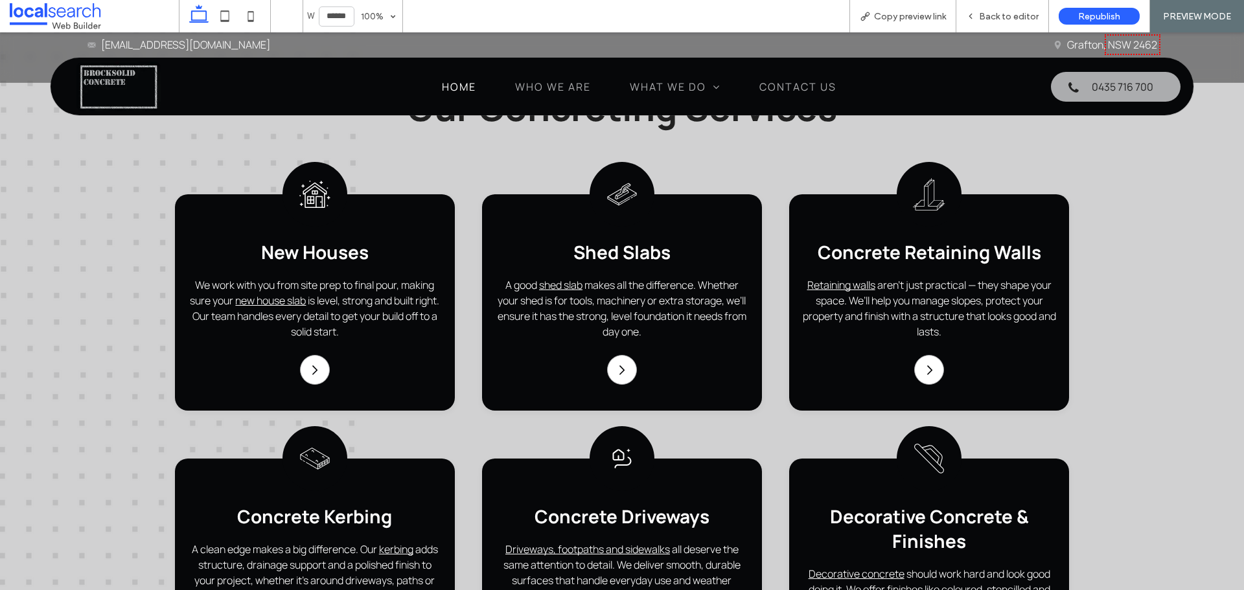
scroll to position [1166, 0]
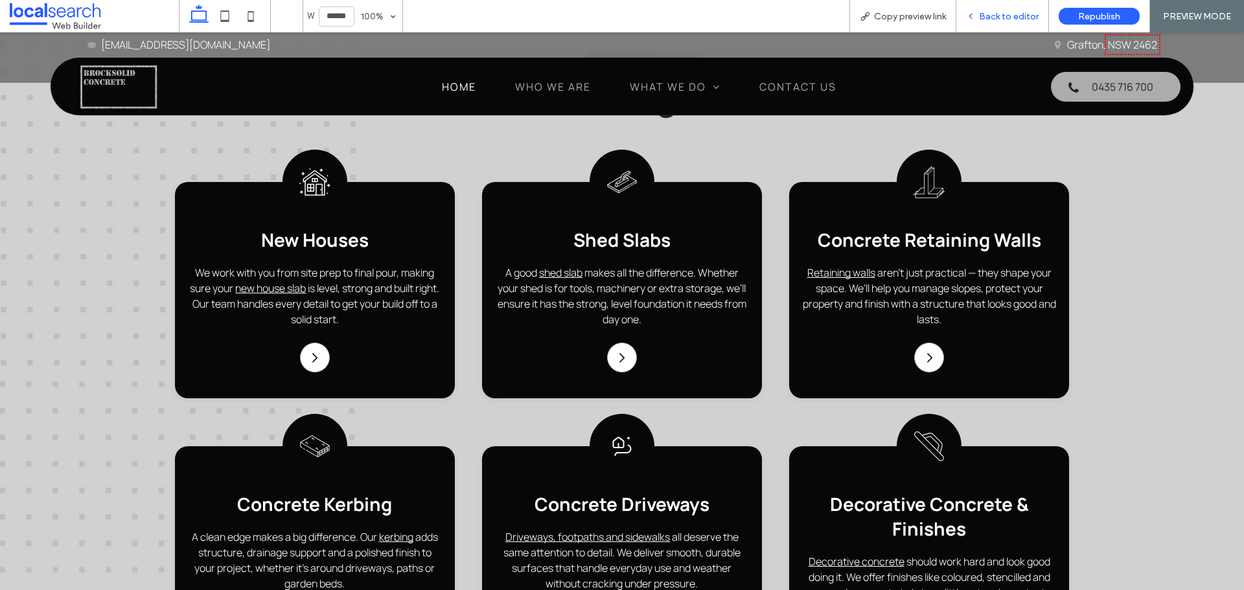
click at [975, 16] on icon at bounding box center [970, 16] width 9 height 9
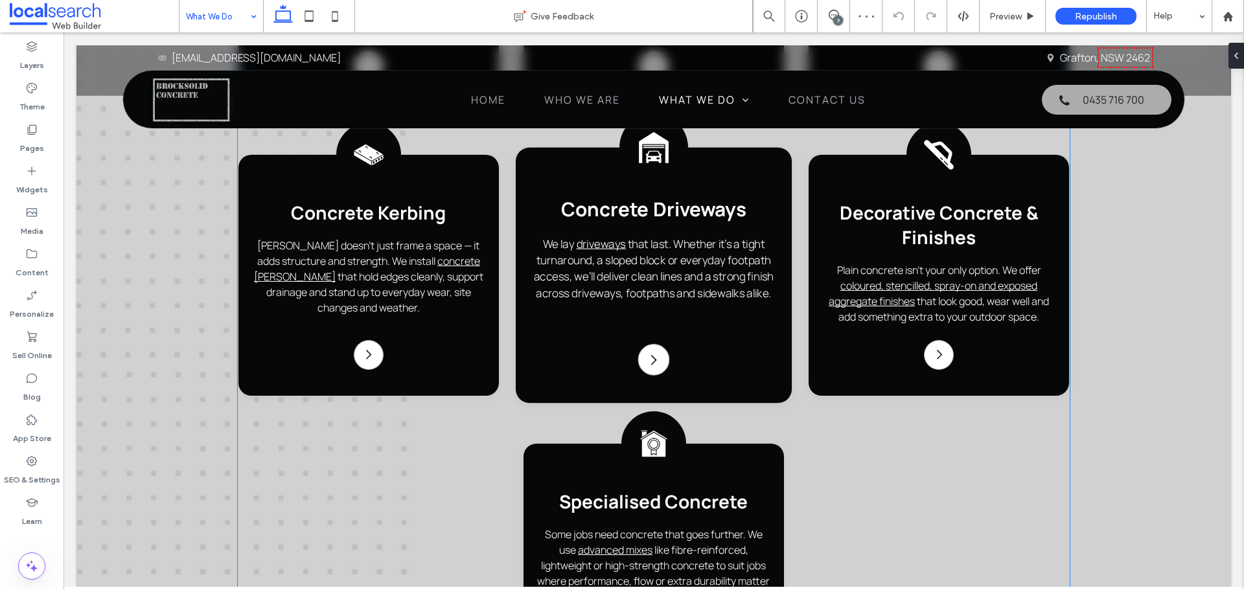
scroll to position [1296, 0]
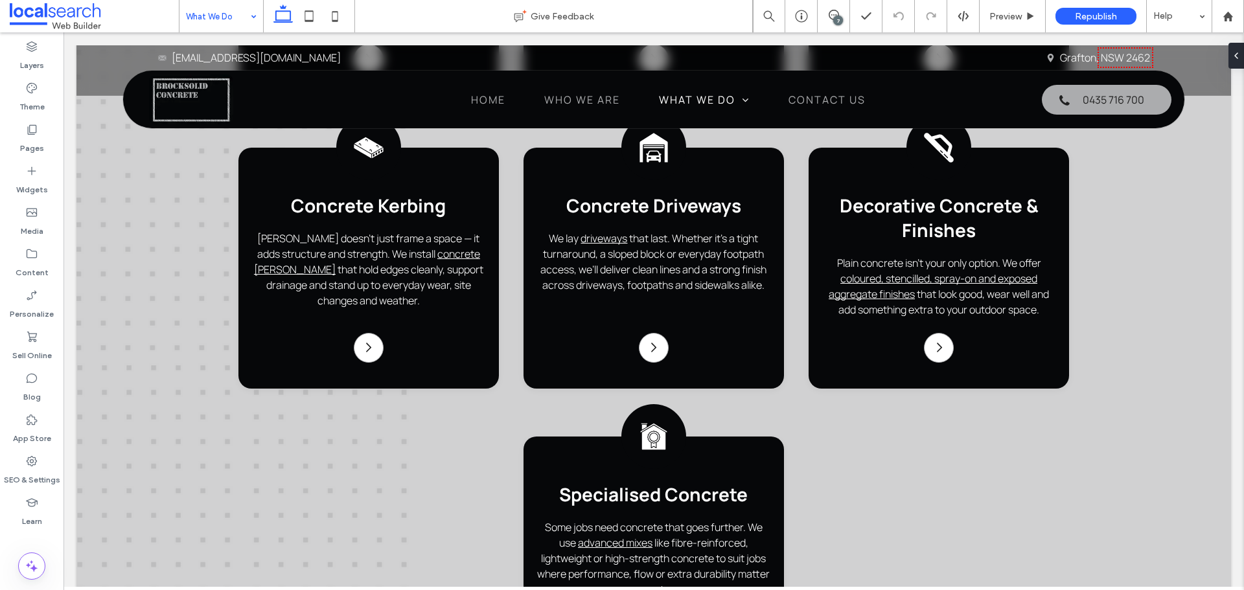
click at [241, 19] on input at bounding box center [218, 16] width 64 height 32
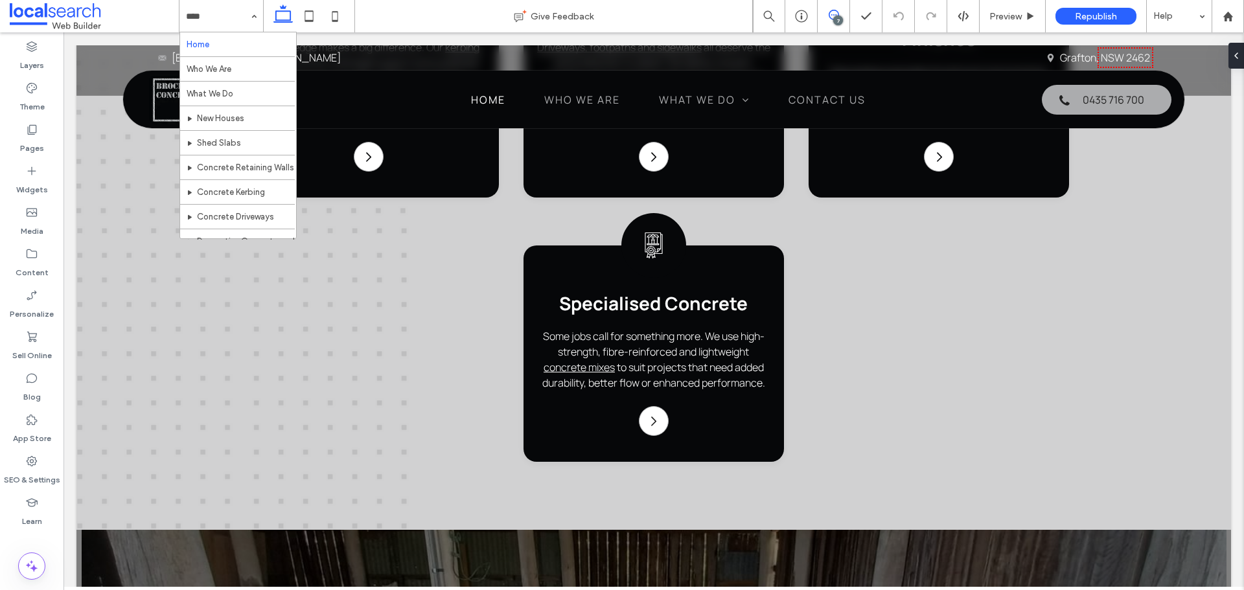
click at [831, 15] on icon at bounding box center [834, 15] width 10 height 10
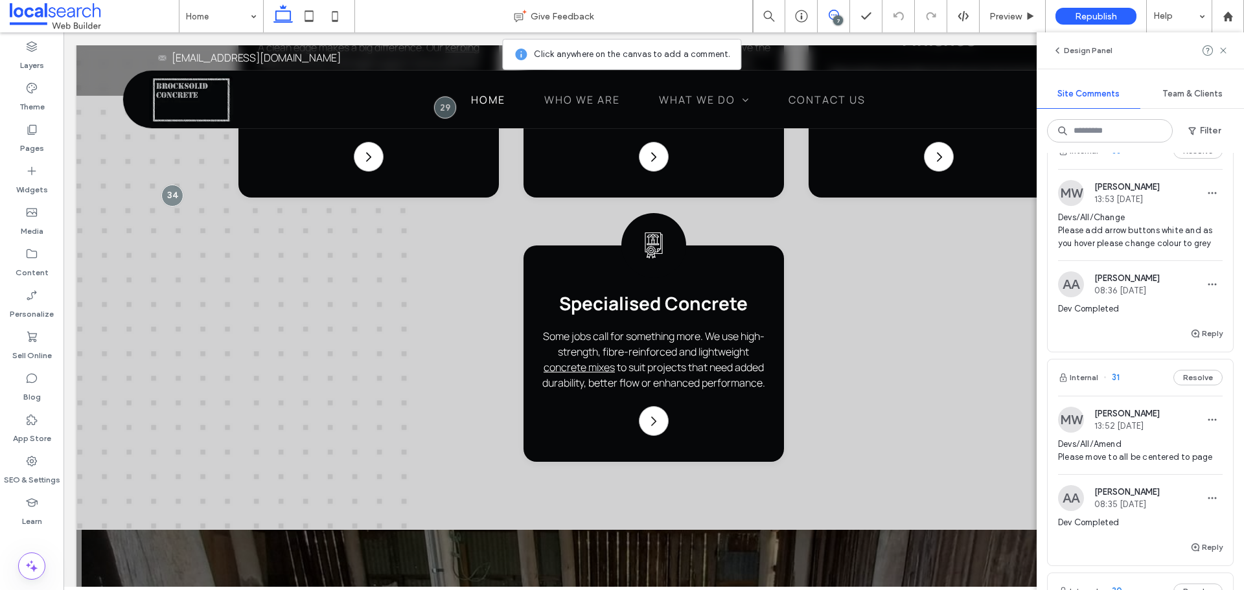
scroll to position [877, 0]
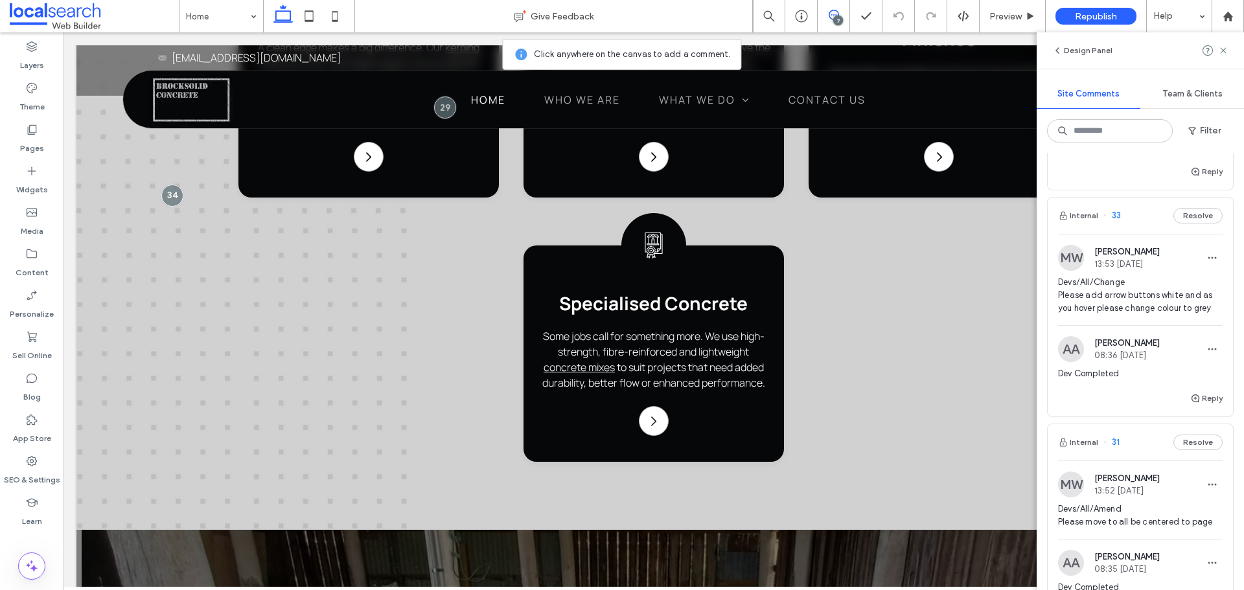
click at [1066, 262] on img at bounding box center [1071, 258] width 26 height 26
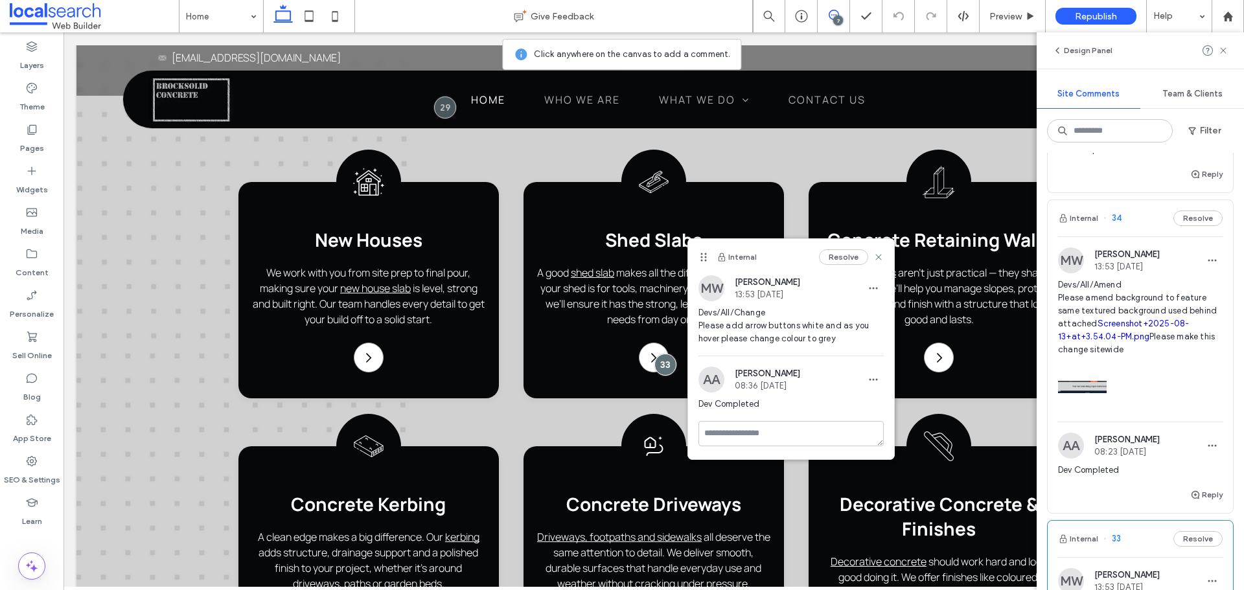
scroll to position [553, 0]
click at [1069, 254] on img at bounding box center [1071, 261] width 26 height 26
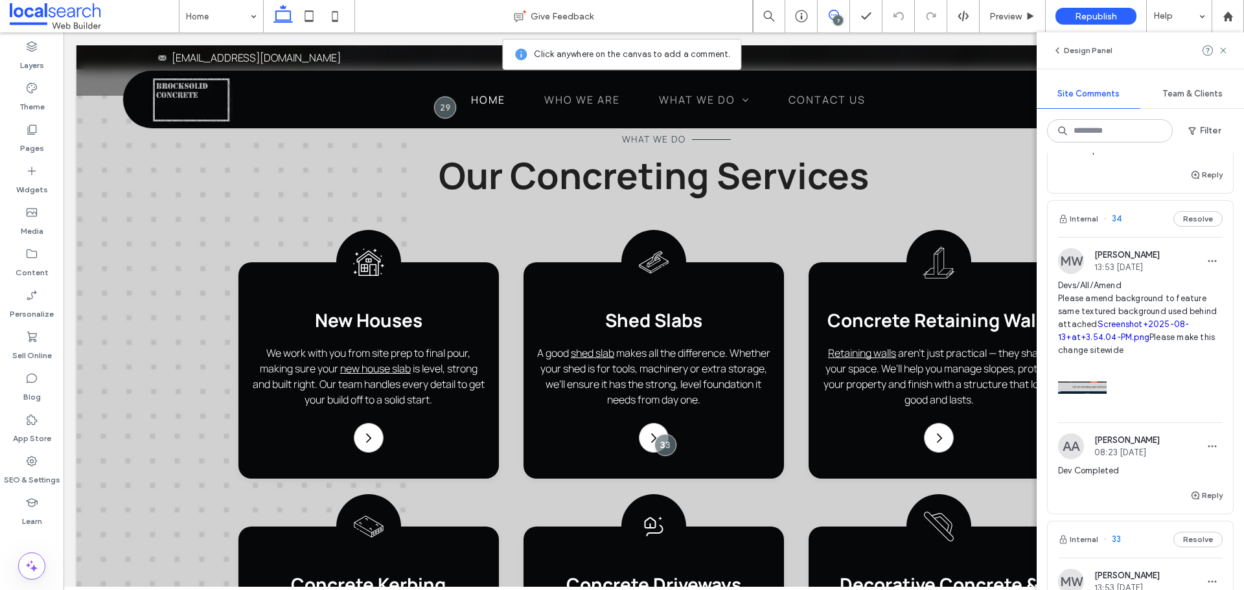
scroll to position [1104, 0]
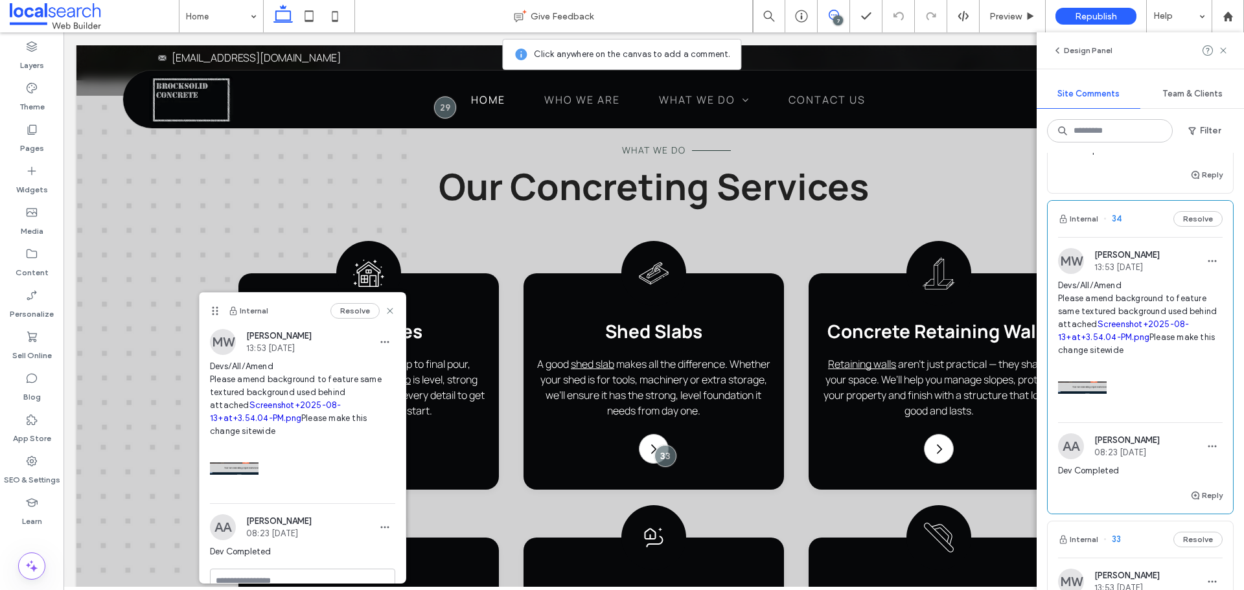
click at [1138, 323] on link "Screenshot+2025-08-13+at+3.54.04-PM.png" at bounding box center [1123, 330] width 131 height 23
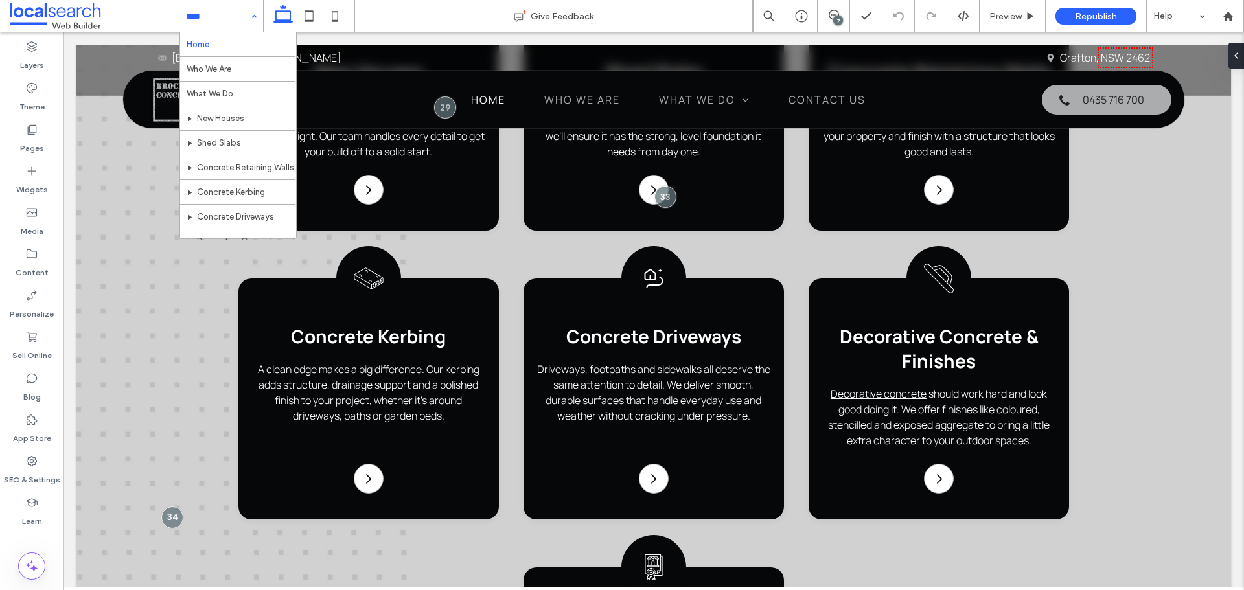
scroll to position [0, 0]
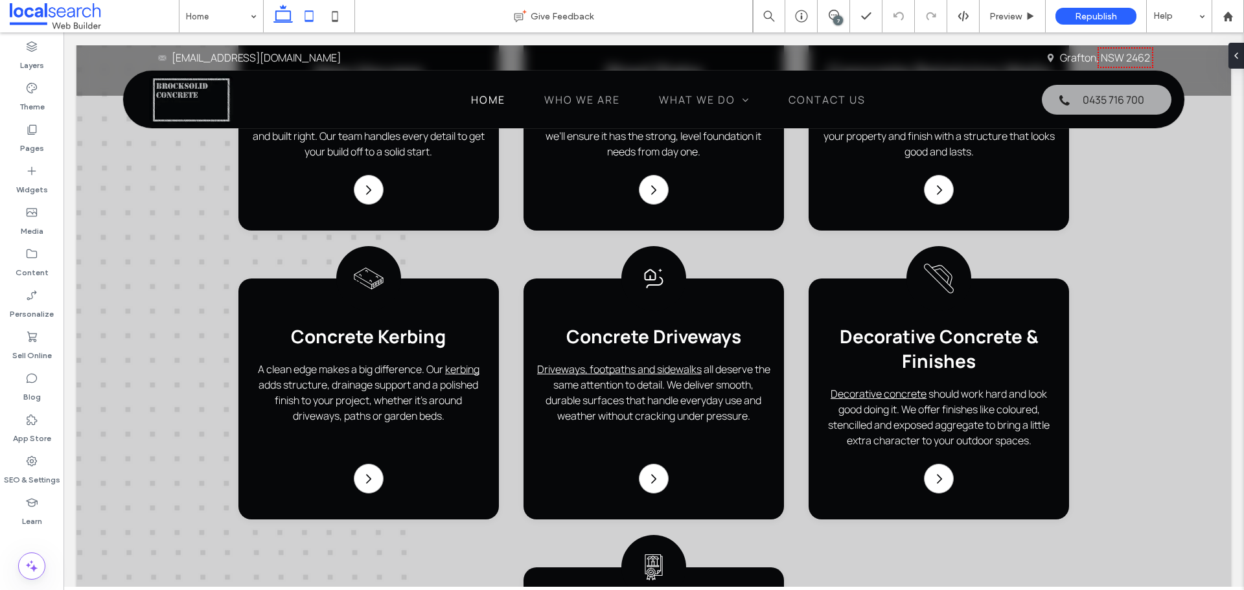
click at [315, 10] on icon at bounding box center [309, 16] width 26 height 26
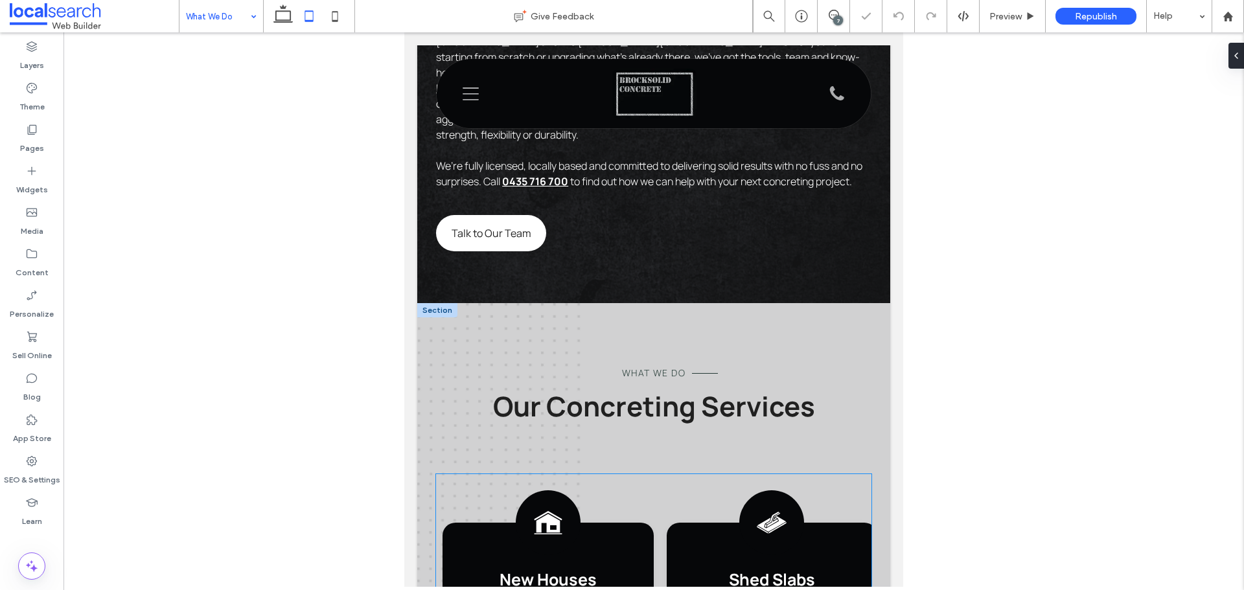
scroll to position [1037, 0]
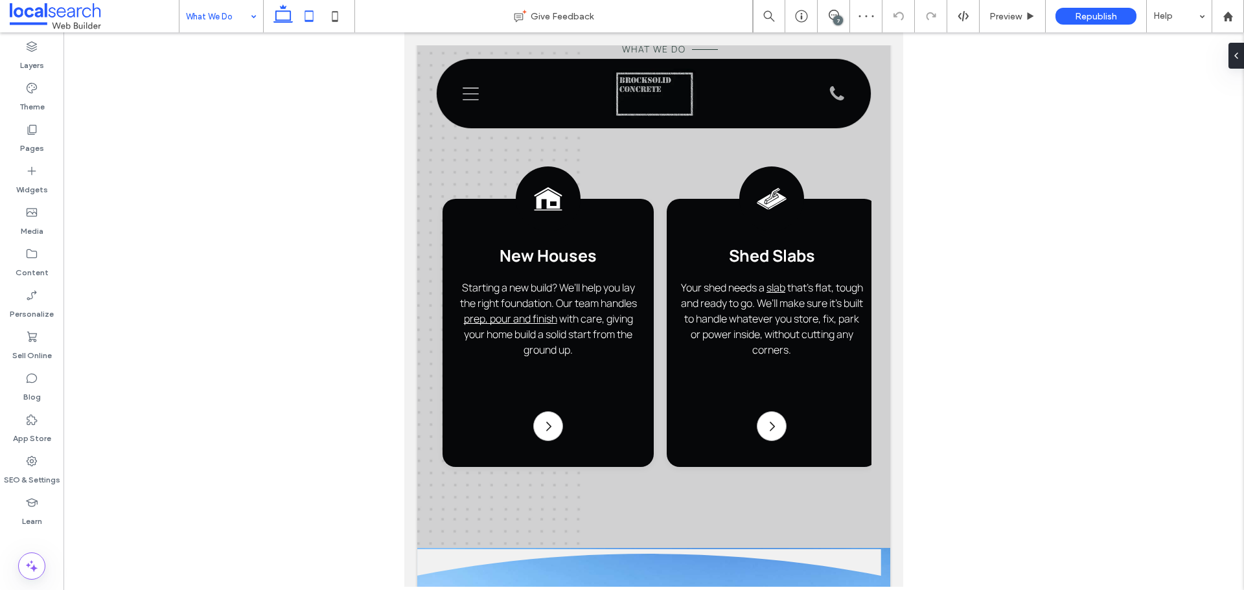
click at [274, 17] on icon at bounding box center [283, 16] width 26 height 26
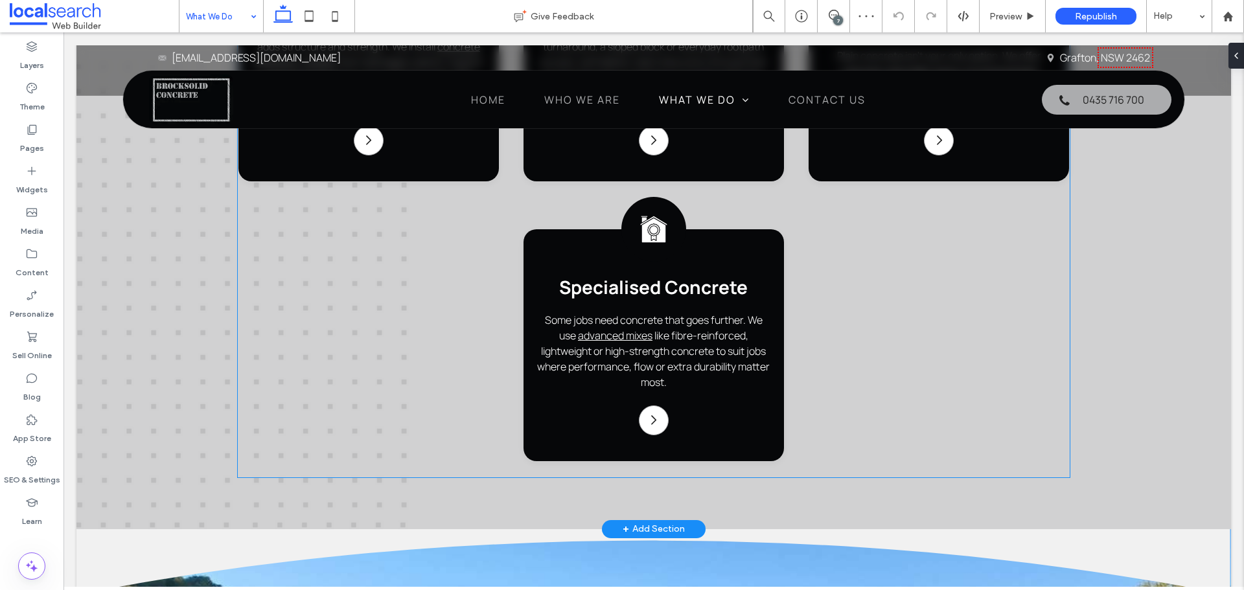
scroll to position [1505, 0]
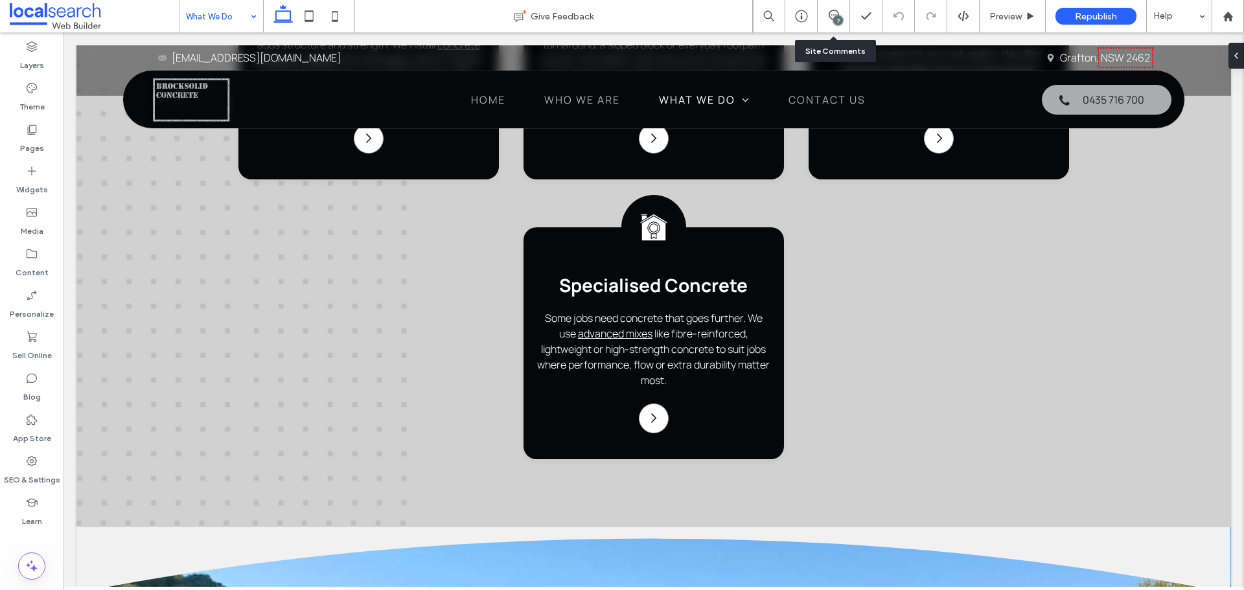
click at [834, 25] on div "7" at bounding box center [834, 16] width 32 height 32
click at [835, 20] on div "7" at bounding box center [838, 21] width 10 height 10
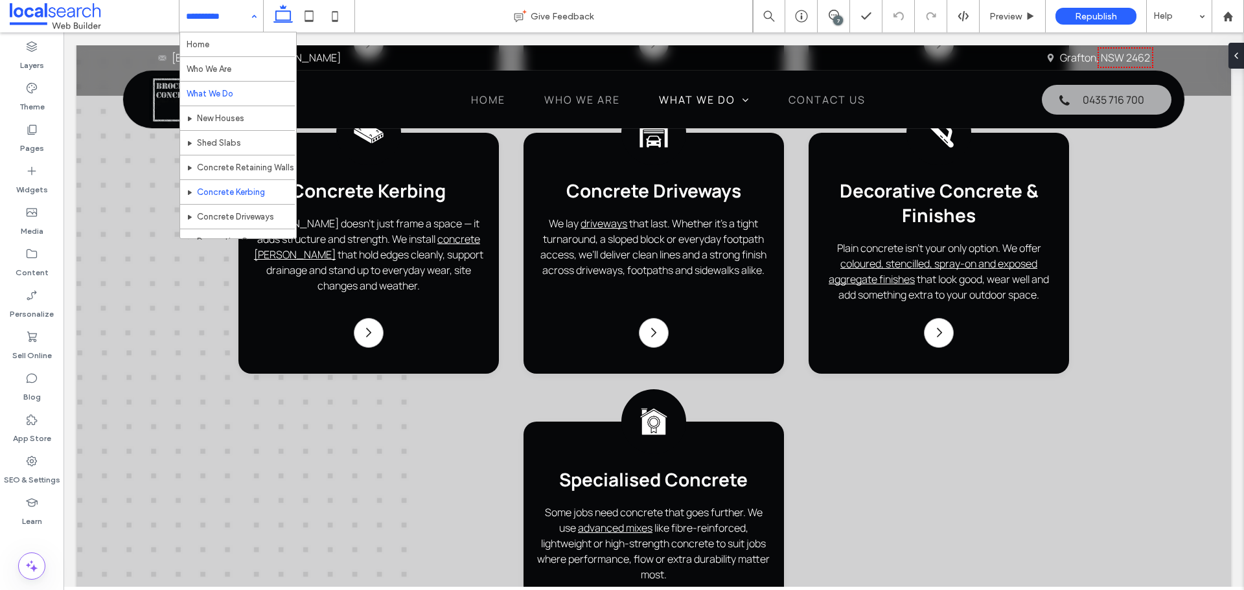
scroll to position [63, 0]
click at [842, 17] on div "7" at bounding box center [838, 21] width 10 height 10
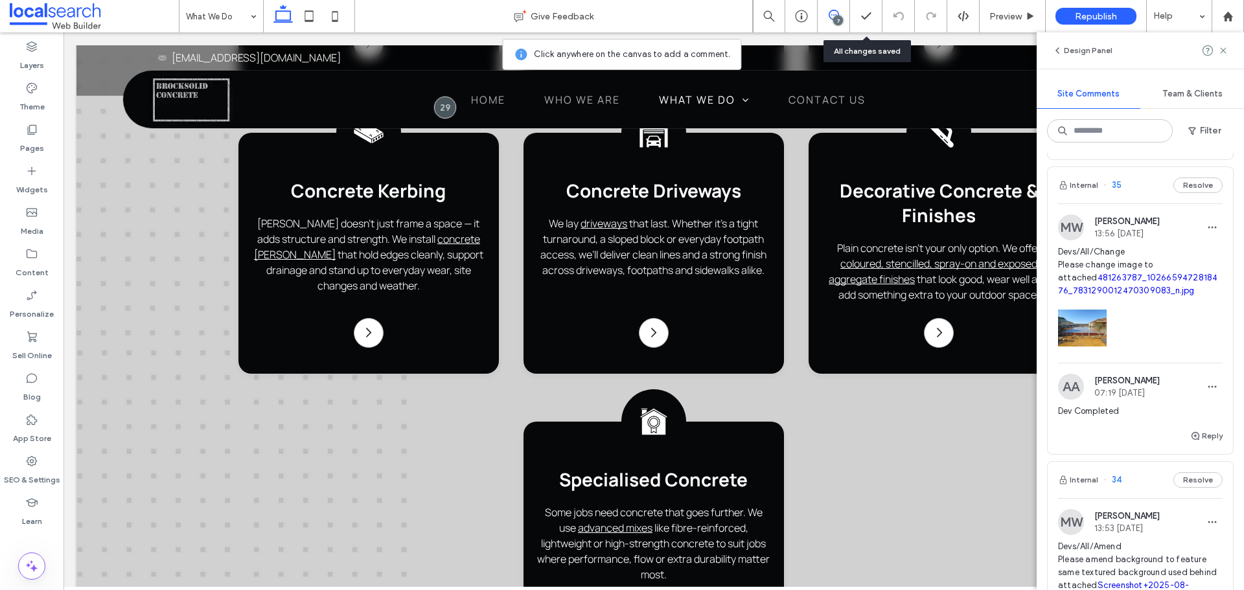
scroll to position [259, 0]
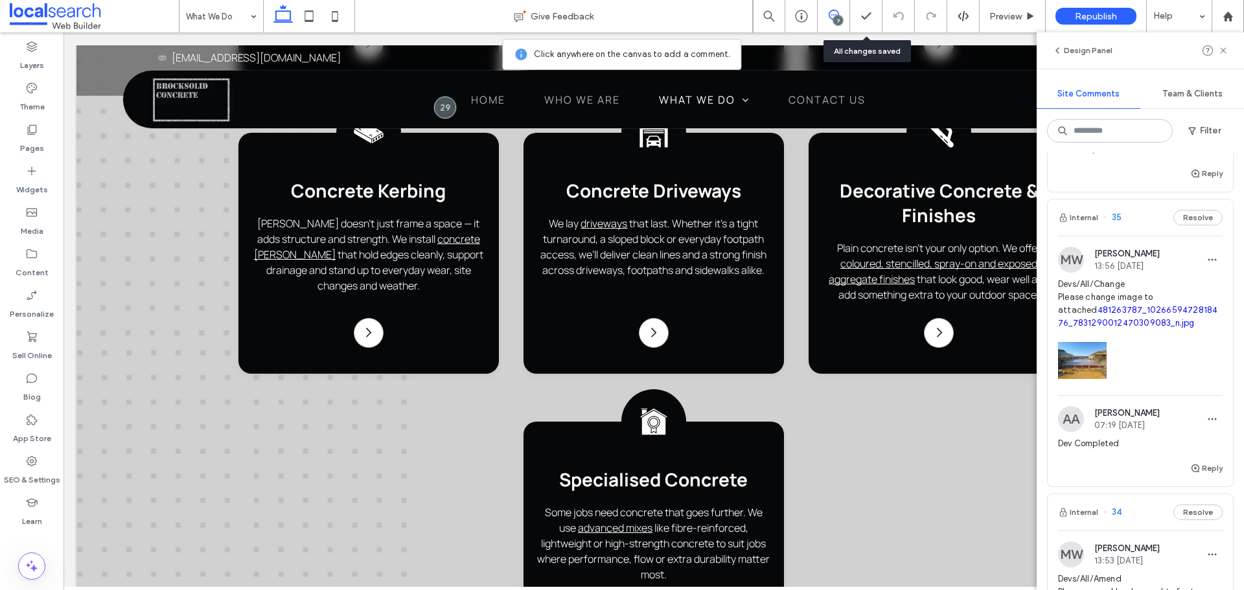
click at [1118, 310] on link "481263787_1026659472818476_7831290012470309083_n.jpg" at bounding box center [1137, 316] width 159 height 23
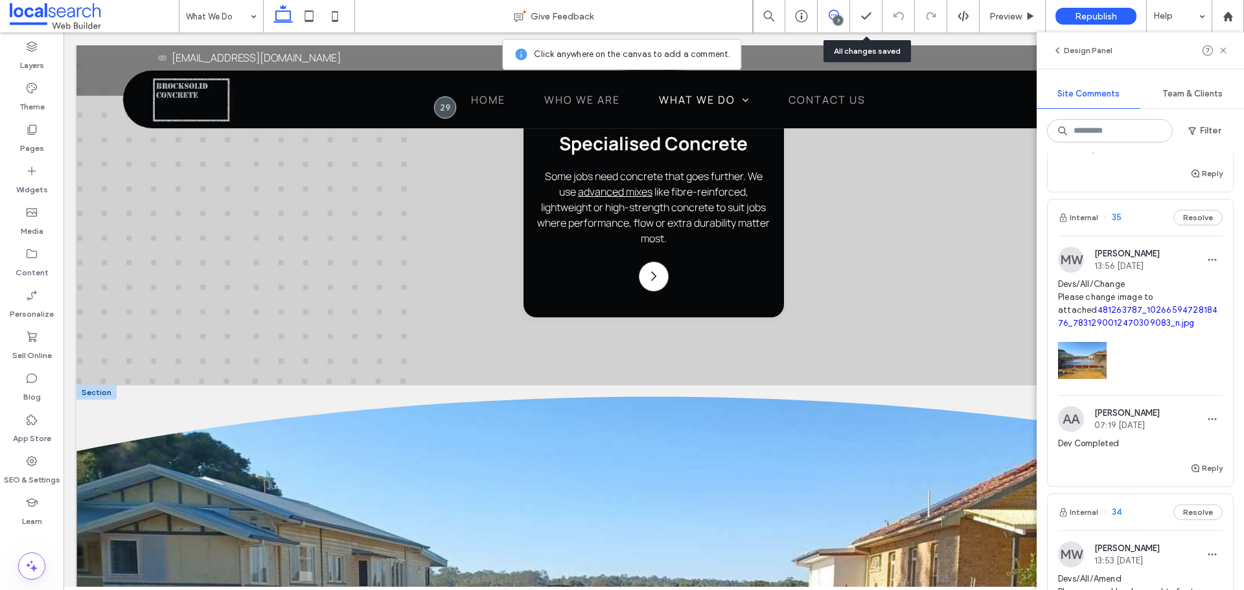
scroll to position [1595, 0]
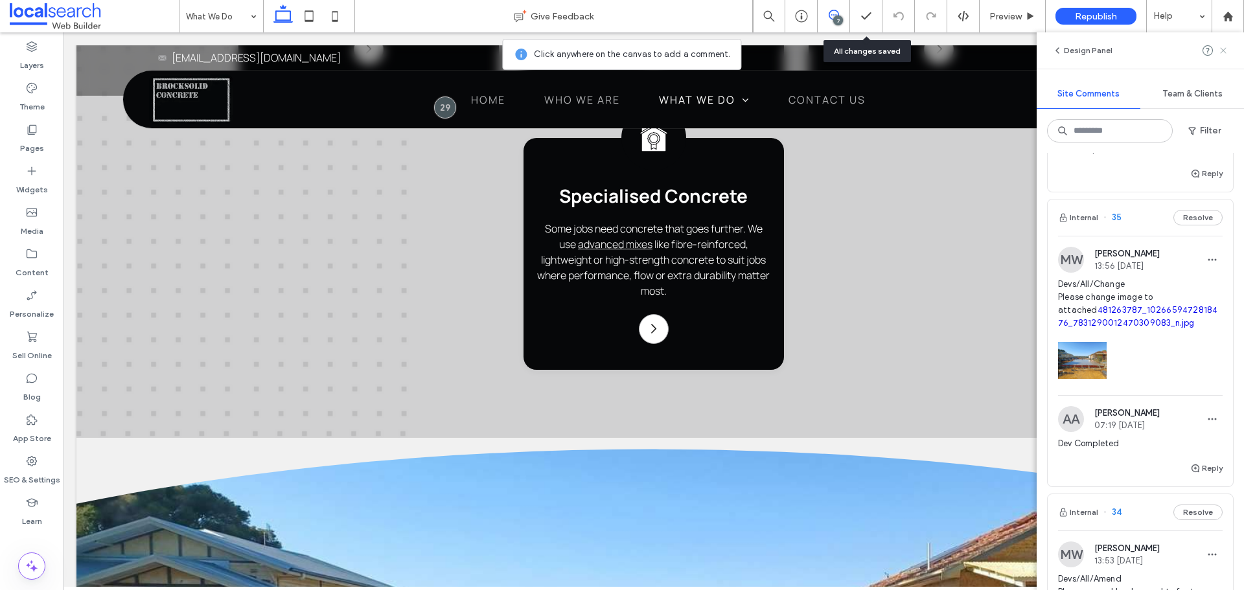
click at [1222, 56] on span at bounding box center [1223, 51] width 10 height 16
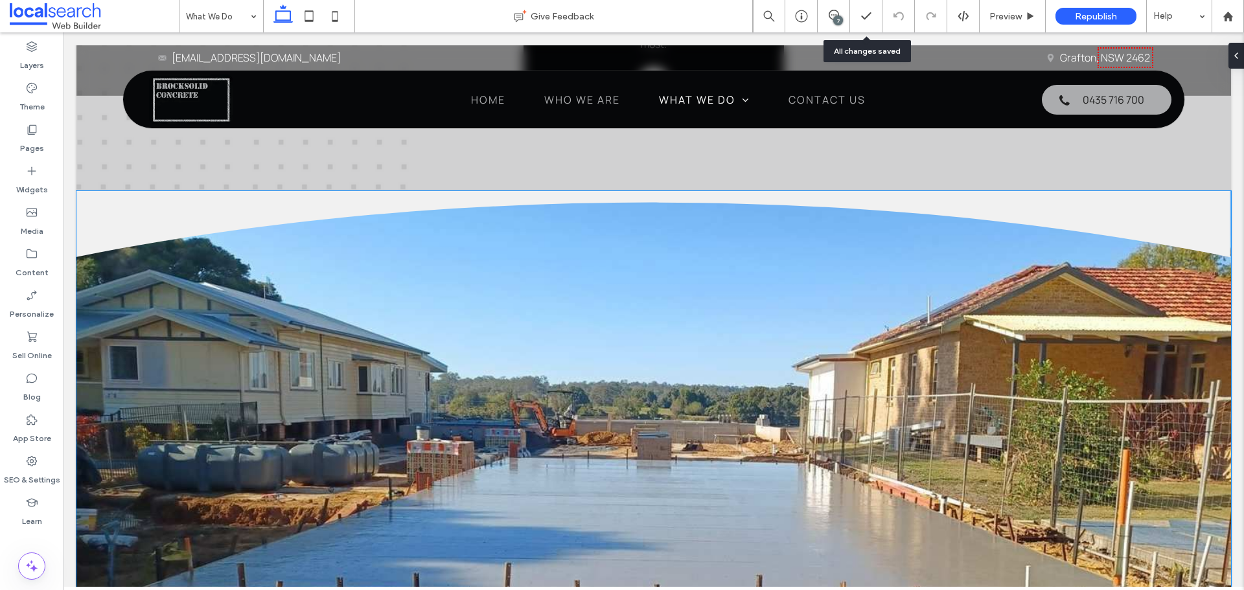
scroll to position [1789, 0]
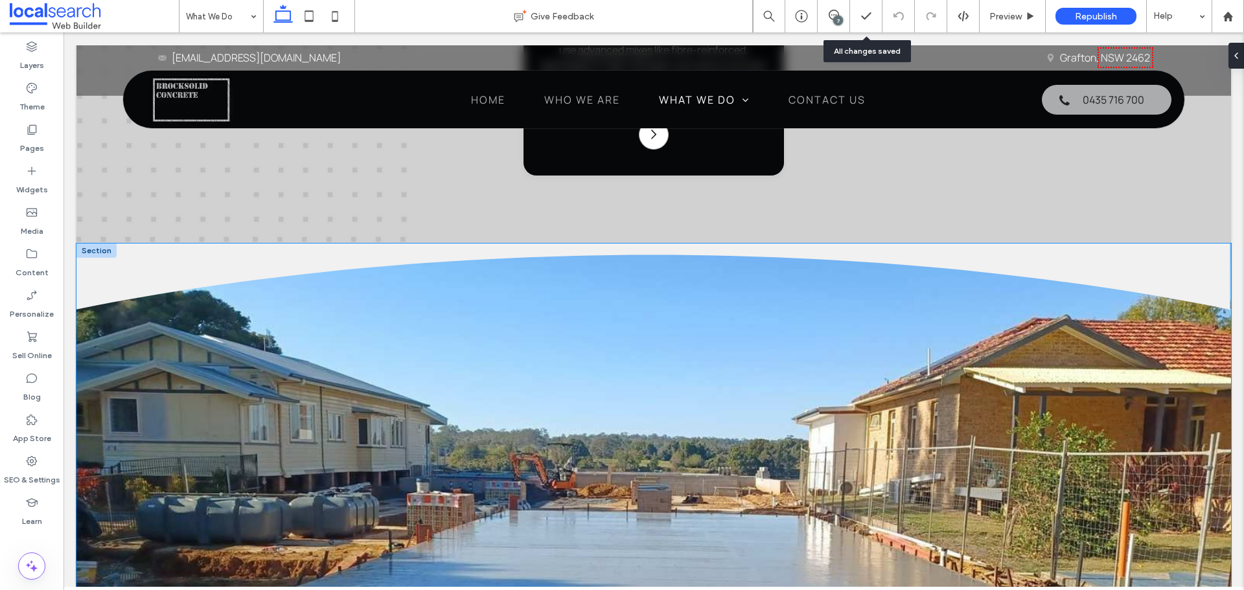
click at [211, 290] on icon at bounding box center [653, 277] width 1155 height 66
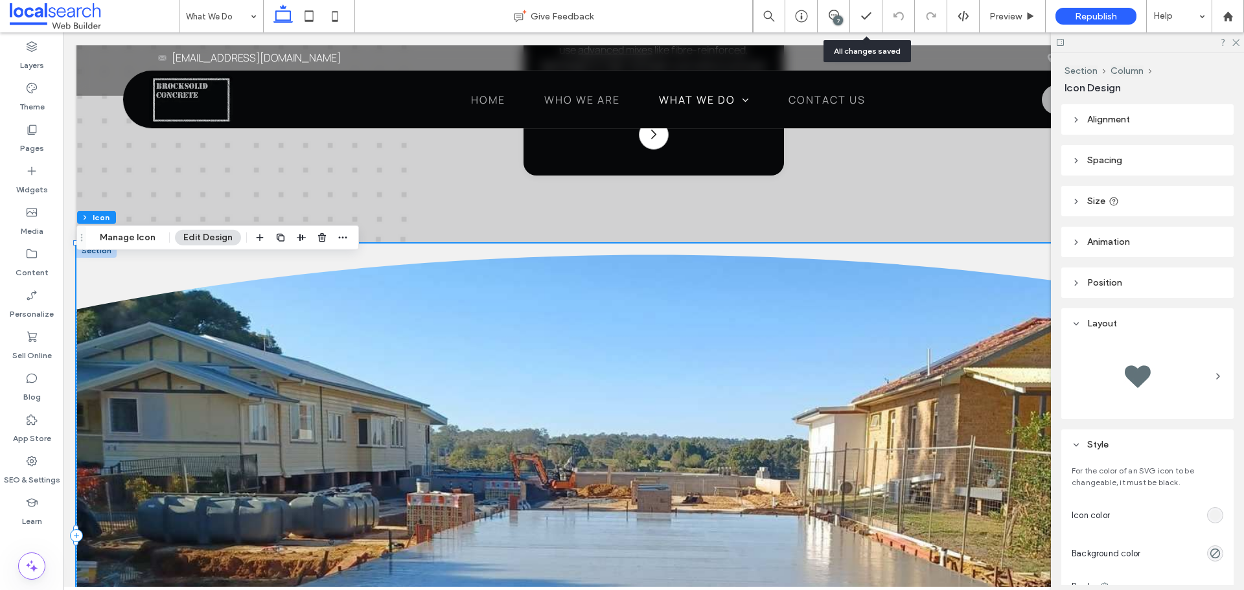
click at [211, 290] on icon at bounding box center [653, 277] width 1155 height 66
click at [211, 289] on icon at bounding box center [653, 277] width 1155 height 66
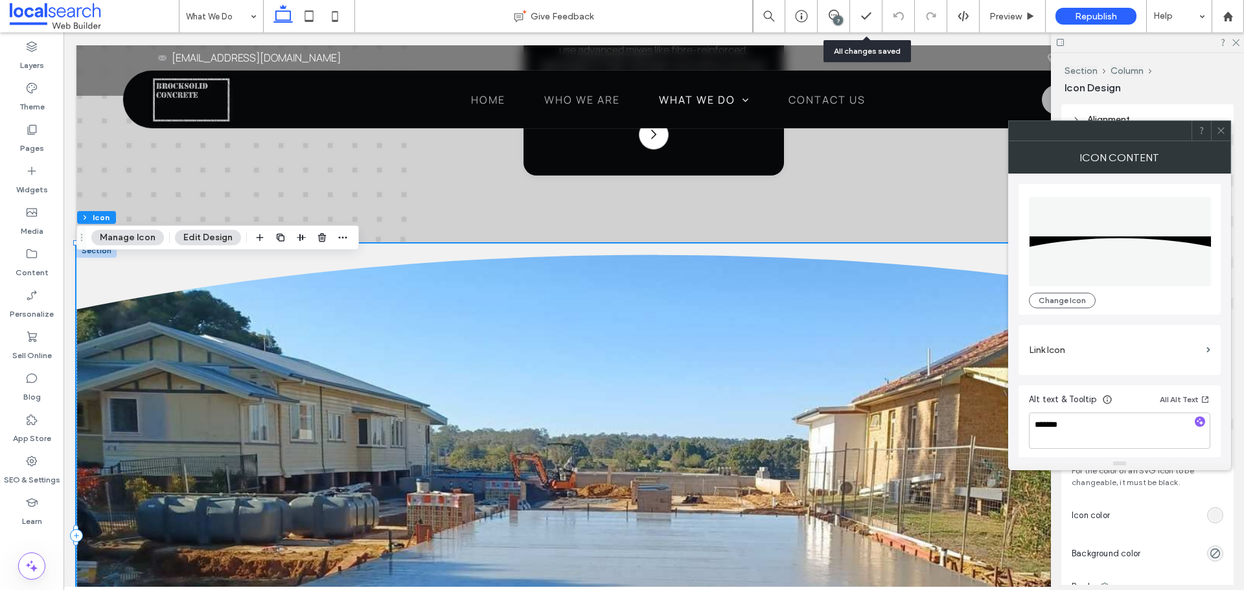
click at [1226, 134] on div at bounding box center [1220, 130] width 19 height 19
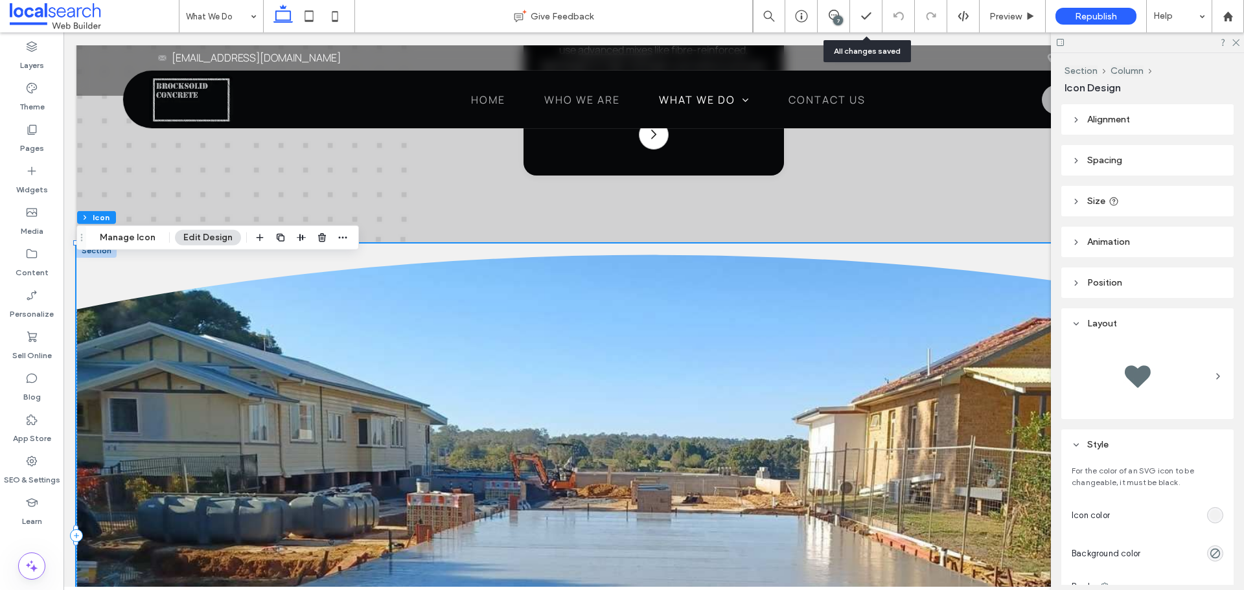
click at [1230, 38] on div at bounding box center [1147, 42] width 193 height 20
click at [833, 16] on icon at bounding box center [834, 15] width 10 height 10
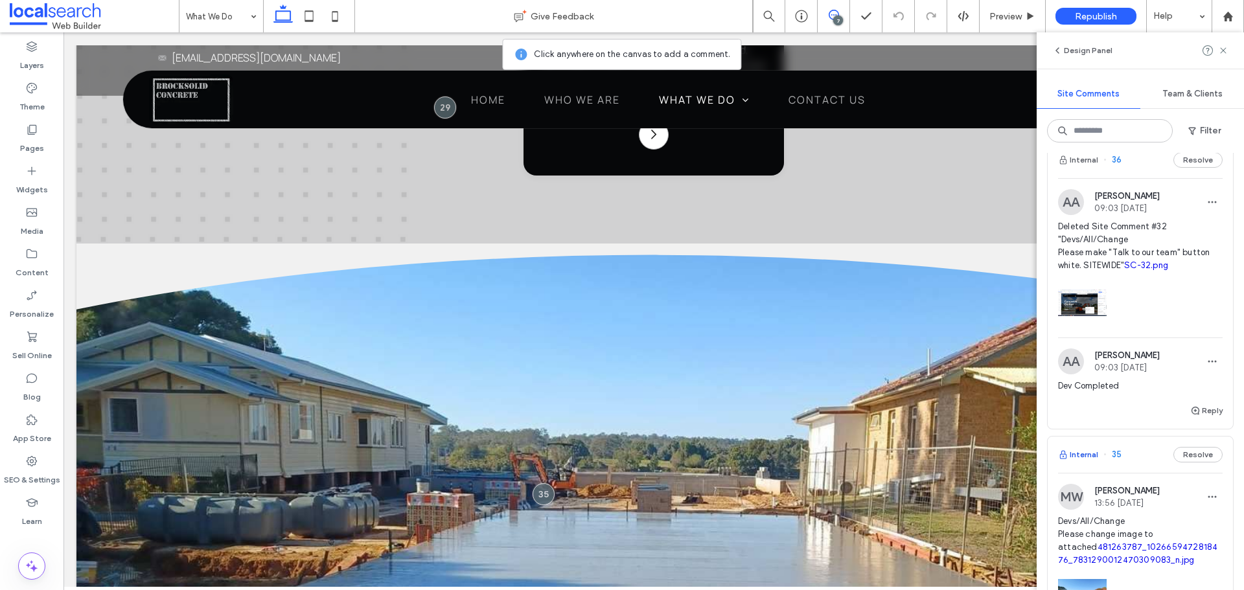
scroll to position [0, 0]
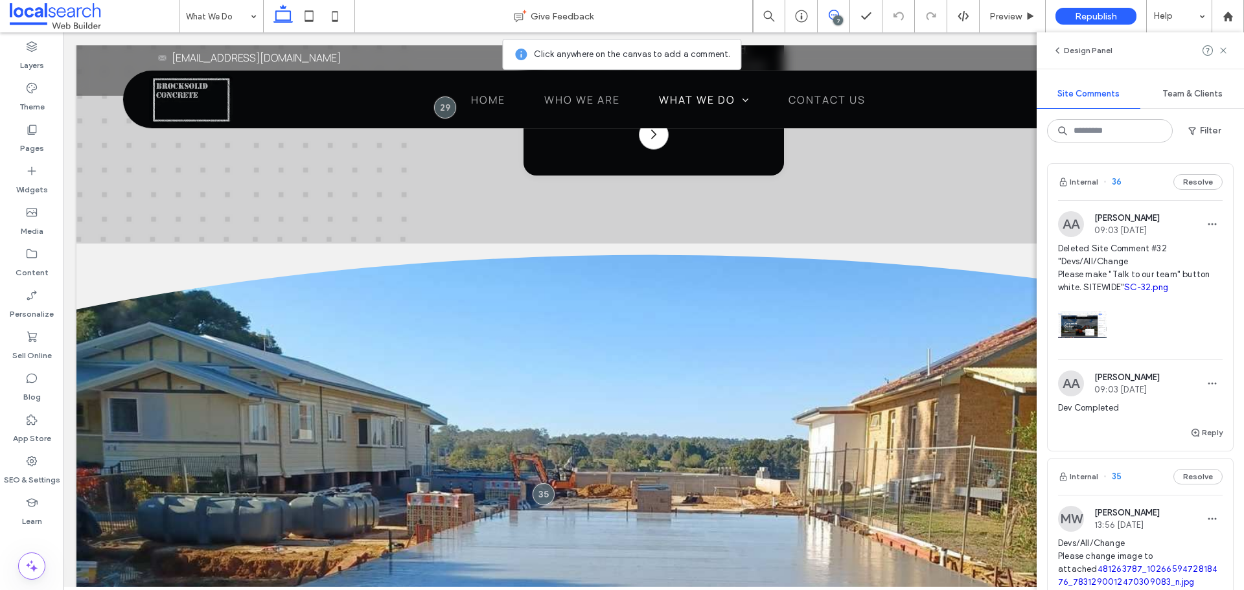
click at [1066, 232] on img at bounding box center [1071, 224] width 26 height 26
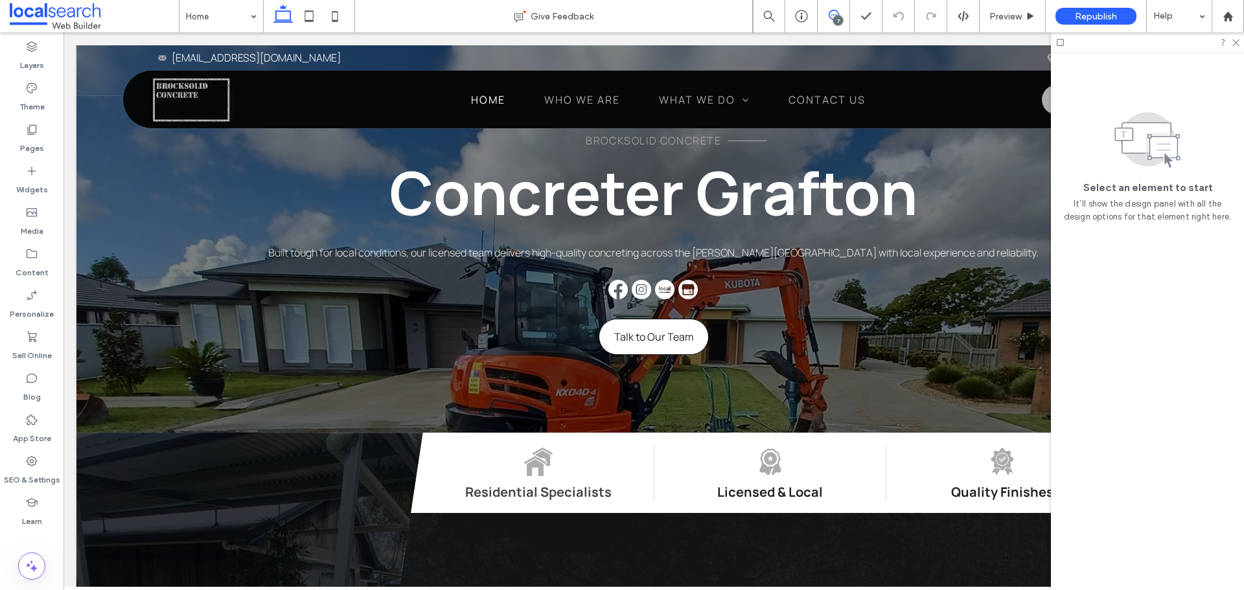
click at [829, 15] on use at bounding box center [834, 15] width 10 height 10
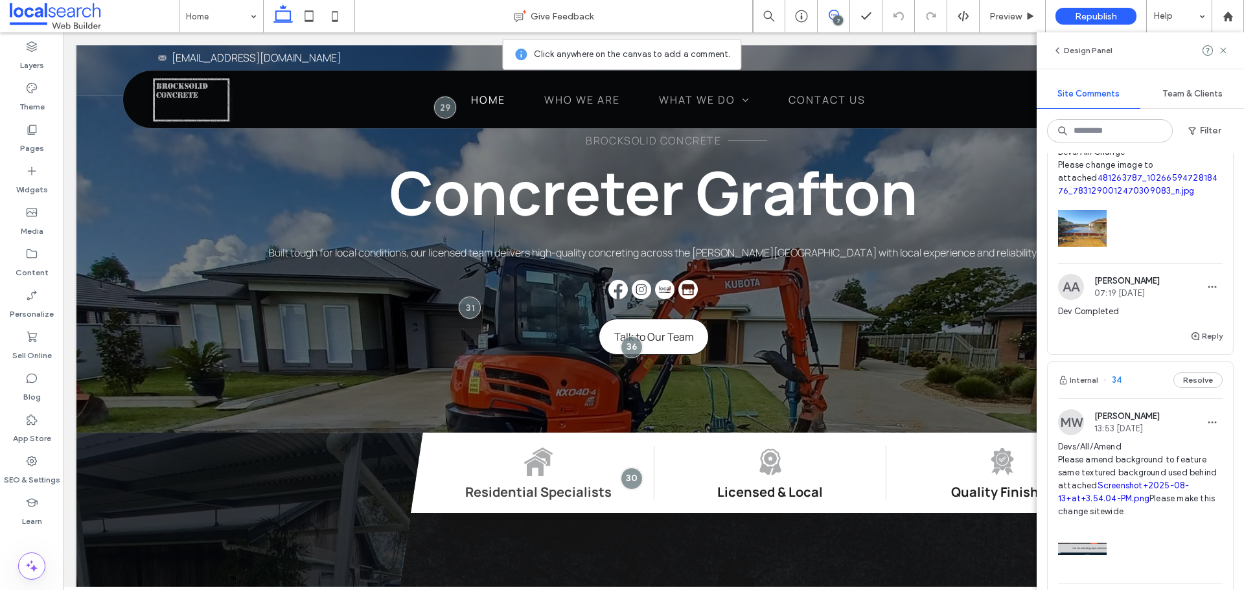
scroll to position [259, 0]
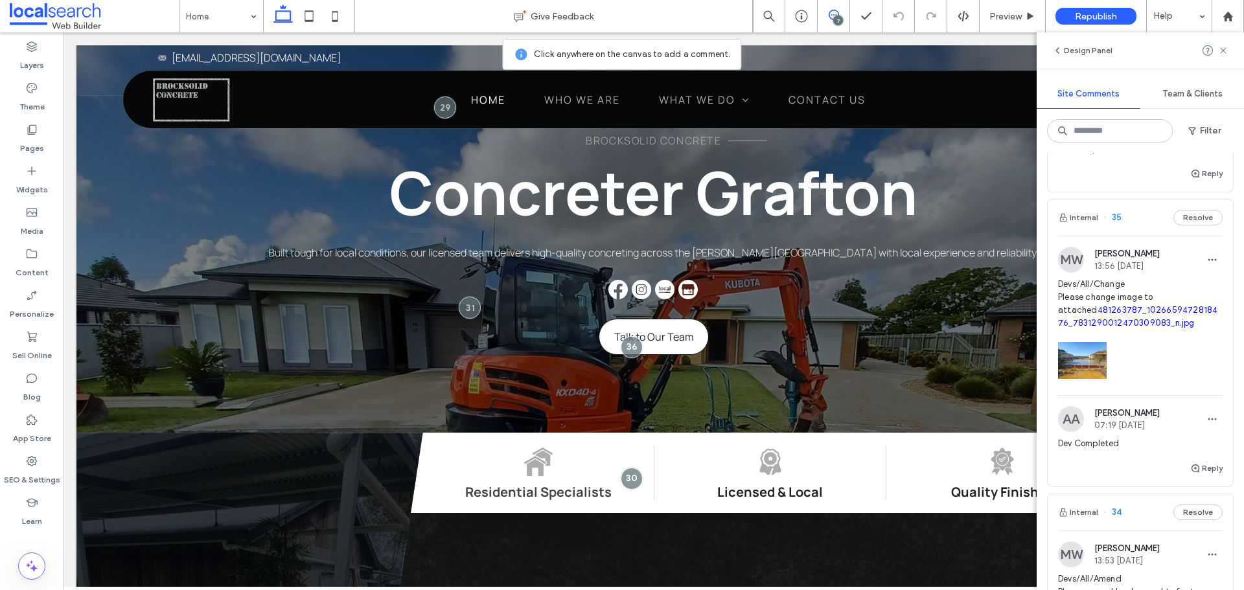
click at [1072, 257] on img at bounding box center [1071, 260] width 26 height 26
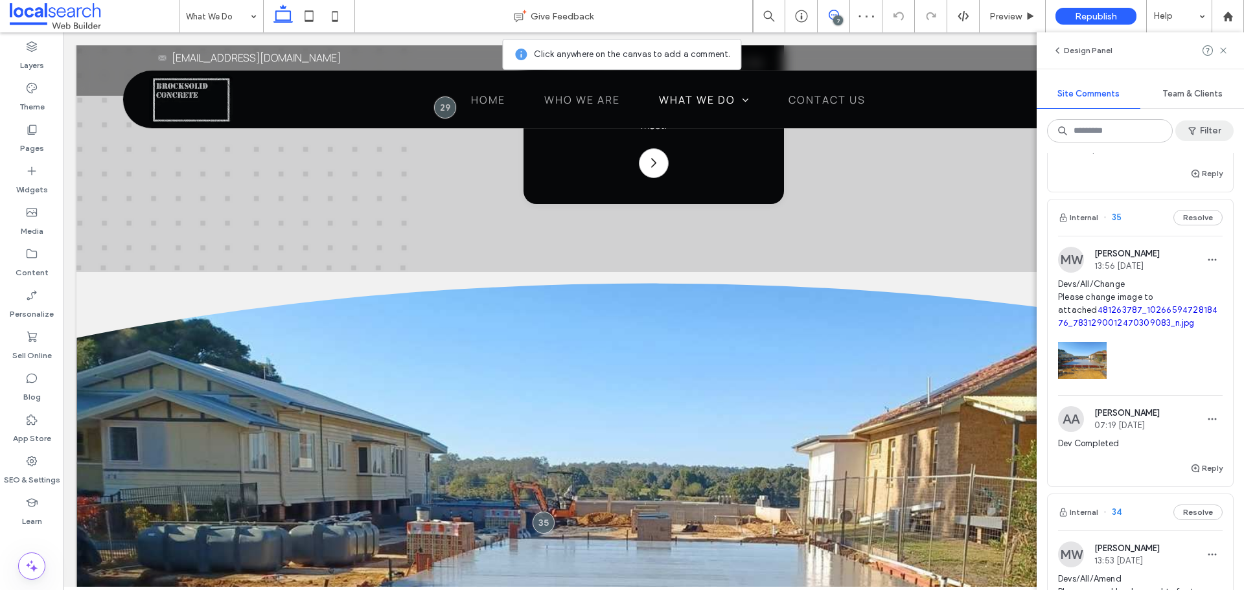
scroll to position [1724, 0]
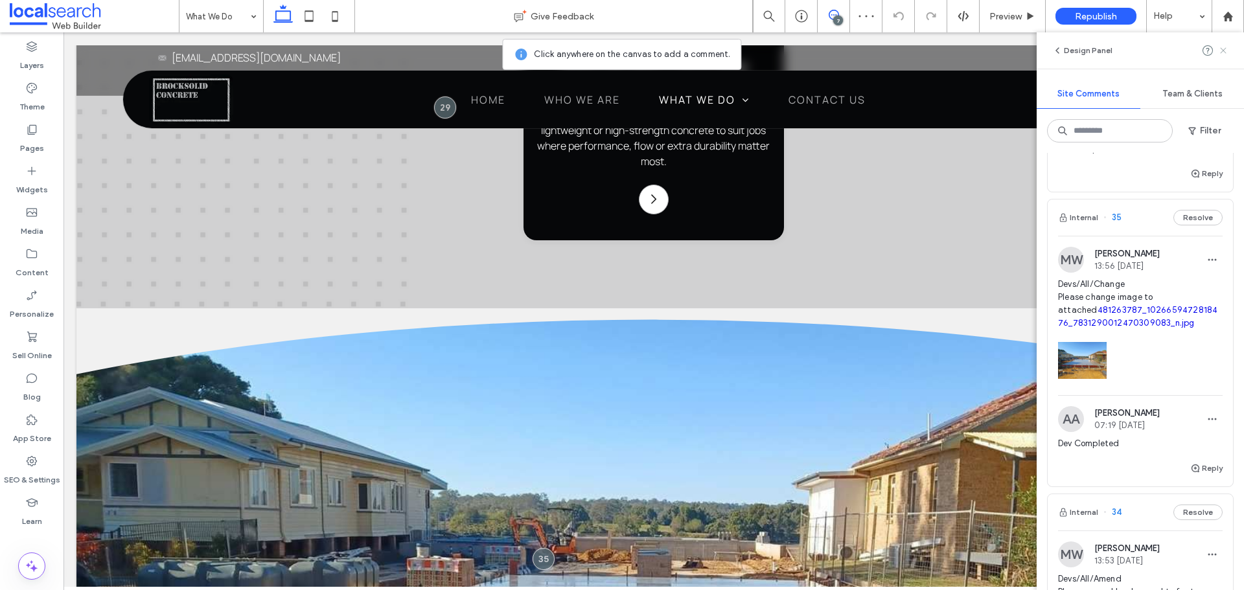
click at [1220, 51] on icon at bounding box center [1223, 50] width 10 height 10
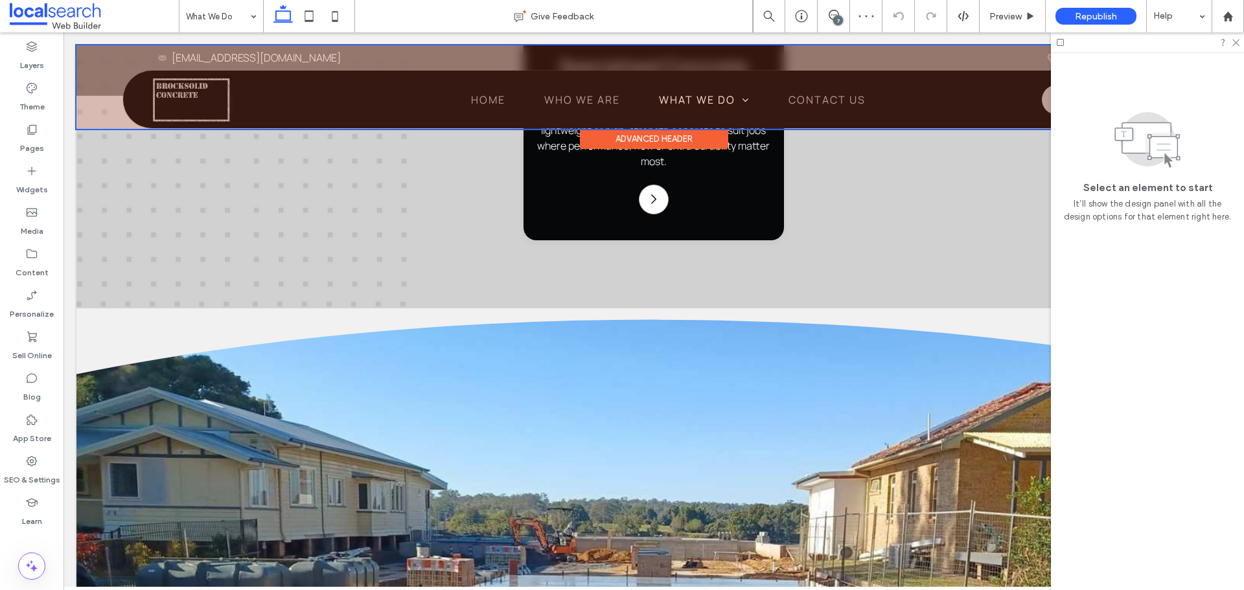
scroll to position [0, 0]
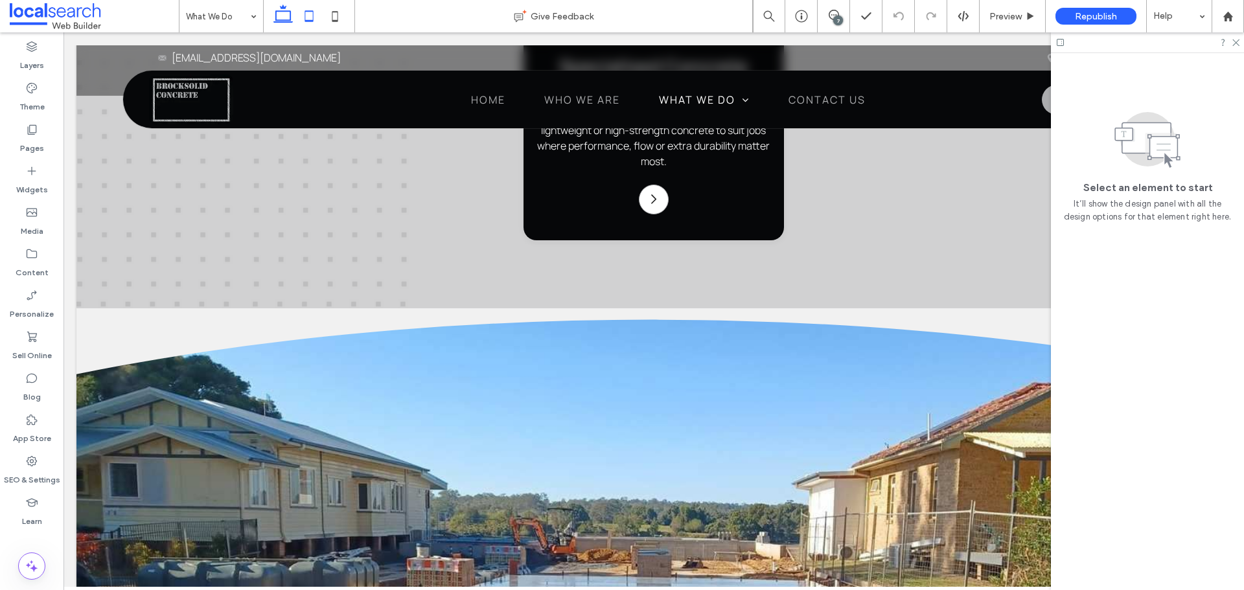
click at [306, 14] on icon at bounding box center [309, 16] width 26 height 26
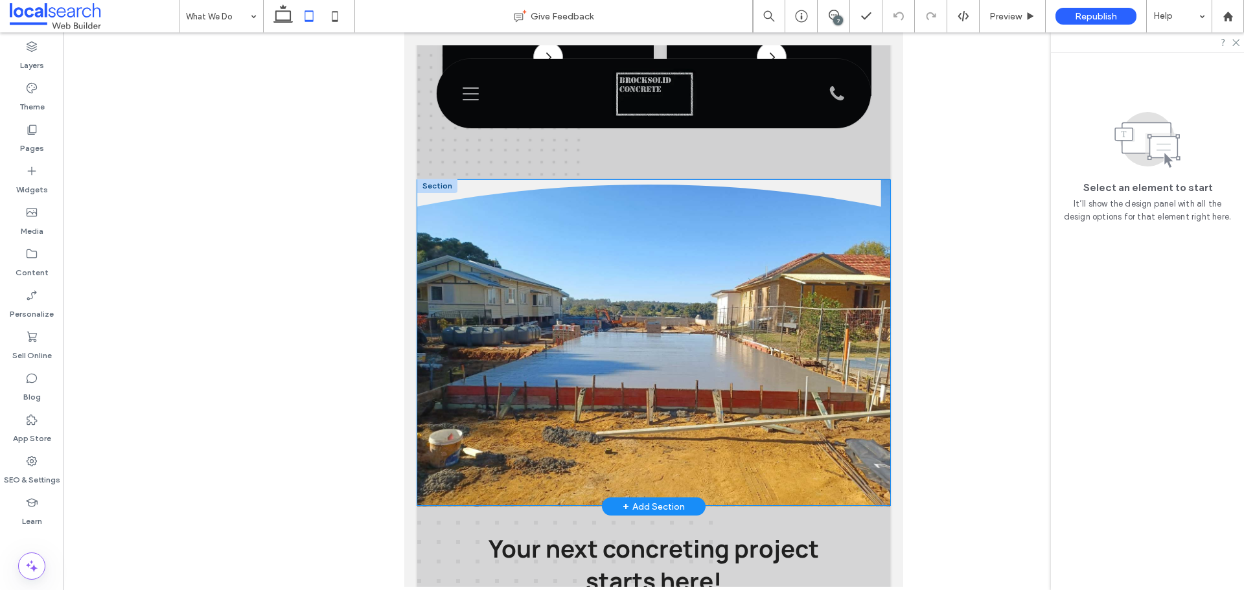
scroll to position [1389, 0]
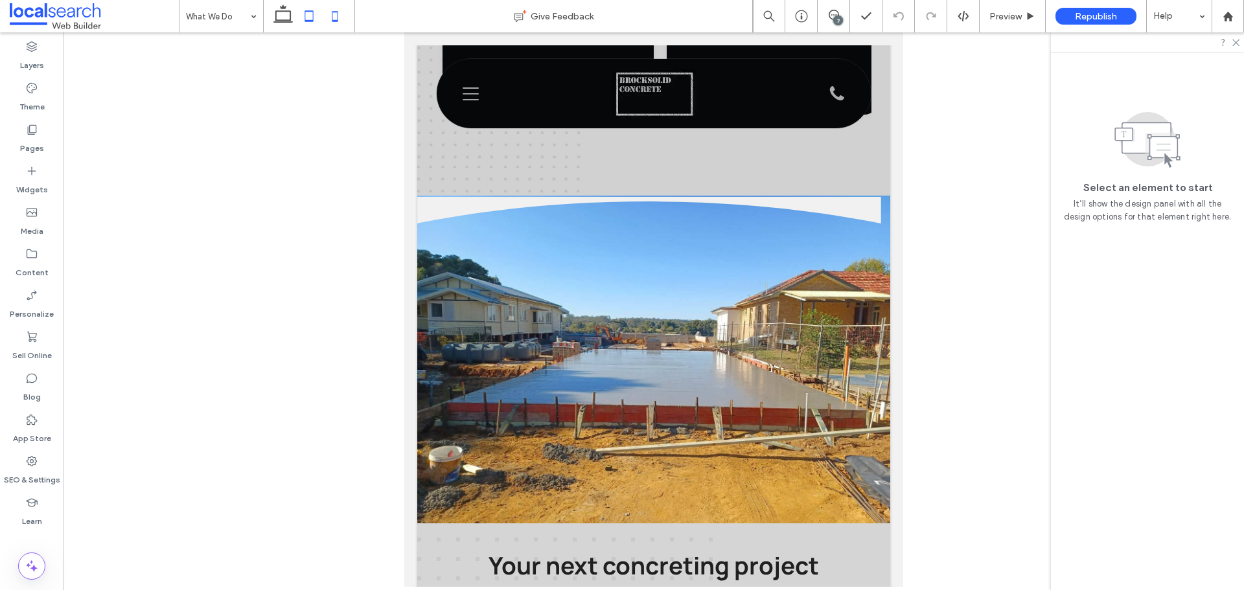
click at [330, 25] on icon at bounding box center [335, 16] width 26 height 26
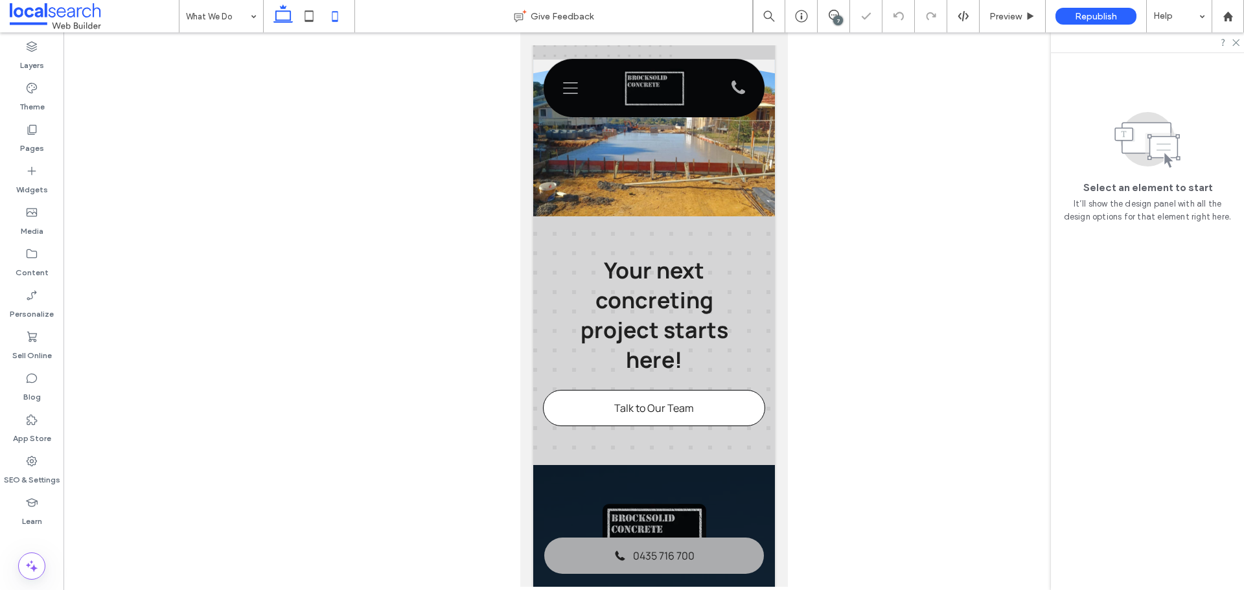
click at [292, 21] on icon at bounding box center [283, 16] width 26 height 26
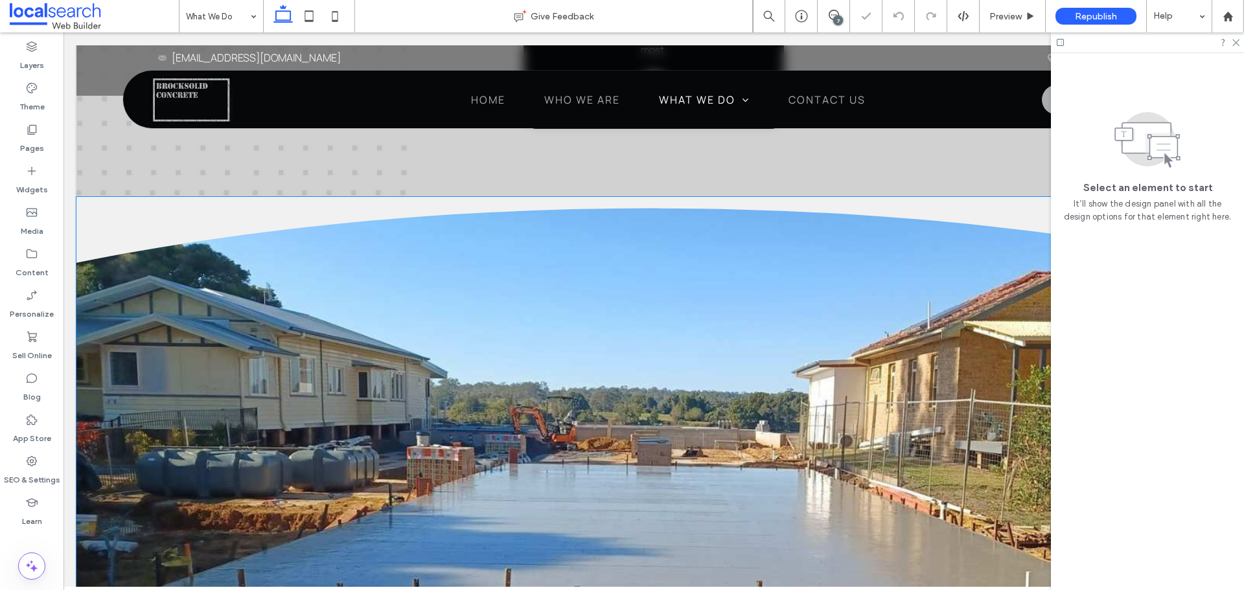
scroll to position [1798, 0]
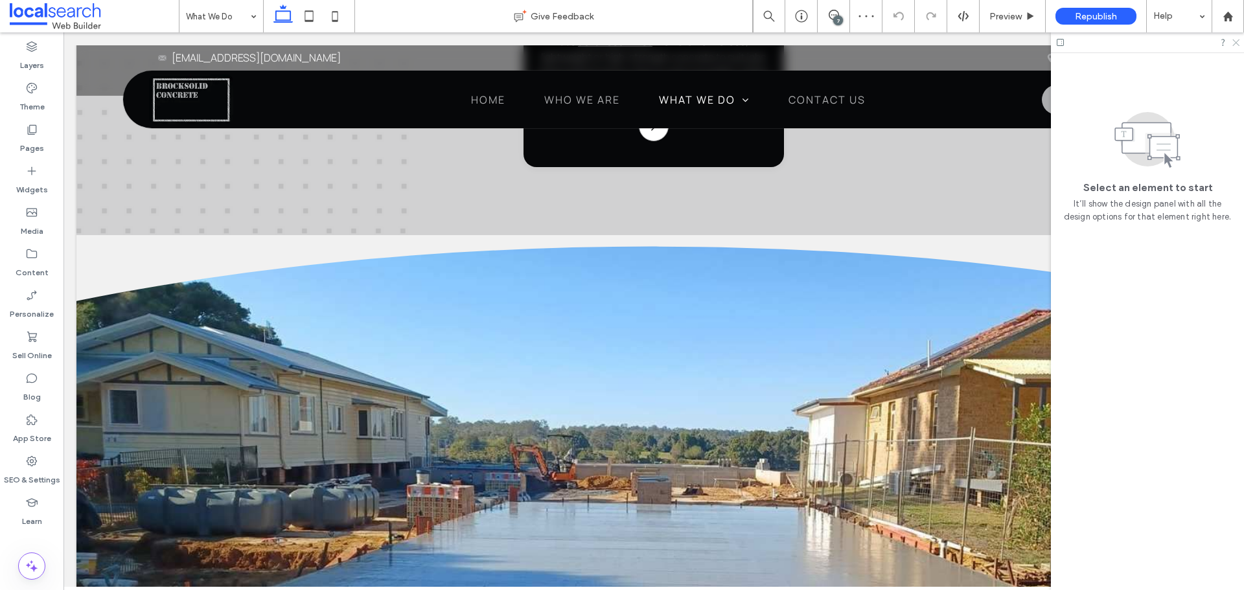
click at [1235, 43] on icon at bounding box center [1235, 42] width 8 height 8
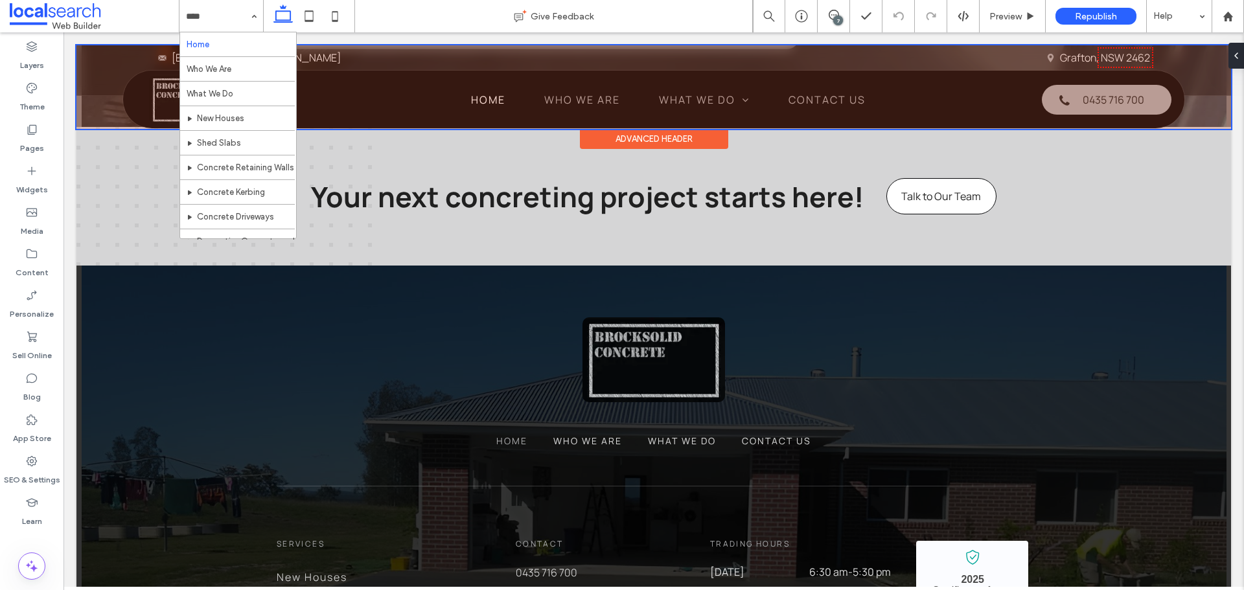
scroll to position [2657, 0]
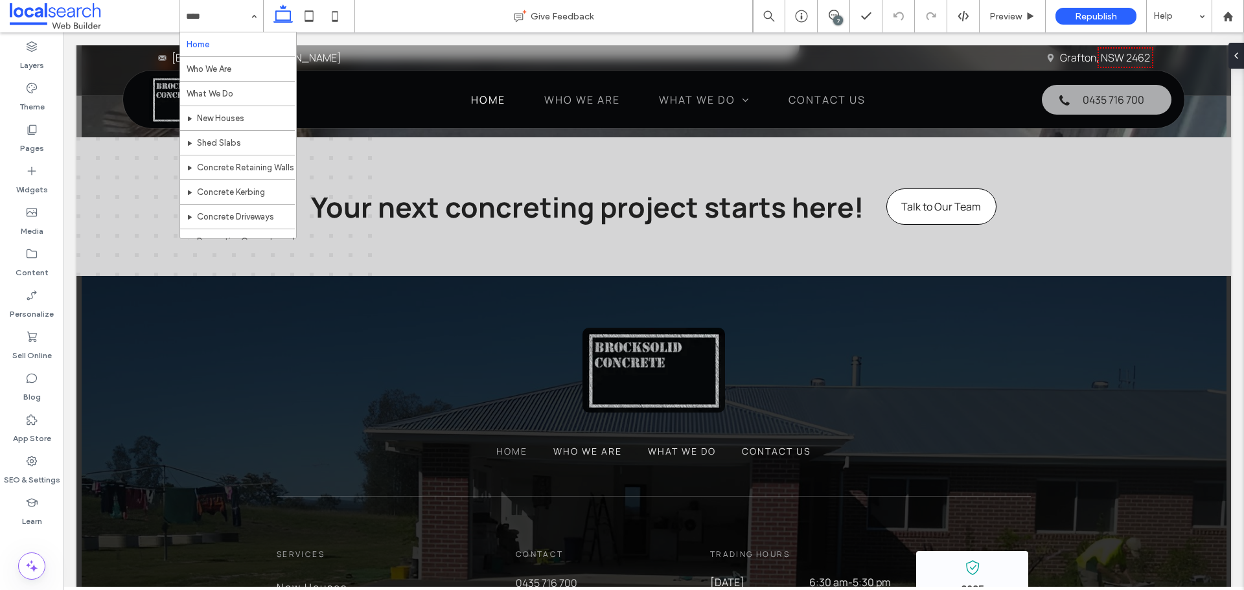
click at [842, 17] on div "7" at bounding box center [838, 21] width 10 height 10
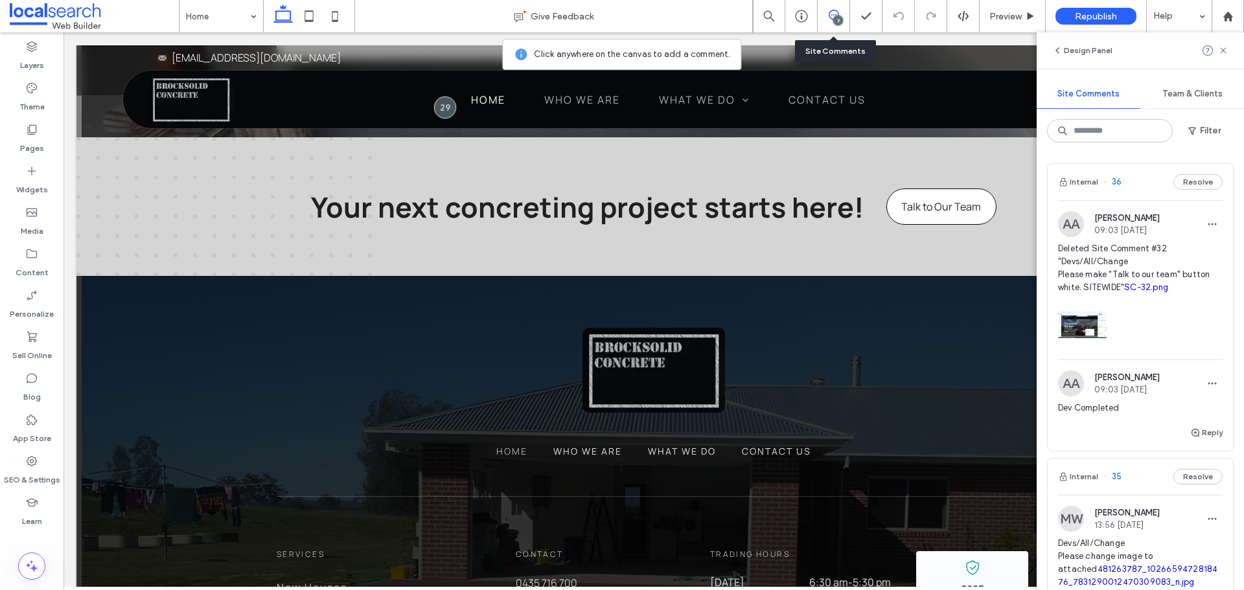
click at [1072, 222] on img at bounding box center [1071, 224] width 26 height 26
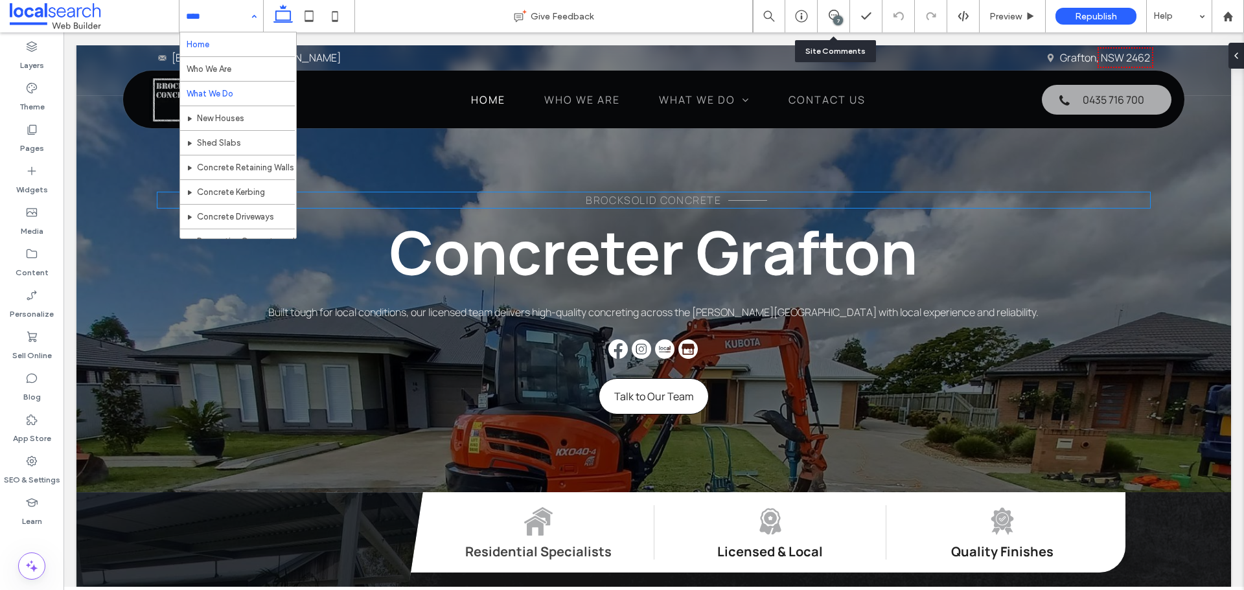
scroll to position [0, 0]
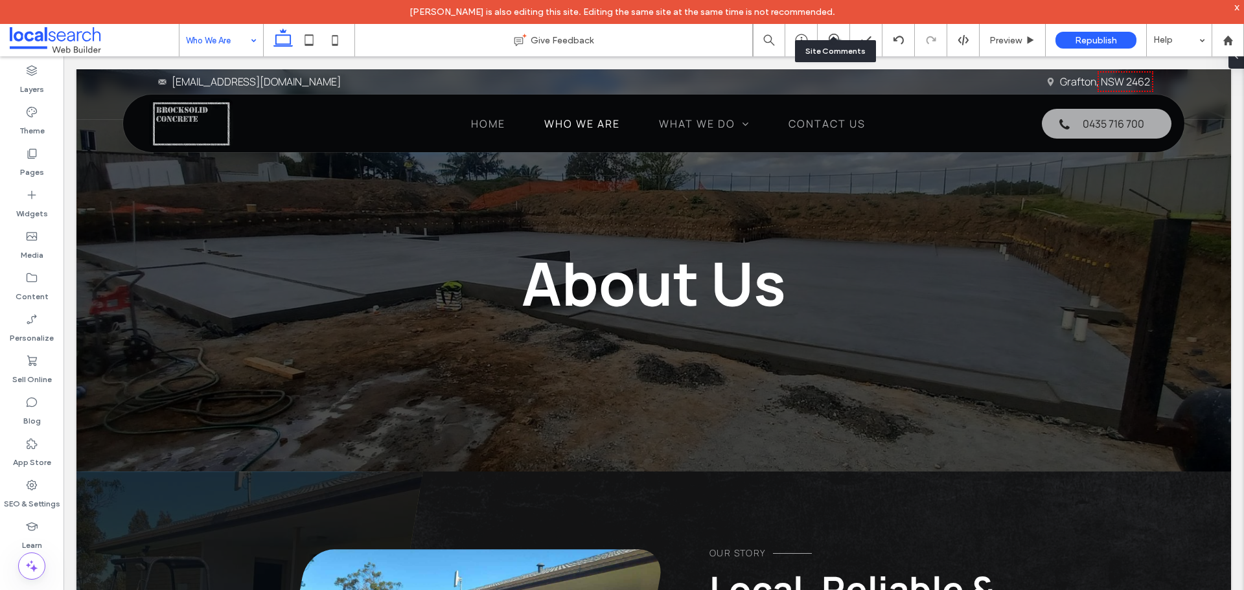
click at [211, 38] on input at bounding box center [218, 40] width 64 height 32
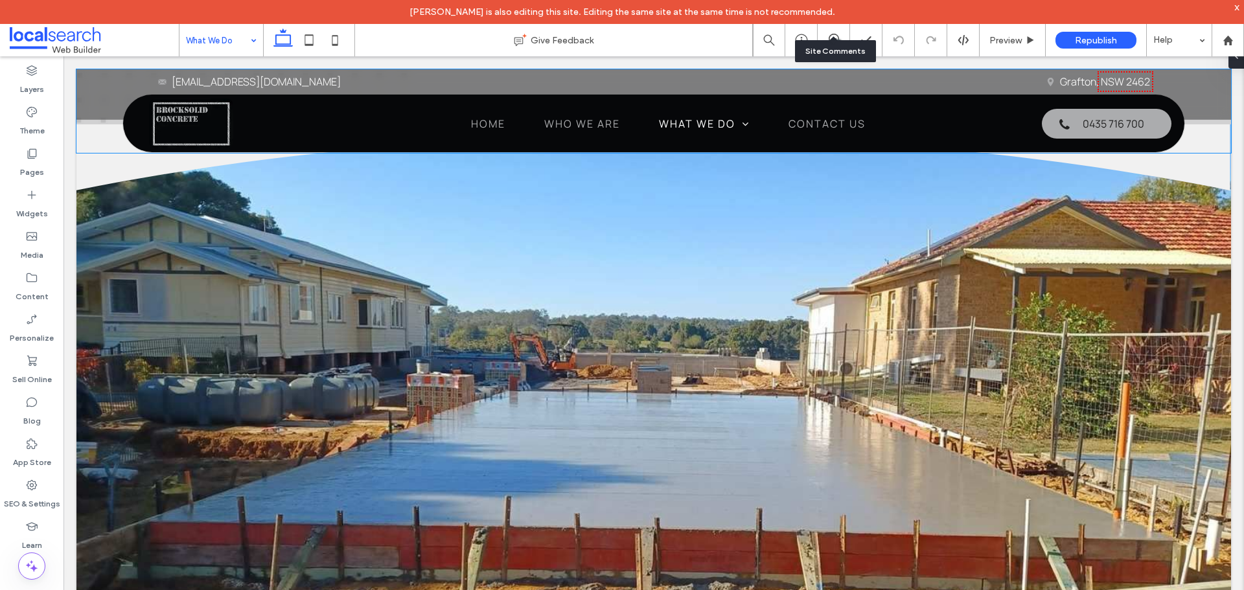
scroll to position [1944, 0]
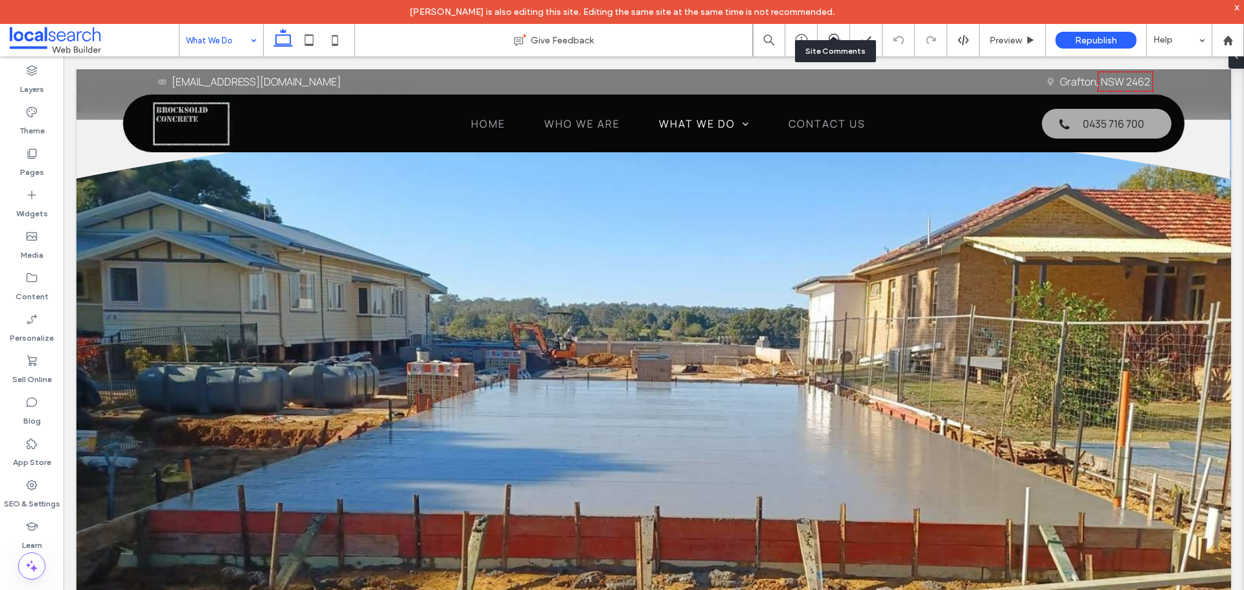
click at [238, 46] on input at bounding box center [218, 40] width 64 height 32
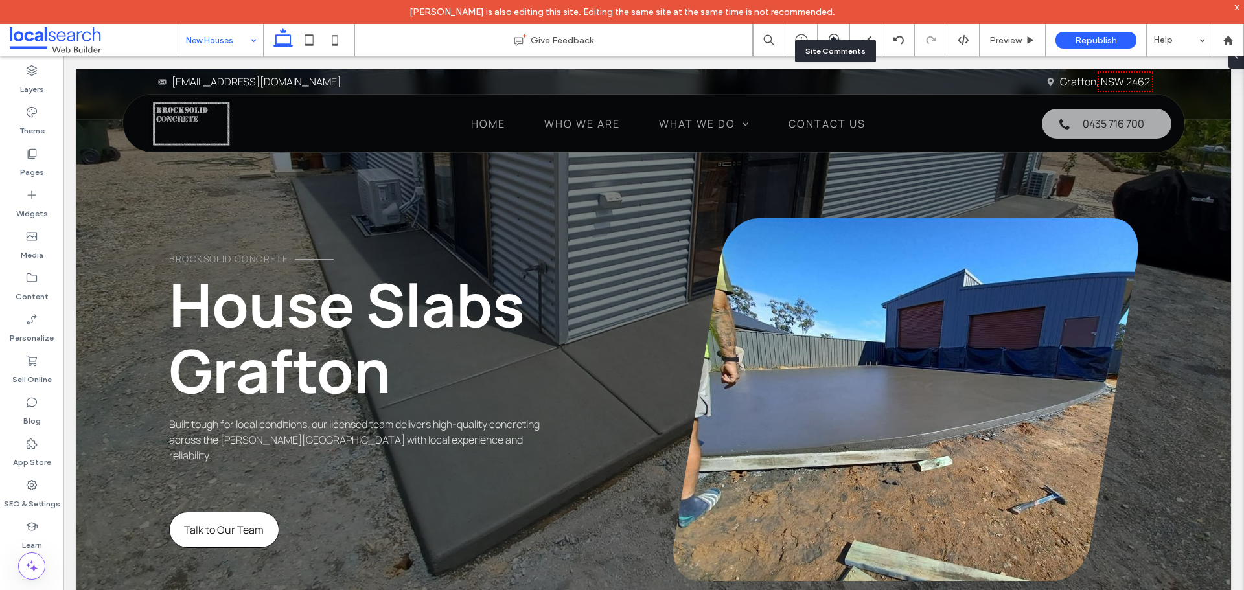
scroll to position [2871, 0]
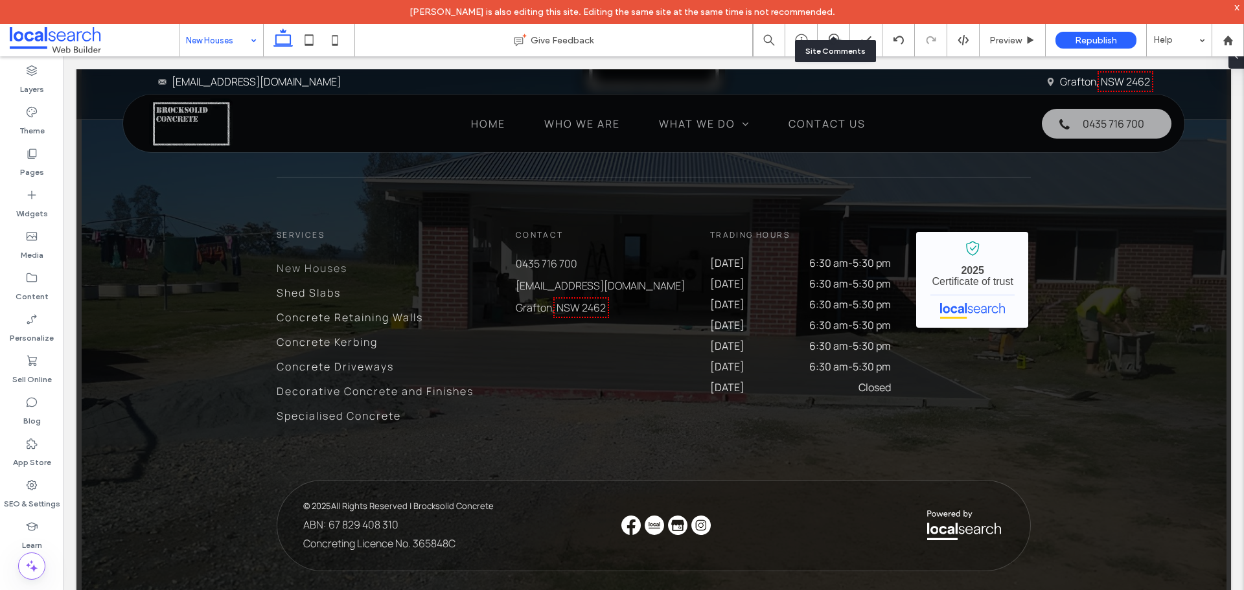
click at [224, 36] on input at bounding box center [218, 40] width 64 height 32
click at [250, 48] on div "Shed Slabs" at bounding box center [222, 40] width 84 height 32
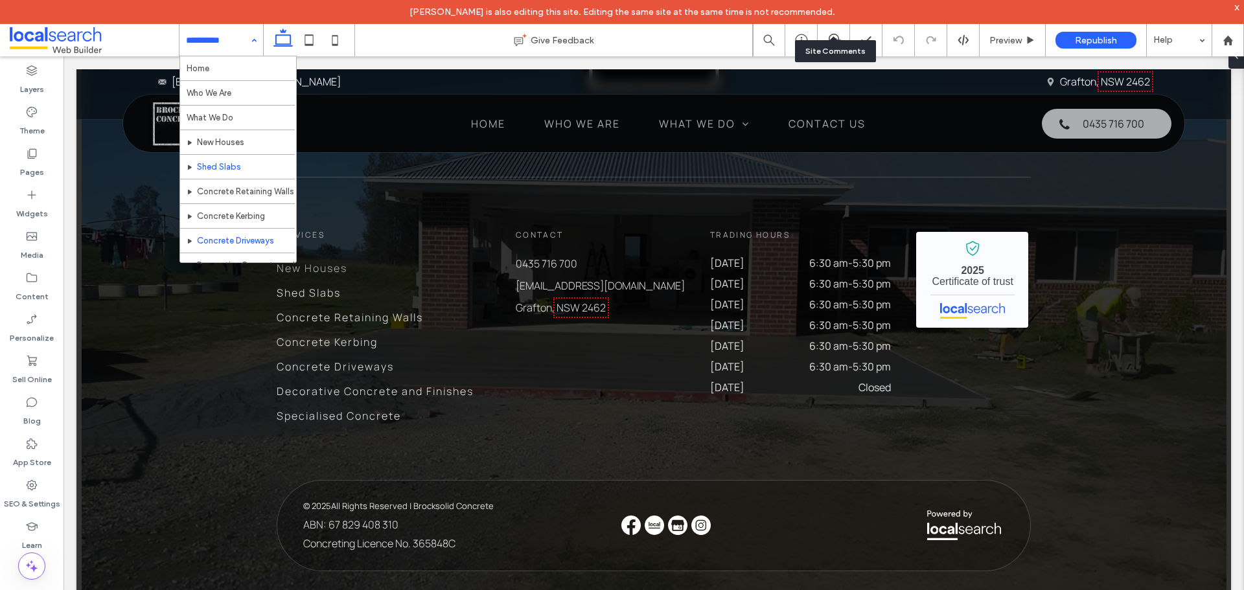
scroll to position [63, 0]
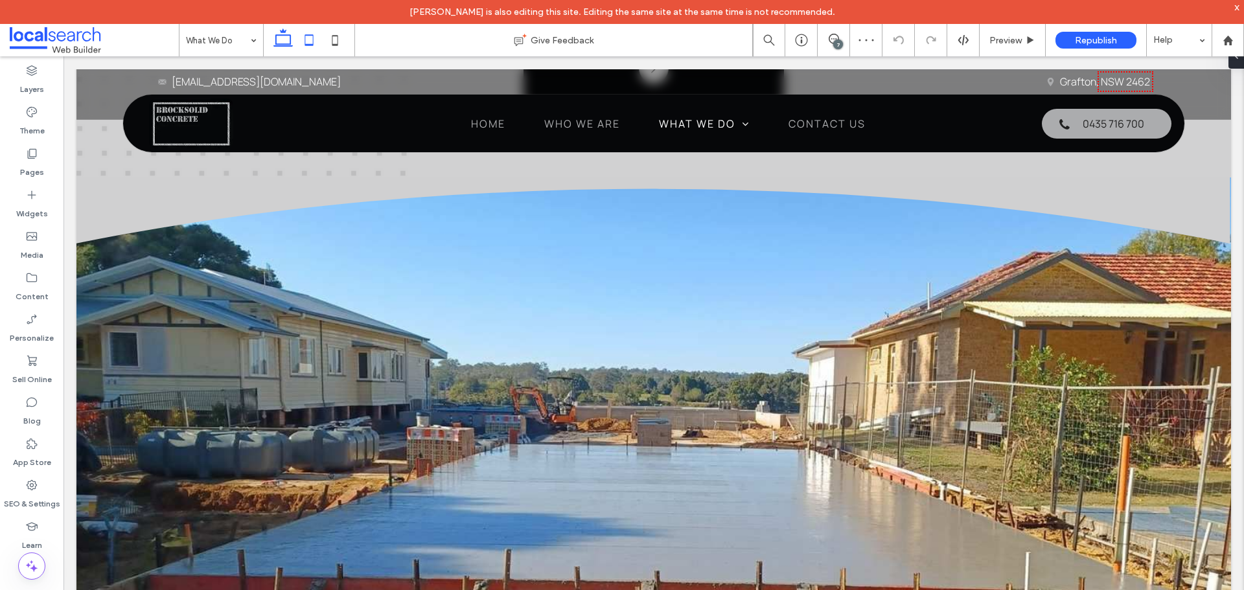
click at [308, 43] on icon at bounding box center [309, 40] width 26 height 26
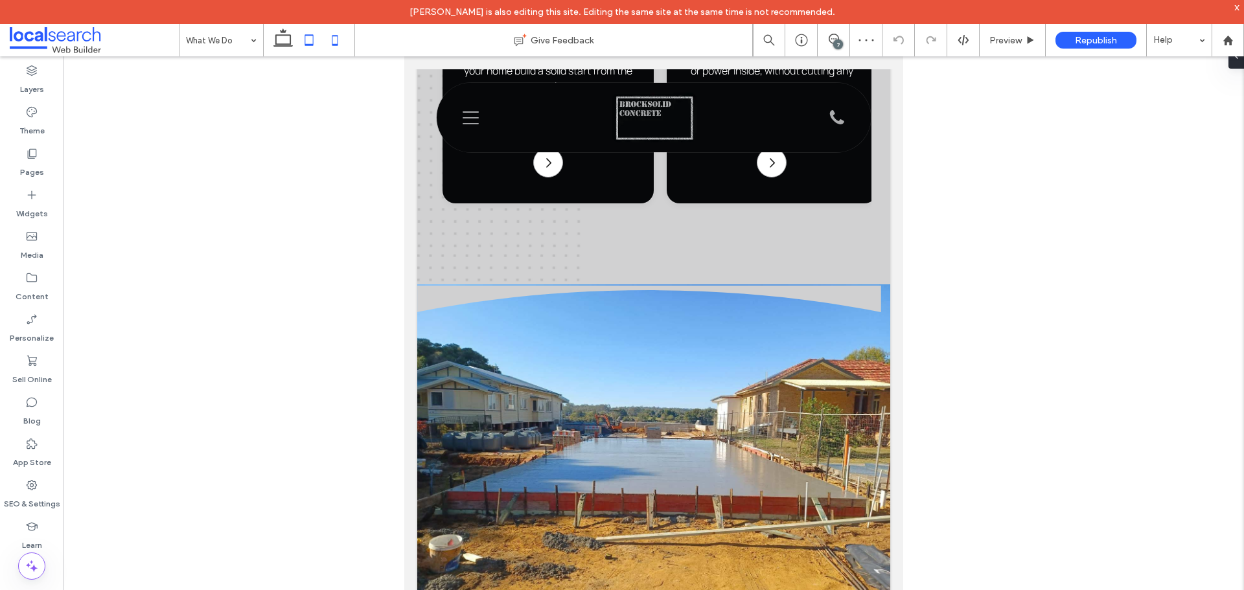
click at [339, 43] on icon at bounding box center [335, 40] width 26 height 26
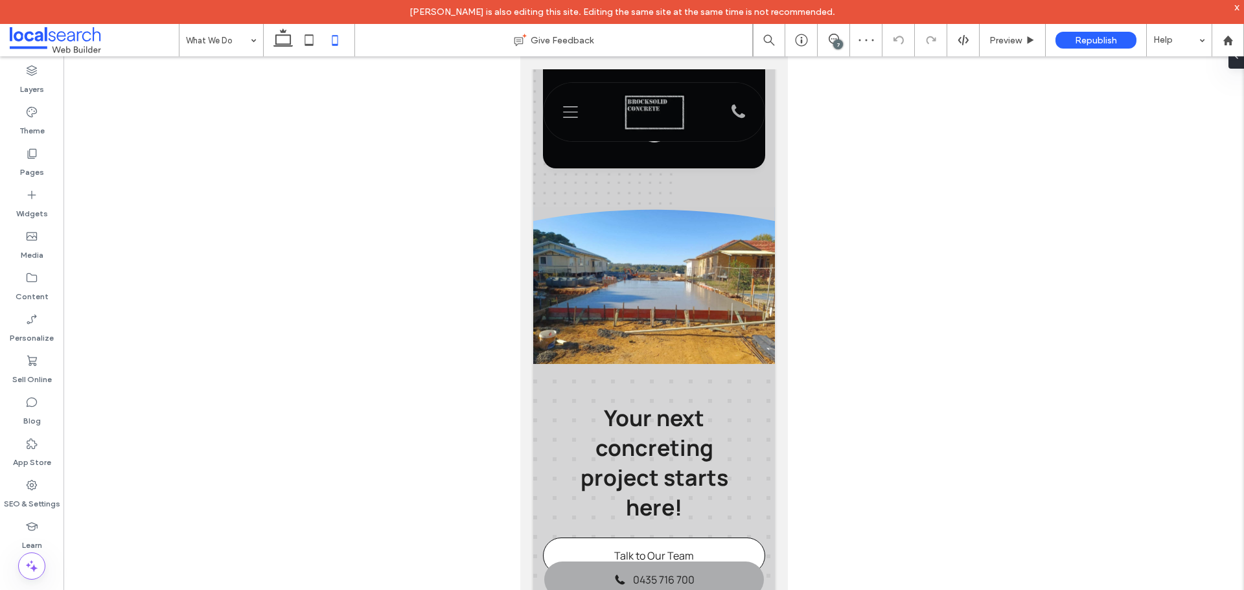
scroll to position [1448, 0]
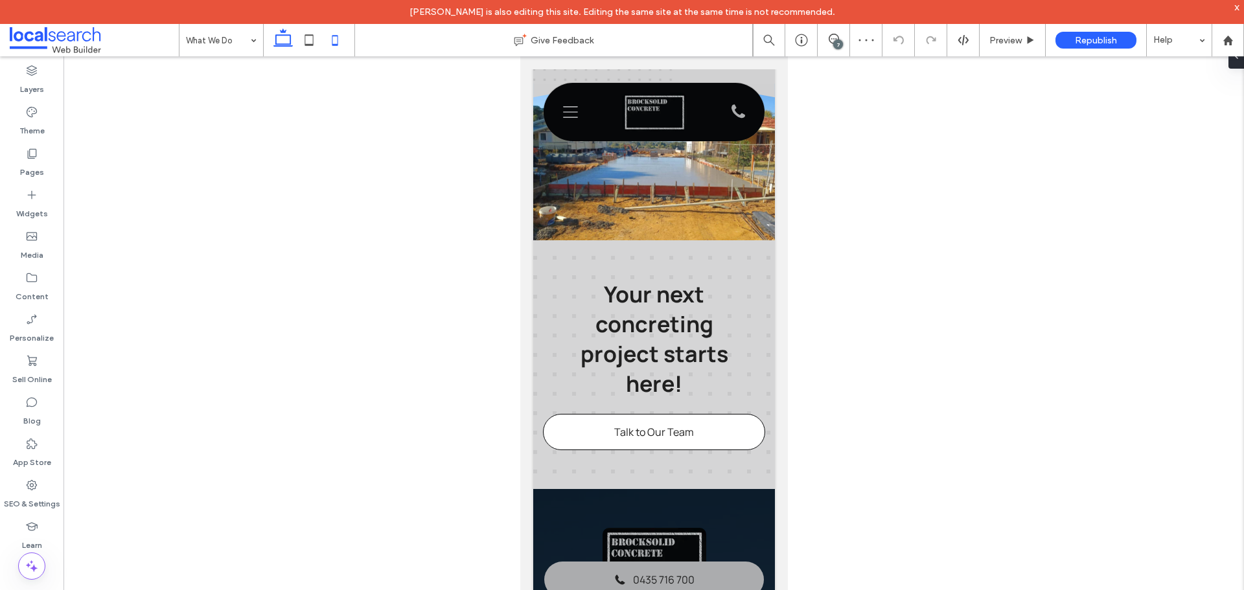
click at [279, 32] on icon at bounding box center [283, 40] width 26 height 26
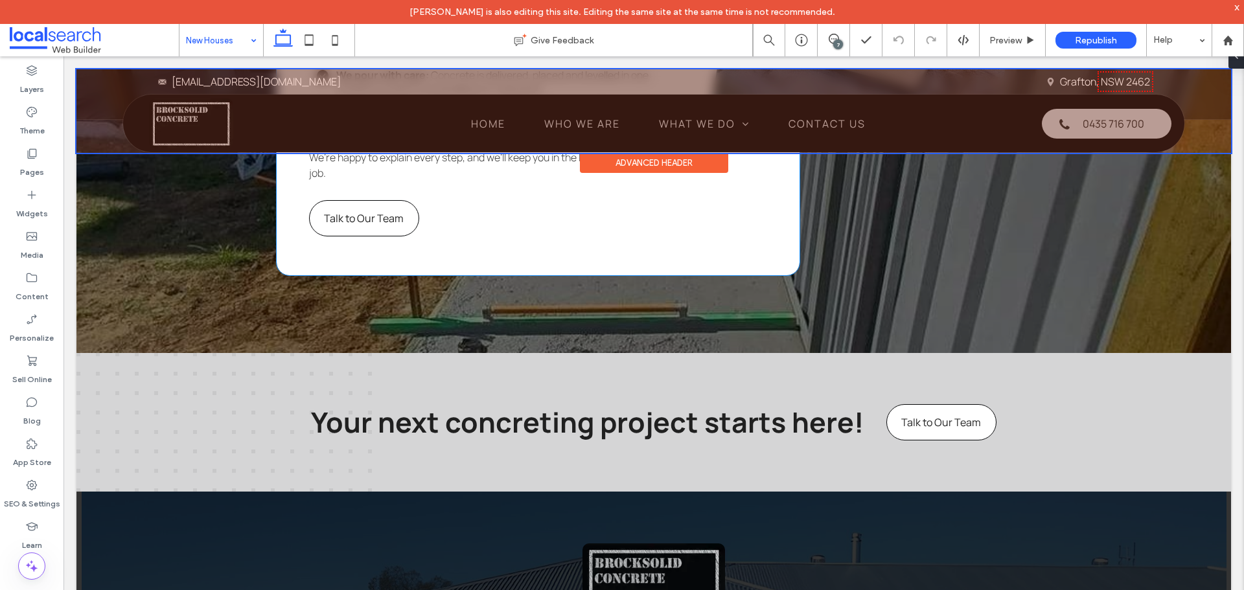
scroll to position [2333, 0]
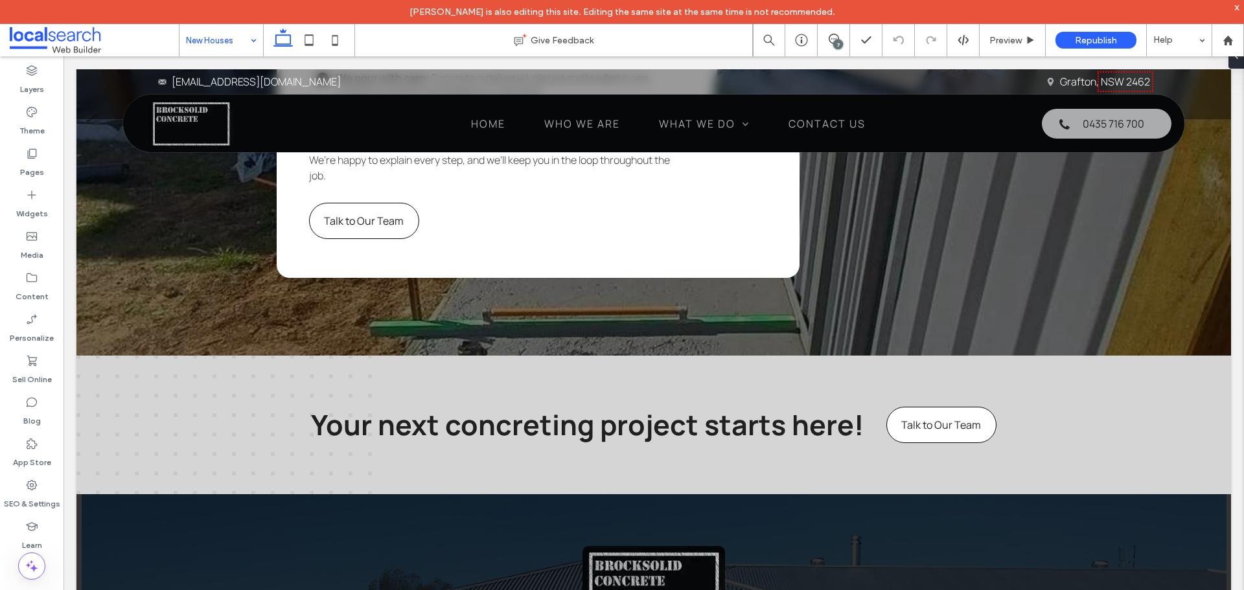
click at [230, 51] on input at bounding box center [218, 40] width 64 height 32
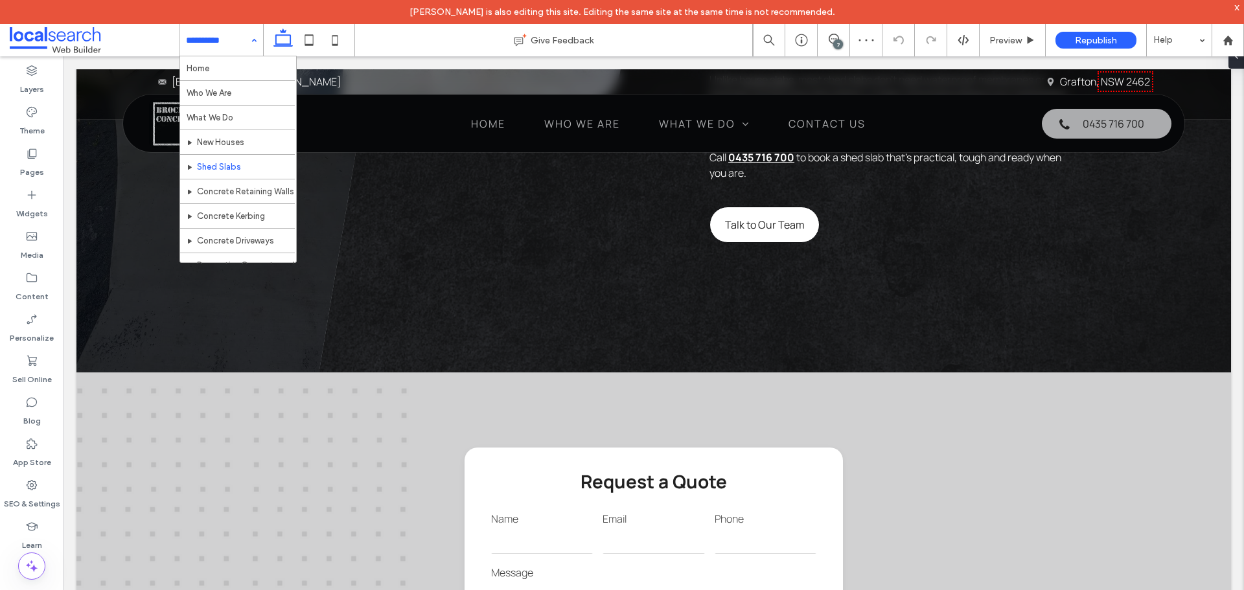
click at [237, 40] on input at bounding box center [218, 40] width 64 height 32
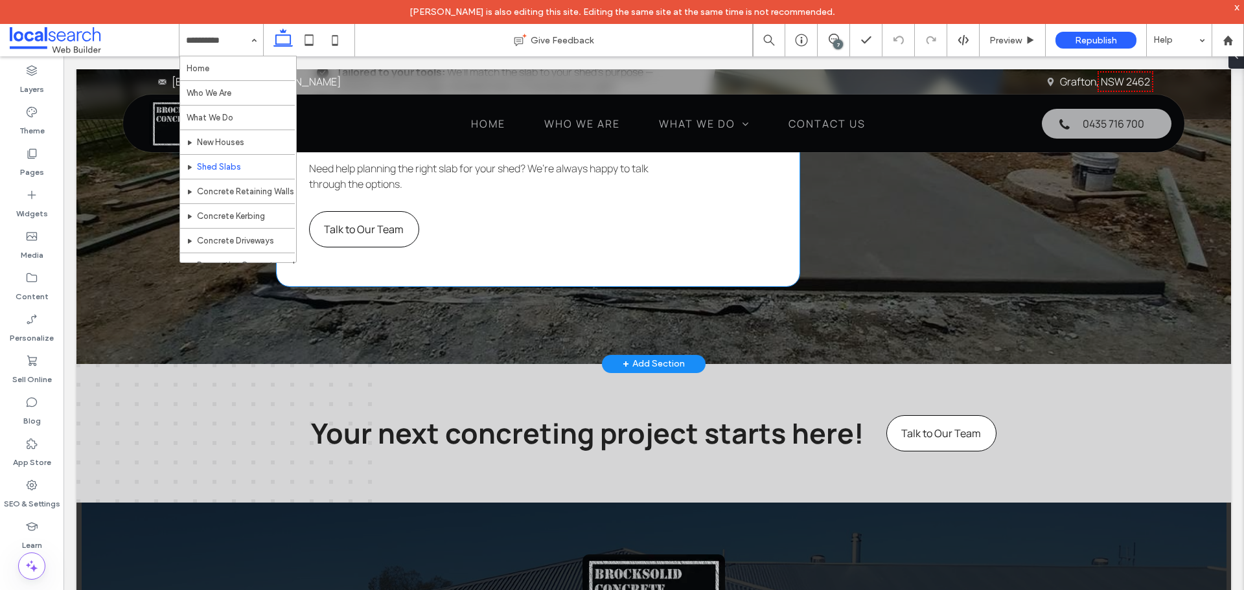
scroll to position [2527, 0]
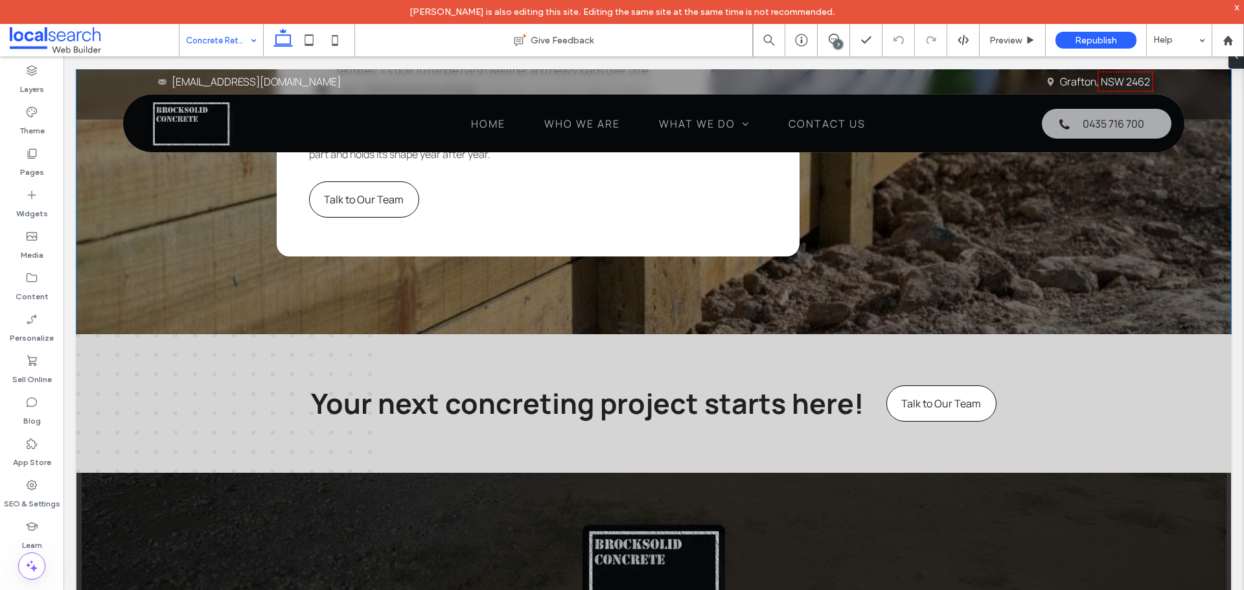
scroll to position [2592, 0]
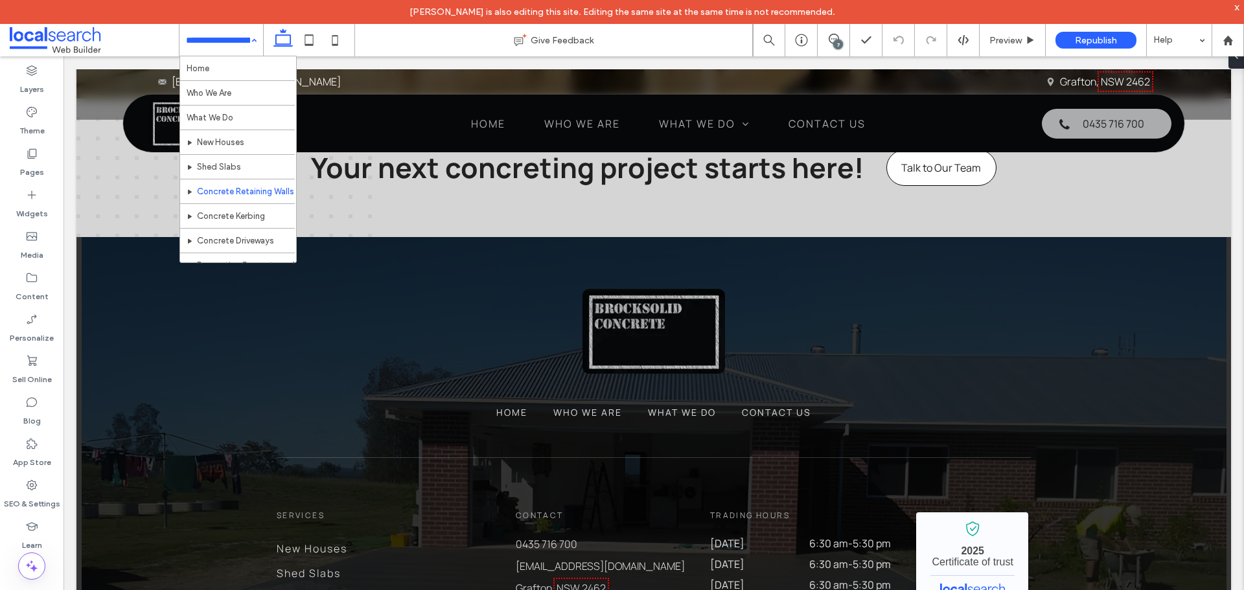
click at [220, 43] on input at bounding box center [218, 40] width 64 height 32
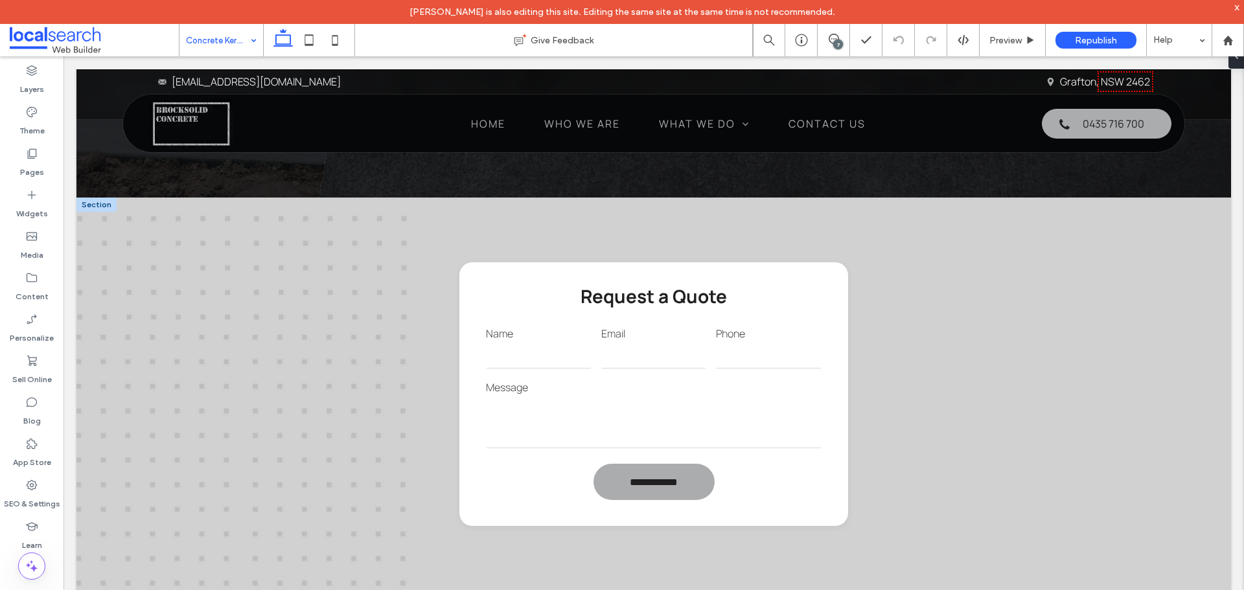
scroll to position [1037, 0]
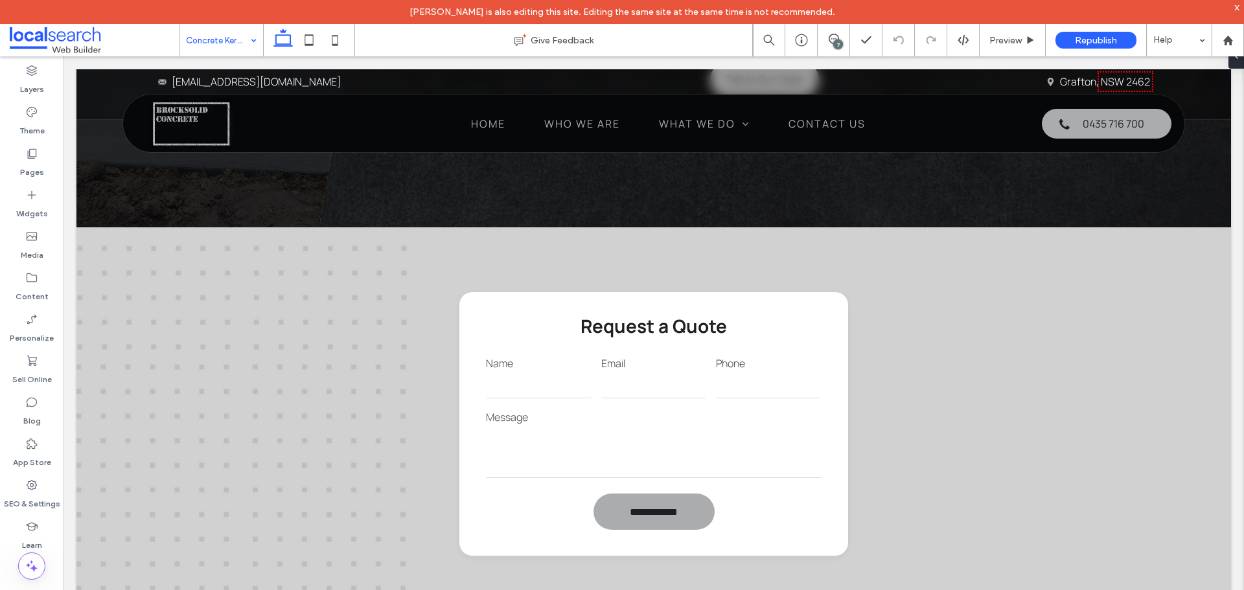
click at [249, 44] on div "Concrete Kerbing" at bounding box center [222, 40] width 84 height 32
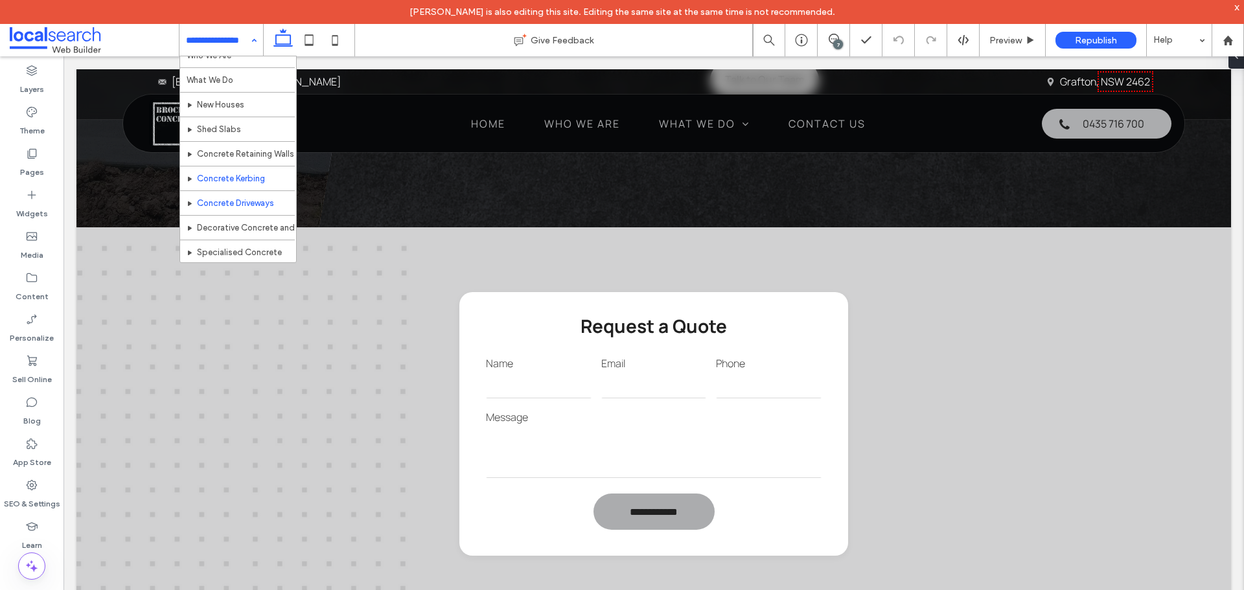
scroll to position [63, 0]
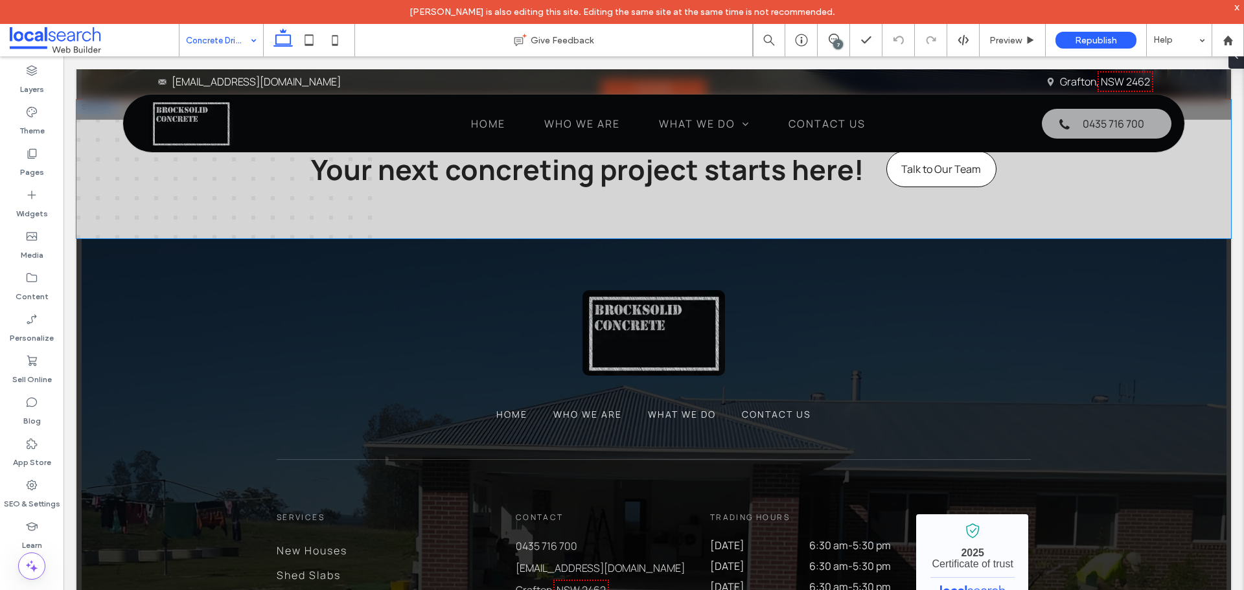
scroll to position [4018, 0]
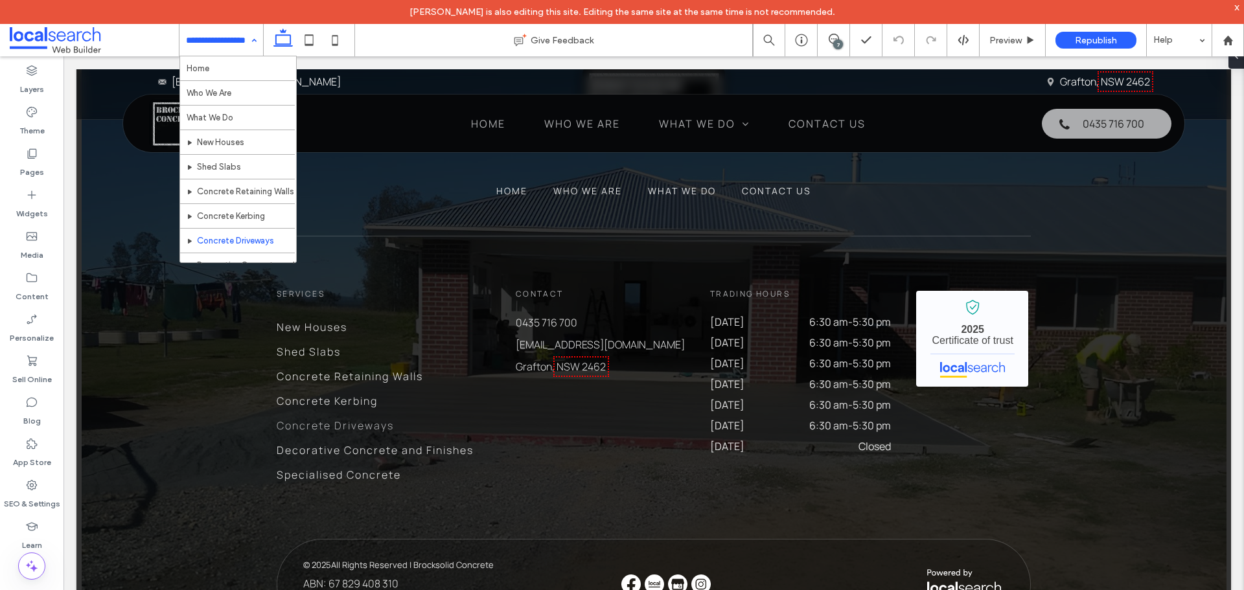
click at [222, 42] on input at bounding box center [218, 40] width 64 height 32
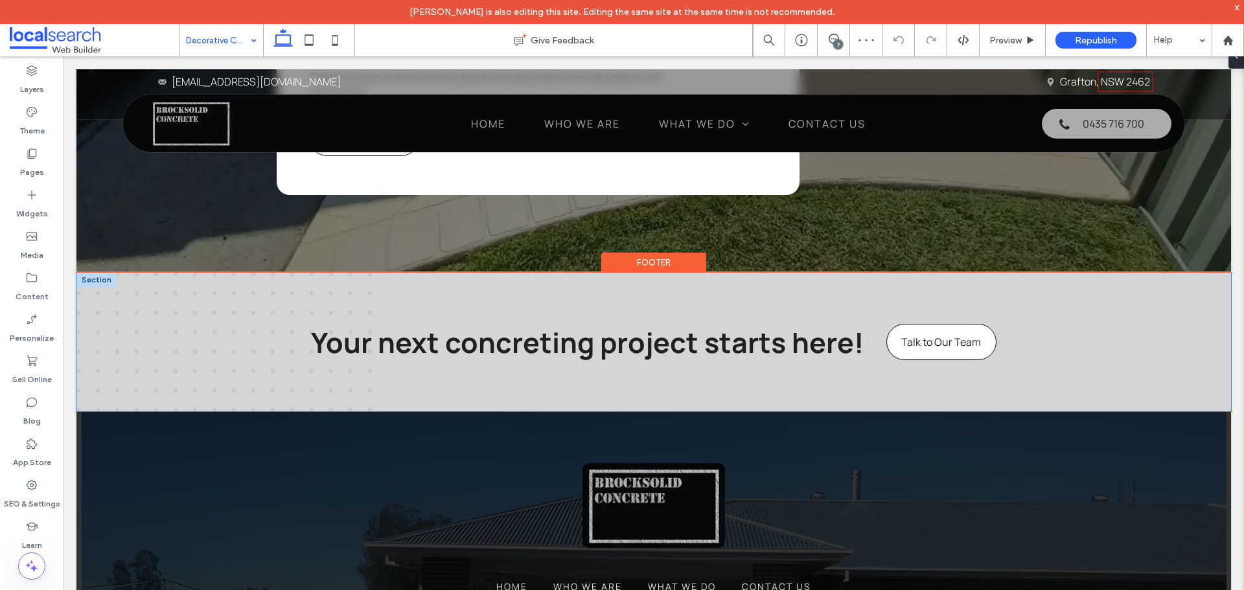
scroll to position [2657, 0]
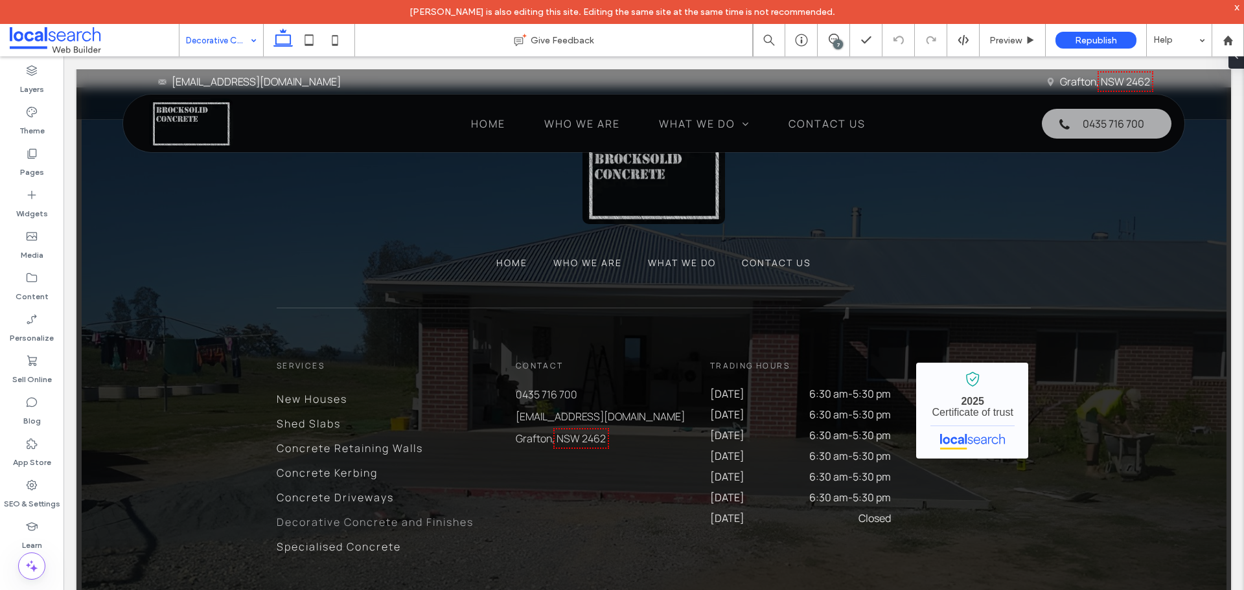
click at [234, 44] on input at bounding box center [218, 40] width 64 height 32
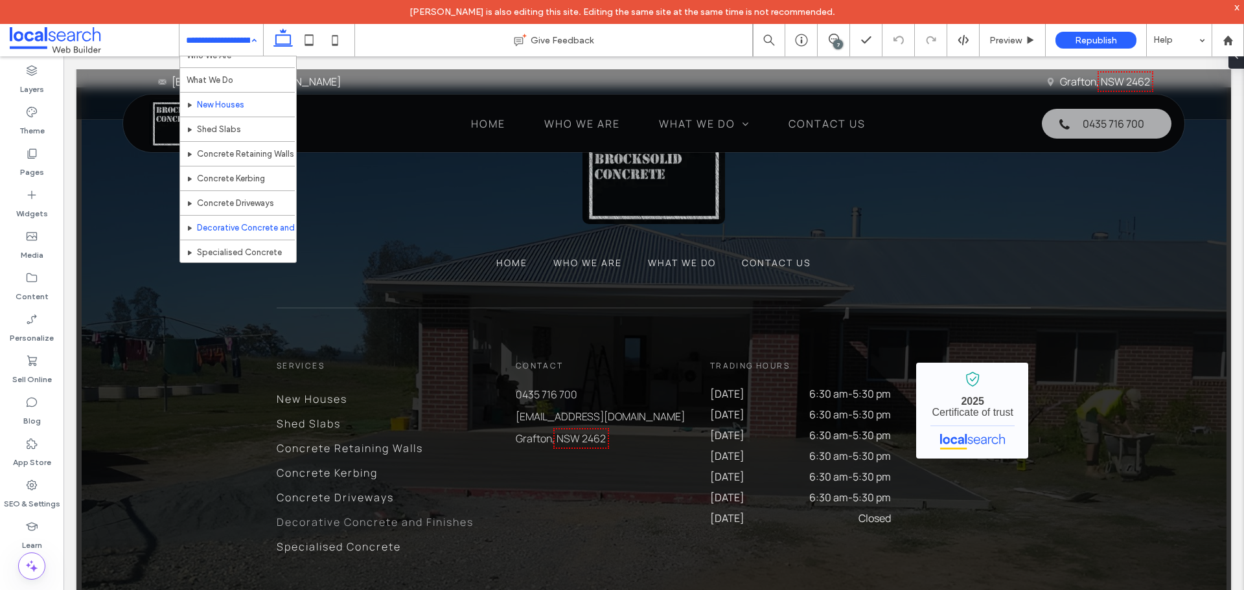
scroll to position [63, 0]
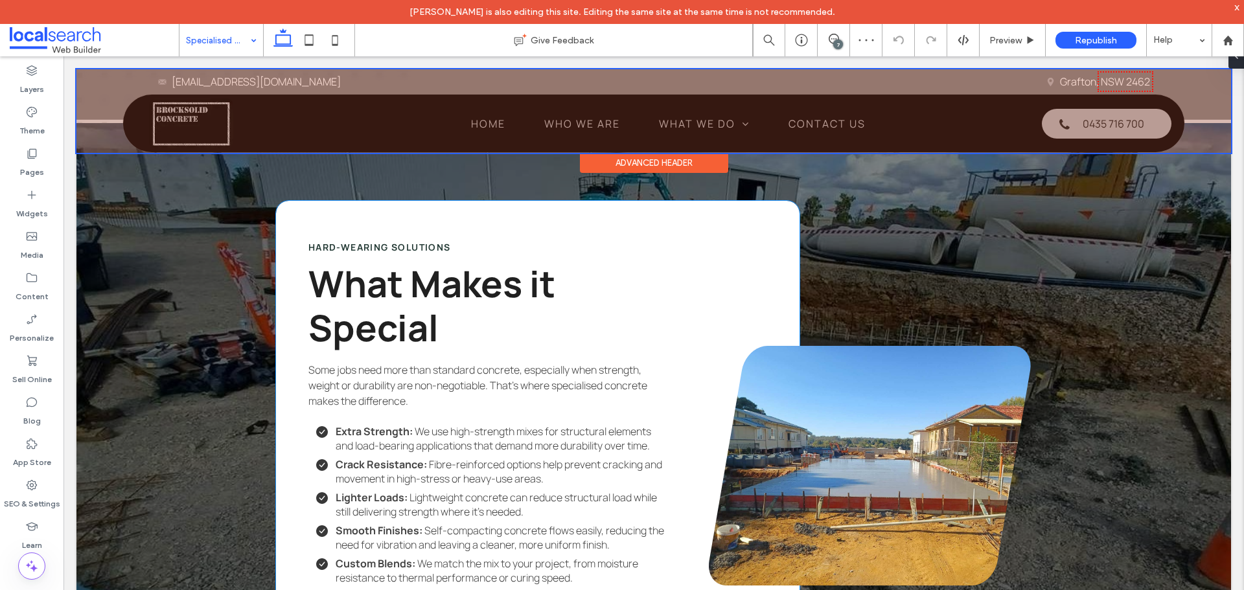
scroll to position [1879, 0]
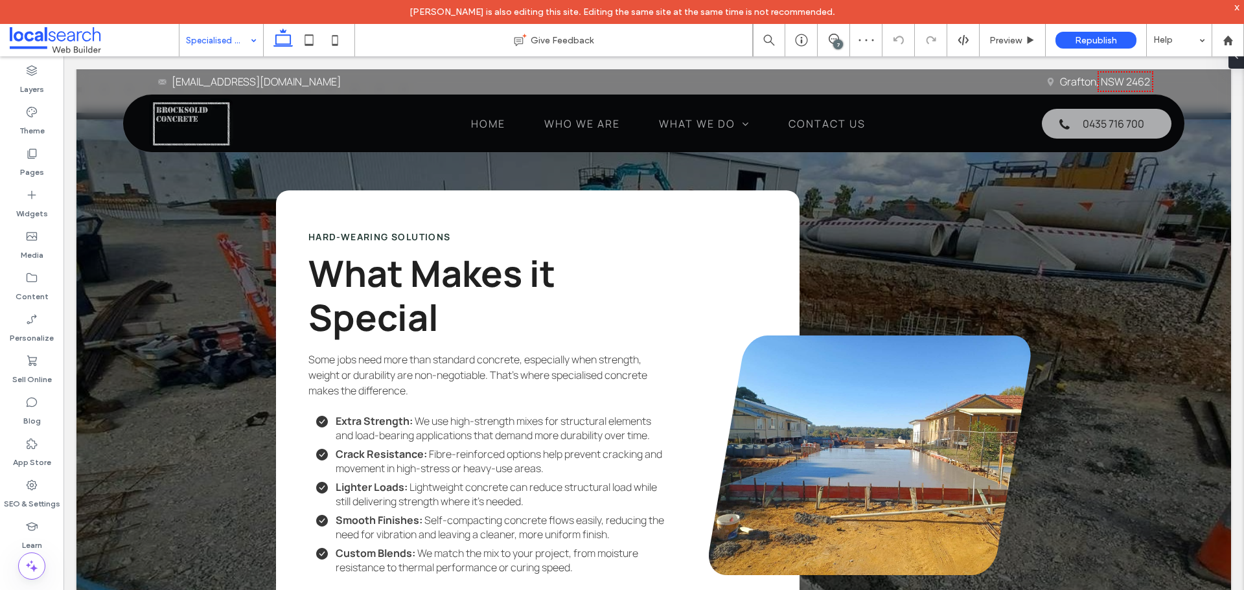
click at [213, 49] on input at bounding box center [218, 40] width 64 height 32
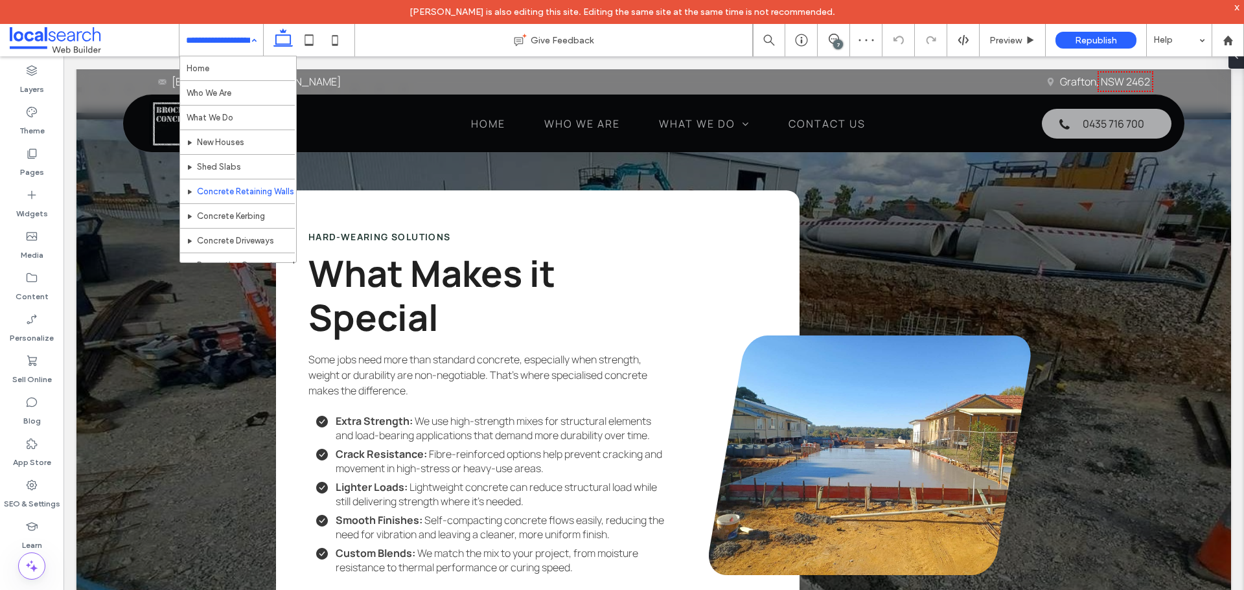
scroll to position [63, 0]
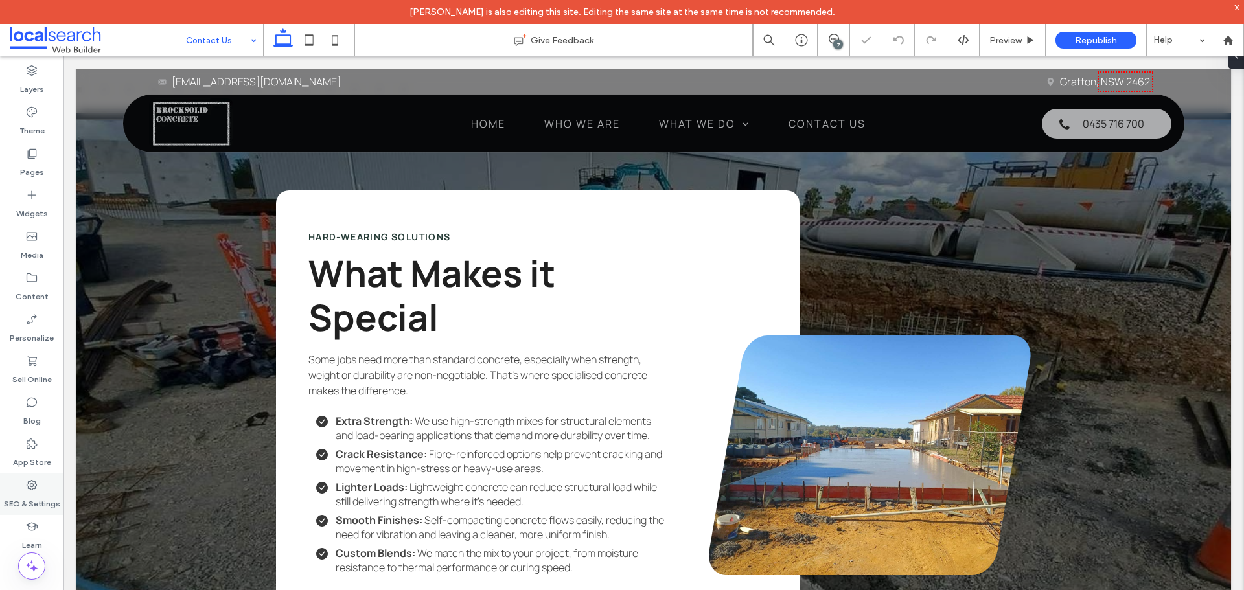
click at [41, 481] on div "SEO & Settings" at bounding box center [32, 494] width 64 height 41
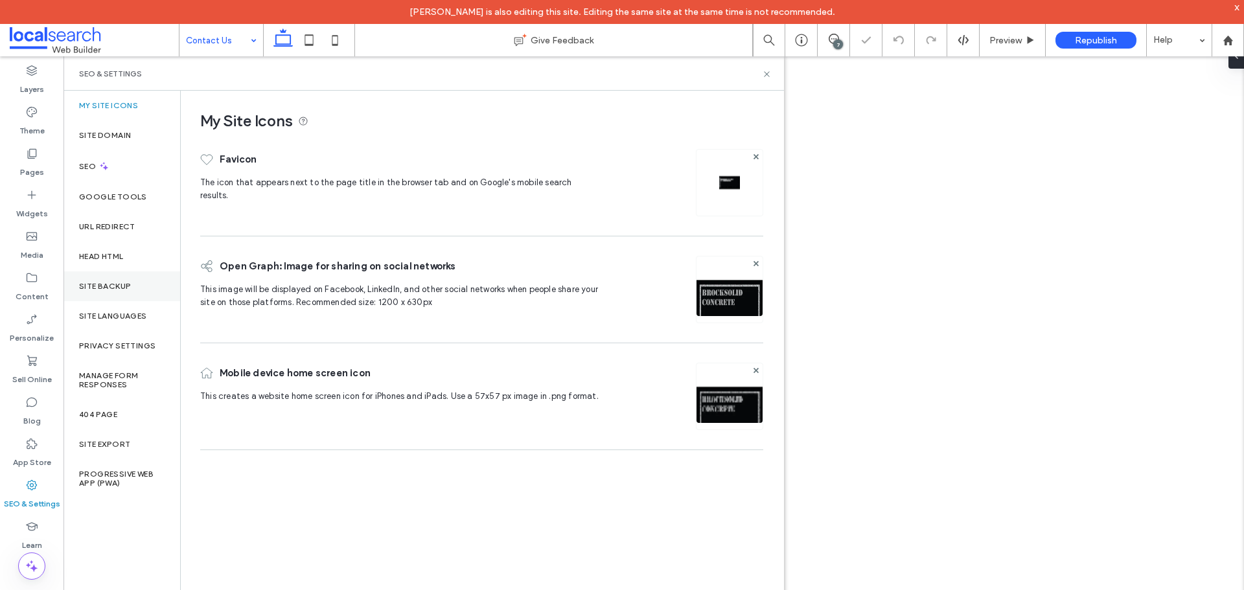
click at [128, 294] on div "Site Backup" at bounding box center [122, 287] width 117 height 30
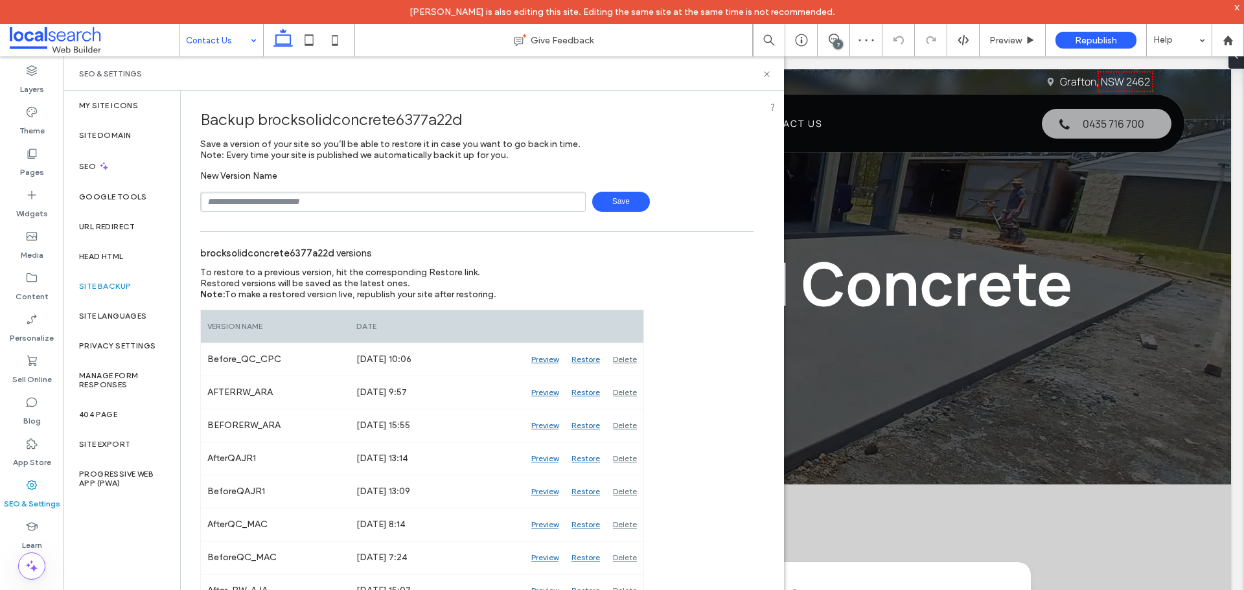
click at [356, 196] on input "text" at bounding box center [393, 202] width 386 height 20
type input "**********"
click at [623, 203] on span "Save" at bounding box center [621, 202] width 58 height 20
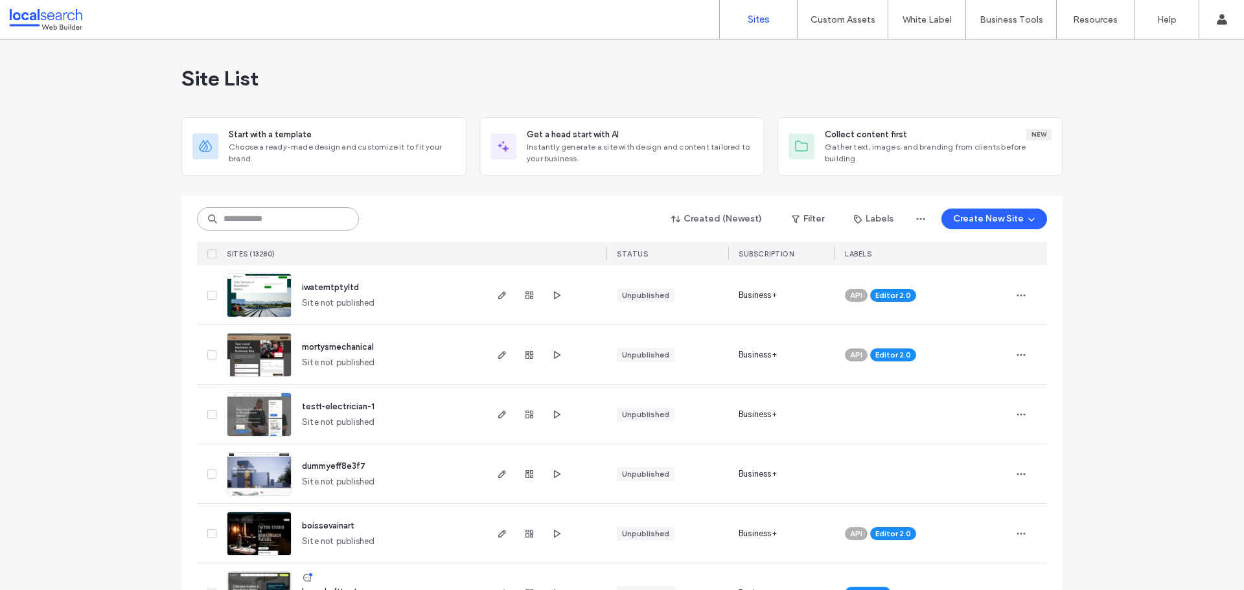
click at [334, 212] on input at bounding box center [278, 218] width 162 height 23
paste input "********"
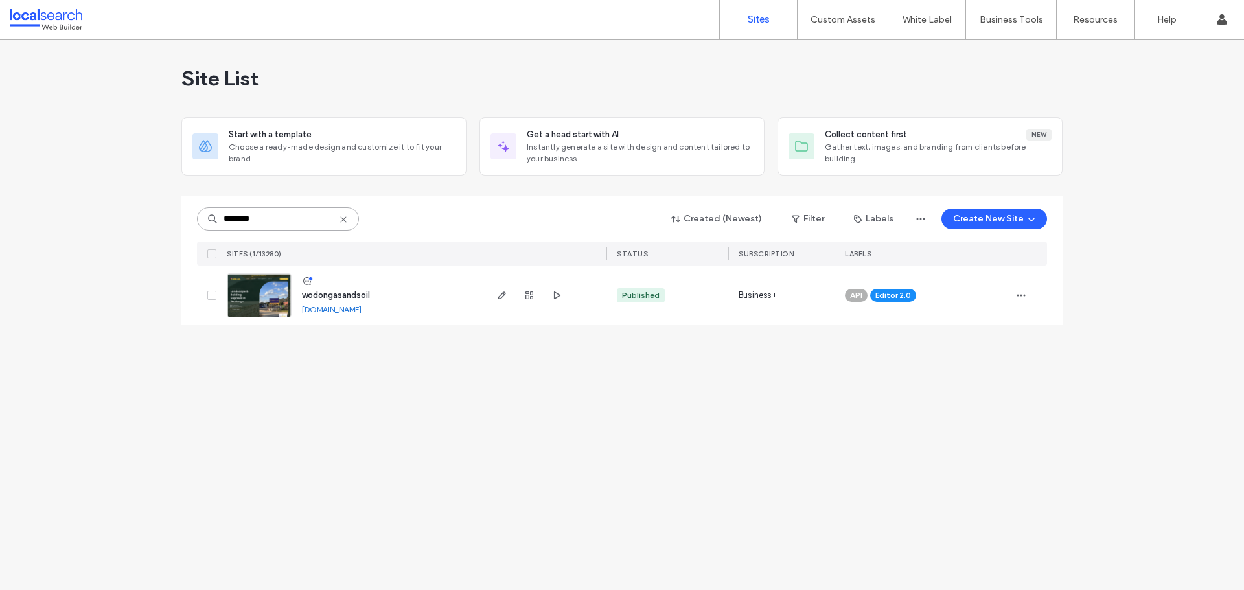
type input "********"
click at [494, 300] on div at bounding box center [545, 296] width 122 height 60
click at [498, 303] on div at bounding box center [529, 296] width 70 height 60
click at [498, 298] on icon "button" at bounding box center [502, 295] width 10 height 10
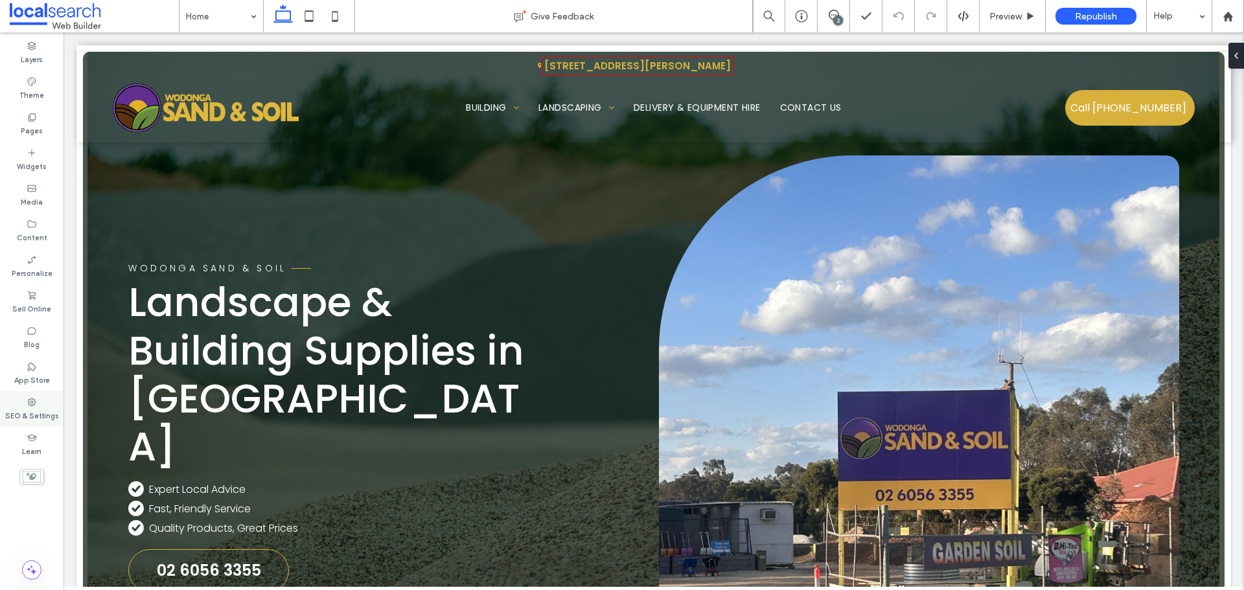
click at [45, 413] on label "SEO & Settings" at bounding box center [32, 415] width 54 height 14
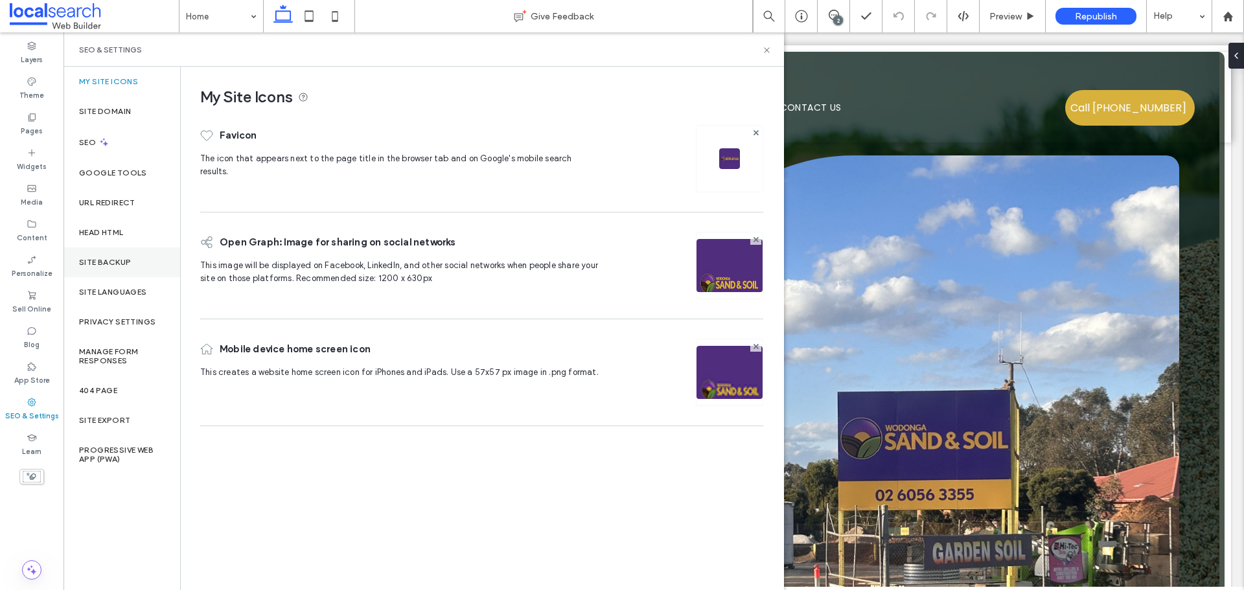
click at [137, 257] on div "Site Backup" at bounding box center [122, 263] width 117 height 30
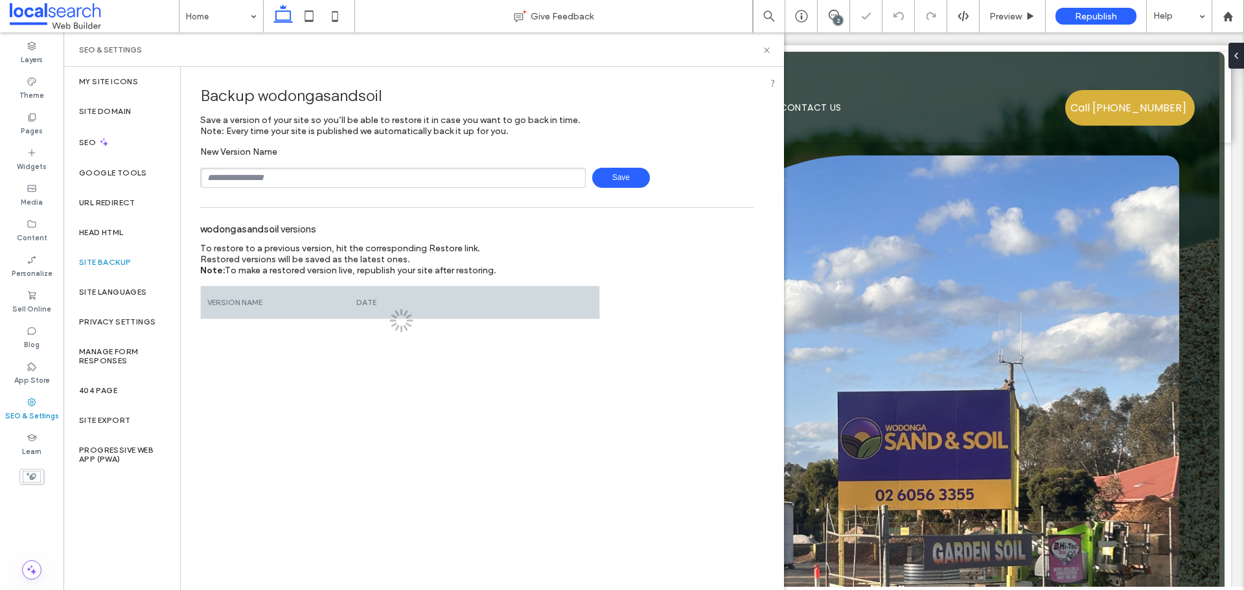
click at [285, 173] on input "text" at bounding box center [393, 178] width 386 height 20
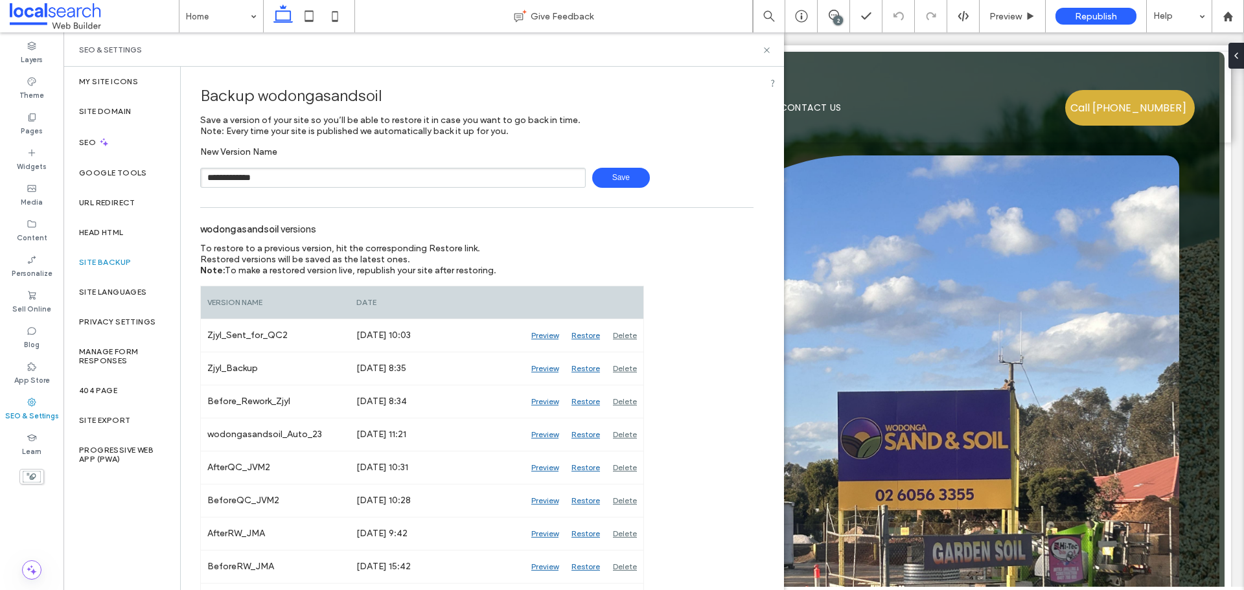
click at [613, 182] on span "Save" at bounding box center [621, 178] width 58 height 20
click at [398, 173] on input "**********" at bounding box center [393, 178] width 386 height 20
click at [629, 176] on span "Save" at bounding box center [621, 178] width 58 height 20
click at [466, 180] on input "**********" at bounding box center [393, 178] width 386 height 20
type input "**********"
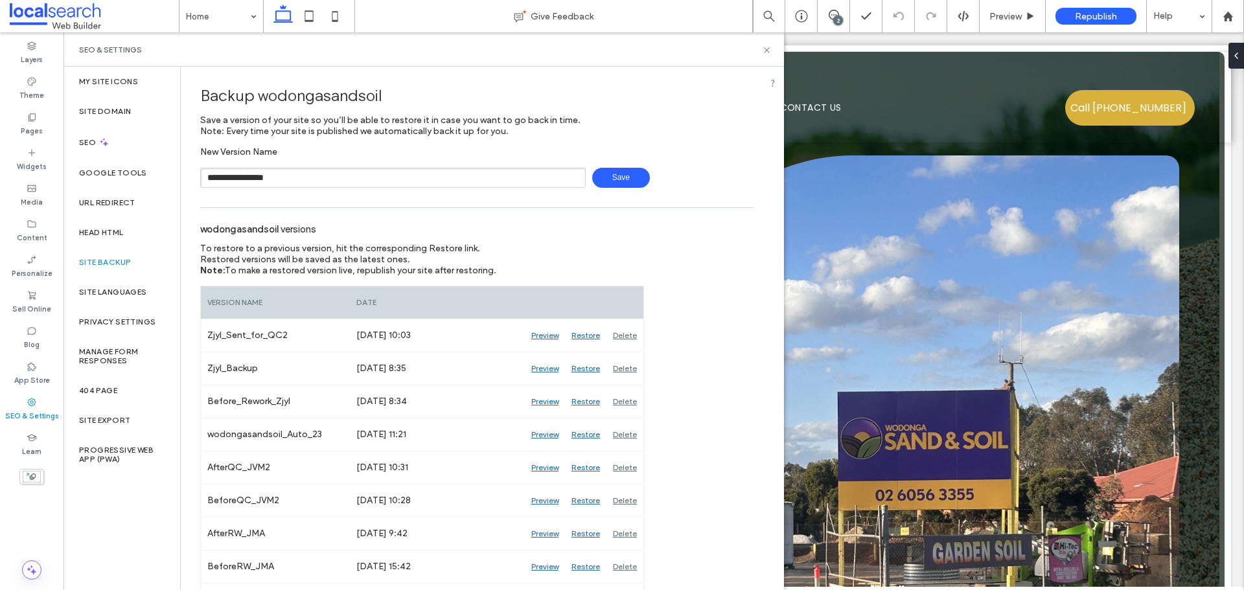
click at [605, 167] on div "**********" at bounding box center [476, 166] width 553 height 41
click at [596, 172] on span "Save" at bounding box center [621, 178] width 58 height 20
click at [765, 52] on use at bounding box center [766, 49] width 5 height 5
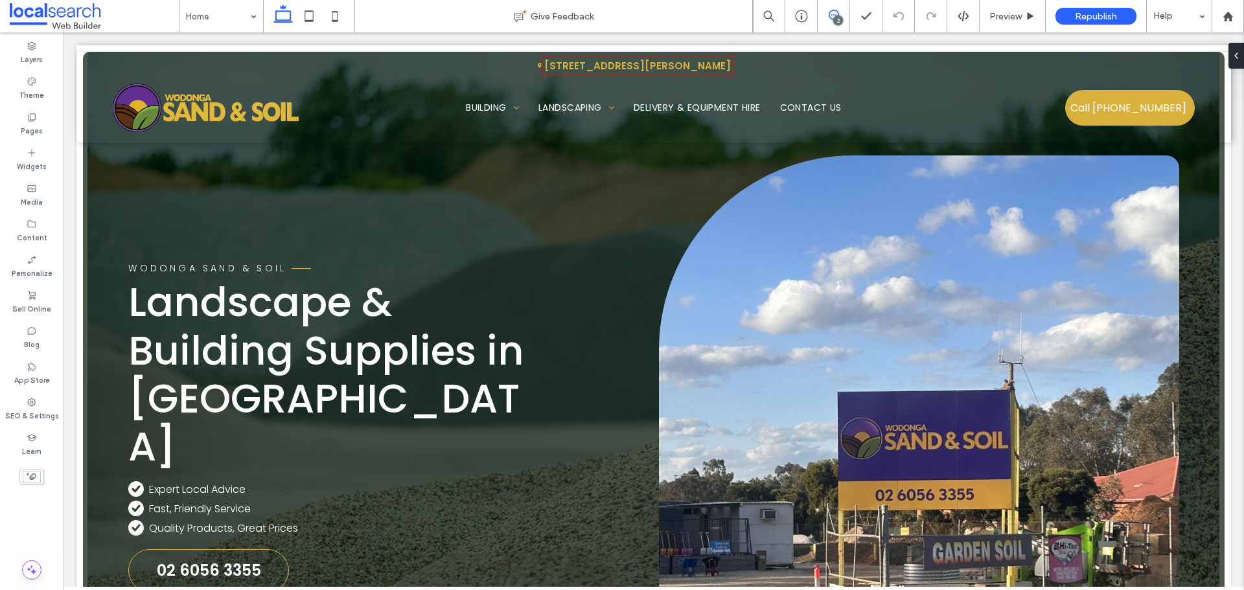
click at [834, 10] on use at bounding box center [834, 15] width 10 height 10
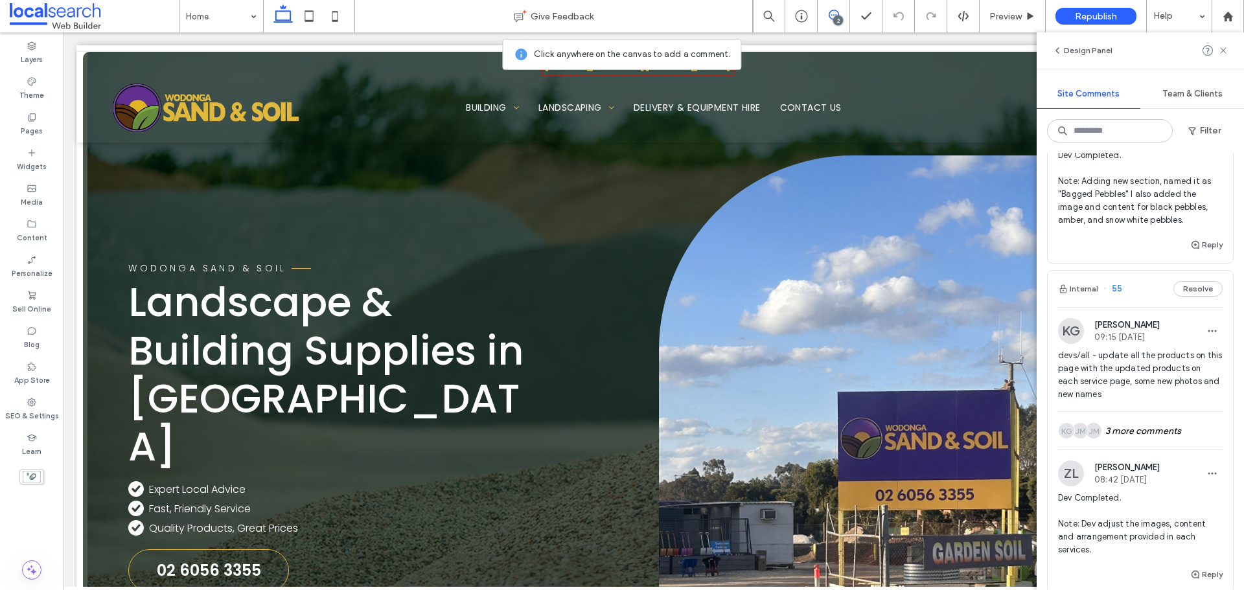
scroll to position [259, 0]
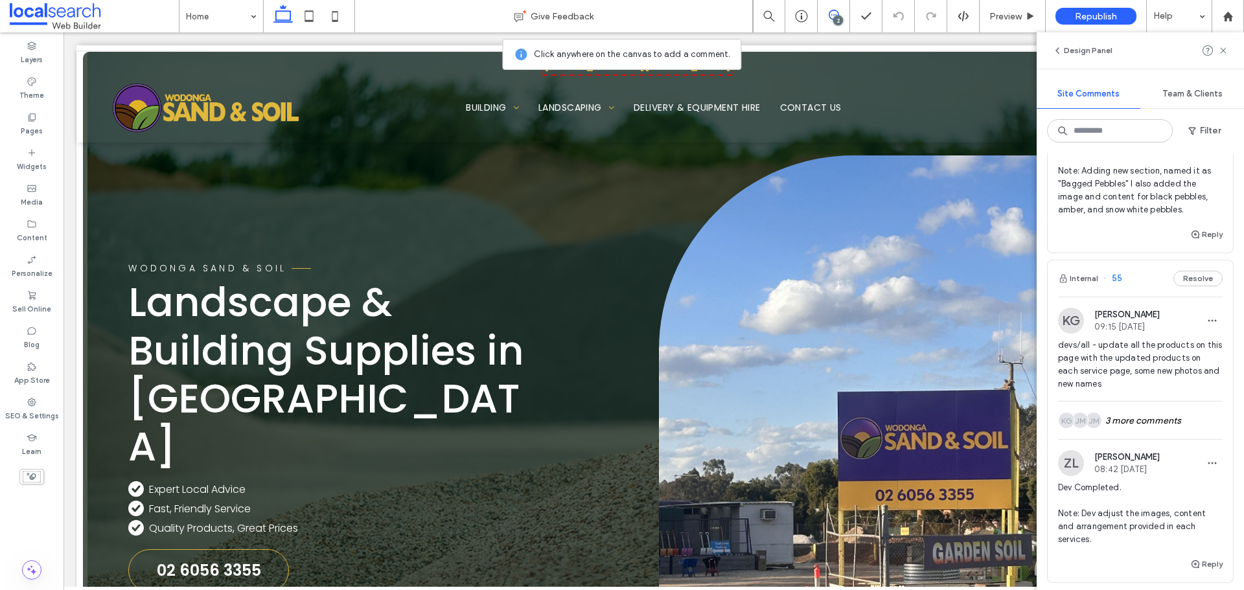
click at [1070, 318] on img at bounding box center [1071, 321] width 26 height 26
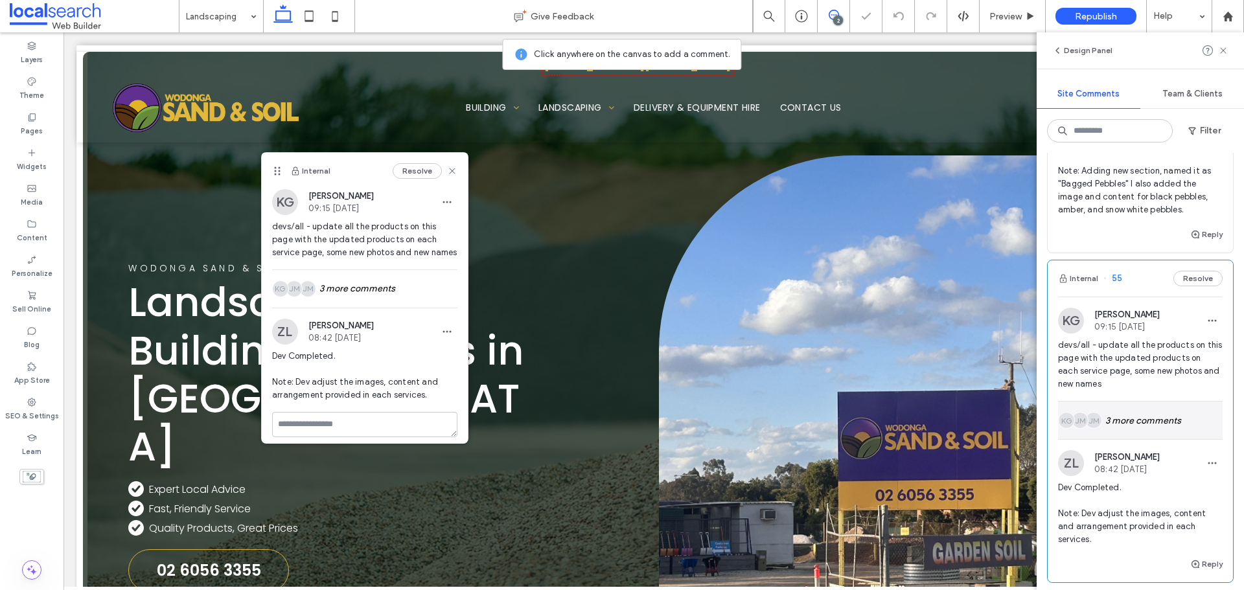
click at [1152, 421] on div "JM JM KG 3 more comments" at bounding box center [1140, 421] width 165 height 38
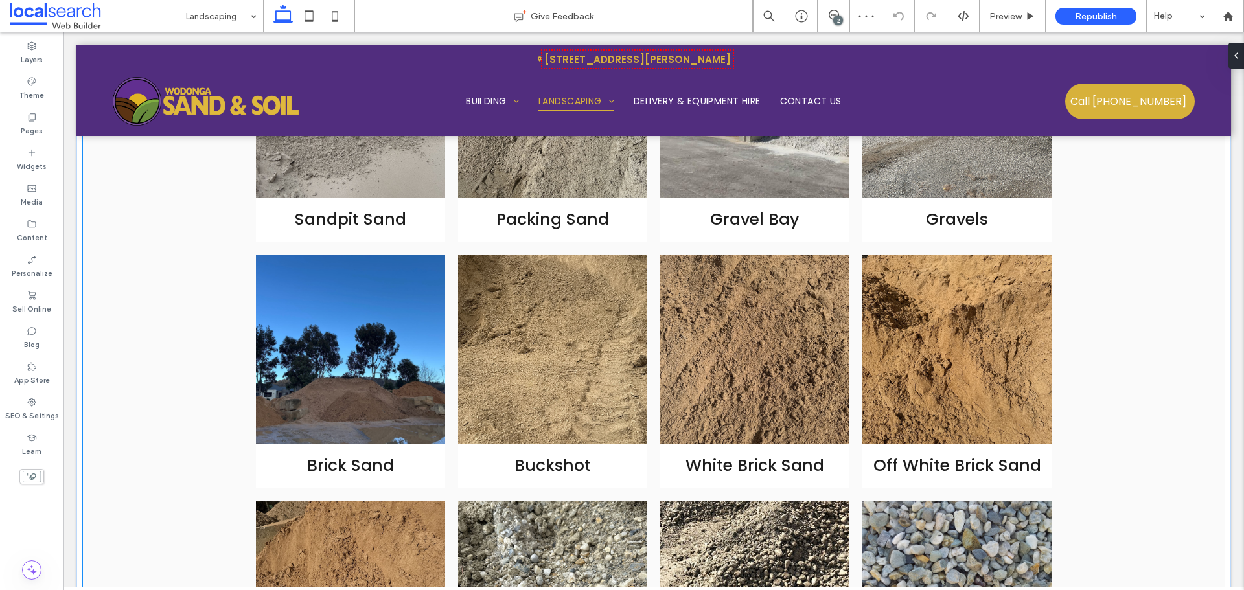
scroll to position [878, 0]
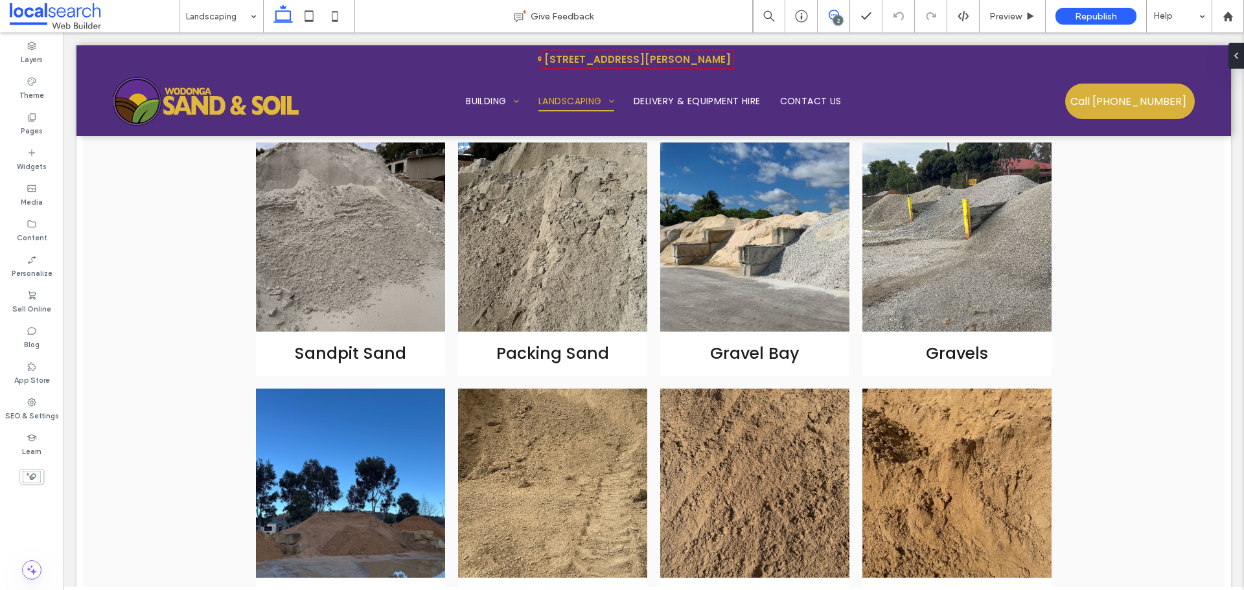
click at [829, 14] on use at bounding box center [834, 15] width 10 height 10
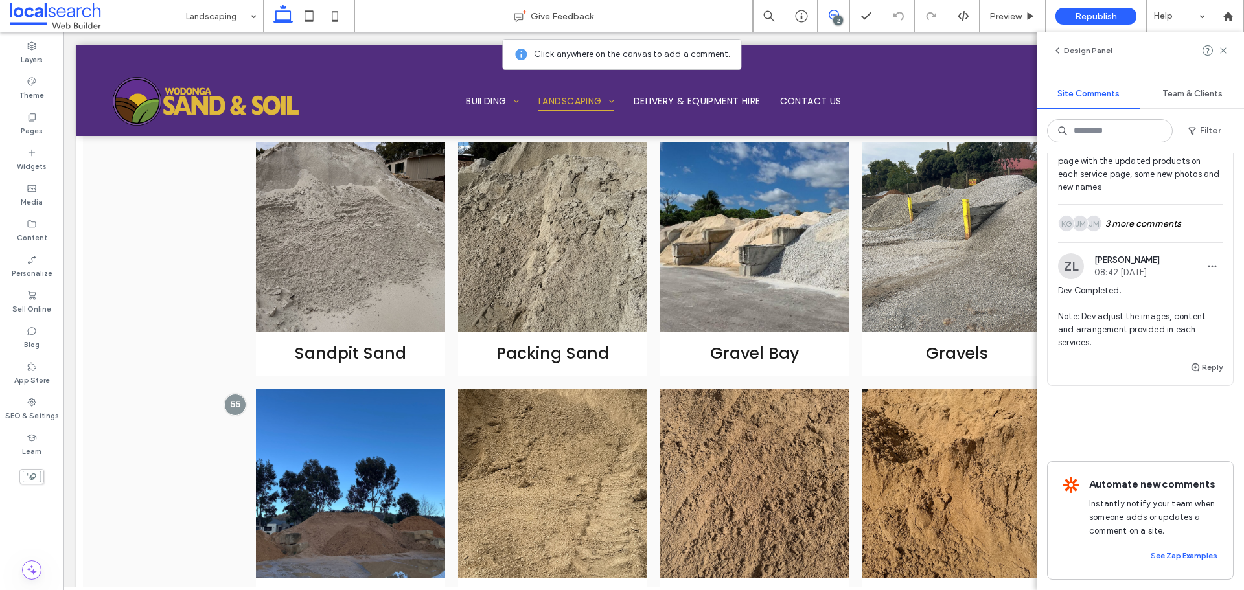
scroll to position [406, 0]
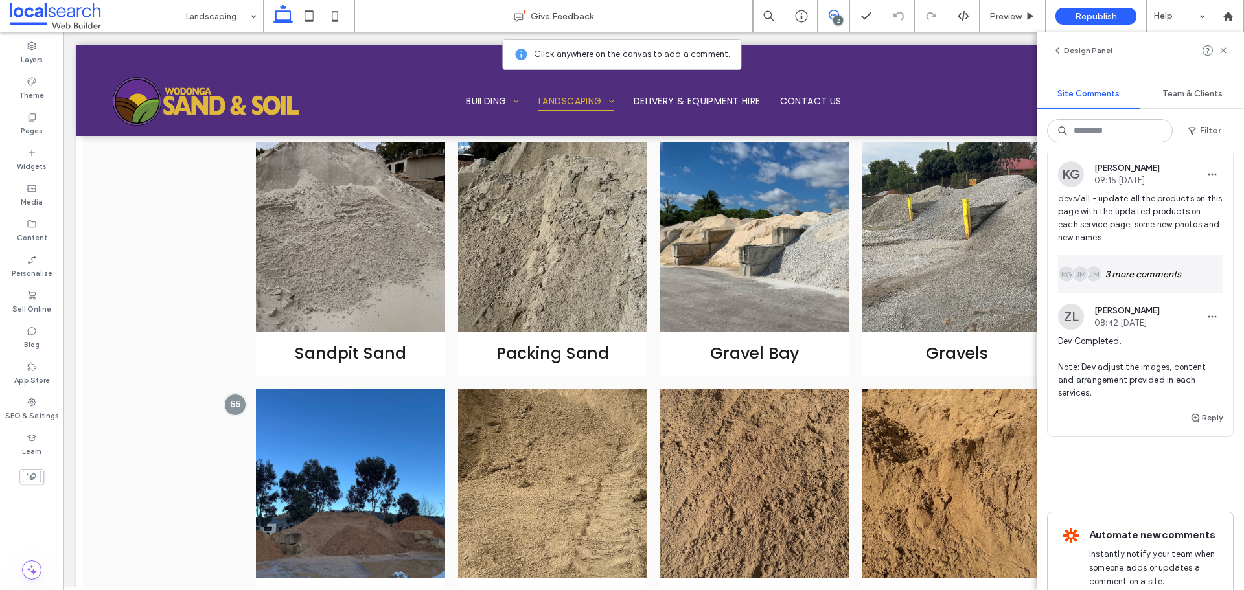
click at [1138, 274] on div "JM JM KG 3 more comments" at bounding box center [1140, 274] width 165 height 38
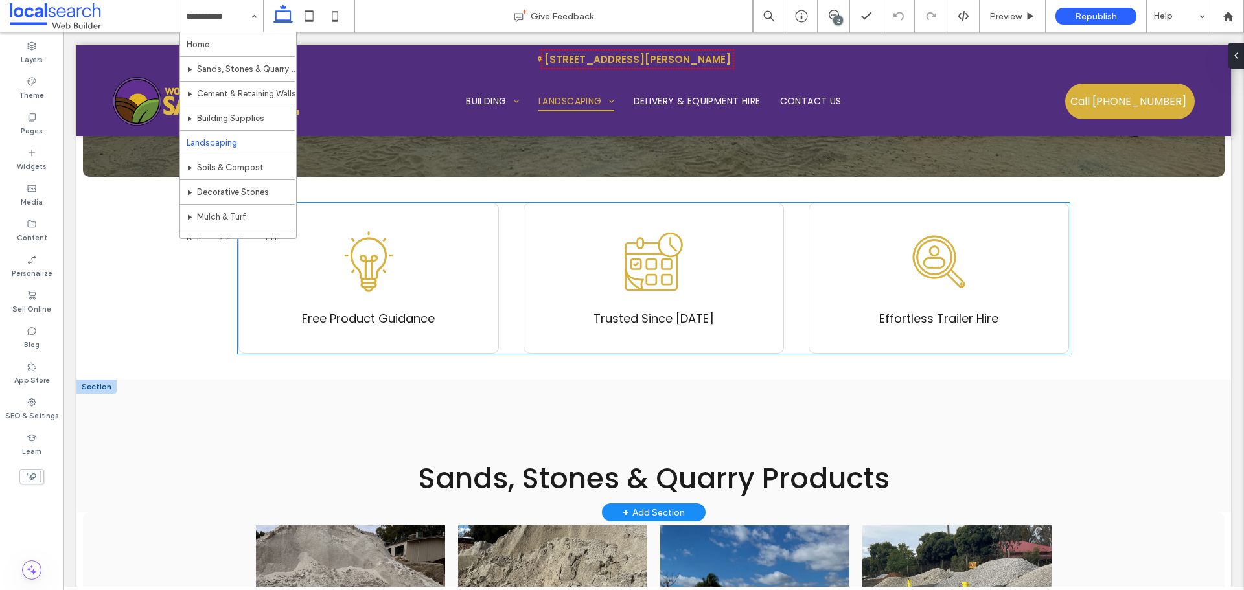
scroll to position [684, 0]
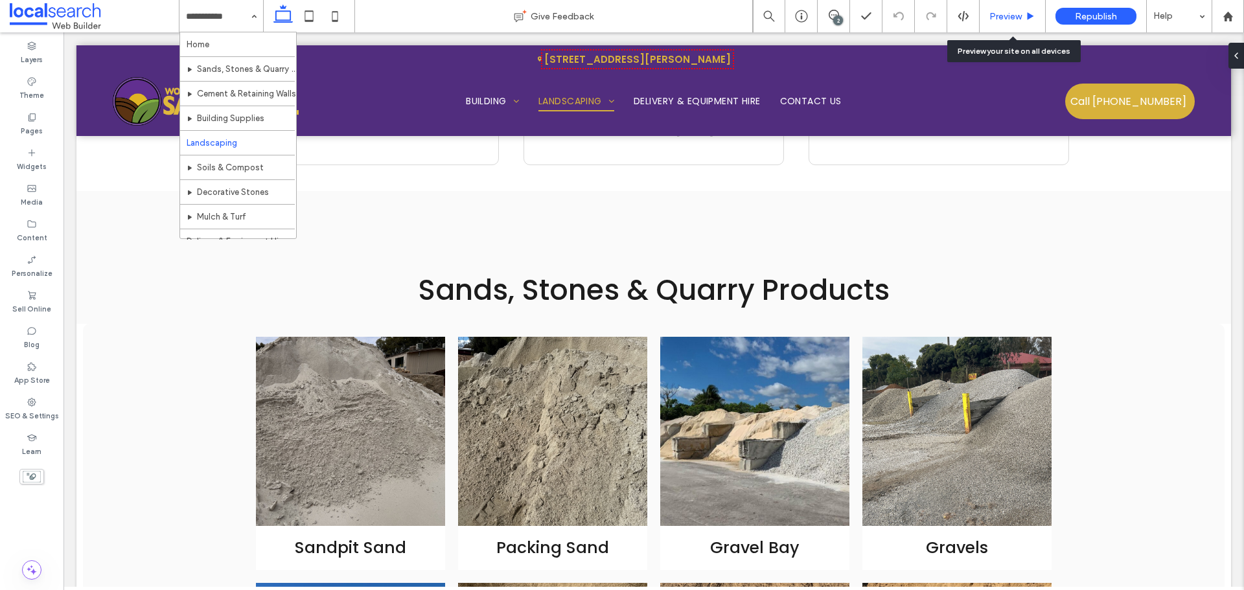
click at [995, 12] on span "Preview" at bounding box center [1006, 16] width 32 height 11
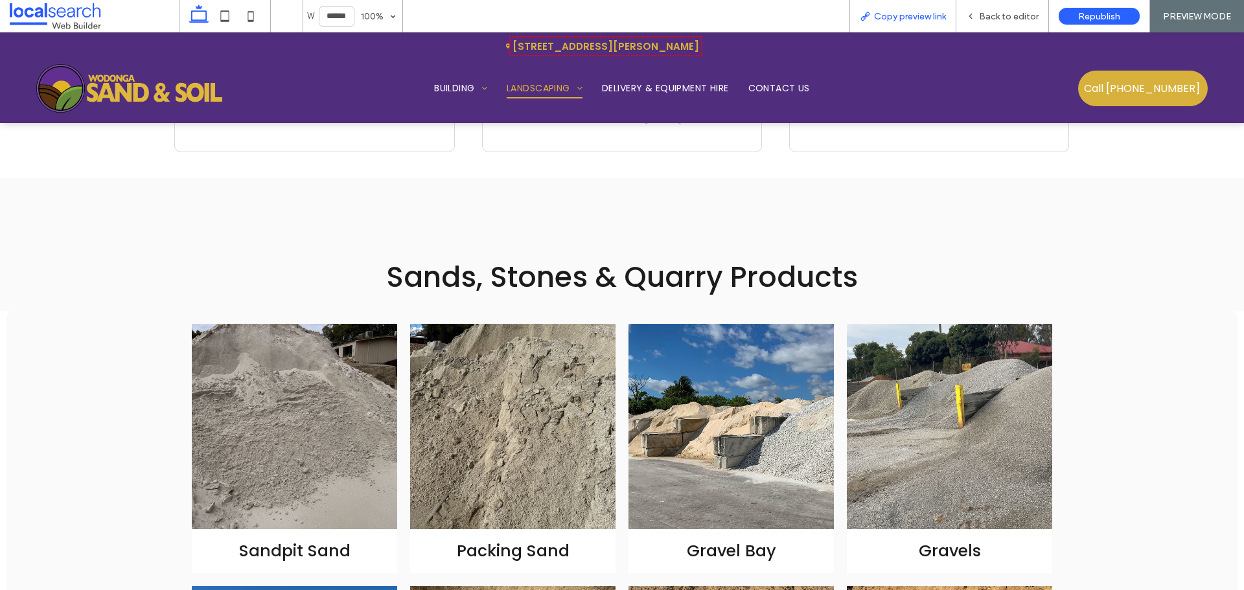
click at [873, 24] on div "Copy preview link" at bounding box center [903, 16] width 107 height 32
click at [872, 26] on div "Copy preview link" at bounding box center [903, 16] width 107 height 32
click at [1010, 14] on span "Back to editor" at bounding box center [1009, 16] width 60 height 11
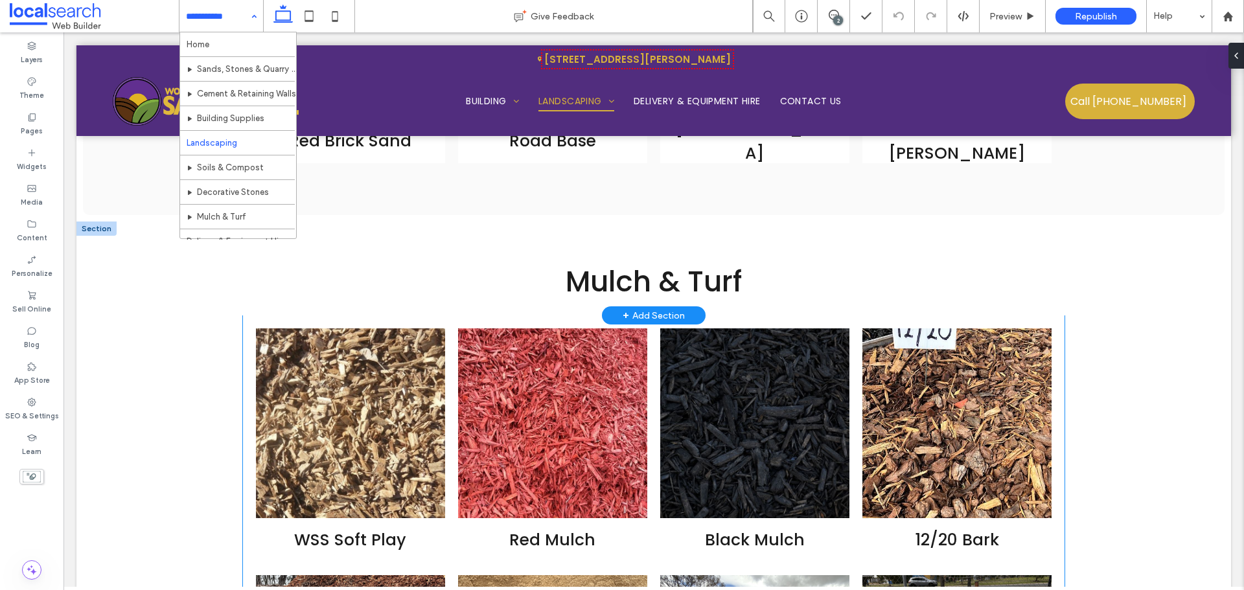
scroll to position [1721, 0]
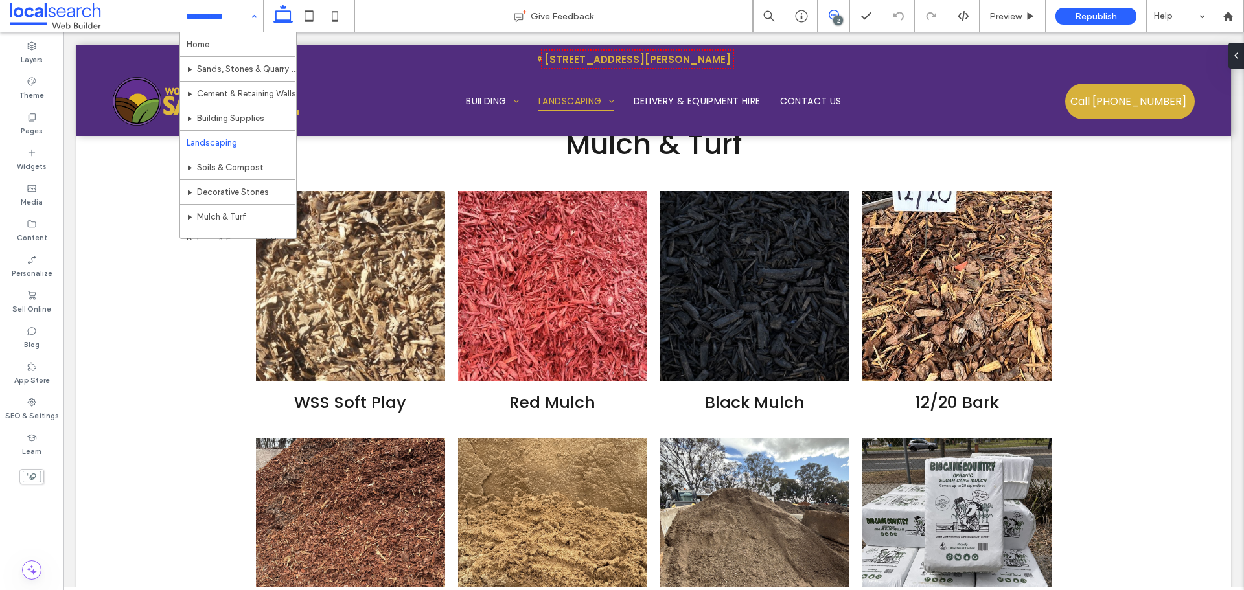
click at [847, 16] on span at bounding box center [834, 15] width 32 height 10
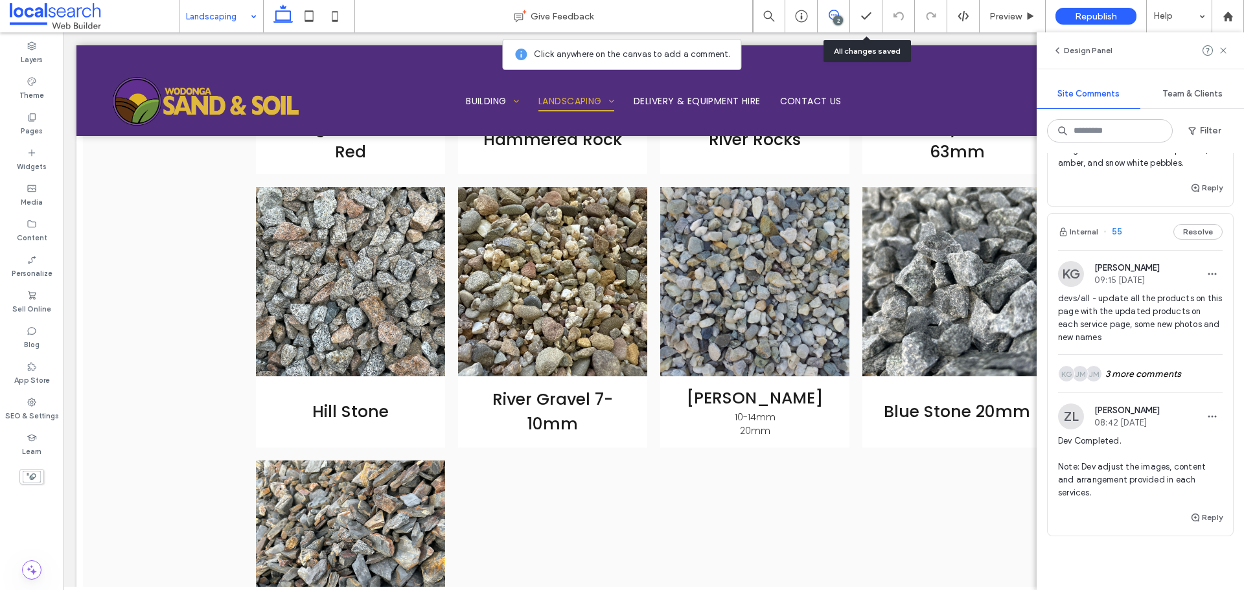
scroll to position [276, 0]
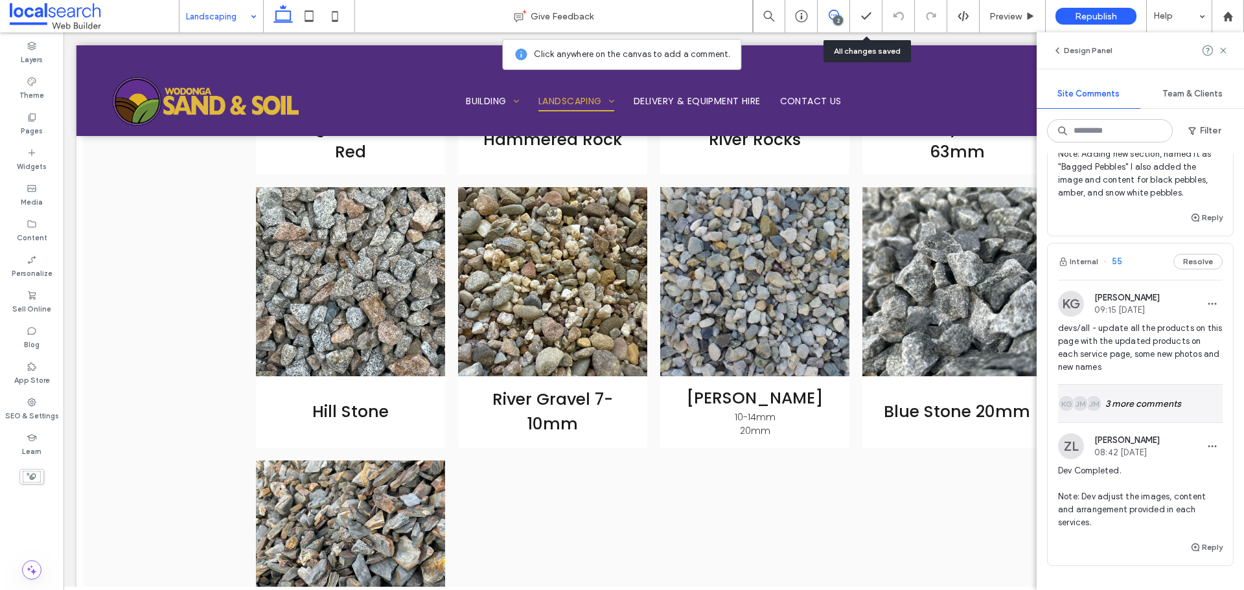
click at [1124, 415] on div "JM JM KG 3 more comments" at bounding box center [1140, 404] width 165 height 38
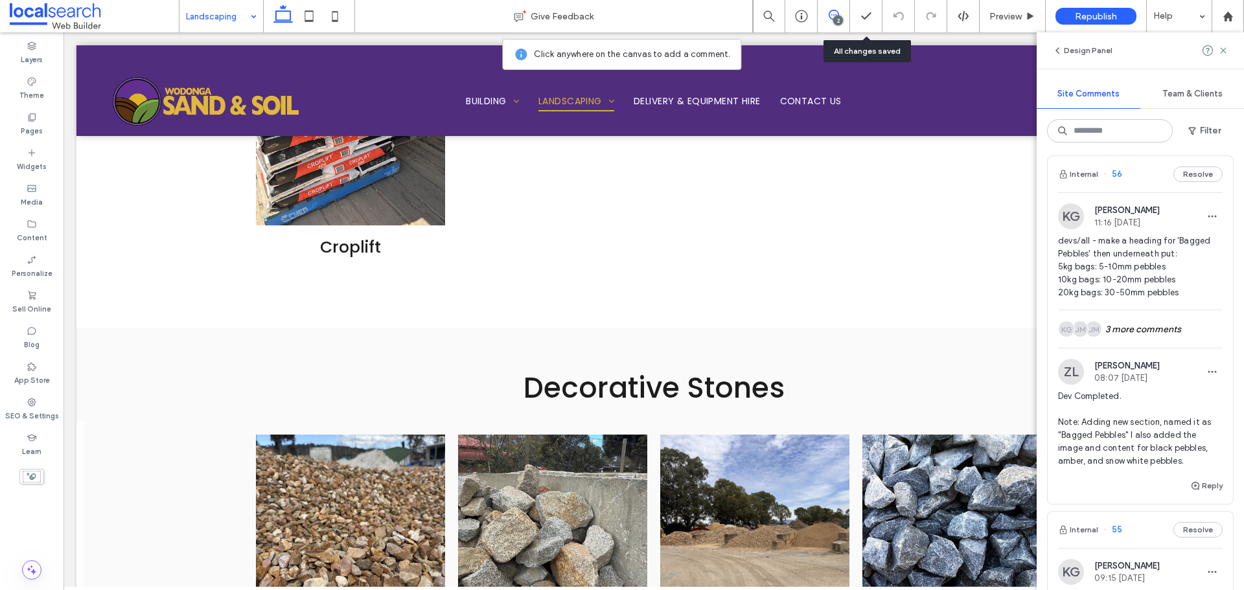
scroll to position [0, 0]
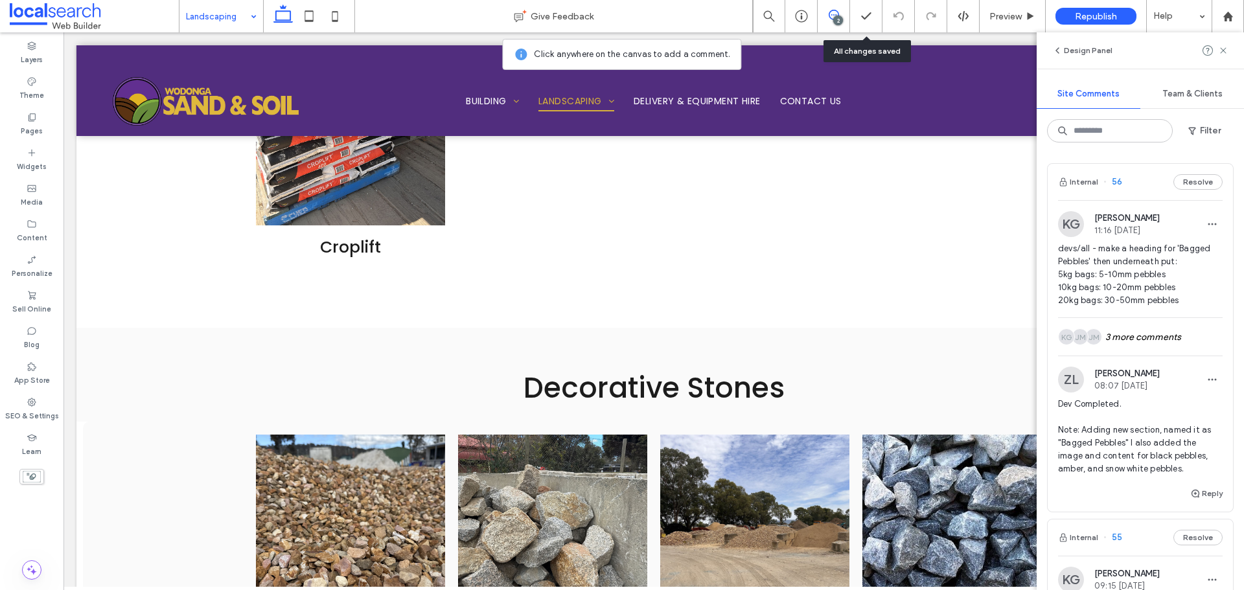
click at [1067, 219] on img at bounding box center [1071, 224] width 26 height 26
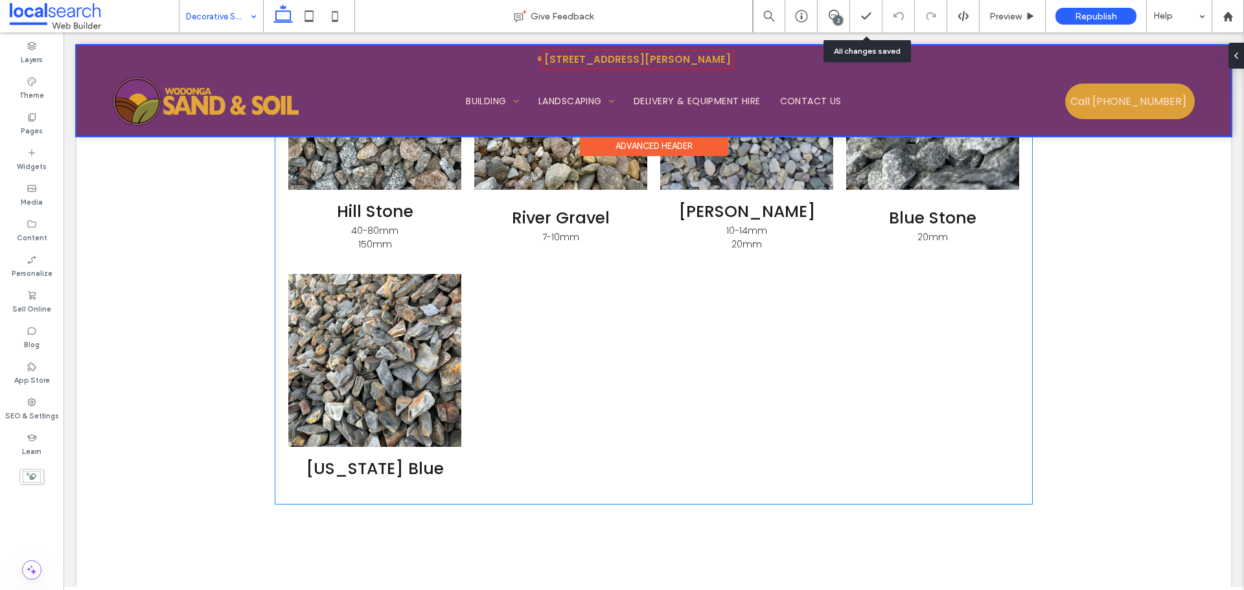
scroll to position [2110, 0]
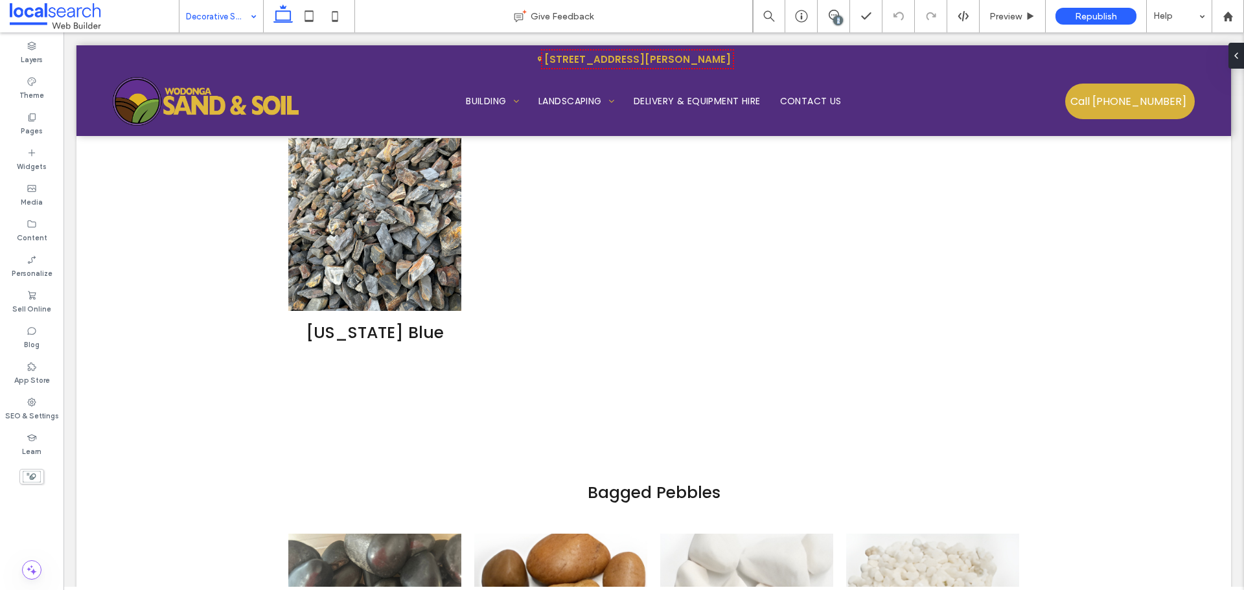
click at [838, 16] on div "2" at bounding box center [838, 21] width 10 height 10
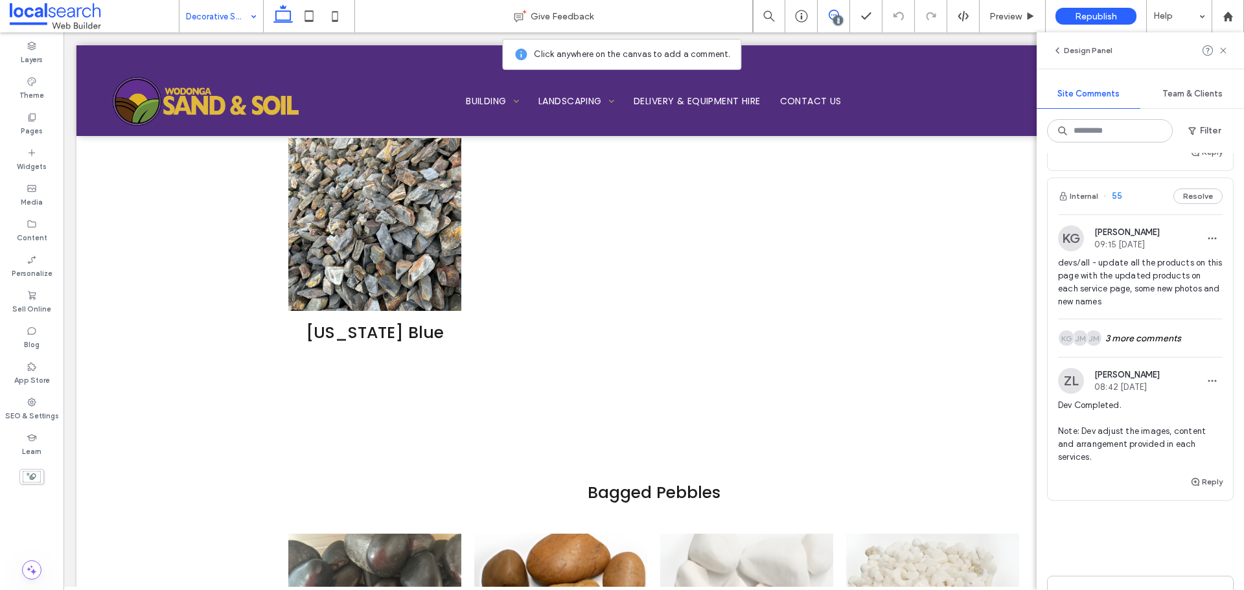
scroll to position [341, 0]
click at [1128, 335] on div "JM JM KG 3 more comments" at bounding box center [1140, 339] width 165 height 38
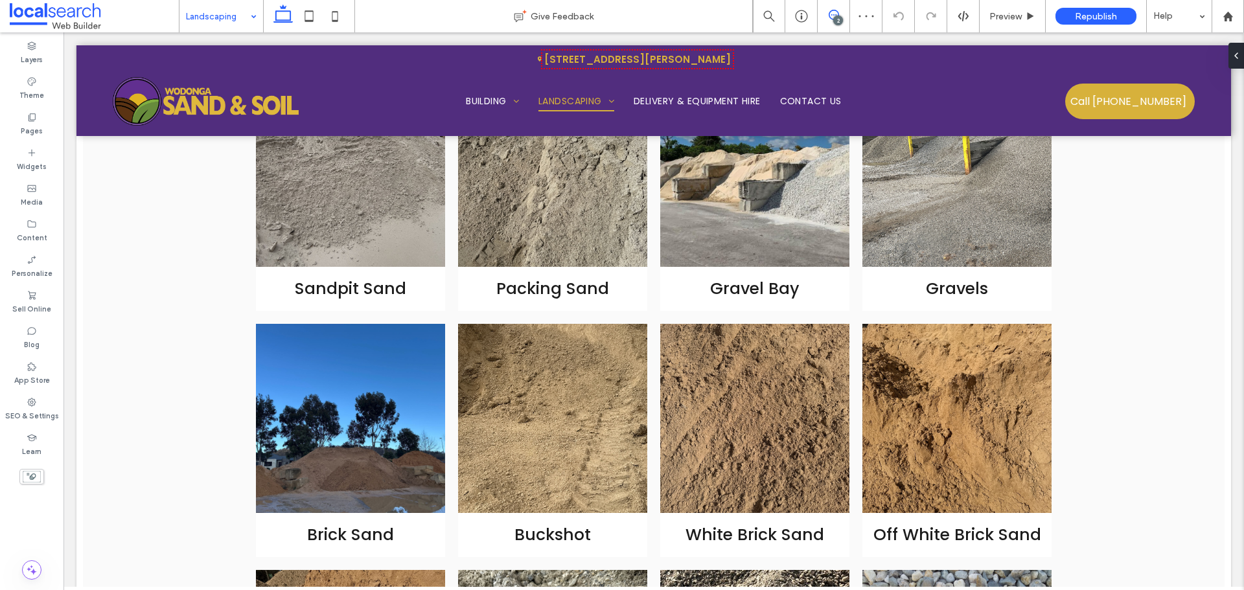
click at [839, 12] on span at bounding box center [834, 15] width 32 height 10
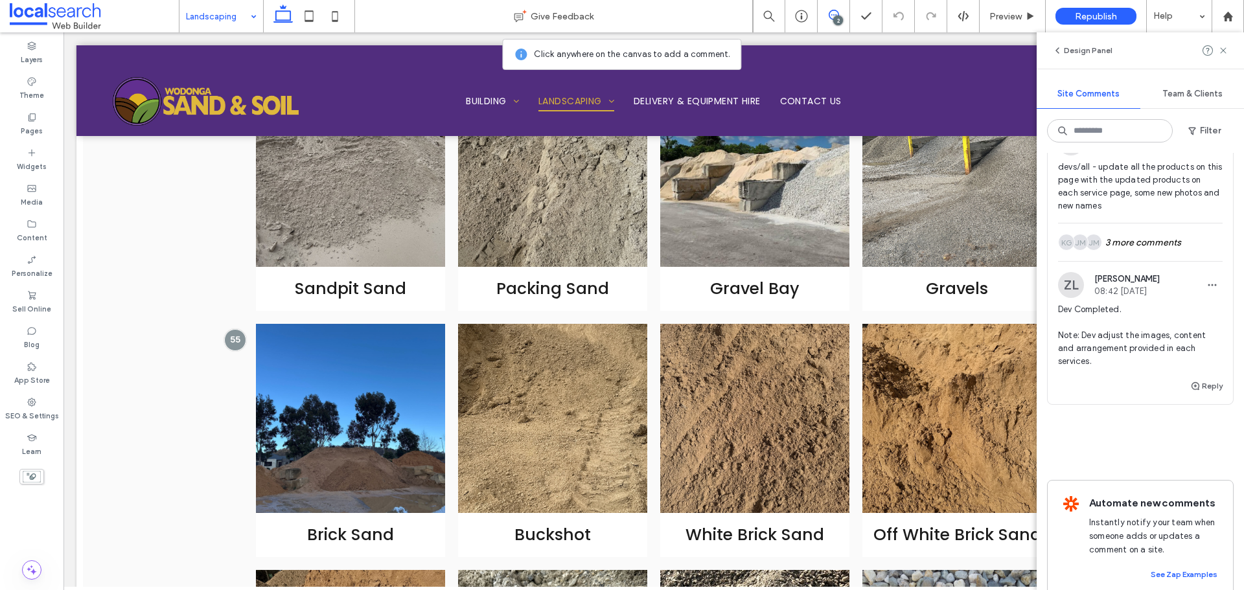
scroll to position [406, 0]
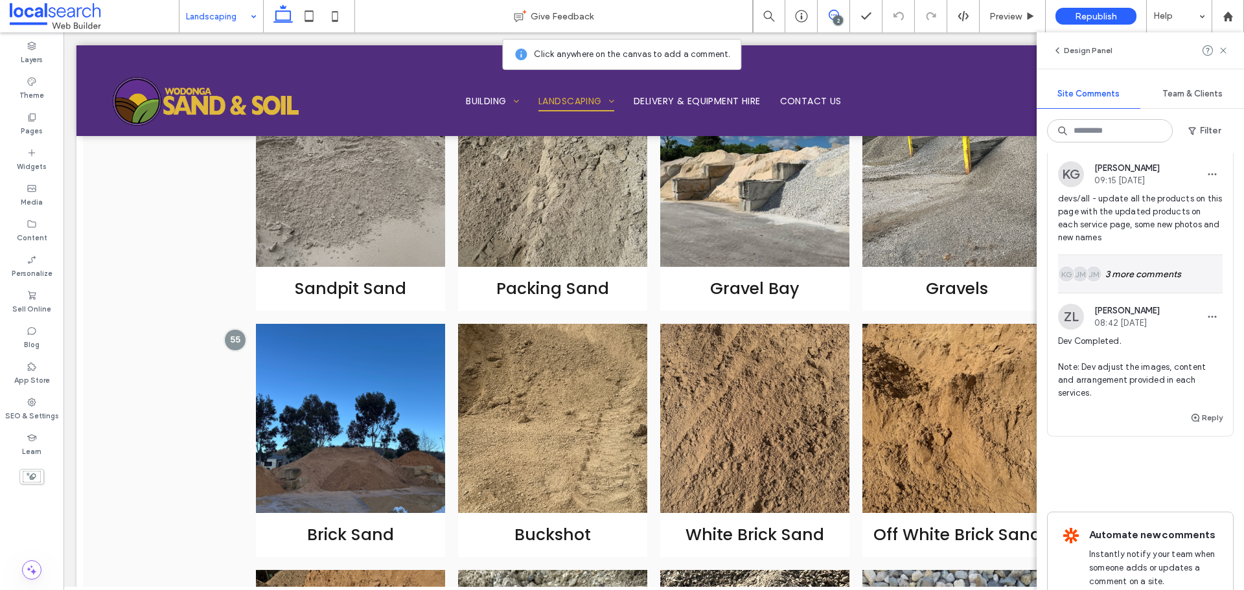
click at [1144, 283] on div "JM JM KG 3 more comments" at bounding box center [1140, 274] width 165 height 38
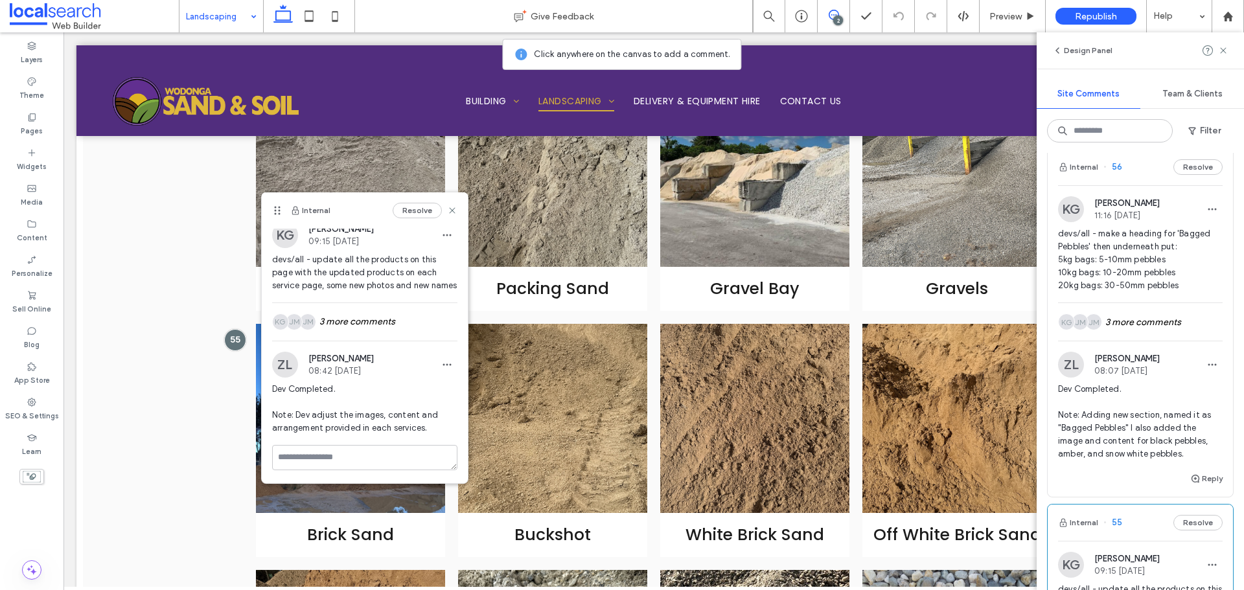
scroll to position [0, 0]
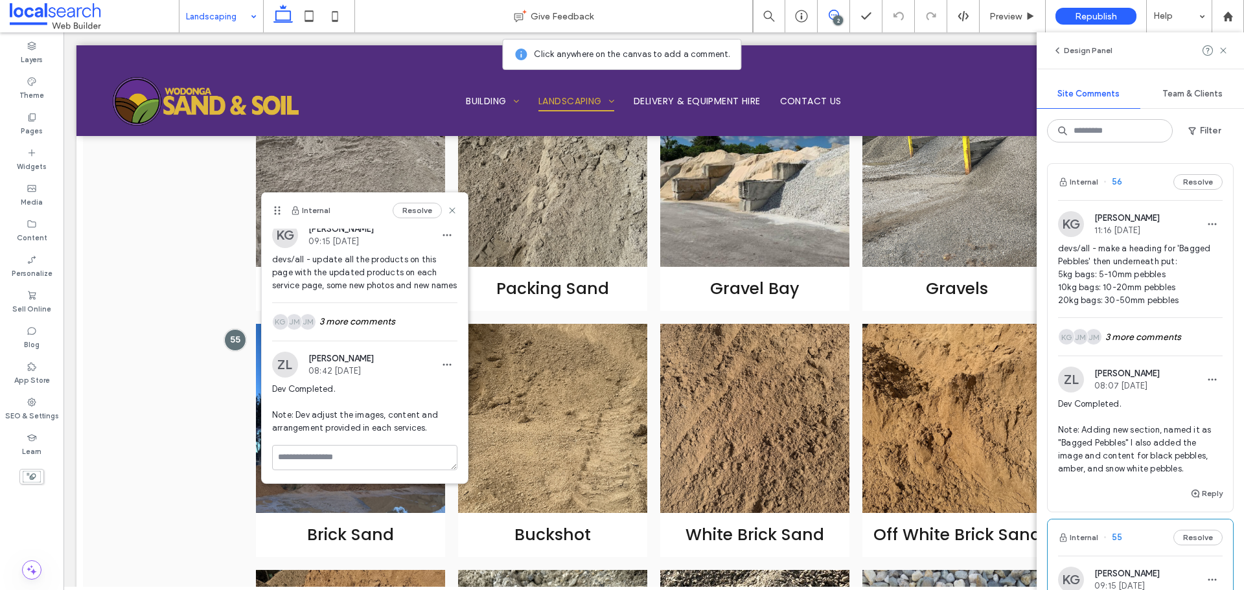
click at [1067, 214] on img at bounding box center [1071, 224] width 26 height 26
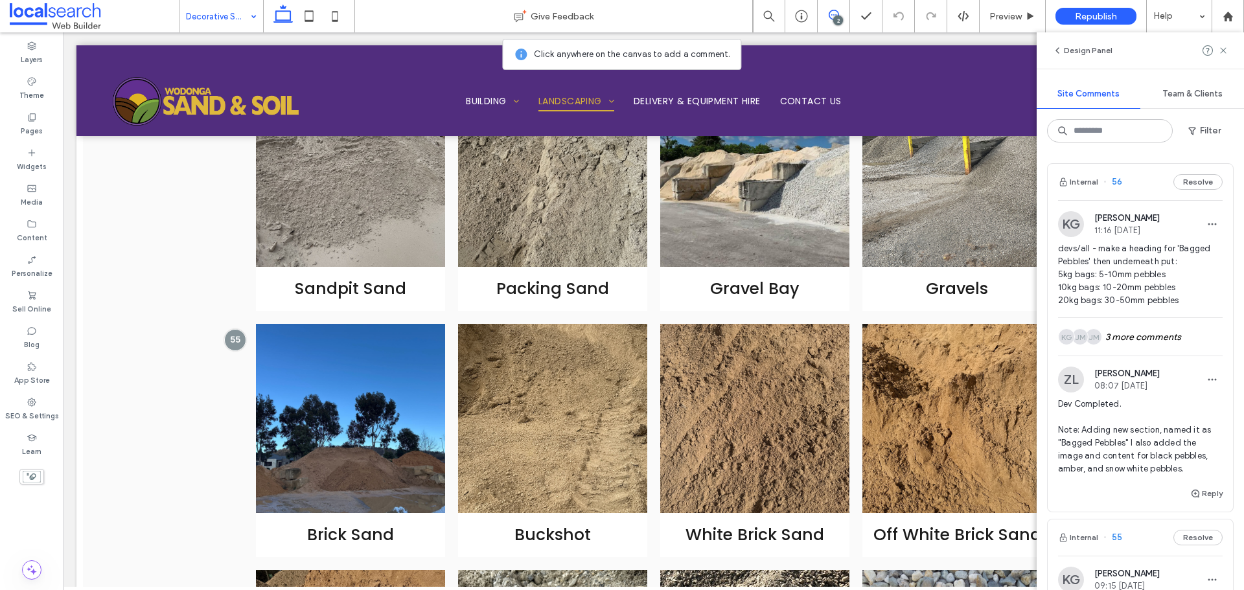
click at [1074, 222] on div at bounding box center [622, 295] width 1244 height 590
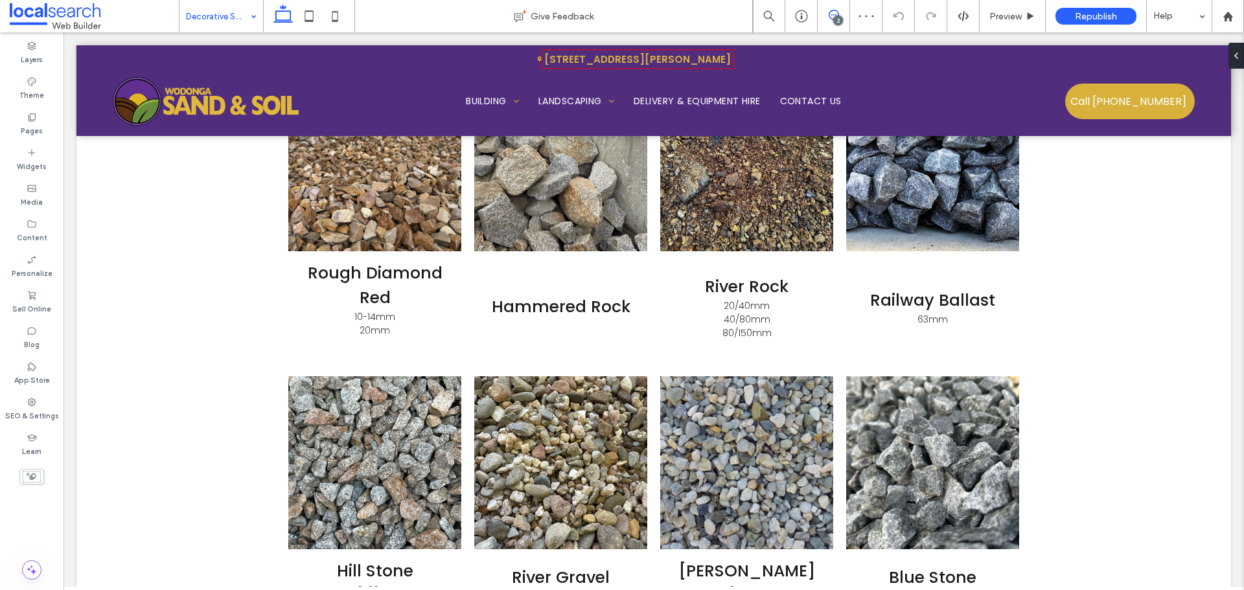
click at [842, 12] on span at bounding box center [834, 15] width 32 height 10
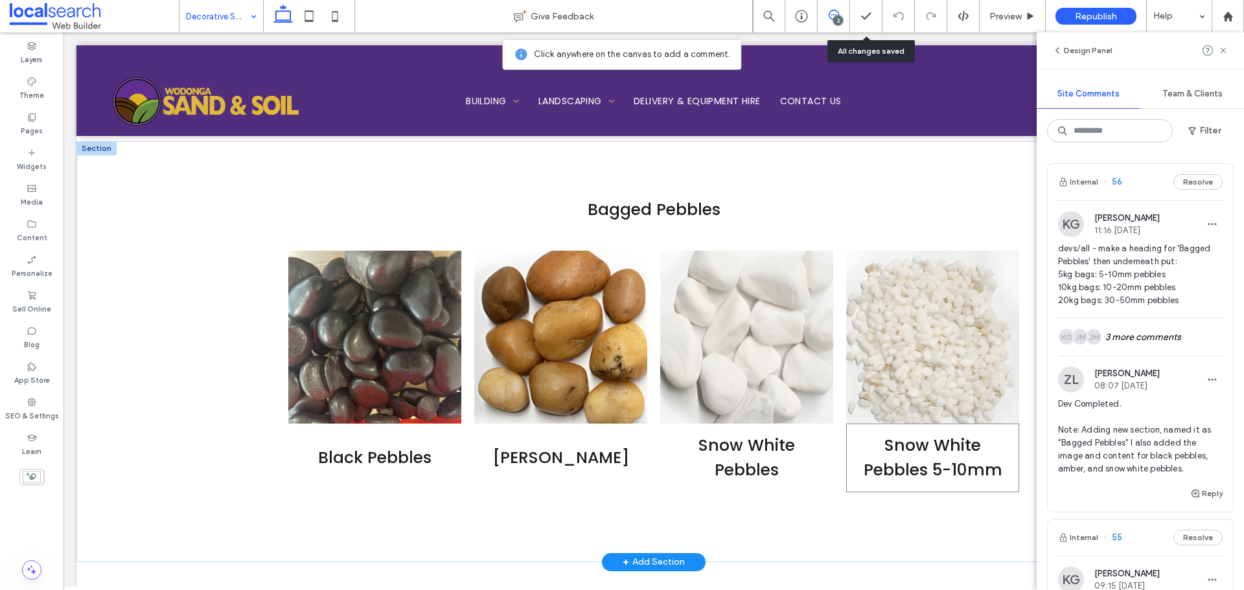
scroll to position [2392, 0]
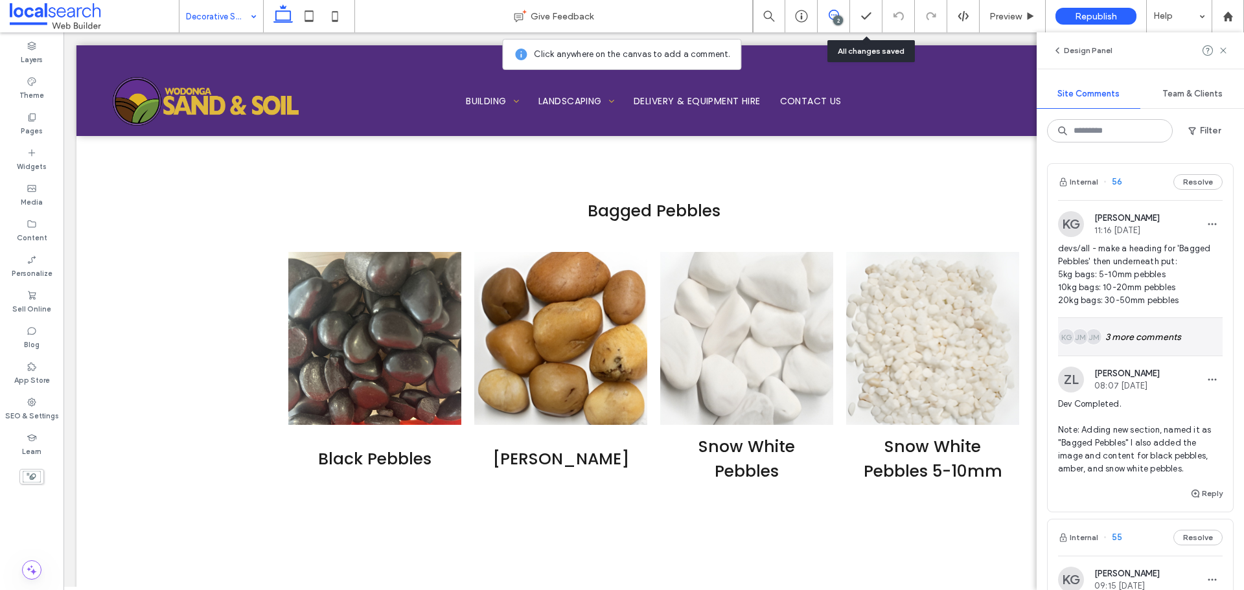
click at [1129, 336] on div "JM JM KG 3 more comments" at bounding box center [1140, 337] width 165 height 38
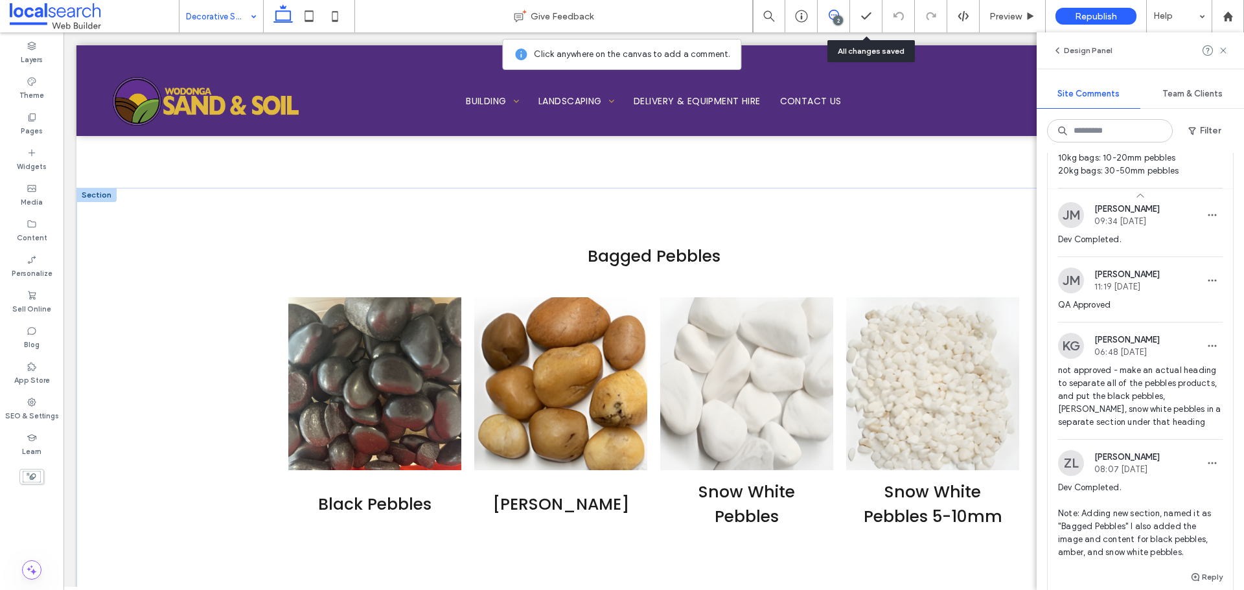
scroll to position [2327, 0]
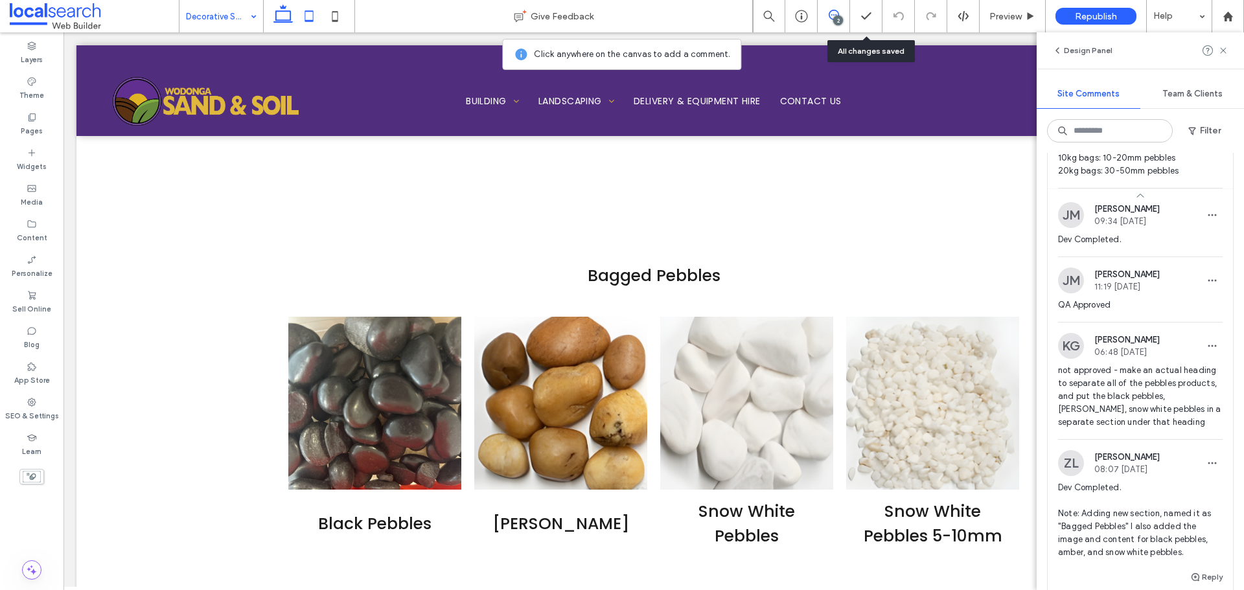
click at [305, 19] on use at bounding box center [309, 15] width 8 height 11
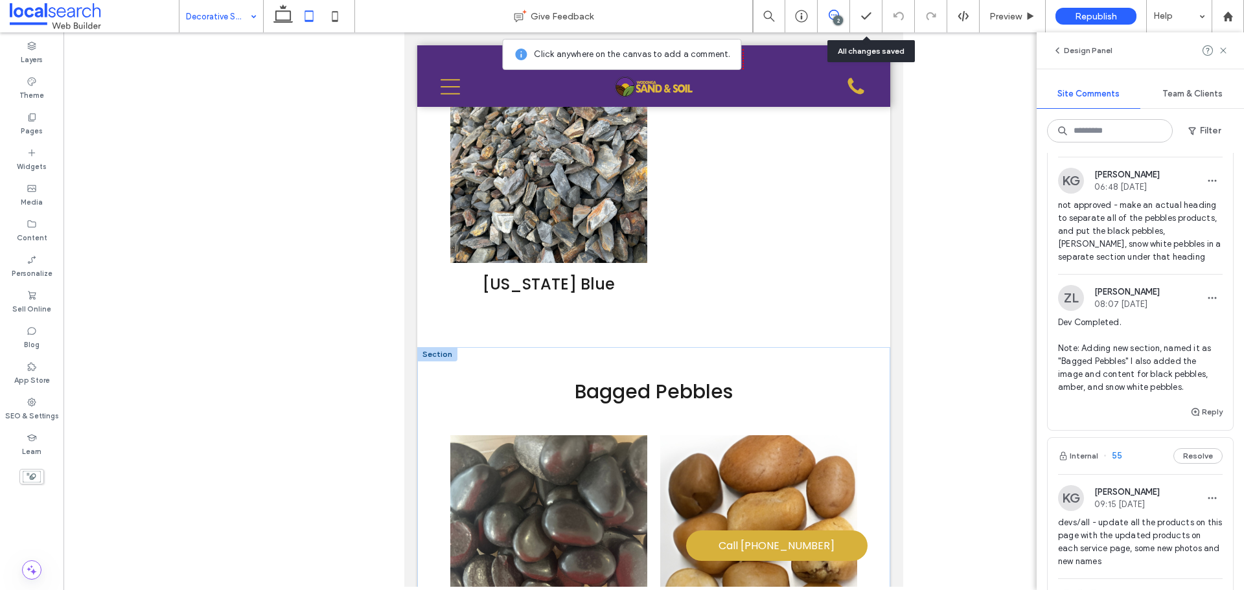
scroll to position [3071, 0]
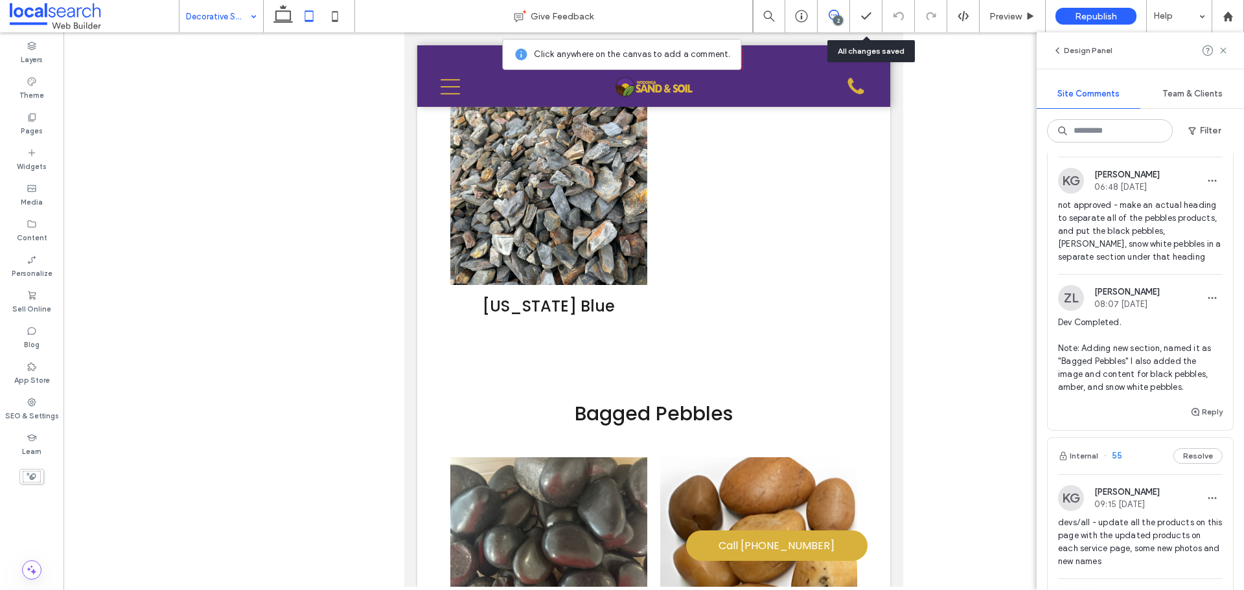
click at [1071, 500] on img at bounding box center [1071, 498] width 26 height 26
click at [284, 16] on div "Landscaping Give Feedback 2 Preview Republish Help Design Panel Site Comments T…" at bounding box center [622, 295] width 1244 height 590
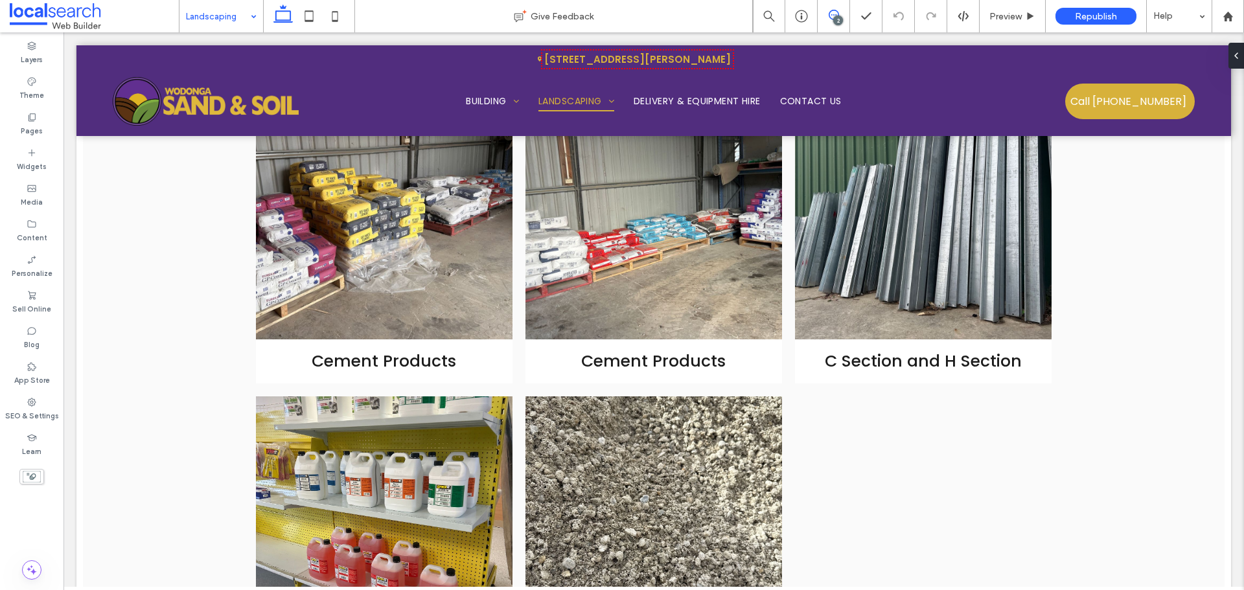
click at [839, 12] on icon at bounding box center [834, 15] width 10 height 10
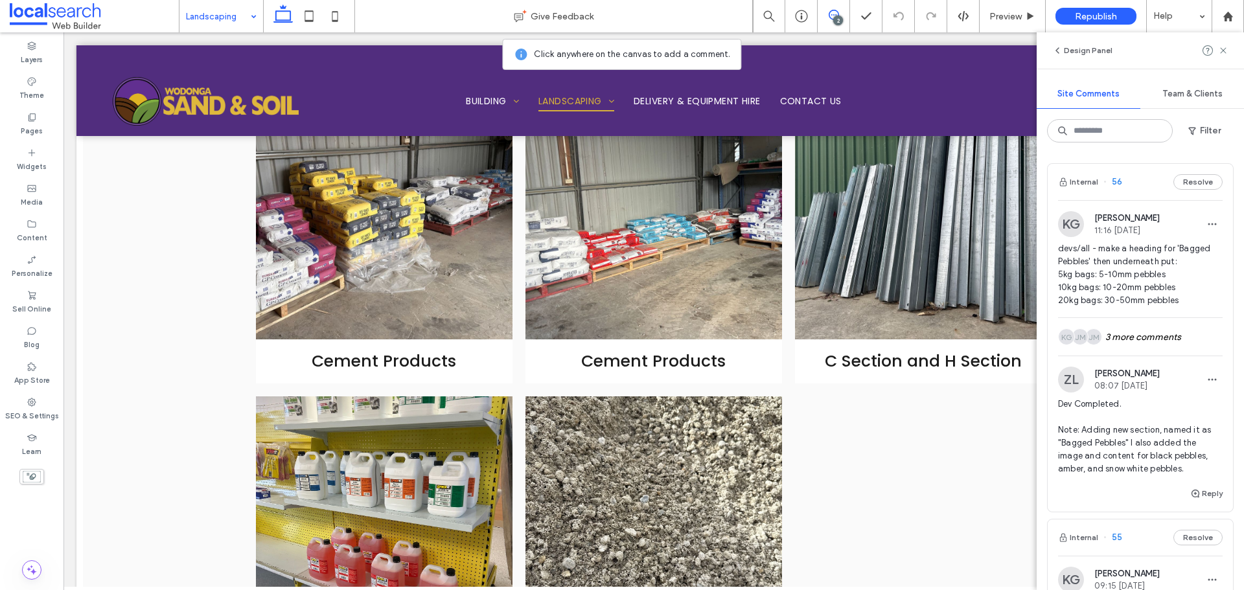
click at [1074, 226] on img at bounding box center [1071, 224] width 26 height 26
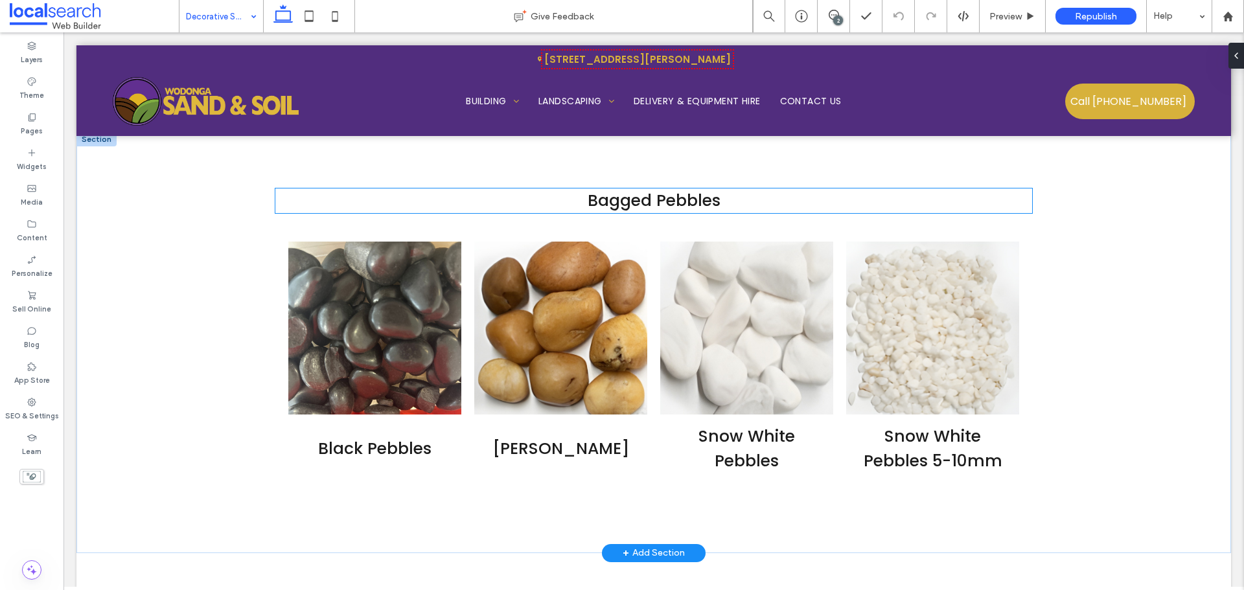
scroll to position [2418, 0]
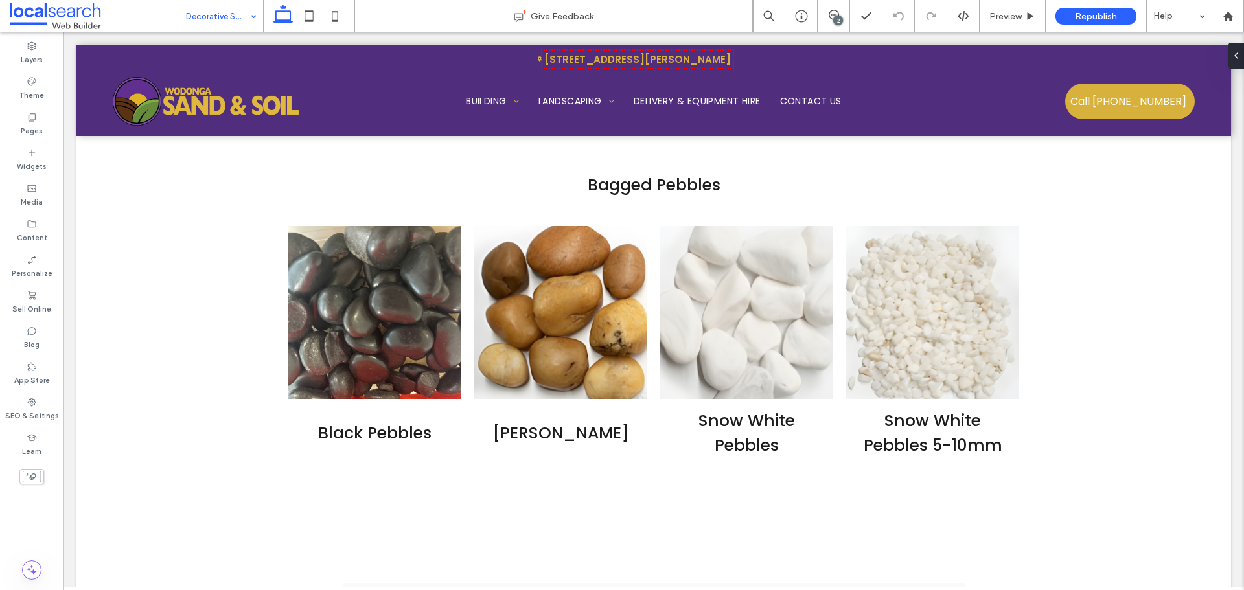
click at [842, 21] on div "2" at bounding box center [838, 21] width 10 height 10
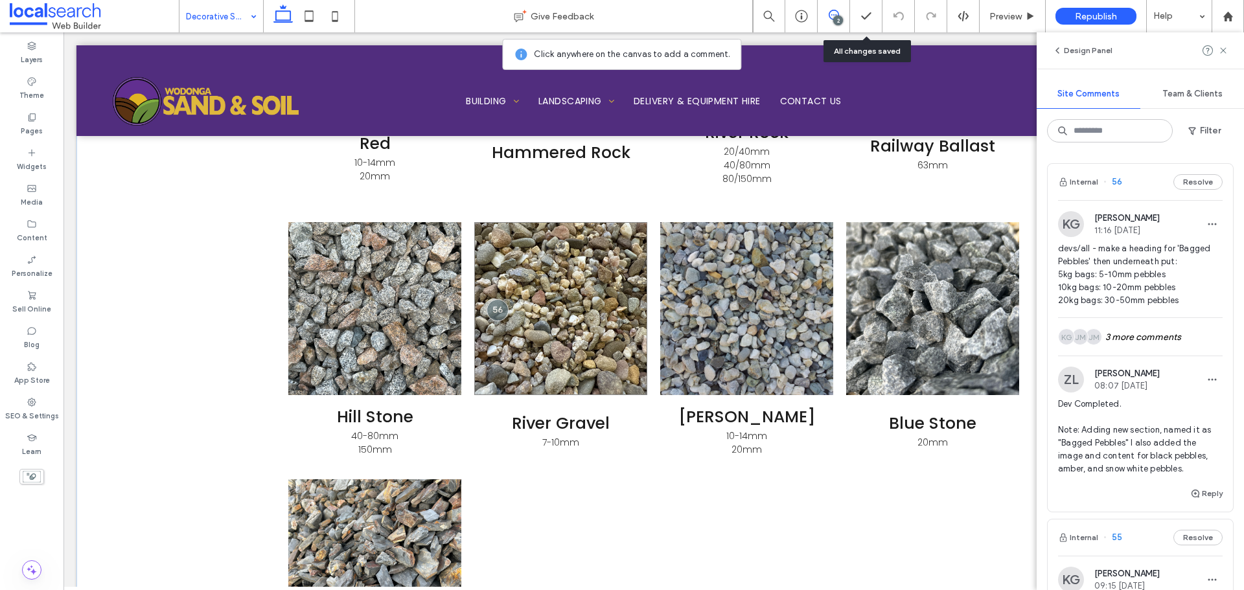
scroll to position [1770, 0]
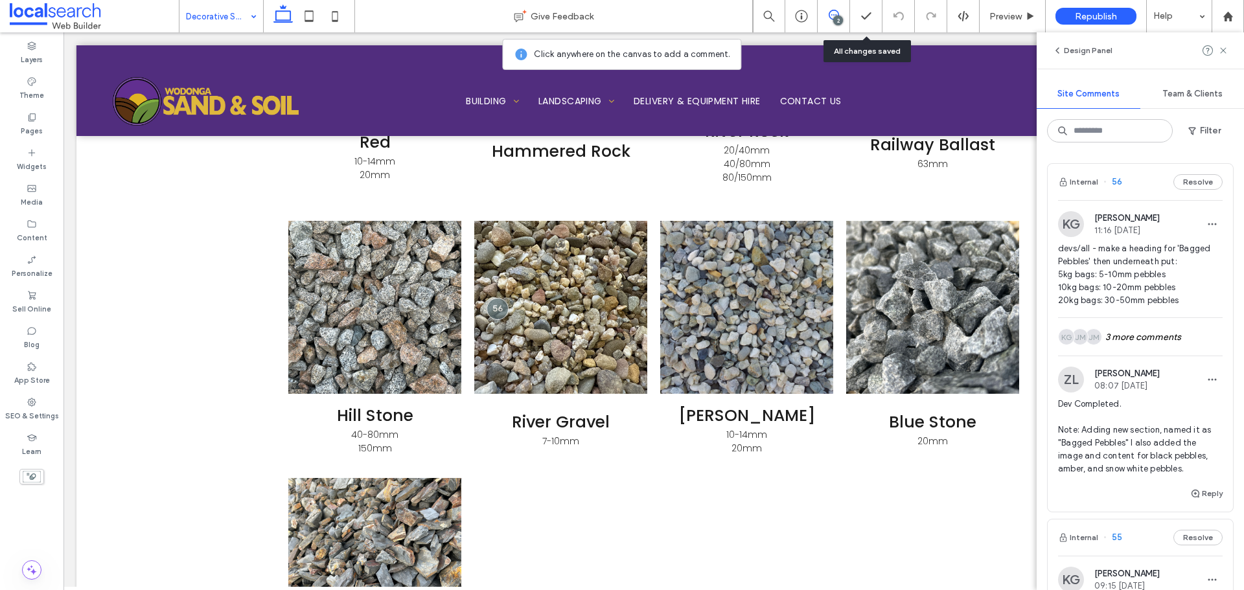
click at [1229, 49] on div "Design Panel" at bounding box center [1140, 50] width 207 height 36
click at [1226, 50] on icon at bounding box center [1223, 50] width 10 height 10
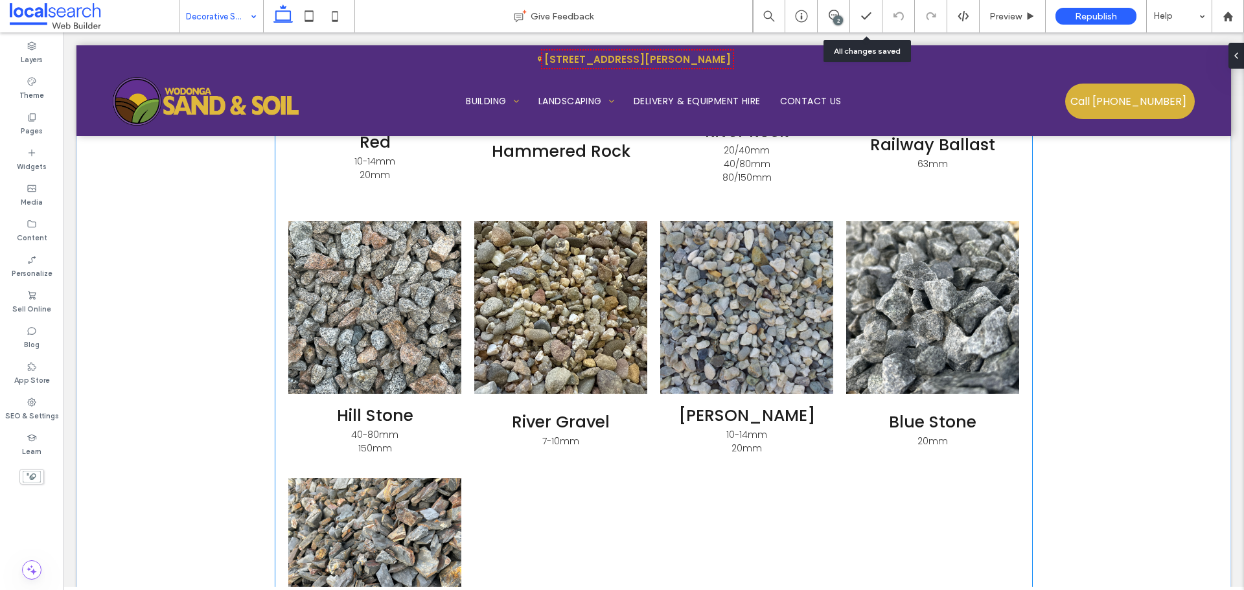
click at [861, 419] on span "Blue Stone 20mm" at bounding box center [932, 429] width 173 height 71
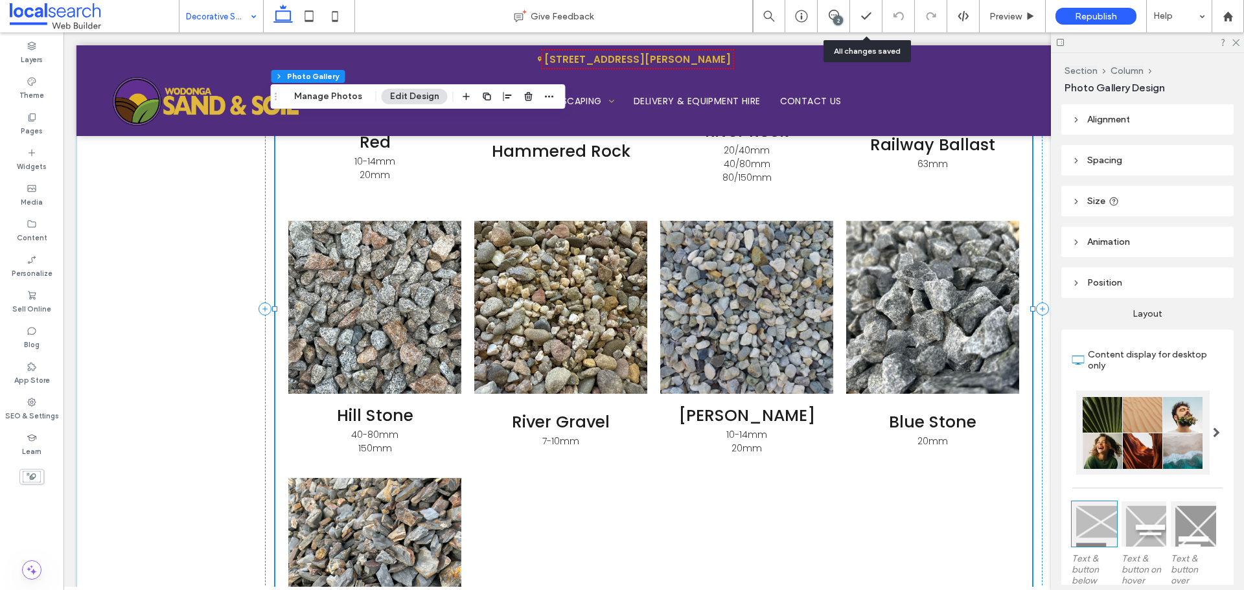
click at [854, 422] on span "Blue Stone 20mm" at bounding box center [932, 429] width 173 height 71
click at [808, 417] on span "Aggi Stone 10-14mm 20mm" at bounding box center [746, 429] width 173 height 71
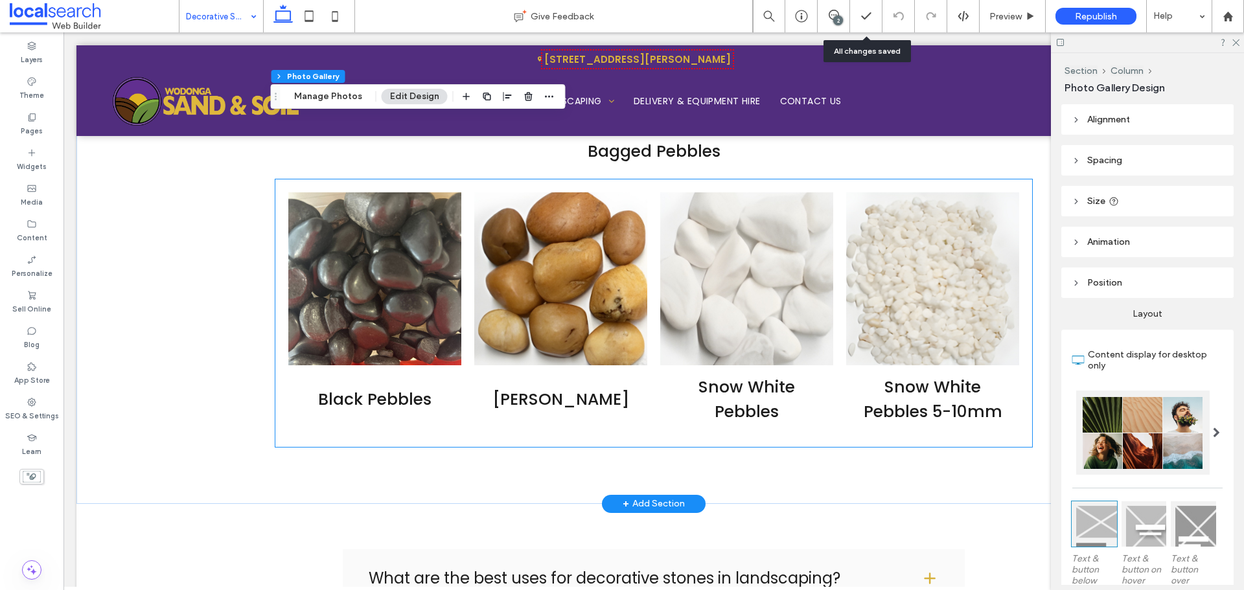
scroll to position [2547, 0]
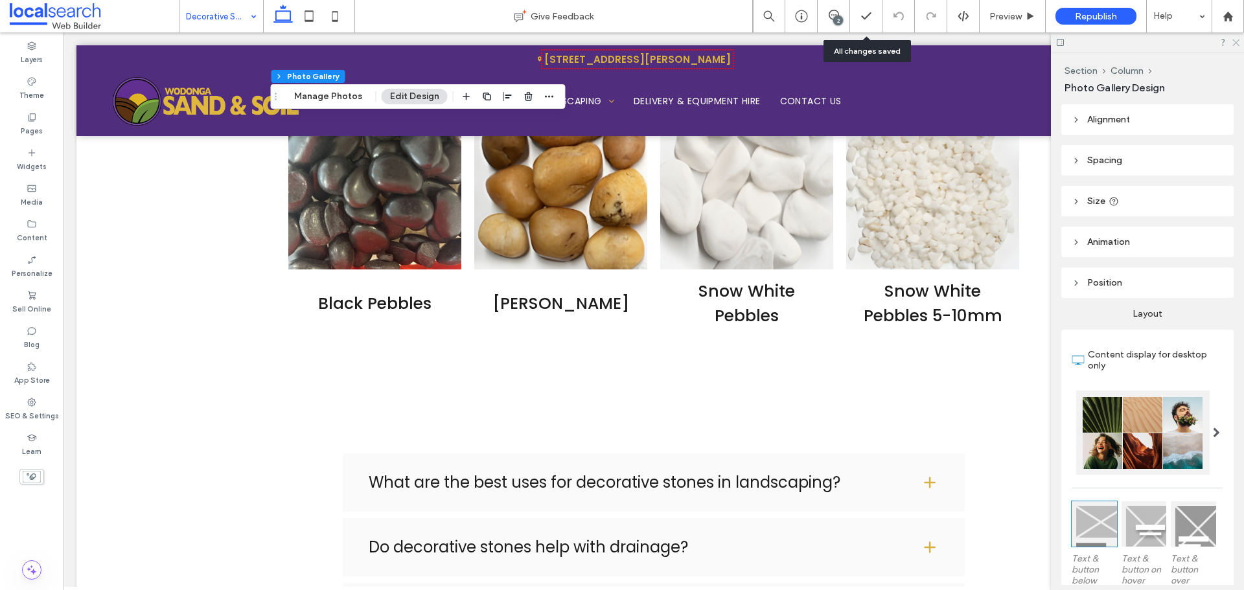
click at [1238, 40] on icon at bounding box center [1235, 42] width 8 height 8
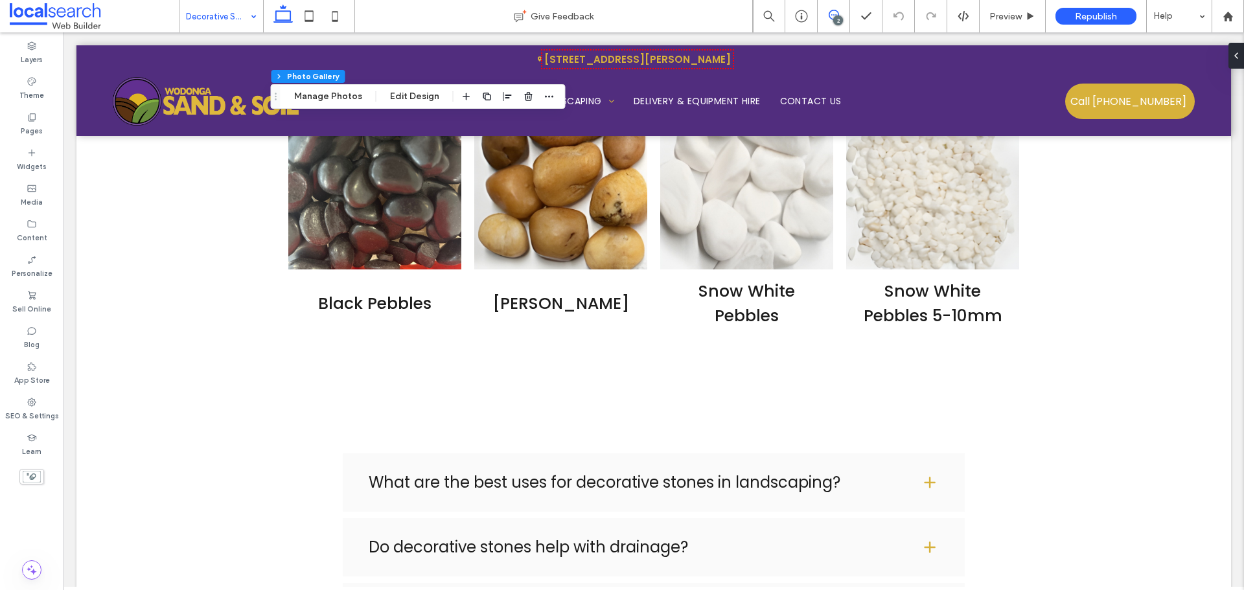
click at [837, 15] on icon at bounding box center [834, 15] width 10 height 10
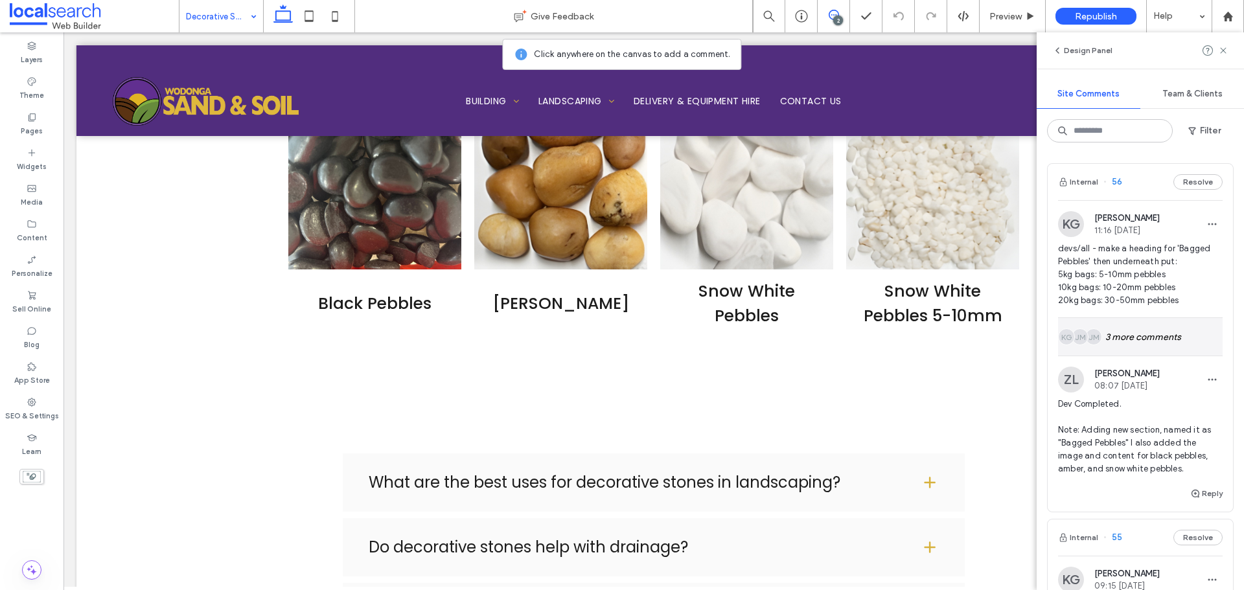
click at [1146, 342] on div "JM JM KG 3 more comments" at bounding box center [1140, 337] width 165 height 38
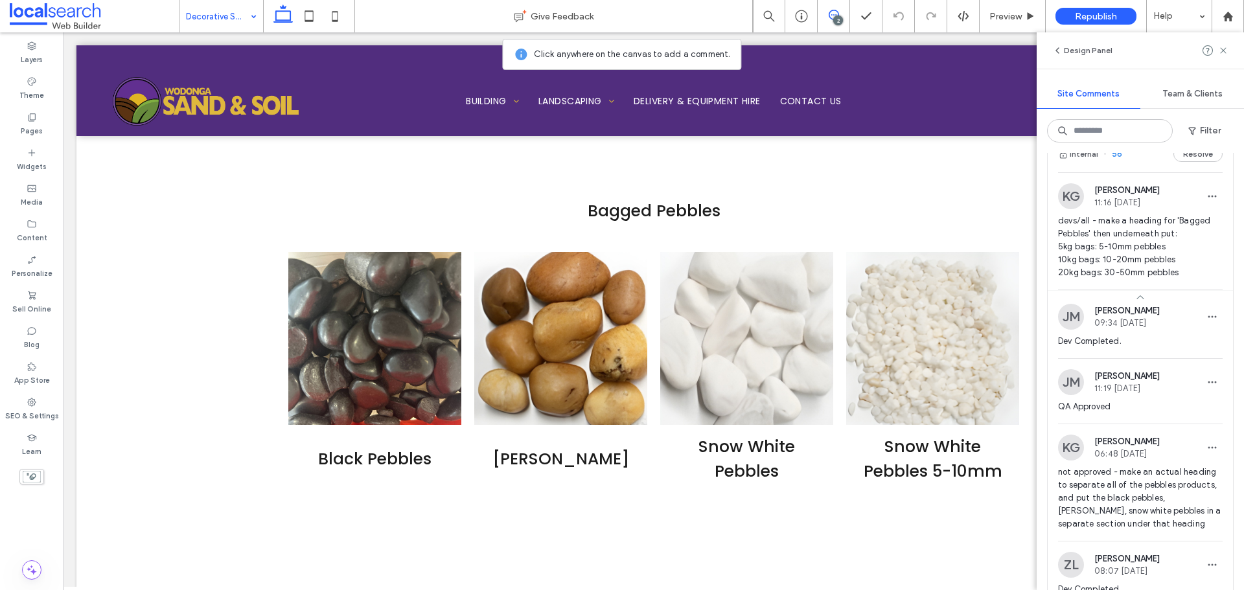
scroll to position [65, 0]
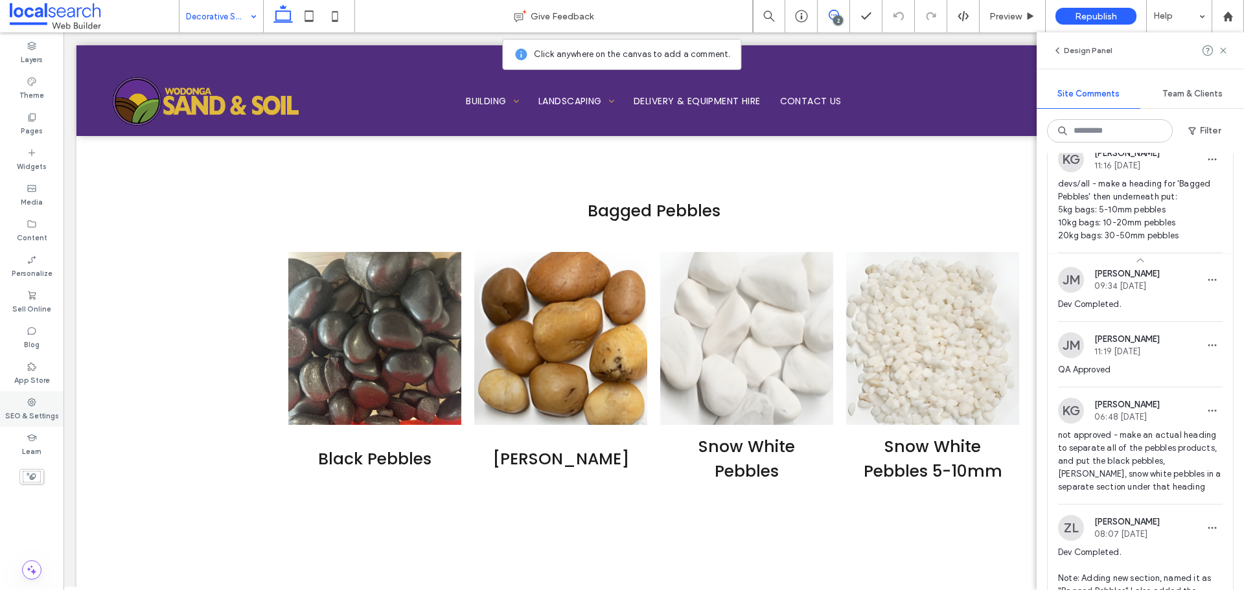
click at [18, 399] on div "SEO & Settings" at bounding box center [32, 409] width 64 height 36
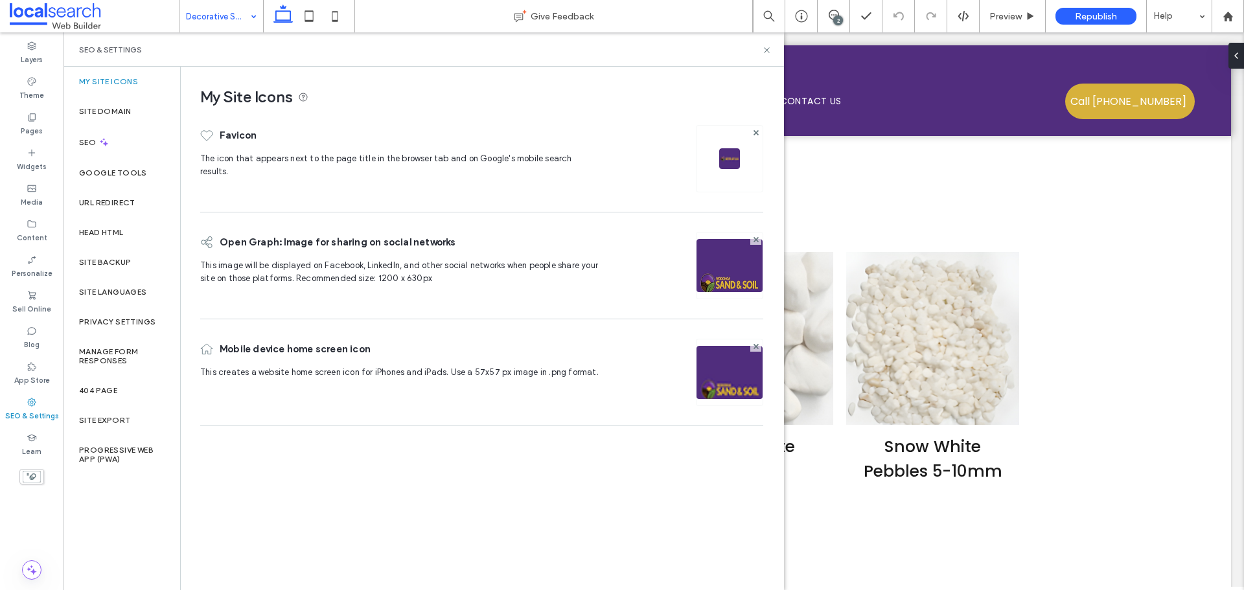
scroll to position [0, 0]
click at [97, 258] on label "Site Backup" at bounding box center [105, 262] width 52 height 9
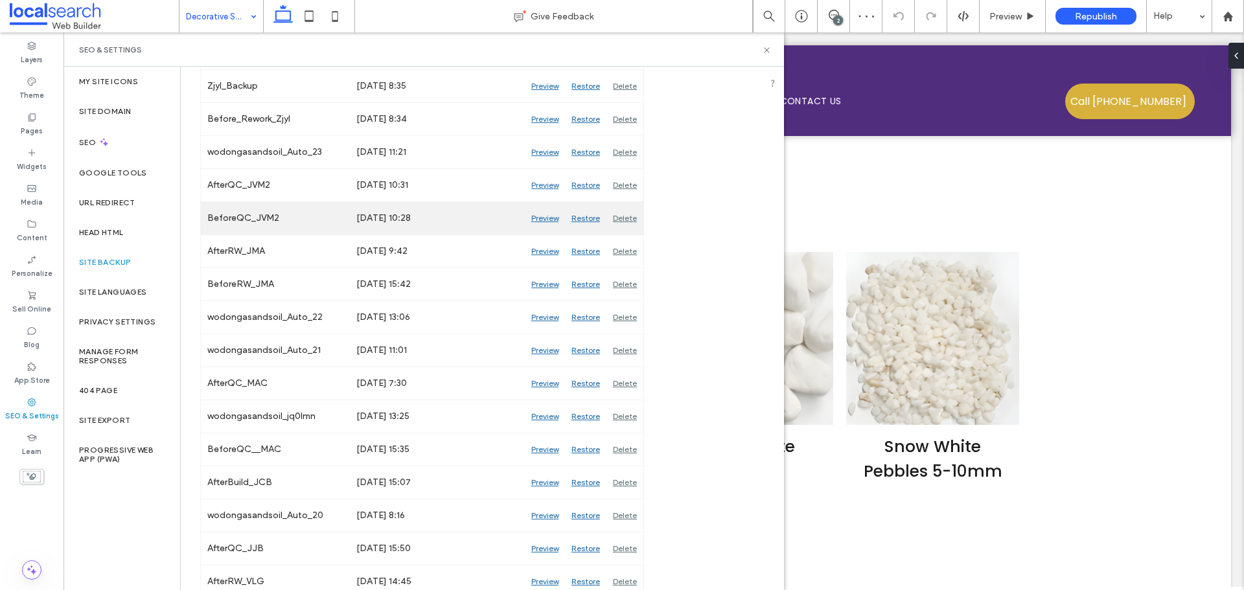
scroll to position [324, 0]
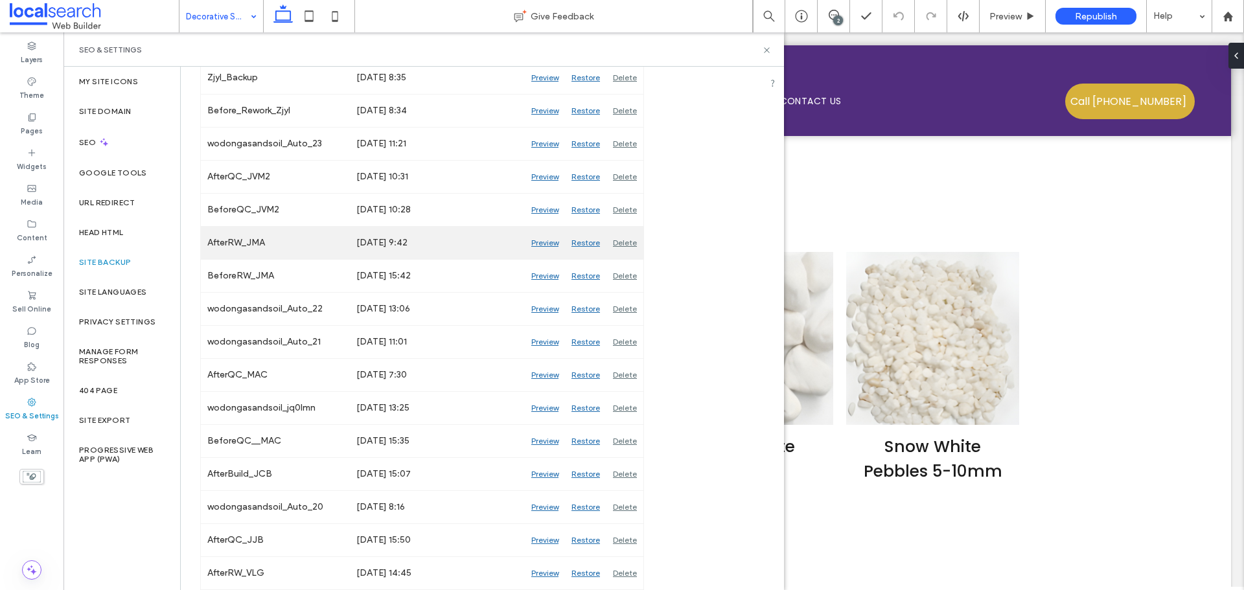
click at [543, 245] on div "Preview" at bounding box center [545, 243] width 40 height 32
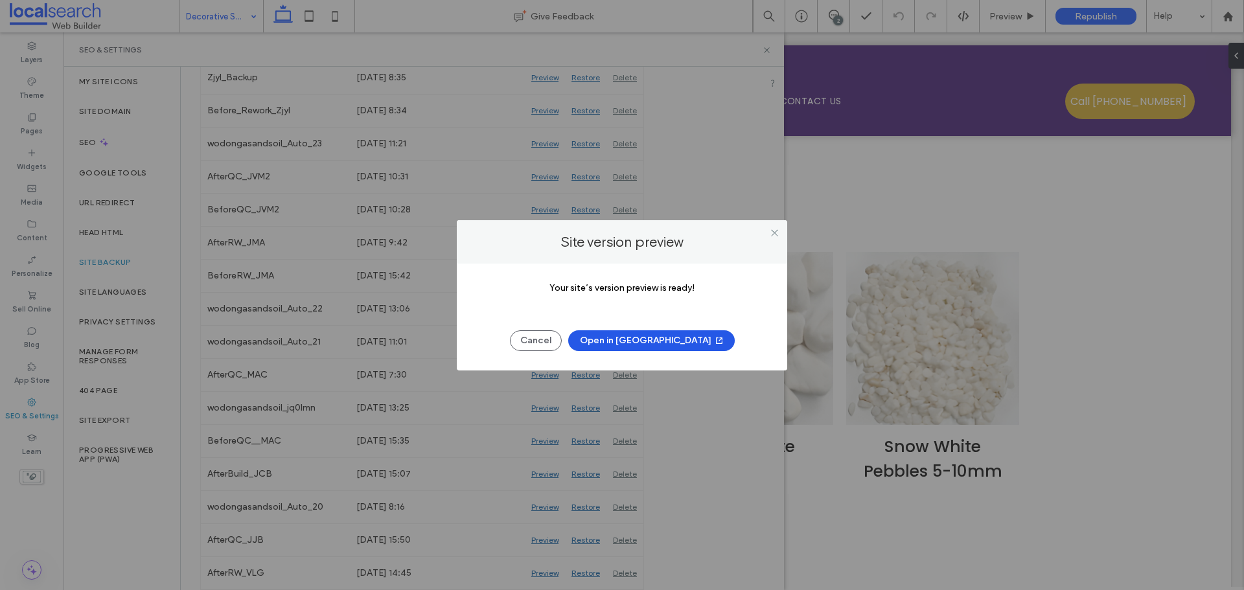
click at [643, 341] on button "Open in New Tab" at bounding box center [651, 340] width 167 height 21
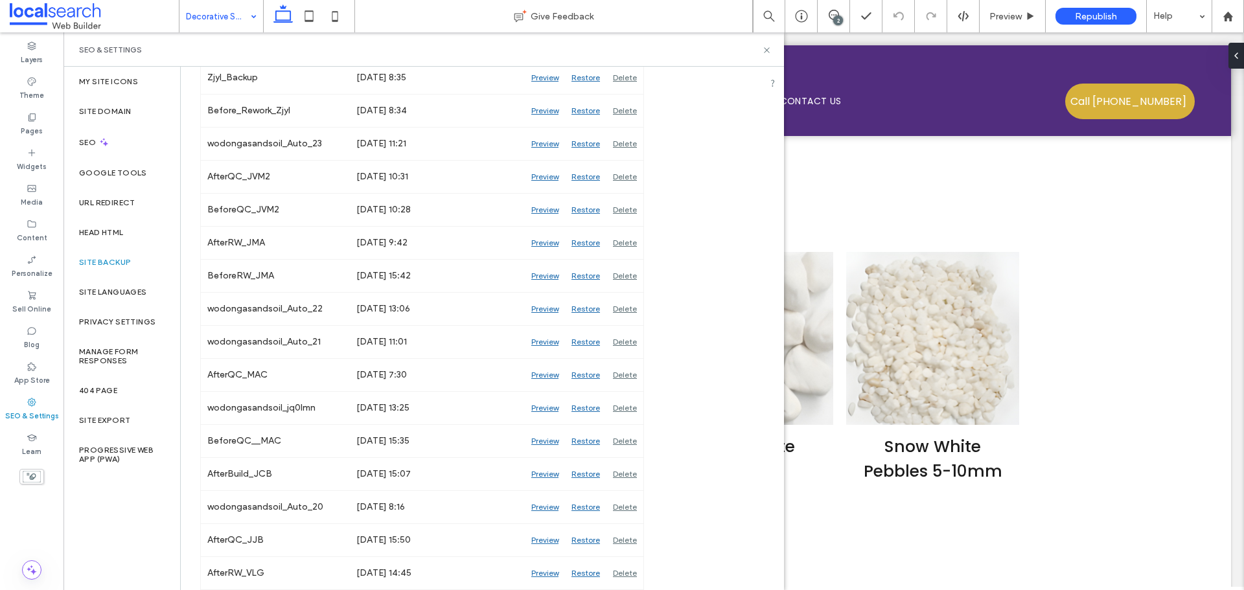
scroll to position [130, 0]
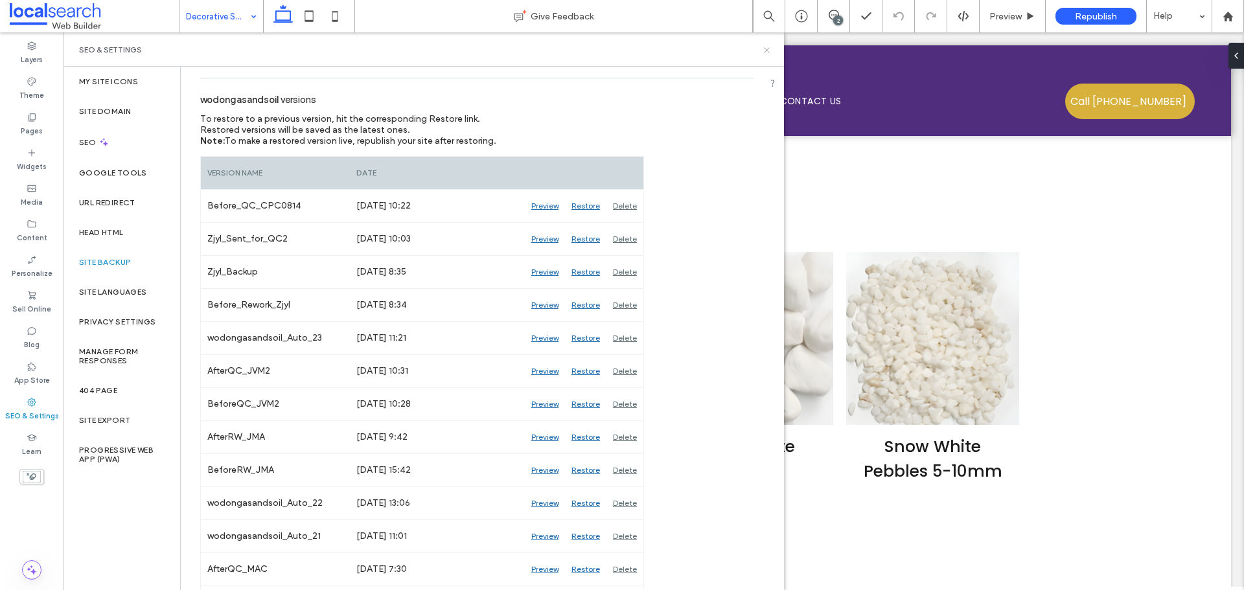
click at [763, 54] on icon at bounding box center [767, 50] width 10 height 10
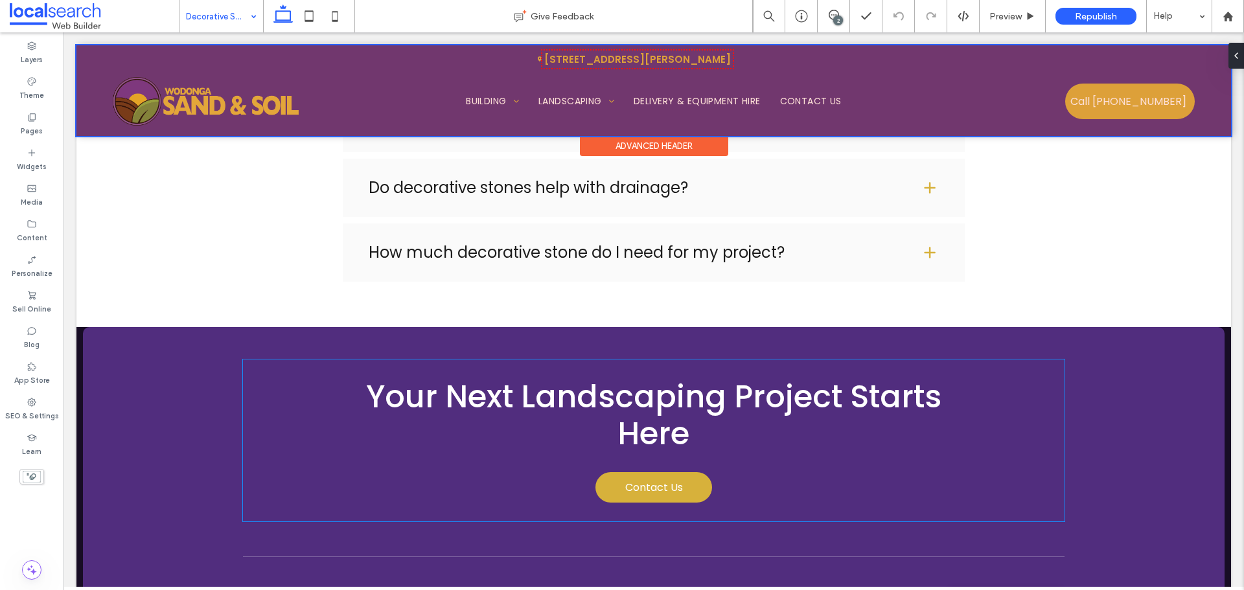
scroll to position [3105, 0]
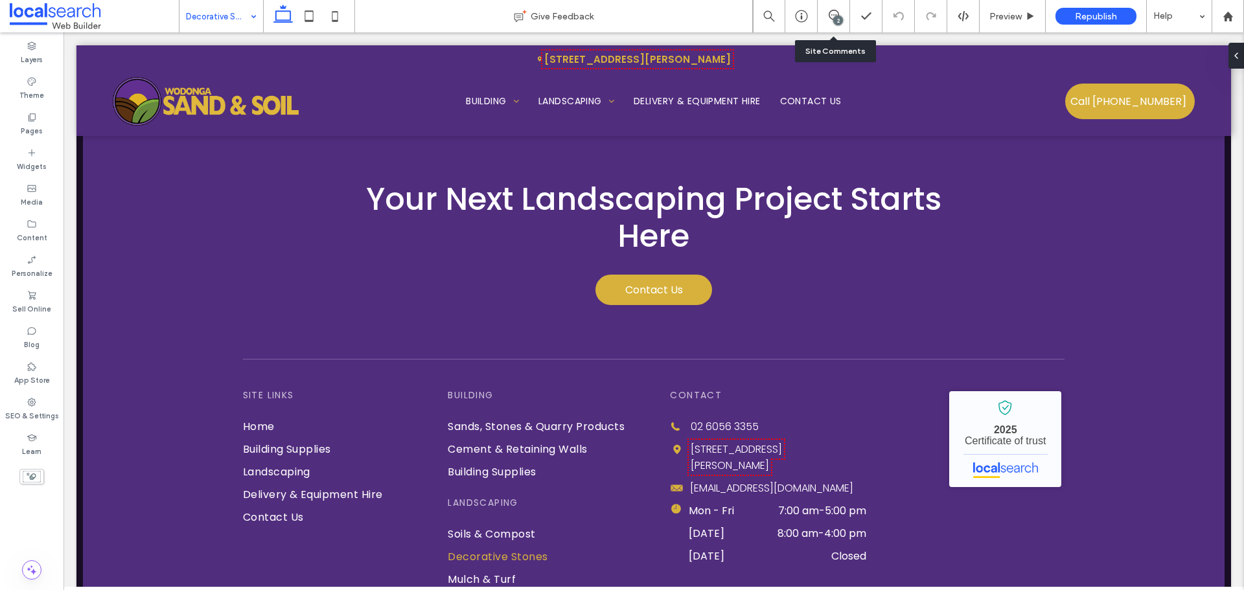
click at [836, 27] on div "2" at bounding box center [834, 16] width 32 height 32
click at [839, 12] on icon at bounding box center [834, 15] width 10 height 10
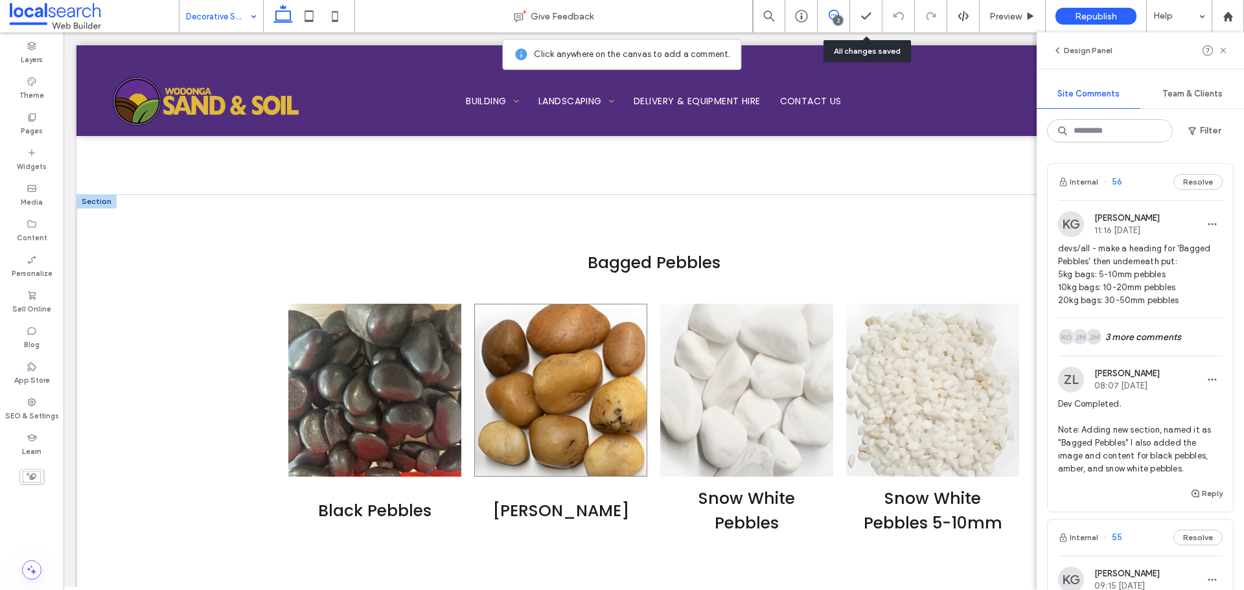
scroll to position [2327, 0]
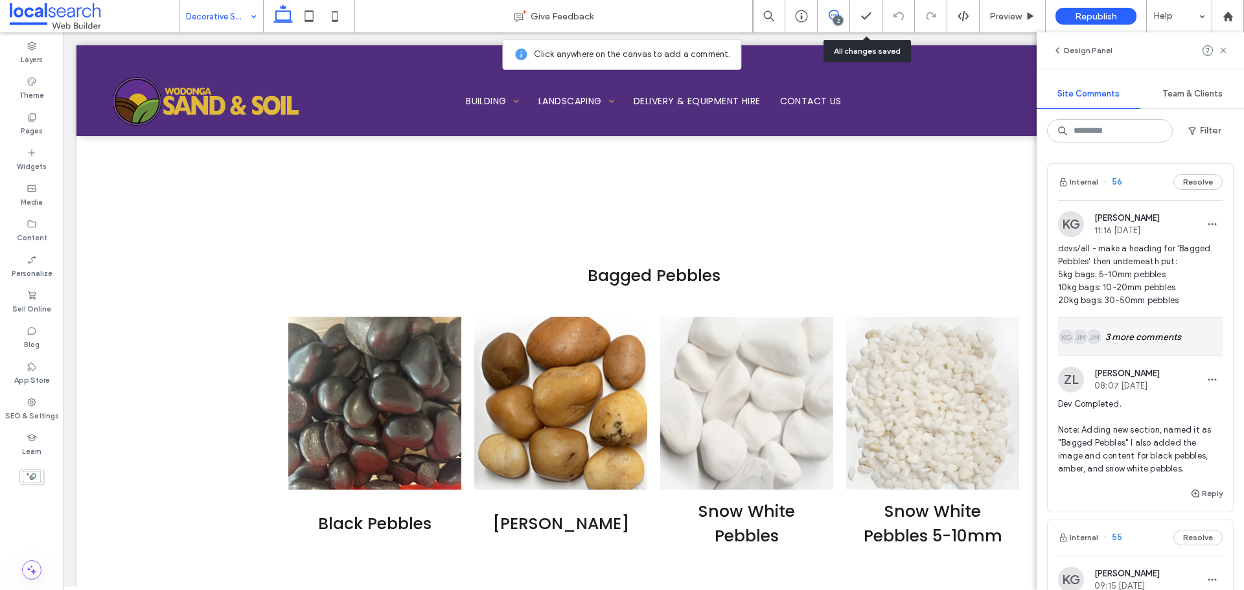
click at [1164, 336] on div "JM JM KG 3 more comments" at bounding box center [1140, 337] width 165 height 38
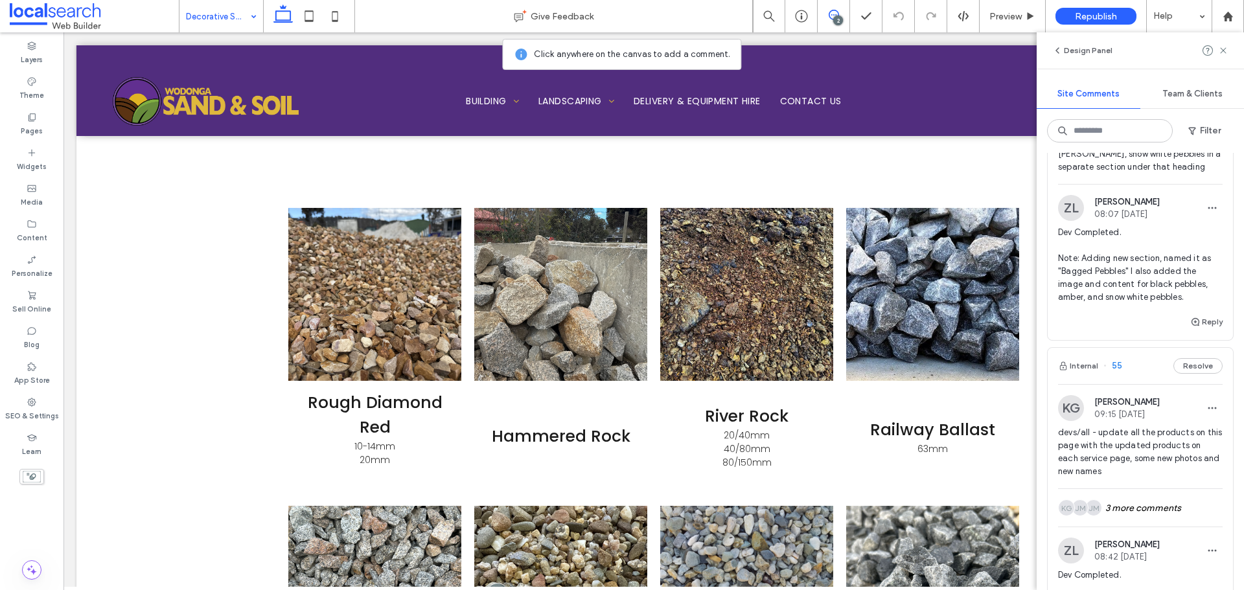
scroll to position [389, 0]
click at [1072, 399] on img at bounding box center [1071, 404] width 26 height 26
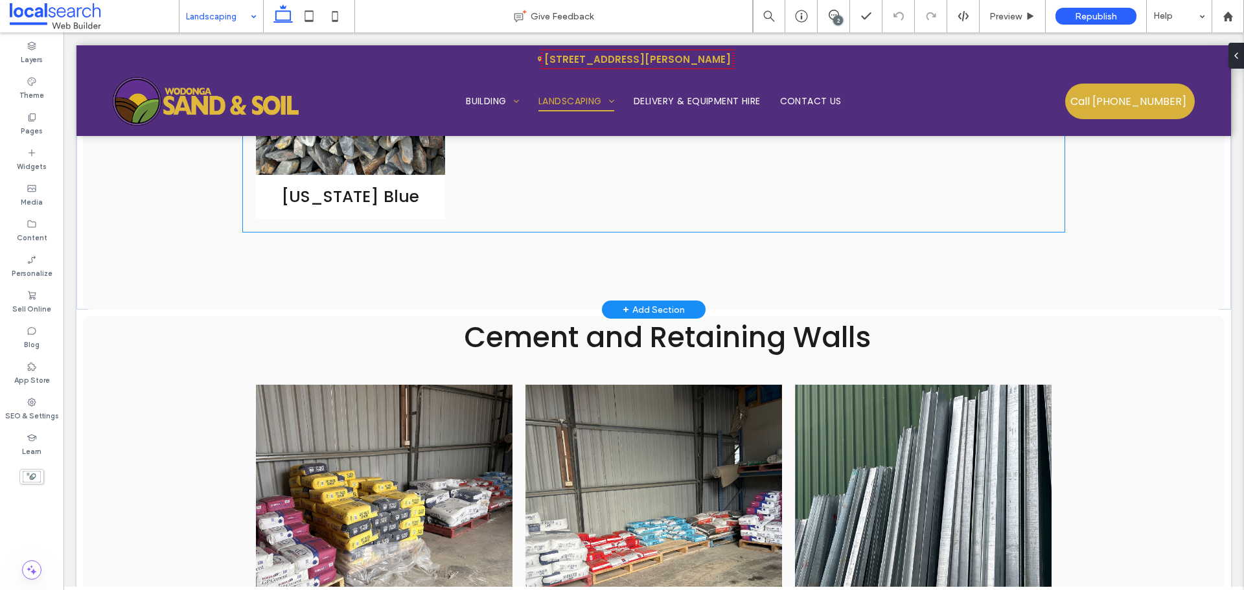
scroll to position [3629, 0]
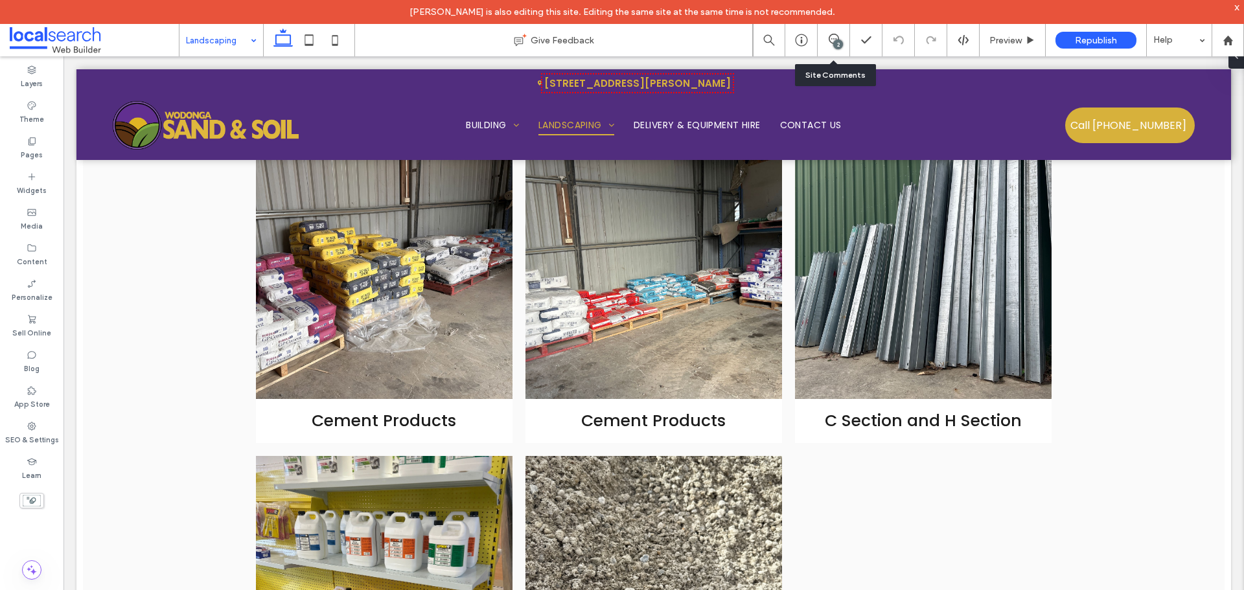
click at [830, 29] on div "2" at bounding box center [834, 40] width 32 height 32
click at [826, 38] on span at bounding box center [834, 39] width 32 height 10
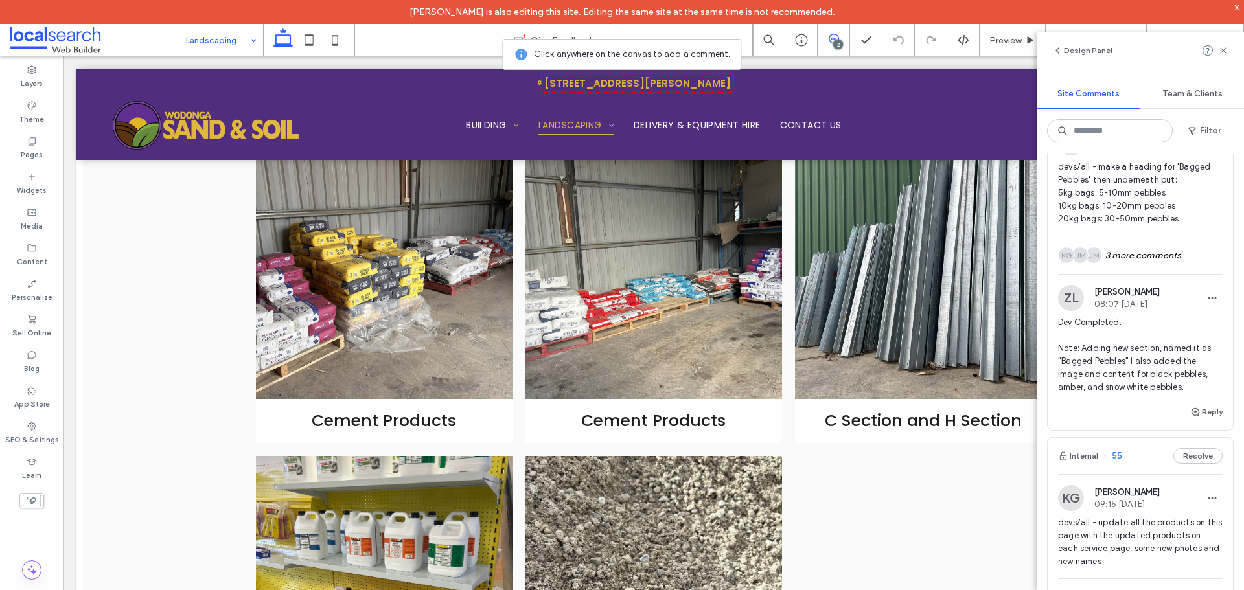
scroll to position [0, 0]
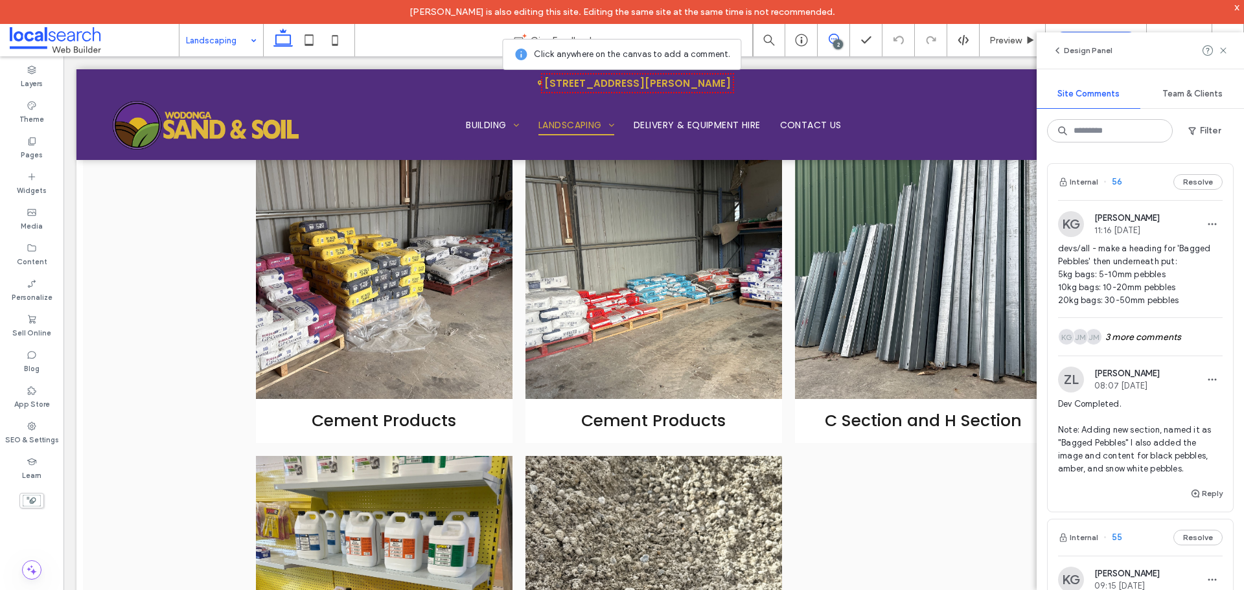
click at [1072, 232] on img at bounding box center [1071, 224] width 26 height 26
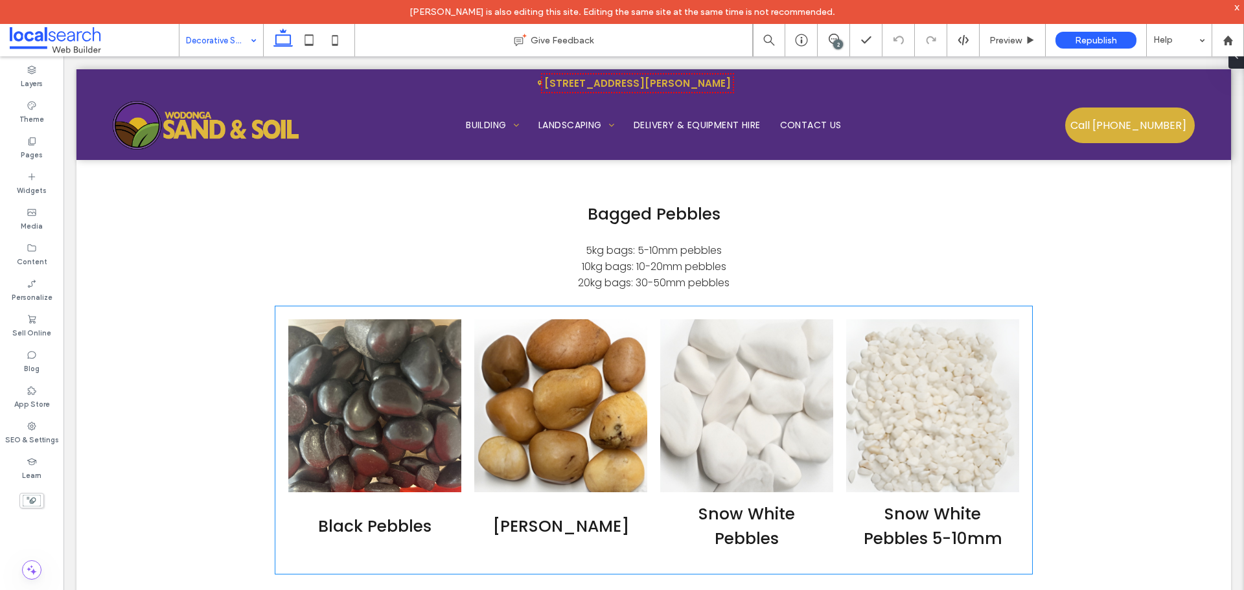
scroll to position [2368, 0]
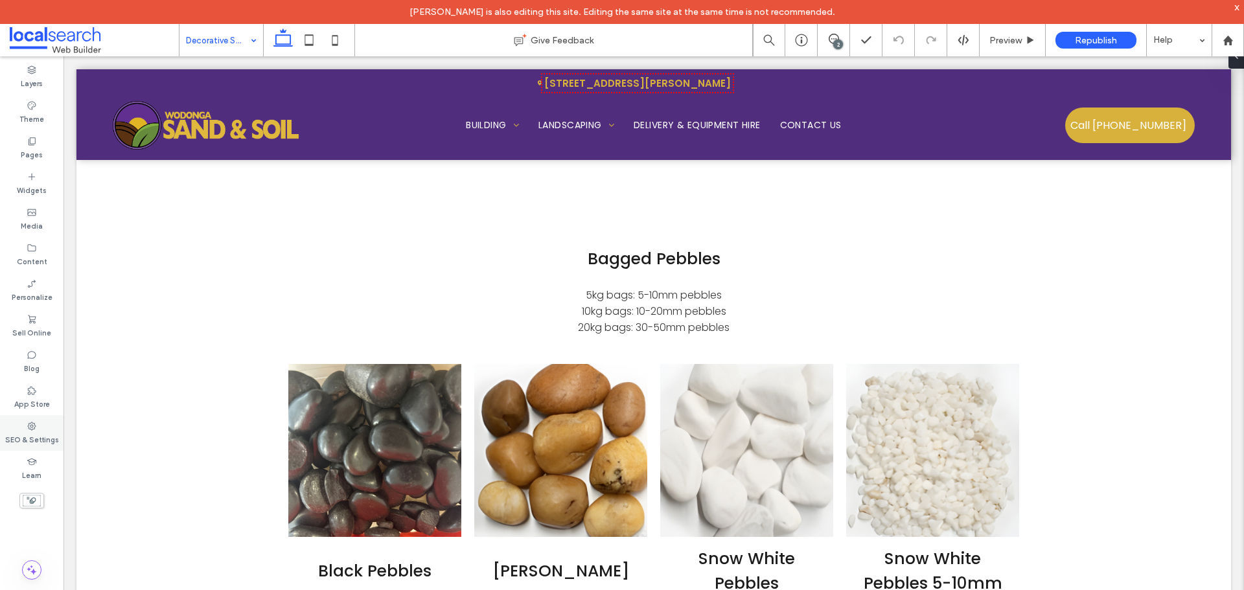
click at [5, 441] on div "SEO & Settings" at bounding box center [32, 433] width 64 height 36
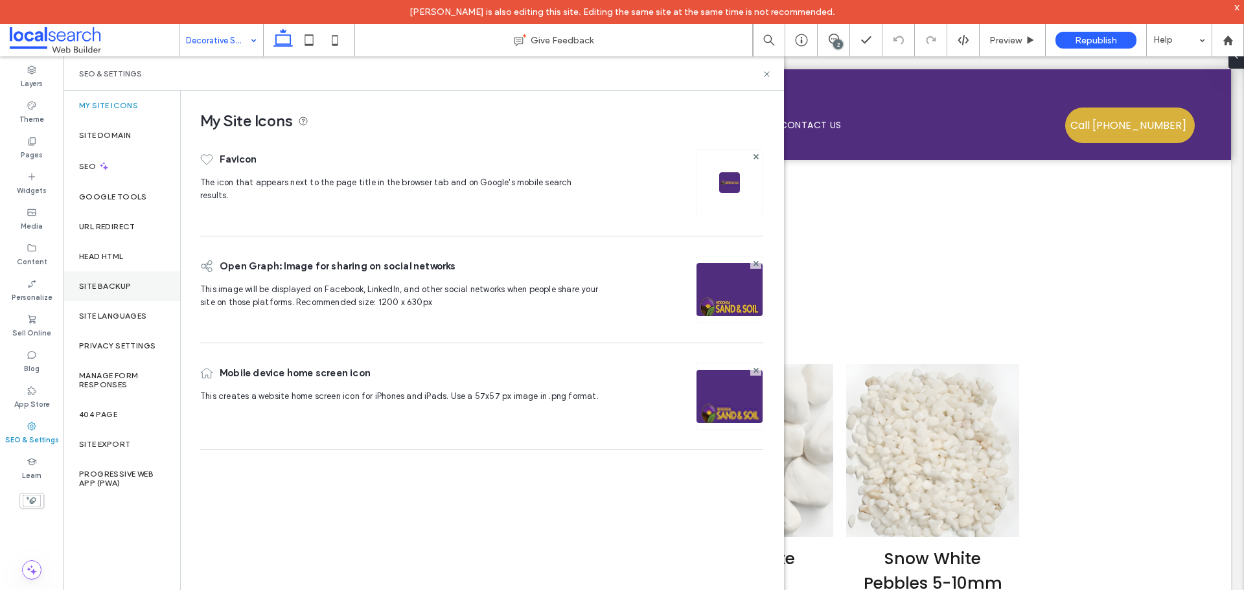
click at [96, 294] on div "Site Backup" at bounding box center [122, 287] width 117 height 30
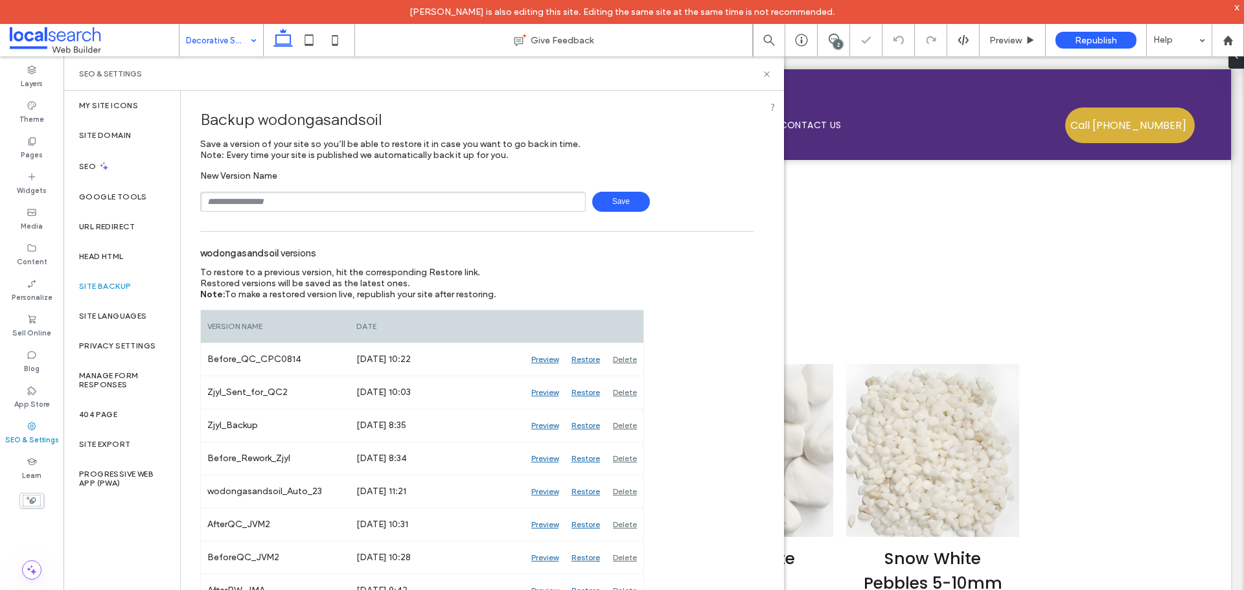
click at [270, 192] on input "text" at bounding box center [393, 202] width 386 height 20
click at [272, 198] on input "text" at bounding box center [393, 202] width 386 height 20
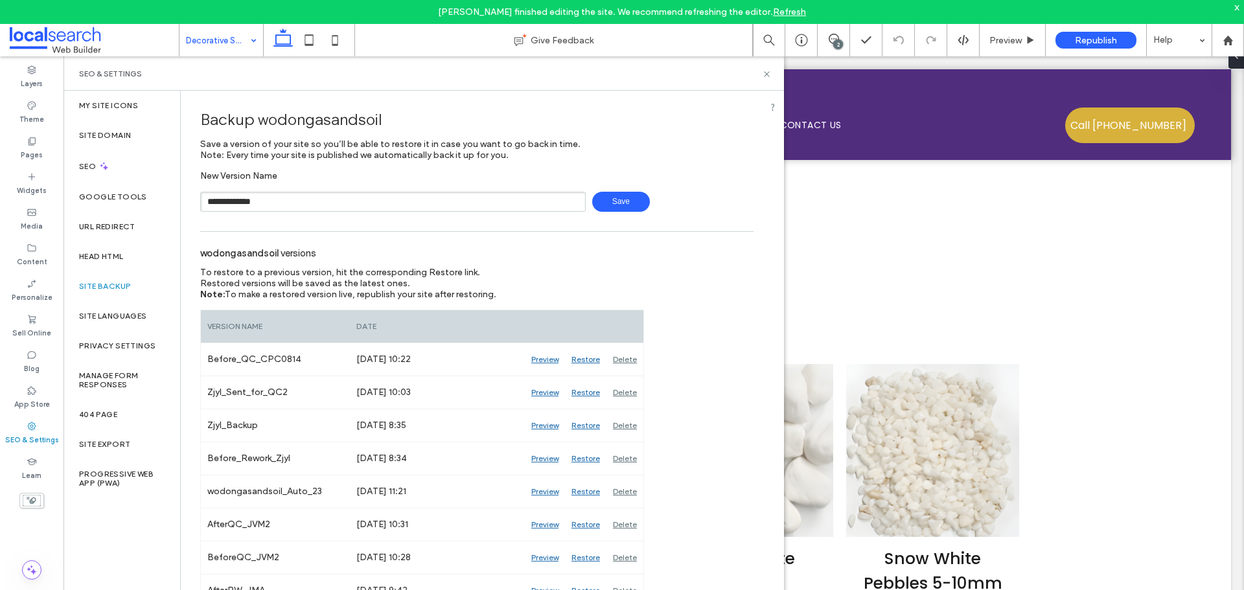
type input "**********"
click at [592, 205] on span "Save" at bounding box center [621, 202] width 58 height 20
drag, startPoint x: 767, startPoint y: 74, endPoint x: 889, endPoint y: 19, distance: 134.0
click at [767, 74] on use at bounding box center [766, 73] width 5 height 5
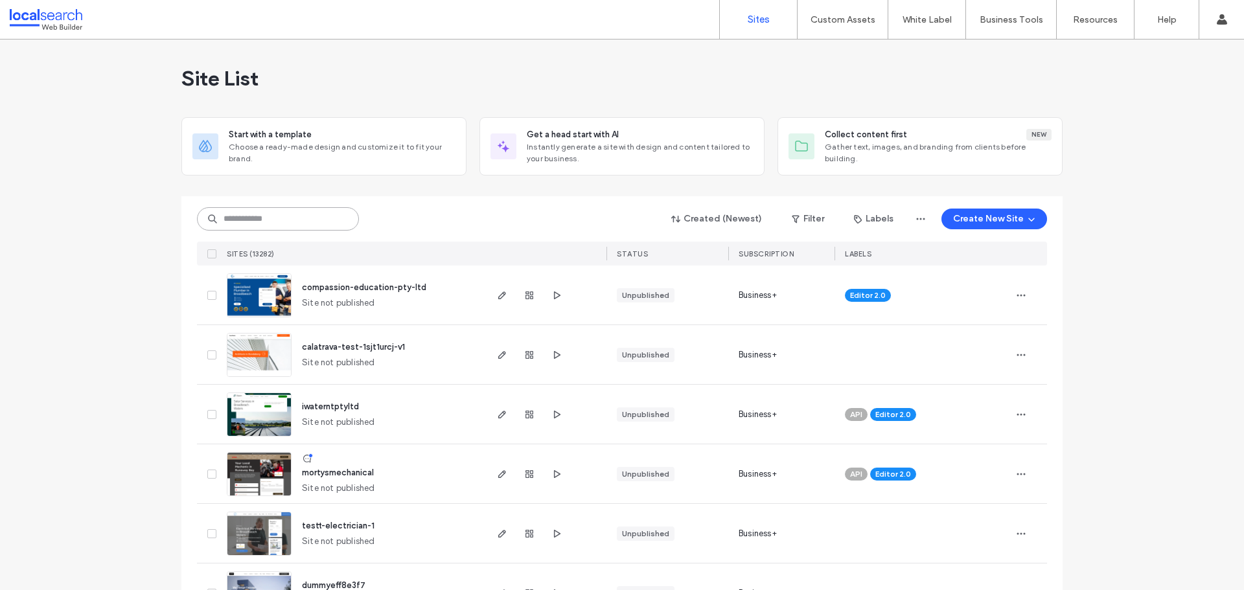
click at [345, 213] on input at bounding box center [278, 218] width 162 height 23
paste input "********"
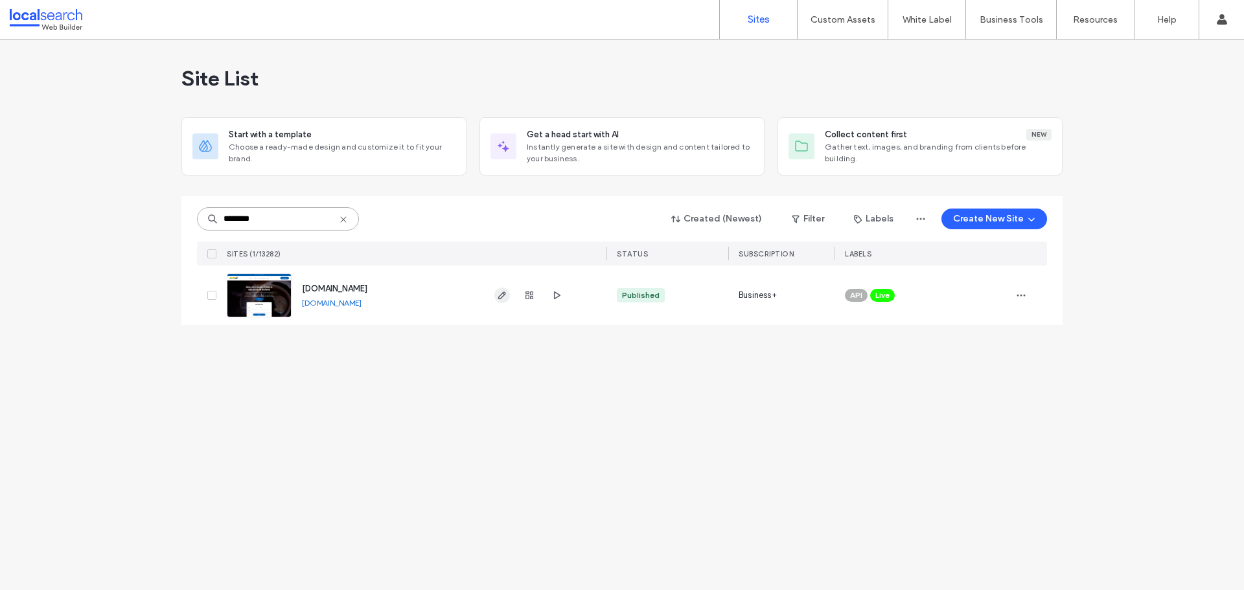
type input "********"
click at [504, 301] on span "button" at bounding box center [502, 296] width 16 height 16
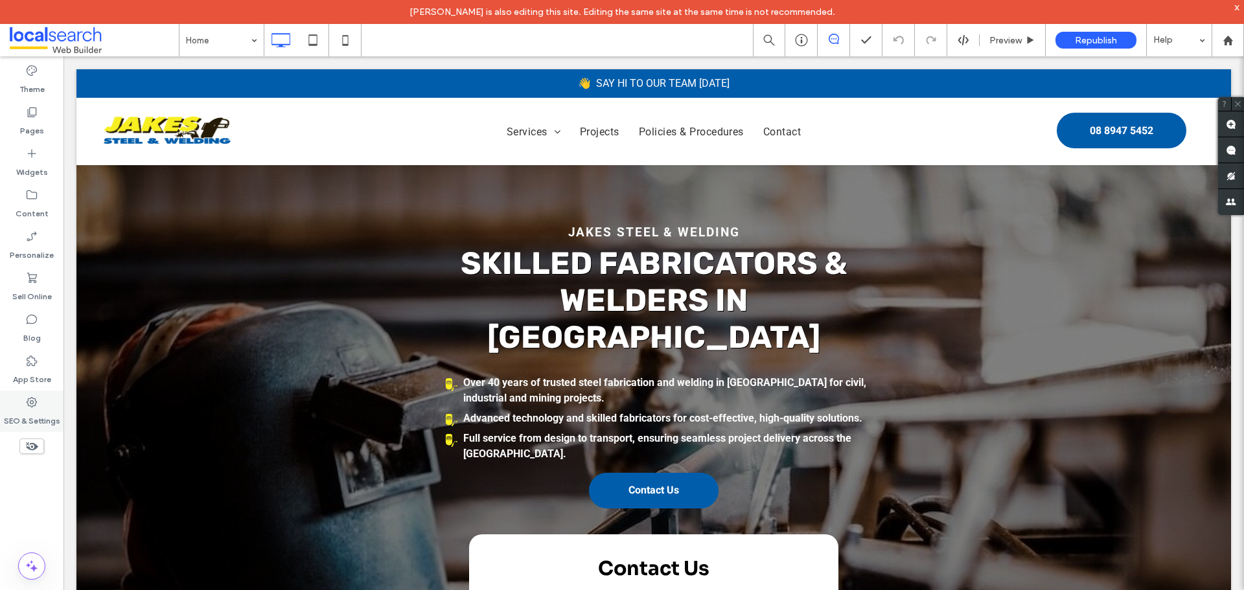
click at [36, 408] on icon at bounding box center [31, 402] width 13 height 13
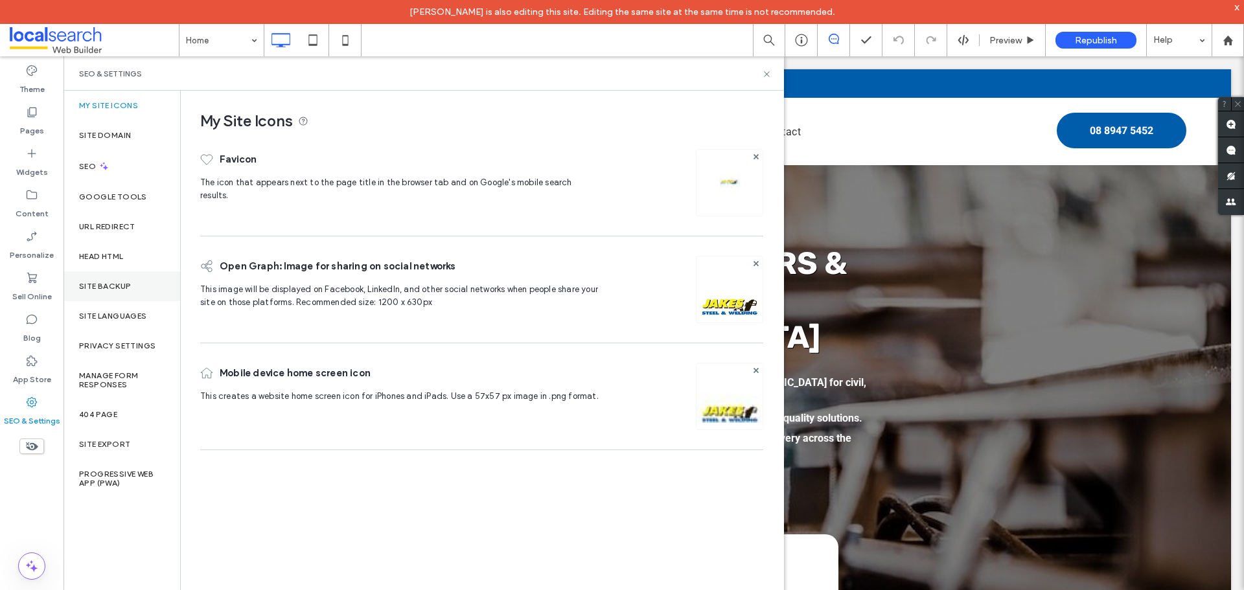
drag, startPoint x: 124, startPoint y: 288, endPoint x: 131, endPoint y: 283, distance: 7.9
click at [124, 288] on label "Site Backup" at bounding box center [105, 286] width 52 height 9
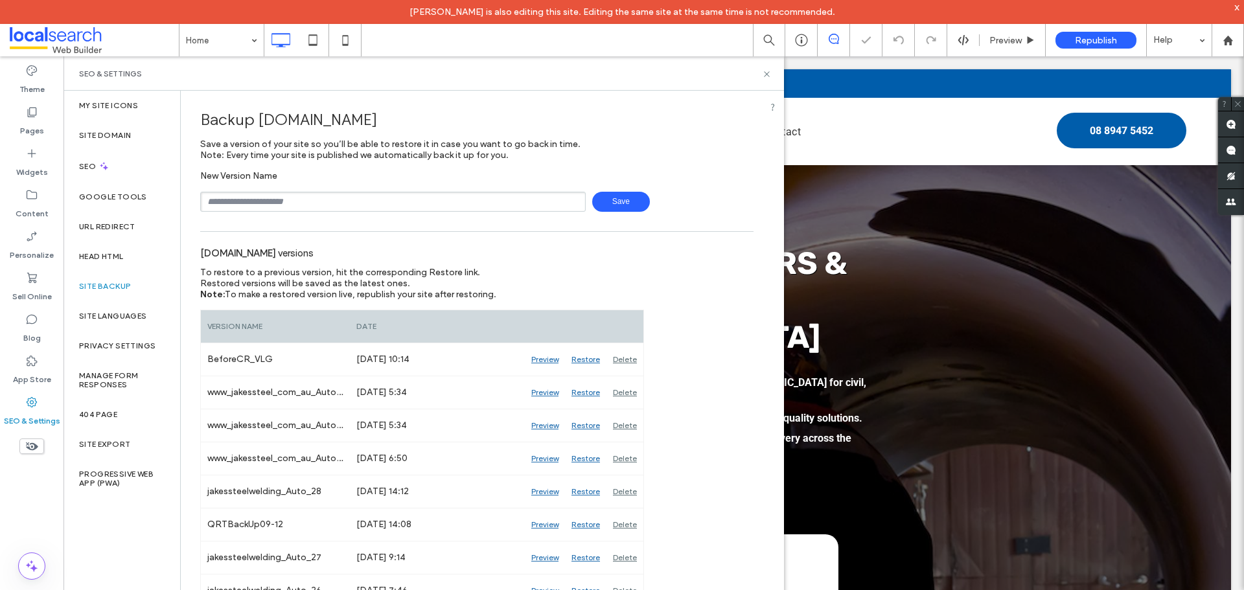
click at [334, 201] on input "text" at bounding box center [393, 202] width 386 height 20
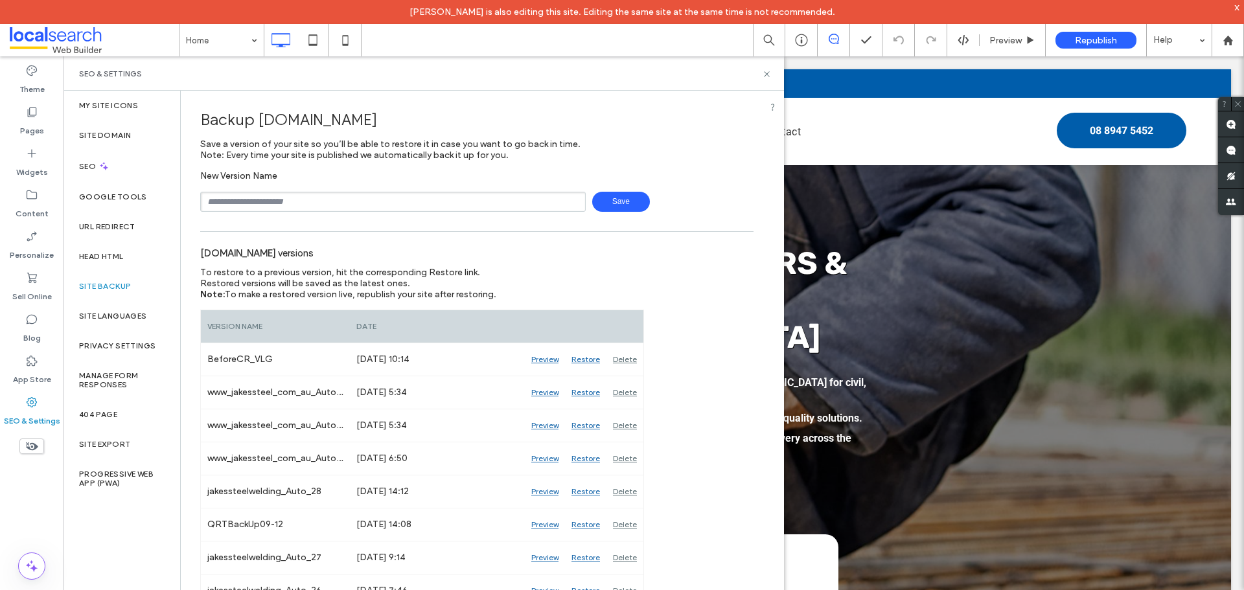
click at [429, 206] on input "text" at bounding box center [393, 202] width 386 height 20
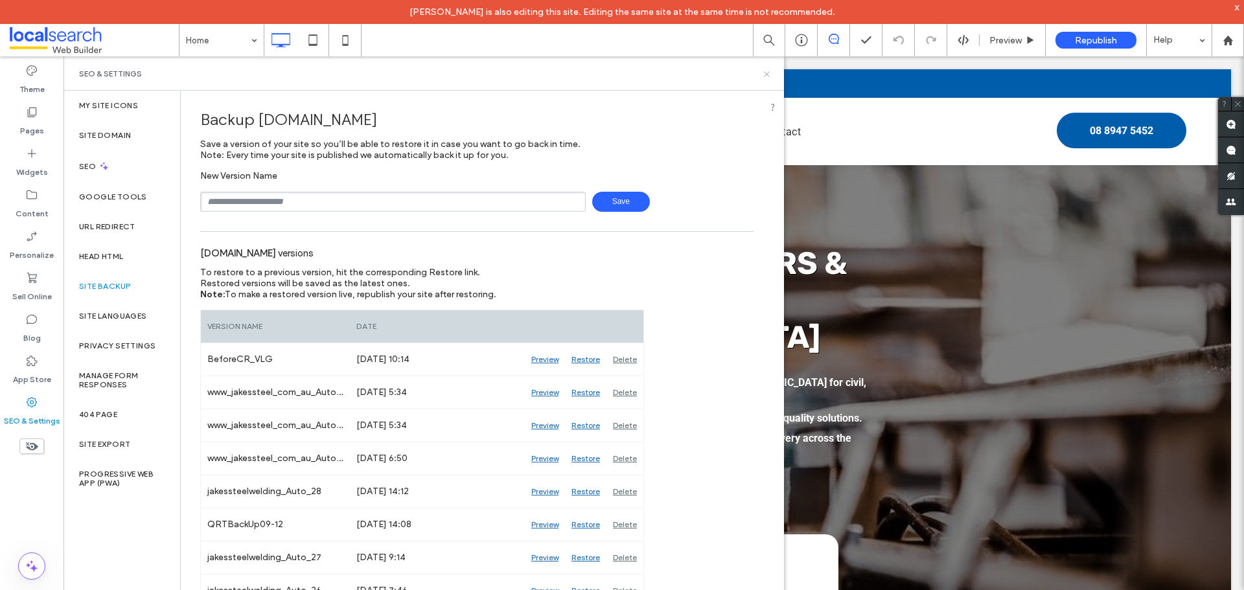
click at [764, 73] on icon at bounding box center [767, 74] width 10 height 10
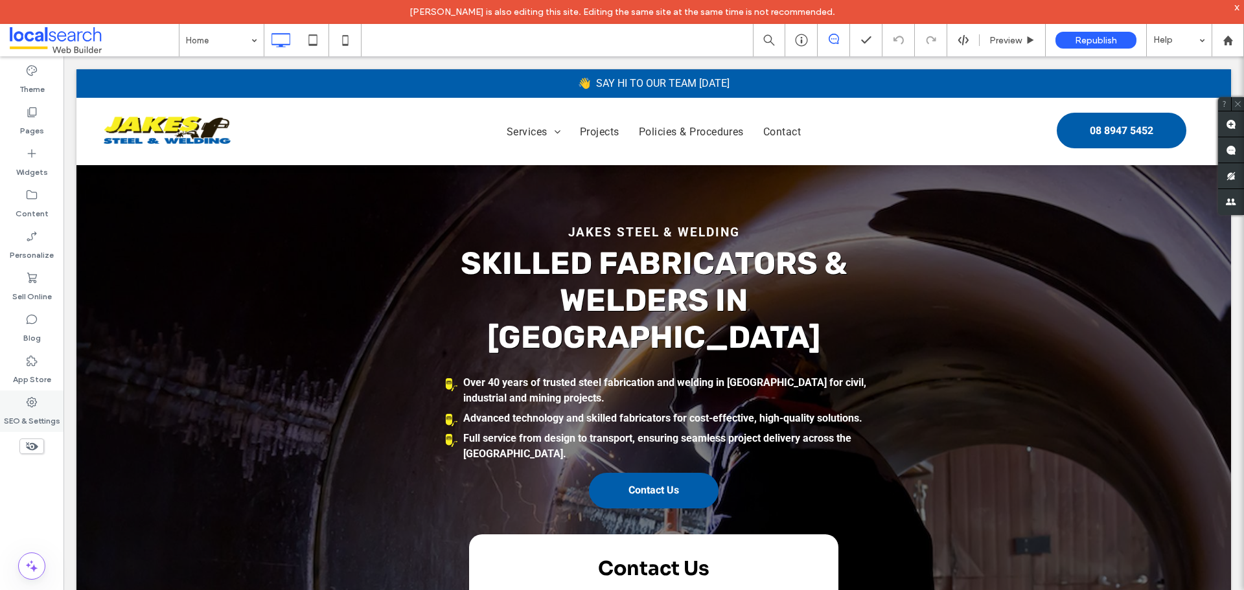
click at [24, 407] on div "SEO & Settings" at bounding box center [32, 411] width 64 height 41
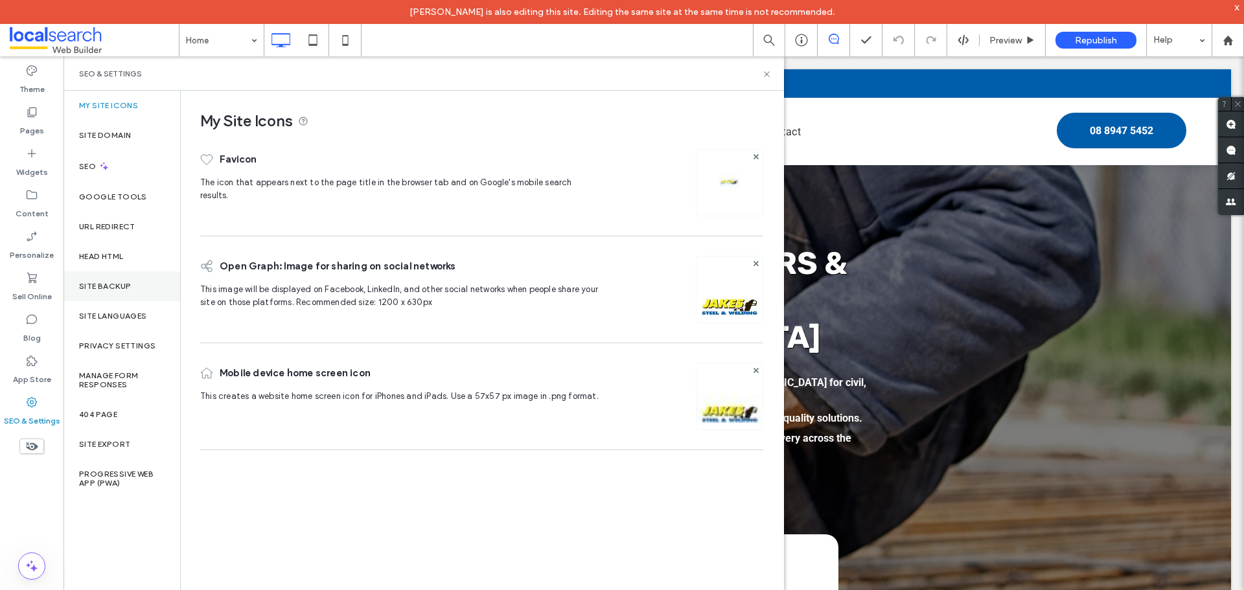
click at [133, 296] on div "Site Backup" at bounding box center [122, 287] width 117 height 30
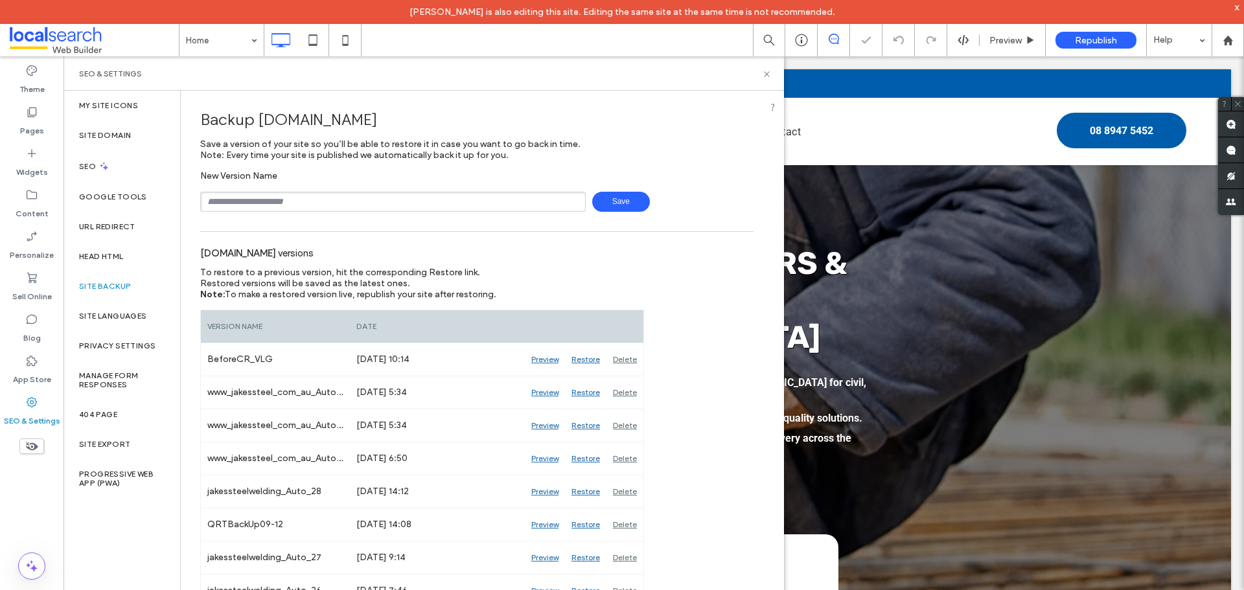
click at [339, 202] on input "text" at bounding box center [393, 202] width 386 height 20
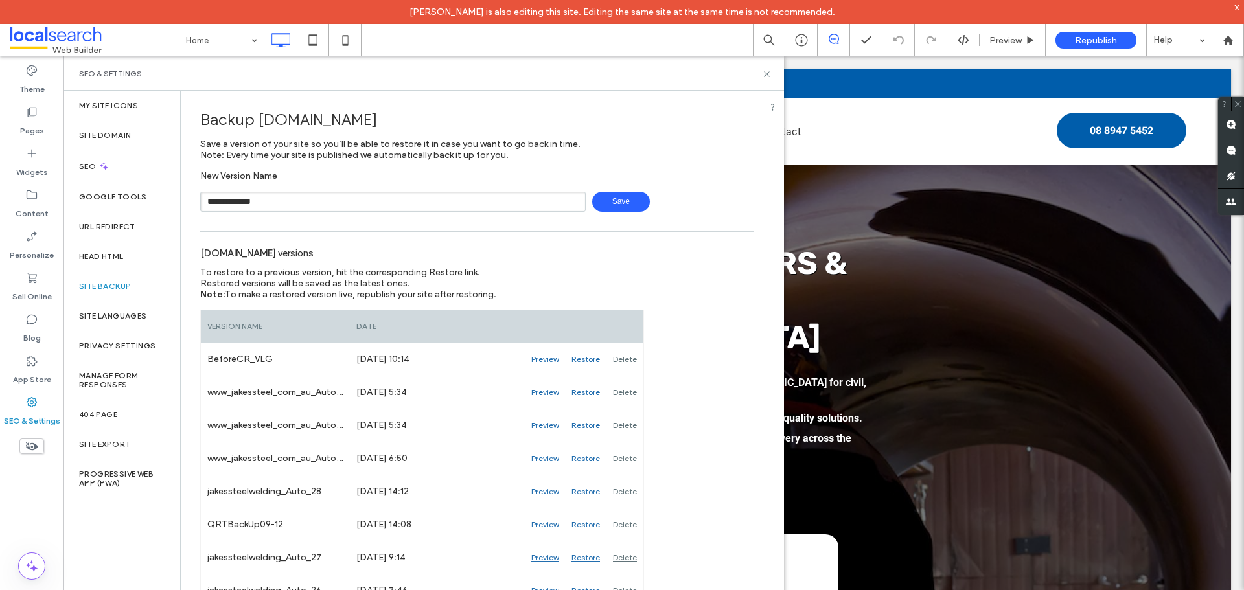
type input "**********"
click at [616, 201] on span "Save" at bounding box center [621, 202] width 58 height 20
click at [771, 75] on icon at bounding box center [767, 74] width 10 height 10
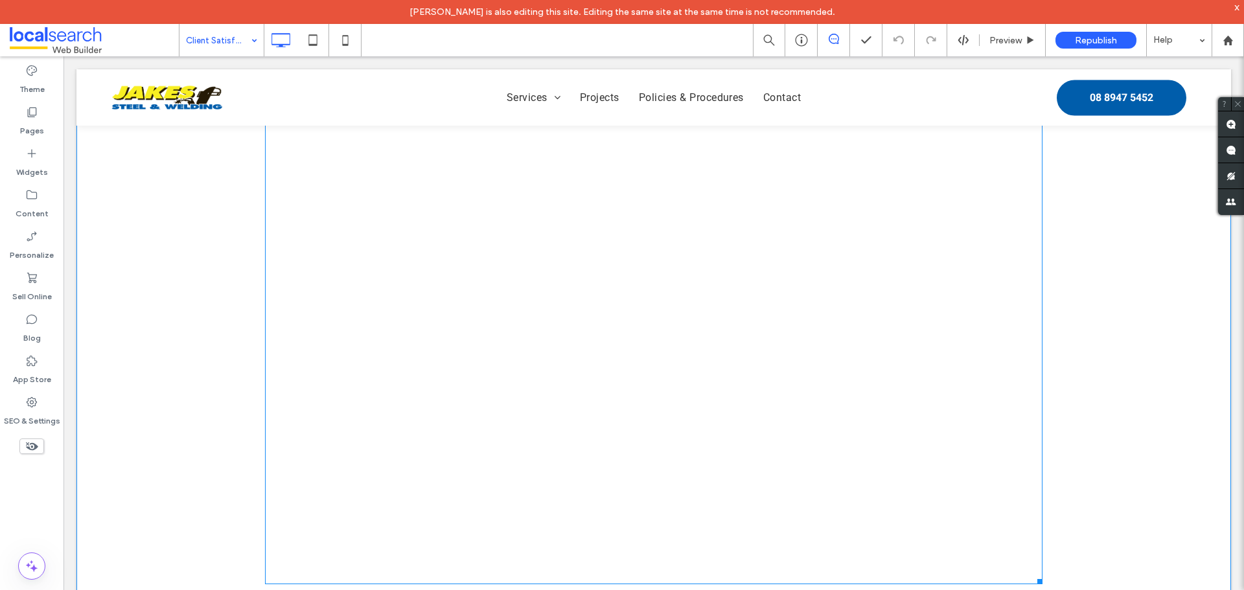
scroll to position [1750, 0]
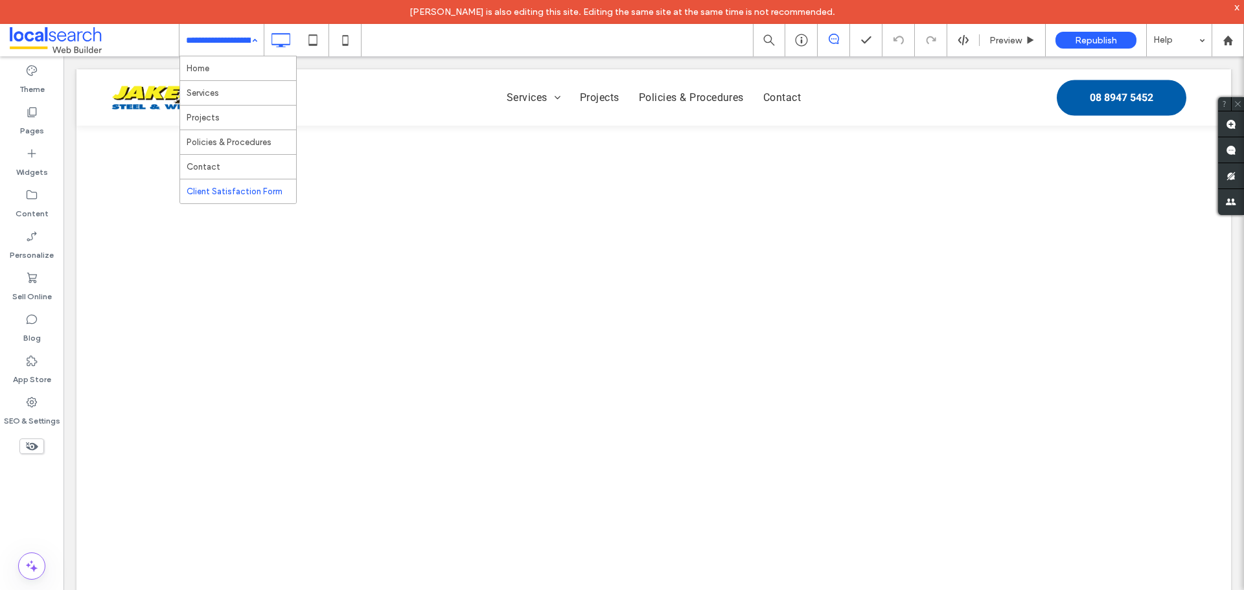
click at [255, 37] on div "Home Services Projects Policies & Procedures Contact Client Satisfaction Form" at bounding box center [222, 40] width 84 height 32
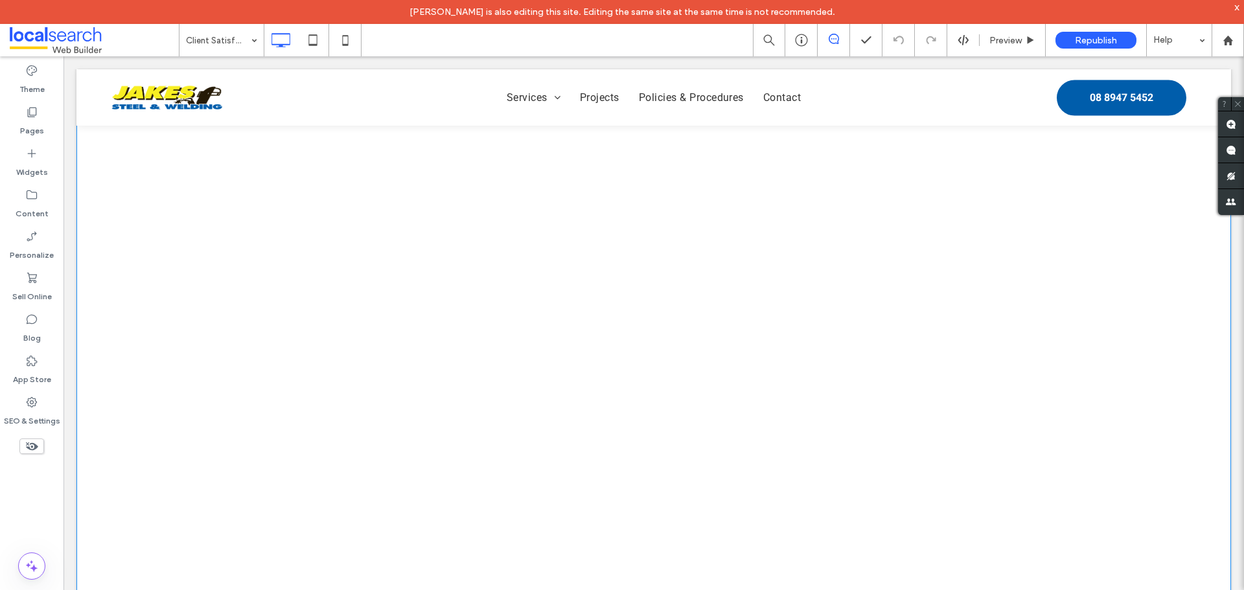
scroll to position [1231, 0]
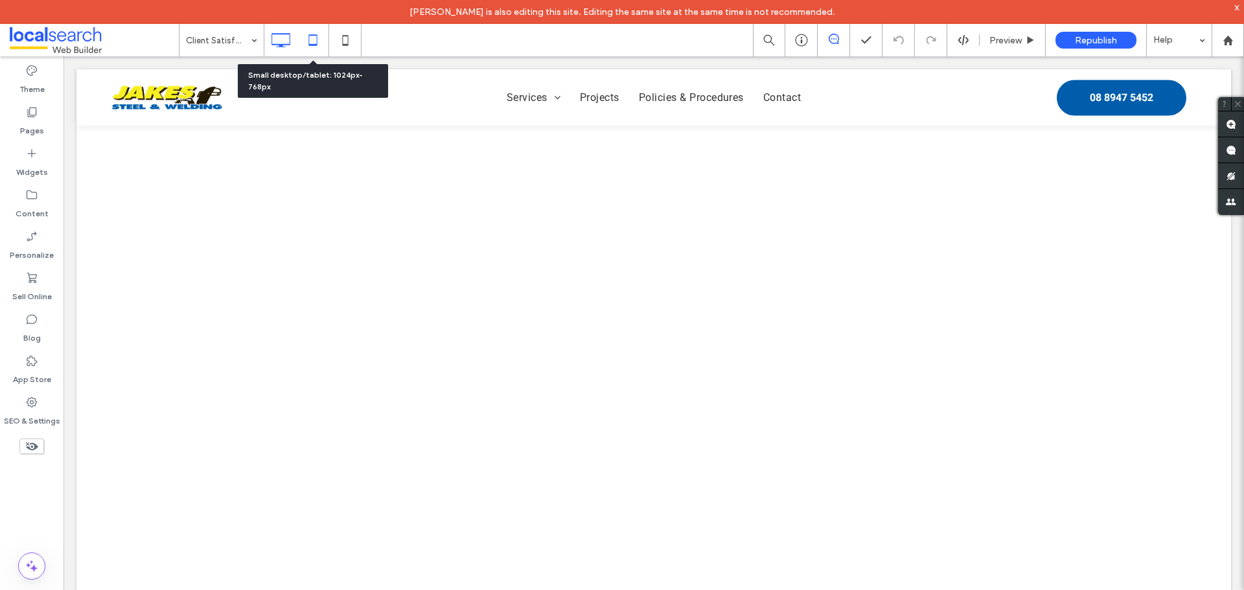
click at [314, 39] on icon at bounding box center [313, 40] width 26 height 26
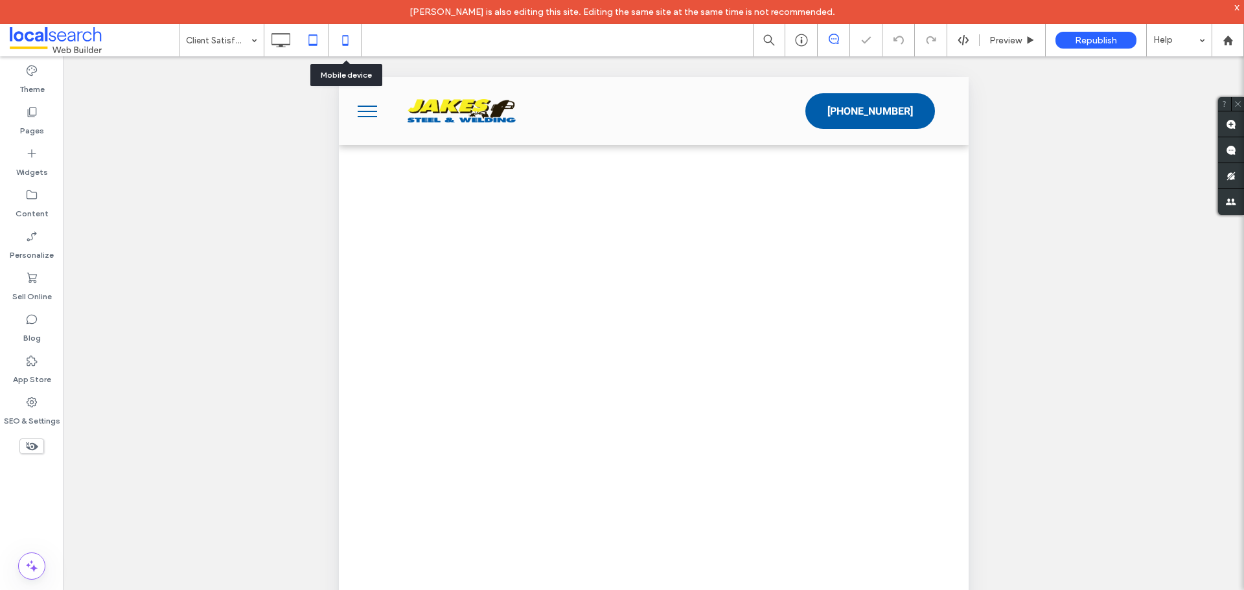
click at [336, 39] on icon at bounding box center [345, 40] width 26 height 26
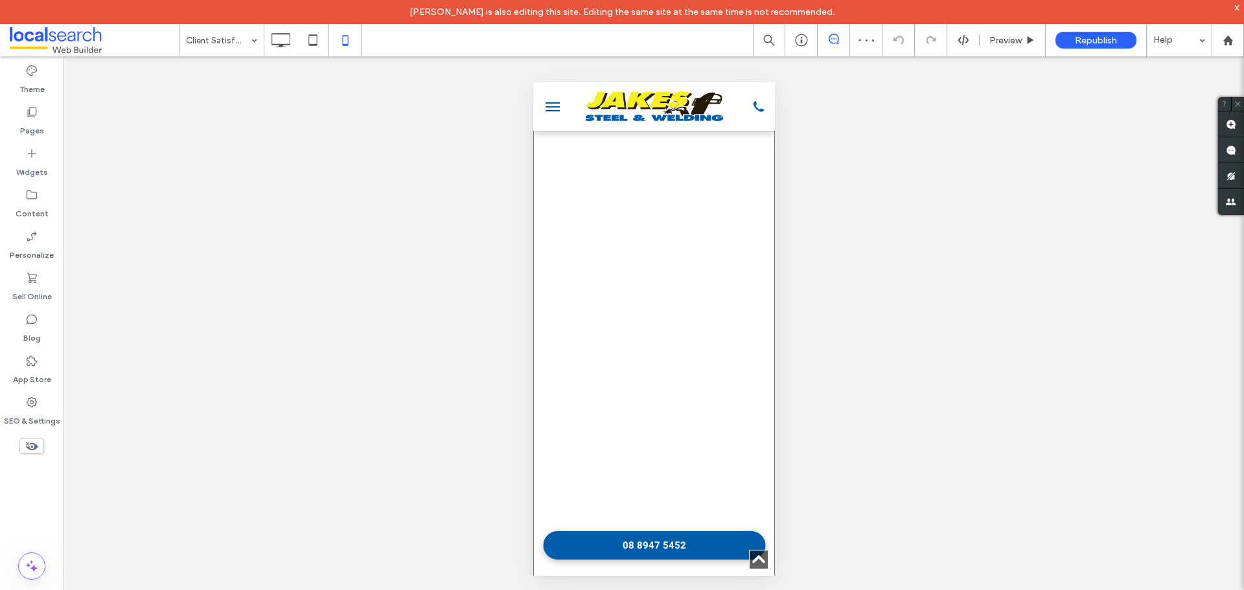
scroll to position [518, 0]
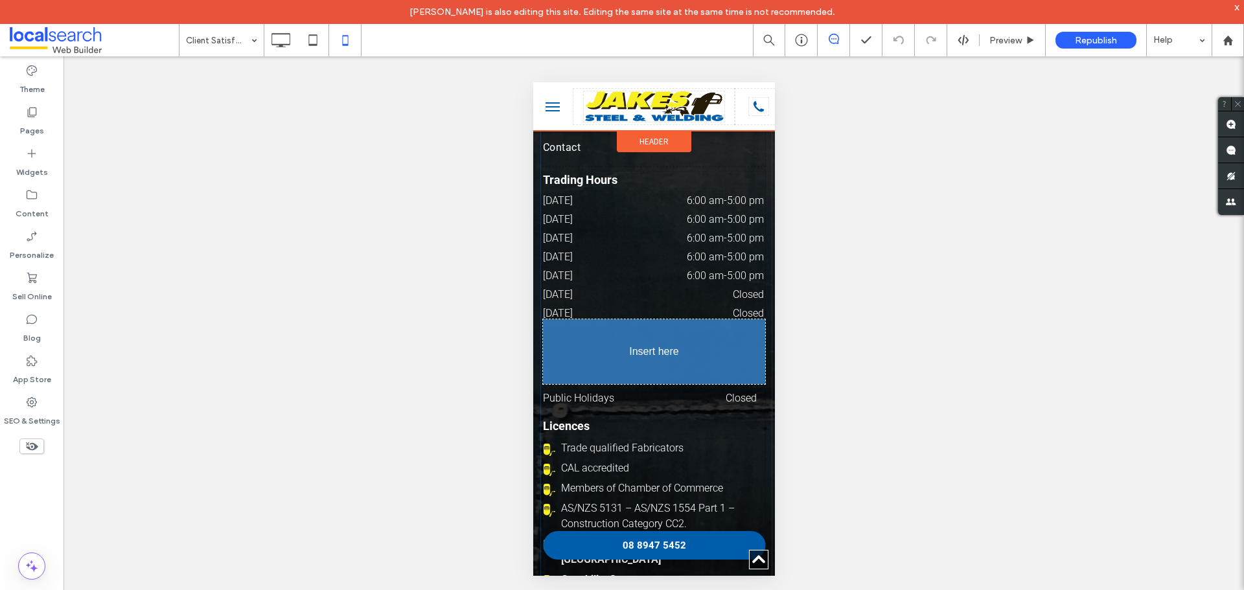
drag, startPoint x: 614, startPoint y: 390, endPoint x: 621, endPoint y: 390, distance: 7.1
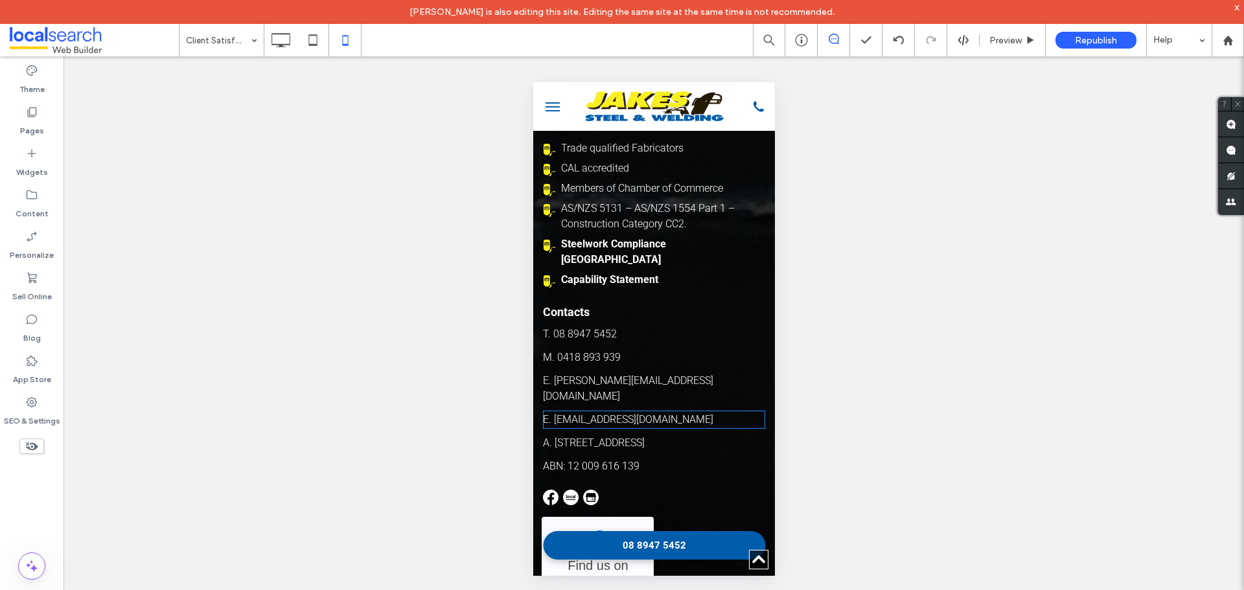
scroll to position [3175, 0]
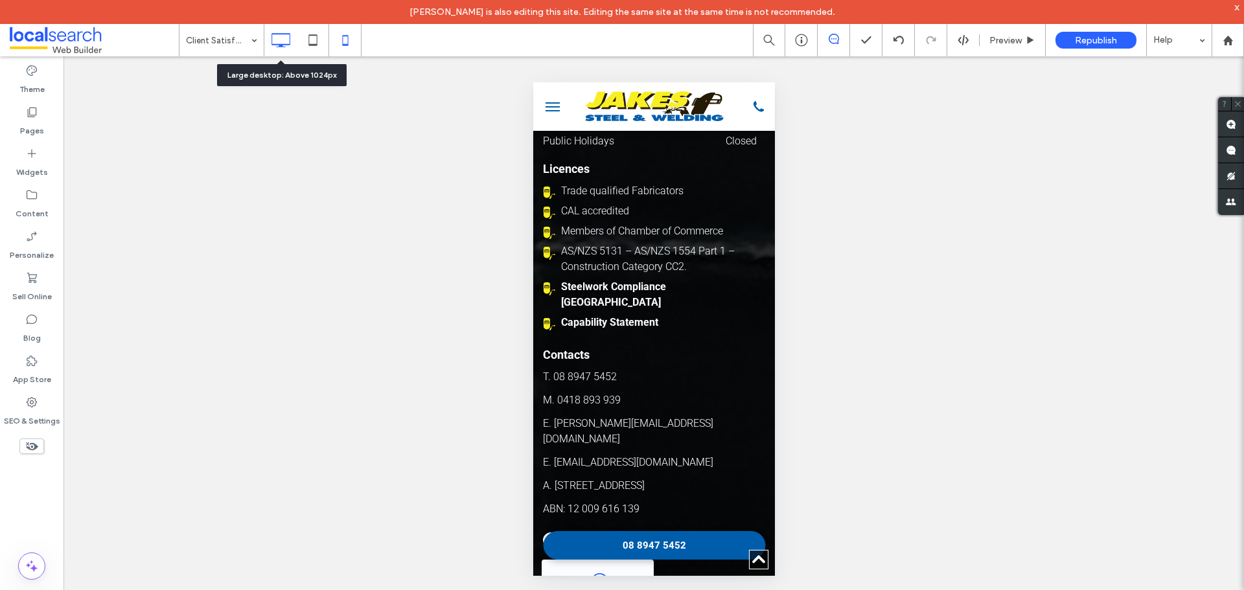
click at [283, 30] on icon at bounding box center [281, 40] width 26 height 26
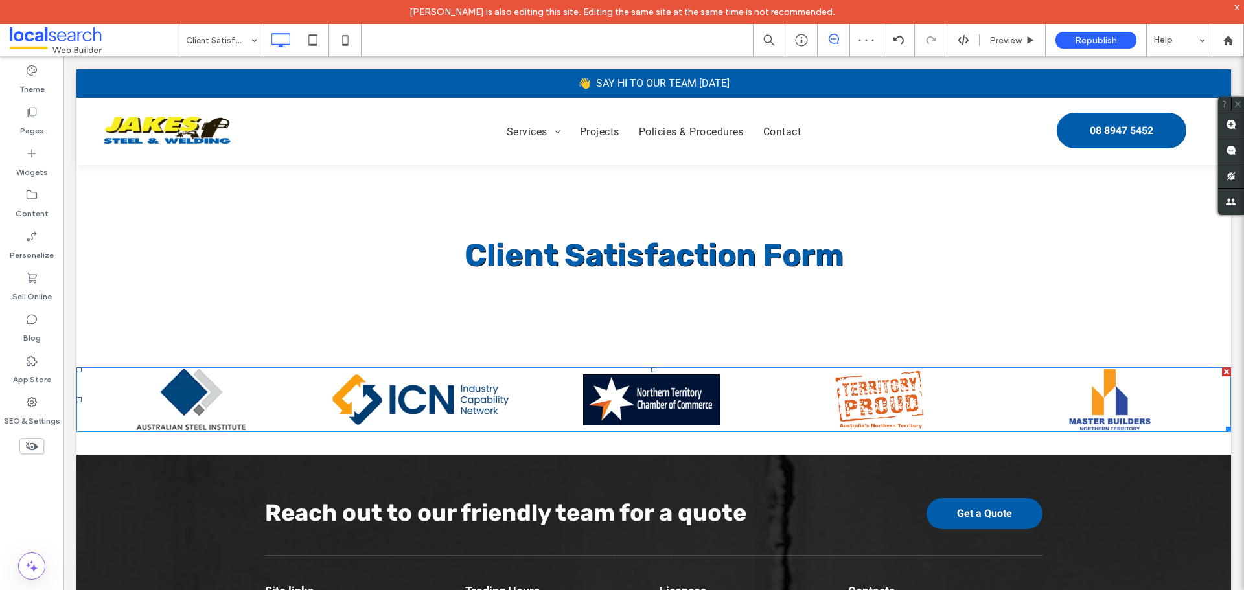
scroll to position [0, 0]
click at [32, 399] on icon at bounding box center [31, 402] width 13 height 13
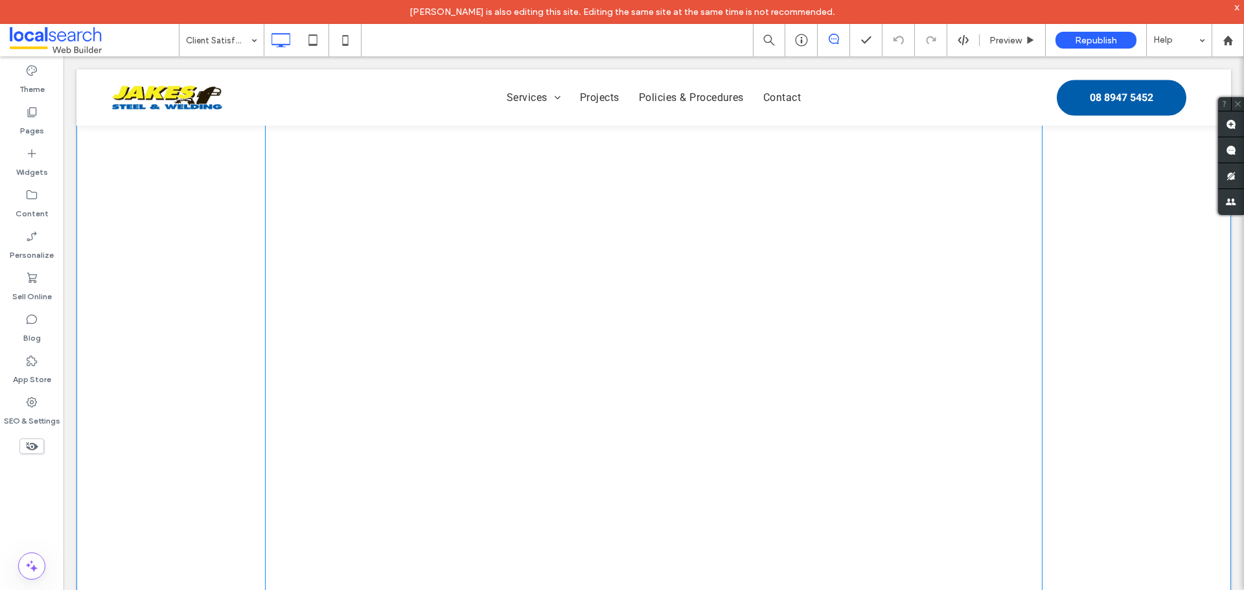
scroll to position [389, 0]
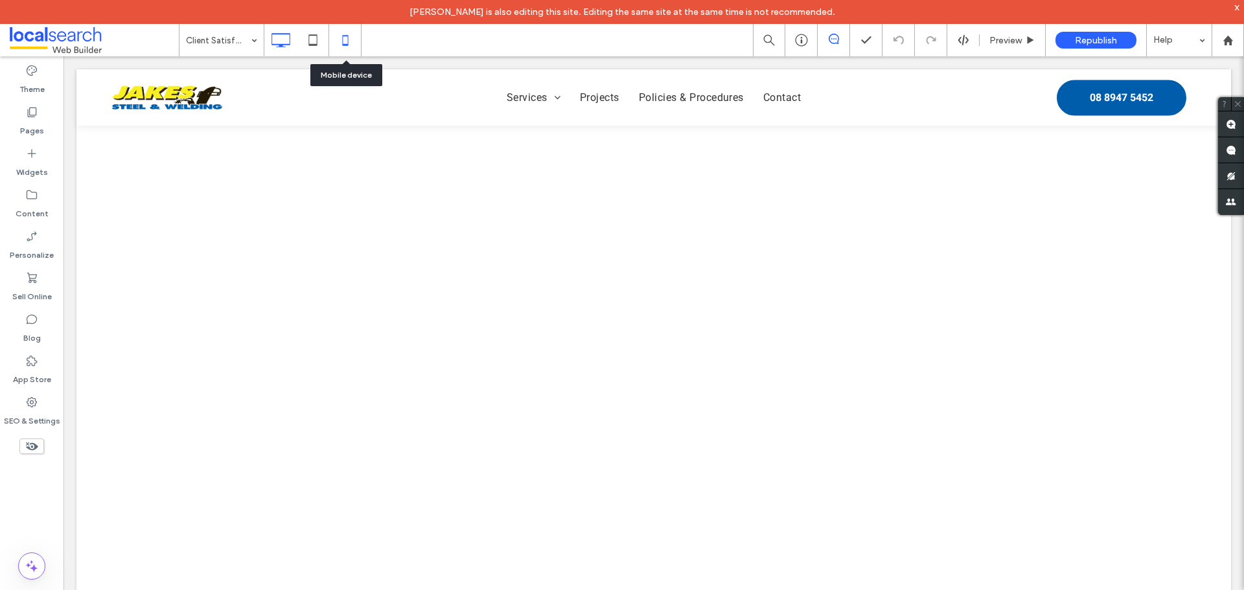
click at [342, 45] on icon at bounding box center [345, 40] width 26 height 26
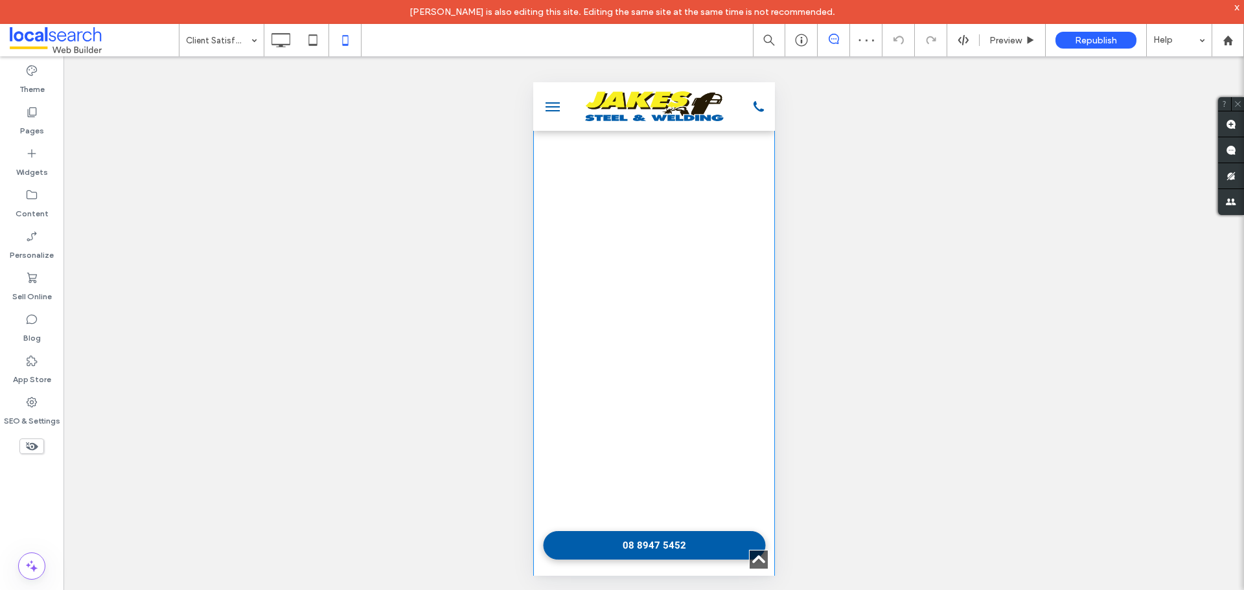
scroll to position [1658, 0]
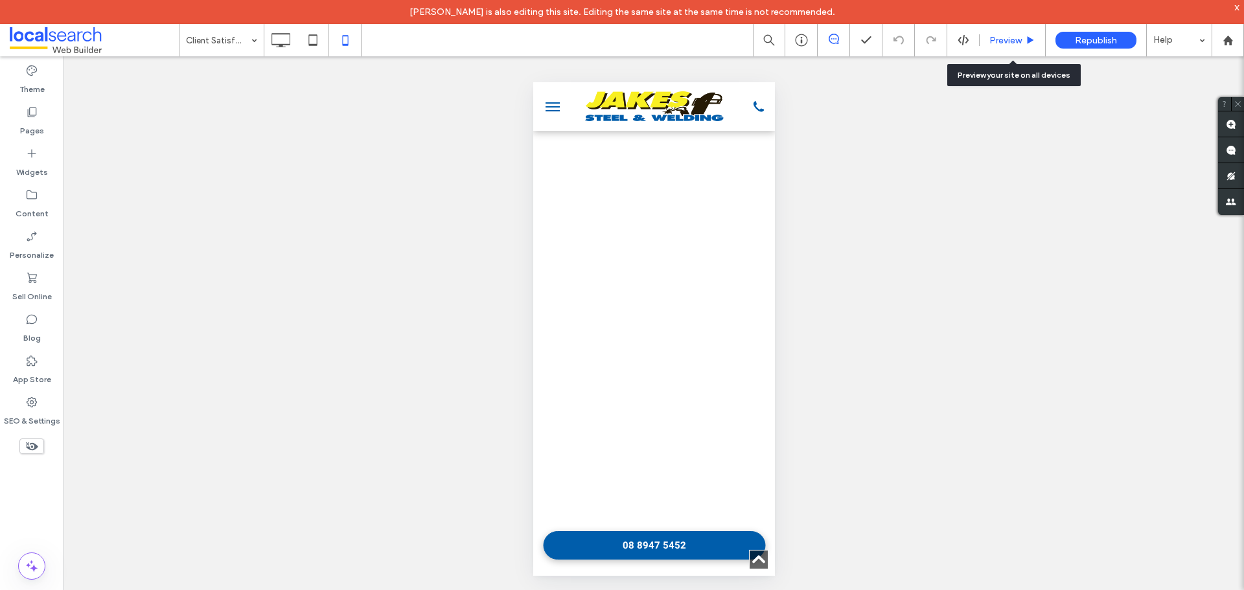
click at [1020, 33] on div "Preview" at bounding box center [1013, 40] width 66 height 32
click at [1015, 37] on span "Preview" at bounding box center [1006, 40] width 32 height 11
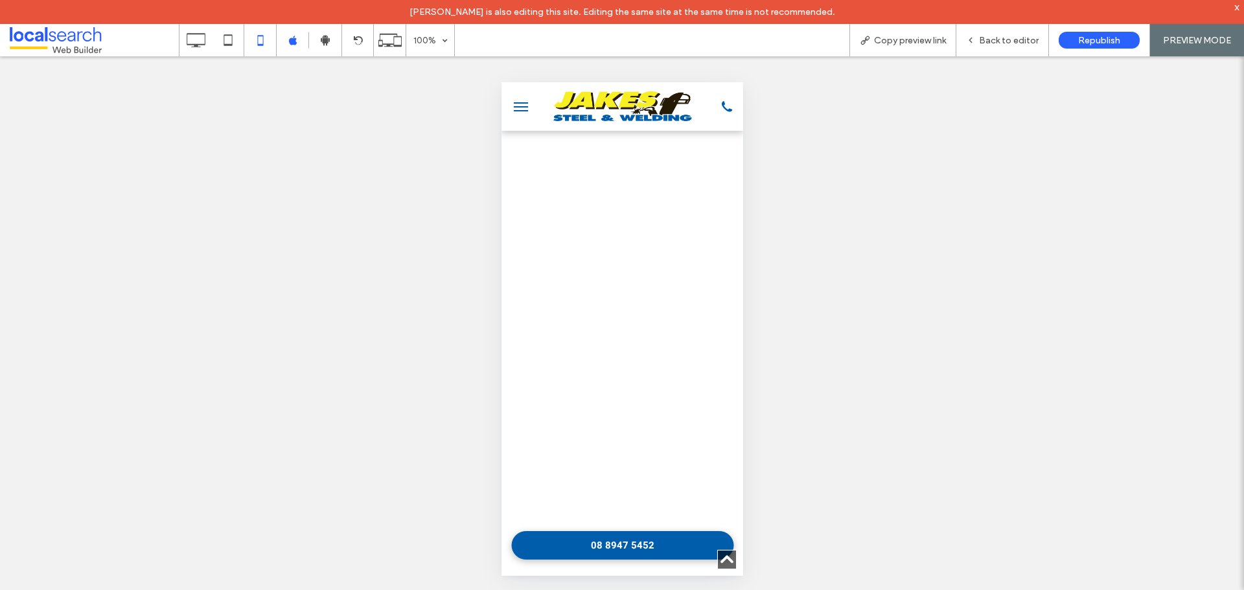
scroll to position [686, 0]
click at [205, 36] on use at bounding box center [196, 40] width 19 height 14
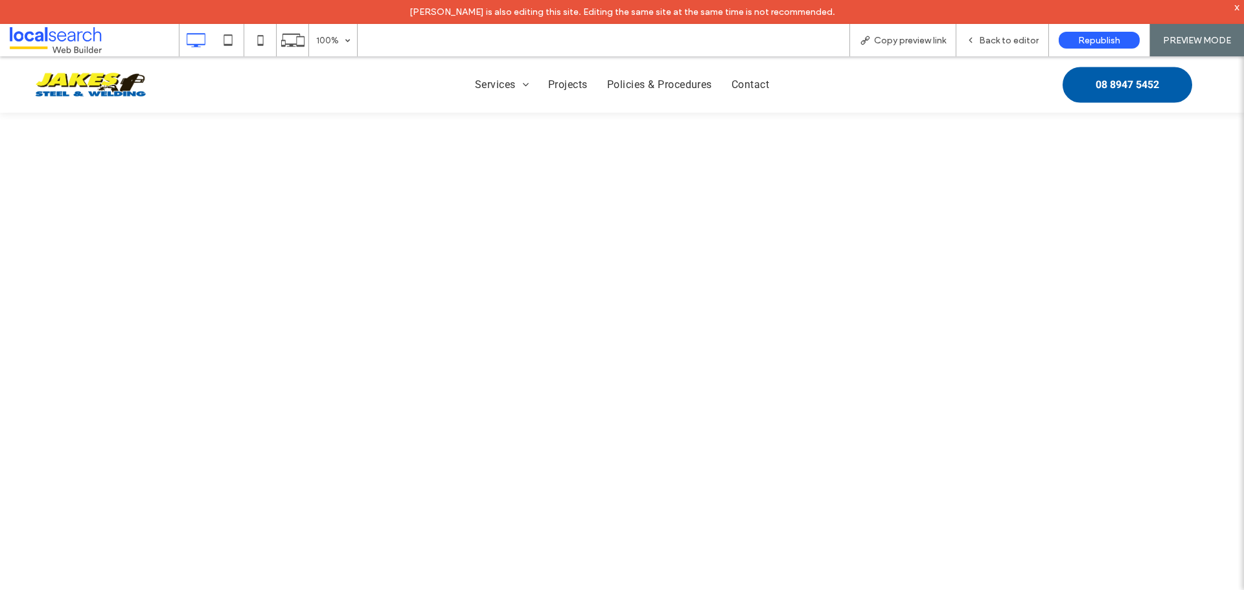
scroll to position [194, 0]
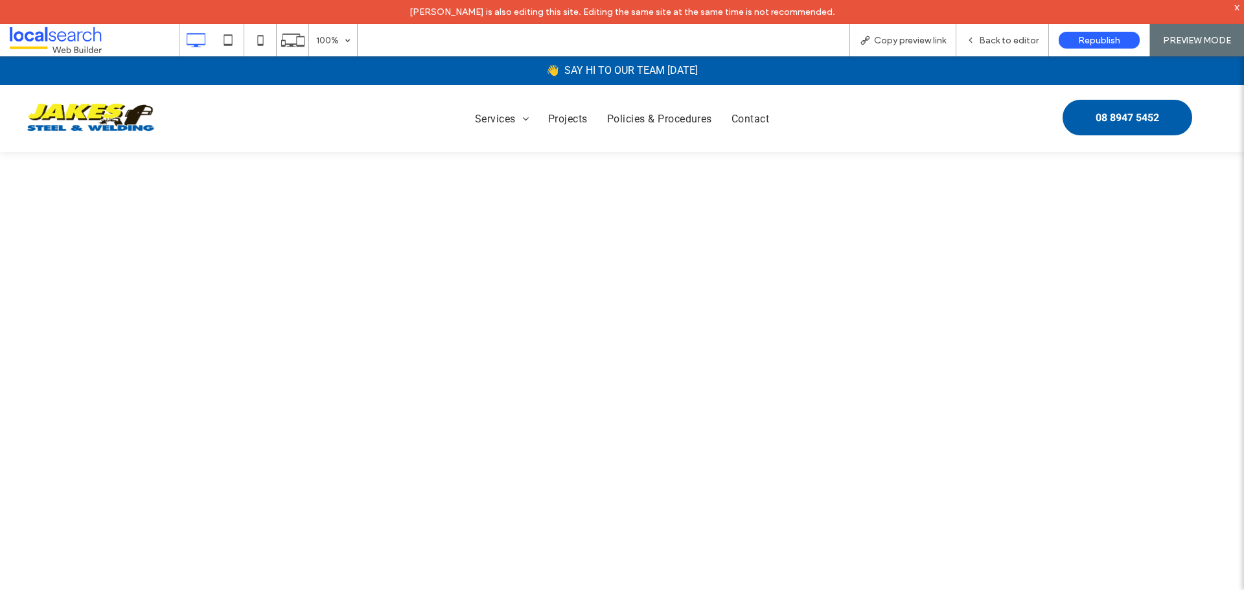
drag, startPoint x: 105, startPoint y: 76, endPoint x: 161, endPoint y: 73, distance: 56.5
click at [157, 73] on div "👋 SAY HI TO OUR TEAM [DATE] Click To Paste" at bounding box center [621, 70] width 1179 height 29
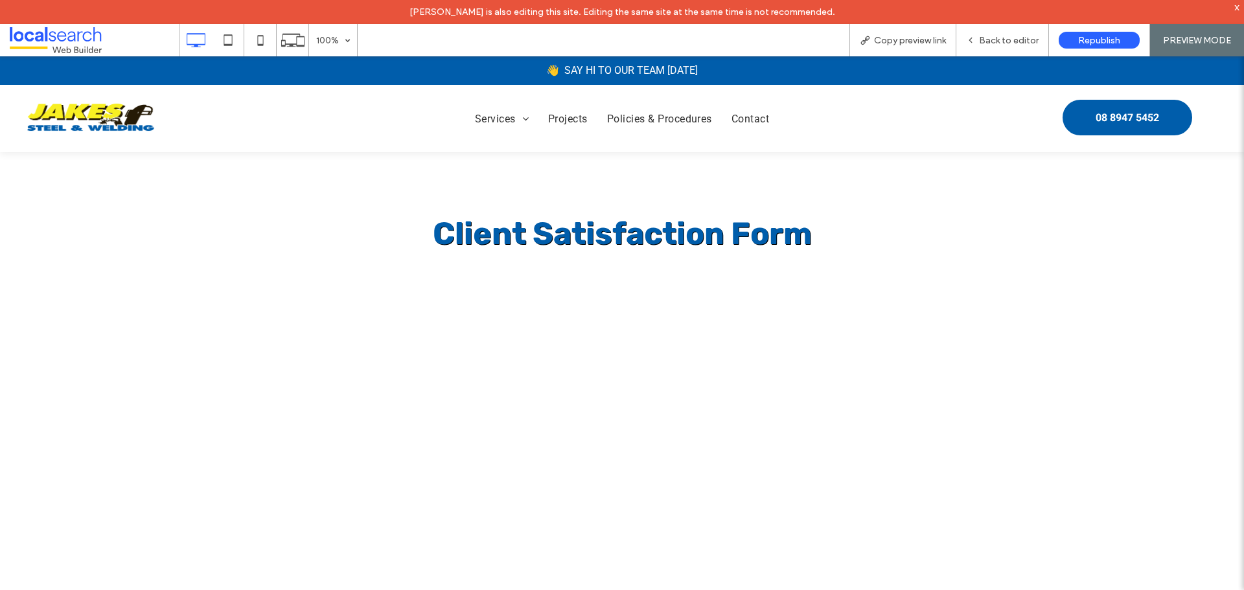
scroll to position [0, 0]
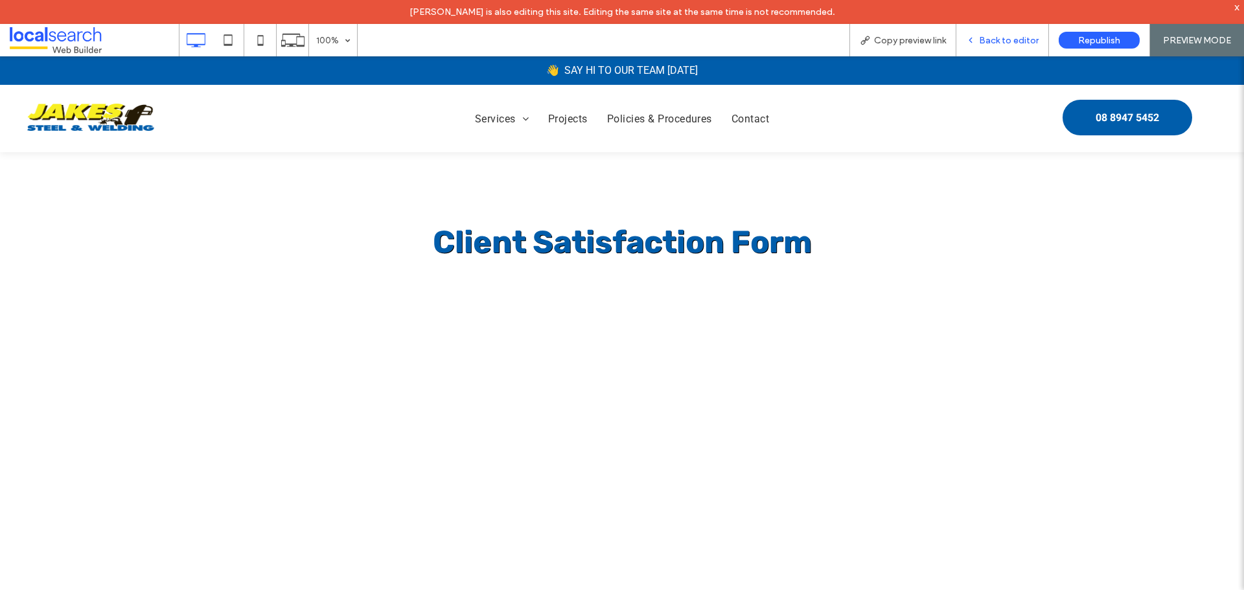
click at [1006, 43] on span "Back to editor" at bounding box center [1009, 40] width 60 height 11
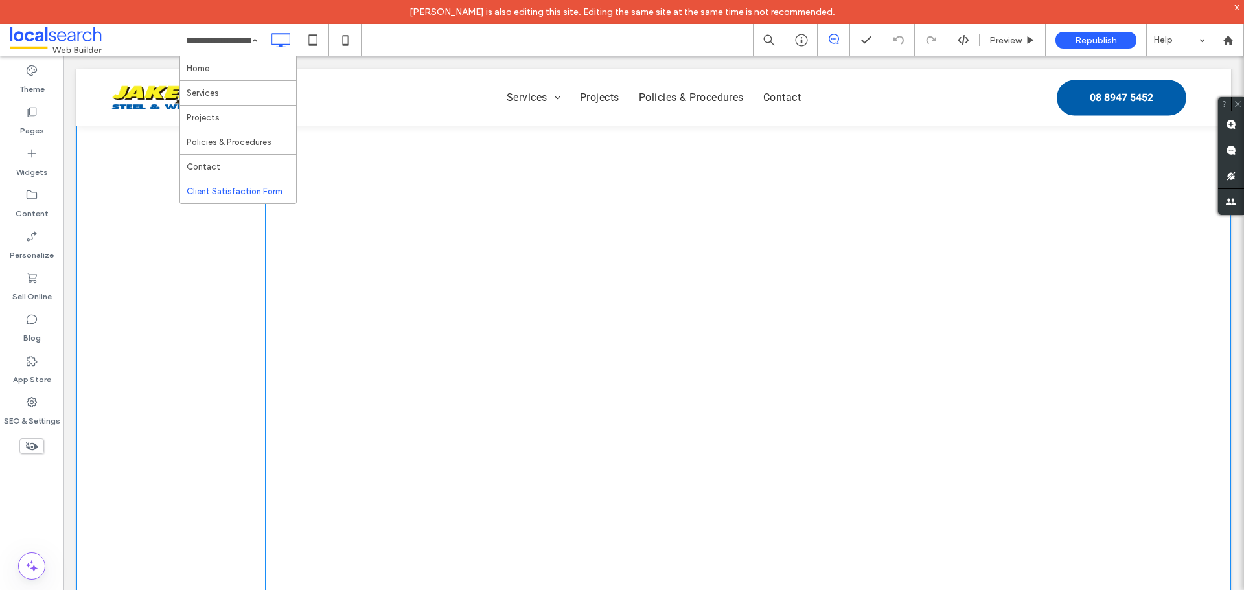
scroll to position [583, 0]
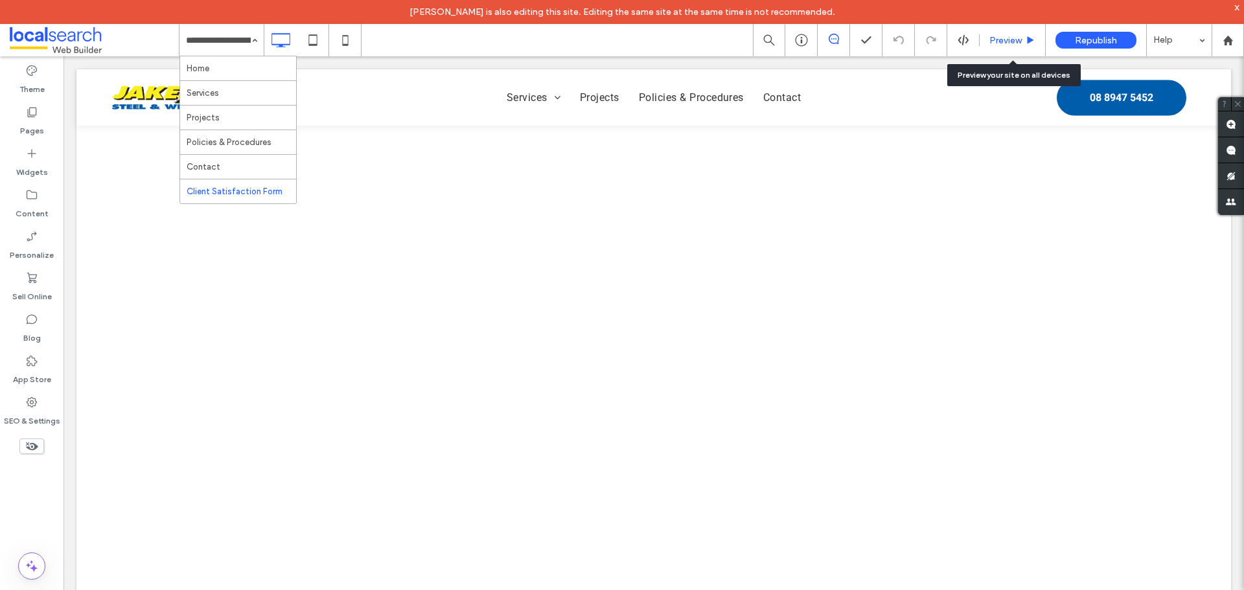
click at [999, 39] on span "Preview" at bounding box center [1006, 40] width 32 height 11
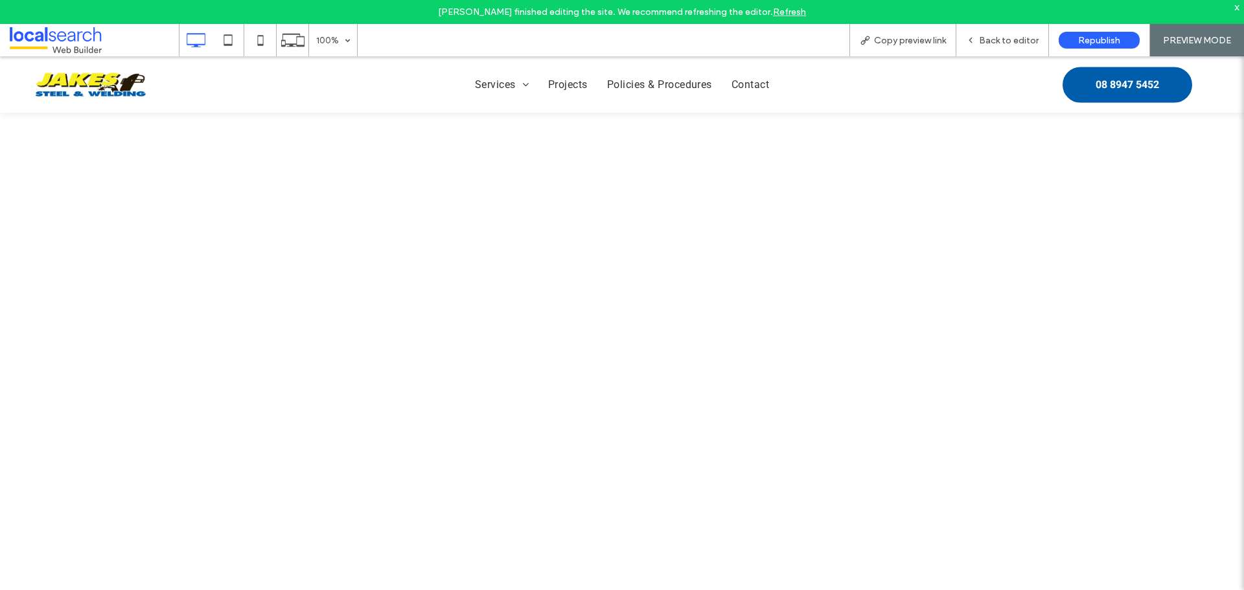
scroll to position [194, 0]
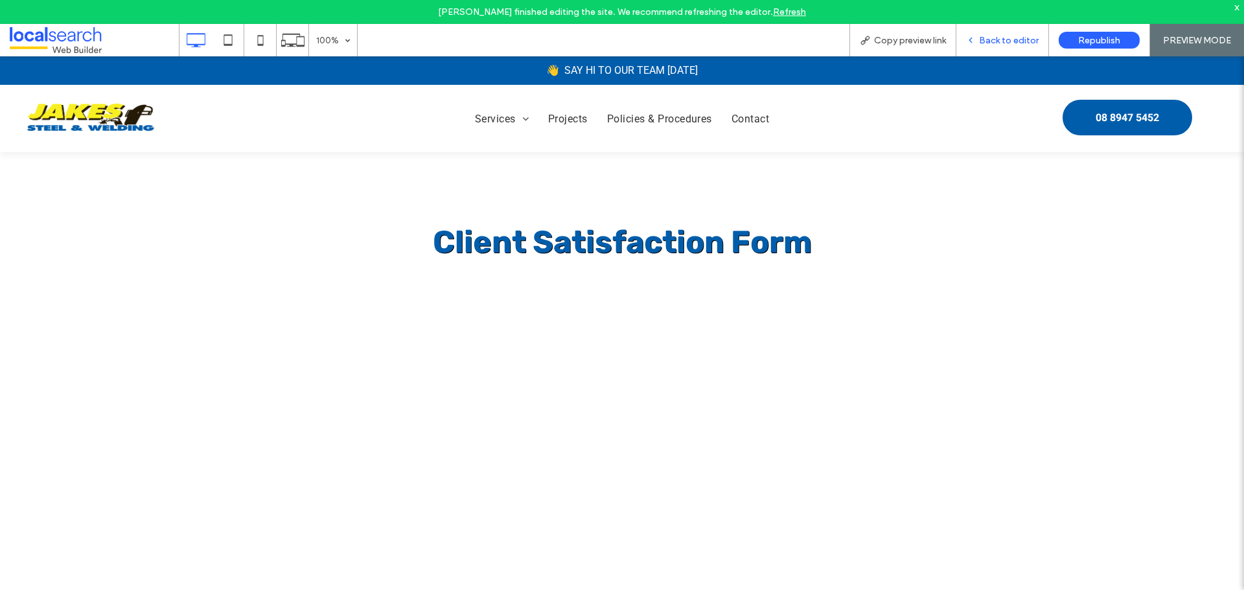
click at [1023, 32] on div "Back to editor" at bounding box center [1002, 40] width 93 height 32
click at [1019, 36] on span "Back to editor" at bounding box center [1009, 40] width 60 height 11
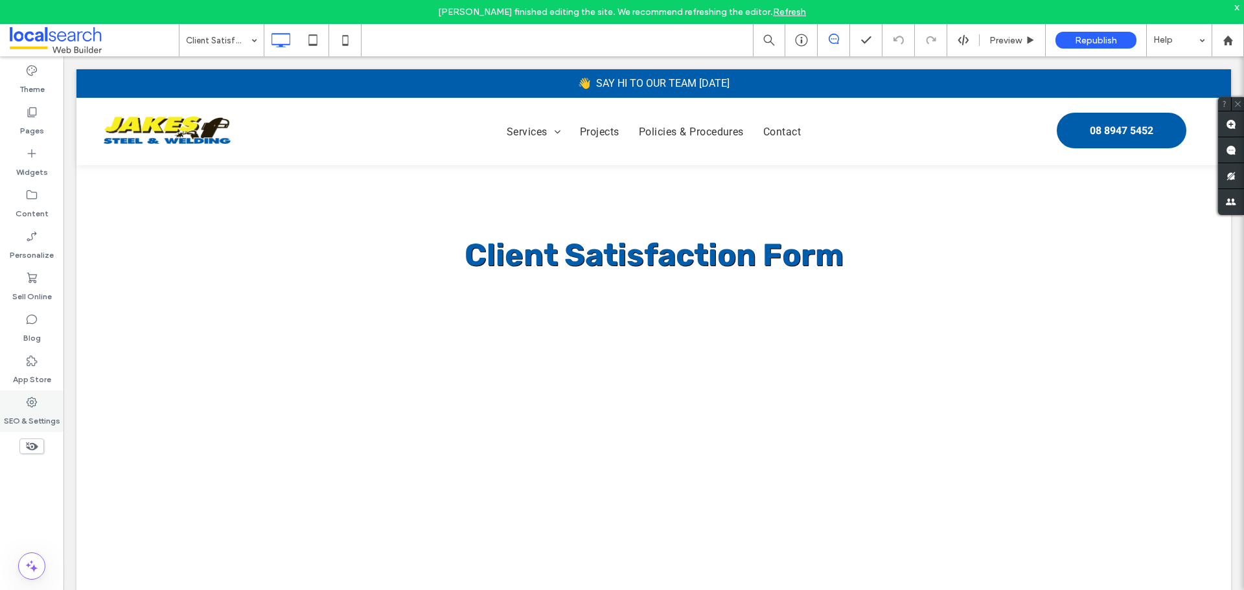
click at [53, 412] on label "SEO & Settings" at bounding box center [32, 418] width 56 height 18
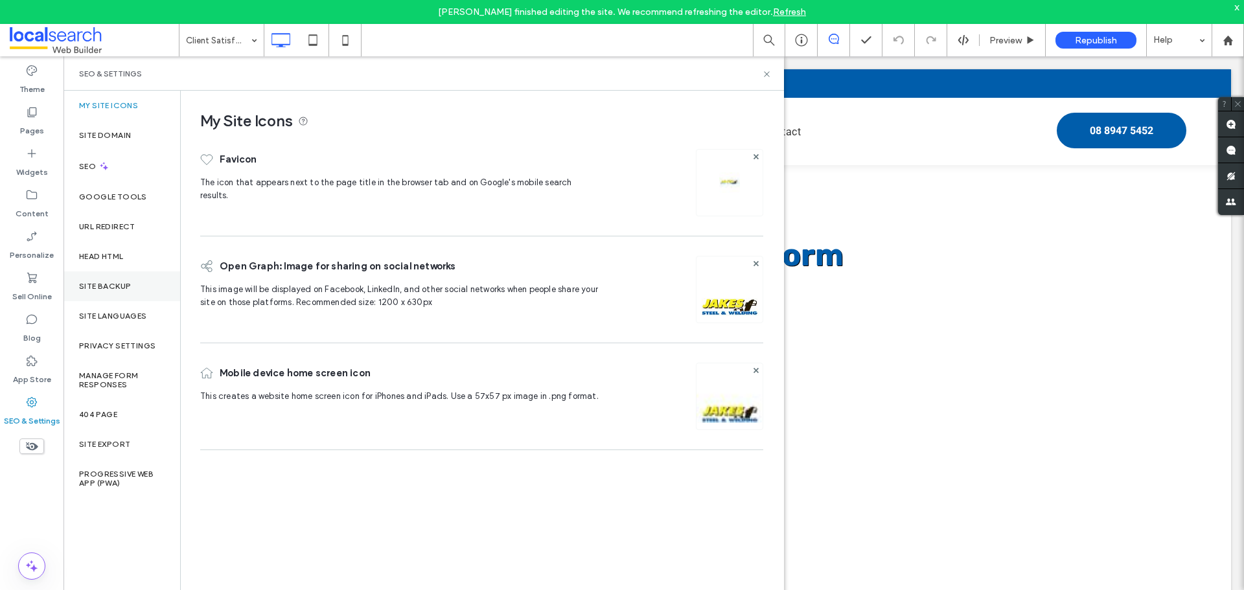
click at [128, 283] on label "Site Backup" at bounding box center [105, 286] width 52 height 9
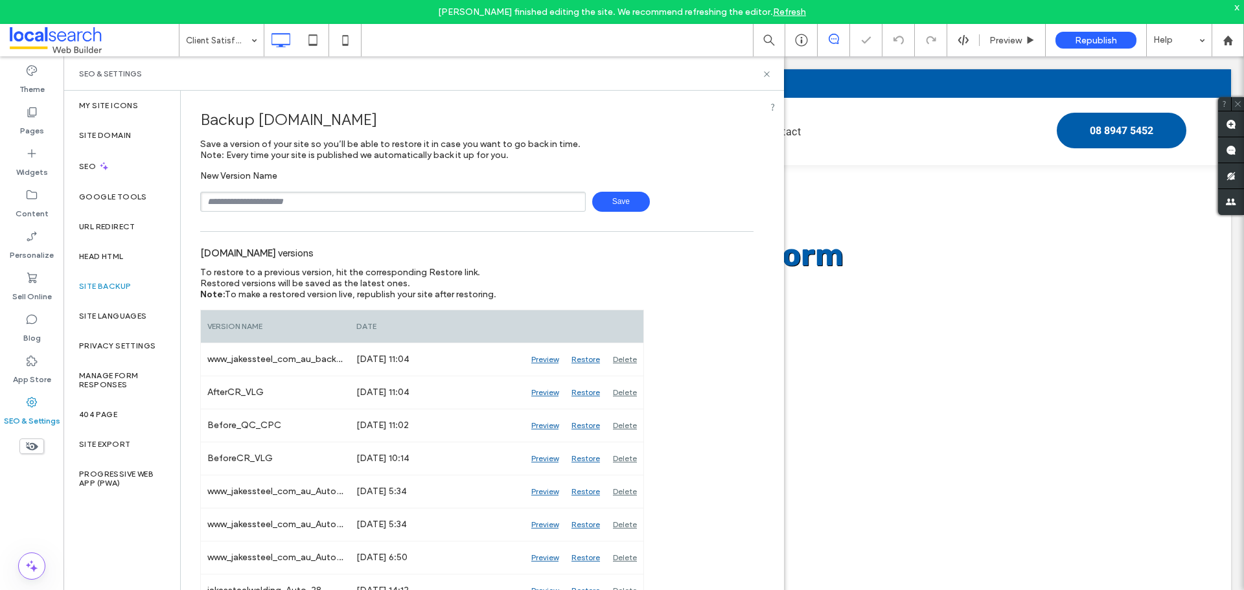
click at [312, 210] on input "text" at bounding box center [393, 202] width 386 height 20
click at [21, 102] on div "Pages" at bounding box center [32, 120] width 64 height 41
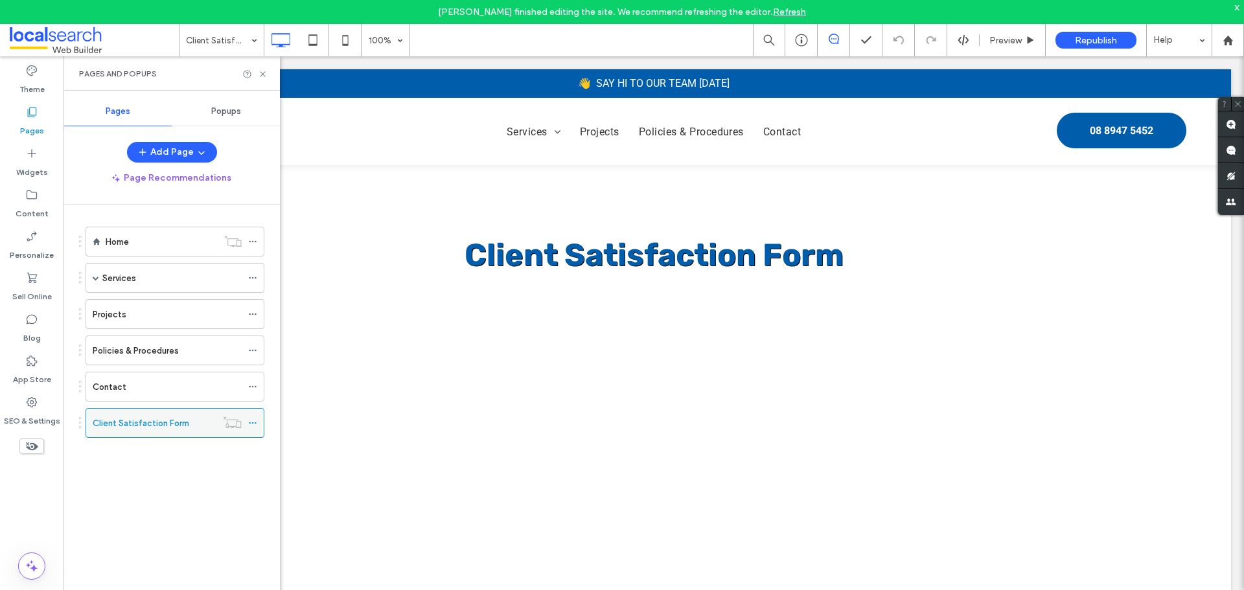
click at [251, 422] on icon at bounding box center [252, 423] width 9 height 9
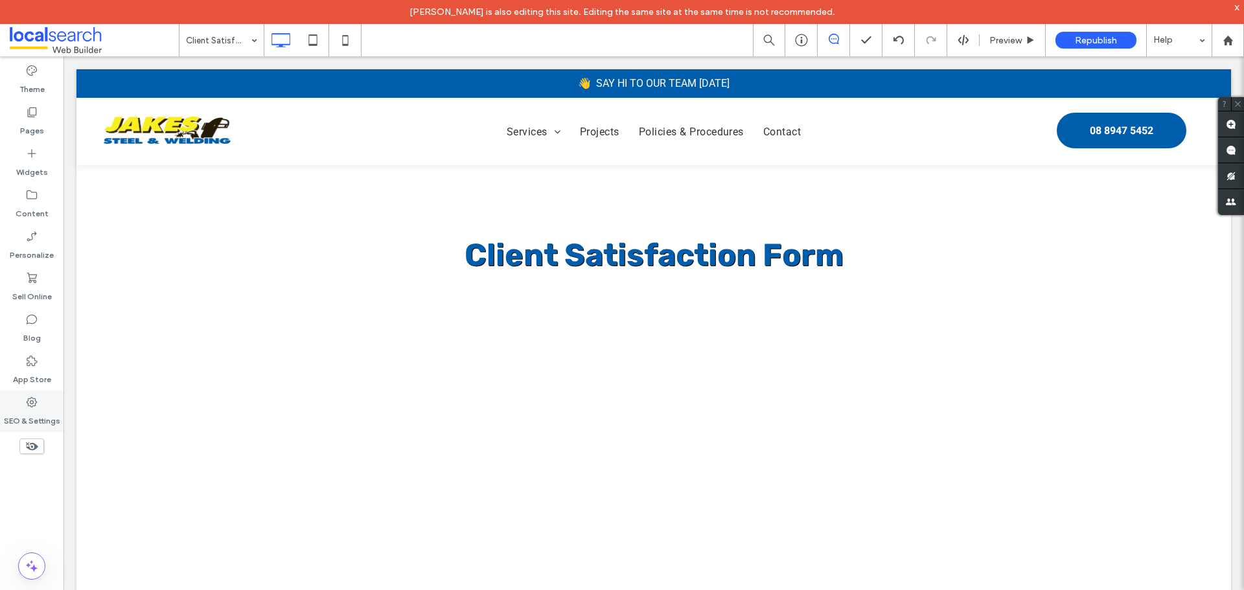
click at [27, 402] on icon at bounding box center [31, 402] width 13 height 13
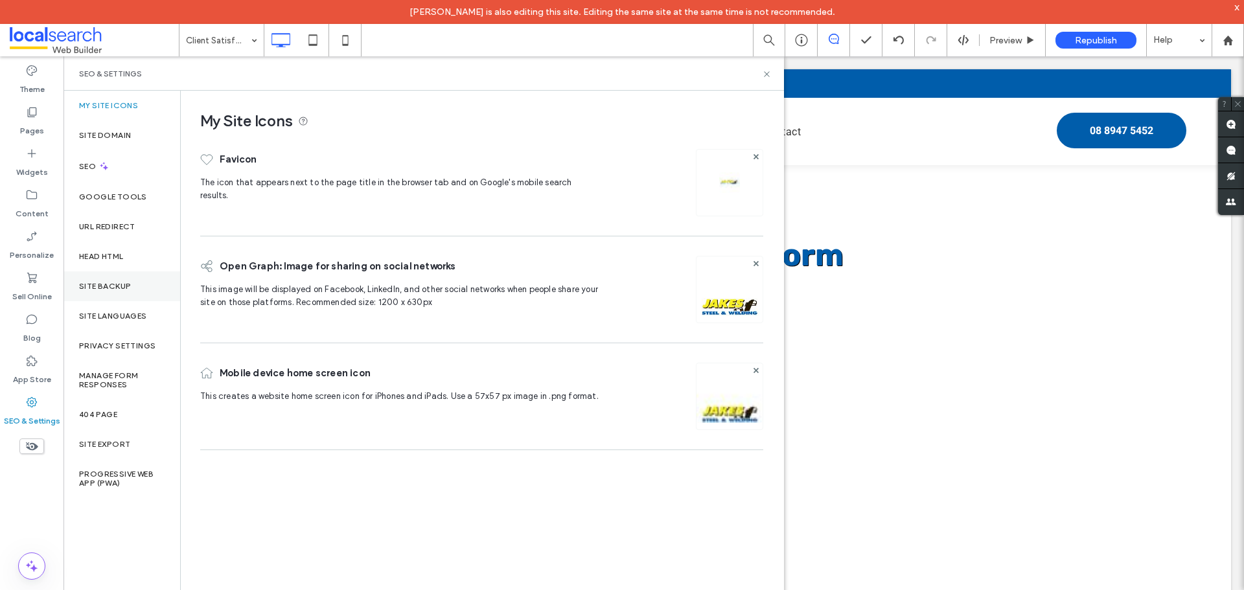
click at [100, 297] on div "Site Backup" at bounding box center [122, 287] width 117 height 30
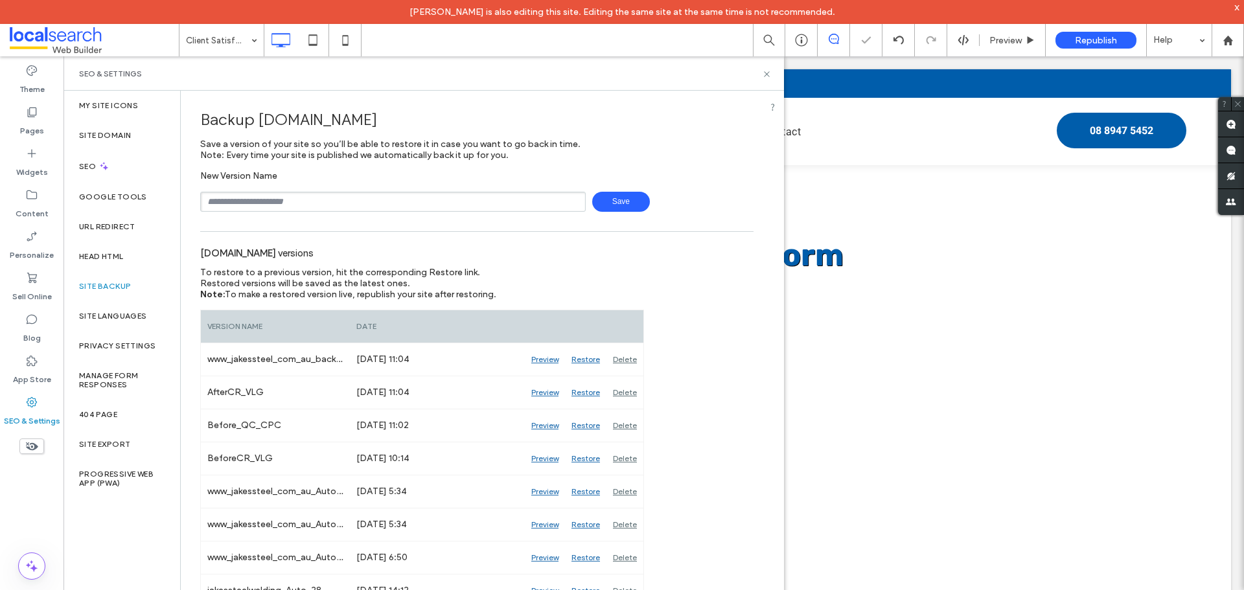
click at [312, 207] on input "text" at bounding box center [393, 202] width 386 height 20
type input "**********"
click at [633, 196] on span "Save" at bounding box center [621, 202] width 58 height 20
